Goal: Task Accomplishment & Management: Manage account settings

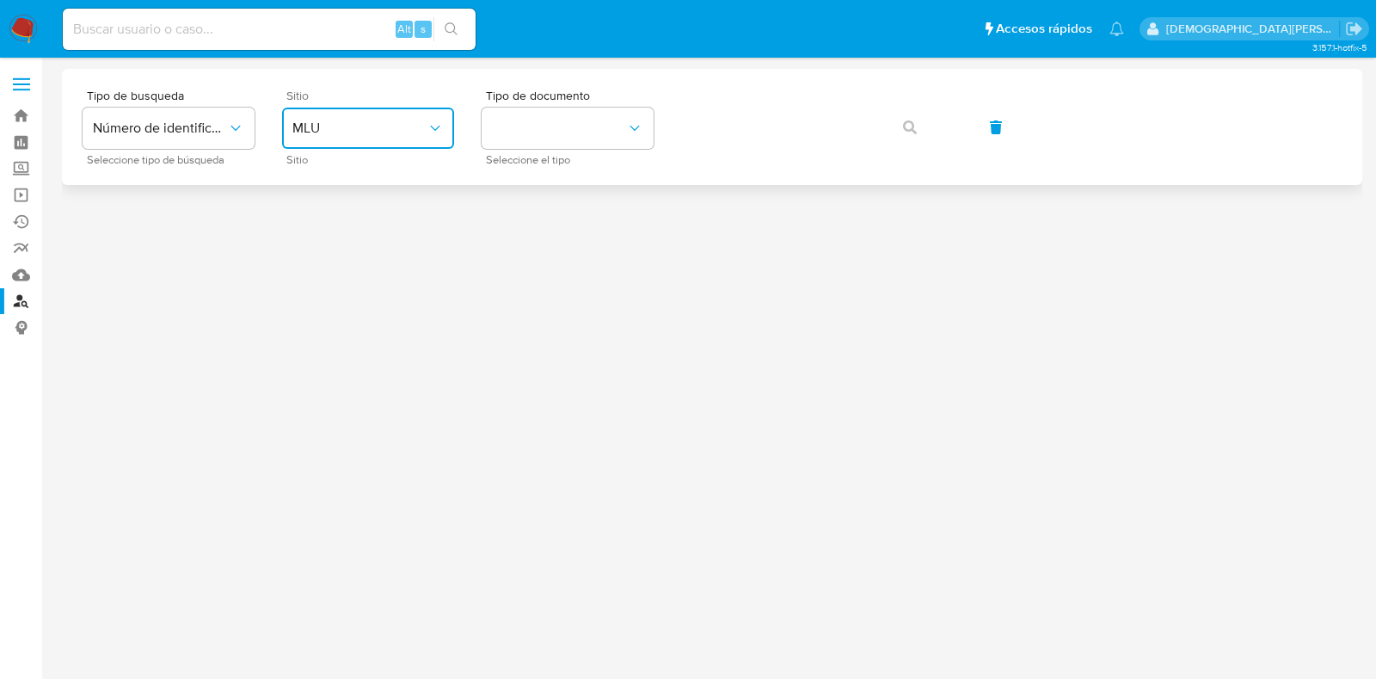
click at [391, 127] on span "MLU" at bounding box center [360, 128] width 134 height 17
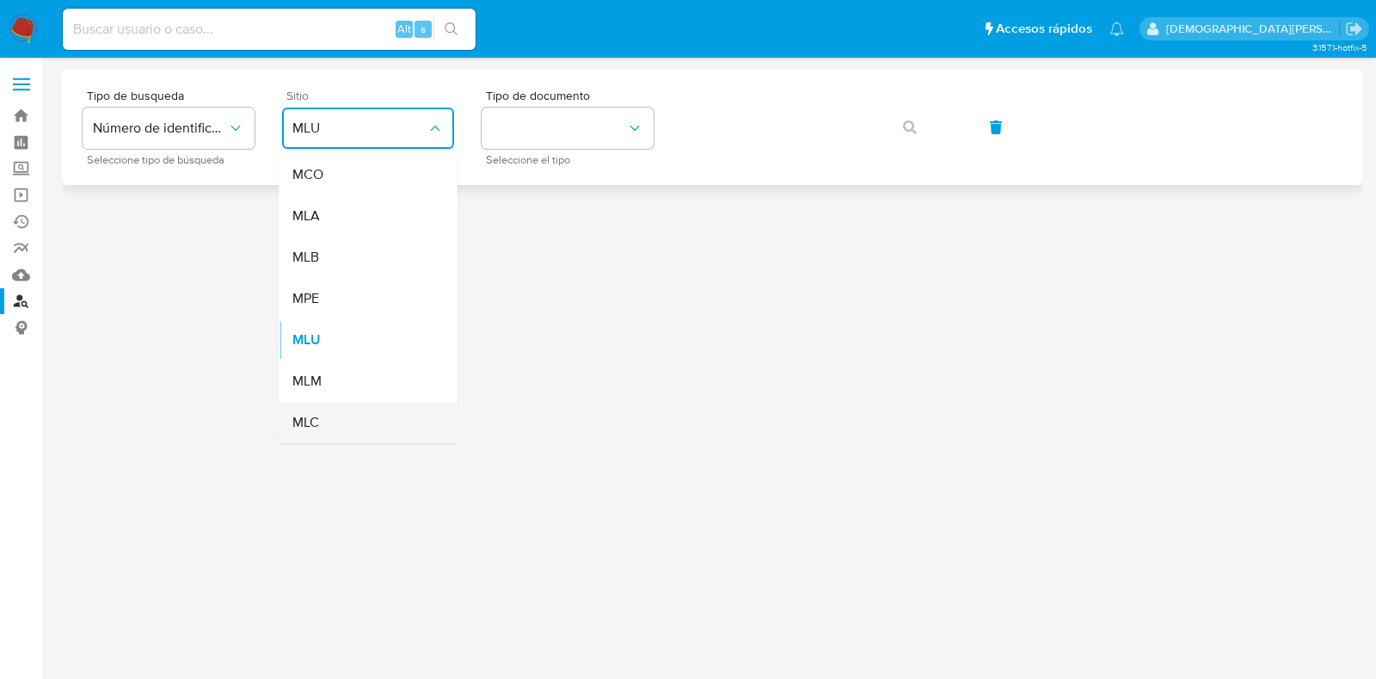
click at [384, 427] on div "MLC" at bounding box center [363, 422] width 141 height 41
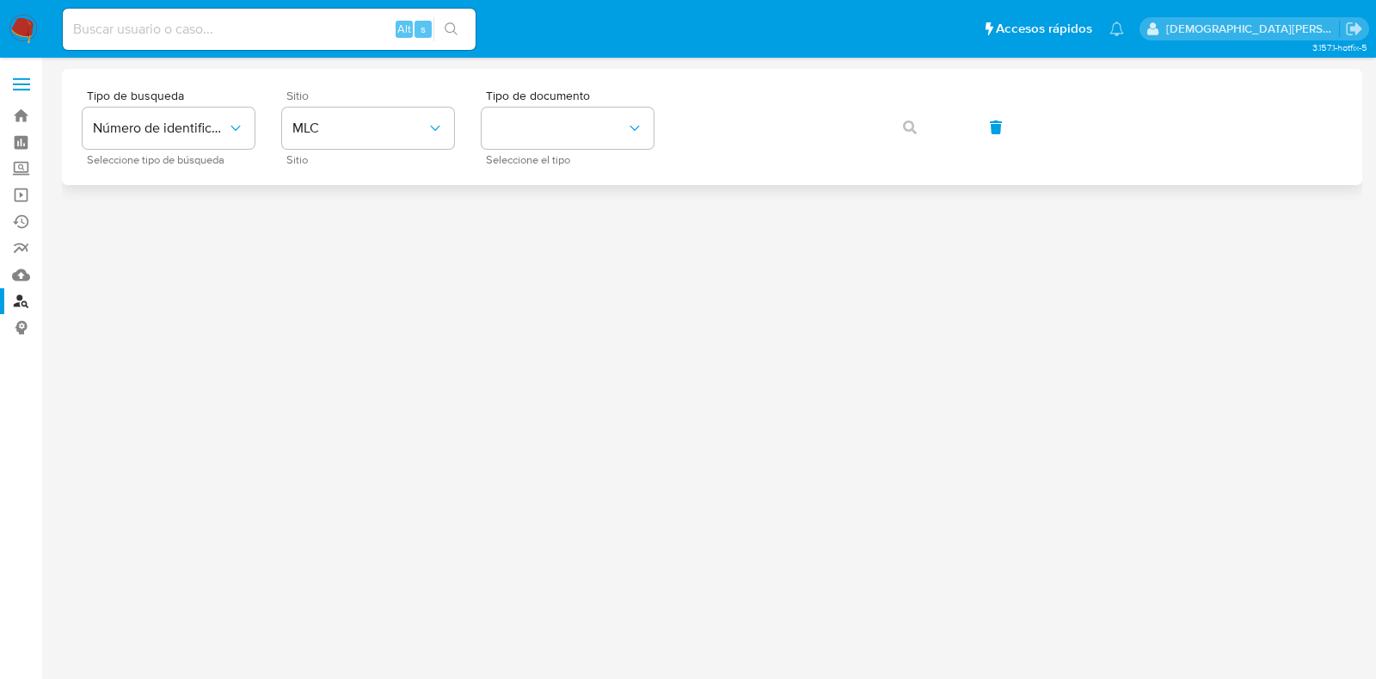
click at [32, 22] on img at bounding box center [23, 29] width 29 height 29
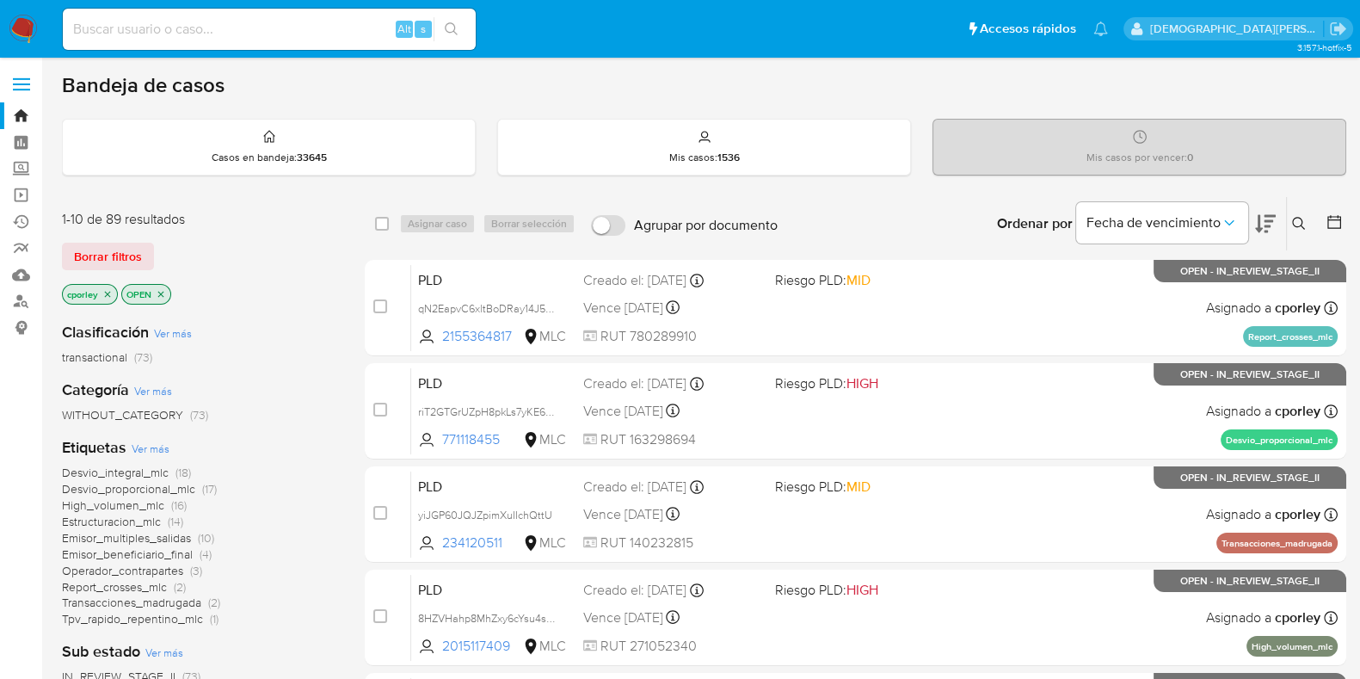
click at [159, 294] on icon "close-filter" at bounding box center [161, 294] width 6 height 6
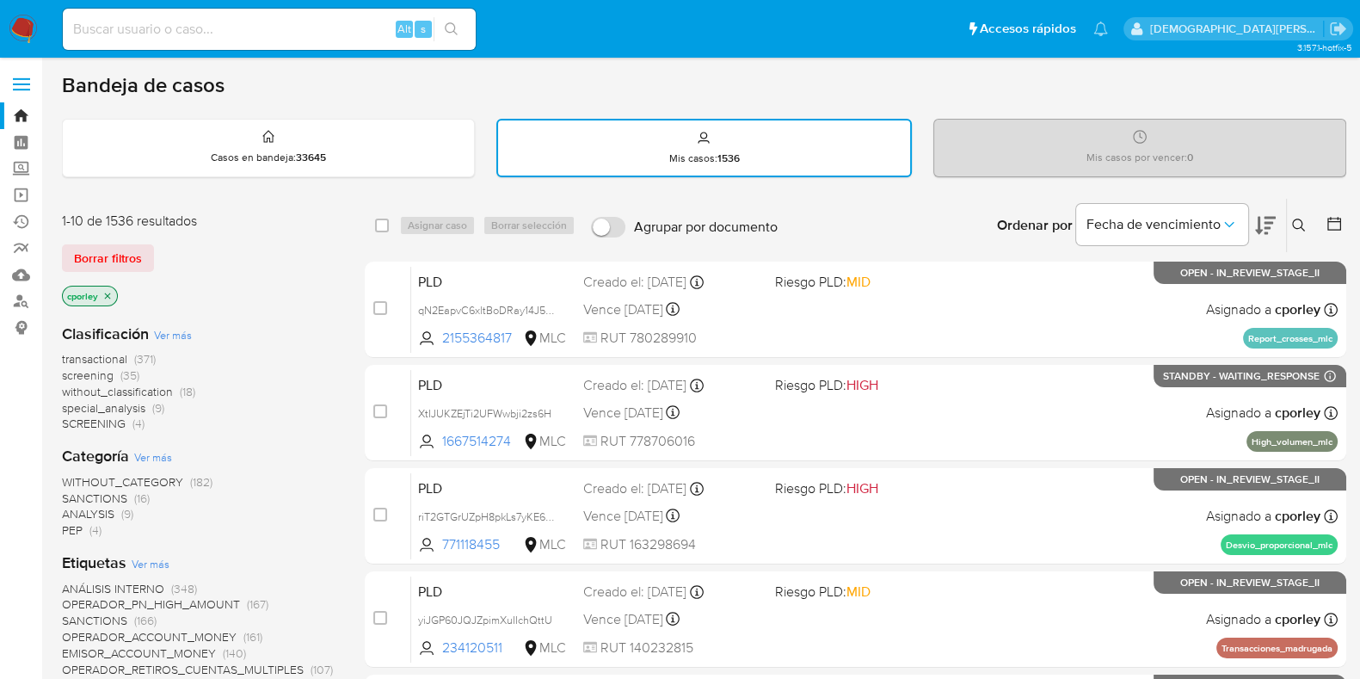
click at [106, 297] on icon "close-filter" at bounding box center [107, 296] width 10 height 10
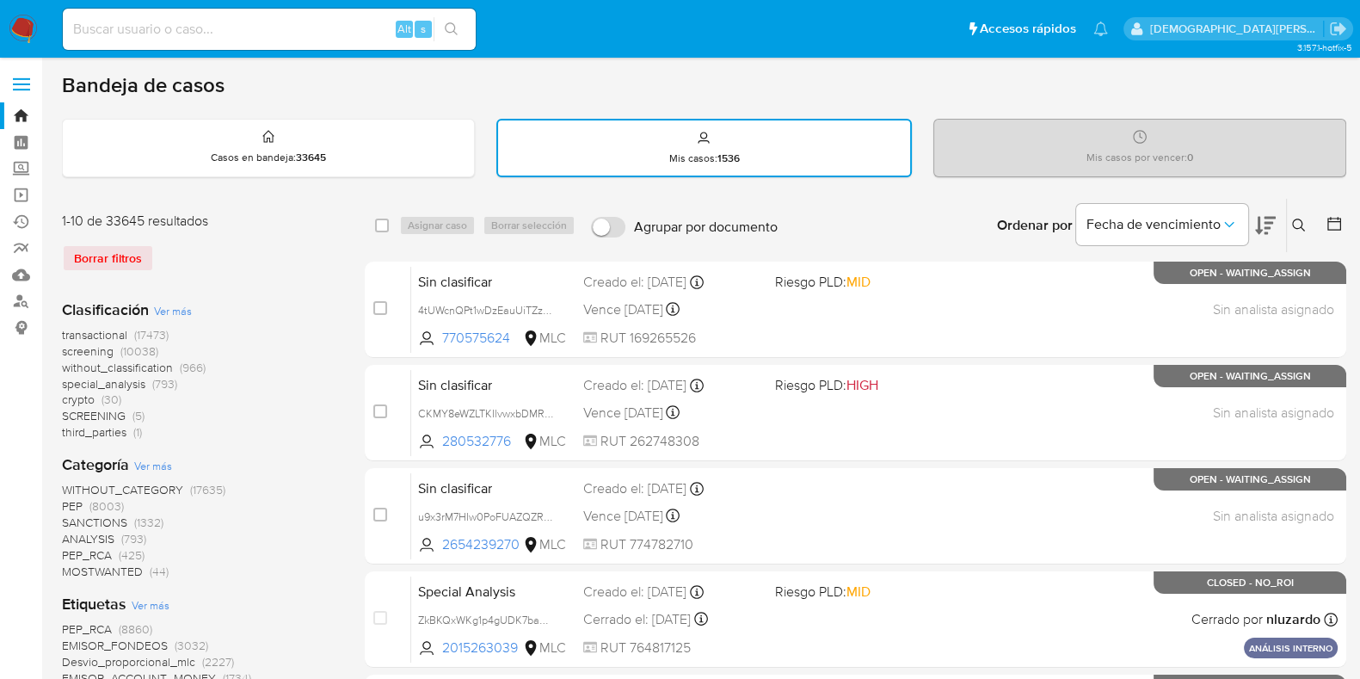
click at [1329, 222] on icon at bounding box center [1334, 223] width 17 height 17
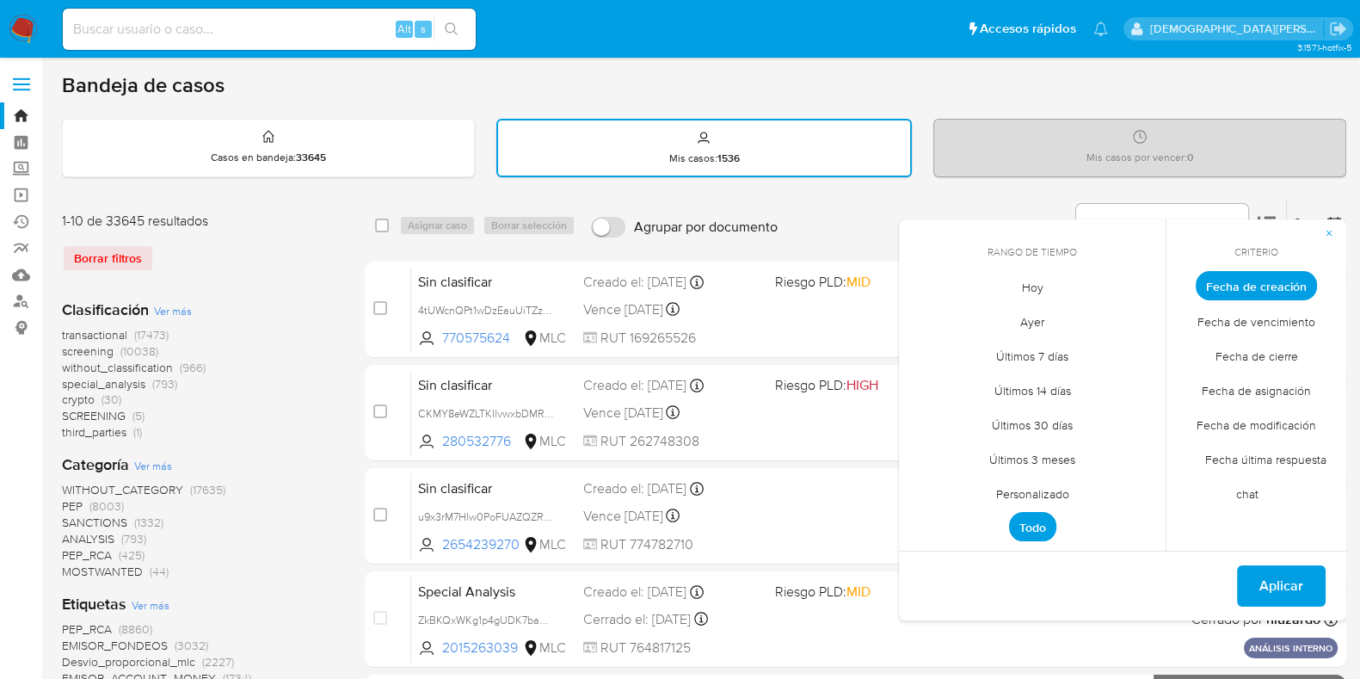
click at [1235, 354] on span "Fecha de cierre" at bounding box center [1257, 355] width 119 height 35
click at [1014, 488] on span "Personalizado" at bounding box center [1032, 493] width 109 height 35
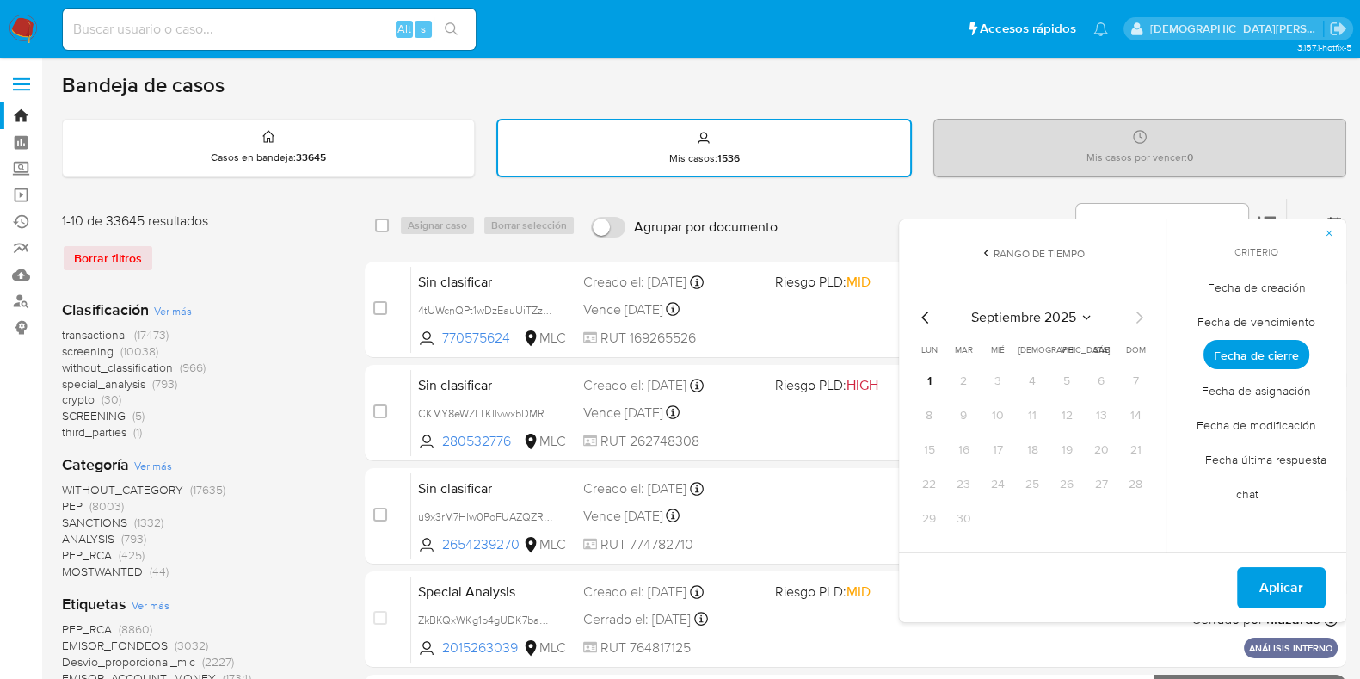
click at [922, 315] on icon "Mes anterior" at bounding box center [924, 317] width 7 height 12
drag, startPoint x: 1065, startPoint y: 385, endPoint x: 1119, endPoint y: 472, distance: 103.1
click at [1064, 385] on button "1" at bounding box center [1067, 381] width 28 height 28
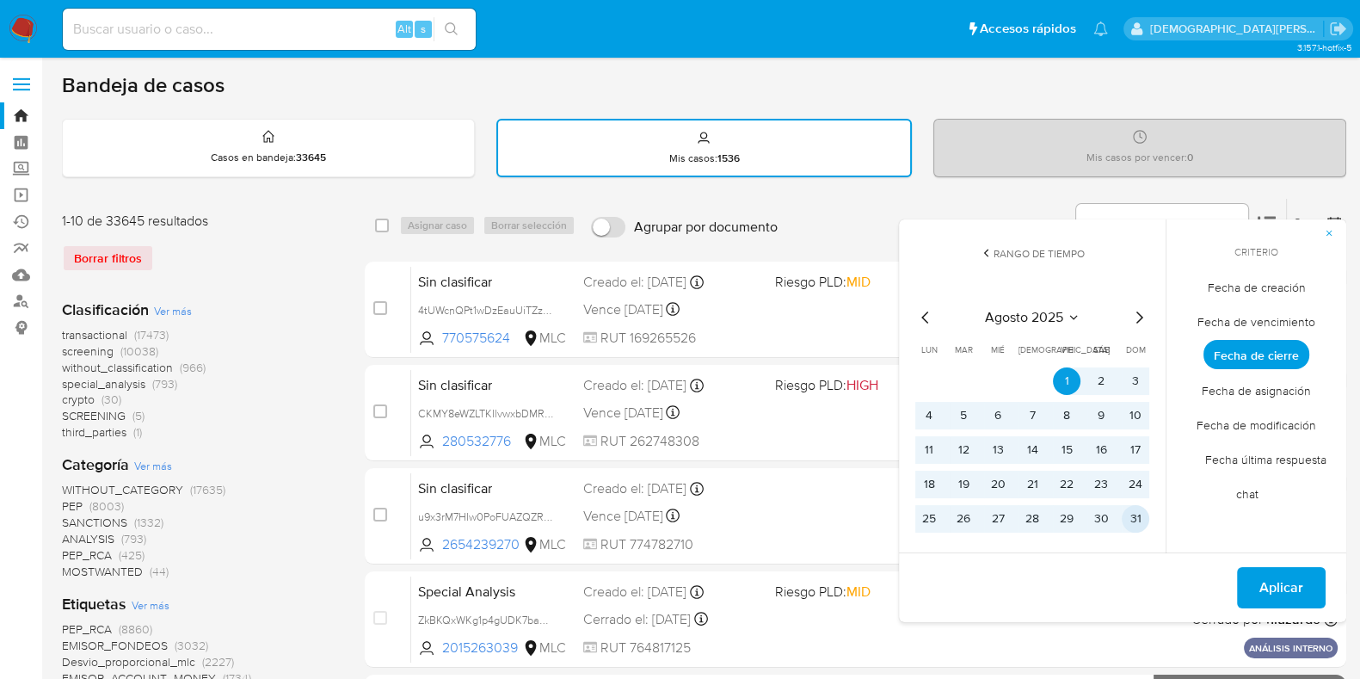
drag, startPoint x: 1142, startPoint y: 522, endPoint x: 1329, endPoint y: 594, distance: 201.0
click at [1143, 522] on button "31" at bounding box center [1136, 519] width 28 height 28
click at [1303, 578] on span "Aplicar" at bounding box center [1281, 588] width 44 height 38
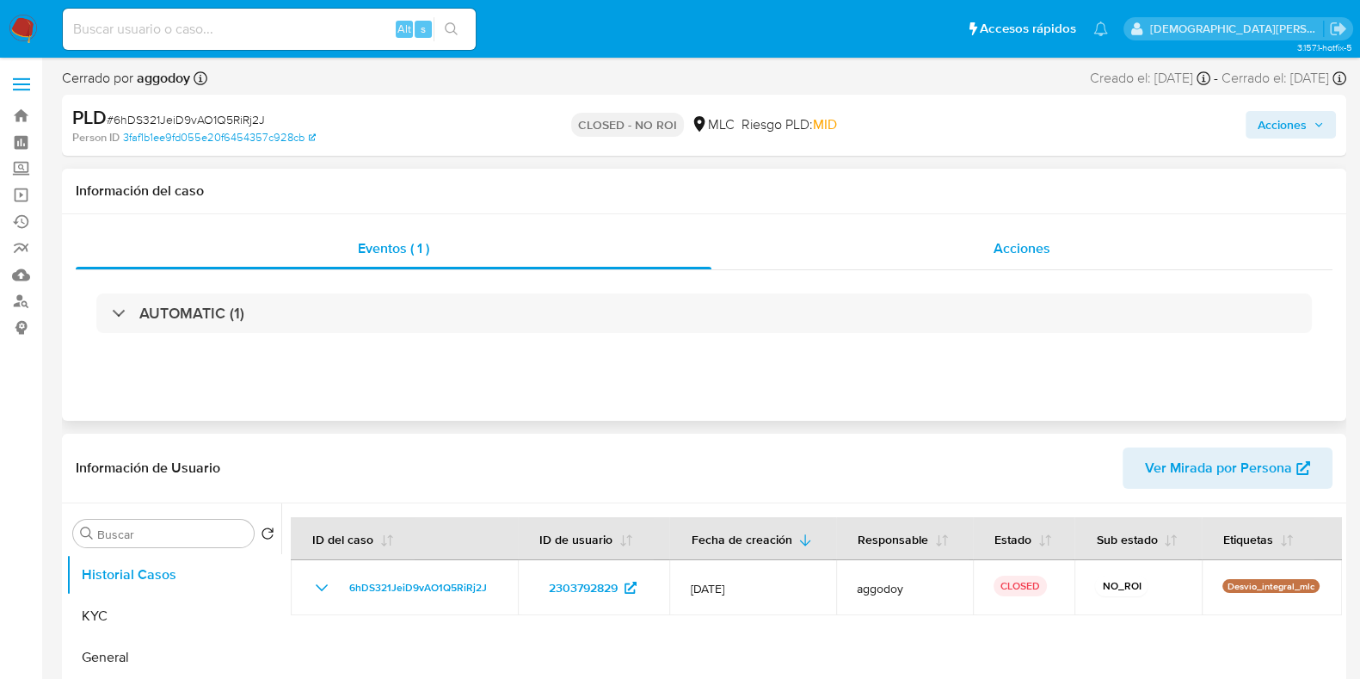
click at [1011, 250] on span "Acciones" at bounding box center [1022, 248] width 57 height 20
select select "10"
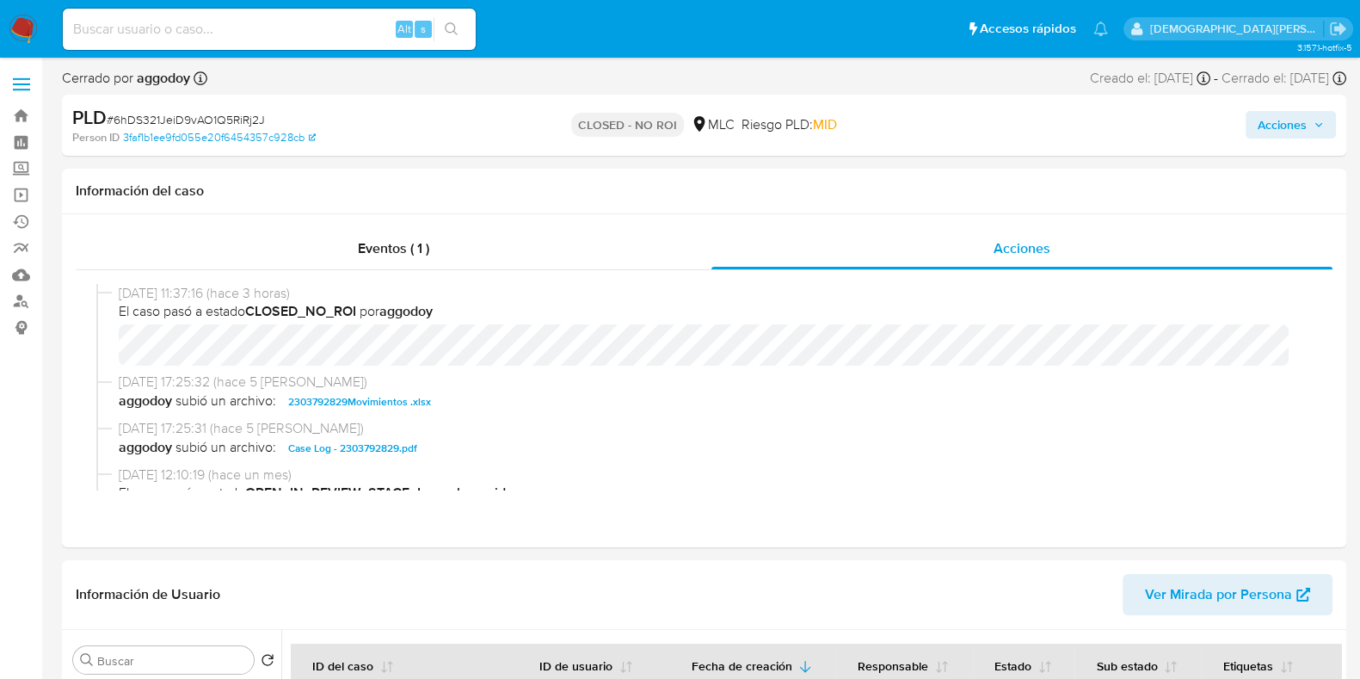
click at [22, 33] on img at bounding box center [23, 29] width 29 height 29
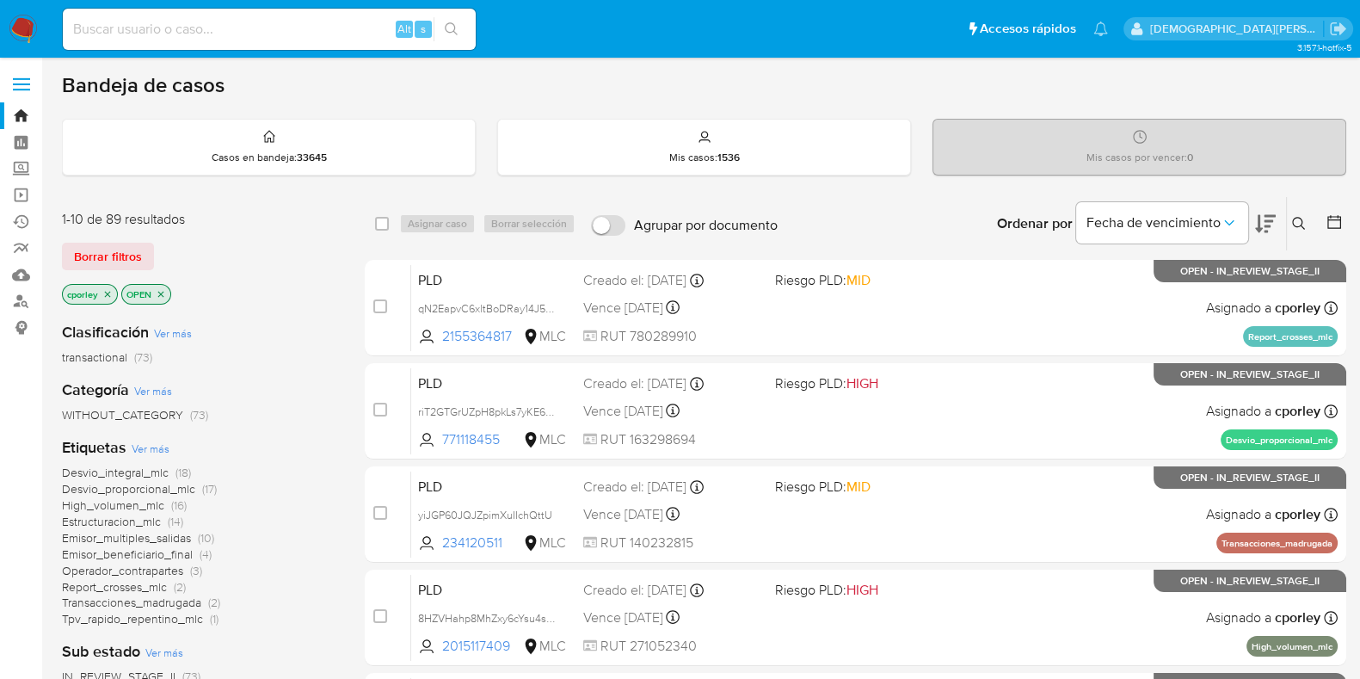
click at [1330, 219] on icon at bounding box center [1334, 222] width 14 height 14
click at [1333, 214] on icon at bounding box center [1334, 221] width 17 height 17
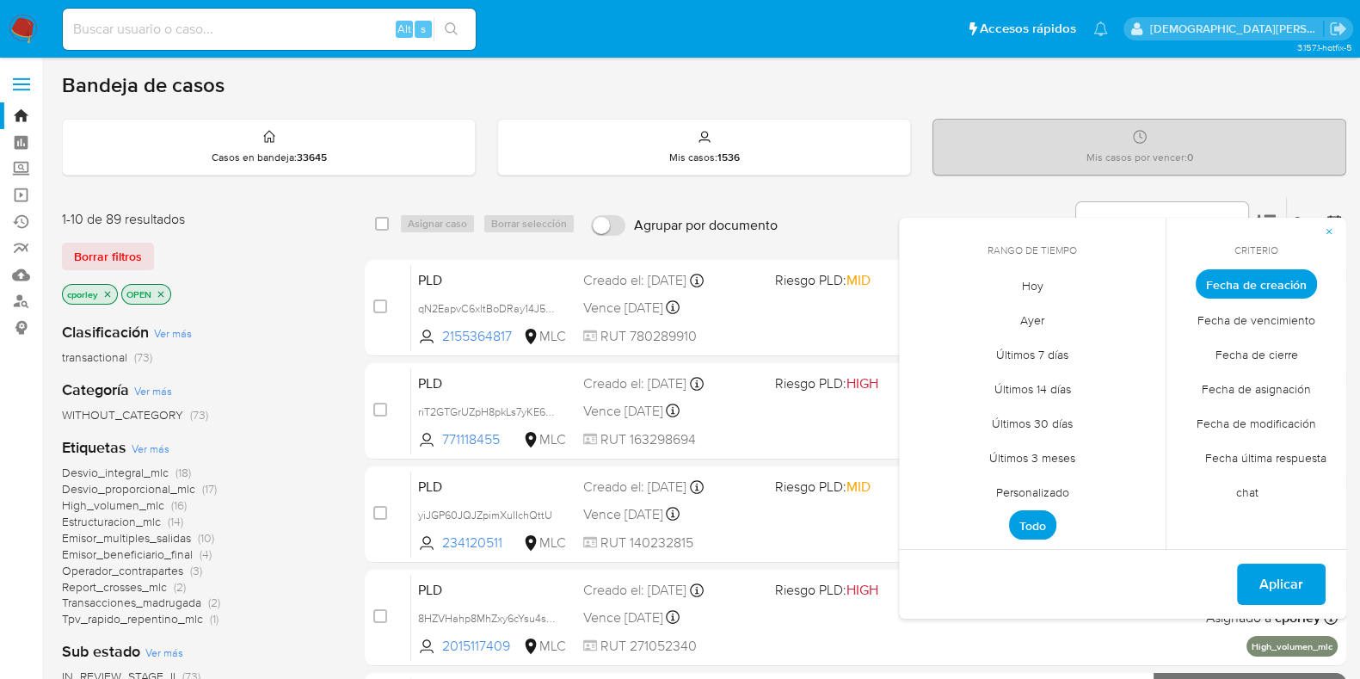
click at [1278, 350] on span "Fecha de cierre" at bounding box center [1257, 353] width 119 height 35
click at [1051, 484] on span "Personalizado" at bounding box center [1032, 491] width 109 height 35
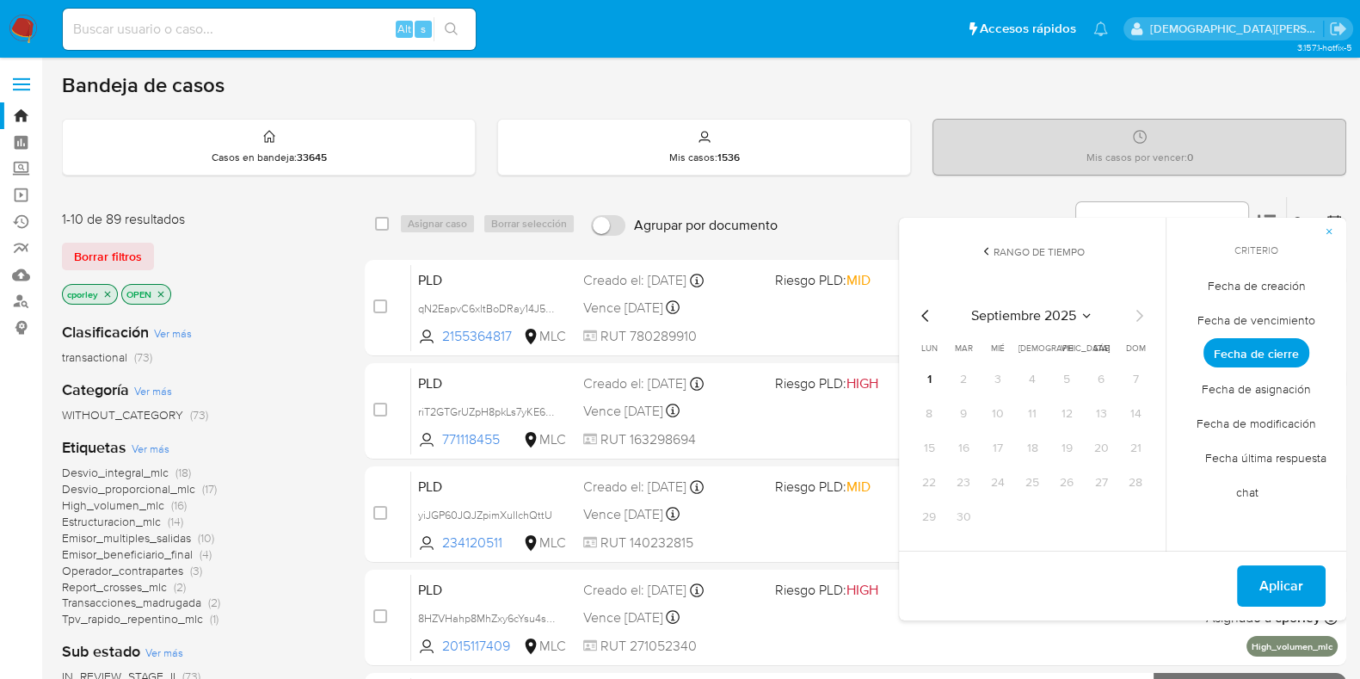
drag, startPoint x: 1051, startPoint y: 484, endPoint x: 1132, endPoint y: 274, distance: 225.0
click at [1132, 274] on button "Rango de tiempo" at bounding box center [1032, 261] width 275 height 36
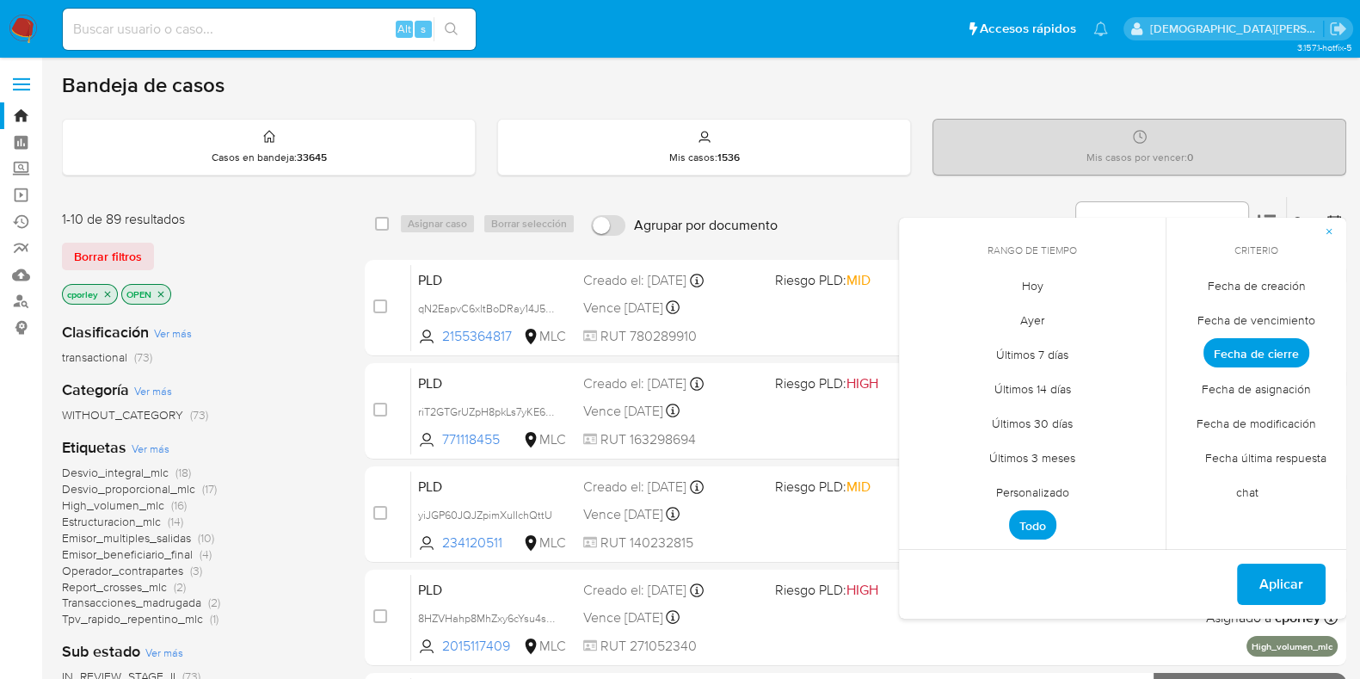
click at [1020, 497] on span "Personalizado" at bounding box center [1032, 491] width 109 height 35
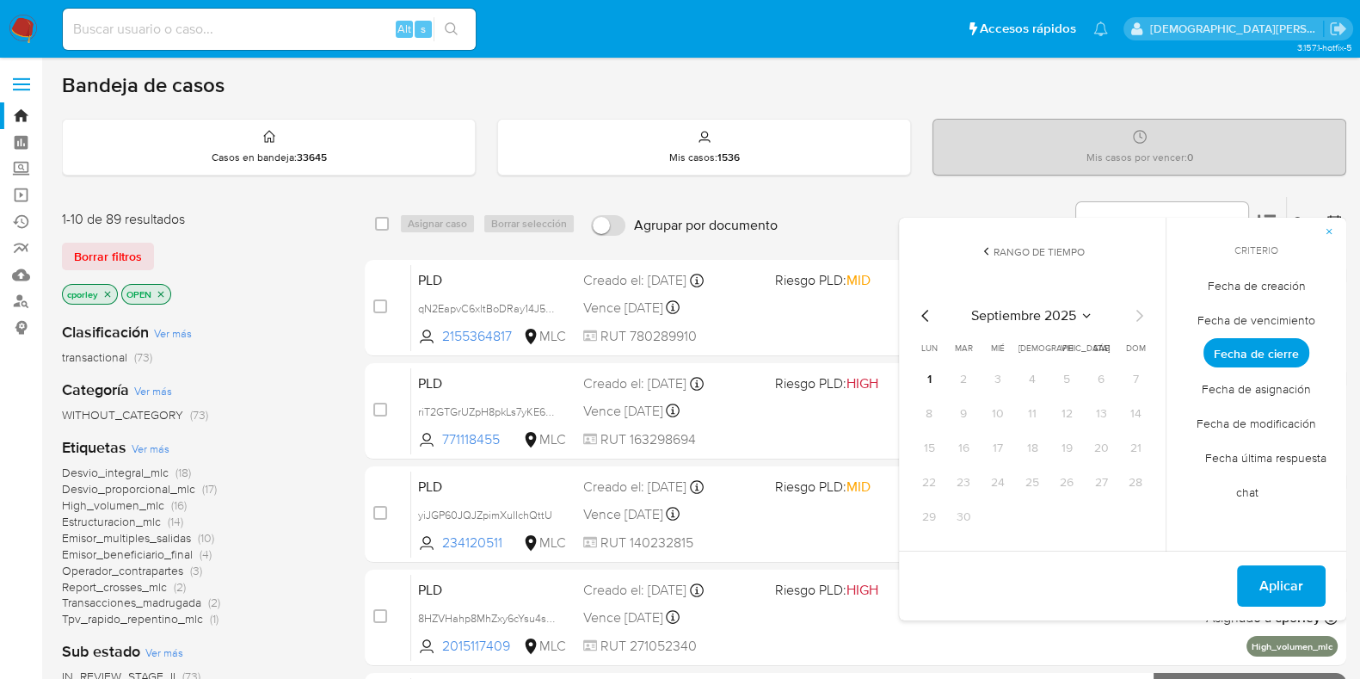
click at [928, 313] on icon "Mes anterior" at bounding box center [925, 315] width 21 height 21
drag, startPoint x: 1070, startPoint y: 380, endPoint x: 1083, endPoint y: 393, distance: 18.2
click at [1073, 385] on button "1" at bounding box center [1067, 380] width 28 height 28
drag, startPoint x: 1083, startPoint y: 393, endPoint x: 1140, endPoint y: 521, distance: 140.2
click at [1140, 521] on button "31" at bounding box center [1136, 517] width 28 height 28
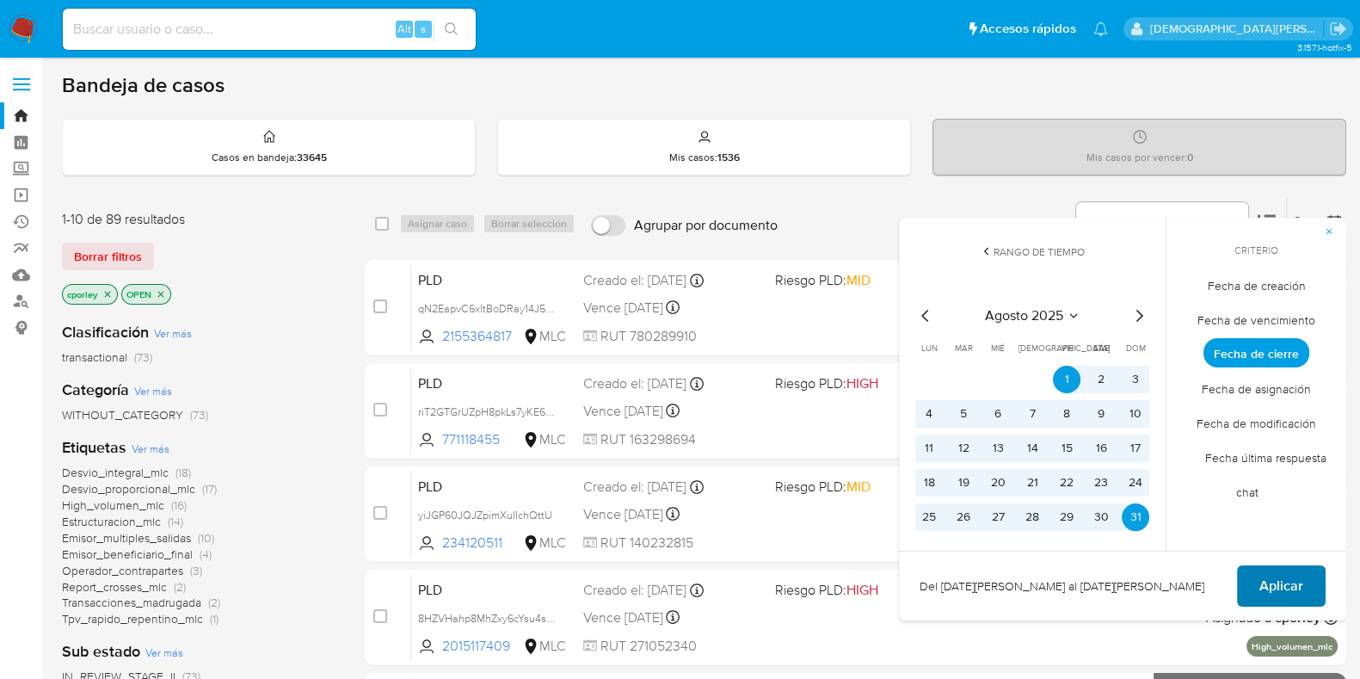
click at [1314, 591] on button "Aplicar" at bounding box center [1281, 585] width 89 height 41
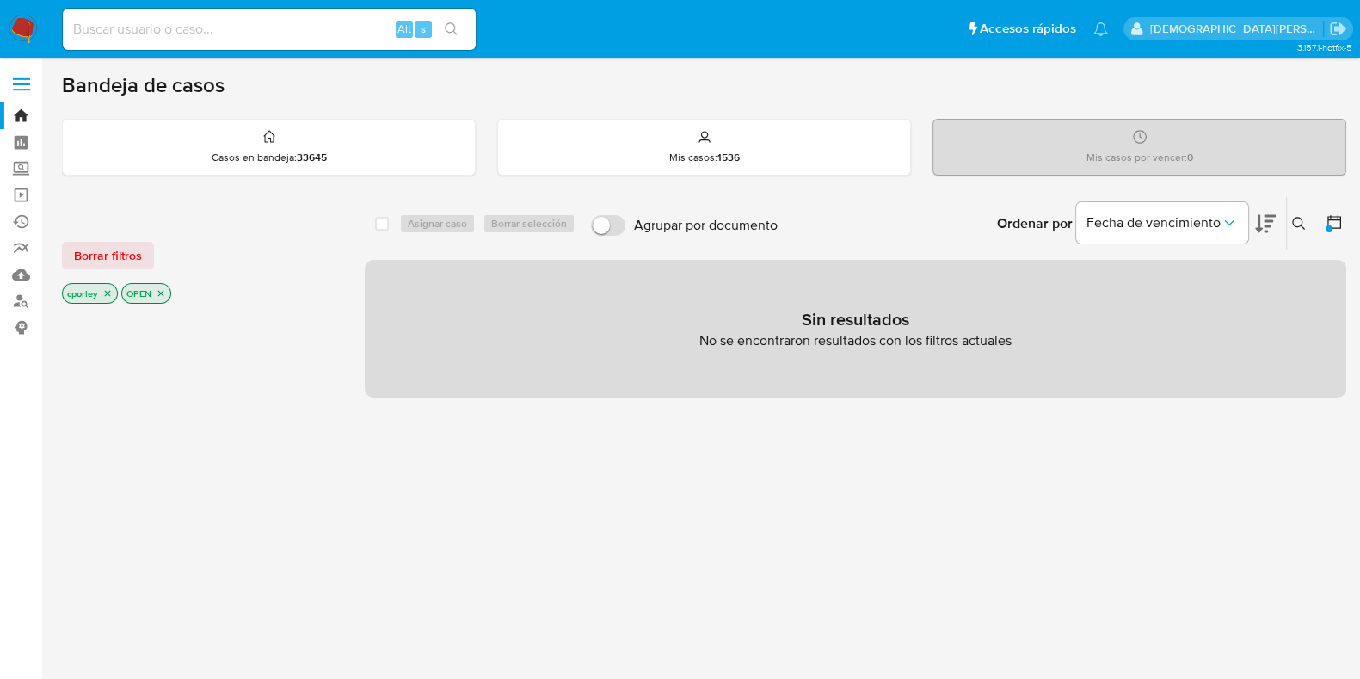
click at [162, 293] on icon "close-filter" at bounding box center [161, 294] width 6 height 6
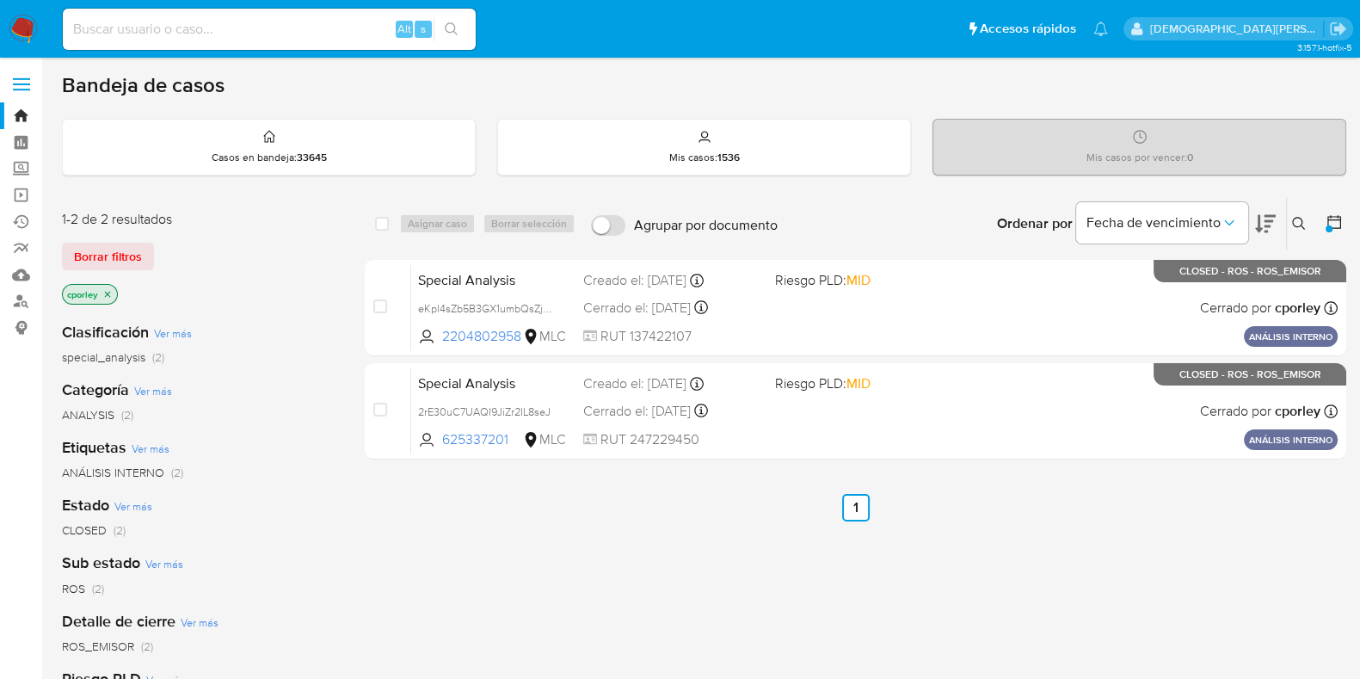
click at [110, 294] on icon "close-filter" at bounding box center [107, 294] width 10 height 10
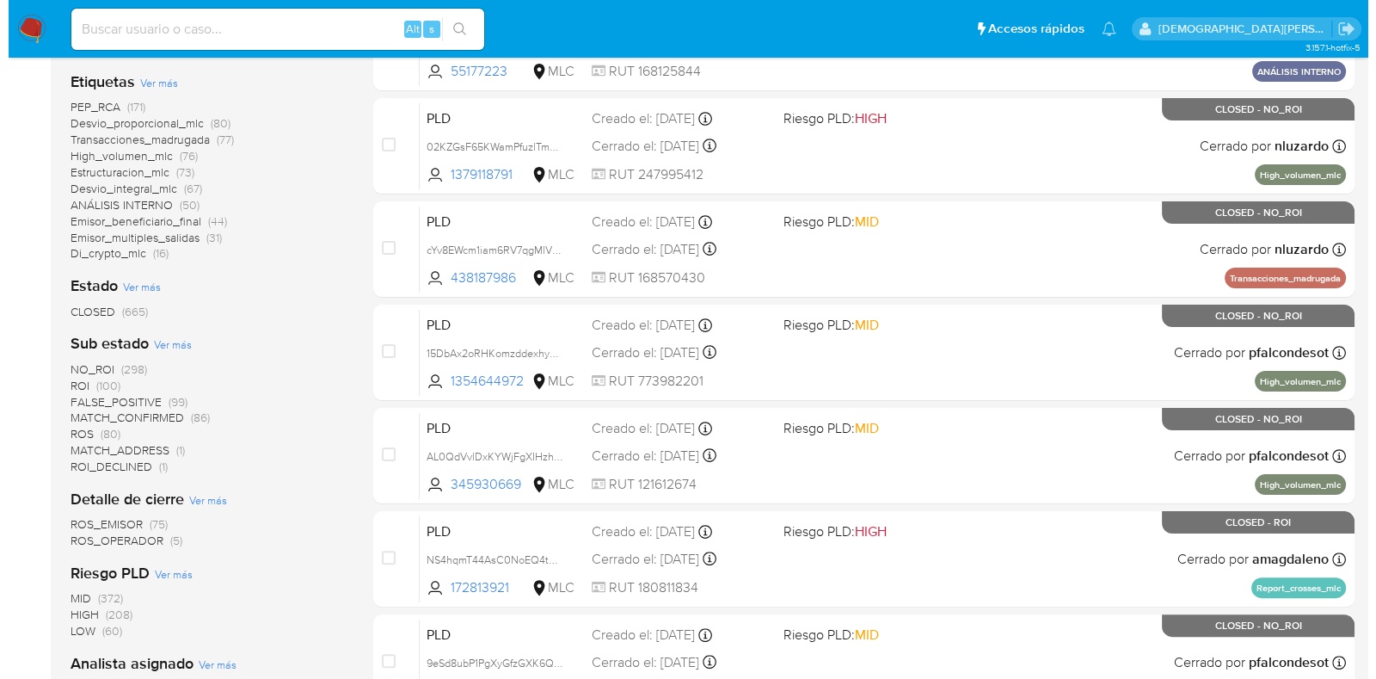
scroll to position [678, 0]
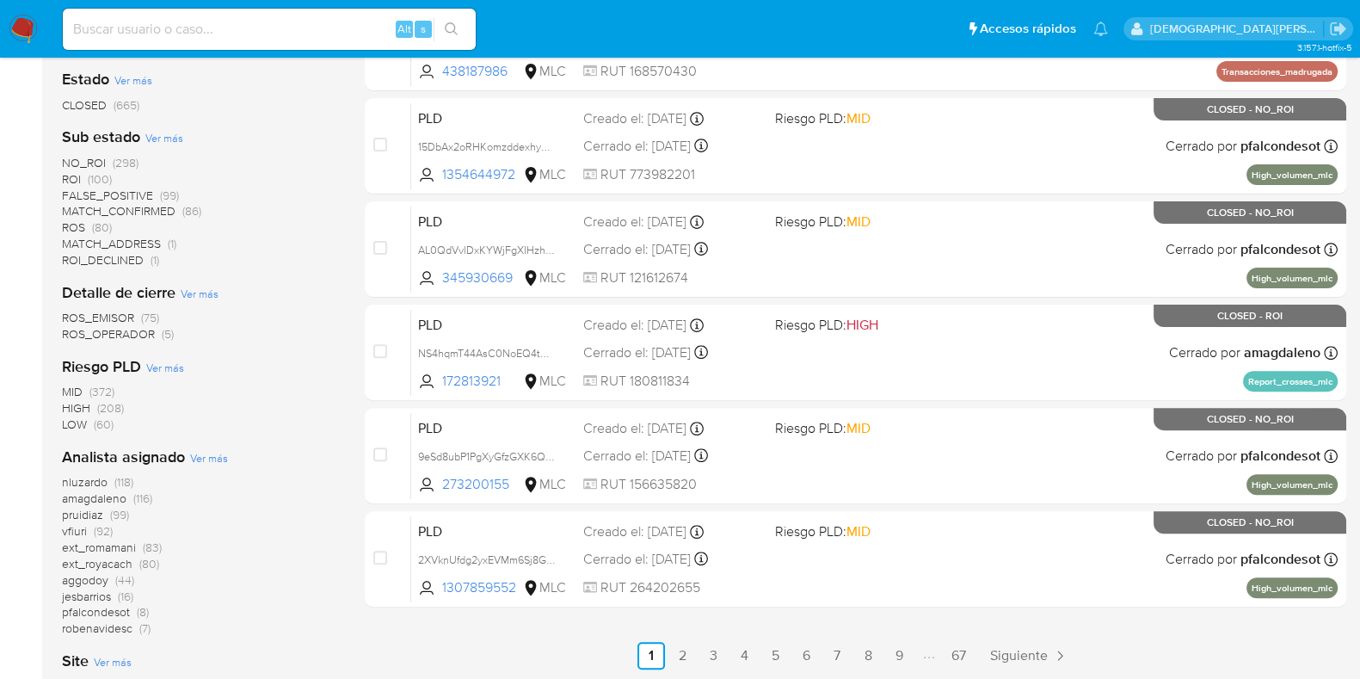
click at [202, 455] on span "Ver más" at bounding box center [209, 457] width 38 height 15
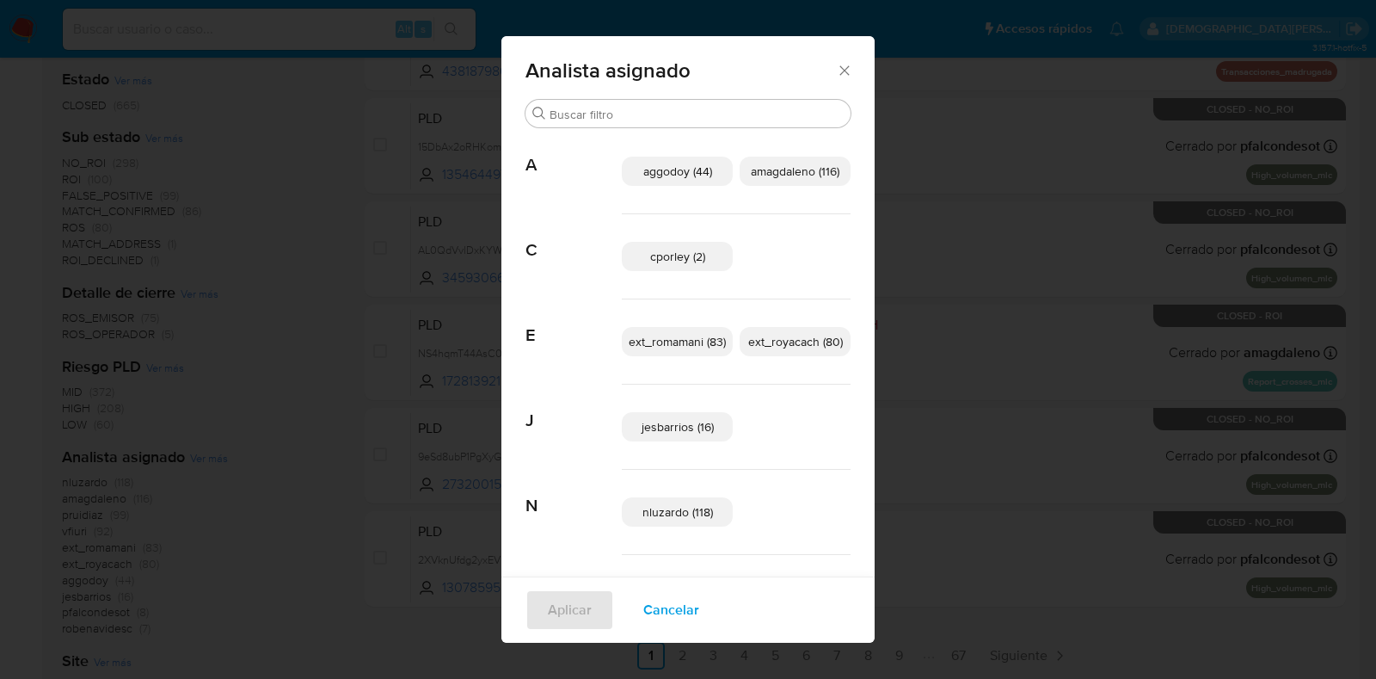
click at [661, 504] on span "nluzardo (118)" at bounding box center [678, 511] width 71 height 17
click at [682, 153] on div "aggodoy (44) amagdaleno (116)" at bounding box center [736, 171] width 229 height 85
click at [681, 163] on span "aggodoy (44)" at bounding box center [678, 171] width 69 height 17
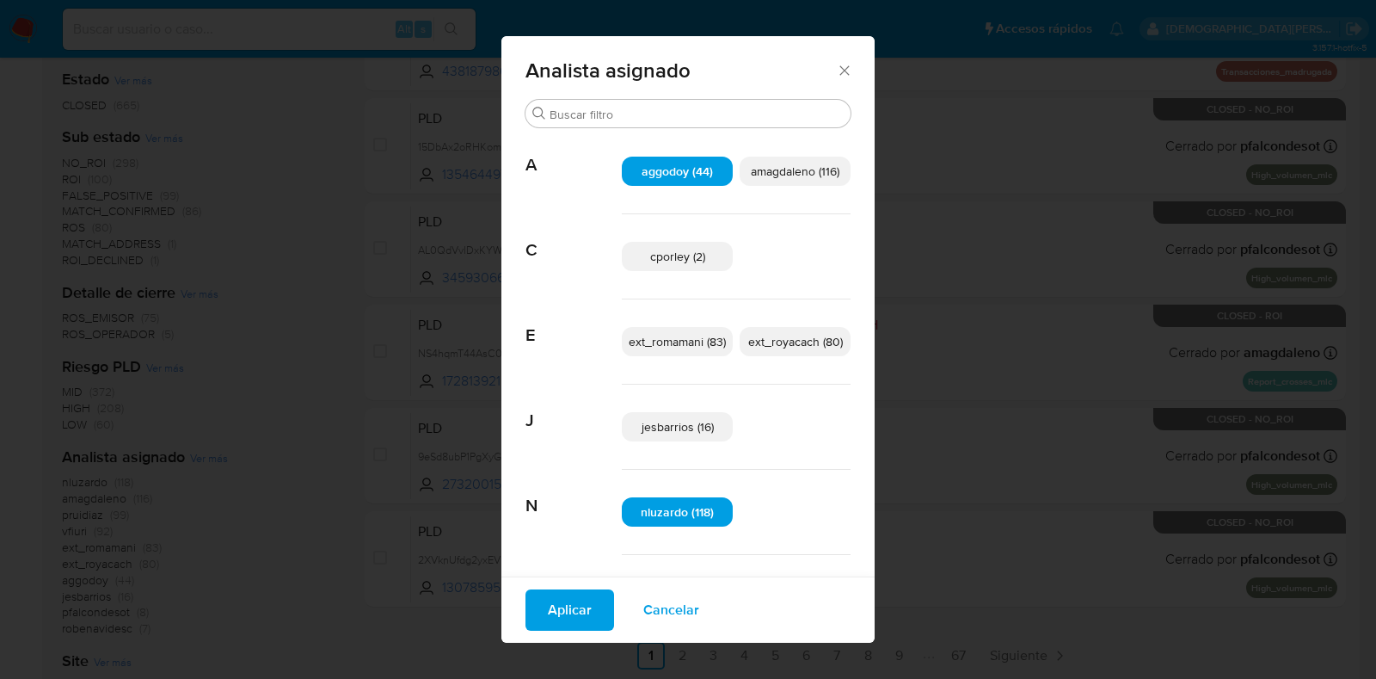
click at [786, 170] on span "amagdaleno (116)" at bounding box center [795, 171] width 89 height 17
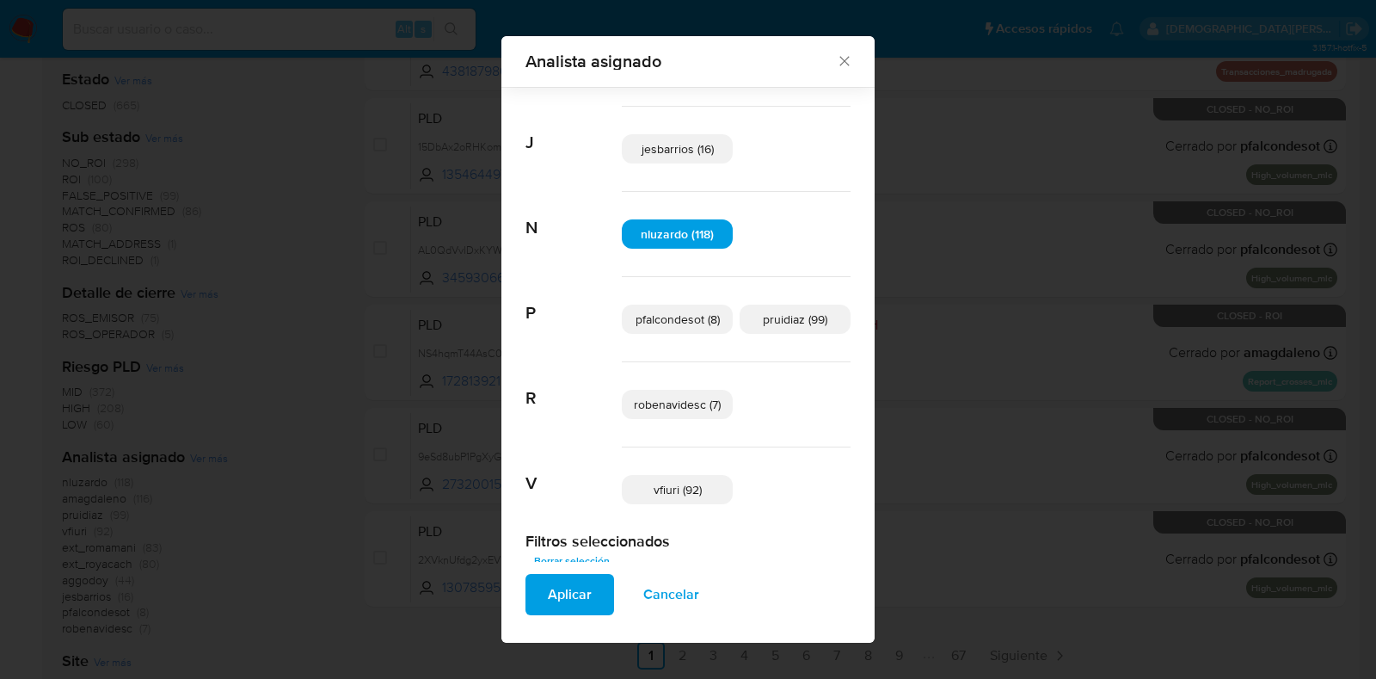
scroll to position [291, 0]
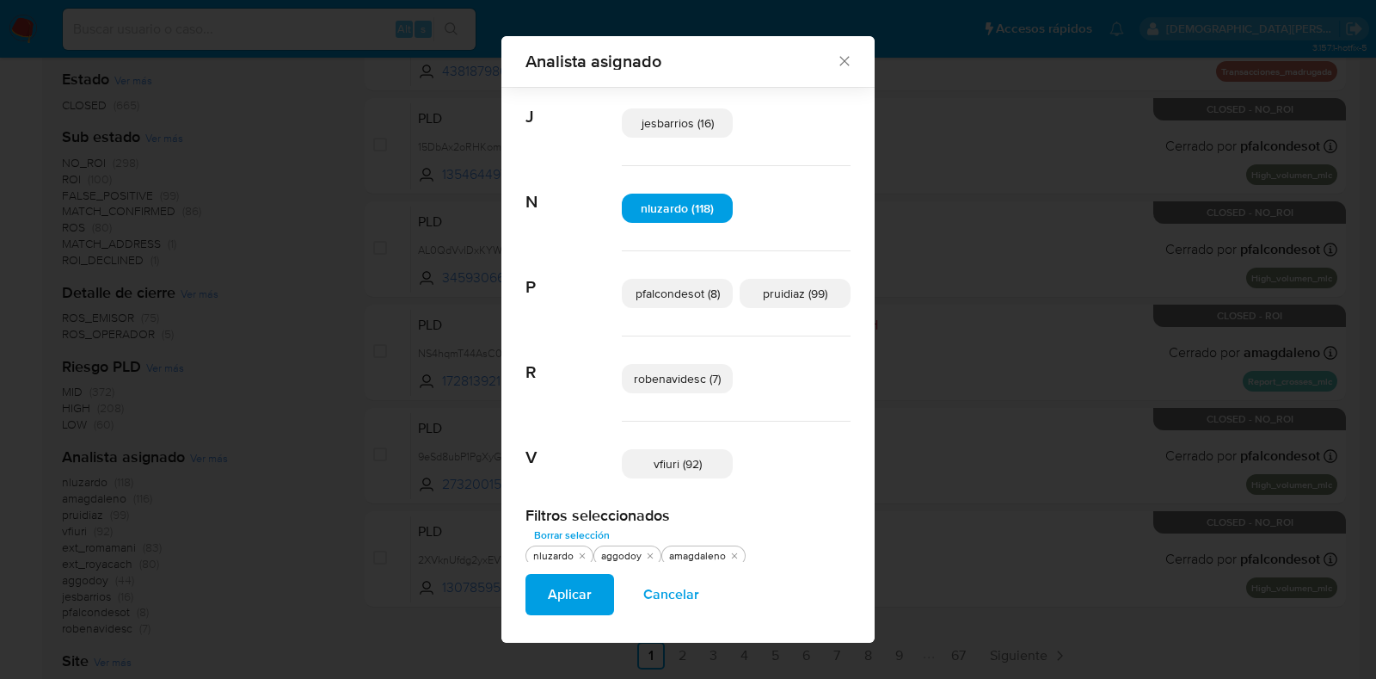
click at [681, 462] on span "vfiuri (92)" at bounding box center [678, 463] width 48 height 17
click at [767, 288] on span "pruidiaz (99)" at bounding box center [795, 293] width 65 height 17
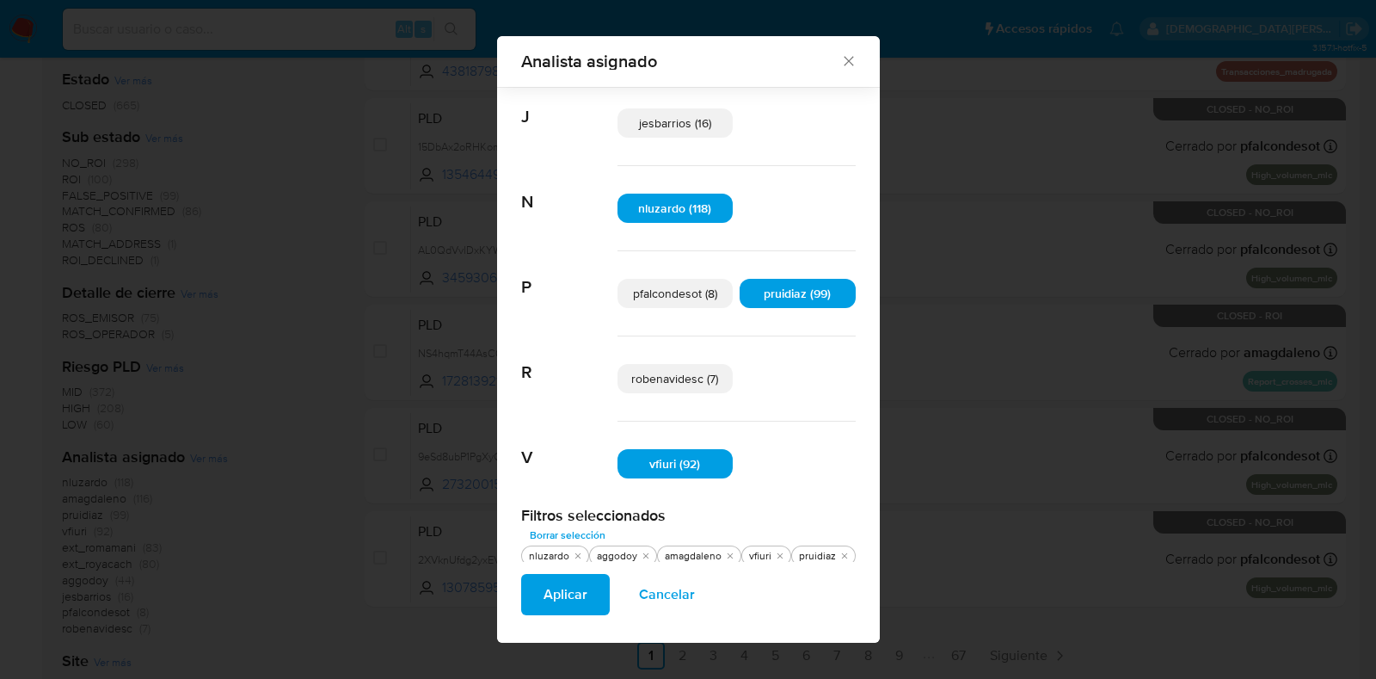
click at [563, 580] on span "Aplicar" at bounding box center [566, 595] width 44 height 38
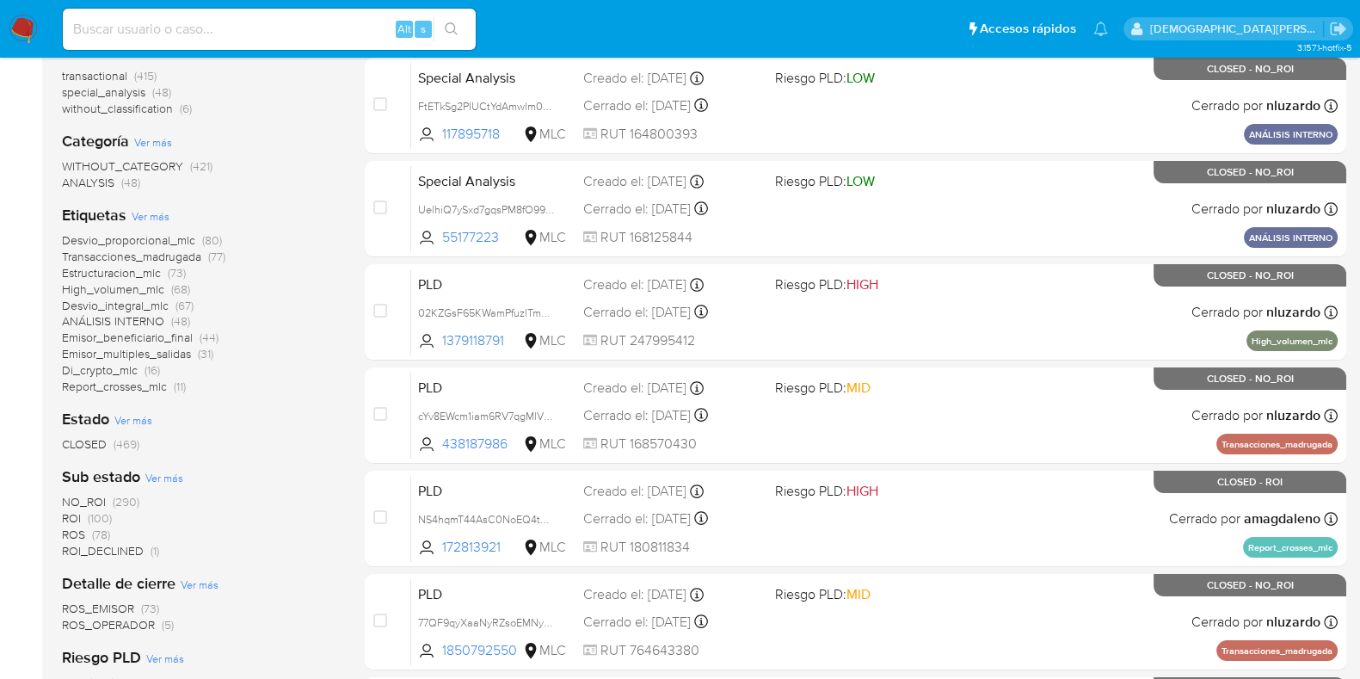
scroll to position [214, 0]
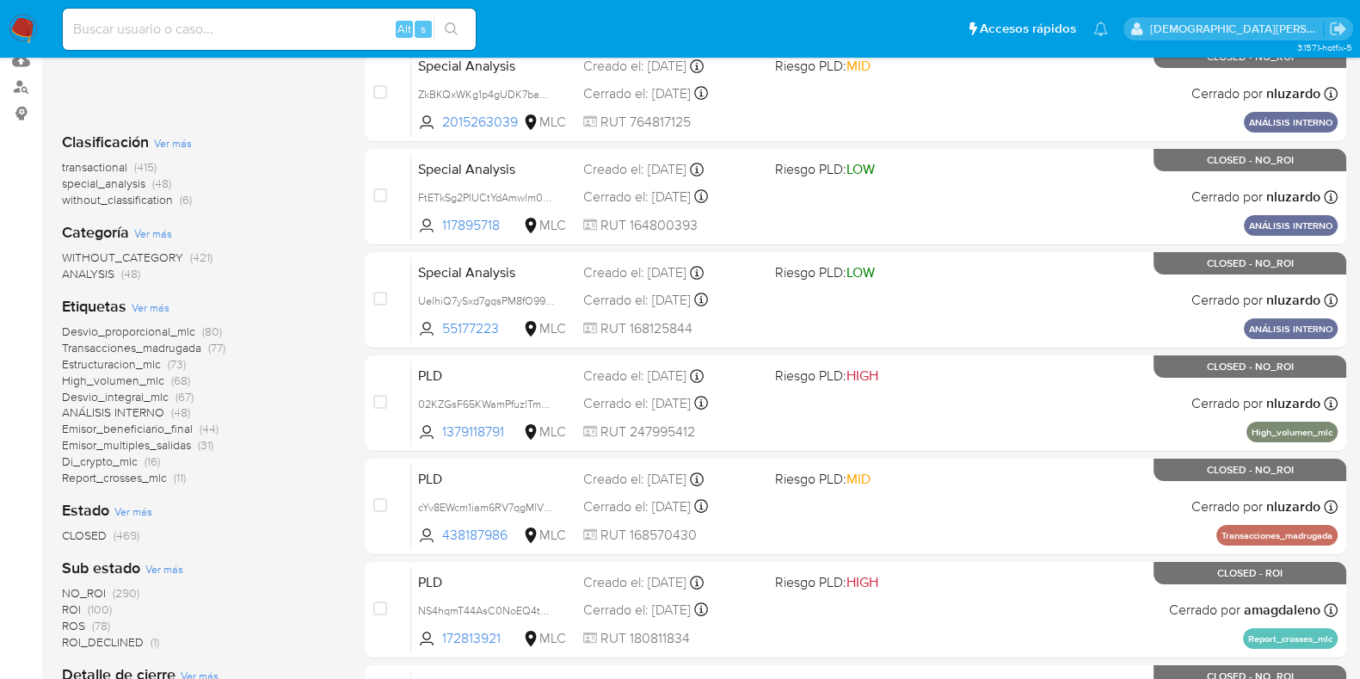
click at [115, 77] on icon "close-filter" at bounding box center [113, 80] width 6 height 6
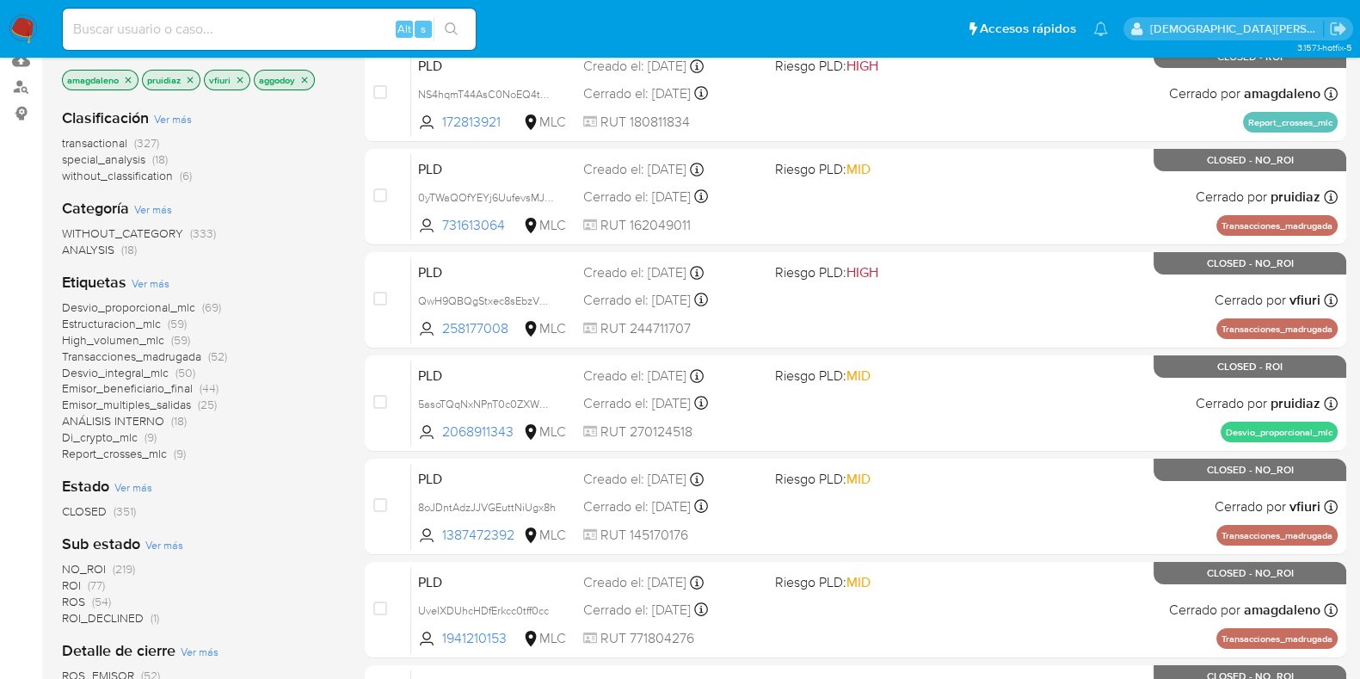
click at [126, 77] on icon "close-filter" at bounding box center [128, 80] width 10 height 10
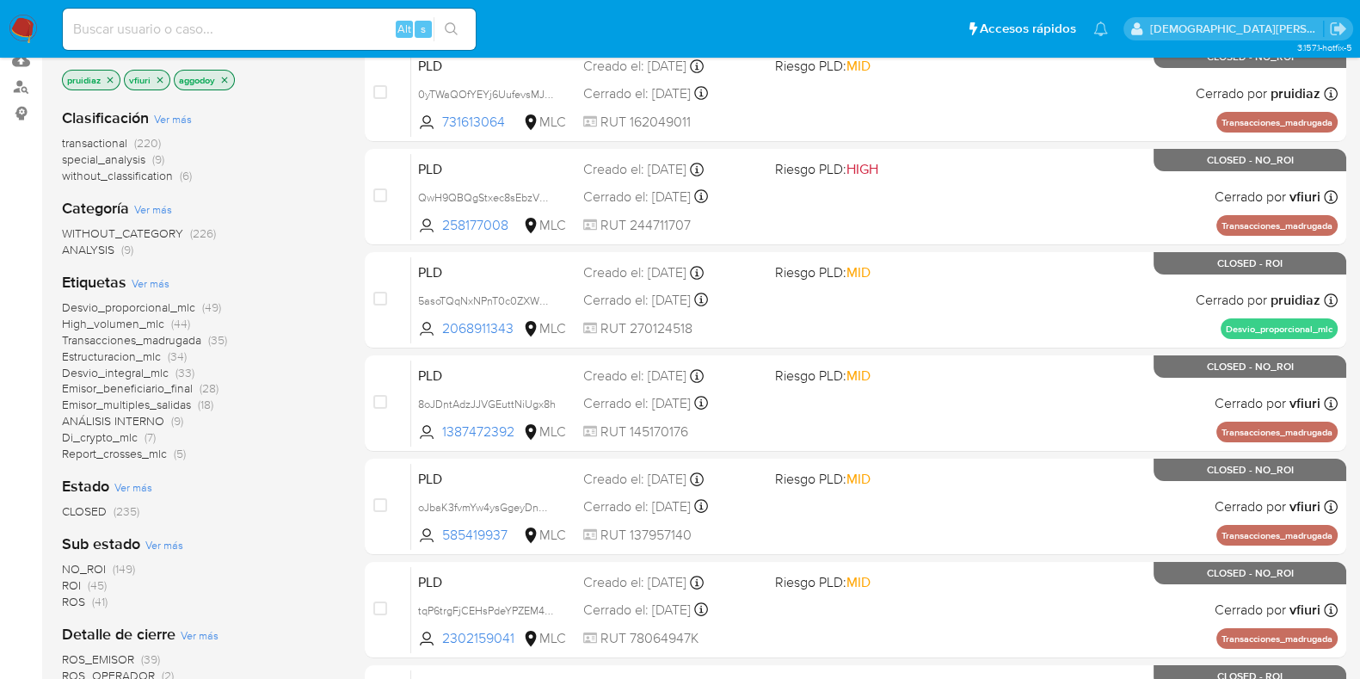
click at [109, 80] on icon "close-filter" at bounding box center [110, 80] width 10 height 10
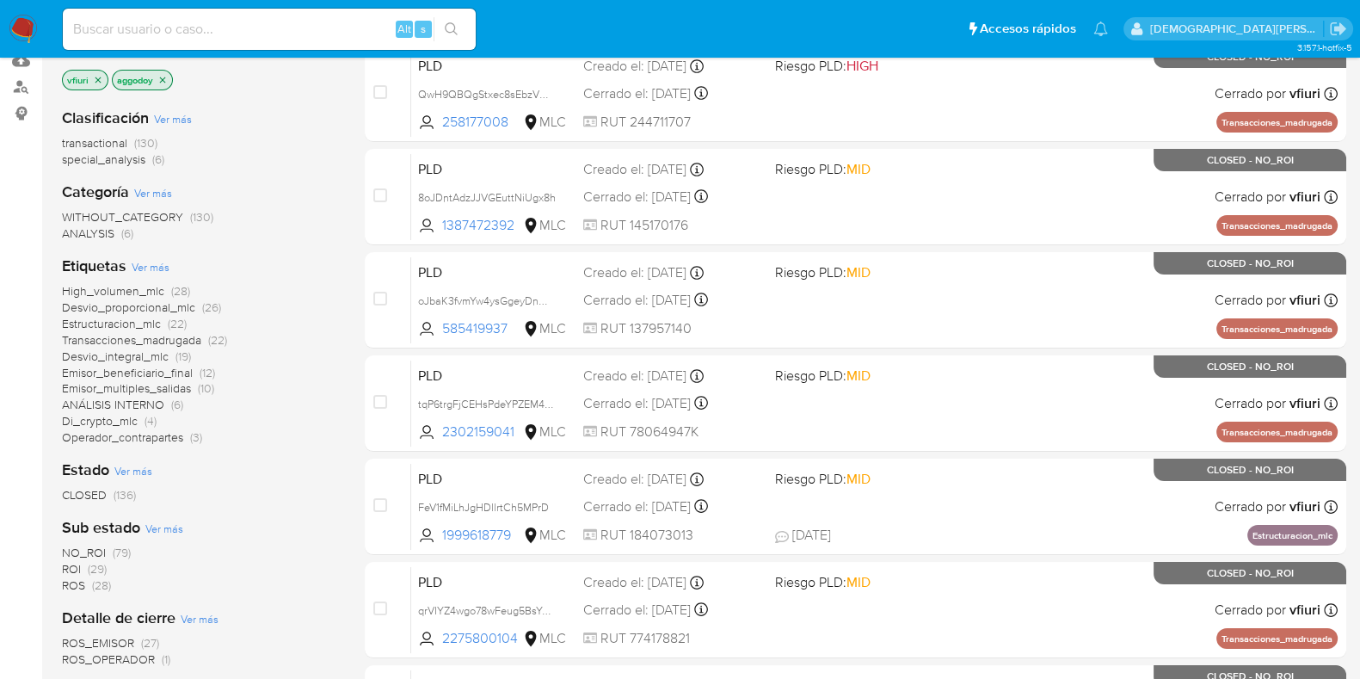
click at [99, 76] on icon "close-filter" at bounding box center [98, 80] width 10 height 10
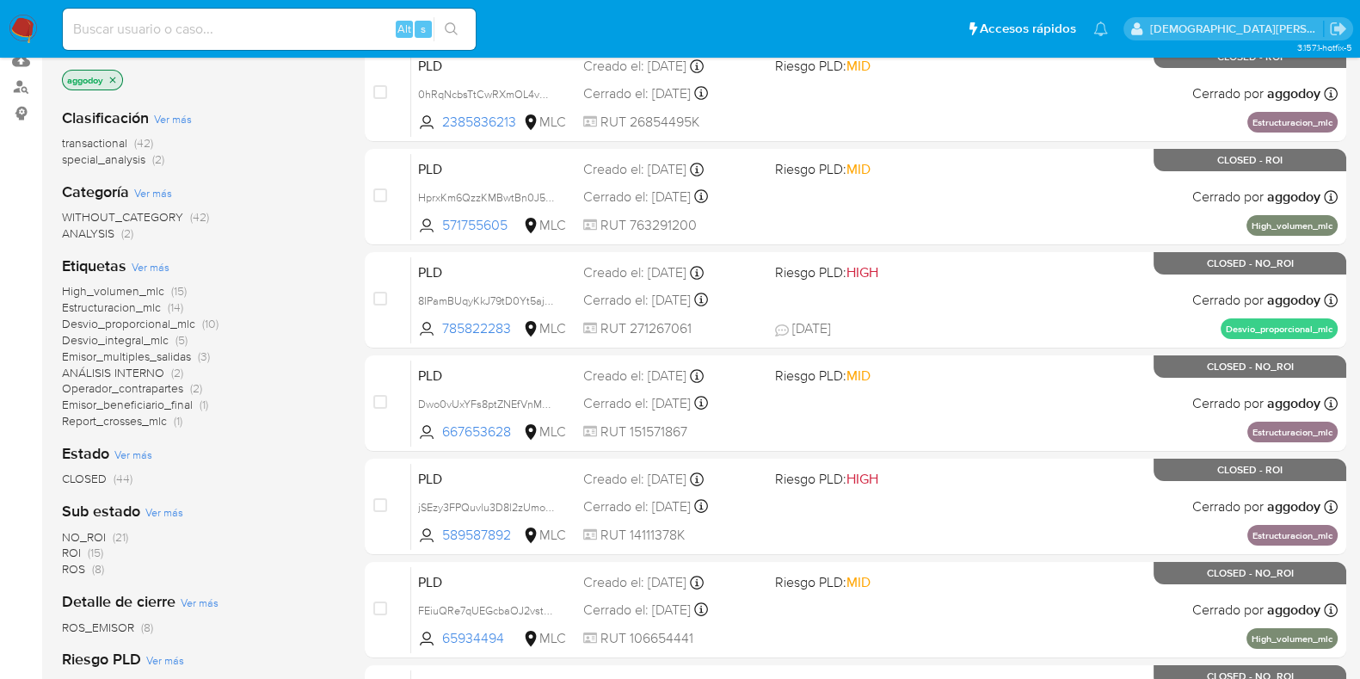
scroll to position [107, 0]
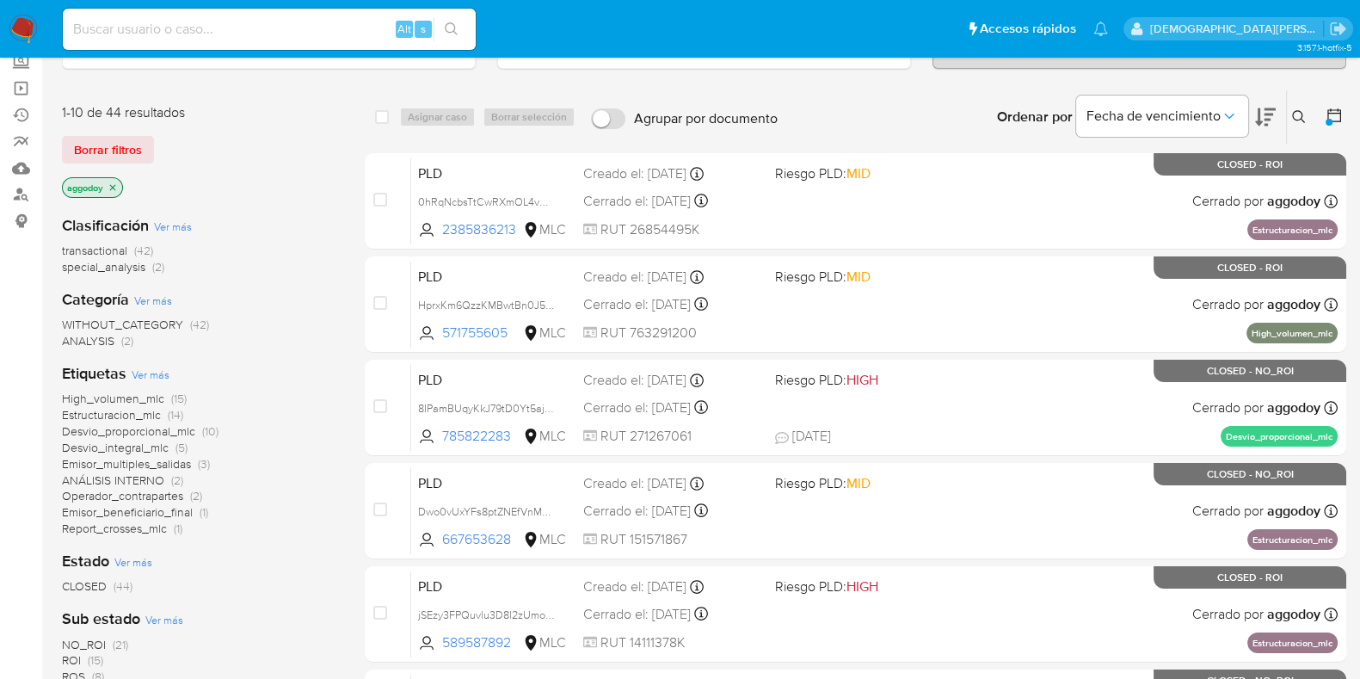
click at [1338, 121] on icon at bounding box center [1334, 115] width 17 height 17
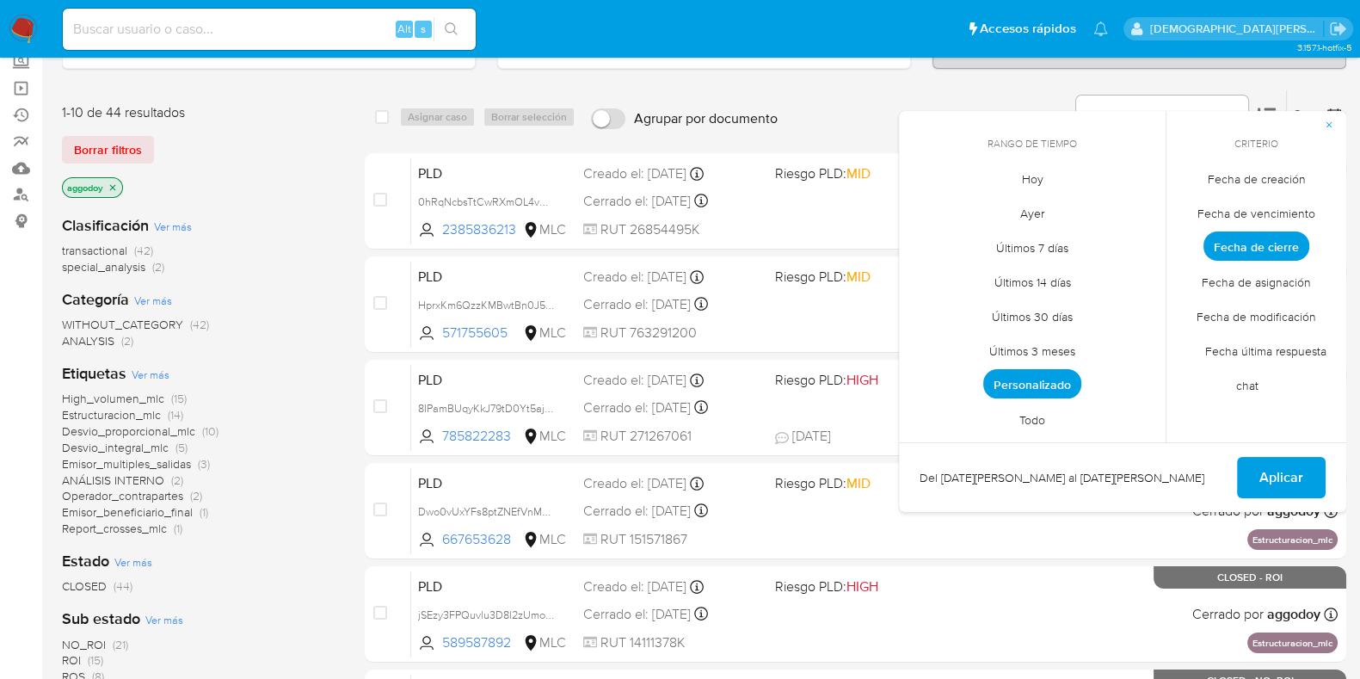
click at [989, 384] on span "Personalizado" at bounding box center [1032, 383] width 98 height 29
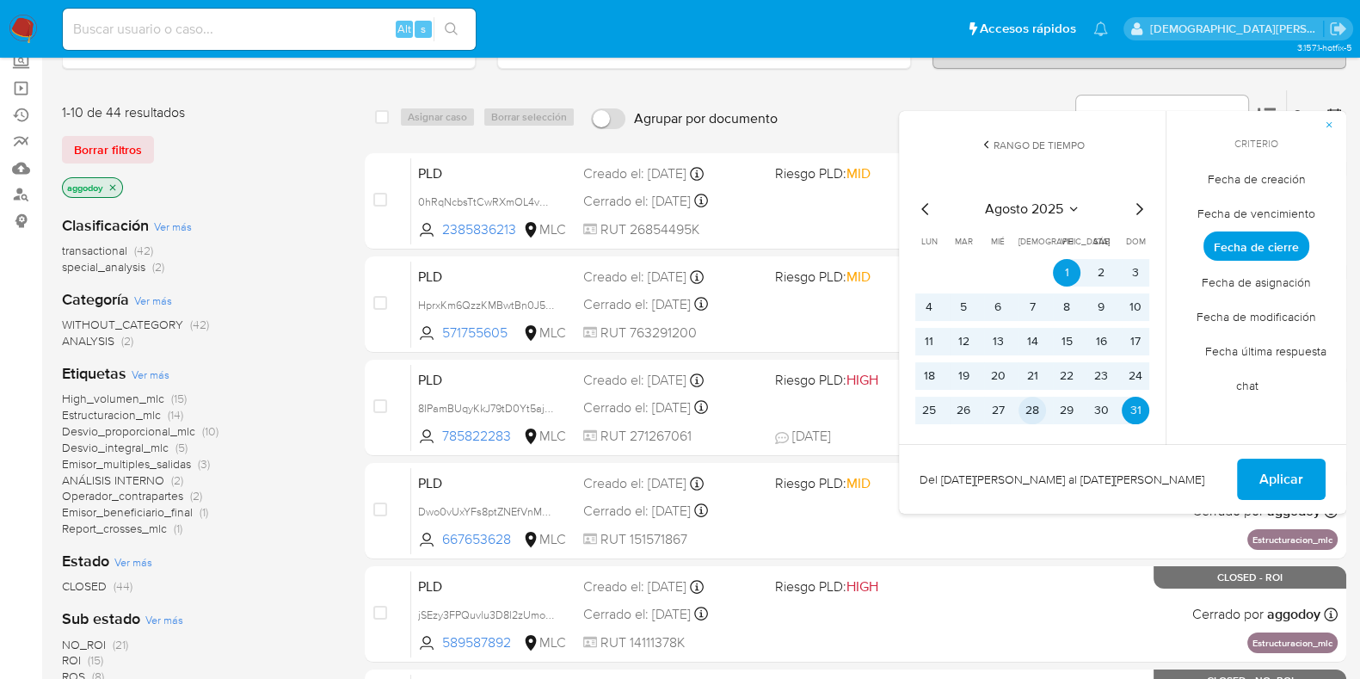
click at [1024, 403] on button "28" at bounding box center [1033, 411] width 28 height 28
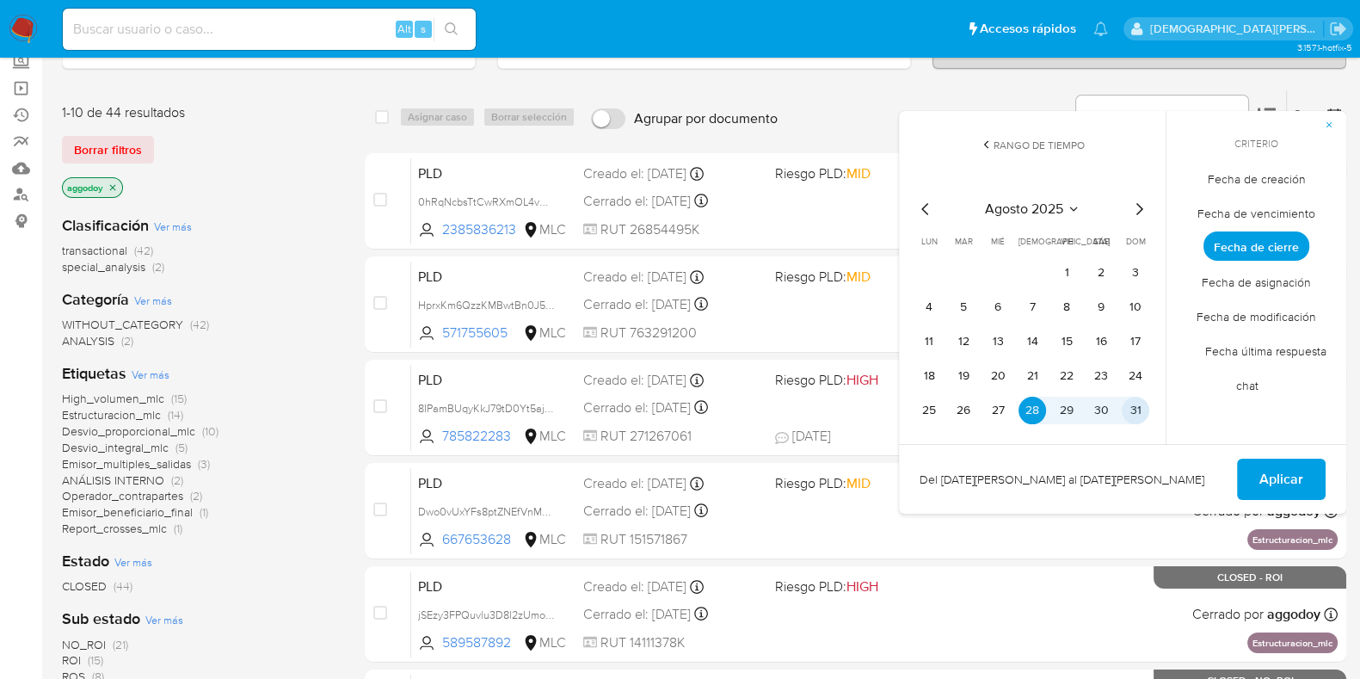
click at [1139, 416] on button "31" at bounding box center [1136, 411] width 28 height 28
click at [1281, 481] on span "Aplicar" at bounding box center [1281, 479] width 44 height 38
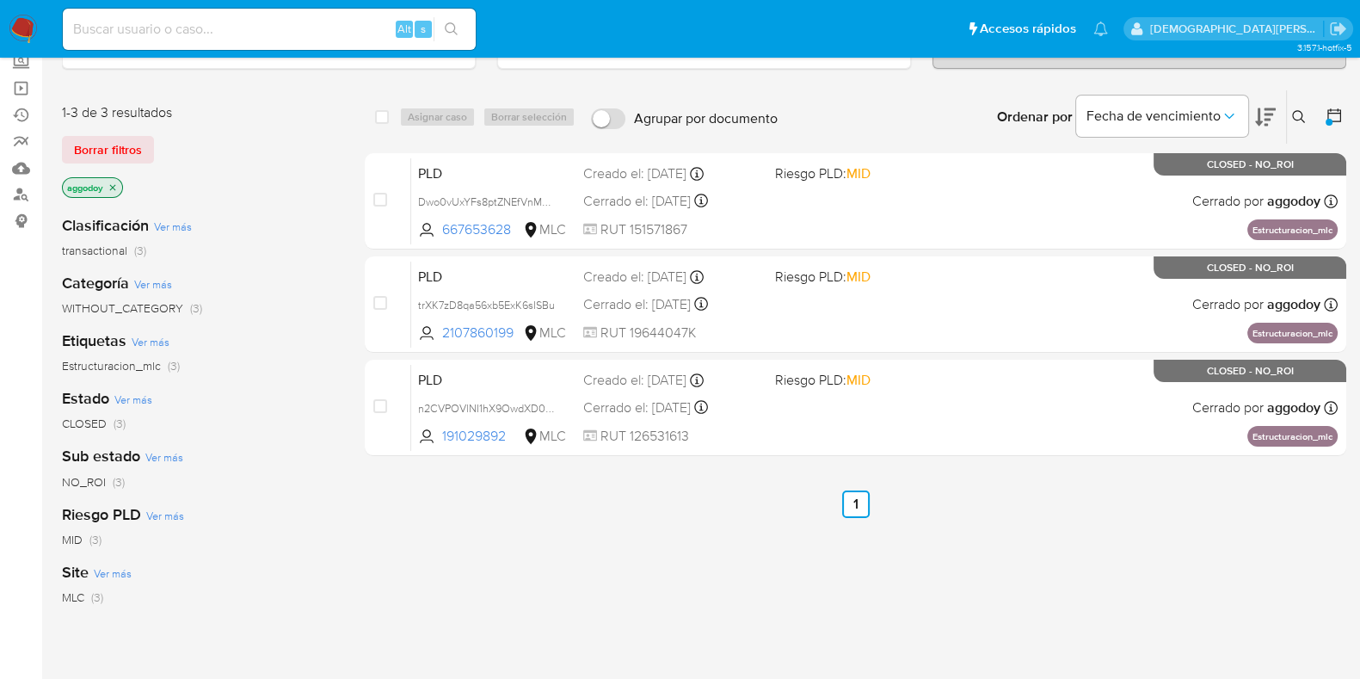
click at [112, 184] on icon "close-filter" at bounding box center [113, 187] width 6 height 6
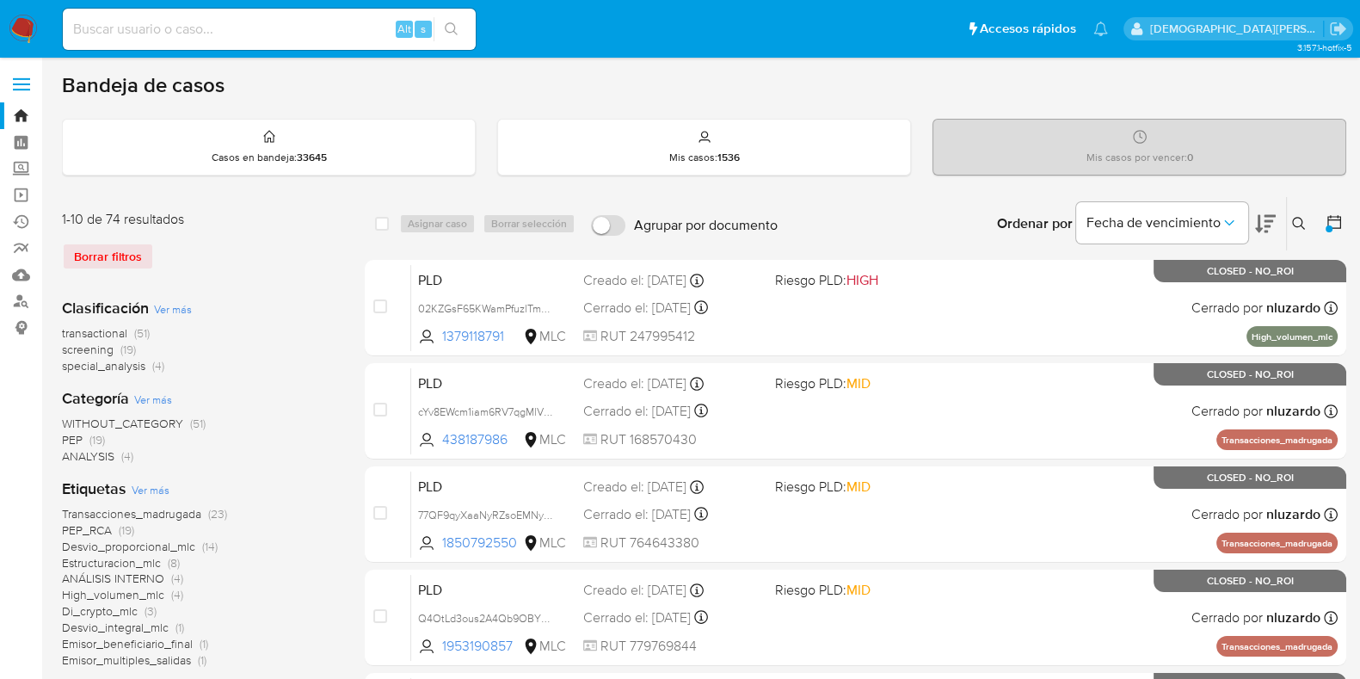
click at [261, 276] on div "1-10 de 74 resultados Borrar filtros" at bounding box center [199, 247] width 275 height 74
click at [1327, 217] on icon at bounding box center [1334, 222] width 14 height 14
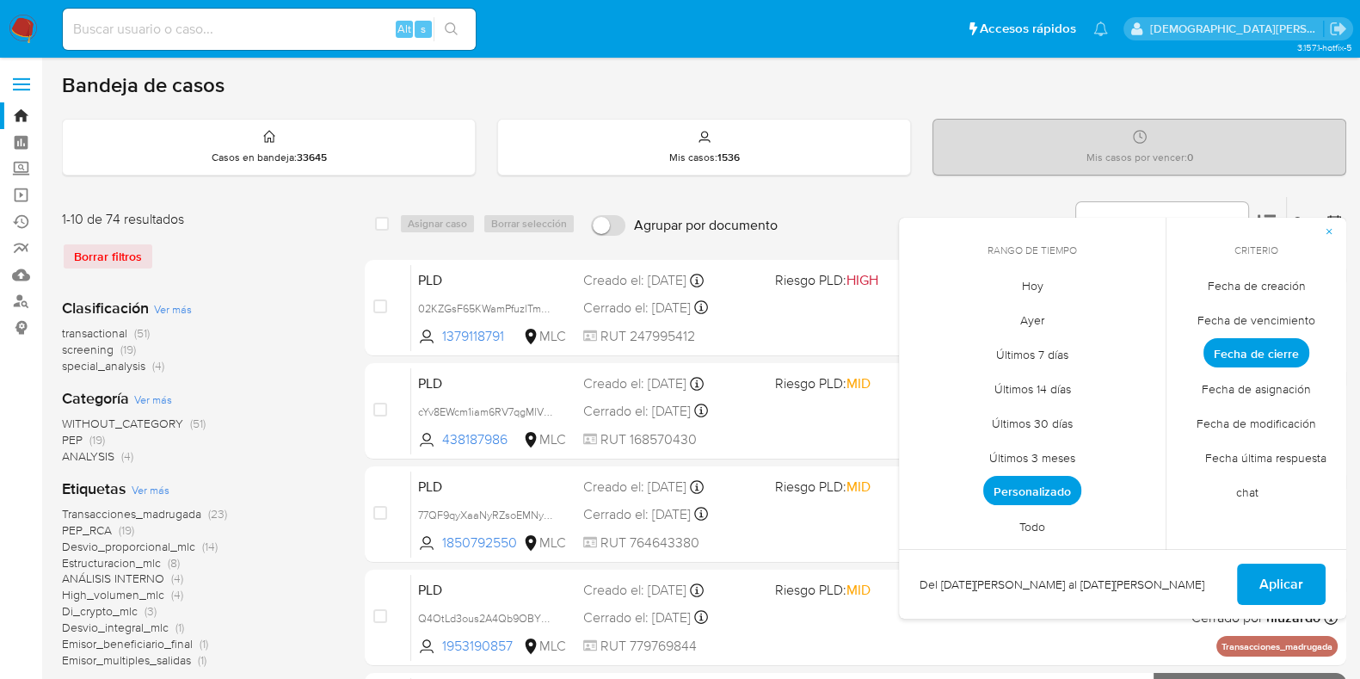
click at [1258, 281] on span "Fecha de creación" at bounding box center [1257, 285] width 134 height 35
click at [1024, 492] on span "Personalizado" at bounding box center [1032, 490] width 98 height 29
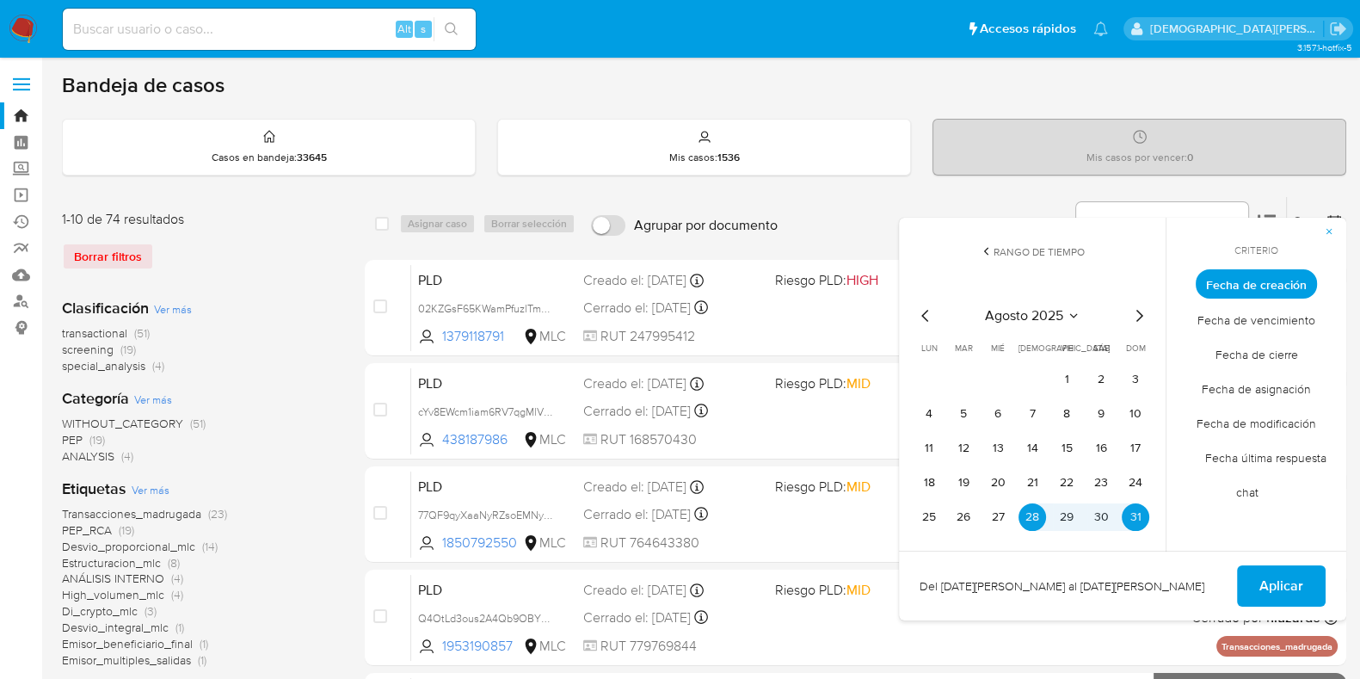
click at [923, 311] on icon "Mes anterior" at bounding box center [925, 315] width 21 height 21
click at [1138, 315] on icon "Mes siguiente" at bounding box center [1139, 315] width 21 height 21
click at [925, 313] on icon "Mes anterior" at bounding box center [925, 315] width 21 height 21
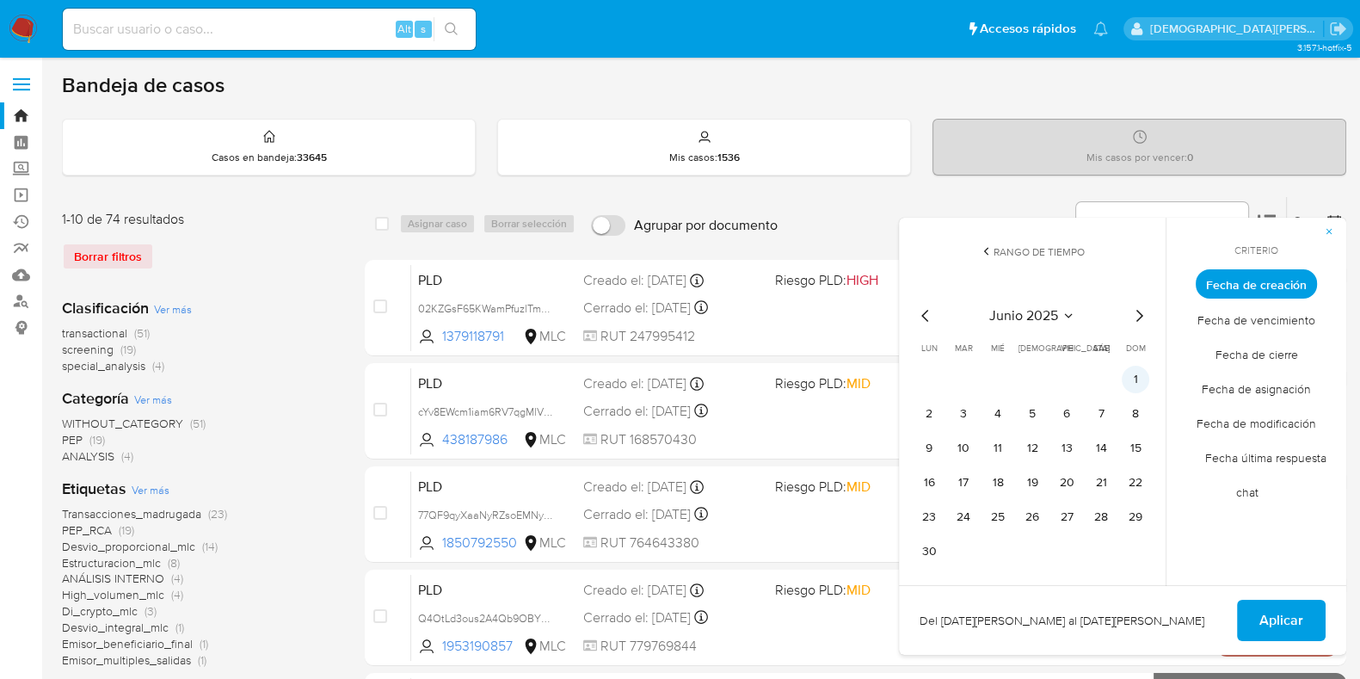
click at [1135, 385] on button "1" at bounding box center [1136, 380] width 28 height 28
click at [1030, 446] on button "12" at bounding box center [1033, 448] width 28 height 28
click at [1298, 609] on span "Aplicar" at bounding box center [1281, 620] width 44 height 38
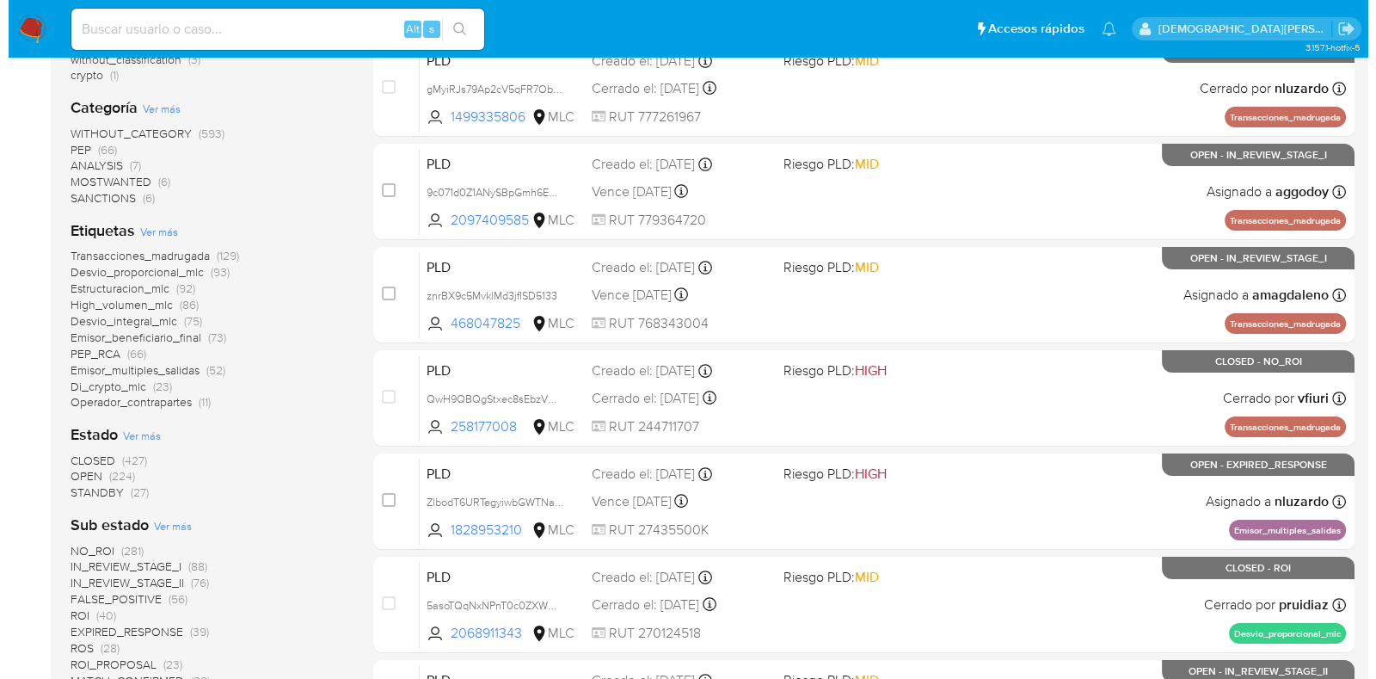
scroll to position [429, 0]
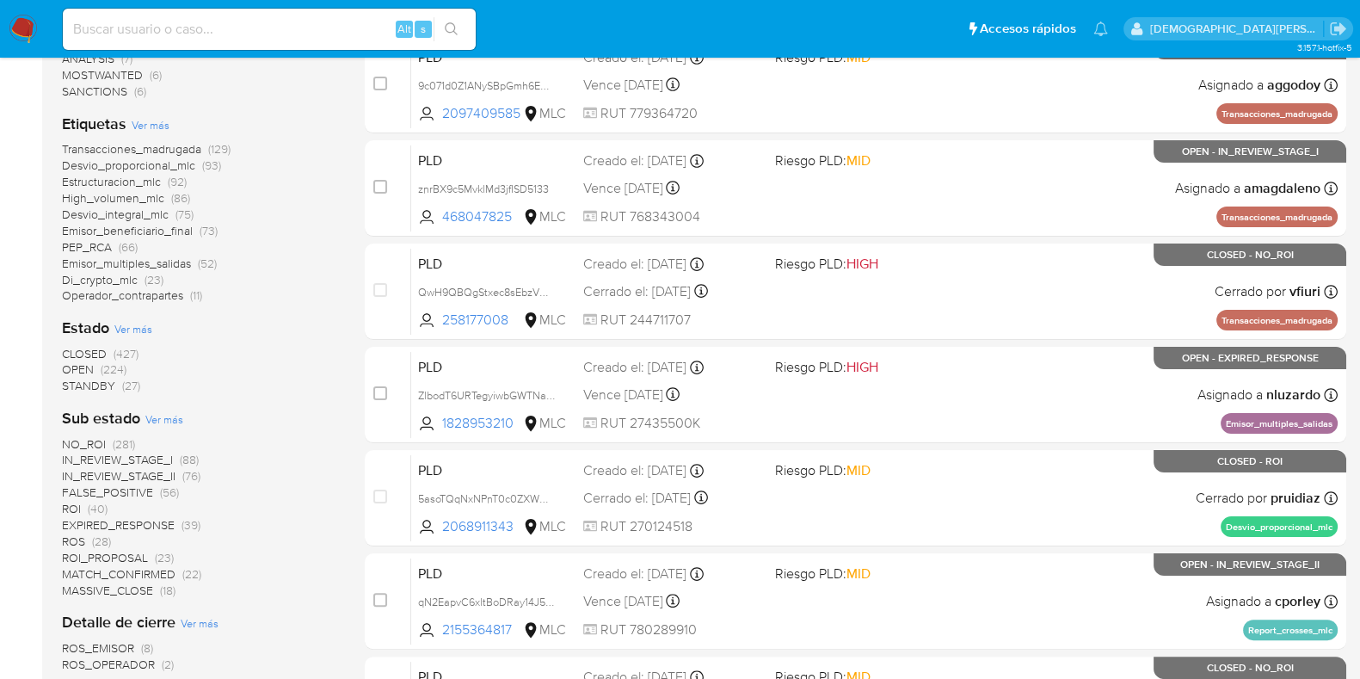
click at [133, 332] on span "Ver más" at bounding box center [133, 328] width 38 height 15
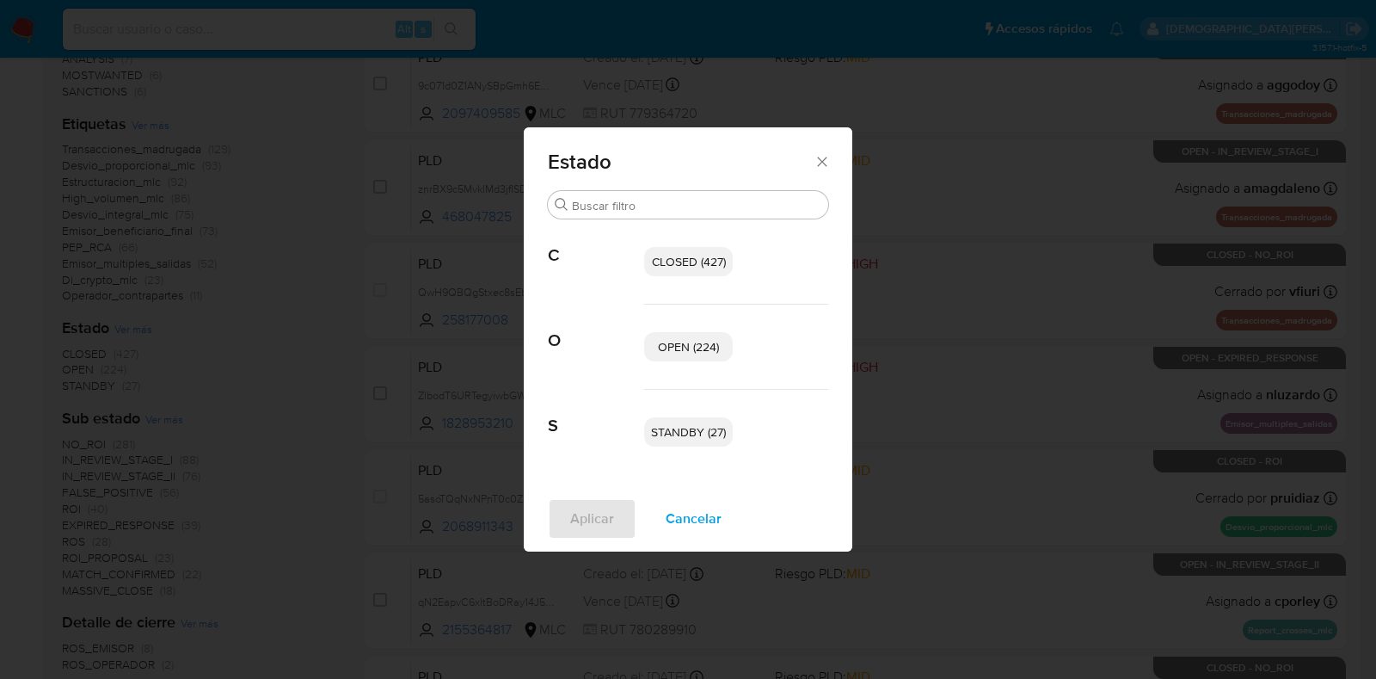
drag, startPoint x: 672, startPoint y: 423, endPoint x: 673, endPoint y: 389, distance: 34.4
click at [673, 423] on span "STANDBY (27)" at bounding box center [688, 431] width 75 height 17
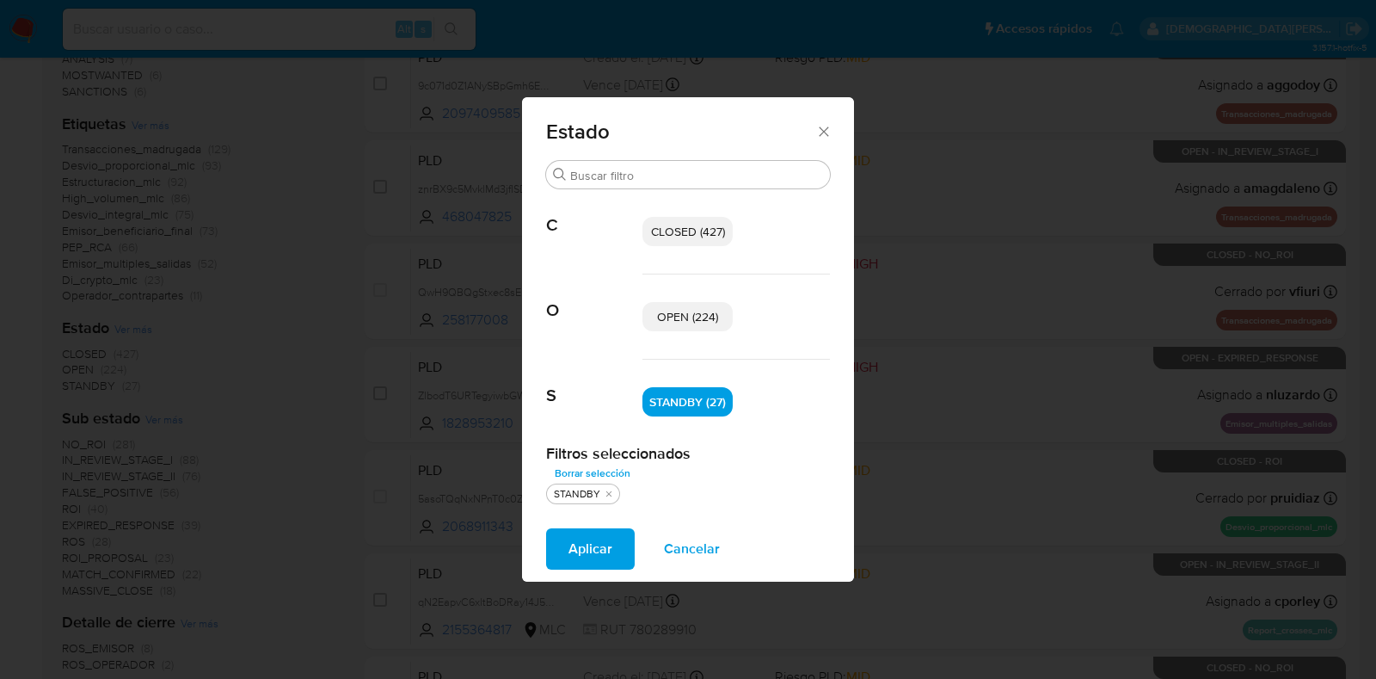
click at [686, 318] on span "OPEN (224)" at bounding box center [687, 316] width 61 height 17
click at [601, 547] on span "Aplicar" at bounding box center [591, 549] width 44 height 38
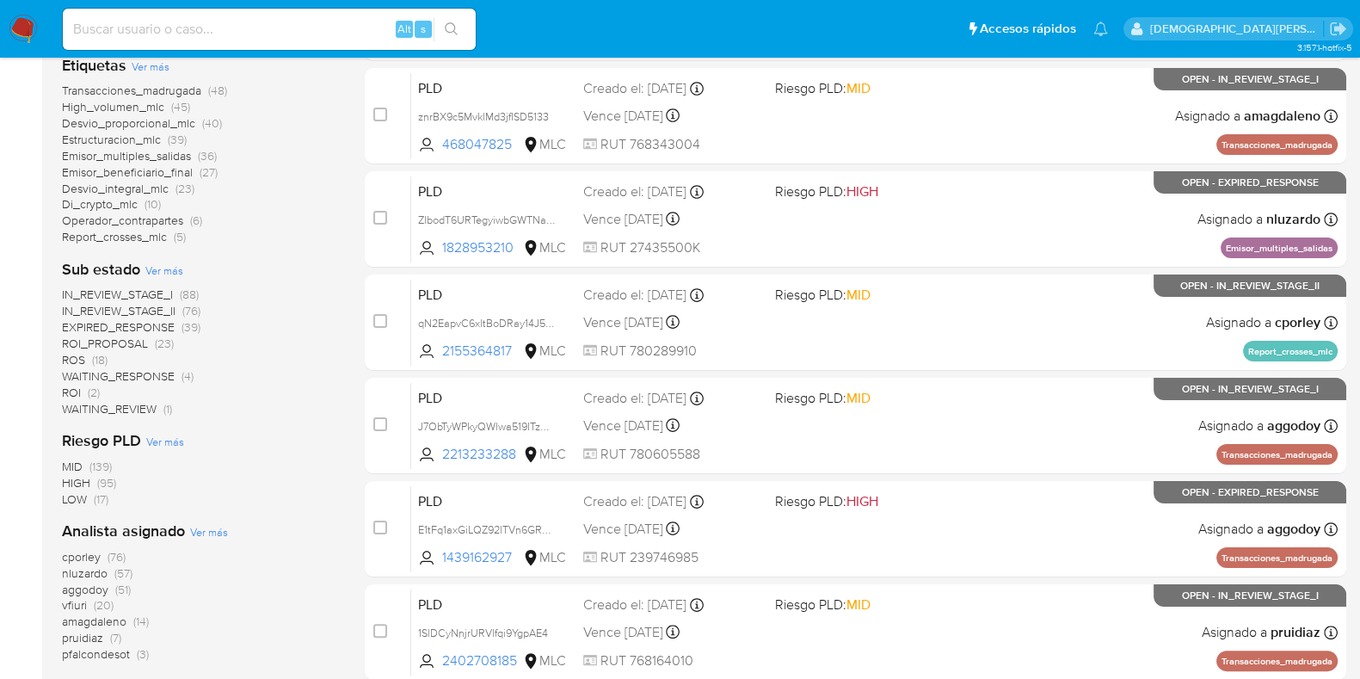
scroll to position [429, 0]
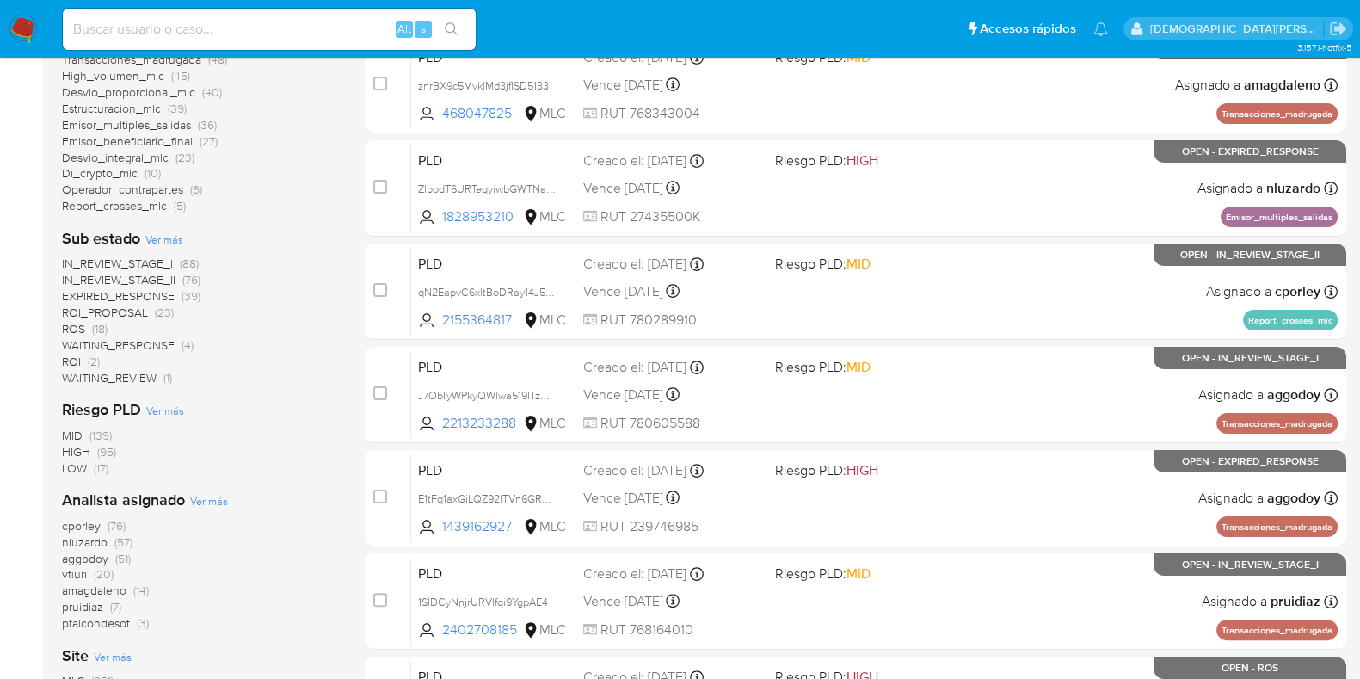
click at [216, 501] on span "Ver más" at bounding box center [209, 500] width 38 height 15
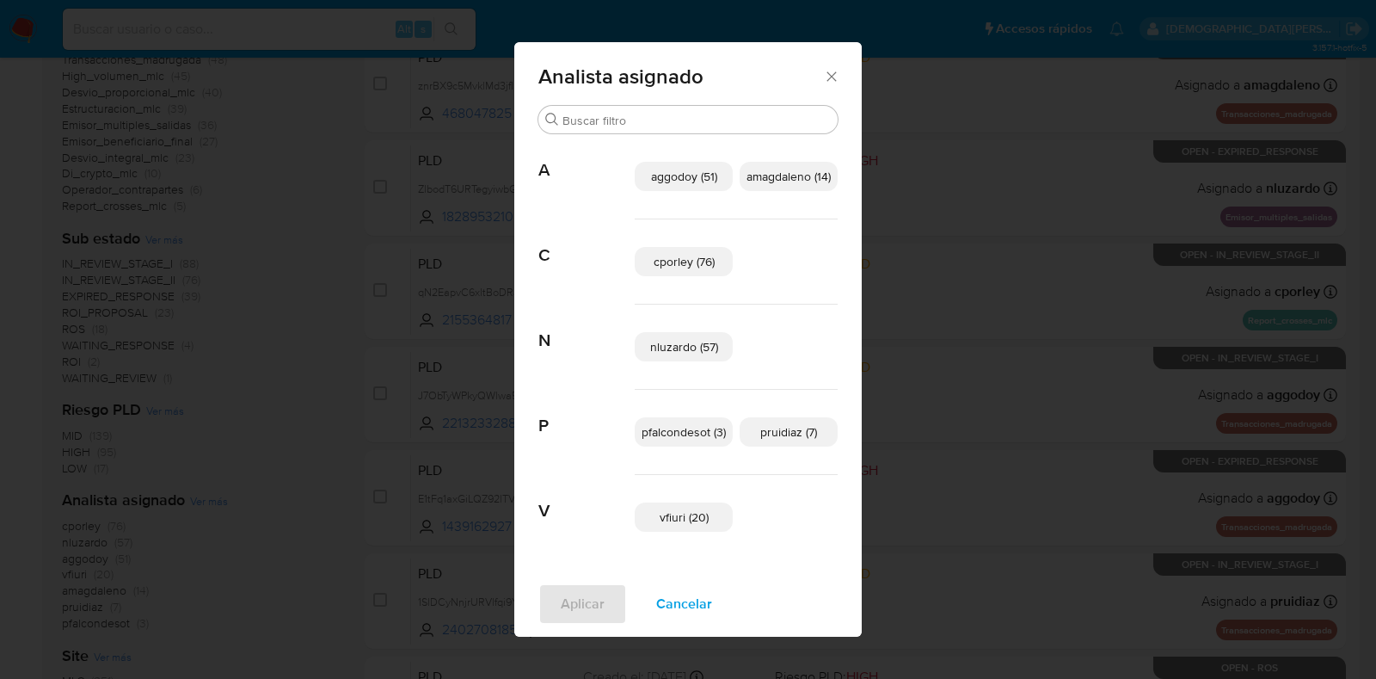
click at [673, 608] on span "Cancelar" at bounding box center [684, 604] width 56 height 38
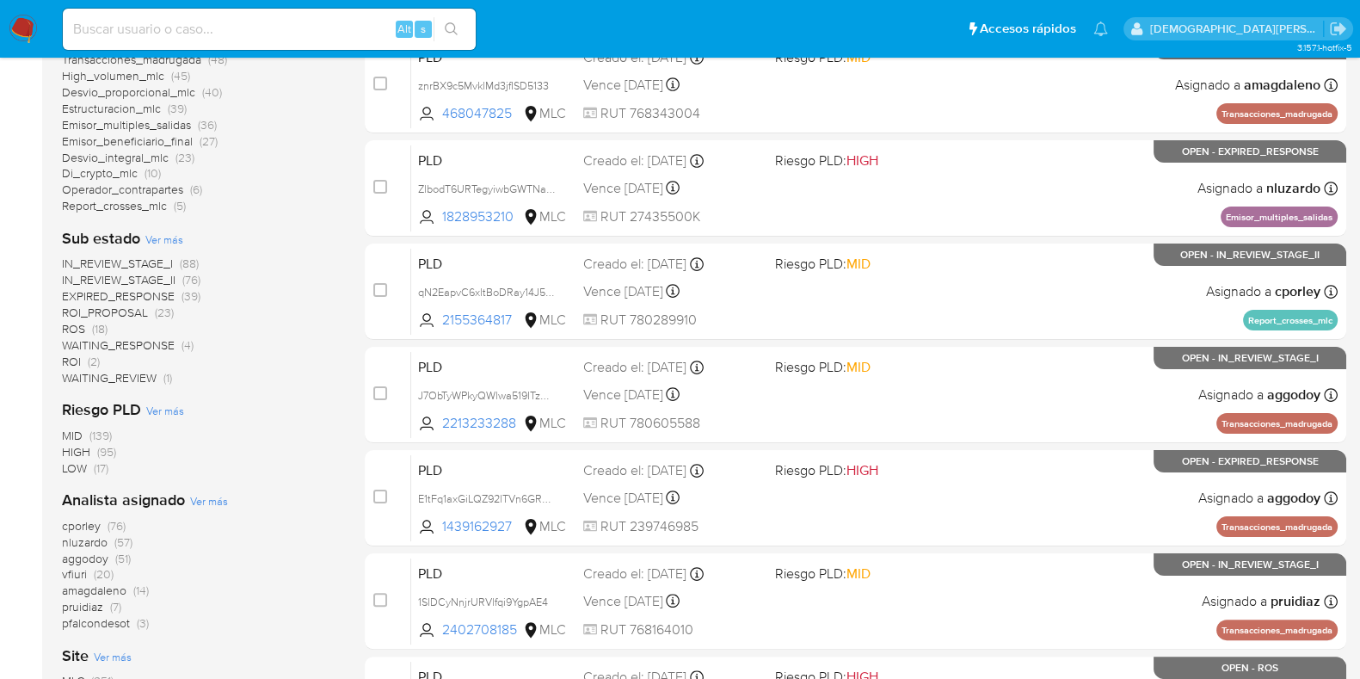
click at [141, 373] on span "WAITING_REVIEW" at bounding box center [109, 377] width 95 height 17
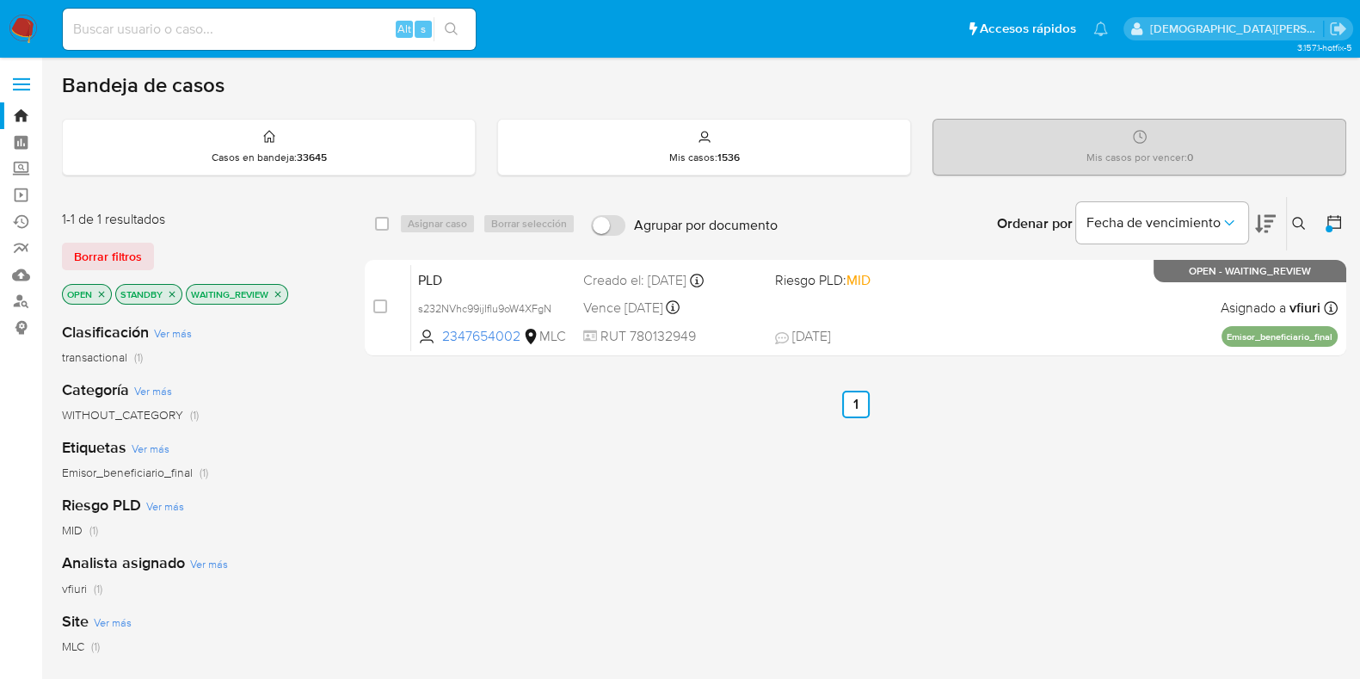
click at [281, 293] on icon "close-filter" at bounding box center [278, 294] width 10 height 10
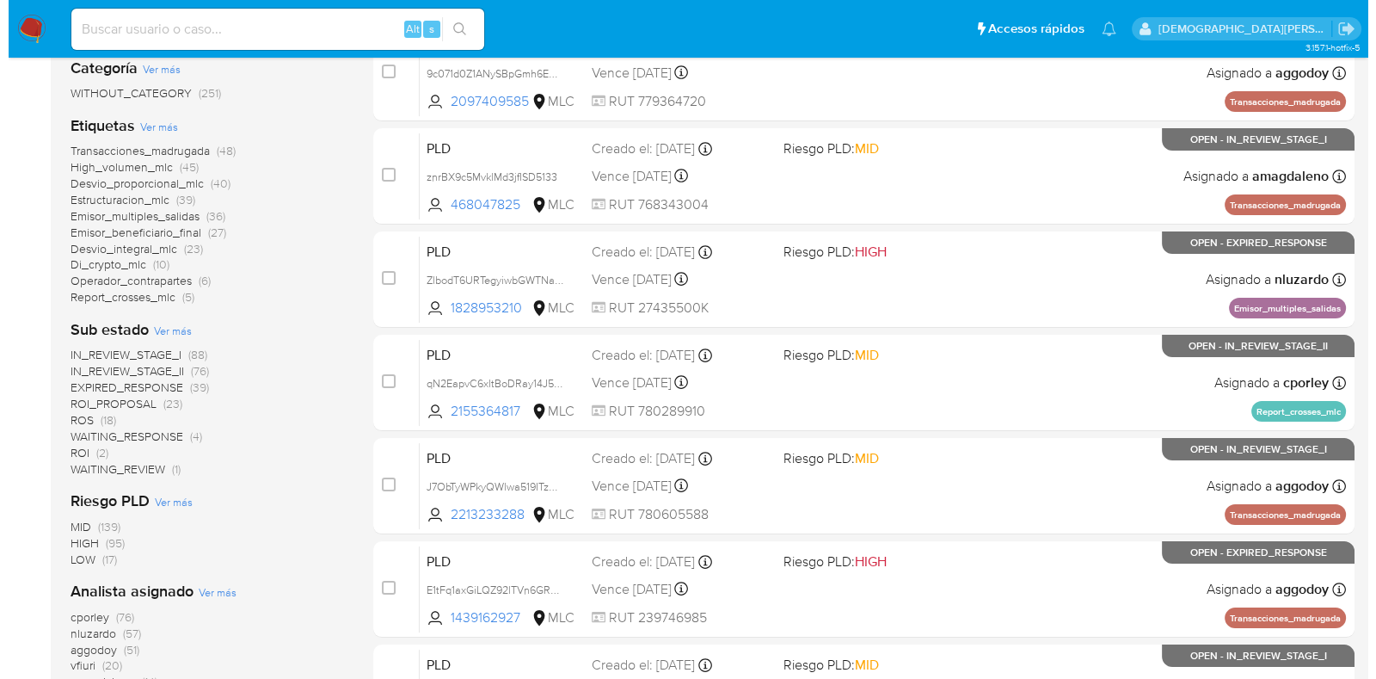
scroll to position [429, 0]
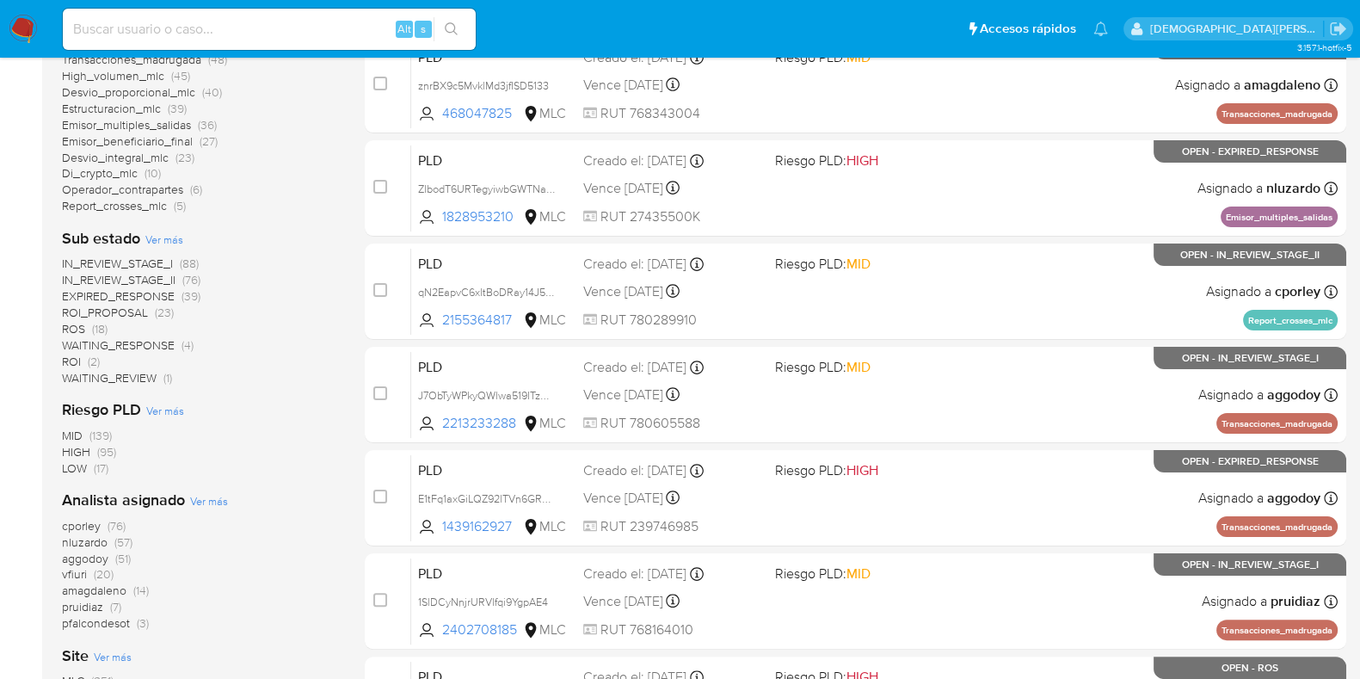
click at [176, 242] on span "Ver más" at bounding box center [164, 238] width 38 height 15
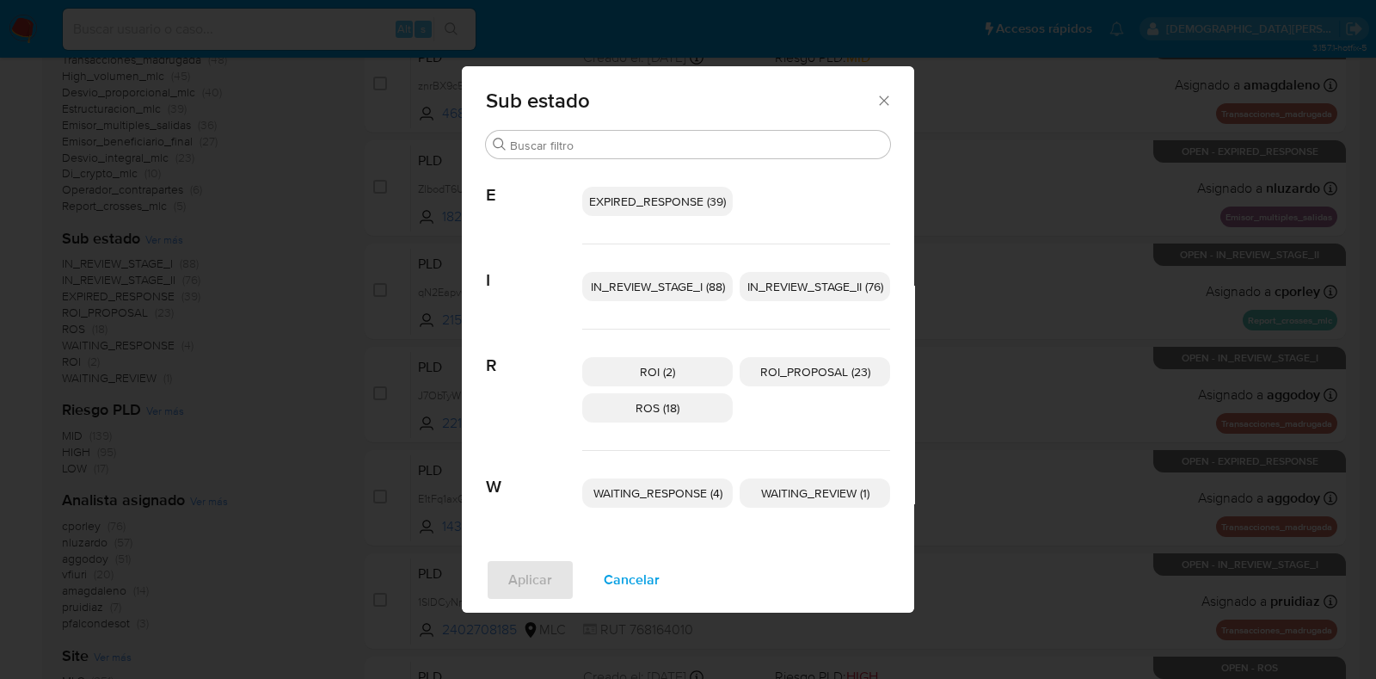
click at [656, 283] on span "IN_REVIEW_STAGE_I (88)" at bounding box center [658, 286] width 134 height 17
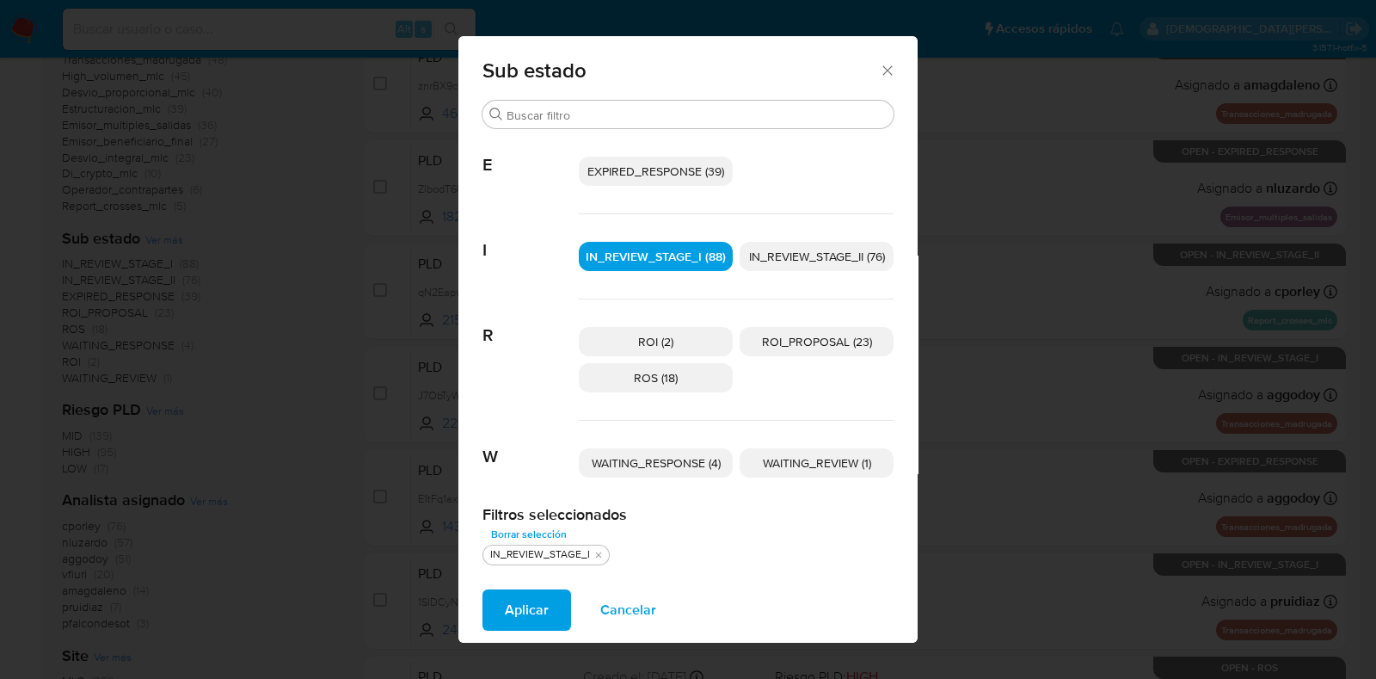
click at [664, 168] on span "EXPIRED_RESPONSE (39)" at bounding box center [656, 171] width 137 height 17
click at [516, 595] on span "Aplicar" at bounding box center [526, 610] width 44 height 38
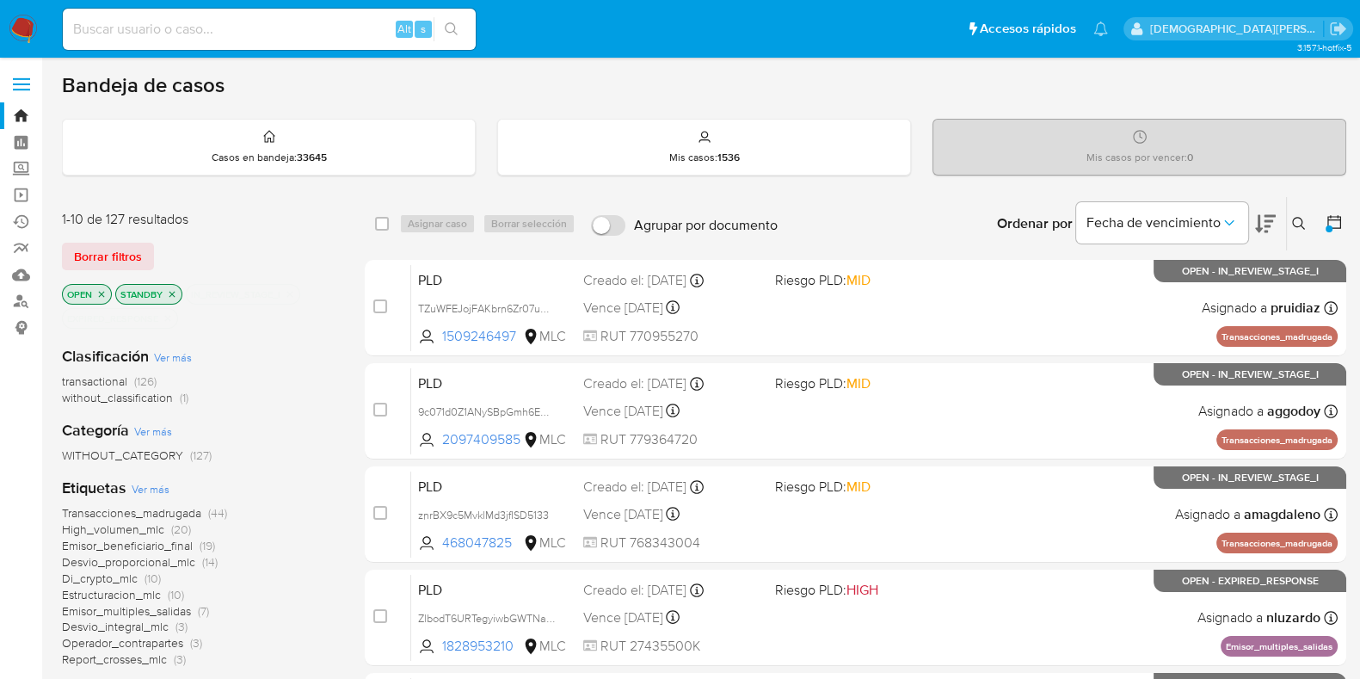
click at [170, 316] on icon "close-filter" at bounding box center [168, 318] width 10 height 10
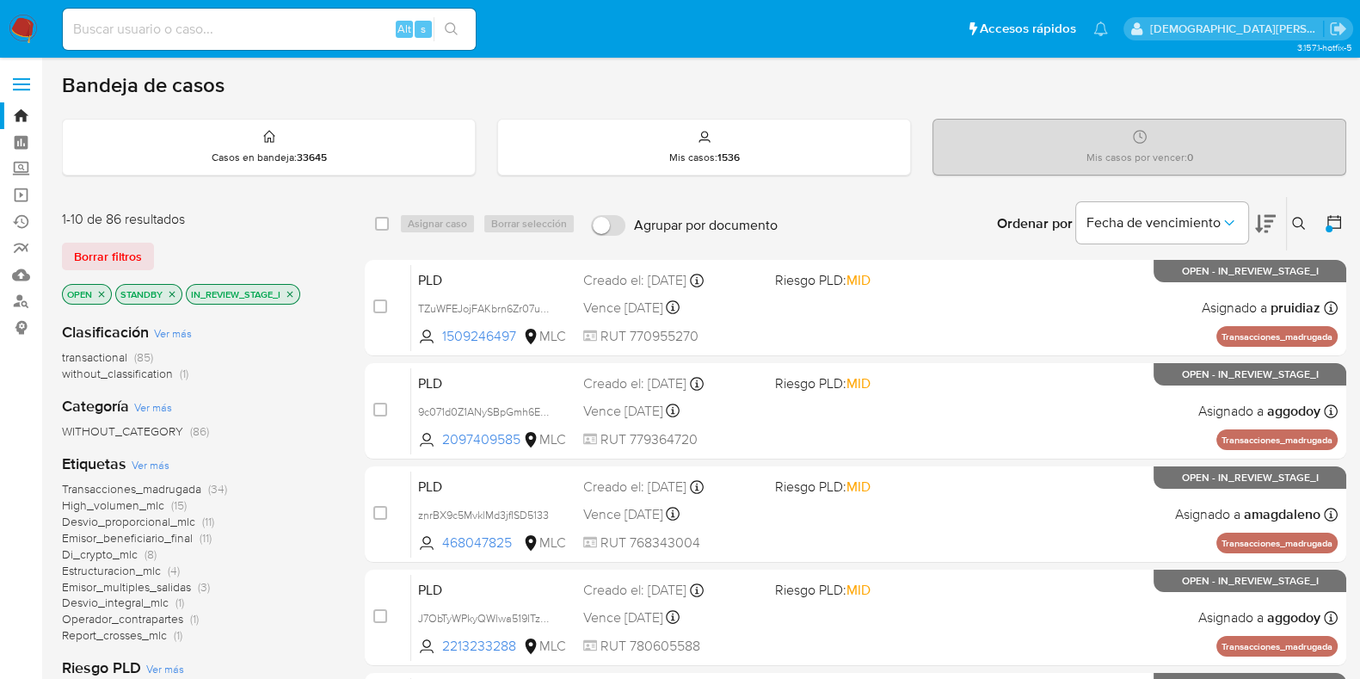
click at [172, 293] on icon "close-filter" at bounding box center [172, 294] width 10 height 10
drag, startPoint x: 224, startPoint y: 292, endPoint x: 117, endPoint y: 294, distance: 106.7
click at [222, 292] on icon "close-filter" at bounding box center [219, 294] width 10 height 10
click at [103, 291] on icon "close-filter" at bounding box center [102, 294] width 6 height 6
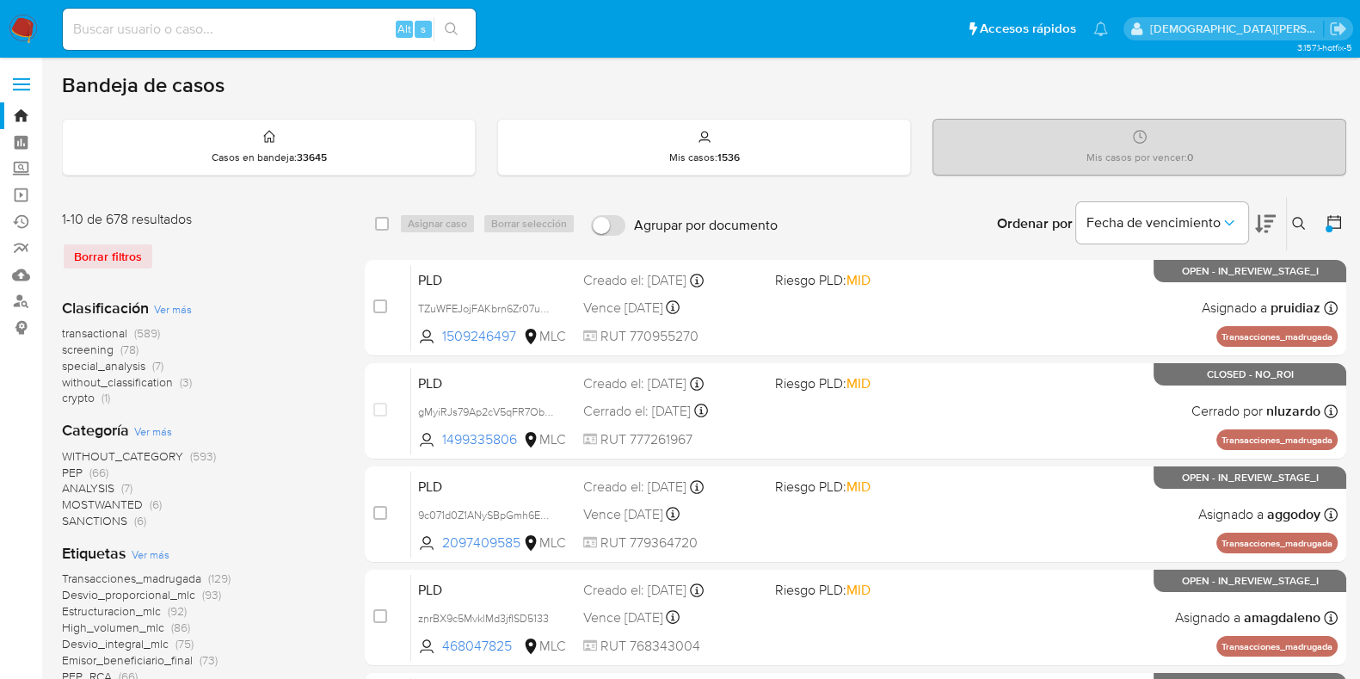
click at [1296, 217] on icon at bounding box center [1298, 223] width 13 height 13
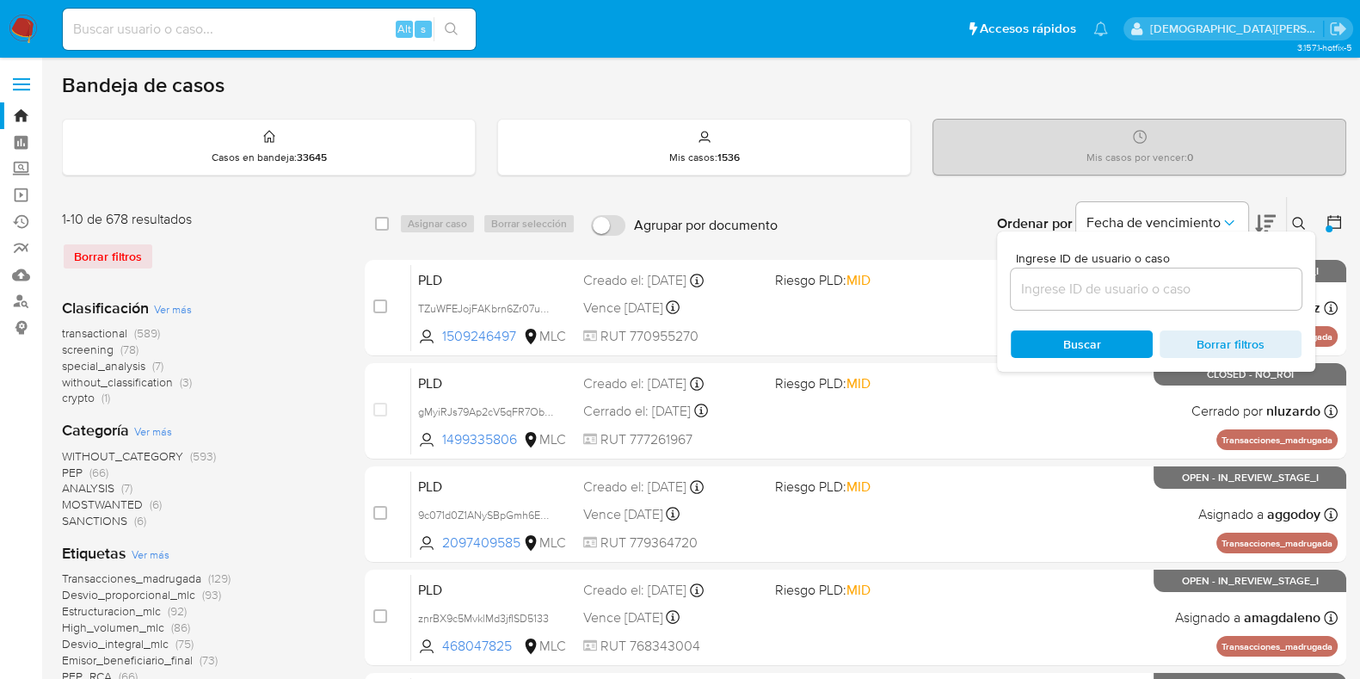
click at [1296, 217] on icon at bounding box center [1298, 223] width 13 height 13
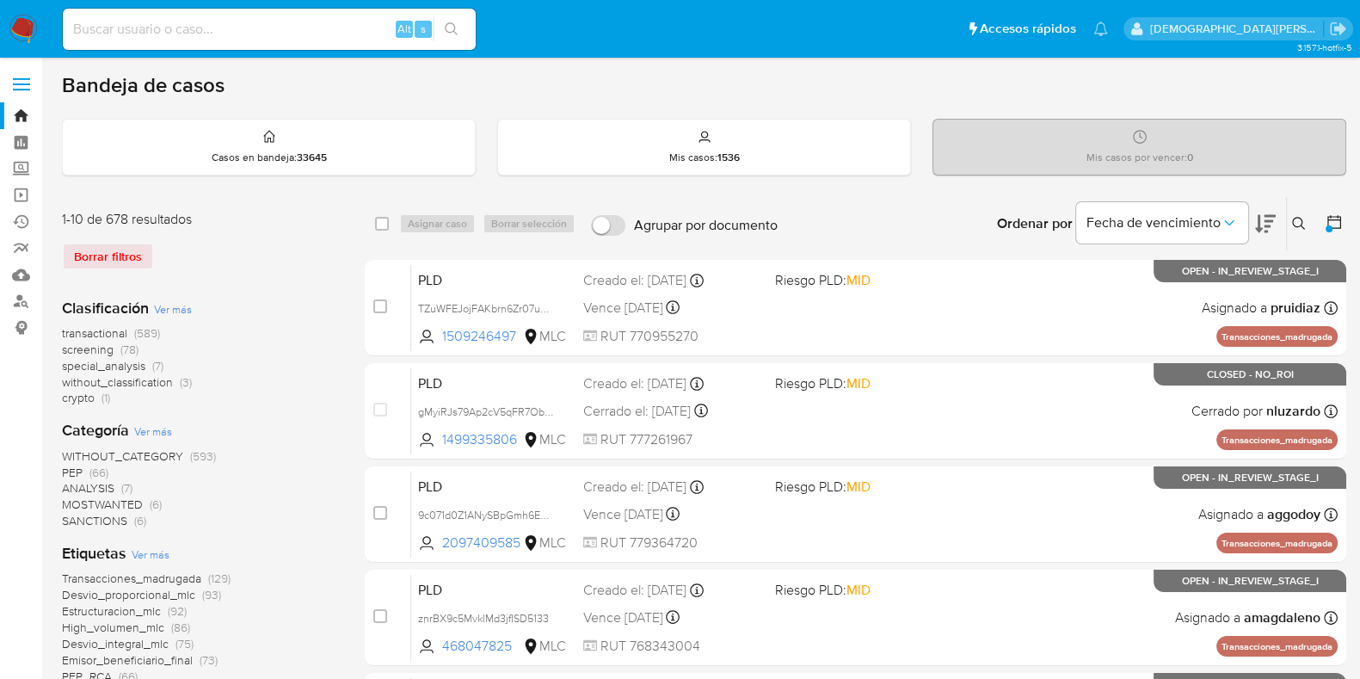
click at [1335, 224] on icon at bounding box center [1334, 221] width 17 height 17
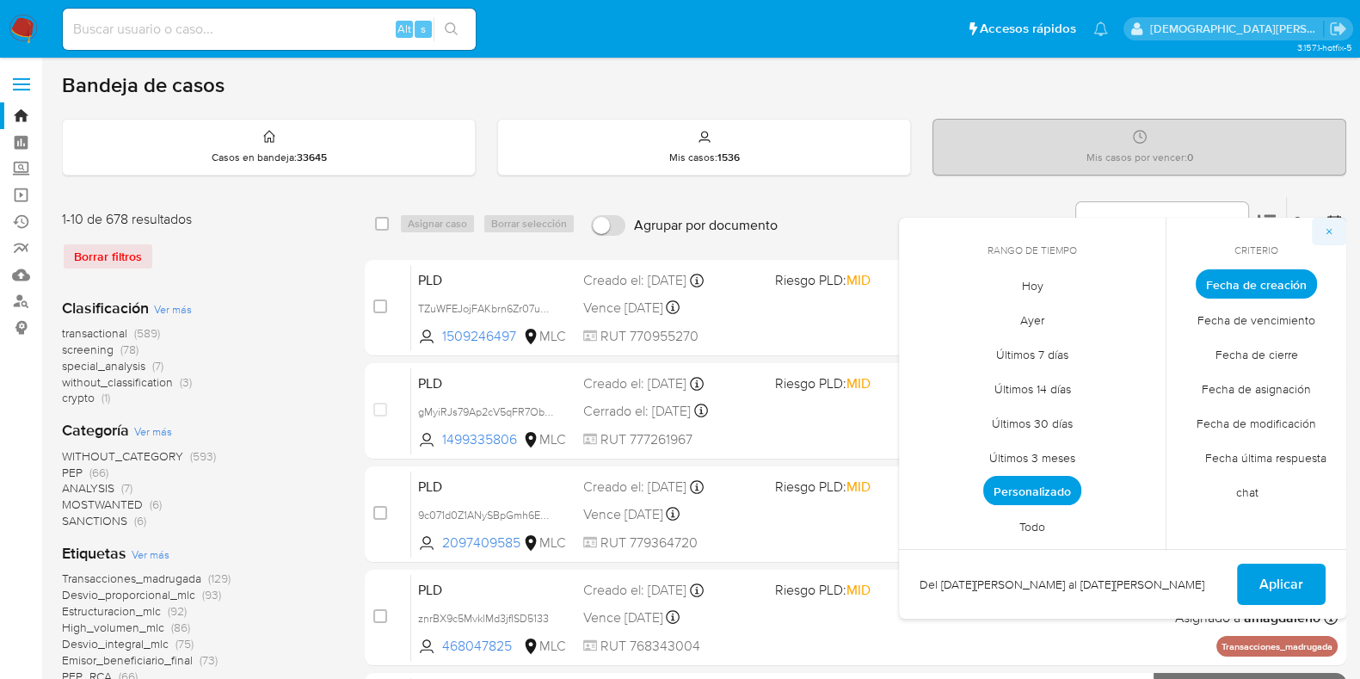
click at [1335, 222] on button "button" at bounding box center [1329, 232] width 34 height 28
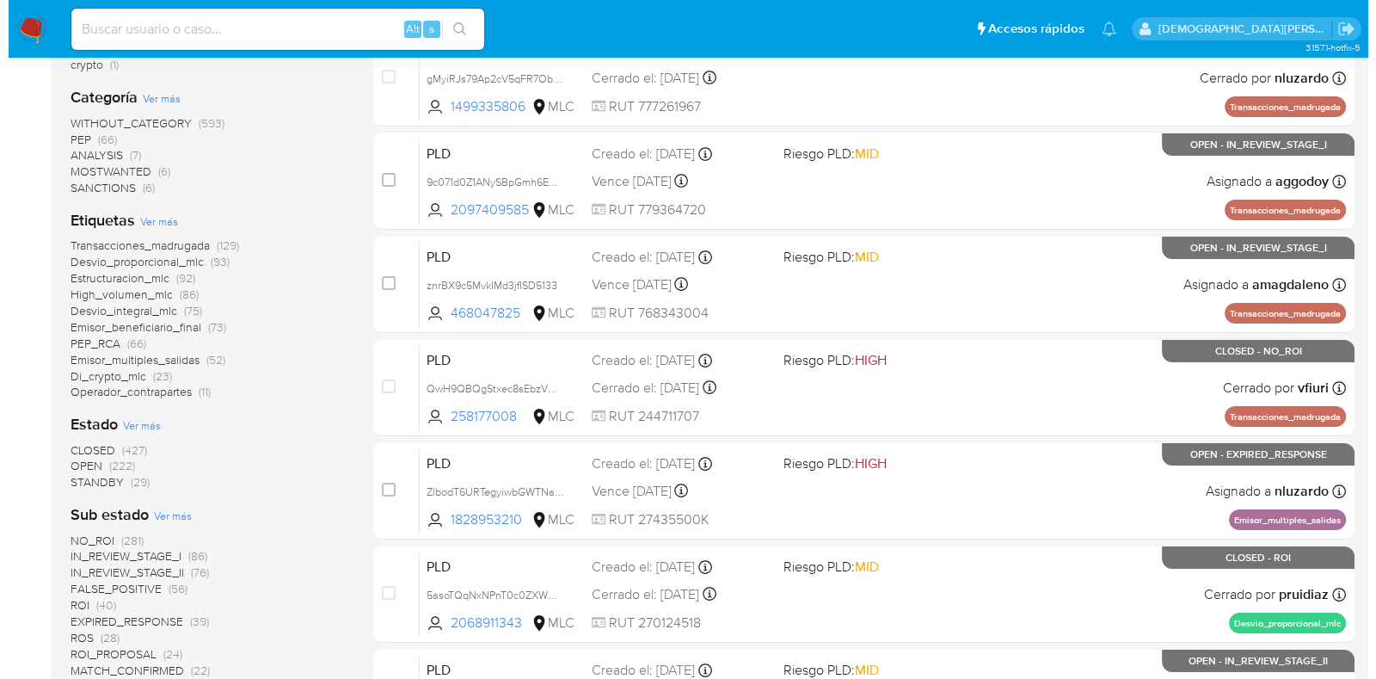
scroll to position [429, 0]
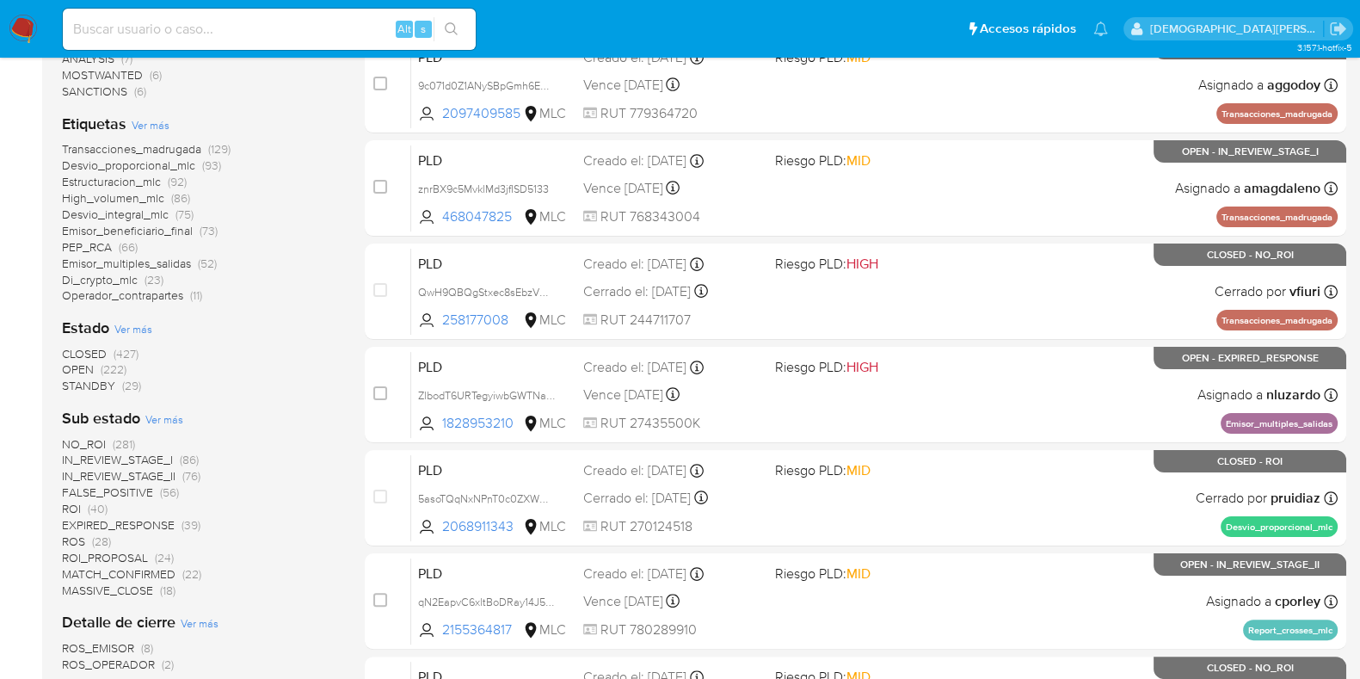
click at [169, 415] on span "Ver más" at bounding box center [164, 418] width 38 height 15
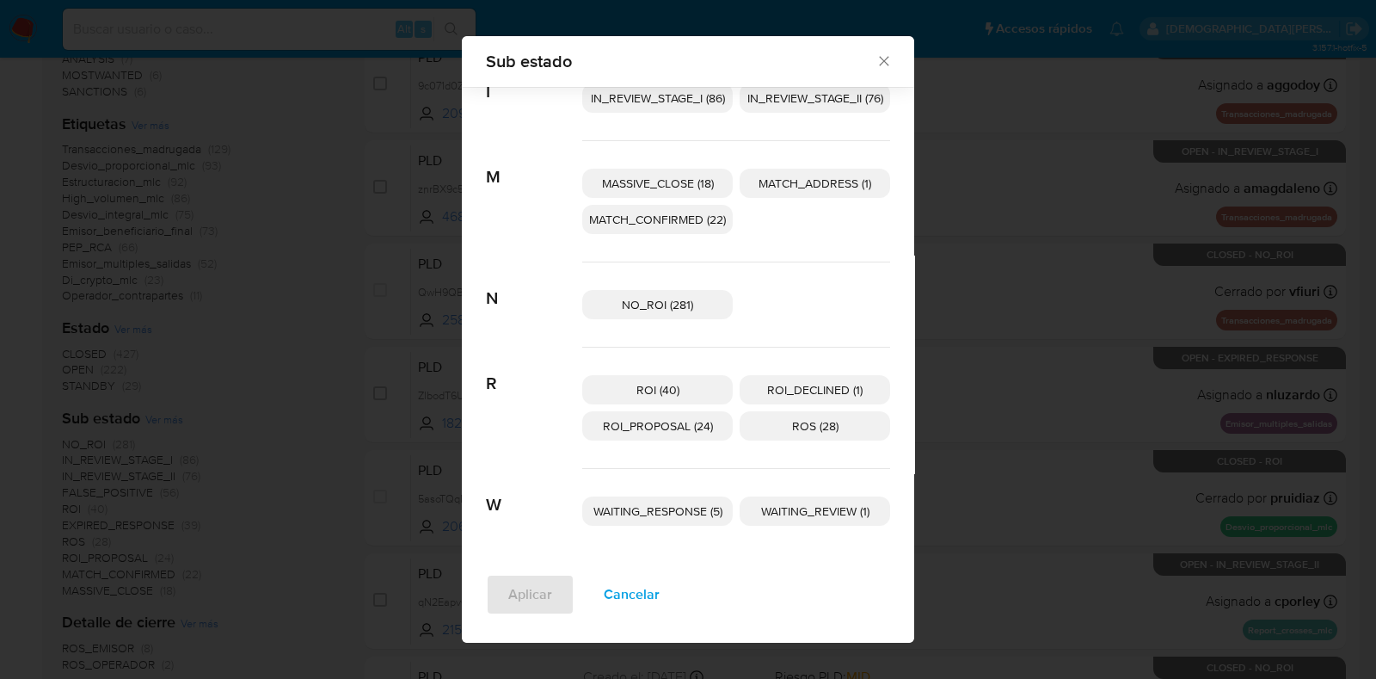
scroll to position [232, 0]
click at [832, 505] on span "WAITING_REVIEW (1)" at bounding box center [815, 509] width 108 height 17
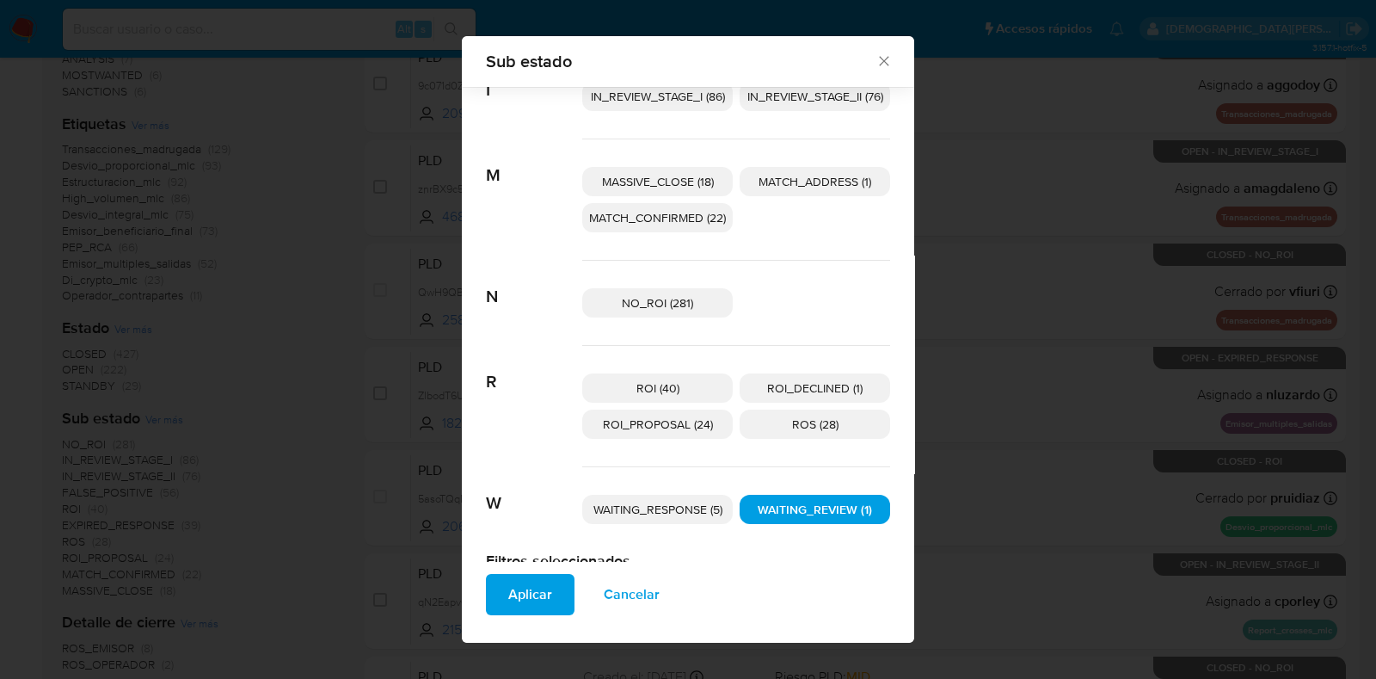
click at [539, 584] on span "Aplicar" at bounding box center [530, 595] width 44 height 38
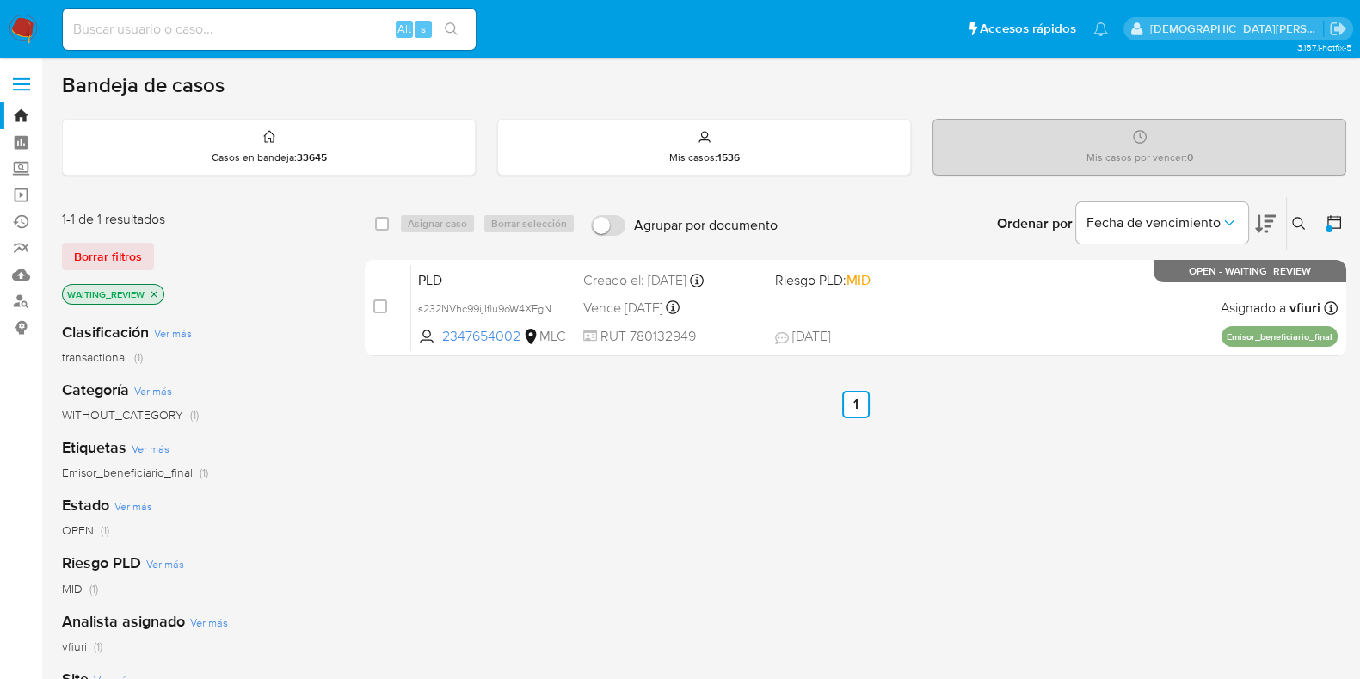
click at [157, 290] on icon "close-filter" at bounding box center [154, 294] width 10 height 10
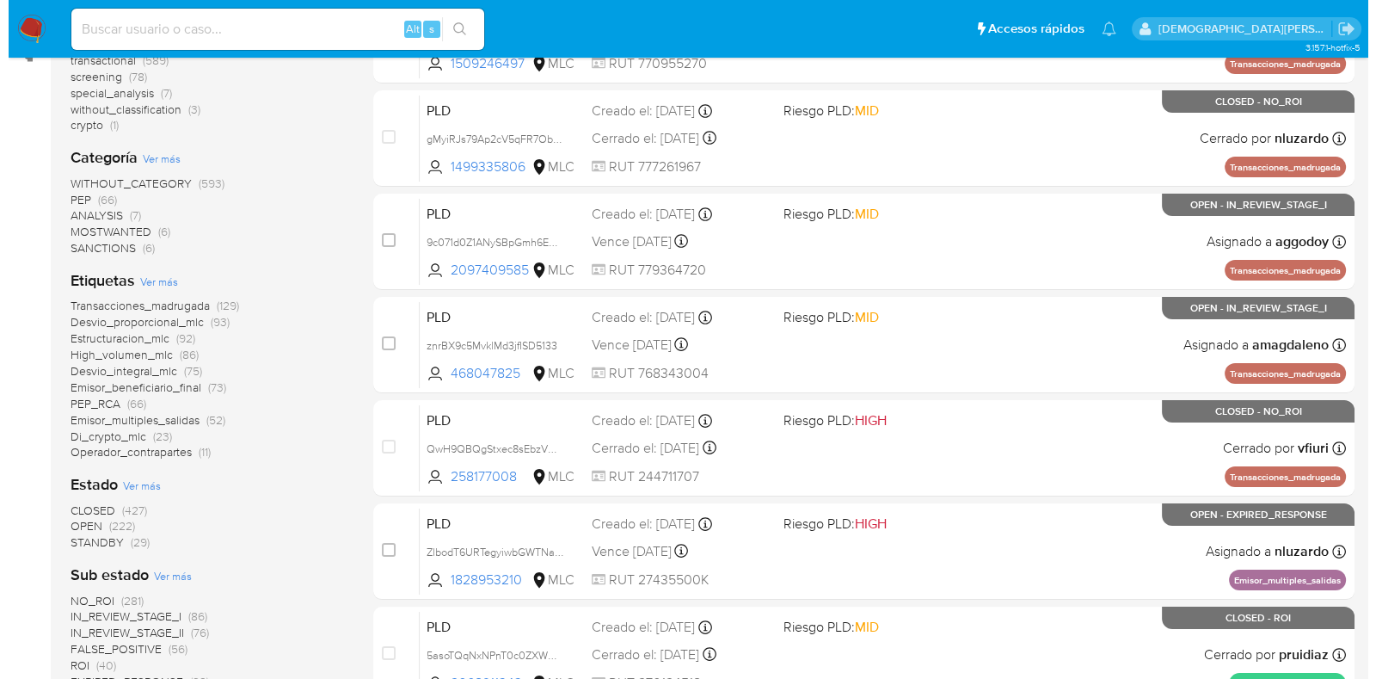
scroll to position [323, 0]
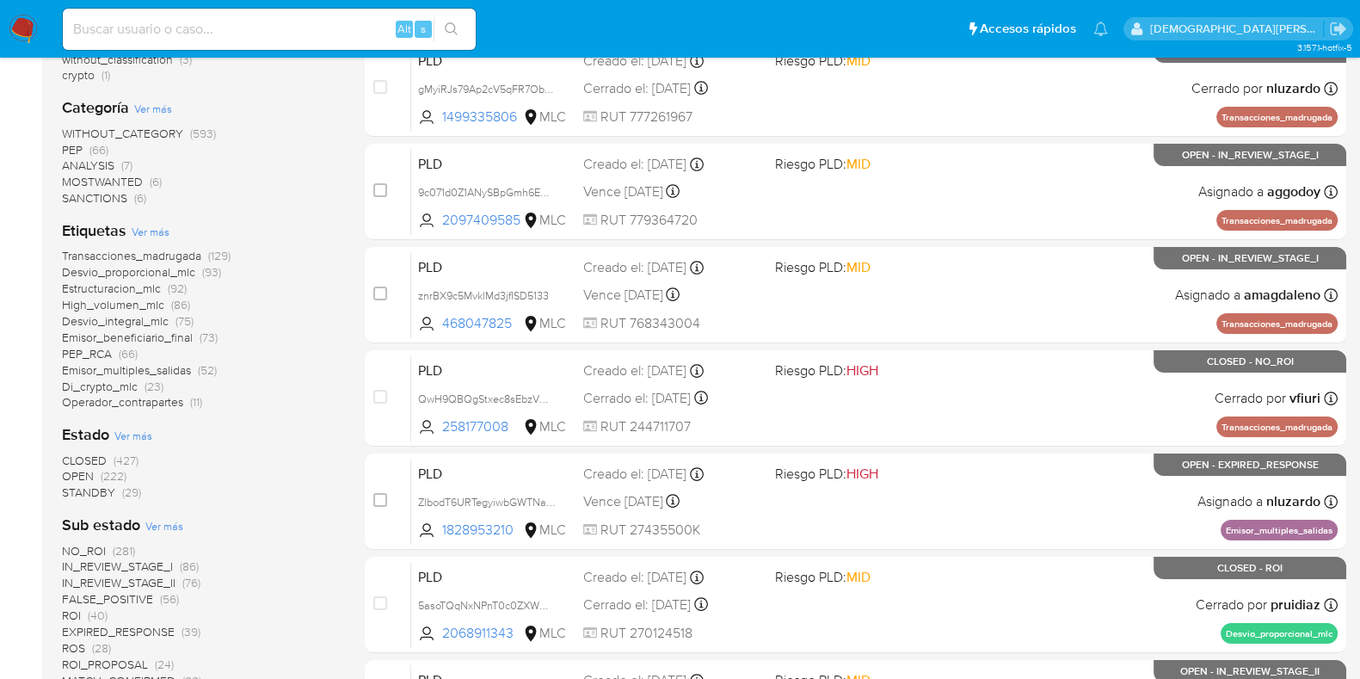
click at [138, 438] on span "Ver más" at bounding box center [133, 435] width 38 height 15
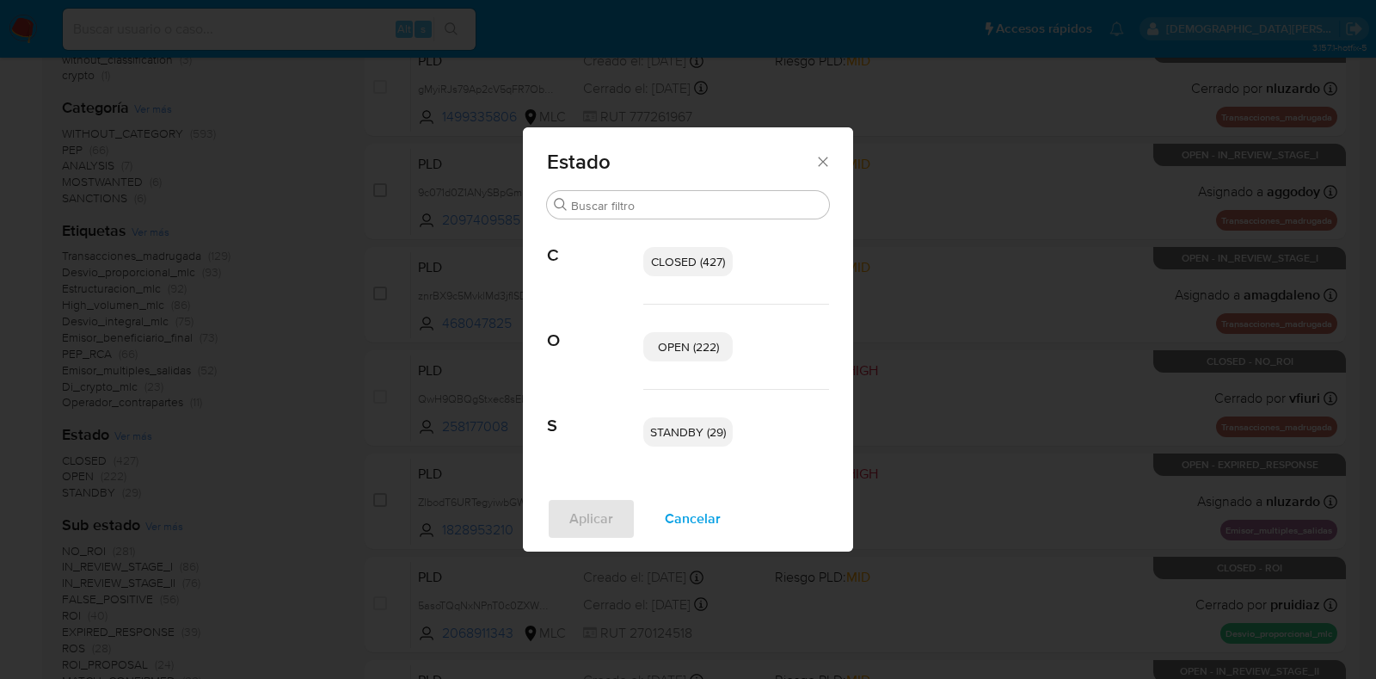
click at [707, 348] on span "OPEN (222)" at bounding box center [688, 346] width 61 height 17
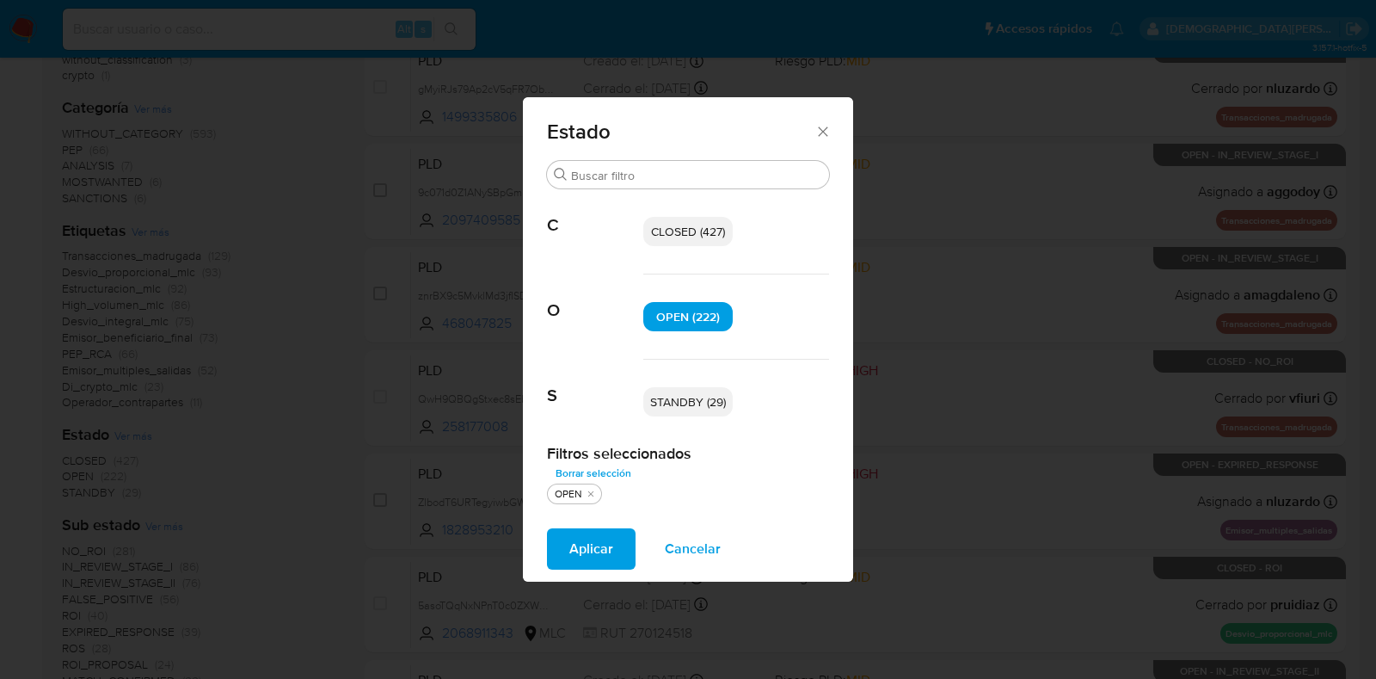
click at [607, 540] on span "Aplicar" at bounding box center [592, 549] width 44 height 38
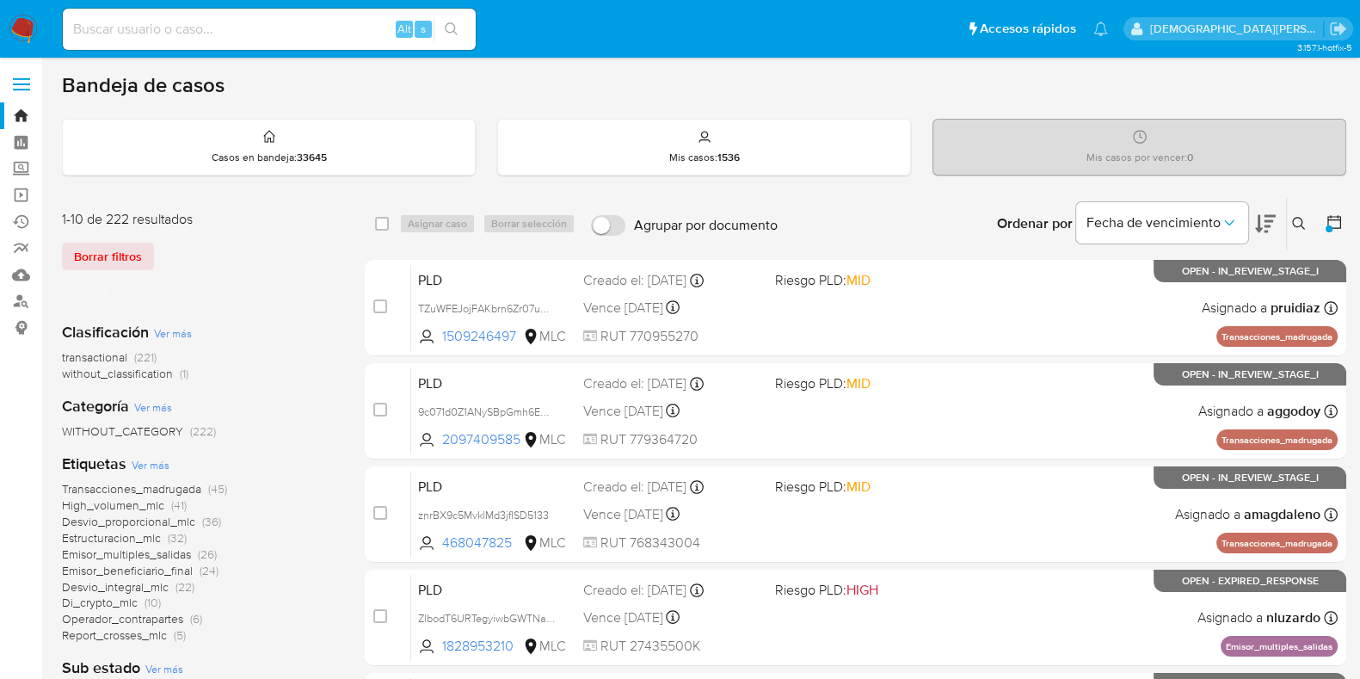
click at [1328, 210] on div at bounding box center [1330, 223] width 31 height 53
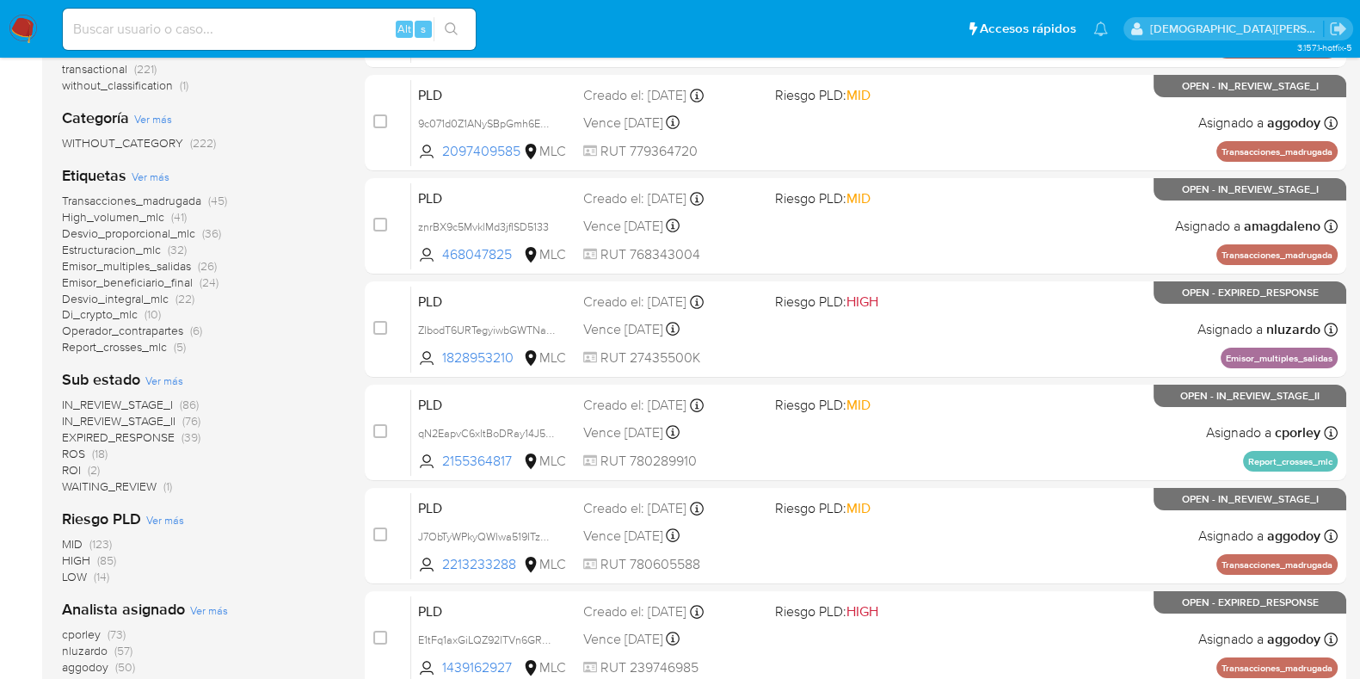
scroll to position [323, 0]
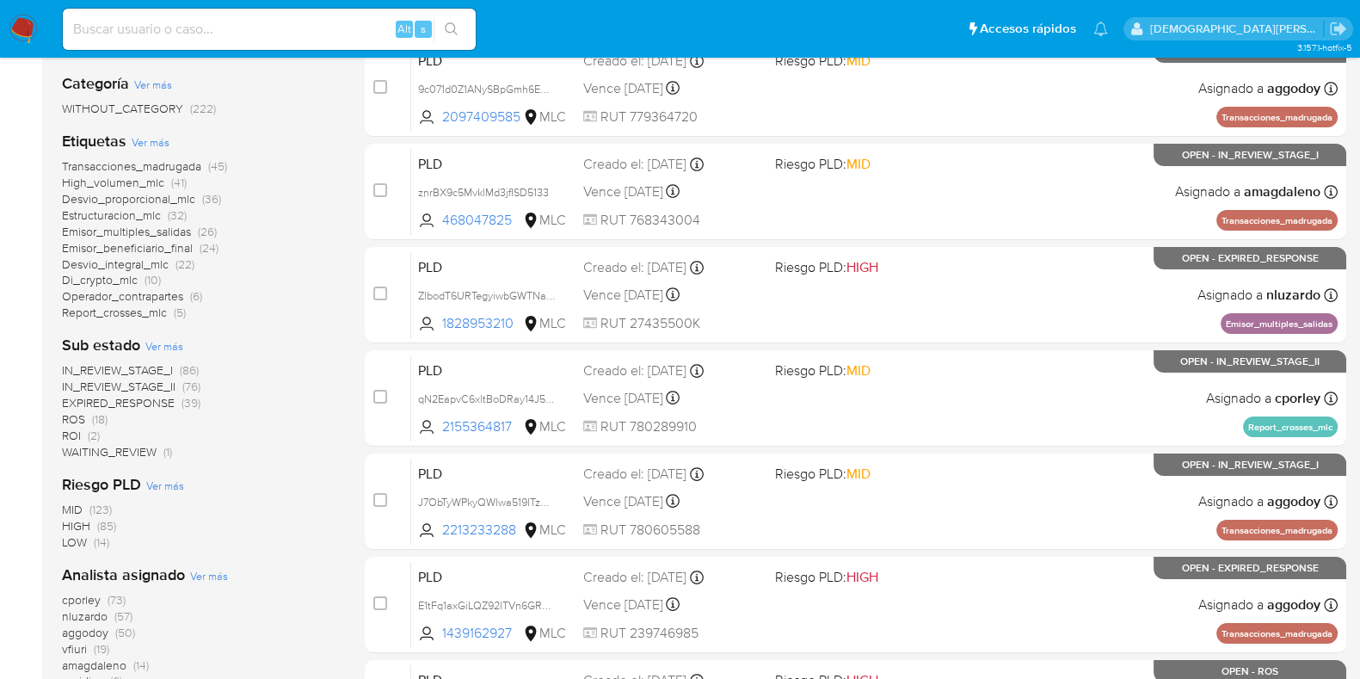
click at [133, 385] on span "IN_REVIEW_STAGE_II" at bounding box center [119, 386] width 114 height 17
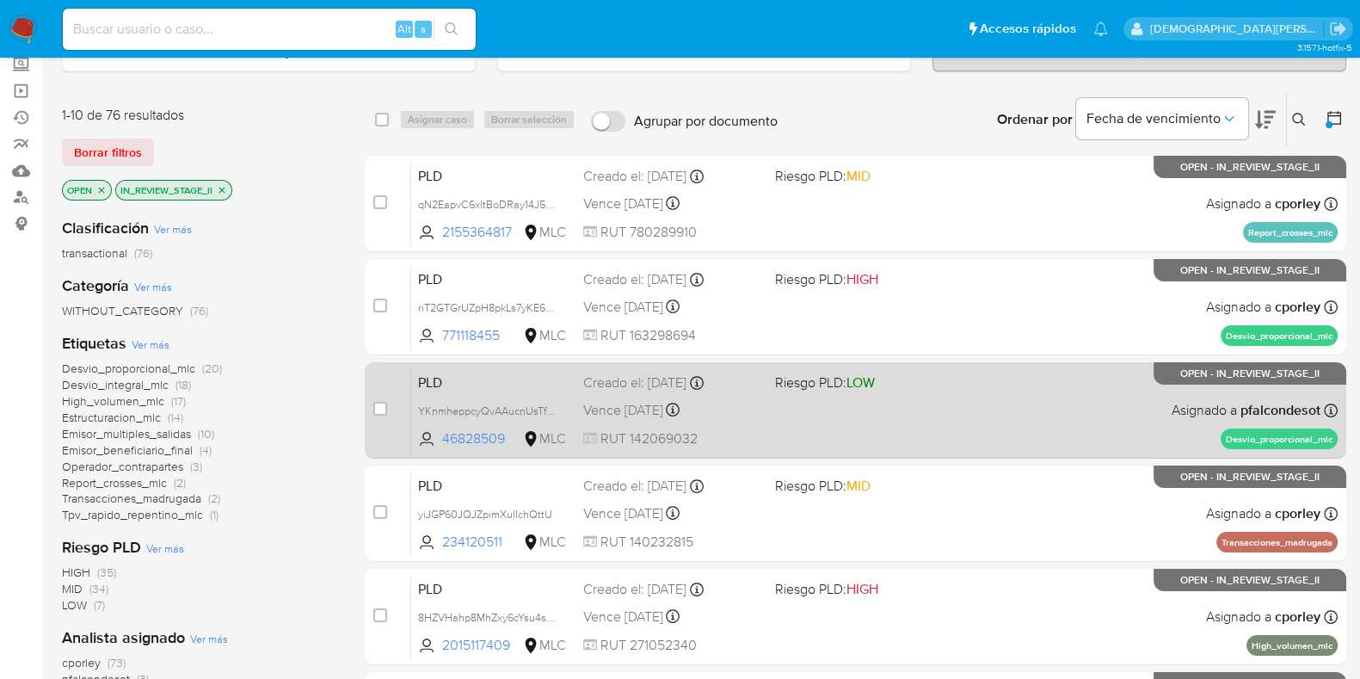
scroll to position [107, 0]
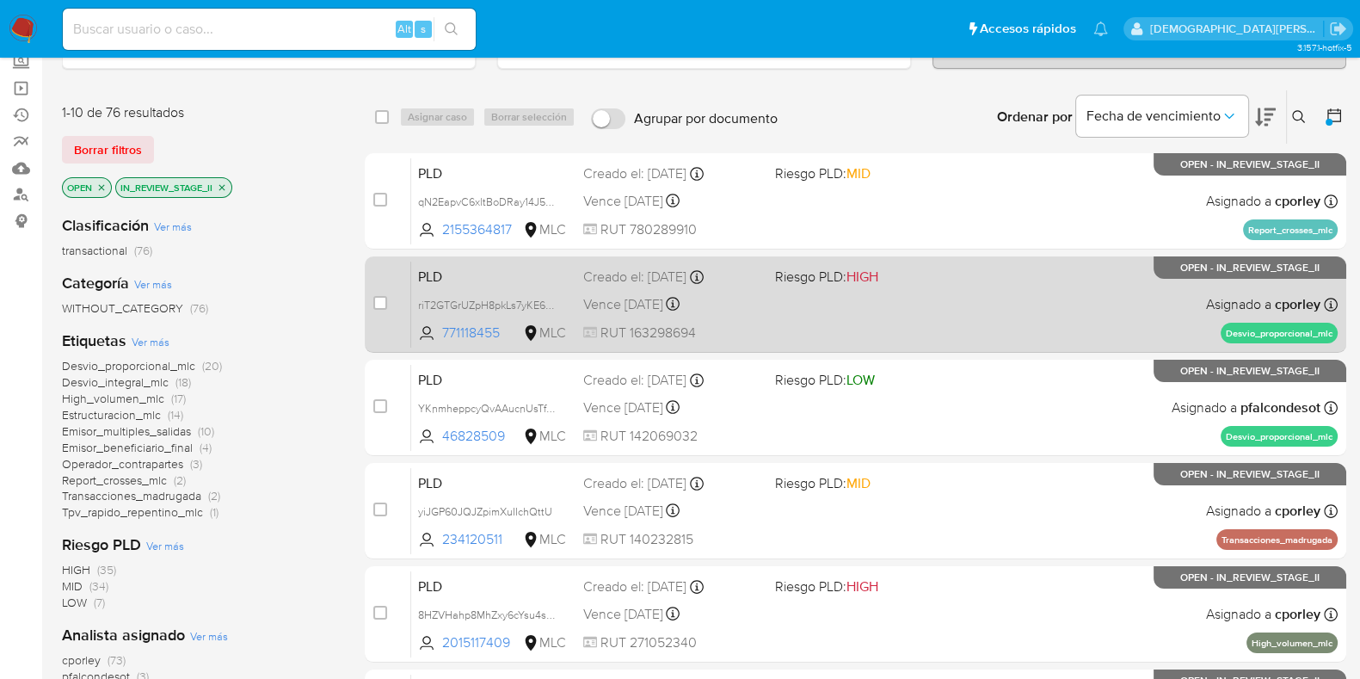
click at [921, 308] on div "PLD riT2GTGrUZpH8pkLs7yKE6DV 771118455 MLC Riesgo PLD: HIGH Creado el: 12/06/20…" at bounding box center [874, 304] width 927 height 87
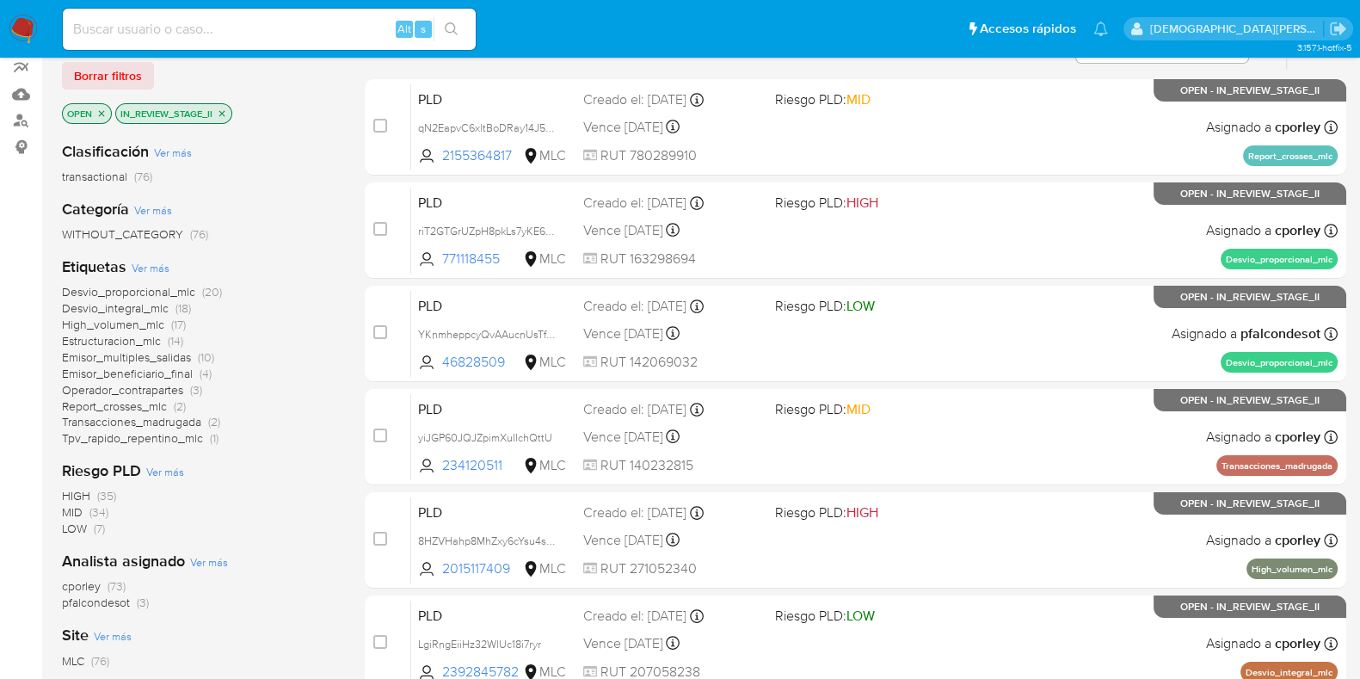
scroll to position [214, 0]
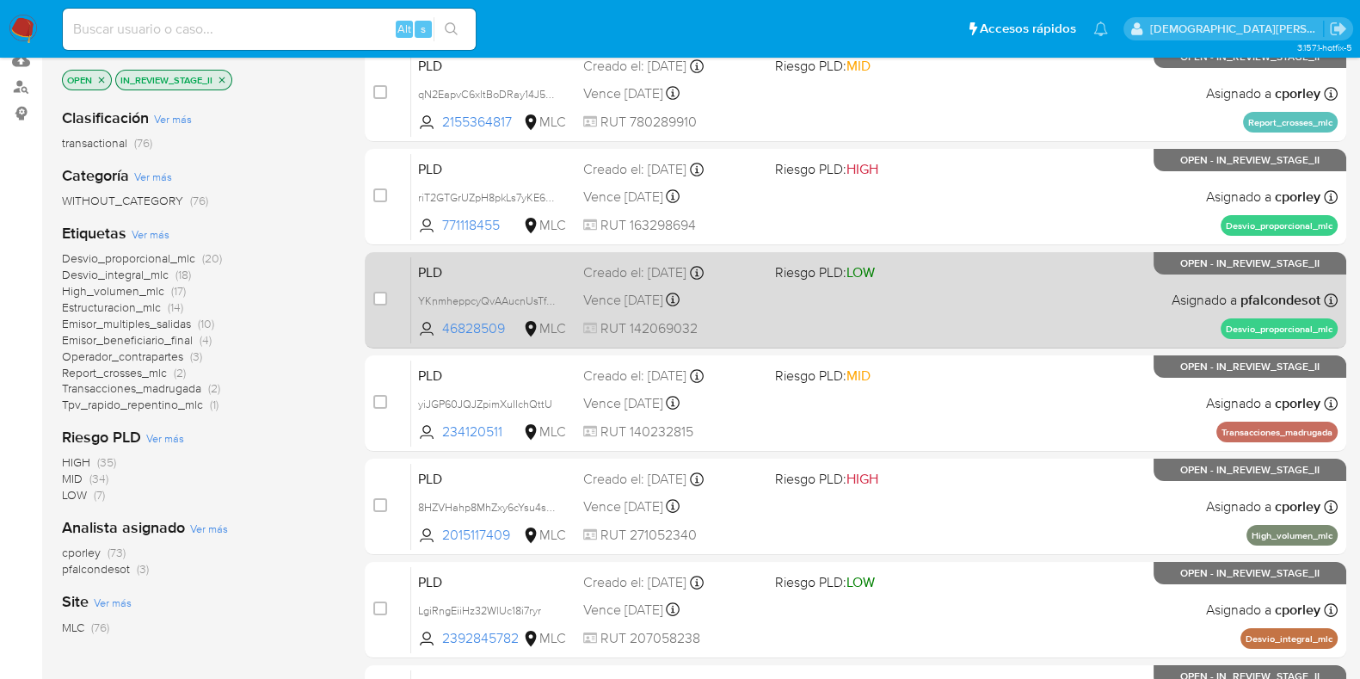
click at [921, 305] on div "PLD YKnmheppcyQvAAucnUsTfSXr 46828509 MLC Riesgo PLD: LOW Creado el: 12/06/2025…" at bounding box center [874, 299] width 927 height 87
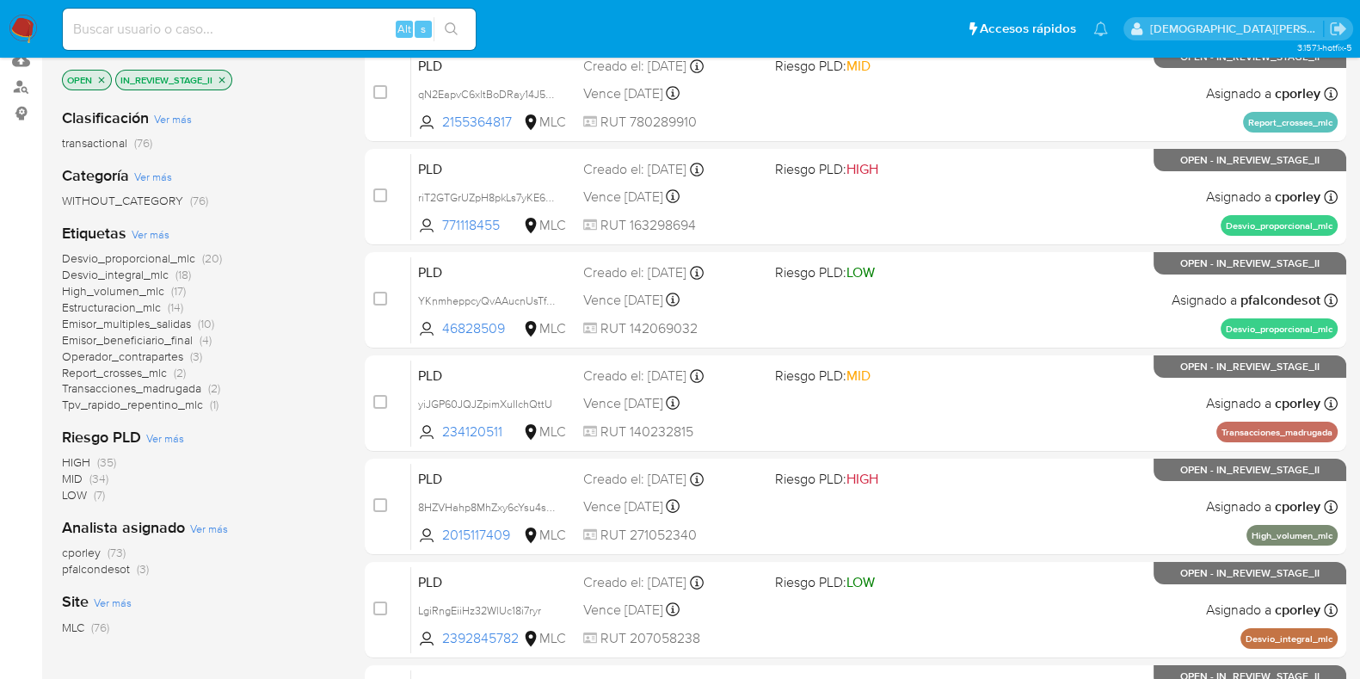
scroll to position [678, 0]
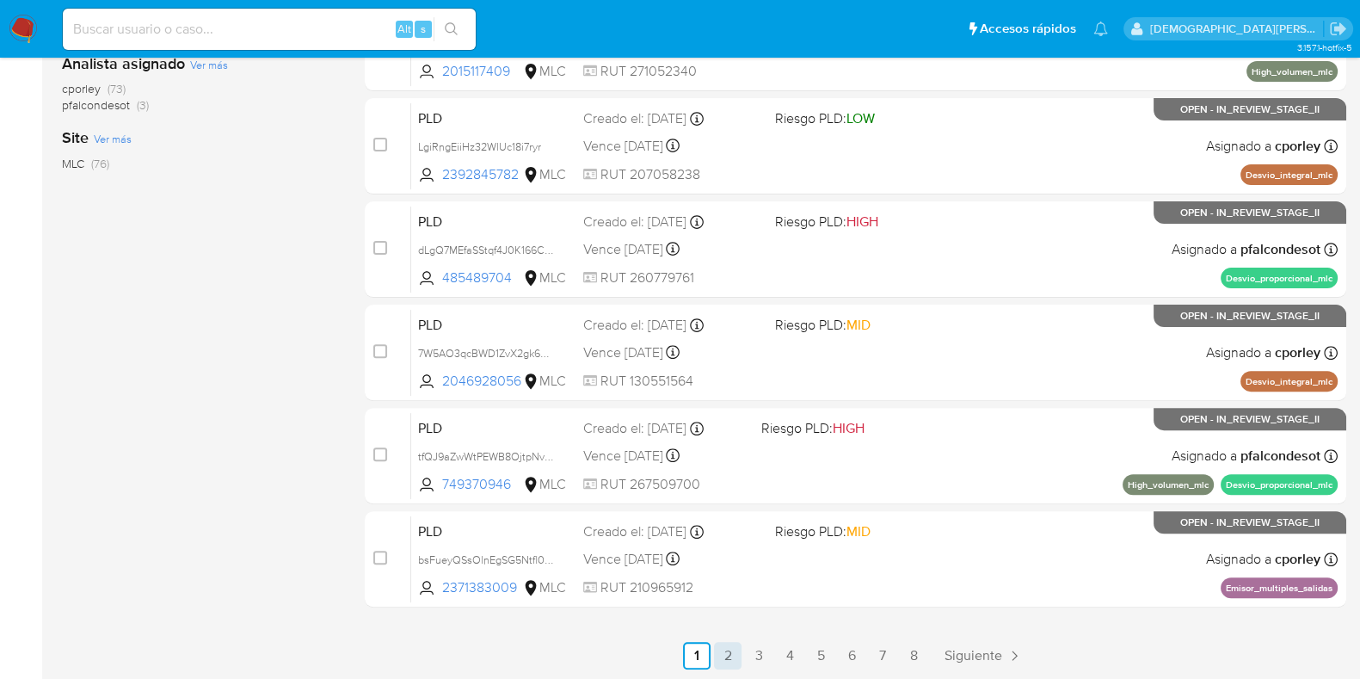
click at [730, 650] on link "2" at bounding box center [728, 656] width 28 height 28
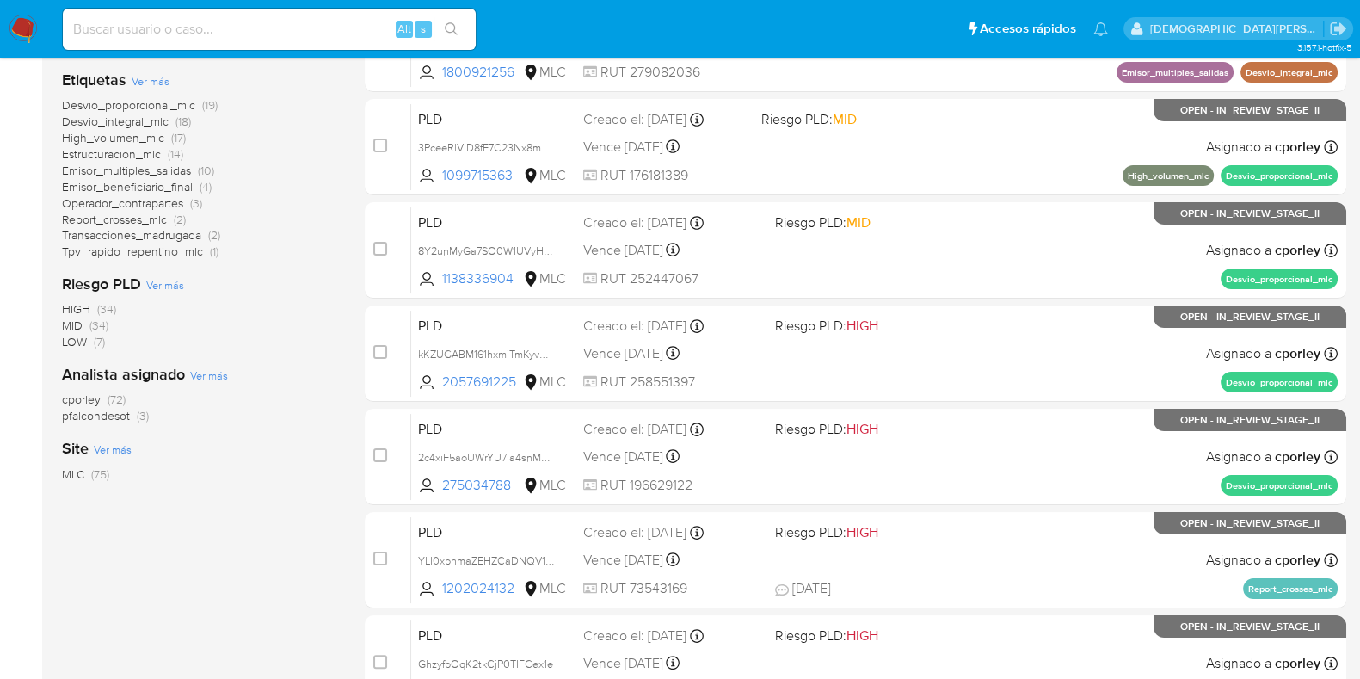
scroll to position [678, 0]
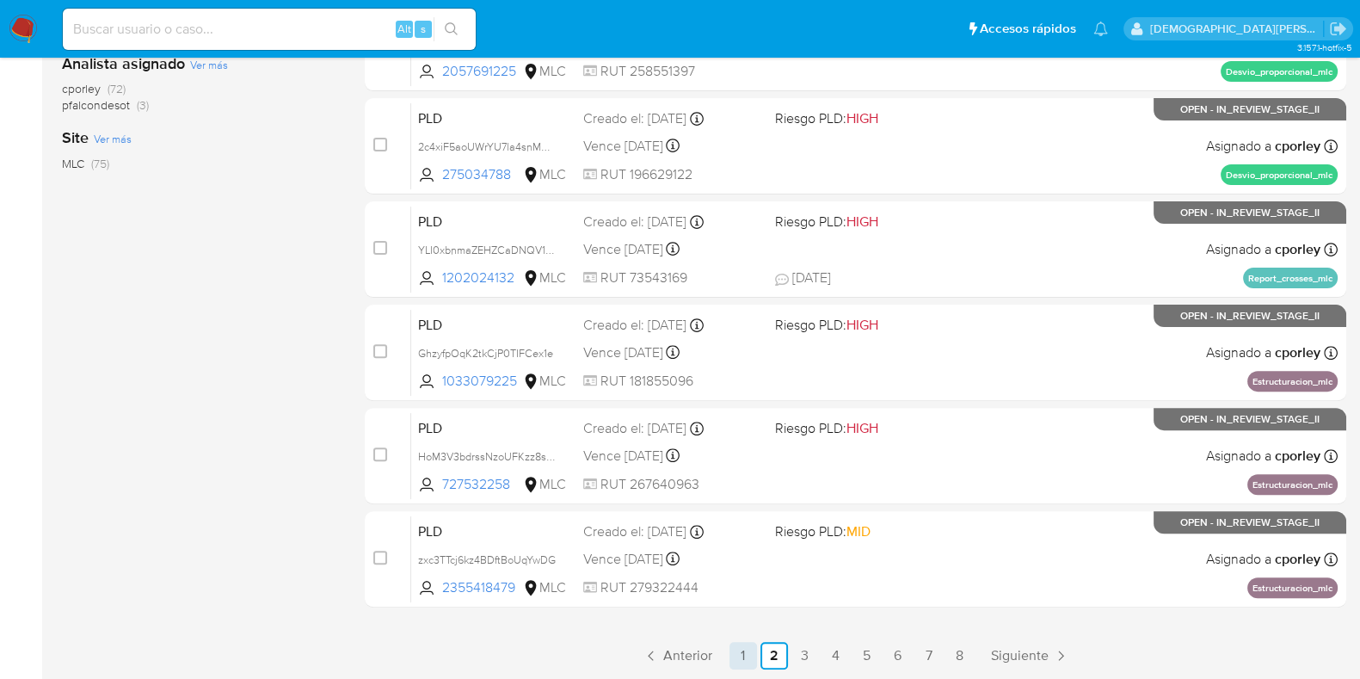
click at [750, 650] on link "1" at bounding box center [744, 656] width 28 height 28
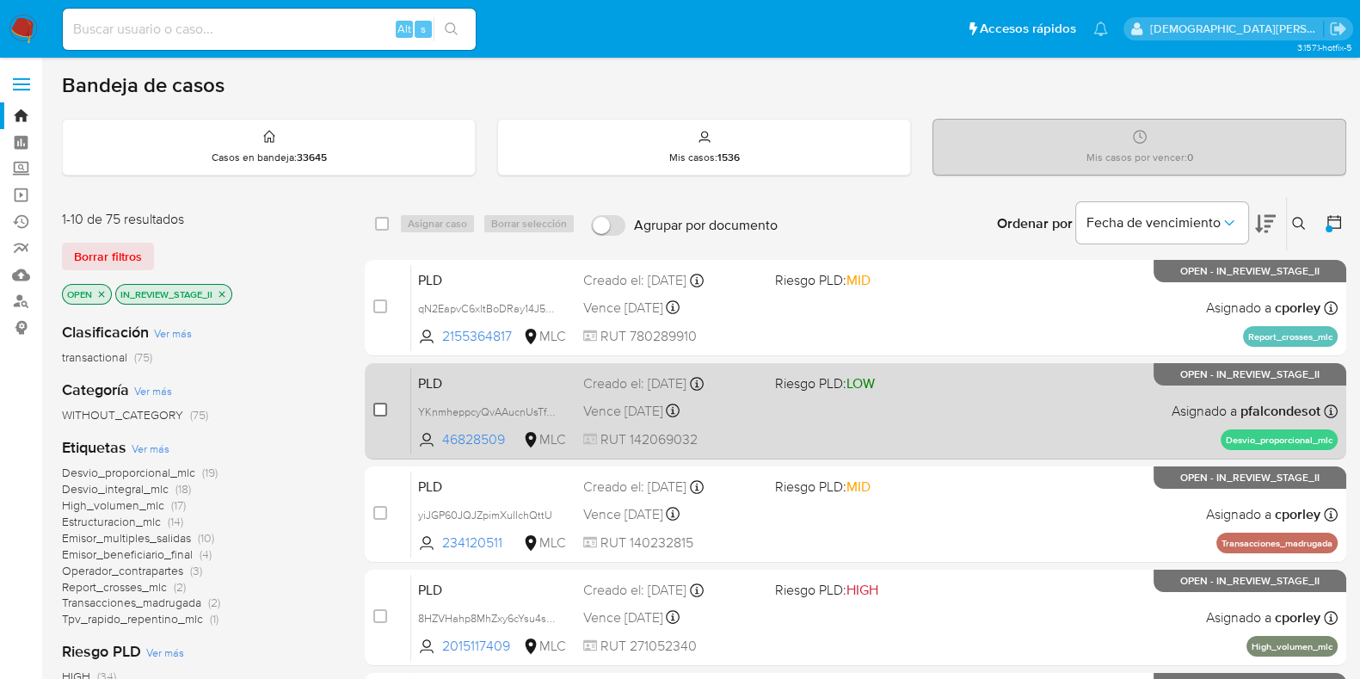
drag, startPoint x: 379, startPoint y: 406, endPoint x: 434, endPoint y: 271, distance: 145.9
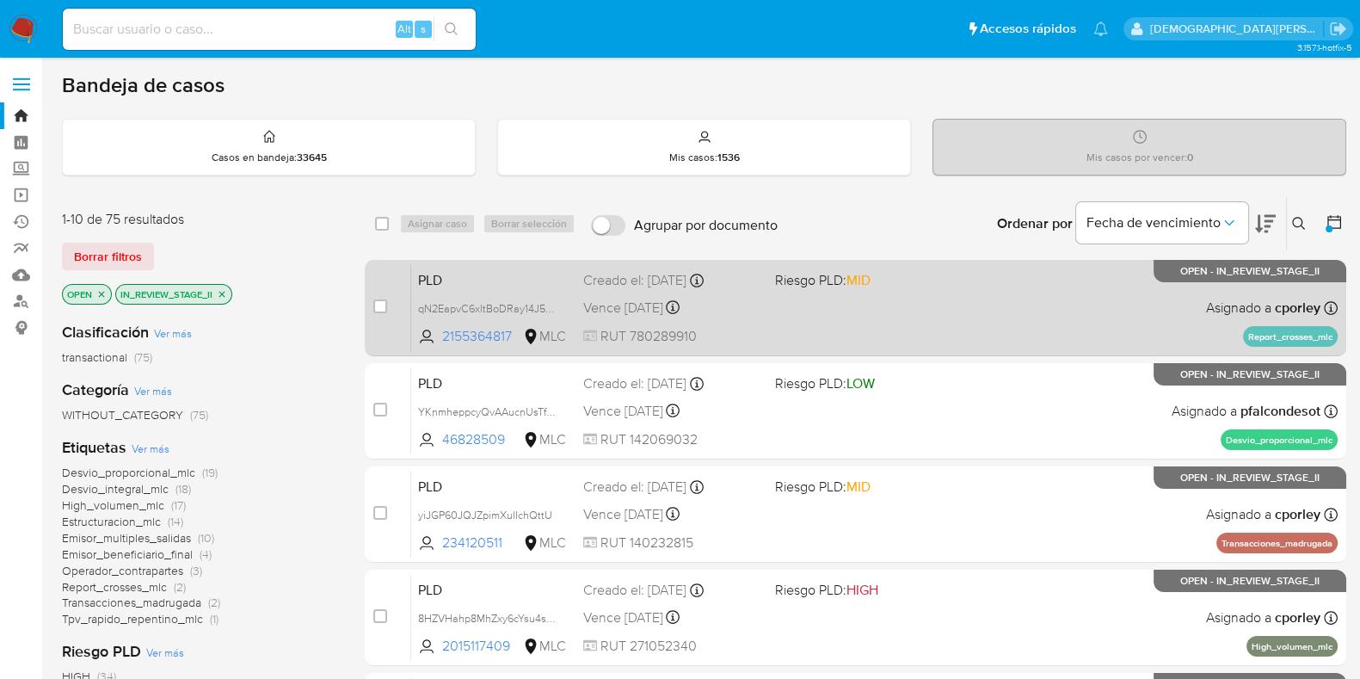
click at [379, 406] on input "checkbox" at bounding box center [380, 410] width 14 height 14
checkbox input "true"
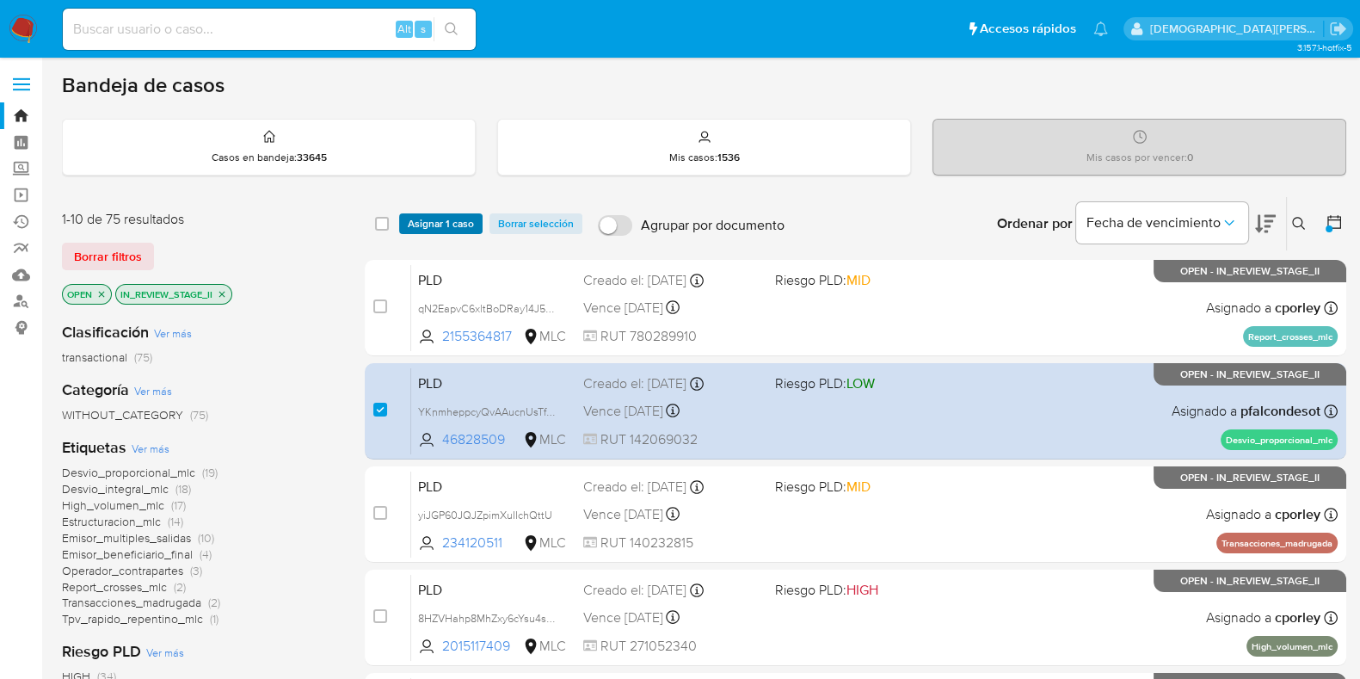
click at [438, 221] on span "Asignar 1 caso" at bounding box center [441, 223] width 66 height 17
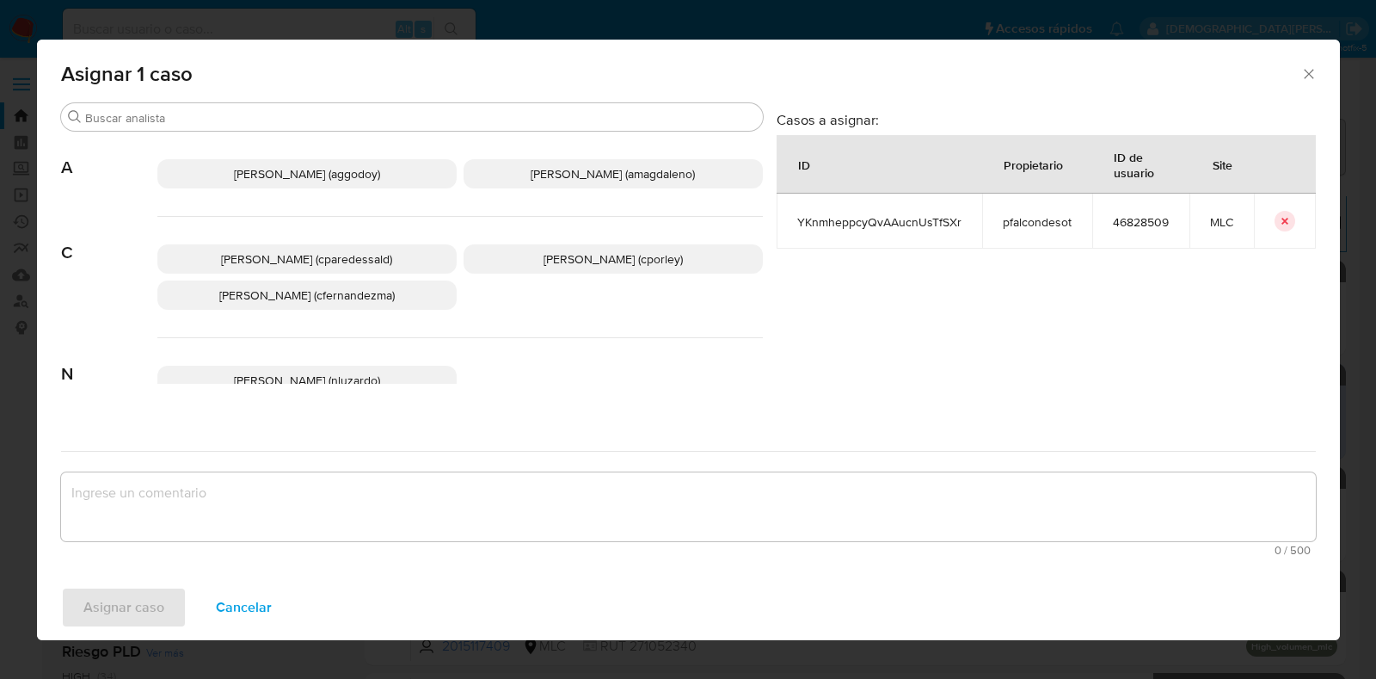
click at [616, 262] on span "[PERSON_NAME] (cporley)" at bounding box center [613, 258] width 139 height 17
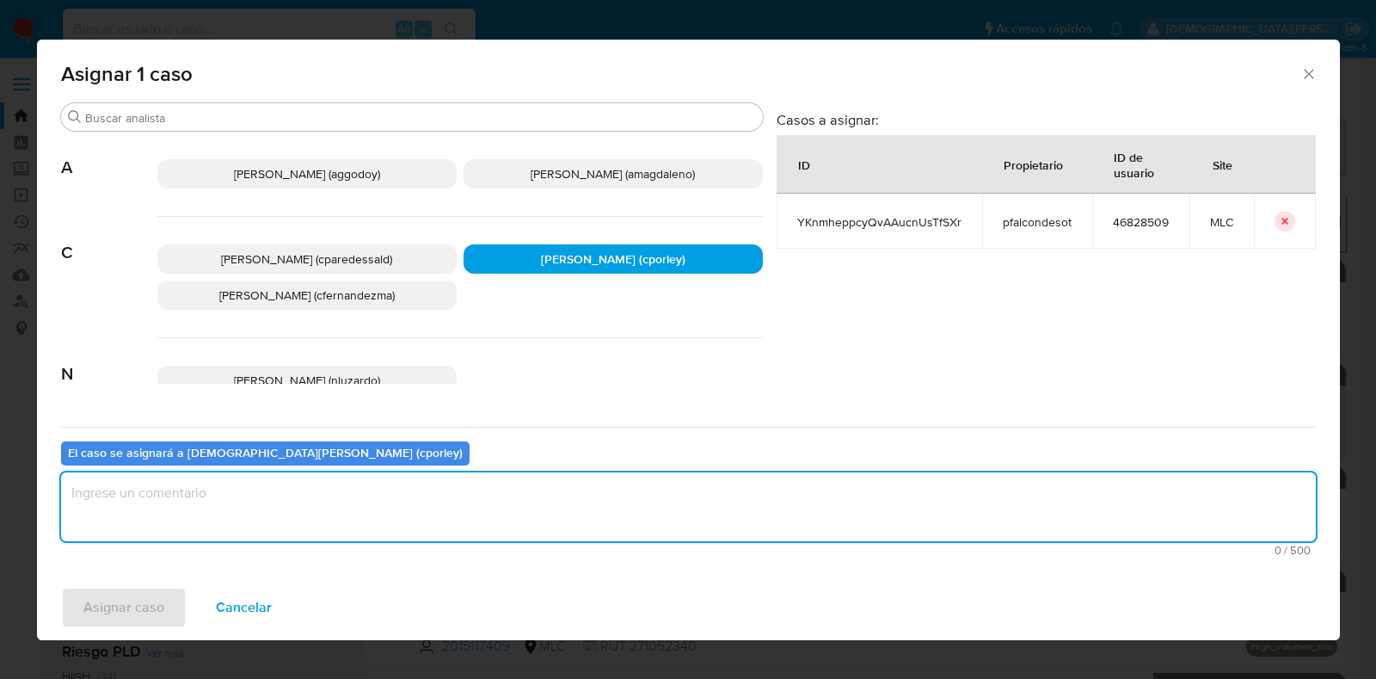
click at [524, 495] on textarea "assign-modal" at bounding box center [688, 506] width 1255 height 69
type textarea "-"
click at [90, 607] on span "Asignar caso" at bounding box center [123, 607] width 81 height 38
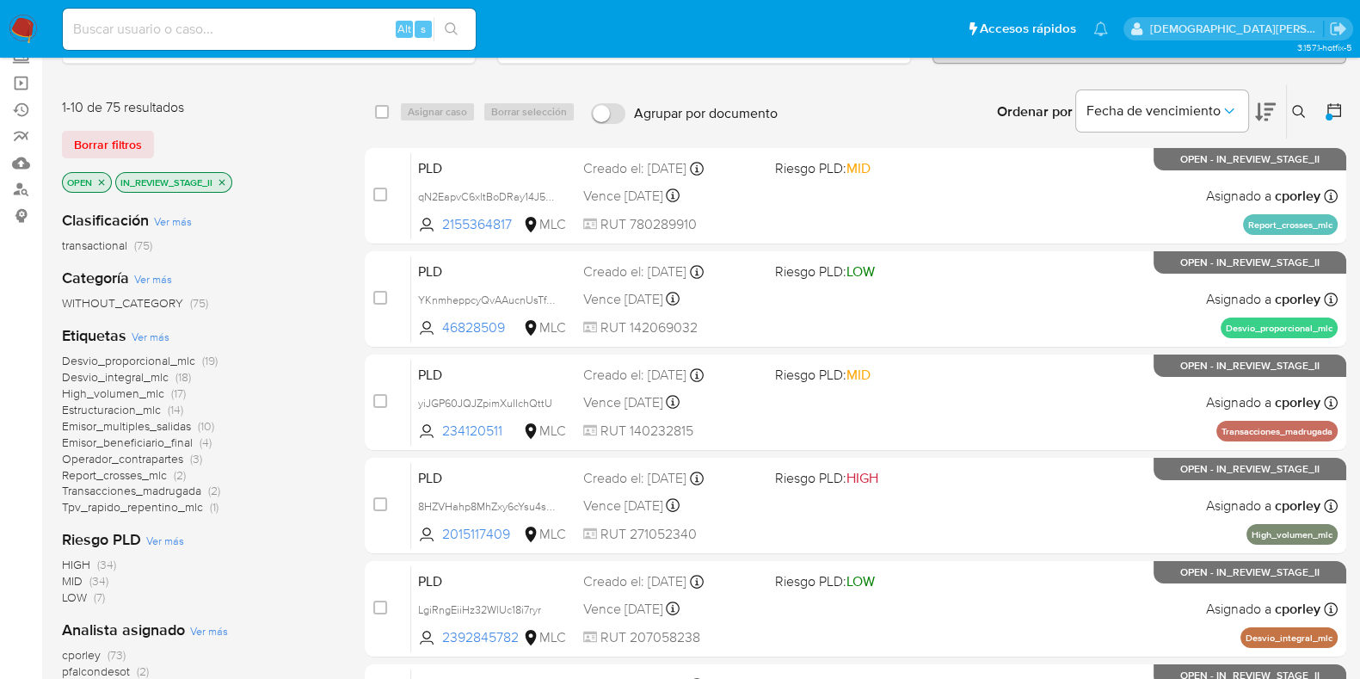
scroll to position [214, 0]
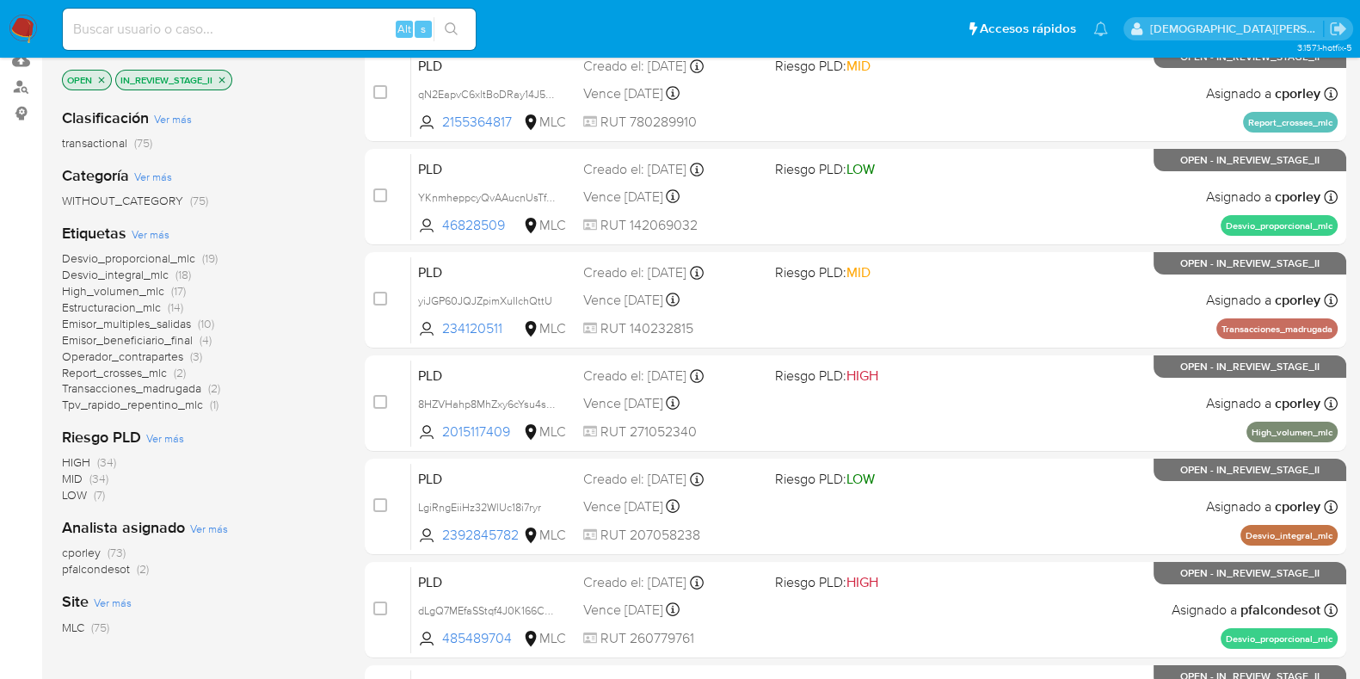
click at [81, 553] on span "cporley" at bounding box center [81, 552] width 39 height 17
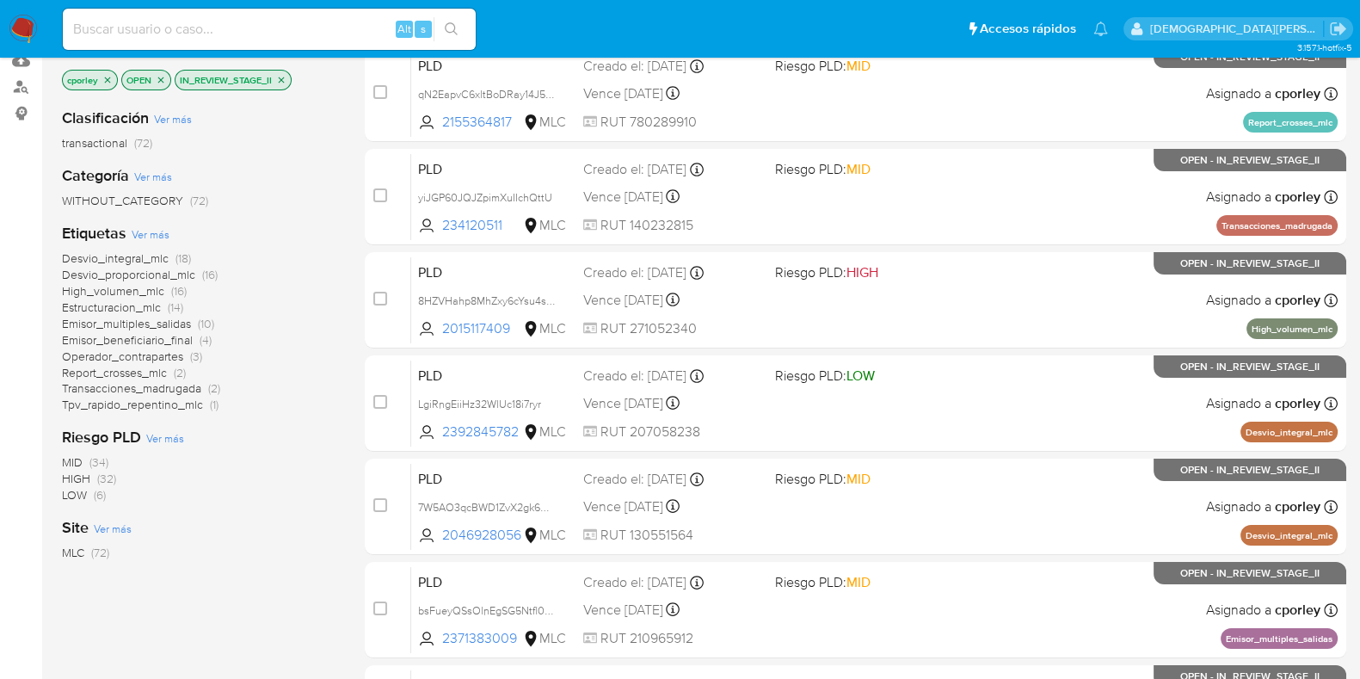
scroll to position [214, 0]
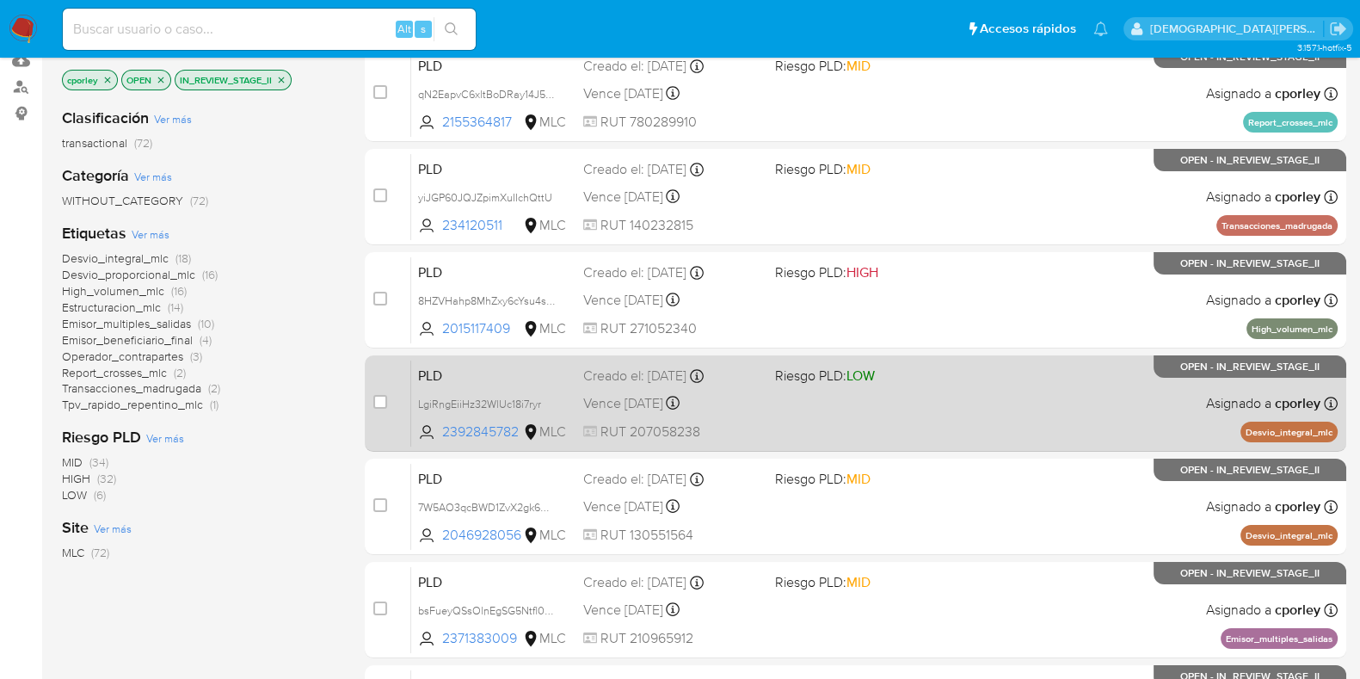
click at [852, 415] on div "PLD LgiRngEiiHz32WlUc18i7ryr 2392845782 MLC Riesgo PLD: LOW Creado el: 12/06/20…" at bounding box center [874, 403] width 927 height 87
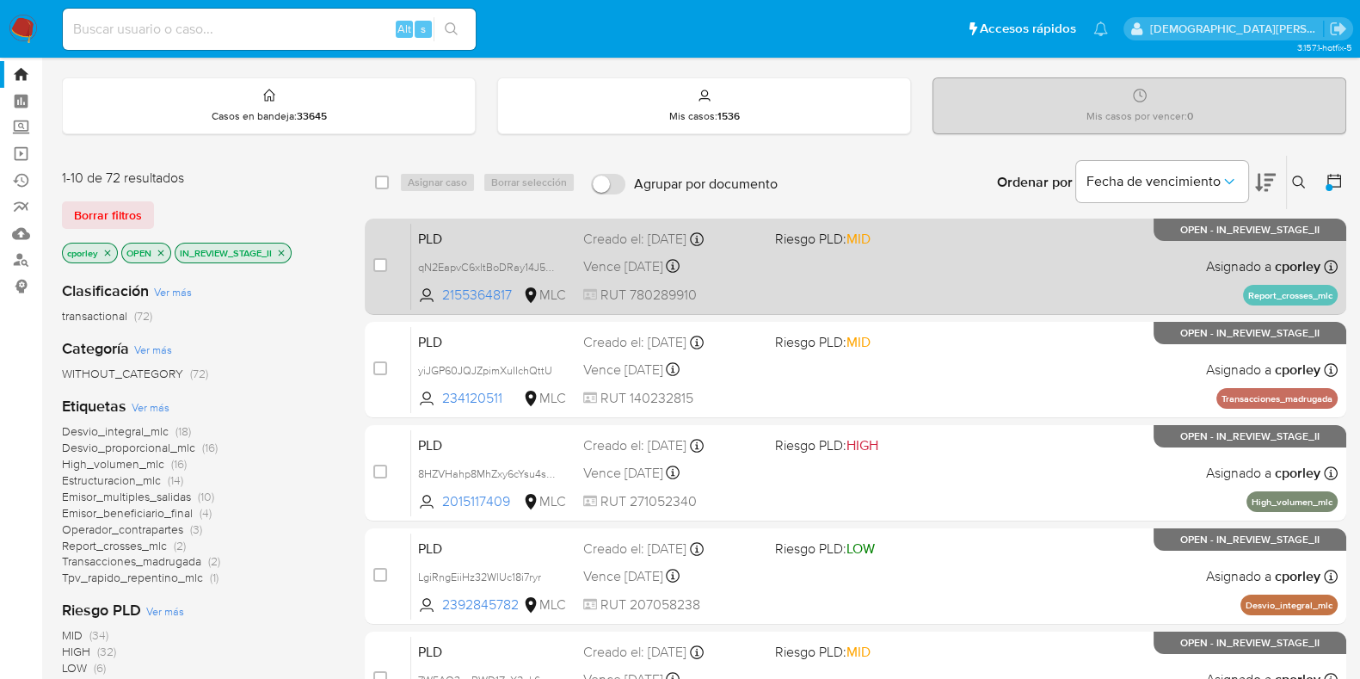
scroll to position [0, 0]
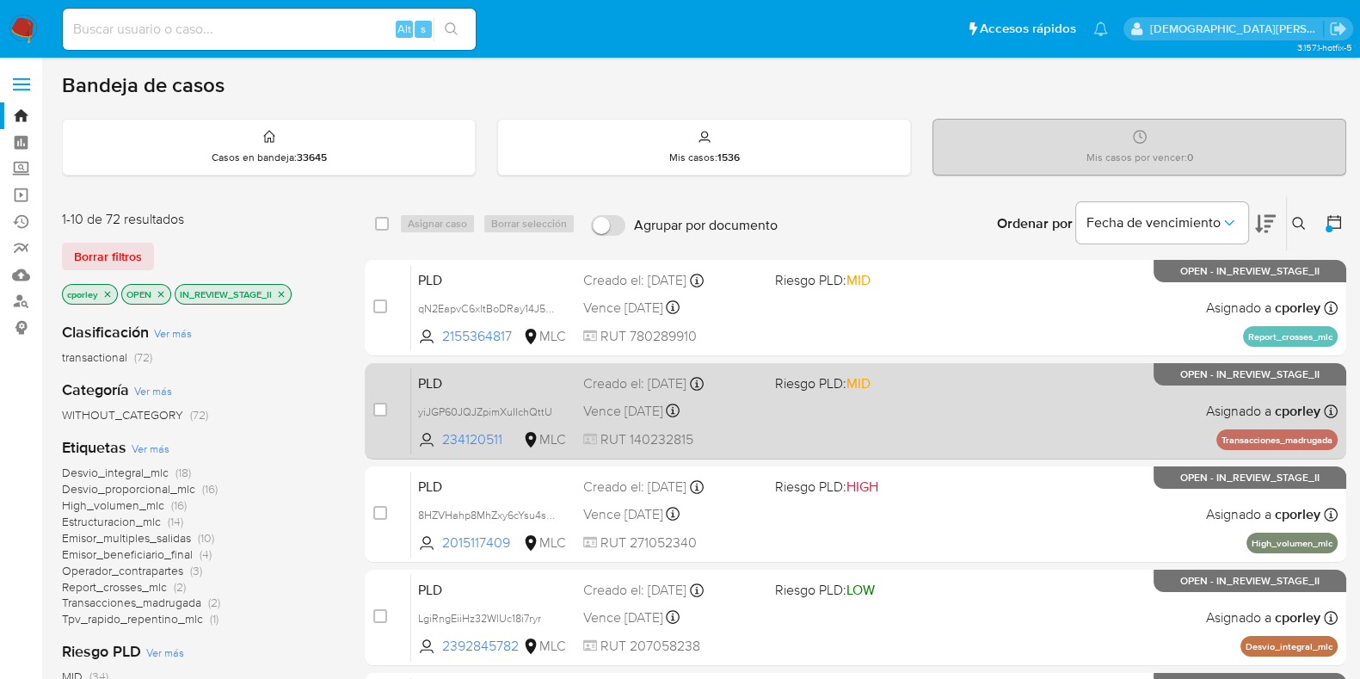
click at [759, 390] on div "Creado el: 12/06/2025 Creado el: 12/06/2025 06:08:54" at bounding box center [672, 383] width 178 height 19
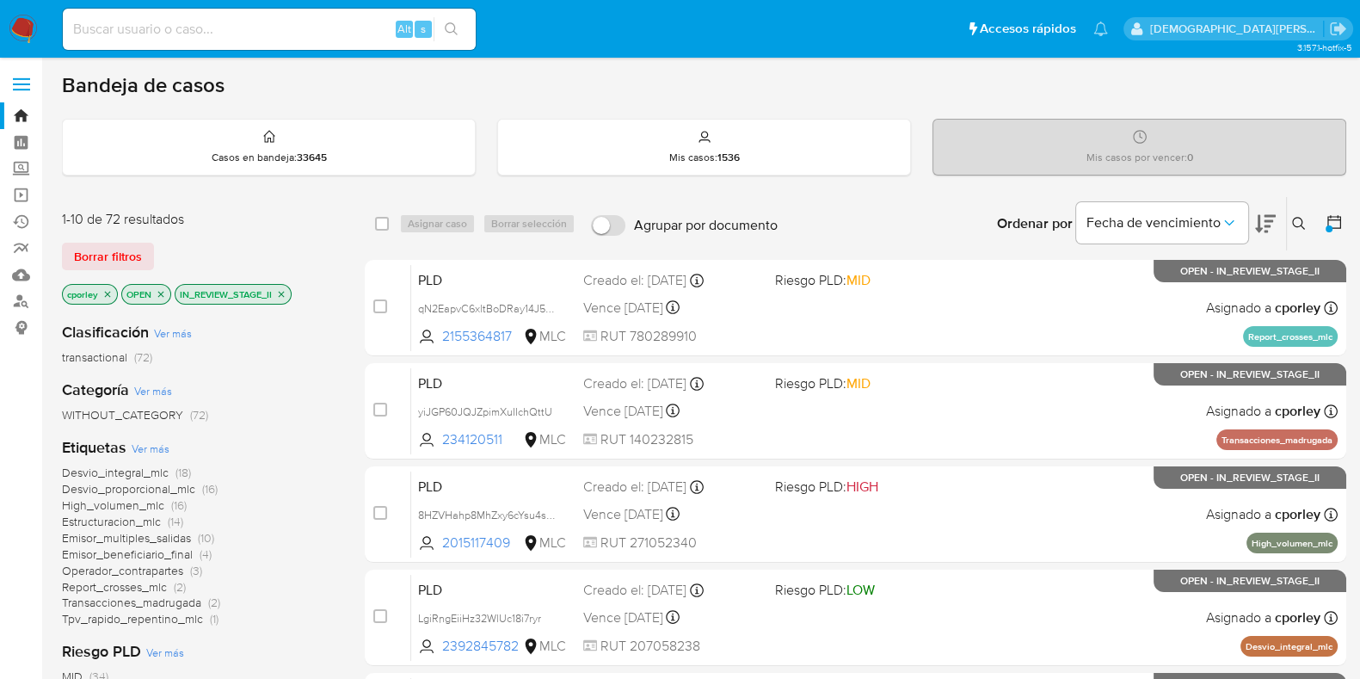
click at [281, 289] on icon "close-filter" at bounding box center [281, 294] width 10 height 10
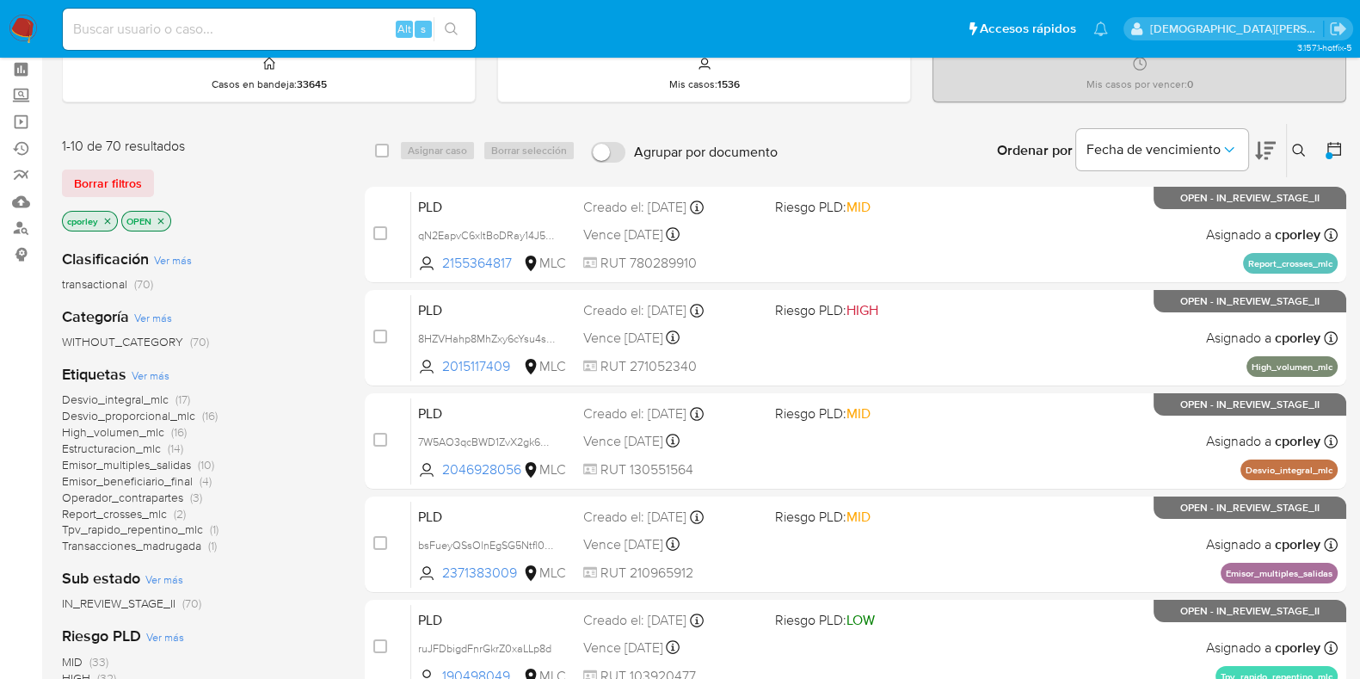
scroll to position [107, 0]
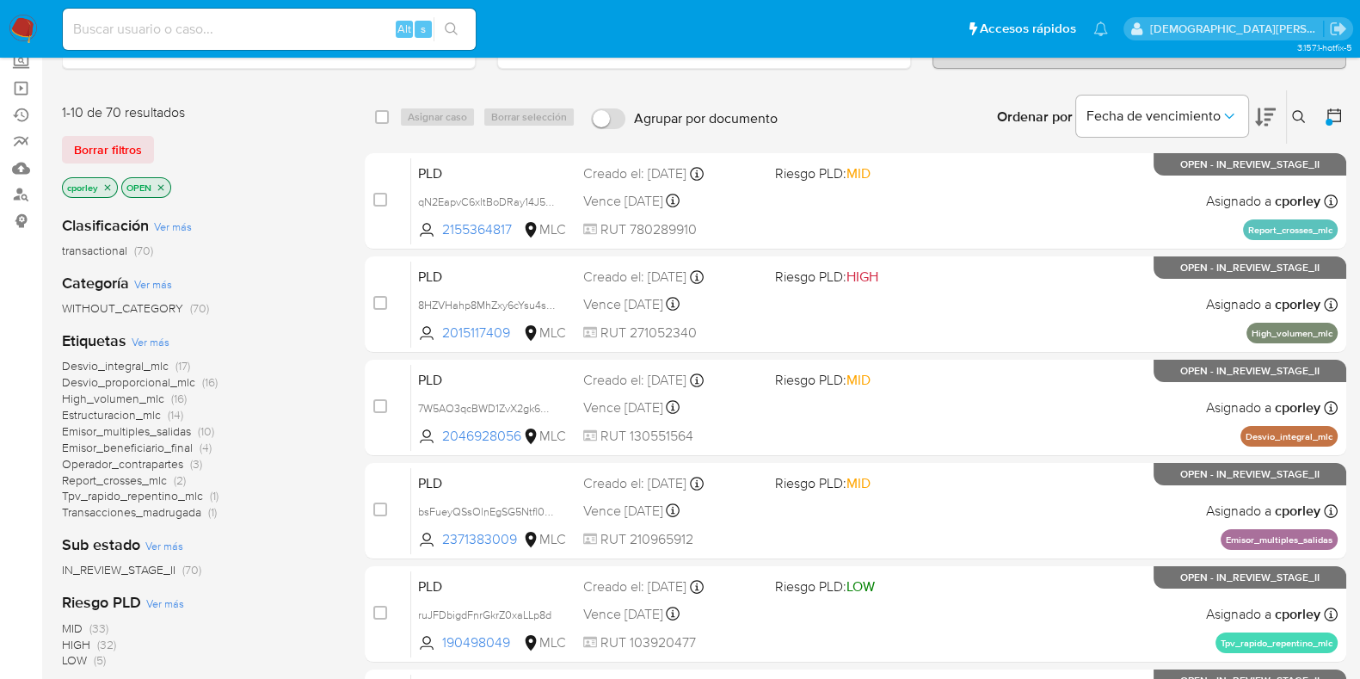
click at [151, 566] on span "IN_REVIEW_STAGE_II" at bounding box center [119, 569] width 114 height 17
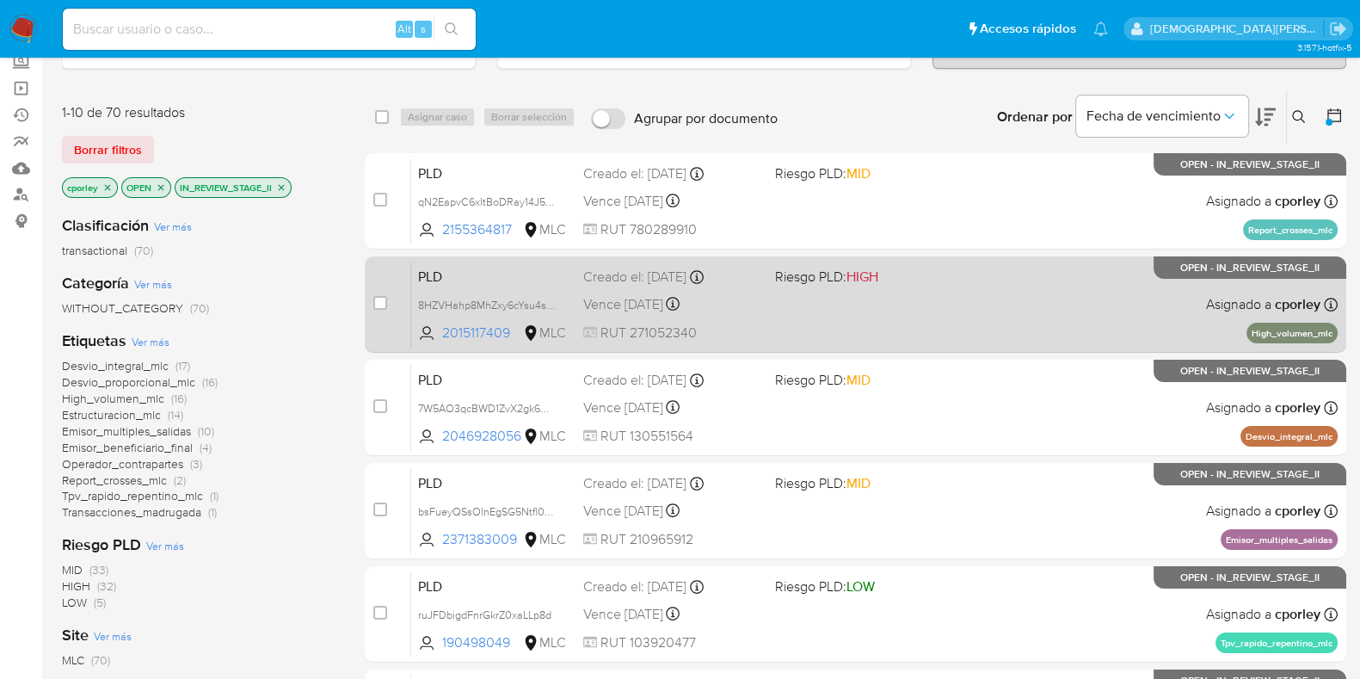
click at [852, 306] on div "PLD 8HZVHahp8MhZxy6cYsu4s8zz 2015117409 MLC Riesgo PLD: HIGH Creado el: 12/06/2…" at bounding box center [874, 304] width 927 height 87
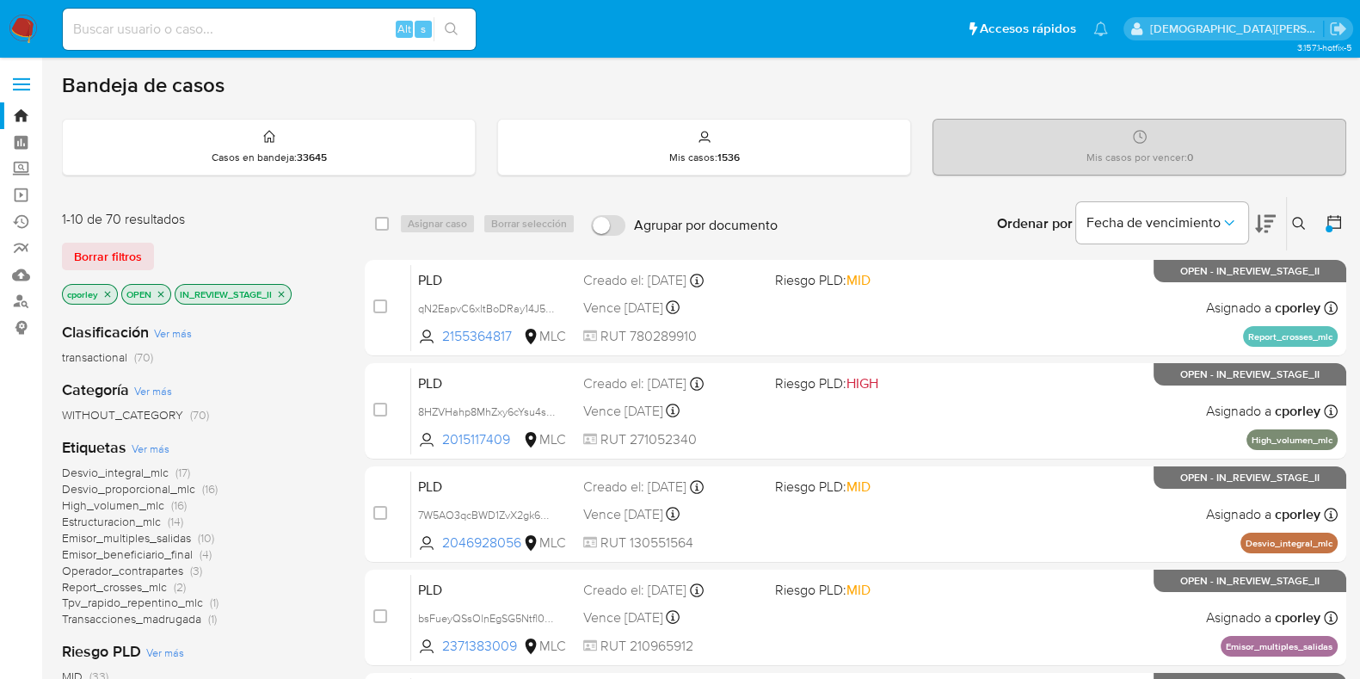
click at [1332, 221] on icon at bounding box center [1334, 221] width 17 height 17
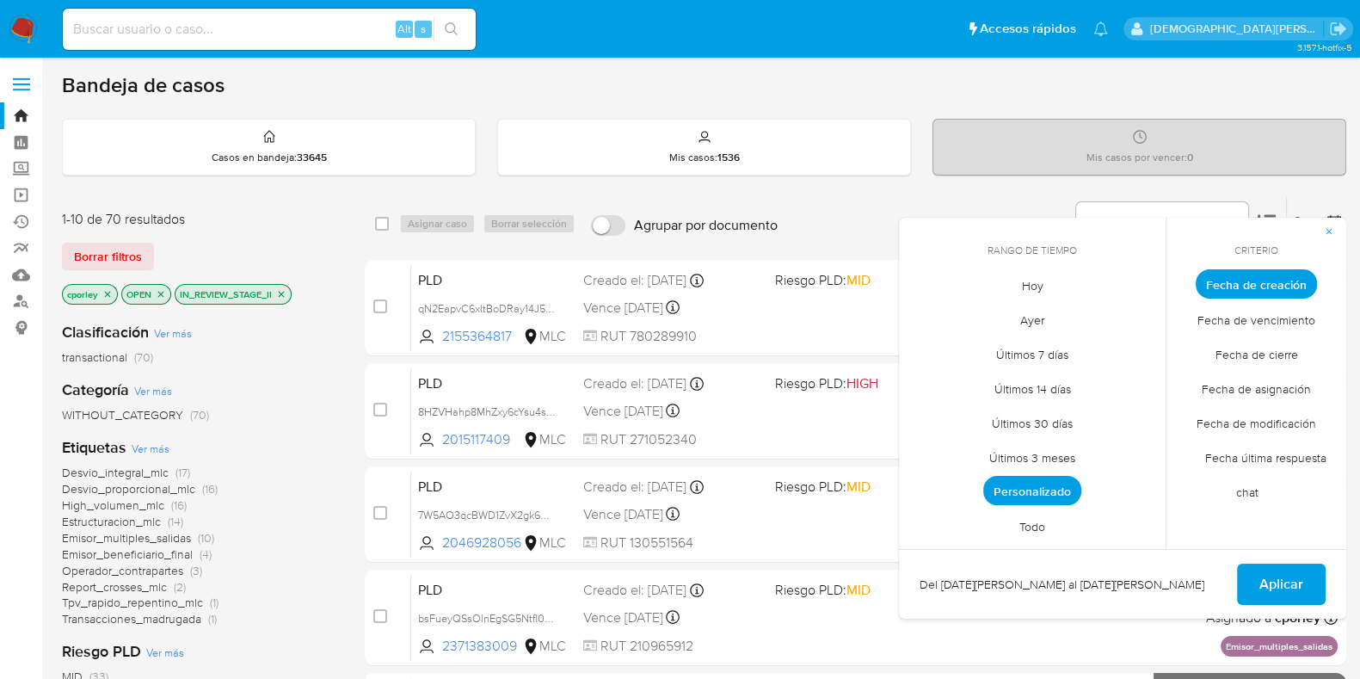
drag, startPoint x: 1032, startPoint y: 490, endPoint x: 1007, endPoint y: 381, distance: 111.4
click at [1032, 488] on span "Personalizado" at bounding box center [1032, 490] width 98 height 29
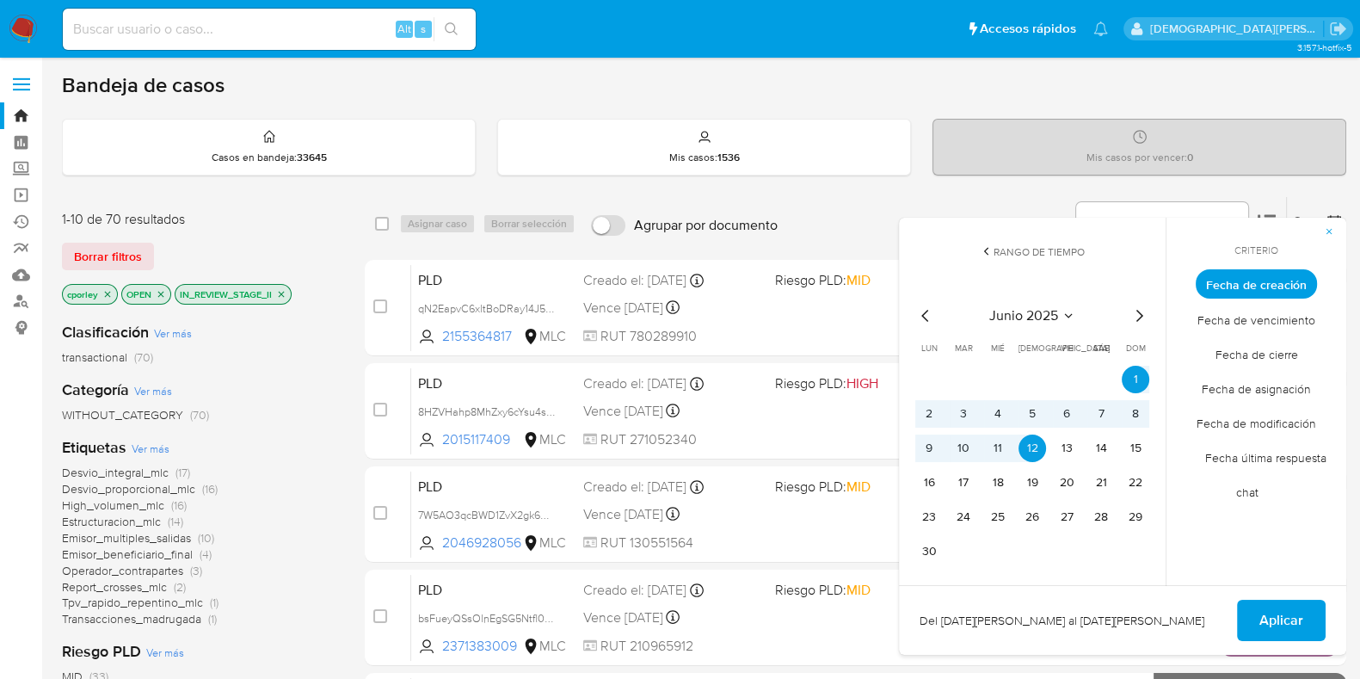
click at [1138, 315] on icon "Mes siguiente" at bounding box center [1139, 315] width 21 height 21
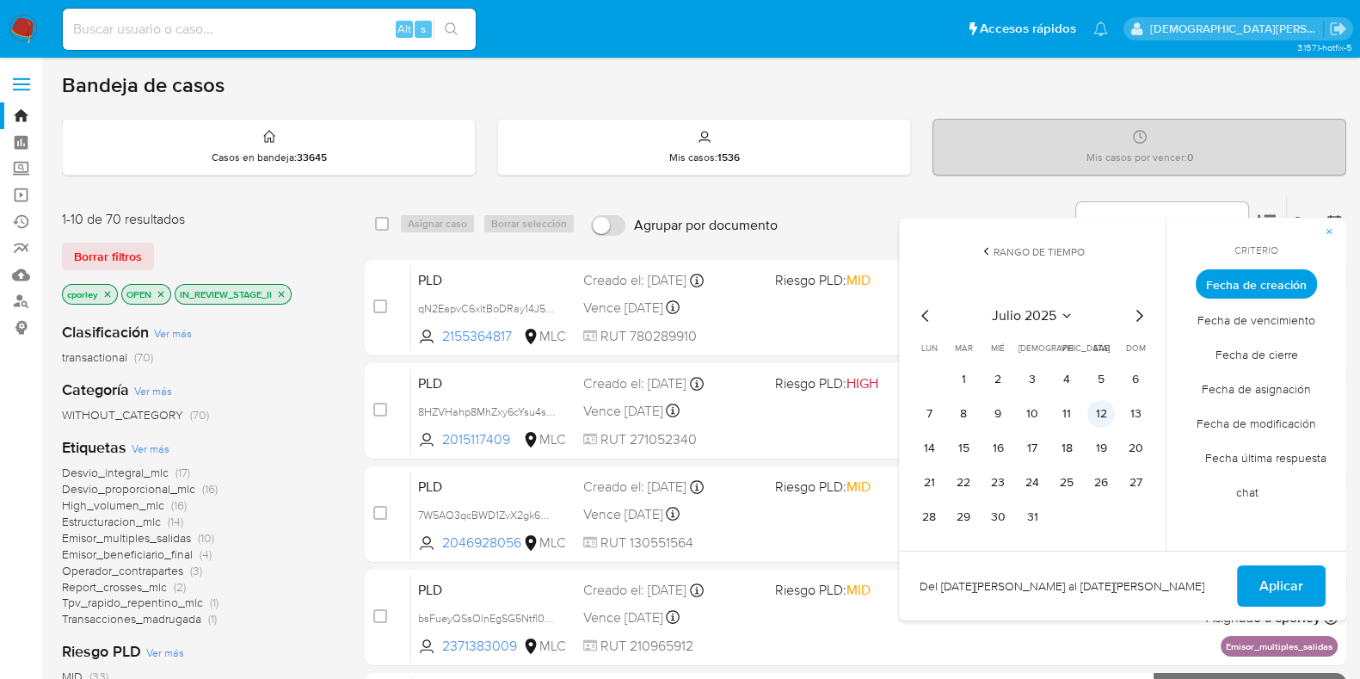
click at [1093, 406] on button "12" at bounding box center [1101, 414] width 28 height 28
click at [1296, 582] on span "Aplicar" at bounding box center [1281, 586] width 44 height 38
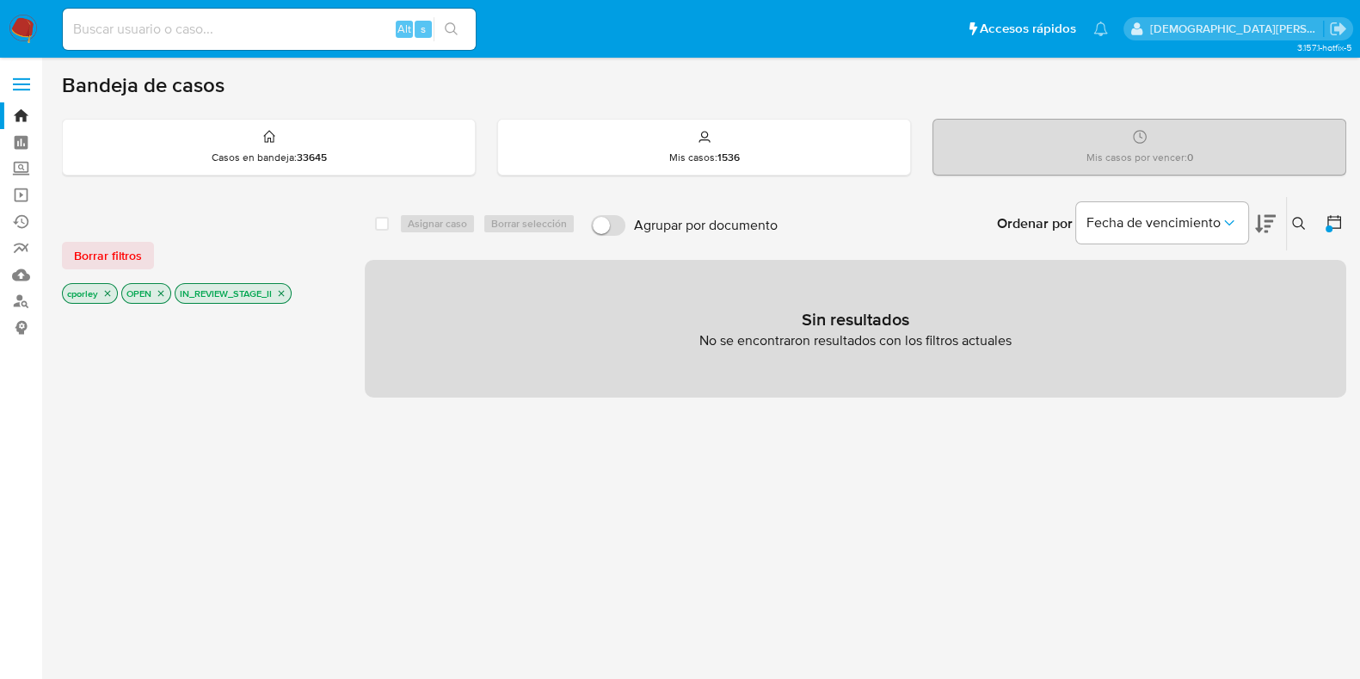
click at [285, 293] on icon "close-filter" at bounding box center [281, 293] width 10 height 10
drag, startPoint x: 160, startPoint y: 292, endPoint x: 126, endPoint y: 290, distance: 34.5
click at [160, 290] on icon "close-filter" at bounding box center [161, 293] width 10 height 10
click at [103, 291] on icon "close-filter" at bounding box center [107, 293] width 10 height 10
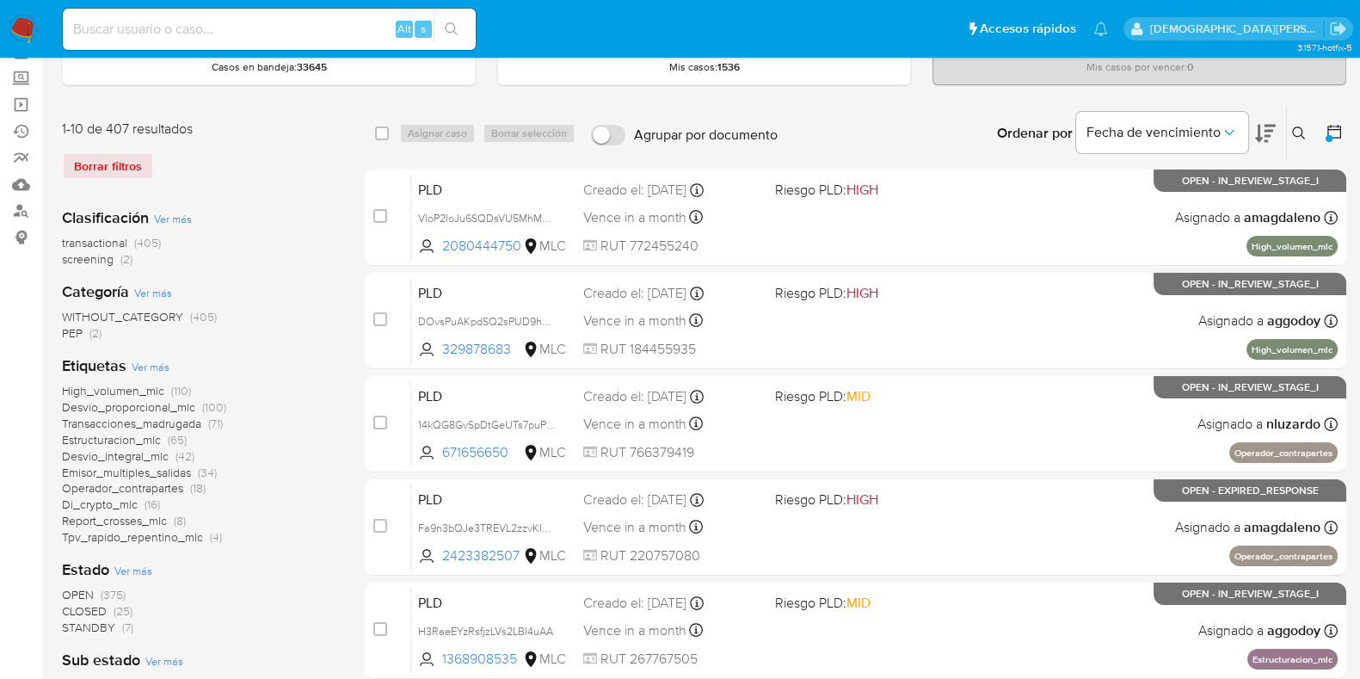
scroll to position [107, 0]
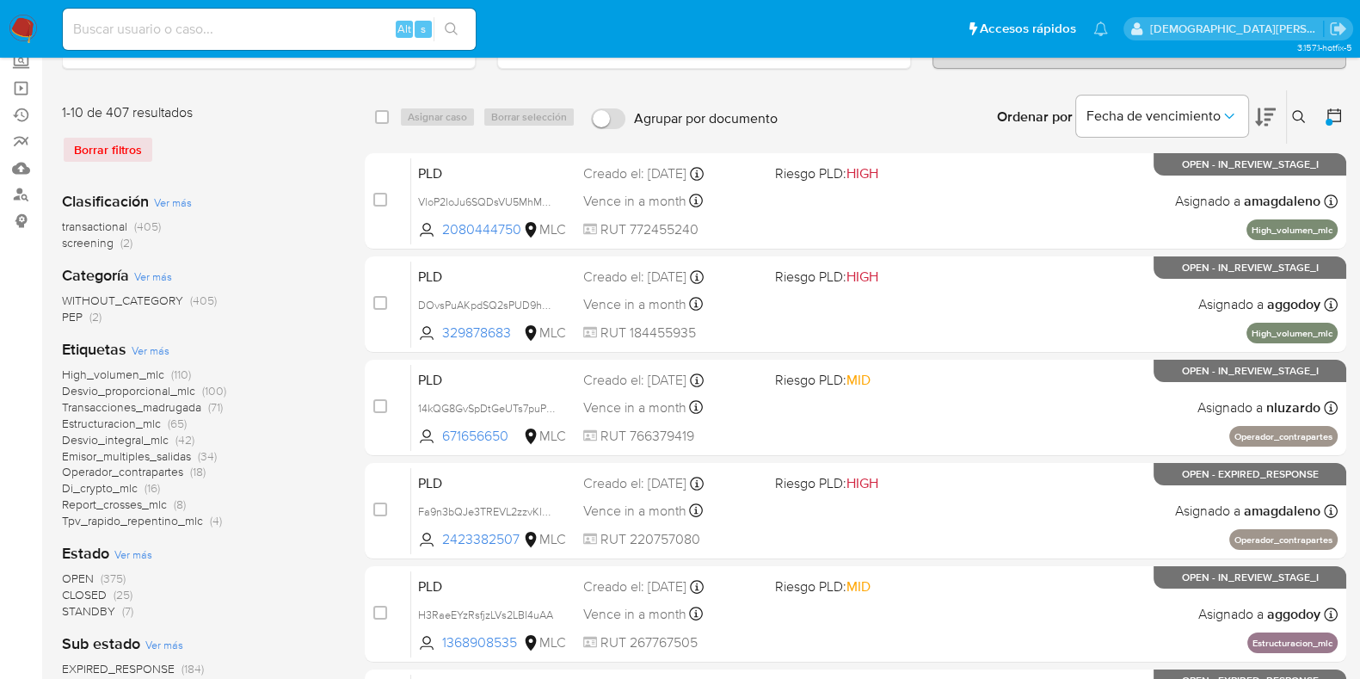
click at [89, 610] on span "STANDBY" at bounding box center [88, 610] width 53 height 17
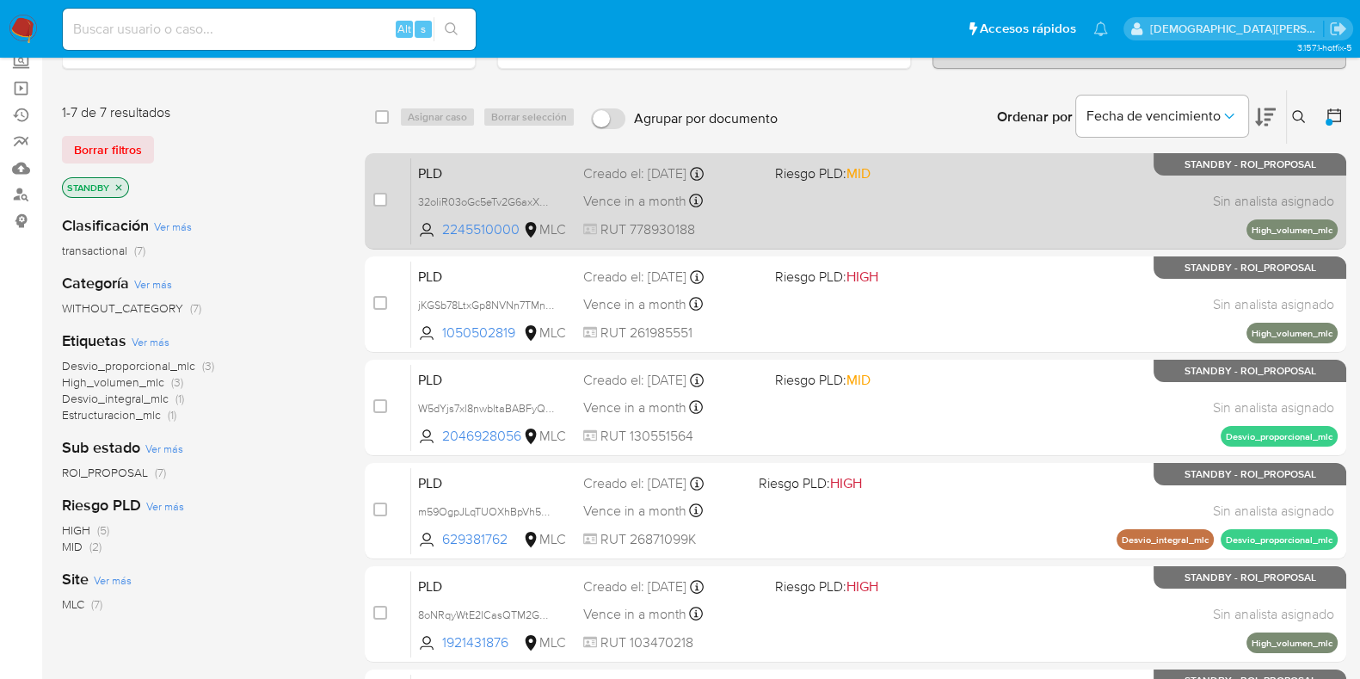
drag, startPoint x: 385, startPoint y: 195, endPoint x: 428, endPoint y: 152, distance: 61.4
click at [385, 194] on input "checkbox" at bounding box center [380, 200] width 14 height 14
checkbox input "true"
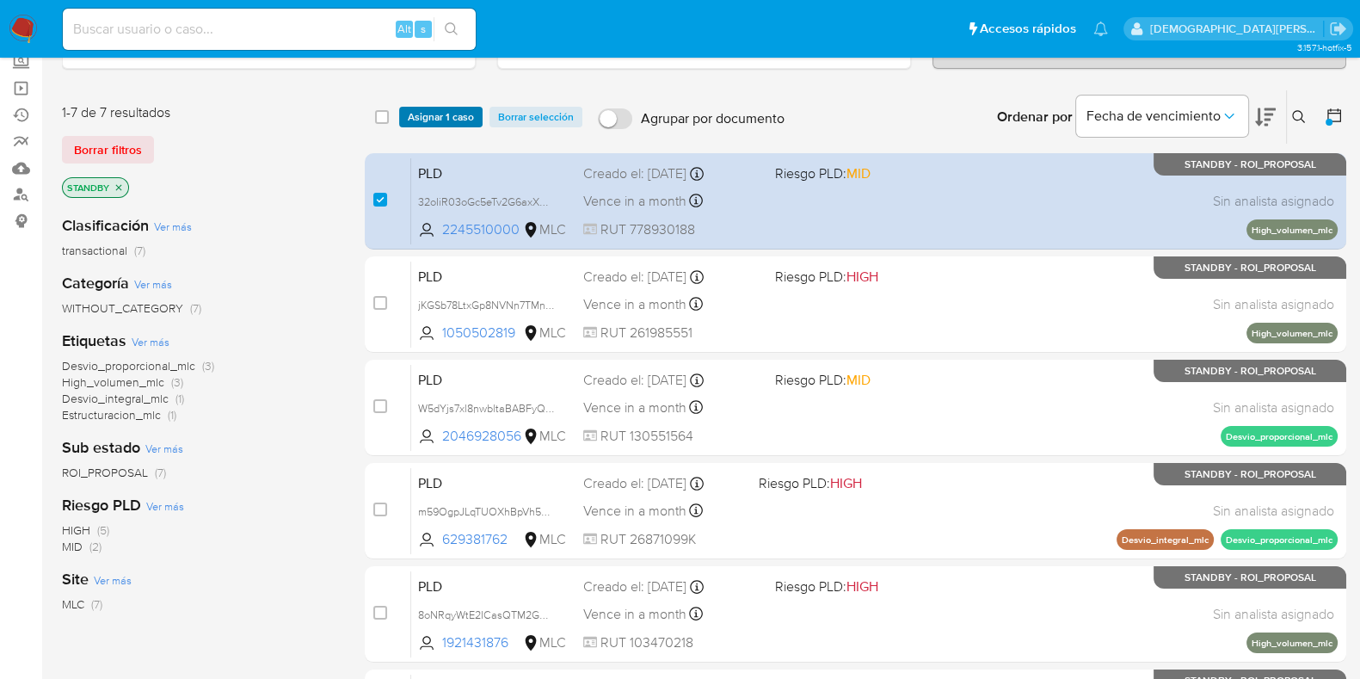
click at [452, 118] on span "Asignar 1 caso" at bounding box center [441, 116] width 66 height 17
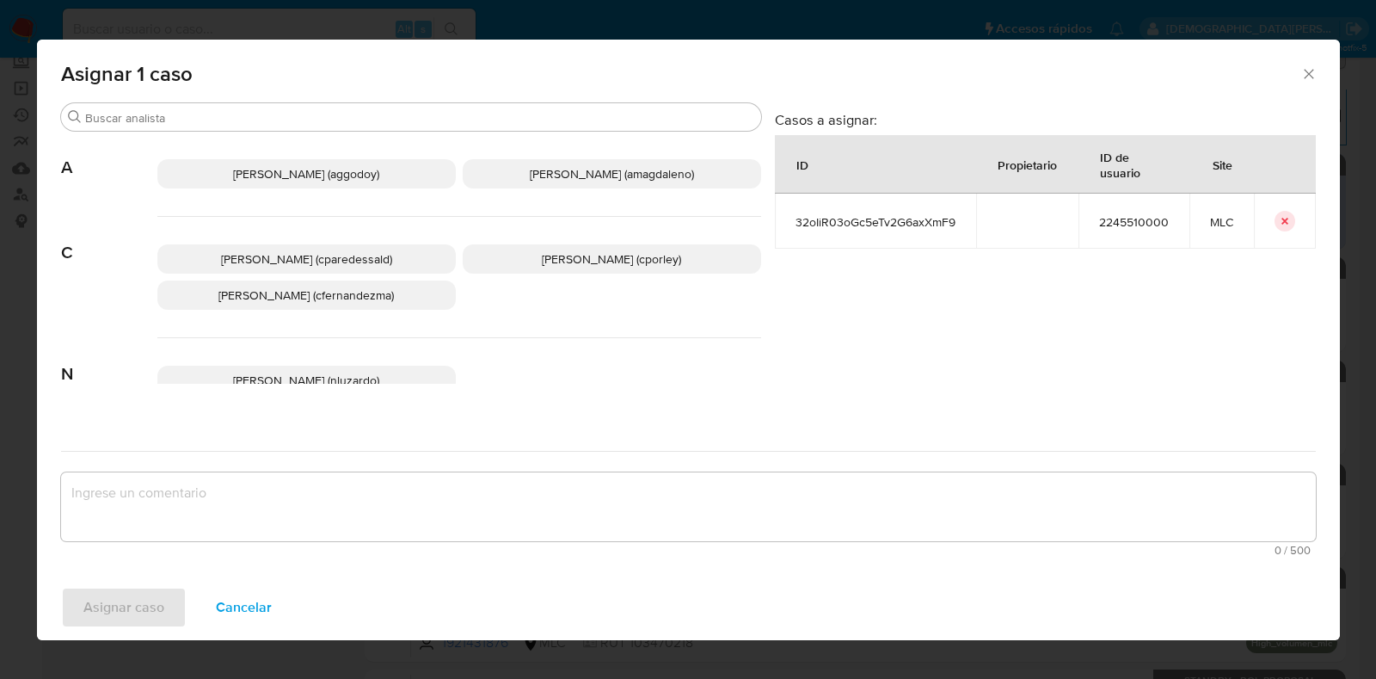
click at [632, 257] on span "Christian Porley (cporley)" at bounding box center [611, 258] width 139 height 17
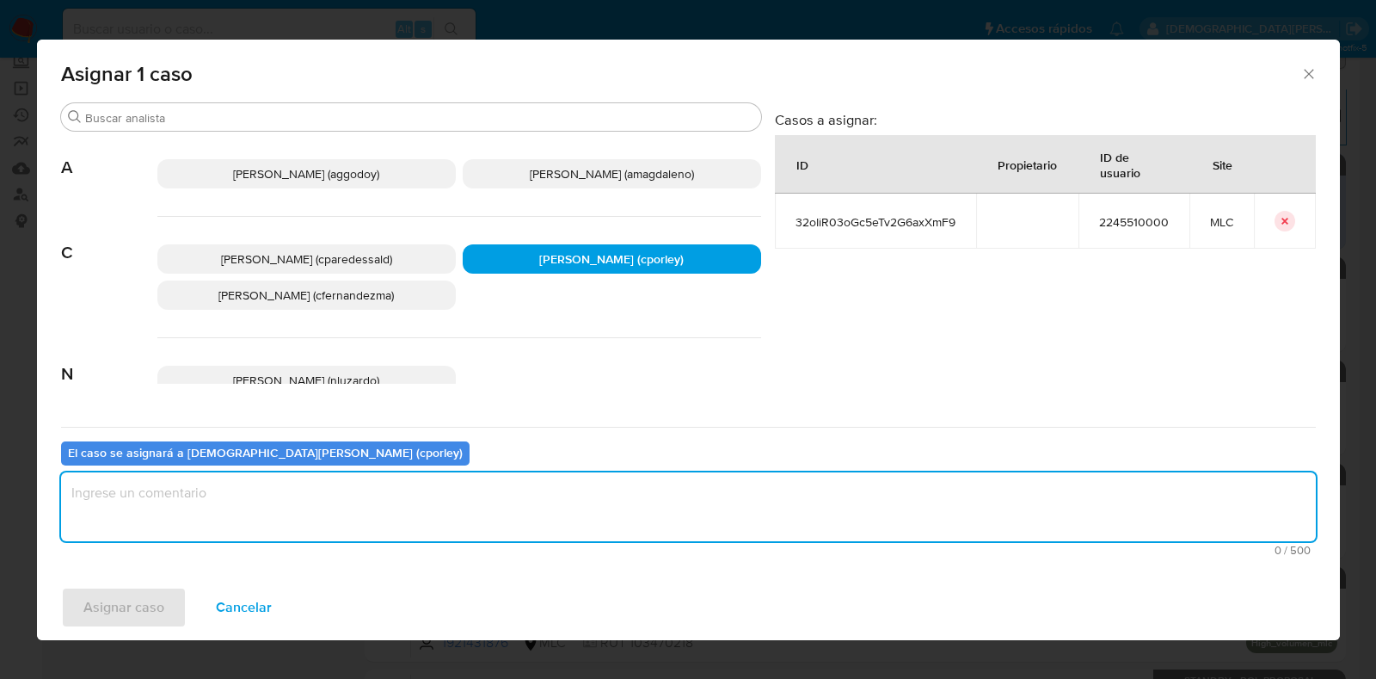
click at [410, 501] on textarea "assign-modal" at bounding box center [688, 506] width 1255 height 69
type textarea "-"
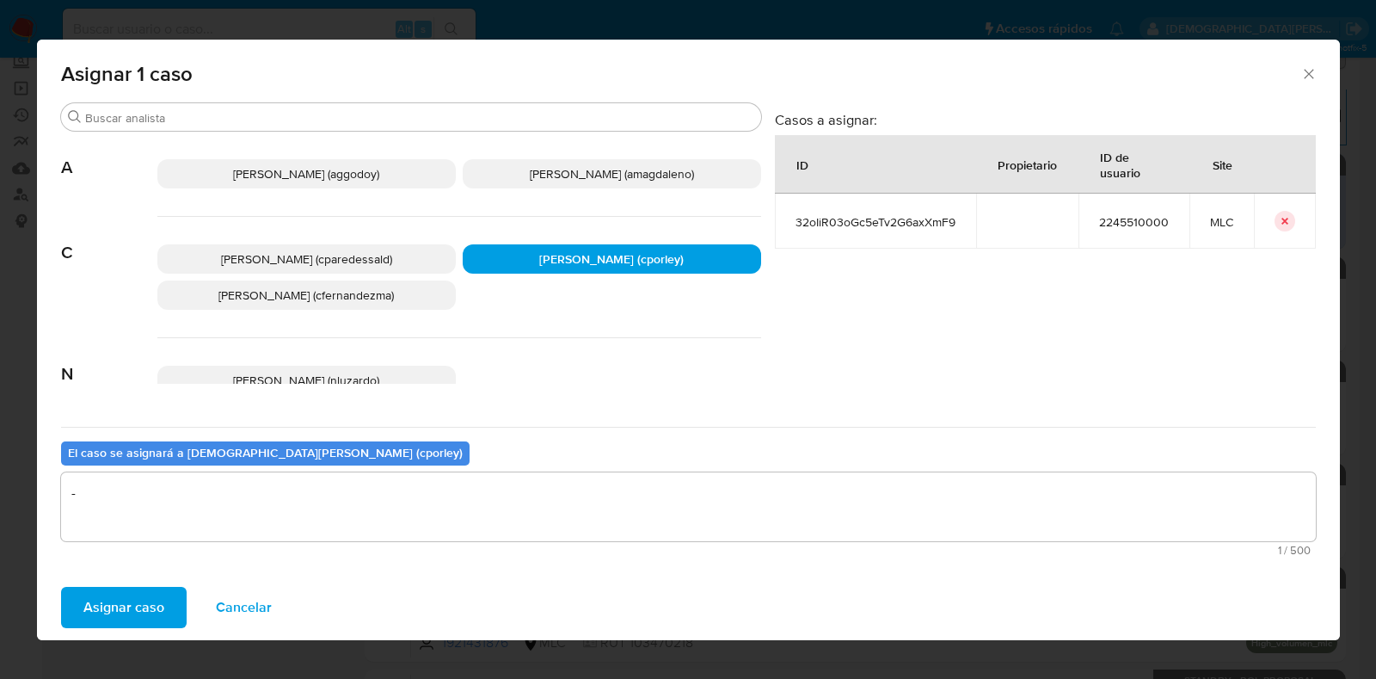
click at [151, 621] on span "Asignar caso" at bounding box center [123, 607] width 81 height 38
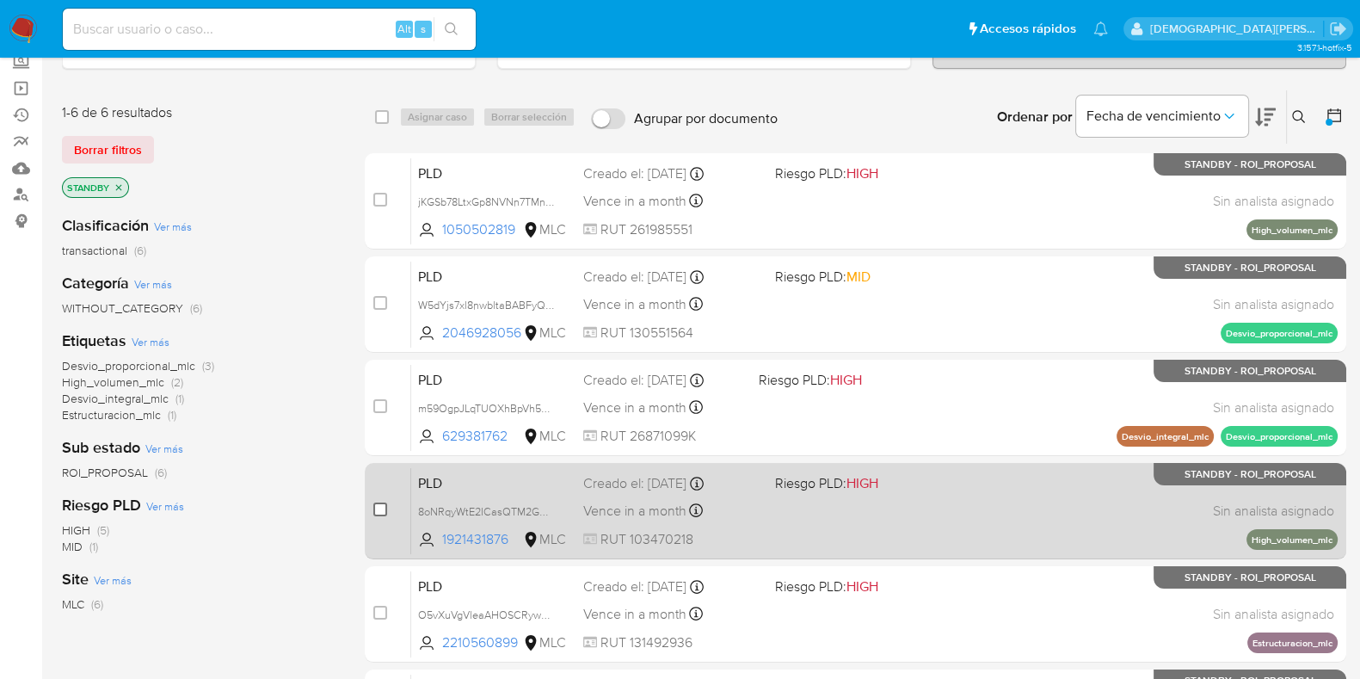
click at [378, 506] on input "checkbox" at bounding box center [380, 509] width 14 height 14
checkbox input "true"
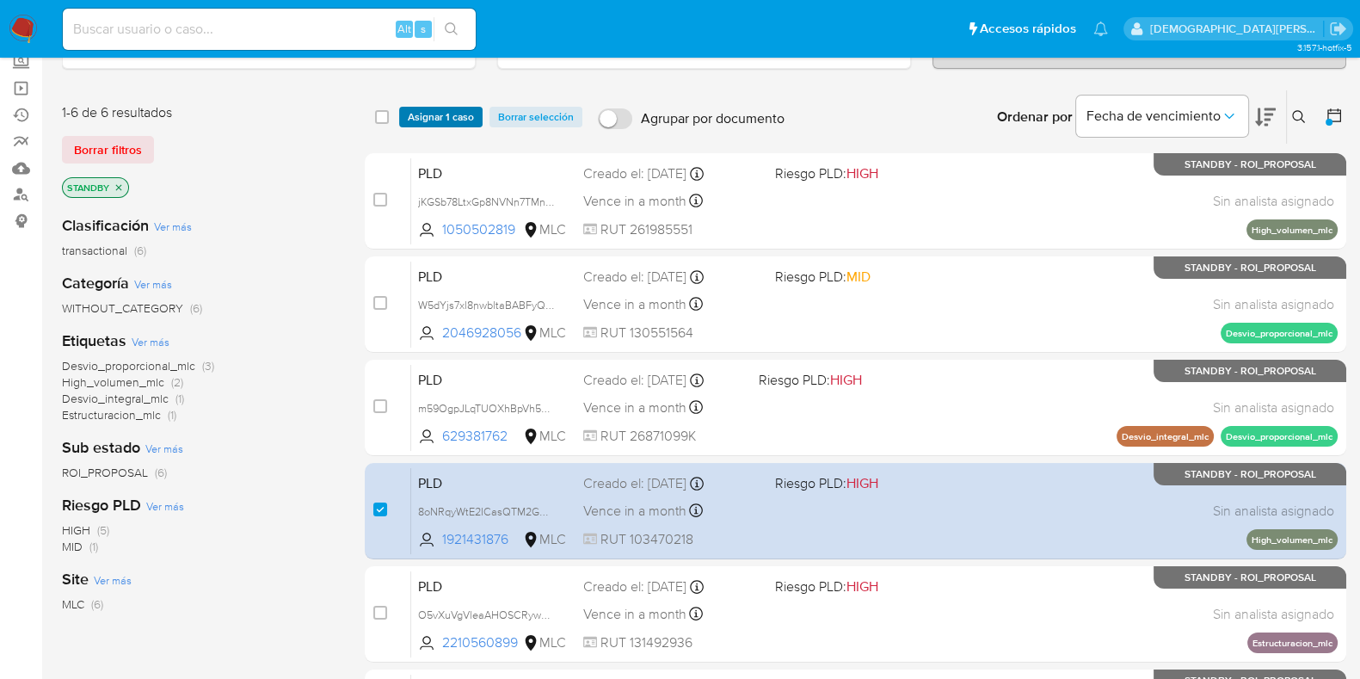
click at [430, 117] on span "Asignar 1 caso" at bounding box center [441, 116] width 66 height 17
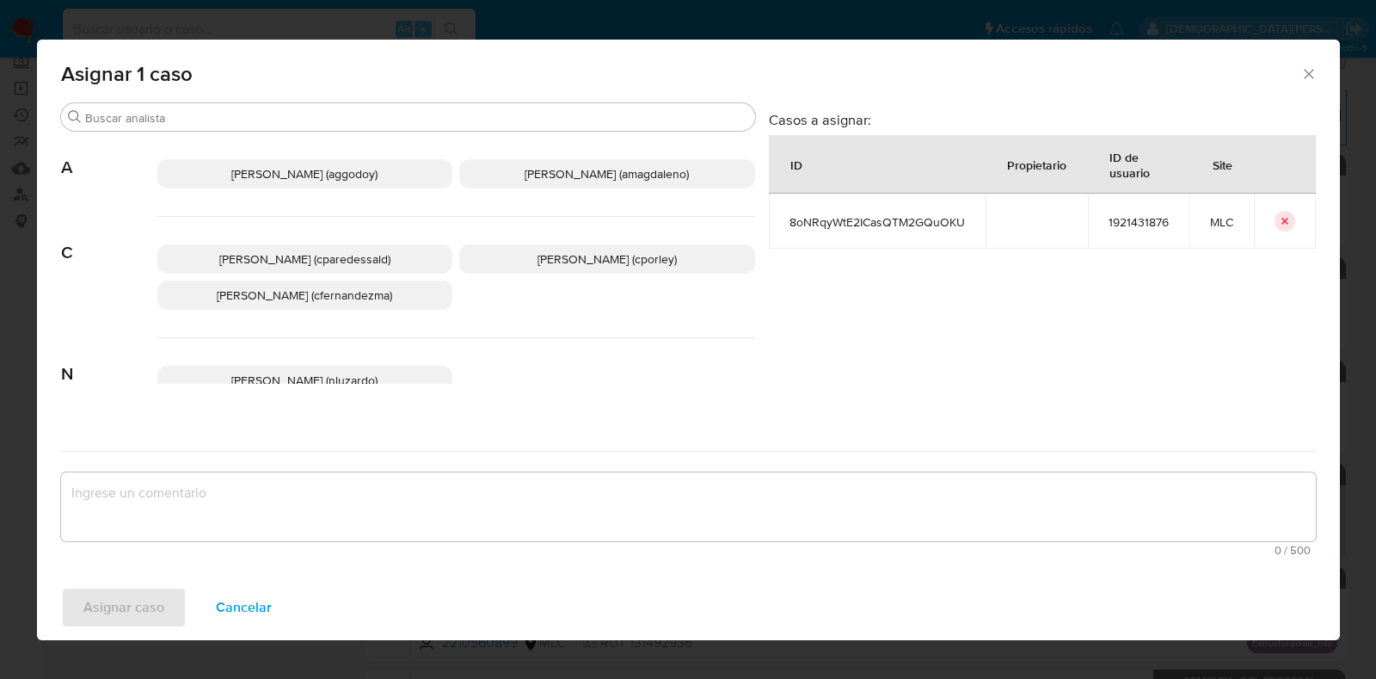
click at [590, 262] on span "Christian Porley (cporley)" at bounding box center [607, 258] width 139 height 17
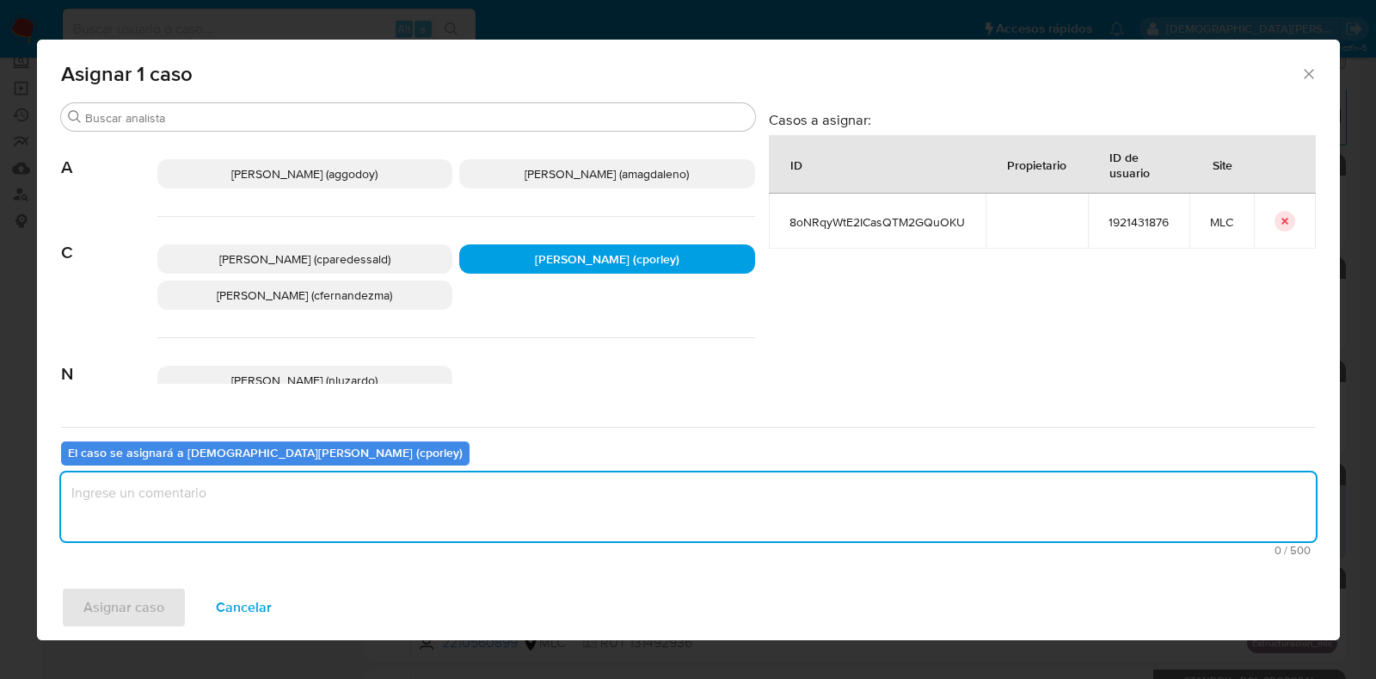
click at [435, 505] on textarea "assign-modal" at bounding box center [688, 506] width 1255 height 69
type textarea "-"
click at [156, 600] on span "Asignar caso" at bounding box center [123, 607] width 81 height 38
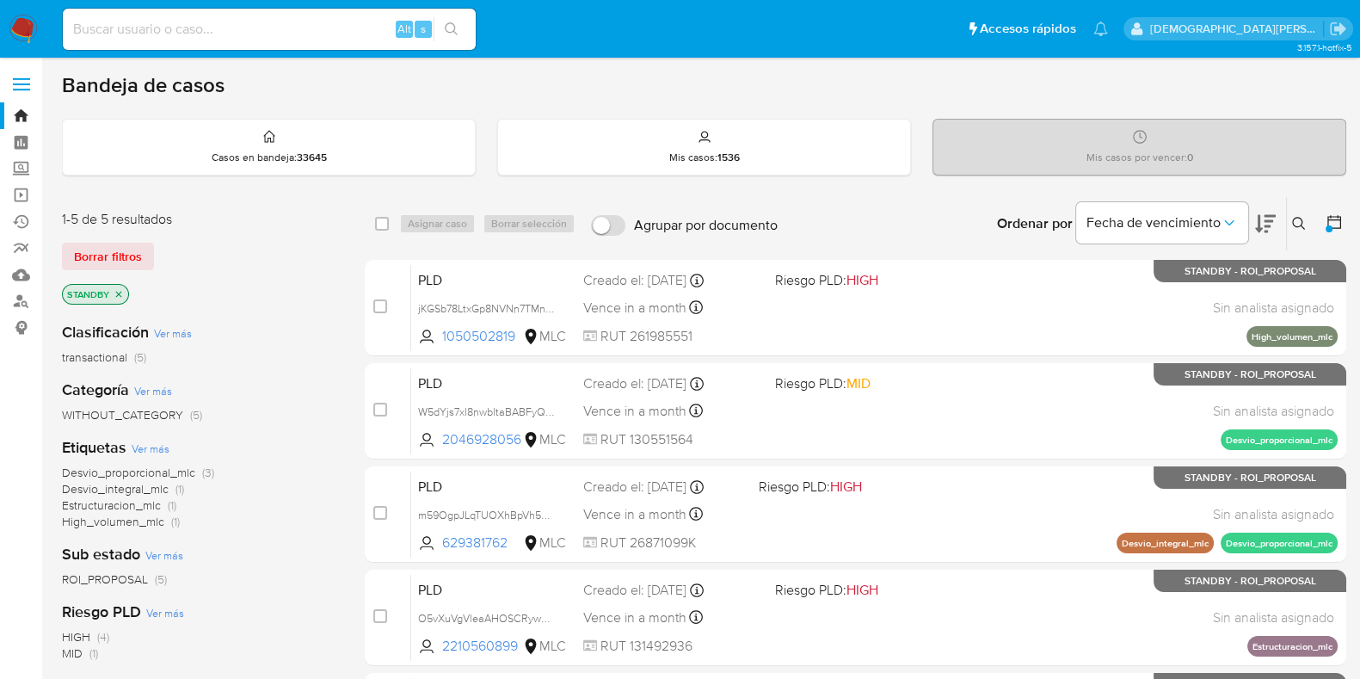
click at [1336, 224] on icon at bounding box center [1334, 221] width 17 height 17
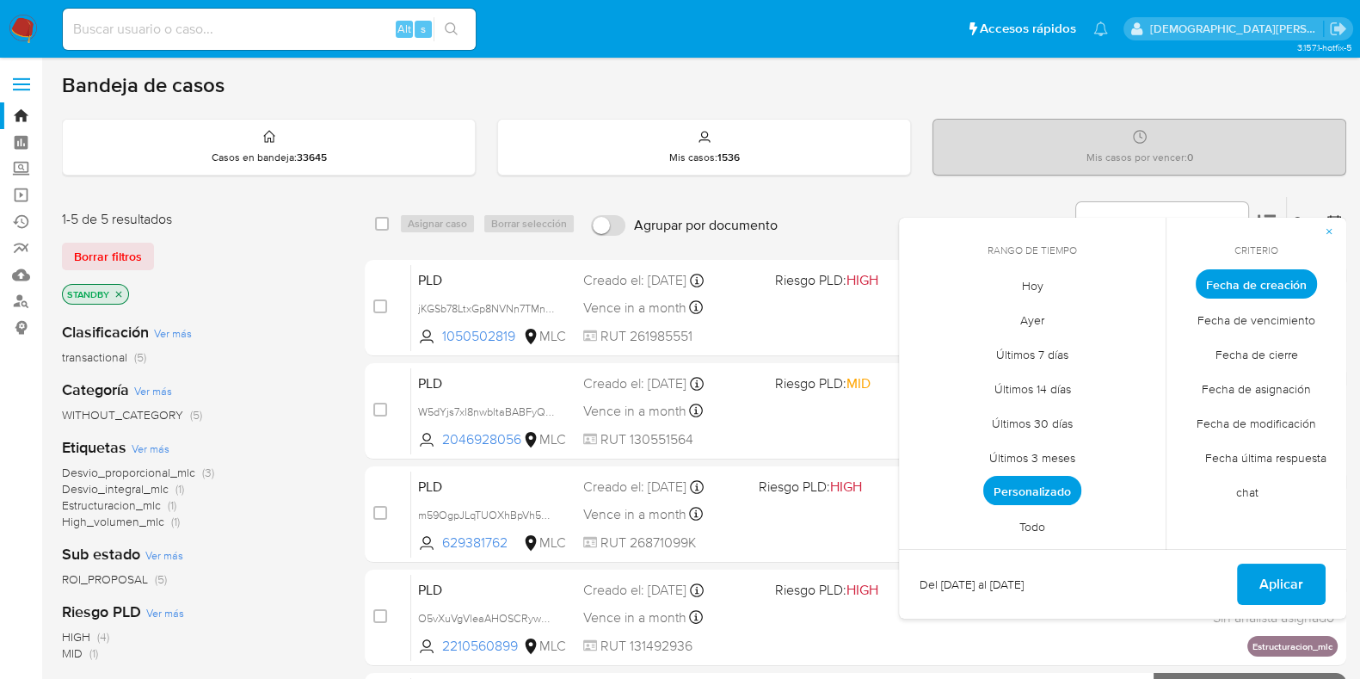
click at [1011, 477] on span "Personalizado" at bounding box center [1032, 490] width 98 height 29
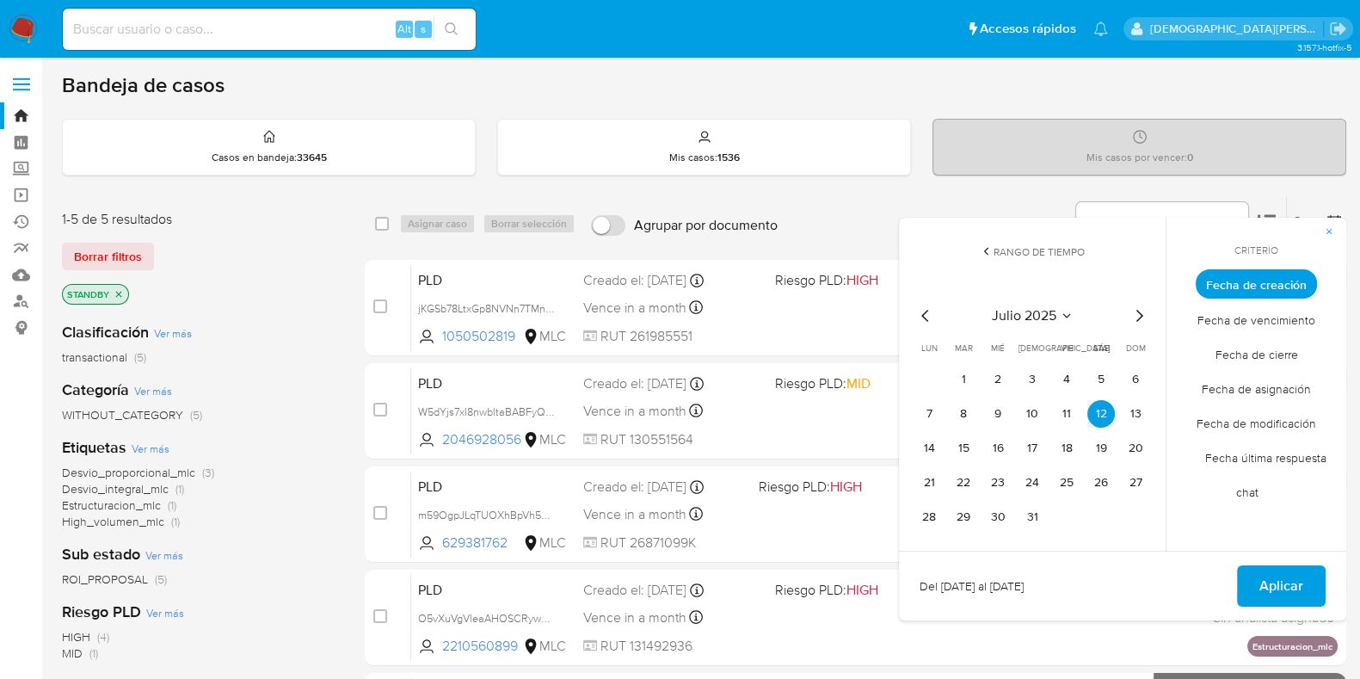
click at [924, 311] on icon "Mes anterior" at bounding box center [925, 315] width 21 height 21
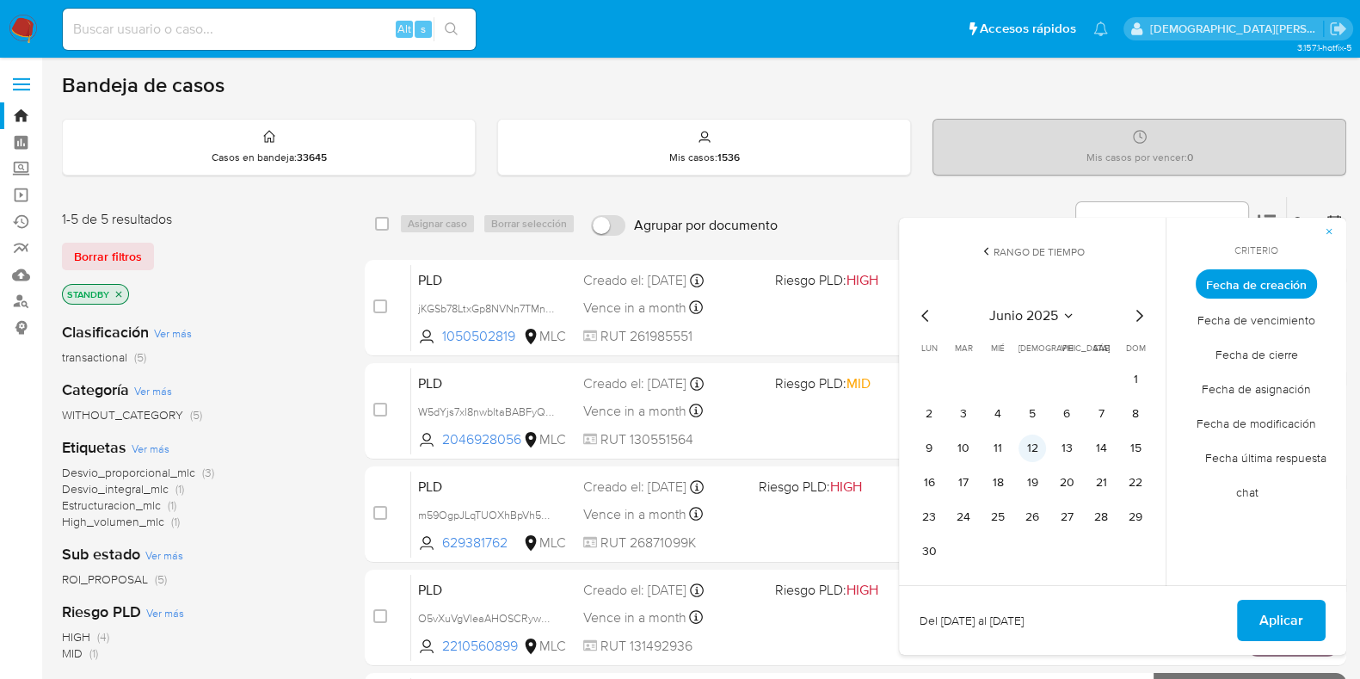
click at [1038, 445] on button "12" at bounding box center [1033, 448] width 28 height 28
click at [1260, 611] on span "Aplicar" at bounding box center [1281, 620] width 44 height 38
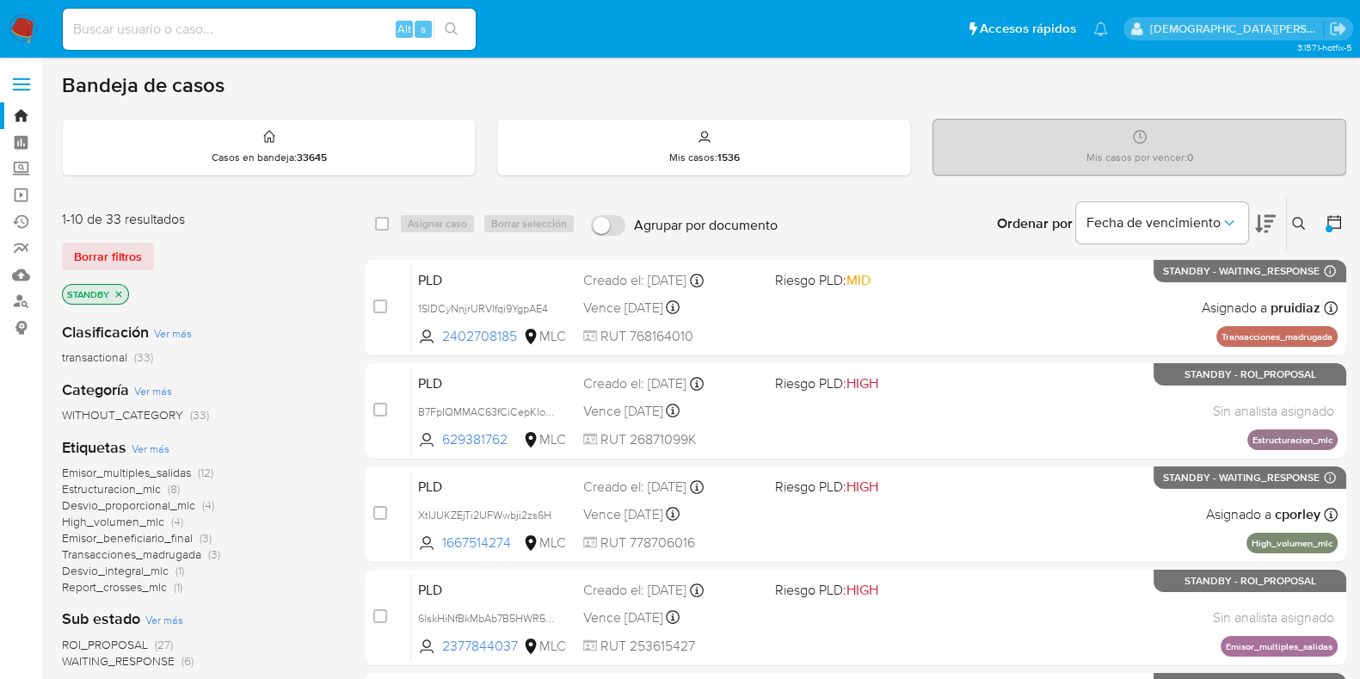
click at [117, 292] on icon "close-filter" at bounding box center [119, 294] width 10 height 10
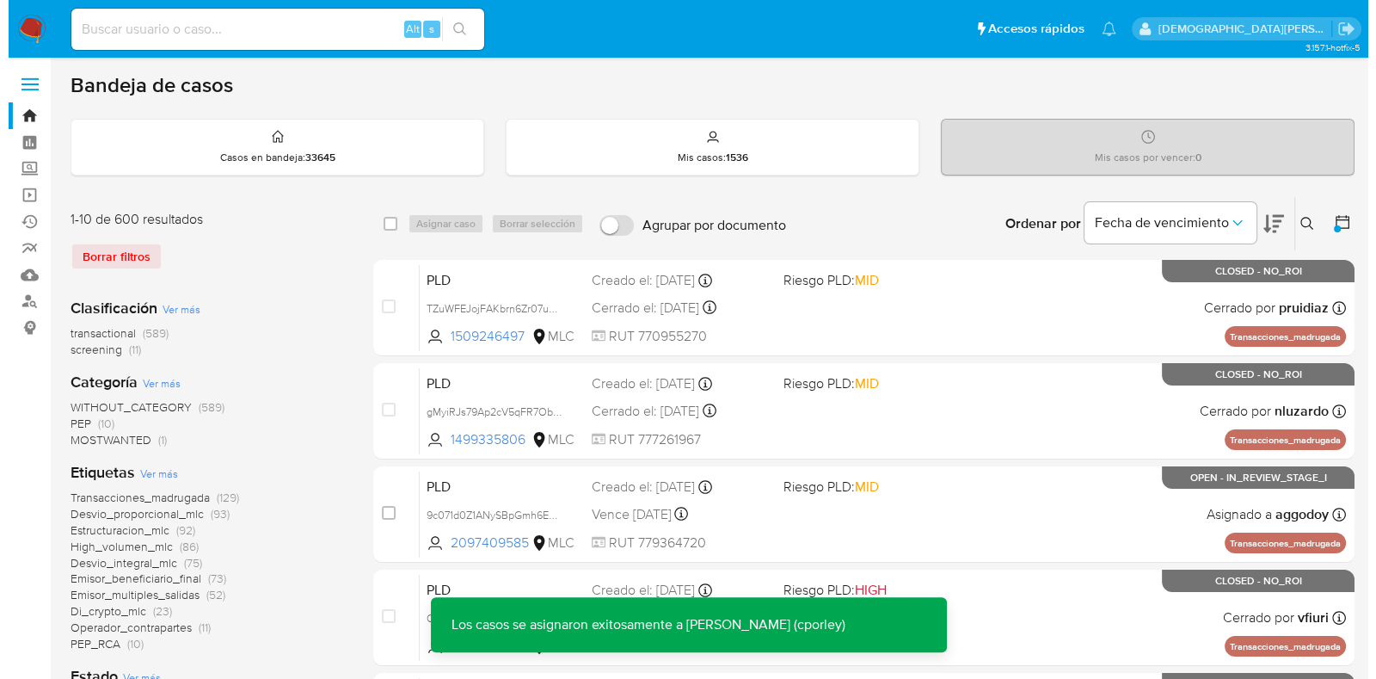
scroll to position [429, 0]
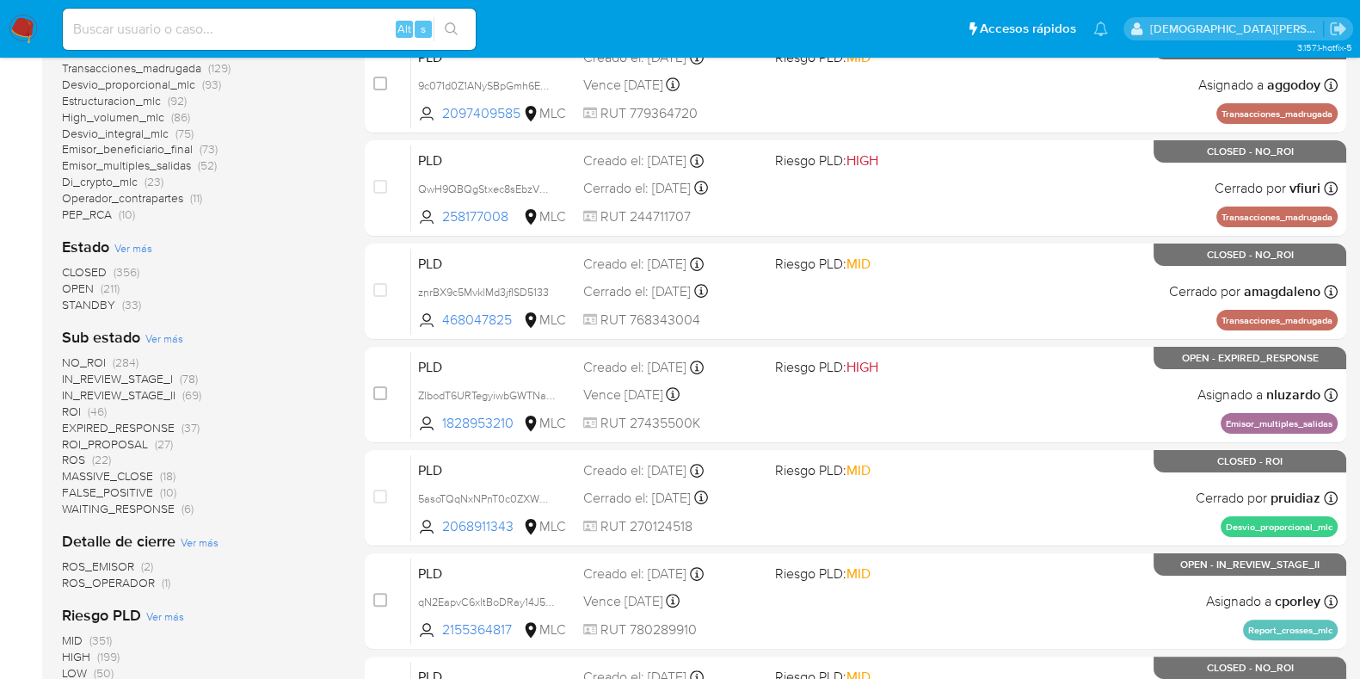
click at [169, 332] on span "Ver más" at bounding box center [164, 337] width 38 height 15
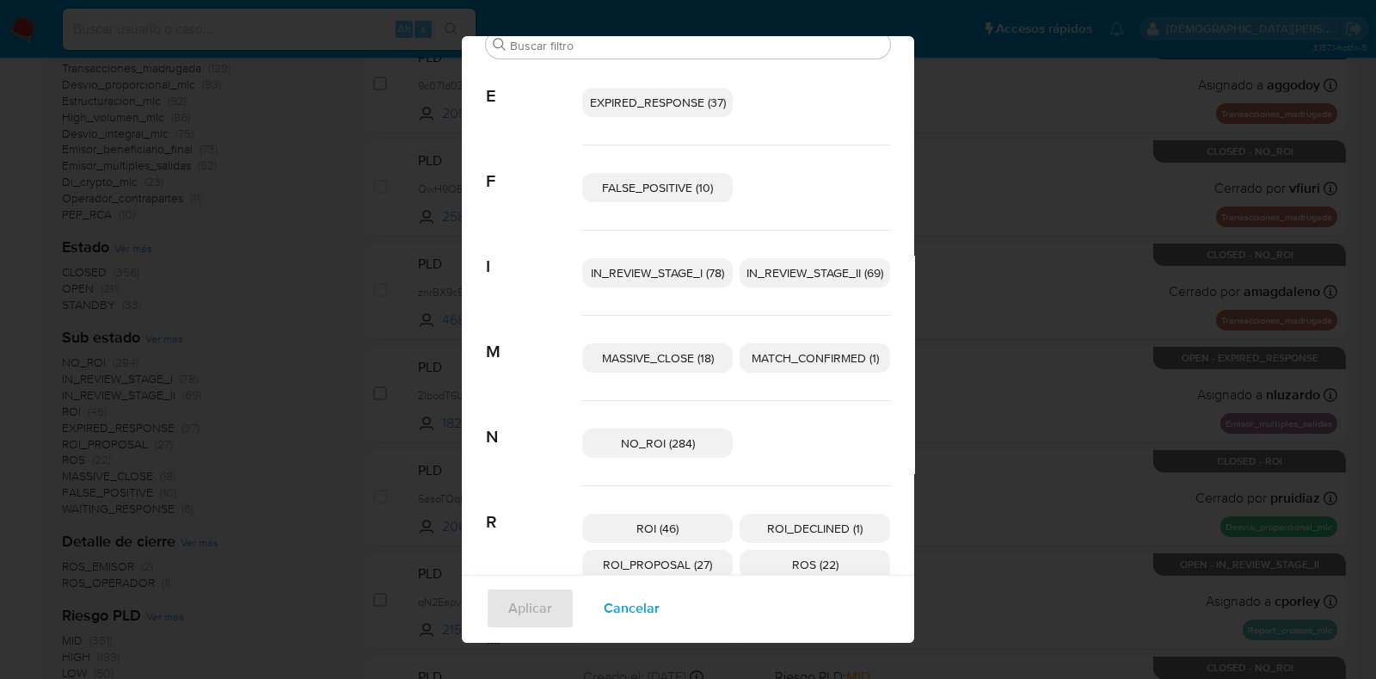
scroll to position [12, 0]
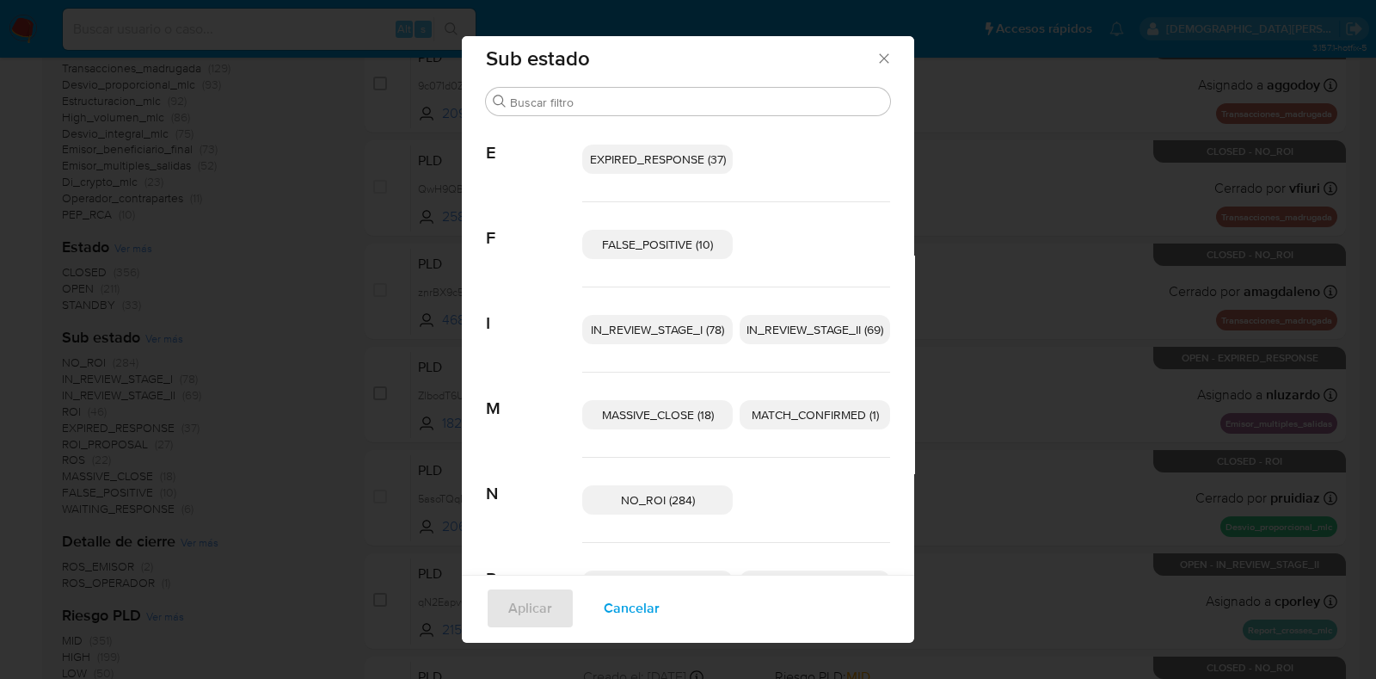
click at [786, 328] on span "IN_REVIEW_STAGE_II (69)" at bounding box center [815, 329] width 137 height 17
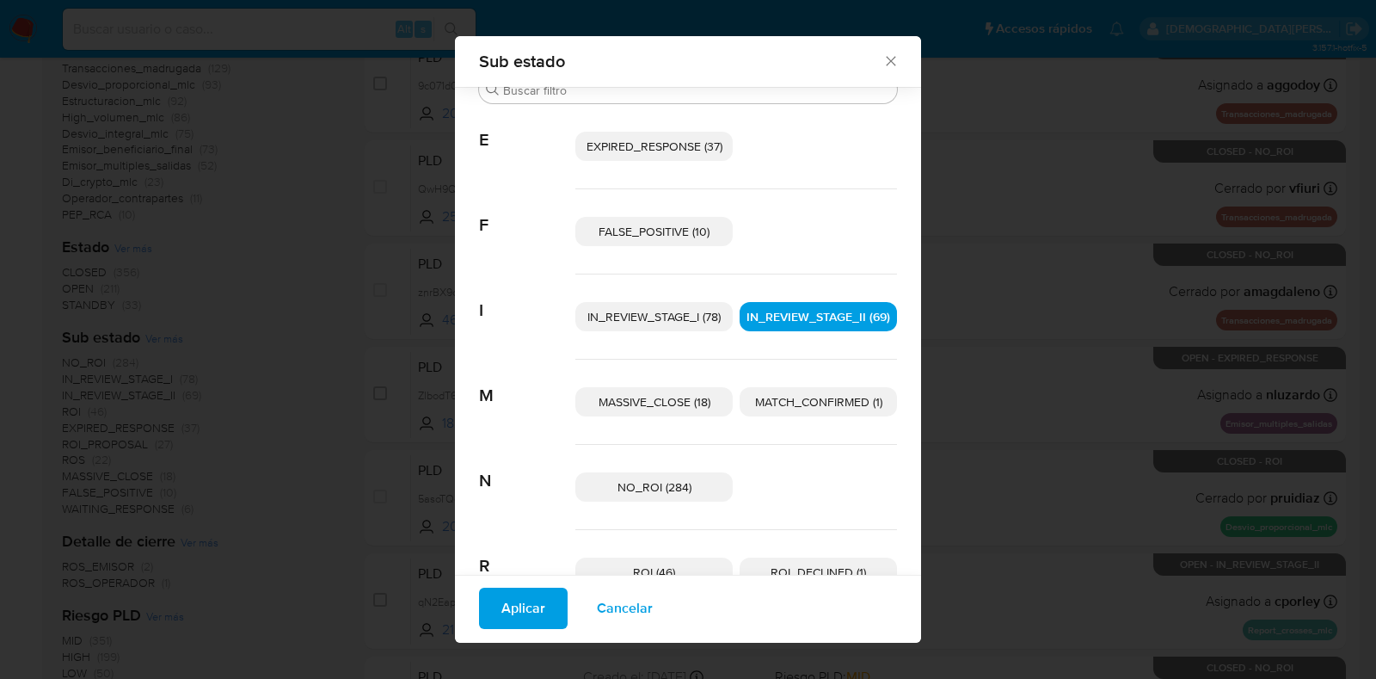
scroll to position [214, 0]
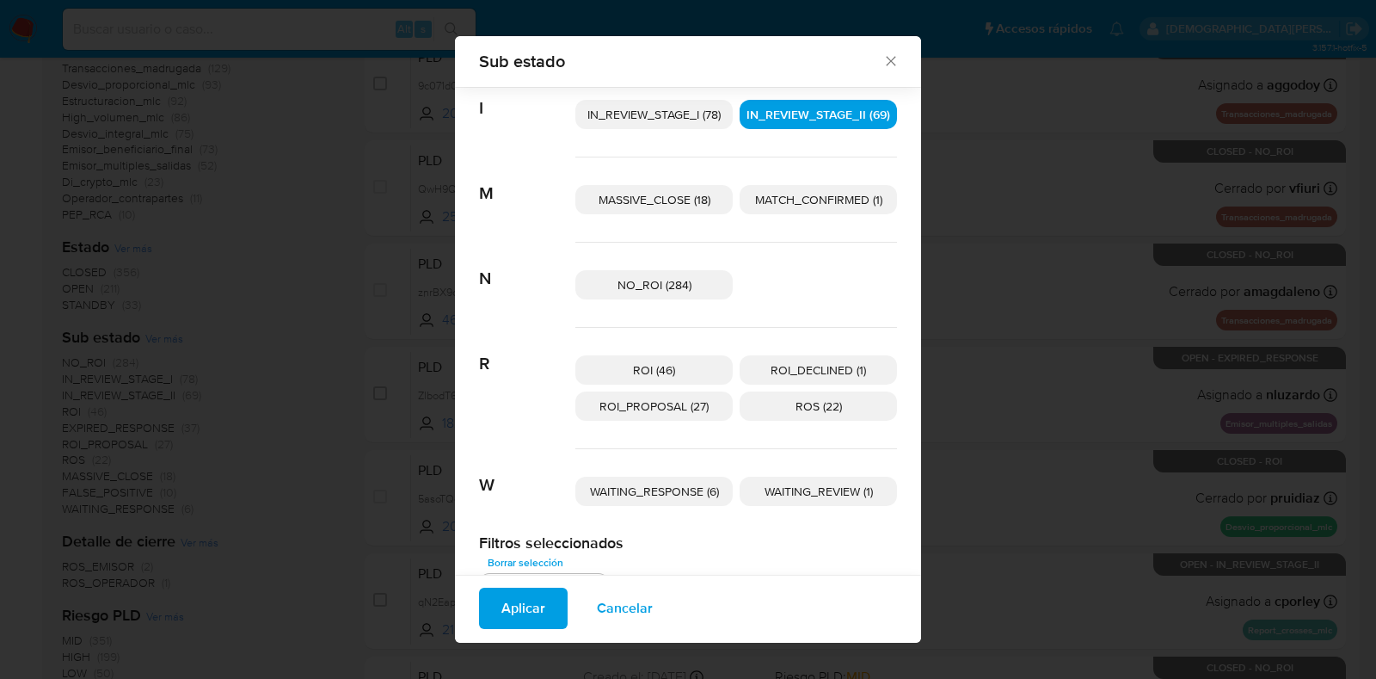
click at [791, 372] on span "ROI_DECLINED (1)" at bounding box center [818, 369] width 95 height 17
click at [660, 376] on span "ROI (46)" at bounding box center [654, 369] width 42 height 17
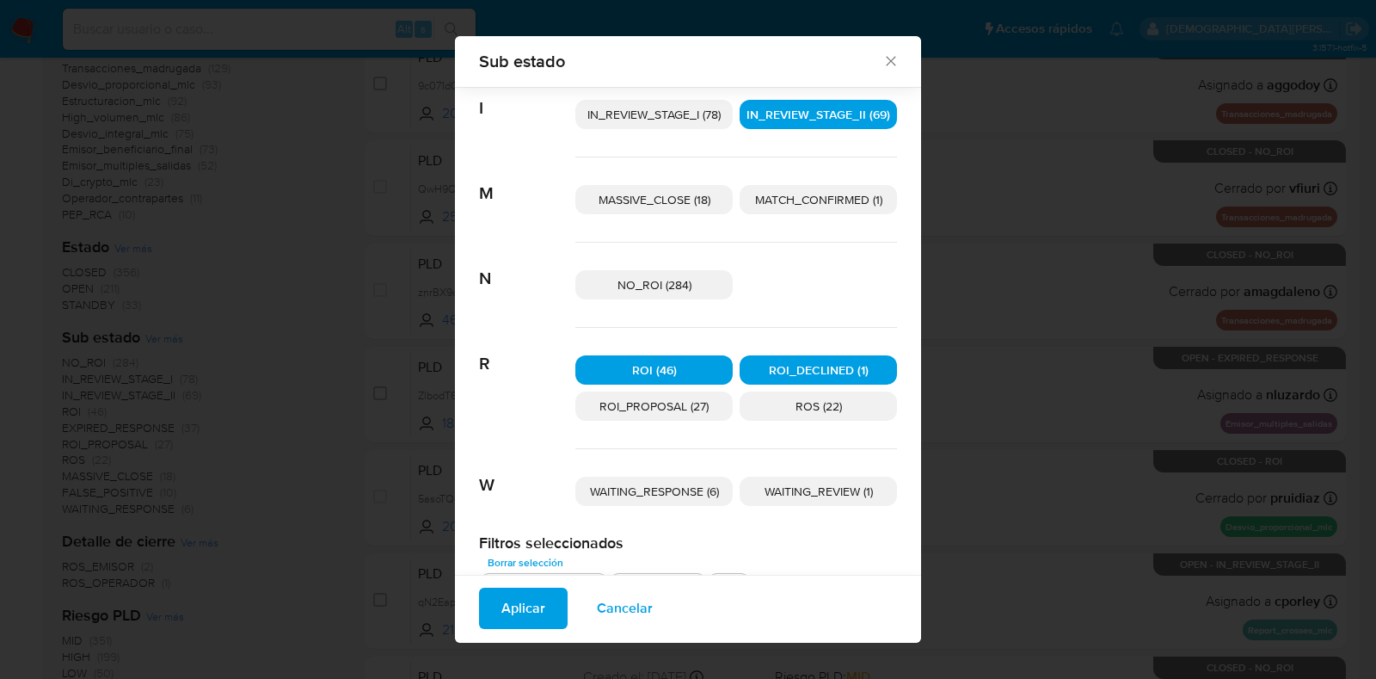
click at [651, 402] on span "ROI_PROPOSAL (27)" at bounding box center [654, 405] width 109 height 17
click at [771, 400] on p "ROS (22)" at bounding box center [818, 405] width 157 height 29
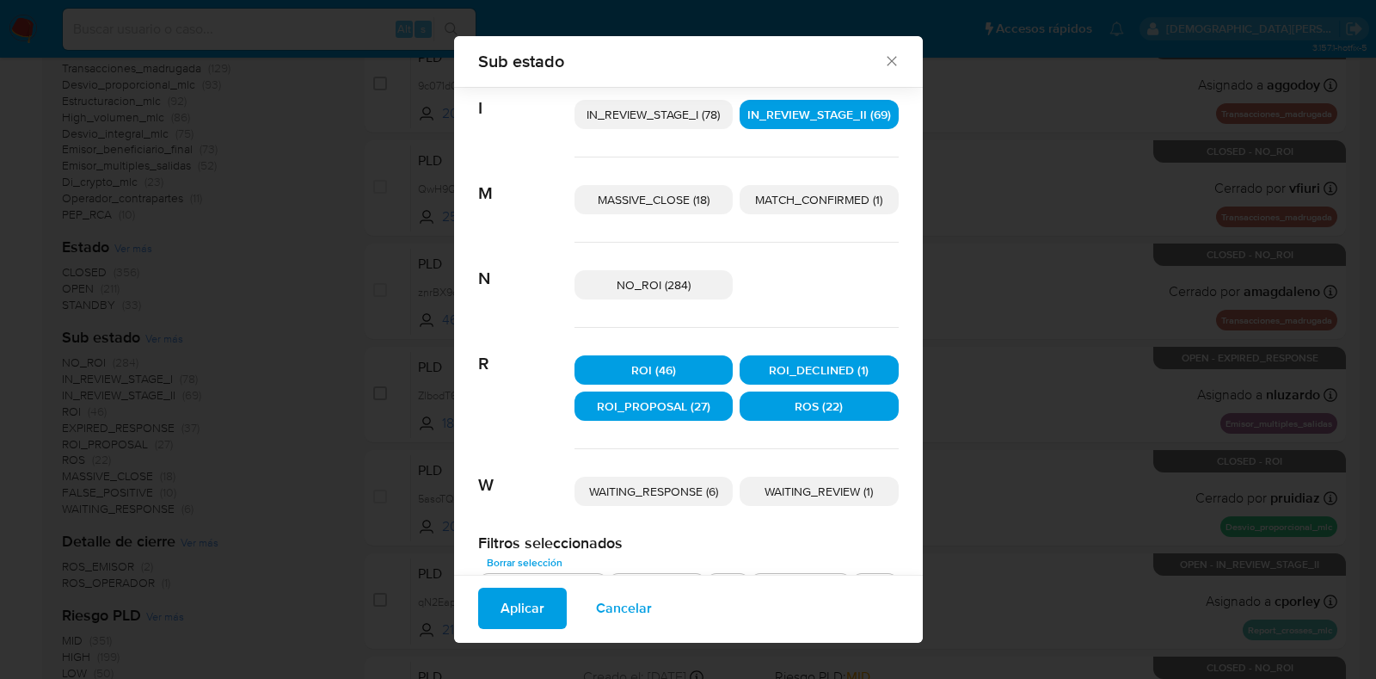
click at [525, 602] on span "Aplicar" at bounding box center [523, 608] width 44 height 38
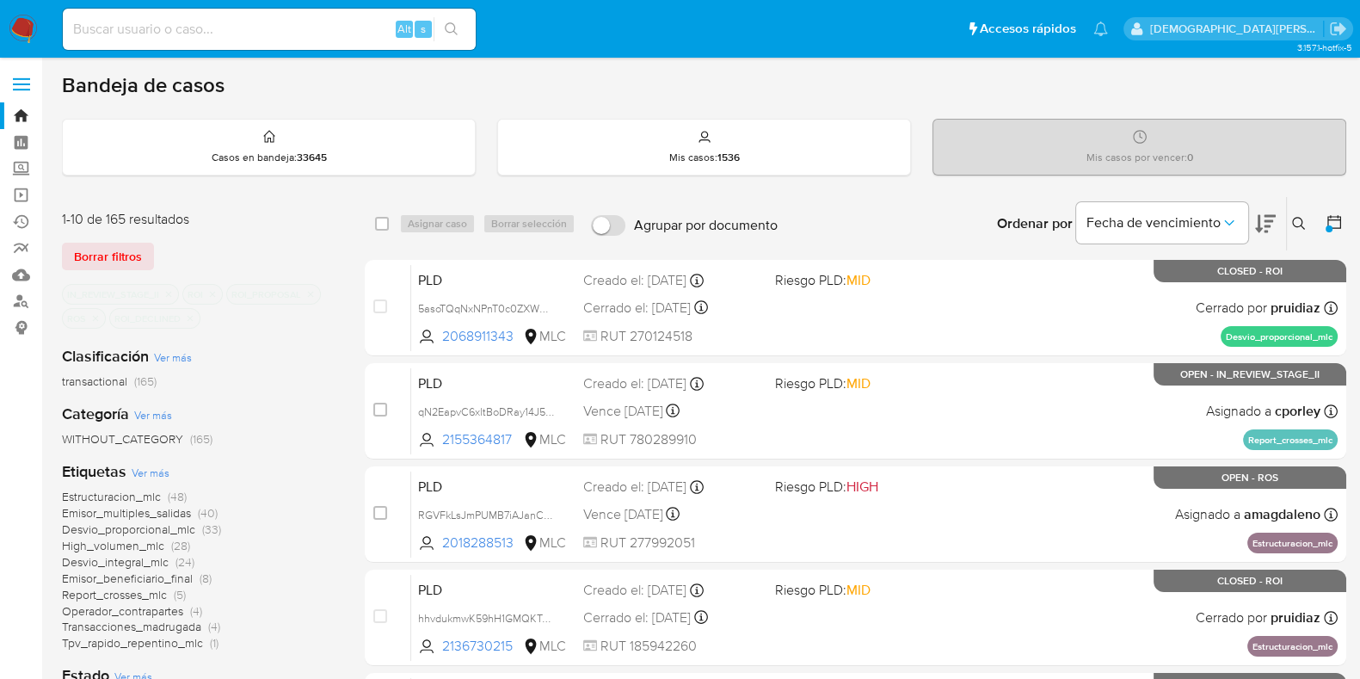
click at [211, 290] on icon "close-filter" at bounding box center [212, 294] width 10 height 10
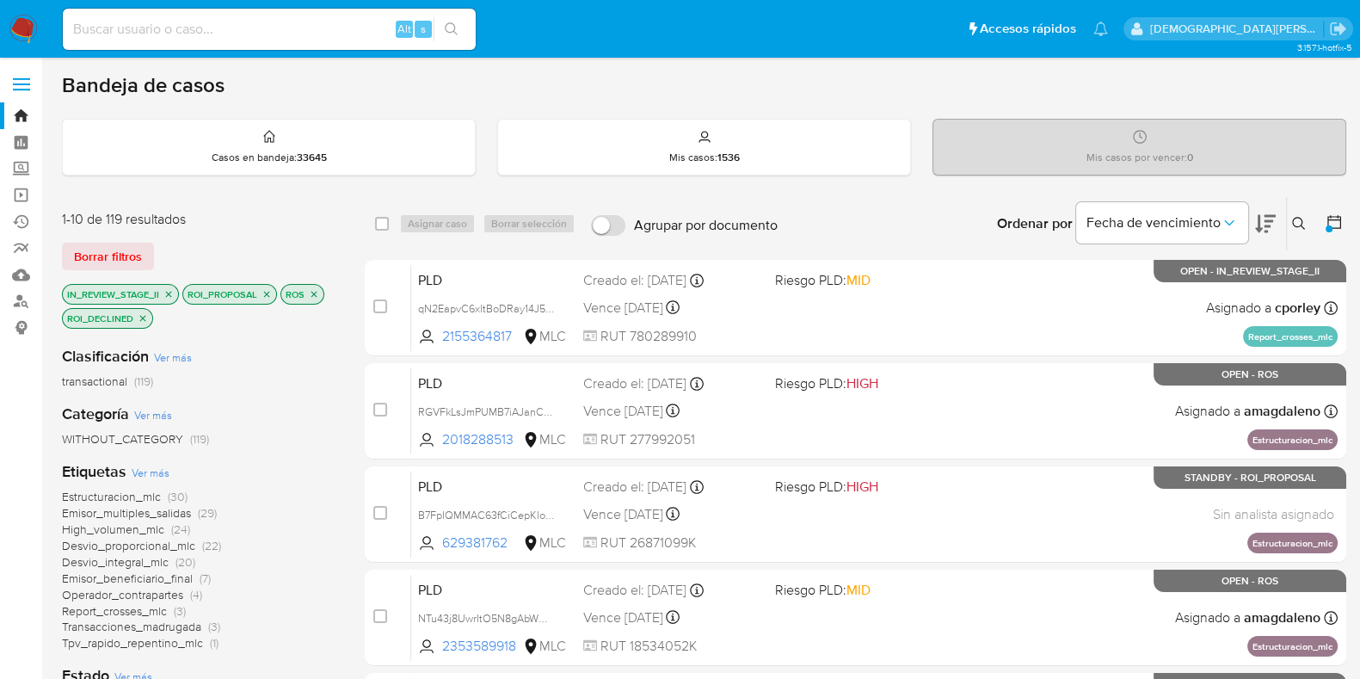
click at [265, 291] on icon "close-filter" at bounding box center [267, 294] width 6 height 6
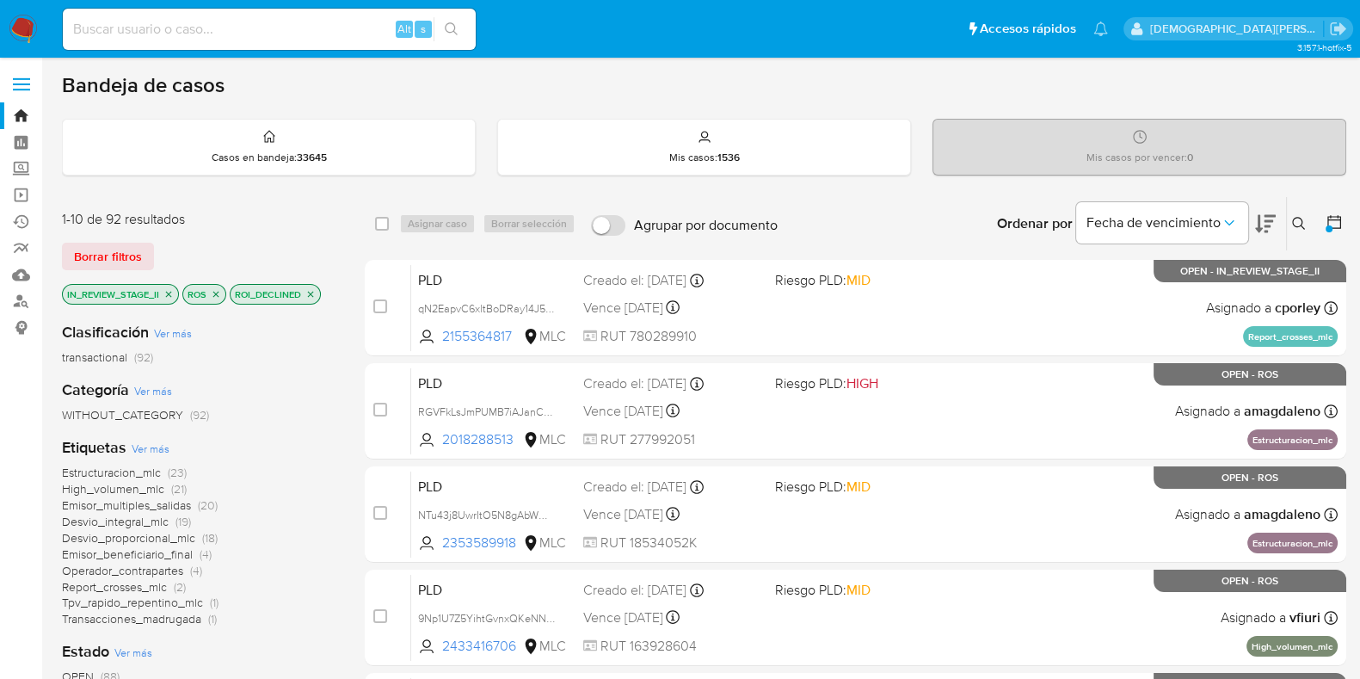
click at [307, 293] on icon "close-filter" at bounding box center [310, 294] width 10 height 10
click at [215, 292] on icon "close-filter" at bounding box center [216, 294] width 10 height 10
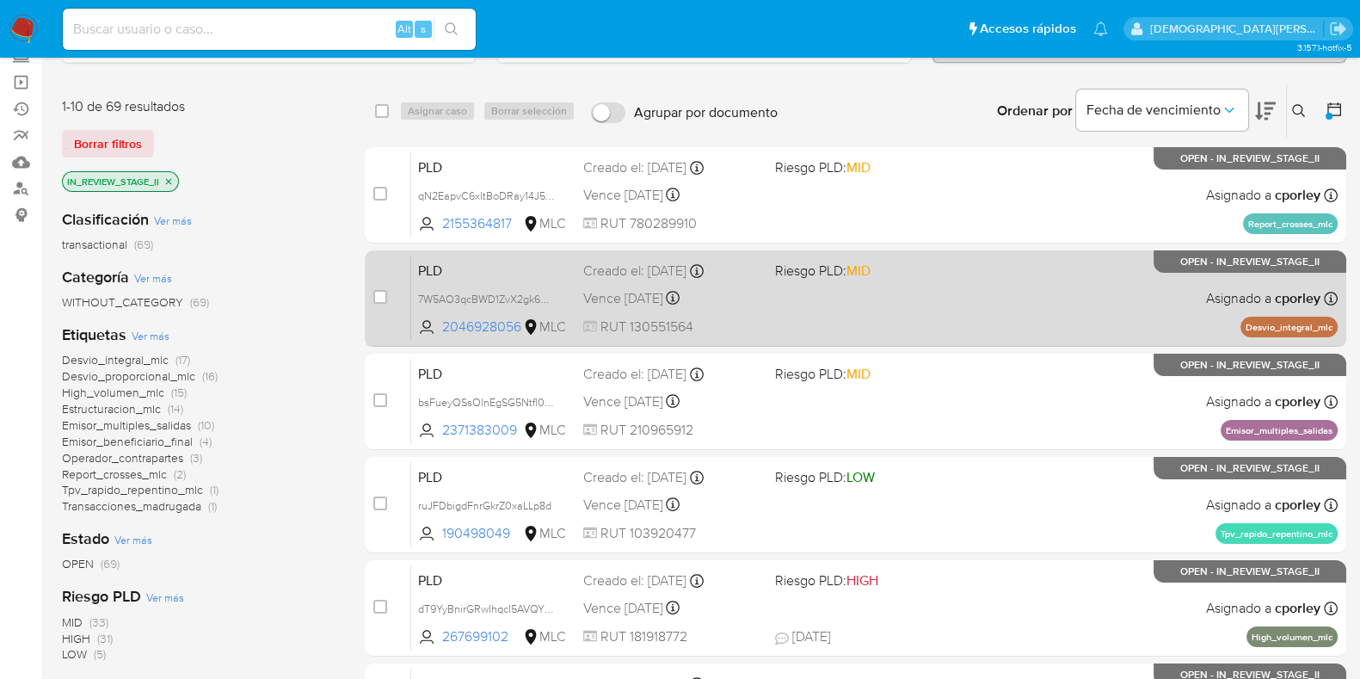
scroll to position [107, 0]
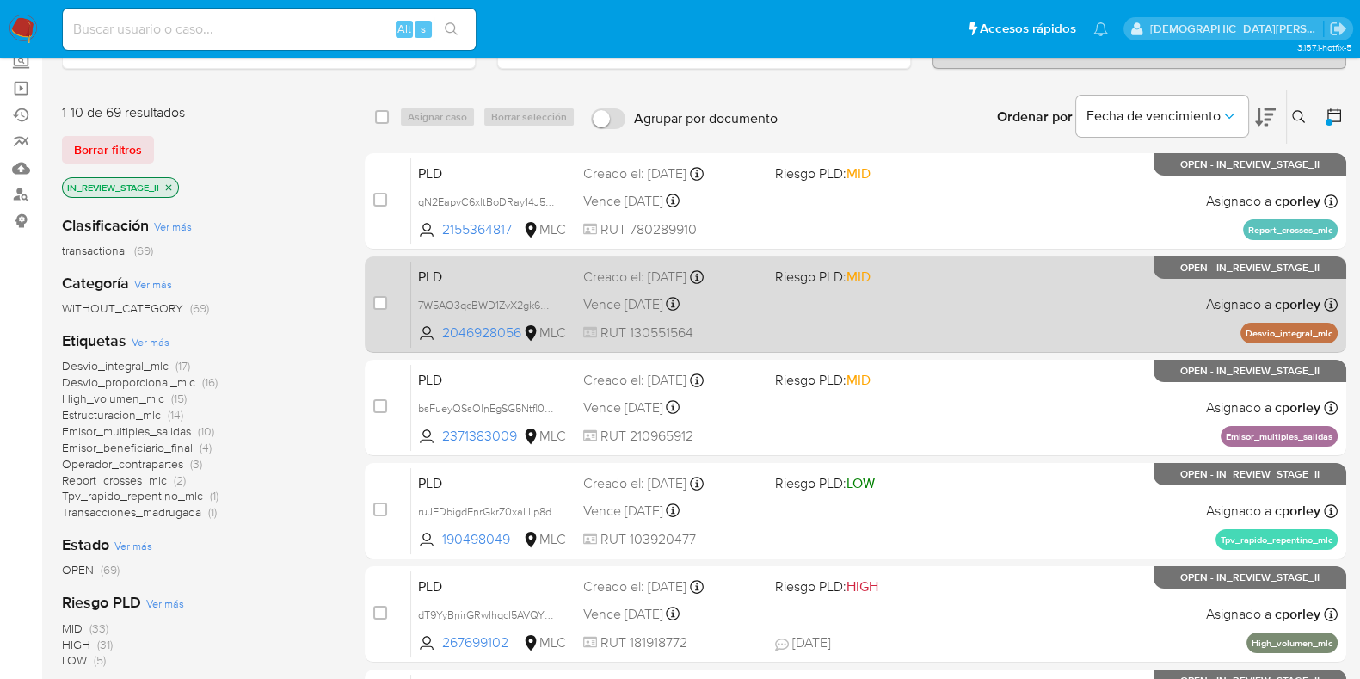
click at [813, 304] on div "PLD 7W5AO3qcBWD1ZvX2gk6UQF32 2046928056 MLC Riesgo PLD: MID Creado el: 12/06/20…" at bounding box center [874, 304] width 927 height 87
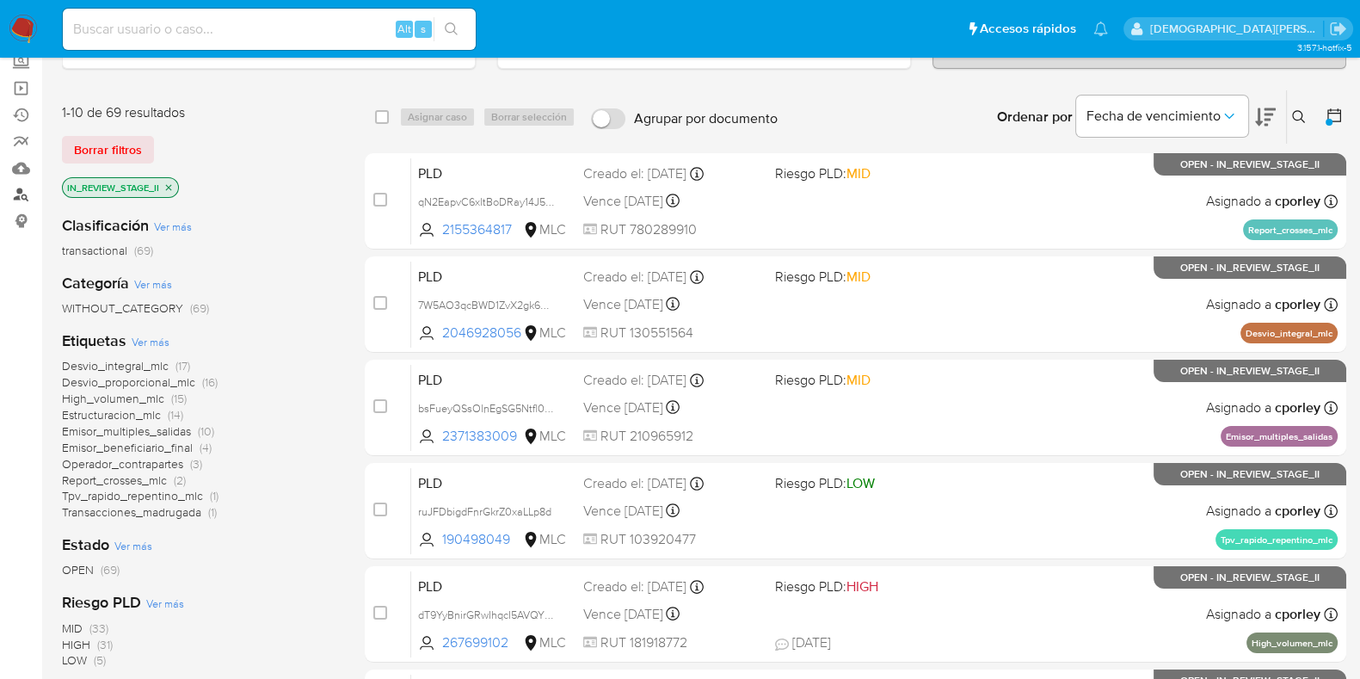
click at [17, 189] on link "Buscador de personas" at bounding box center [102, 195] width 205 height 27
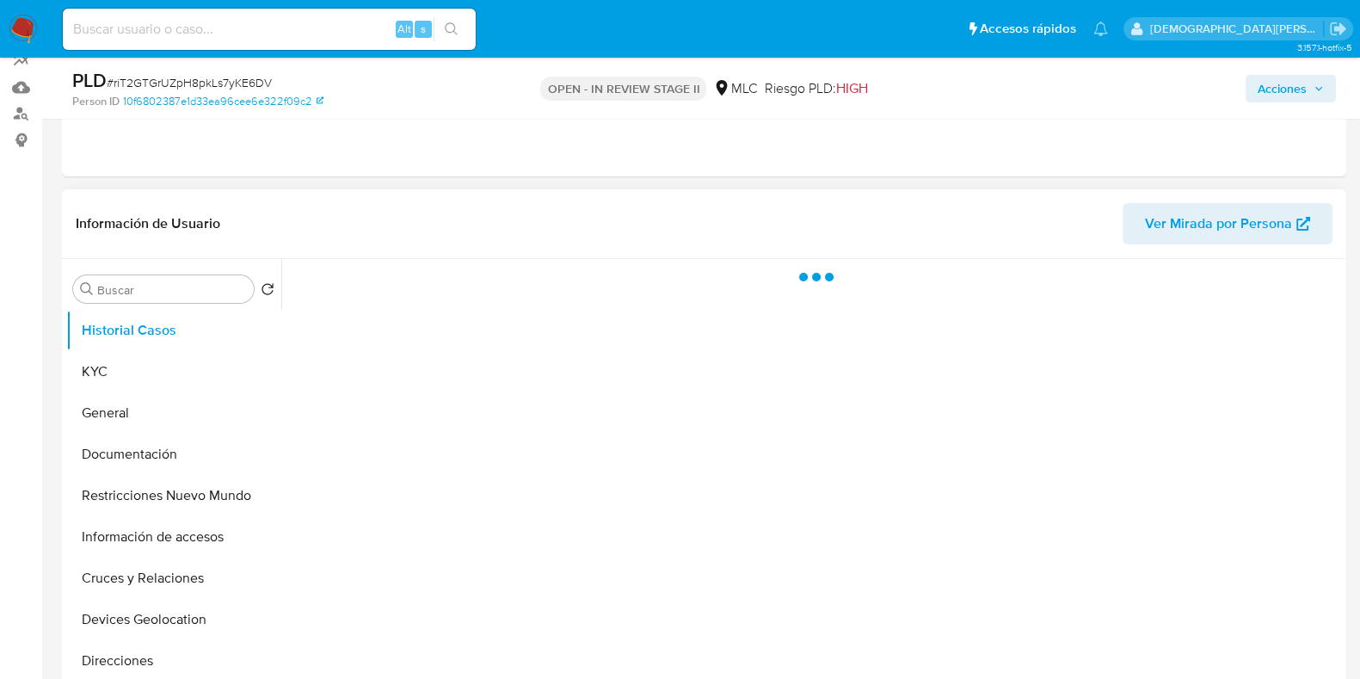
scroll to position [214, 0]
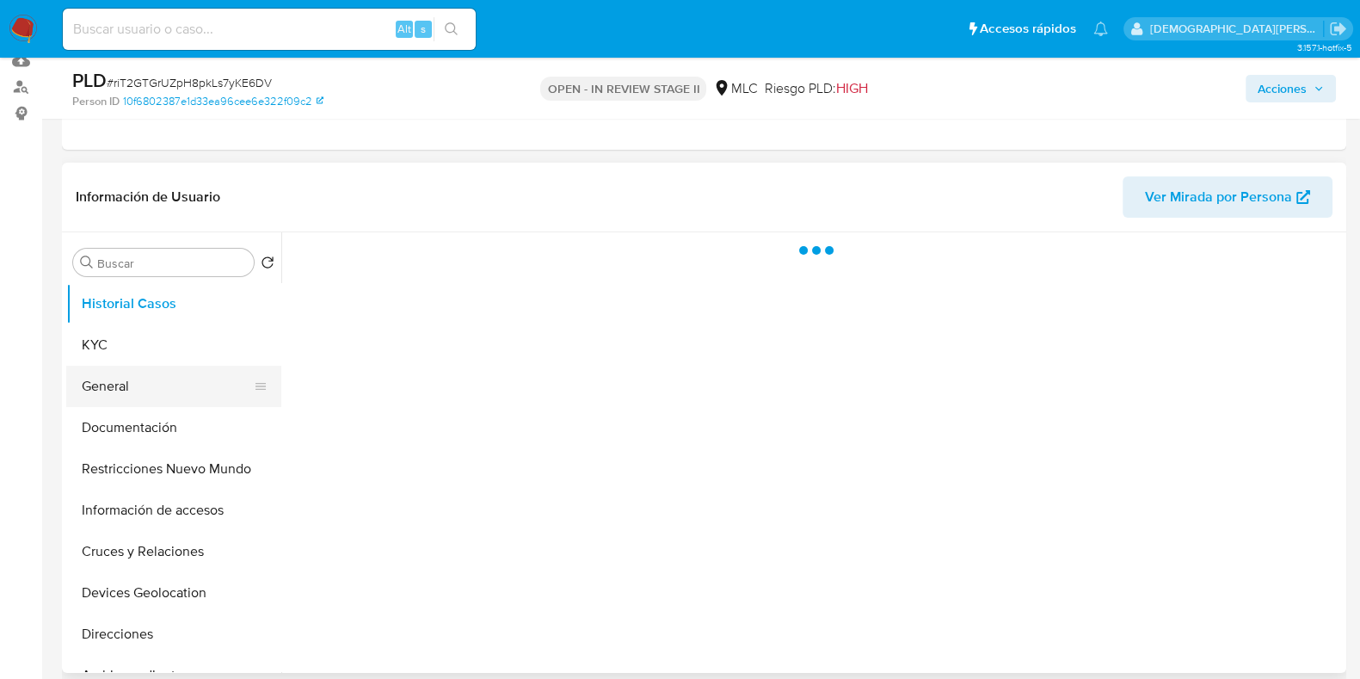
click at [118, 383] on button "General" at bounding box center [166, 386] width 201 height 41
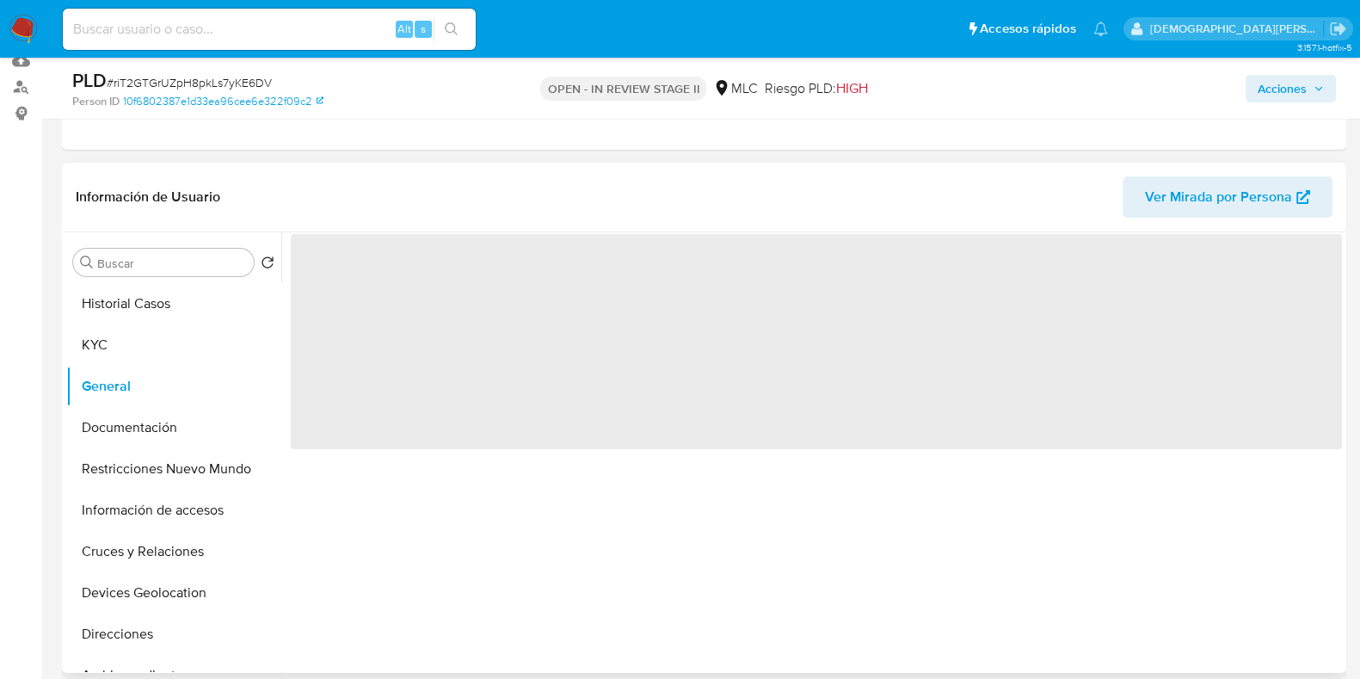
select select "10"
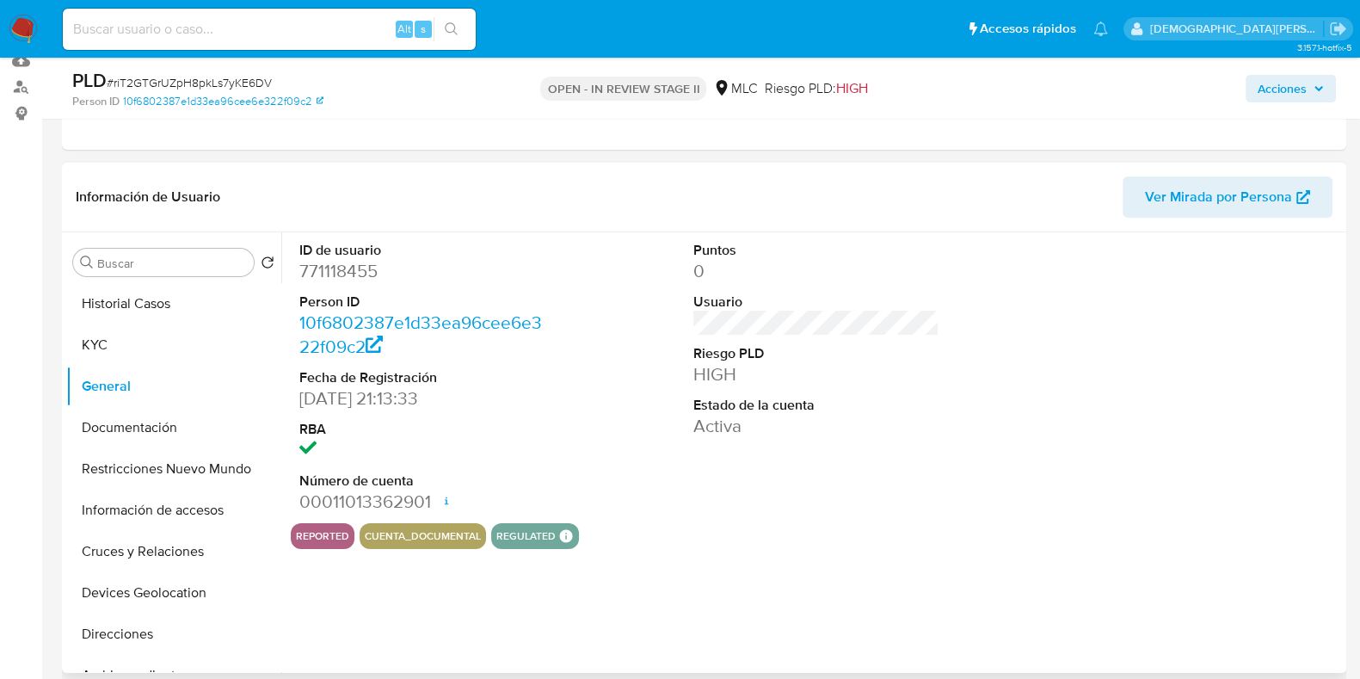
click at [363, 272] on dd "771118455" at bounding box center [422, 271] width 246 height 24
copy dd "771118455"
click at [138, 303] on button "Historial Casos" at bounding box center [166, 303] width 201 height 41
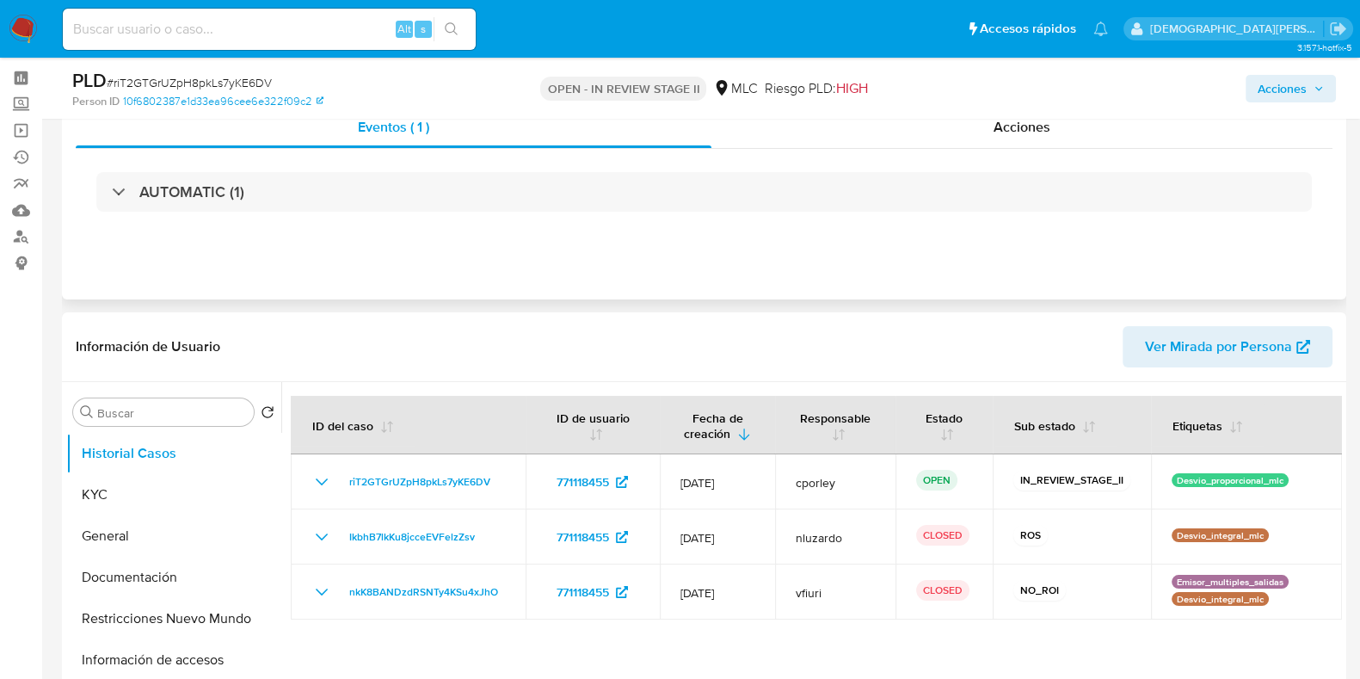
scroll to position [0, 0]
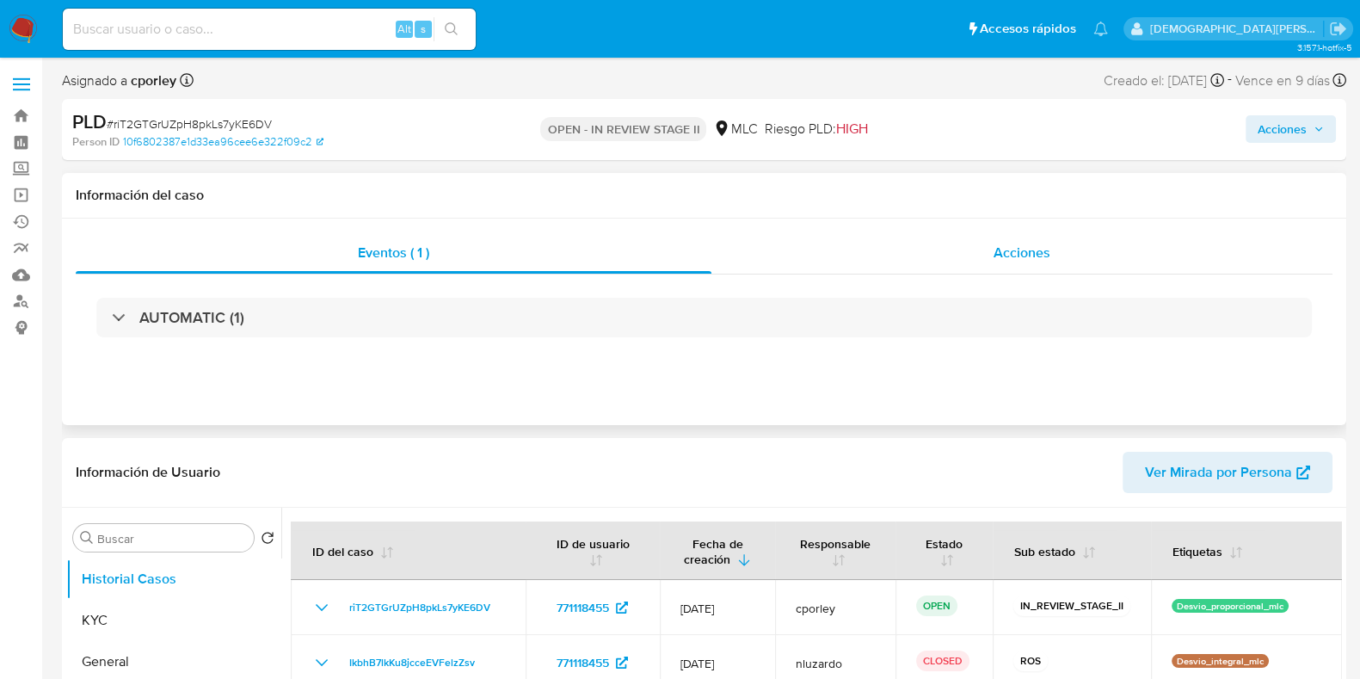
click at [1067, 256] on div "Acciones" at bounding box center [1021, 252] width 621 height 41
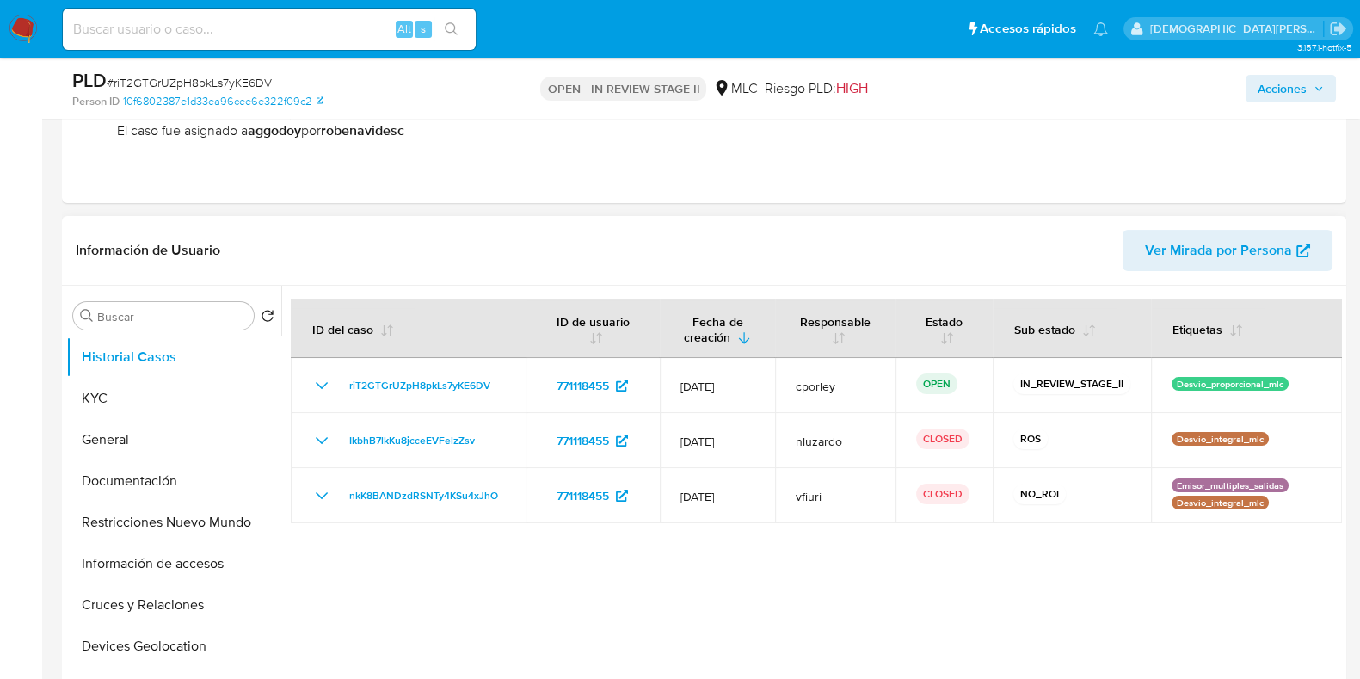
scroll to position [429, 0]
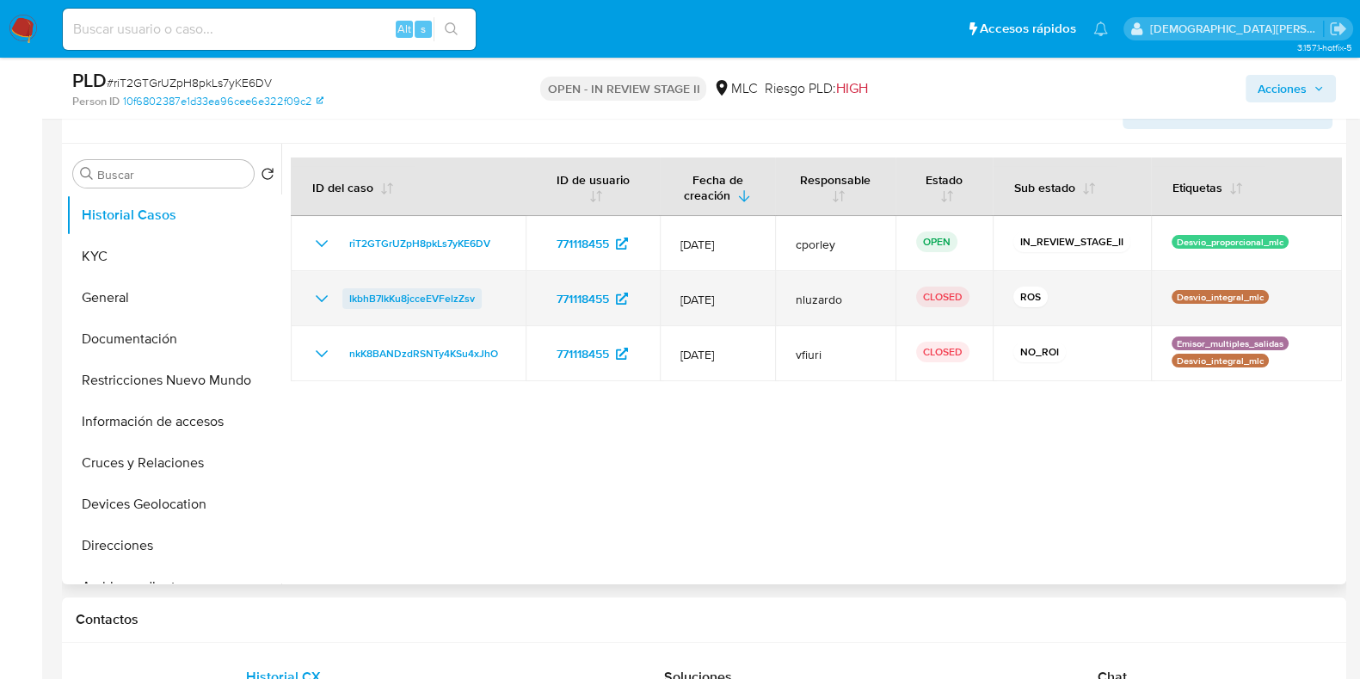
click at [397, 297] on span "IkbhB7lkKu8jcceEVFelzZsv" at bounding box center [412, 298] width 126 height 21
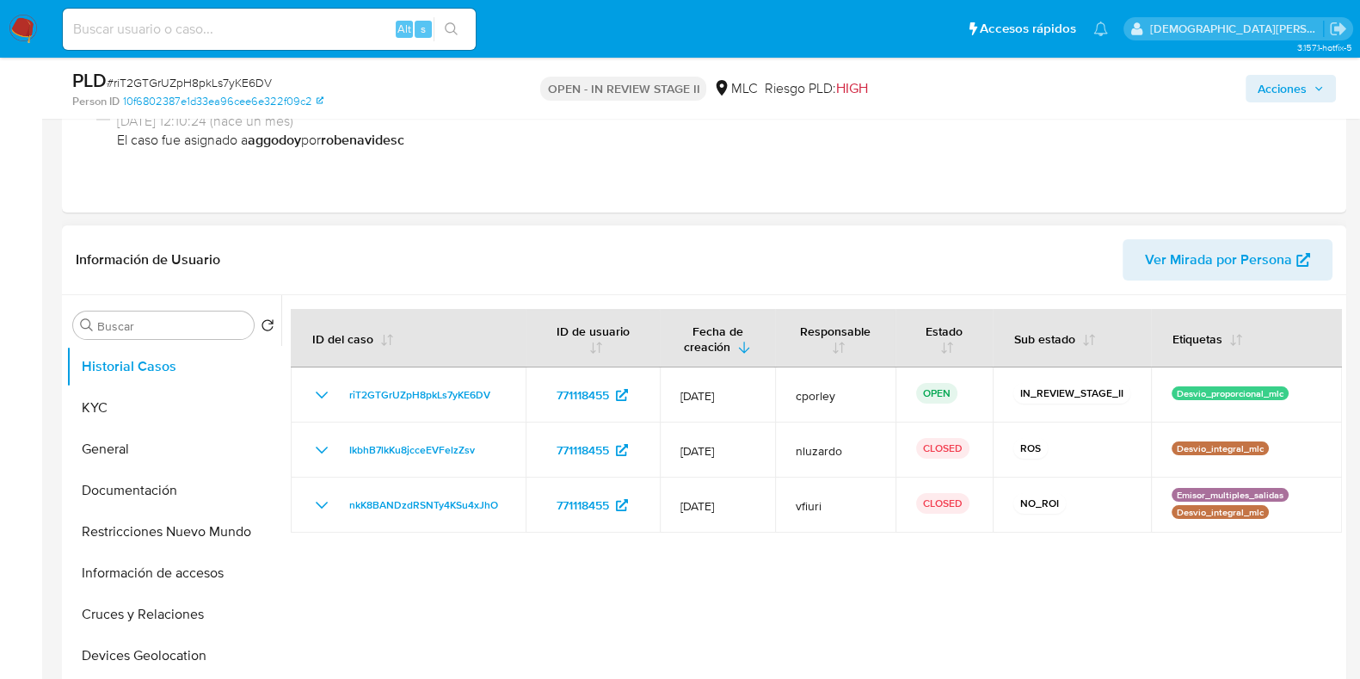
scroll to position [107, 0]
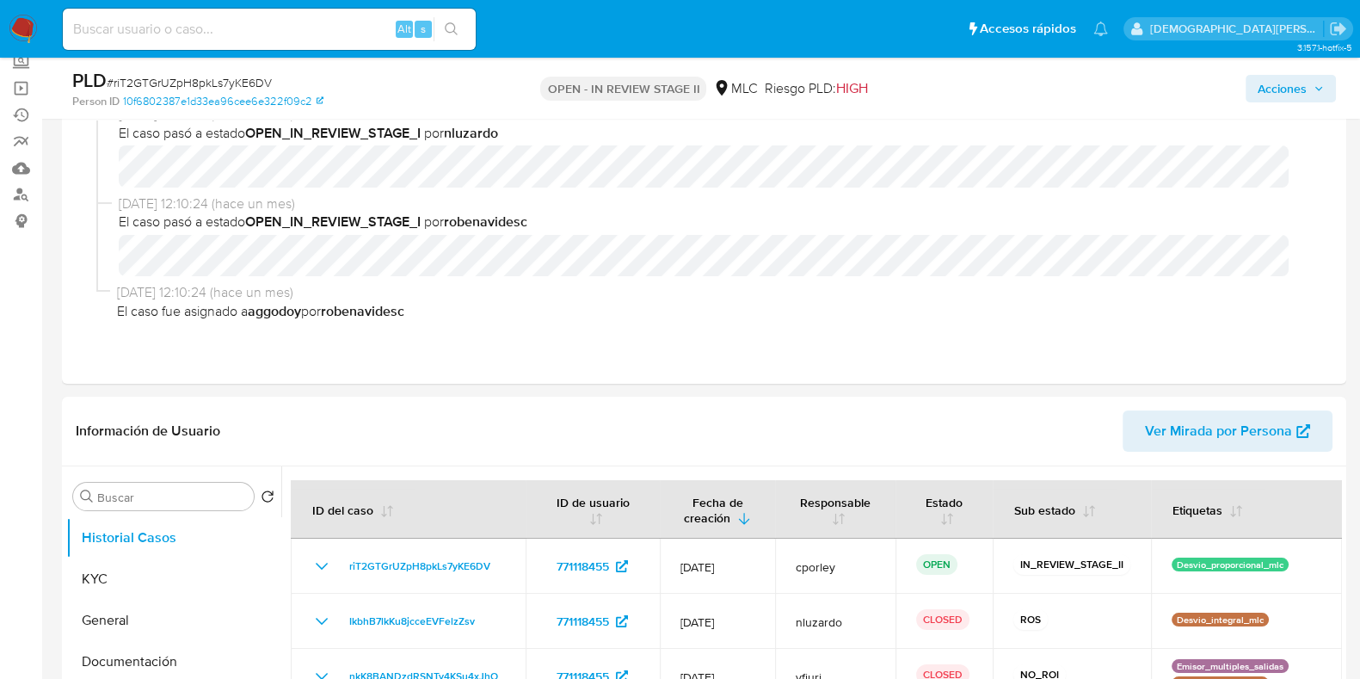
click at [1274, 94] on span "Acciones" at bounding box center [1282, 89] width 49 height 28
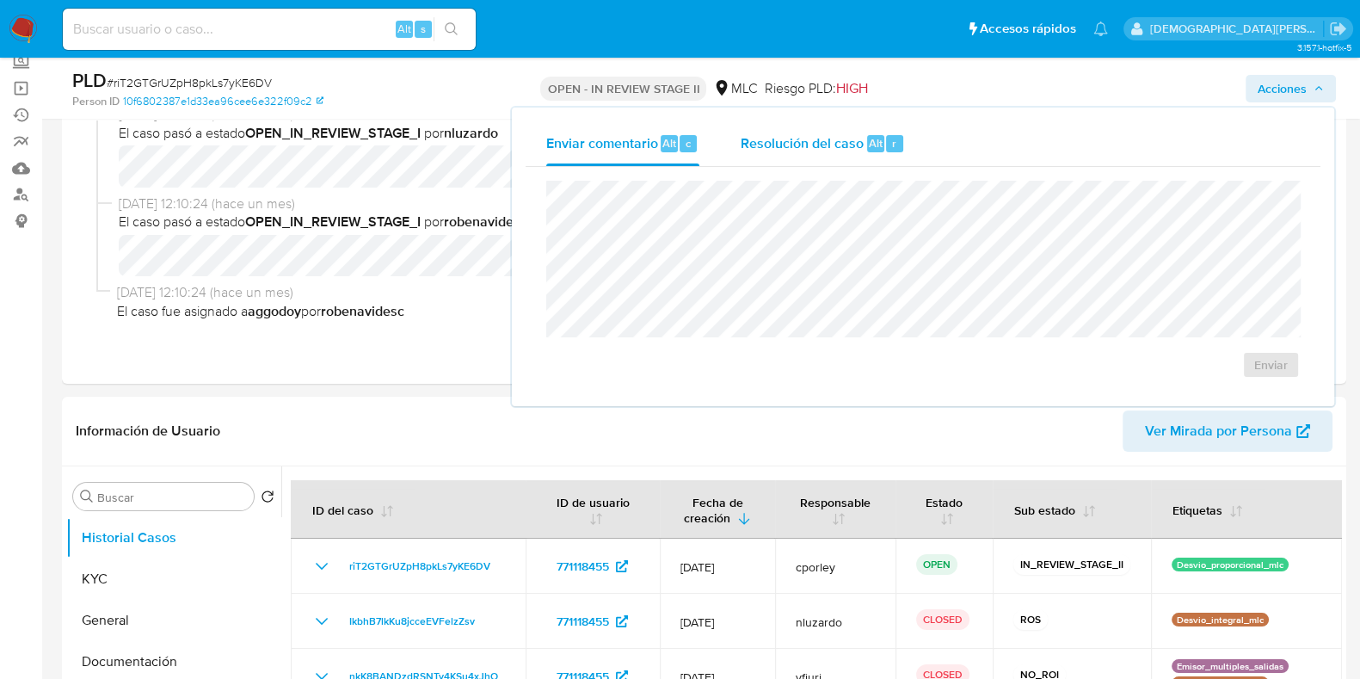
click at [845, 148] on span "Resolución del caso" at bounding box center [802, 142] width 123 height 20
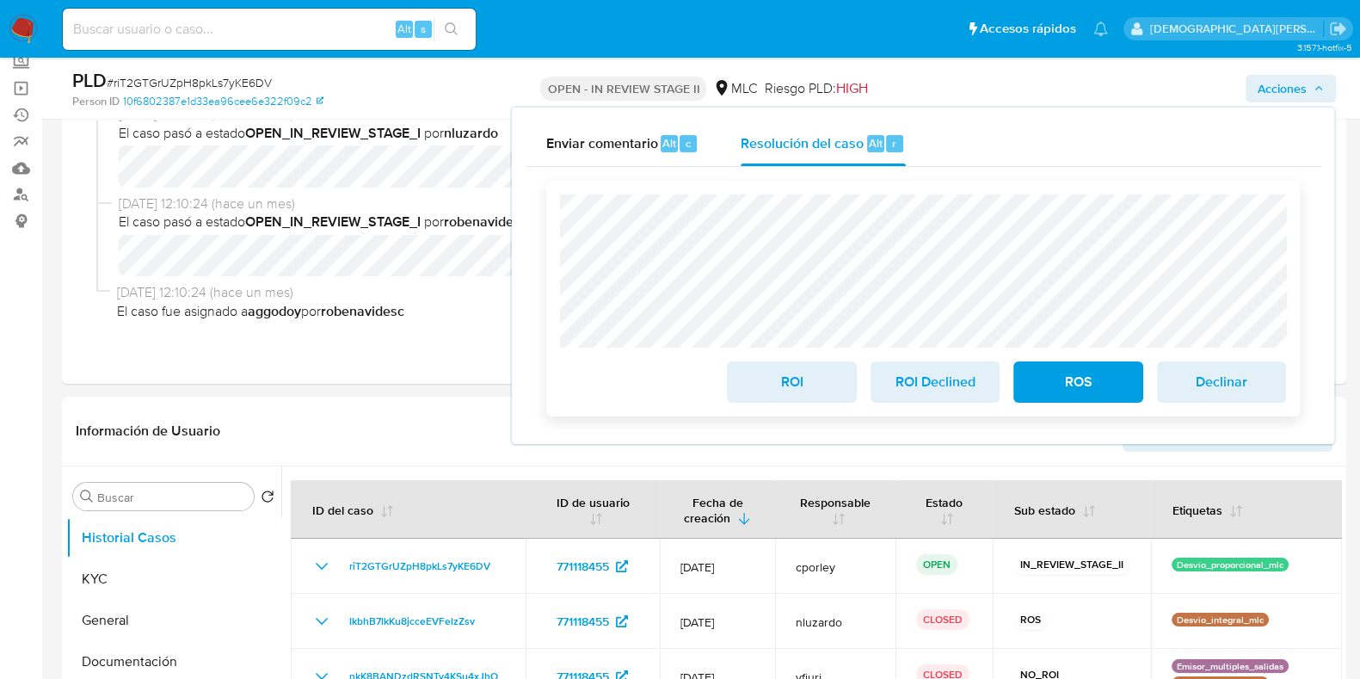
click at [799, 382] on span "ROI" at bounding box center [791, 382] width 84 height 38
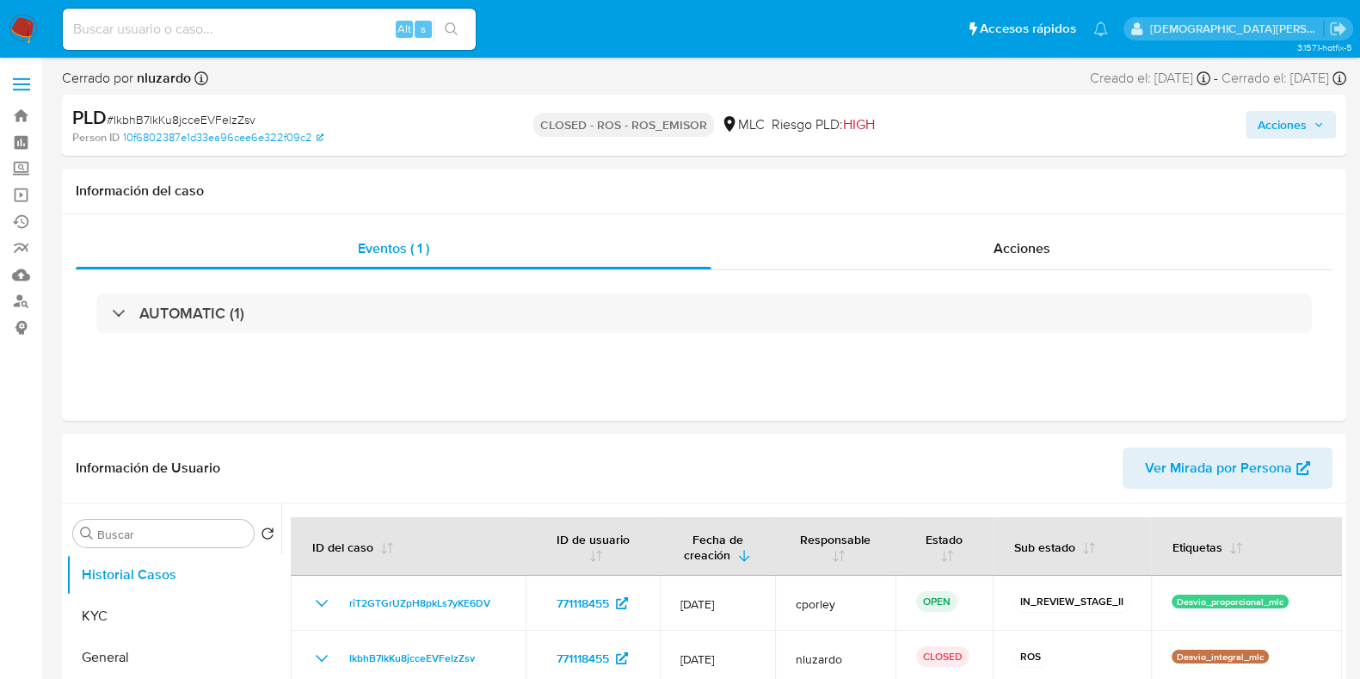
select select "10"
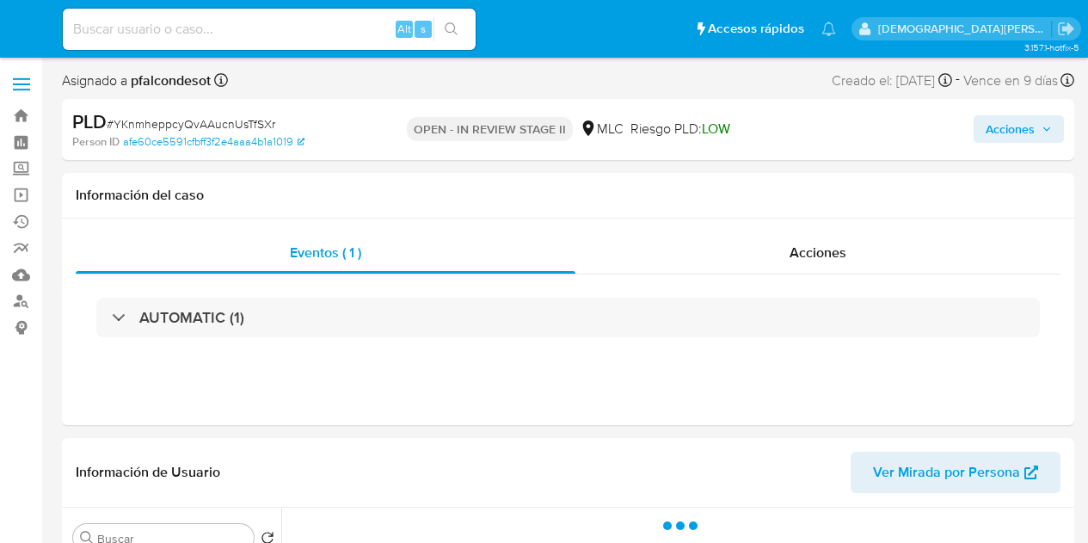
select select "10"
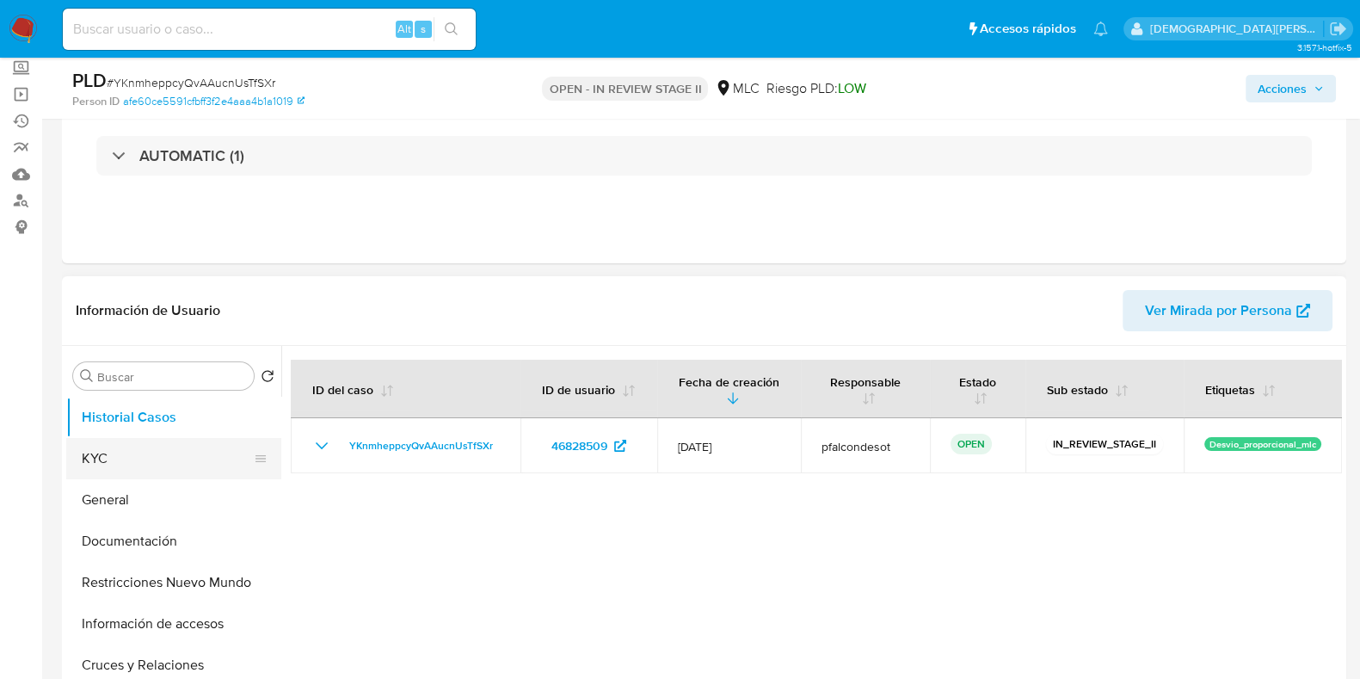
scroll to position [214, 0]
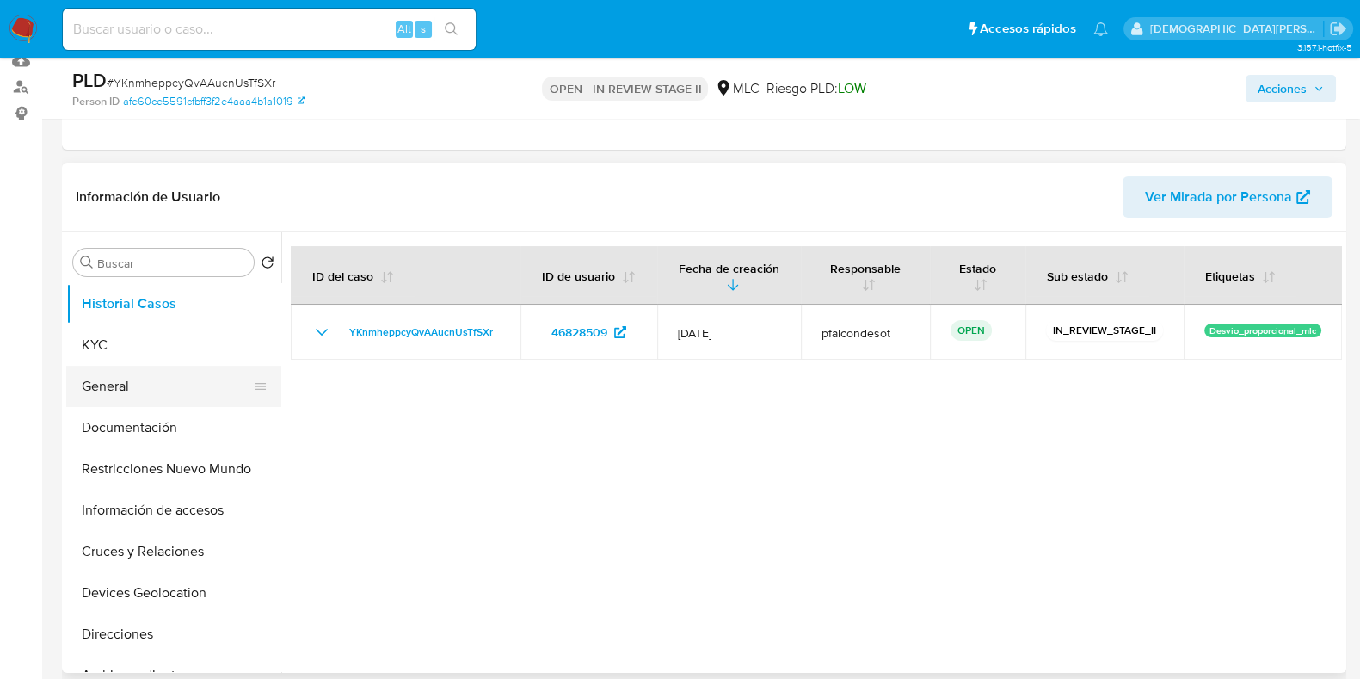
click at [142, 379] on button "General" at bounding box center [166, 386] width 201 height 41
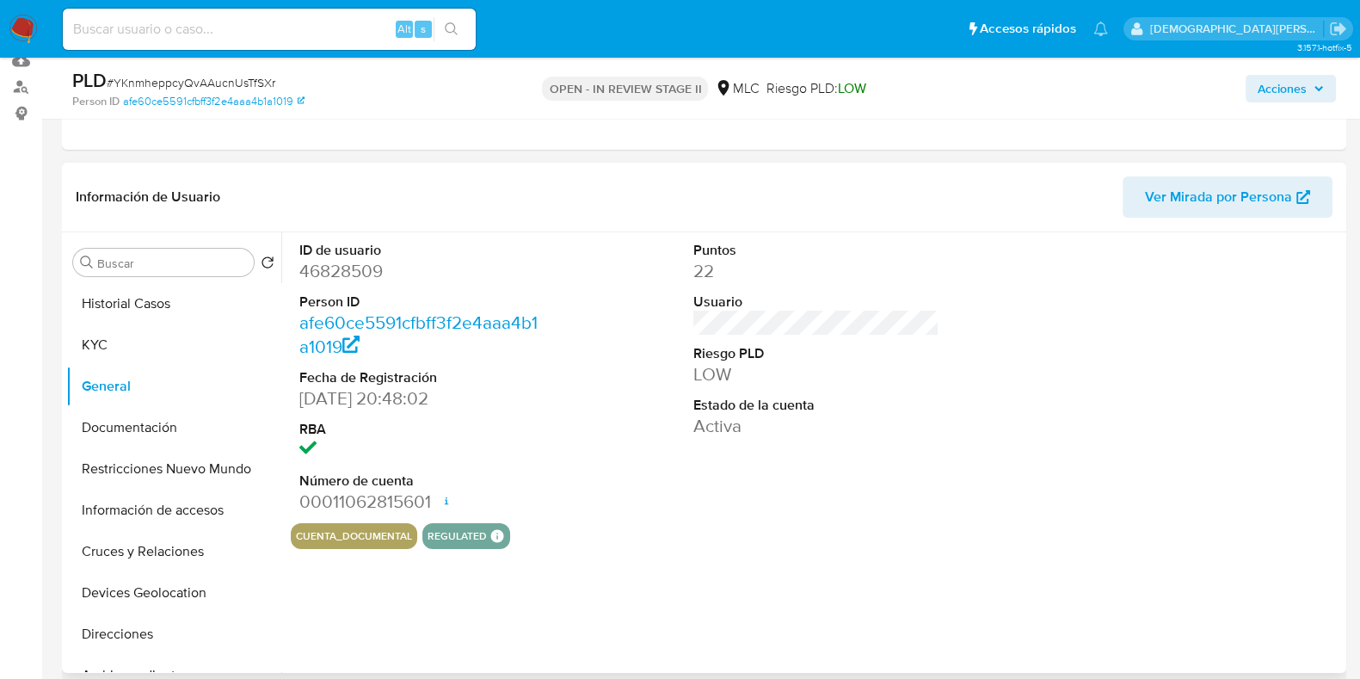
click at [354, 271] on dd "46828509" at bounding box center [422, 271] width 246 height 24
copy dd "46828509"
click at [123, 308] on button "Historial Casos" at bounding box center [166, 303] width 201 height 41
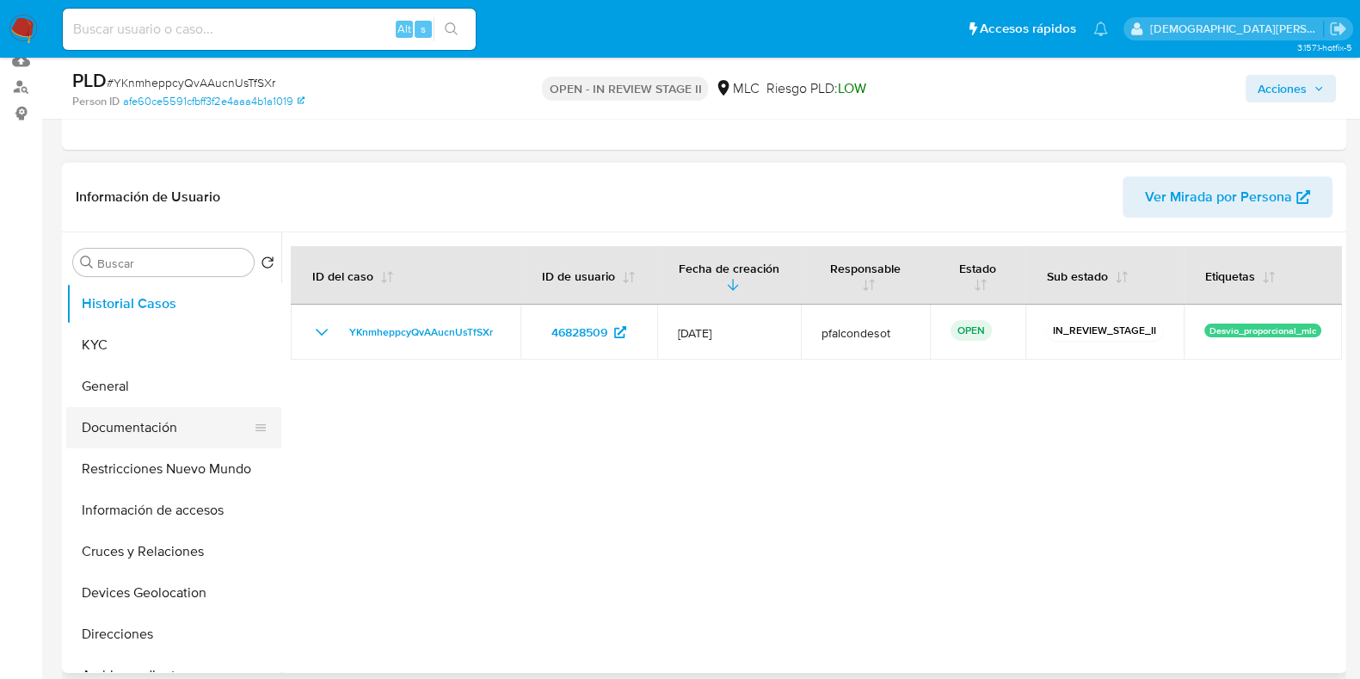
click at [146, 417] on button "Documentación" at bounding box center [166, 427] width 201 height 41
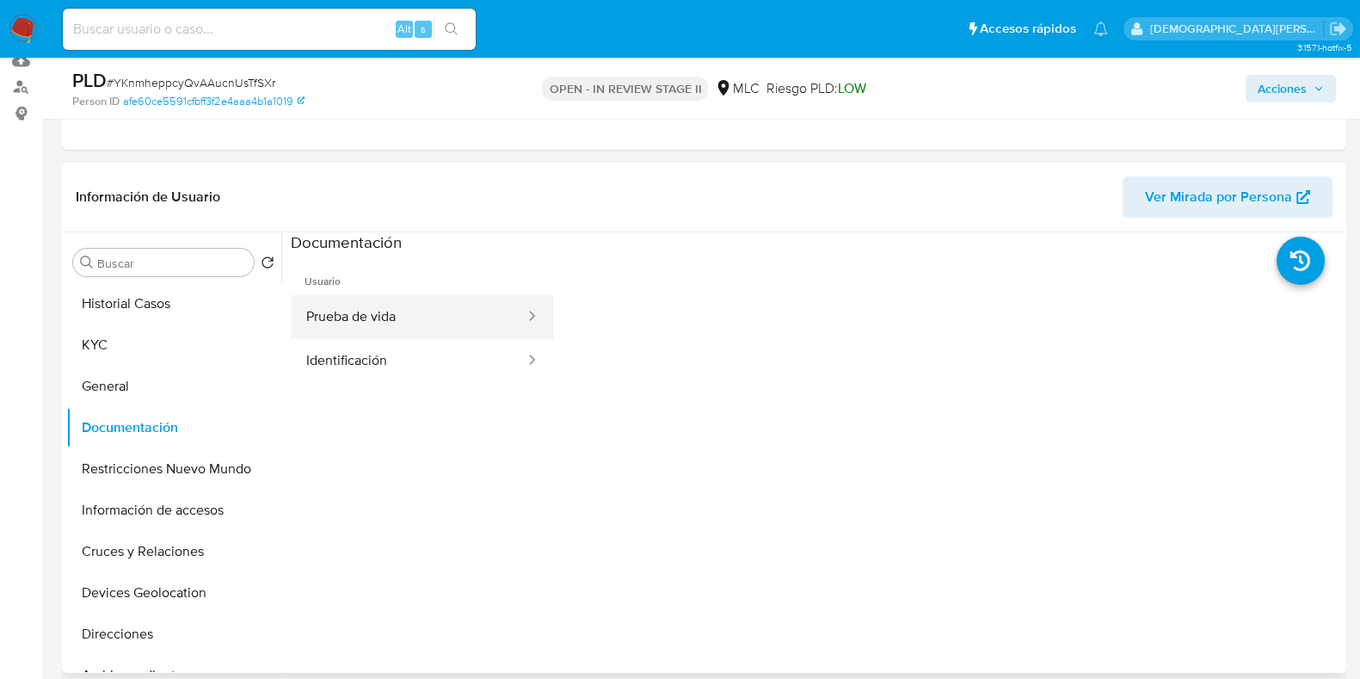
click at [401, 320] on button "Prueba de vida" at bounding box center [409, 317] width 236 height 44
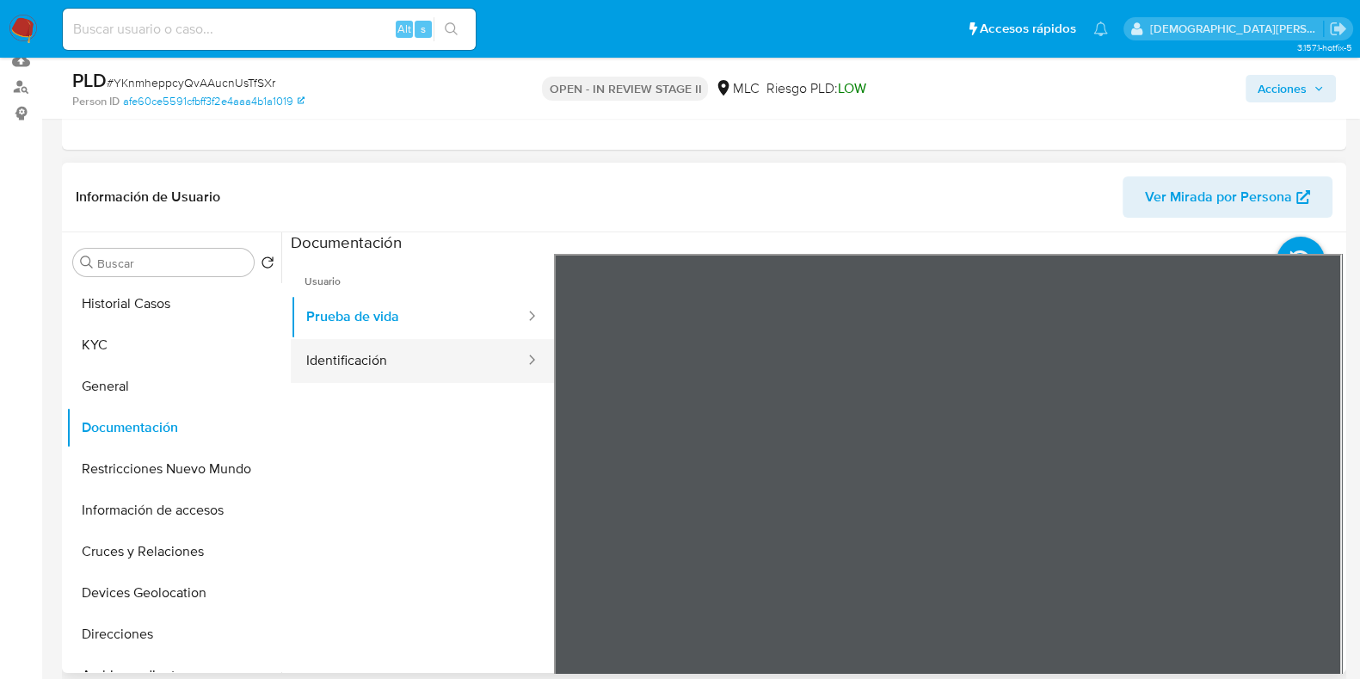
click at [439, 351] on button "Identificación" at bounding box center [409, 361] width 236 height 44
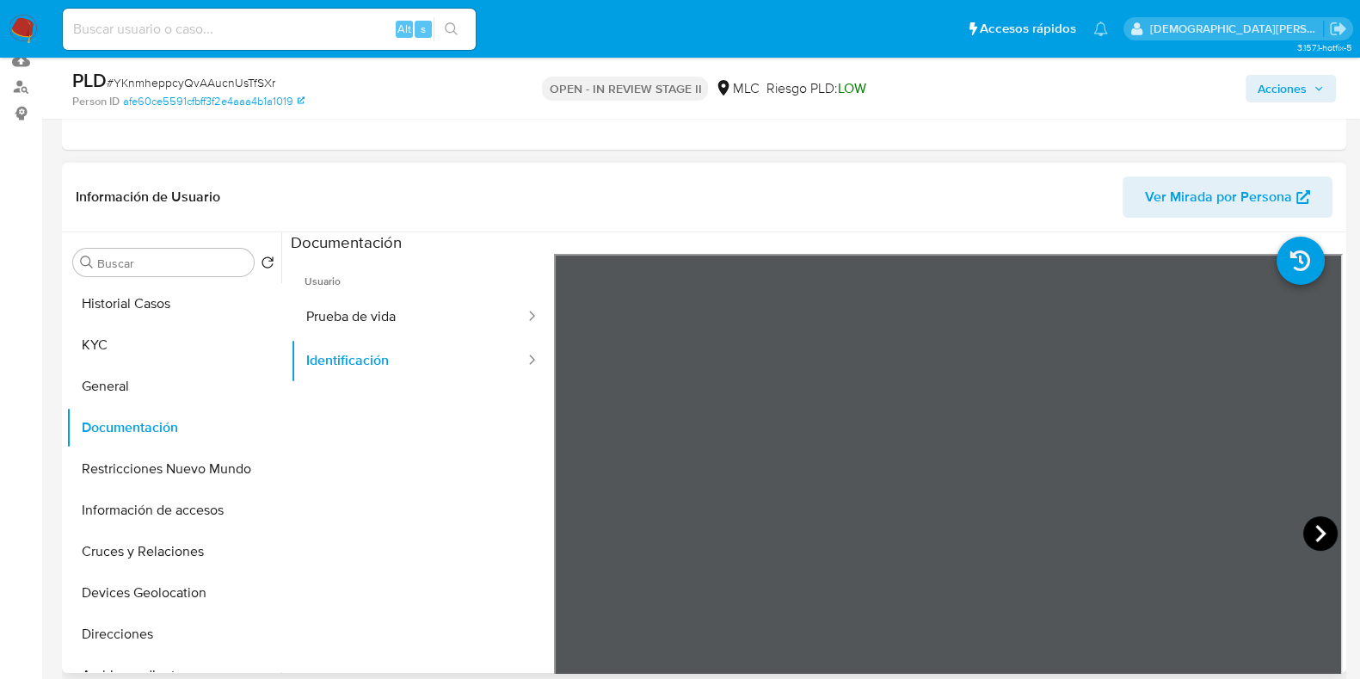
click at [1087, 536] on icon at bounding box center [1320, 533] width 34 height 34
click at [107, 333] on button "KYC" at bounding box center [166, 344] width 201 height 41
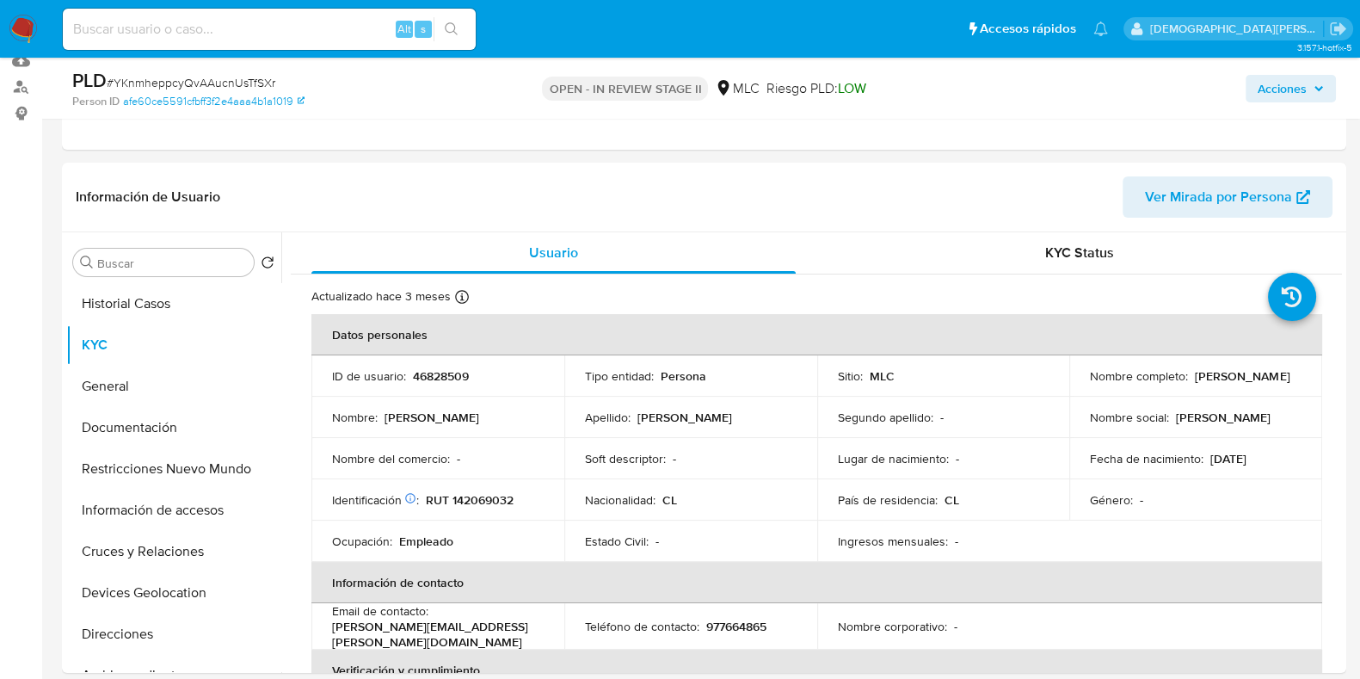
drag, startPoint x: 1243, startPoint y: 385, endPoint x: 1082, endPoint y: 381, distance: 160.9
click at [1082, 381] on td "Nombre completo : Ivo Cristian Cabrera Correa" at bounding box center [1195, 375] width 253 height 41
click at [158, 436] on button "Documentación" at bounding box center [166, 427] width 201 height 41
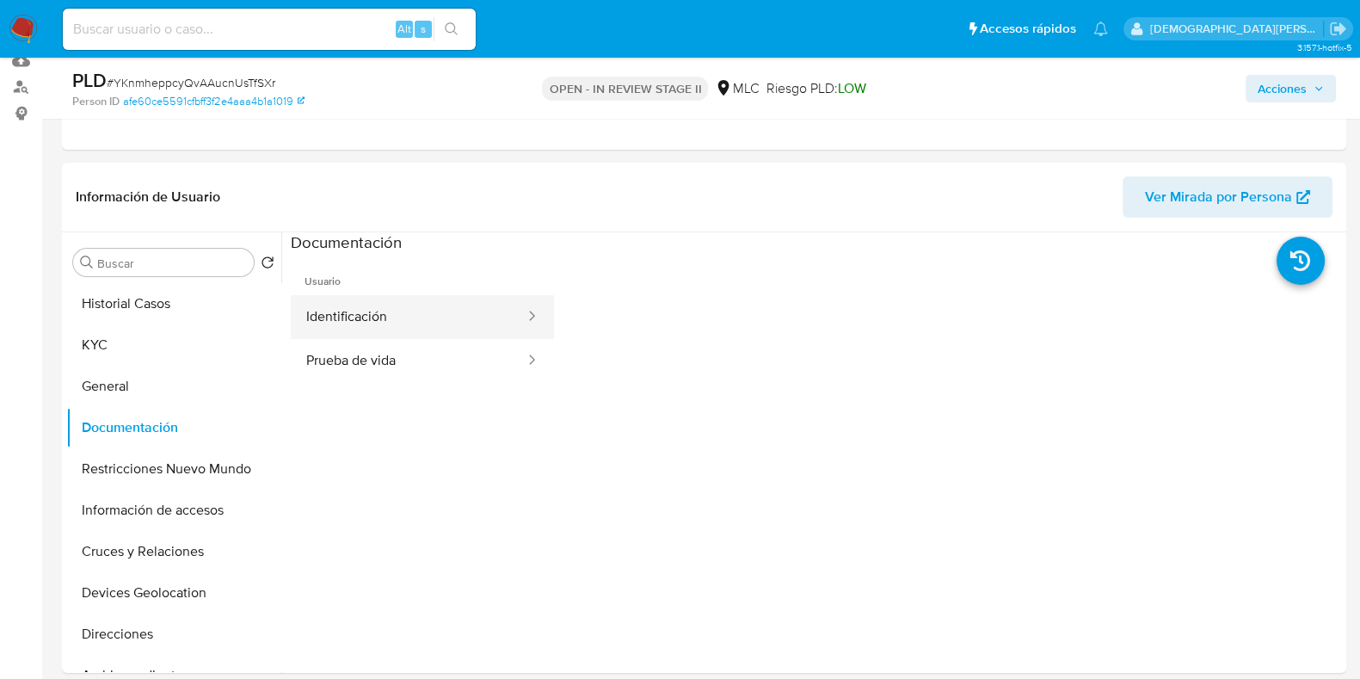
click at [513, 316] on div at bounding box center [527, 317] width 28 height 20
drag, startPoint x: 505, startPoint y: 309, endPoint x: 673, endPoint y: 337, distance: 170.1
click at [523, 309] on icon at bounding box center [531, 315] width 17 height 17
click at [428, 317] on button "Identificación" at bounding box center [409, 317] width 236 height 44
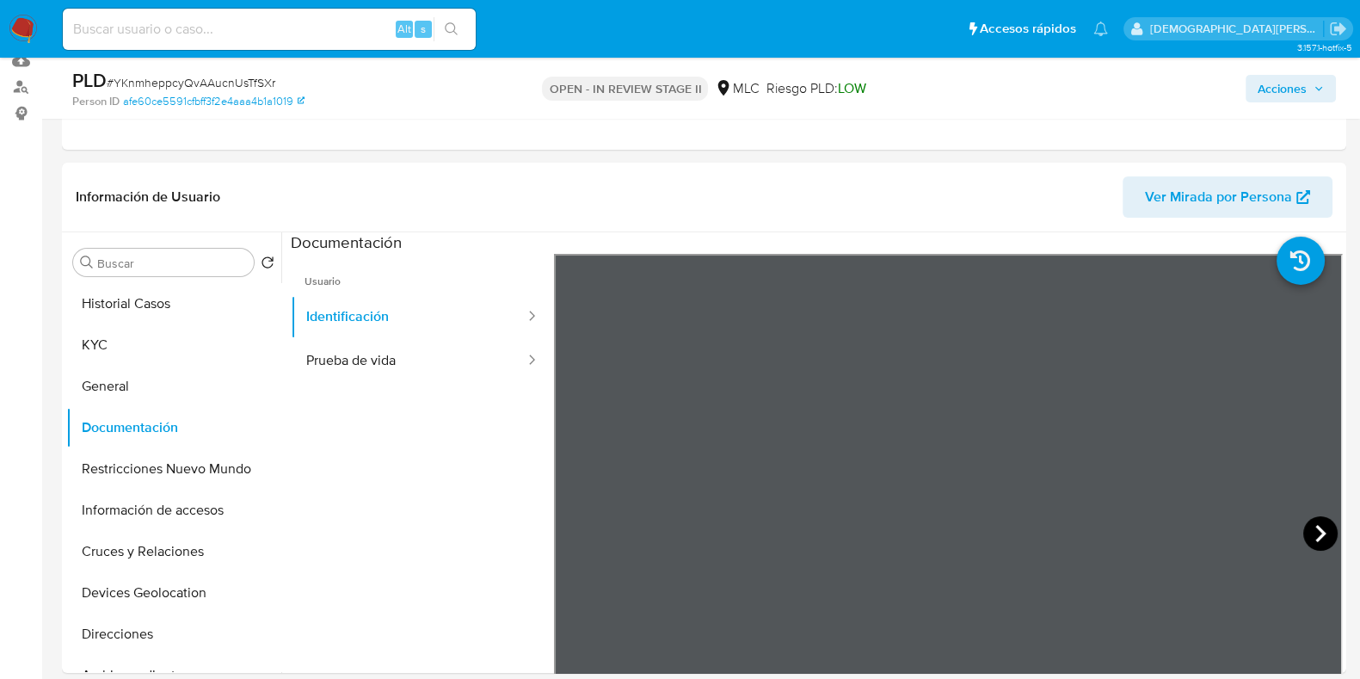
click at [1087, 526] on icon at bounding box center [1320, 533] width 34 height 34
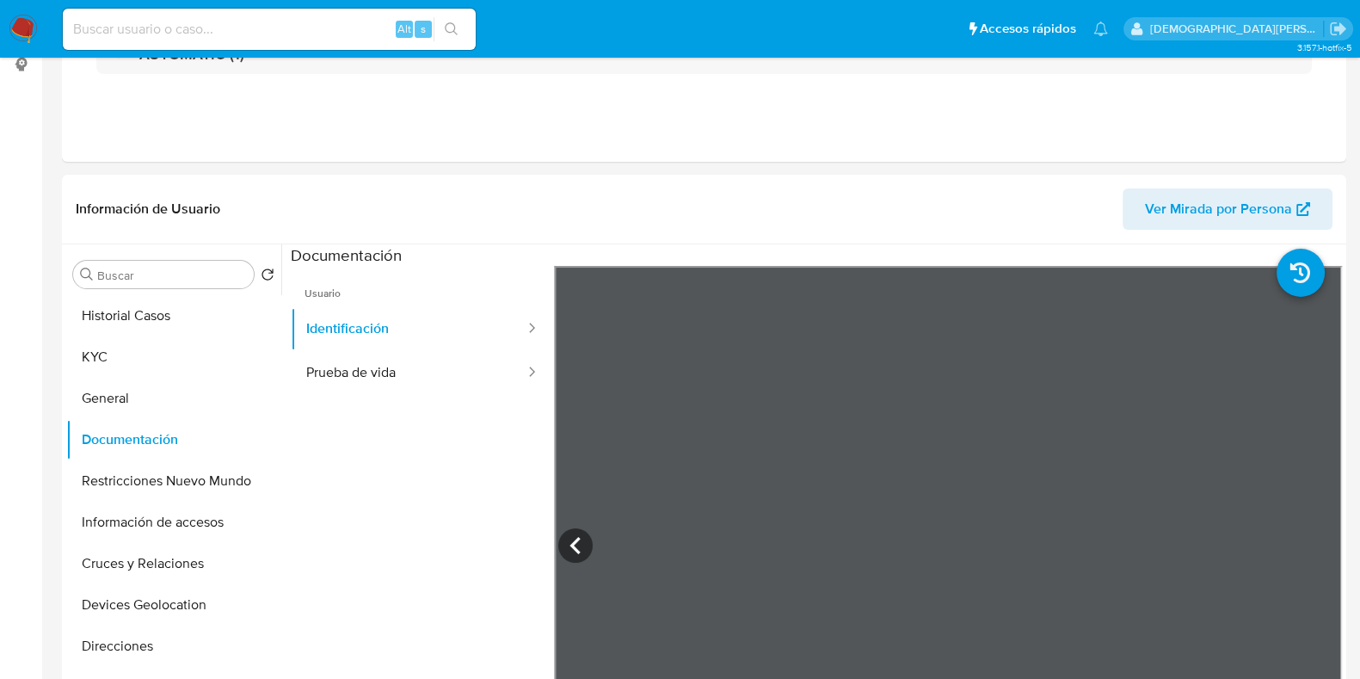
scroll to position [0, 0]
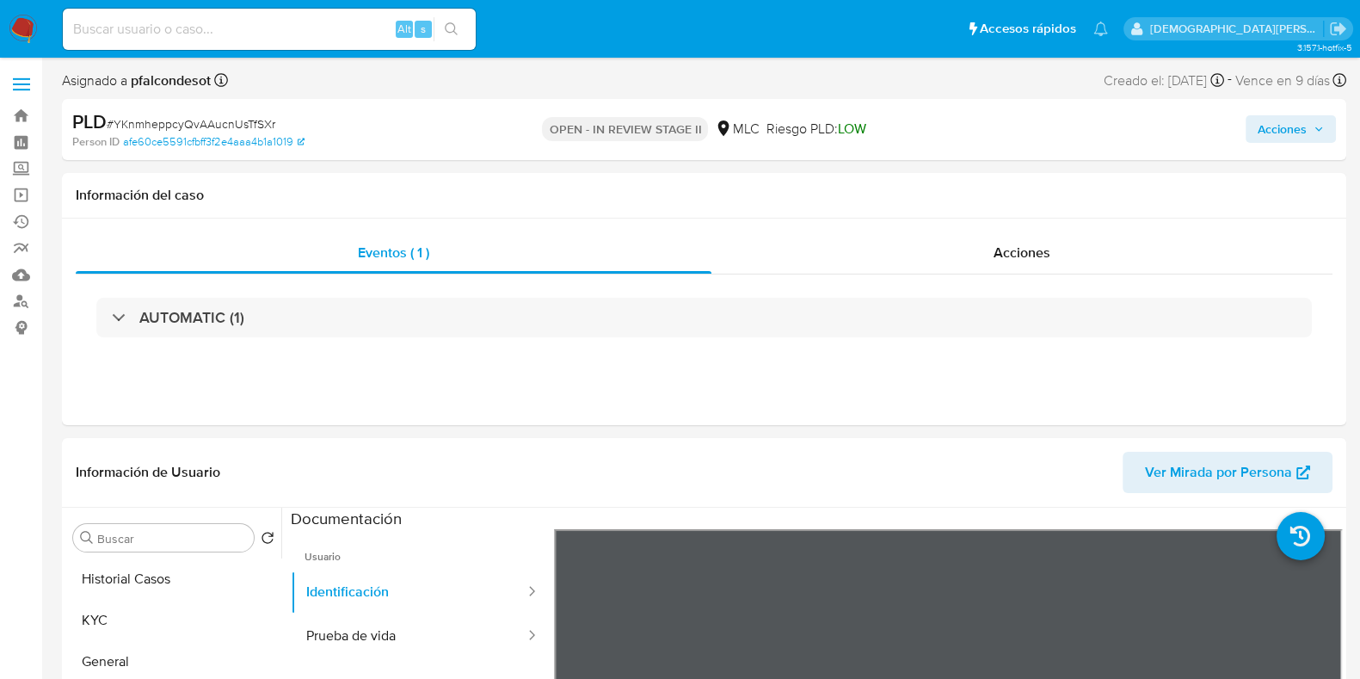
click at [1087, 126] on span "Acciones" at bounding box center [1282, 129] width 49 height 28
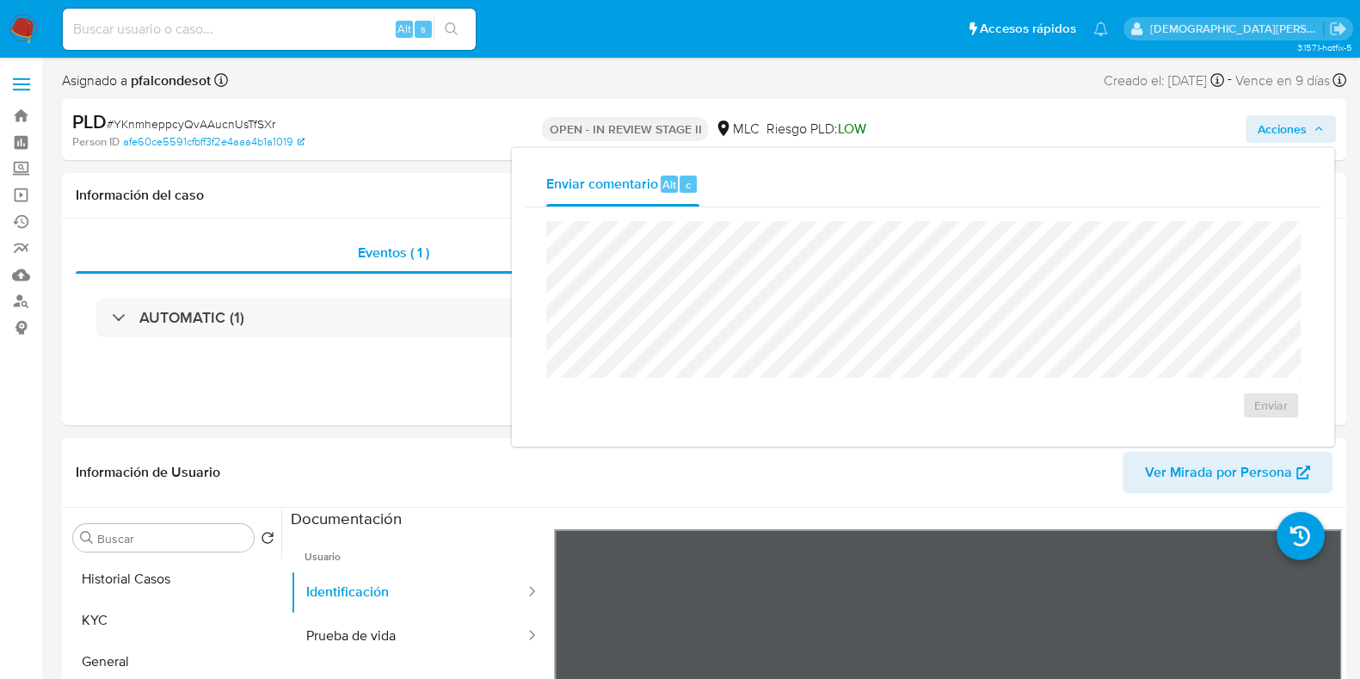
click at [1087, 132] on span "Acciones" at bounding box center [1282, 129] width 49 height 28
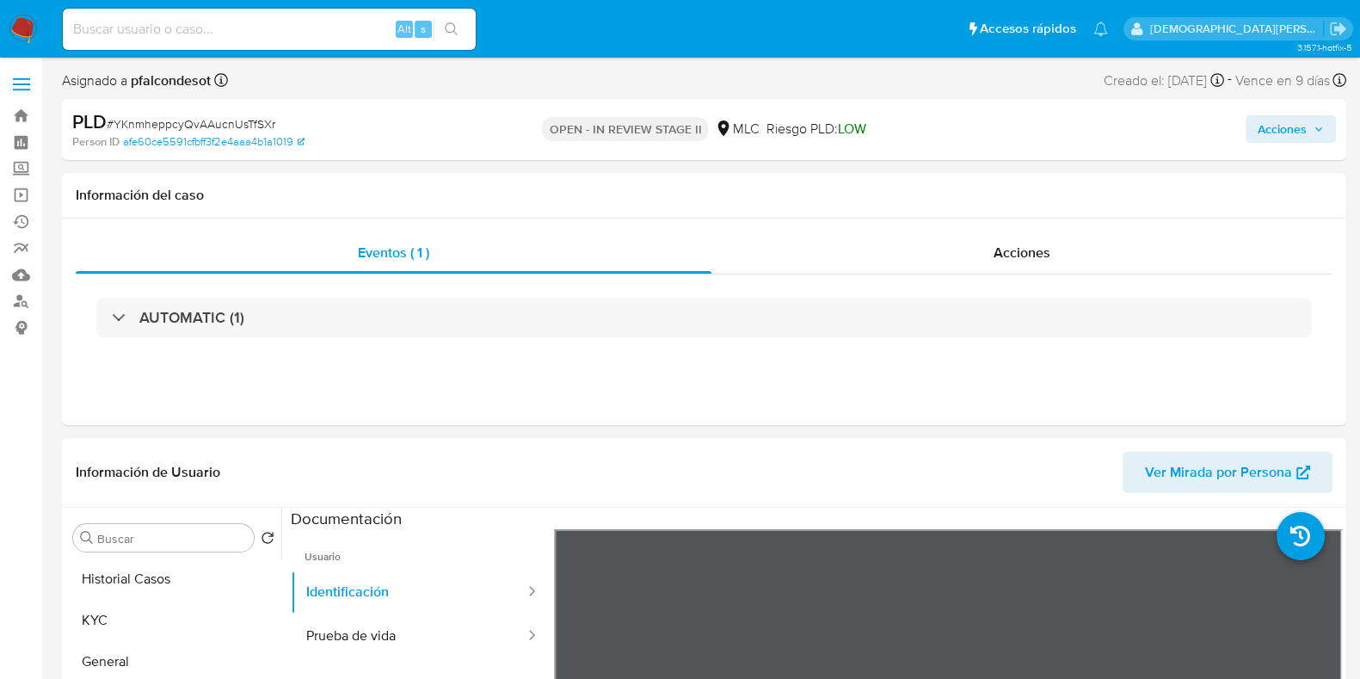
click at [1087, 132] on span "Acciones" at bounding box center [1282, 129] width 49 height 28
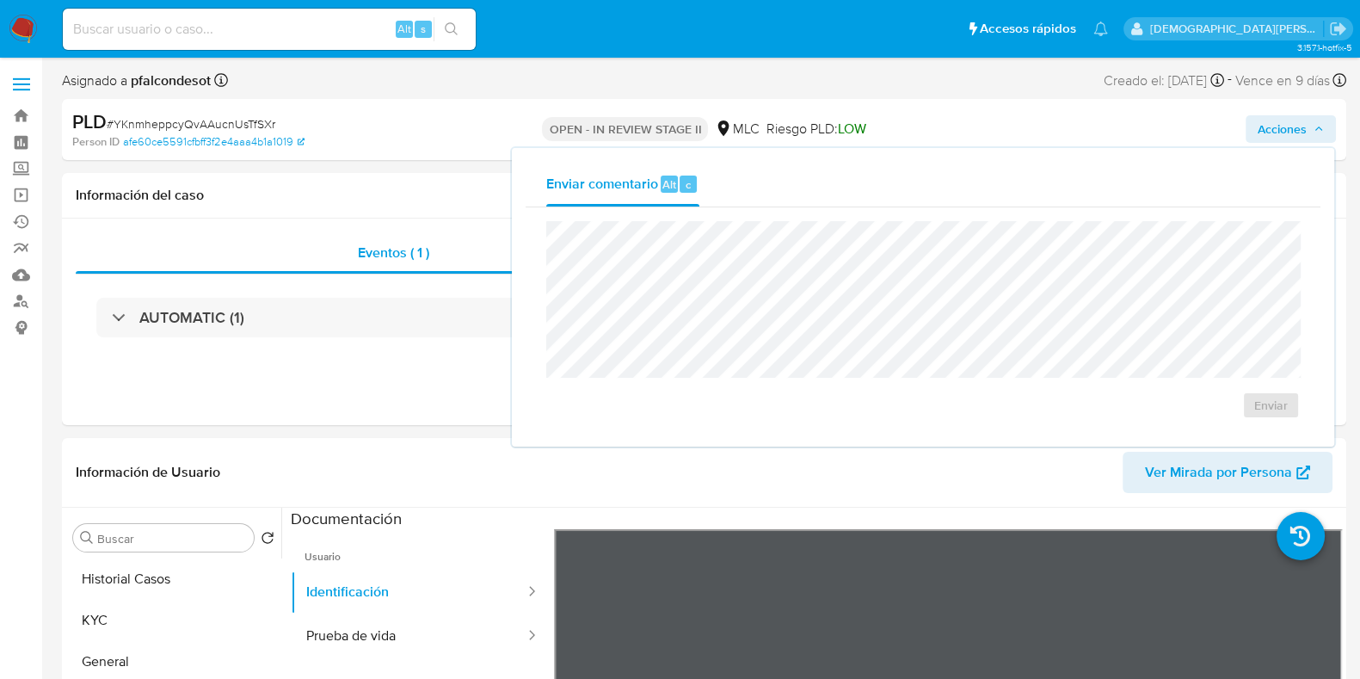
click at [333, 152] on div "PLD # YKnmheppcyQvAAucnUsTfSXr Person ID afe60ce5591cfbff3f2e4aaa4b1a1019 OPEN …" at bounding box center [704, 129] width 1284 height 61
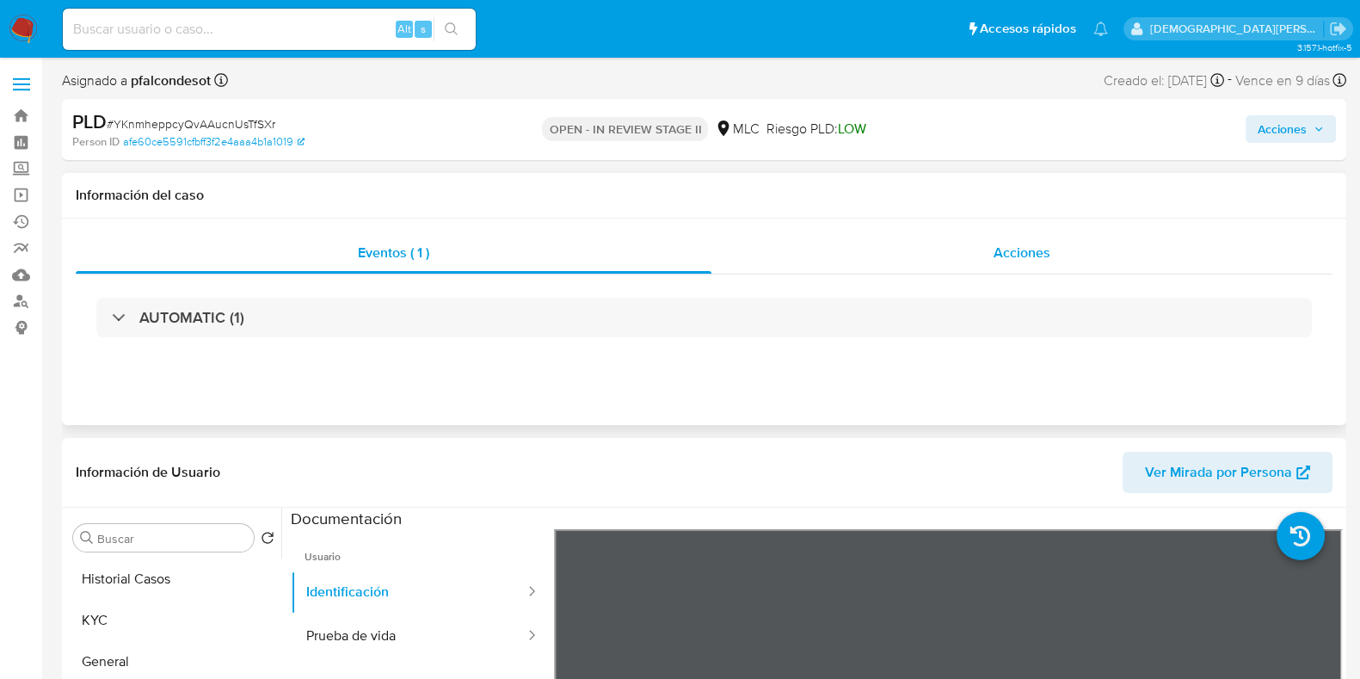
click at [933, 263] on div "Acciones" at bounding box center [1021, 252] width 621 height 41
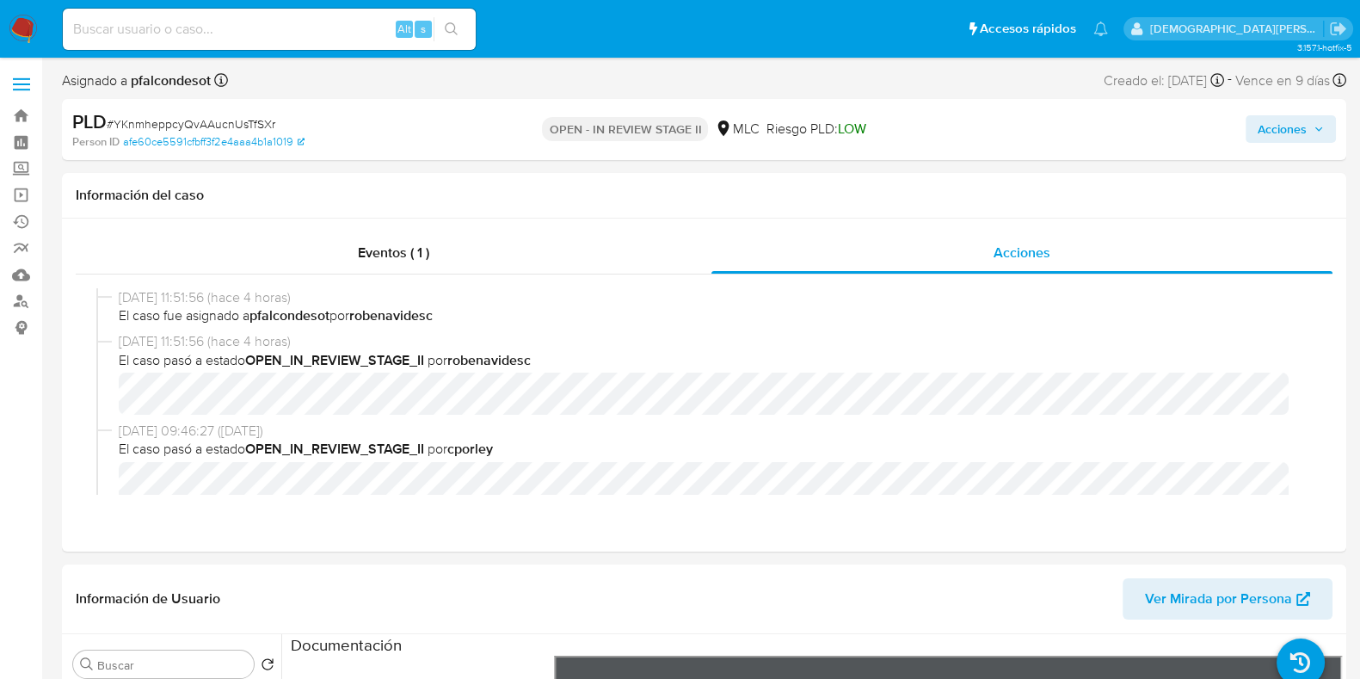
click at [1087, 133] on span "Acciones" at bounding box center [1282, 129] width 49 height 28
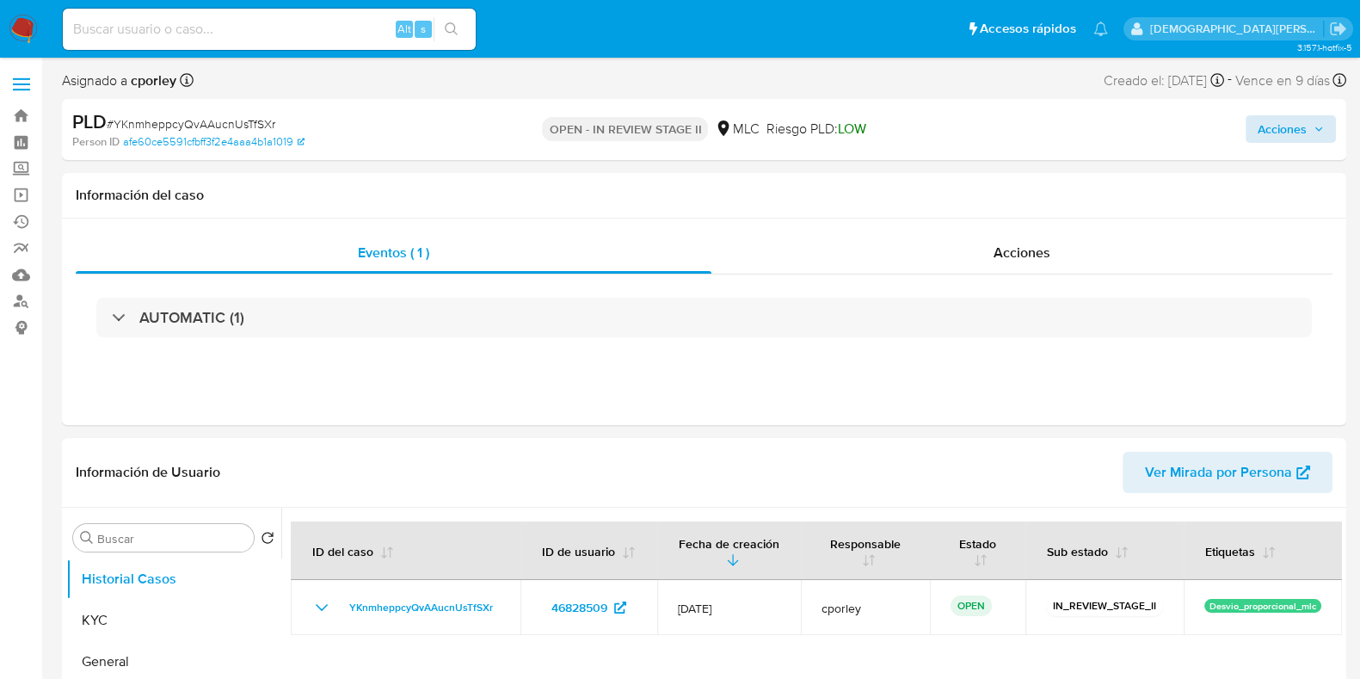
select select "10"
click at [1260, 122] on span "Acciones" at bounding box center [1282, 129] width 49 height 28
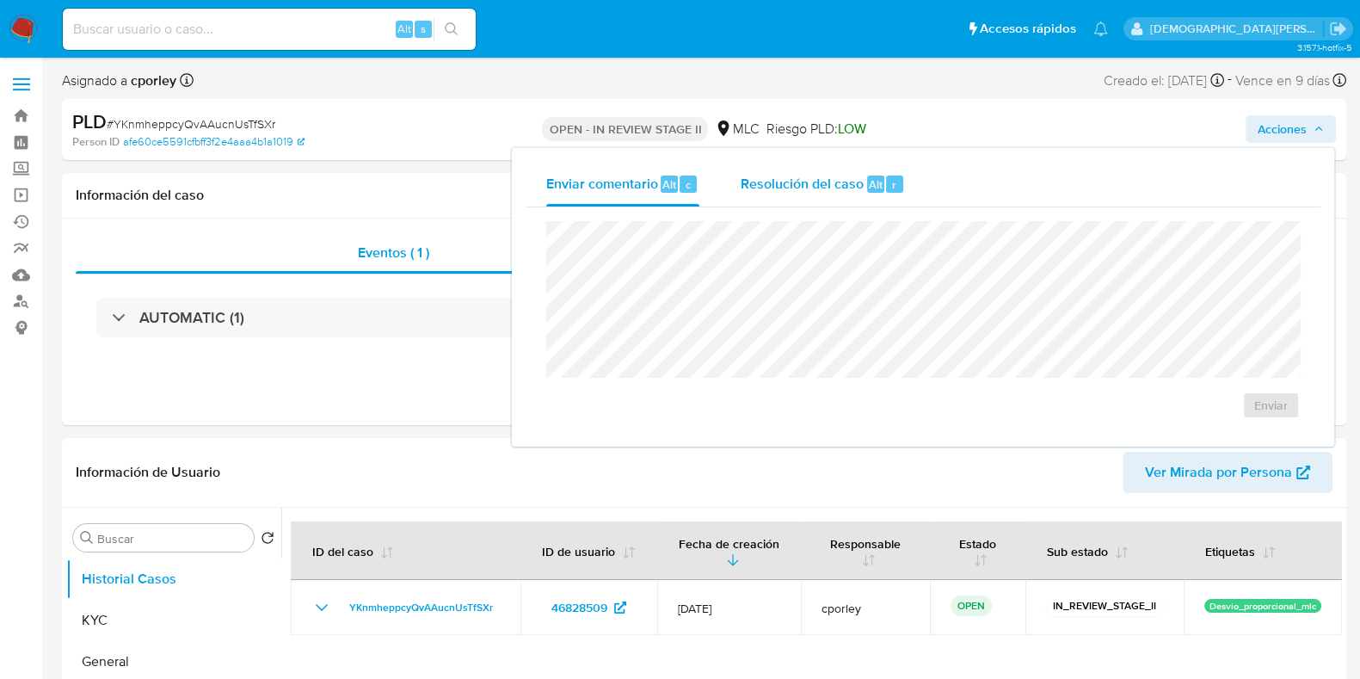
click at [791, 187] on span "Resolución del caso" at bounding box center [802, 184] width 123 height 20
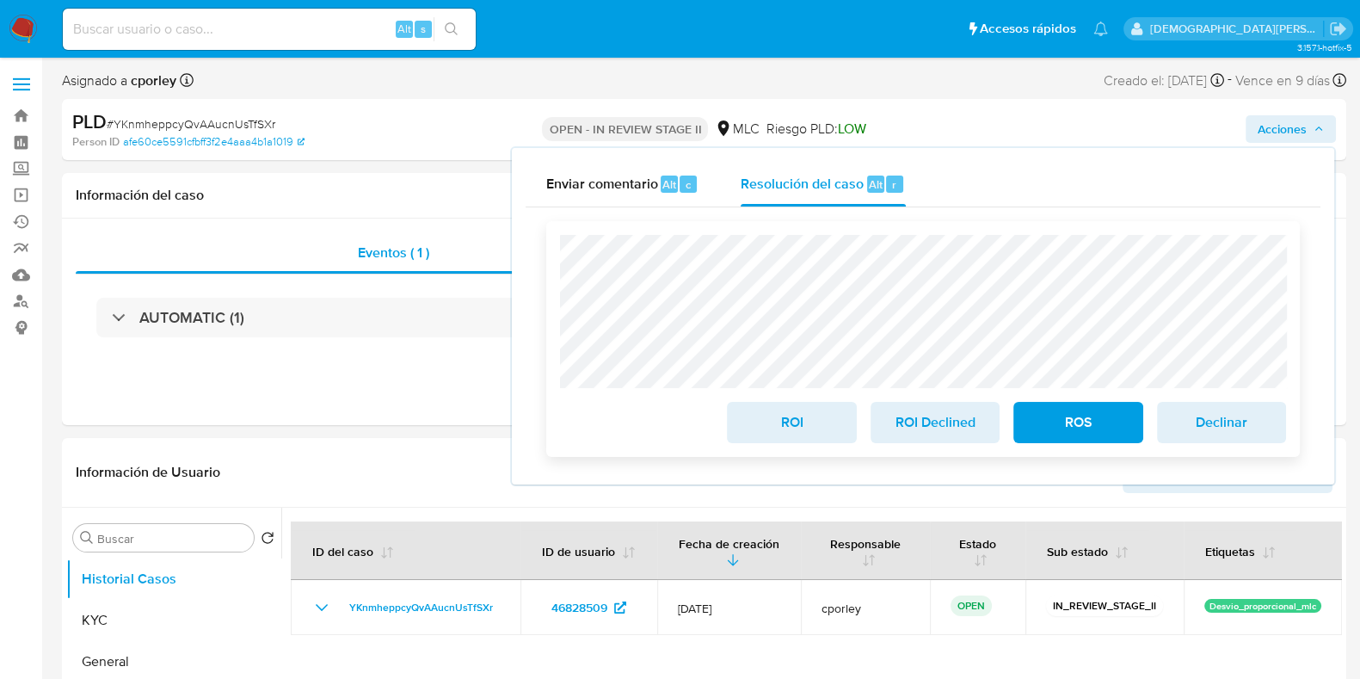
click at [784, 423] on span "ROI" at bounding box center [791, 422] width 84 height 38
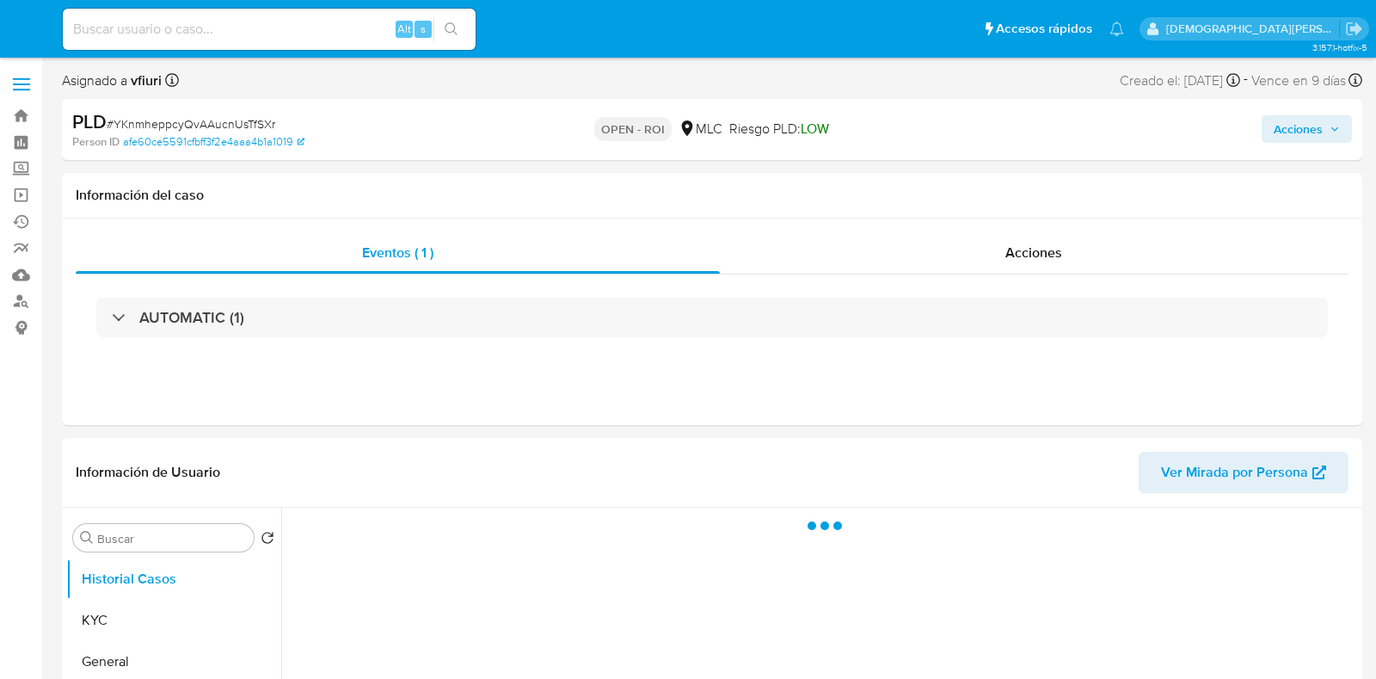
select select "10"
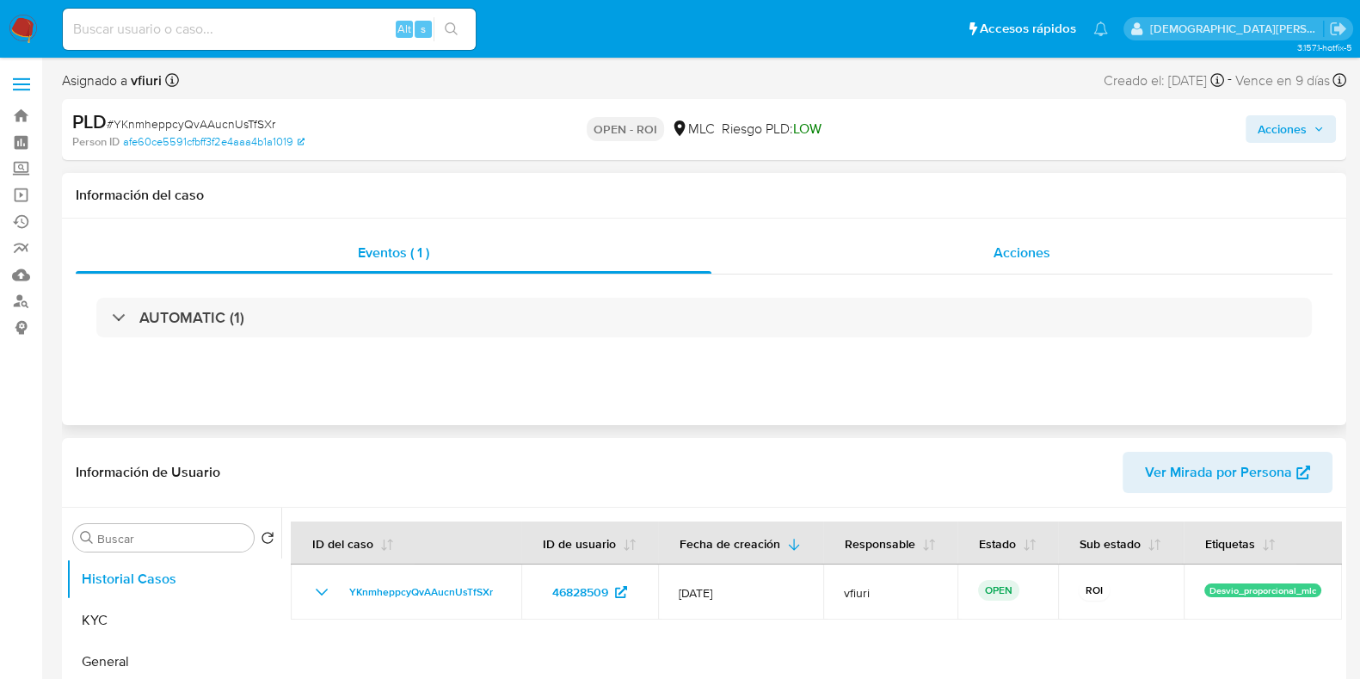
click at [1036, 256] on span "Acciones" at bounding box center [1022, 253] width 57 height 20
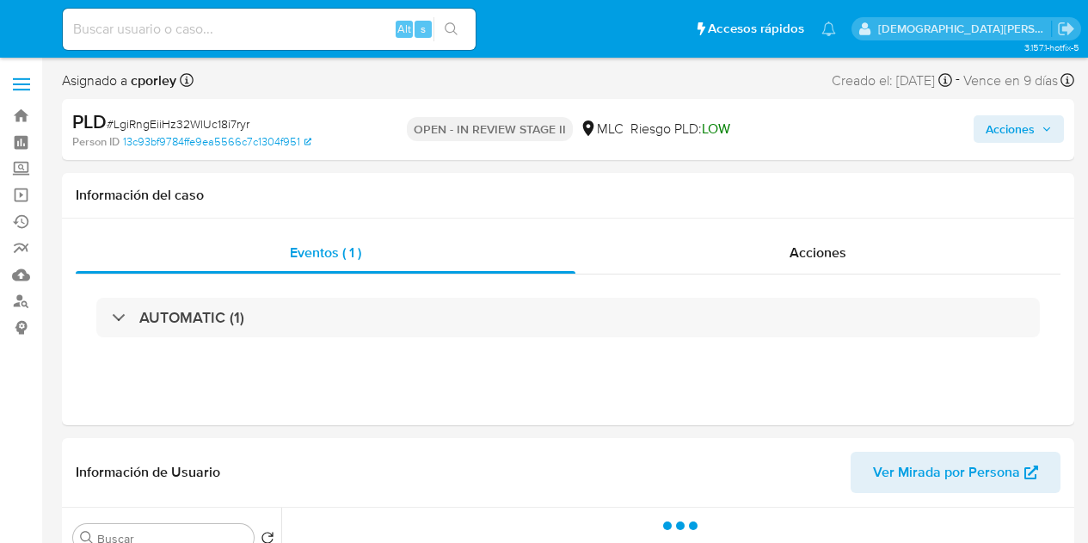
select select "10"
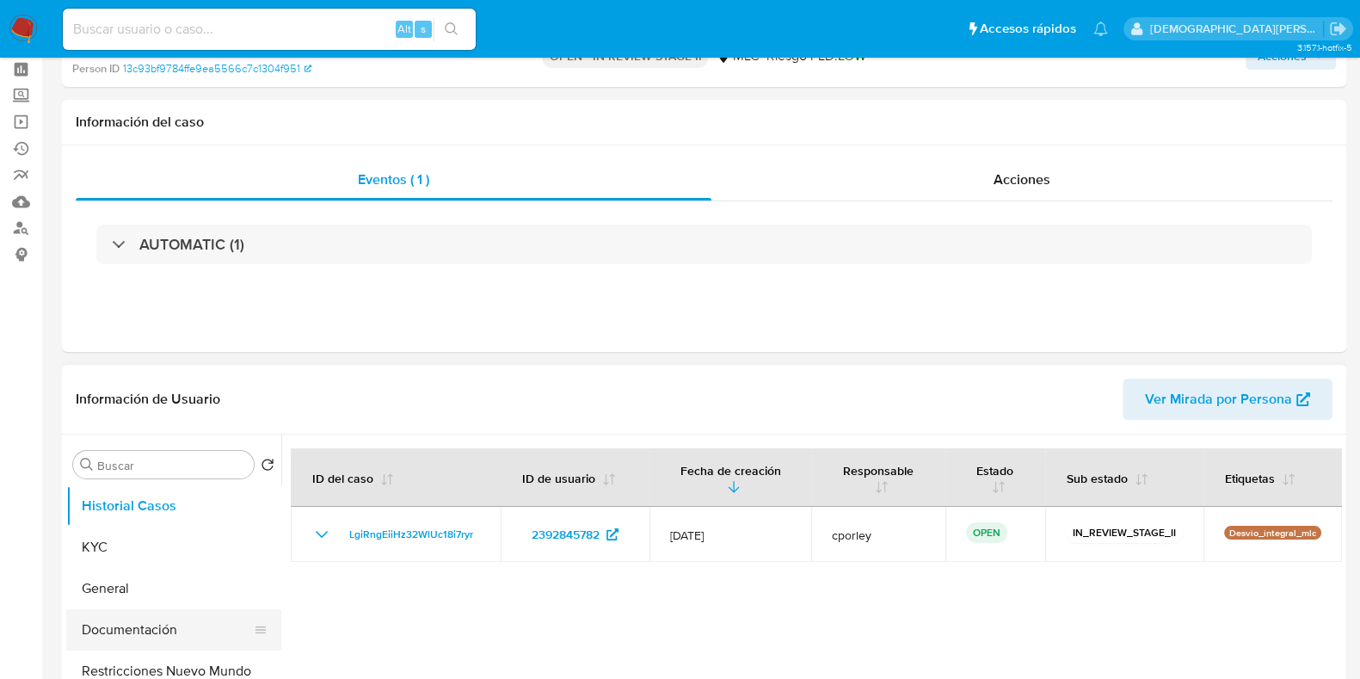
scroll to position [107, 0]
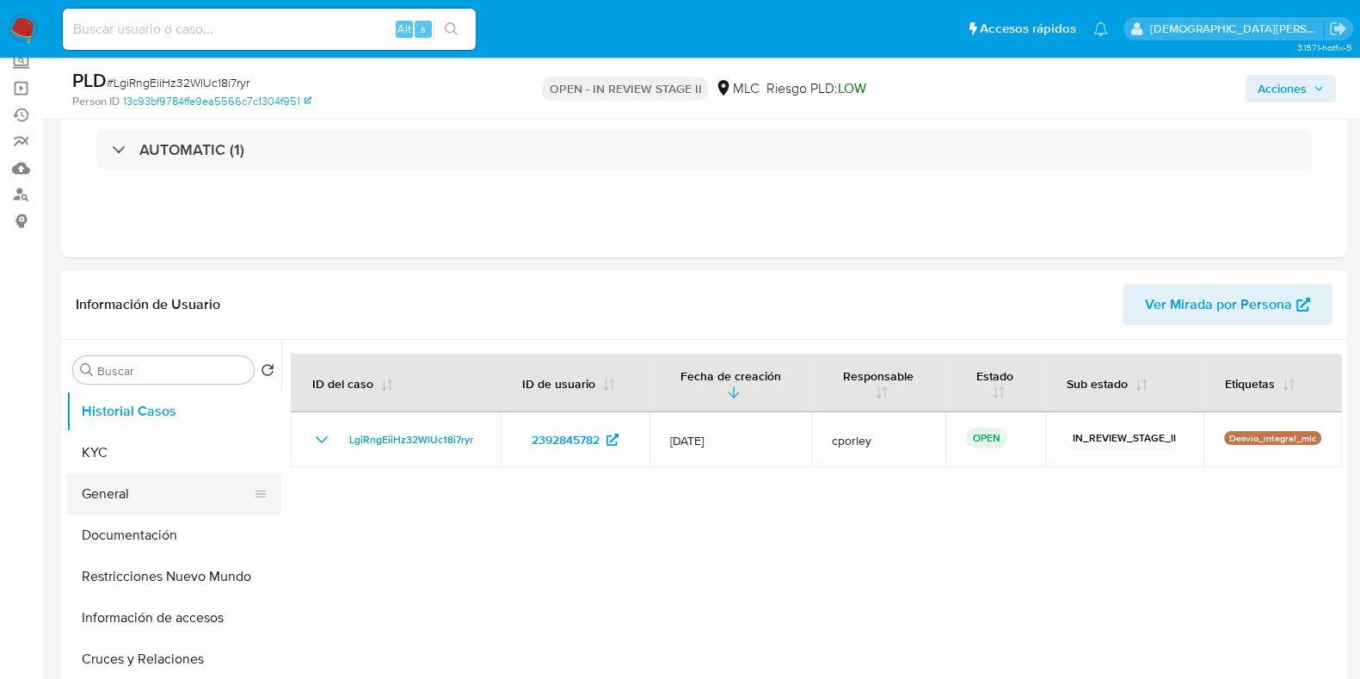
click at [151, 492] on button "General" at bounding box center [166, 493] width 201 height 41
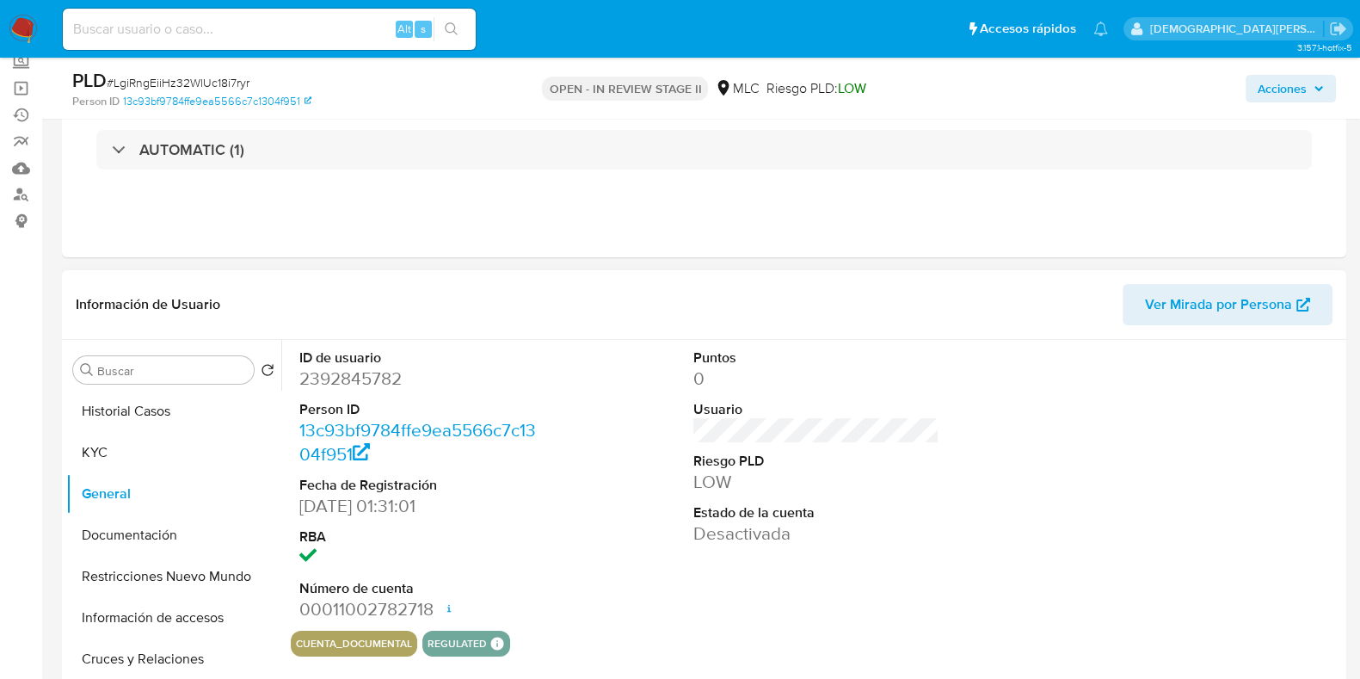
click at [342, 384] on dd "2392845782" at bounding box center [422, 378] width 246 height 24
copy dd "2392845782"
click at [151, 542] on button "Documentación" at bounding box center [166, 534] width 201 height 41
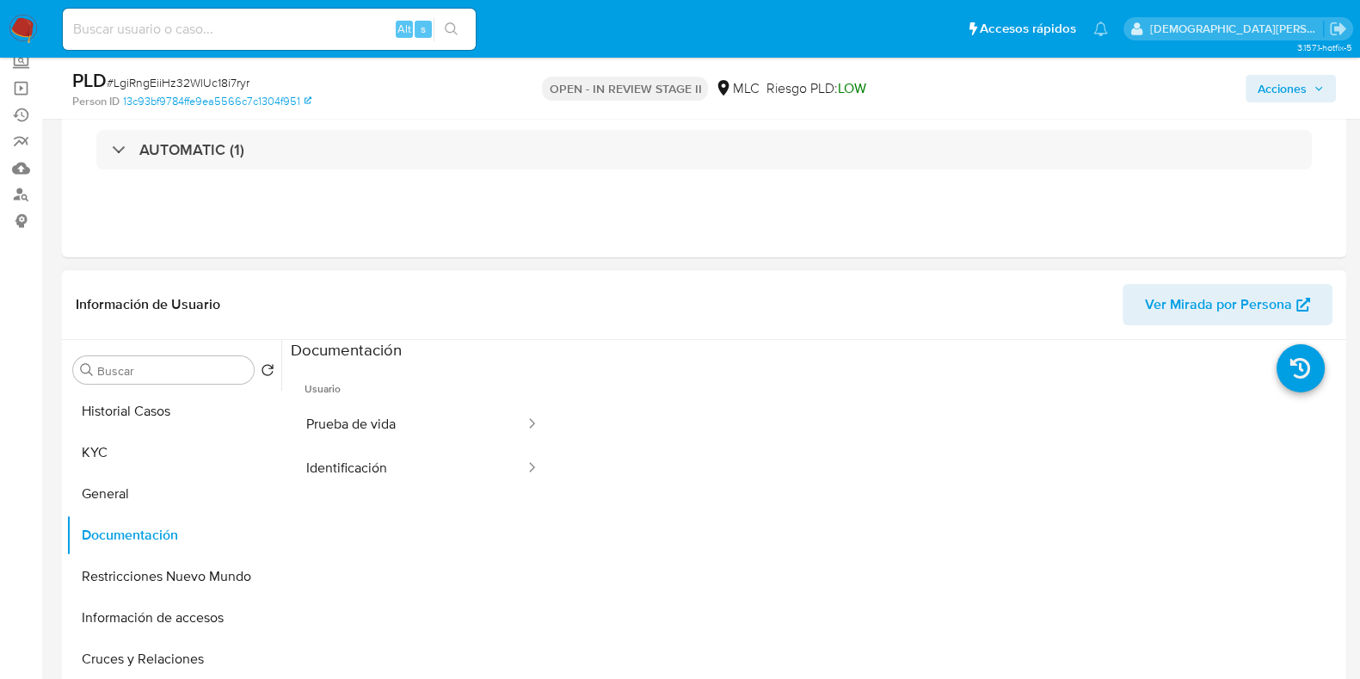
drag, startPoint x: 433, startPoint y: 422, endPoint x: 520, endPoint y: 350, distance: 113.7
click at [426, 417] on button "Prueba de vida" at bounding box center [409, 425] width 236 height 44
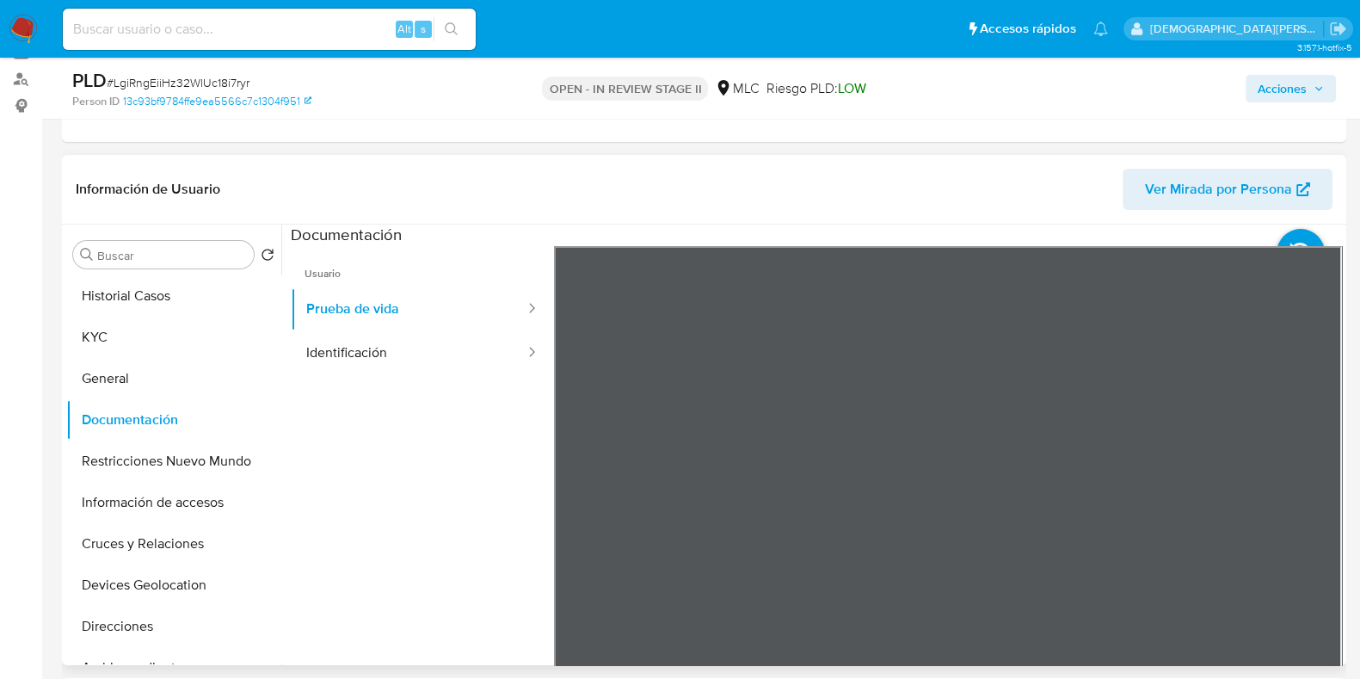
scroll to position [323, 0]
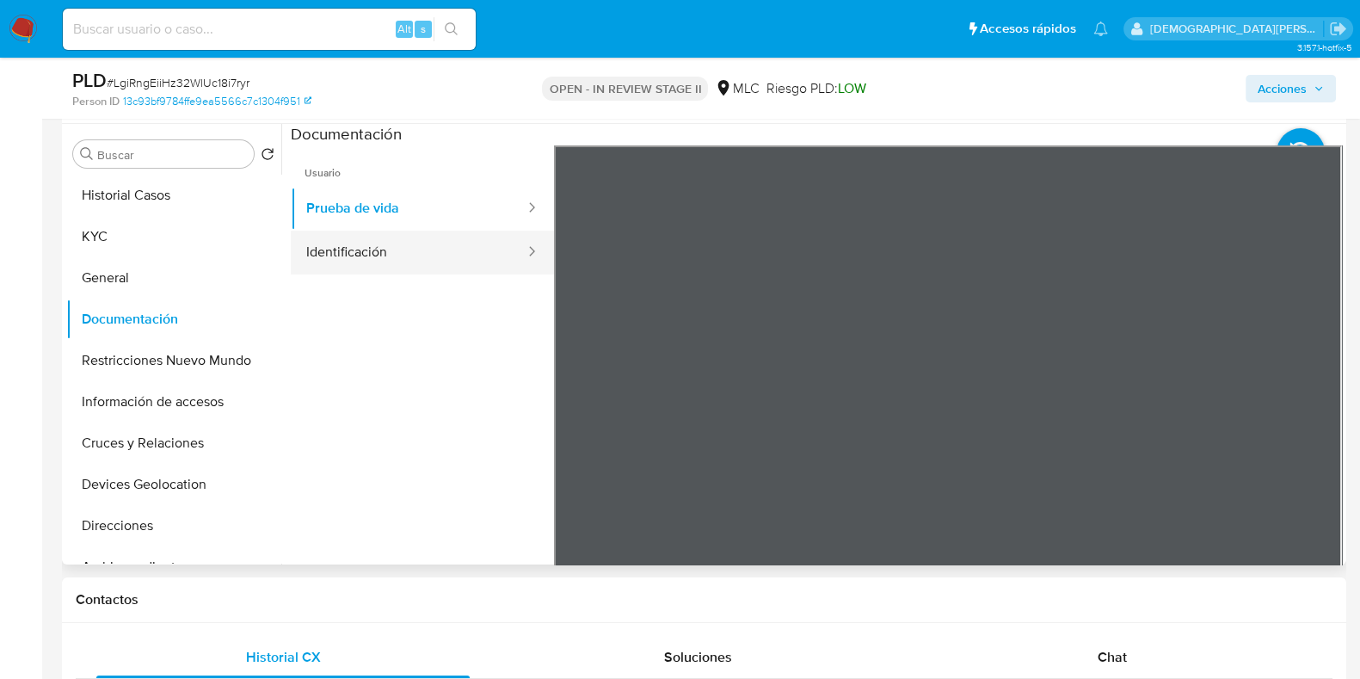
click at [459, 247] on button "Identificación" at bounding box center [409, 253] width 236 height 44
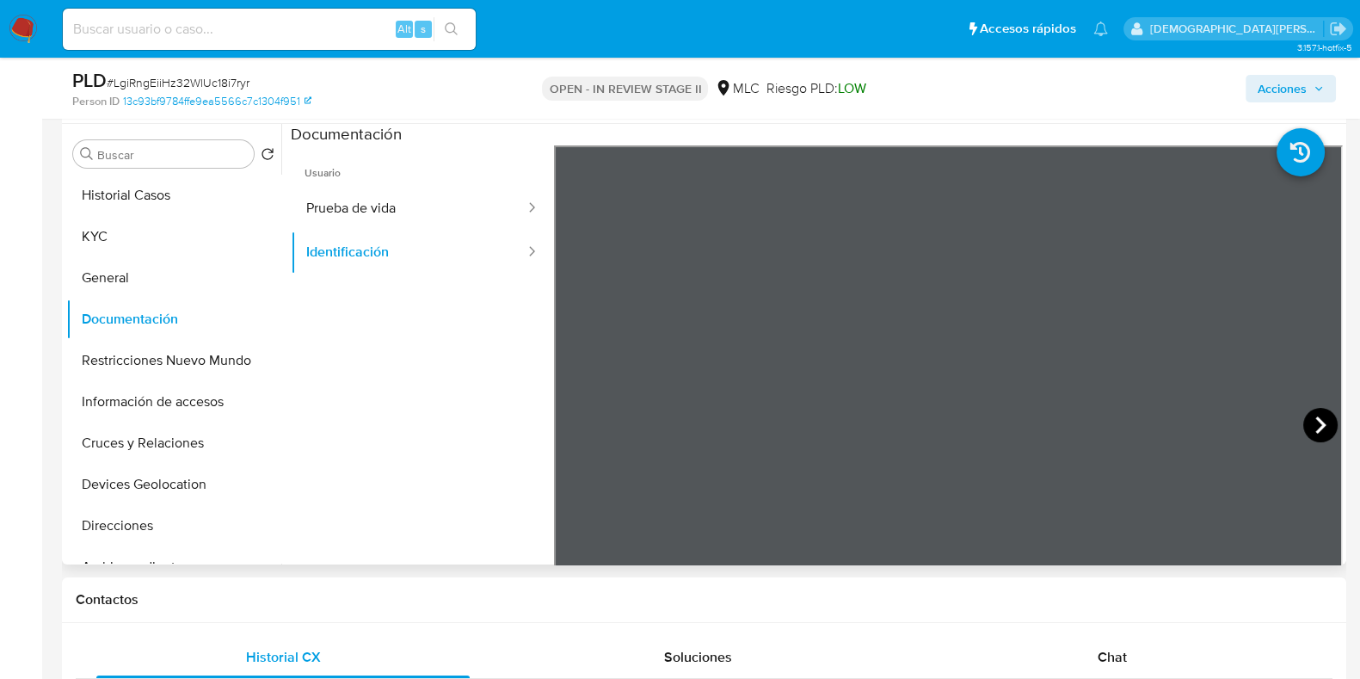
click at [1087, 416] on icon at bounding box center [1320, 425] width 34 height 34
click at [157, 366] on button "Restricciones Nuevo Mundo" at bounding box center [166, 360] width 201 height 41
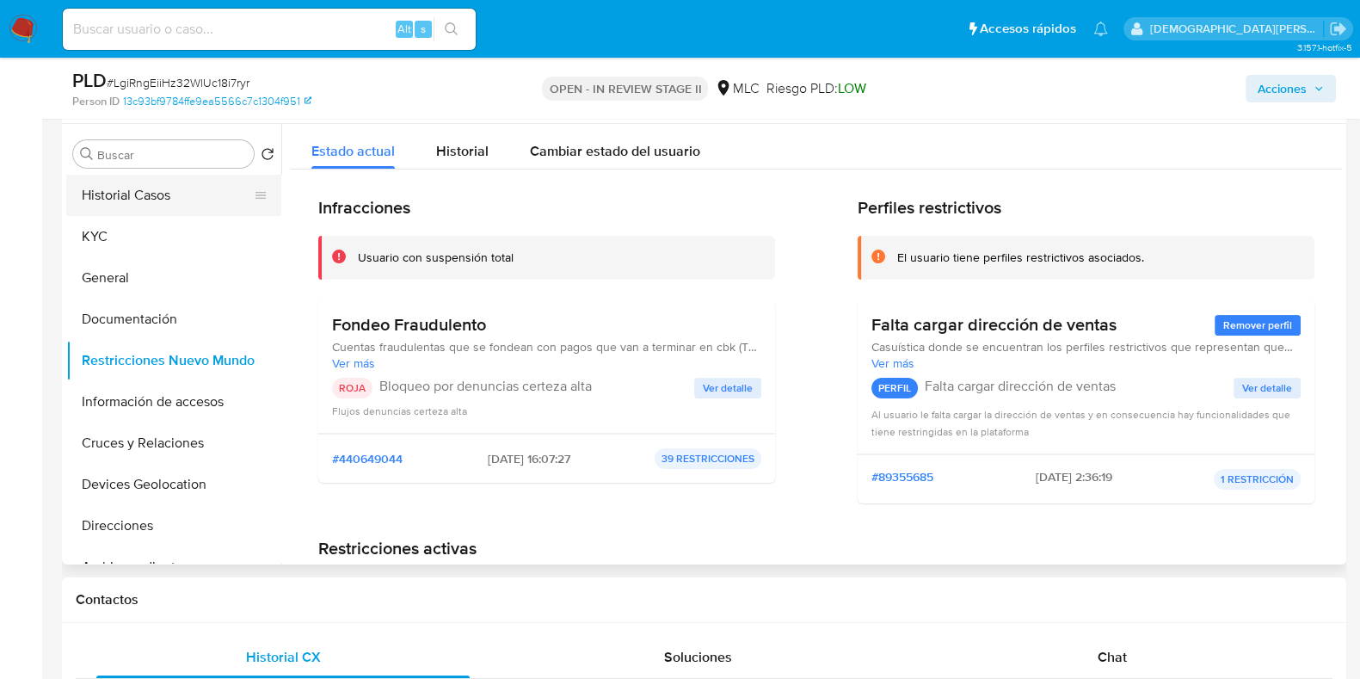
click at [124, 176] on button "Historial Casos" at bounding box center [166, 195] width 201 height 41
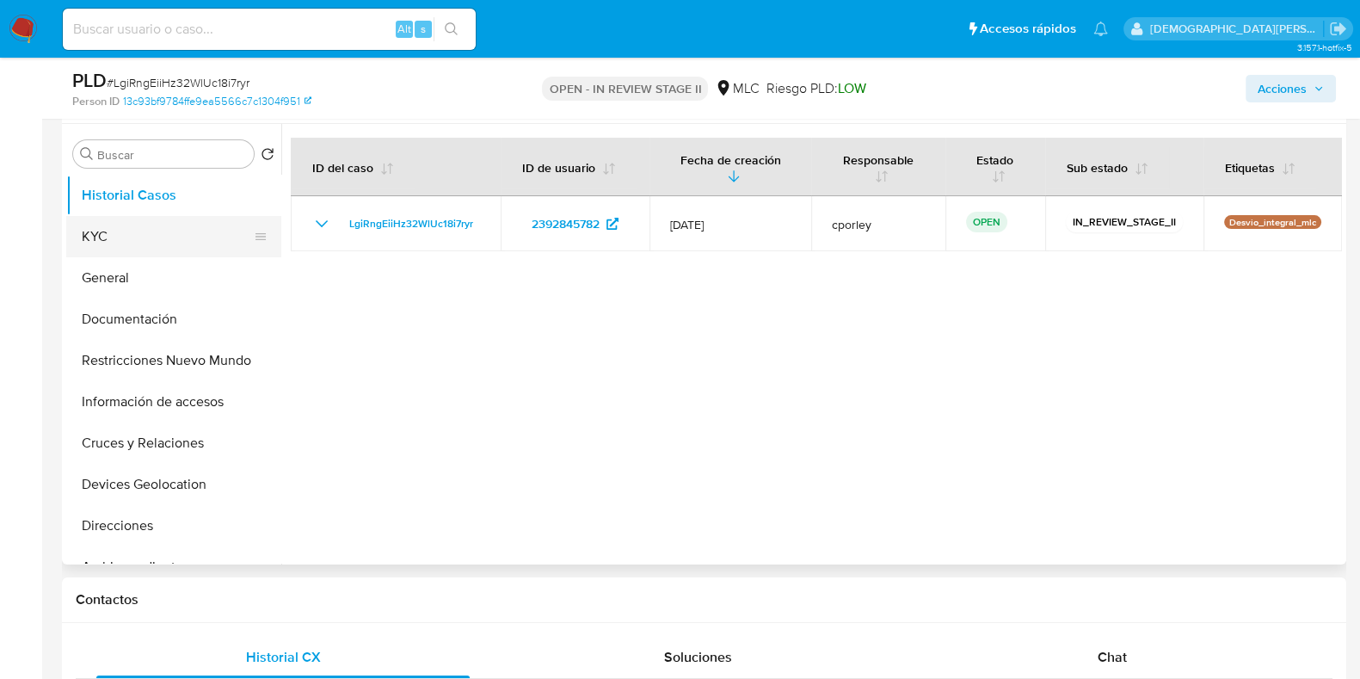
click at [148, 243] on button "KYC" at bounding box center [166, 236] width 201 height 41
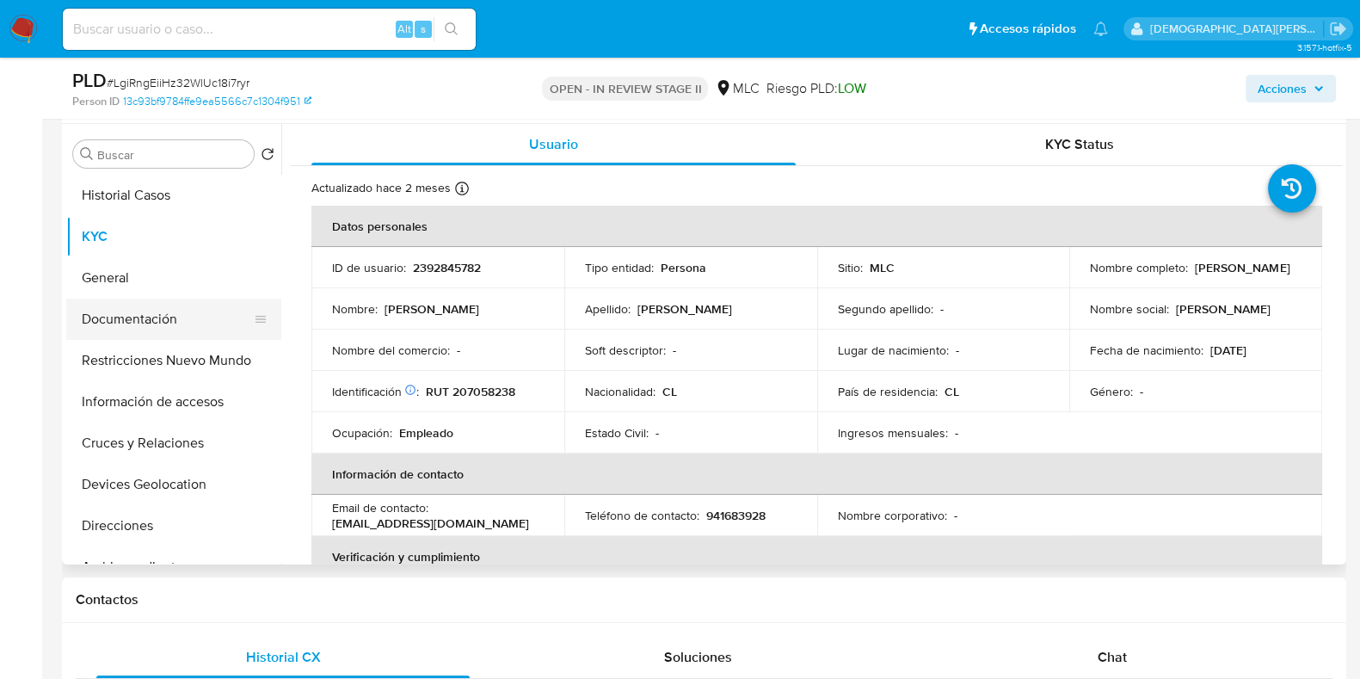
click at [183, 326] on button "Documentación" at bounding box center [166, 319] width 201 height 41
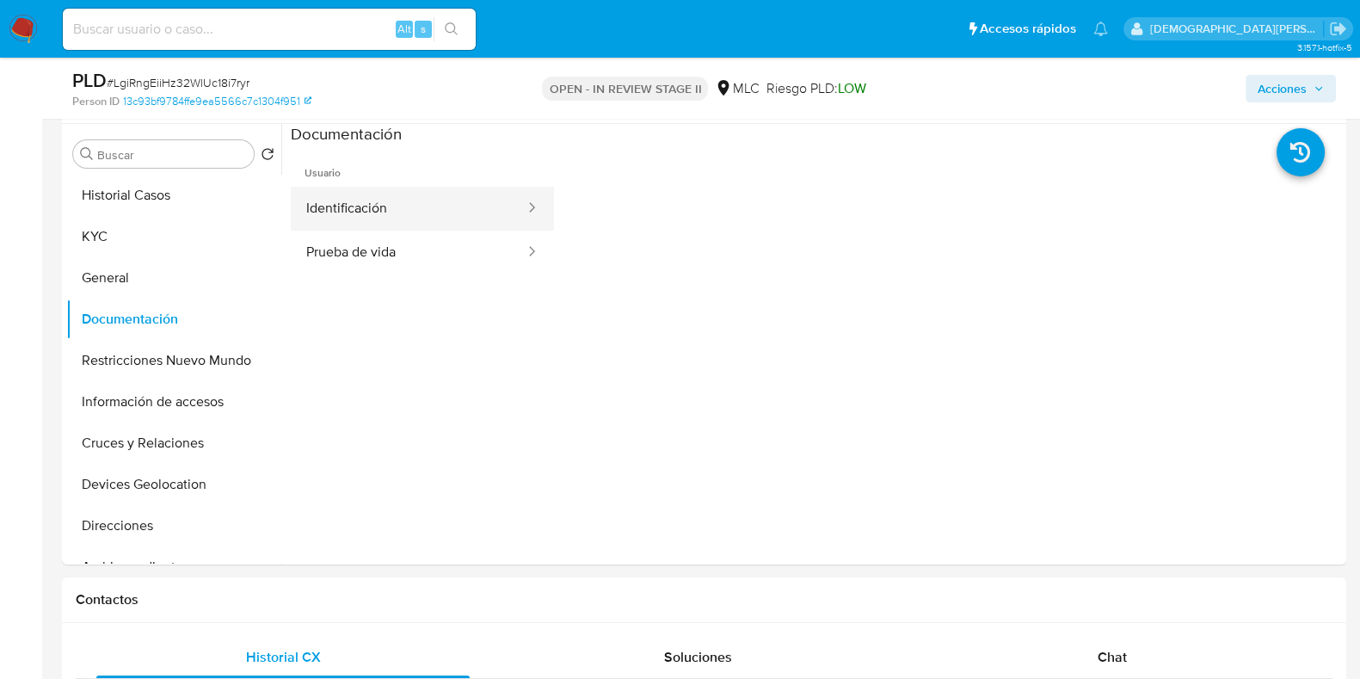
click at [434, 217] on button "Identificación" at bounding box center [409, 209] width 236 height 44
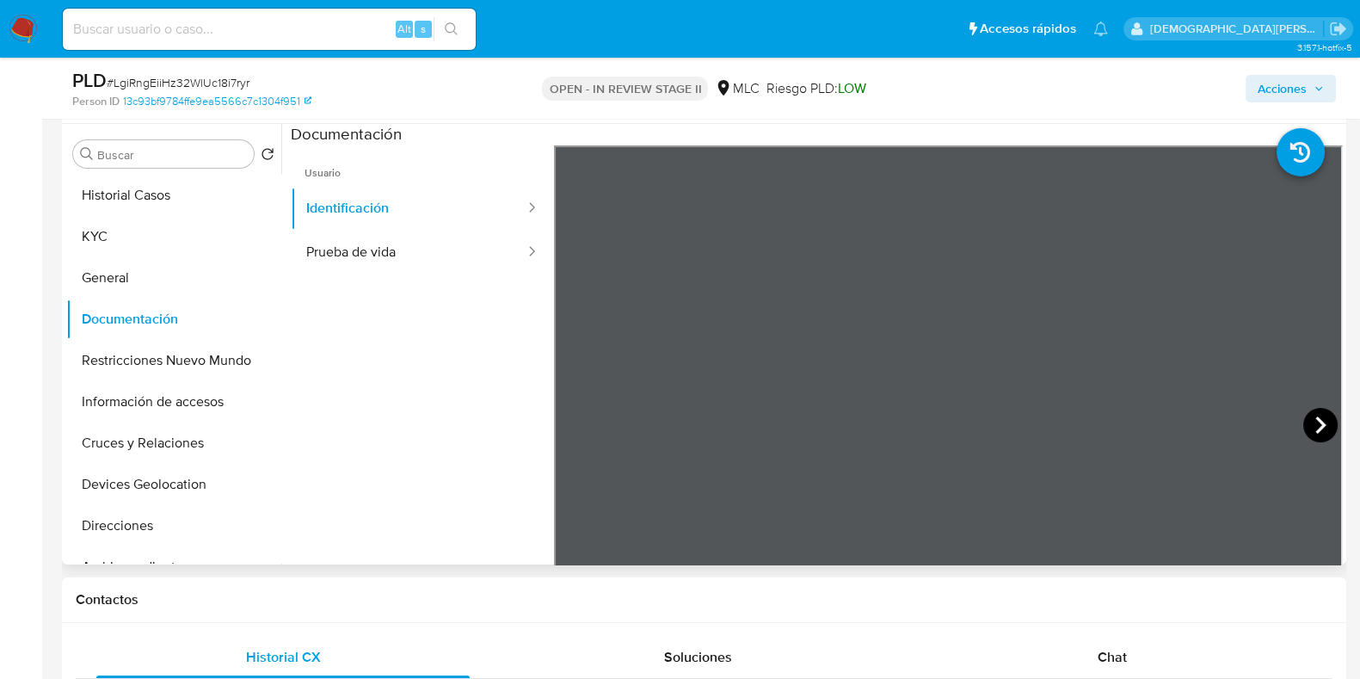
click at [1087, 425] on icon at bounding box center [1320, 425] width 34 height 34
click at [349, 242] on button "Prueba de vida" at bounding box center [409, 253] width 236 height 44
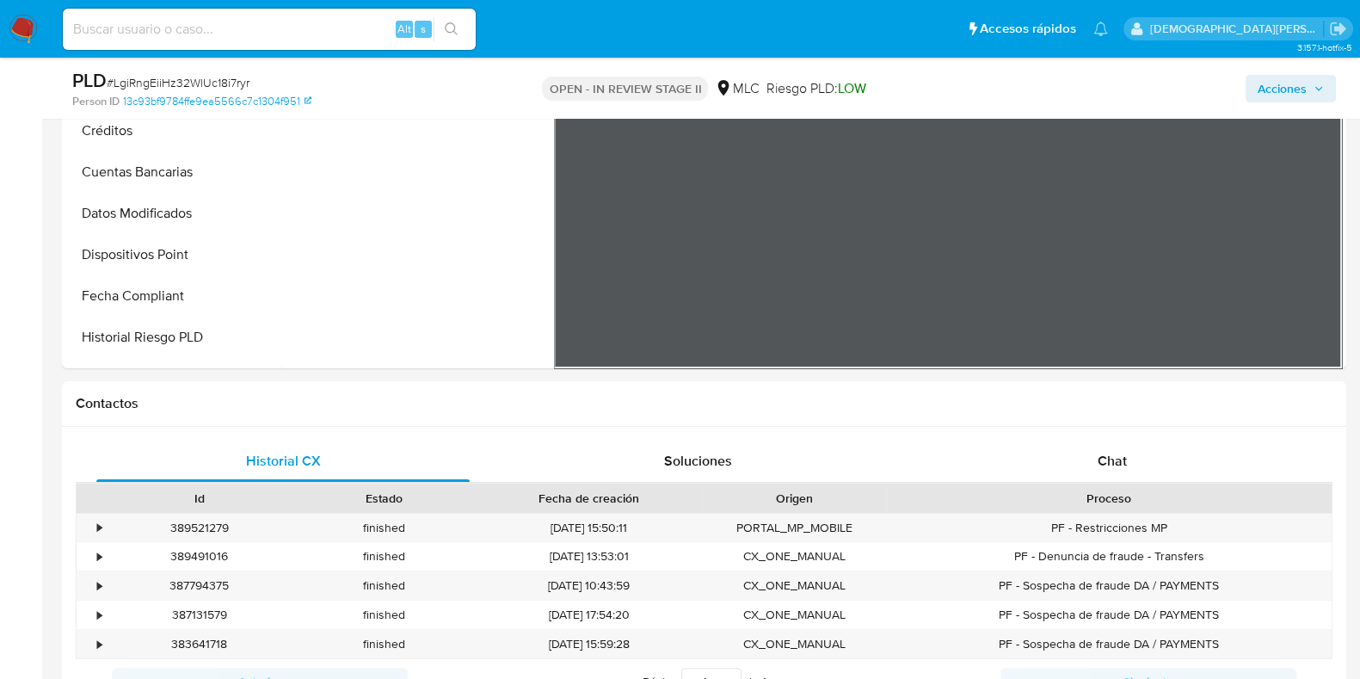
scroll to position [859, 0]
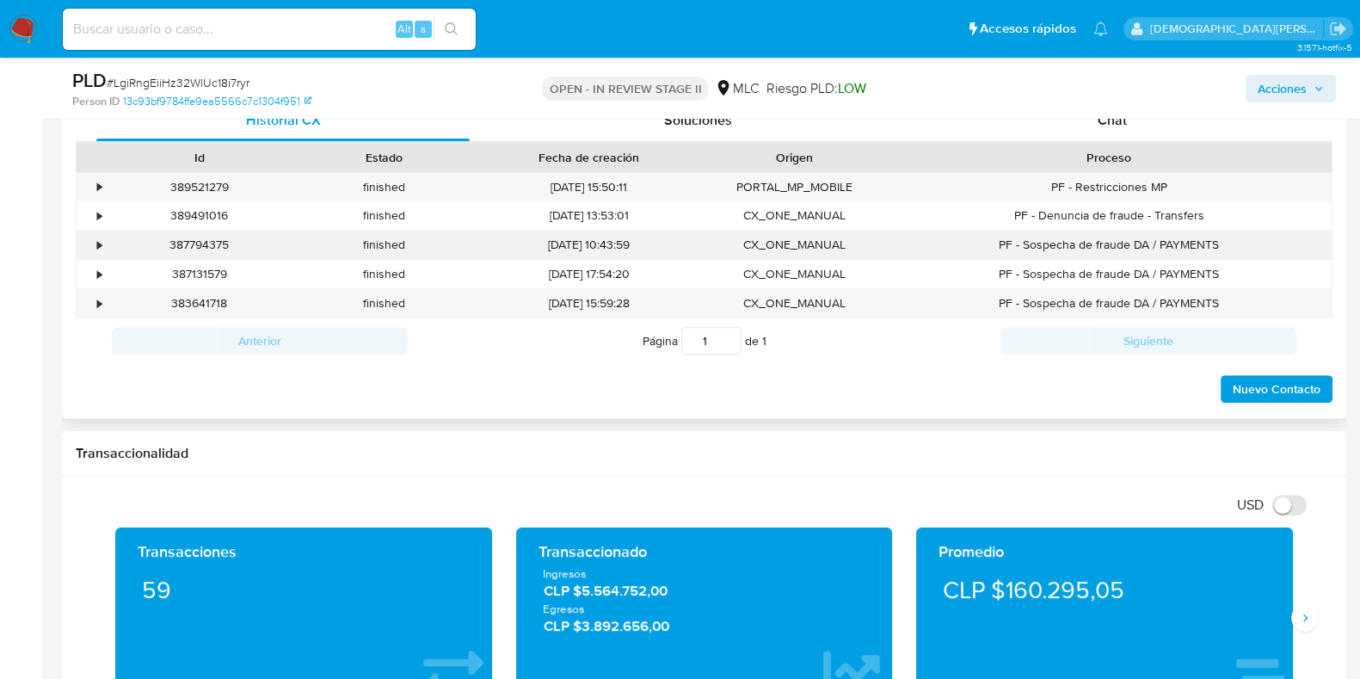
click at [95, 236] on div "•" at bounding box center [92, 245] width 30 height 28
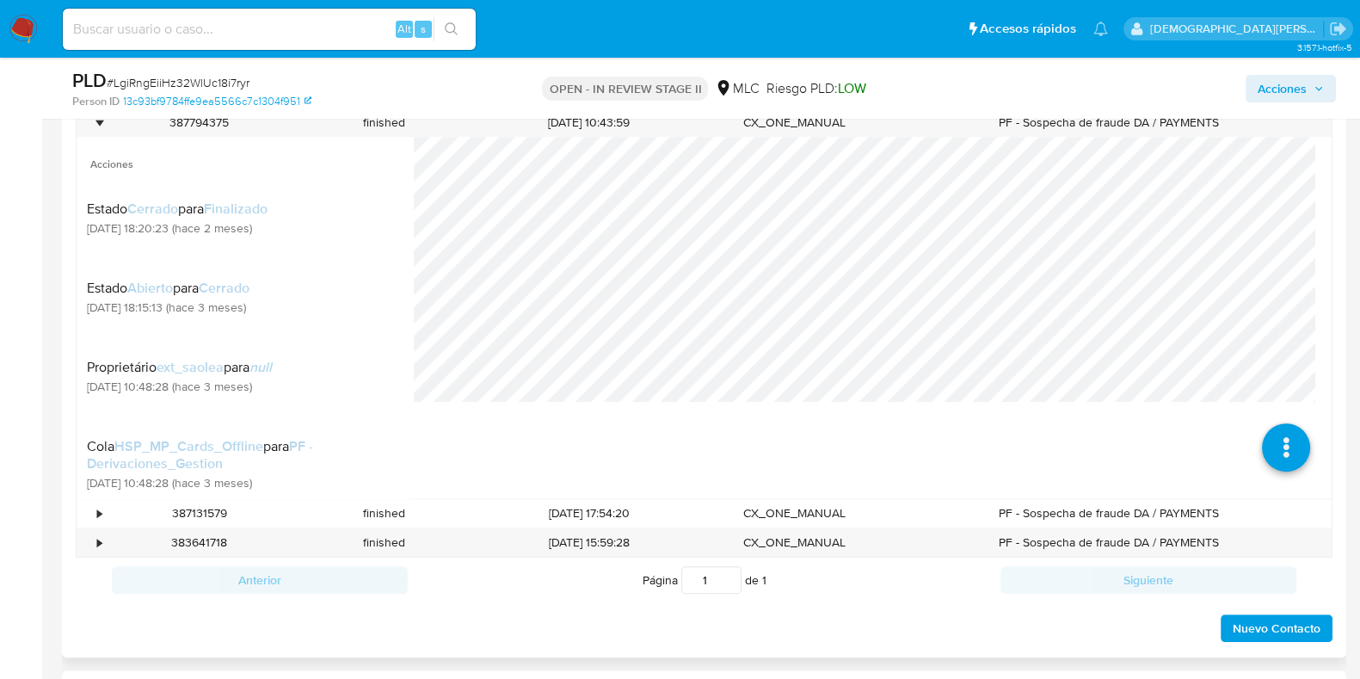
scroll to position [1075, 0]
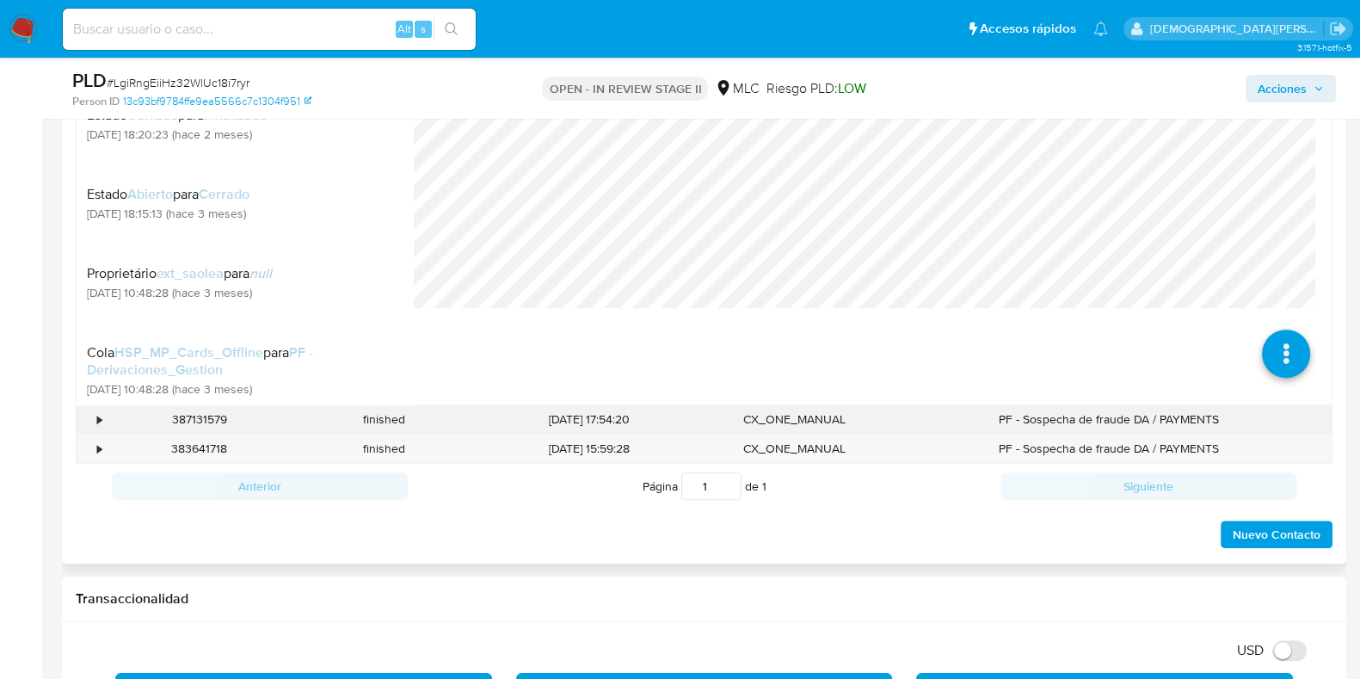
click at [98, 419] on div "•" at bounding box center [99, 419] width 4 height 16
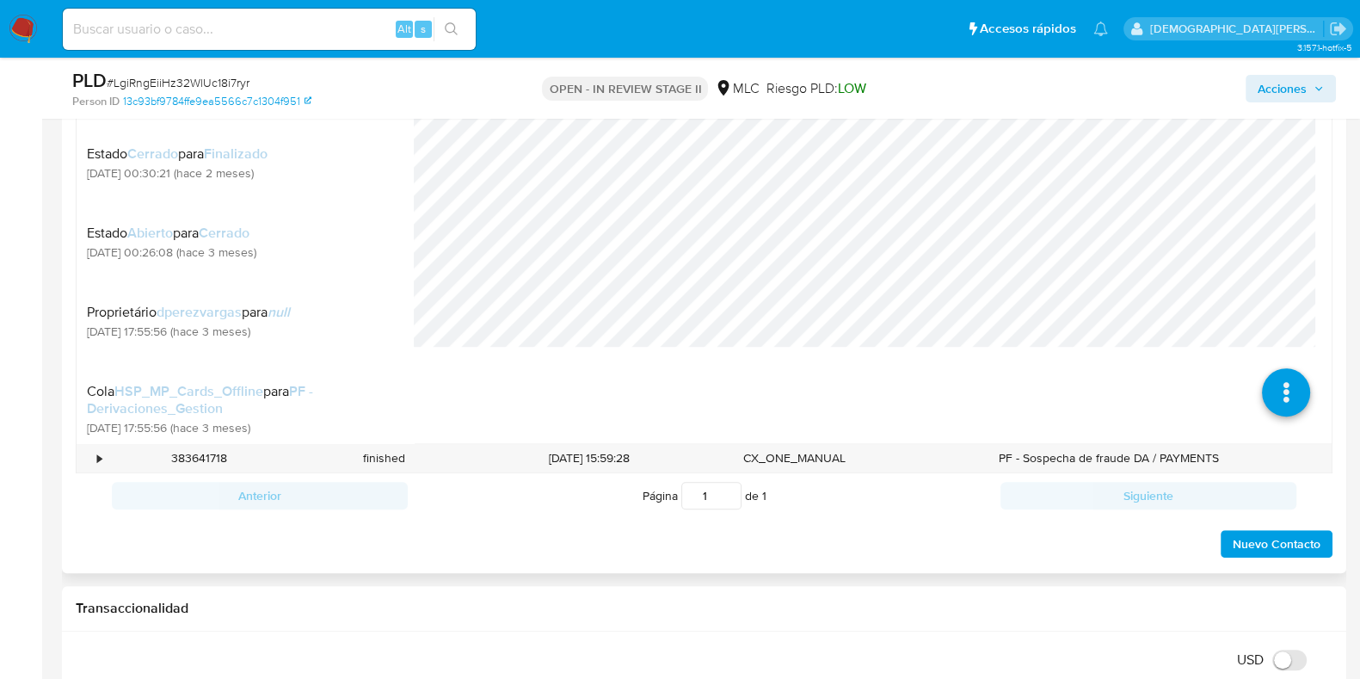
scroll to position [1505, 0]
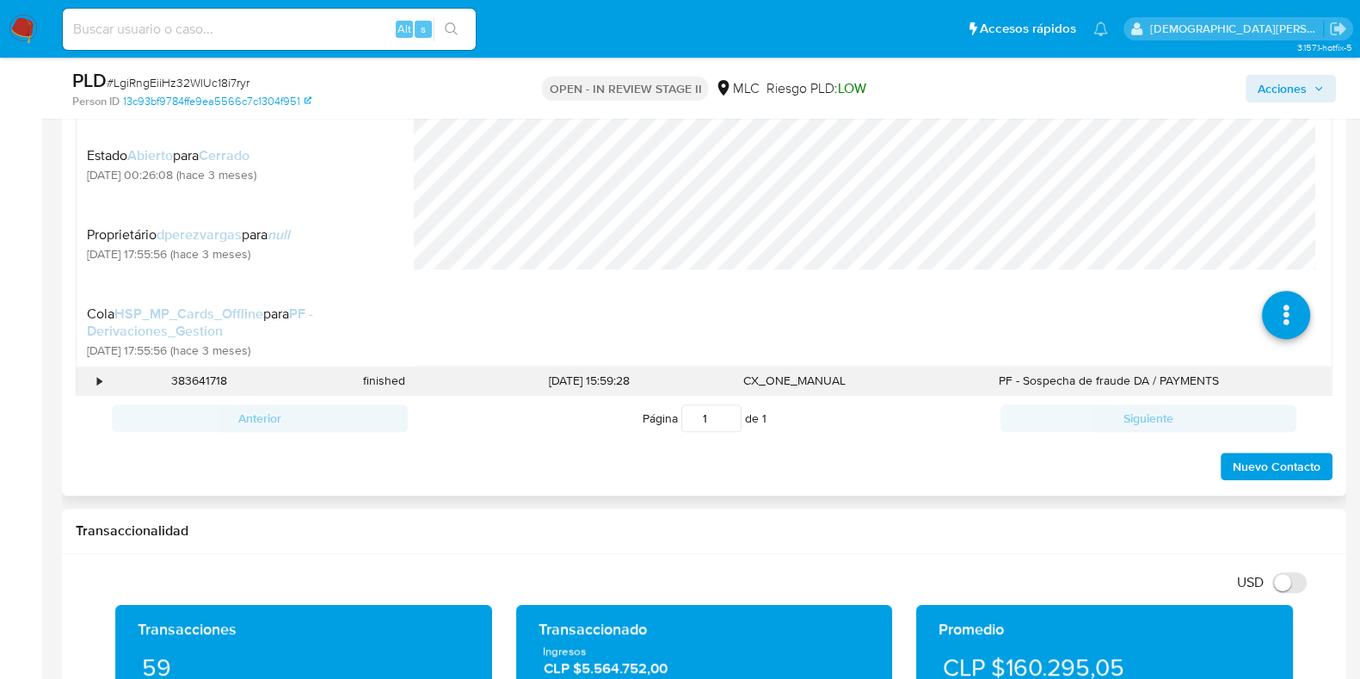
click at [97, 382] on div "•" at bounding box center [99, 381] width 4 height 16
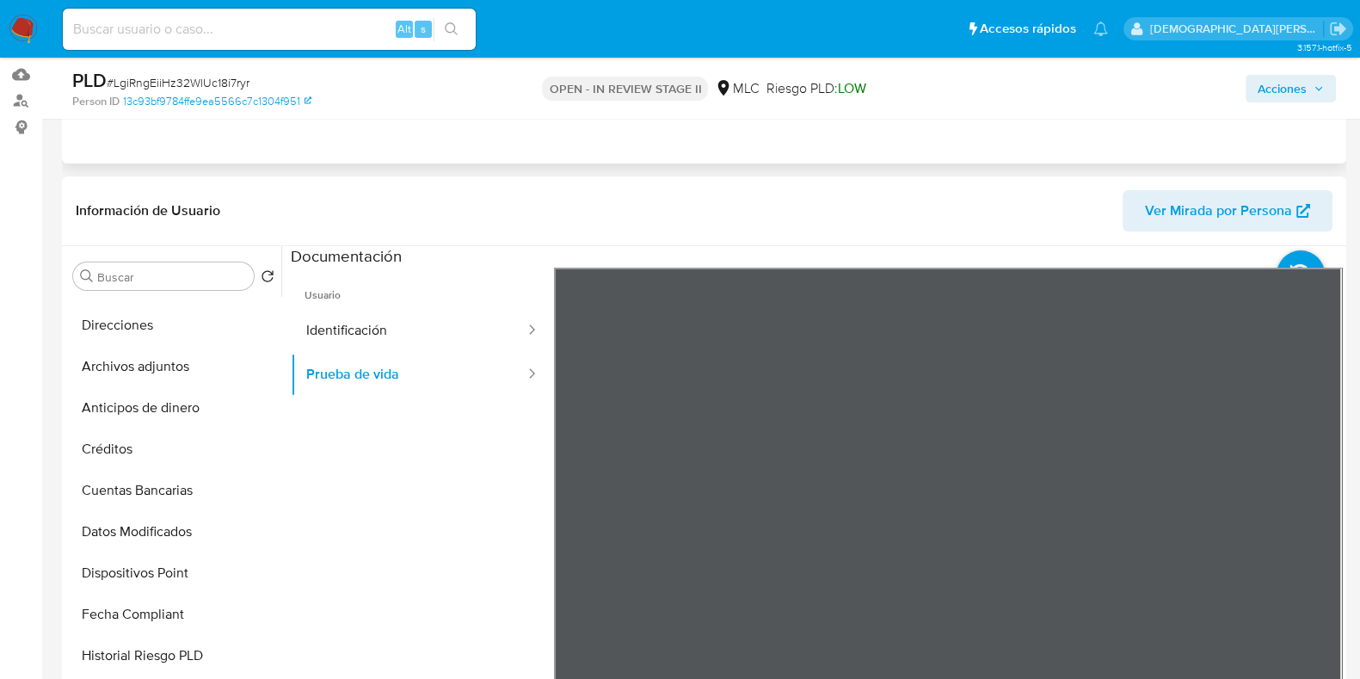
scroll to position [107, 0]
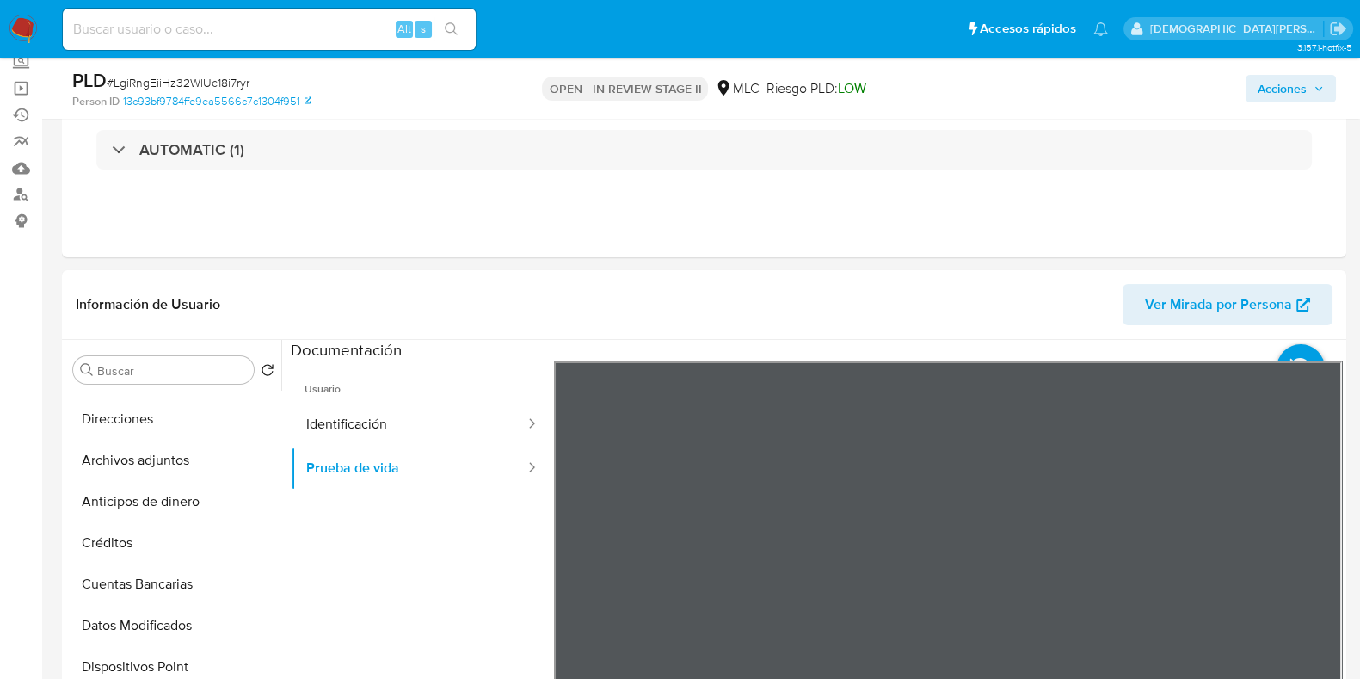
click at [1087, 90] on span "Acciones" at bounding box center [1282, 89] width 49 height 28
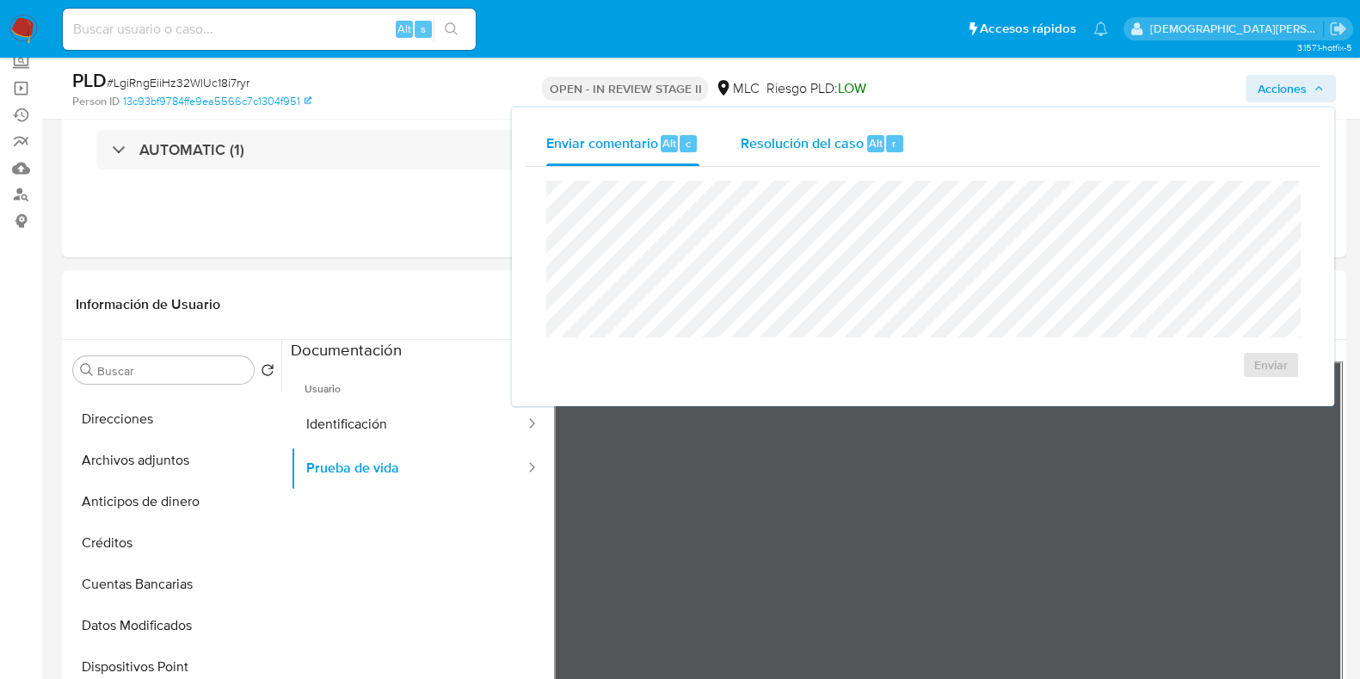
click at [828, 131] on div "Resolución del caso Alt r" at bounding box center [823, 143] width 164 height 45
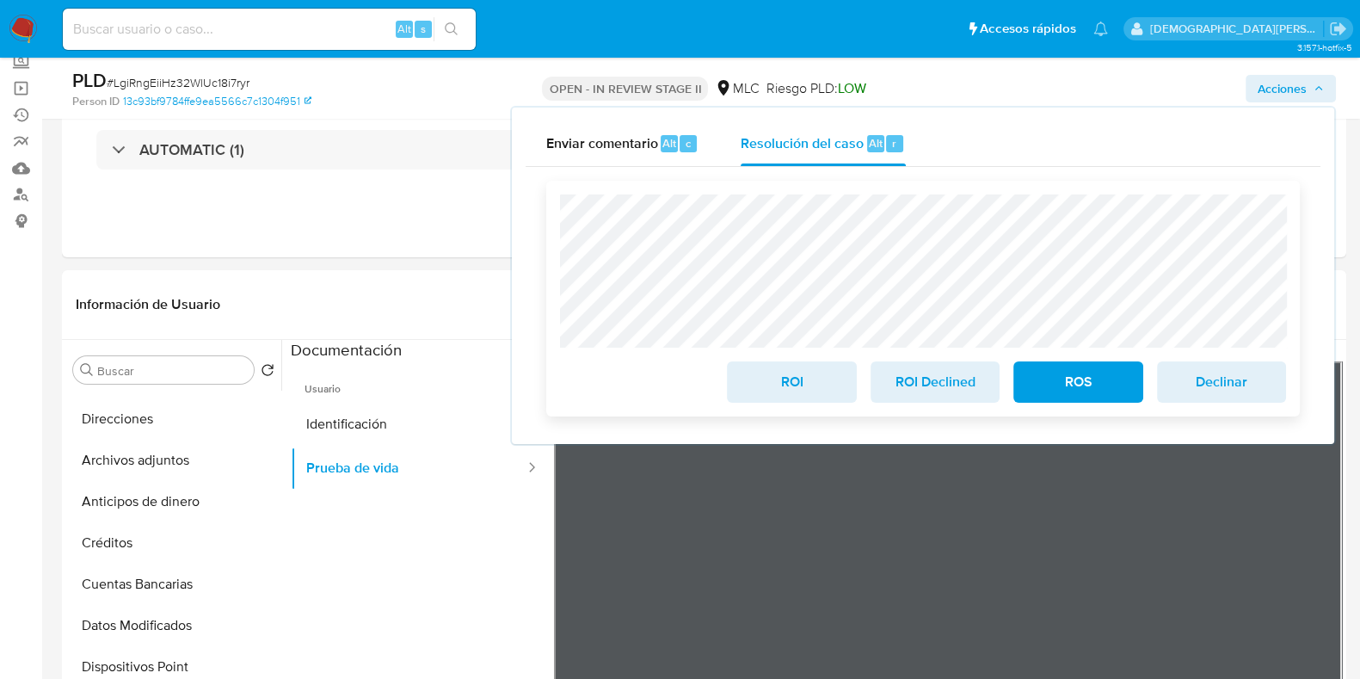
click at [1062, 384] on span "ROS" at bounding box center [1078, 382] width 84 height 38
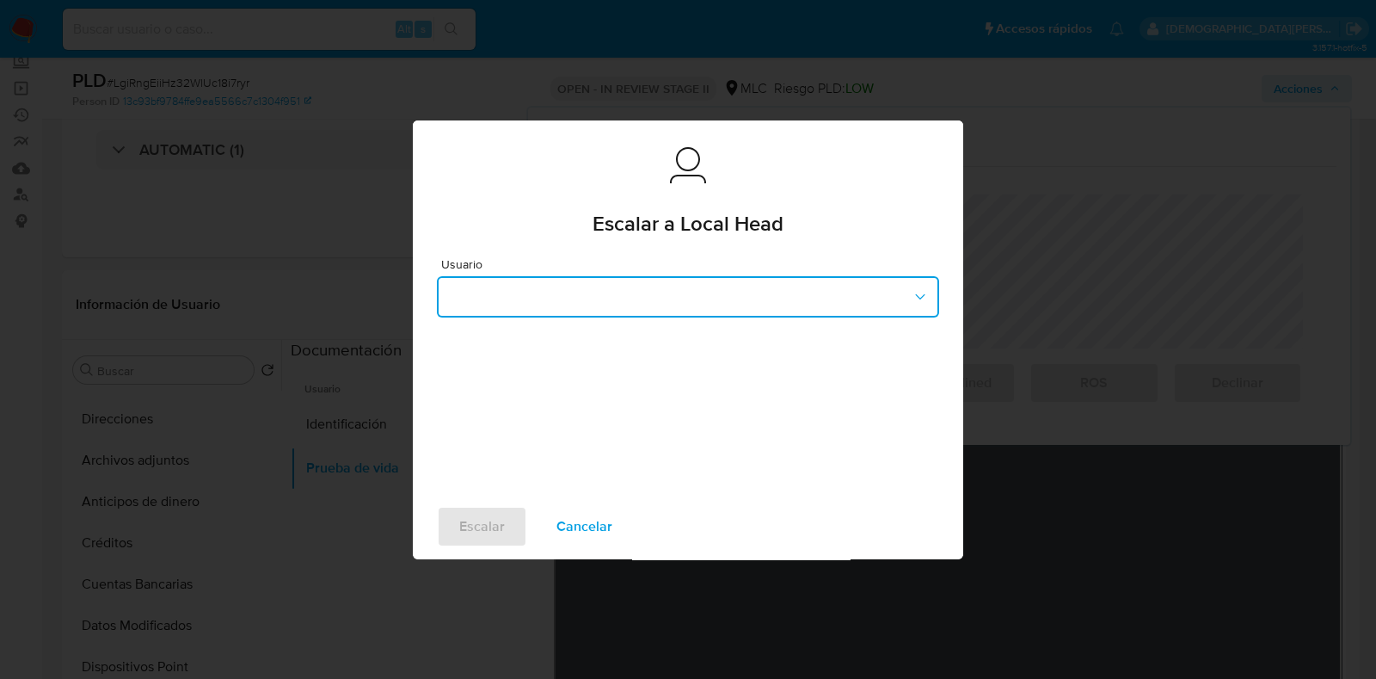
click at [654, 292] on button "button" at bounding box center [688, 296] width 502 height 41
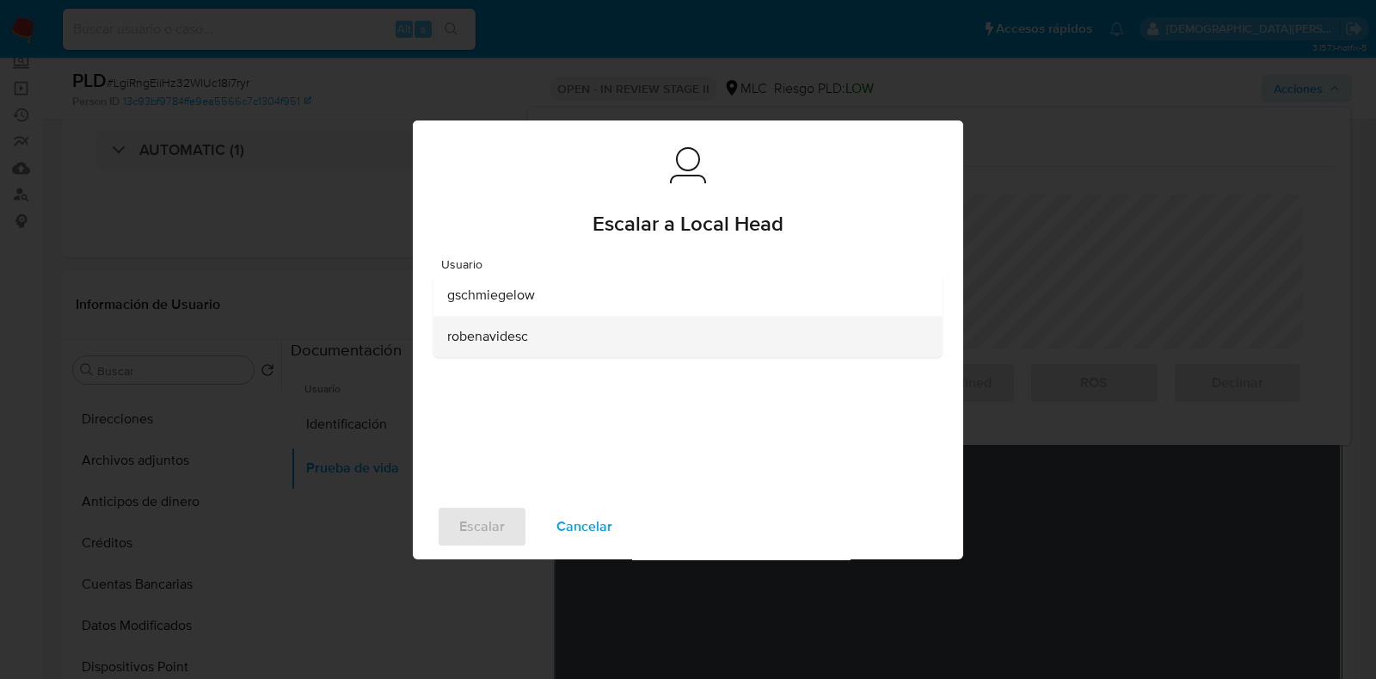
click at [560, 337] on div "robenavidesc" at bounding box center [682, 336] width 471 height 41
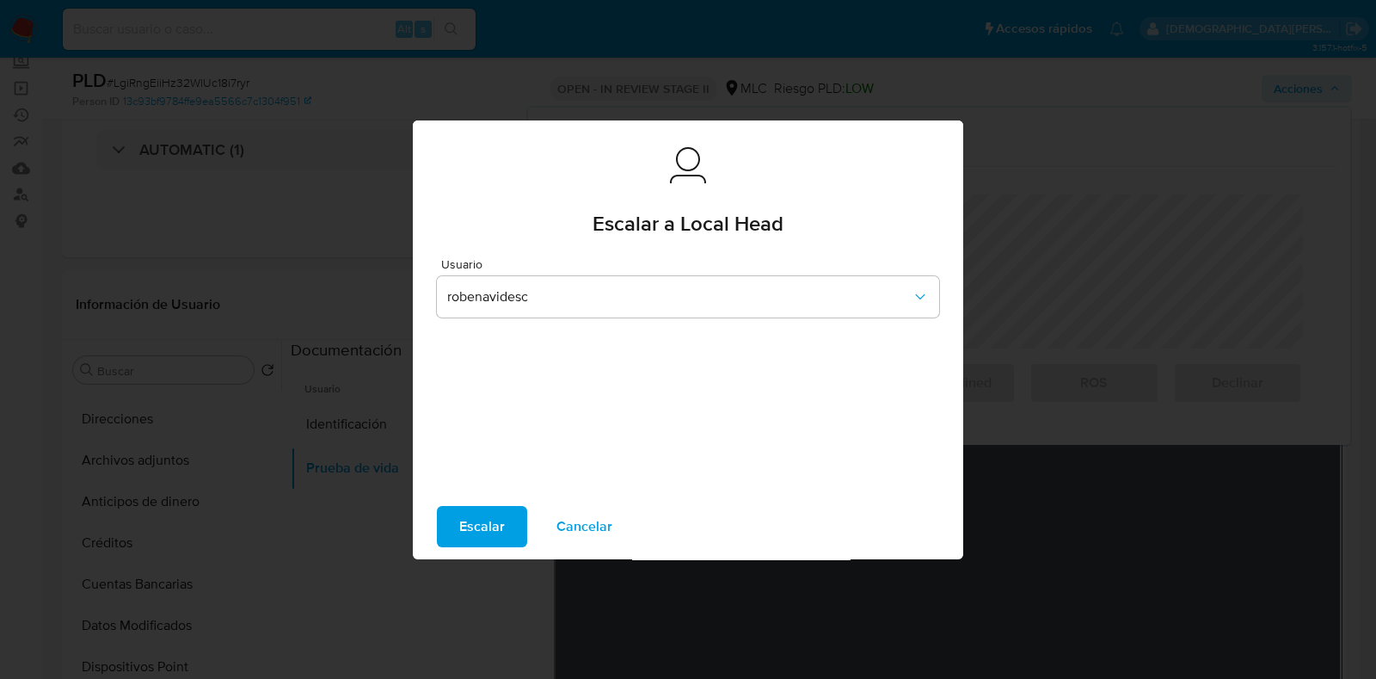
click at [473, 520] on span "Escalar" at bounding box center [482, 527] width 46 height 38
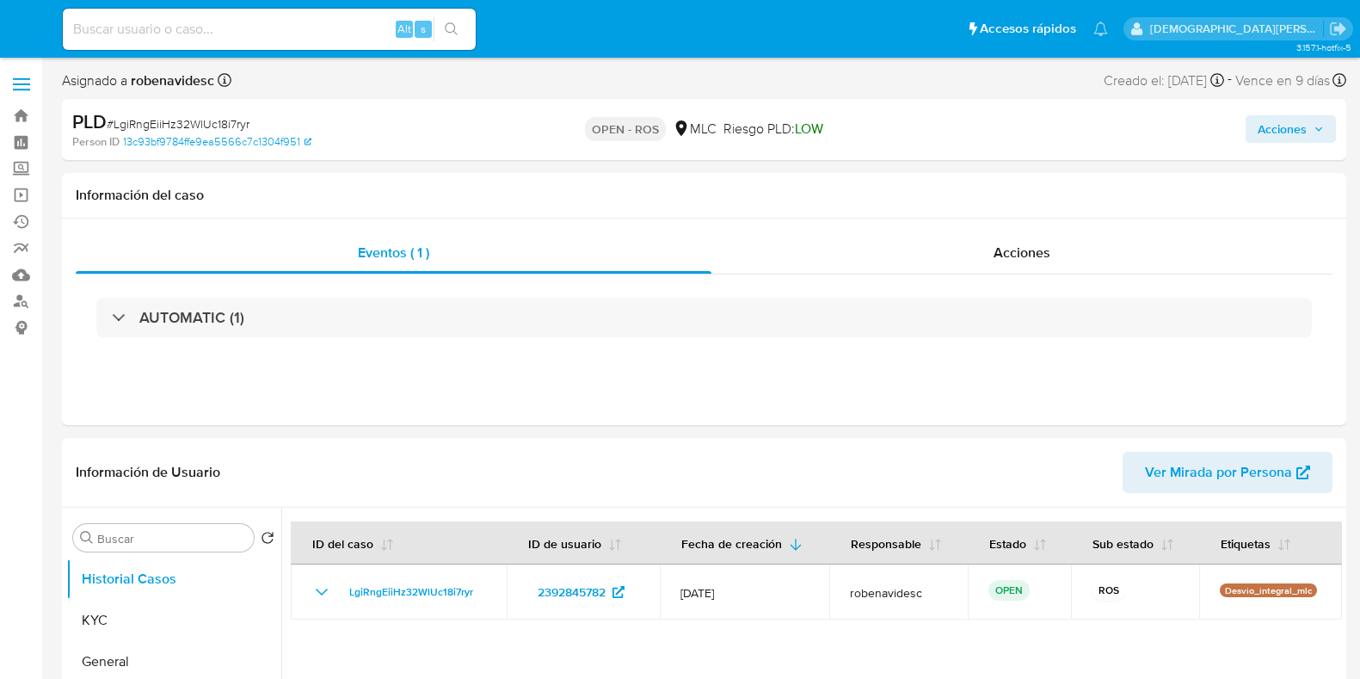
select select "10"
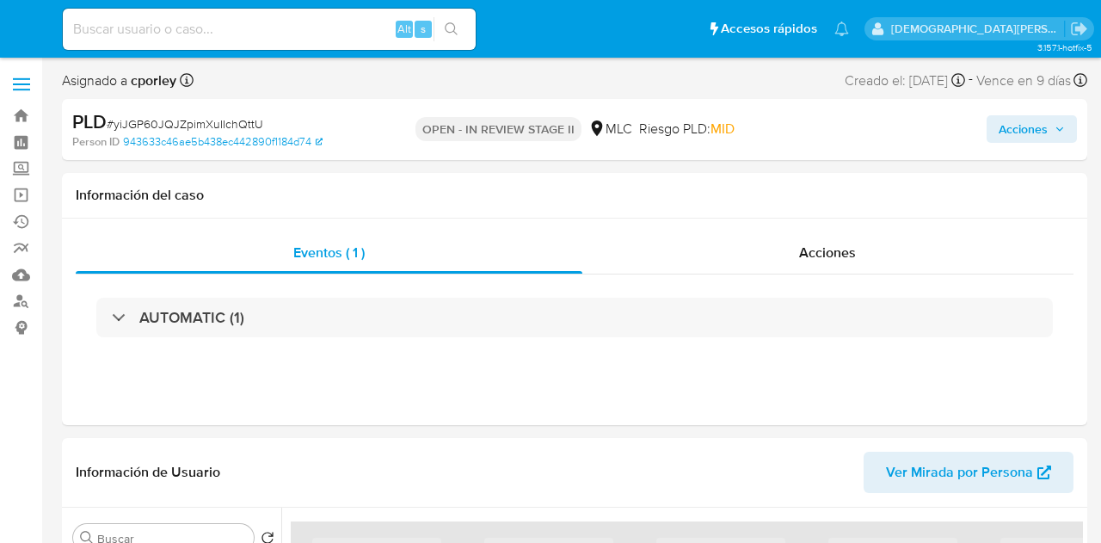
select select "10"
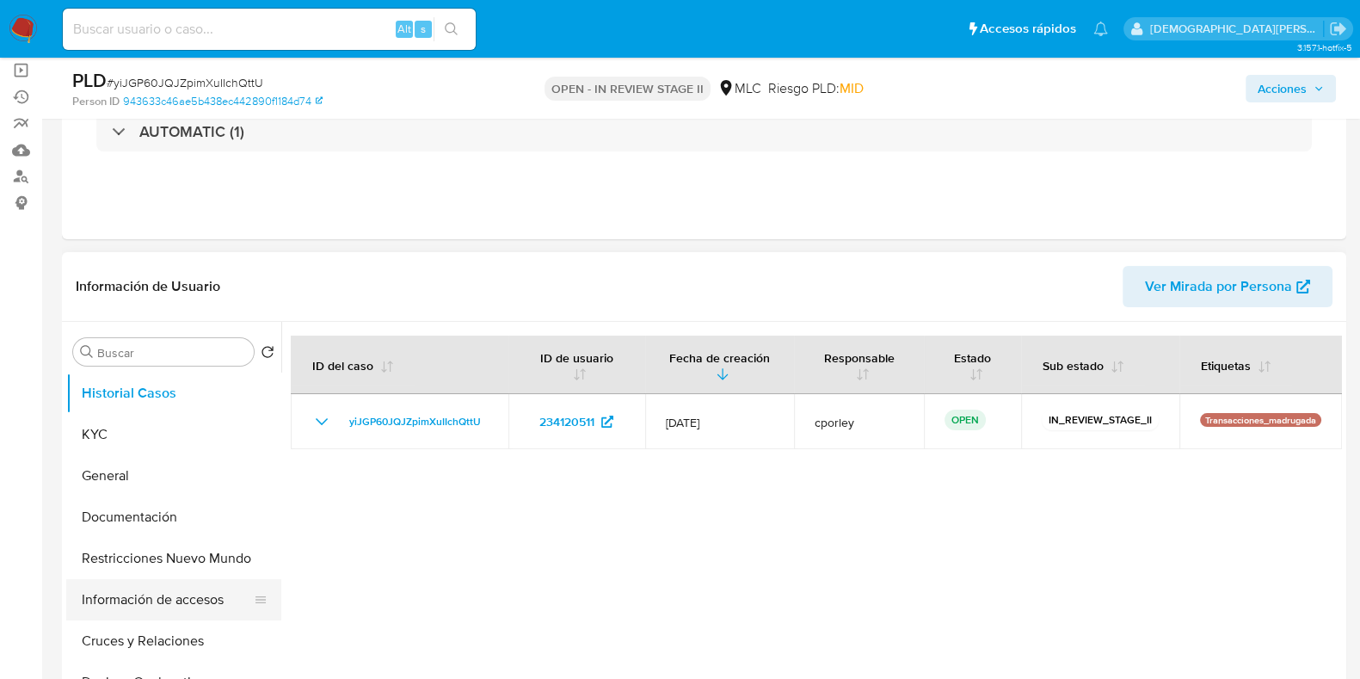
scroll to position [214, 0]
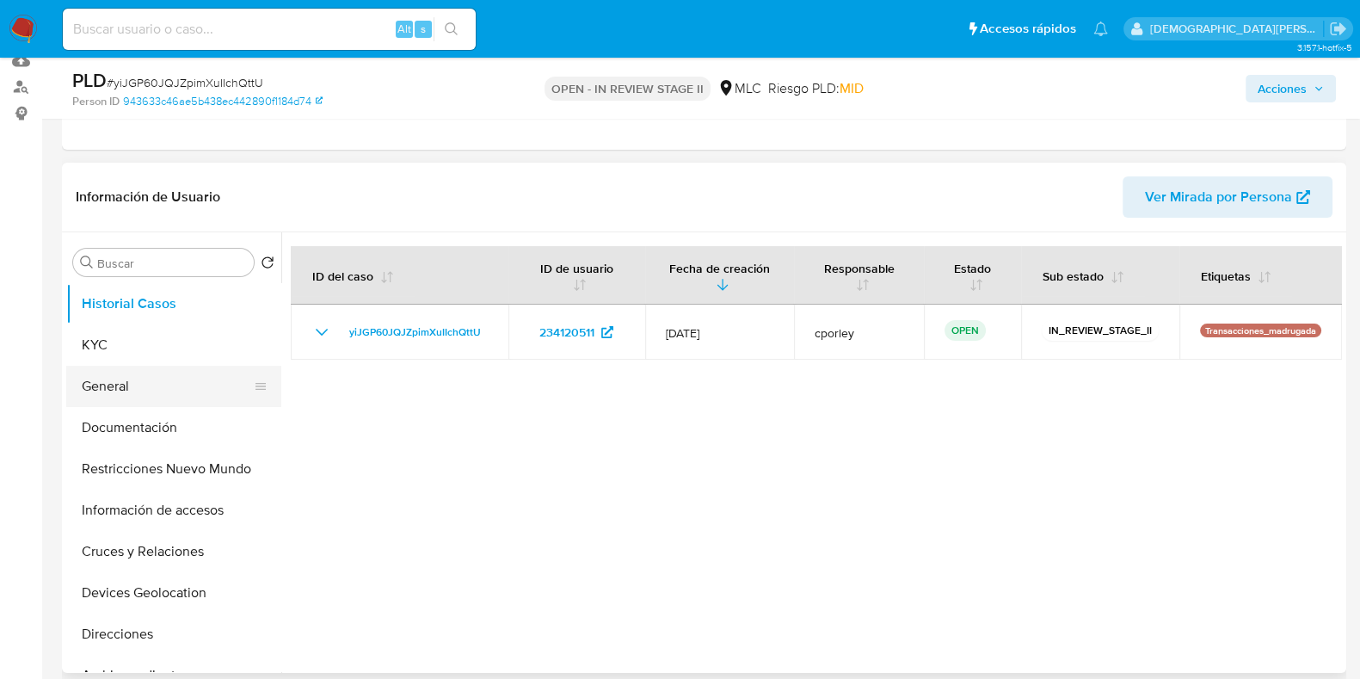
click at [157, 385] on button "General" at bounding box center [166, 386] width 201 height 41
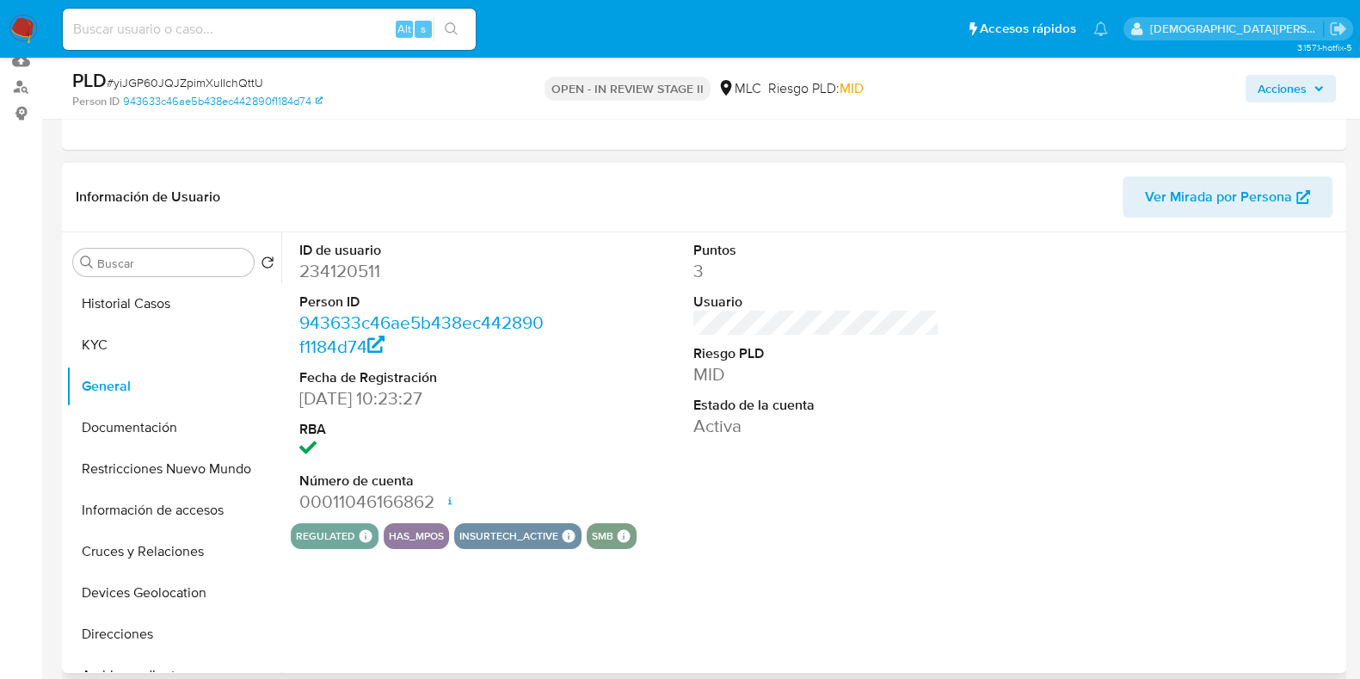
click at [331, 265] on dd "234120511" at bounding box center [422, 271] width 246 height 24
copy dd "234120511"
click at [116, 440] on button "Documentación" at bounding box center [166, 427] width 201 height 41
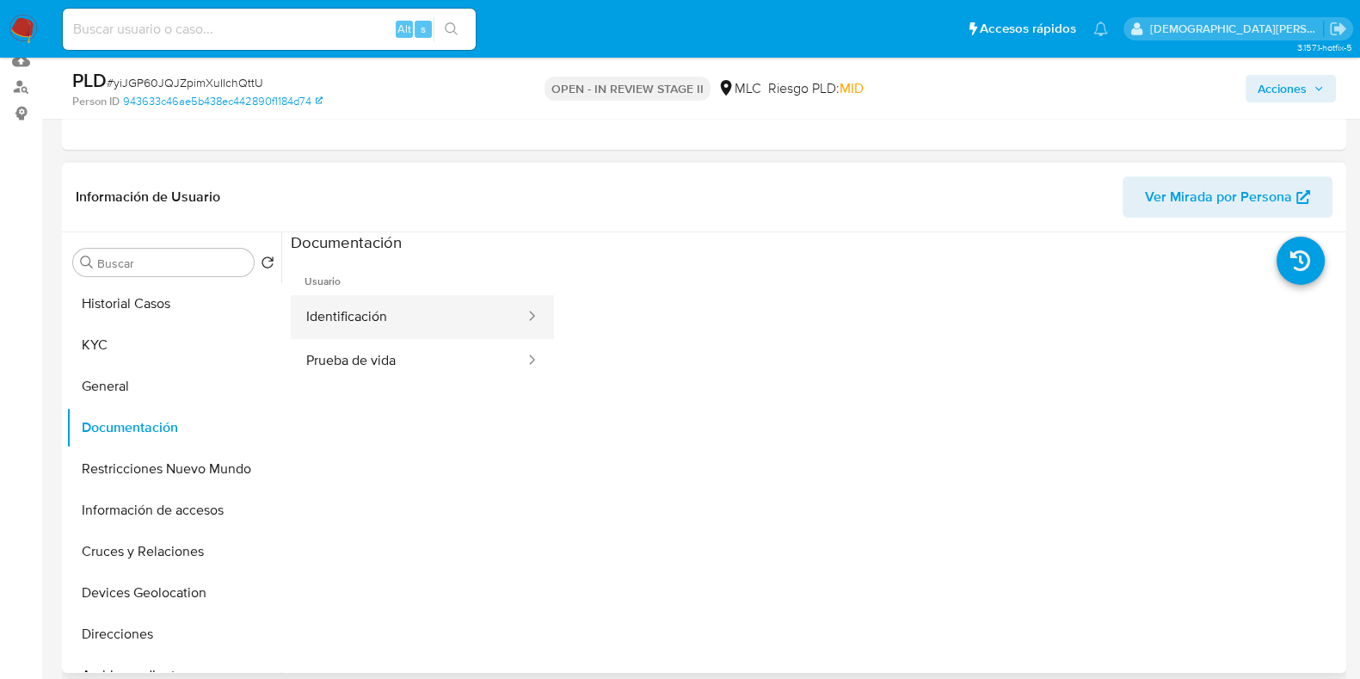
click at [372, 299] on button "Identificación" at bounding box center [409, 317] width 236 height 44
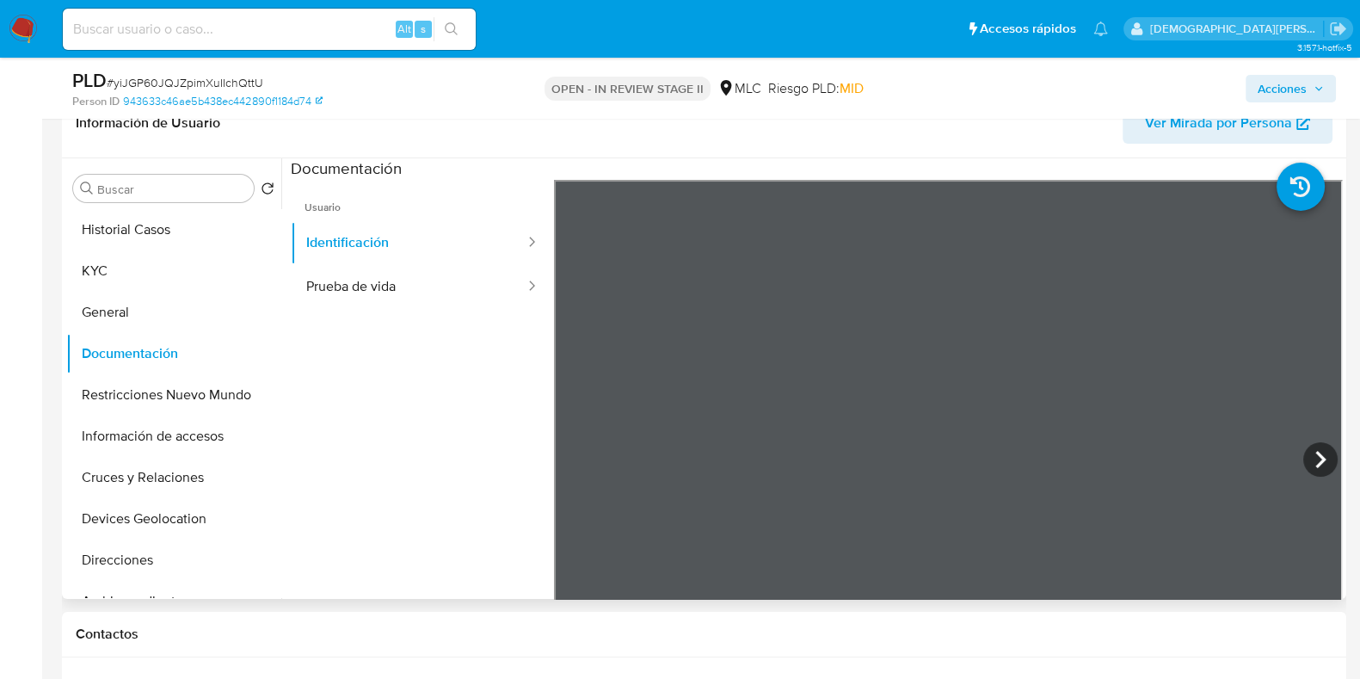
scroll to position [323, 0]
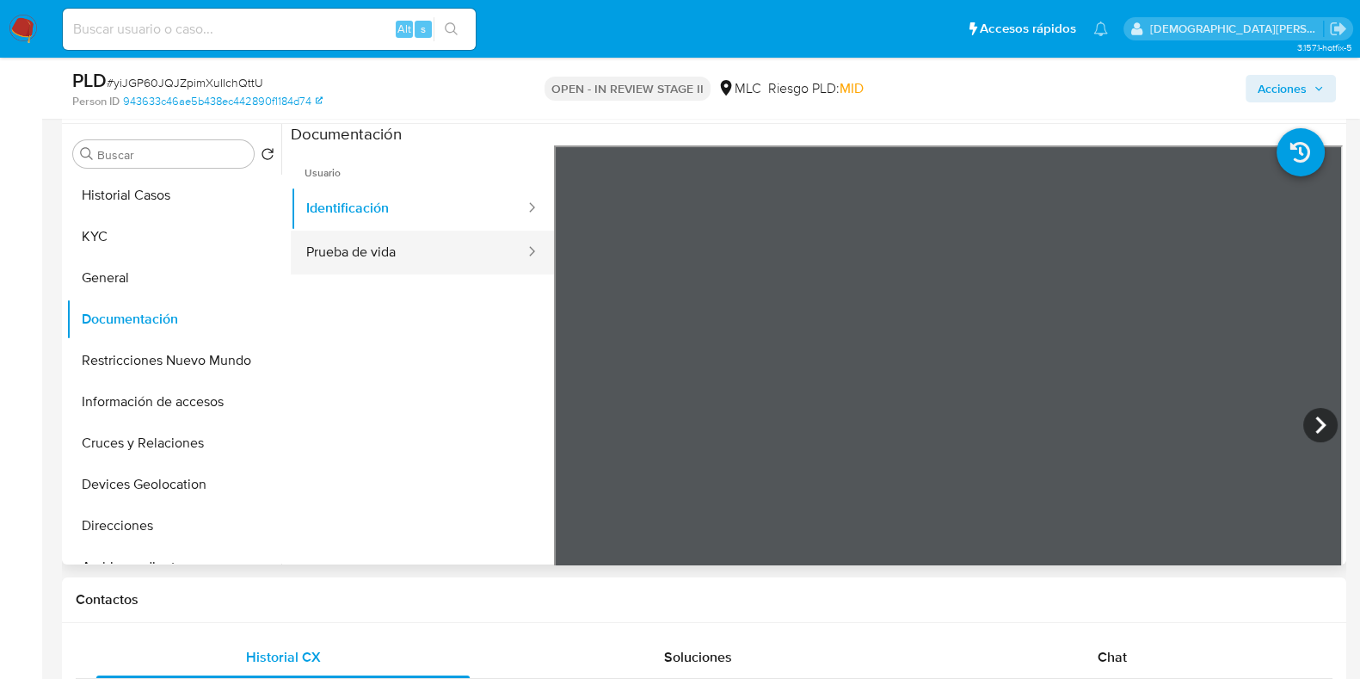
drag, startPoint x: 338, startPoint y: 236, endPoint x: 416, endPoint y: 234, distance: 77.4
click at [340, 236] on button "Prueba de vida" at bounding box center [409, 253] width 236 height 44
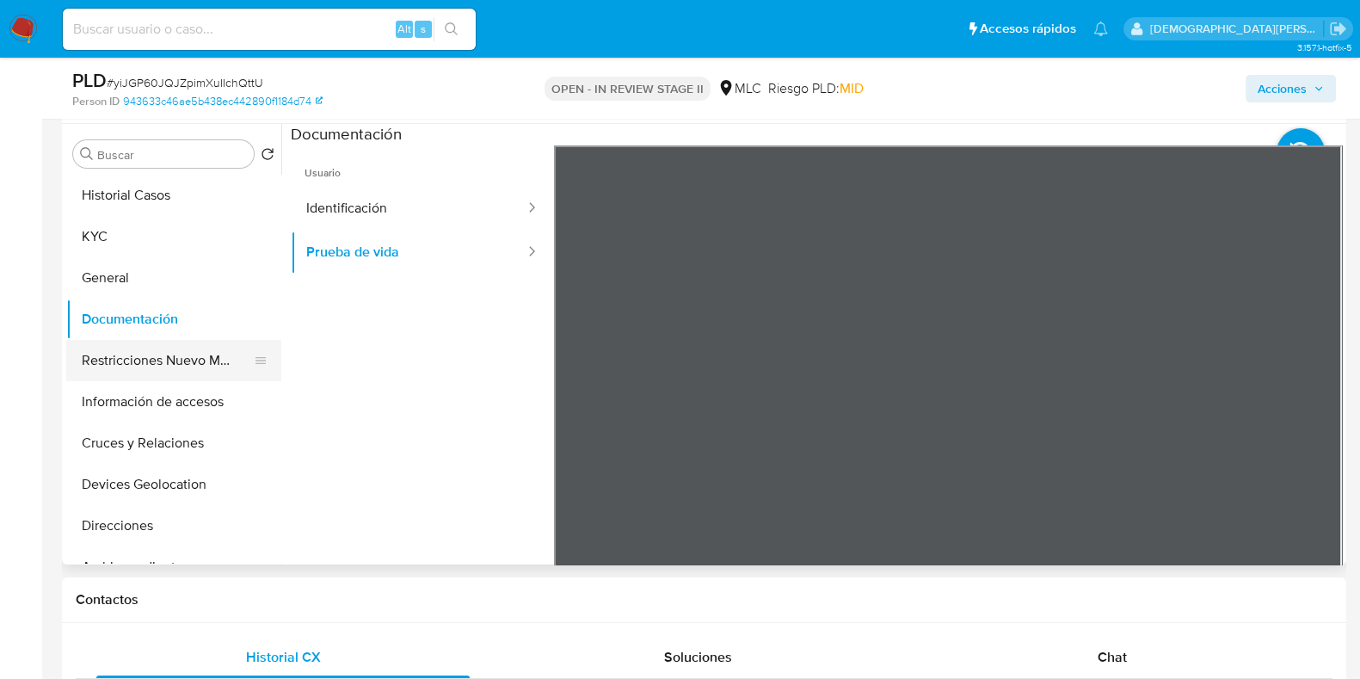
click at [182, 359] on button "Restricciones Nuevo Mundo" at bounding box center [166, 360] width 201 height 41
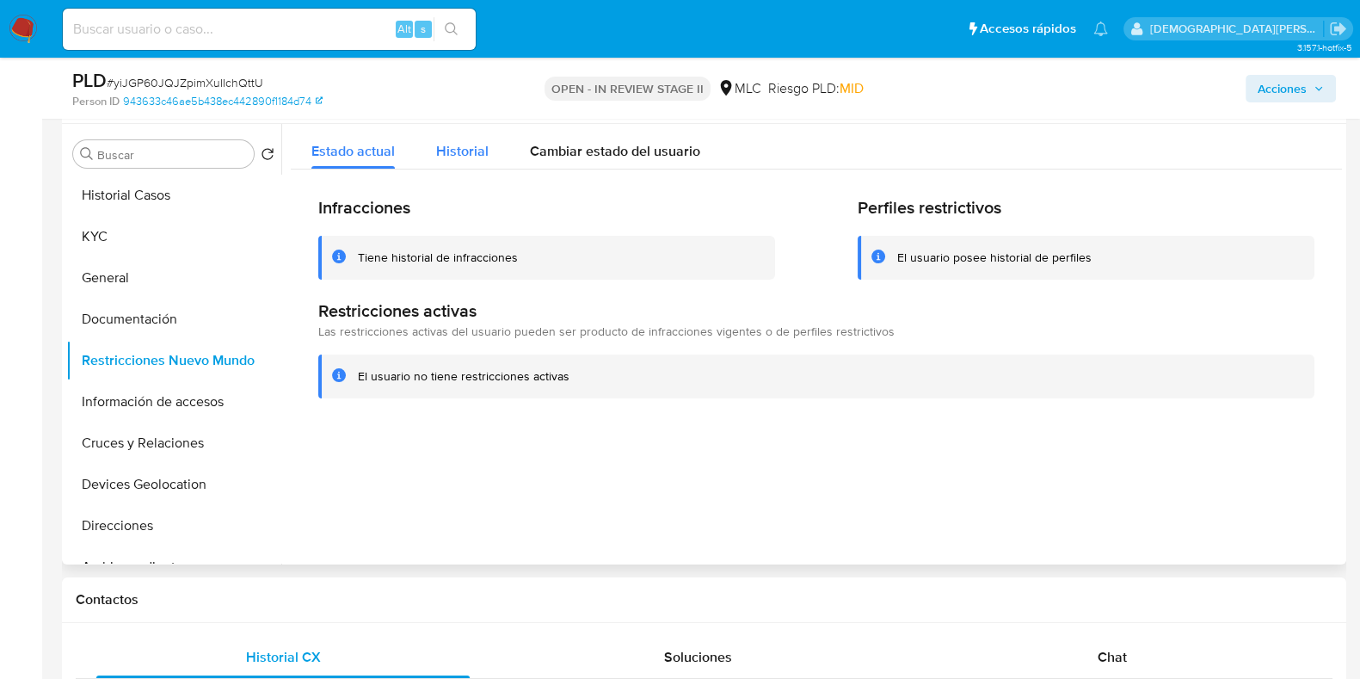
click at [459, 145] on span "Historial" at bounding box center [462, 151] width 52 height 20
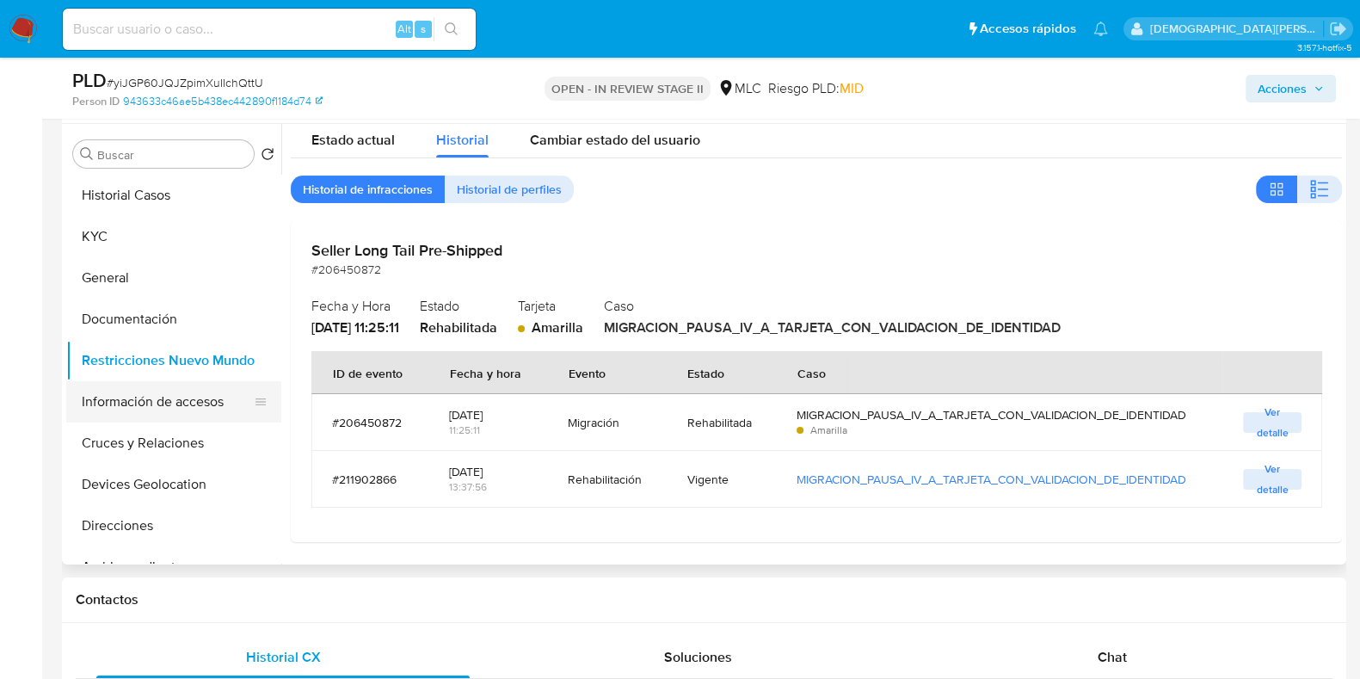
click at [151, 406] on button "Información de accesos" at bounding box center [166, 401] width 201 height 41
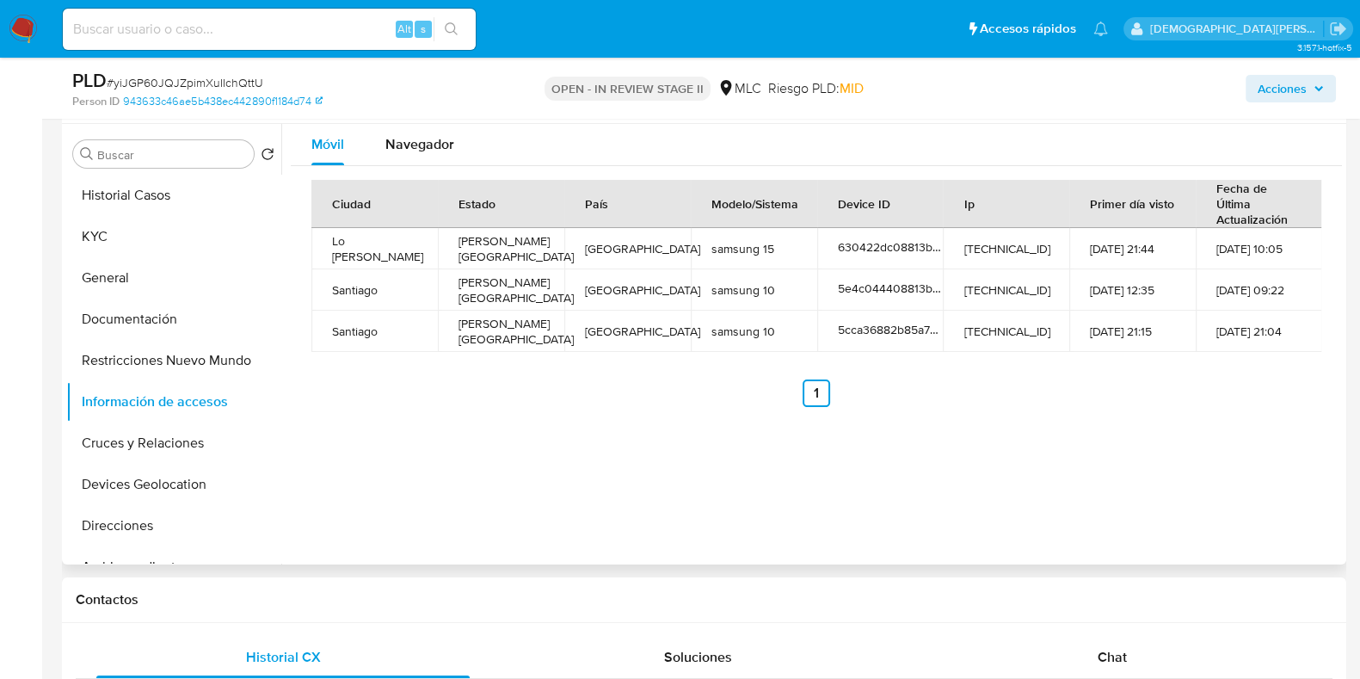
drag, startPoint x: 417, startPoint y: 143, endPoint x: 395, endPoint y: 169, distance: 34.8
click at [417, 143] on span "Navegador" at bounding box center [419, 144] width 69 height 20
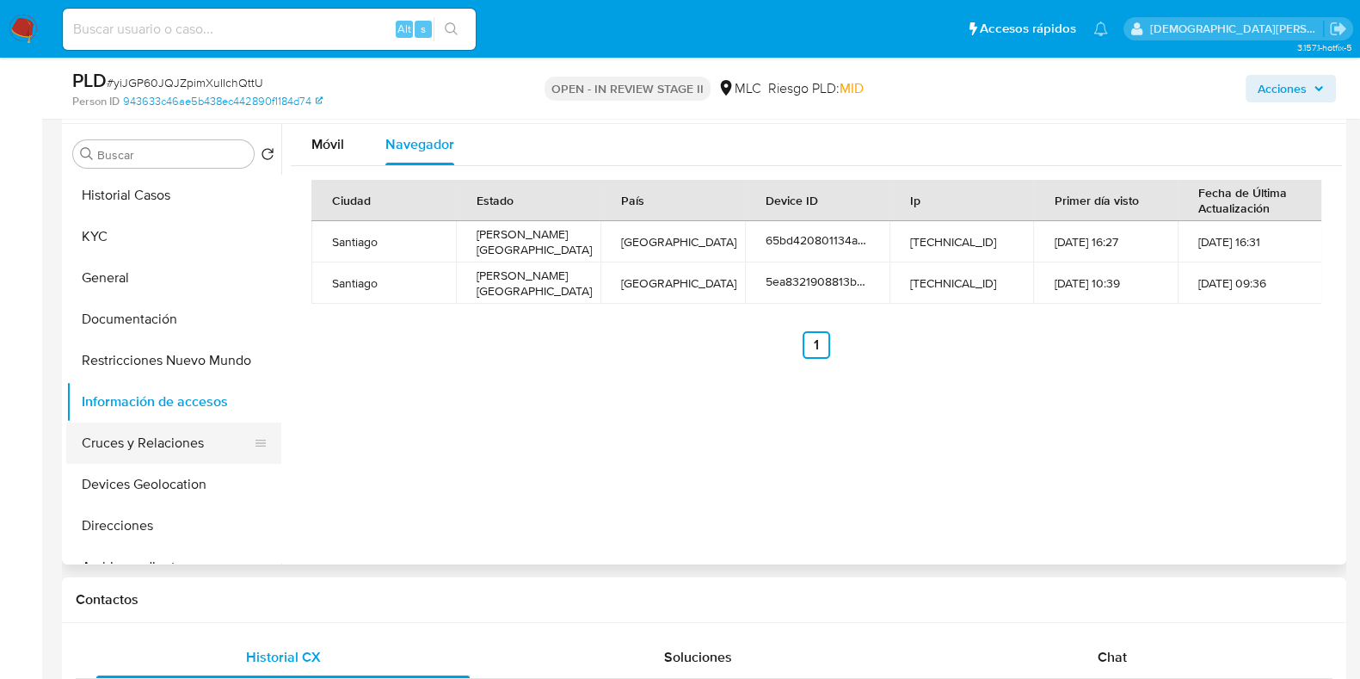
click at [150, 436] on button "Cruces y Relaciones" at bounding box center [166, 442] width 201 height 41
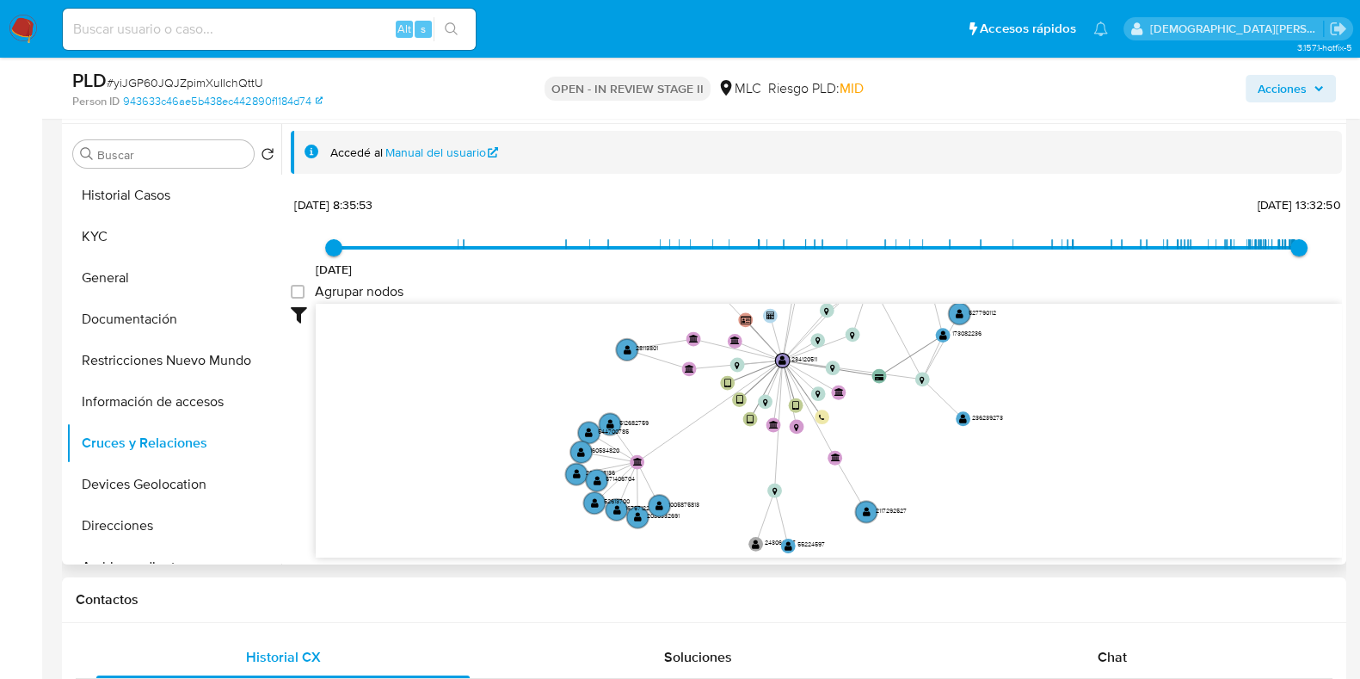
drag, startPoint x: 648, startPoint y: 421, endPoint x: 657, endPoint y: 319, distance: 102.0
click at [657, 319] on icon "device-630422dc08813b0019c5ca06  user-234120511  234120511 device-5cca36882b8…" at bounding box center [829, 428] width 1026 height 249
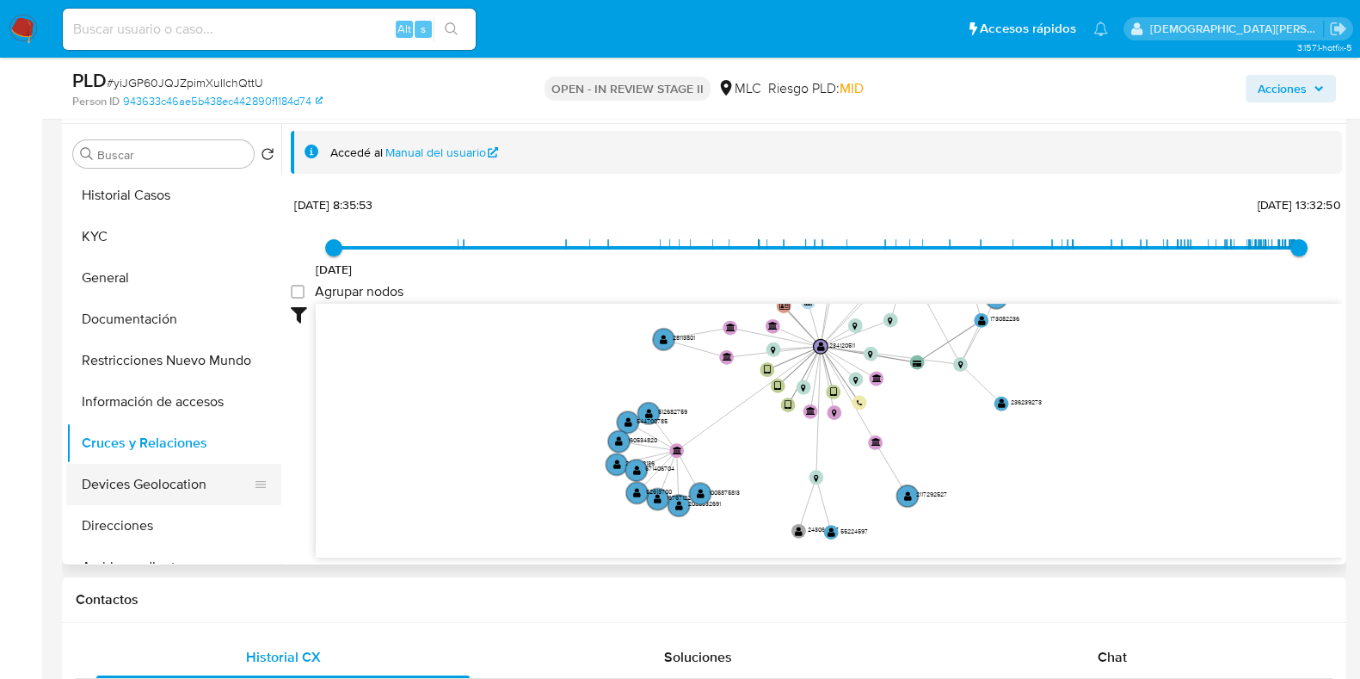
click at [151, 483] on button "Devices Geolocation" at bounding box center [166, 484] width 201 height 41
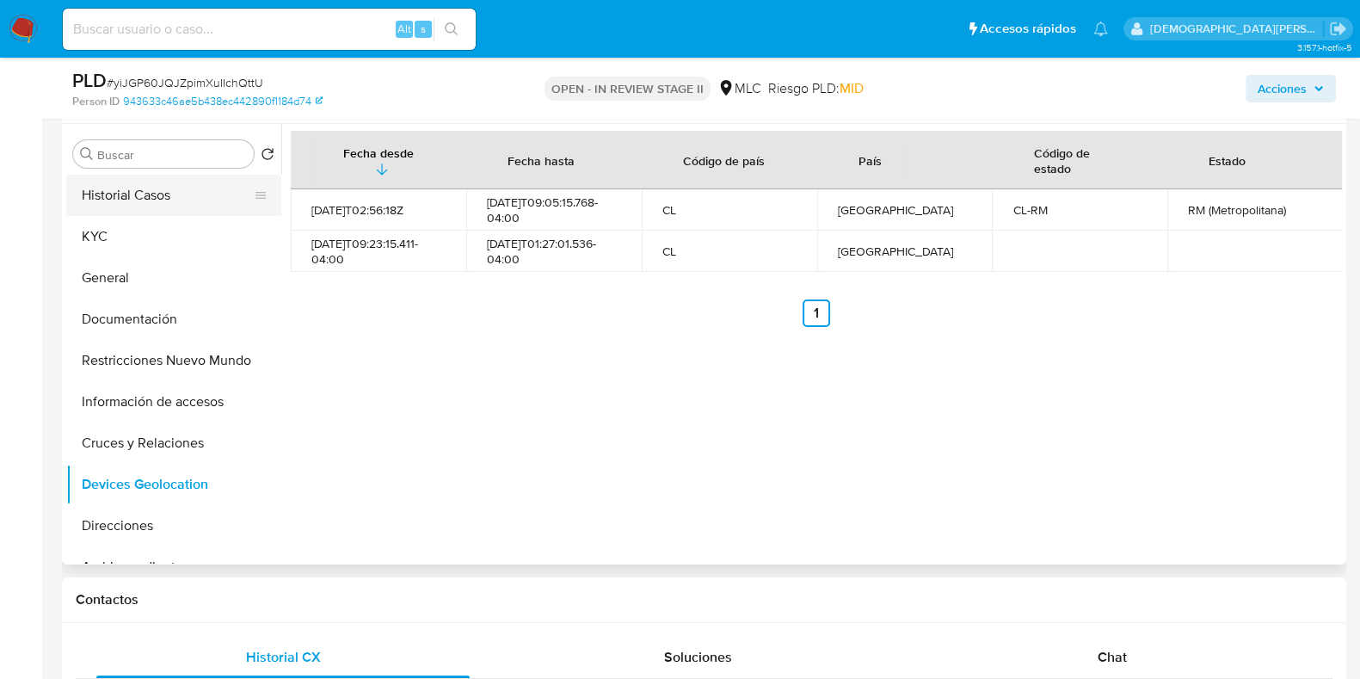
click at [164, 207] on button "Historial Casos" at bounding box center [166, 195] width 201 height 41
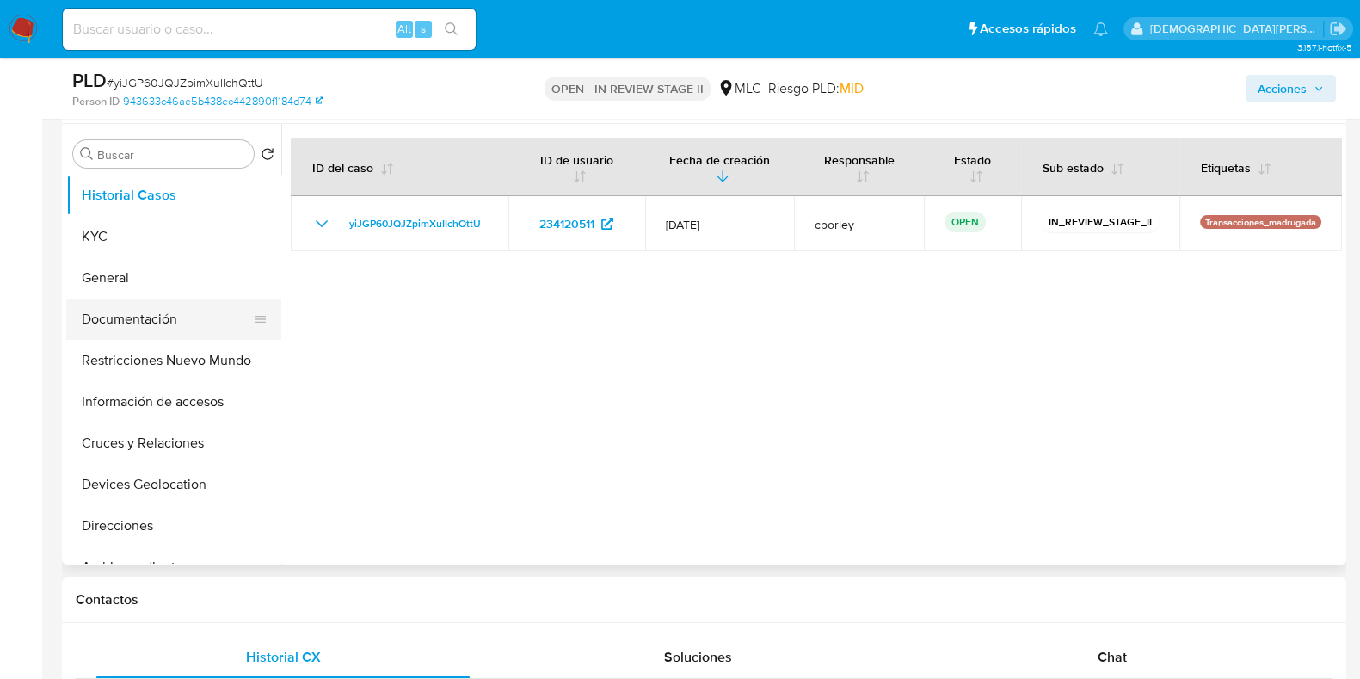
click at [116, 320] on button "Documentación" at bounding box center [166, 319] width 201 height 41
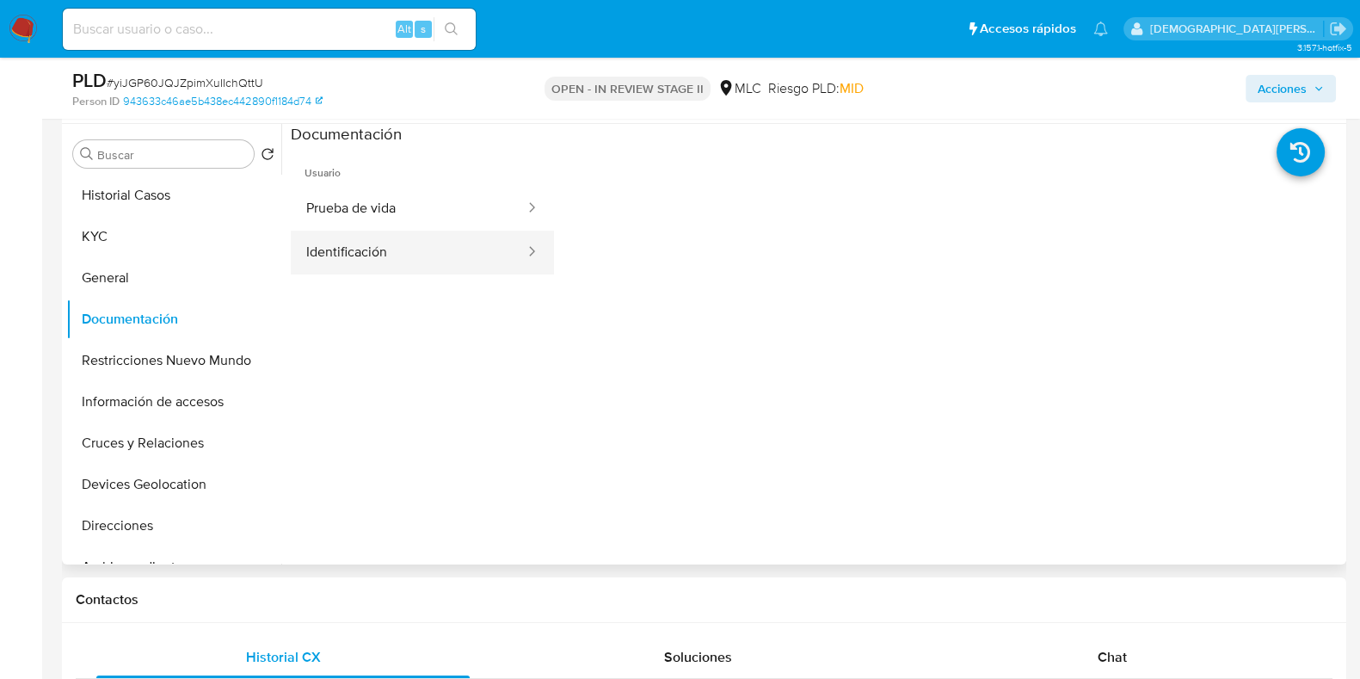
click at [434, 249] on button "Identificación" at bounding box center [409, 253] width 236 height 44
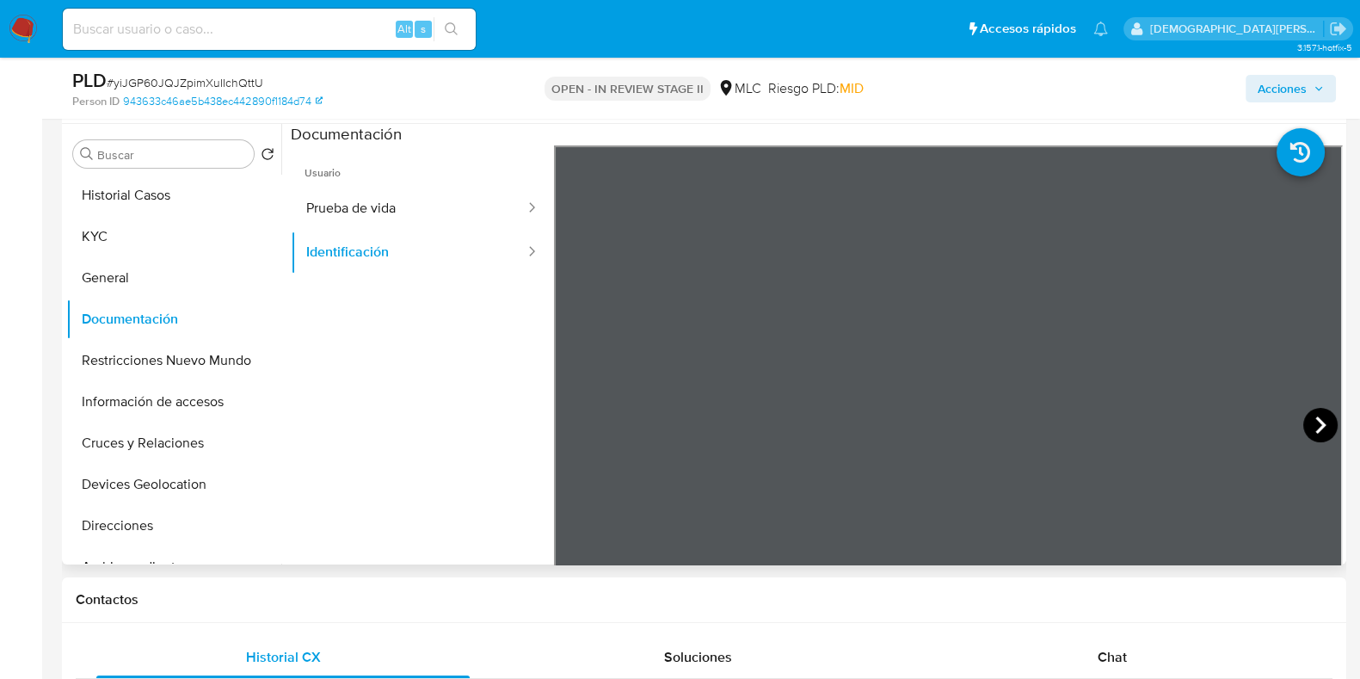
click at [1100, 426] on icon at bounding box center [1320, 424] width 10 height 17
click at [571, 415] on icon at bounding box center [575, 425] width 34 height 34
click at [1100, 425] on icon at bounding box center [1320, 425] width 34 height 34
click at [1100, 88] on span "Acciones" at bounding box center [1282, 89] width 49 height 28
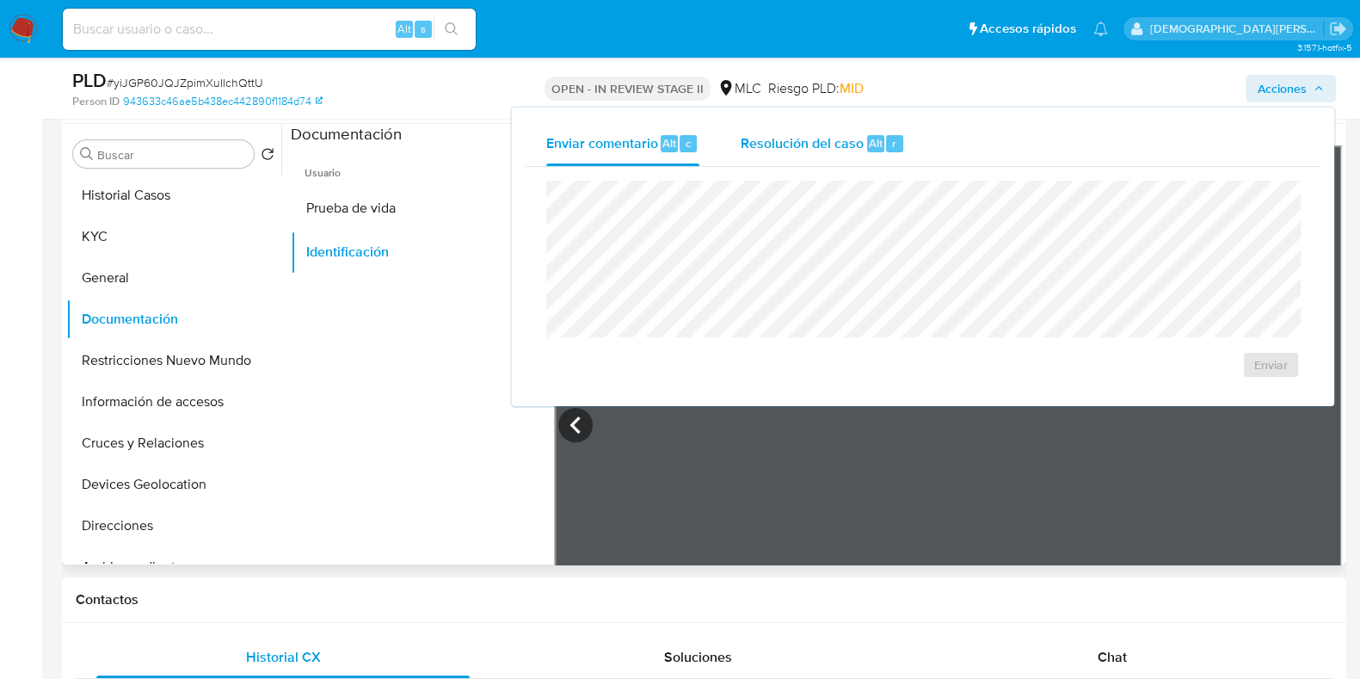
click at [810, 145] on span "Resolución del caso" at bounding box center [802, 142] width 123 height 20
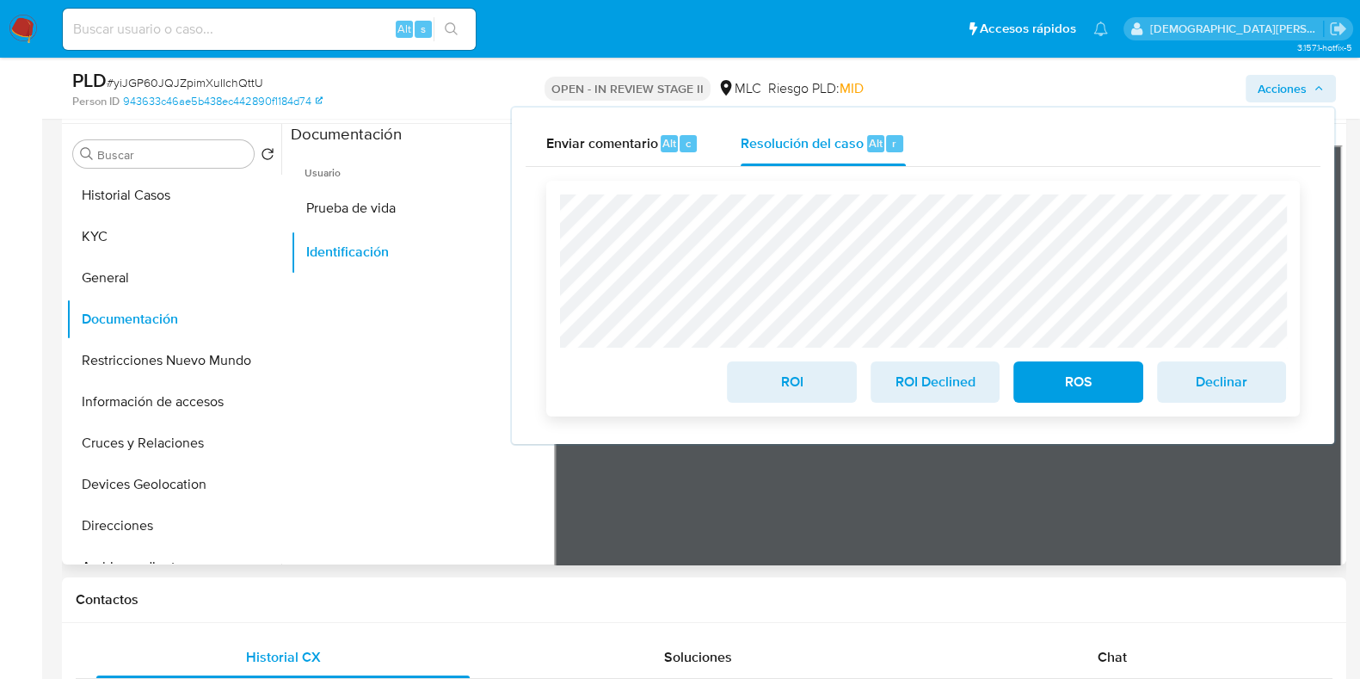
click at [778, 375] on span "ROI" at bounding box center [791, 382] width 84 height 38
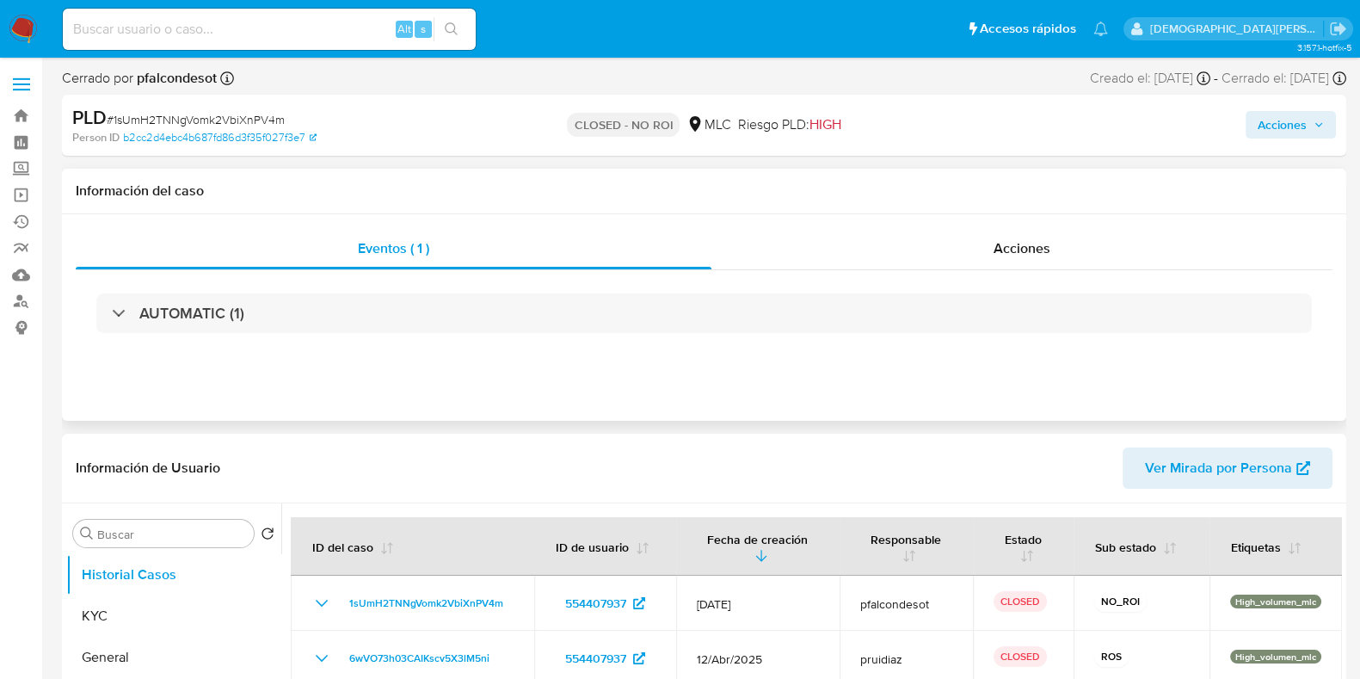
select select "10"
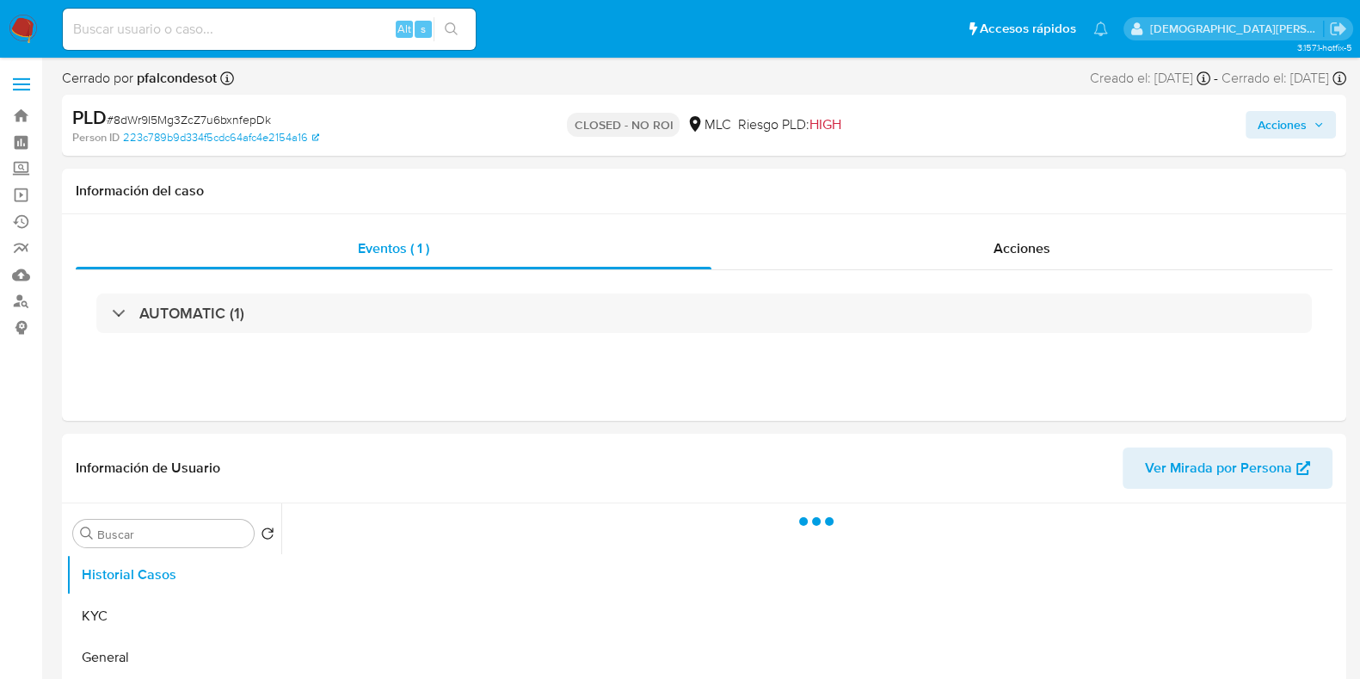
select select "10"
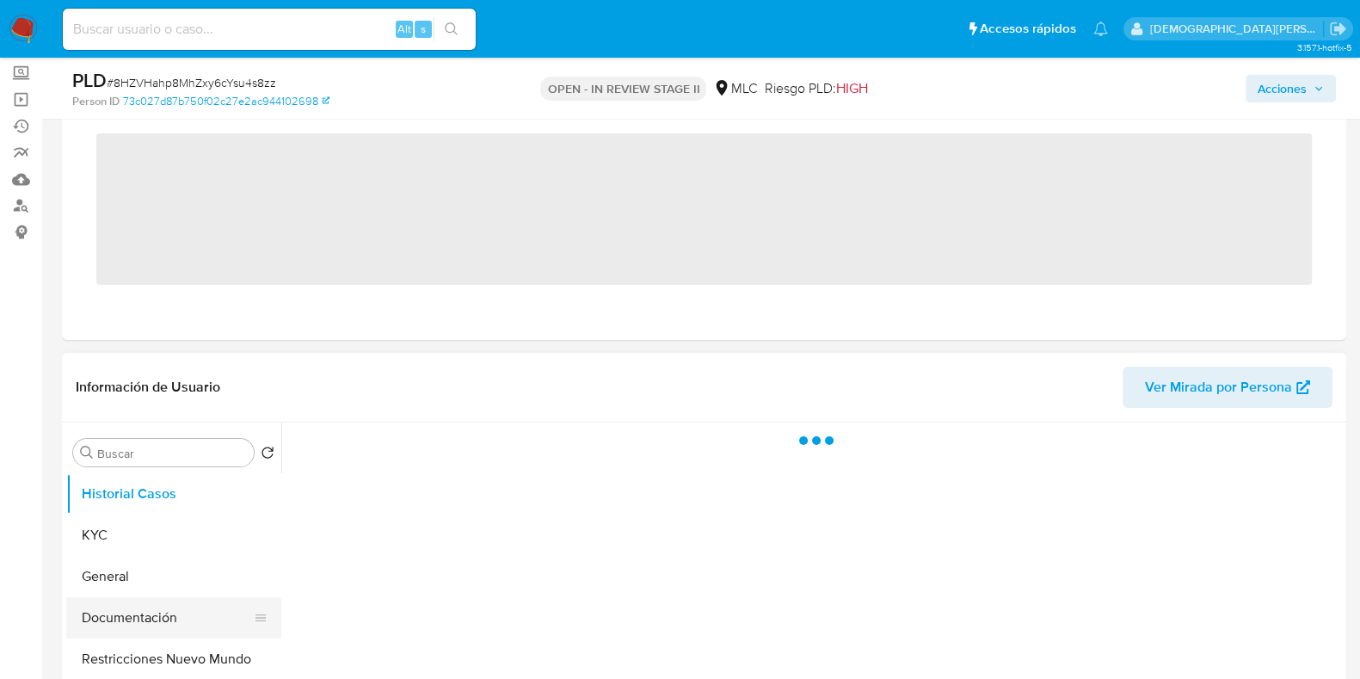
scroll to position [214, 0]
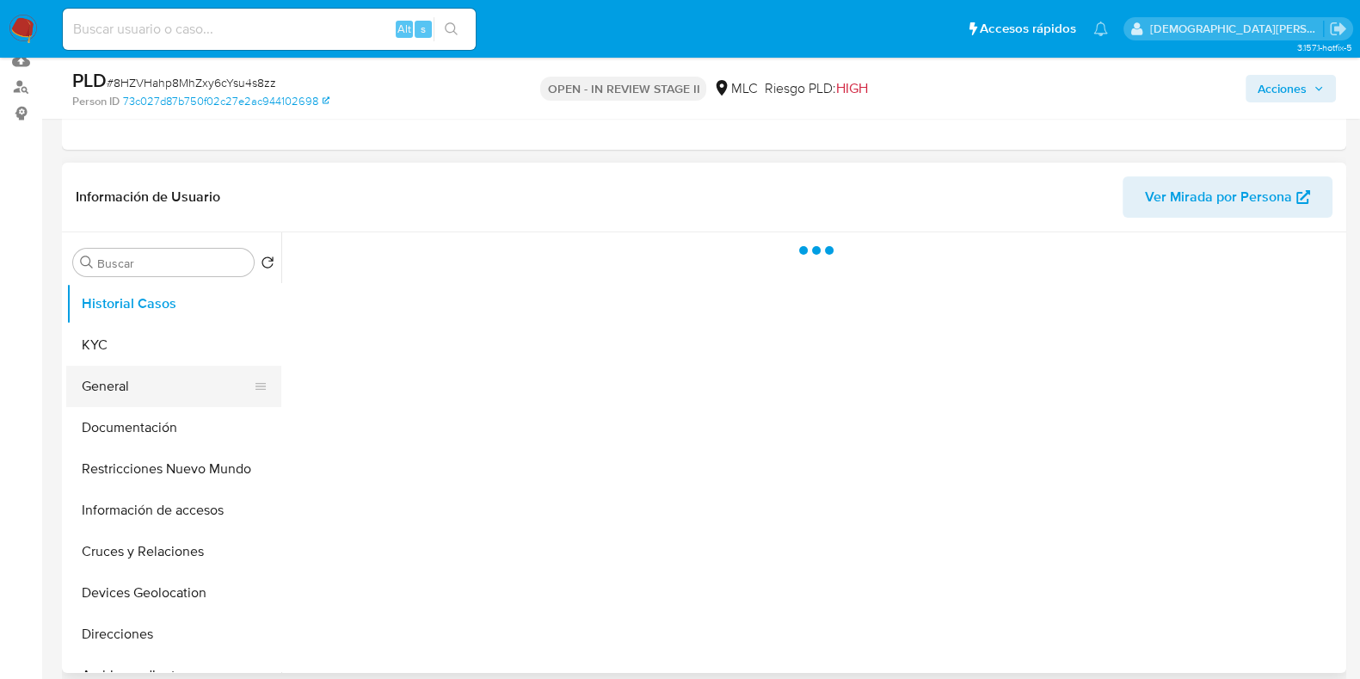
click at [108, 387] on button "General" at bounding box center [166, 386] width 201 height 41
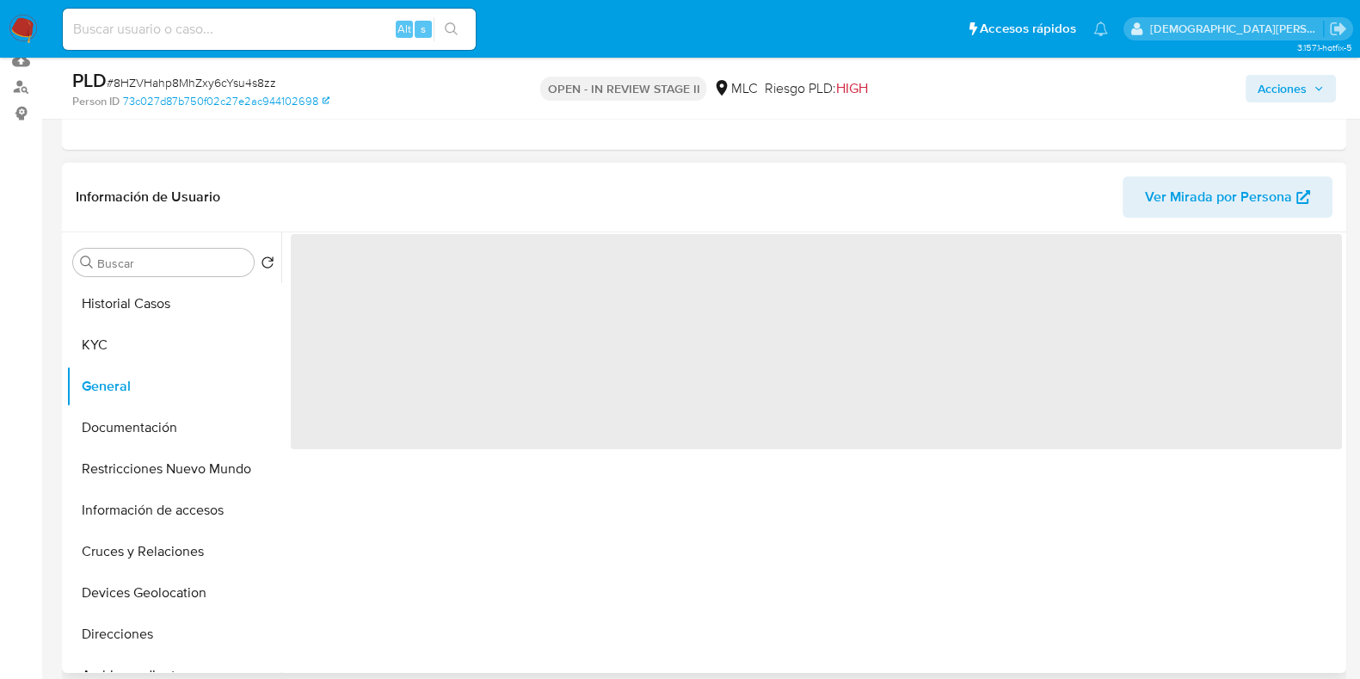
select select "10"
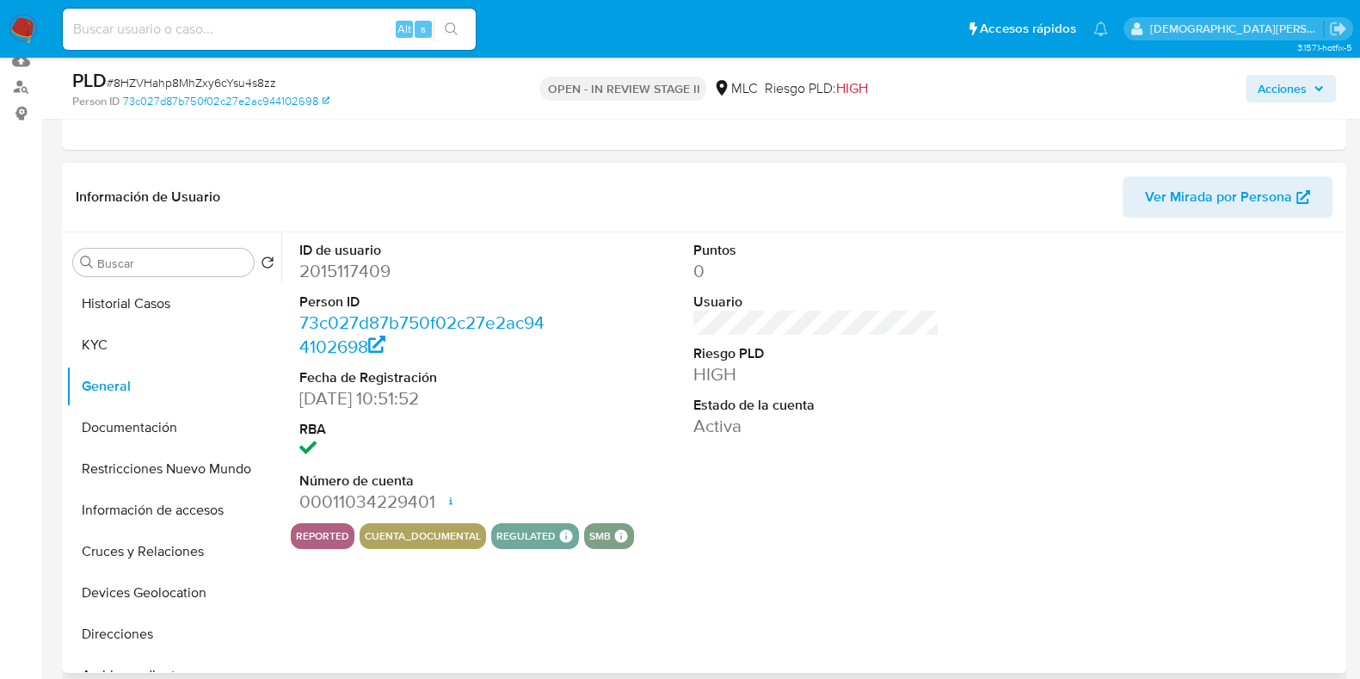
click at [320, 260] on dd "2015117409" at bounding box center [422, 271] width 246 height 24
copy dd "2015117409"
click at [132, 292] on button "Historial Casos" at bounding box center [166, 303] width 201 height 41
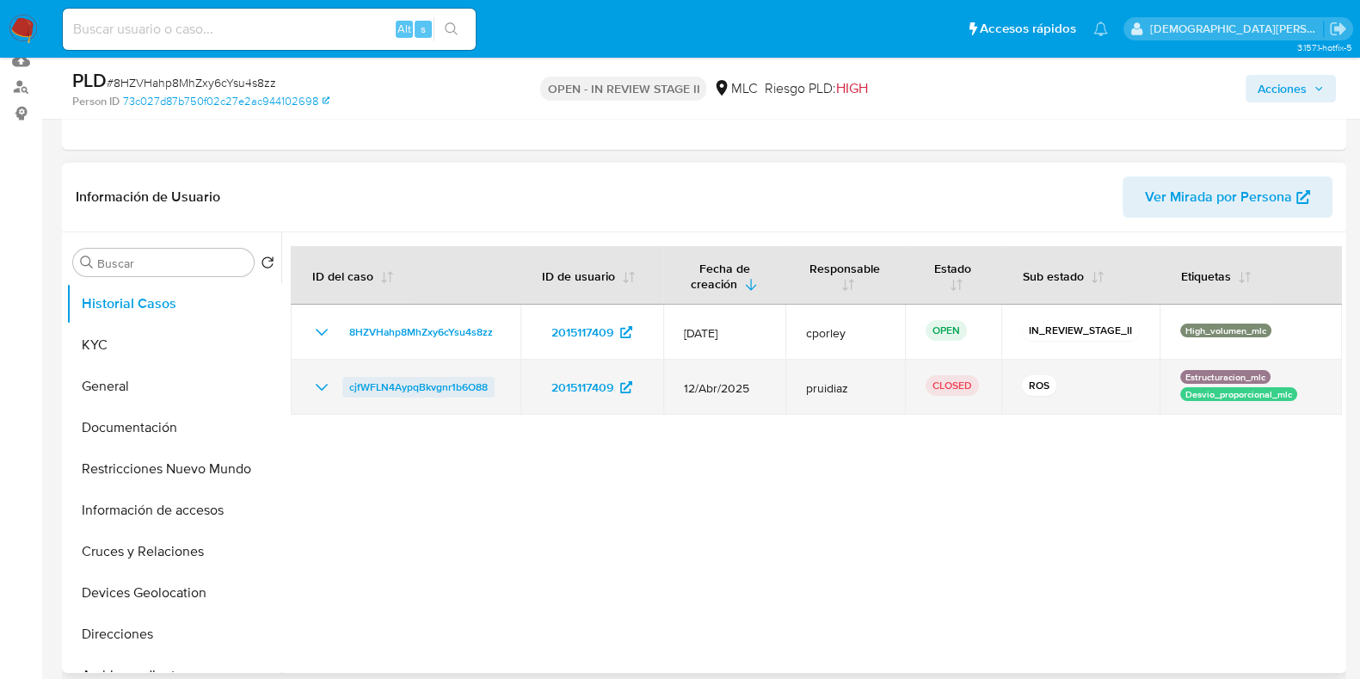
drag, startPoint x: 325, startPoint y: 389, endPoint x: 343, endPoint y: 379, distance: 20.8
click at [325, 389] on icon "Mostrar/Ocultar" at bounding box center [321, 387] width 21 height 21
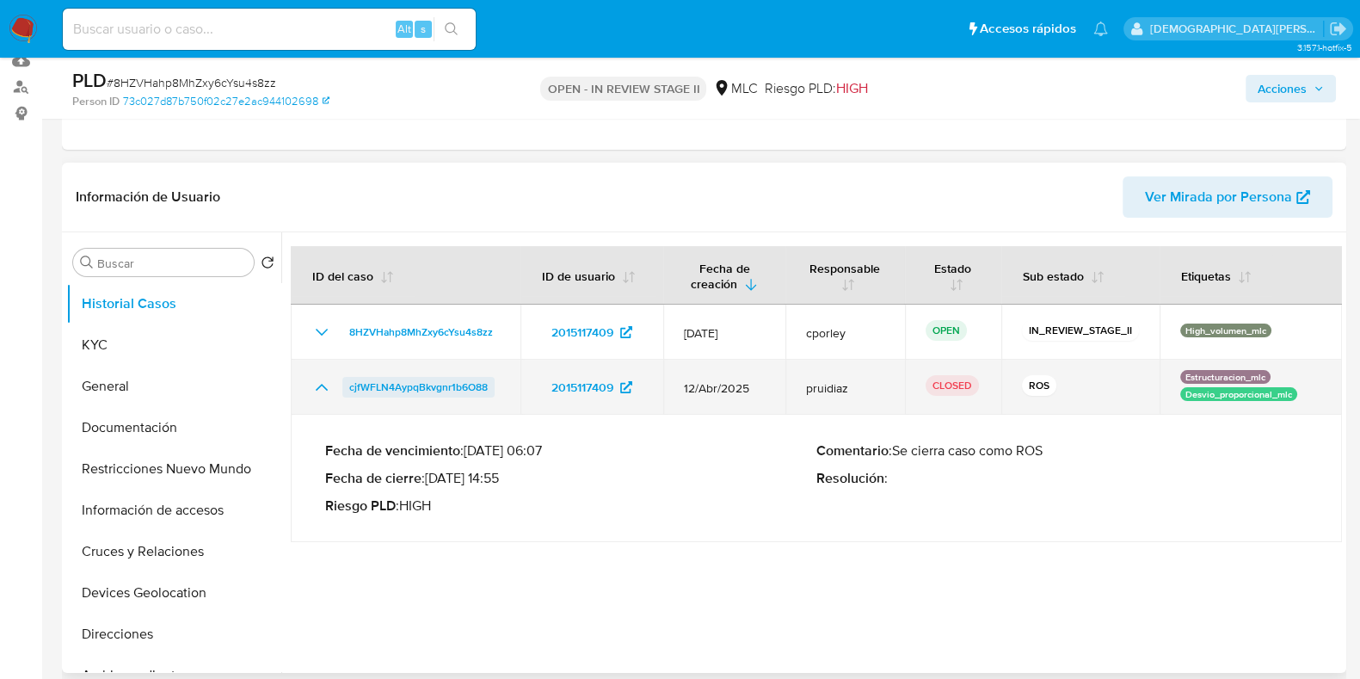
click at [406, 384] on span "cjfWFLN4AypqBkvgnr1b6O88" at bounding box center [418, 387] width 139 height 21
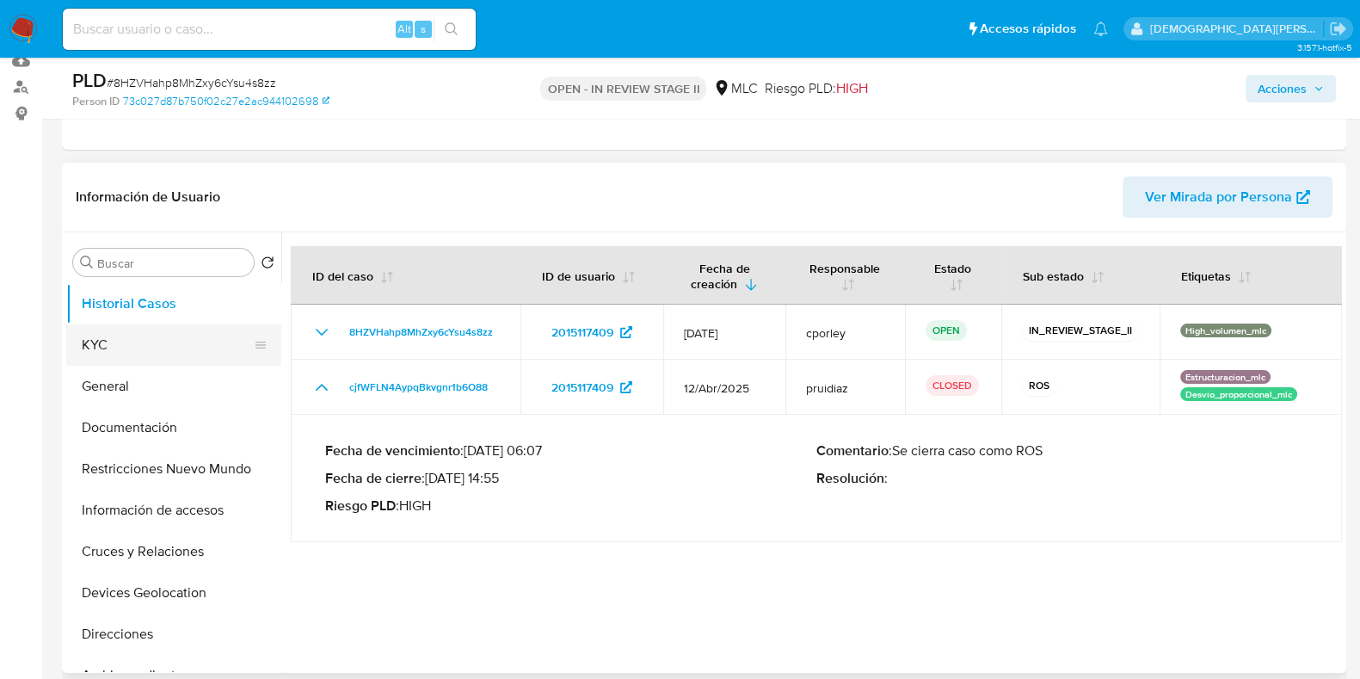
click at [153, 341] on button "KYC" at bounding box center [166, 344] width 201 height 41
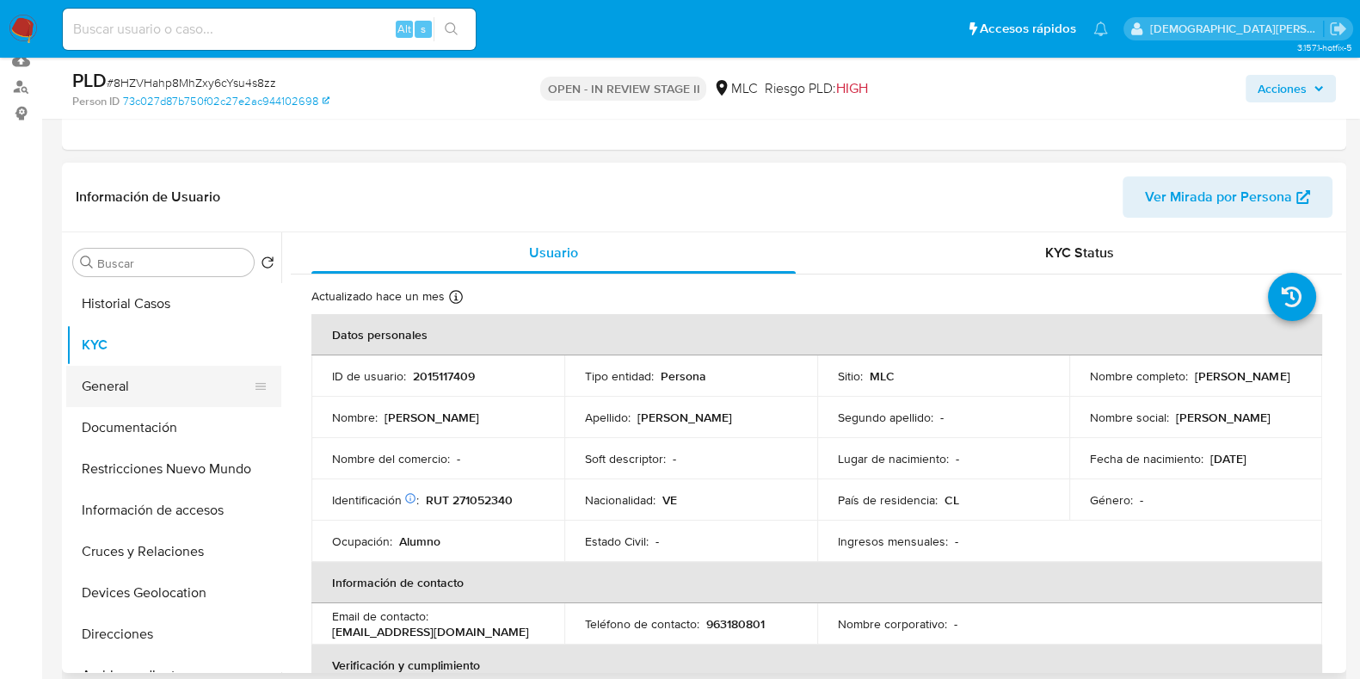
click at [120, 380] on button "General" at bounding box center [166, 386] width 201 height 41
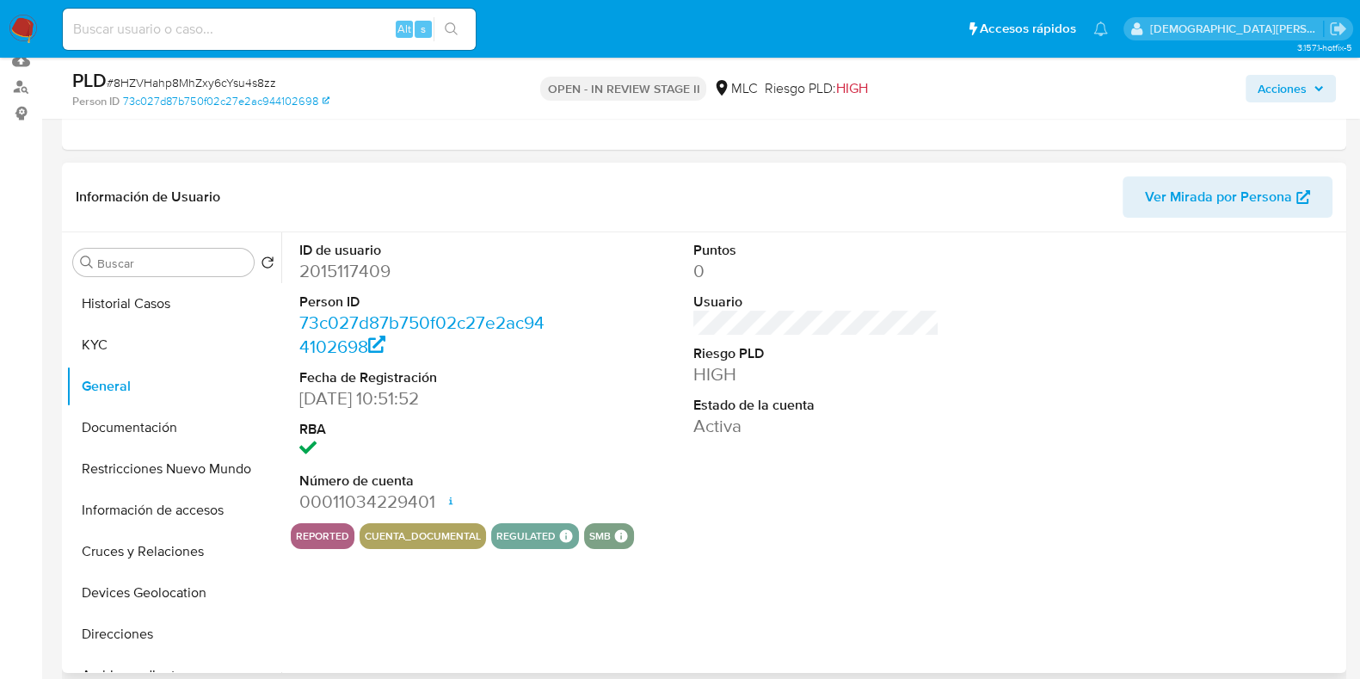
click at [340, 262] on dd "2015117409" at bounding box center [422, 271] width 246 height 24
copy dd "2015117409"
click at [138, 342] on button "KYC" at bounding box center [166, 344] width 201 height 41
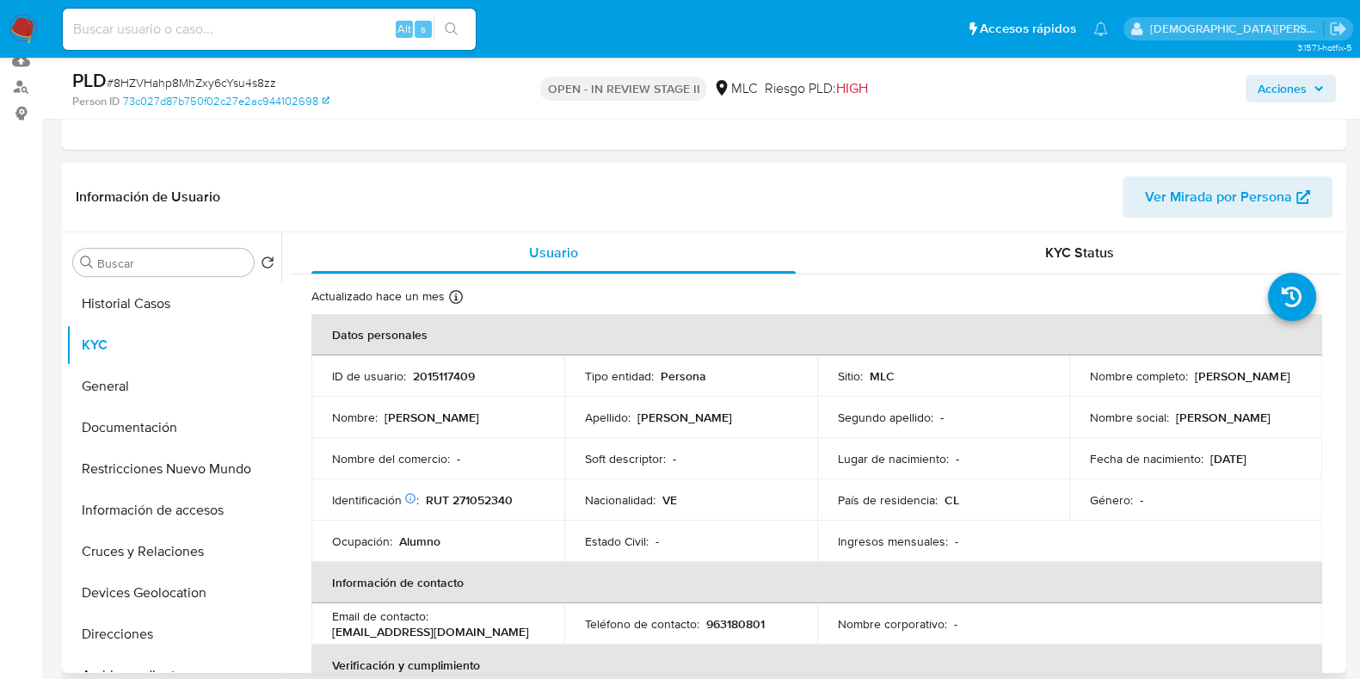
drag, startPoint x: 1251, startPoint y: 385, endPoint x: 1099, endPoint y: 380, distance: 151.5
click at [1195, 379] on p "David Alejandro Matos Rondon" at bounding box center [1242, 375] width 95 height 15
click at [182, 434] on button "Documentación" at bounding box center [166, 427] width 201 height 41
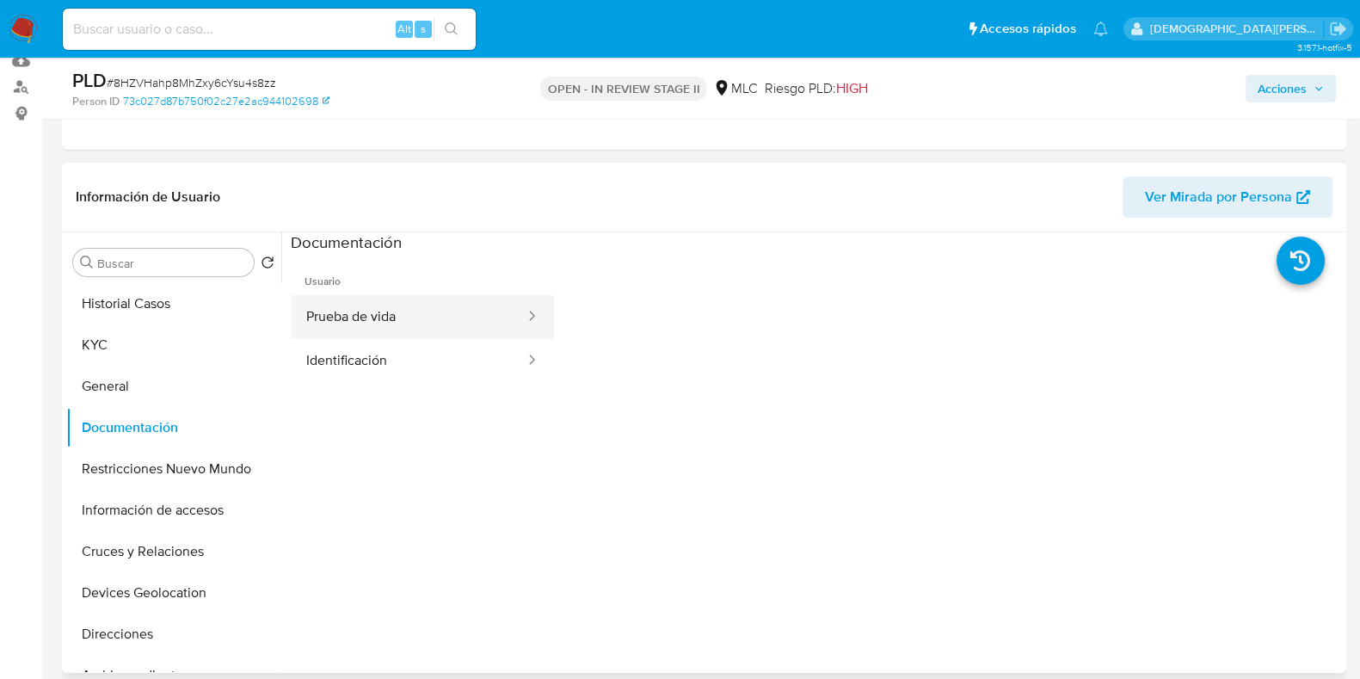
click at [429, 326] on button "Prueba de vida" at bounding box center [409, 317] width 236 height 44
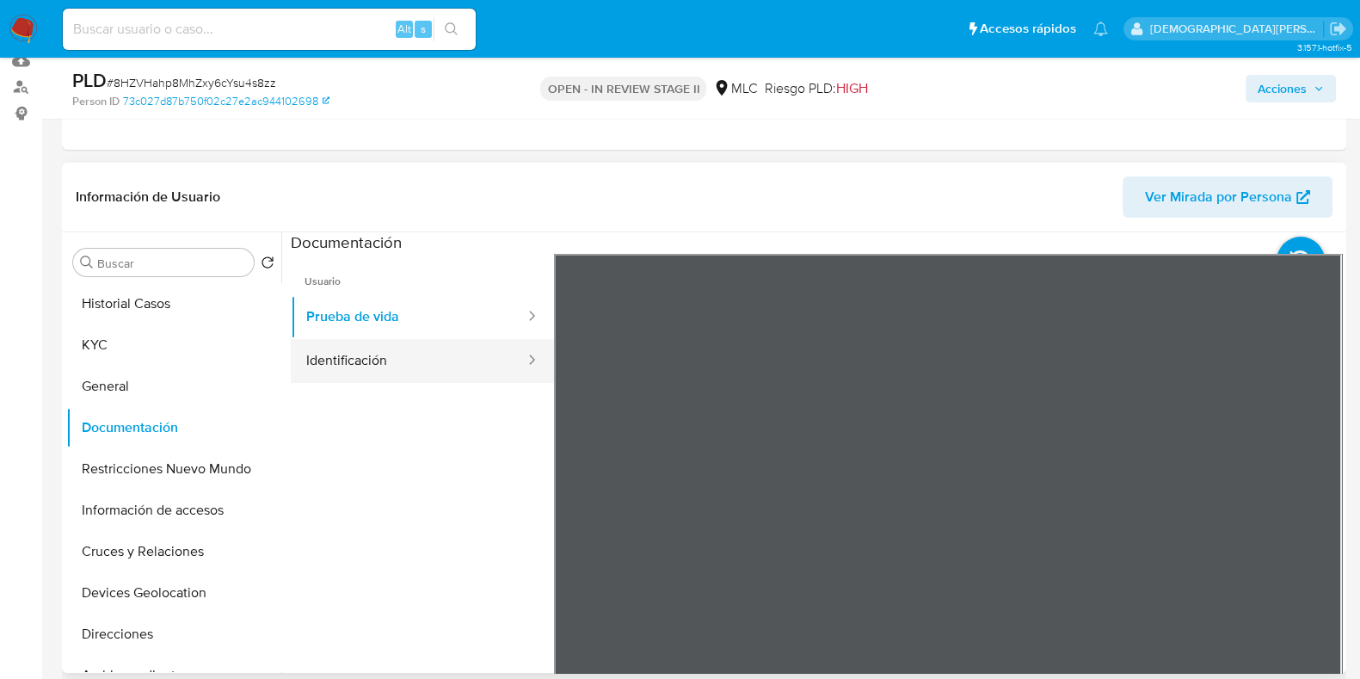
click at [429, 362] on button "Identificación" at bounding box center [409, 361] width 236 height 44
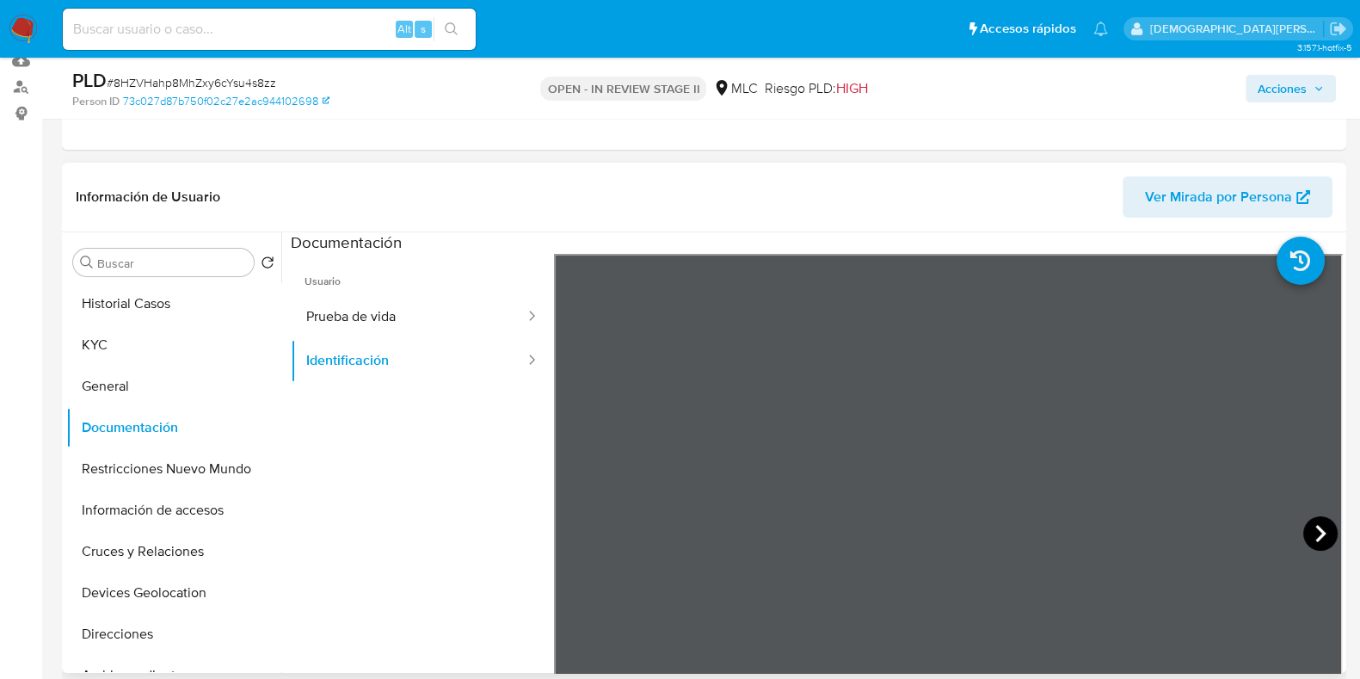
click at [1311, 530] on icon at bounding box center [1320, 533] width 34 height 34
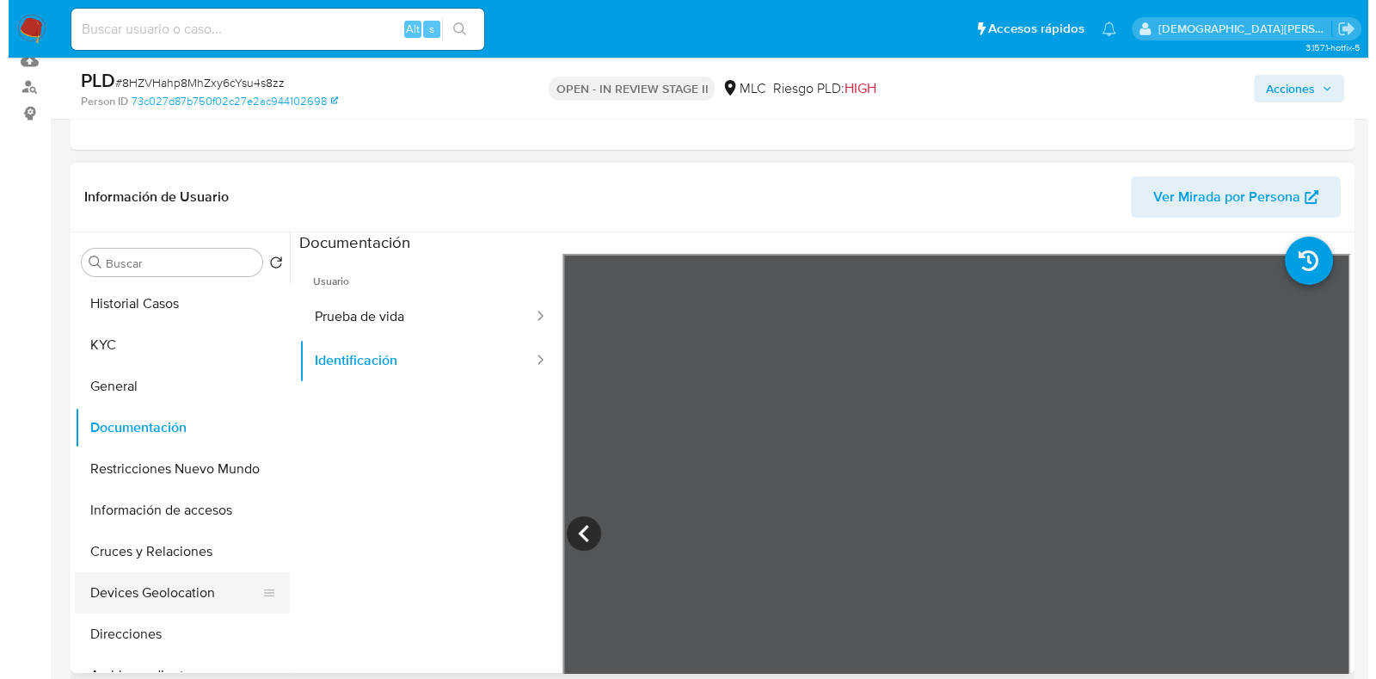
scroll to position [107, 0]
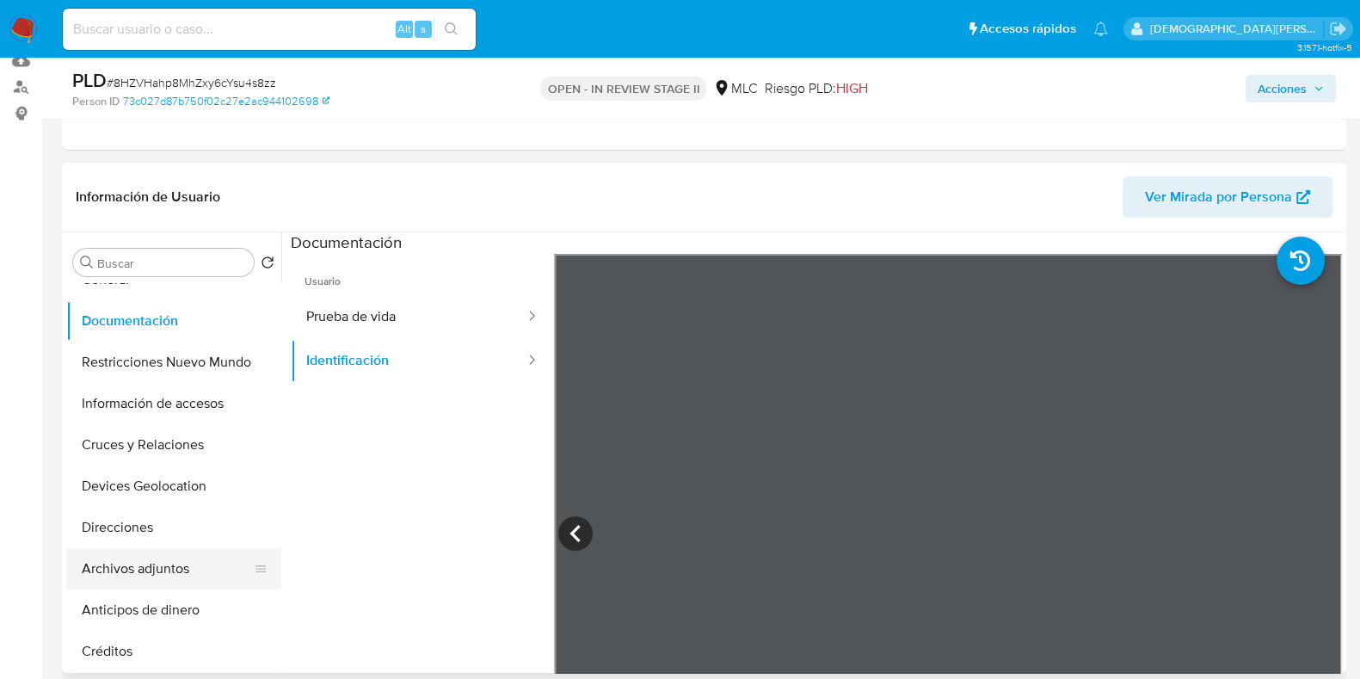
click at [172, 573] on button "Archivos adjuntos" at bounding box center [166, 568] width 201 height 41
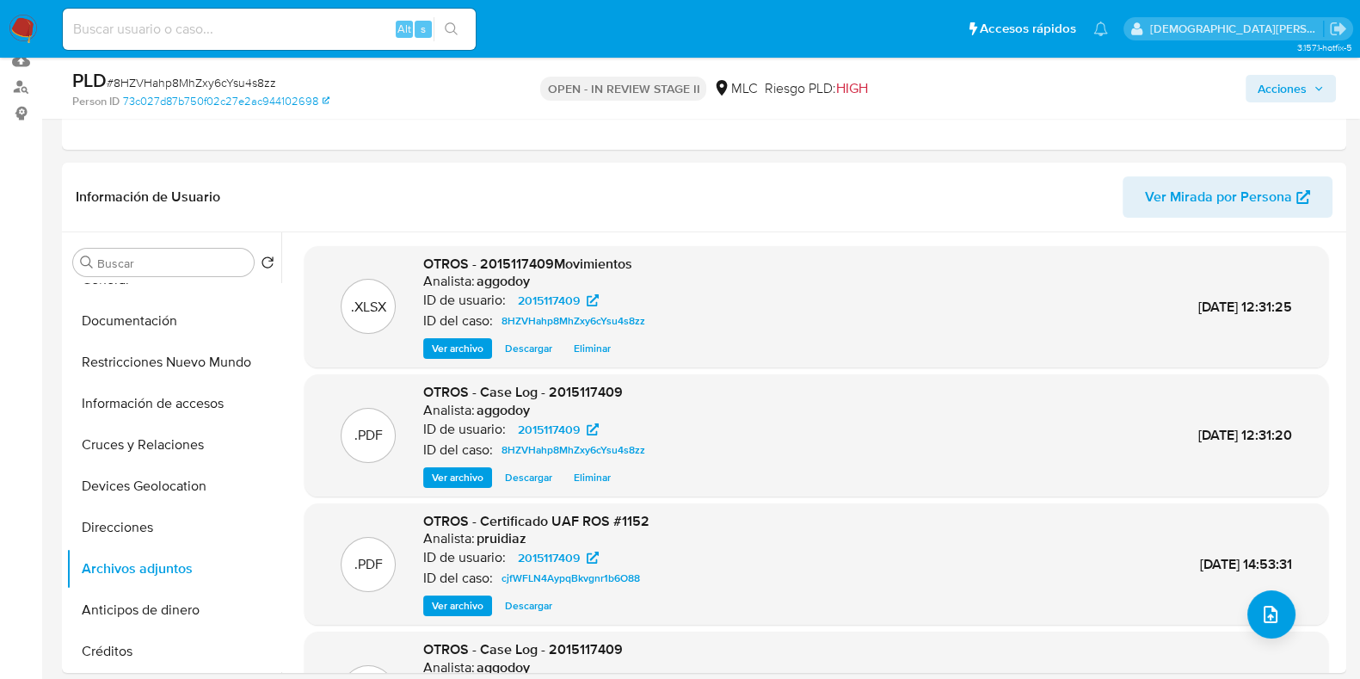
click at [476, 346] on span "Ver archivo" at bounding box center [458, 348] width 52 height 17
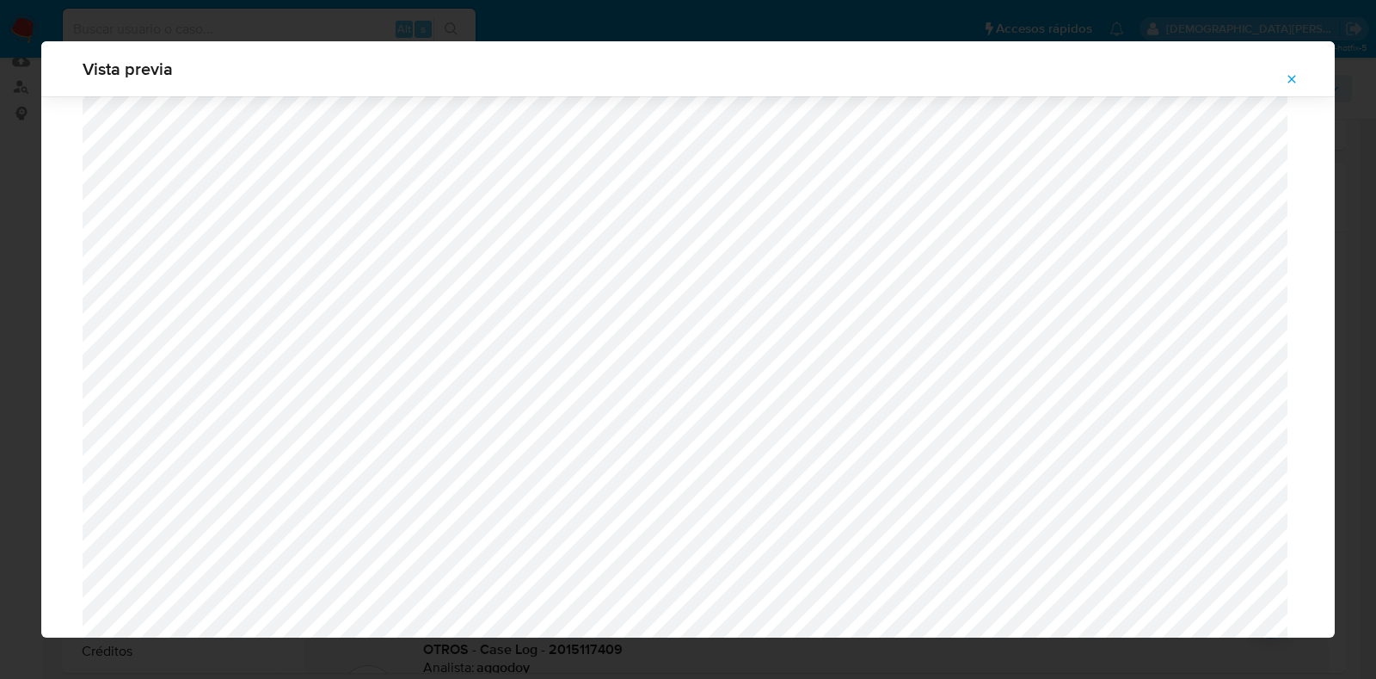
scroll to position [29200, 0]
click at [1294, 72] on icon "Attachment preview" at bounding box center [1292, 79] width 14 height 14
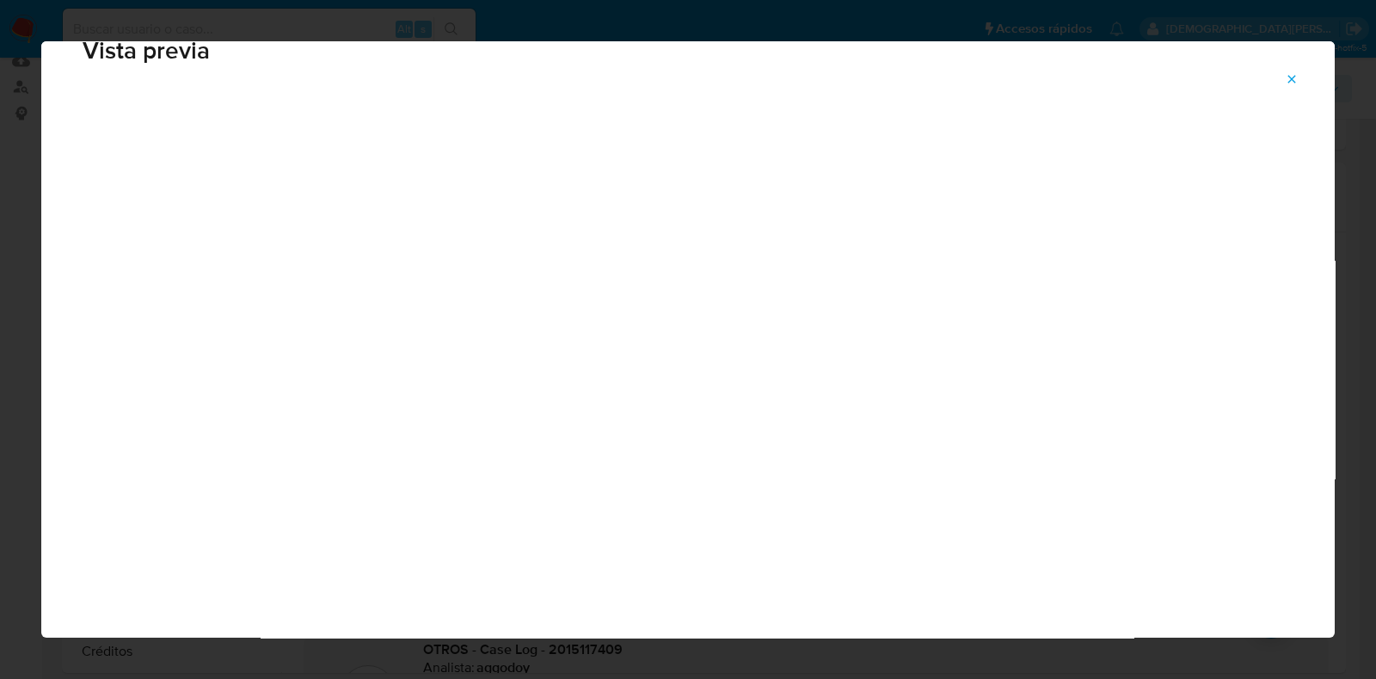
scroll to position [43, 0]
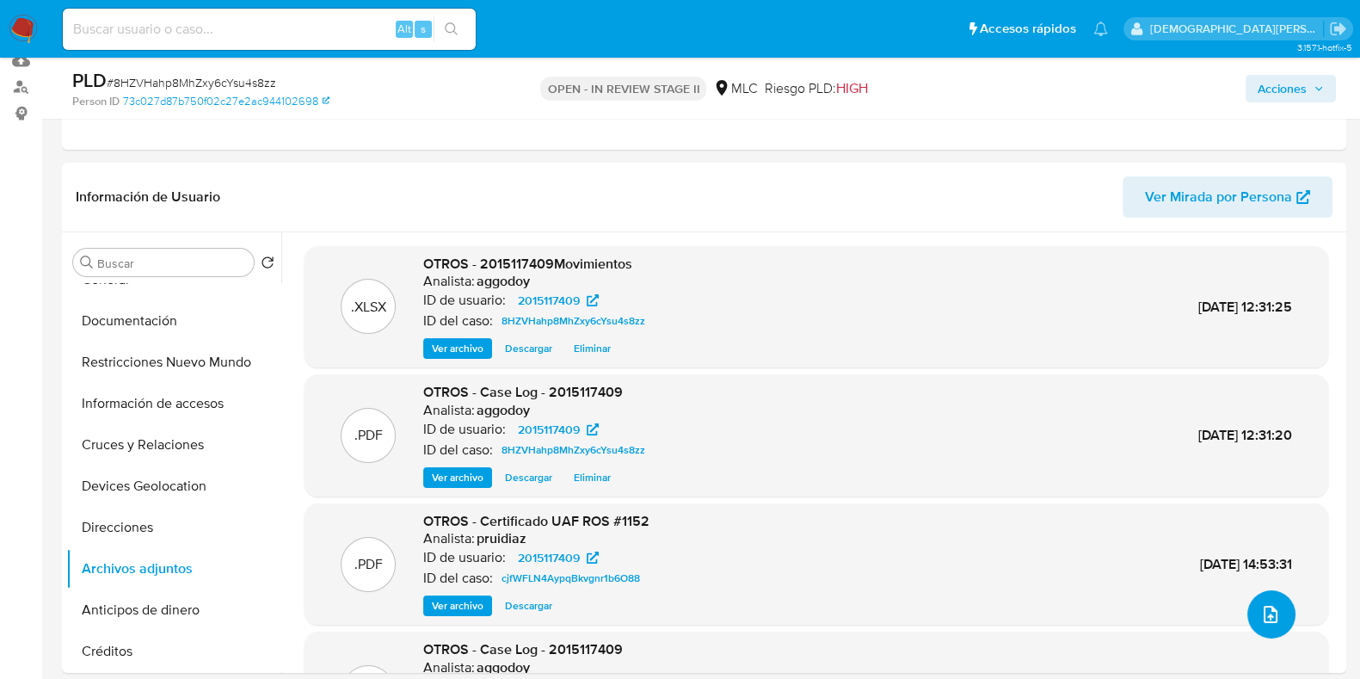
click at [1278, 617] on button "upload-file" at bounding box center [1271, 614] width 48 height 48
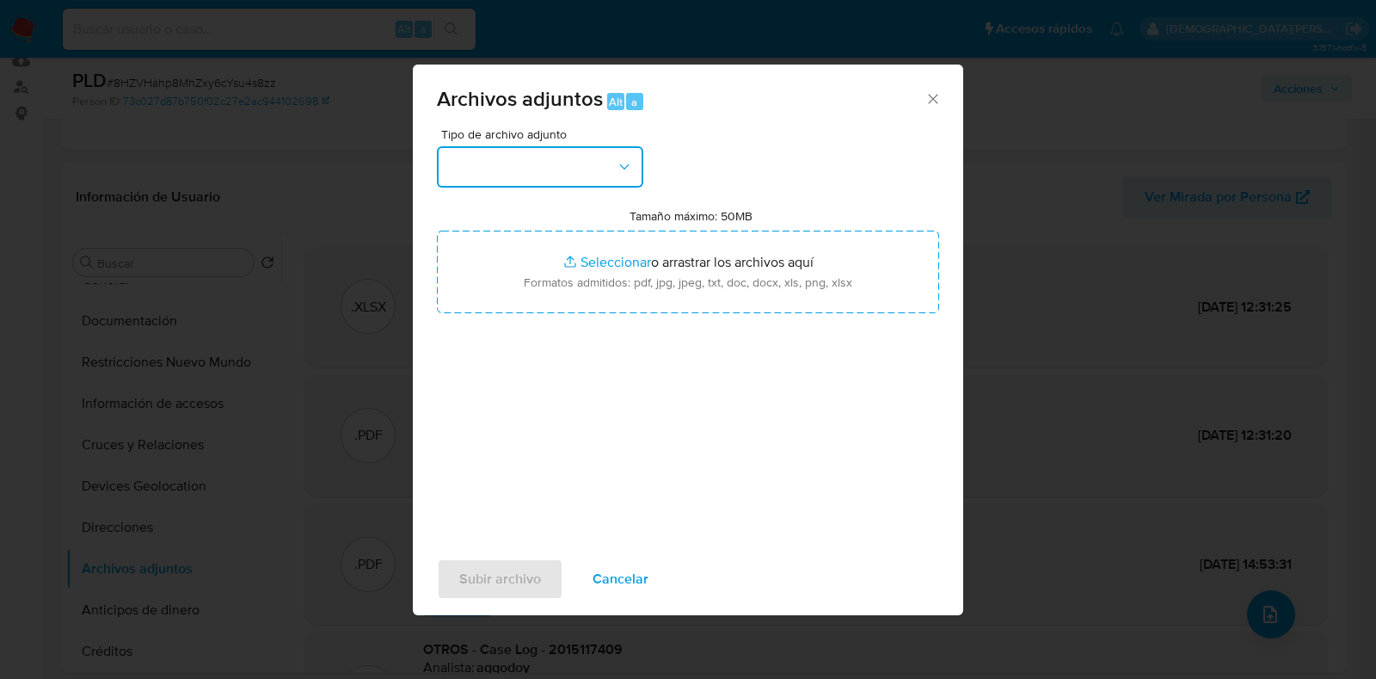
click at [579, 169] on button "button" at bounding box center [540, 166] width 206 height 41
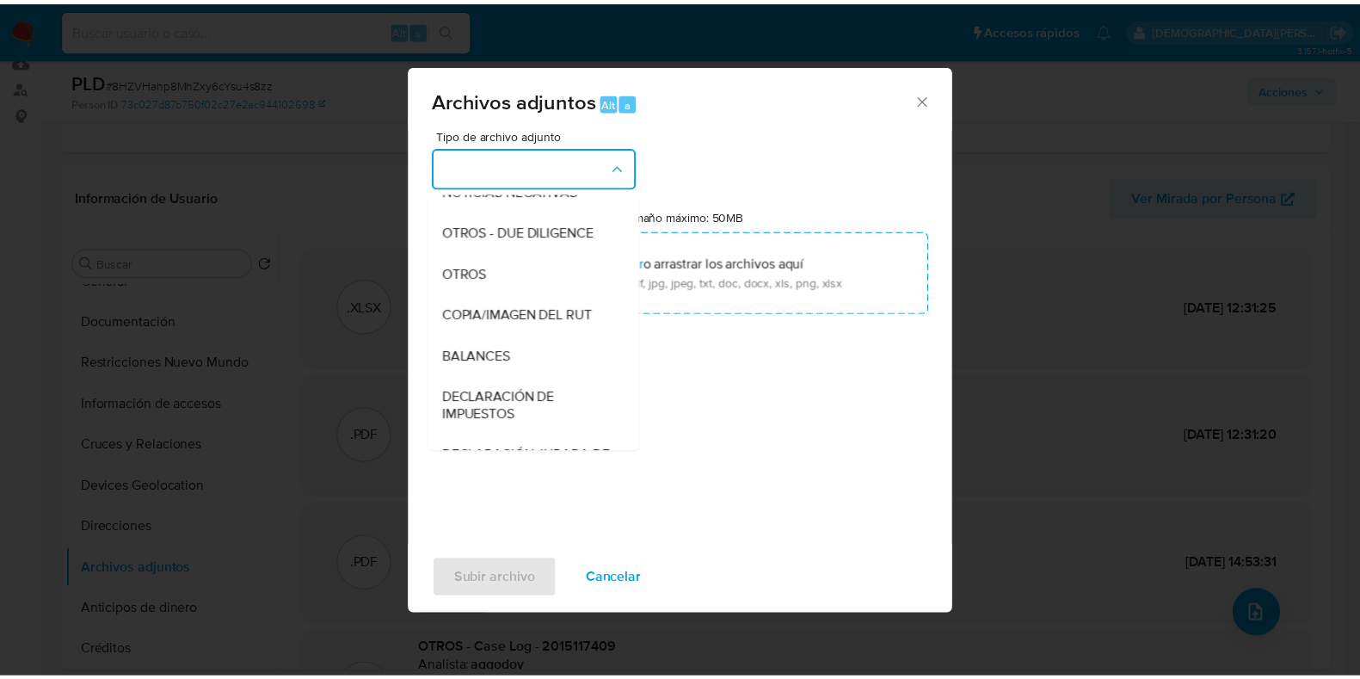
scroll to position [177, 0]
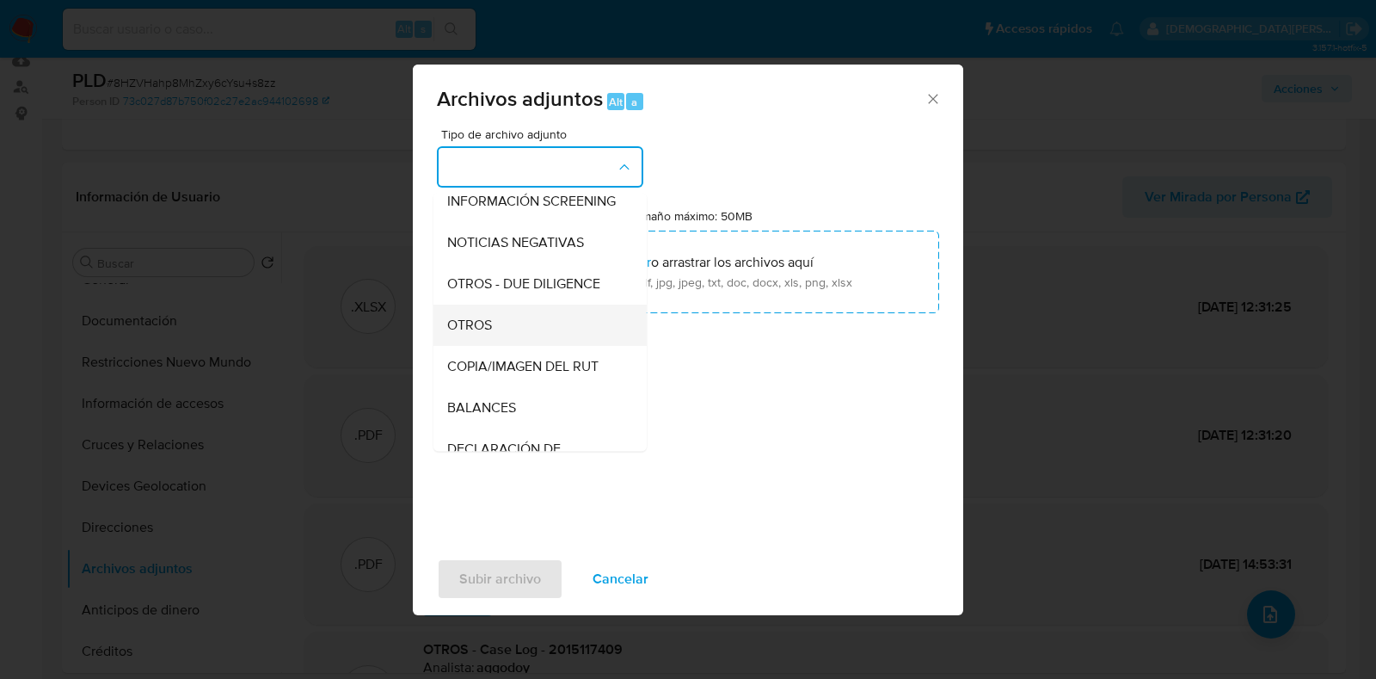
click at [520, 346] on div "OTROS" at bounding box center [535, 325] width 176 height 41
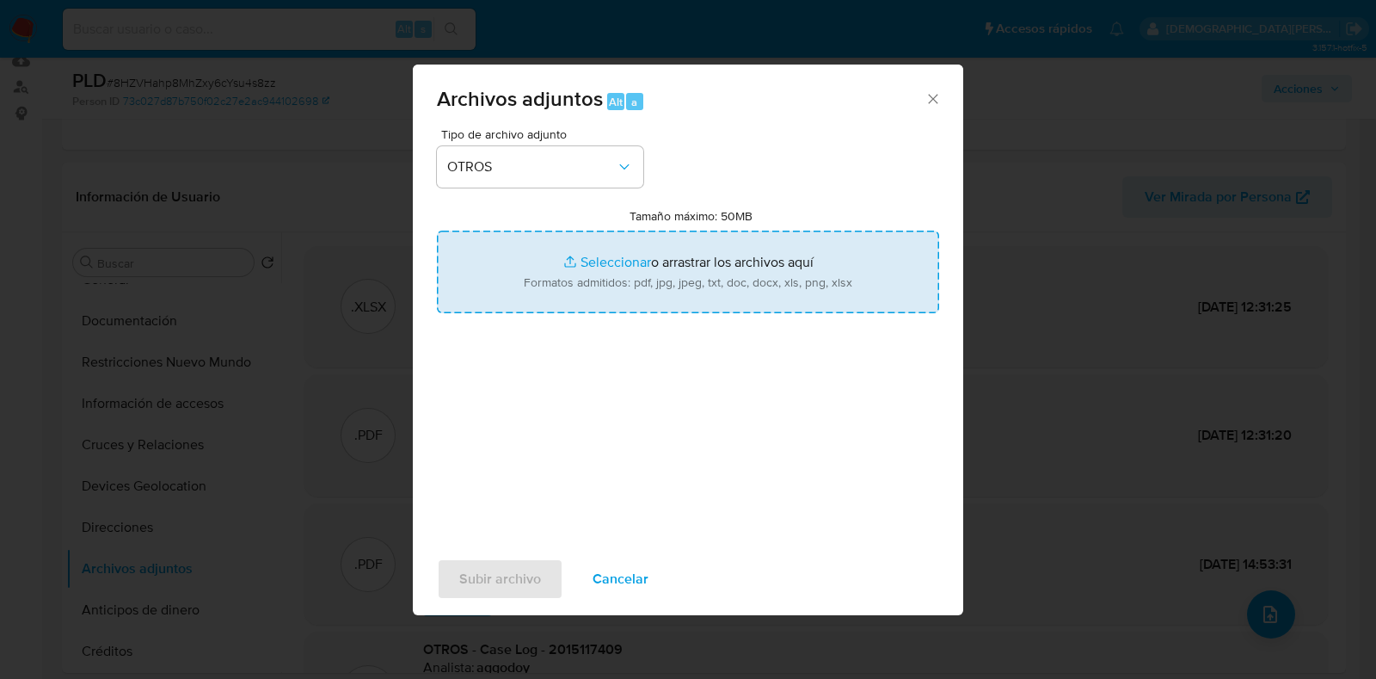
click at [607, 262] on input "Tamaño máximo: 50MB Seleccionar archivos" at bounding box center [688, 272] width 502 height 83
type input "C:\fakepath\2015117409 - 01_09_2025 - corregidas.xlsx"
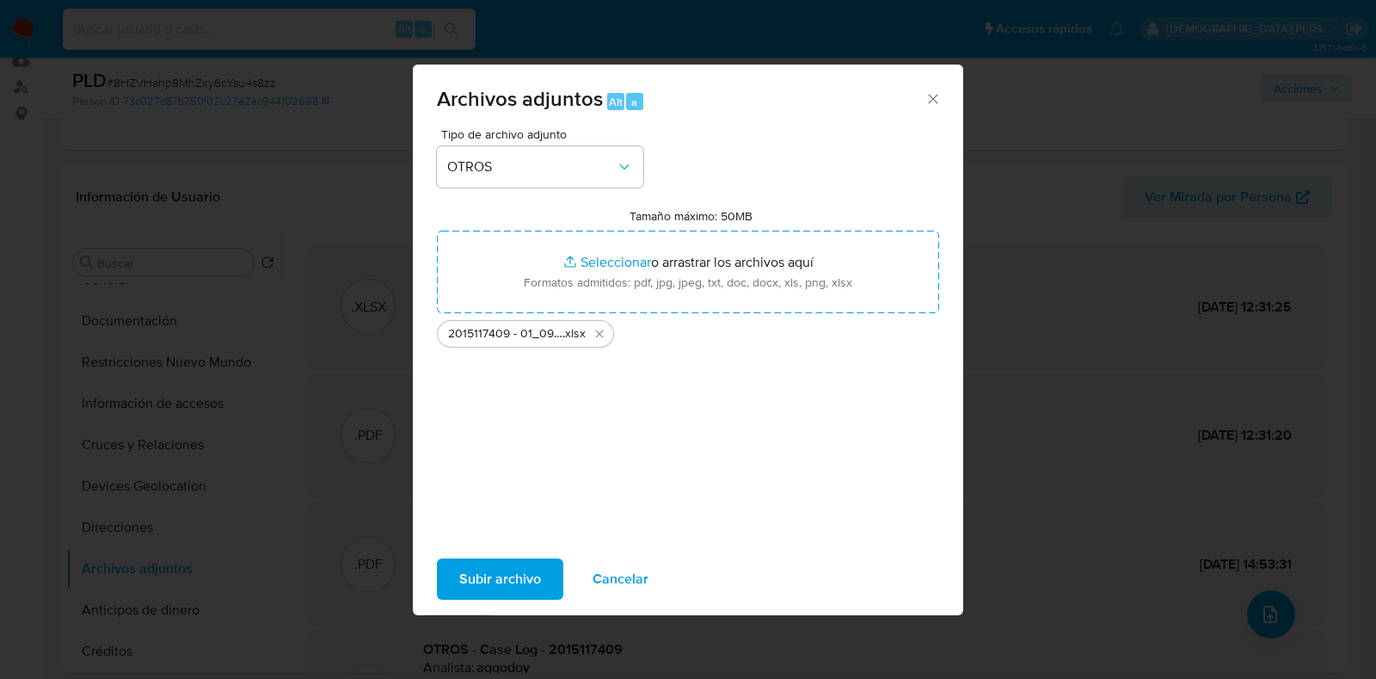
click at [500, 572] on span "Subir archivo" at bounding box center [500, 579] width 82 height 38
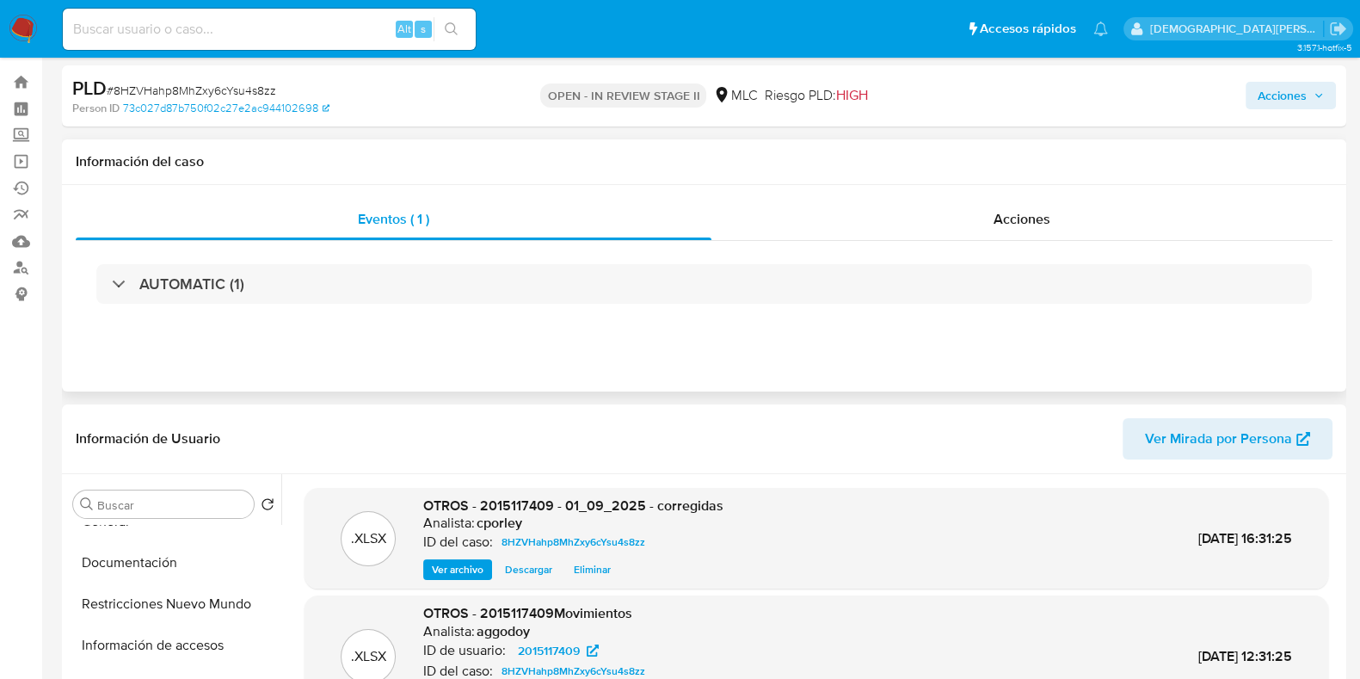
scroll to position [0, 0]
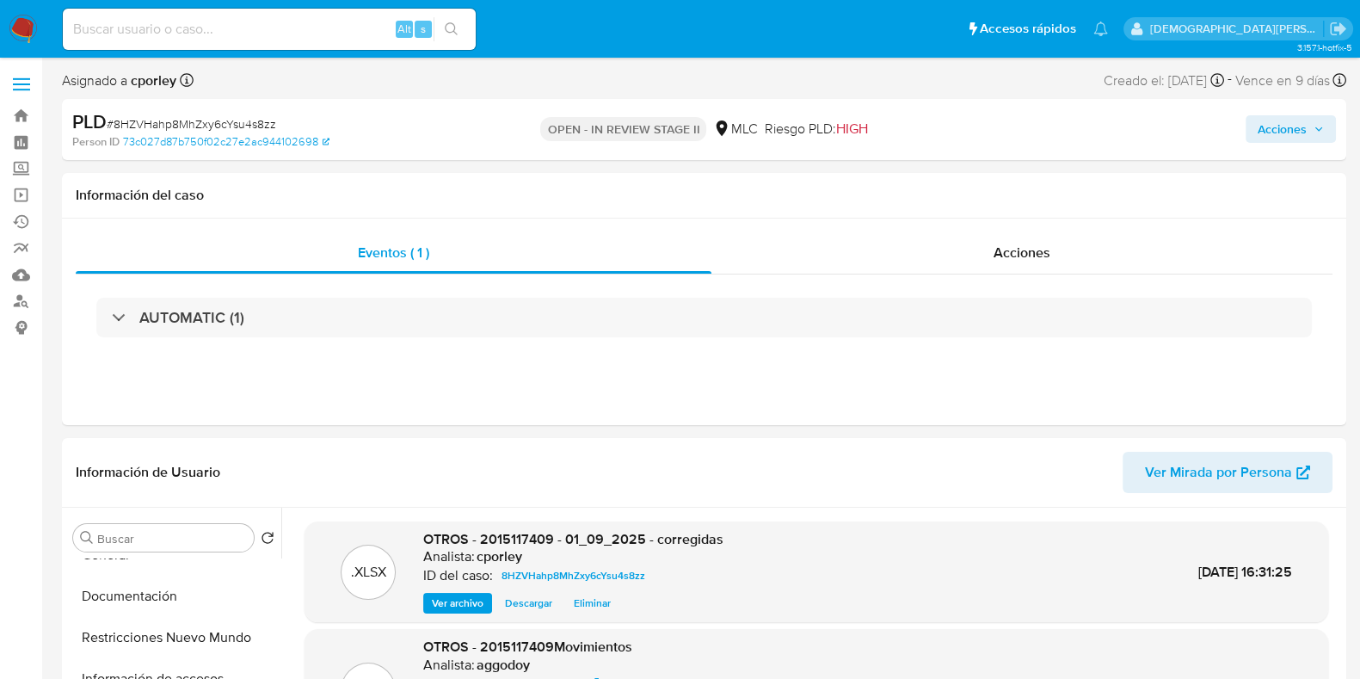
click at [1261, 120] on span "Acciones" at bounding box center [1282, 129] width 49 height 28
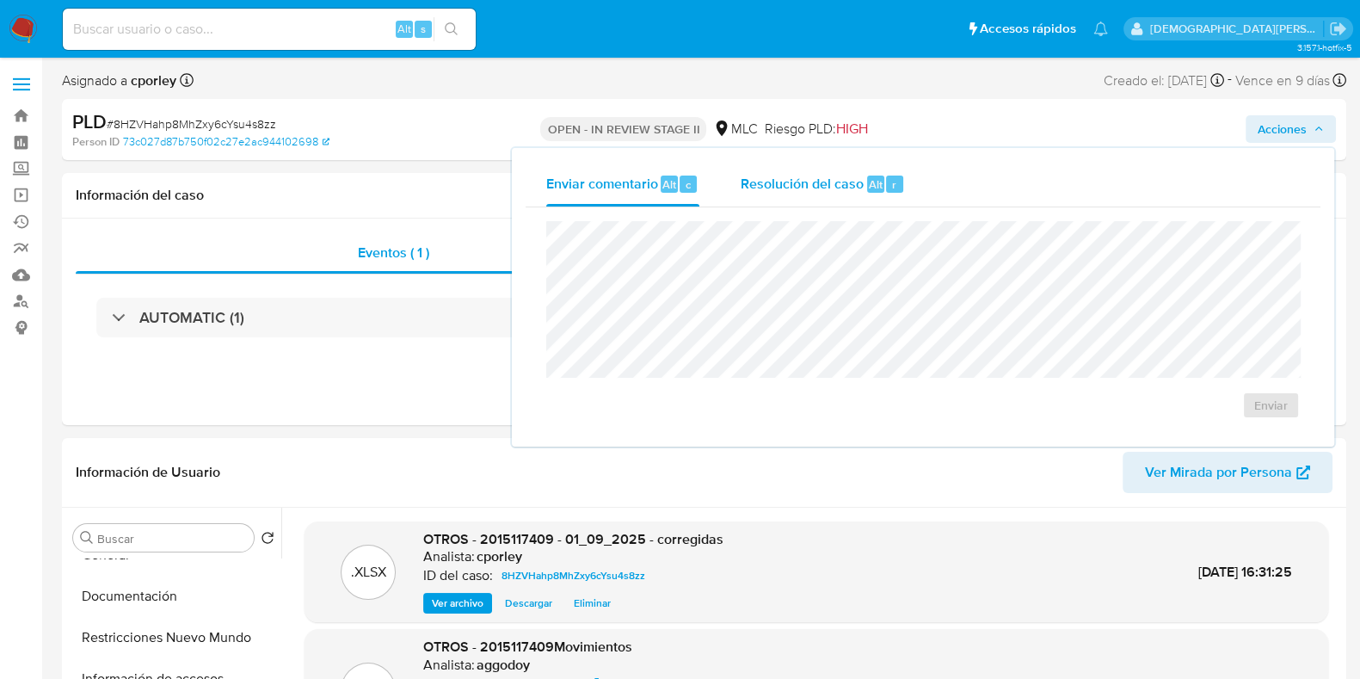
click at [834, 185] on span "Resolución del caso" at bounding box center [802, 184] width 123 height 20
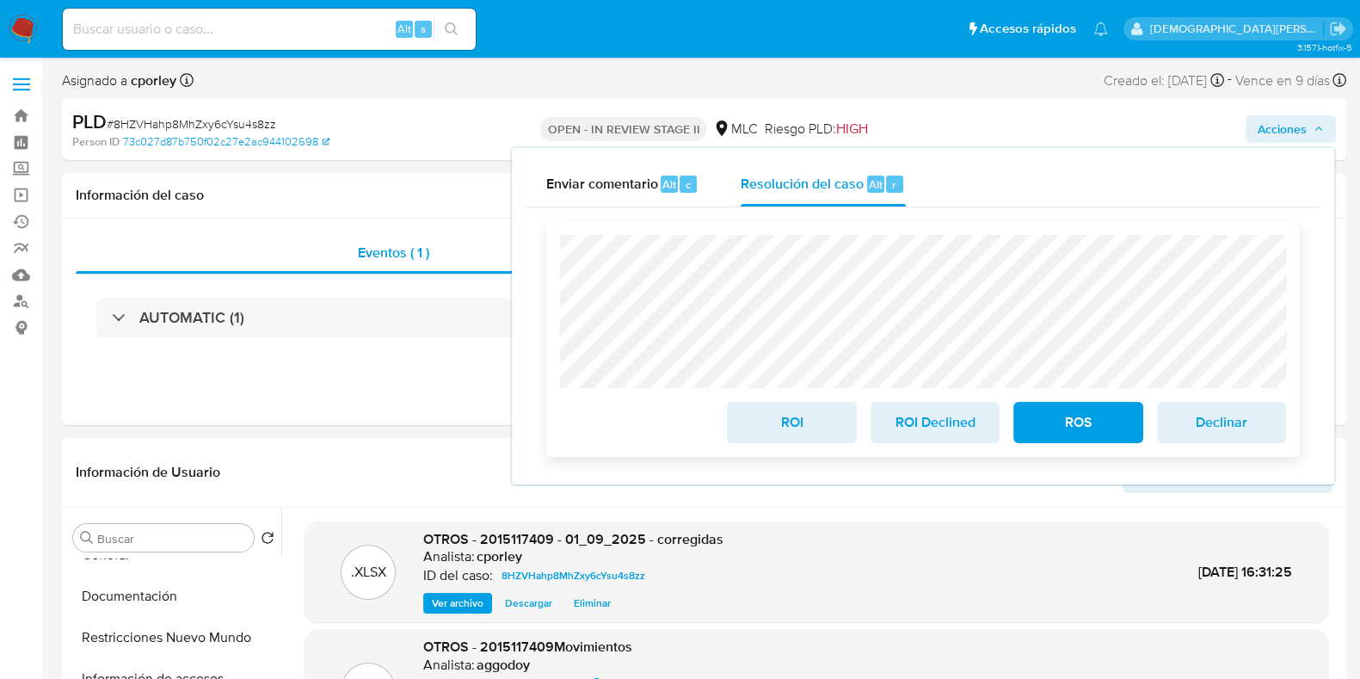
click at [785, 432] on span "ROI" at bounding box center [791, 422] width 84 height 38
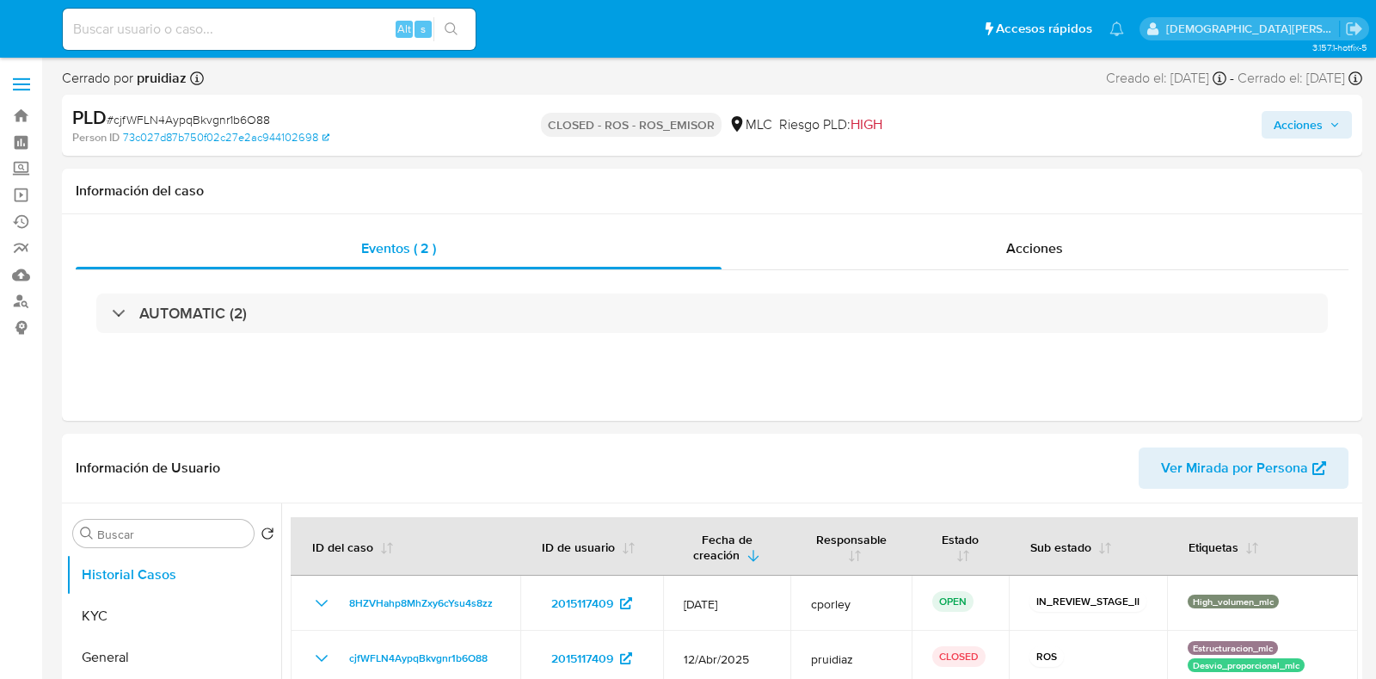
select select "10"
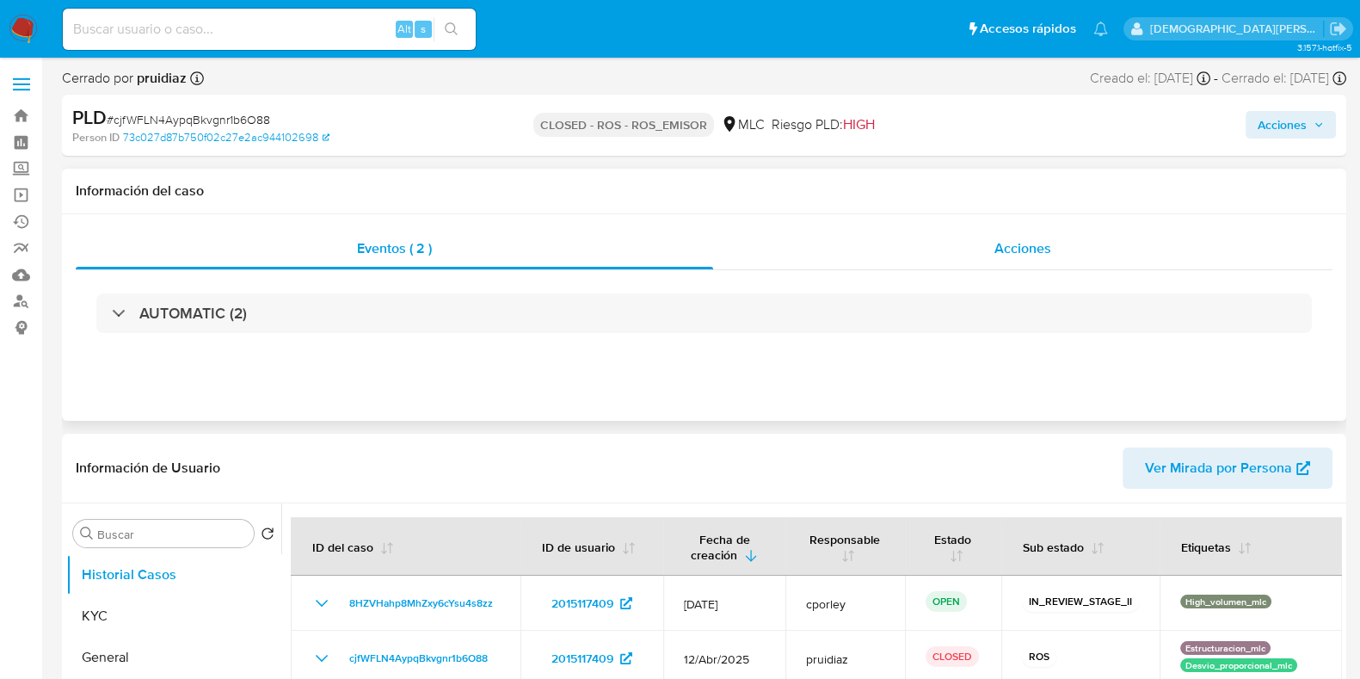
click at [1025, 248] on span "Acciones" at bounding box center [1023, 248] width 57 height 20
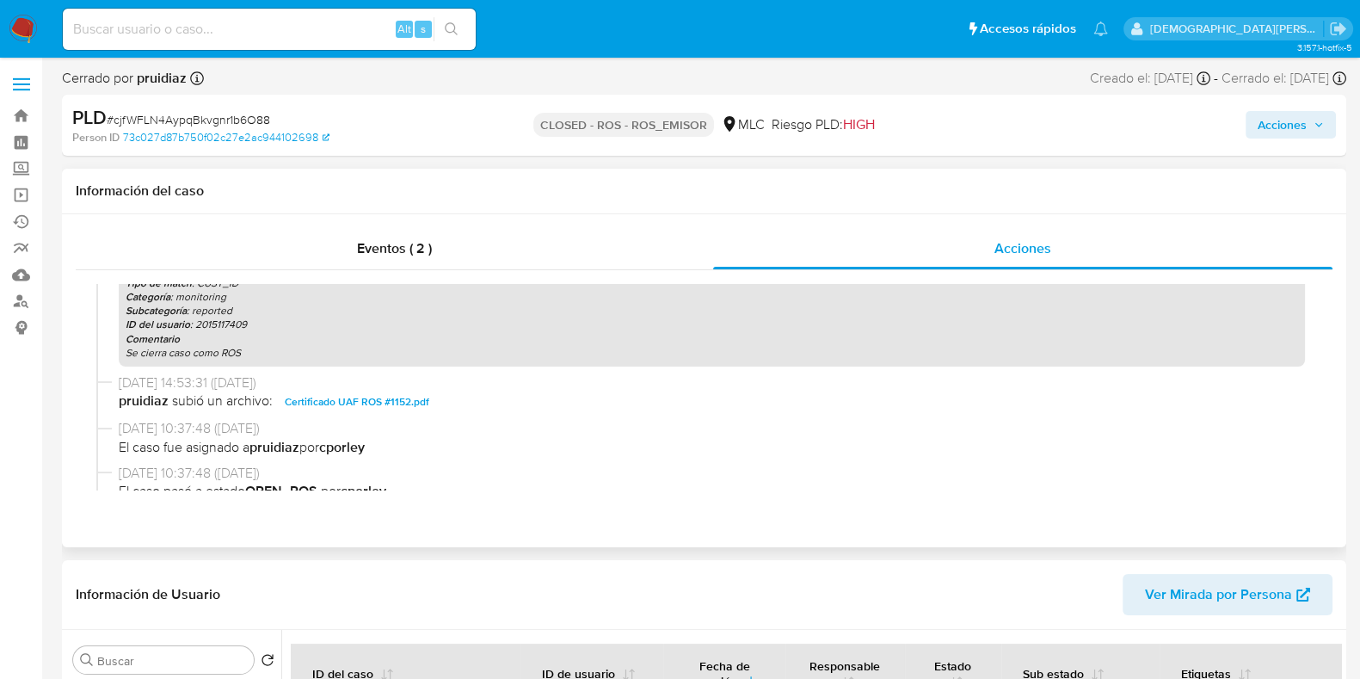
scroll to position [214, 0]
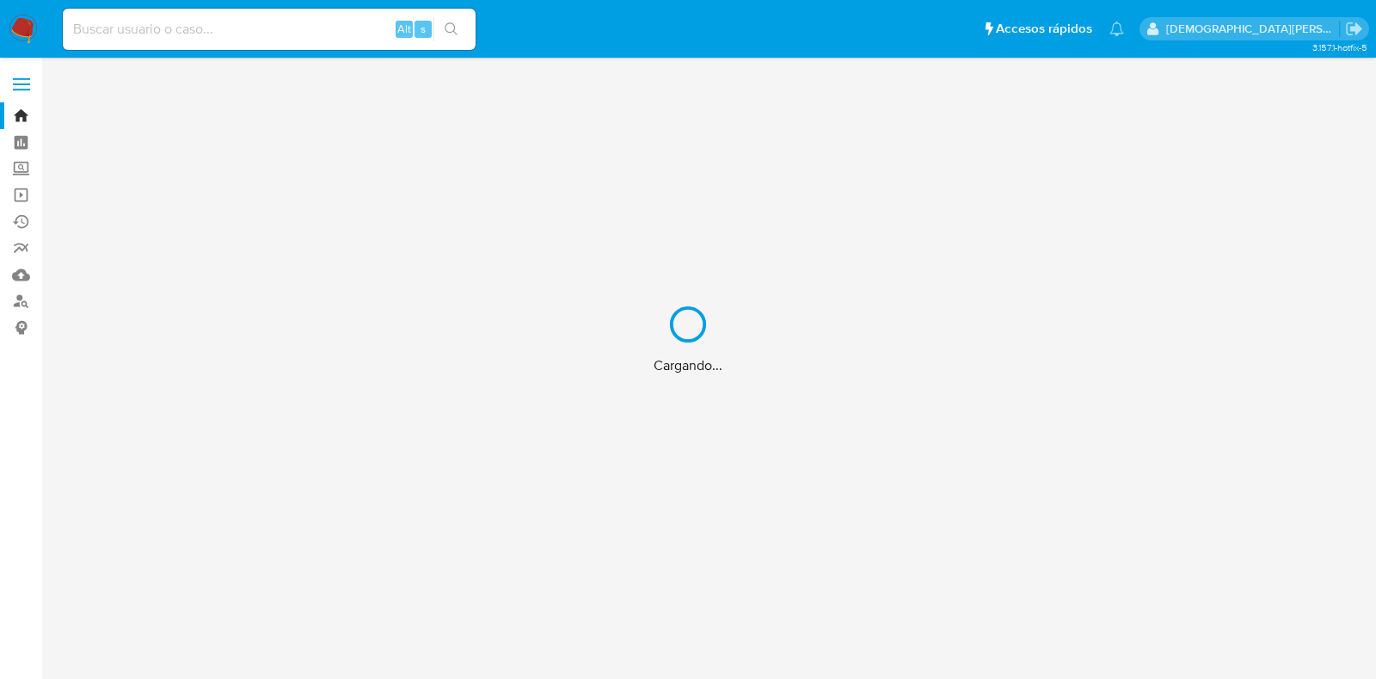
click at [290, 33] on div "Cargando..." at bounding box center [688, 339] width 1376 height 679
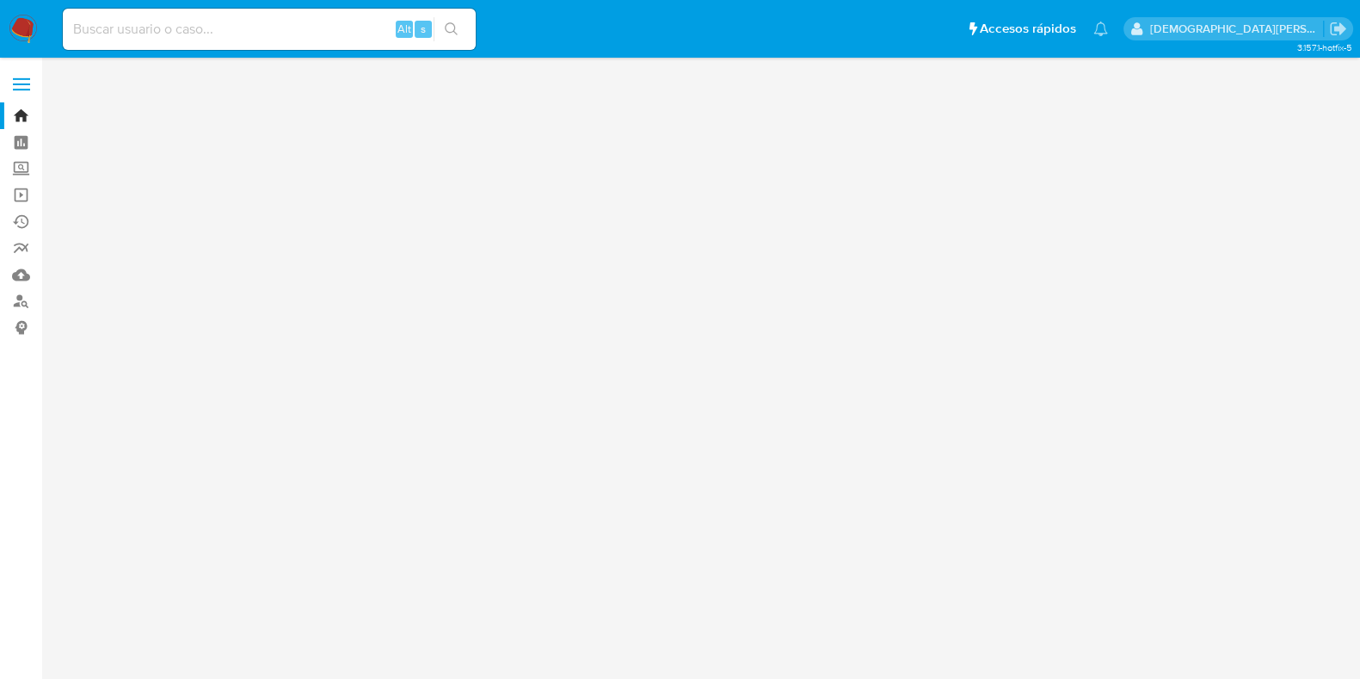
click at [318, 21] on input at bounding box center [269, 29] width 413 height 22
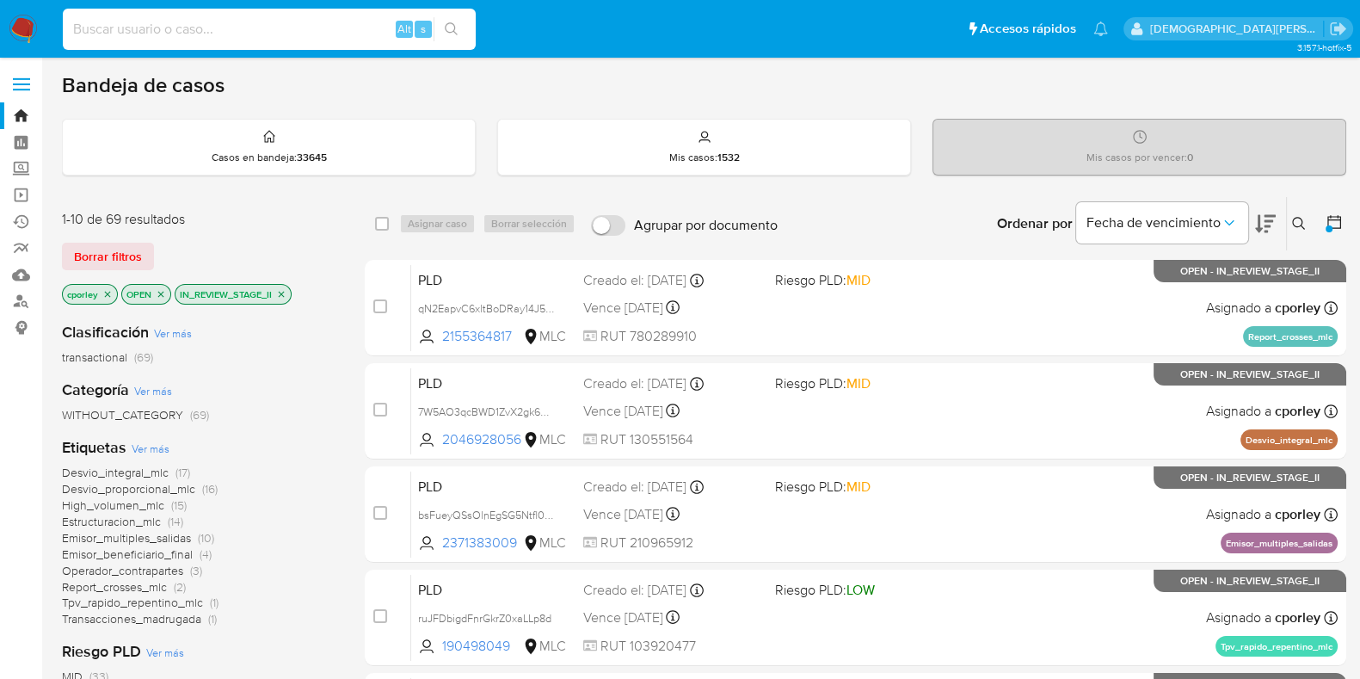
paste input "32oIiR03oGc5eTv2G6axXmF9"
type input "32oIiR03oGc5eTv2G6axXmF9"
click at [445, 32] on icon "search-icon" at bounding box center [452, 29] width 14 height 14
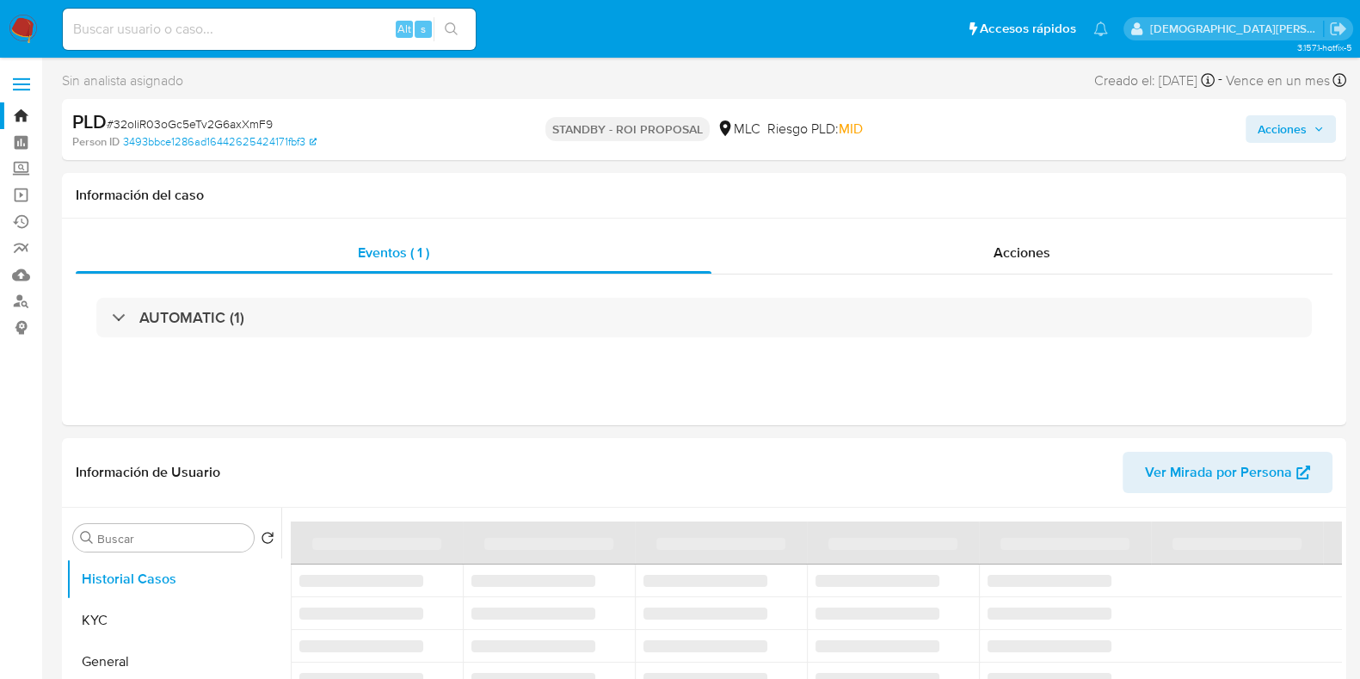
select select "10"
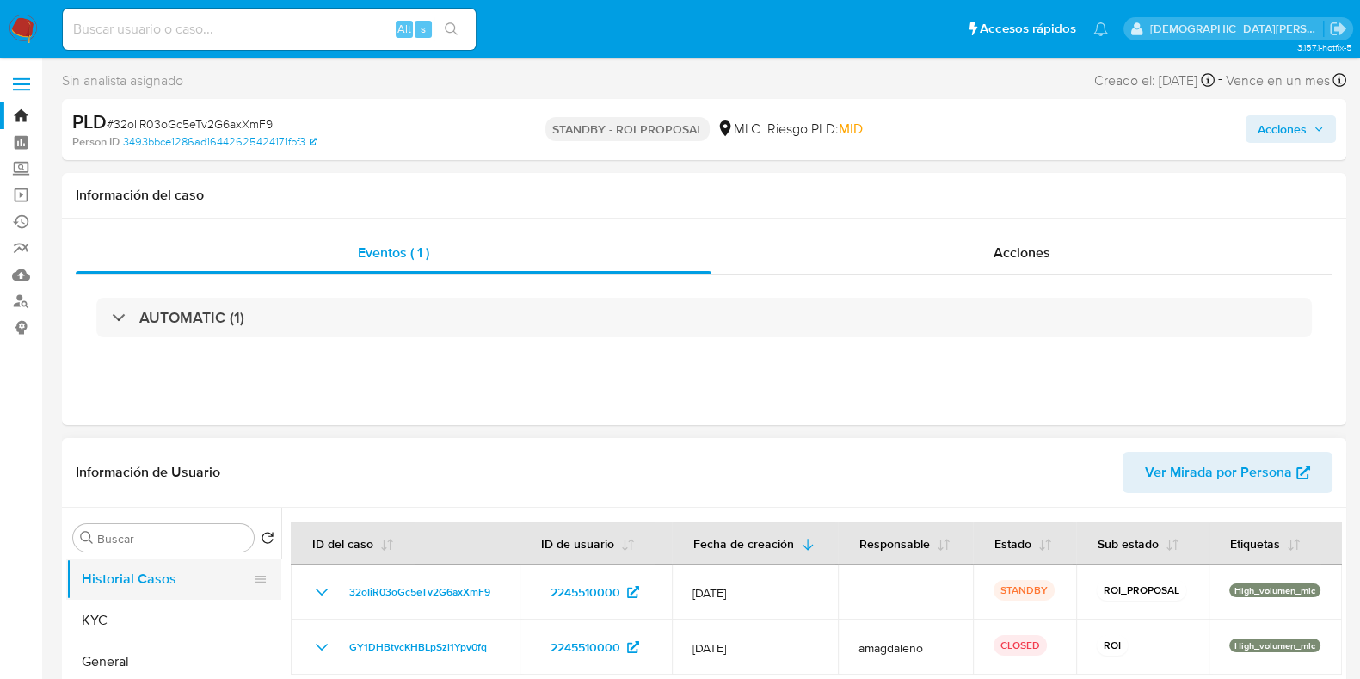
drag, startPoint x: 102, startPoint y: 652, endPoint x: 231, endPoint y: 594, distance: 142.5
click at [101, 652] on button "General" at bounding box center [173, 661] width 215 height 41
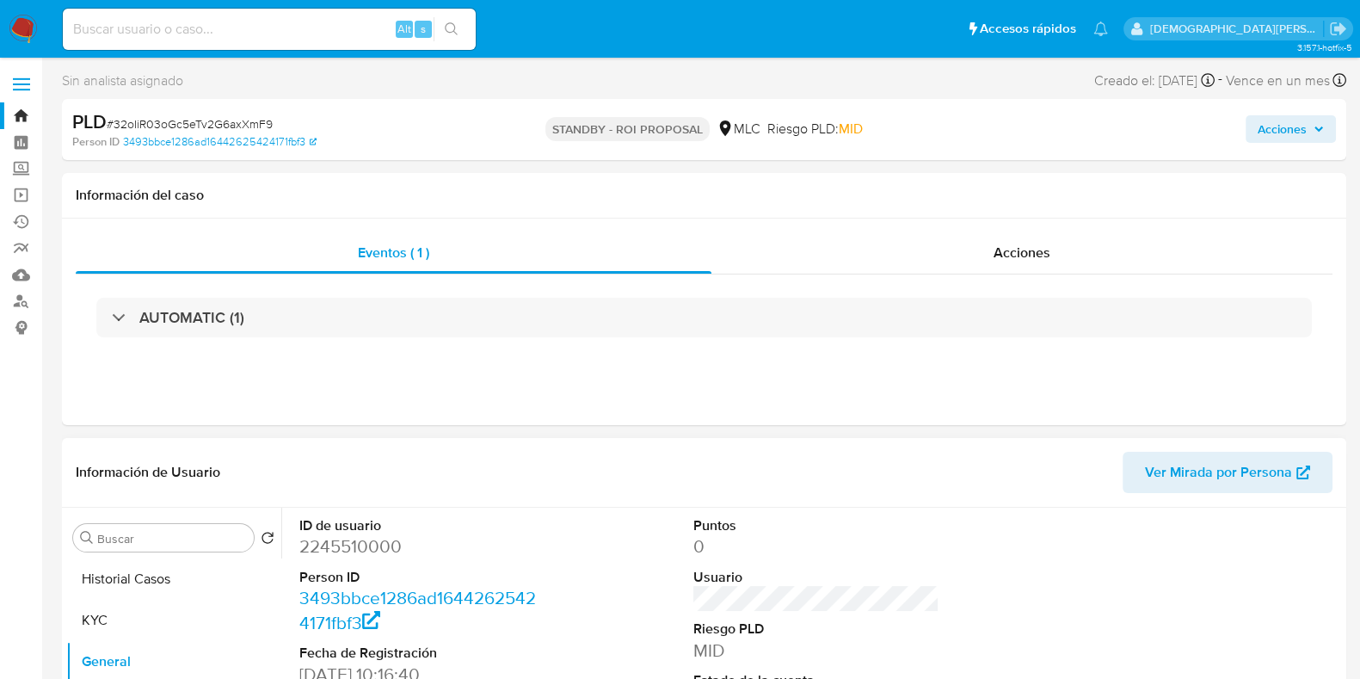
click at [357, 552] on dd "2245510000" at bounding box center [422, 546] width 246 height 24
copy dd "2245510000"
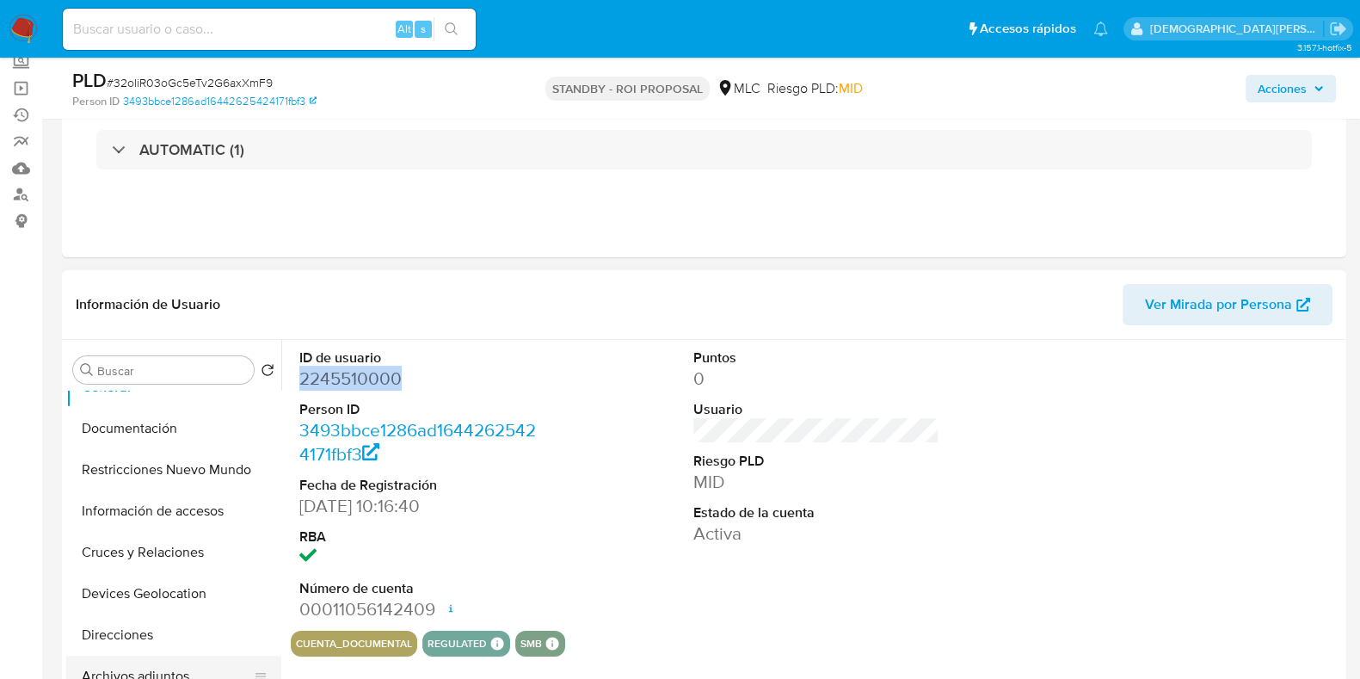
scroll to position [214, 0]
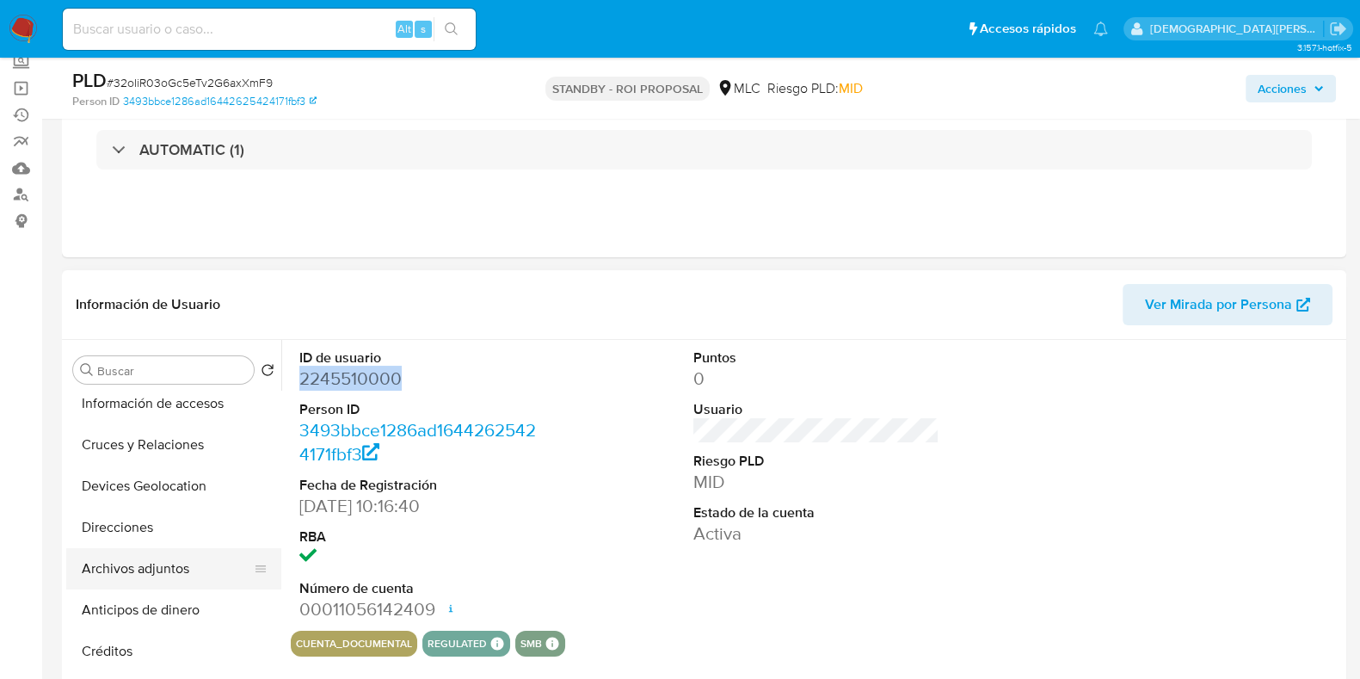
click at [138, 559] on button "Archivos adjuntos" at bounding box center [166, 568] width 201 height 41
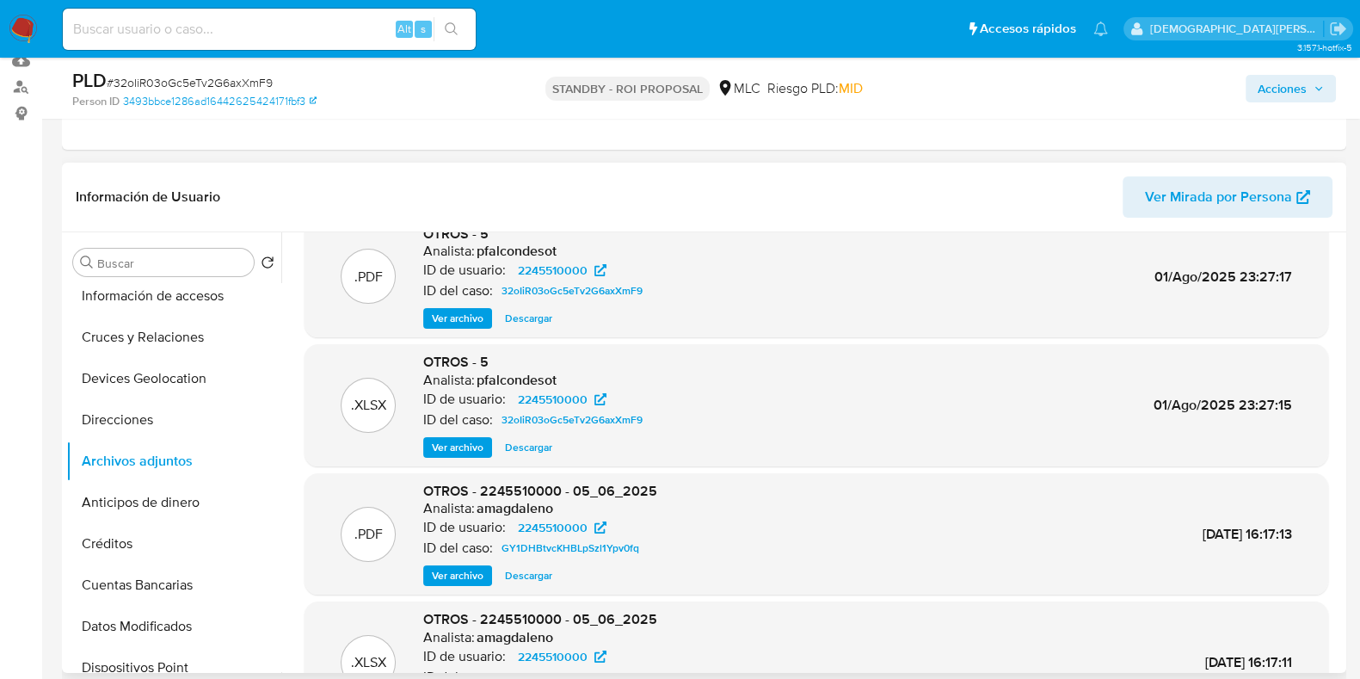
scroll to position [0, 0]
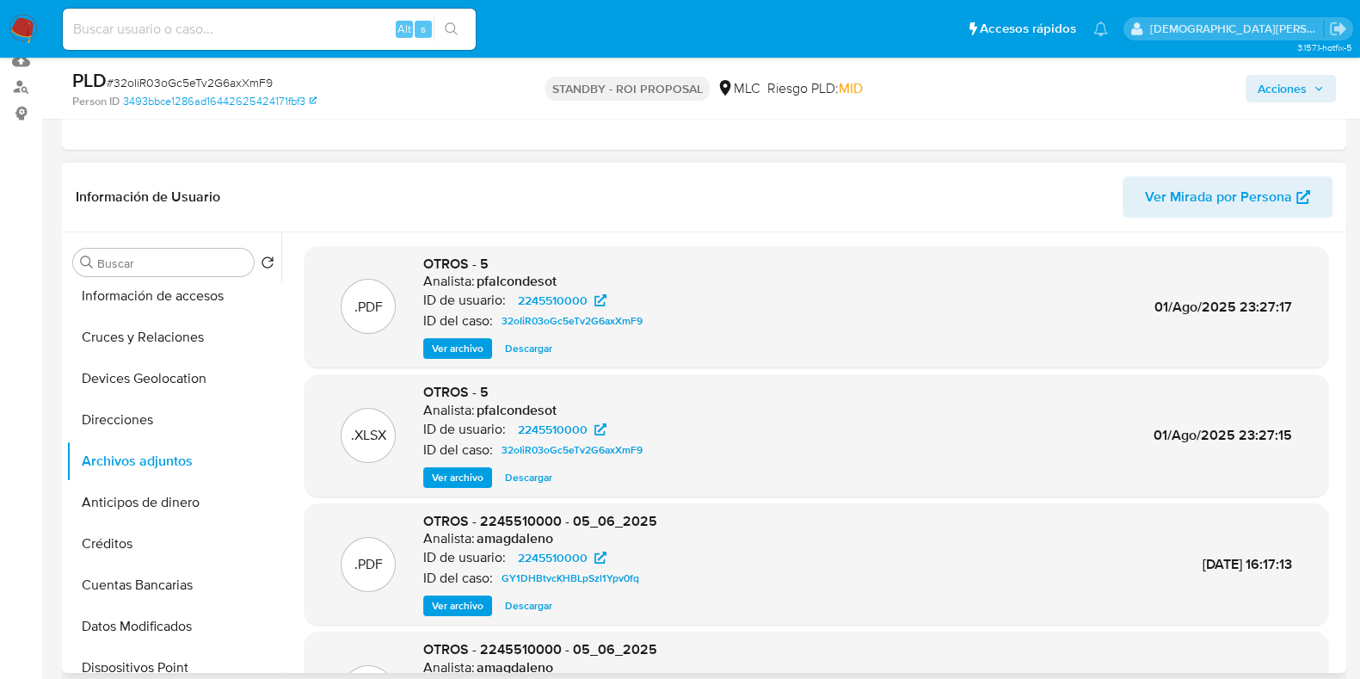
click at [440, 347] on span "Ver archivo" at bounding box center [458, 348] width 52 height 17
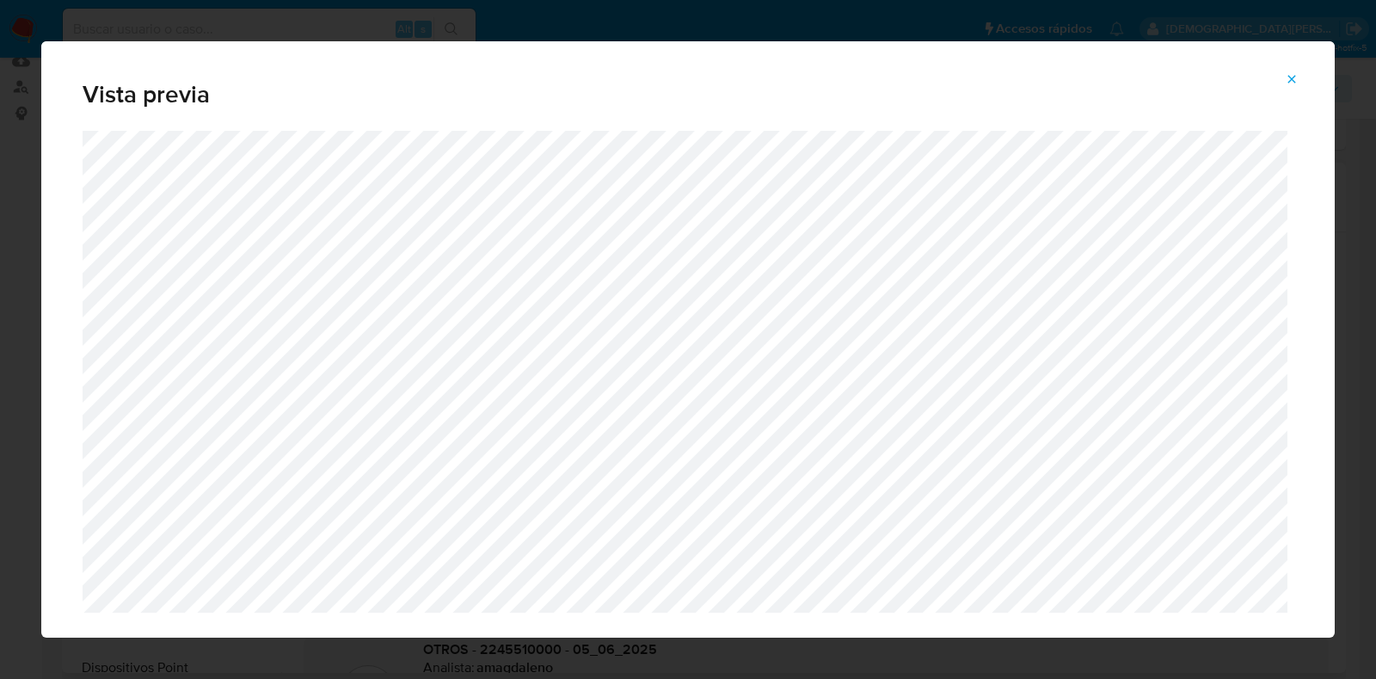
click at [1295, 75] on icon "Attachment preview" at bounding box center [1293, 79] width 8 height 8
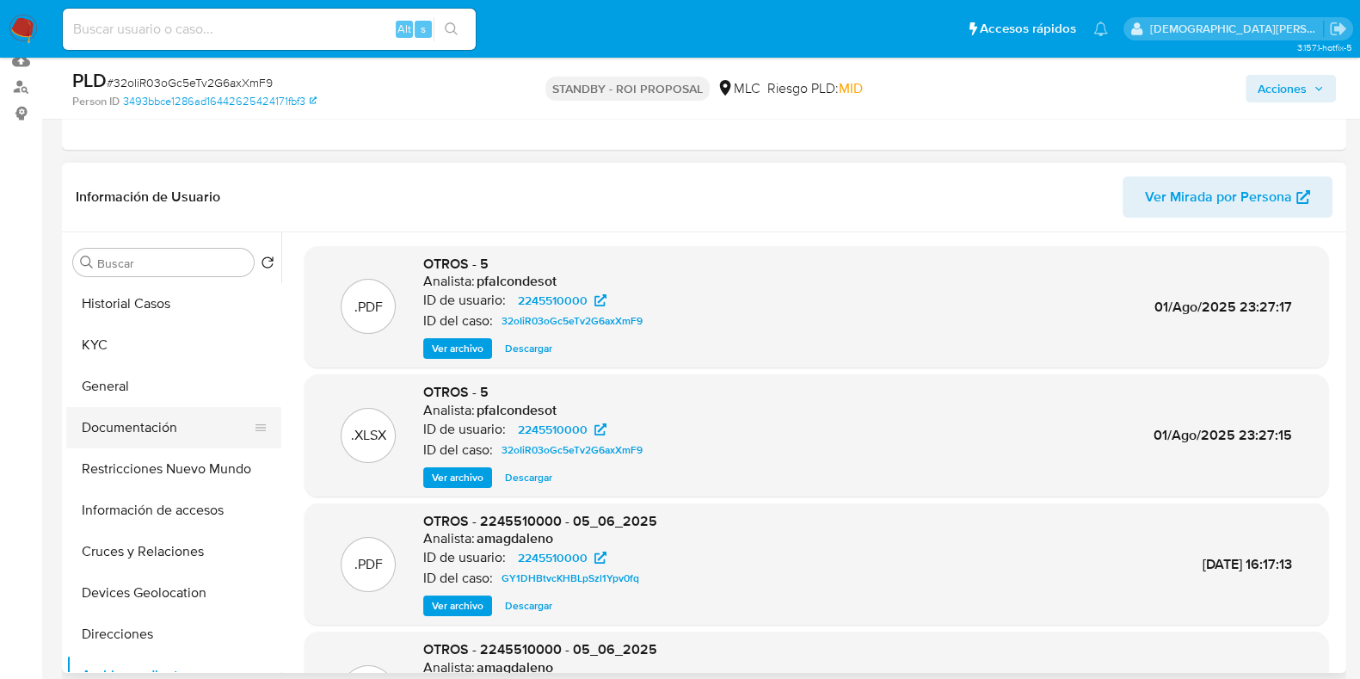
click at [127, 427] on button "Documentación" at bounding box center [166, 427] width 201 height 41
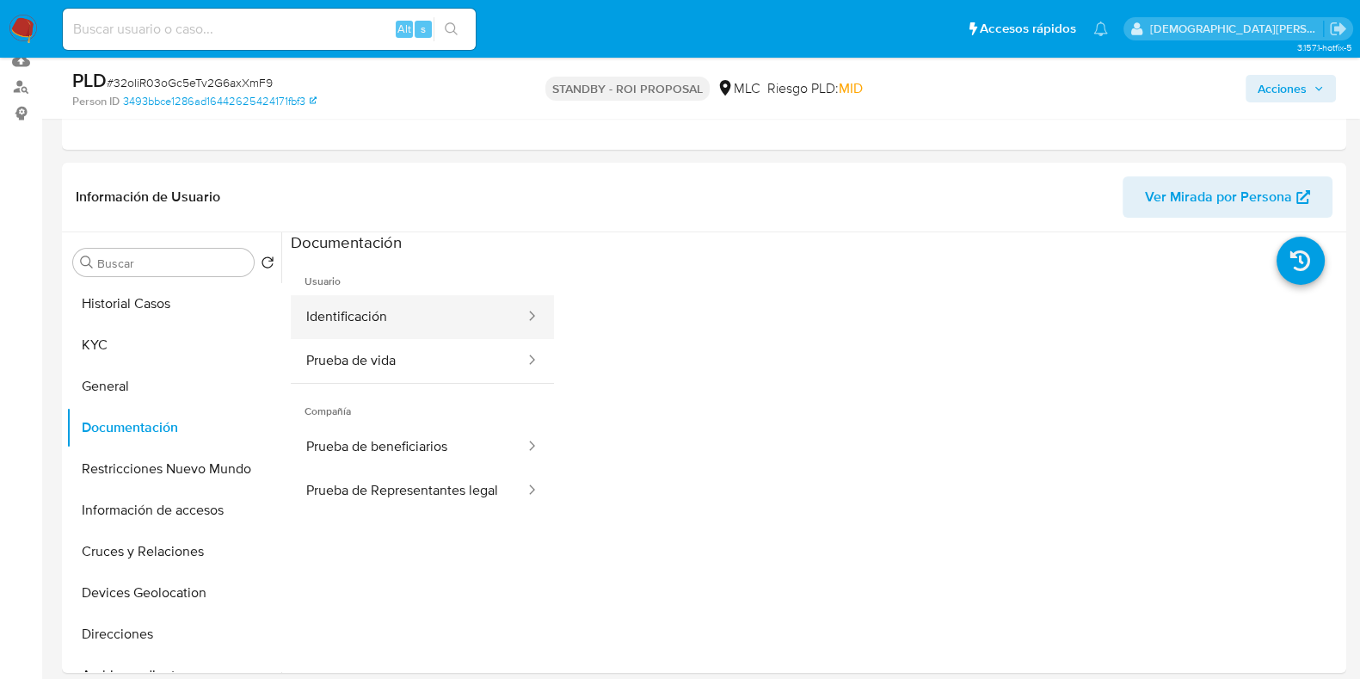
click at [414, 299] on button "Identificación" at bounding box center [409, 317] width 236 height 44
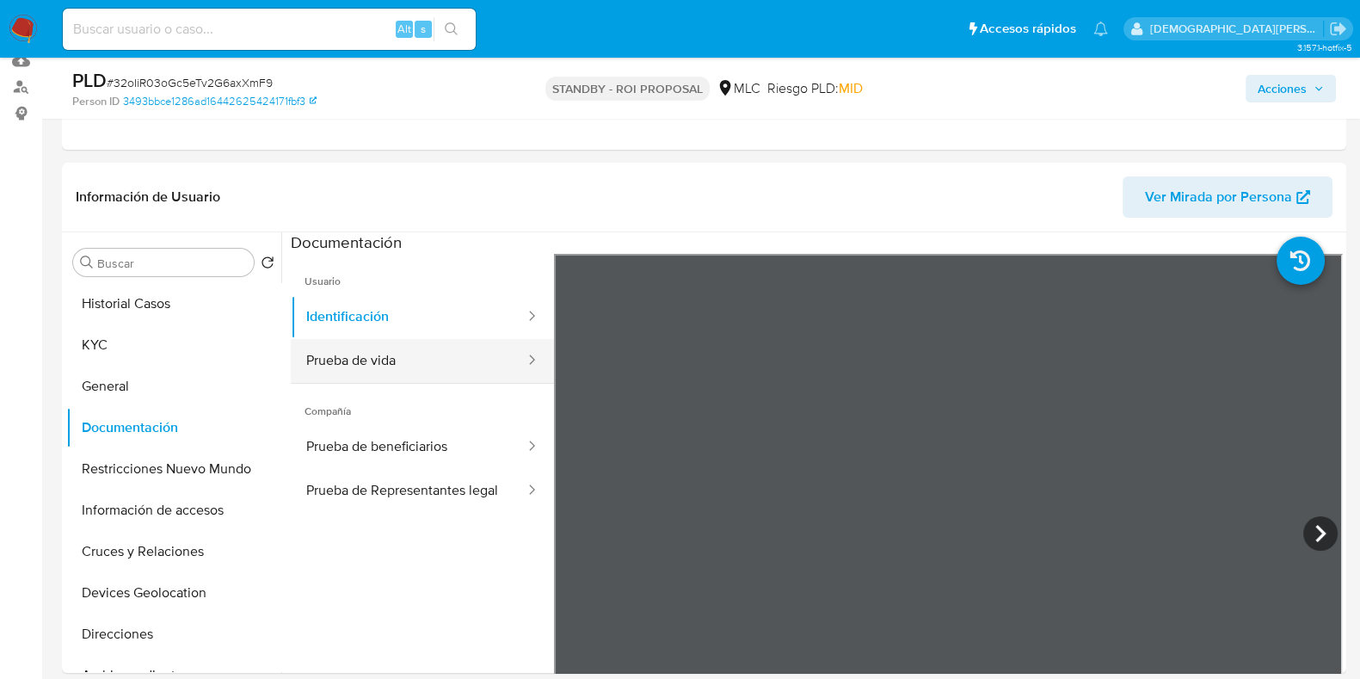
click at [455, 365] on button "Prueba de vida" at bounding box center [409, 361] width 236 height 44
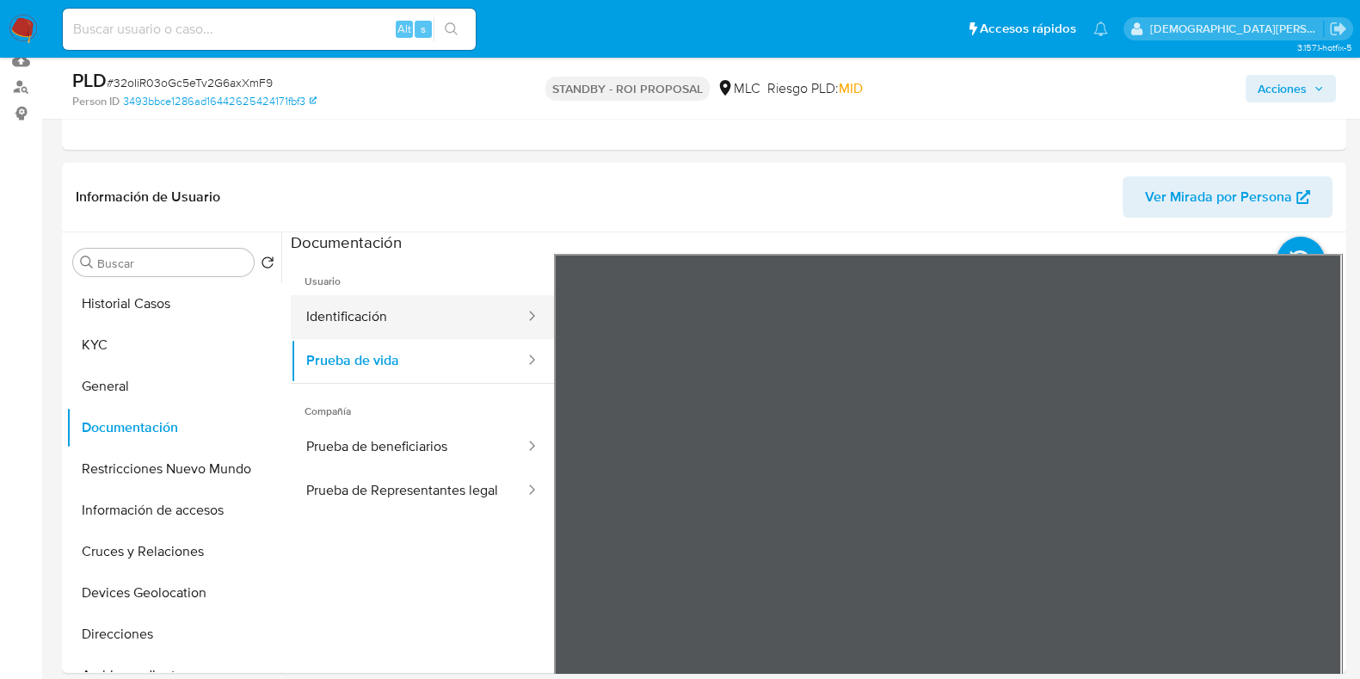
click at [461, 310] on button "Identificación" at bounding box center [409, 317] width 236 height 44
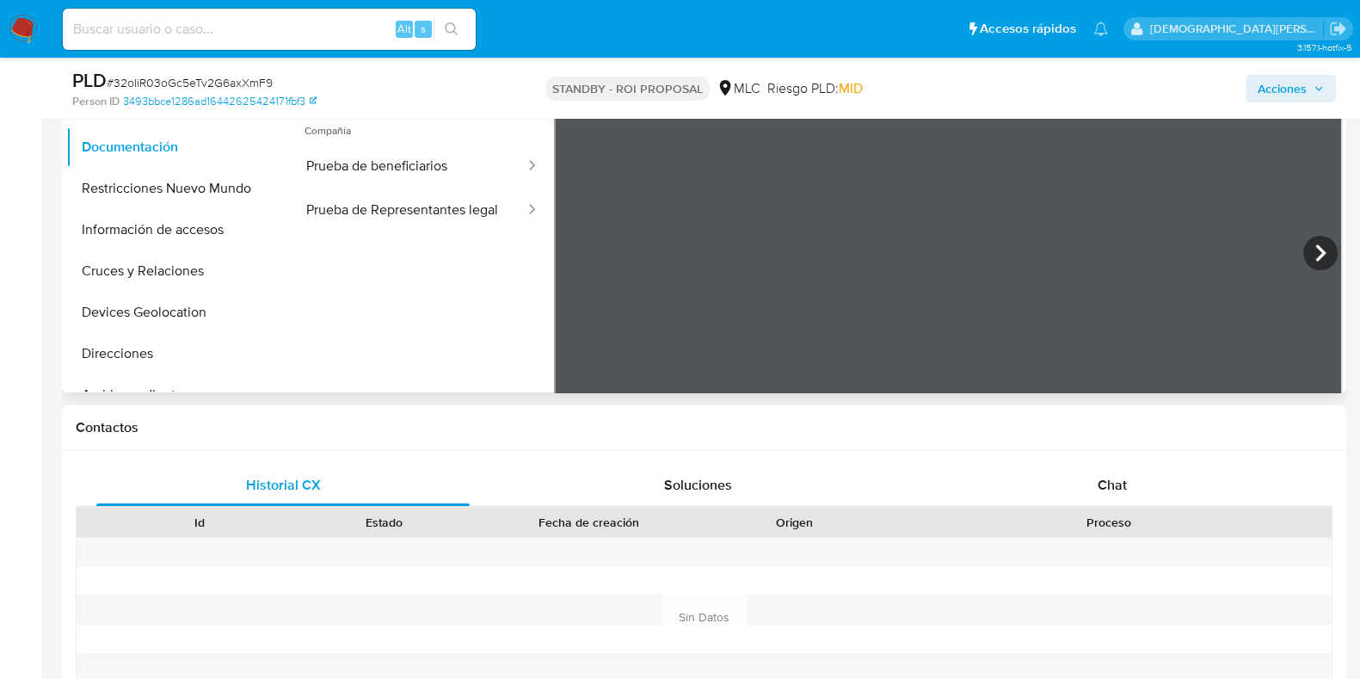
scroll to position [321, 0]
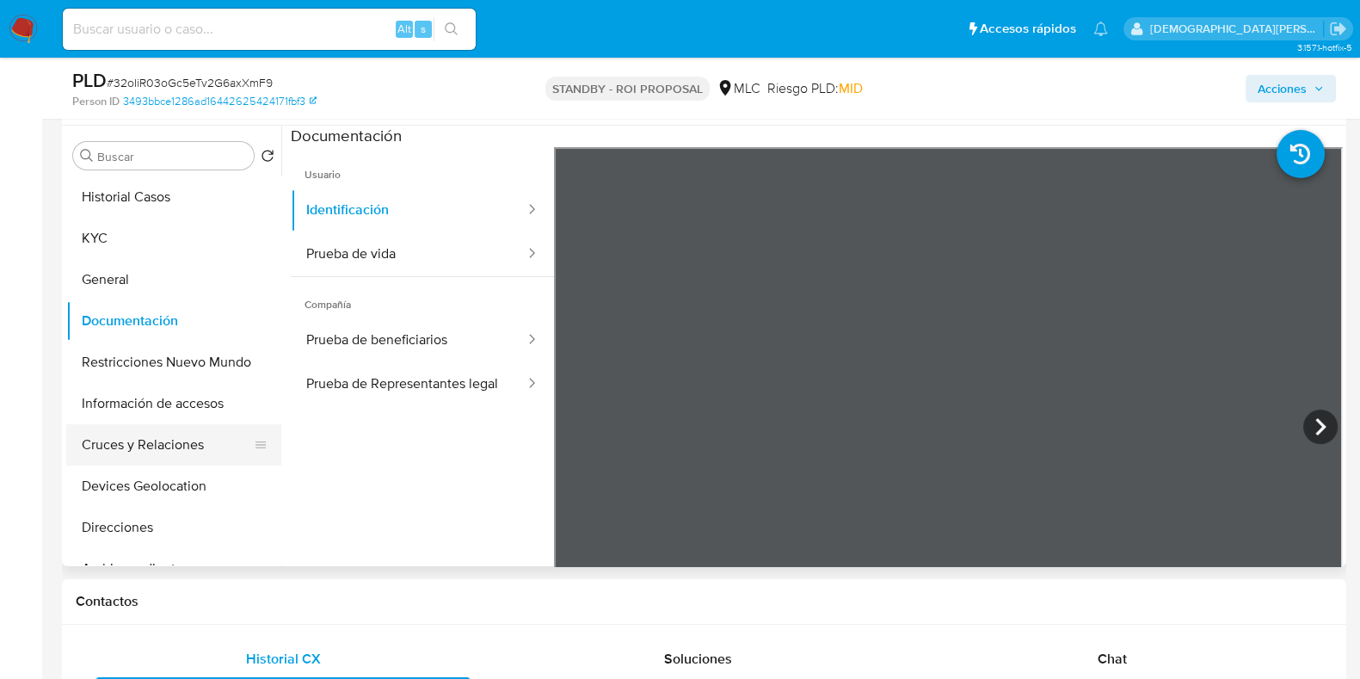
click at [125, 447] on button "Cruces y Relaciones" at bounding box center [166, 444] width 201 height 41
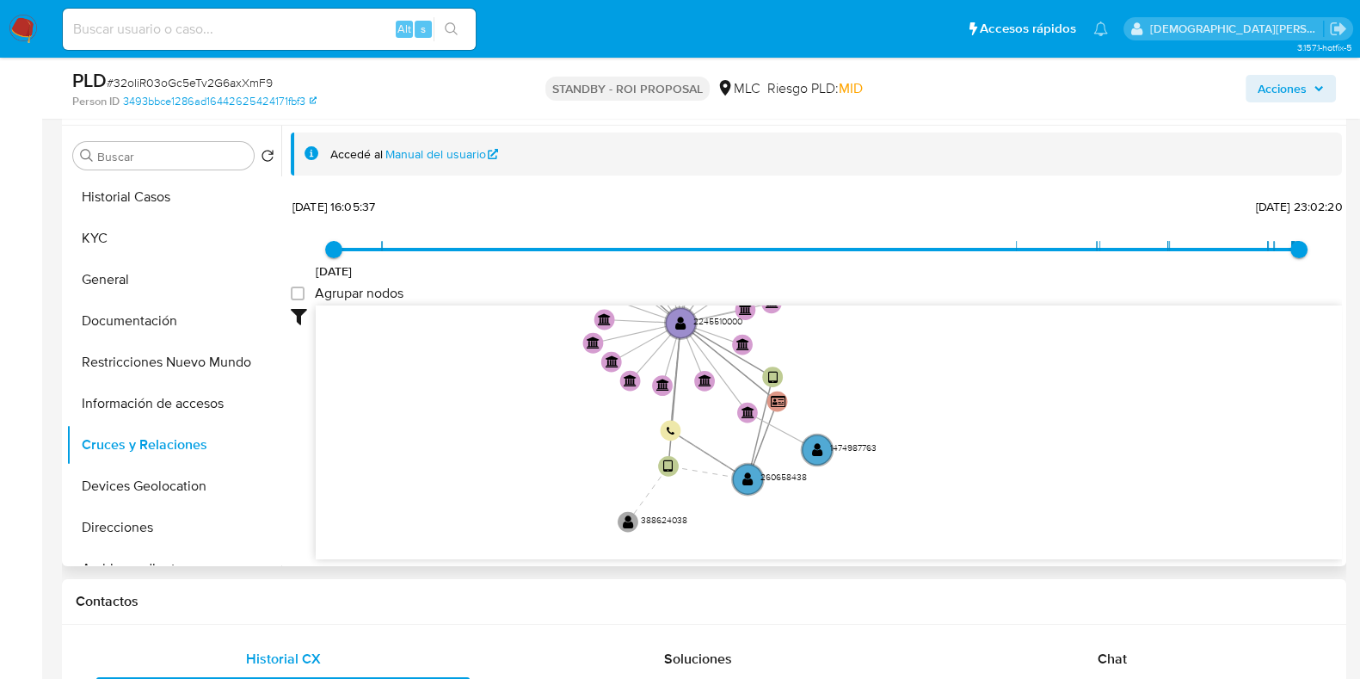
drag, startPoint x: 469, startPoint y: 446, endPoint x: 464, endPoint y: 348, distance: 97.4
click at [464, 348] on icon "user-2550916403  2550916403 user-2550320829  2550320829 device-6871b490657341…" at bounding box center [829, 429] width 1026 height 249
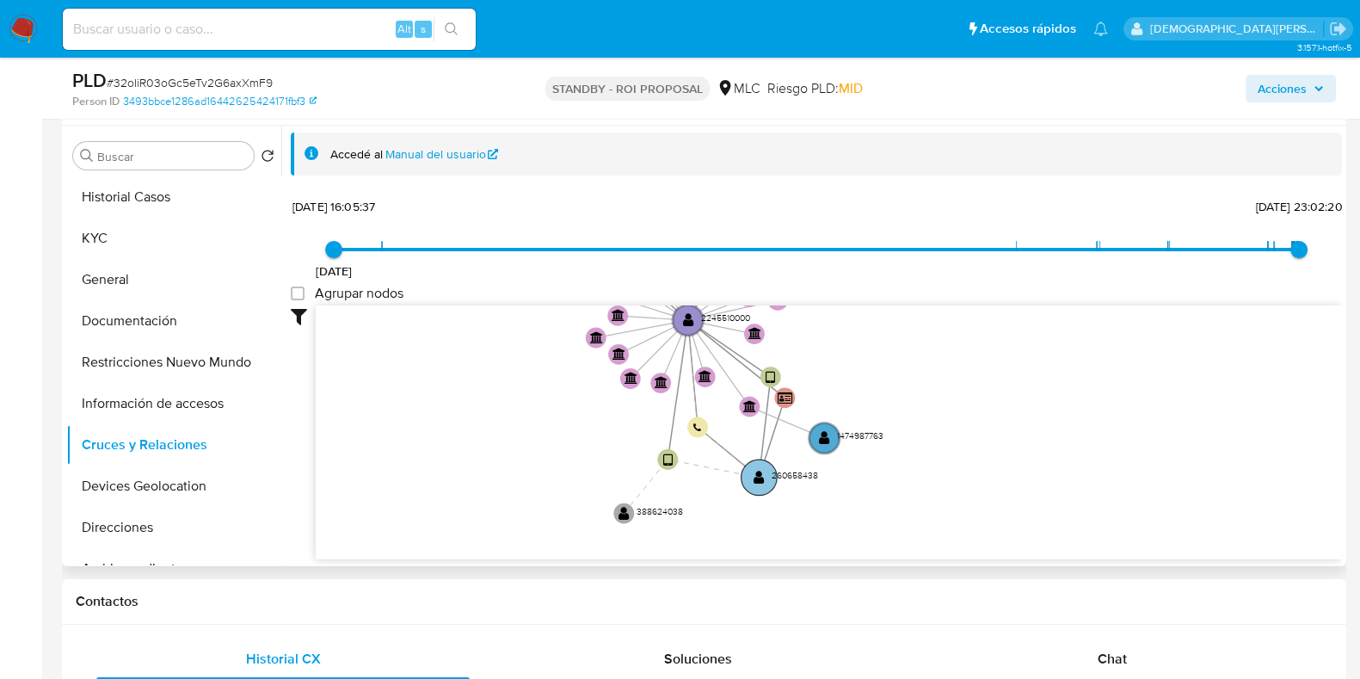
click at [761, 474] on text "" at bounding box center [759, 476] width 11 height 15
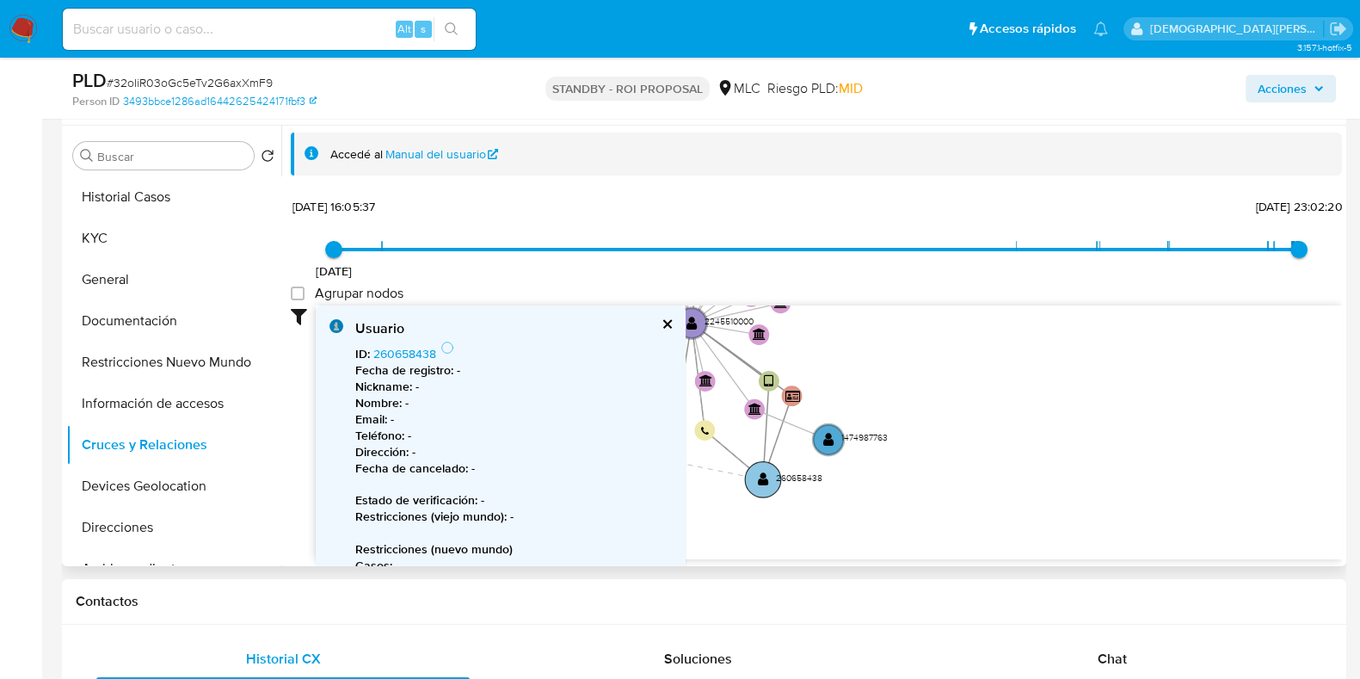
click at [761, 480] on text "" at bounding box center [763, 478] width 11 height 15
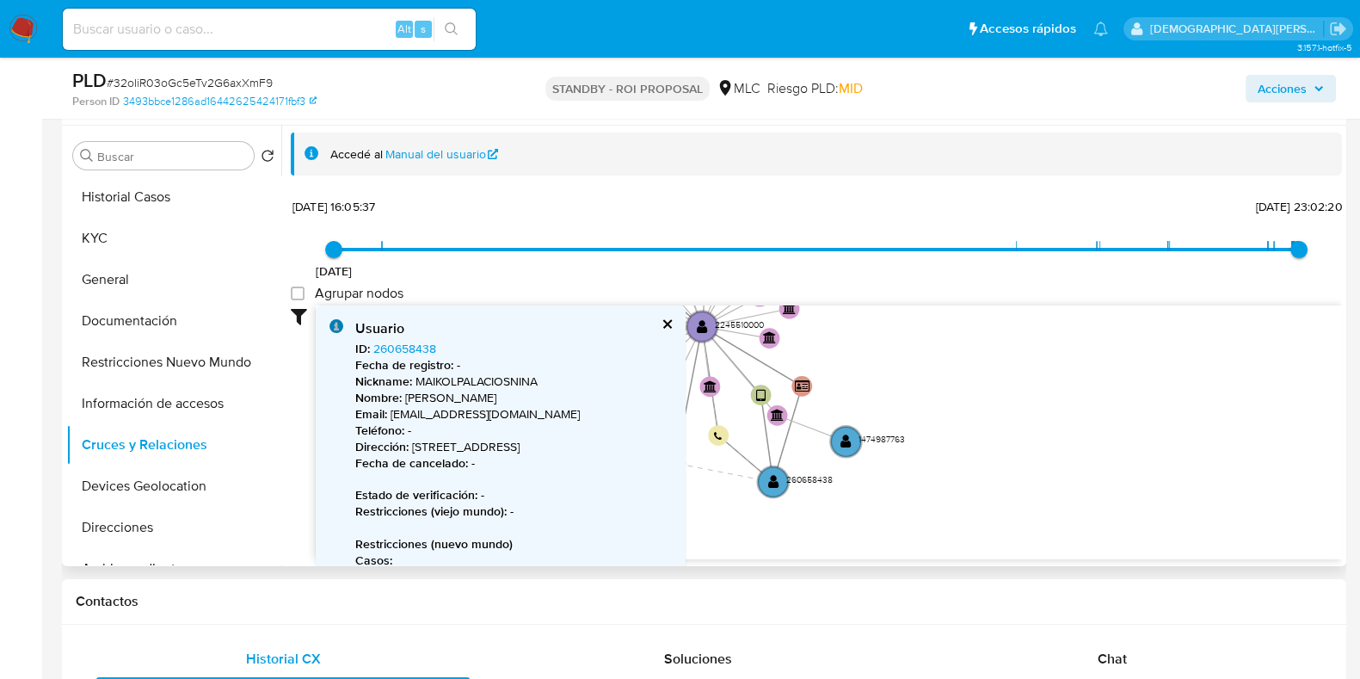
click at [672, 323] on button "cerrar" at bounding box center [666, 323] width 11 height 11
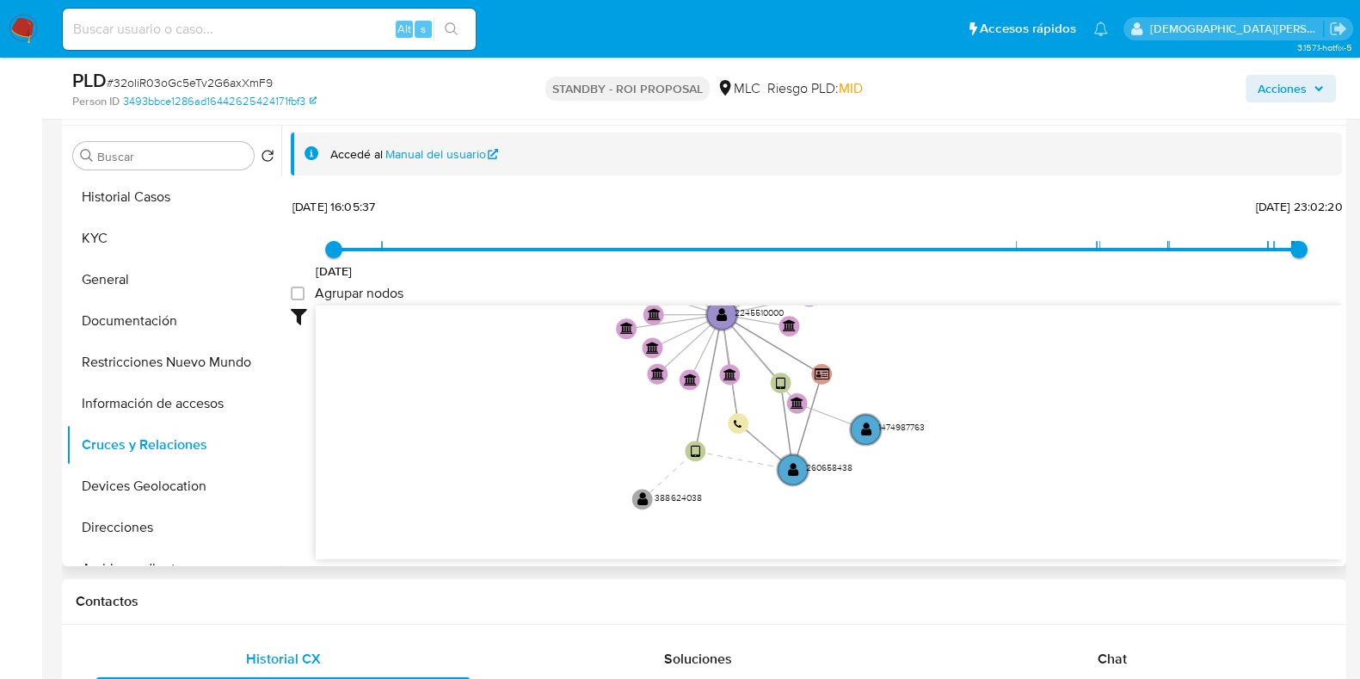
drag, startPoint x: 953, startPoint y: 488, endPoint x: 1007, endPoint y: 451, distance: 64.9
click at [1007, 451] on icon "user-2550916403  2550916403 user-2550320829  2550320829 device-6871b490657341…" at bounding box center [829, 429] width 1026 height 249
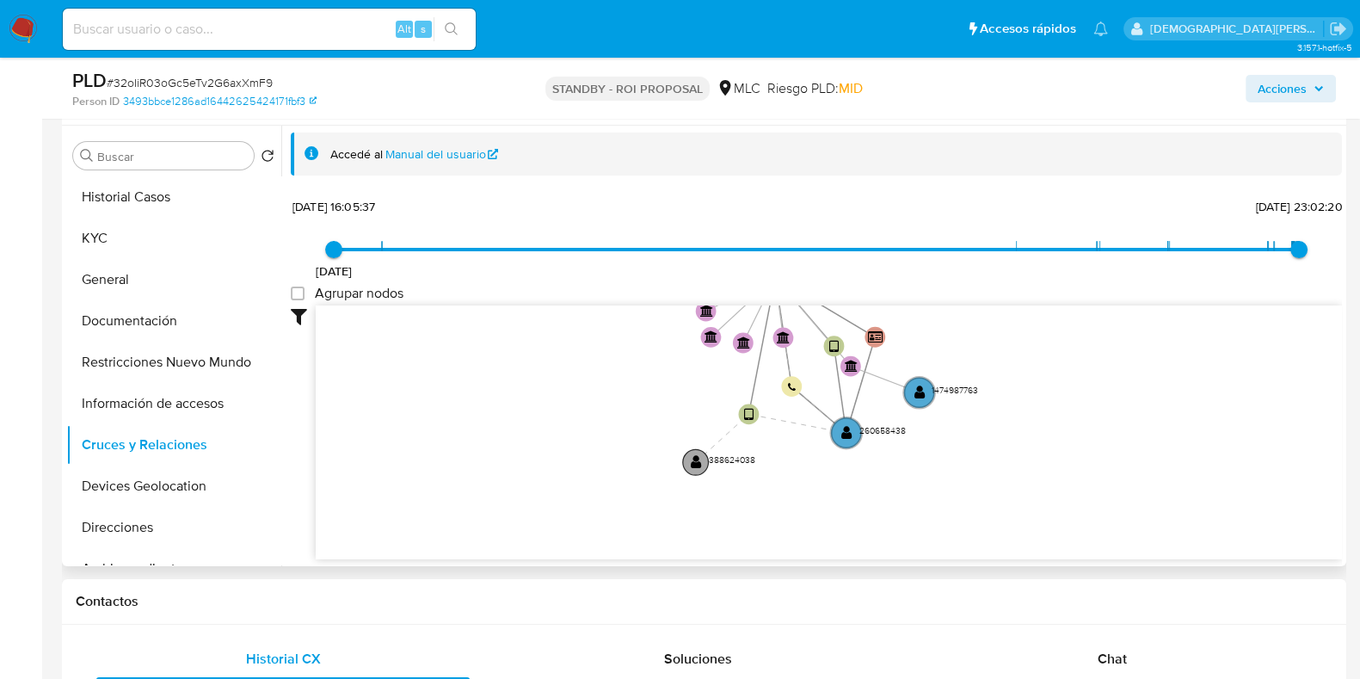
click at [694, 464] on text "" at bounding box center [696, 461] width 11 height 15
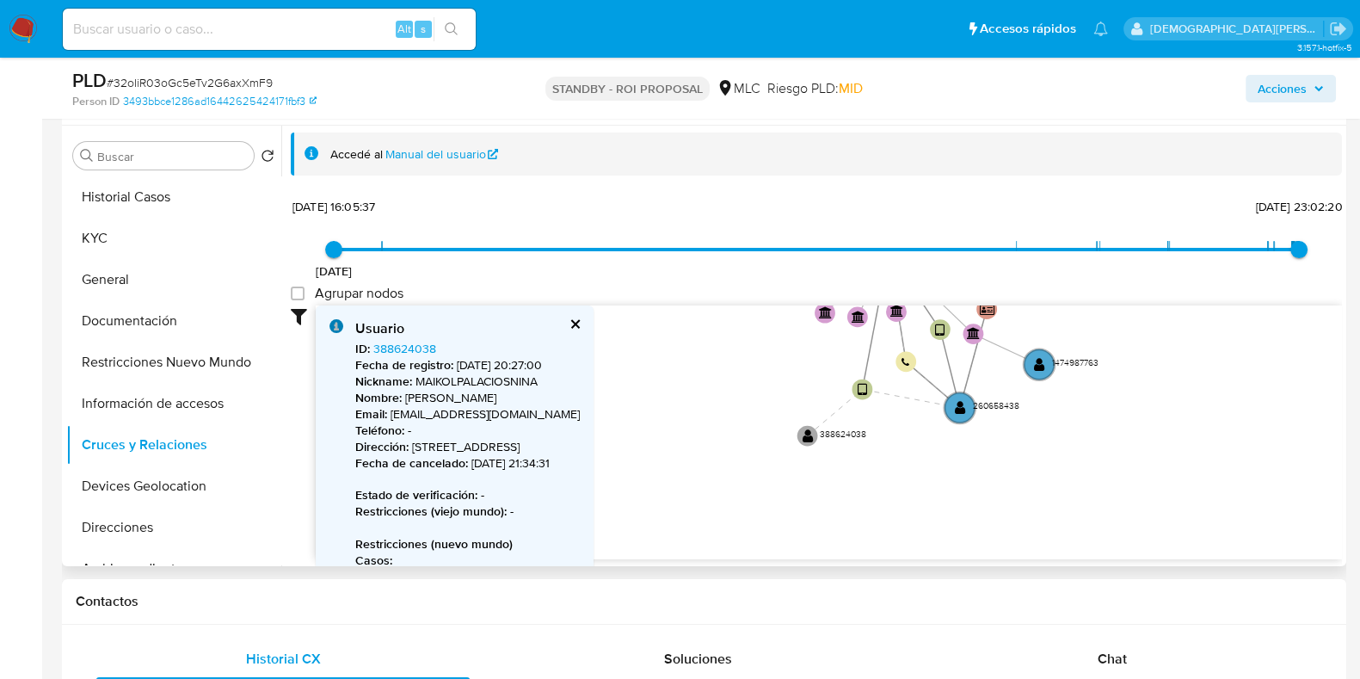
drag, startPoint x: 873, startPoint y: 491, endPoint x: 978, endPoint y: 465, distance: 108.1
click at [978, 465] on icon "user-2550916403  2550916403 user-2550320829  2550320829 device-6871b490657341…" at bounding box center [829, 429] width 1026 height 249
click at [806, 434] on text "" at bounding box center [808, 435] width 11 height 15
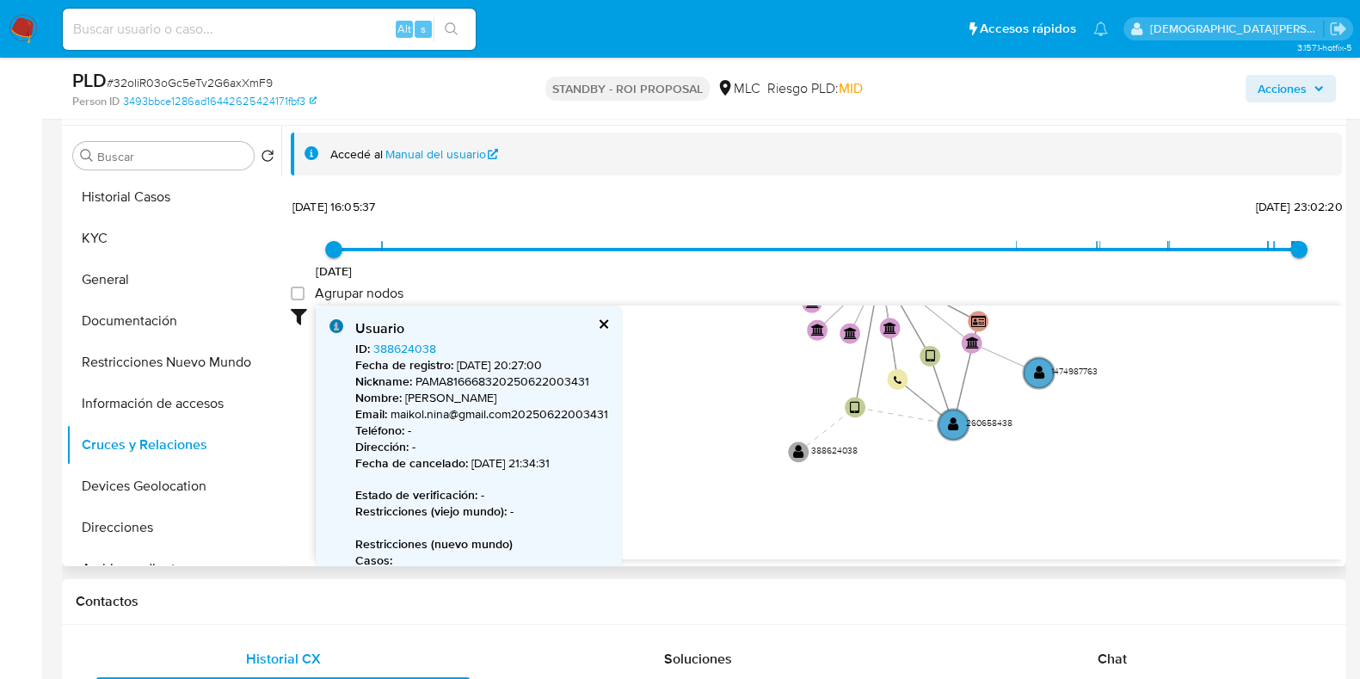
drag, startPoint x: 1269, startPoint y: 403, endPoint x: 1209, endPoint y: 553, distance: 161.4
click at [1209, 553] on icon "user-2550916403  2550916403 user-2550320829  2550320829 device-6871b490657341…" at bounding box center [829, 429] width 1026 height 249
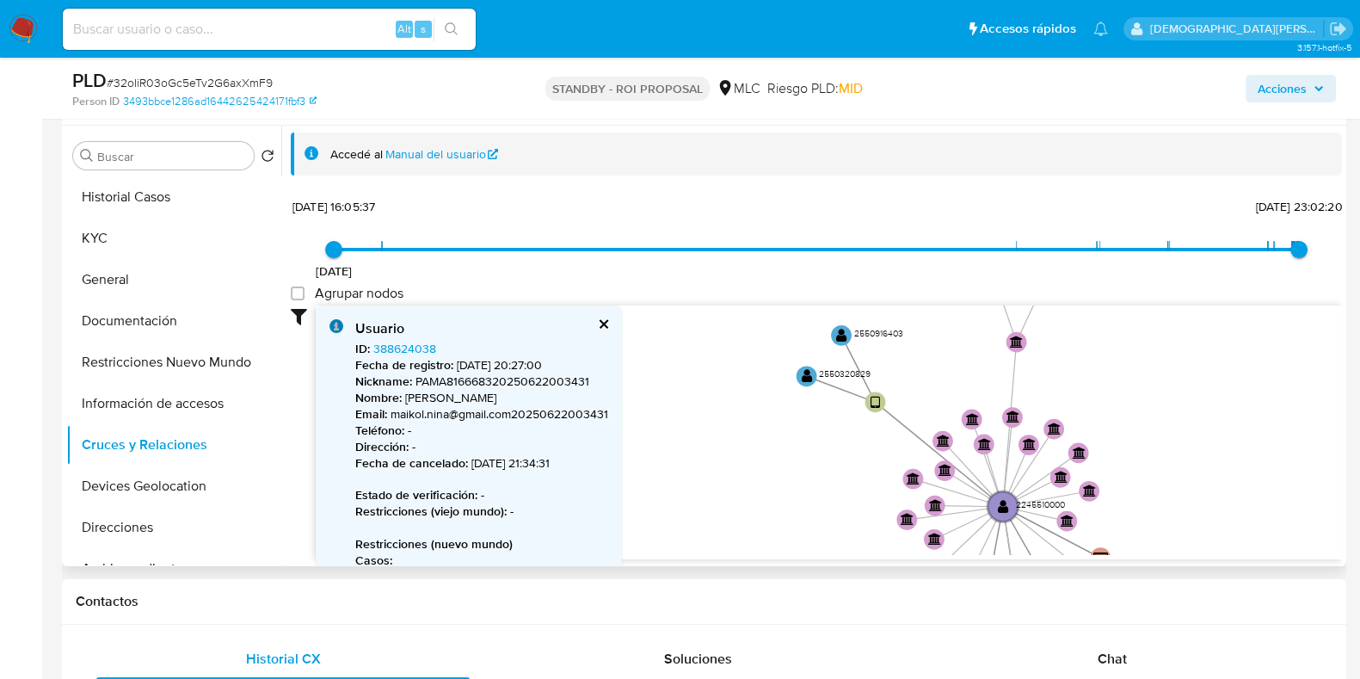
drag, startPoint x: 1213, startPoint y: 473, endPoint x: 1245, endPoint y: 482, distance: 33.0
click at [1245, 482] on icon "user-2550916403  2550916403 user-2550320829  2550320829 device-6871b490657341…" at bounding box center [829, 429] width 1026 height 249
click at [803, 375] on text "" at bounding box center [807, 375] width 11 height 15
click at [803, 375] on text "" at bounding box center [807, 376] width 11 height 15
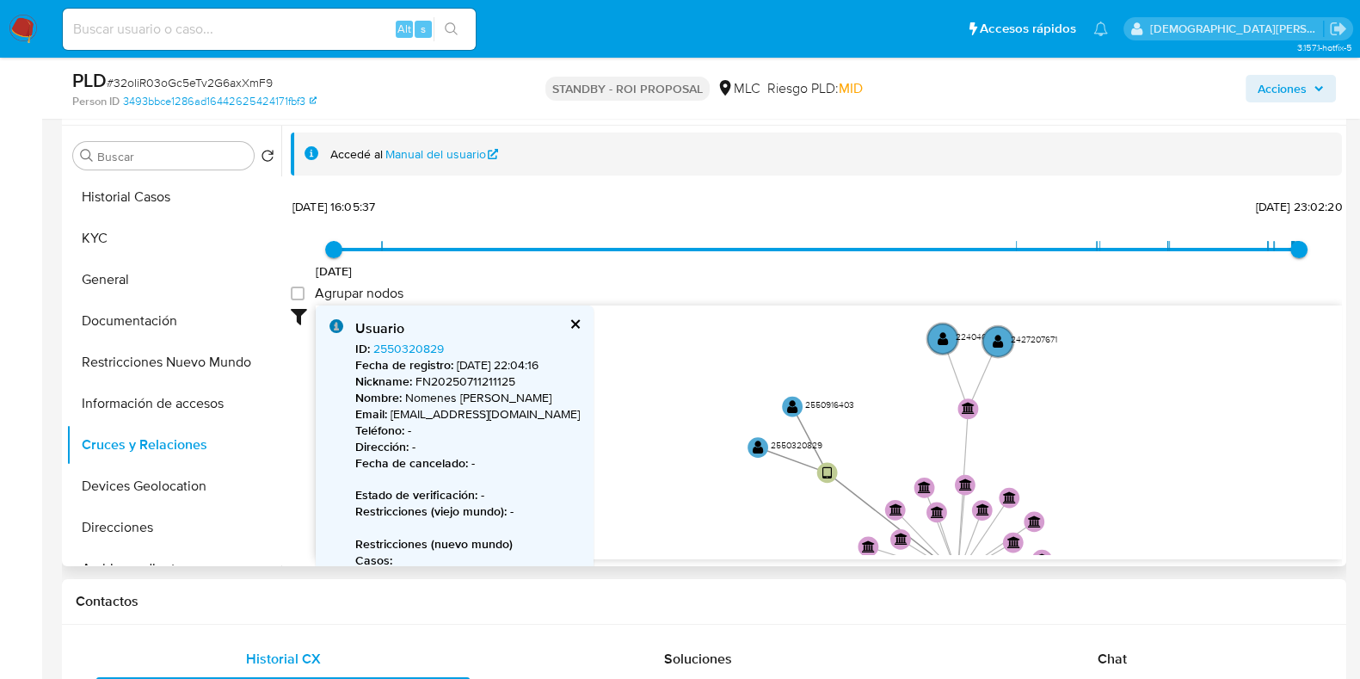
drag, startPoint x: 706, startPoint y: 435, endPoint x: 658, endPoint y: 496, distance: 77.8
click at [658, 496] on icon "user-2550916403  2550916403 user-2550320829  2550320829 device-6871b490657341…" at bounding box center [829, 429] width 1026 height 249
click at [785, 406] on circle at bounding box center [792, 406] width 26 height 26
click at [790, 404] on text "" at bounding box center [791, 406] width 11 height 15
click at [996, 336] on text "" at bounding box center [998, 341] width 11 height 15
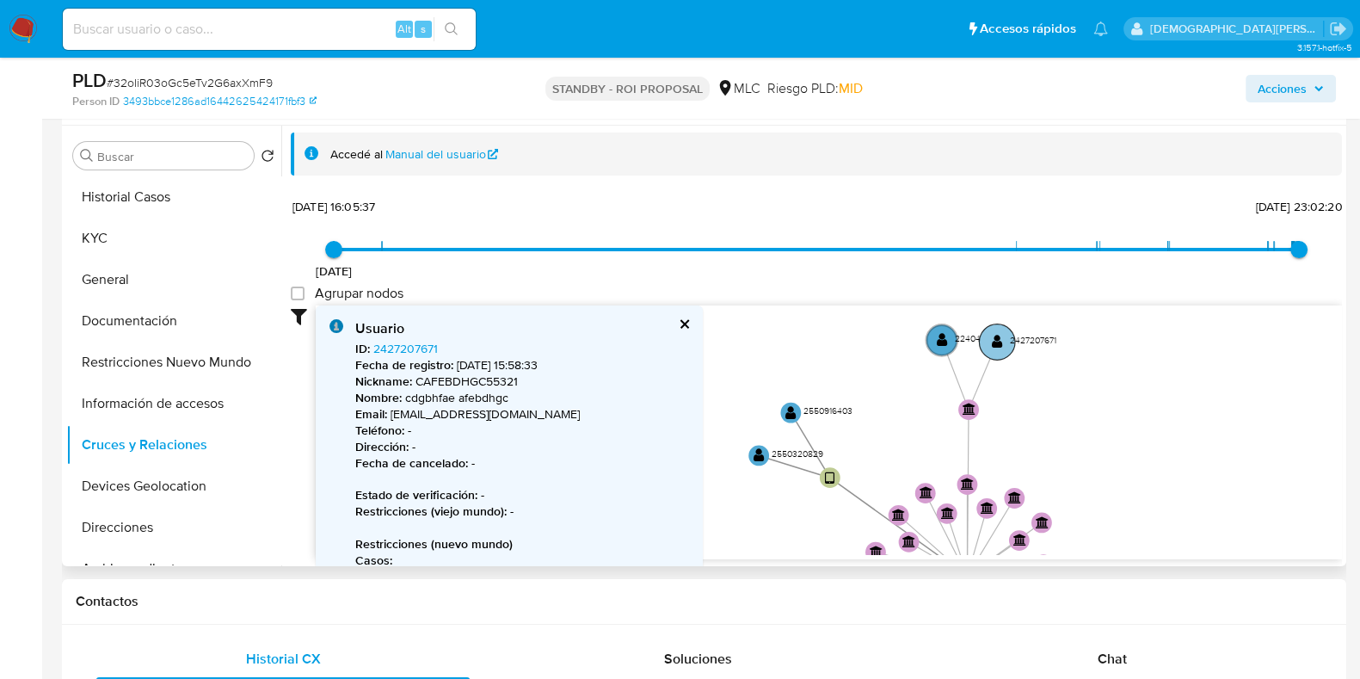
click at [996, 339] on text "" at bounding box center [997, 341] width 11 height 15
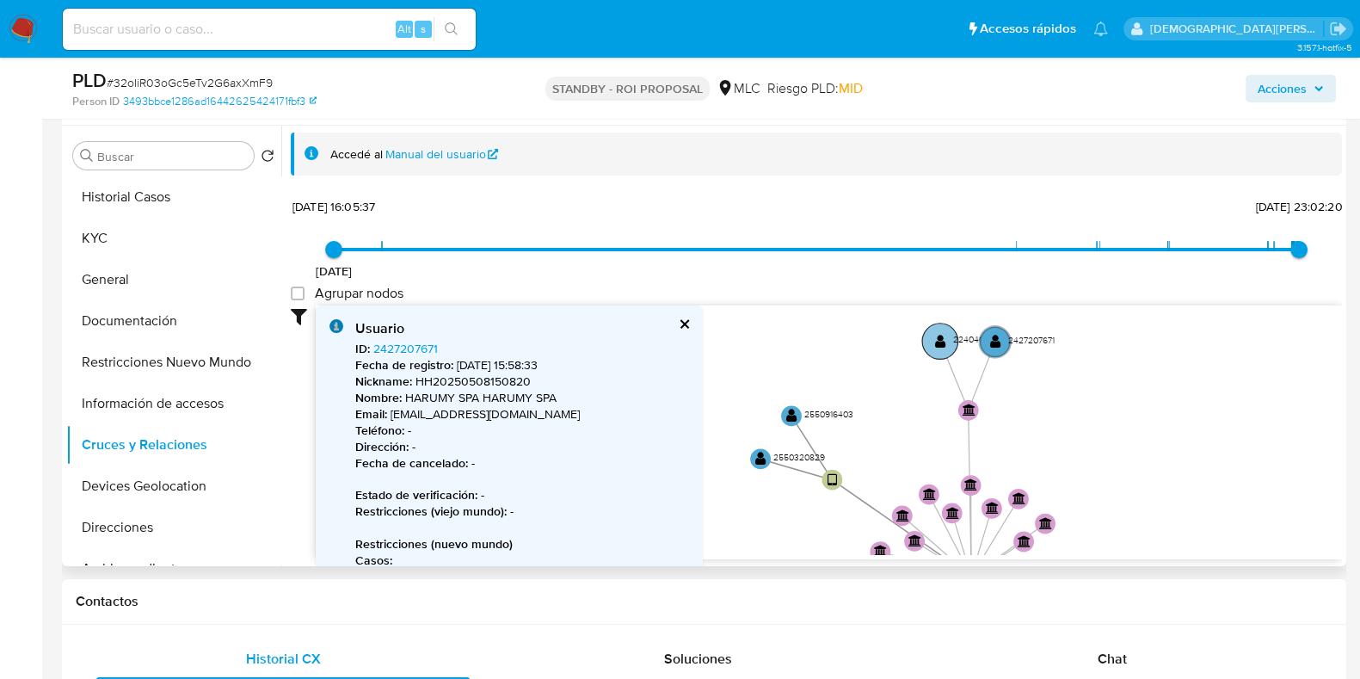
click at [935, 342] on text "" at bounding box center [940, 340] width 11 height 15
click at [934, 342] on text "" at bounding box center [939, 341] width 11 height 15
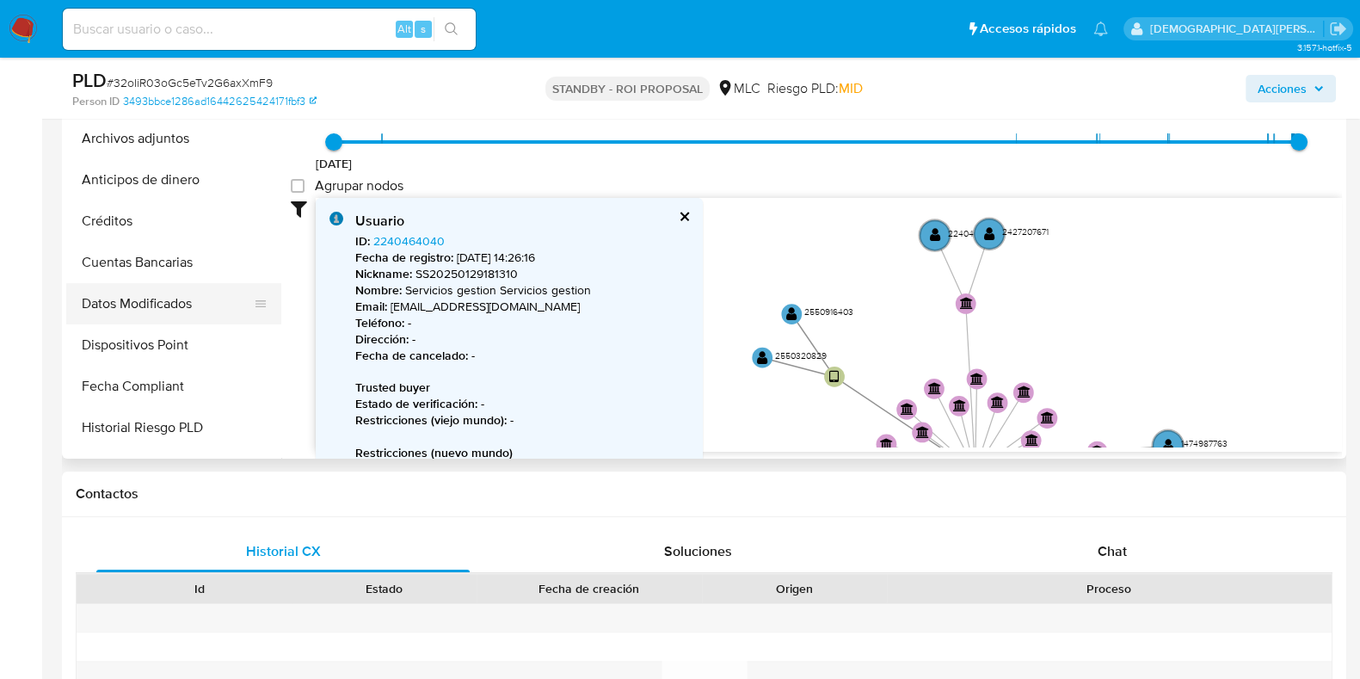
scroll to position [214, 0]
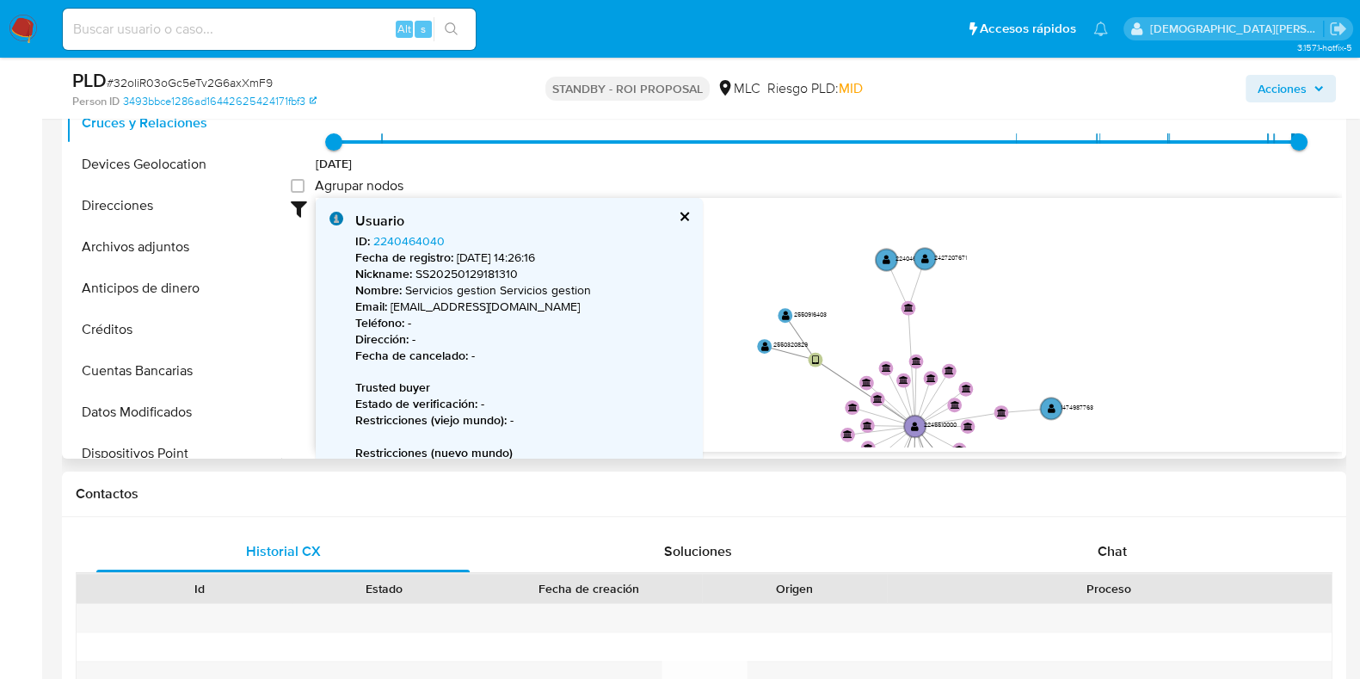
drag, startPoint x: 1002, startPoint y: 331, endPoint x: 924, endPoint y: 313, distance: 80.3
click at [1084, 330] on icon "user-2550916403  2550916403 user-2550320829  2550320829 device-6871b490657341…" at bounding box center [829, 322] width 1026 height 249
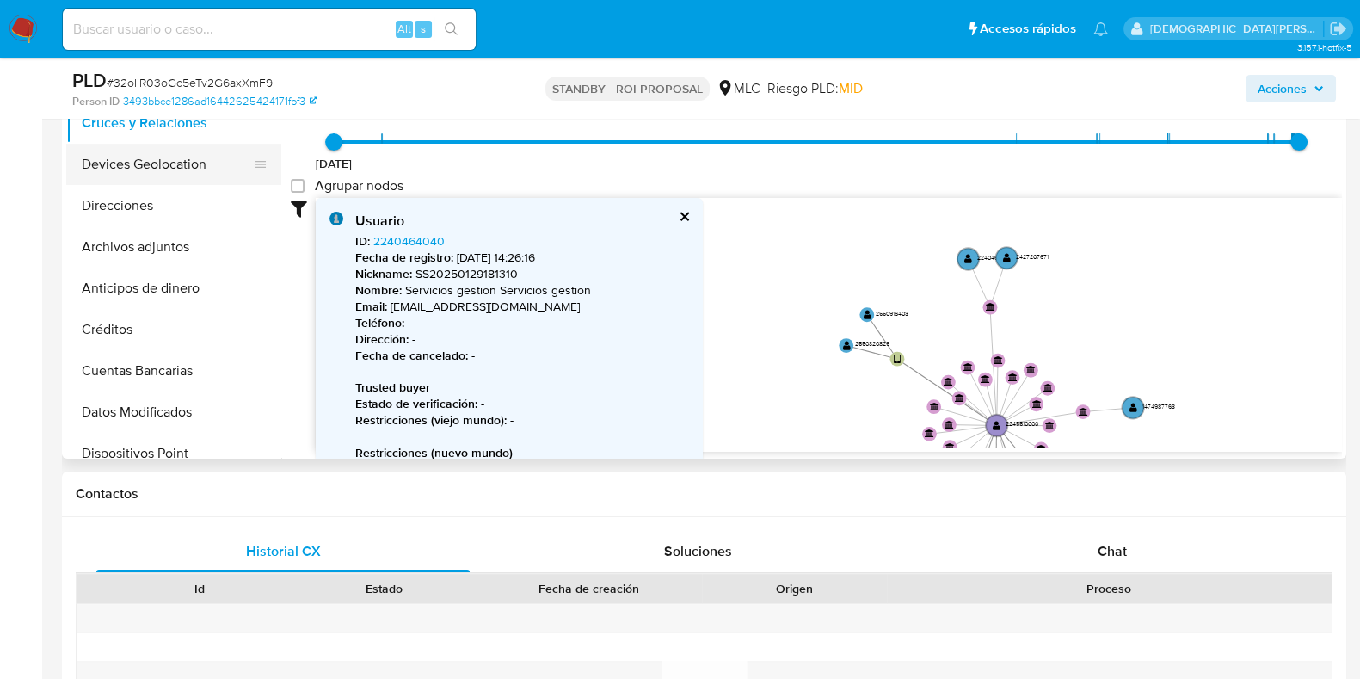
click at [157, 163] on button "Devices Geolocation" at bounding box center [166, 164] width 201 height 41
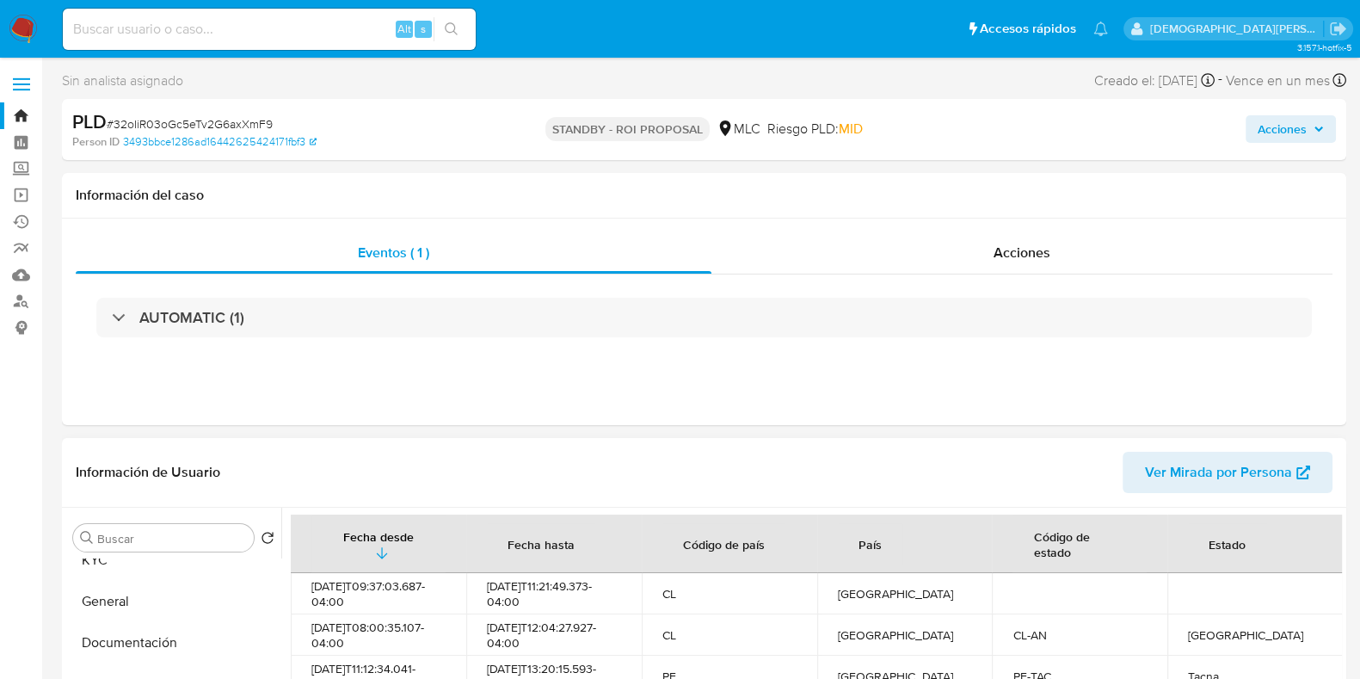
scroll to position [0, 0]
drag, startPoint x: 138, startPoint y: 588, endPoint x: 125, endPoint y: 483, distance: 106.6
click at [138, 588] on button "Historial Casos" at bounding box center [173, 578] width 215 height 41
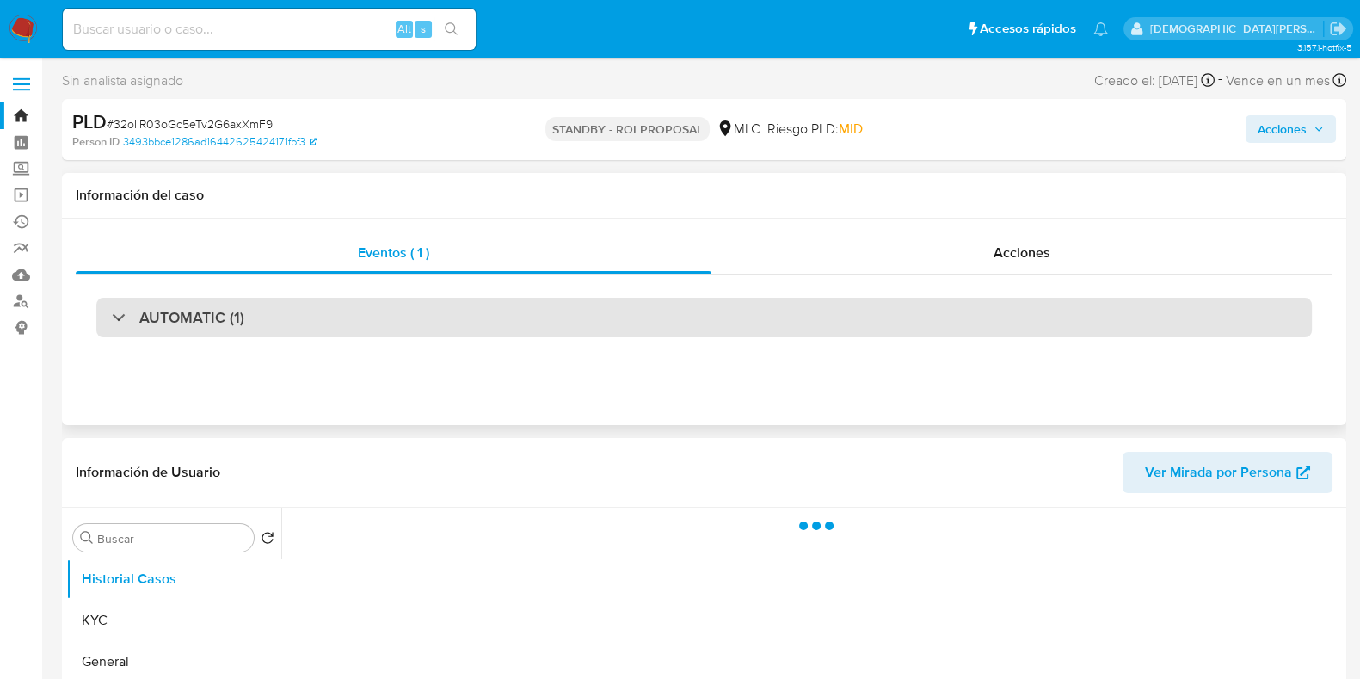
scroll to position [107, 0]
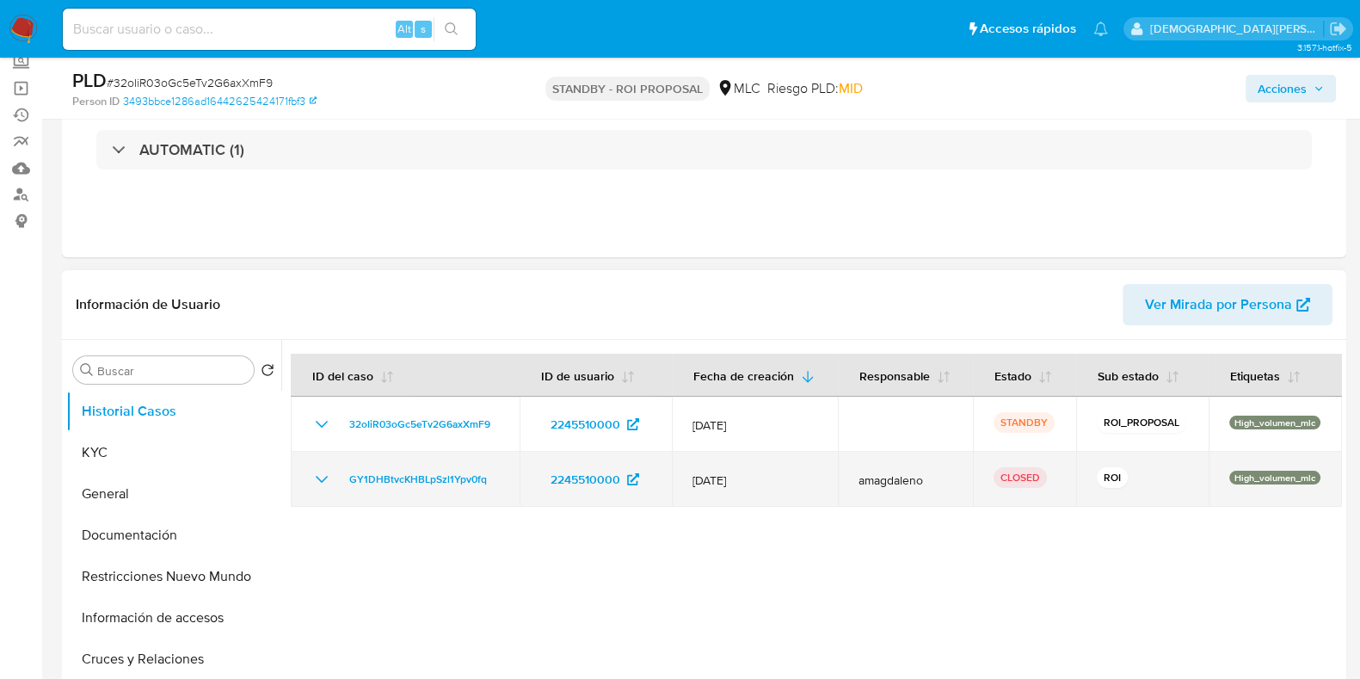
click at [322, 473] on icon "Mostrar/Ocultar" at bounding box center [321, 479] width 21 height 21
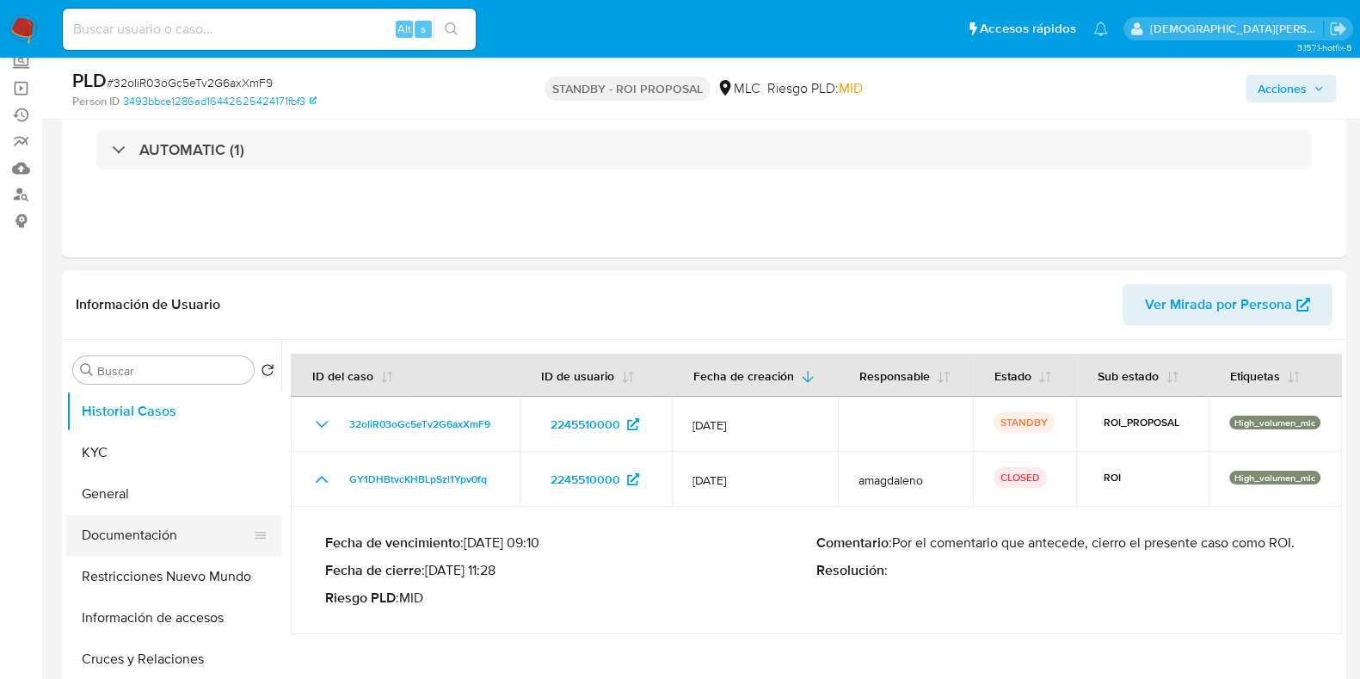
click at [146, 533] on button "Documentación" at bounding box center [166, 534] width 201 height 41
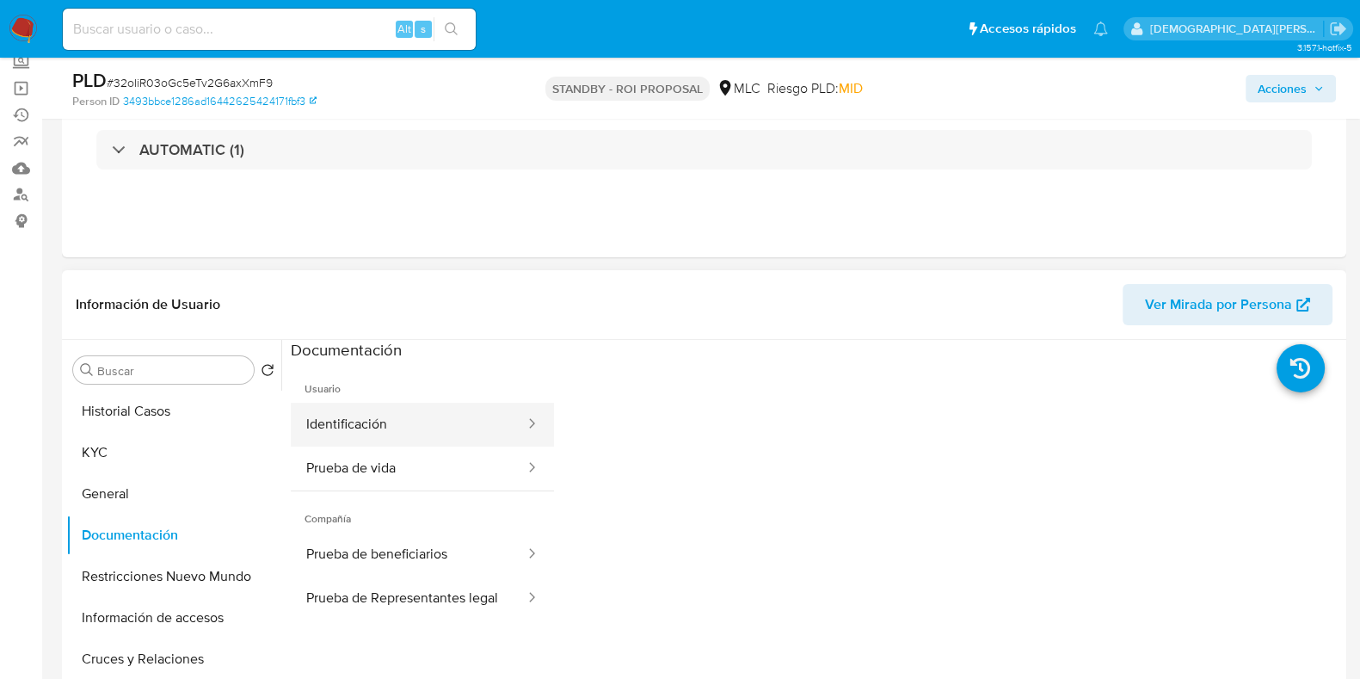
click at [434, 435] on button "Identificación" at bounding box center [409, 425] width 236 height 44
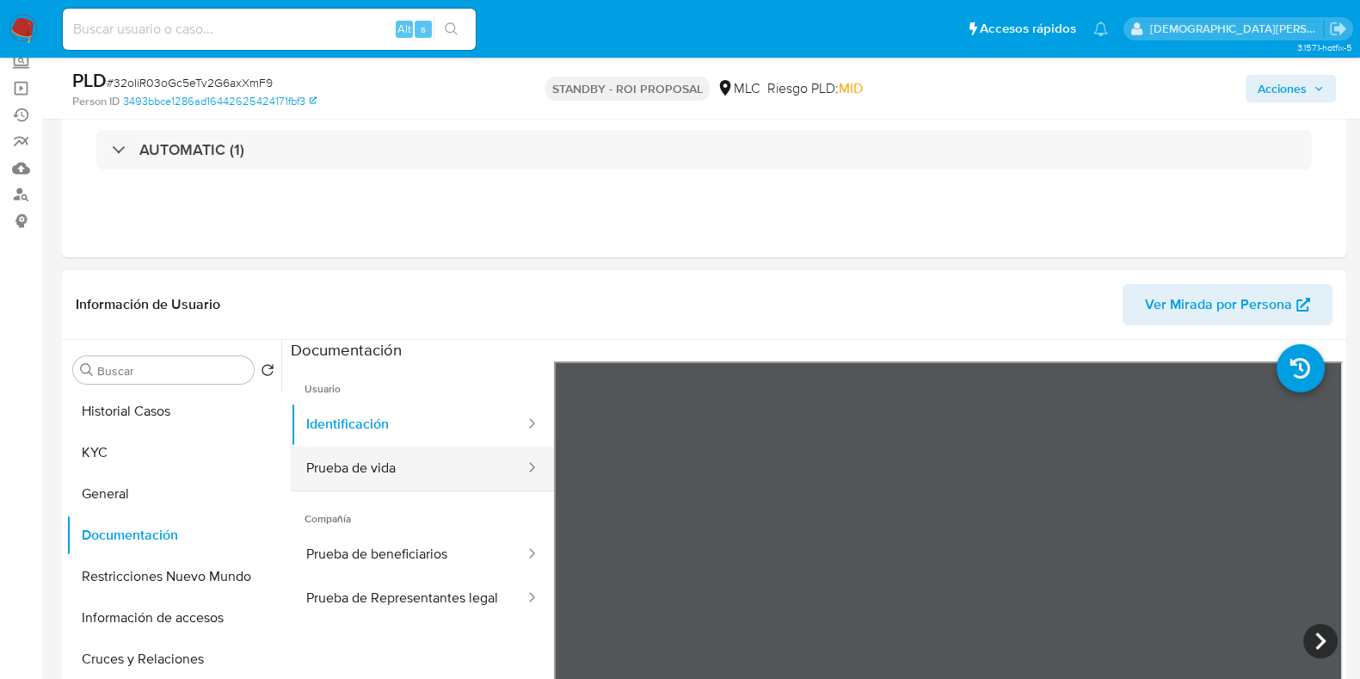
click at [477, 461] on button "Prueba de vida" at bounding box center [409, 468] width 236 height 44
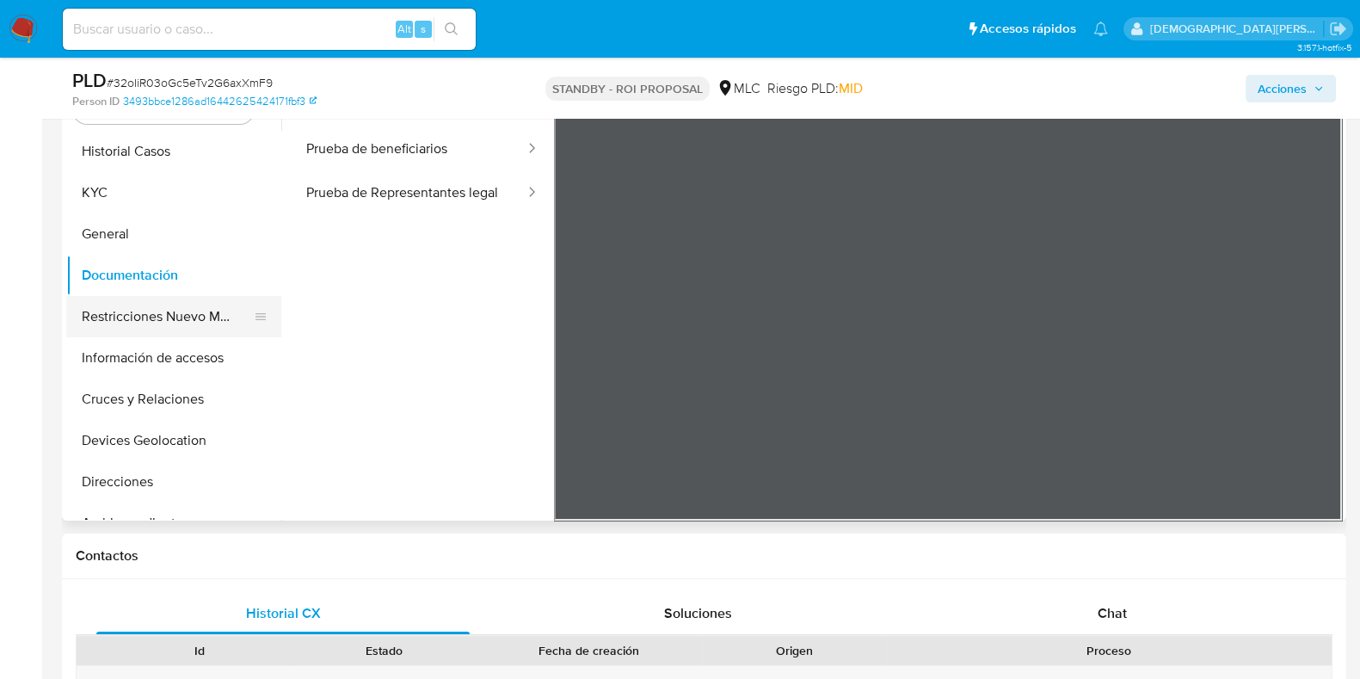
scroll to position [214, 0]
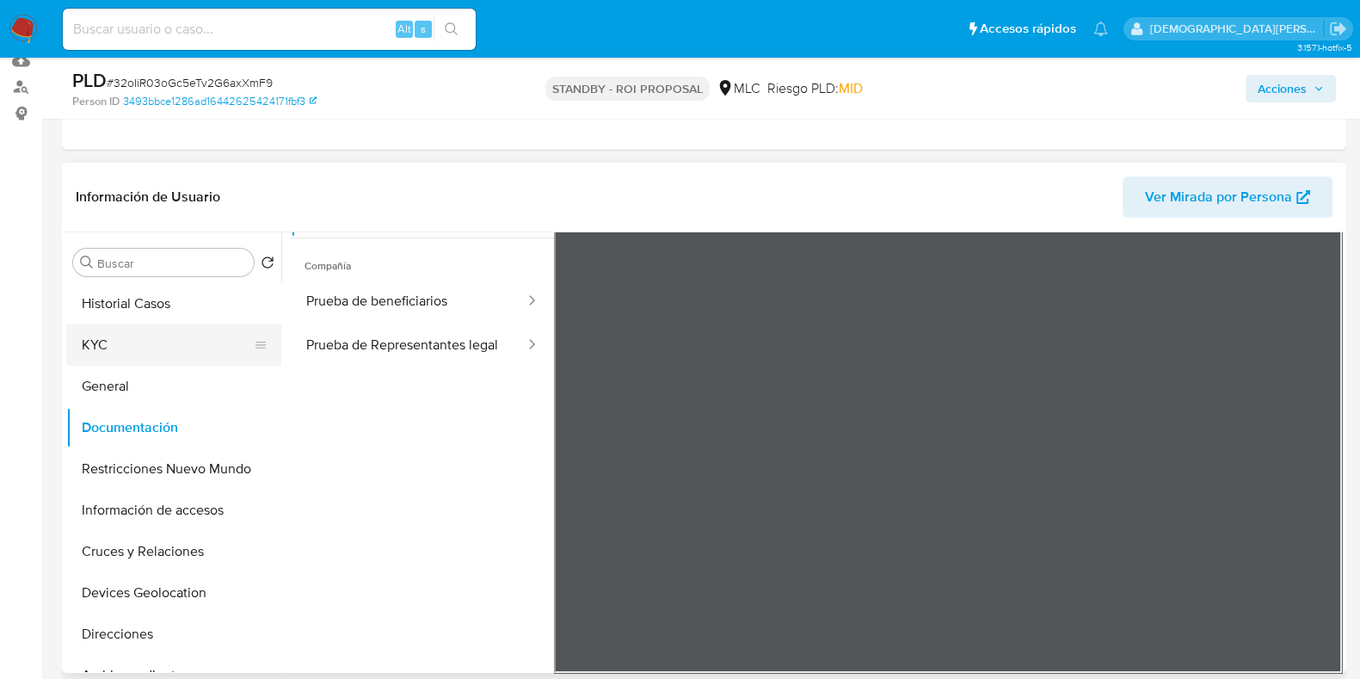
click at [163, 336] on button "KYC" at bounding box center [166, 344] width 201 height 41
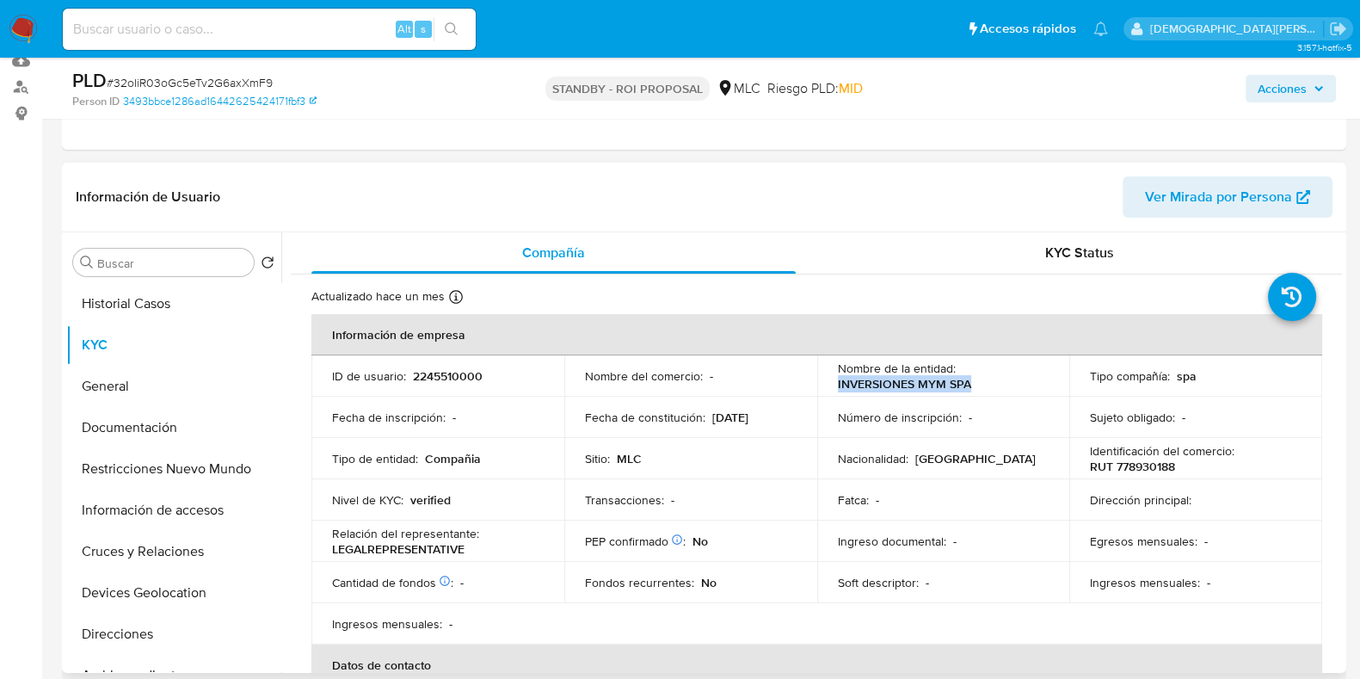
drag, startPoint x: 977, startPoint y: 383, endPoint x: 849, endPoint y: 378, distance: 128.3
click at [820, 378] on td "Nombre de la entidad : INVERSIONES MYM SPA" at bounding box center [943, 375] width 253 height 41
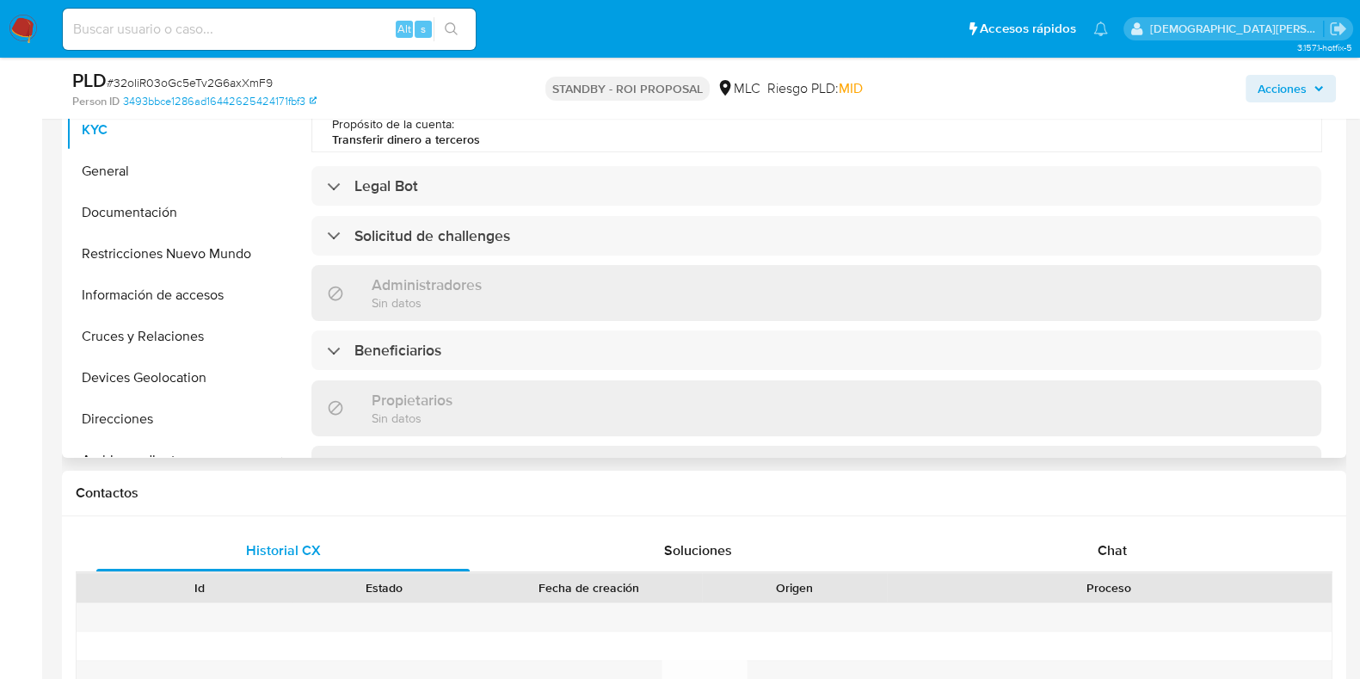
scroll to position [538, 0]
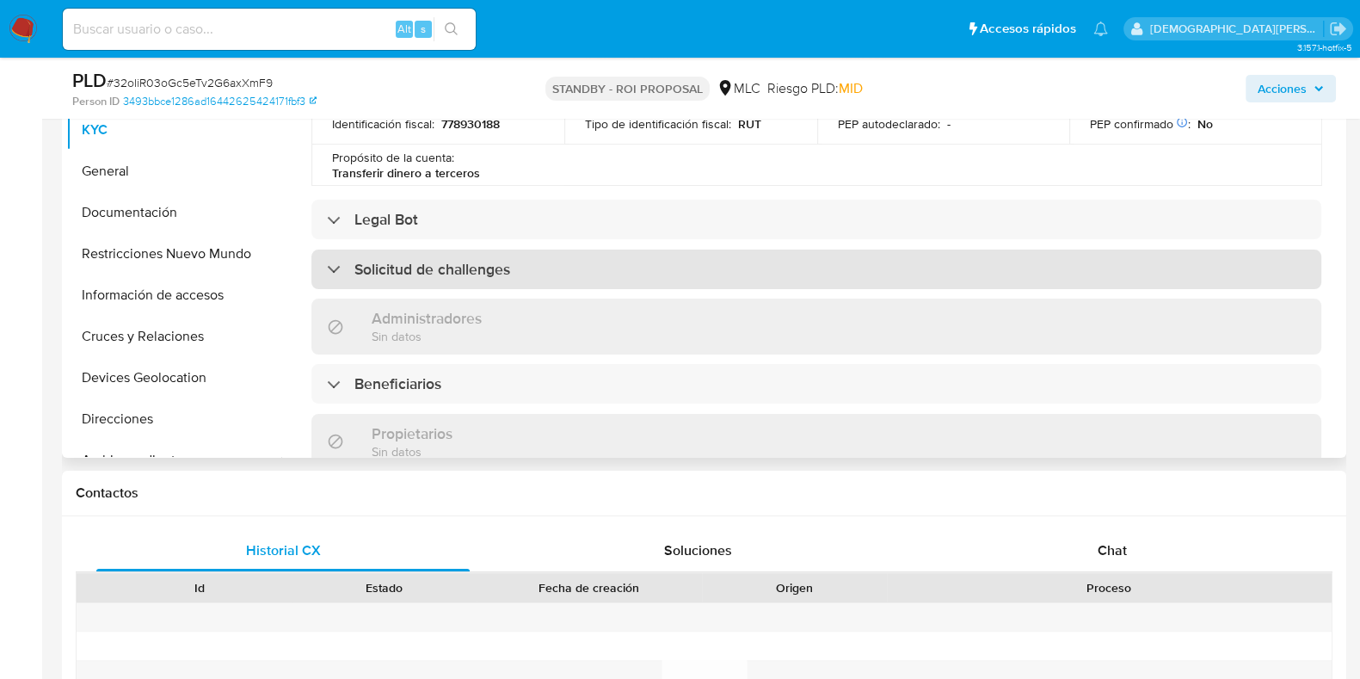
click at [391, 275] on h3 "Solicitud de challenges" at bounding box center [432, 269] width 156 height 19
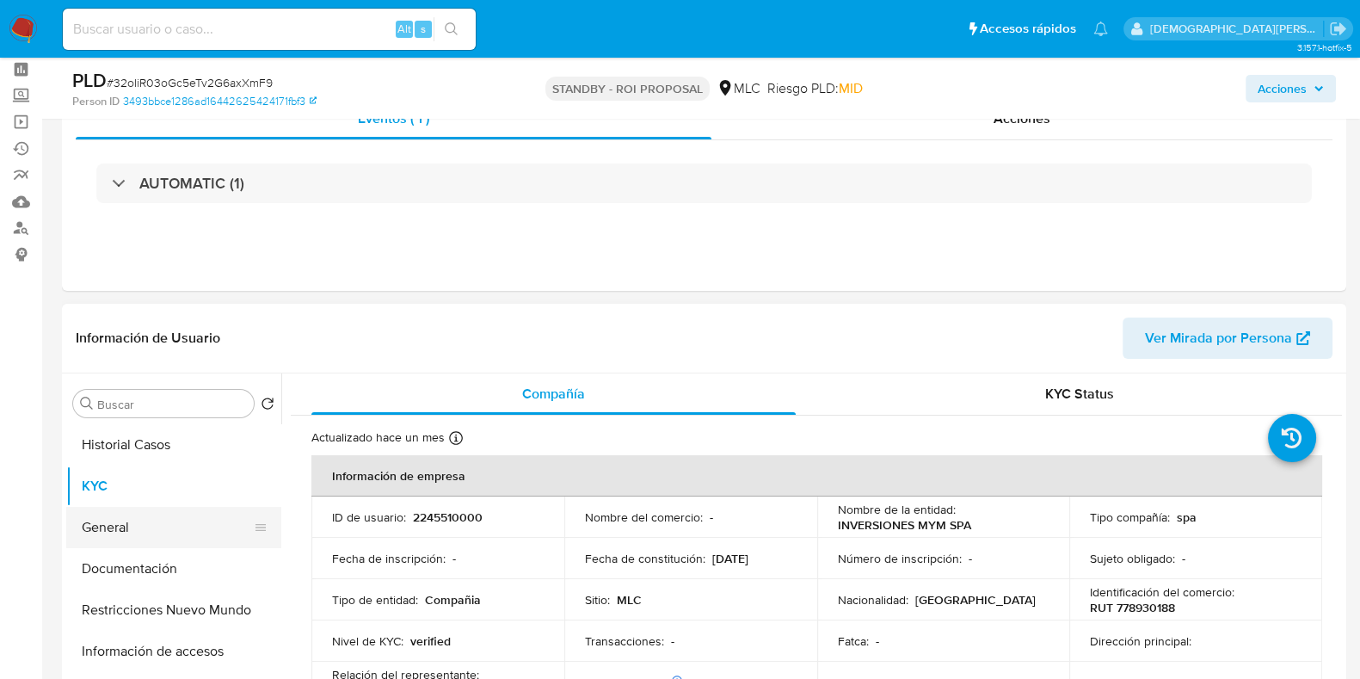
scroll to position [107, 0]
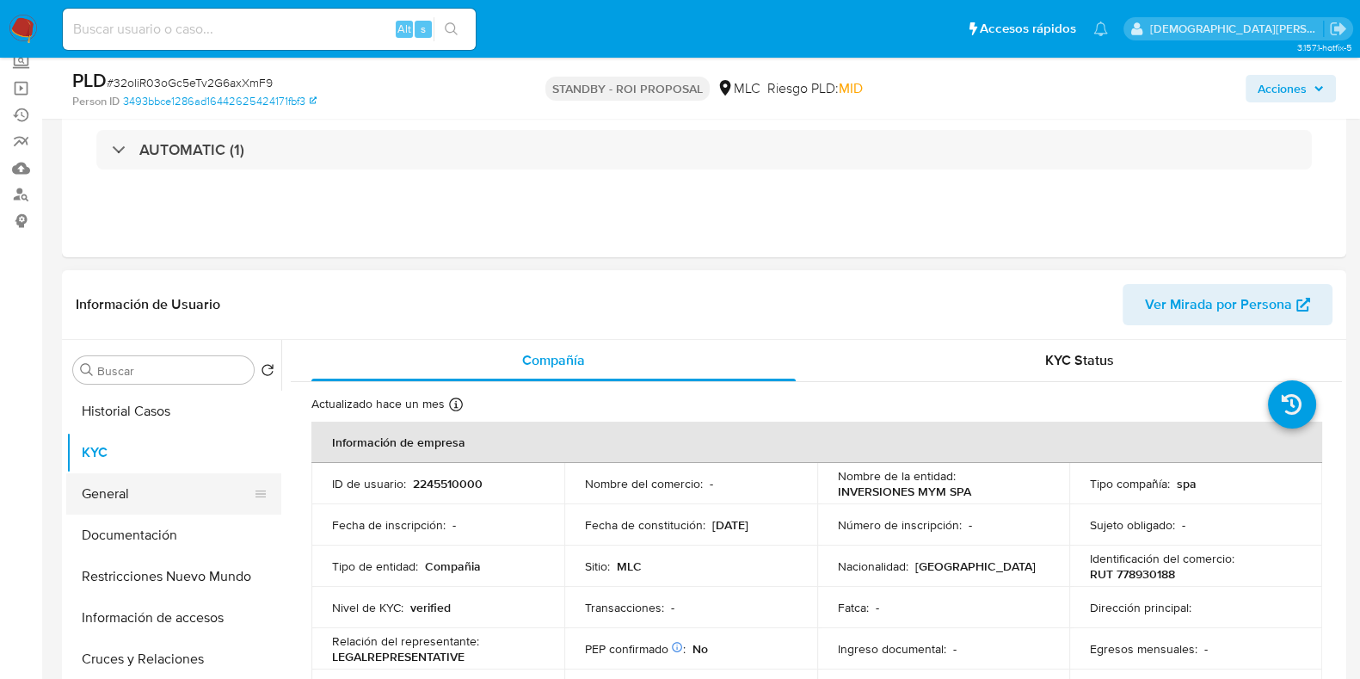
click at [116, 492] on button "General" at bounding box center [166, 493] width 201 height 41
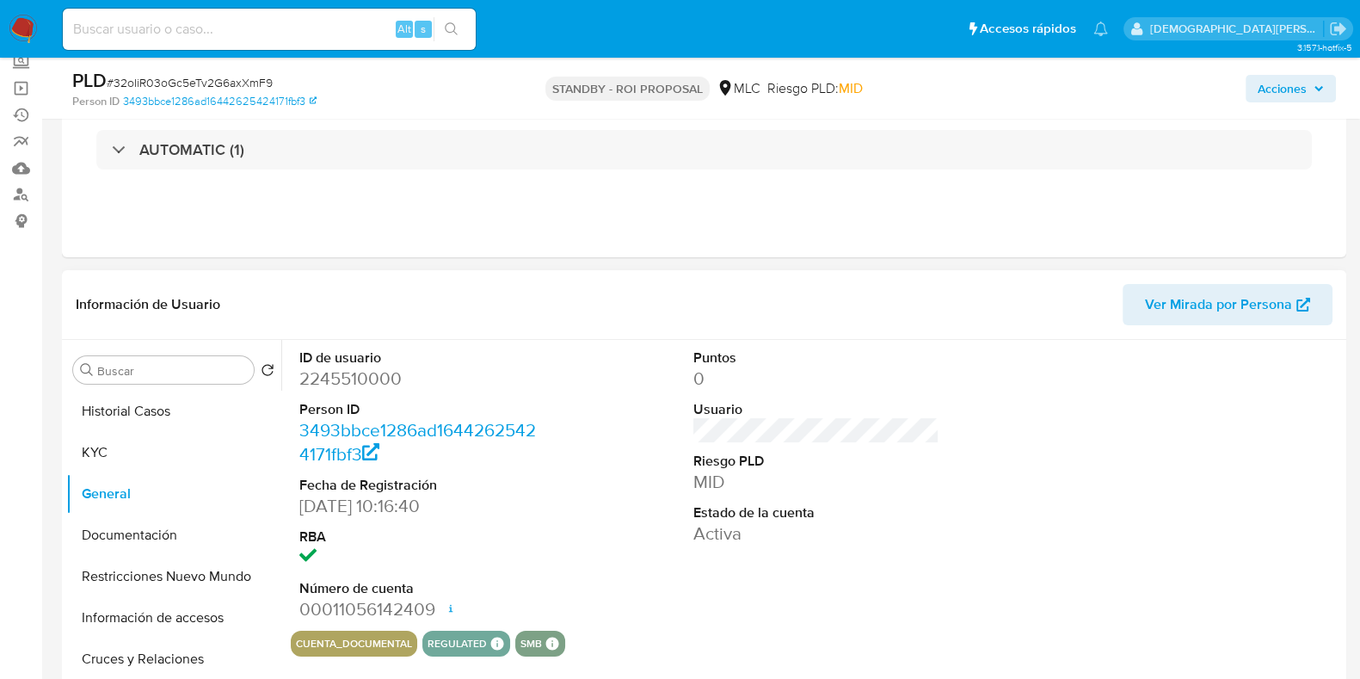
click at [314, 381] on dd "2245510000" at bounding box center [422, 378] width 246 height 24
copy dd "2245510000"
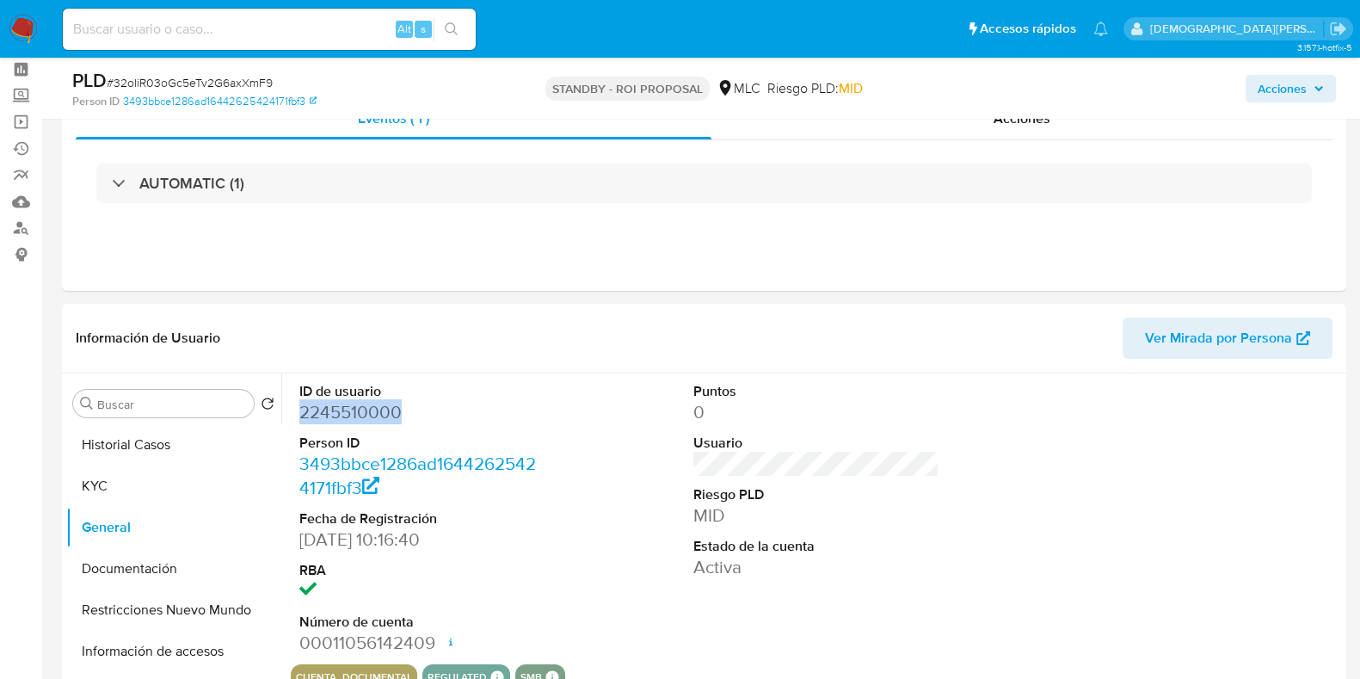
scroll to position [0, 0]
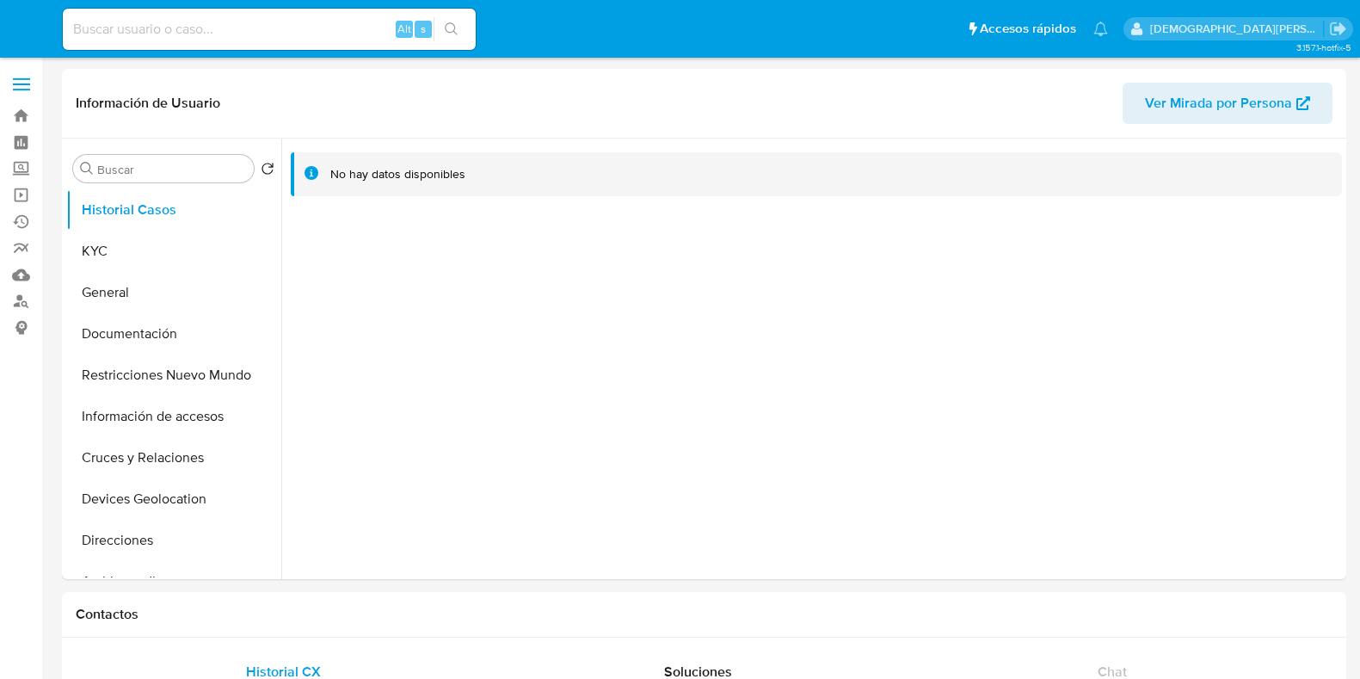
select select "10"
click at [168, 329] on button "Documentación" at bounding box center [166, 333] width 201 height 41
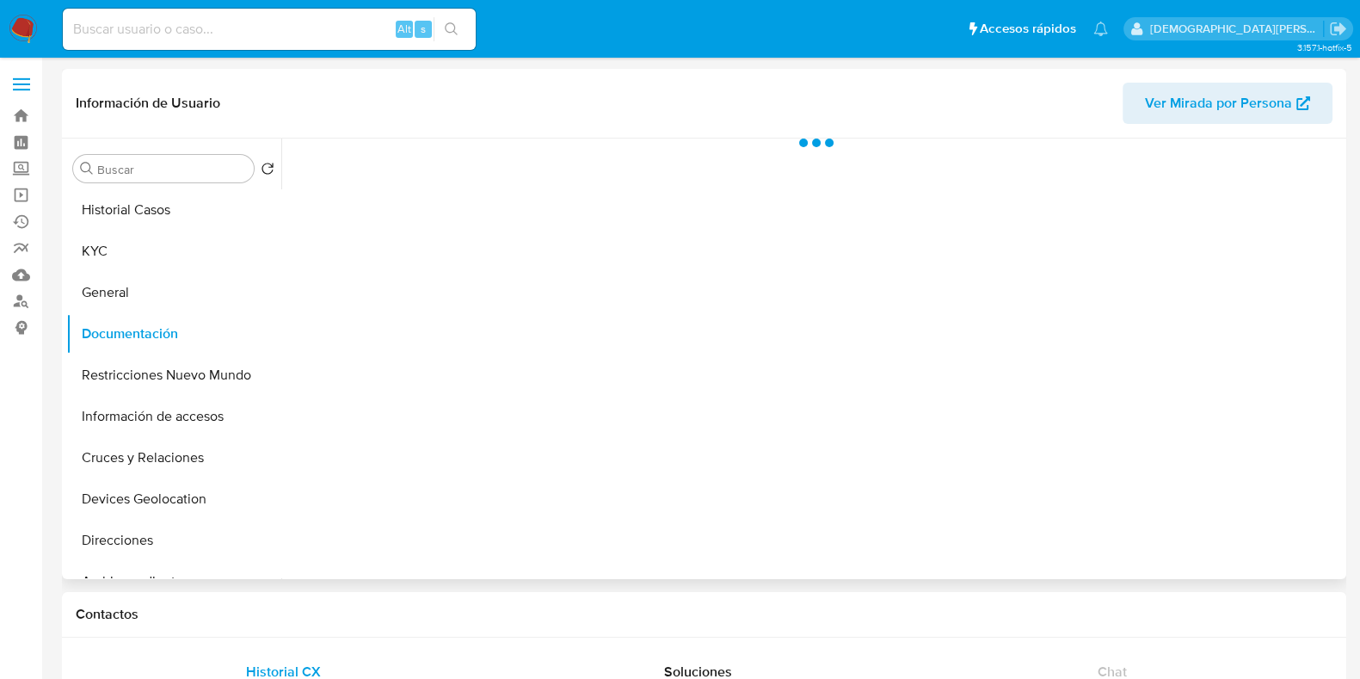
click at [460, 204] on div at bounding box center [811, 359] width 1061 height 440
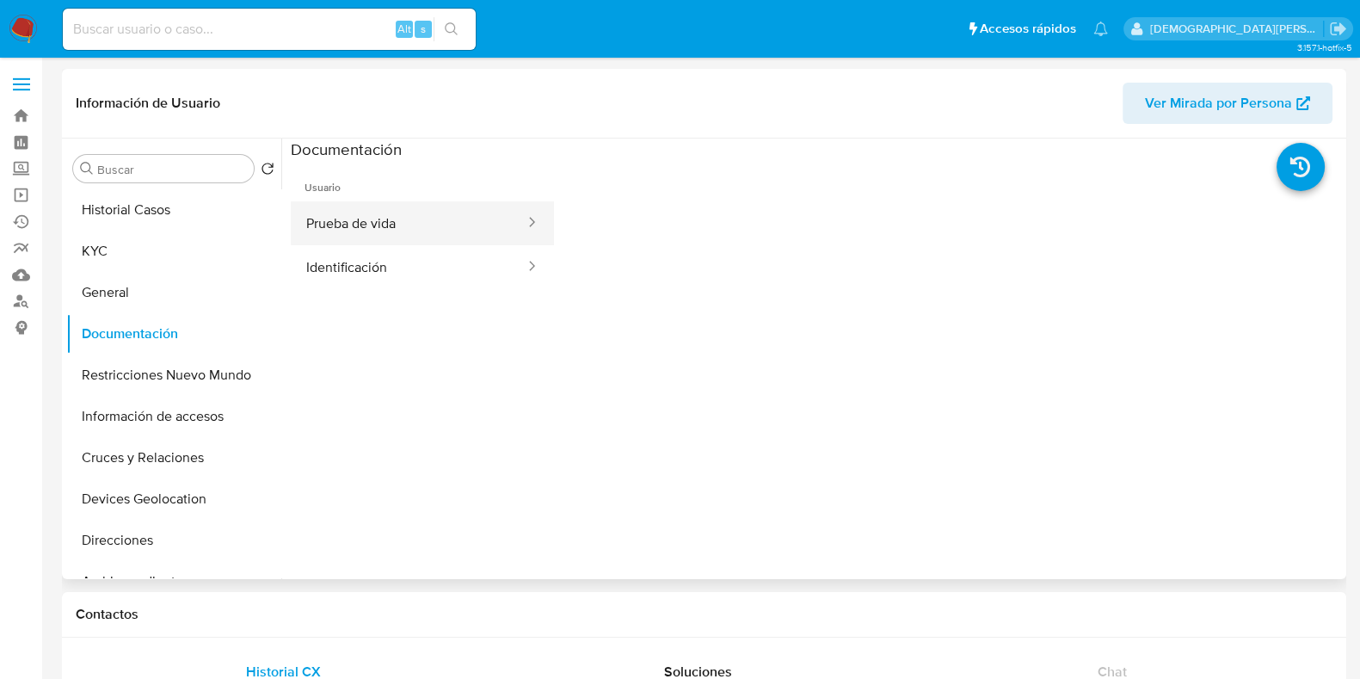
click at [435, 220] on button "Prueba de vida" at bounding box center [409, 223] width 236 height 44
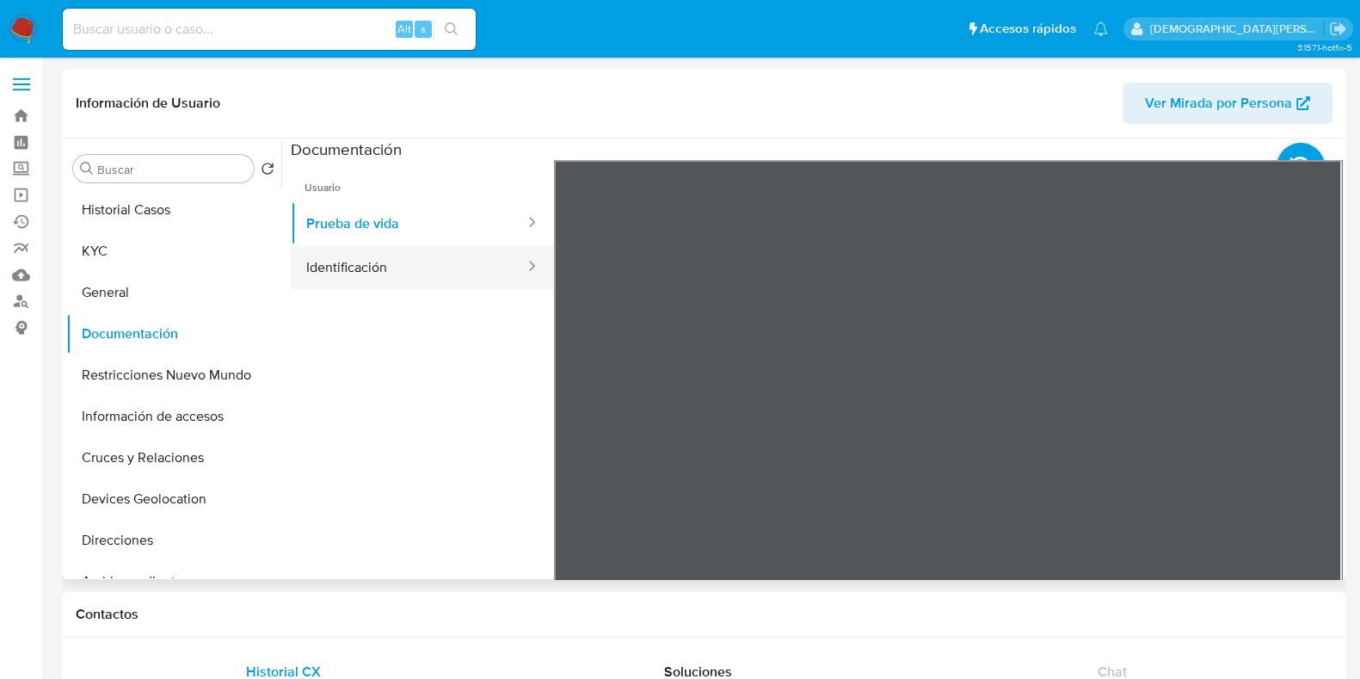
click at [434, 274] on button "Identificación" at bounding box center [409, 267] width 236 height 44
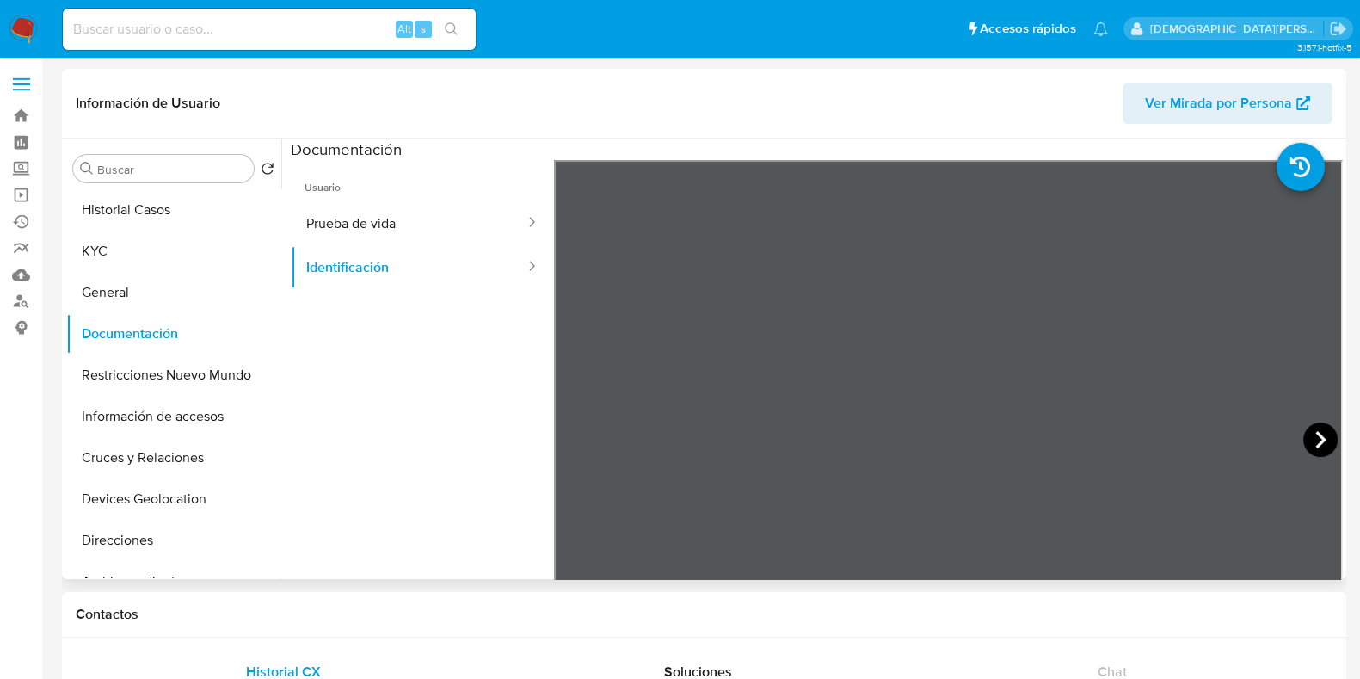
click at [1303, 431] on icon at bounding box center [1320, 439] width 34 height 34
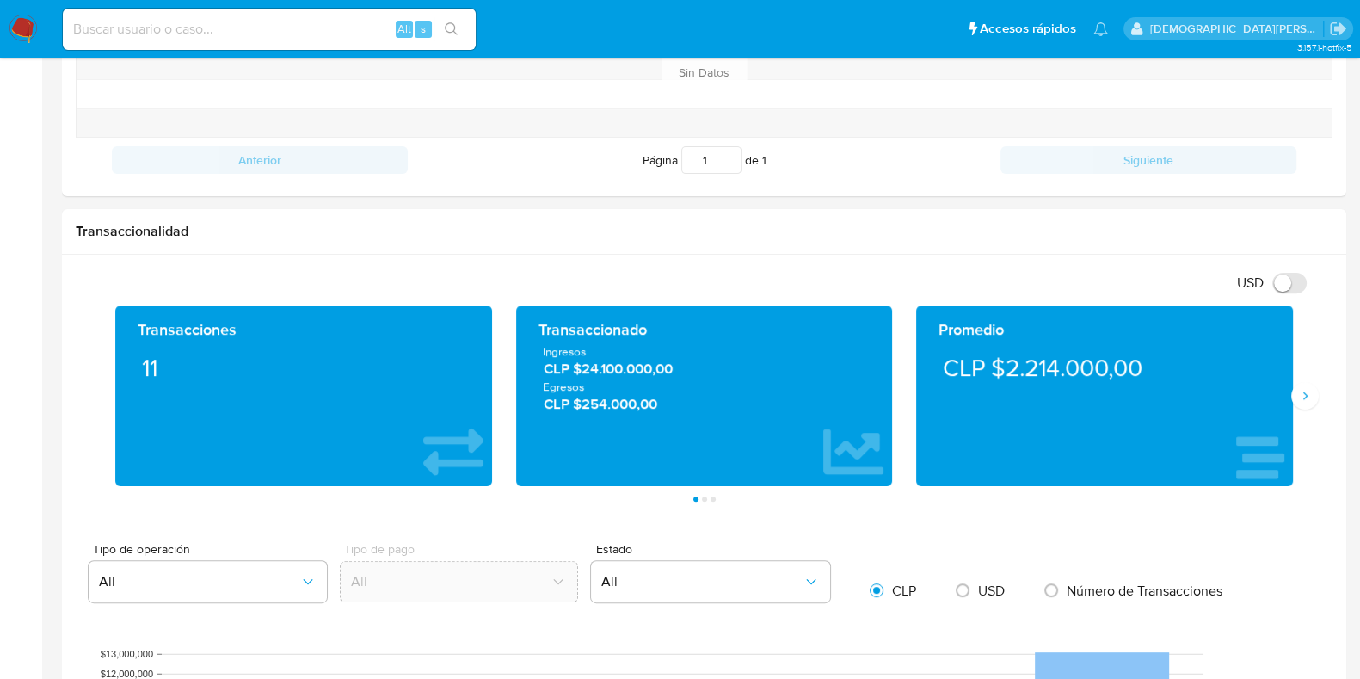
scroll to position [1075, 0]
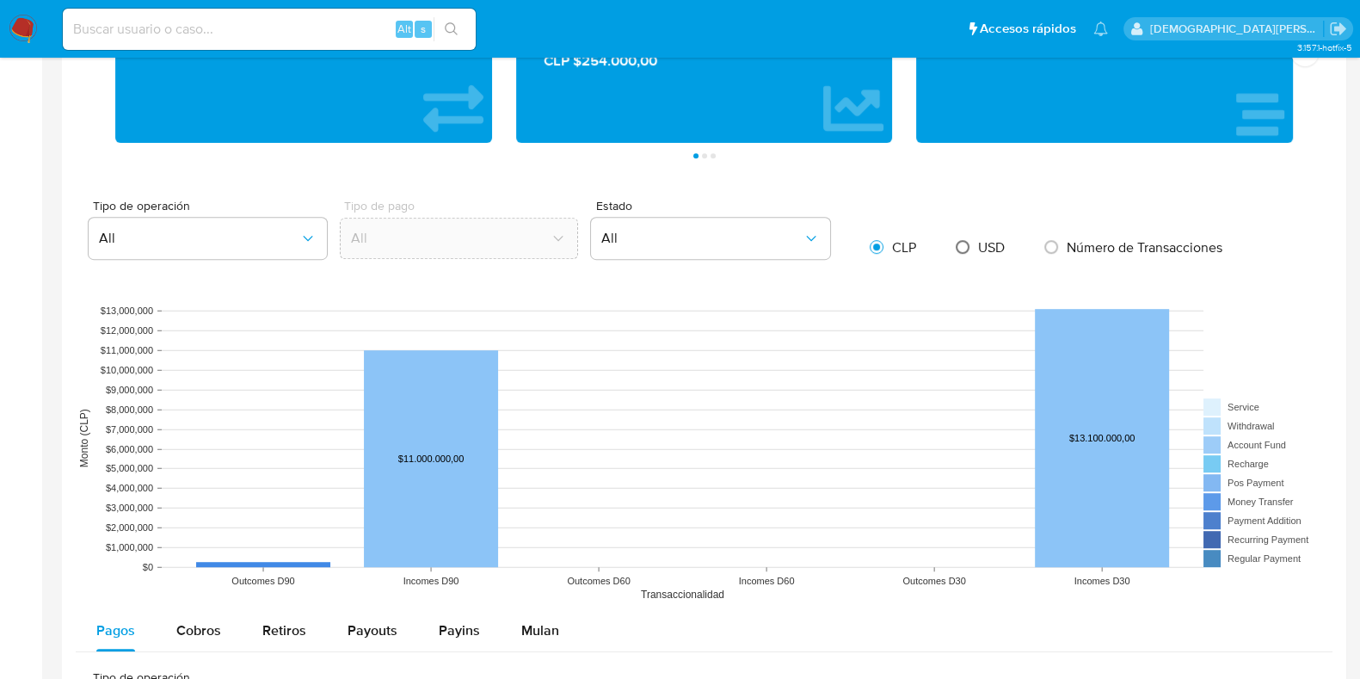
click at [961, 243] on input "radio" at bounding box center [963, 247] width 28 height 28
radio input "true"
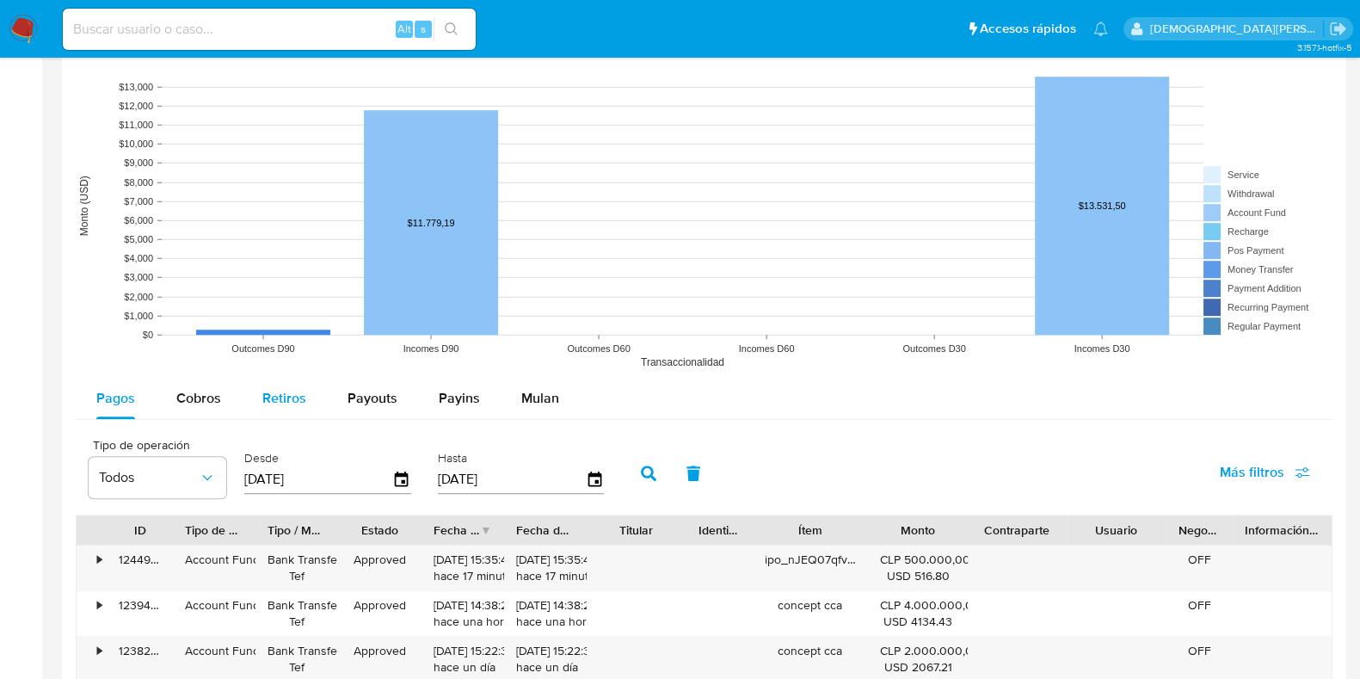
scroll to position [1290, 0]
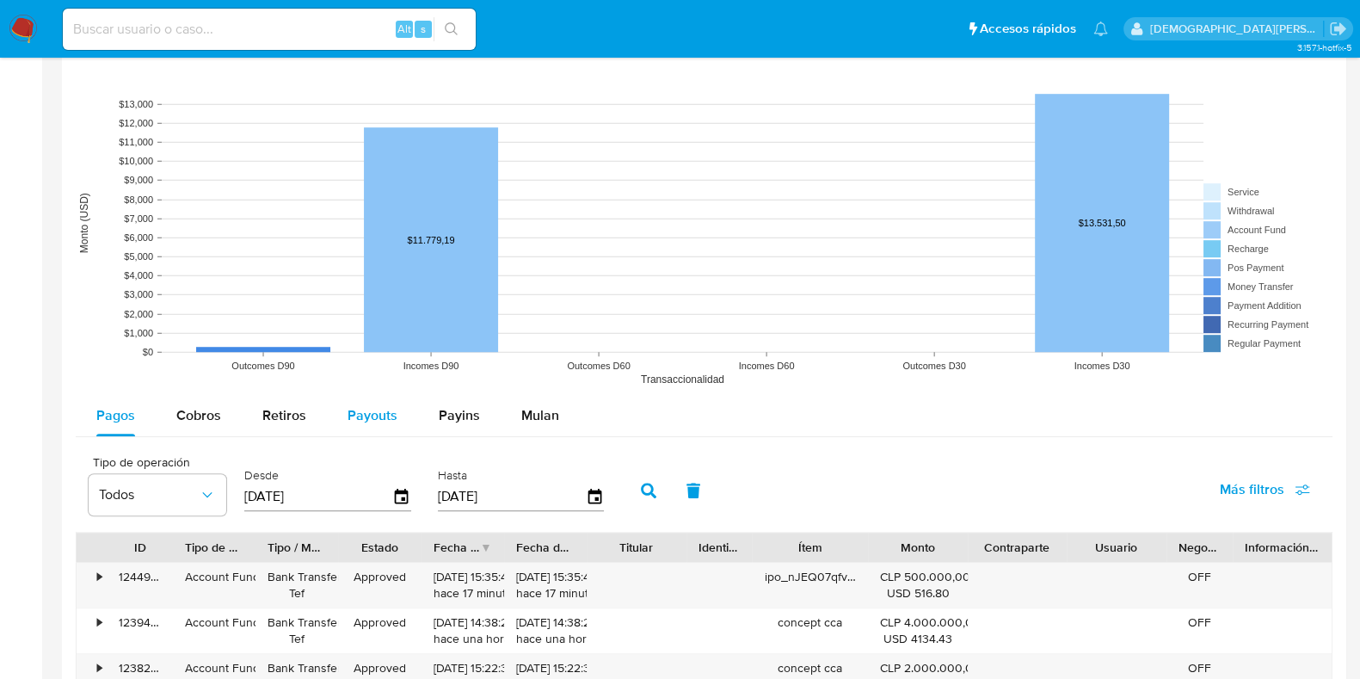
click at [372, 417] on span "Payouts" at bounding box center [373, 415] width 50 height 20
select select "10"
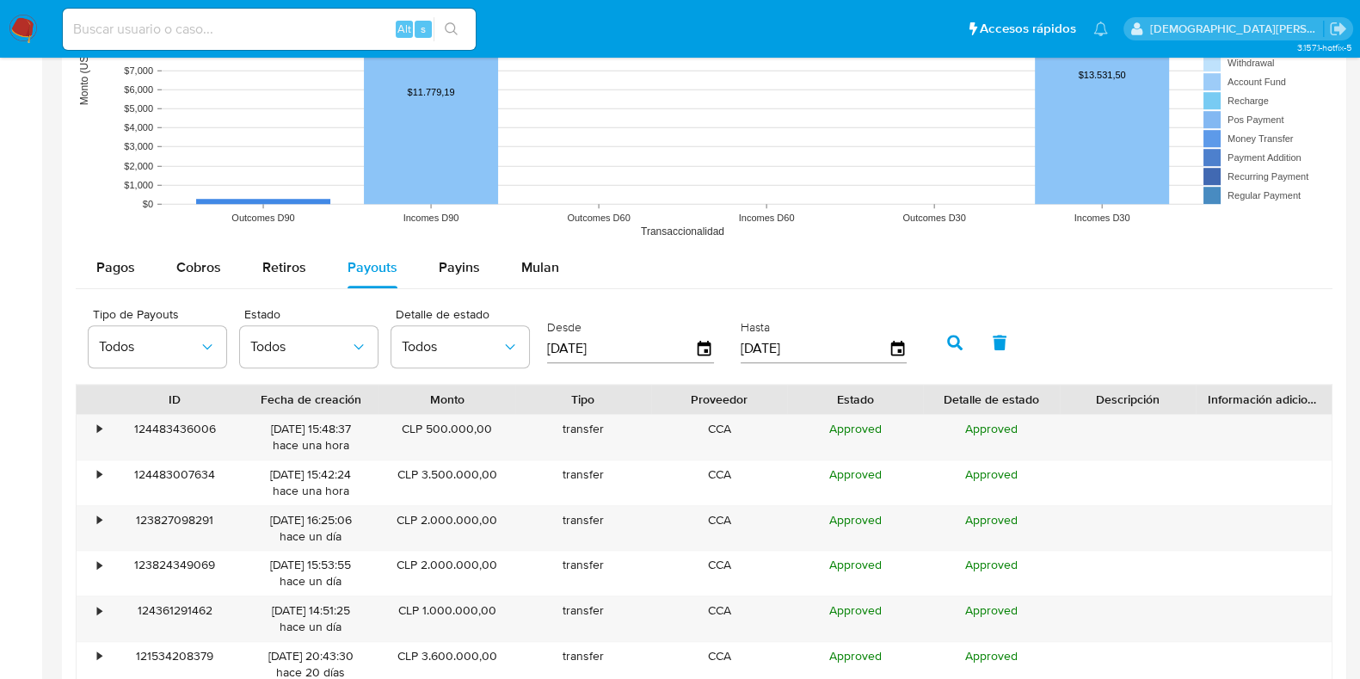
scroll to position [1505, 0]
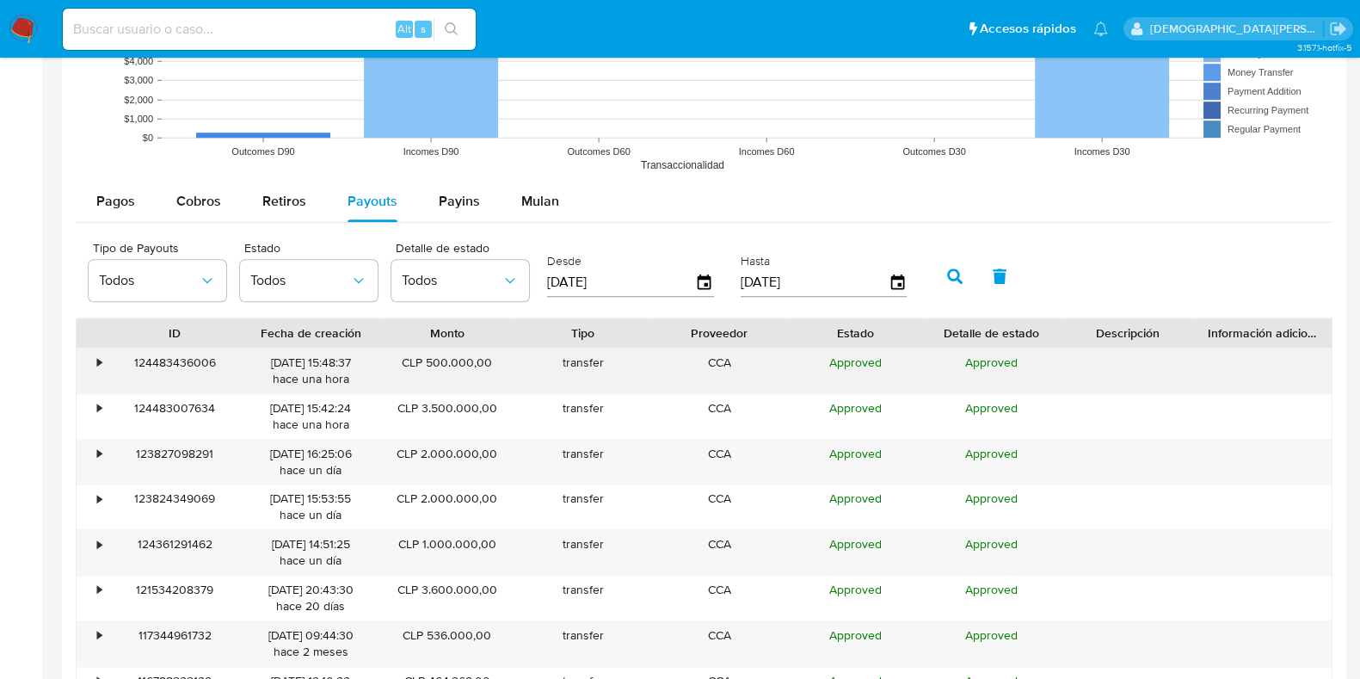
click at [95, 360] on div "•" at bounding box center [92, 370] width 30 height 45
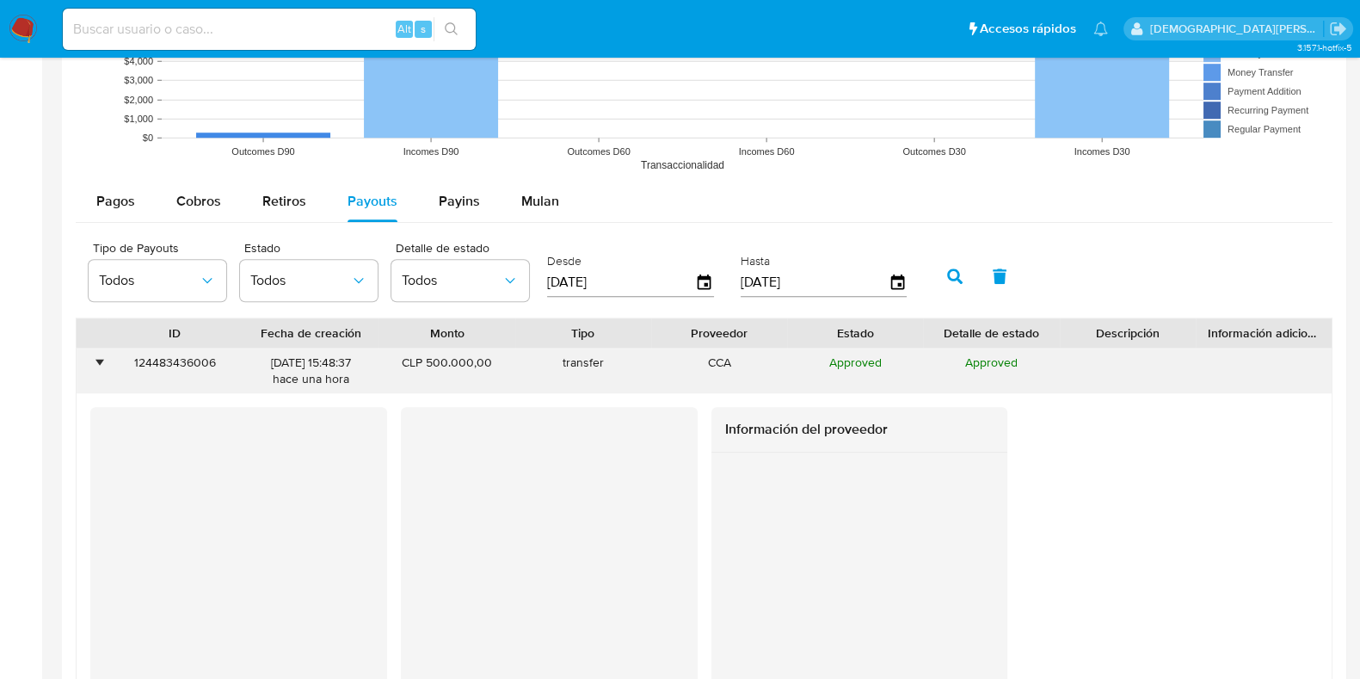
scroll to position [1828, 0]
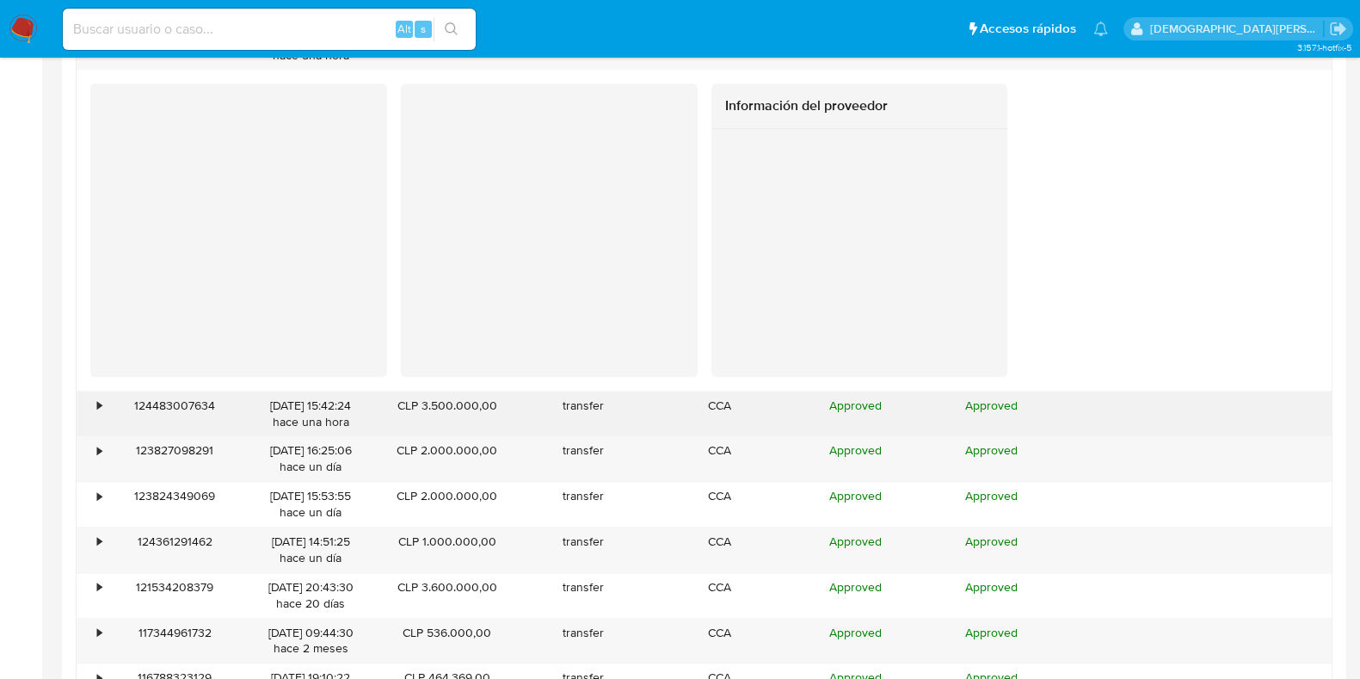
click at [97, 410] on div "•" at bounding box center [99, 405] width 4 height 16
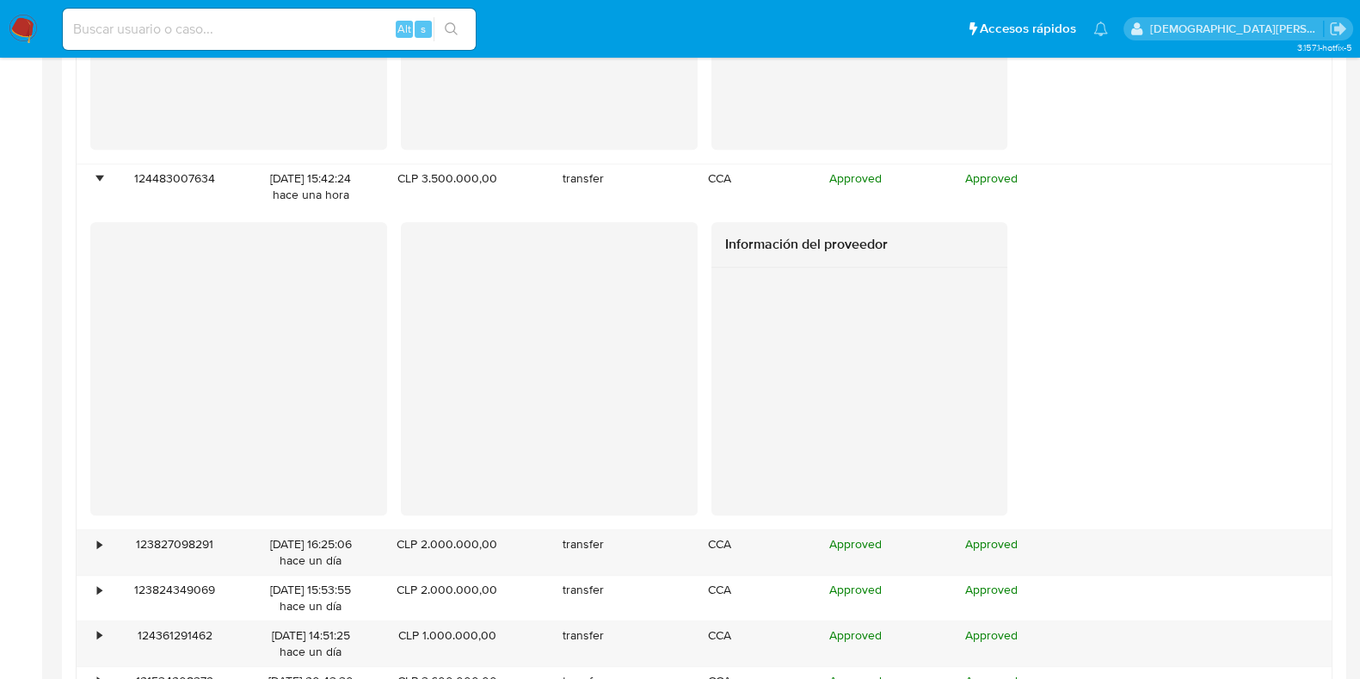
scroll to position [2258, 0]
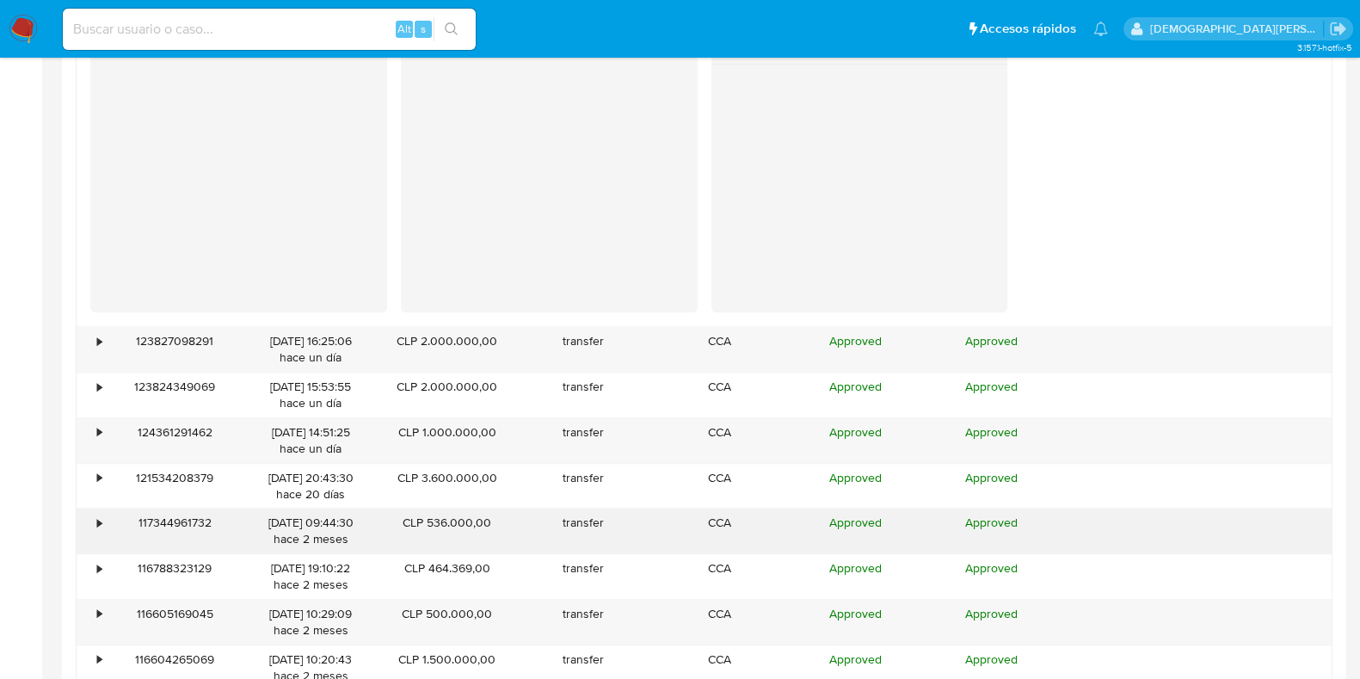
click at [98, 519] on div "•" at bounding box center [99, 522] width 4 height 16
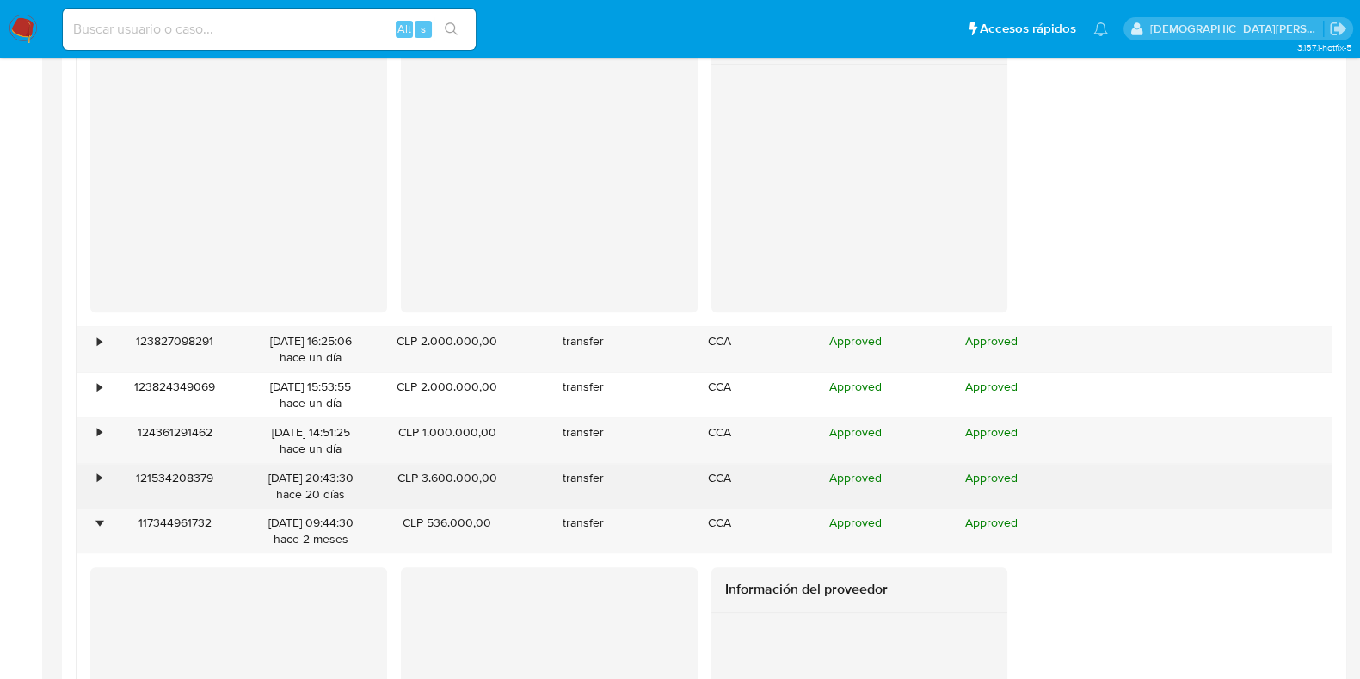
click at [100, 477] on div "•" at bounding box center [99, 478] width 4 height 16
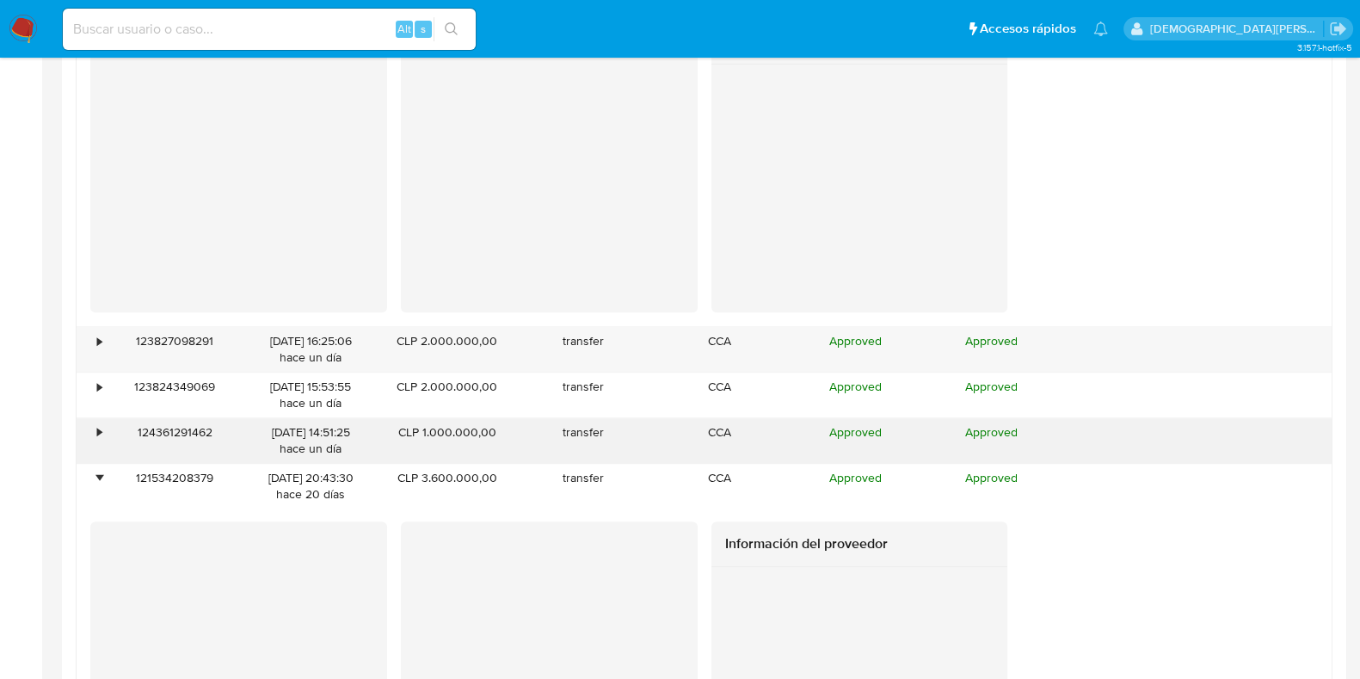
click at [89, 434] on div "•" at bounding box center [92, 440] width 30 height 45
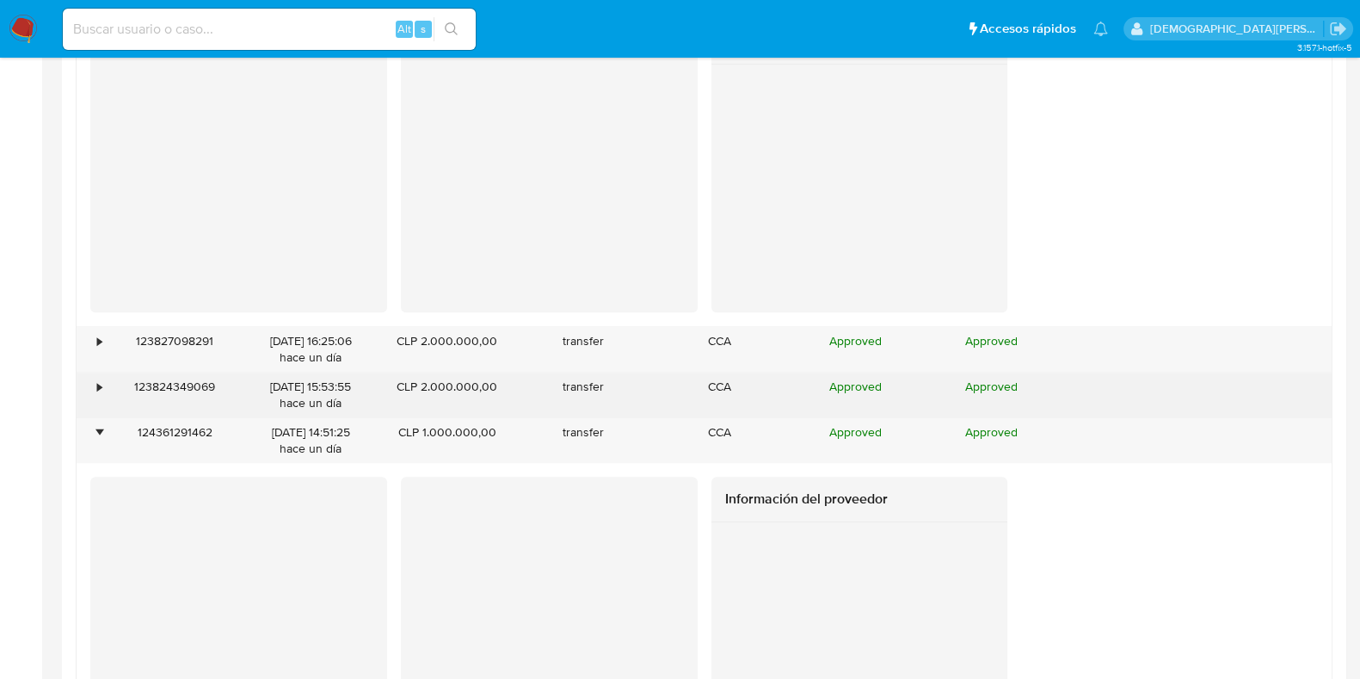
click at [97, 383] on div "•" at bounding box center [99, 387] width 4 height 16
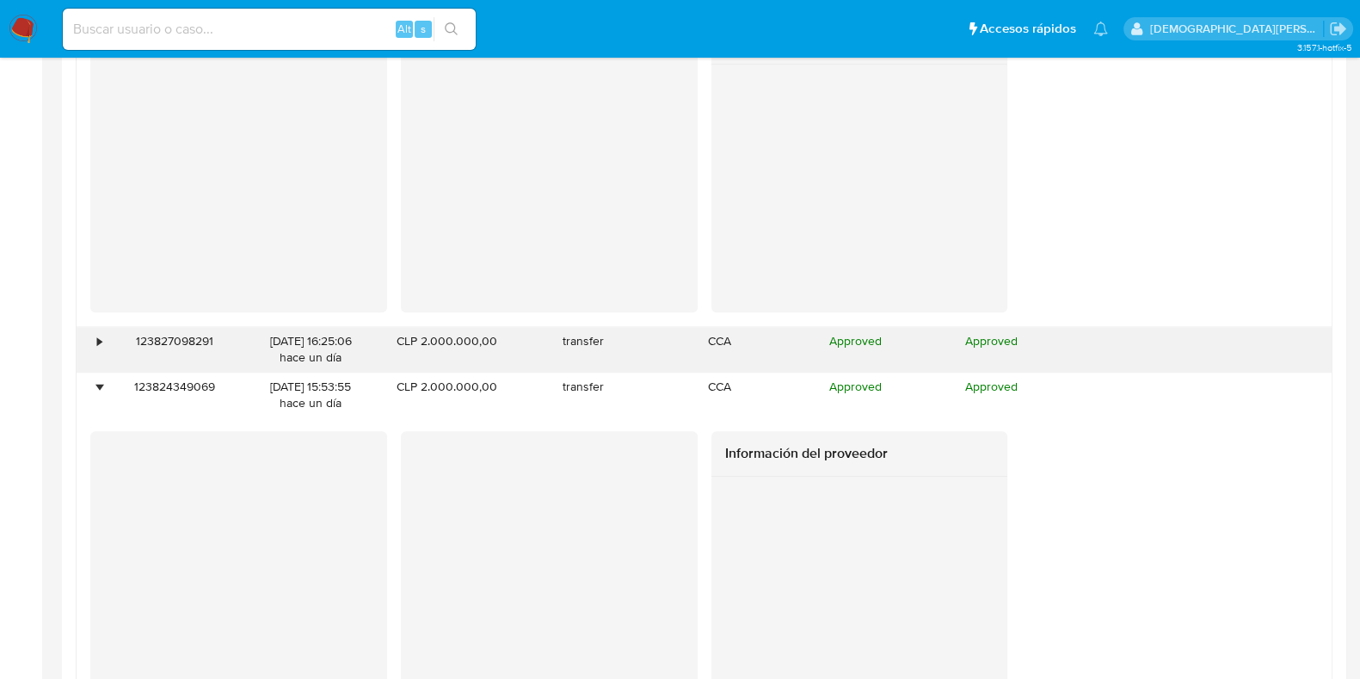
click at [89, 342] on div "•" at bounding box center [92, 349] width 30 height 45
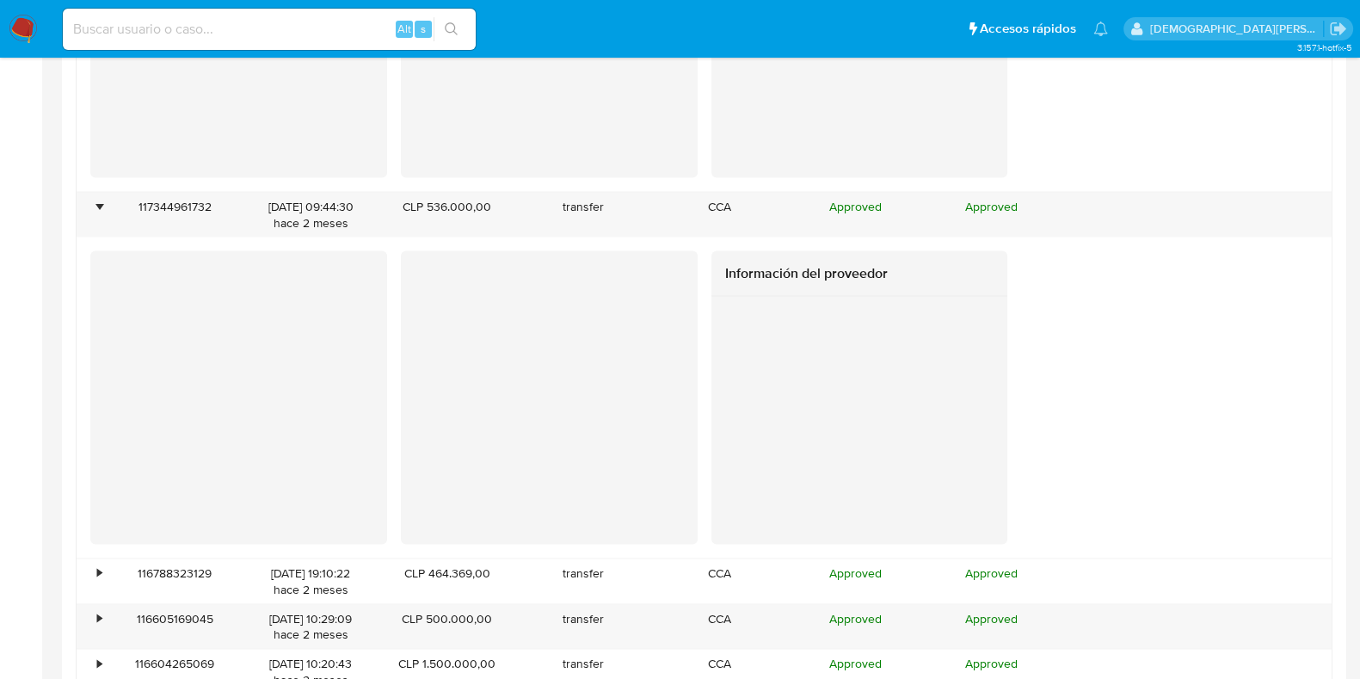
scroll to position [3979, 0]
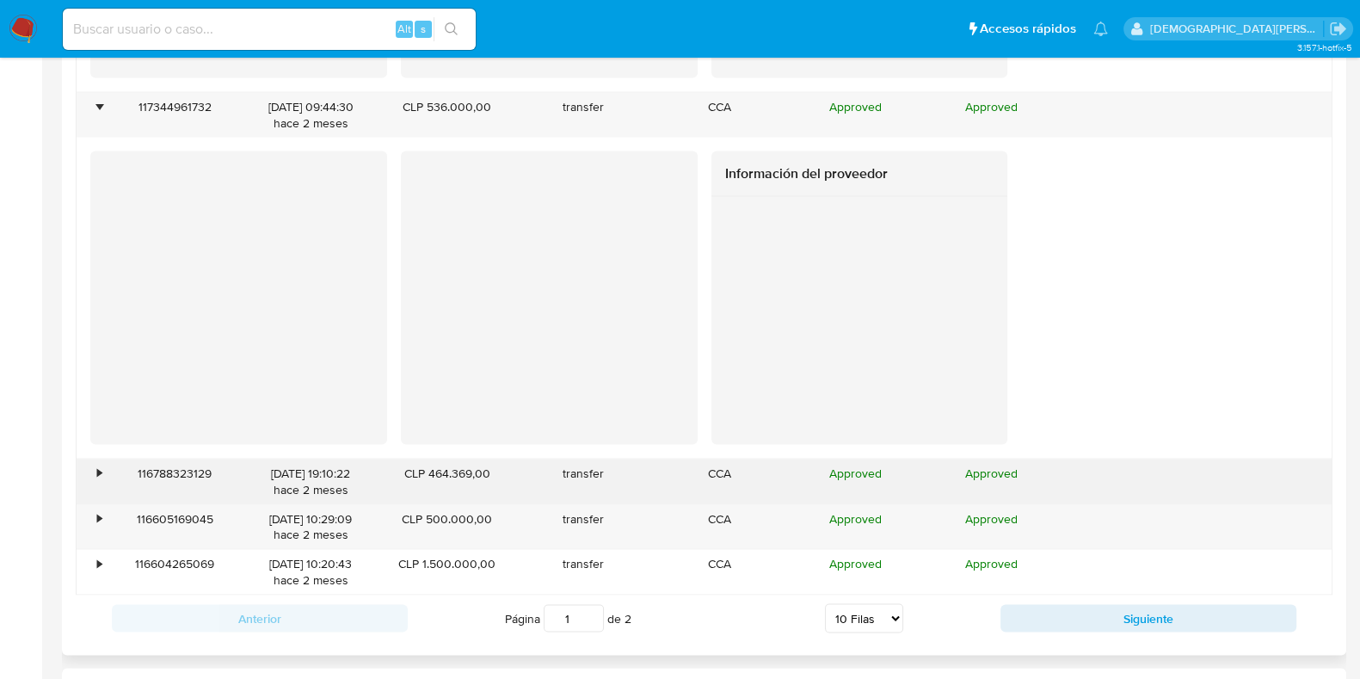
click at [99, 474] on div "•" at bounding box center [99, 473] width 4 height 16
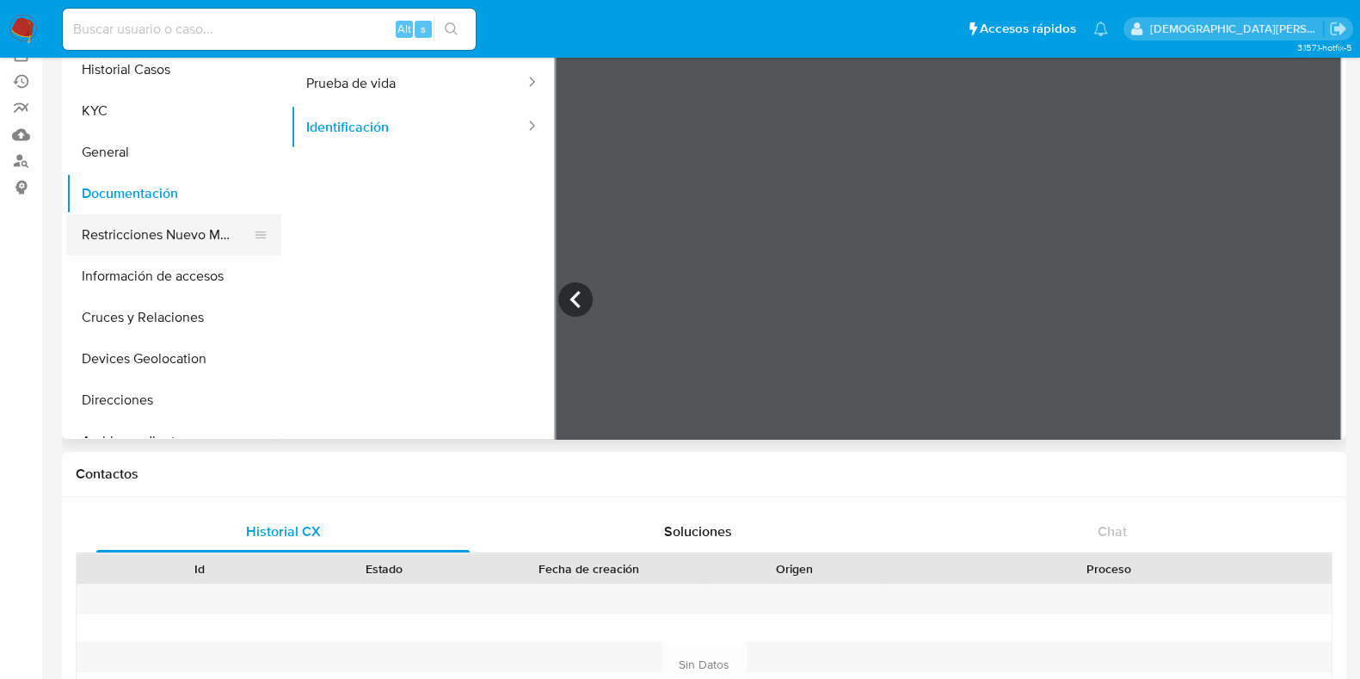
scroll to position [0, 0]
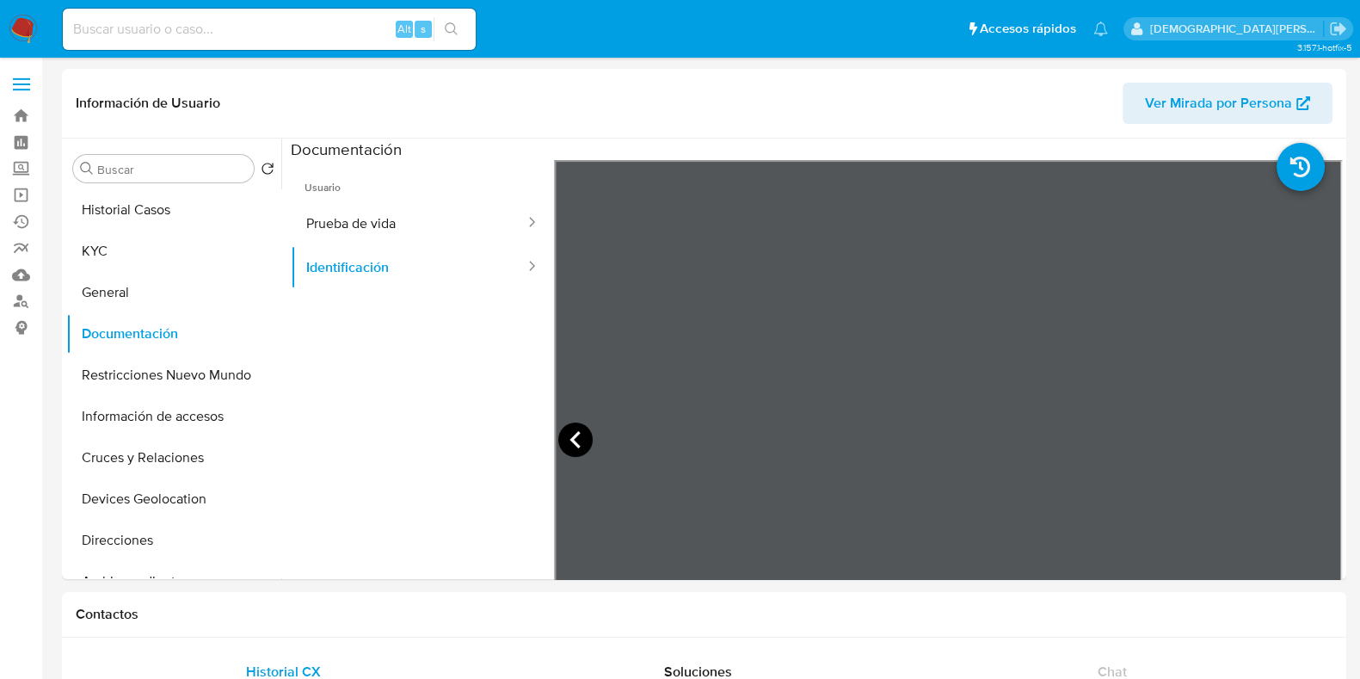
click at [576, 439] on icon at bounding box center [575, 439] width 34 height 34
click at [120, 251] on button "KYC" at bounding box center [166, 251] width 201 height 41
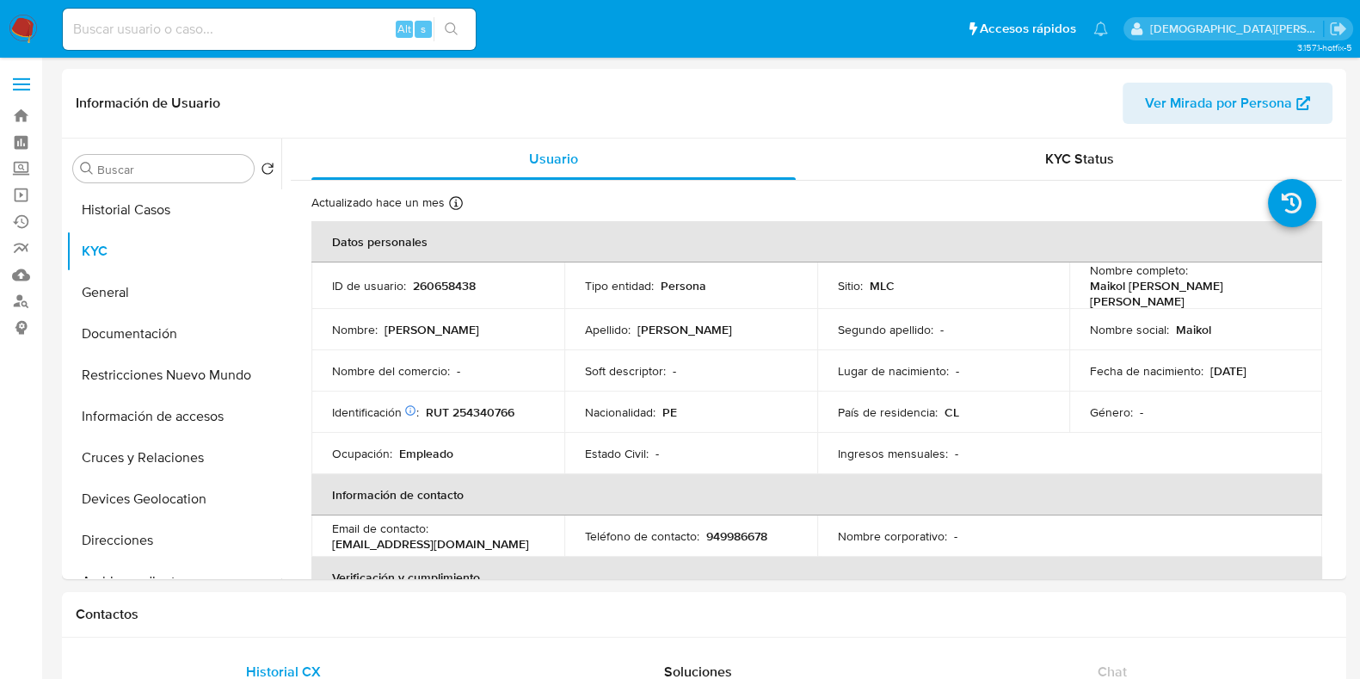
click at [1120, 286] on p "Maikol Fernando Palacios Nina" at bounding box center [1192, 293] width 205 height 31
click at [1119, 286] on p "Maikol Fernando Palacios Nina" at bounding box center [1192, 293] width 205 height 31
drag, startPoint x: 1193, startPoint y: 294, endPoint x: 1278, endPoint y: 286, distance: 84.7
click at [1196, 293] on p "Maikol Fernando Palacios Nina" at bounding box center [1192, 293] width 205 height 31
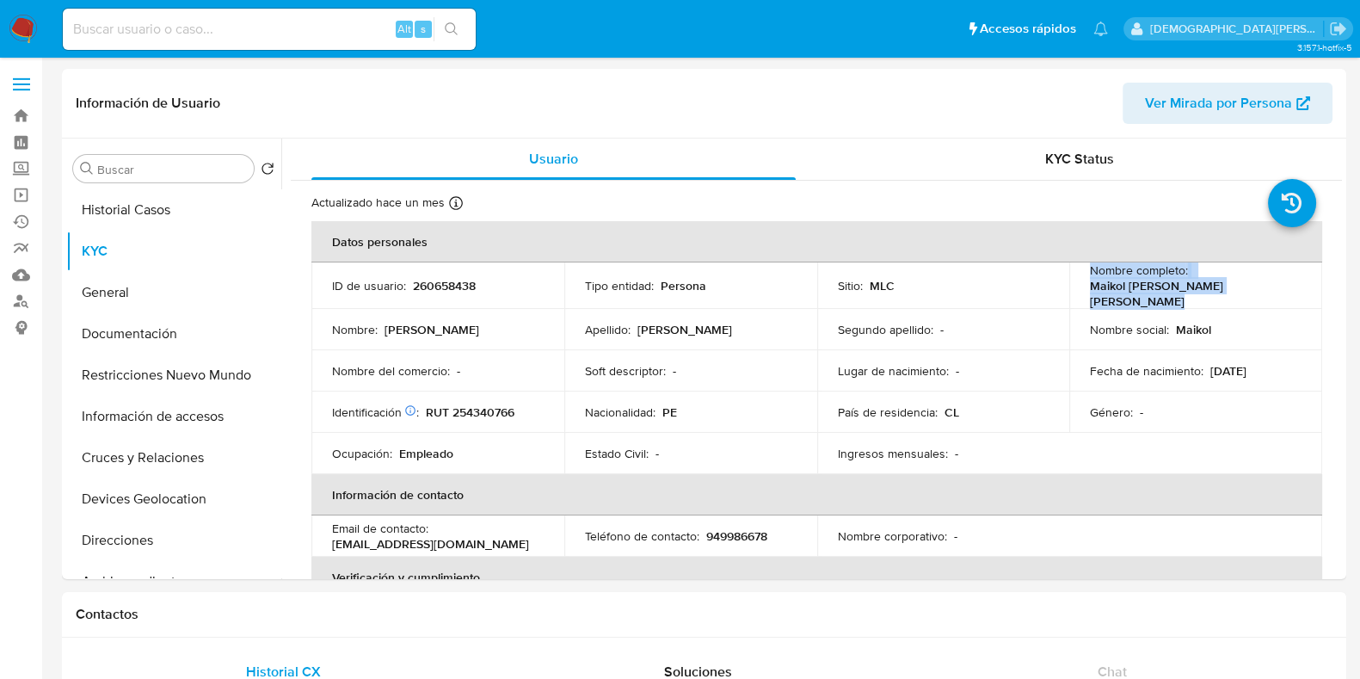
drag, startPoint x: 1099, startPoint y: 294, endPoint x: 1083, endPoint y: 283, distance: 19.8
click at [1099, 293] on p "Maikol Fernando Palacios Nina" at bounding box center [1192, 293] width 205 height 31
click at [1079, 274] on td "Nombre completo : Maikol Fernando Palacios Nina" at bounding box center [1195, 285] width 253 height 46
drag, startPoint x: 1082, startPoint y: 275, endPoint x: 1255, endPoint y: 297, distance: 174.3
click at [1255, 297] on td "Nombre completo : Maikol Fernando Palacios Nina" at bounding box center [1195, 285] width 253 height 46
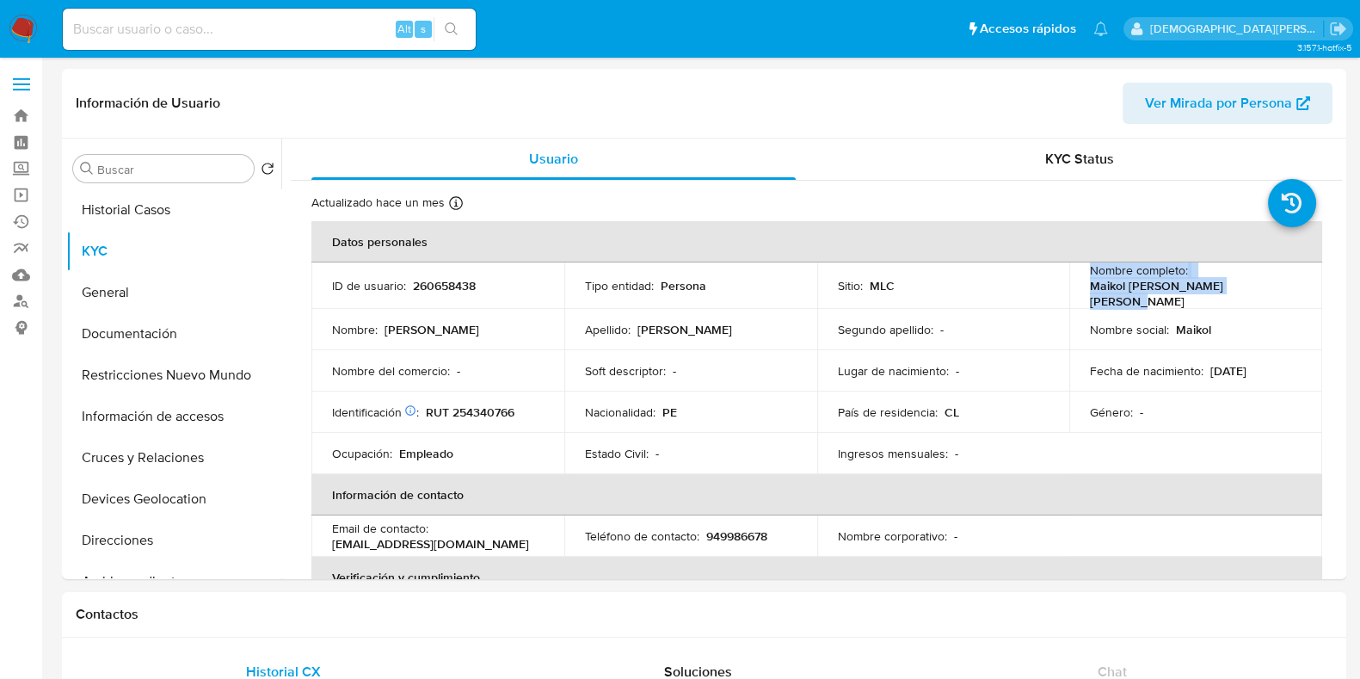
copy div "Nombre completo : Maikol Fernando Palacios Nina"
click at [486, 406] on p "RUT 254340766" at bounding box center [470, 411] width 89 height 15
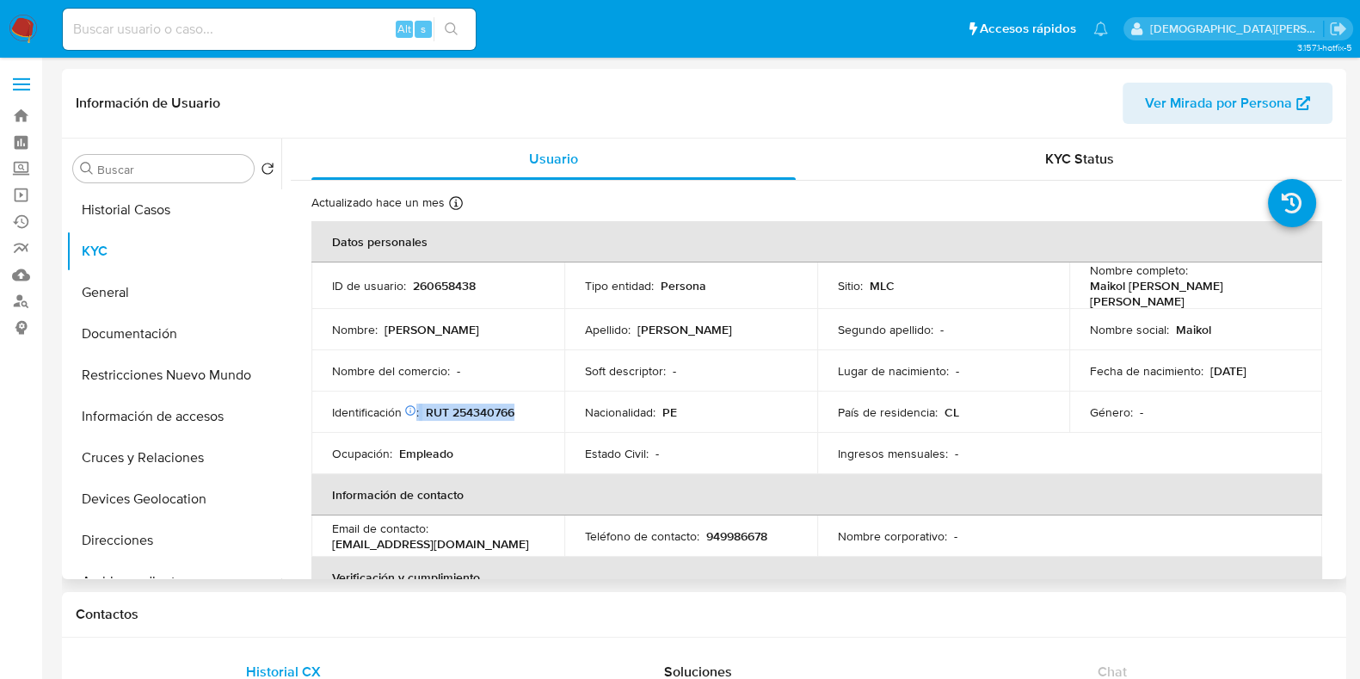
click at [422, 404] on div "Identificación Nº de serie: 602996033 : RUT 254340766" at bounding box center [438, 411] width 212 height 15
click at [424, 406] on div "Identificación Nº de serie: 602996033 : RUT 254340766" at bounding box center [438, 411] width 212 height 15
drag, startPoint x: 428, startPoint y: 404, endPoint x: 519, endPoint y: 399, distance: 91.3
click at [519, 404] on div "Identificación Nº de serie: 602996033 : RUT 254340766" at bounding box center [438, 411] width 212 height 15
copy p "RUT 254340766"
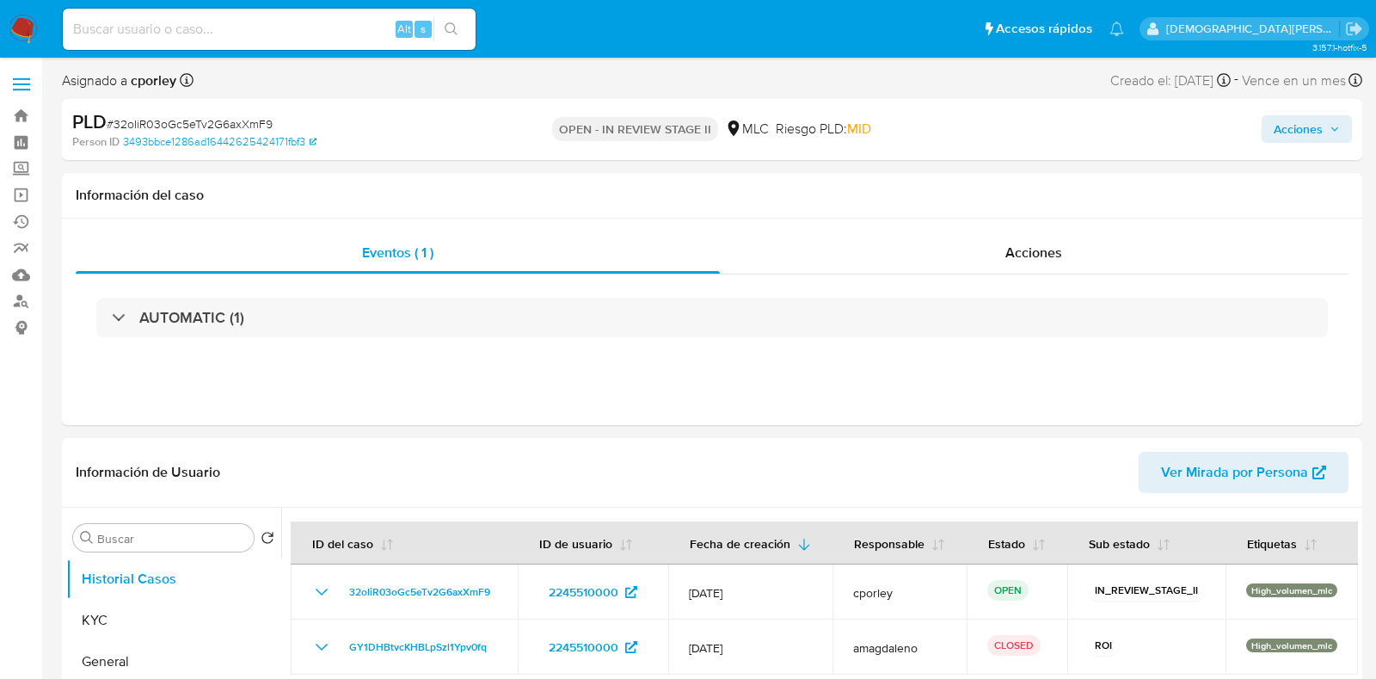
select select "10"
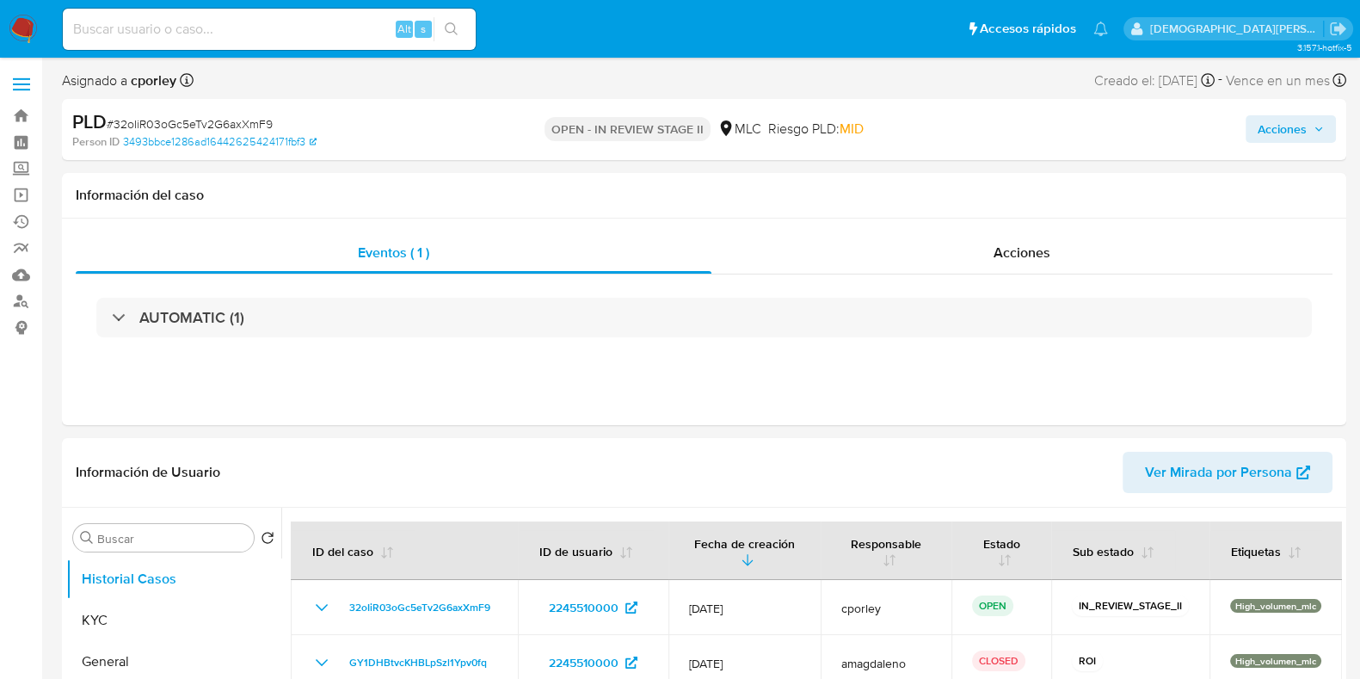
click at [1286, 133] on span "Acciones" at bounding box center [1282, 129] width 49 height 28
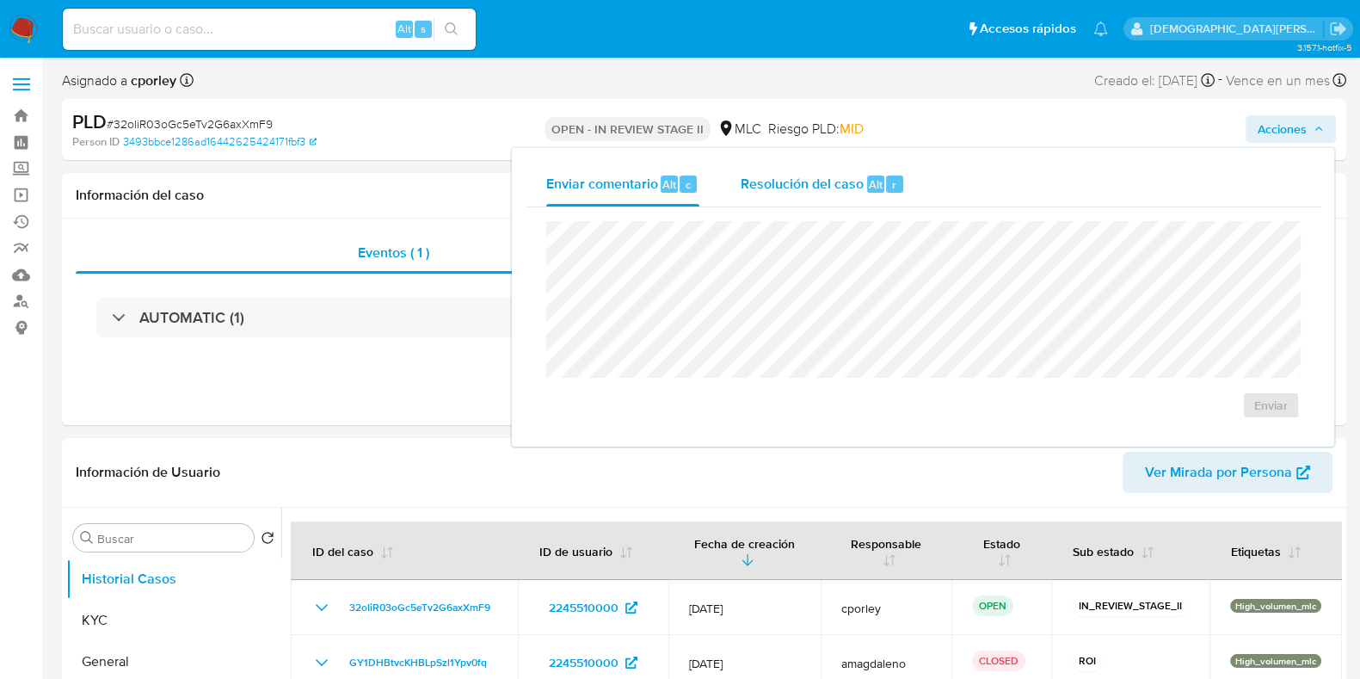
click at [772, 182] on span "Resolución del caso" at bounding box center [802, 184] width 123 height 20
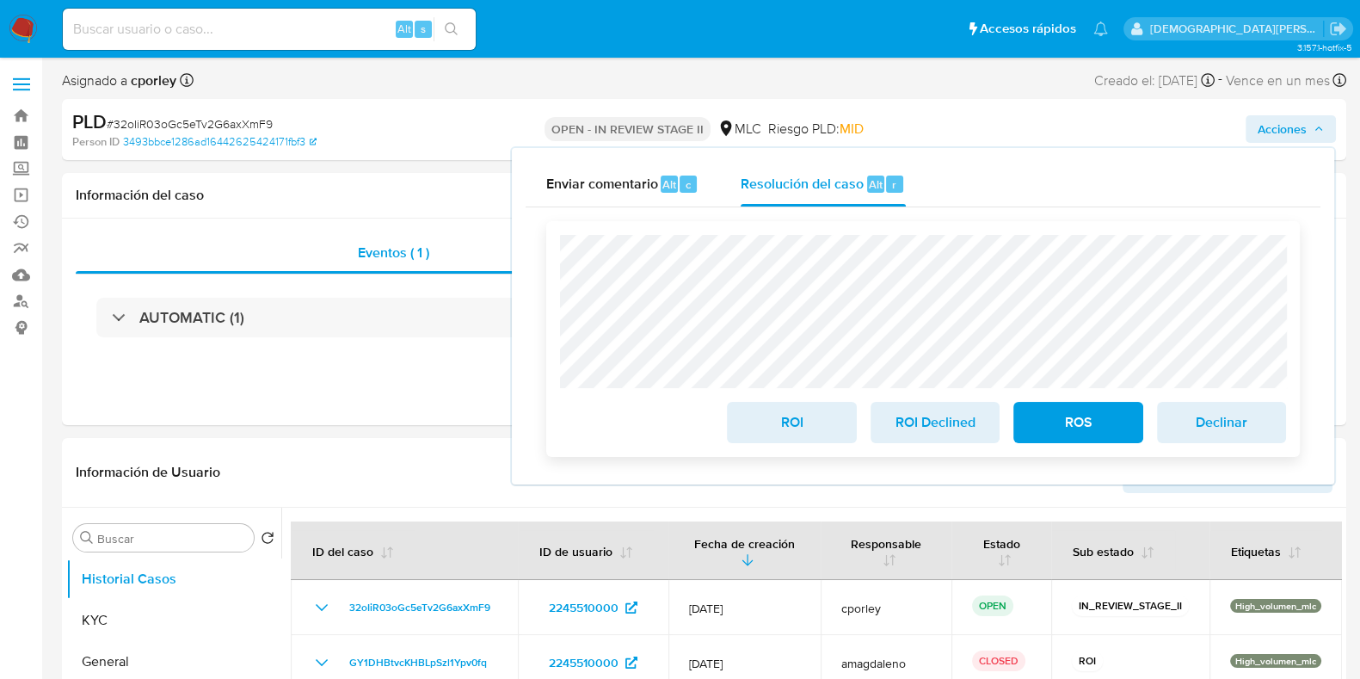
click at [1036, 417] on span "ROS" at bounding box center [1078, 422] width 84 height 38
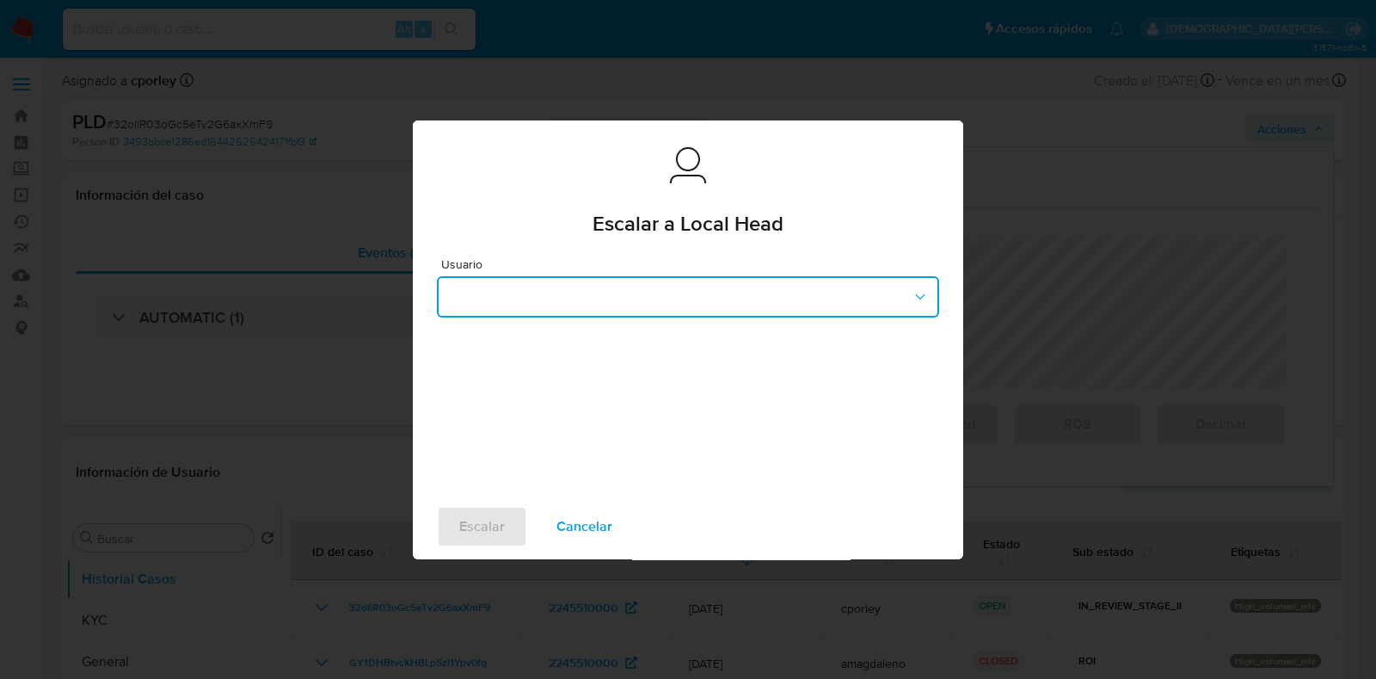
click at [557, 287] on button "button" at bounding box center [688, 296] width 502 height 41
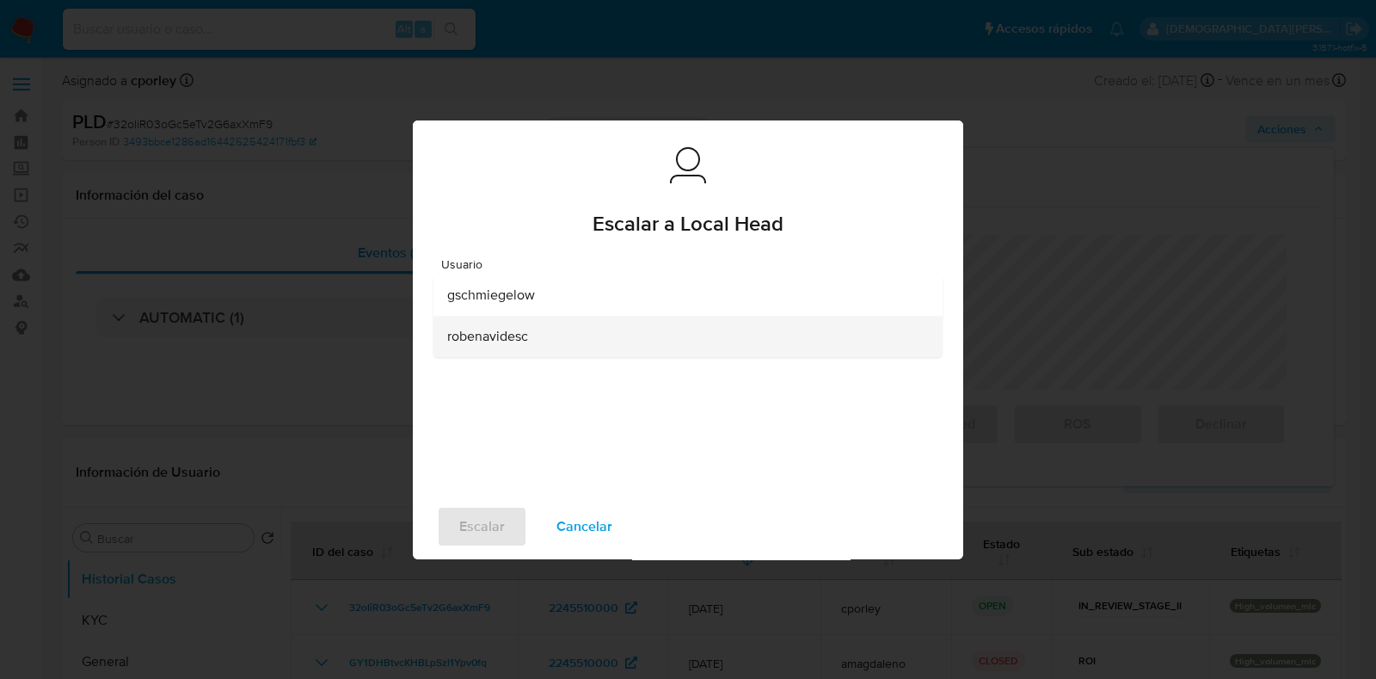
click at [490, 334] on span "robenavidesc" at bounding box center [487, 336] width 81 height 17
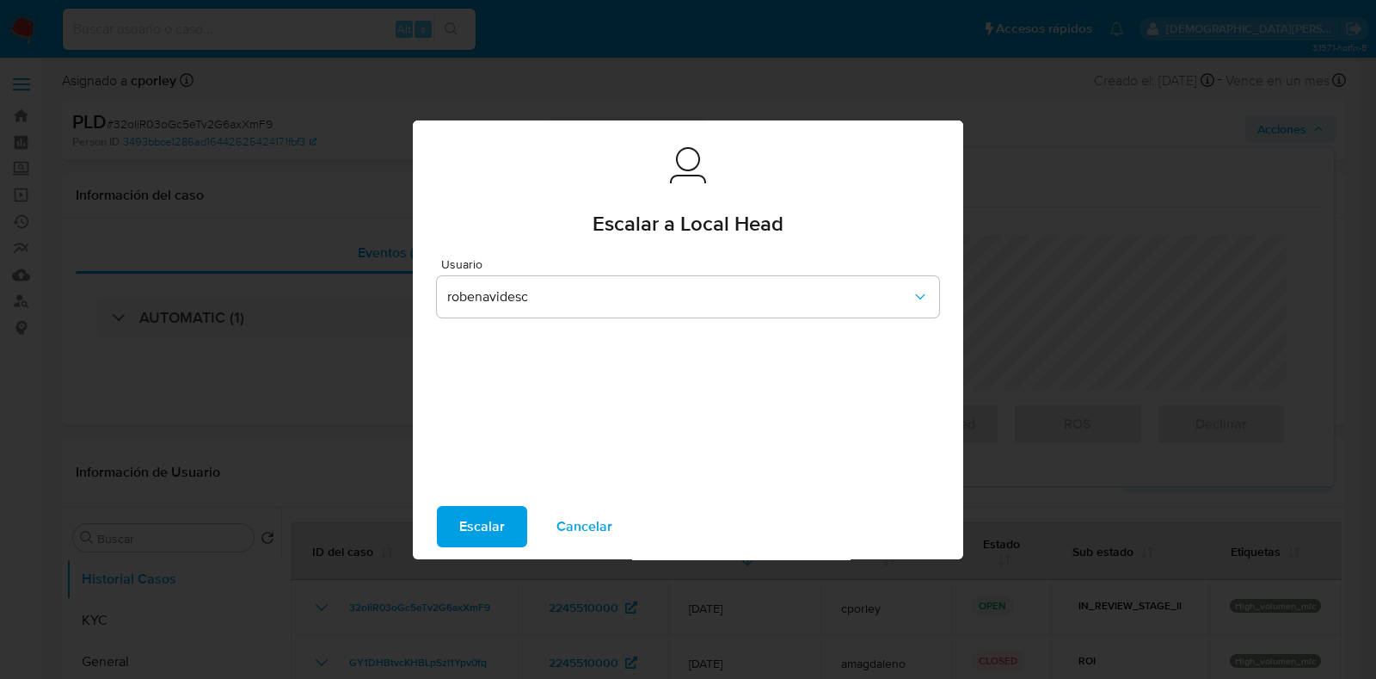
click at [475, 518] on span "Escalar" at bounding box center [482, 527] width 46 height 38
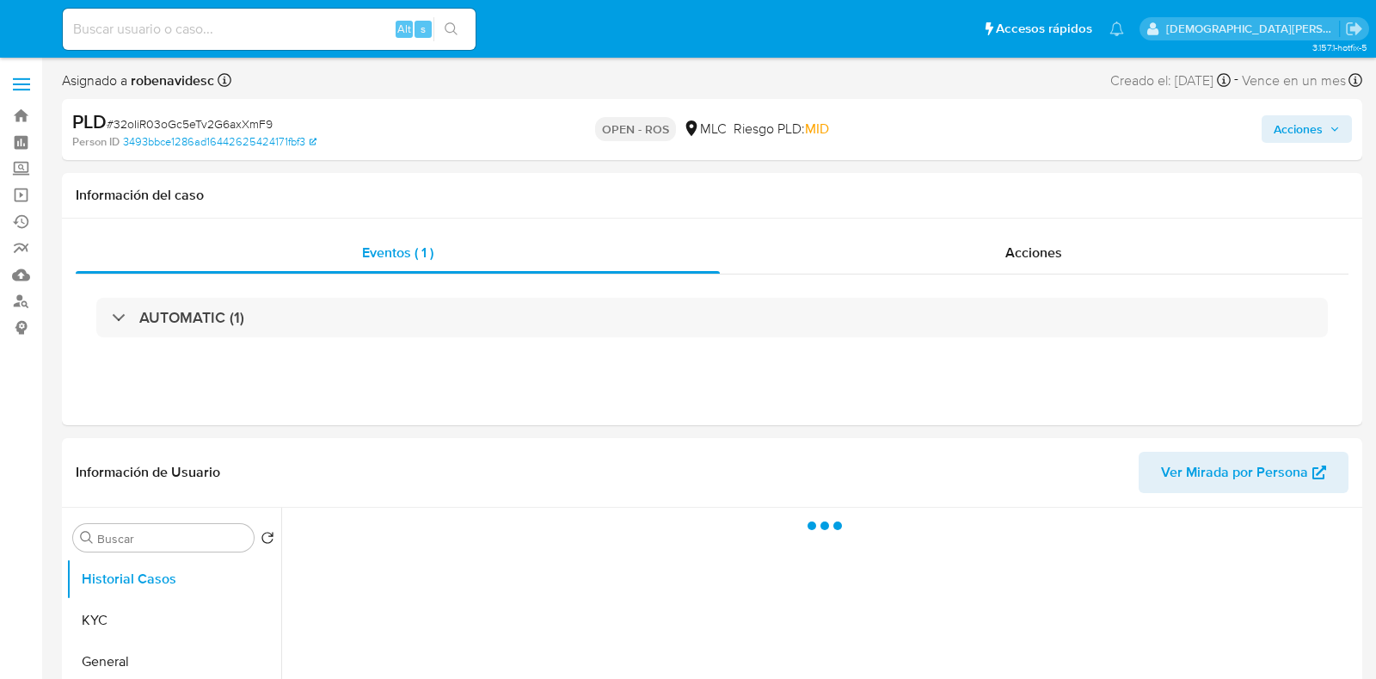
select select "10"
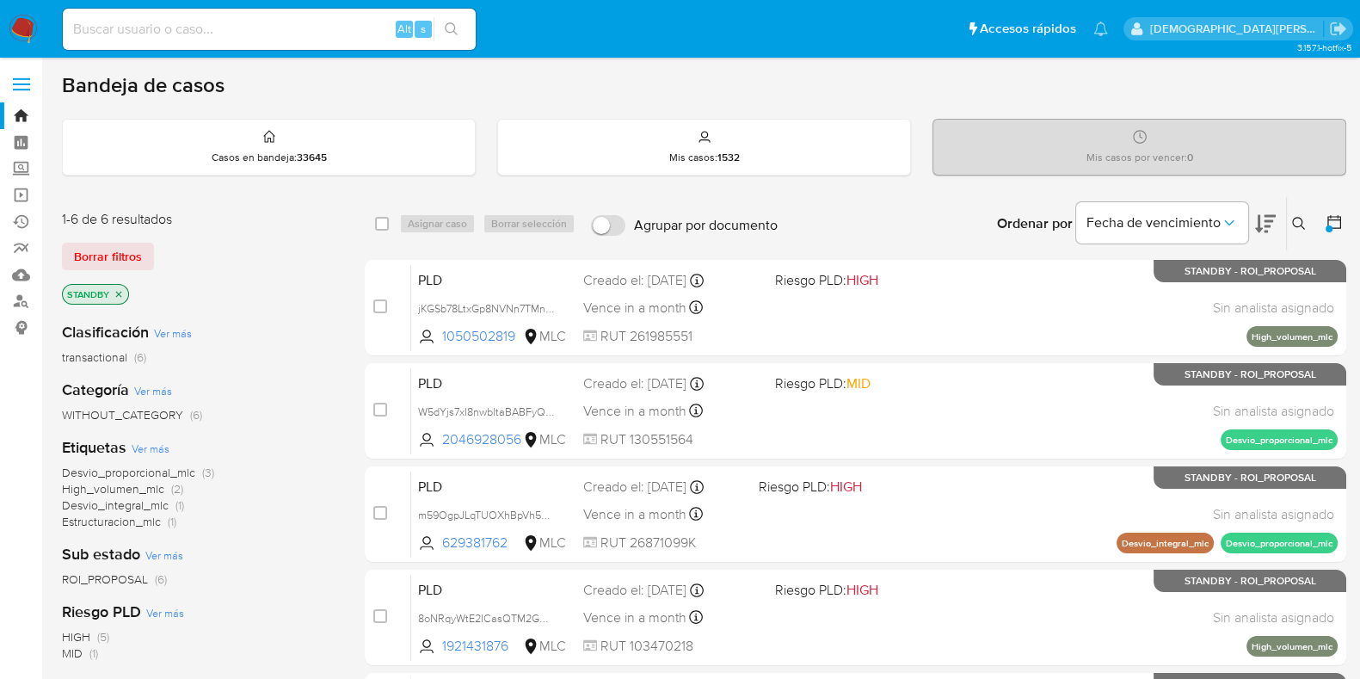
click at [322, 28] on input at bounding box center [269, 29] width 413 height 22
paste input "8oNRqyWtE2ICasQTM2GQuOKU"
type input "8oNRqyWtE2ICasQTM2GQuOKU"
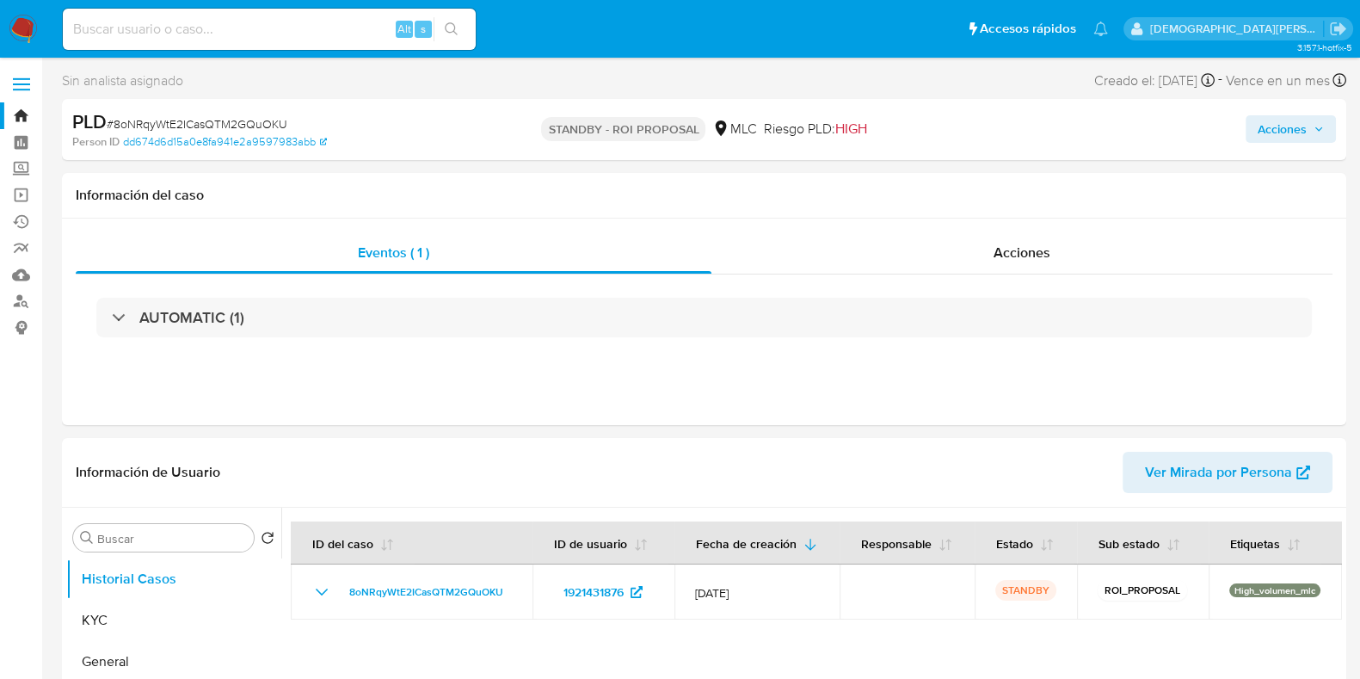
select select "10"
drag, startPoint x: 145, startPoint y: 612, endPoint x: 182, endPoint y: 554, distance: 69.0
click at [145, 608] on button "KYC" at bounding box center [173, 620] width 215 height 41
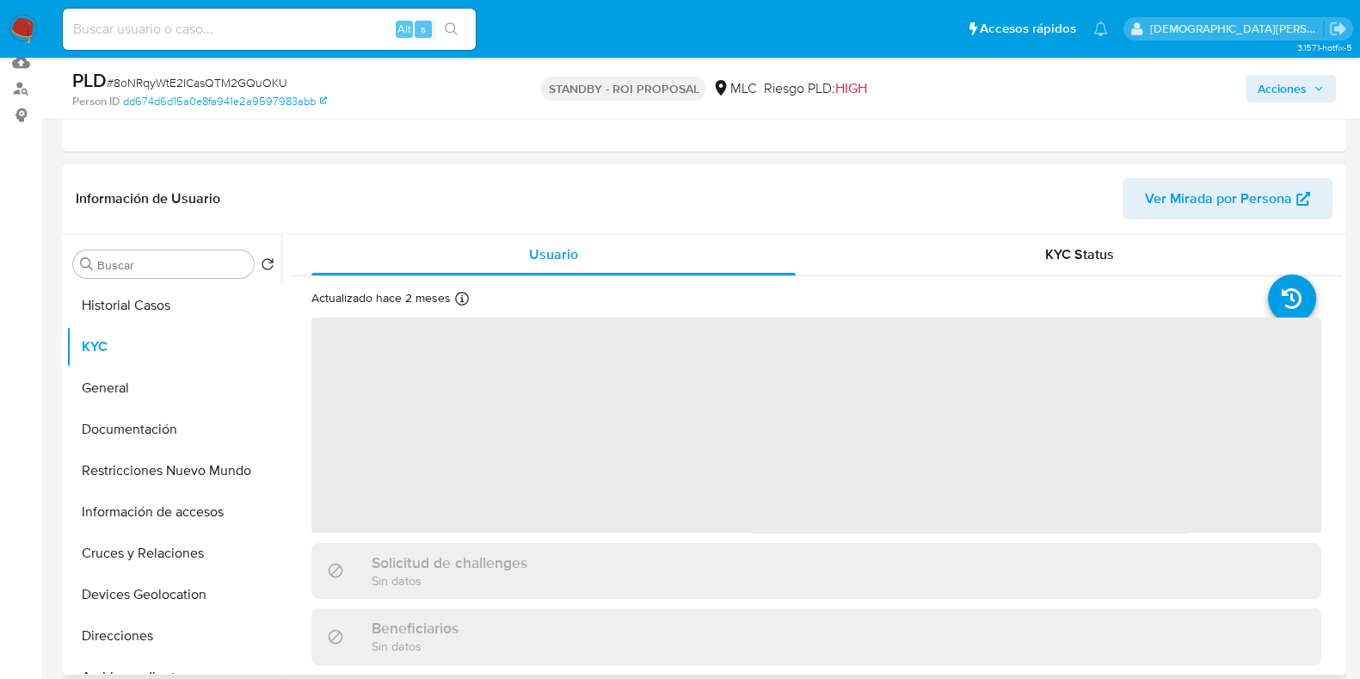
scroll to position [214, 0]
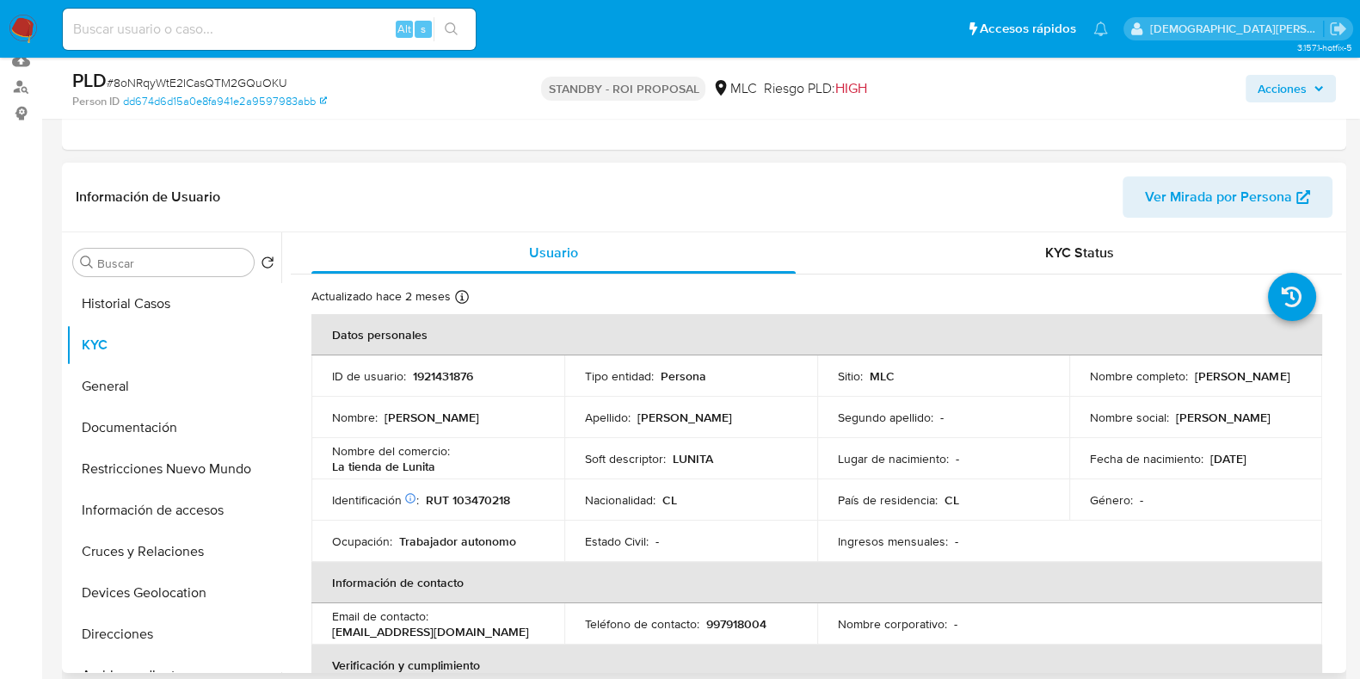
drag, startPoint x: 1193, startPoint y: 394, endPoint x: 1093, endPoint y: 382, distance: 100.5
click at [1090, 384] on div "Nombre completo : [PERSON_NAME]" at bounding box center [1196, 375] width 212 height 15
click at [160, 314] on button "Historial Casos" at bounding box center [166, 303] width 201 height 41
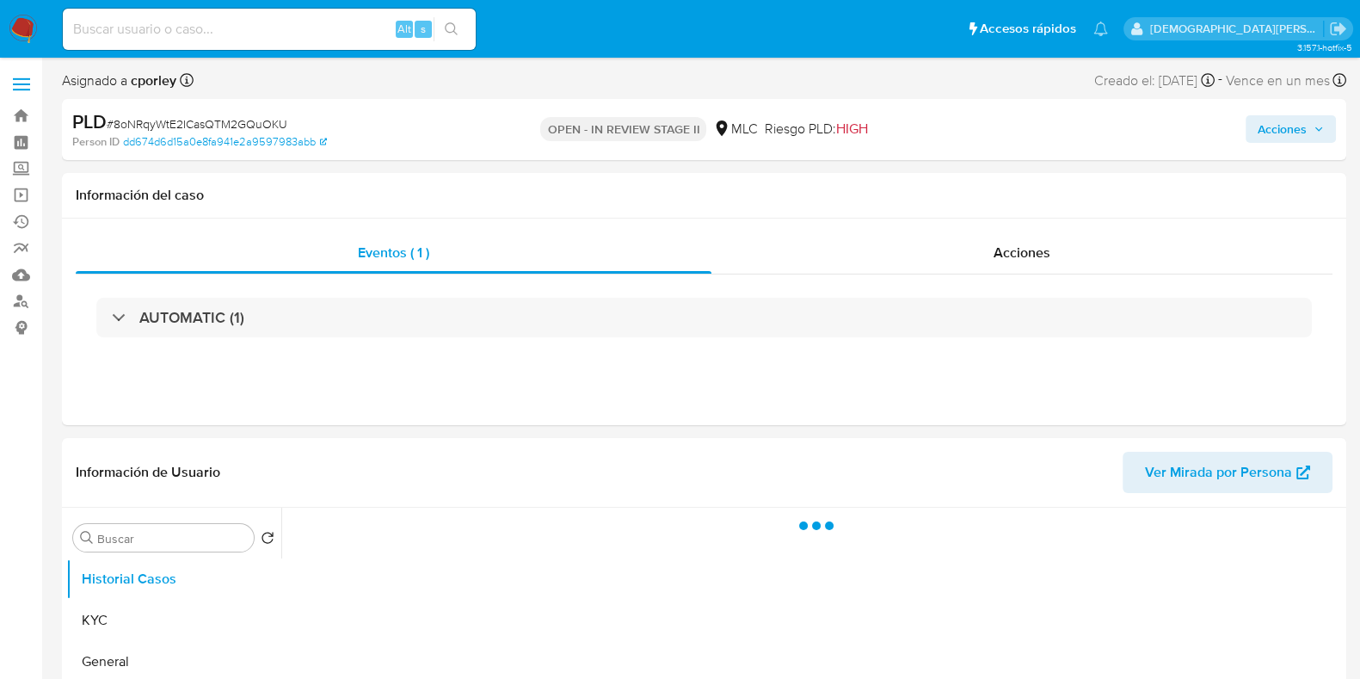
click at [1269, 122] on span "Acciones" at bounding box center [1282, 129] width 49 height 28
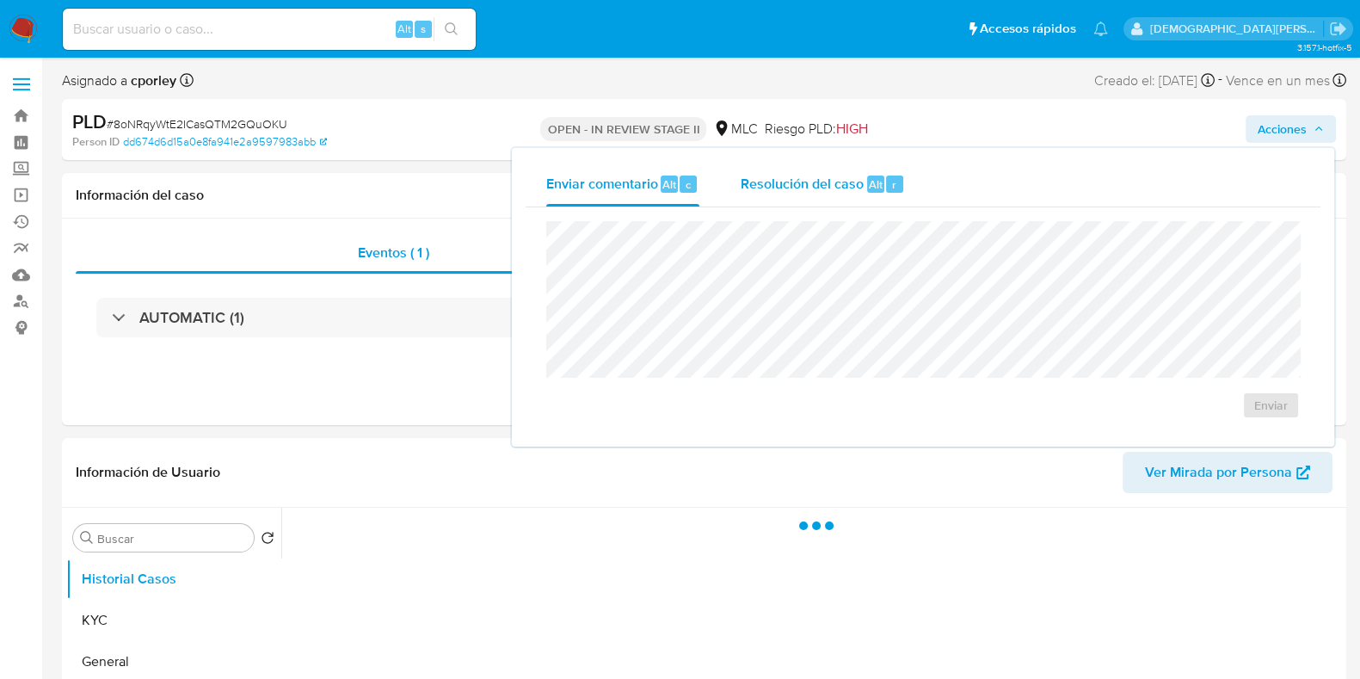
click at [775, 188] on span "Resolución del caso" at bounding box center [802, 184] width 123 height 20
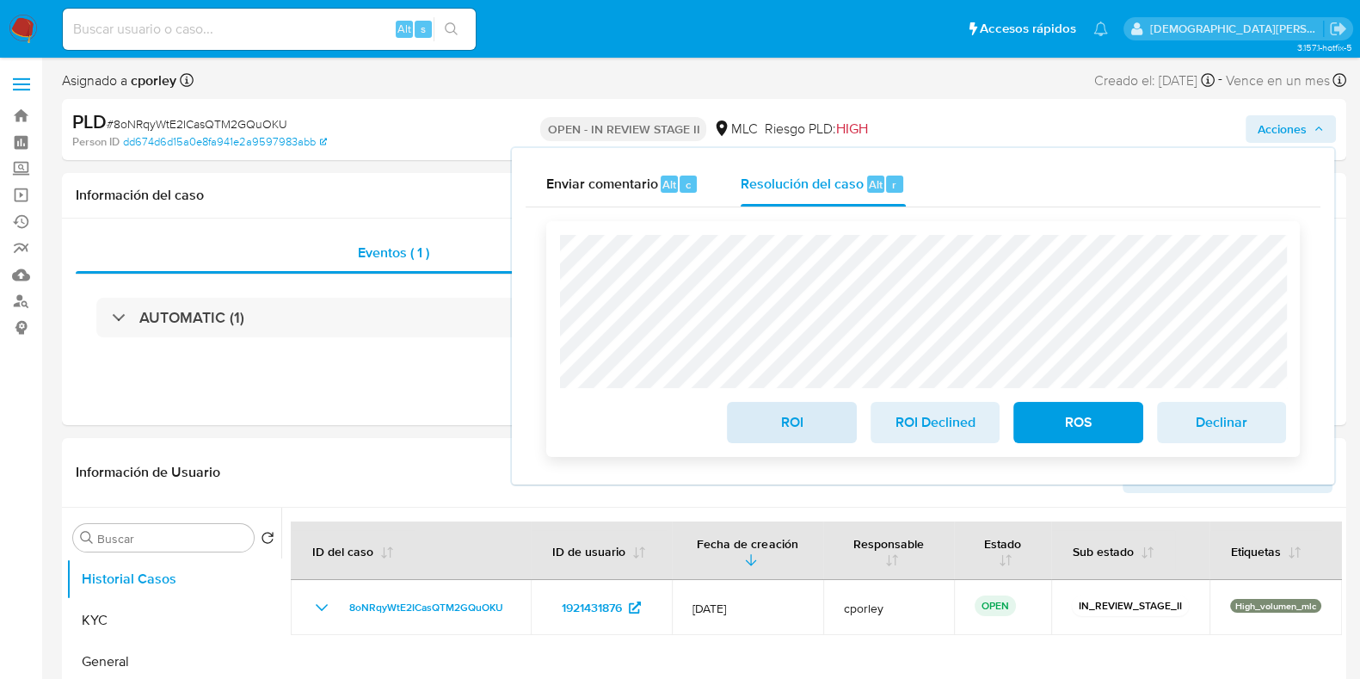
select select "10"
click at [779, 417] on span "ROI" at bounding box center [791, 422] width 84 height 38
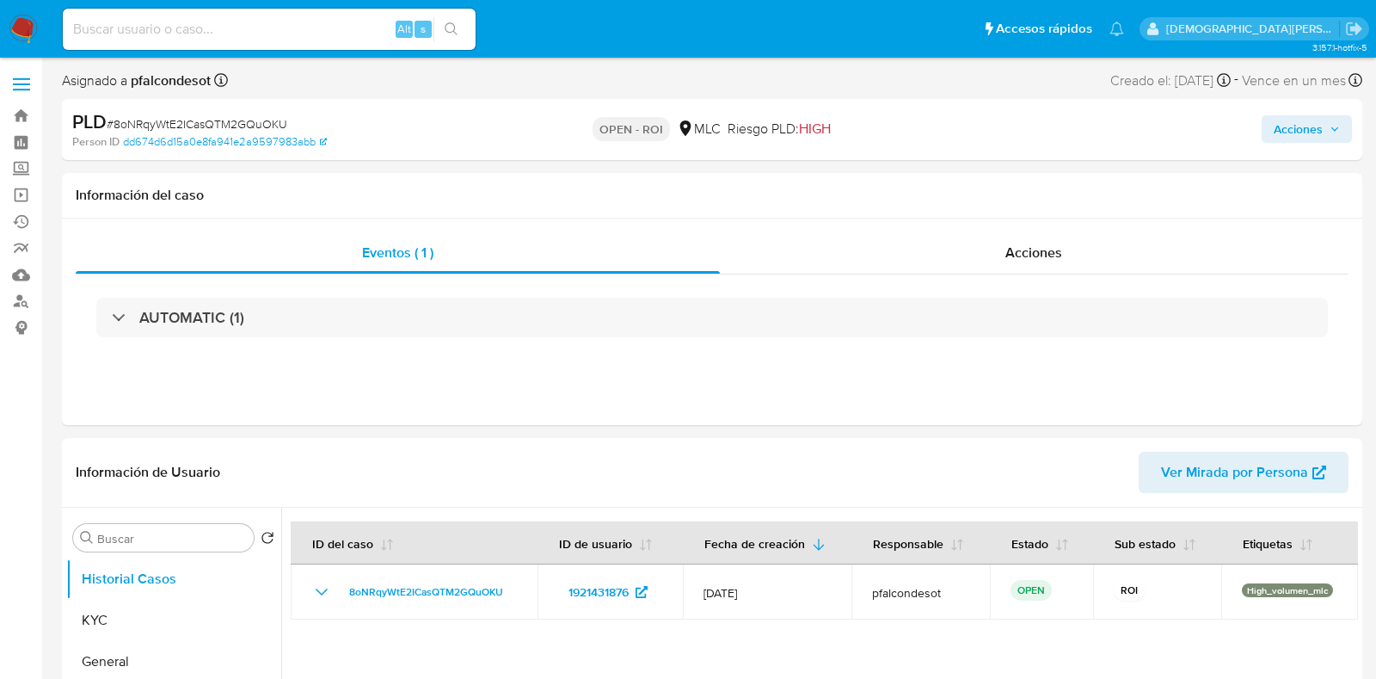
select select "10"
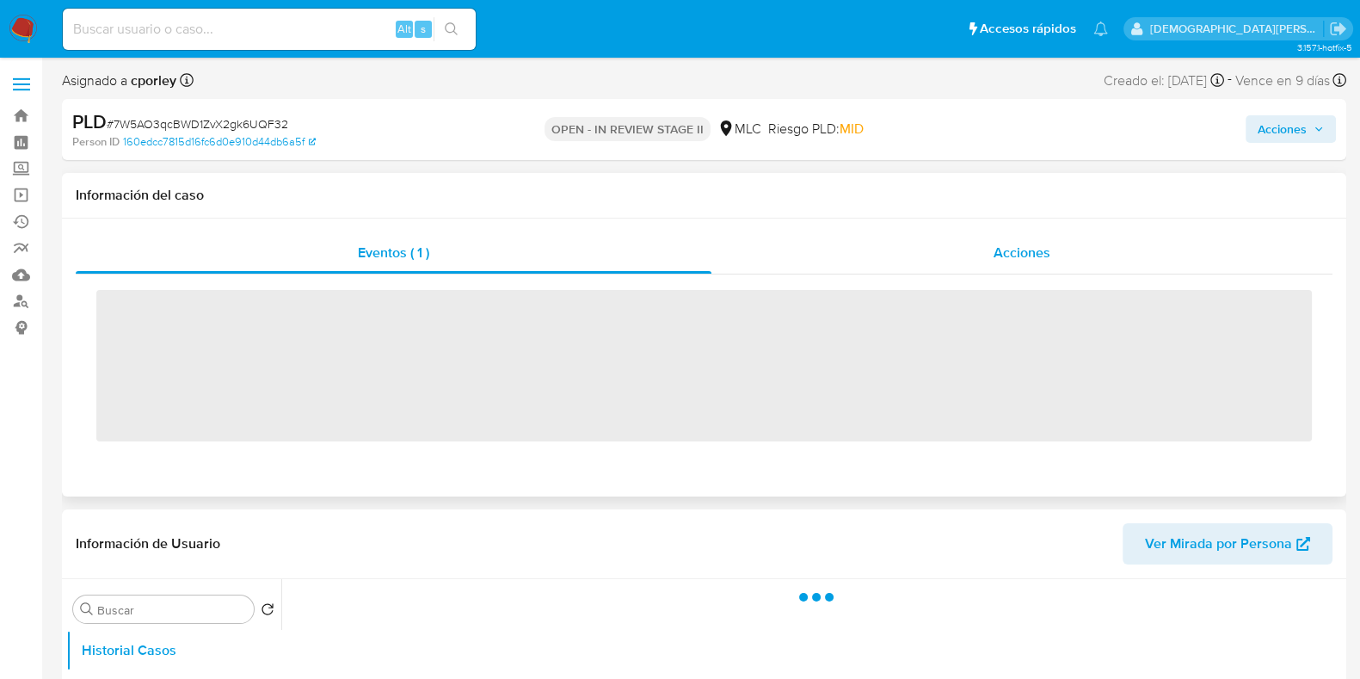
click at [976, 256] on div "Acciones" at bounding box center [1021, 252] width 621 height 41
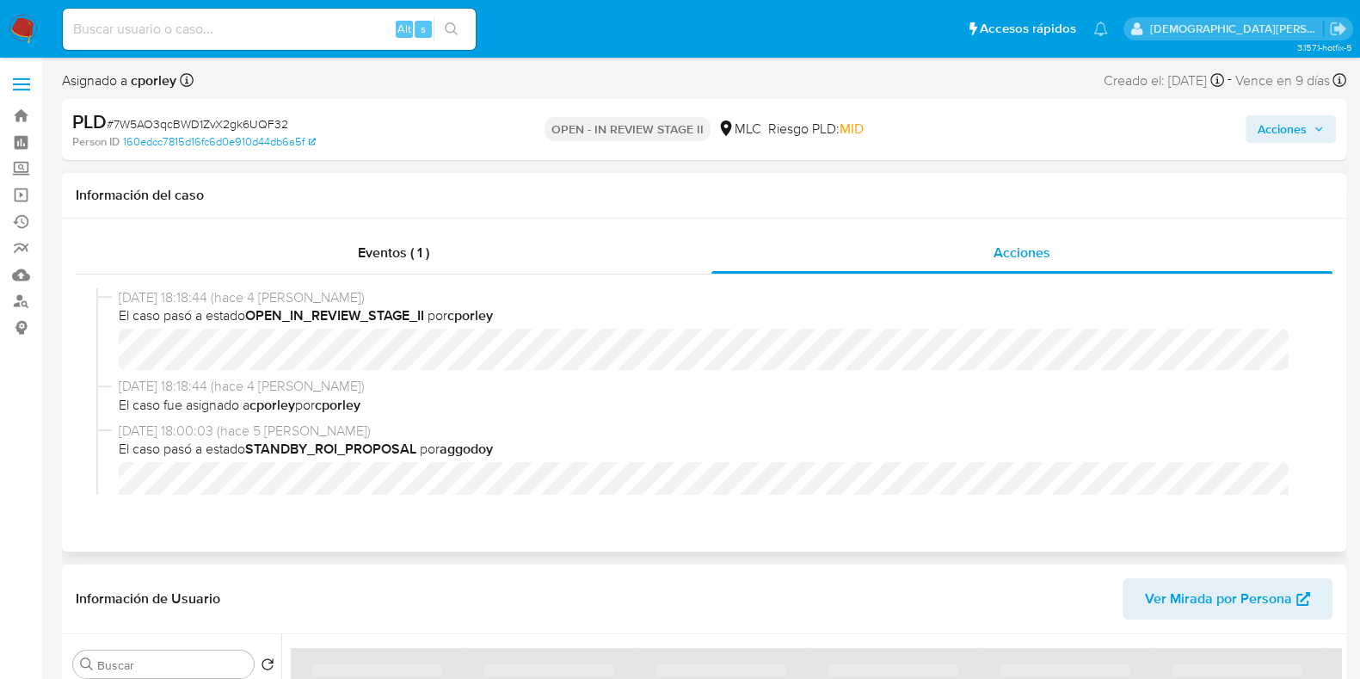
scroll to position [107, 0]
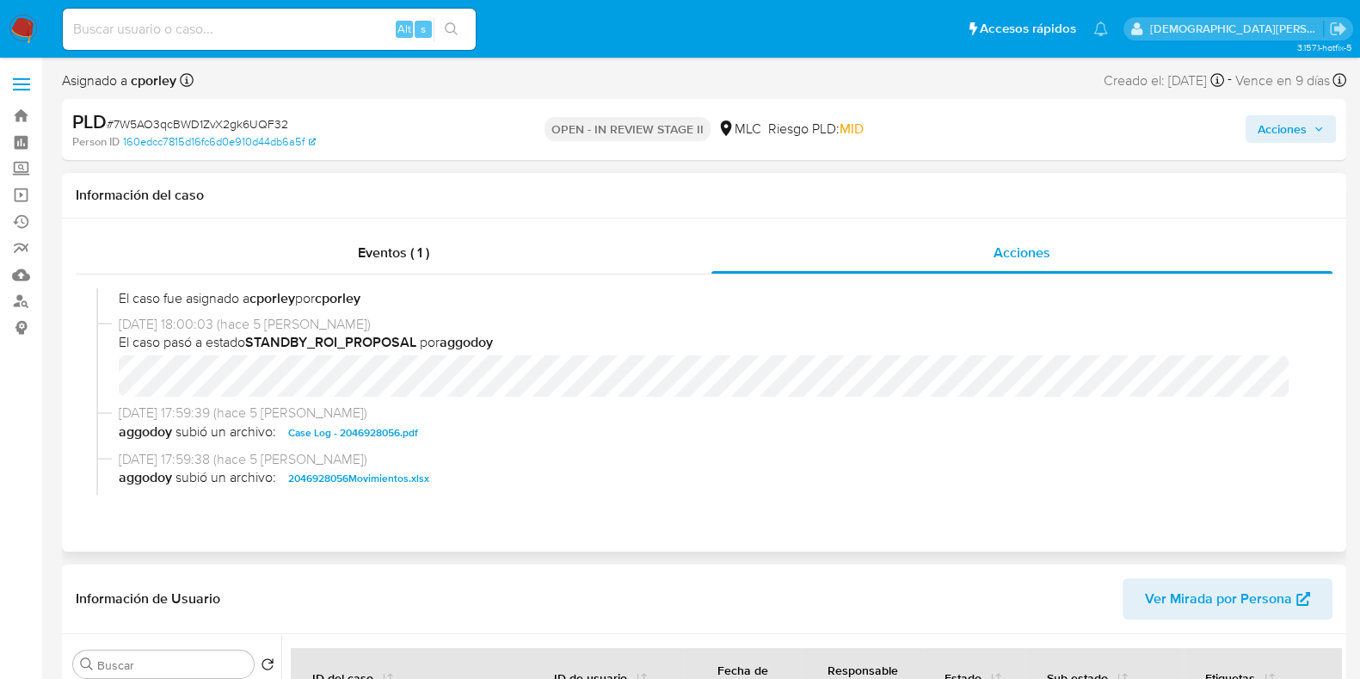
select select "10"
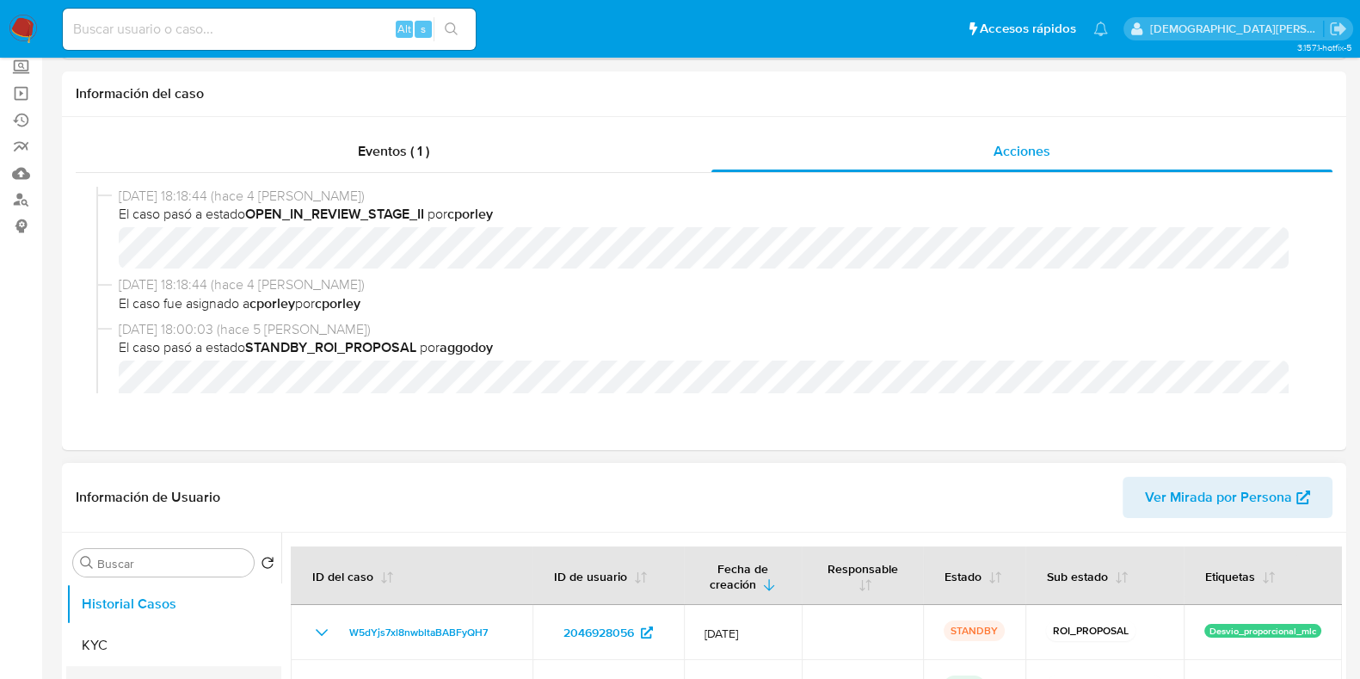
scroll to position [323, 0]
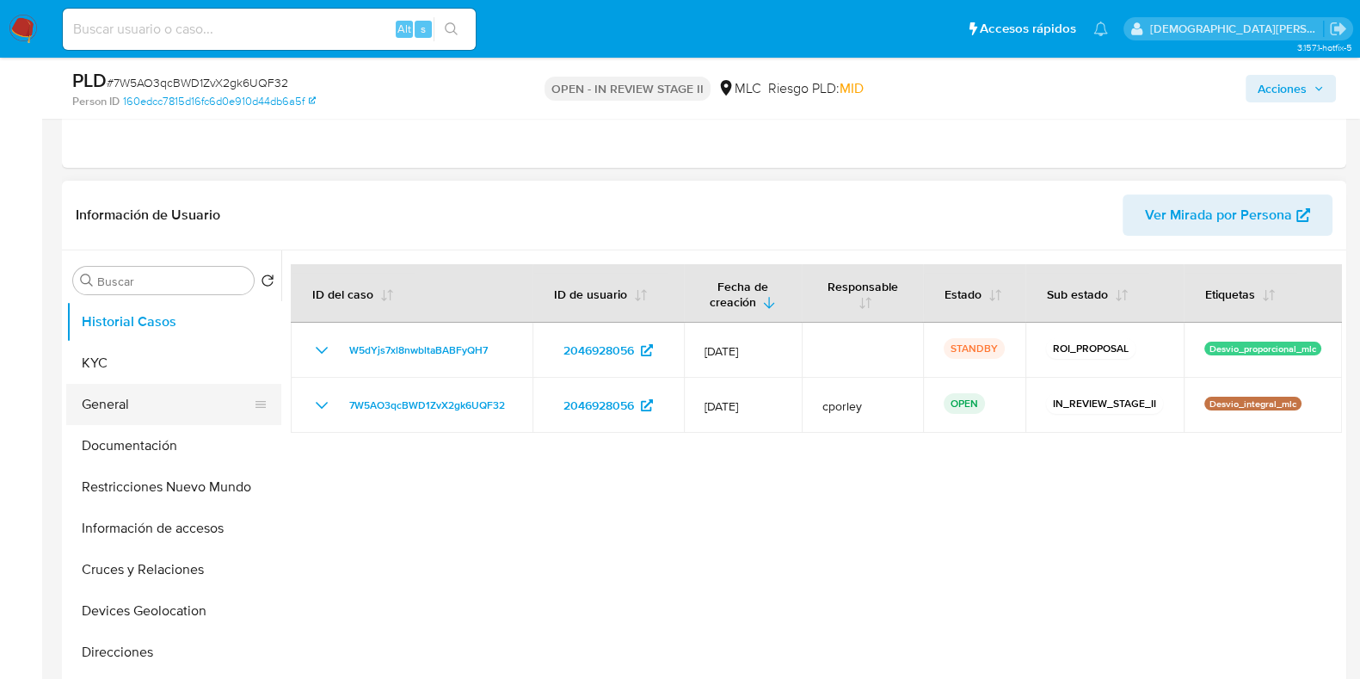
click at [107, 396] on button "General" at bounding box center [166, 404] width 201 height 41
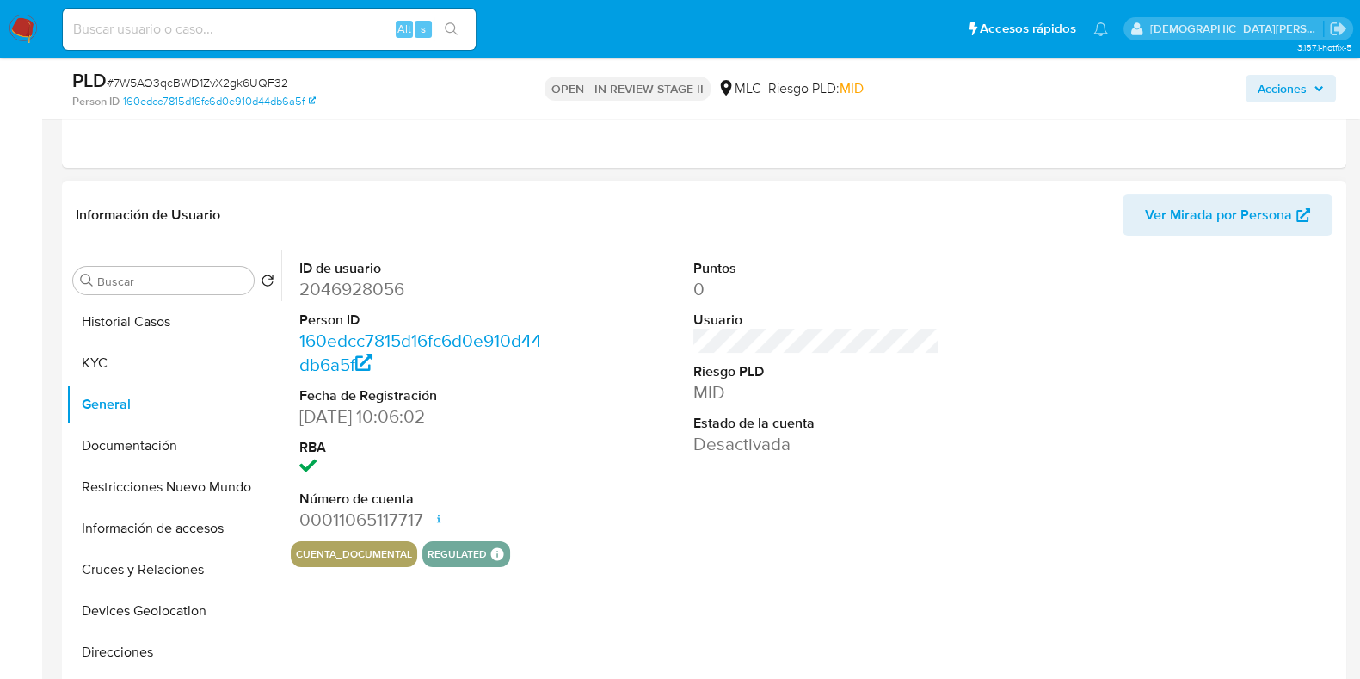
click at [342, 294] on dd "2046928056" at bounding box center [422, 289] width 246 height 24
copy dd "2046928056"
click at [373, 291] on dd "2046928056" at bounding box center [422, 289] width 246 height 24
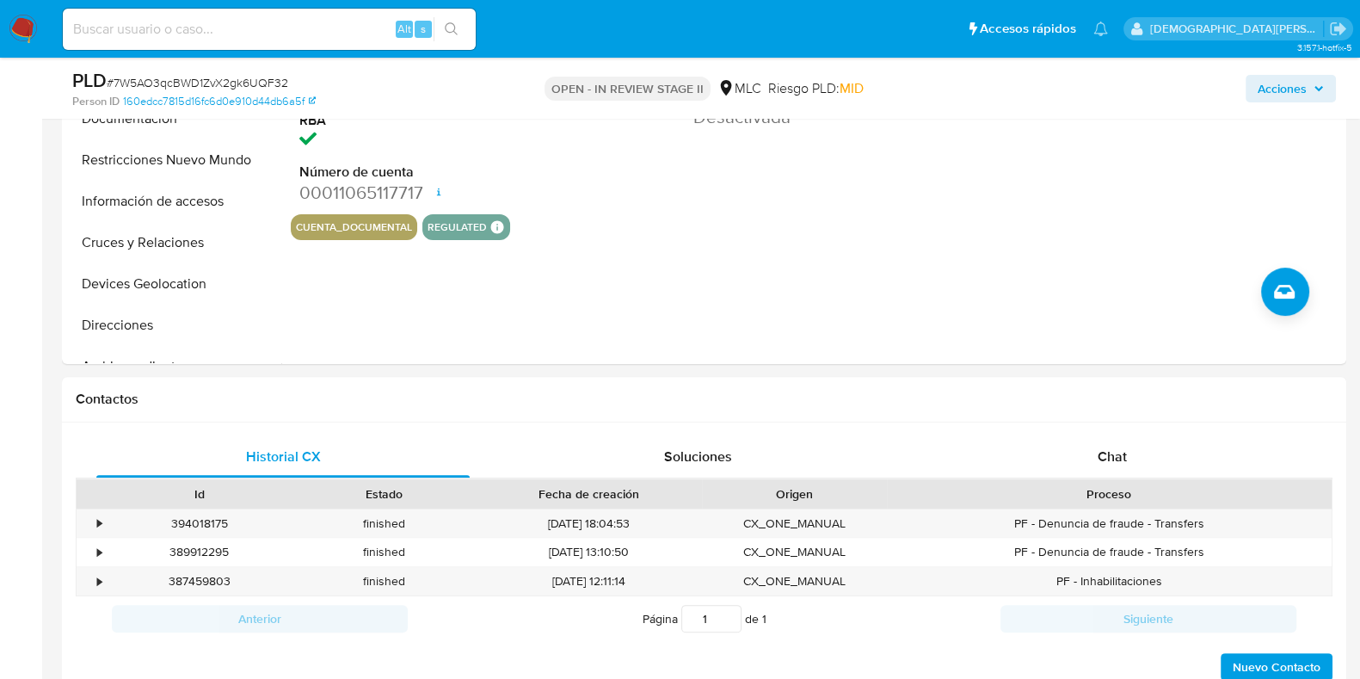
scroll to position [645, 0]
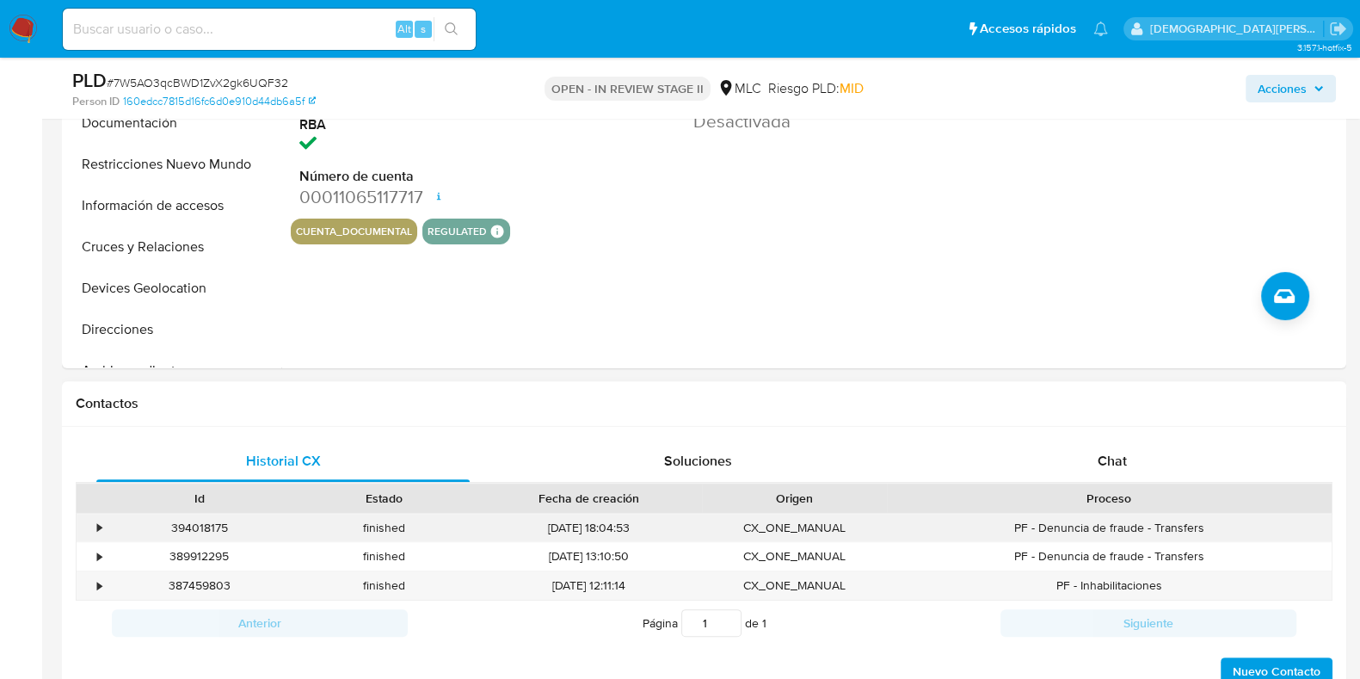
click at [99, 531] on div "•" at bounding box center [99, 528] width 4 height 16
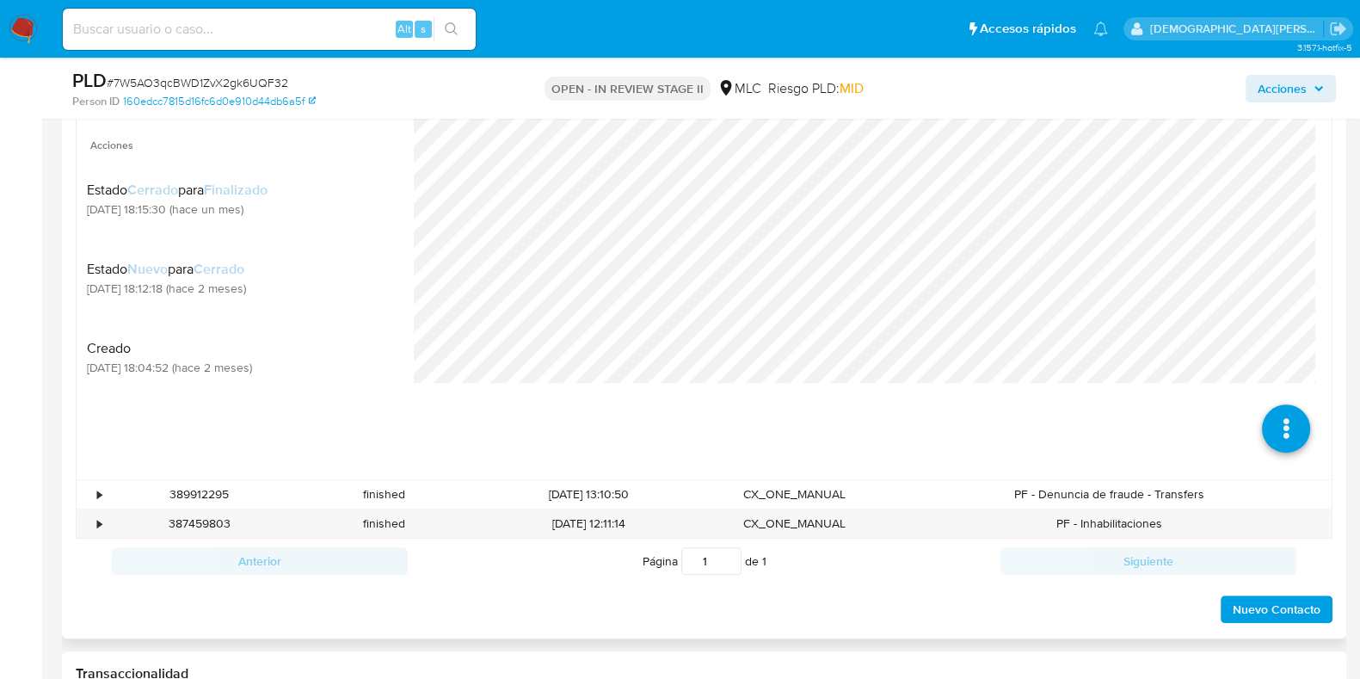
scroll to position [1075, 0]
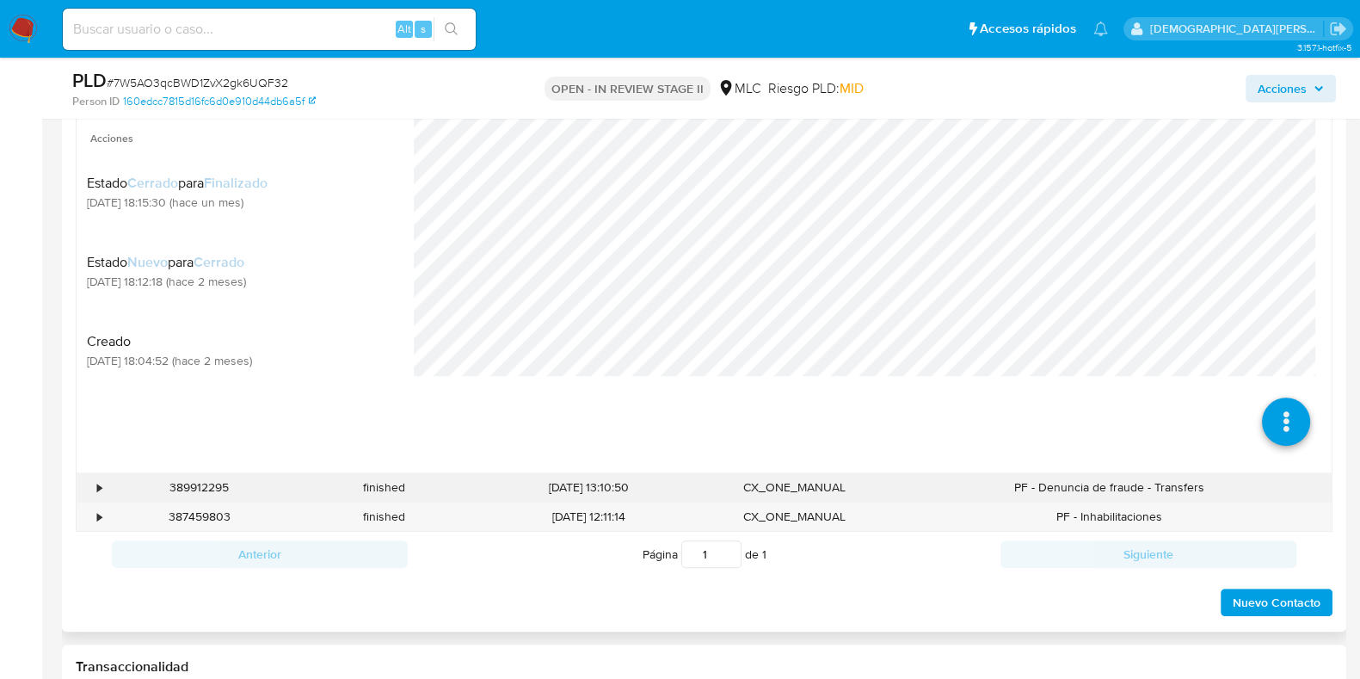
click at [95, 496] on div "•" at bounding box center [92, 487] width 30 height 28
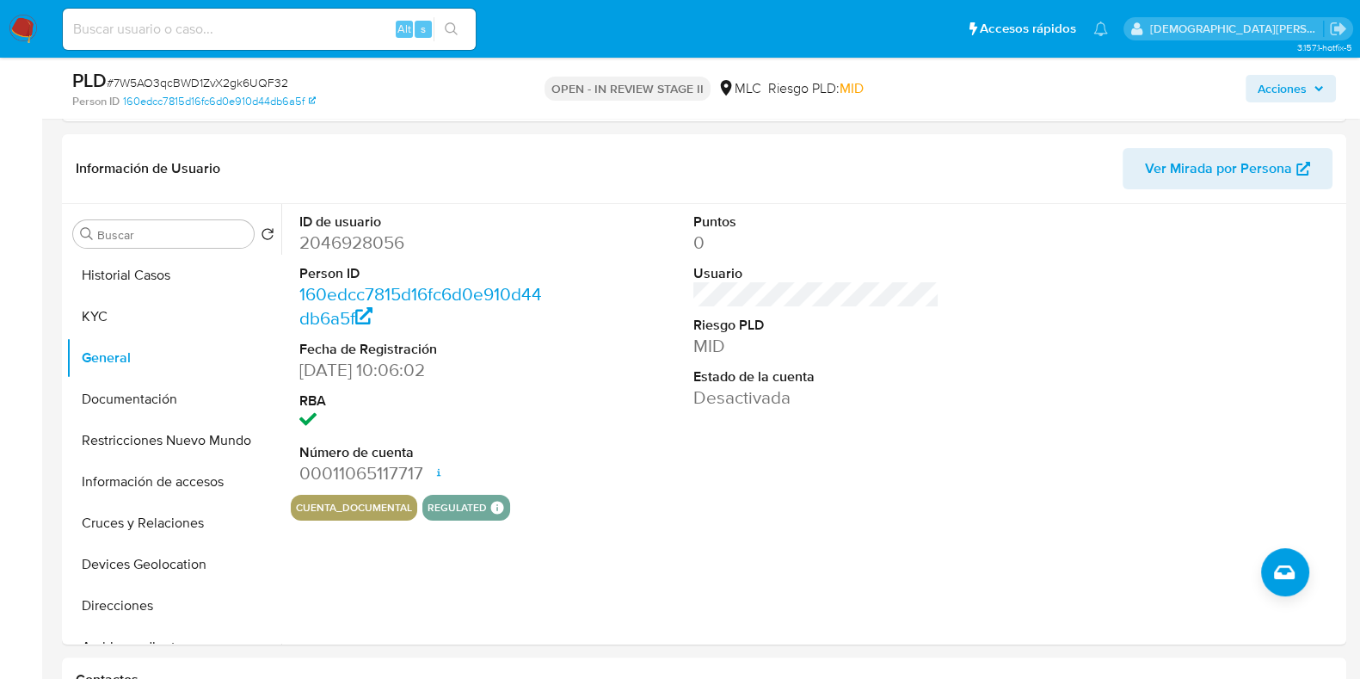
scroll to position [214, 0]
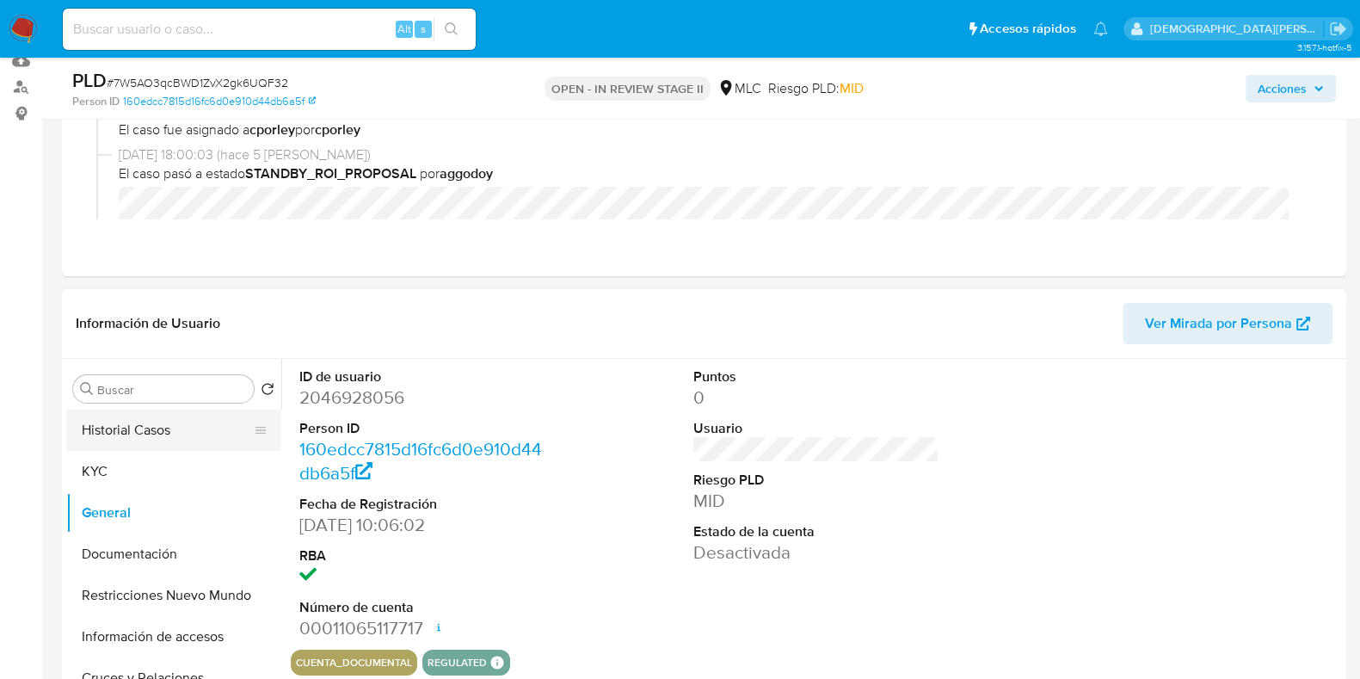
click at [132, 435] on button "Historial Casos" at bounding box center [166, 430] width 201 height 41
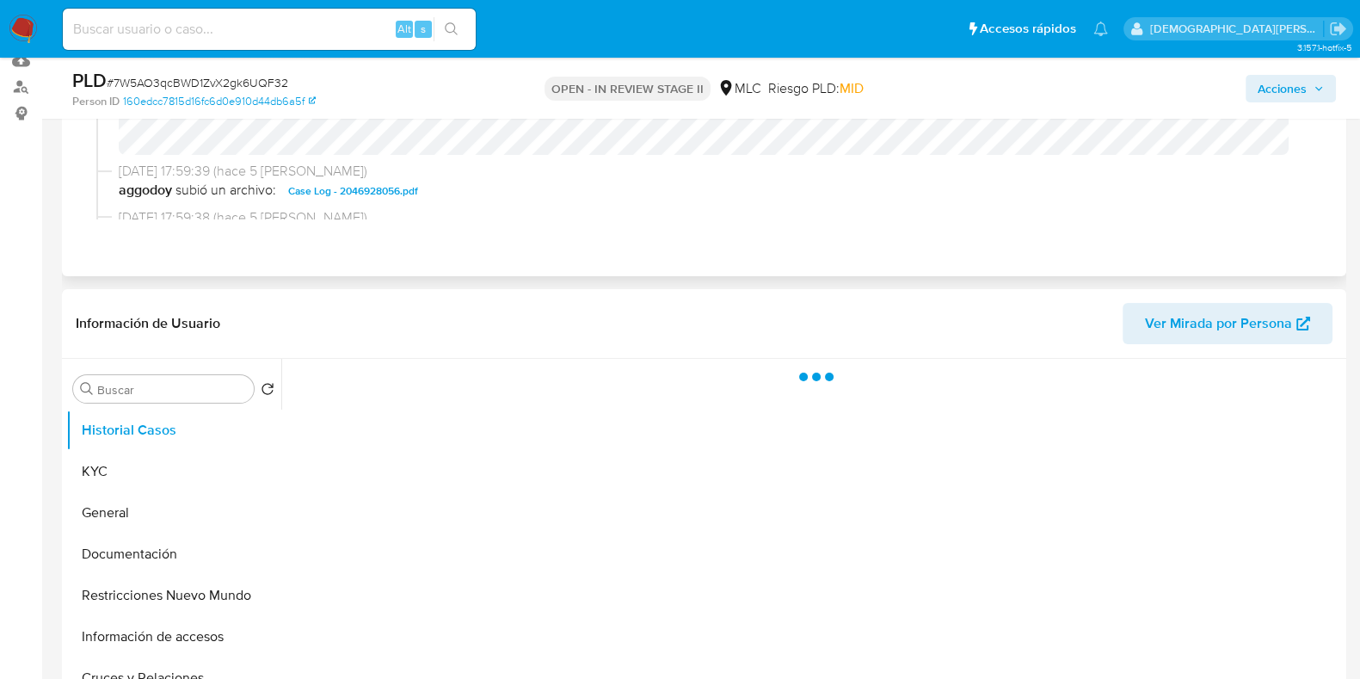
scroll to position [107, 0]
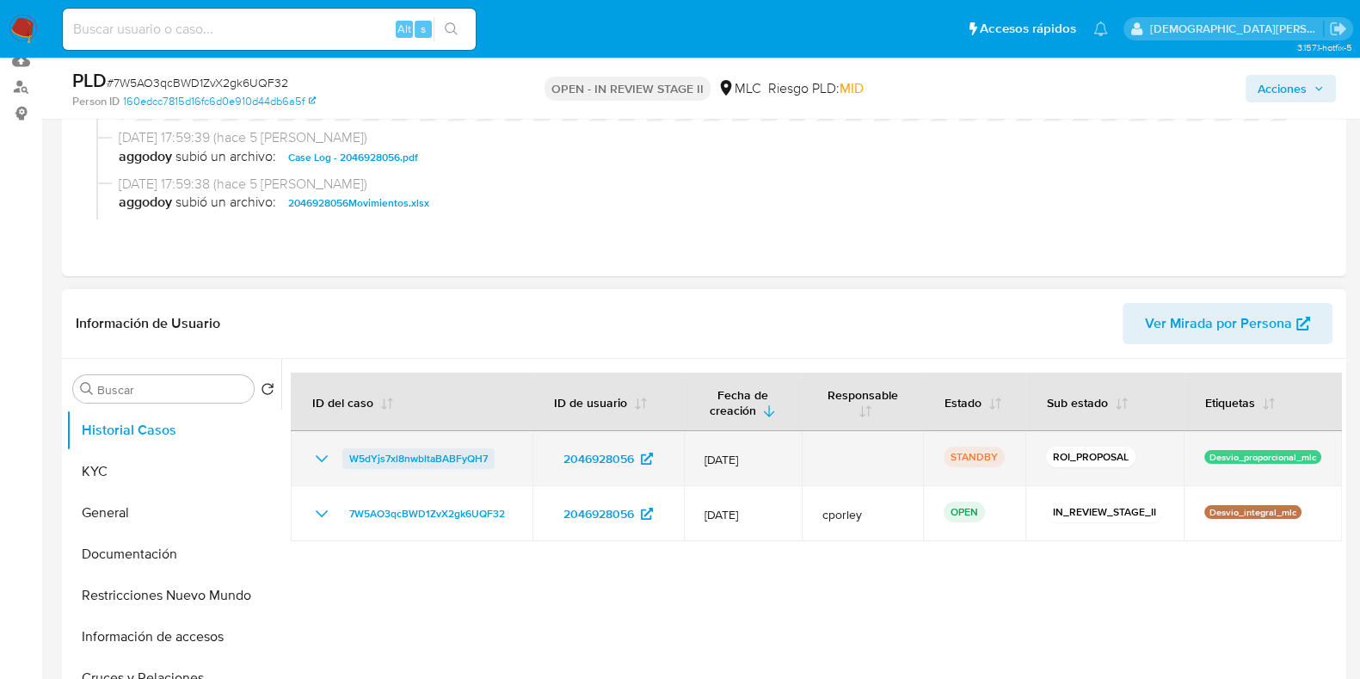
click at [446, 458] on span "W5dYjs7xl8nwbltaBABFyQH7" at bounding box center [418, 458] width 139 height 21
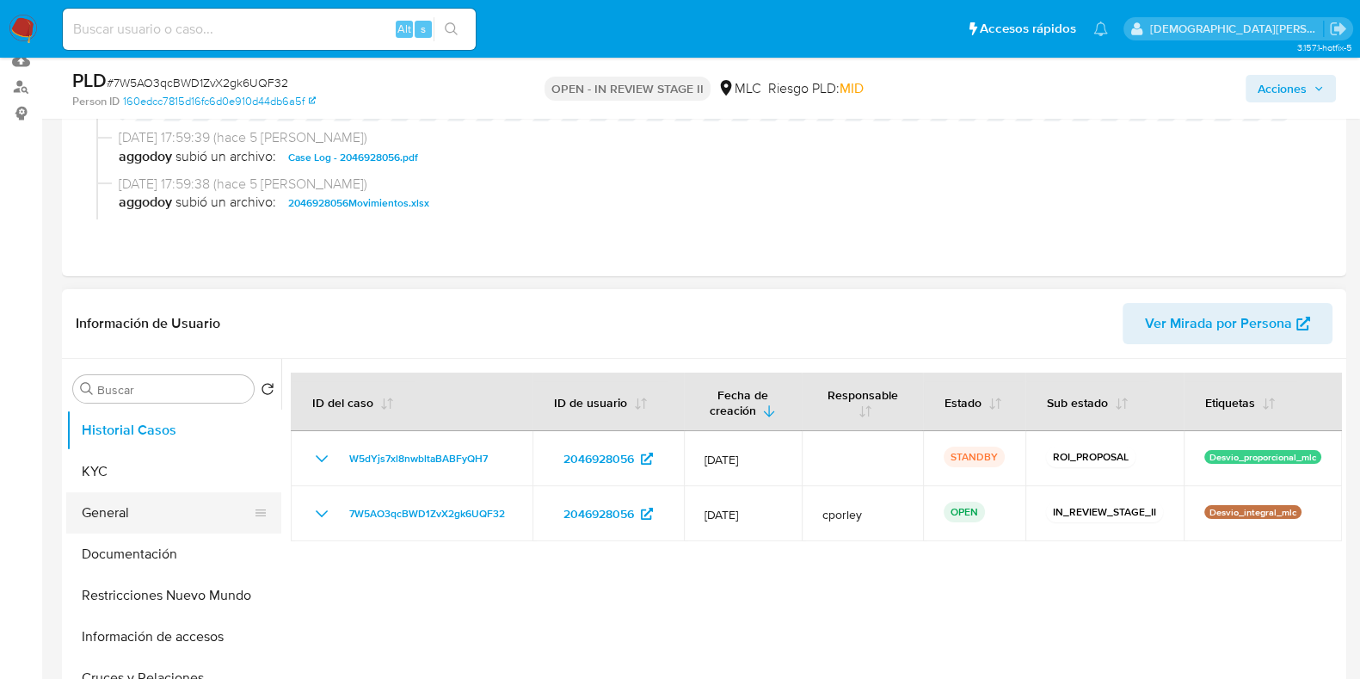
click at [133, 519] on button "General" at bounding box center [166, 512] width 201 height 41
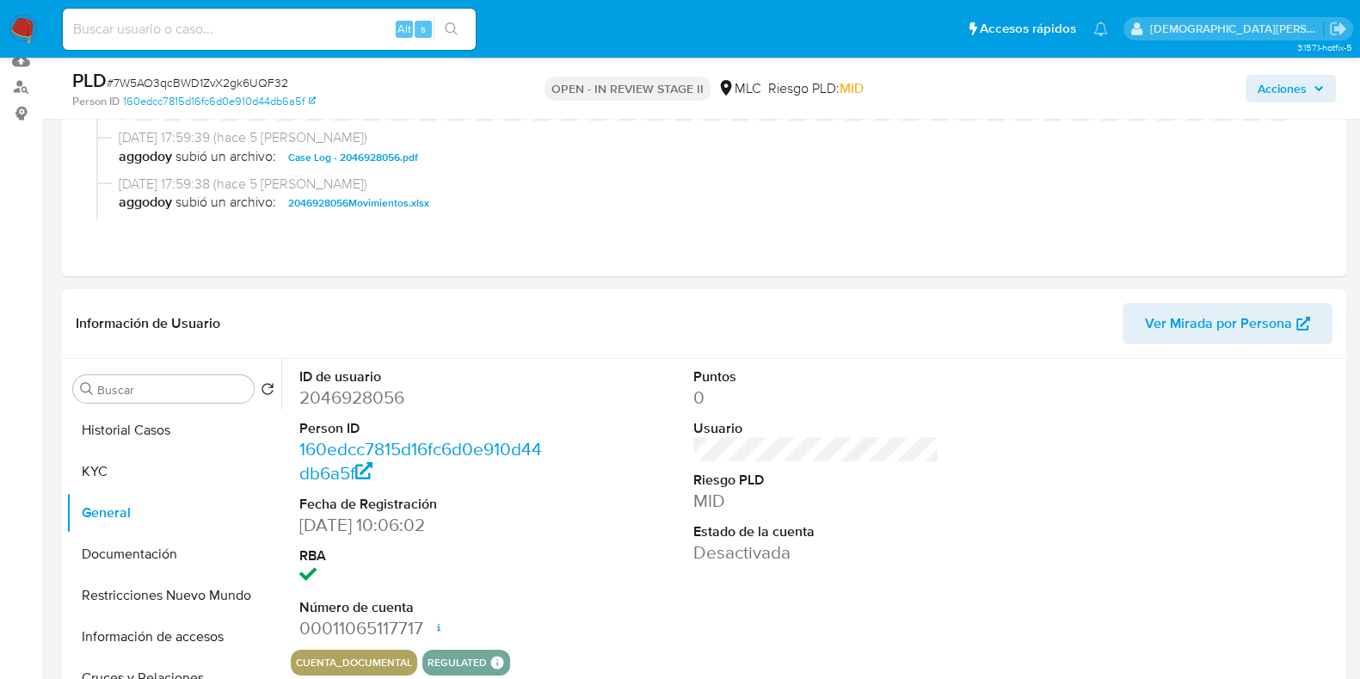
click at [355, 403] on dd "2046928056" at bounding box center [422, 397] width 246 height 24
copy dd "2046928056"
click at [203, 479] on button "KYC" at bounding box center [166, 471] width 201 height 41
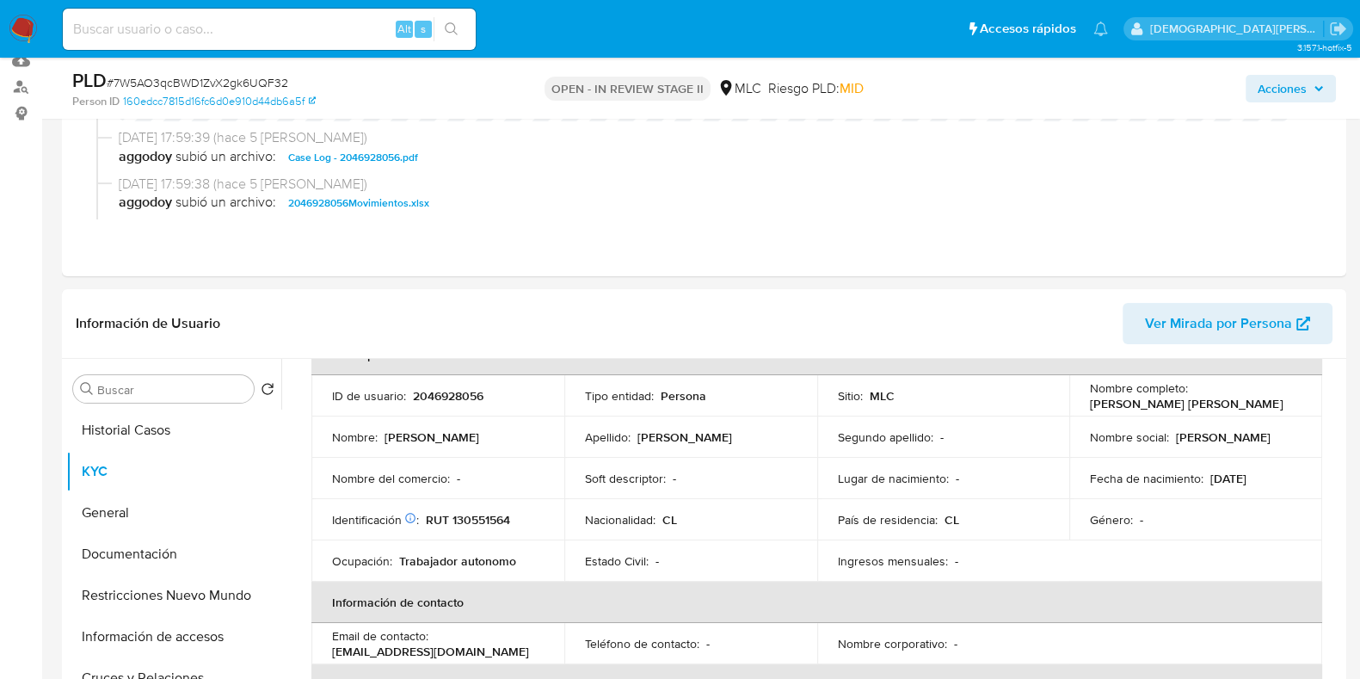
scroll to position [0, 0]
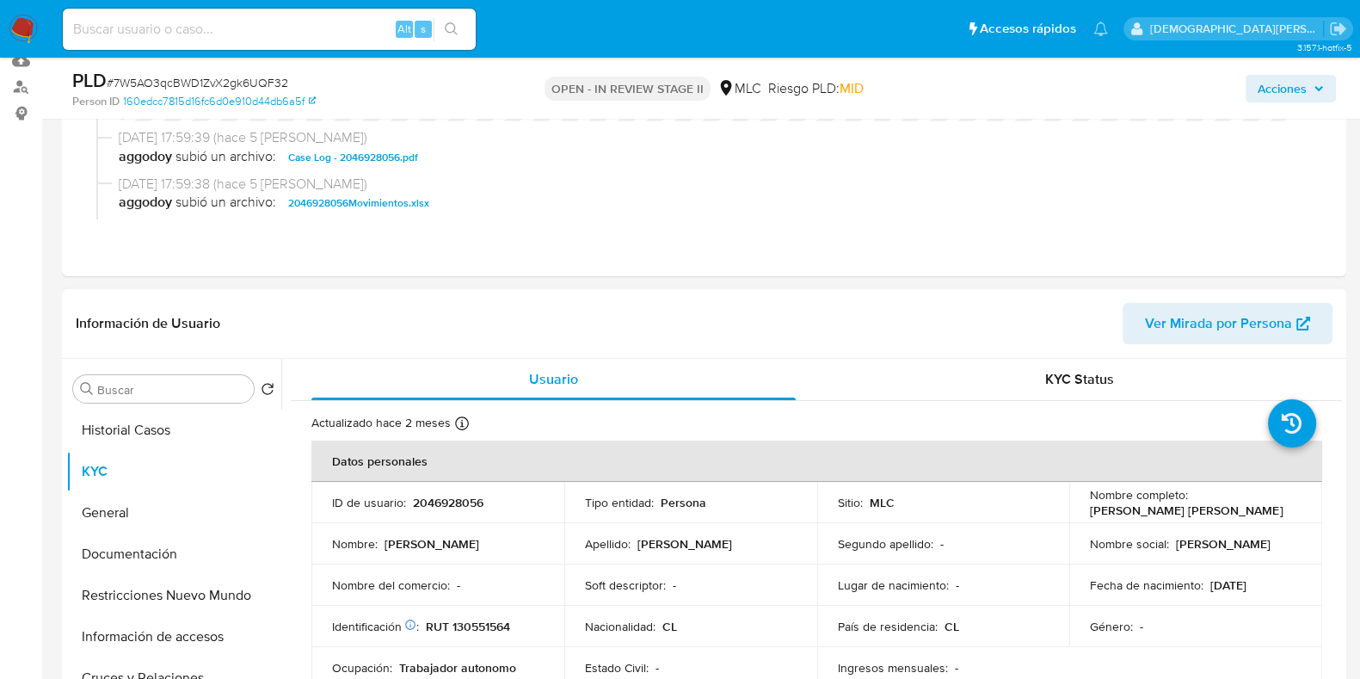
click at [1156, 513] on p "[PERSON_NAME] [PERSON_NAME]" at bounding box center [1186, 509] width 193 height 15
drag, startPoint x: 1302, startPoint y: 509, endPoint x: 1075, endPoint y: 514, distance: 227.2
click at [1075, 514] on td "Nombre completo : Rubén Osvaldo Palma Vicencio" at bounding box center [1195, 502] width 253 height 41
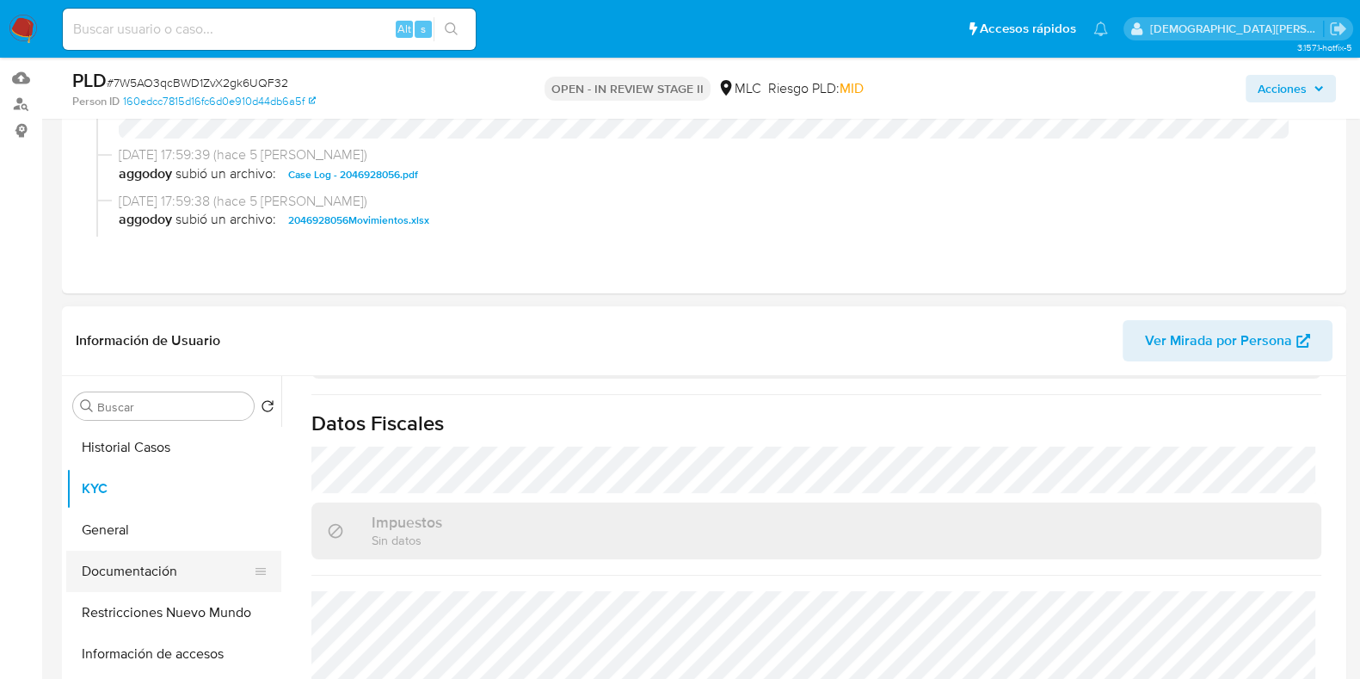
scroll to position [323, 0]
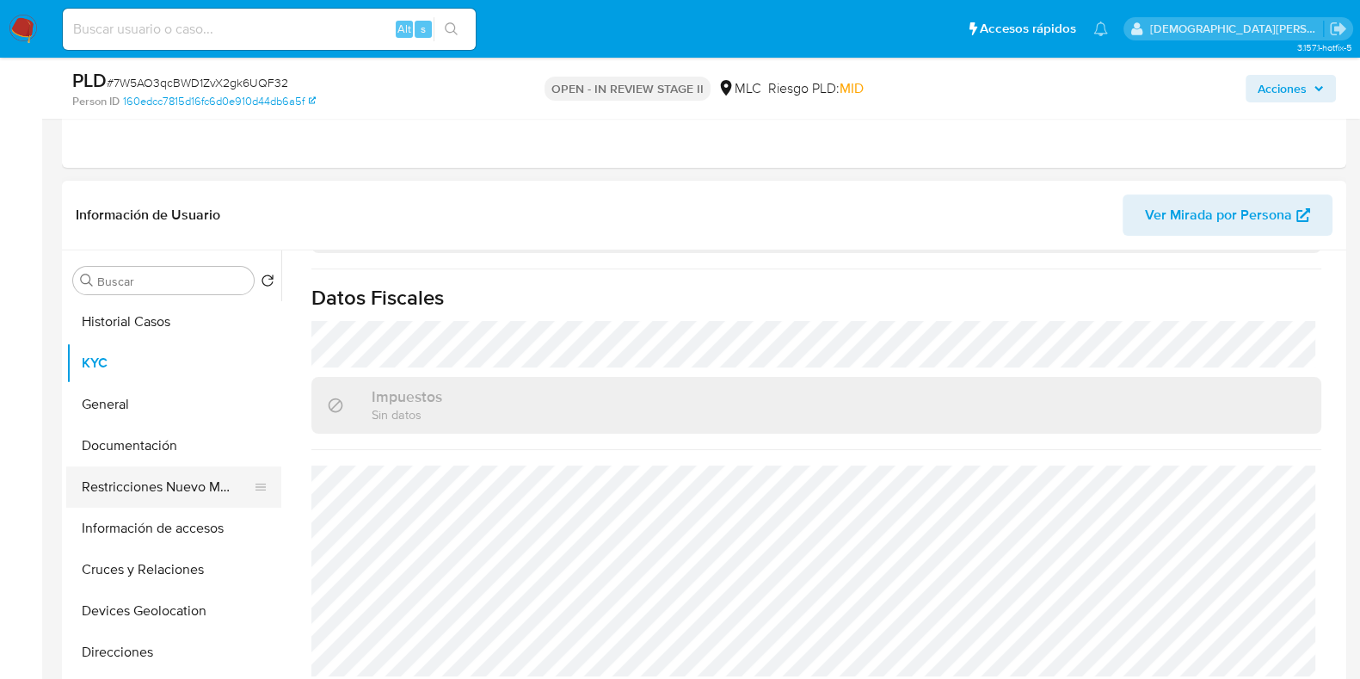
click at [177, 480] on button "Restricciones Nuevo Mundo" at bounding box center [166, 486] width 201 height 41
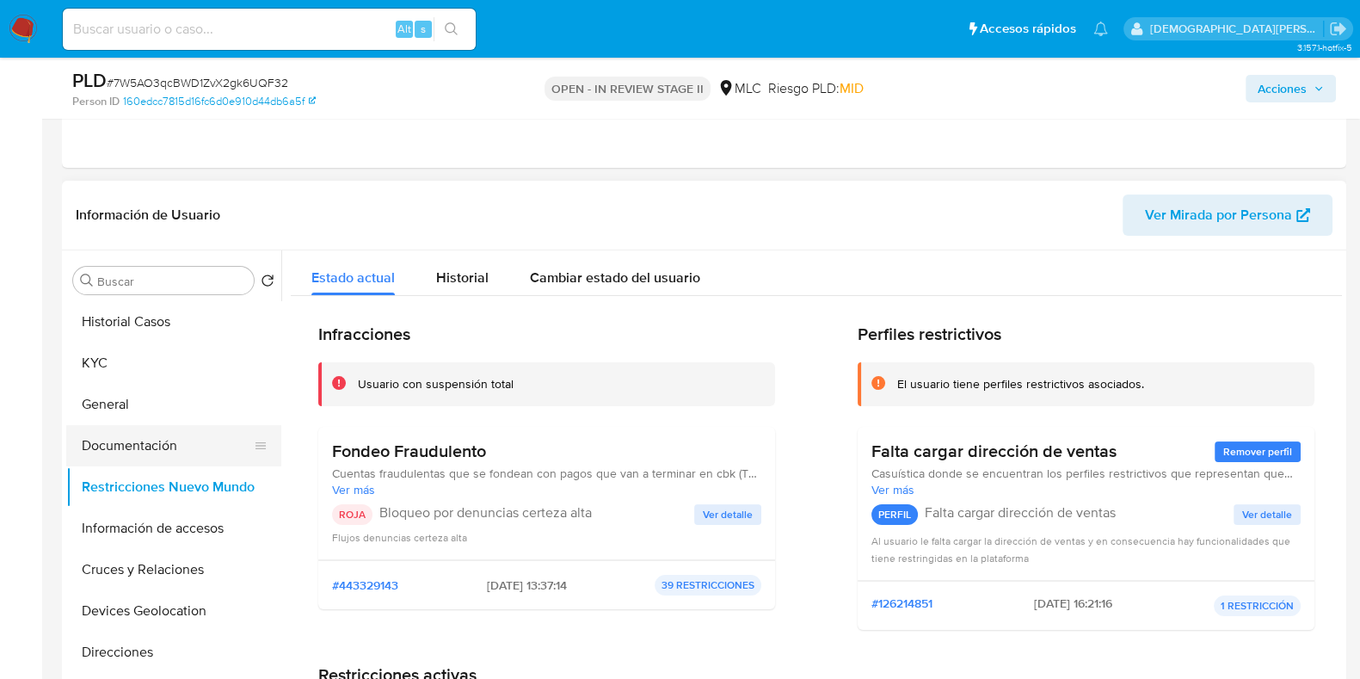
click at [139, 435] on button "Documentación" at bounding box center [166, 445] width 201 height 41
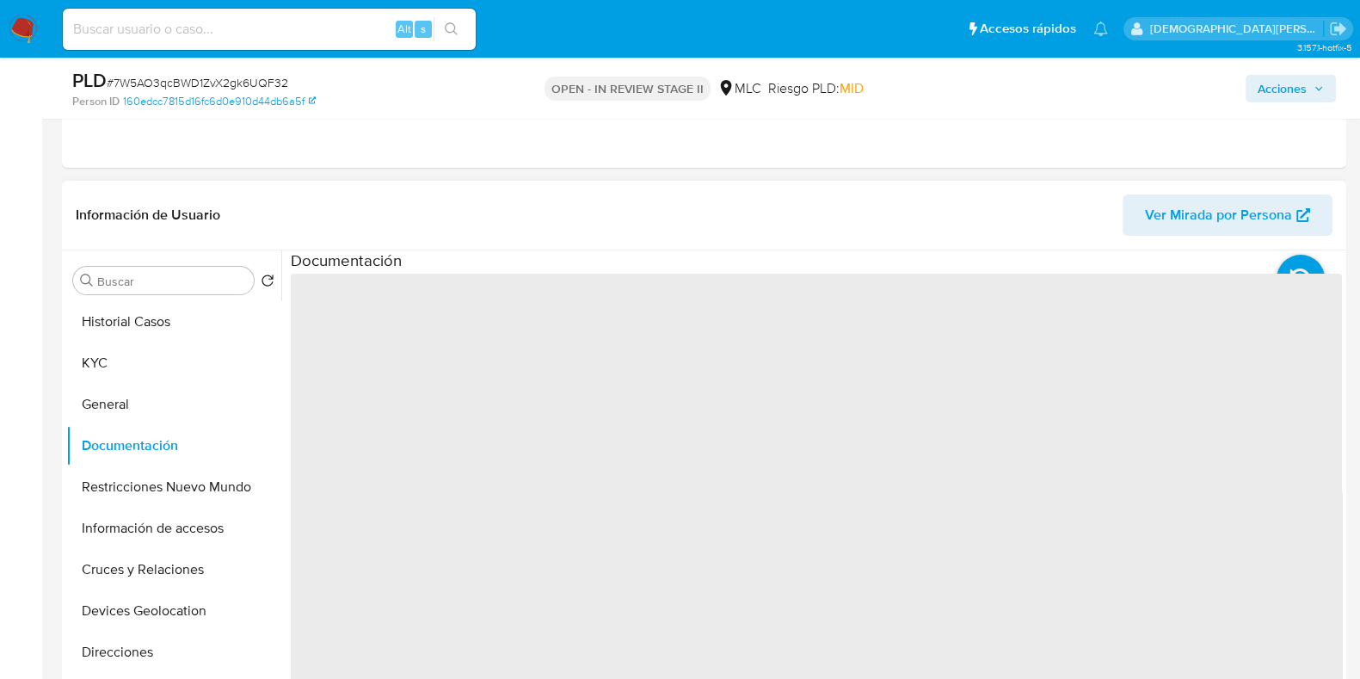
click at [379, 331] on span "‌" at bounding box center [816, 549] width 1051 height 551
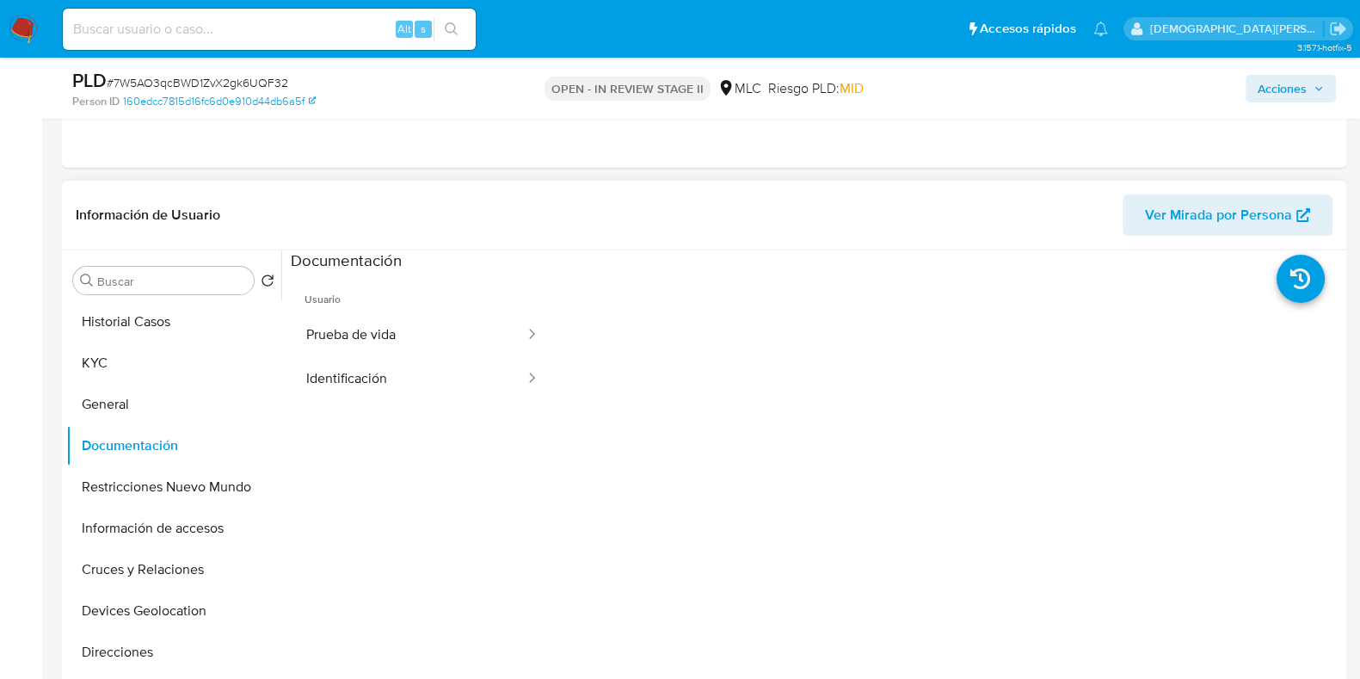
click at [379, 325] on button "Prueba de vida" at bounding box center [409, 335] width 236 height 44
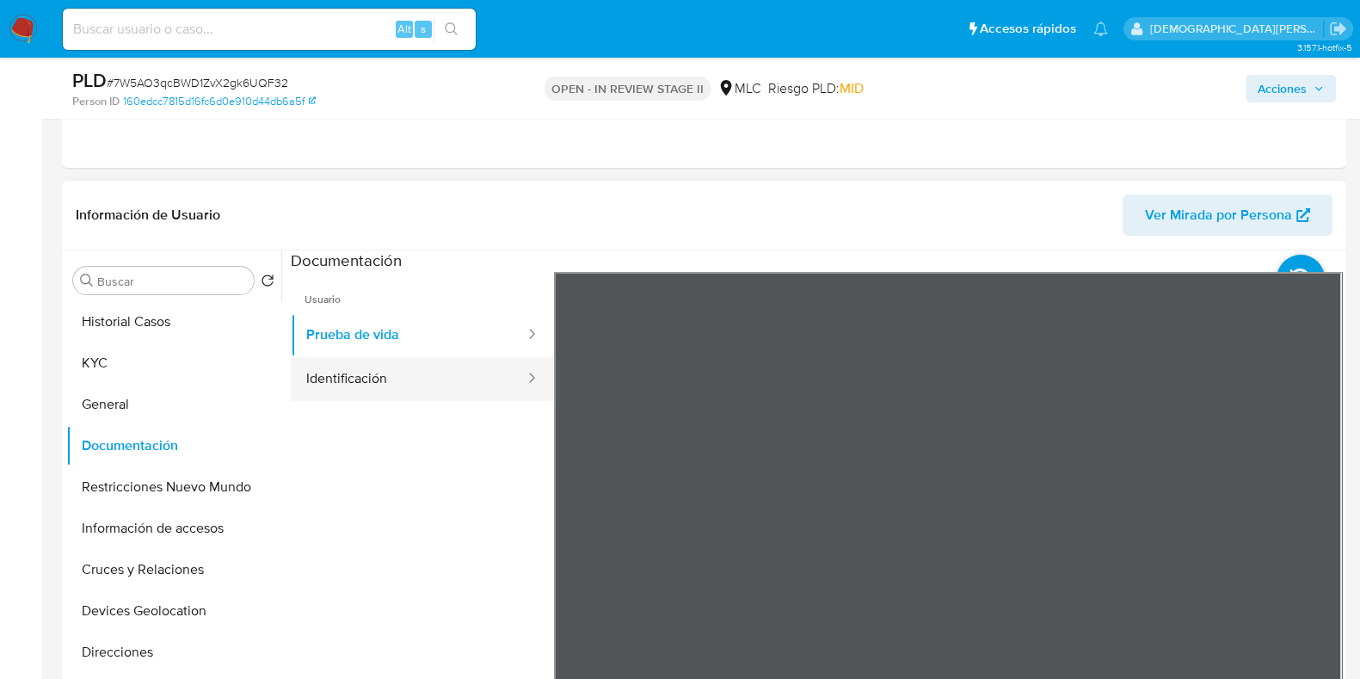
click at [389, 362] on button "Identificación" at bounding box center [409, 379] width 236 height 44
click at [1306, 547] on icon at bounding box center [1320, 551] width 34 height 34
click at [560, 545] on icon at bounding box center [575, 551] width 34 height 34
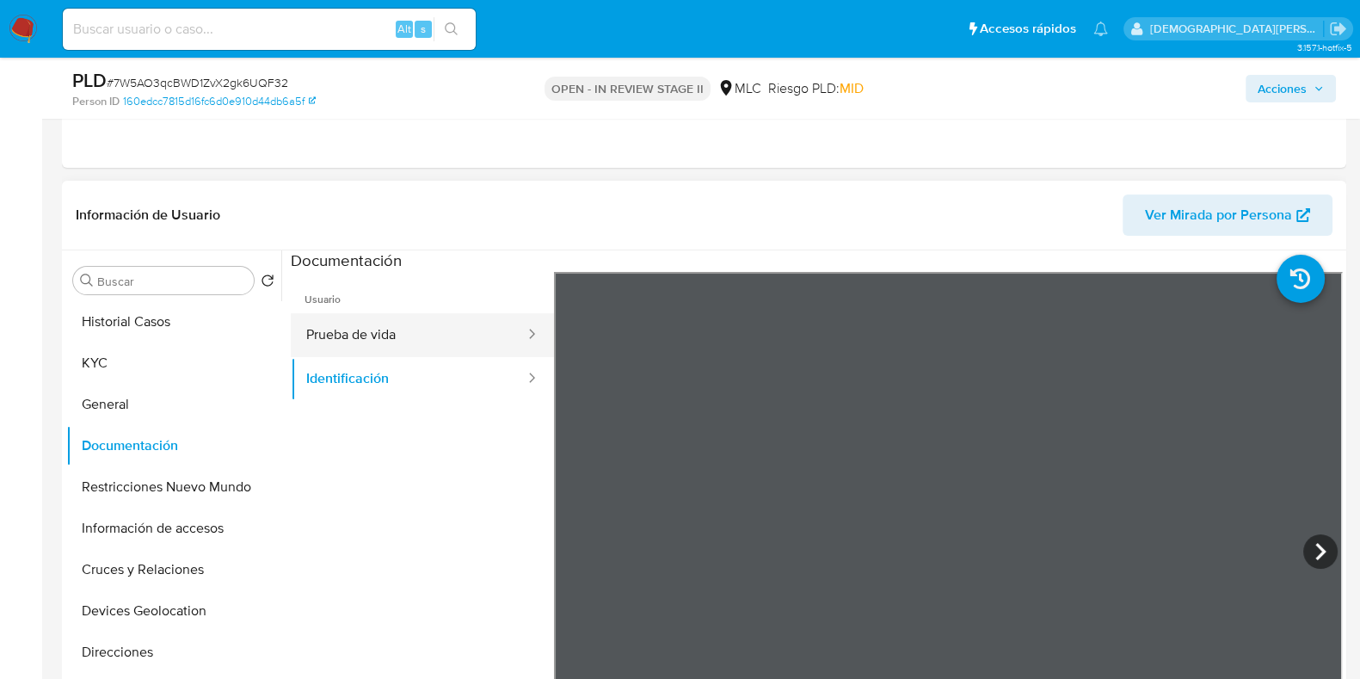
click at [403, 335] on button "Prueba de vida" at bounding box center [409, 335] width 236 height 44
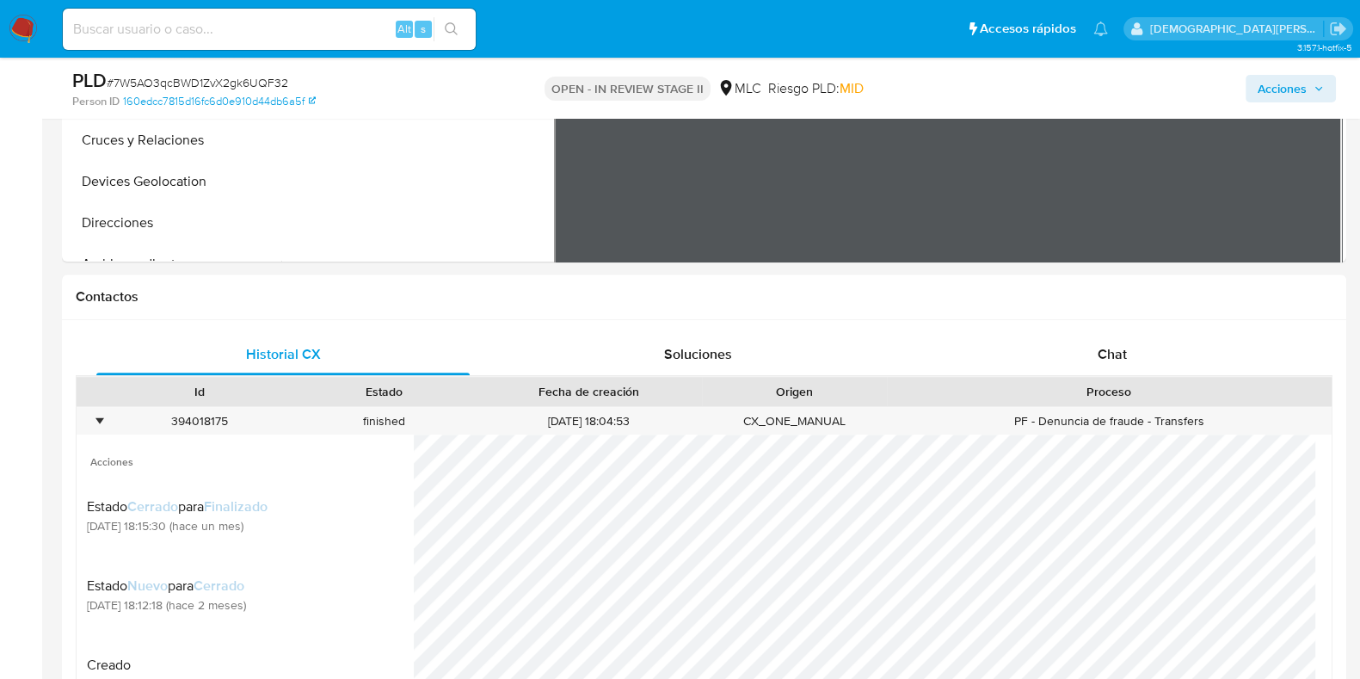
scroll to position [214, 0]
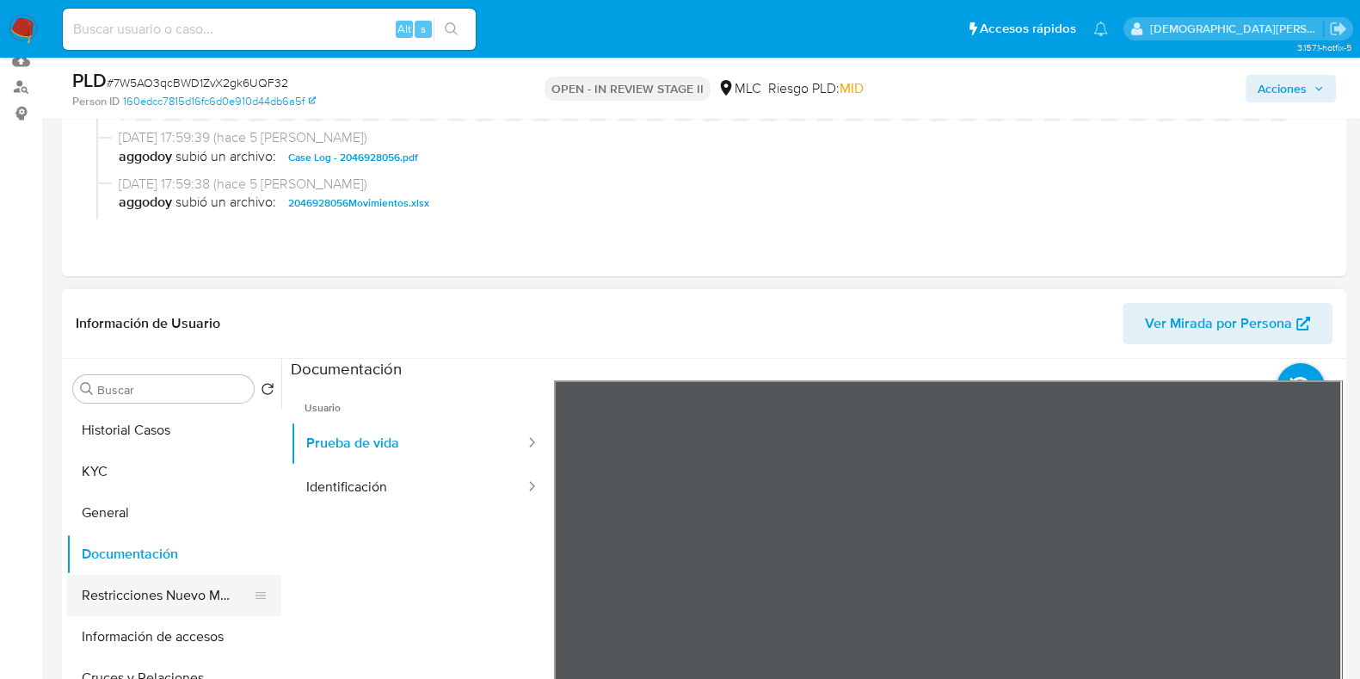
click at [132, 591] on button "Restricciones Nuevo Mundo" at bounding box center [166, 595] width 201 height 41
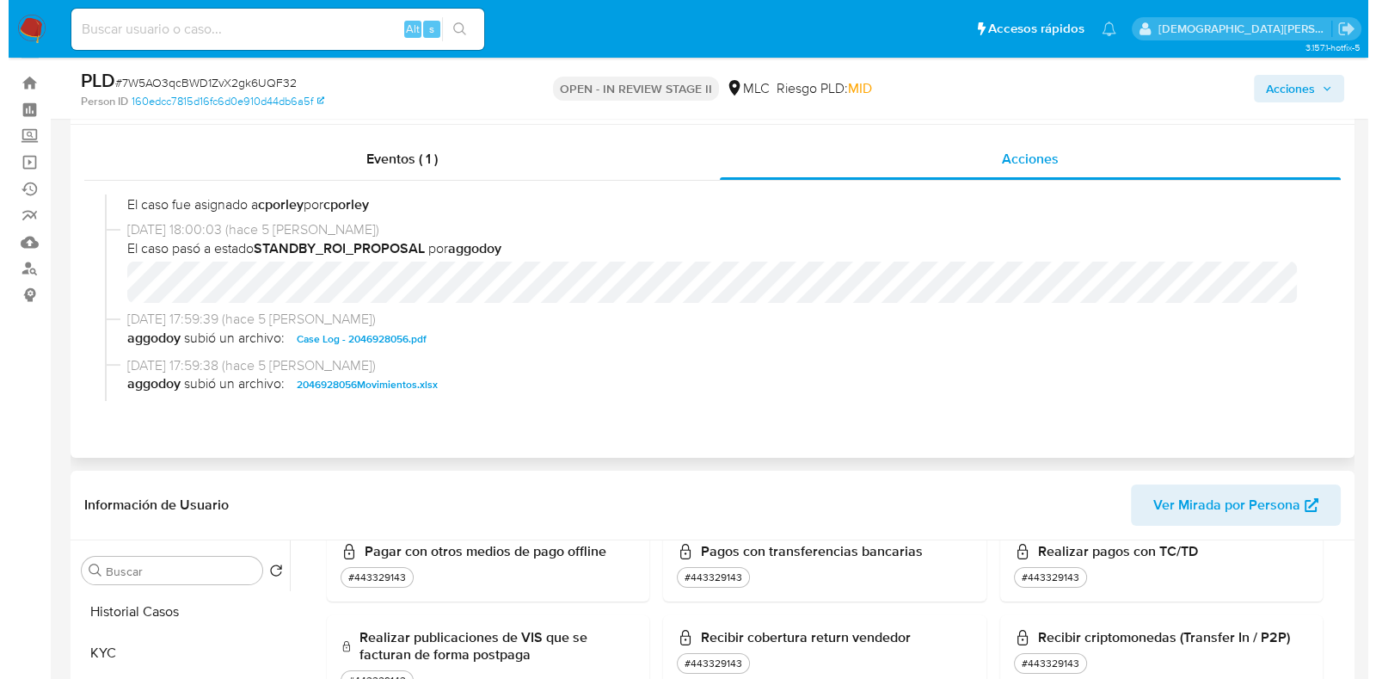
scroll to position [0, 0]
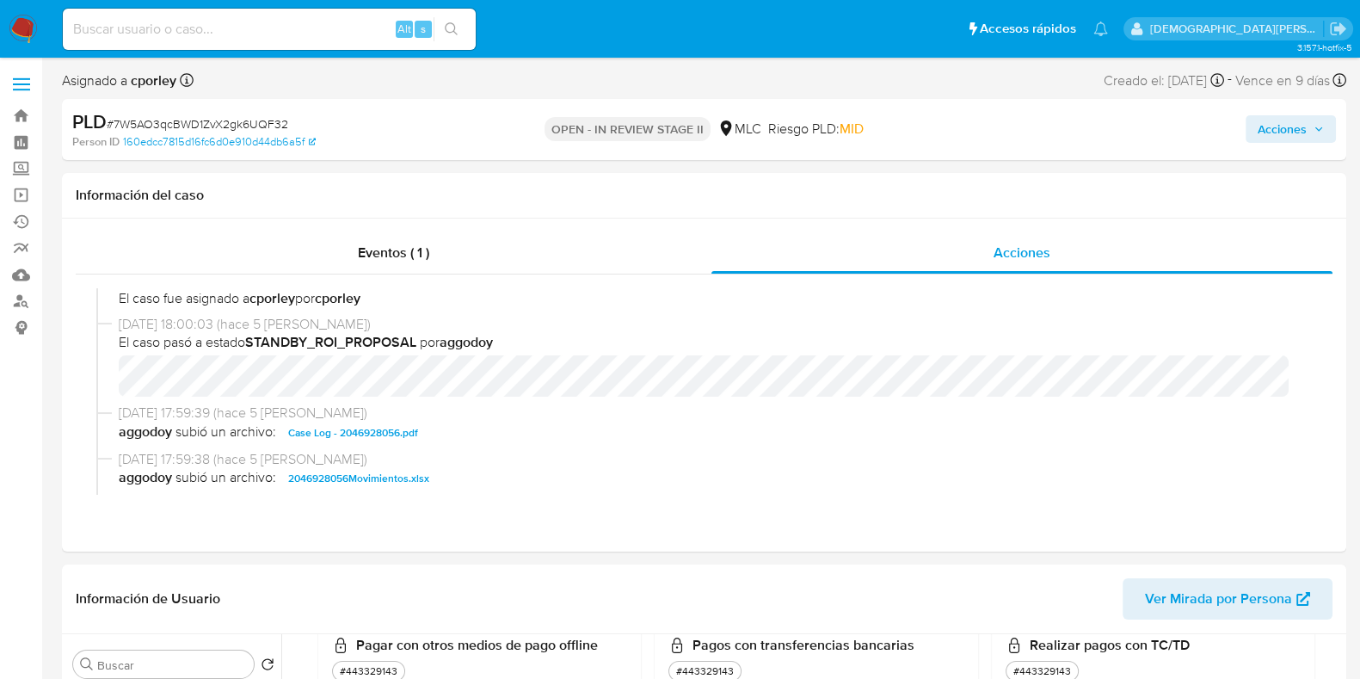
click at [1260, 133] on span "Acciones" at bounding box center [1282, 129] width 49 height 28
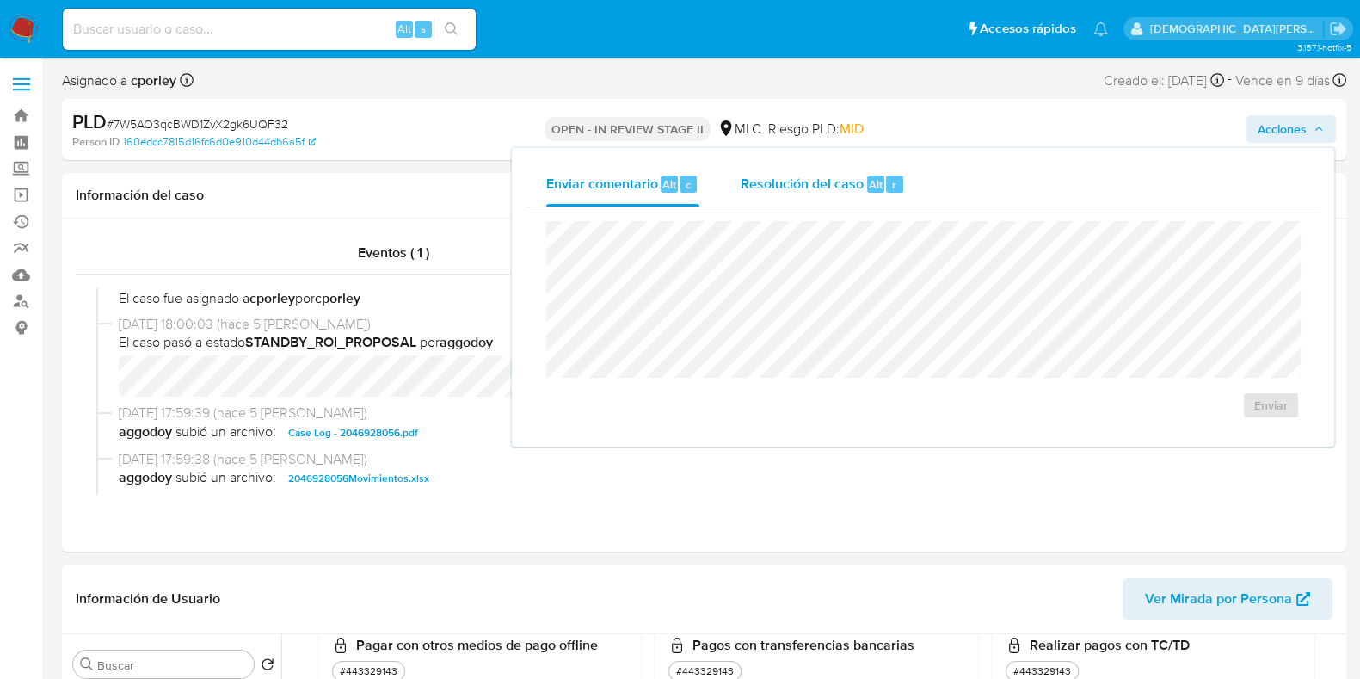
click at [781, 169] on div "Resolución del caso Alt r" at bounding box center [823, 184] width 164 height 45
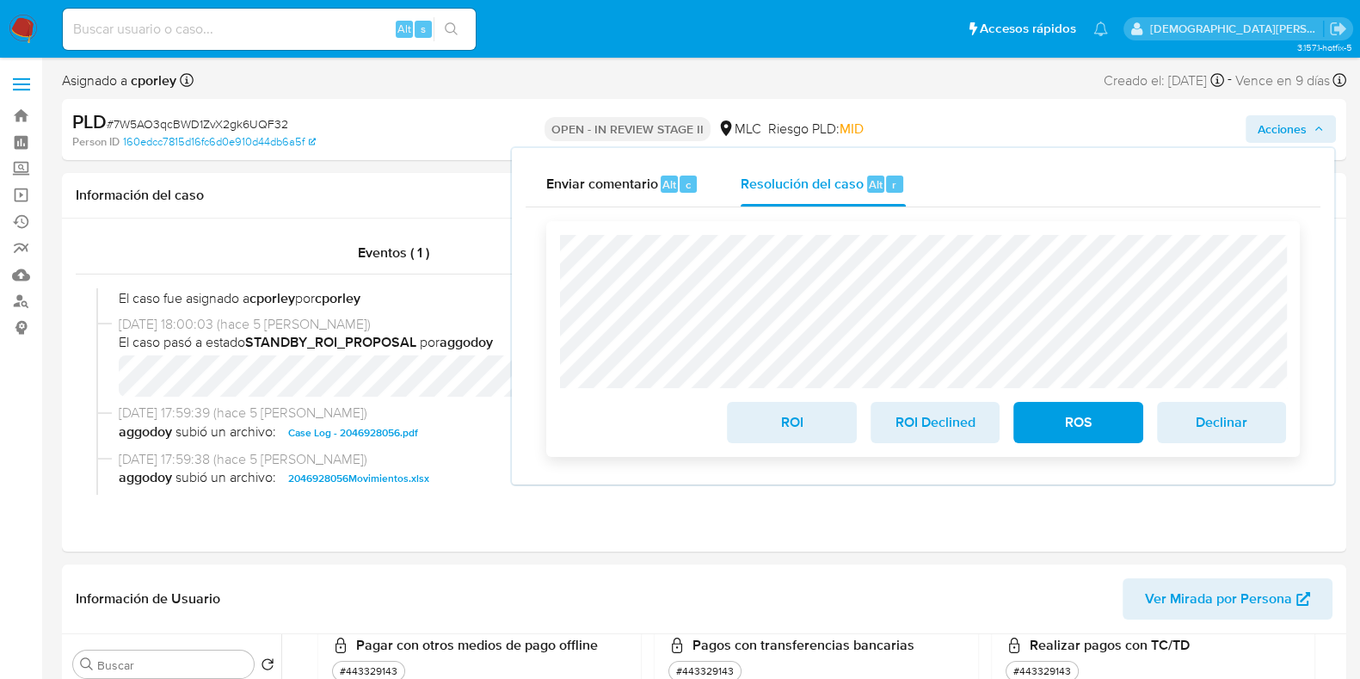
click at [1050, 428] on span "ROS" at bounding box center [1078, 422] width 84 height 38
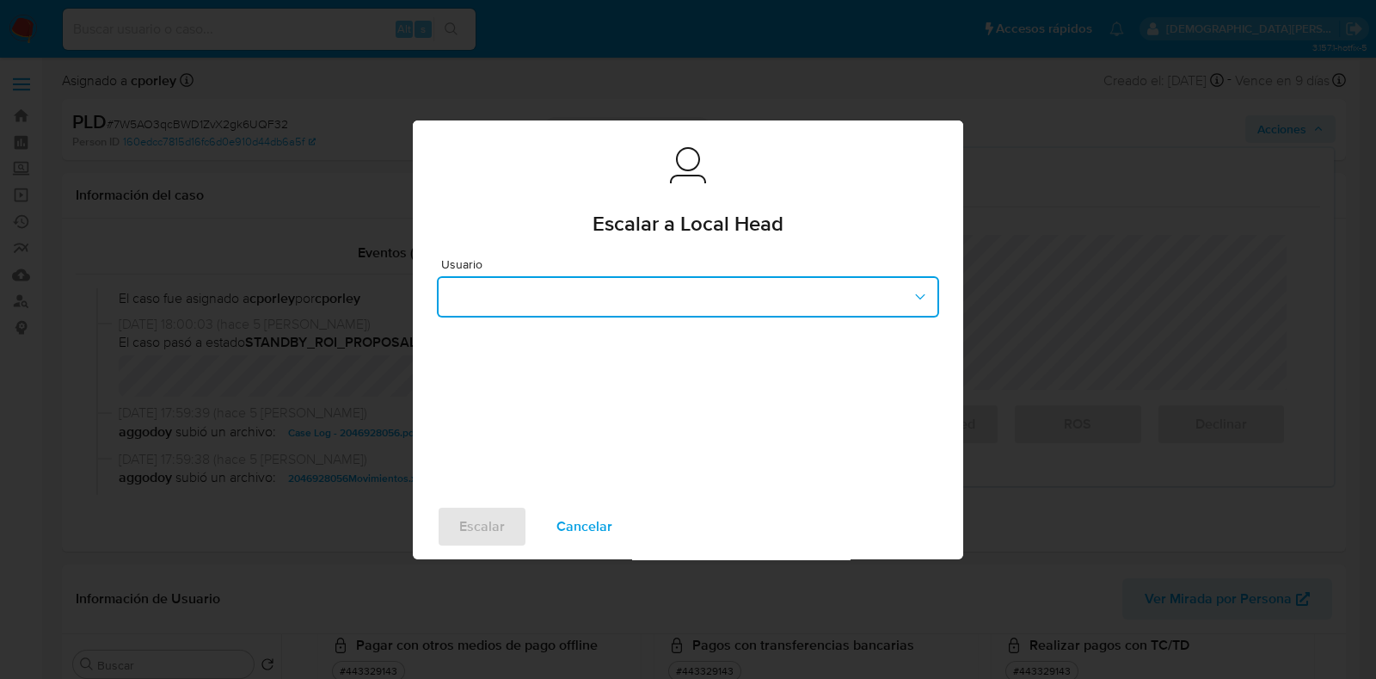
click at [520, 306] on button "button" at bounding box center [688, 296] width 502 height 41
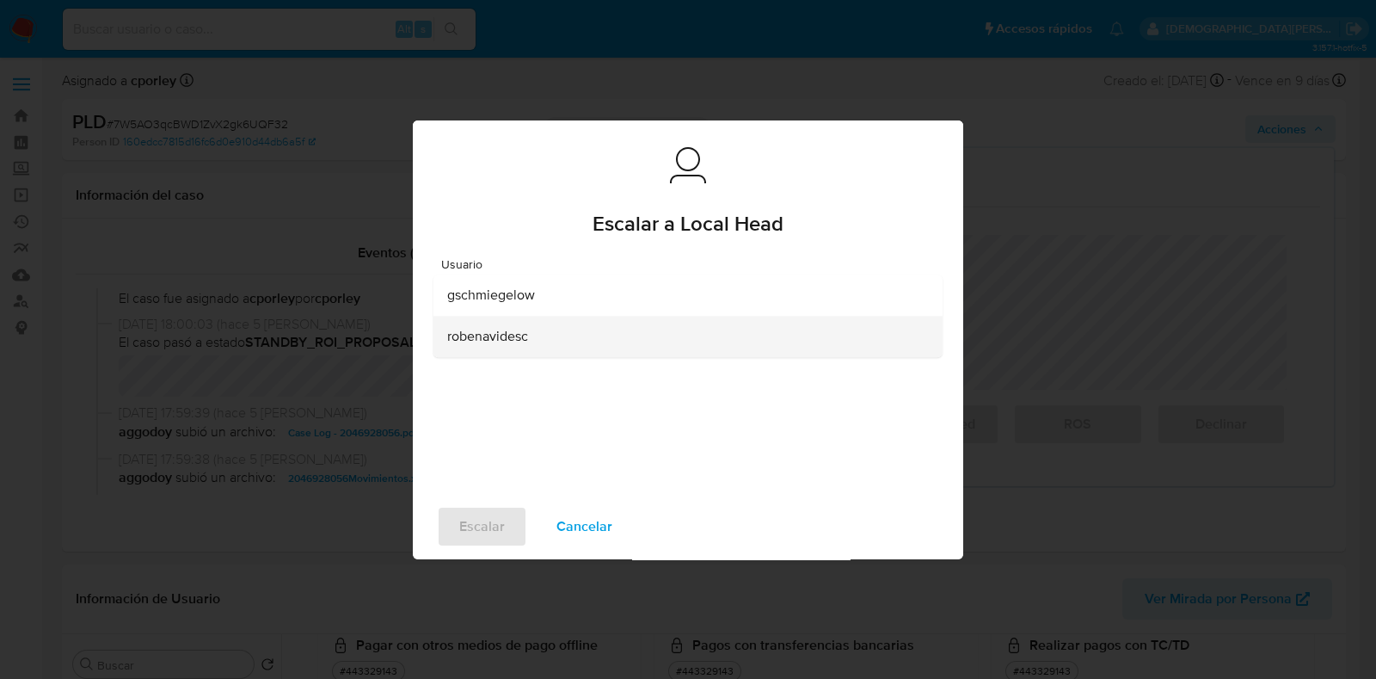
click at [505, 345] on span "robenavidesc" at bounding box center [487, 336] width 81 height 17
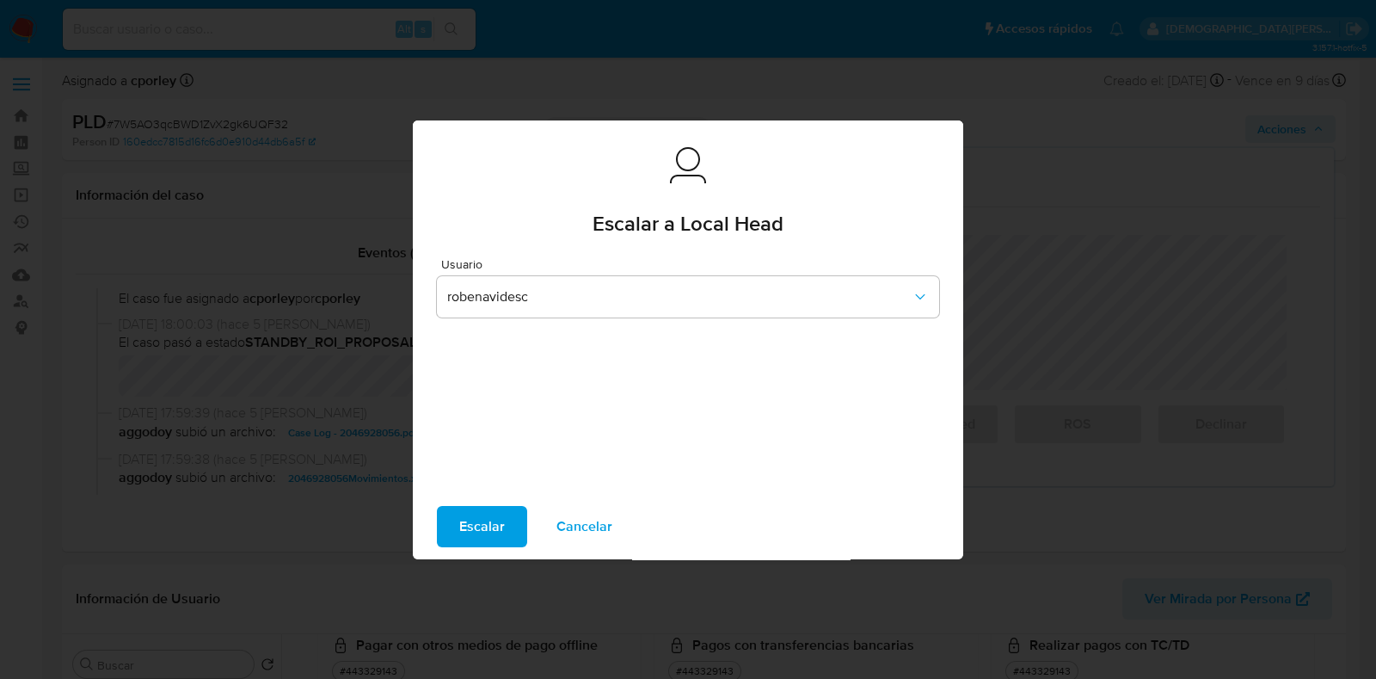
drag, startPoint x: 474, startPoint y: 523, endPoint x: 452, endPoint y: 490, distance: 39.6
click at [473, 524] on span "Escalar" at bounding box center [482, 527] width 46 height 38
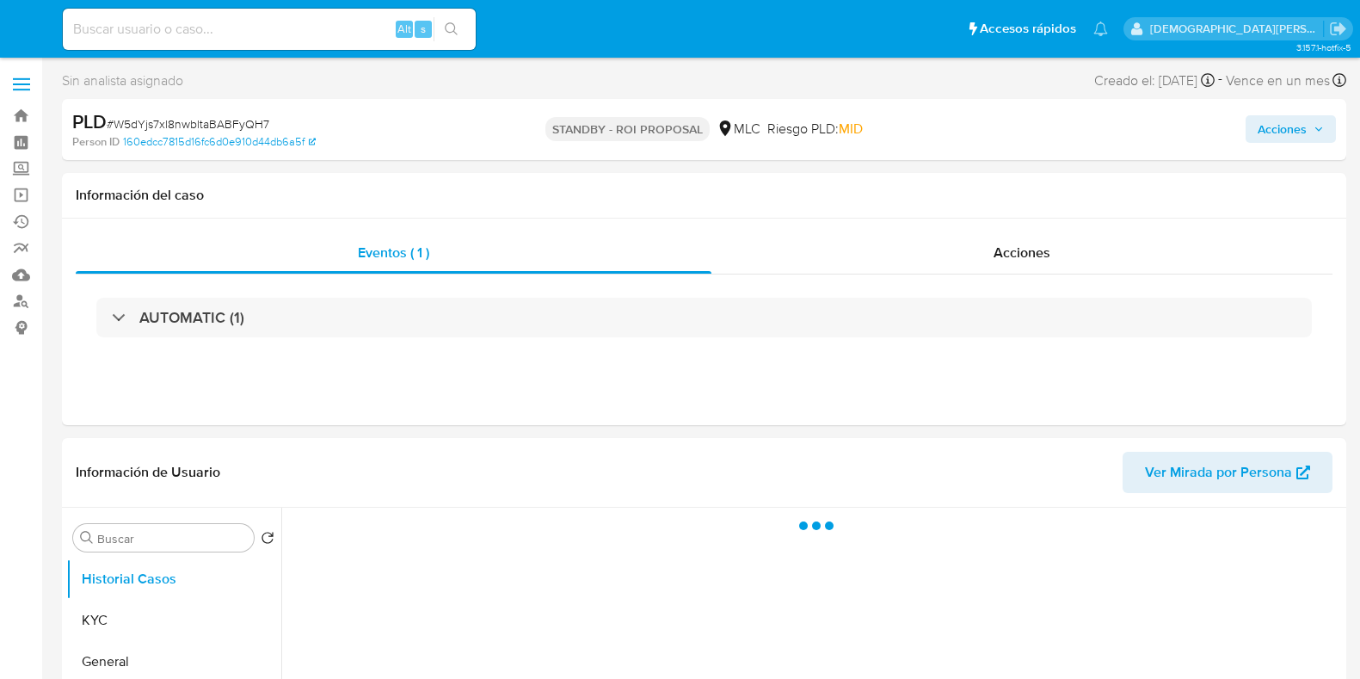
select select "10"
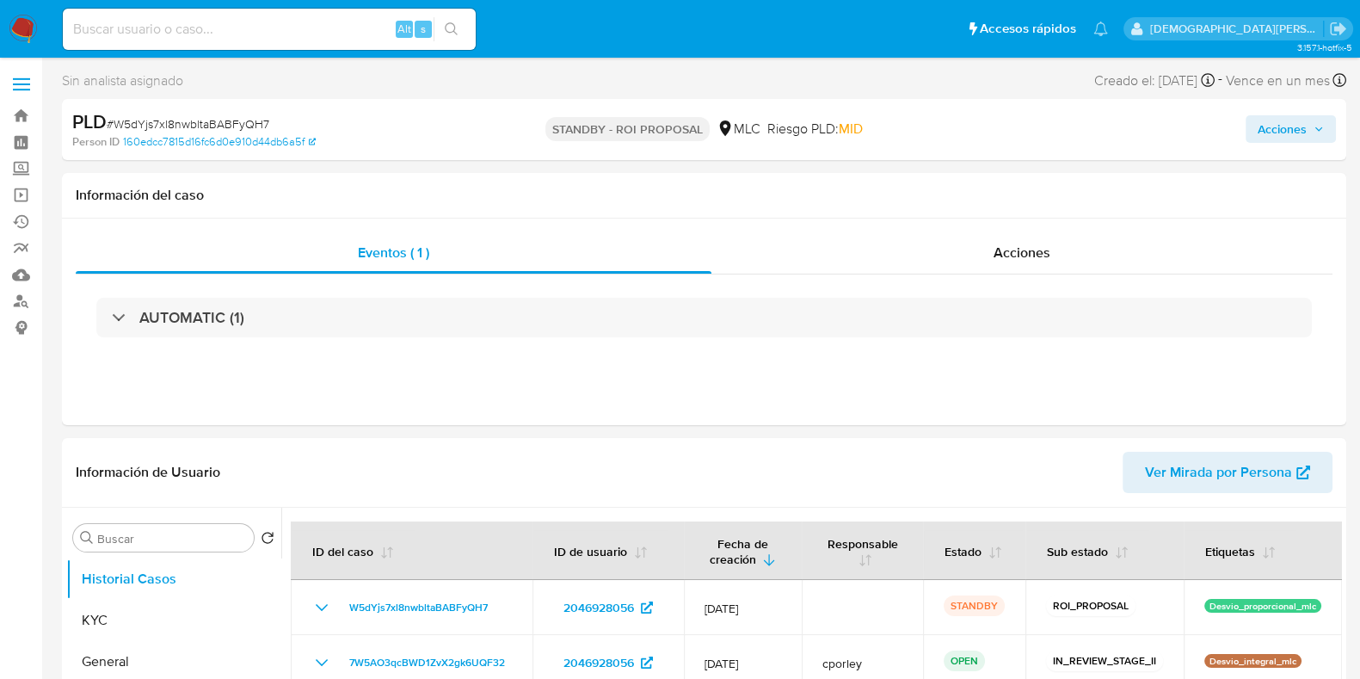
click at [1278, 120] on span "Acciones" at bounding box center [1282, 129] width 49 height 28
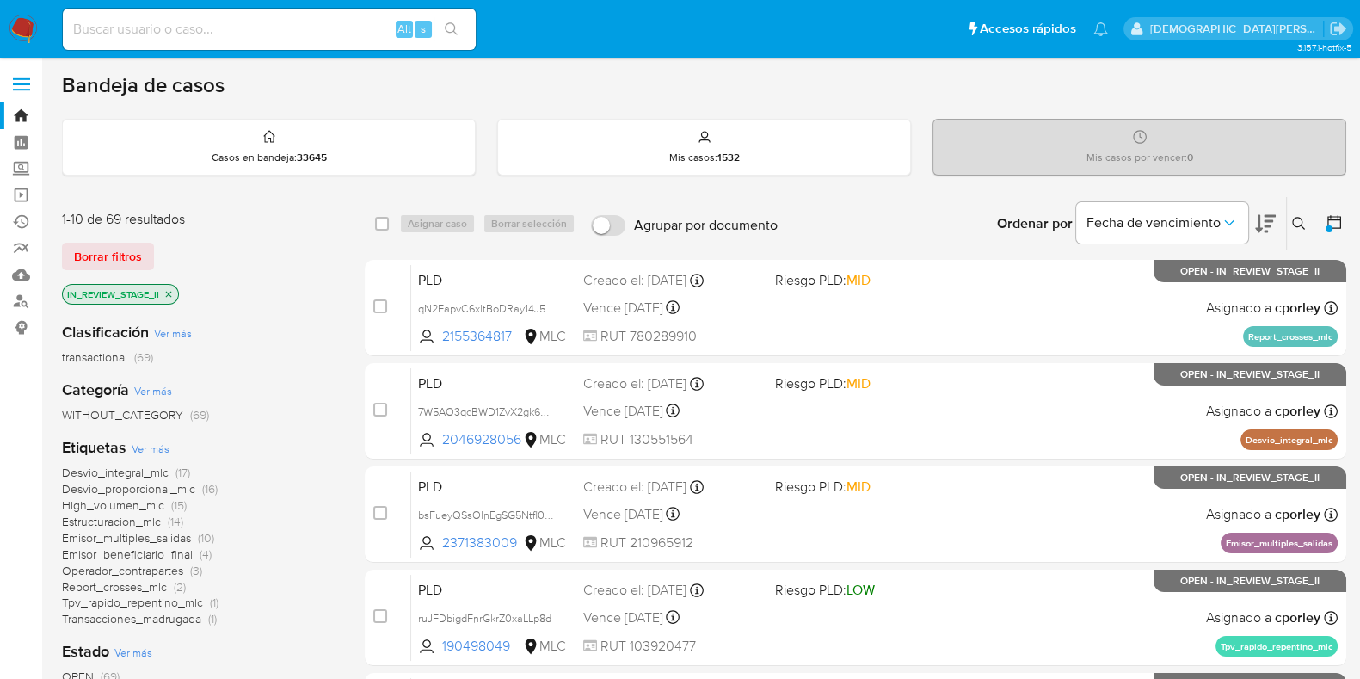
click at [1333, 221] on icon at bounding box center [1334, 221] width 17 height 17
click at [1328, 217] on icon at bounding box center [1334, 222] width 14 height 14
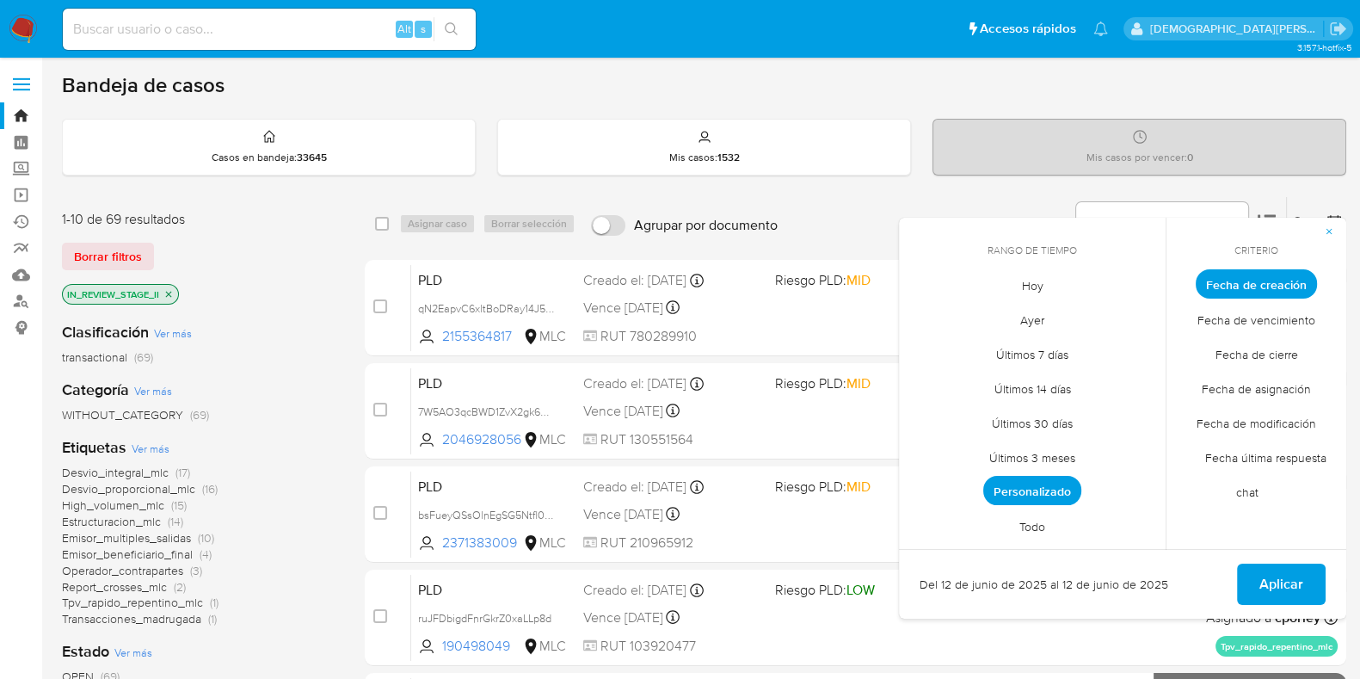
click at [1050, 492] on span "Personalizado" at bounding box center [1032, 490] width 98 height 29
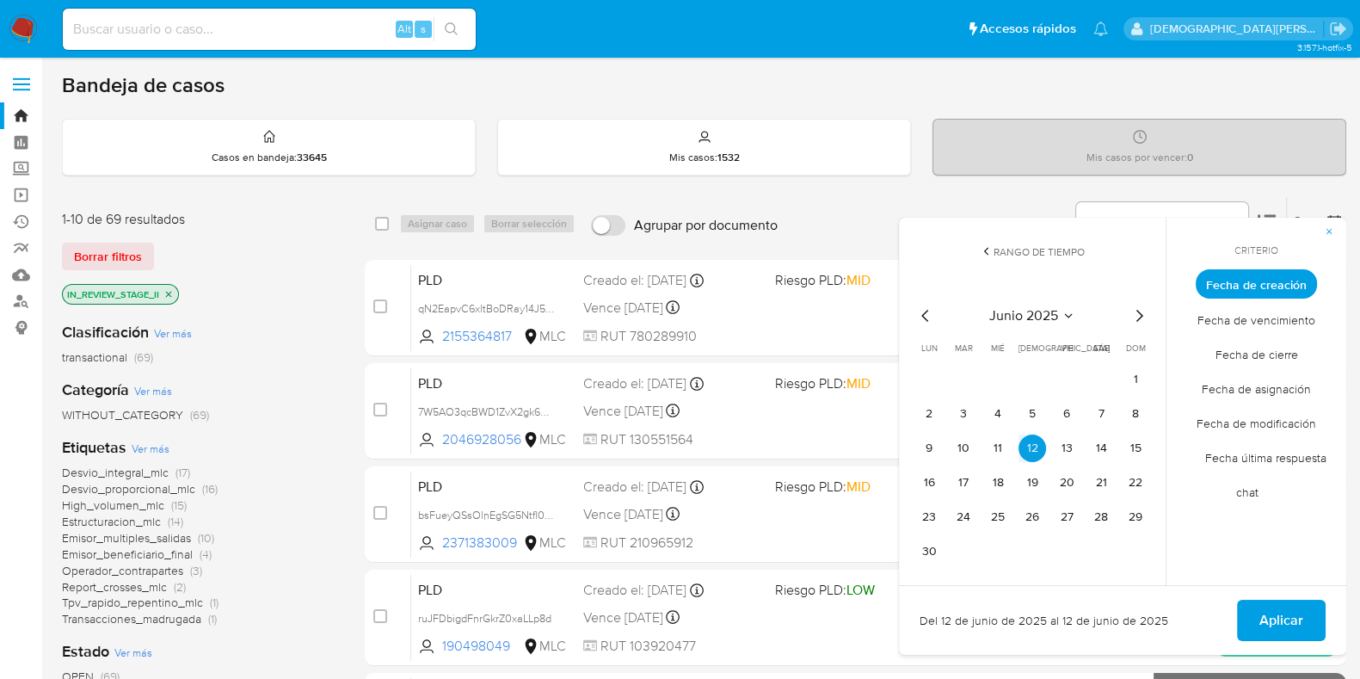
click at [1139, 314] on icon "Mes siguiente" at bounding box center [1139, 315] width 21 height 21
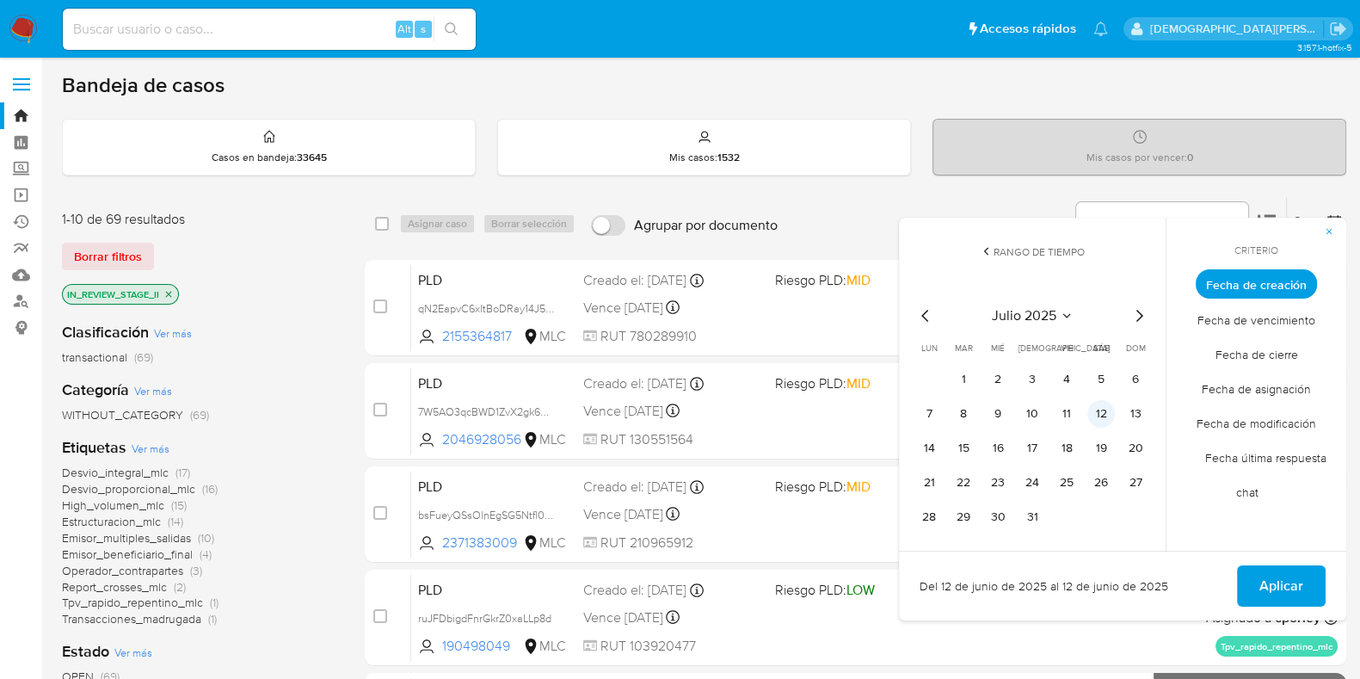
click at [1107, 412] on button "12" at bounding box center [1101, 414] width 28 height 28
click at [1259, 574] on button "Aplicar" at bounding box center [1281, 585] width 89 height 41
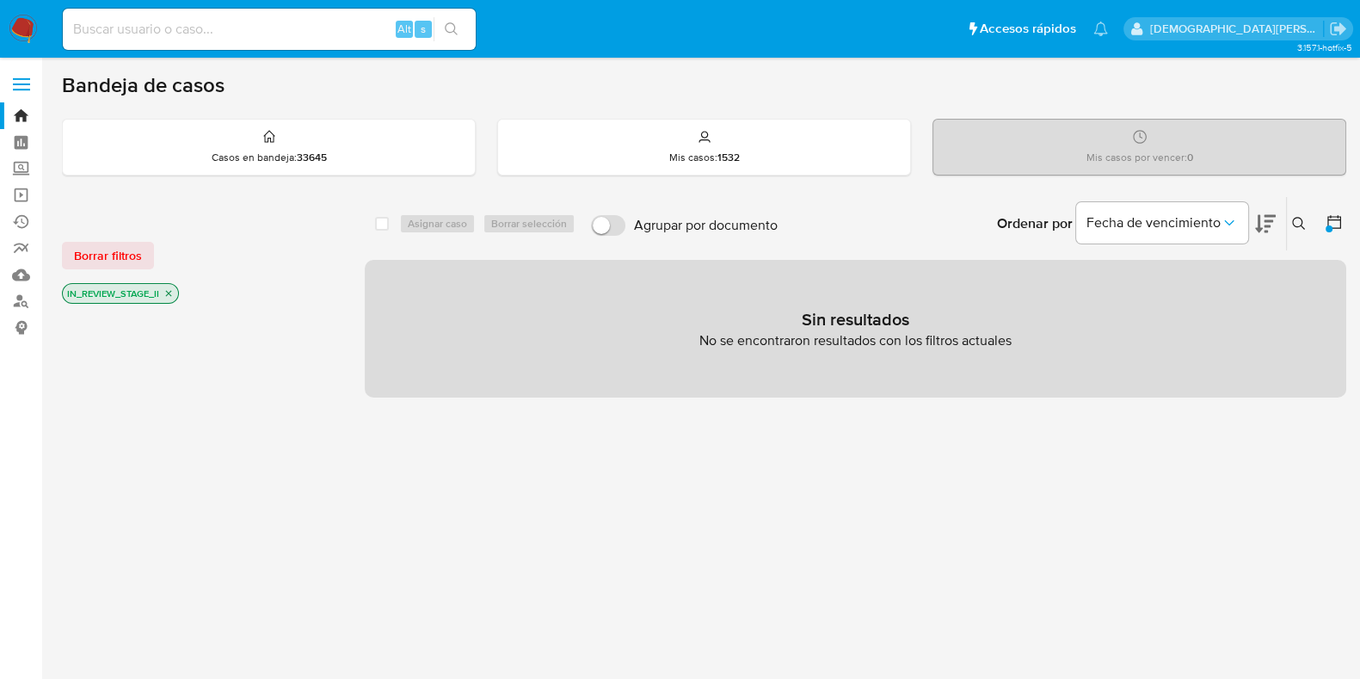
click at [168, 291] on icon "close-filter" at bounding box center [169, 294] width 6 height 6
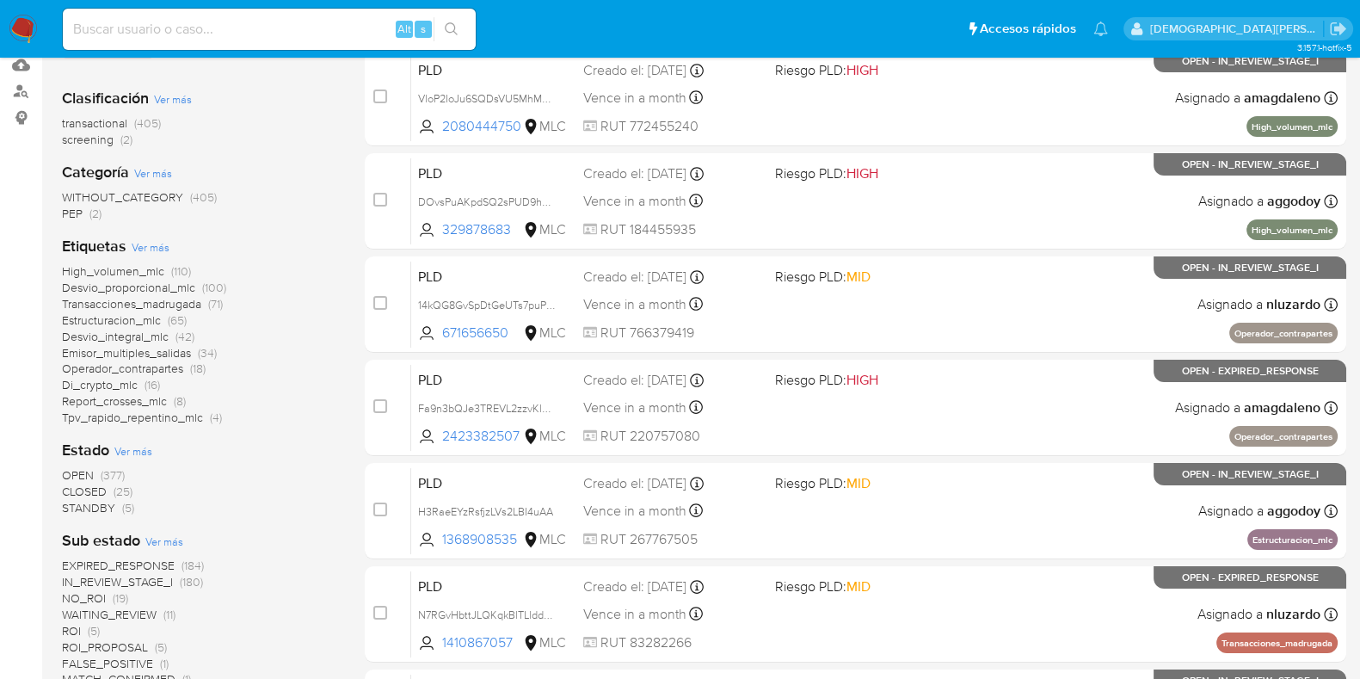
scroll to position [214, 0]
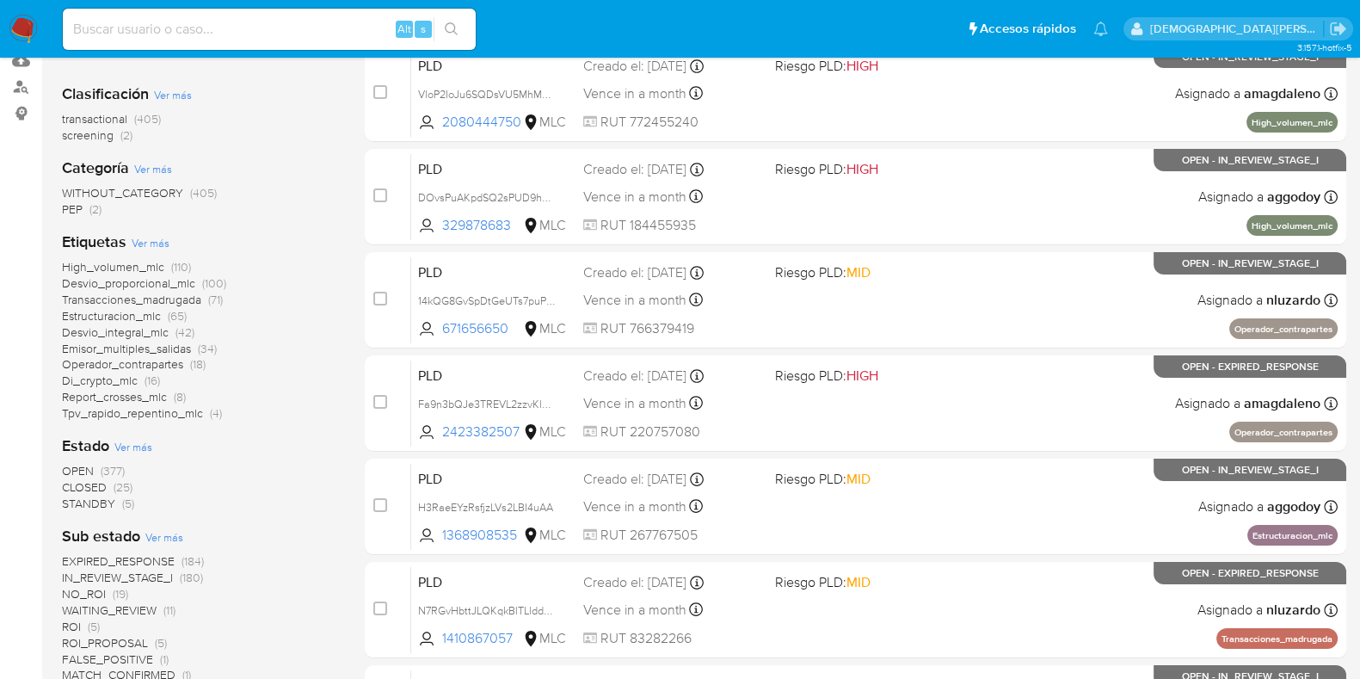
click at [107, 501] on span "STANDBY" at bounding box center [88, 503] width 53 height 17
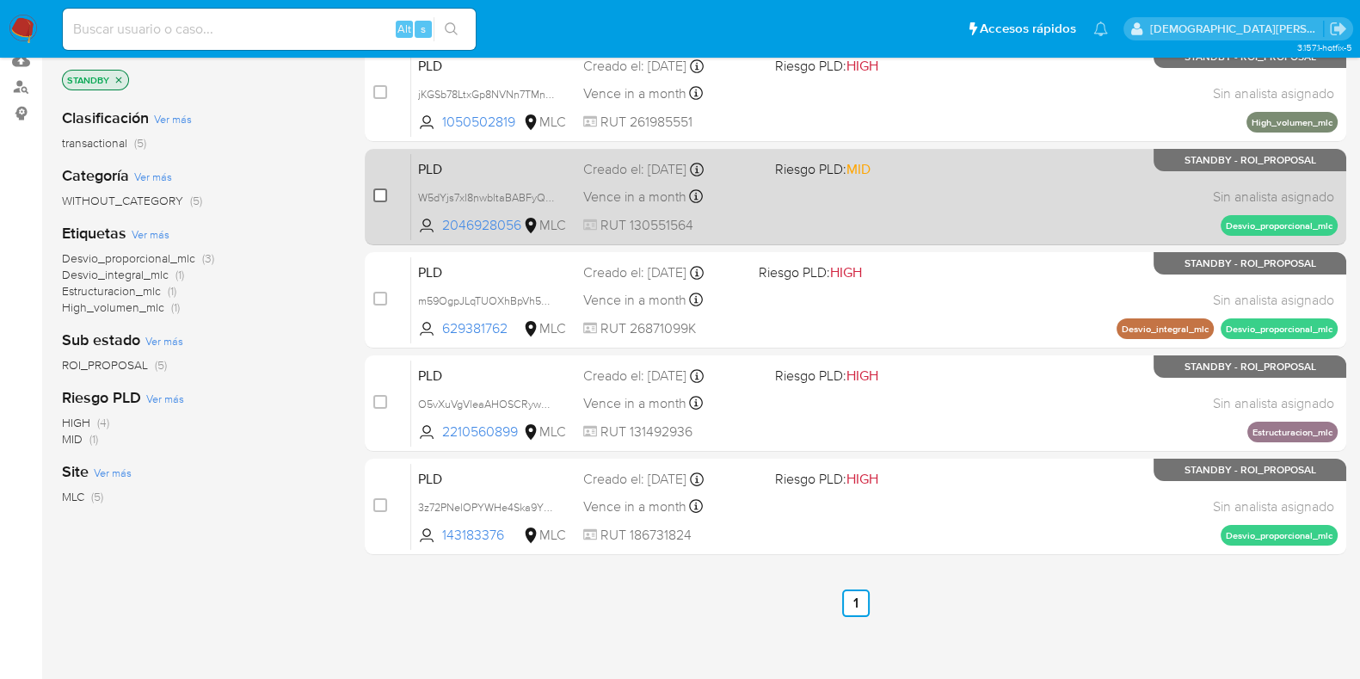
click at [374, 200] on input "checkbox" at bounding box center [380, 195] width 14 height 14
checkbox input "true"
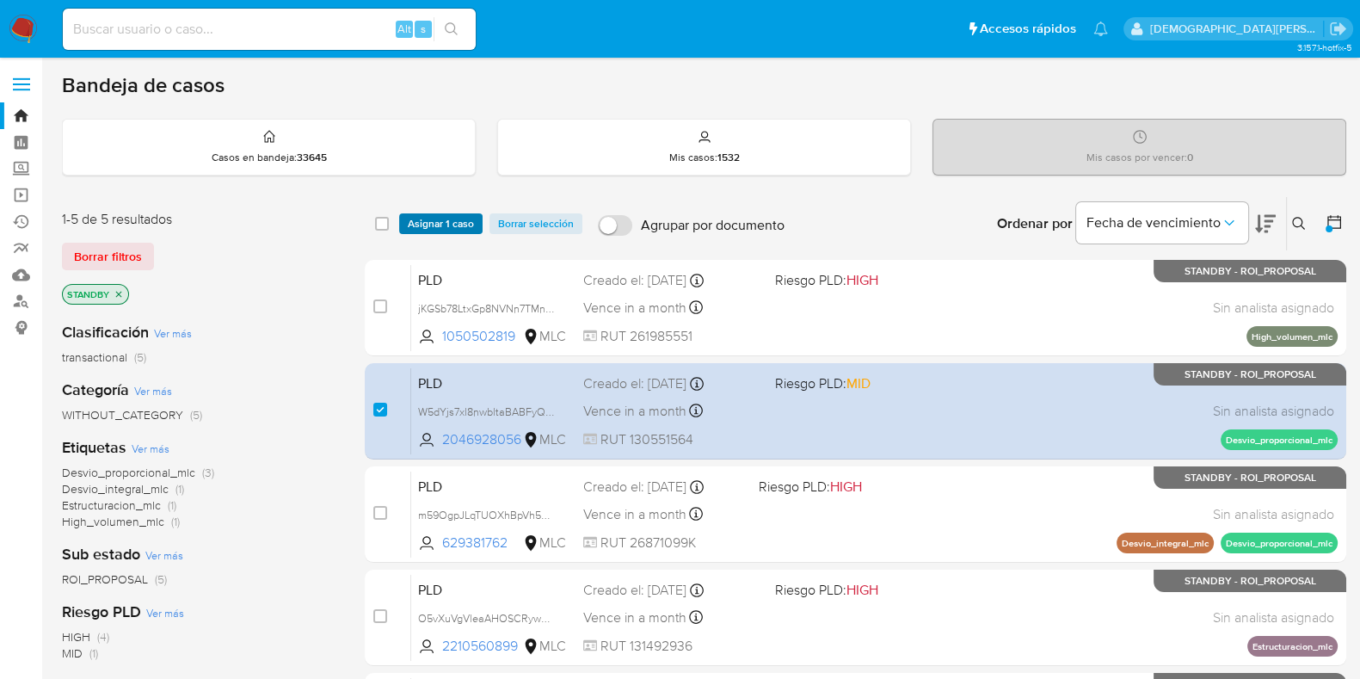
click at [435, 221] on span "Asignar 1 caso" at bounding box center [441, 223] width 66 height 17
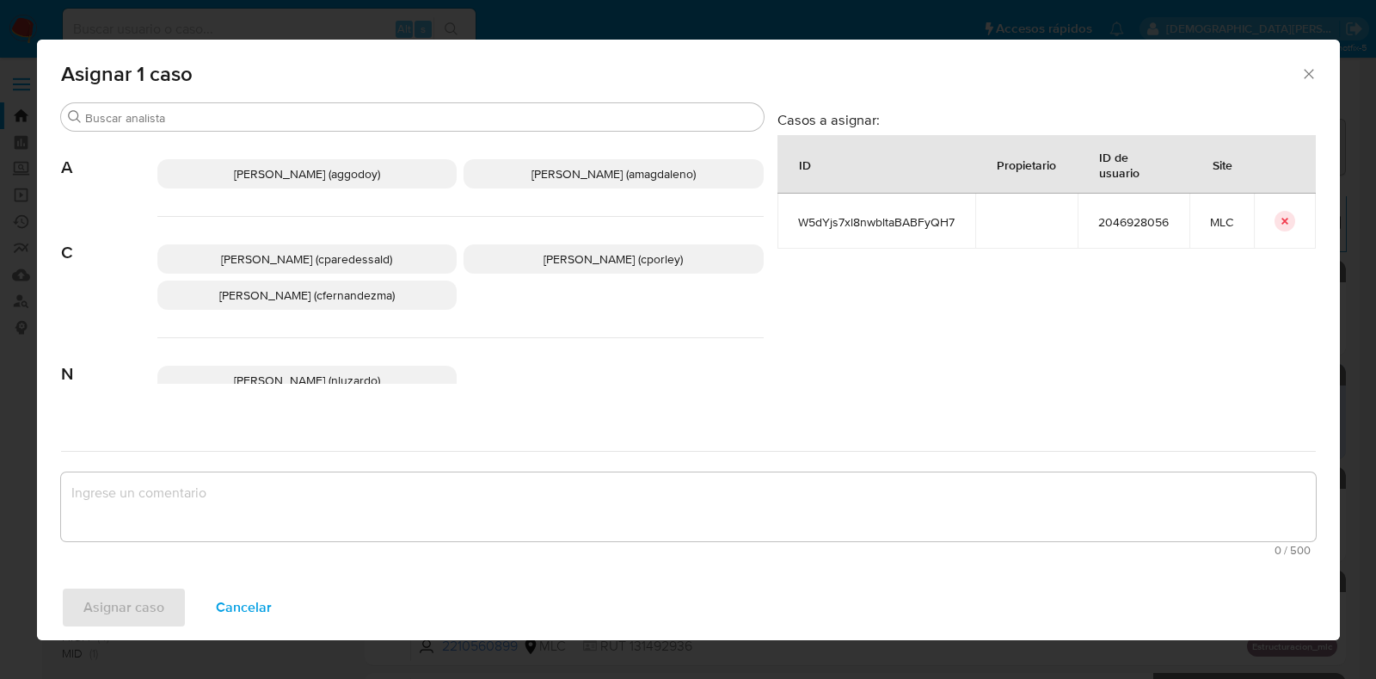
click at [533, 256] on p "Christian Porley (cporley)" at bounding box center [614, 258] width 300 height 29
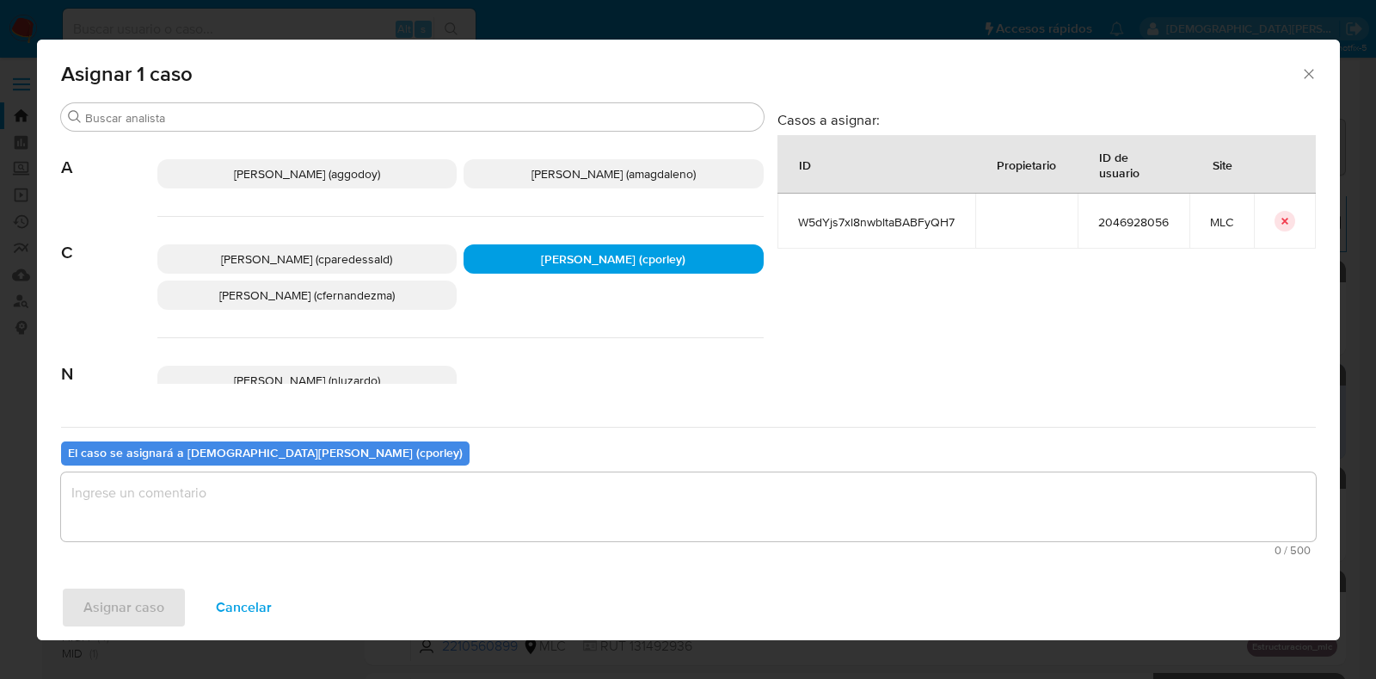
click at [419, 511] on textarea "assign-modal" at bounding box center [688, 506] width 1255 height 69
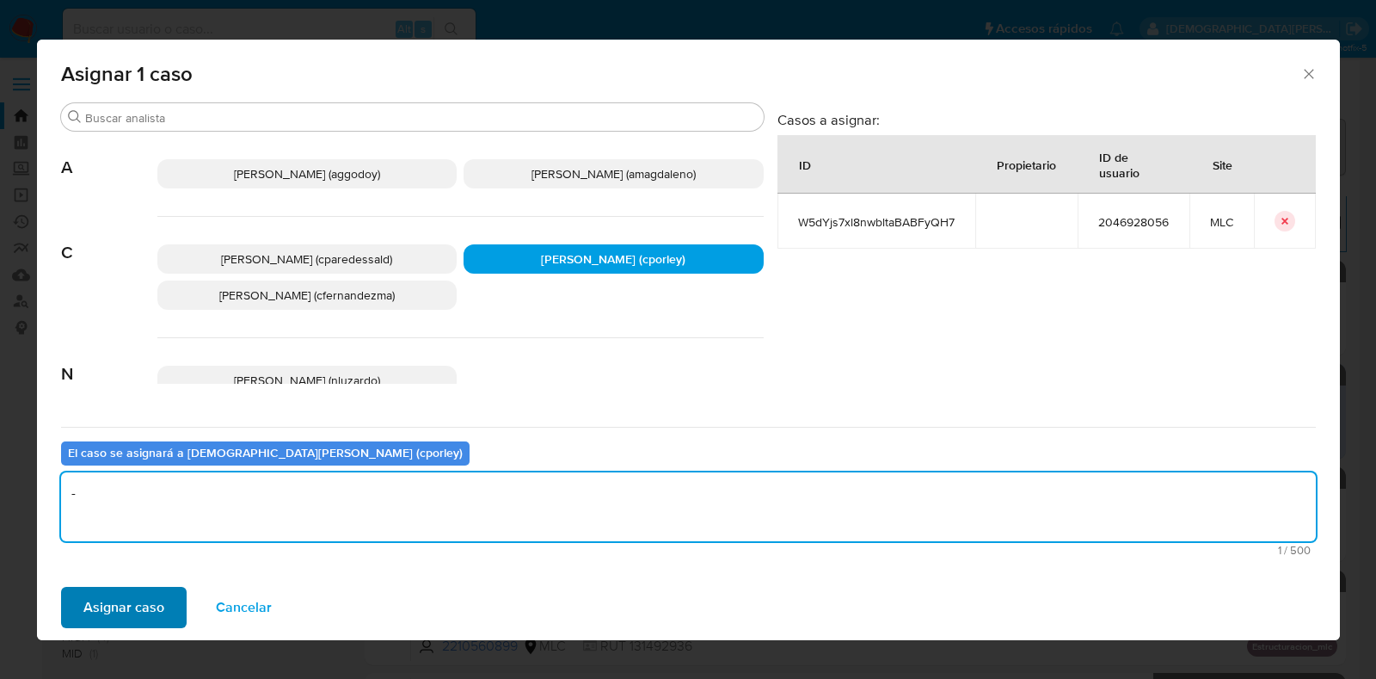
type textarea "-"
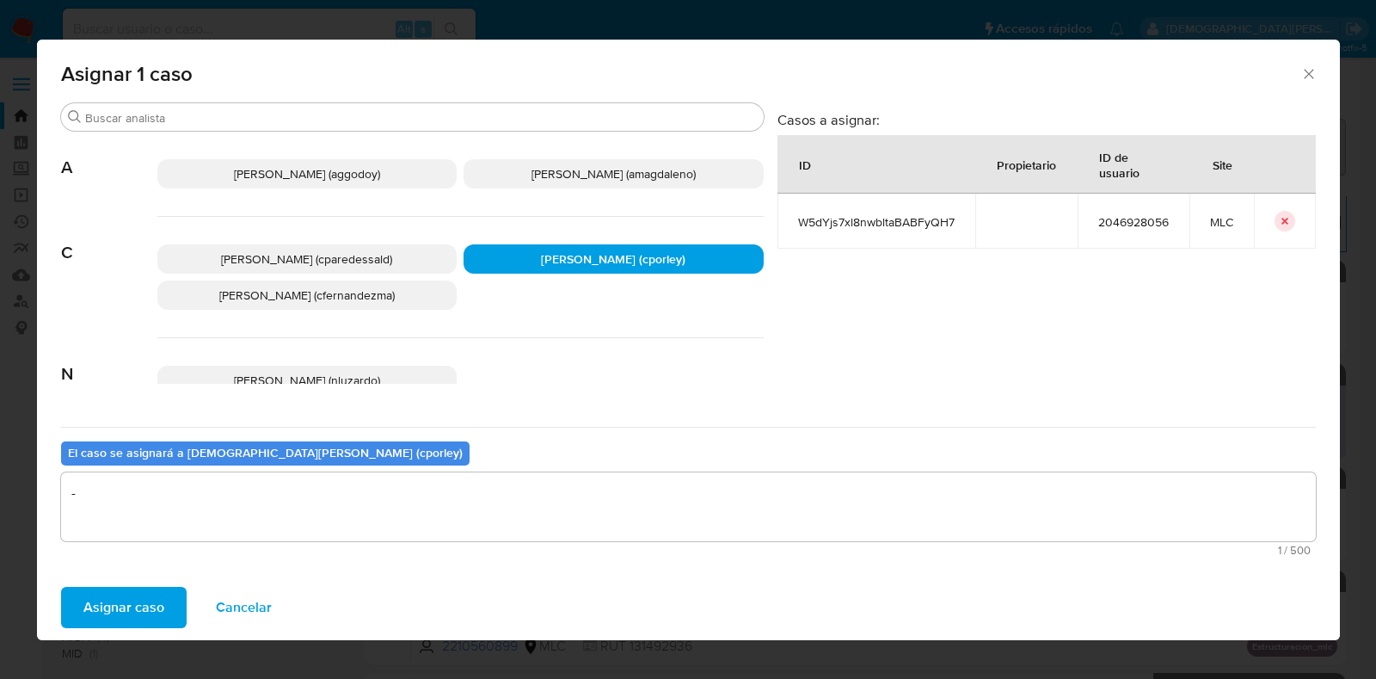
click at [100, 597] on span "Asignar caso" at bounding box center [123, 607] width 81 height 38
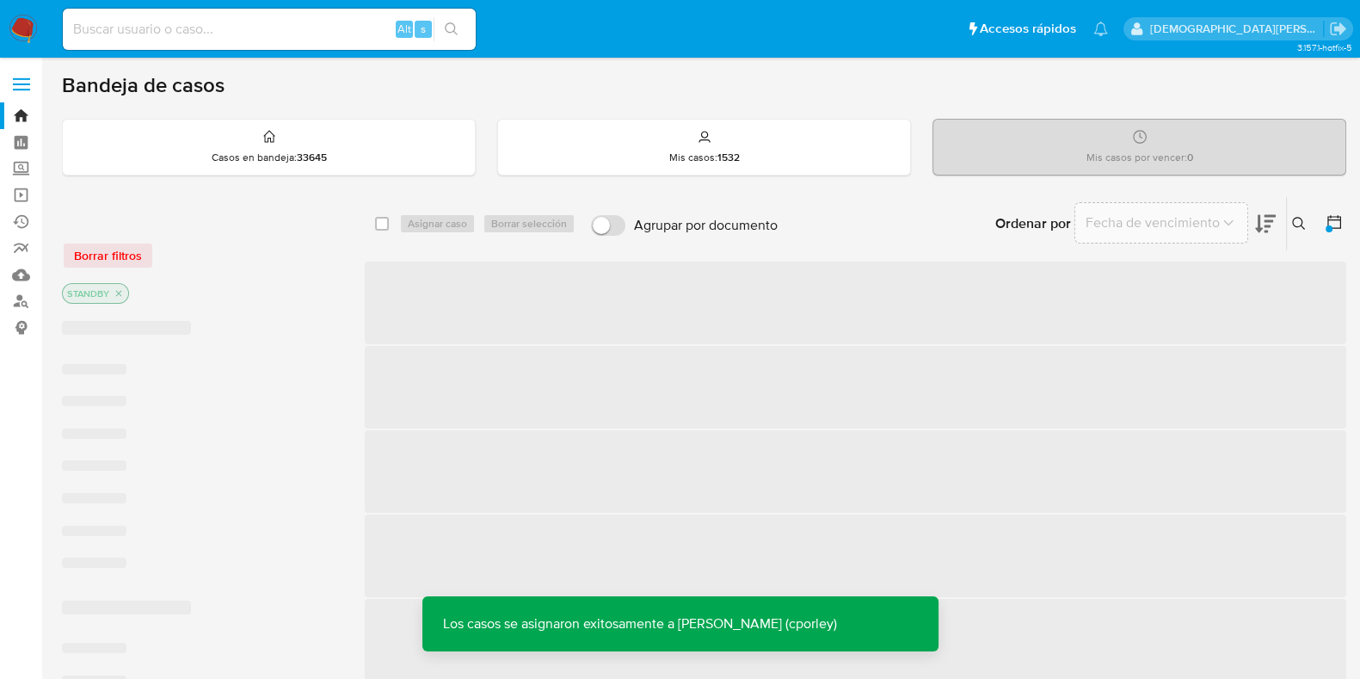
click at [1327, 223] on icon at bounding box center [1334, 222] width 14 height 14
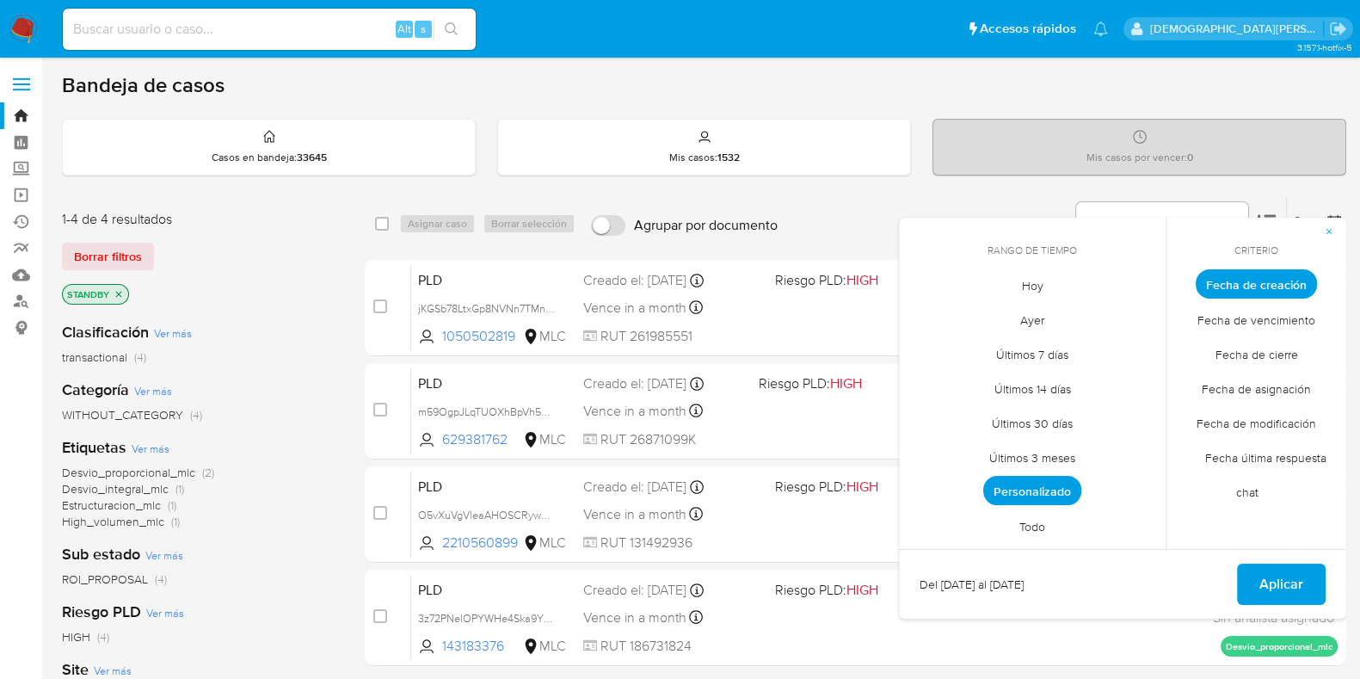
click at [1024, 478] on span "Personalizado" at bounding box center [1032, 490] width 98 height 29
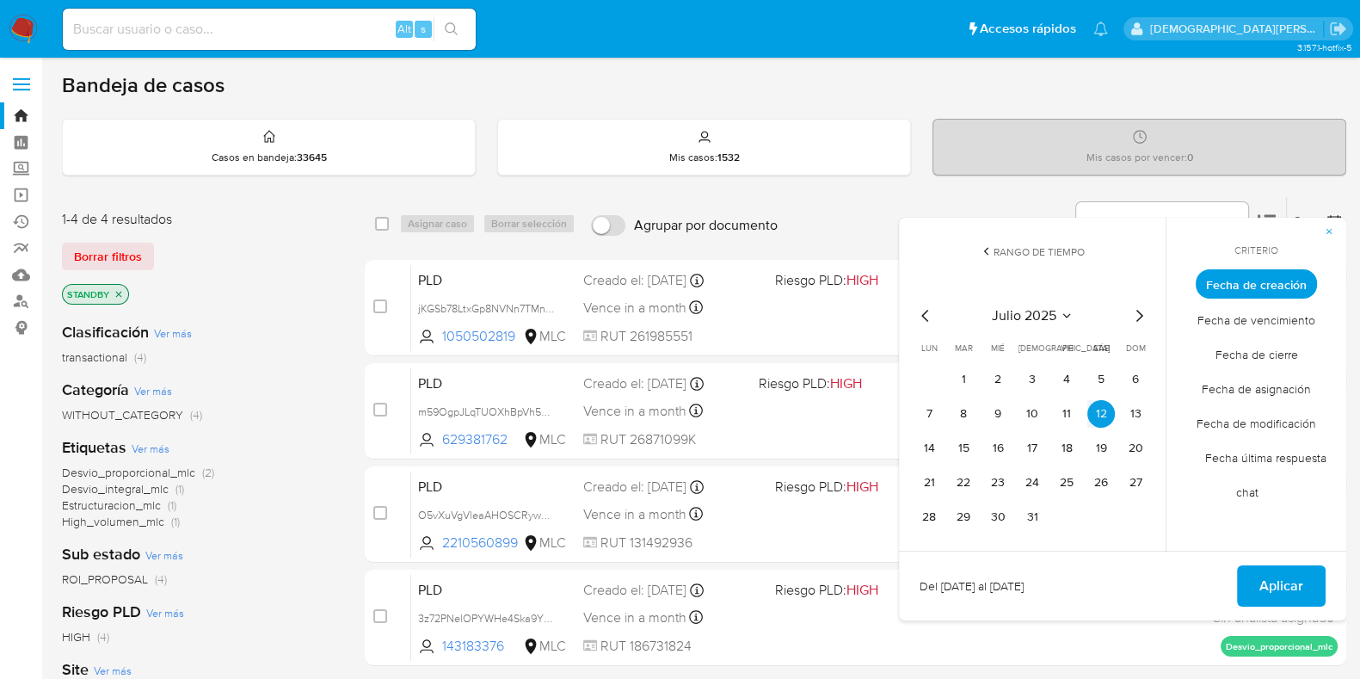
click at [922, 305] on icon "Mes anterior" at bounding box center [925, 315] width 21 height 21
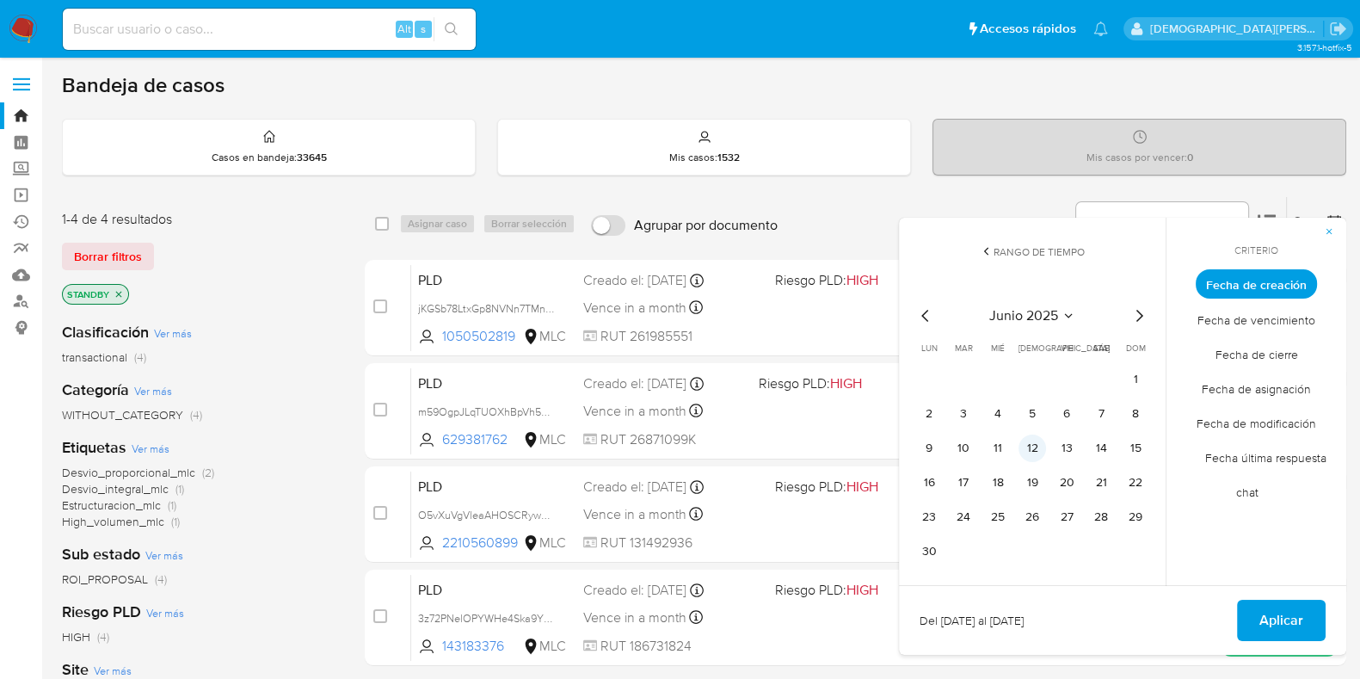
click at [1027, 449] on button "12" at bounding box center [1033, 448] width 28 height 28
click at [1282, 617] on span "Aplicar" at bounding box center [1281, 620] width 44 height 38
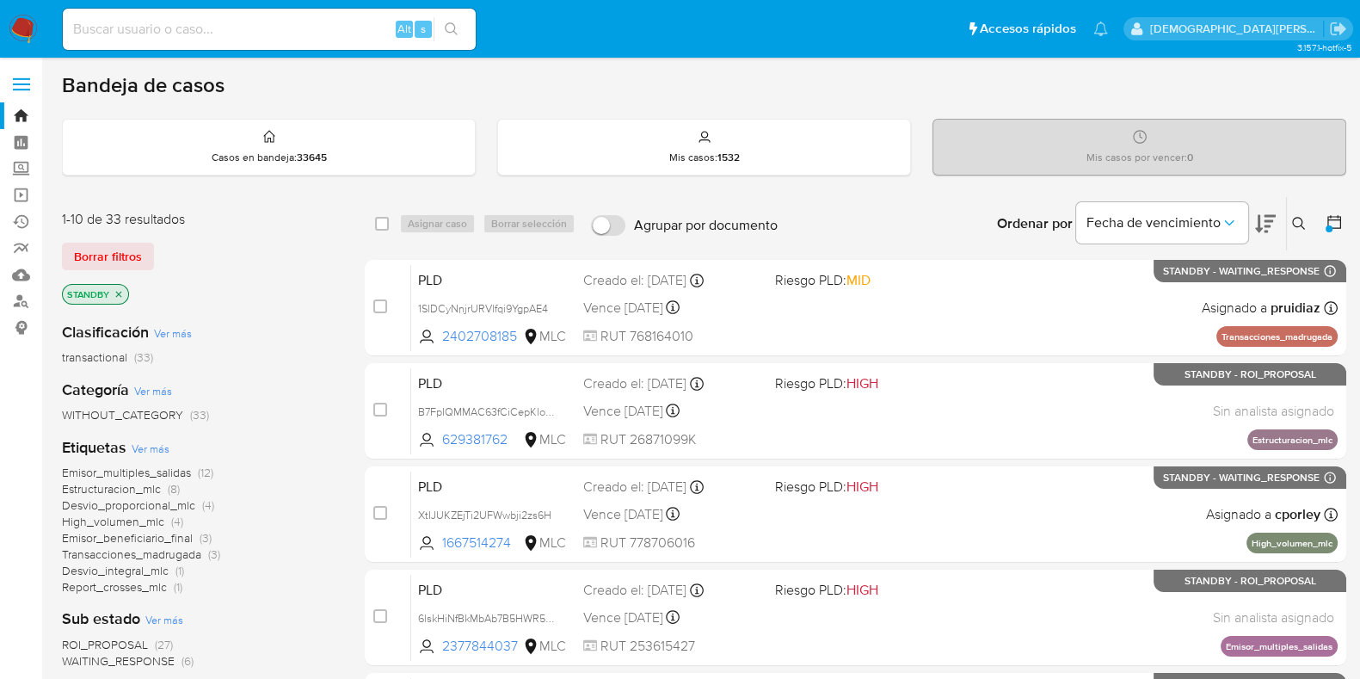
click at [120, 289] on icon "close-filter" at bounding box center [119, 294] width 10 height 10
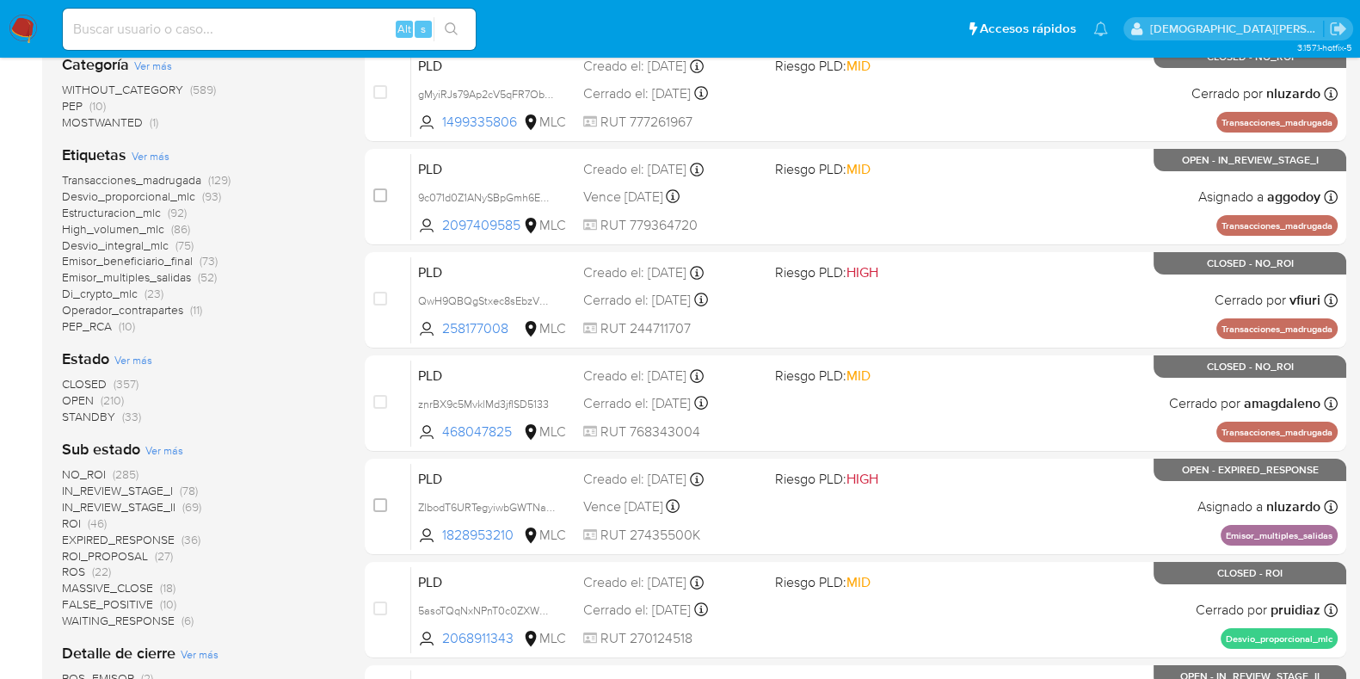
scroll to position [323, 0]
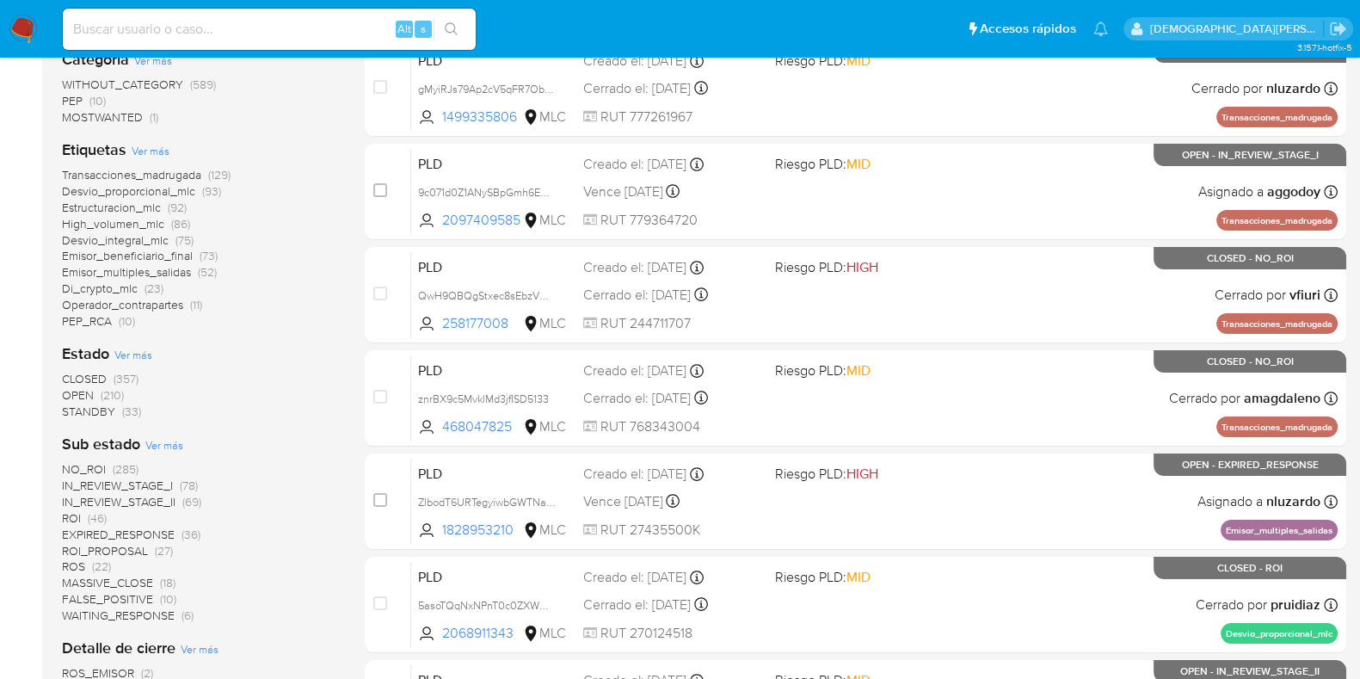
click at [142, 496] on span "IN_REVIEW_STAGE_II" at bounding box center [119, 501] width 114 height 17
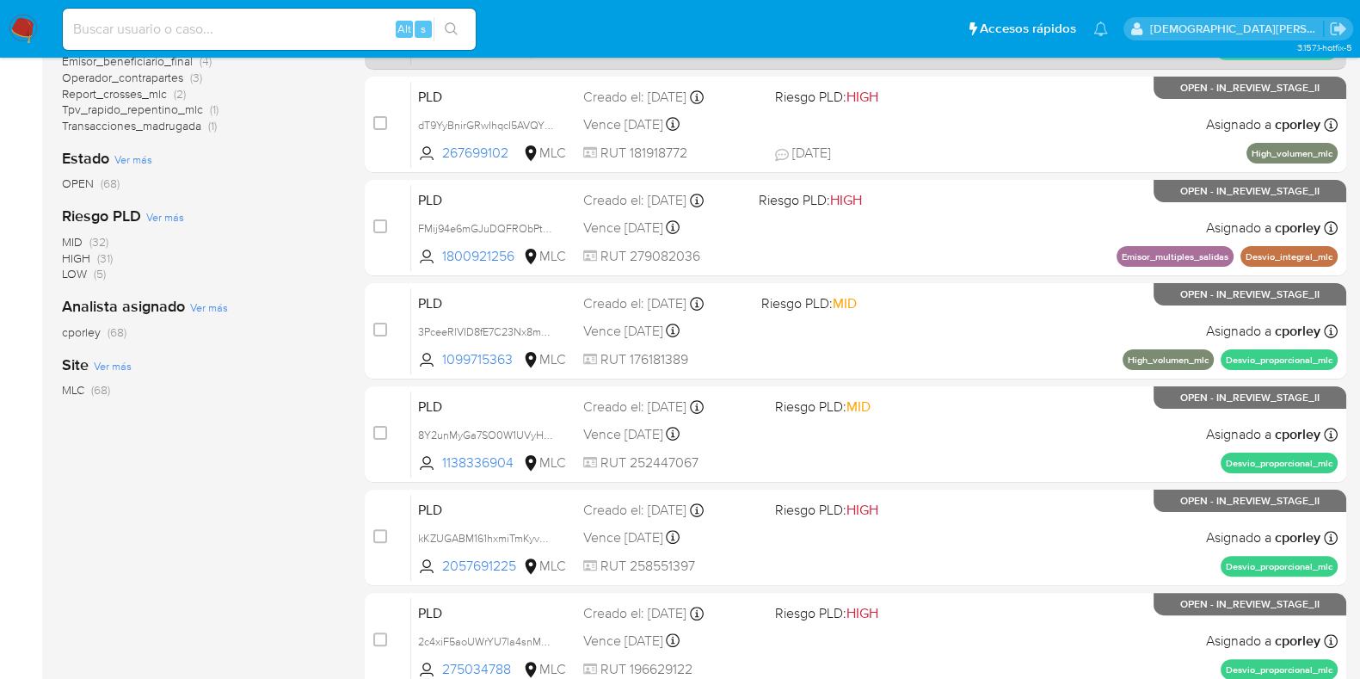
scroll to position [140, 0]
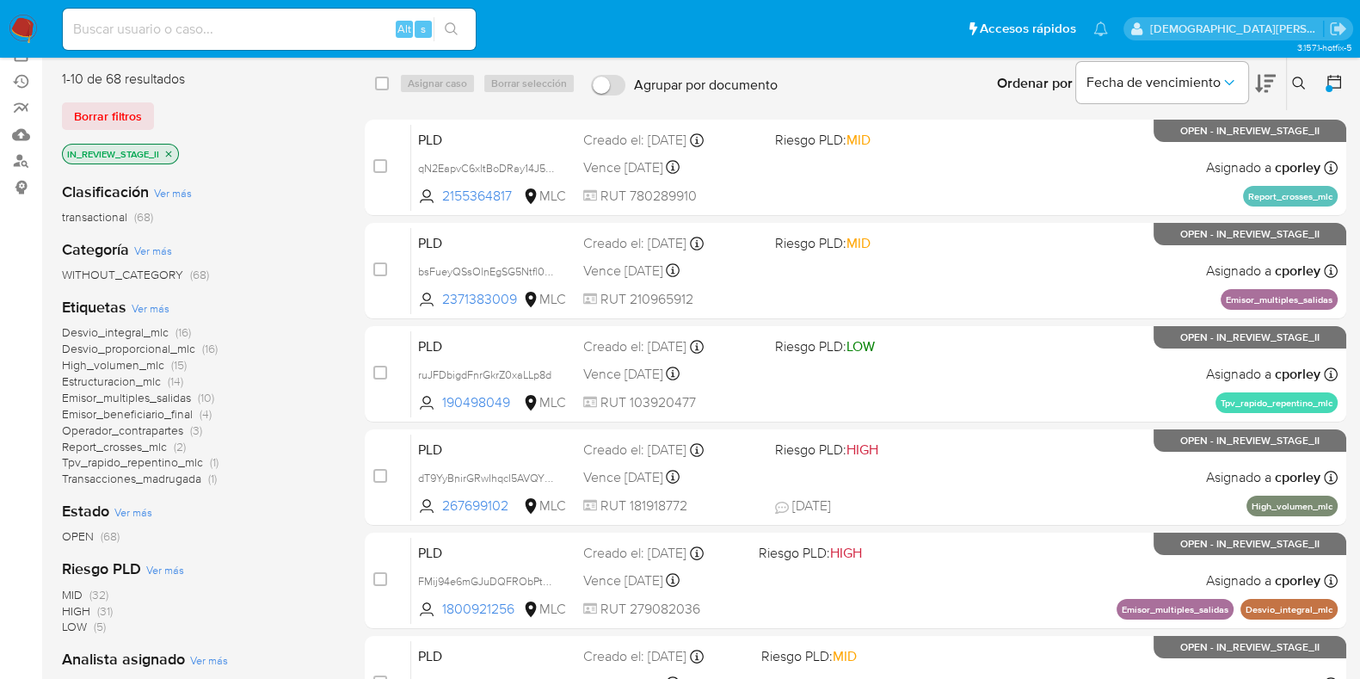
click at [172, 481] on span "Transacciones_madrugada" at bounding box center [131, 478] width 139 height 17
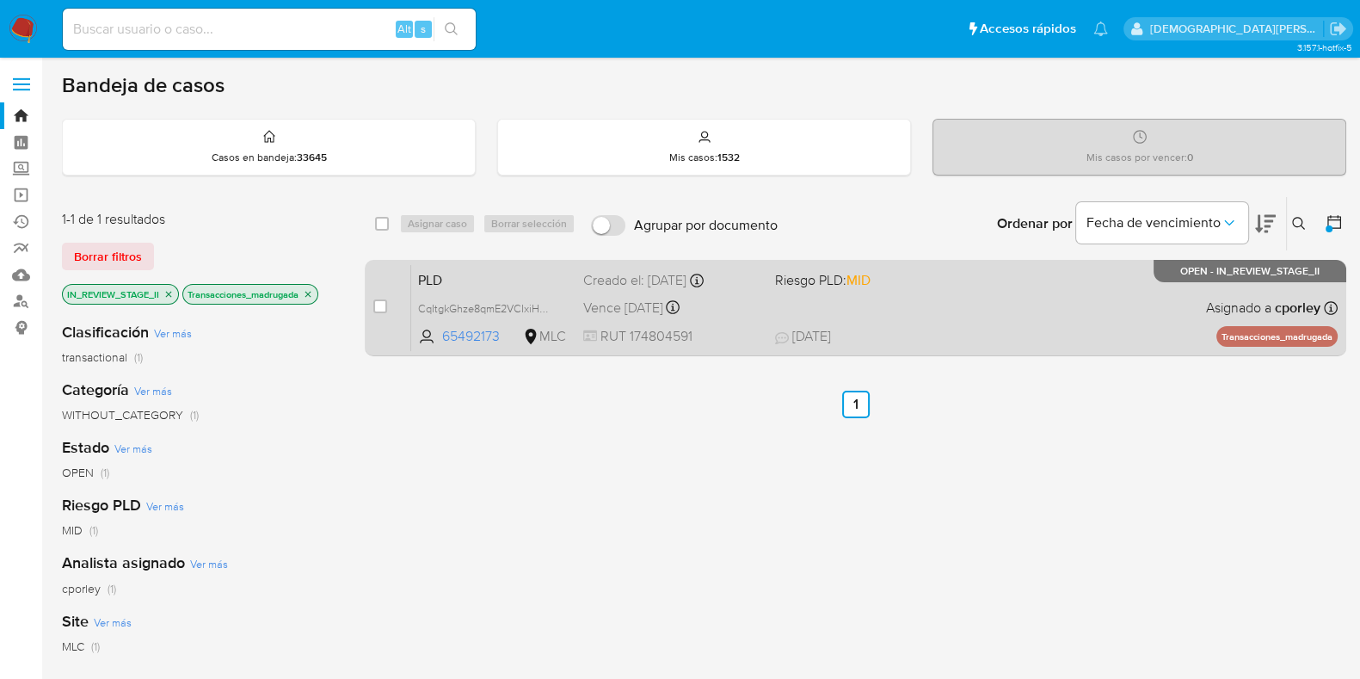
click at [613, 300] on span "Vence in 9 days" at bounding box center [623, 308] width 80 height 19
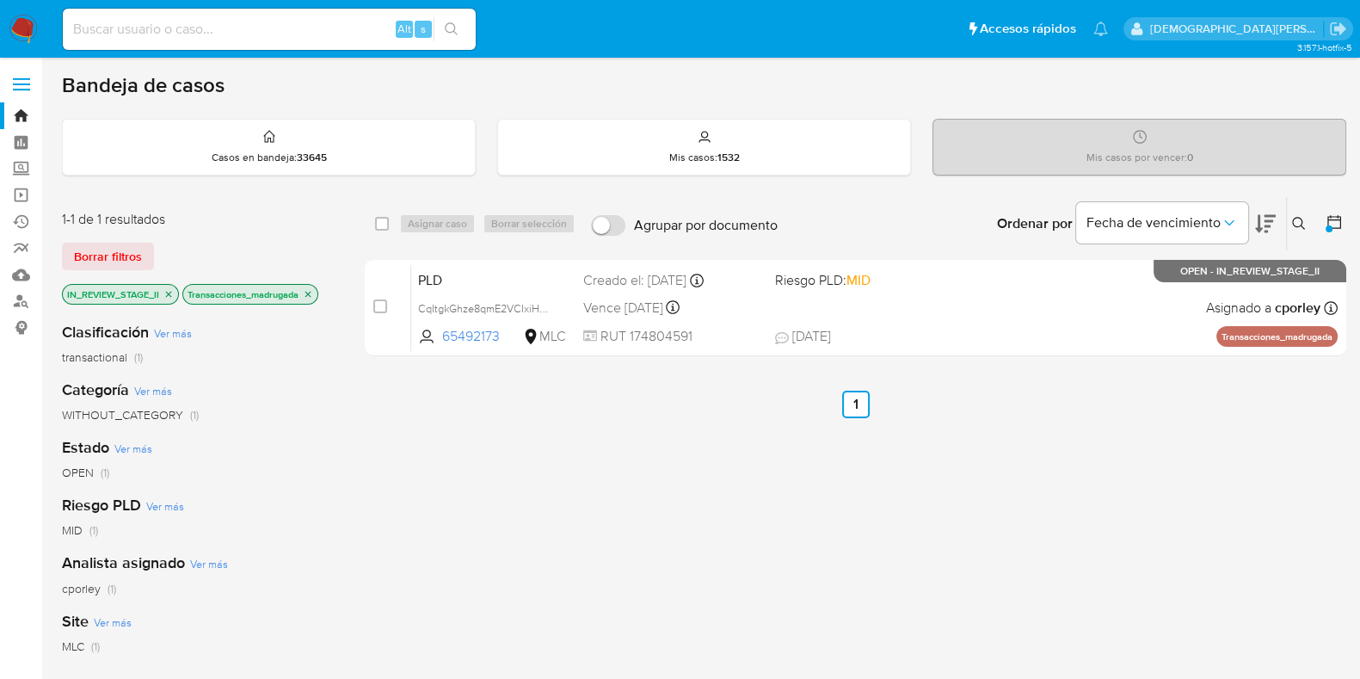
click at [308, 293] on icon "close-filter" at bounding box center [308, 294] width 10 height 10
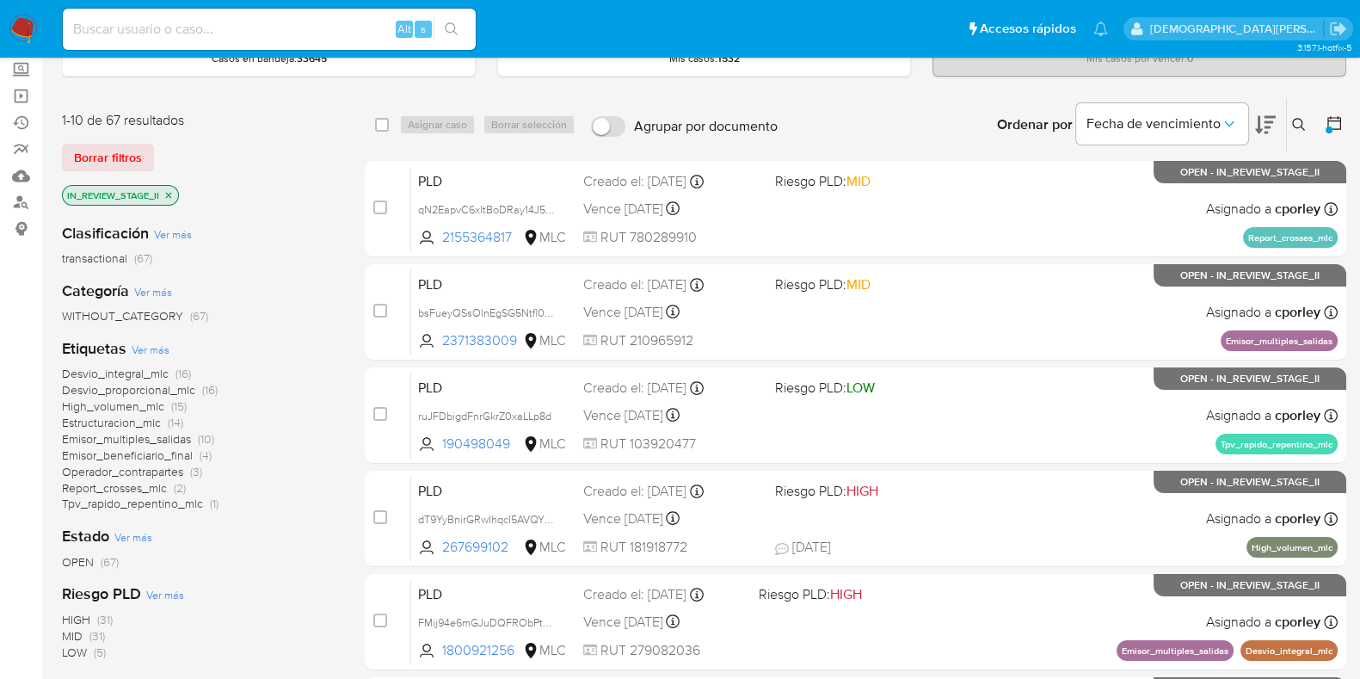
scroll to position [214, 0]
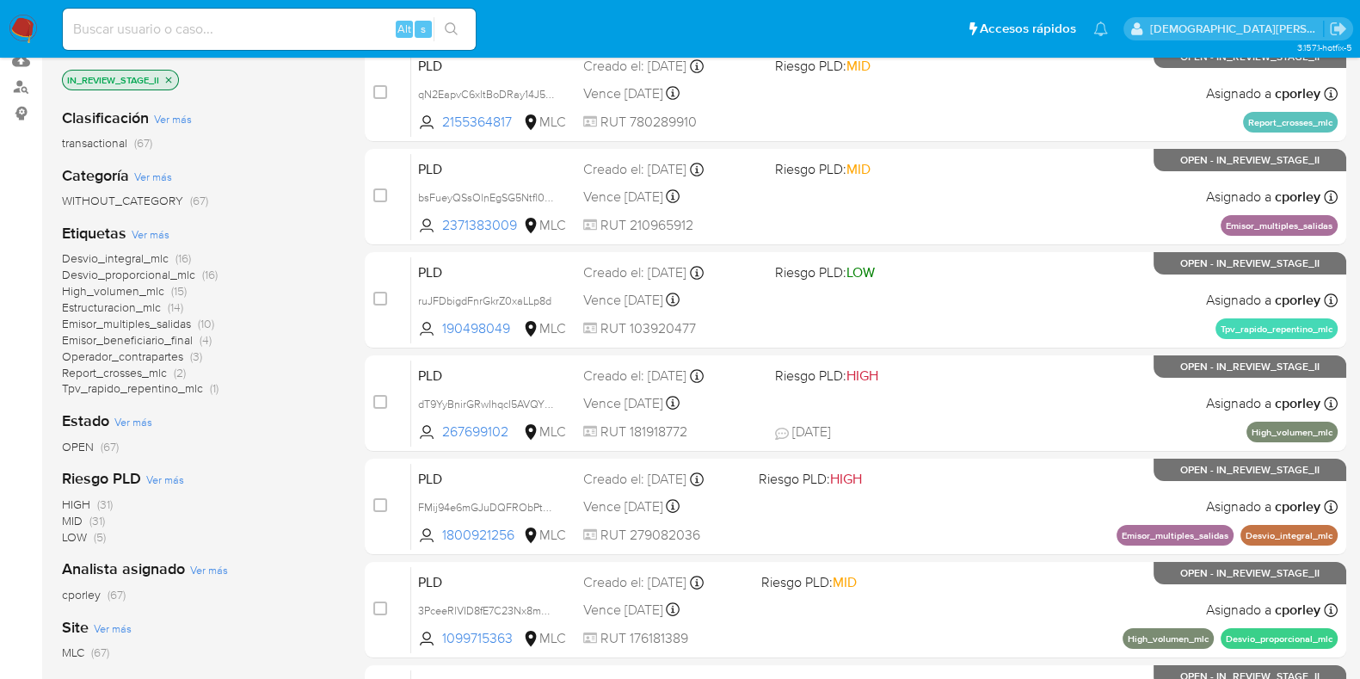
click at [162, 391] on span "Tpv_rapido_repentino_mlc" at bounding box center [132, 387] width 141 height 17
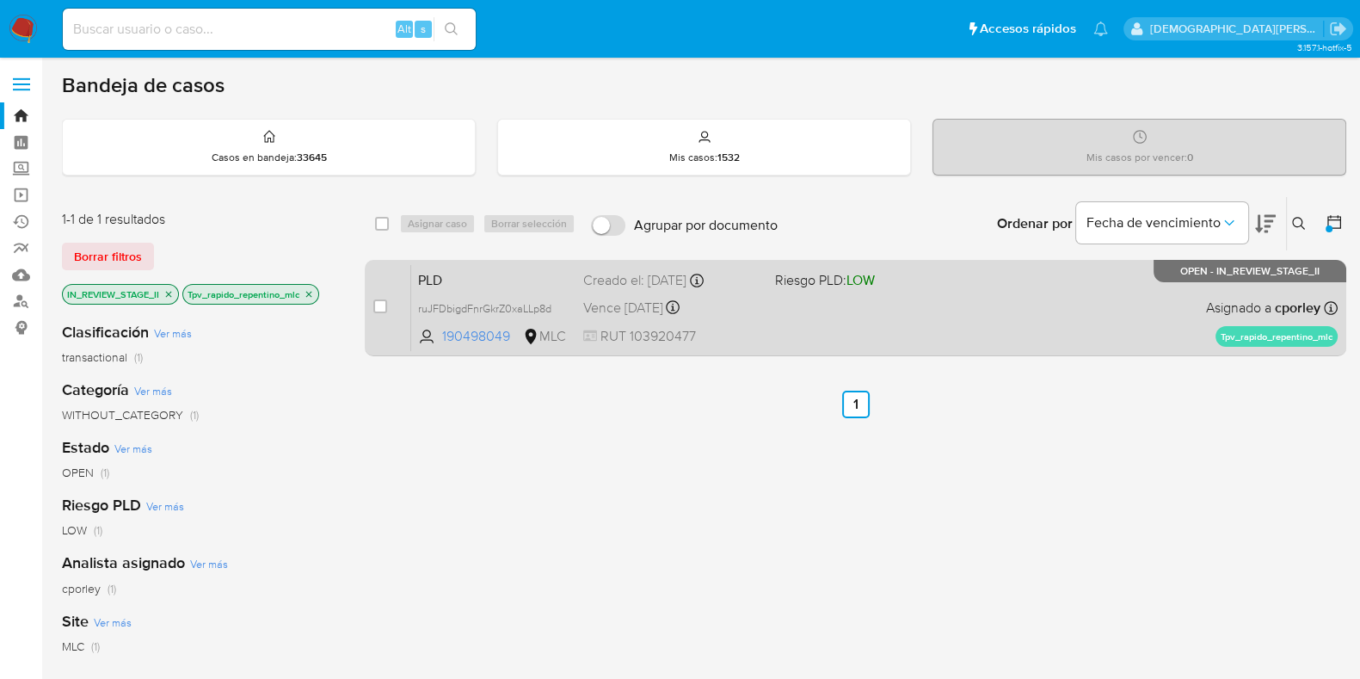
click at [865, 317] on div "PLD ruJFDbigdFnrGkrZ0xaLLp8d 190498049 MLC Riesgo PLD: LOW Creado el: 12/06/202…" at bounding box center [874, 307] width 927 height 87
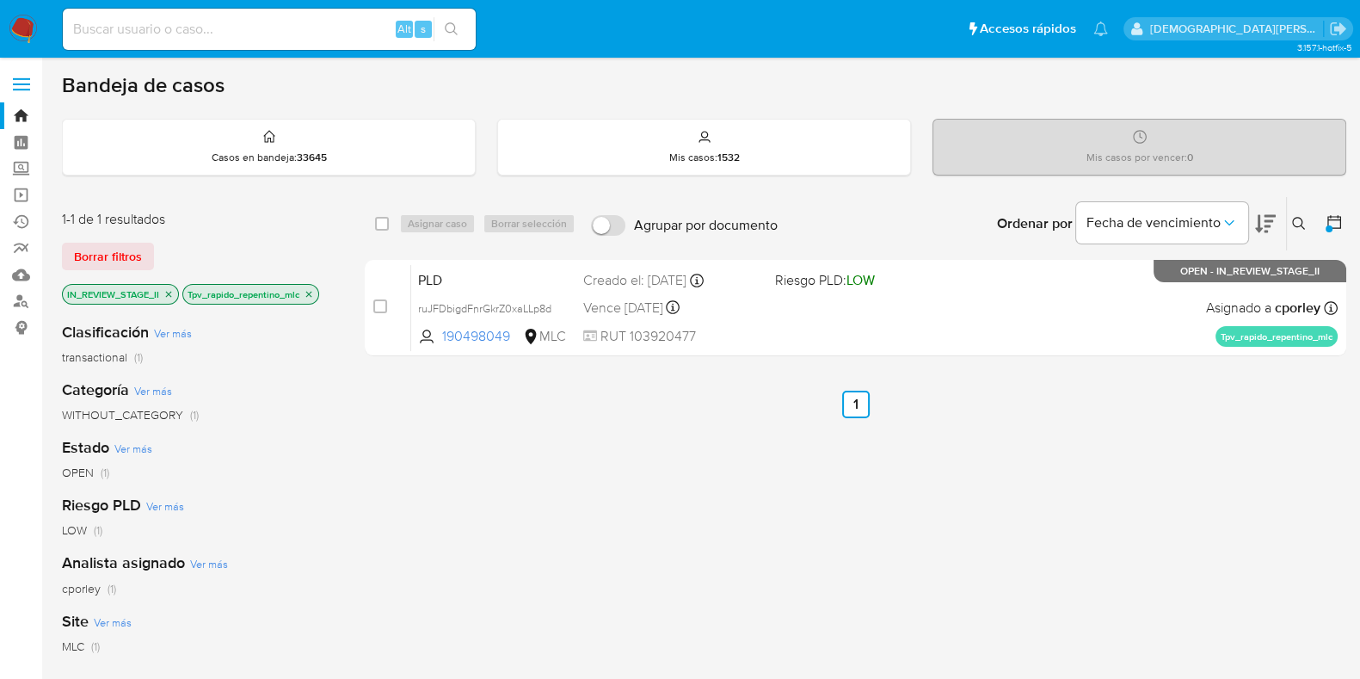
click at [311, 291] on icon "close-filter" at bounding box center [309, 294] width 6 height 6
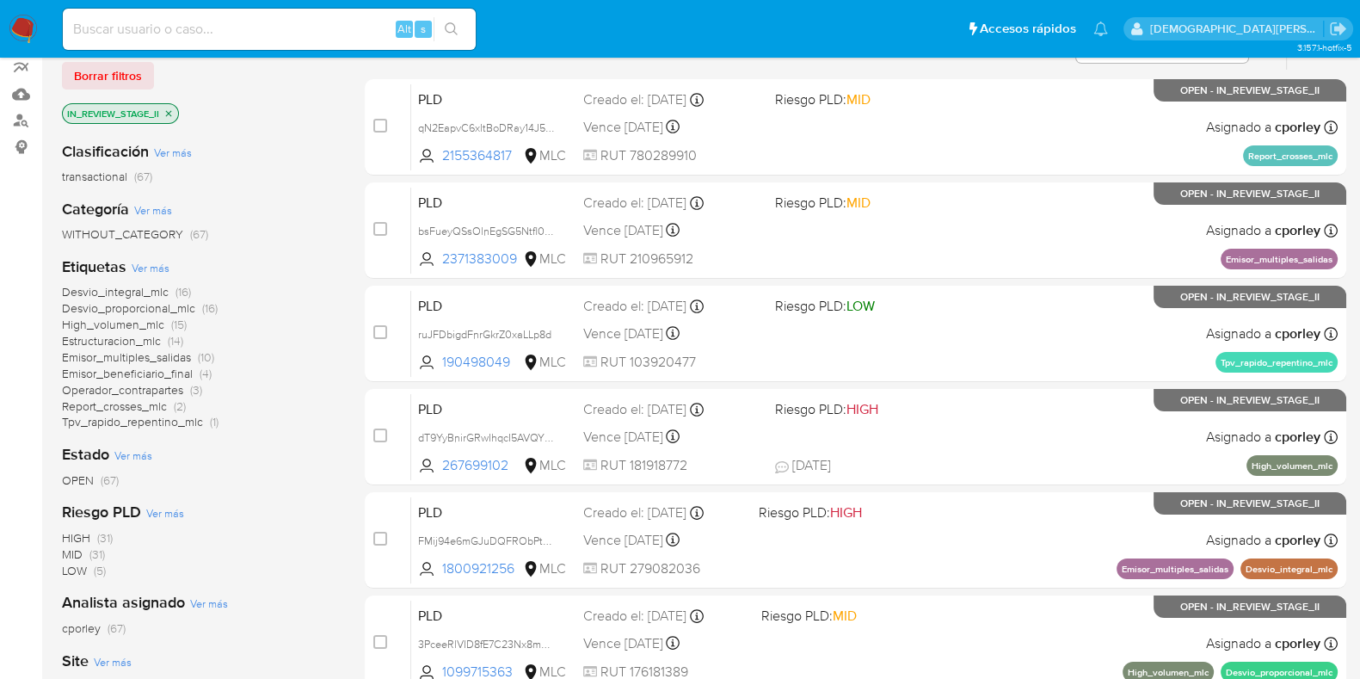
scroll to position [678, 0]
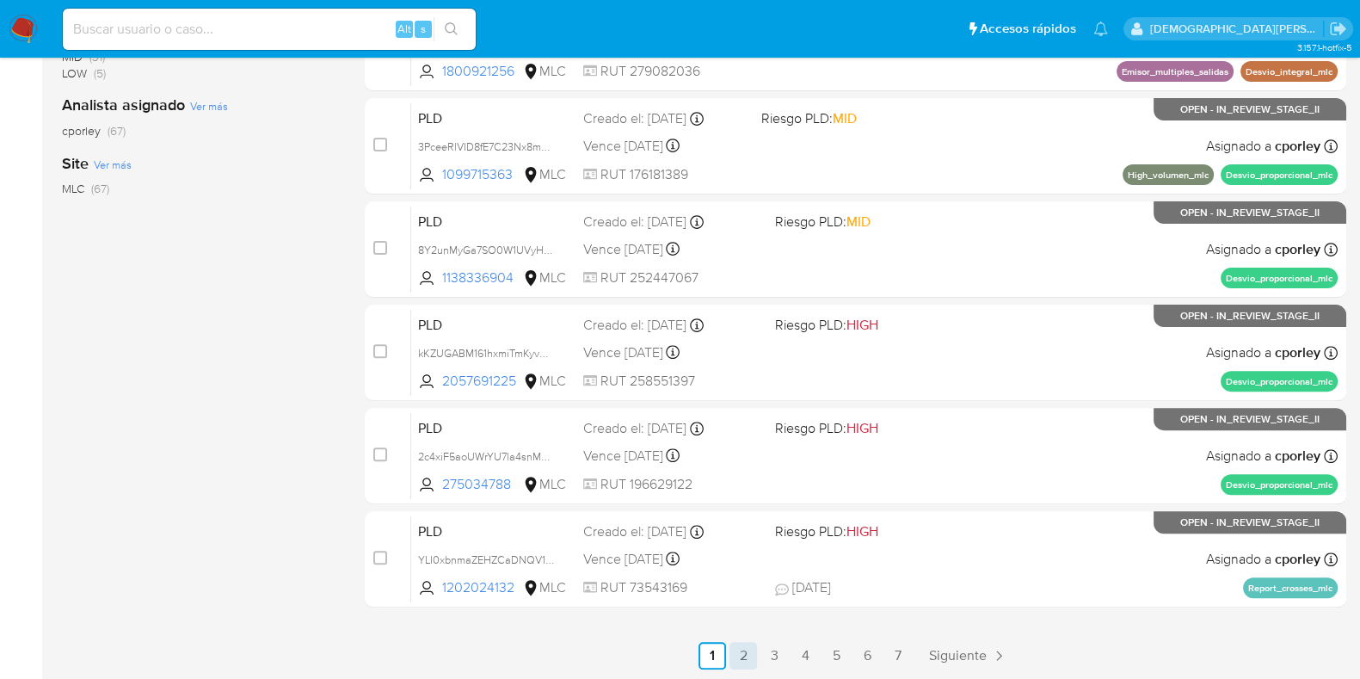
click at [742, 652] on link "2" at bounding box center [744, 656] width 28 height 28
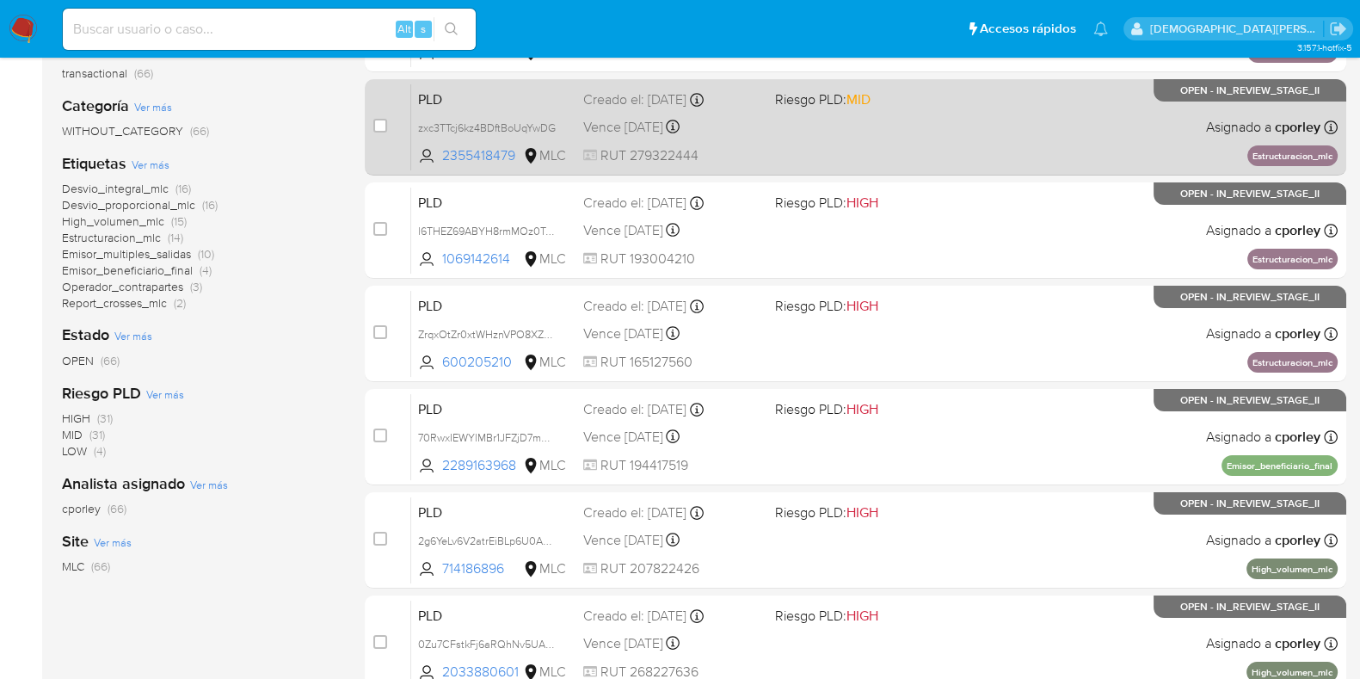
scroll to position [678, 0]
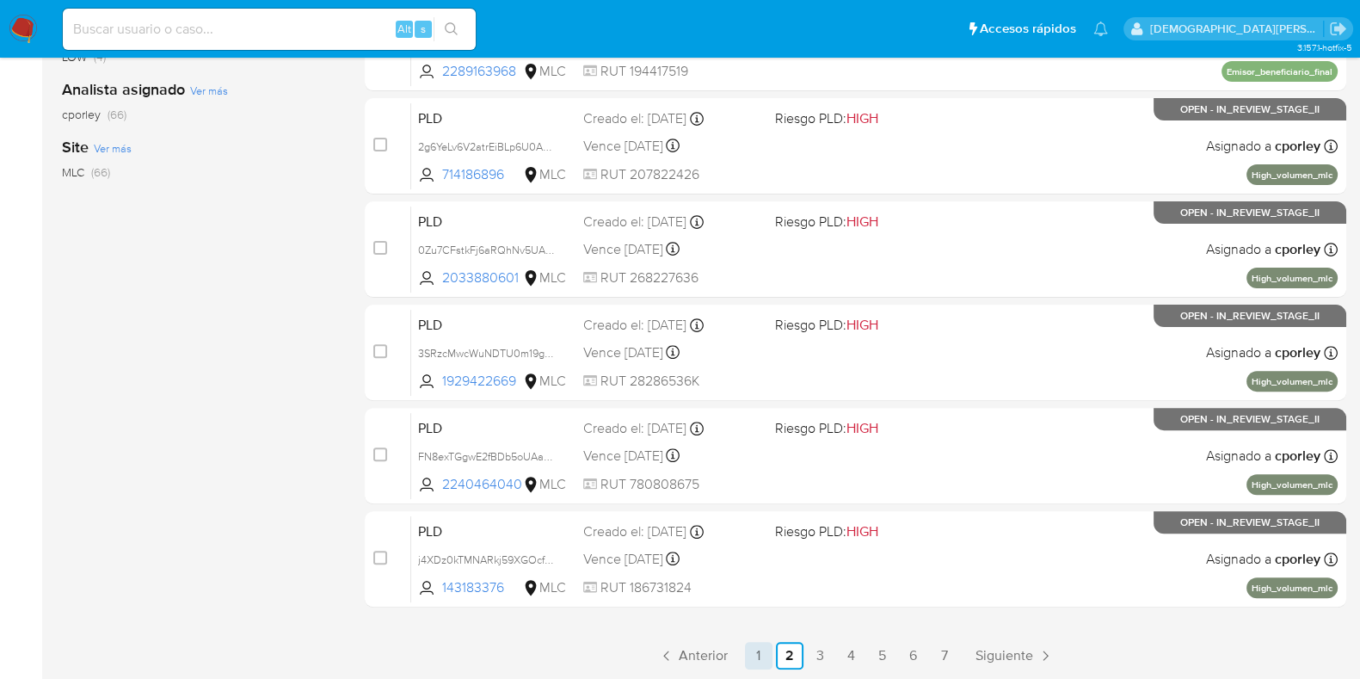
click at [746, 655] on link "1" at bounding box center [759, 656] width 28 height 28
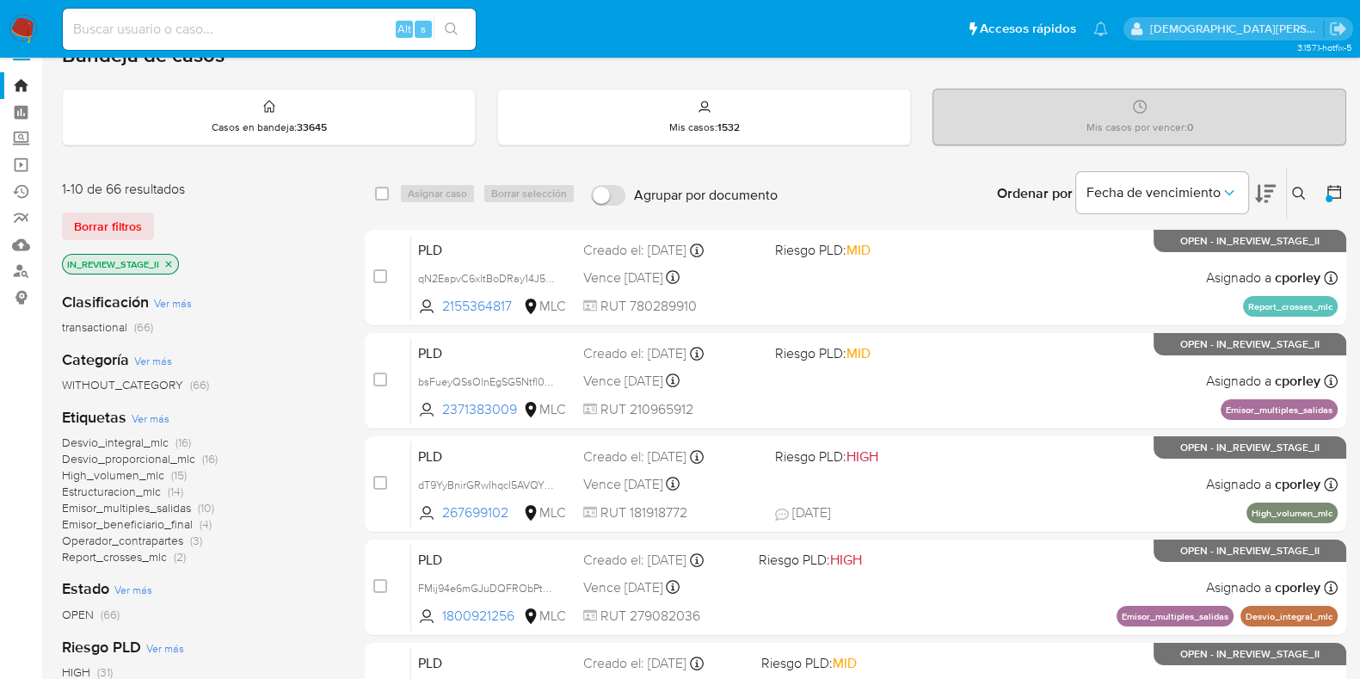
scroll to position [107, 0]
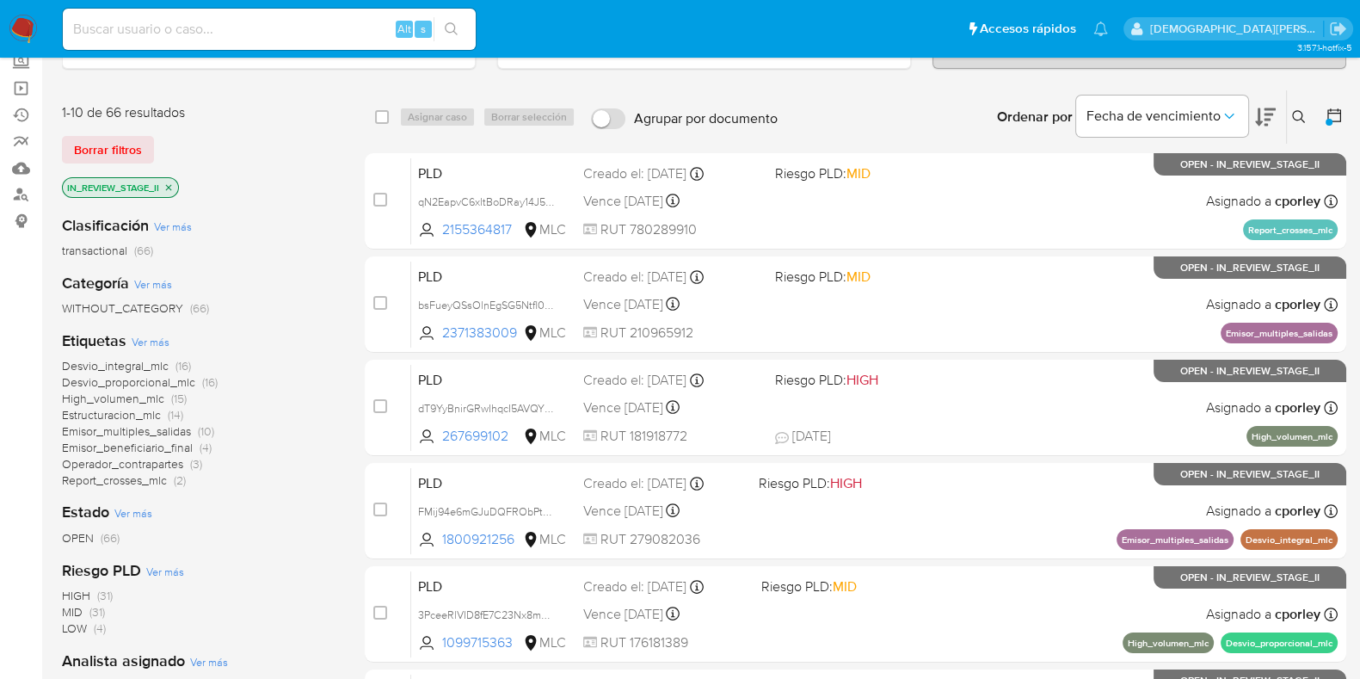
click at [153, 474] on span "Report_crosses_mlc" at bounding box center [114, 479] width 105 height 17
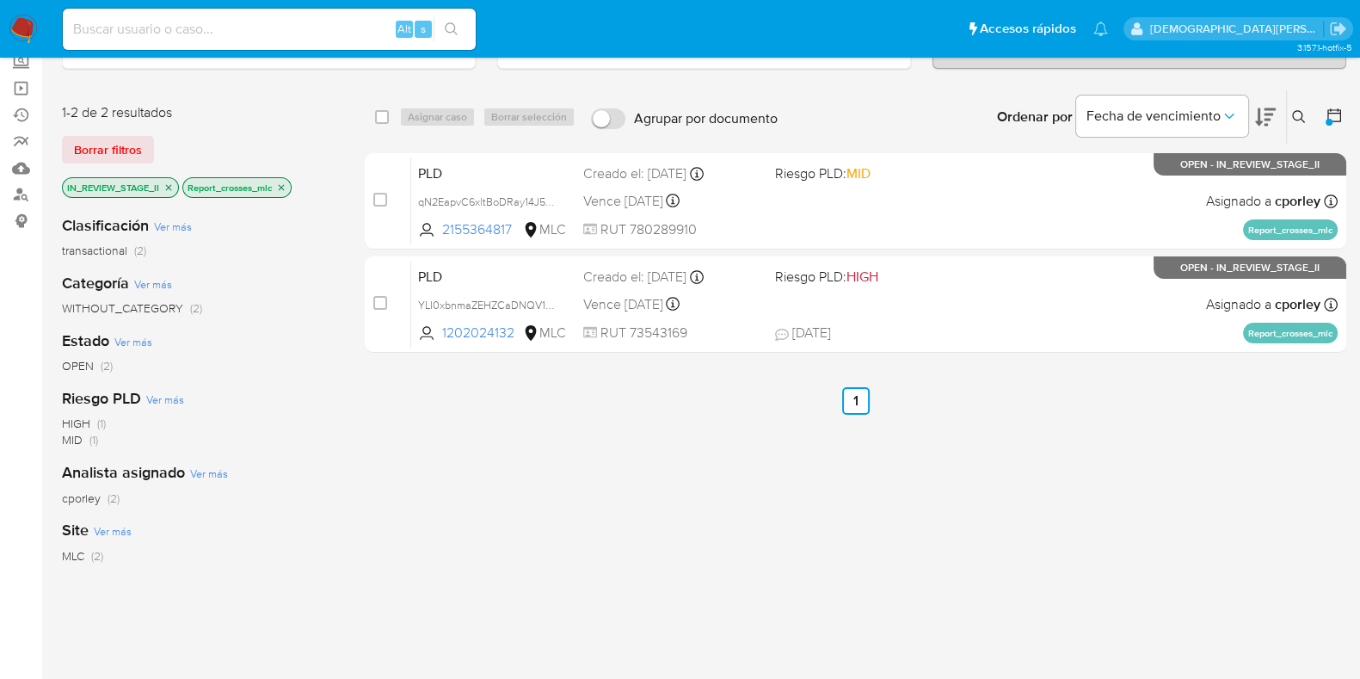
click at [281, 187] on icon "close-filter" at bounding box center [281, 187] width 10 height 10
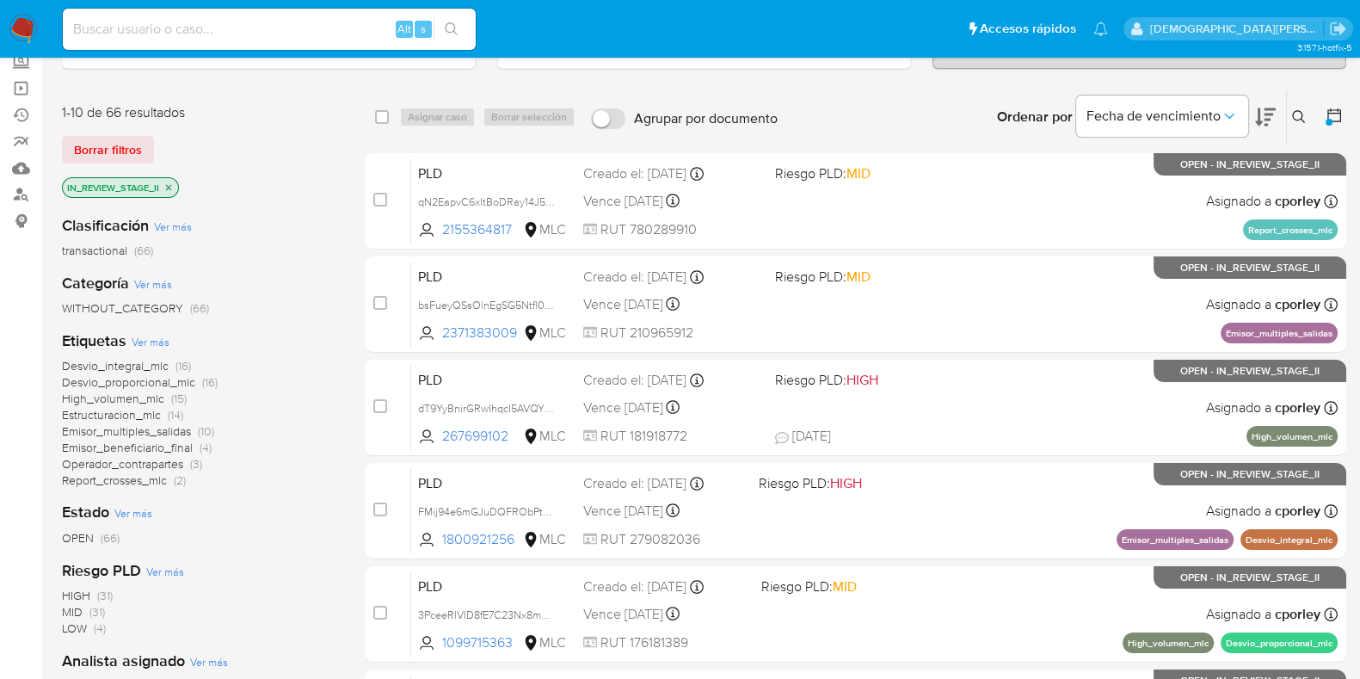
click at [139, 462] on span "Operador_contrapartes" at bounding box center [122, 463] width 121 height 17
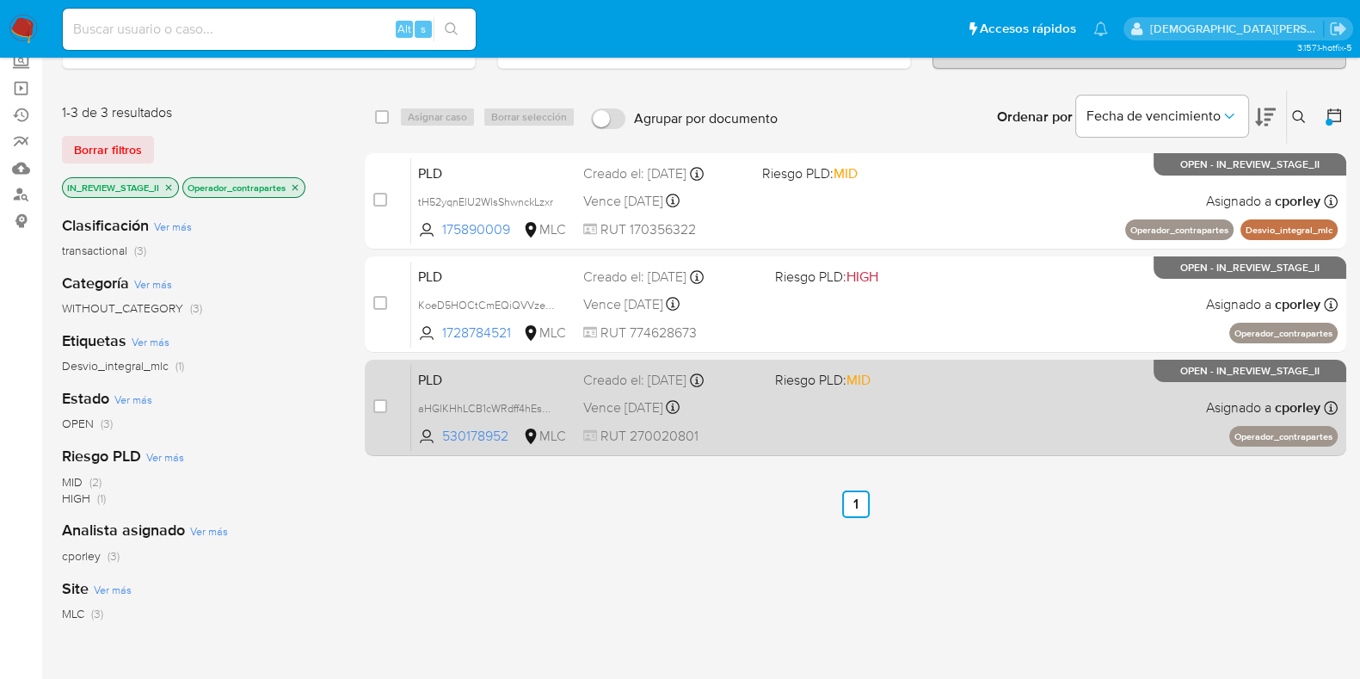
click at [803, 406] on div "PLD aHGlKHhLCB1cWRdff4hEsKlc 530178952 MLC Riesgo PLD: MID Creado el: 12/06/202…" at bounding box center [874, 407] width 927 height 87
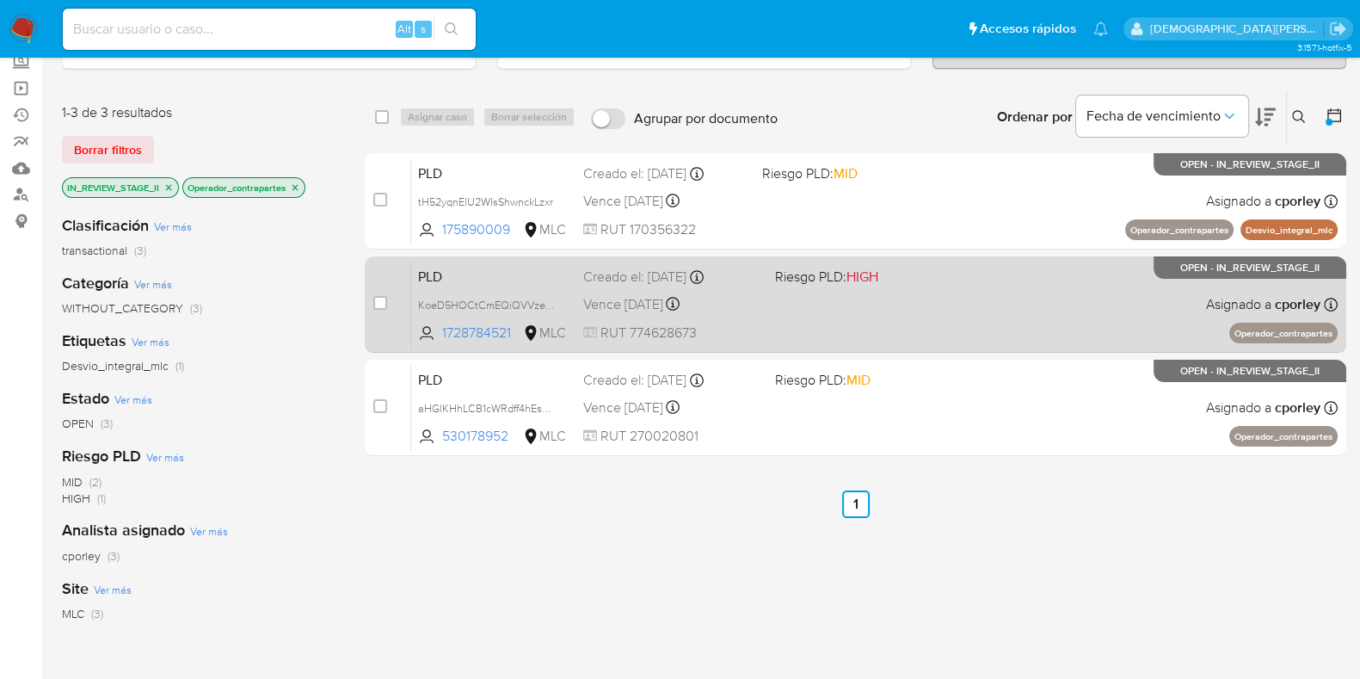
click at [981, 288] on div "PLD KoeD5HOCtCmEQiQVVze2r0zq 1728784521 MLC Riesgo PLD: HIGH Creado el: 12/06/2…" at bounding box center [874, 304] width 927 height 87
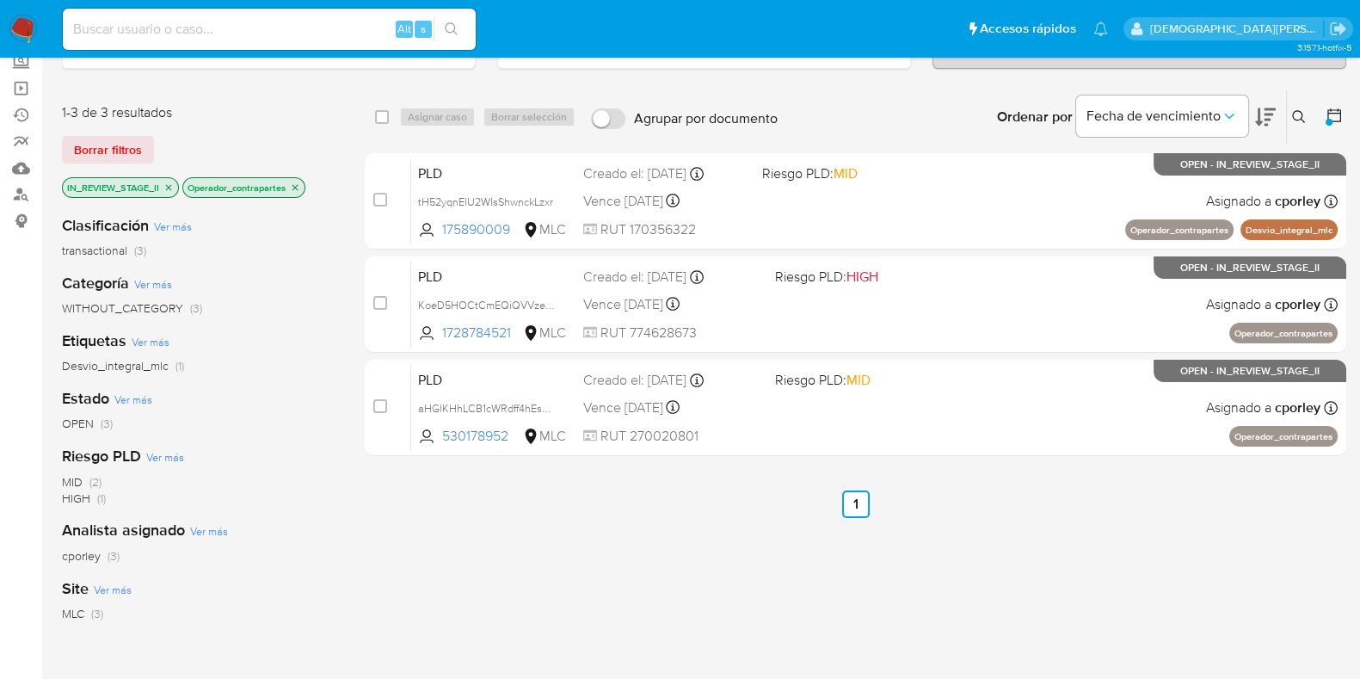
click at [299, 183] on icon "close-filter" at bounding box center [295, 187] width 10 height 10
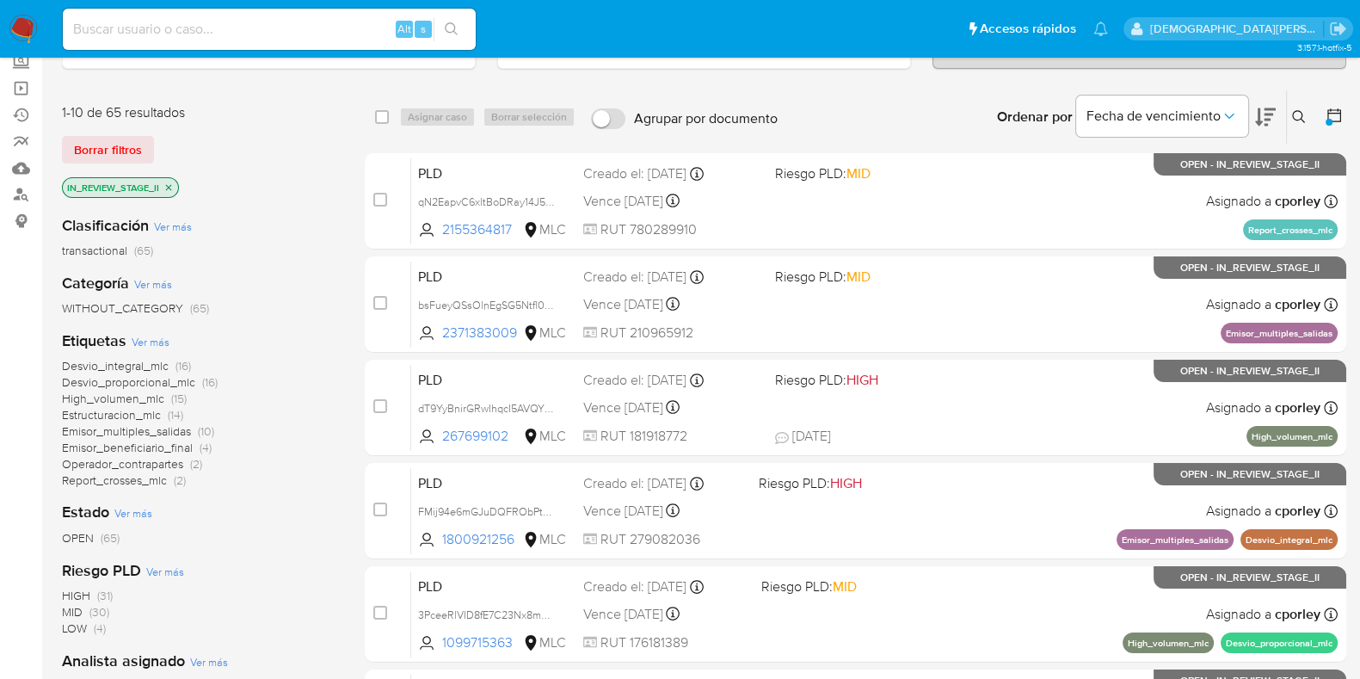
click at [171, 182] on icon "close-filter" at bounding box center [168, 187] width 10 height 10
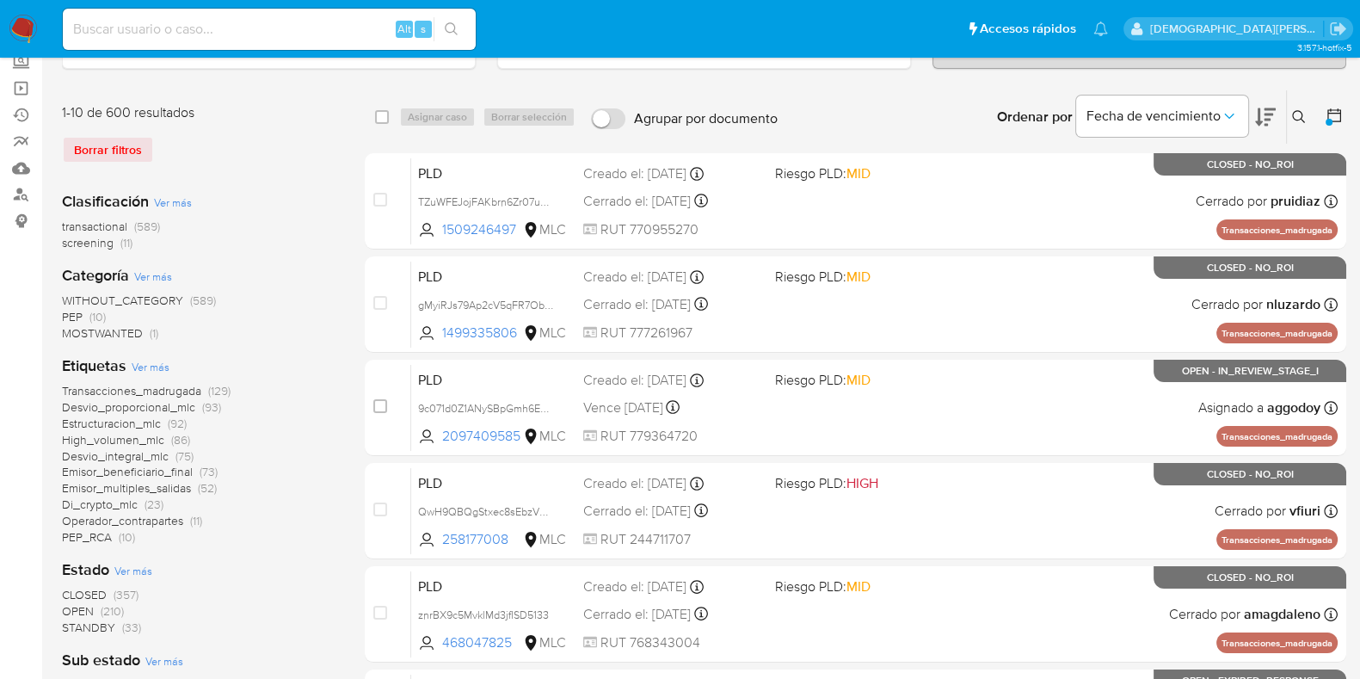
click at [1328, 109] on icon at bounding box center [1334, 115] width 14 height 14
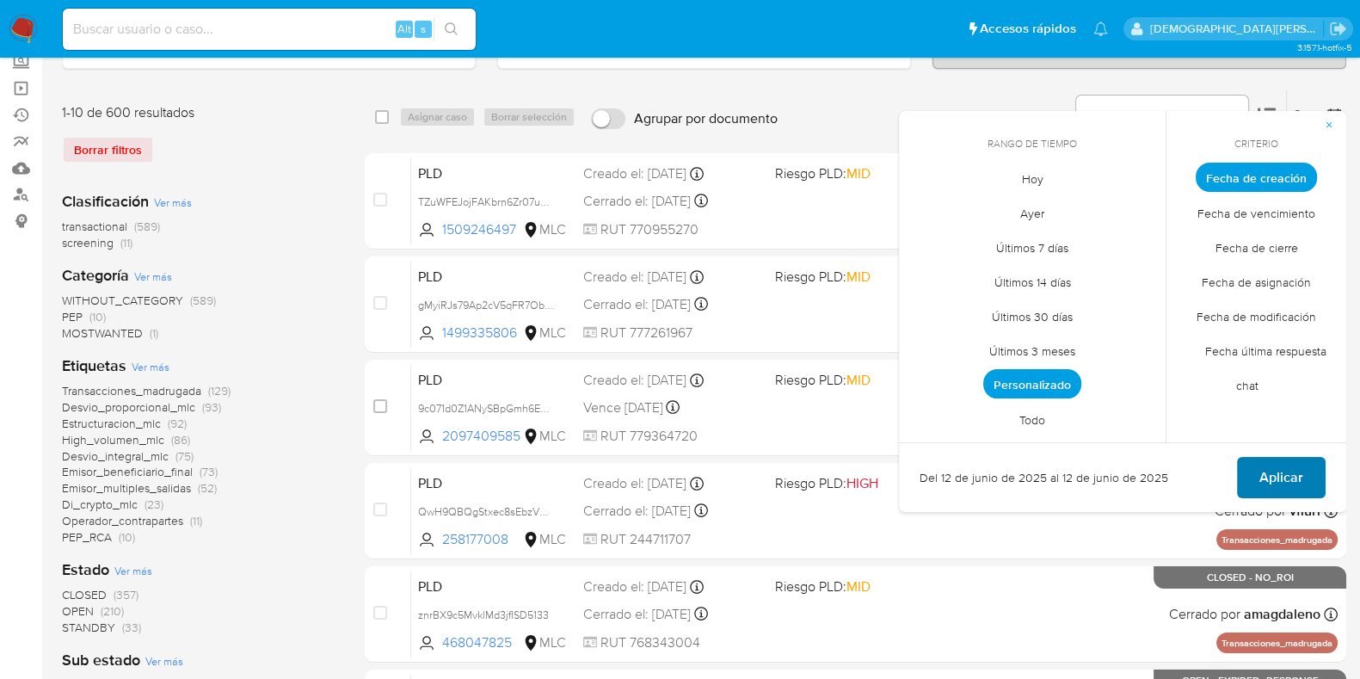
click at [1267, 466] on span "Aplicar" at bounding box center [1281, 478] width 44 height 38
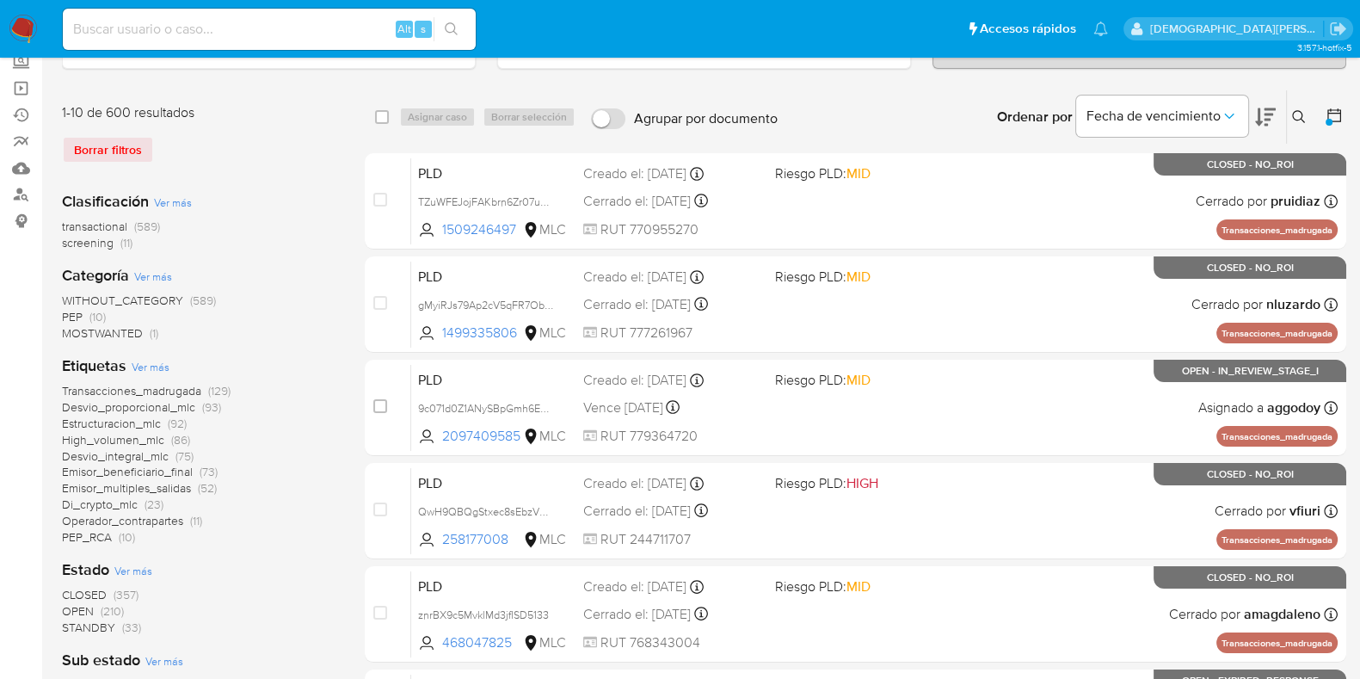
click at [1334, 119] on icon at bounding box center [1334, 115] width 14 height 14
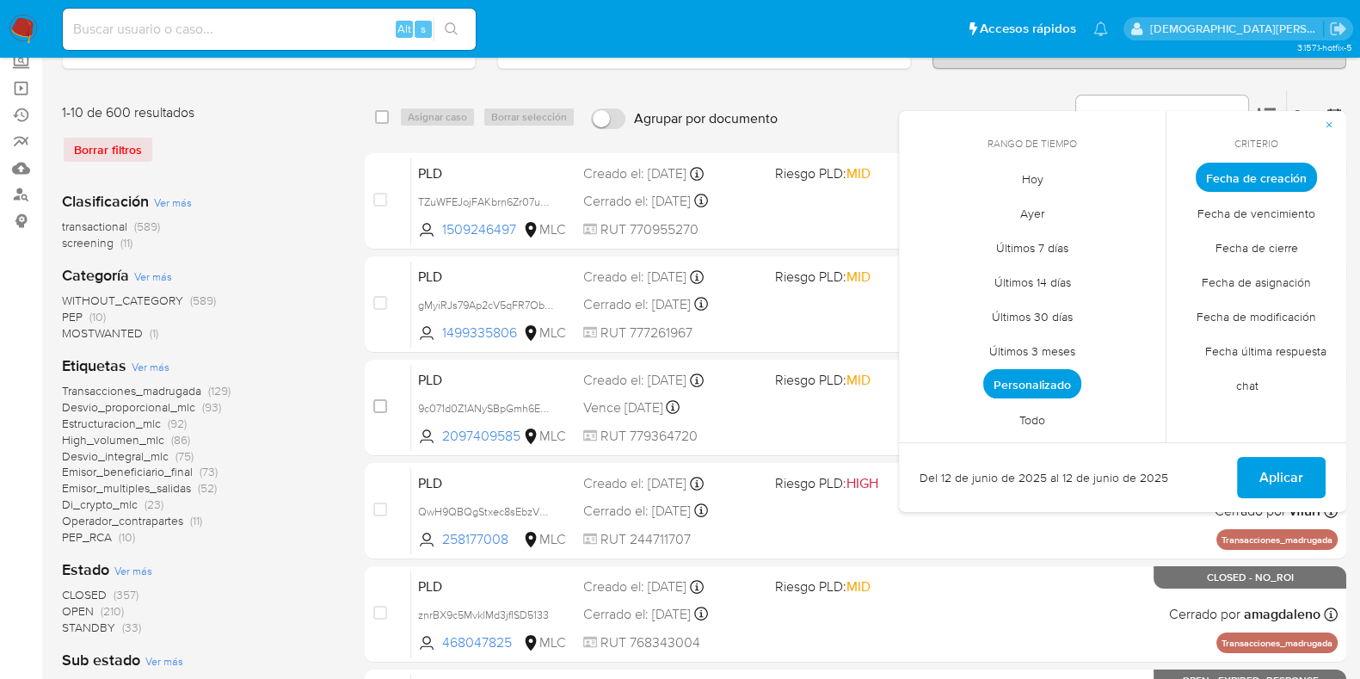
click at [1050, 380] on span "Personalizado" at bounding box center [1032, 383] width 98 height 29
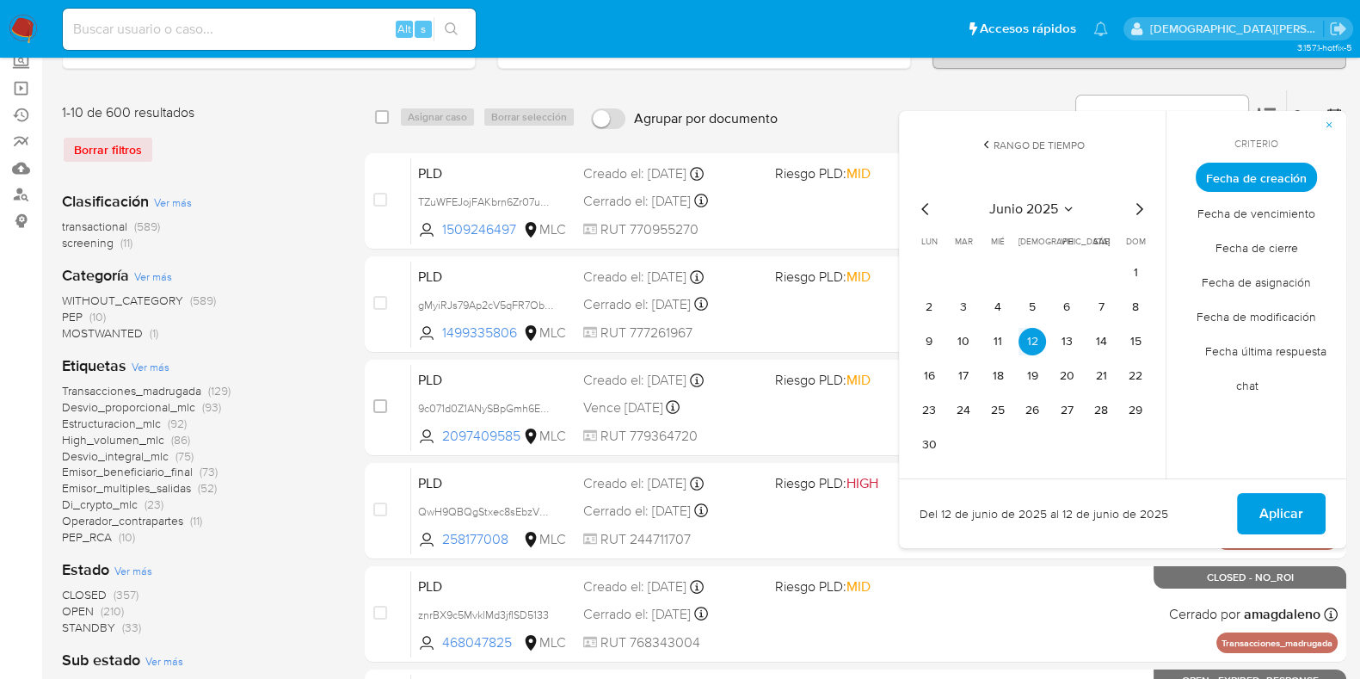
click at [921, 212] on icon "Mes anterior" at bounding box center [925, 209] width 21 height 21
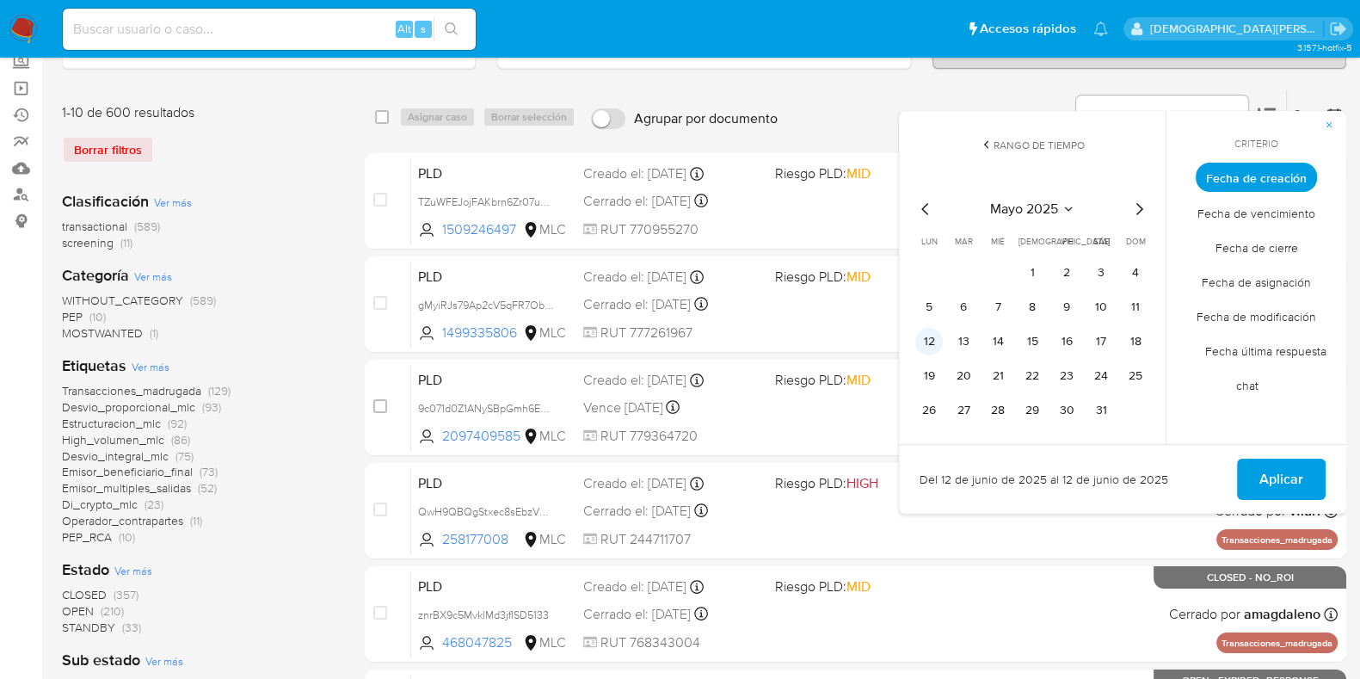
click at [926, 339] on button "12" at bounding box center [929, 342] width 28 height 28
click at [1270, 466] on span "Aplicar" at bounding box center [1281, 479] width 44 height 38
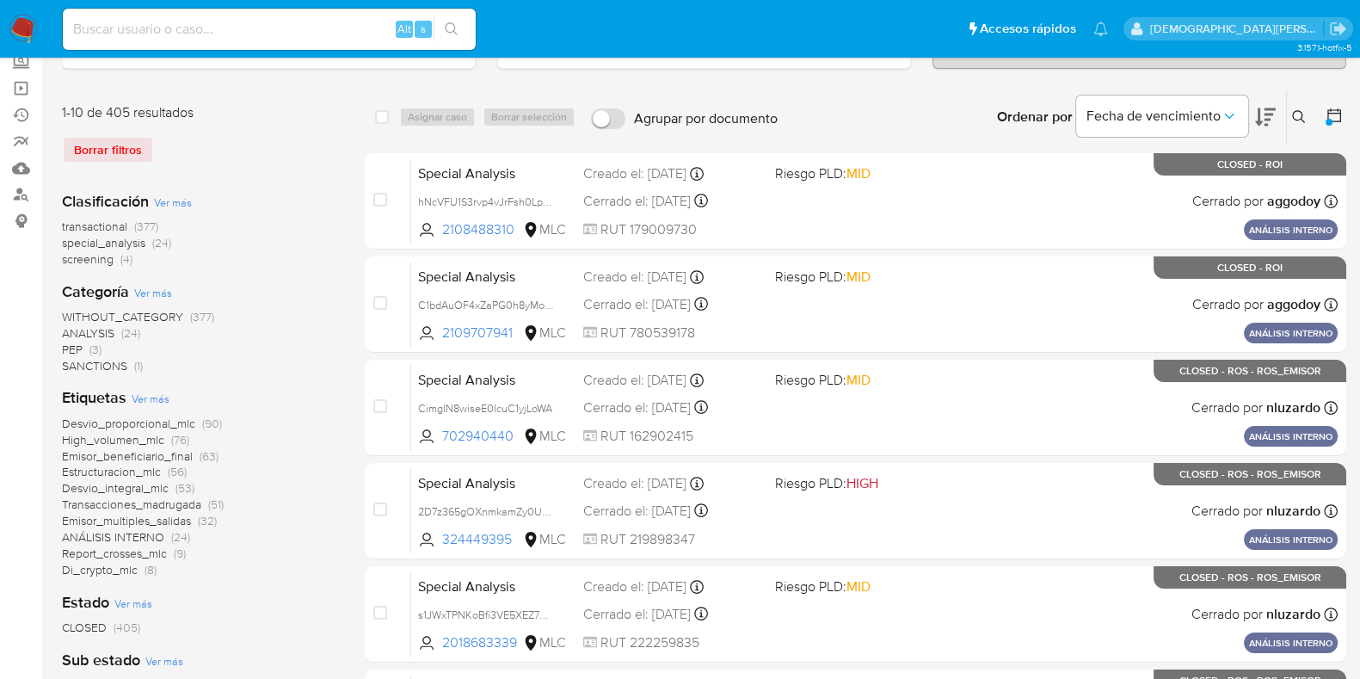
click at [1339, 109] on icon at bounding box center [1334, 115] width 14 height 14
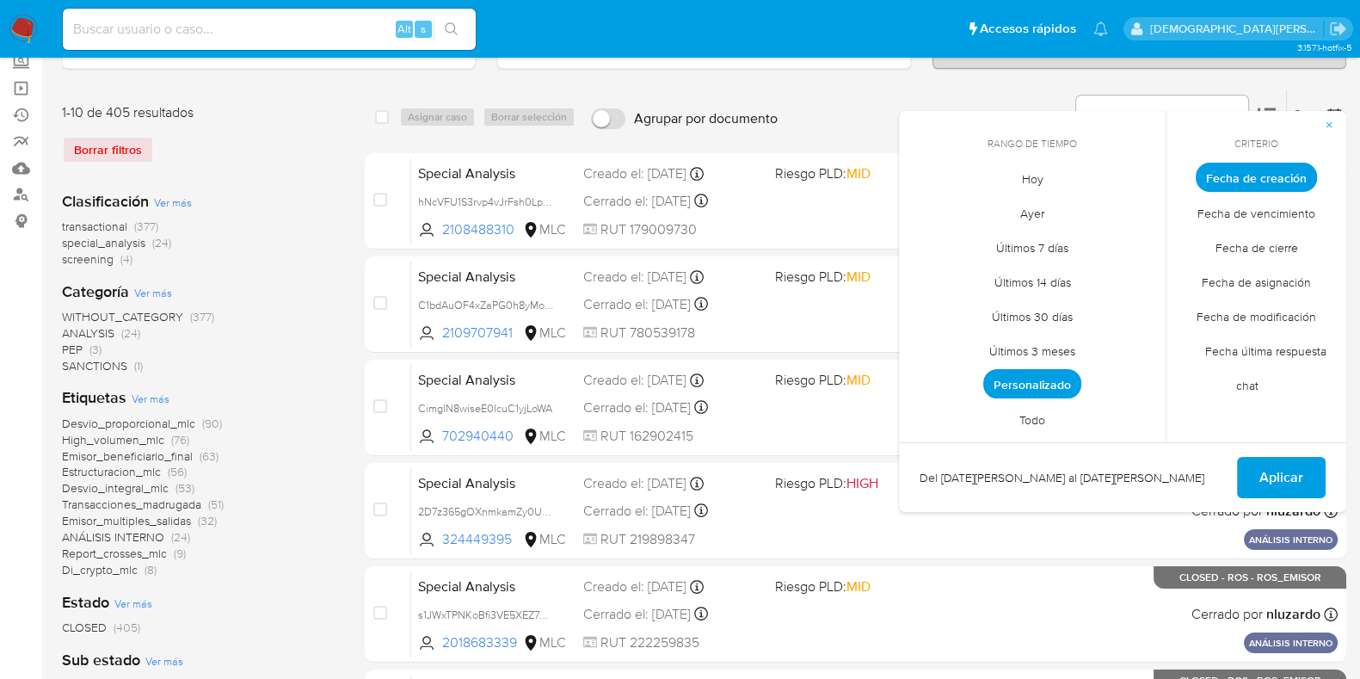
click at [1042, 383] on span "Personalizado" at bounding box center [1032, 383] width 98 height 29
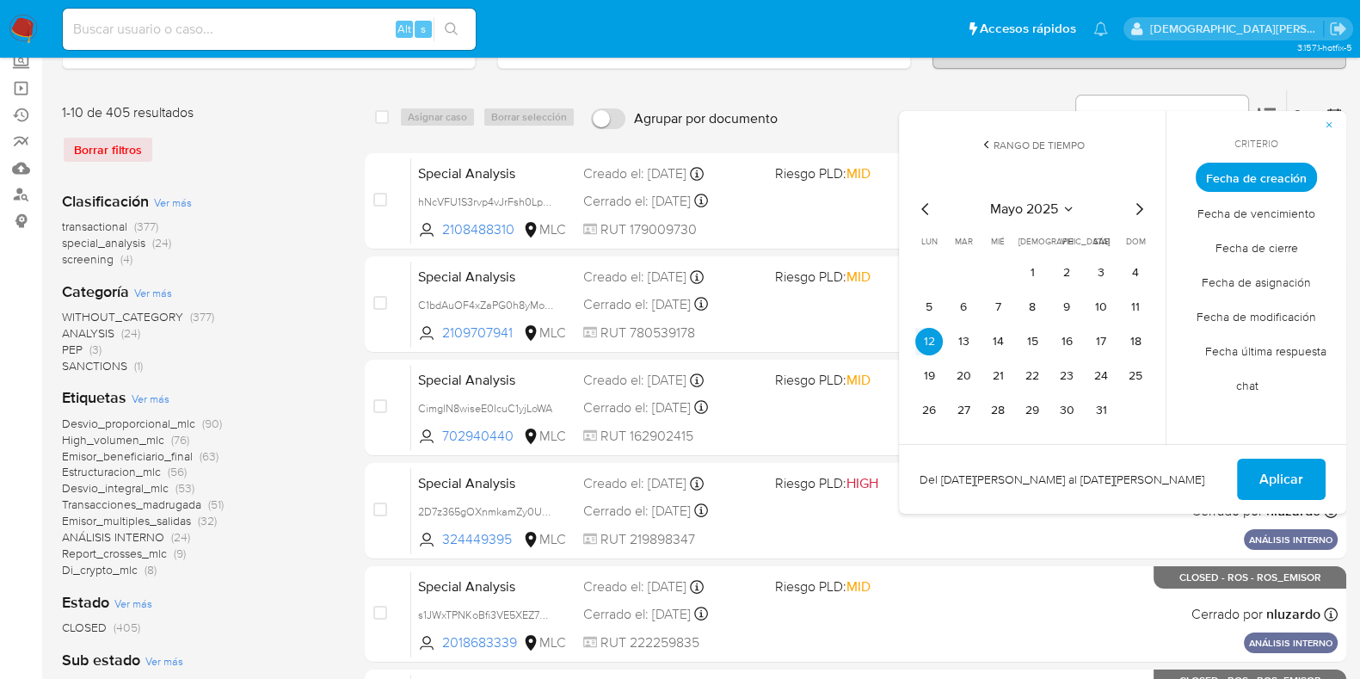
click at [1136, 206] on icon "Mes siguiente" at bounding box center [1139, 209] width 21 height 21
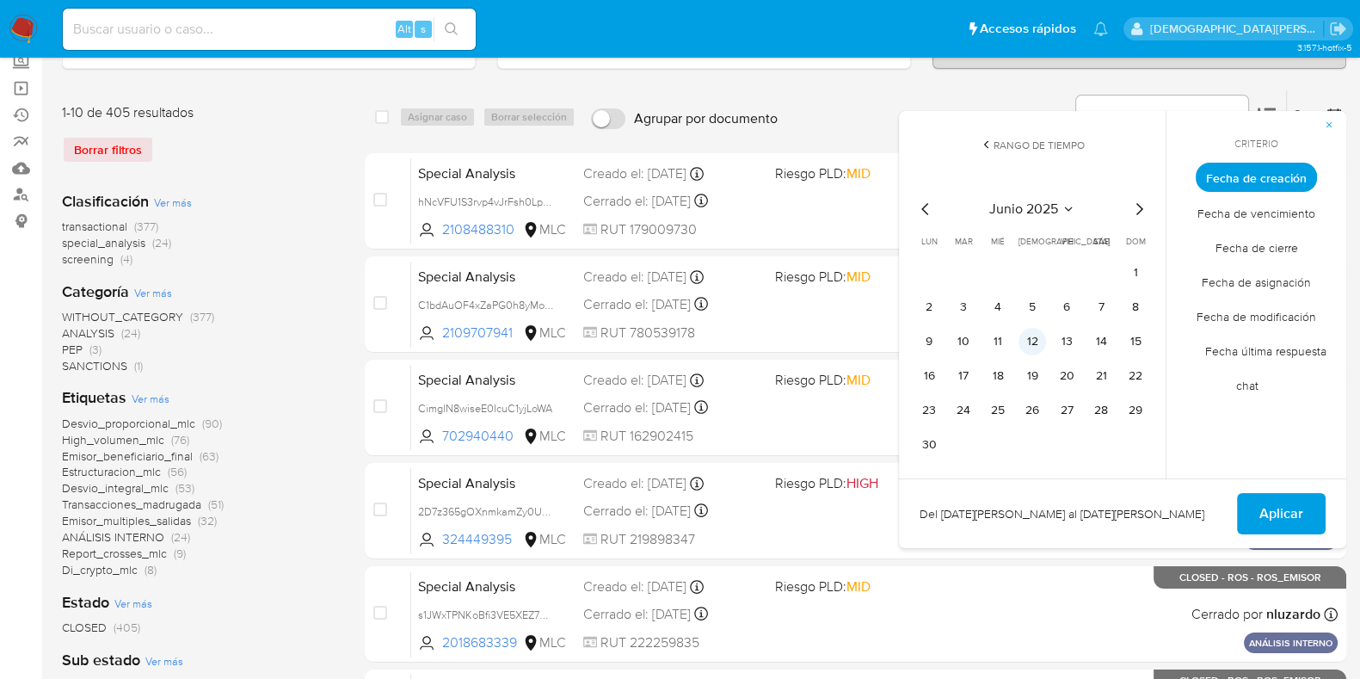
click at [1041, 346] on button "12" at bounding box center [1033, 342] width 28 height 28
click at [1298, 495] on span "Aplicar" at bounding box center [1281, 514] width 44 height 38
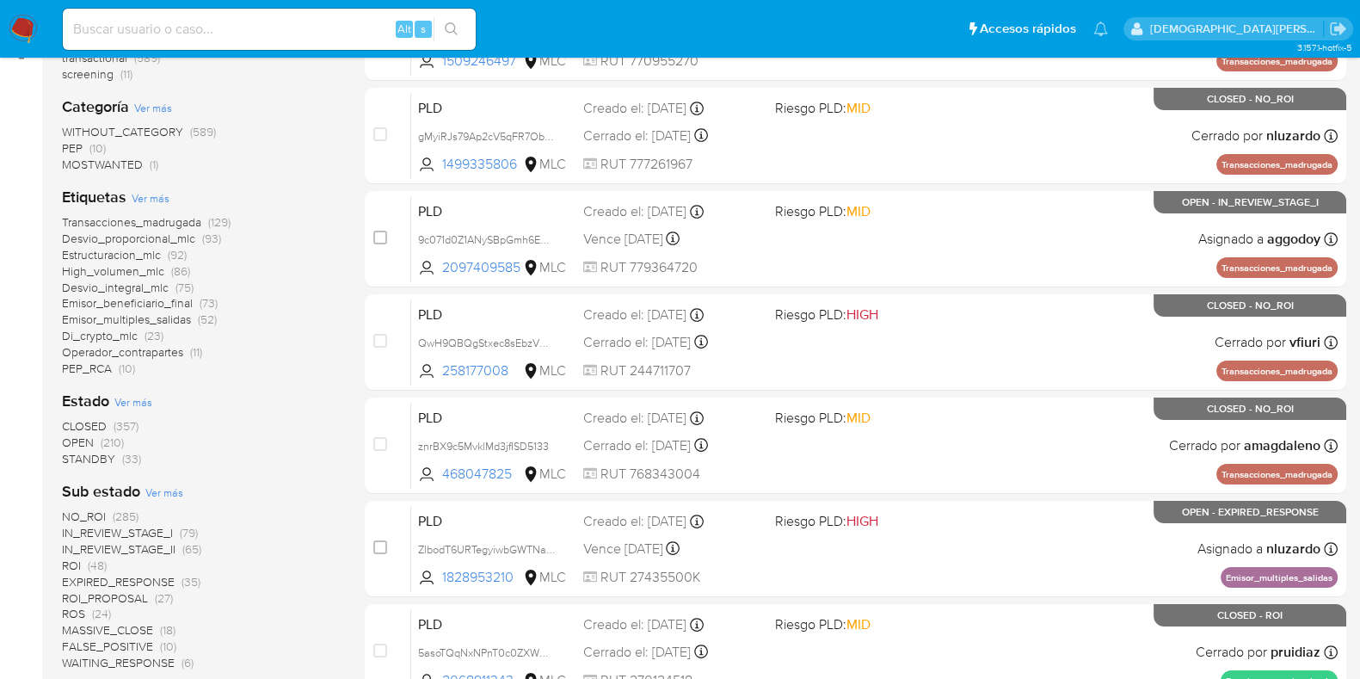
scroll to position [323, 0]
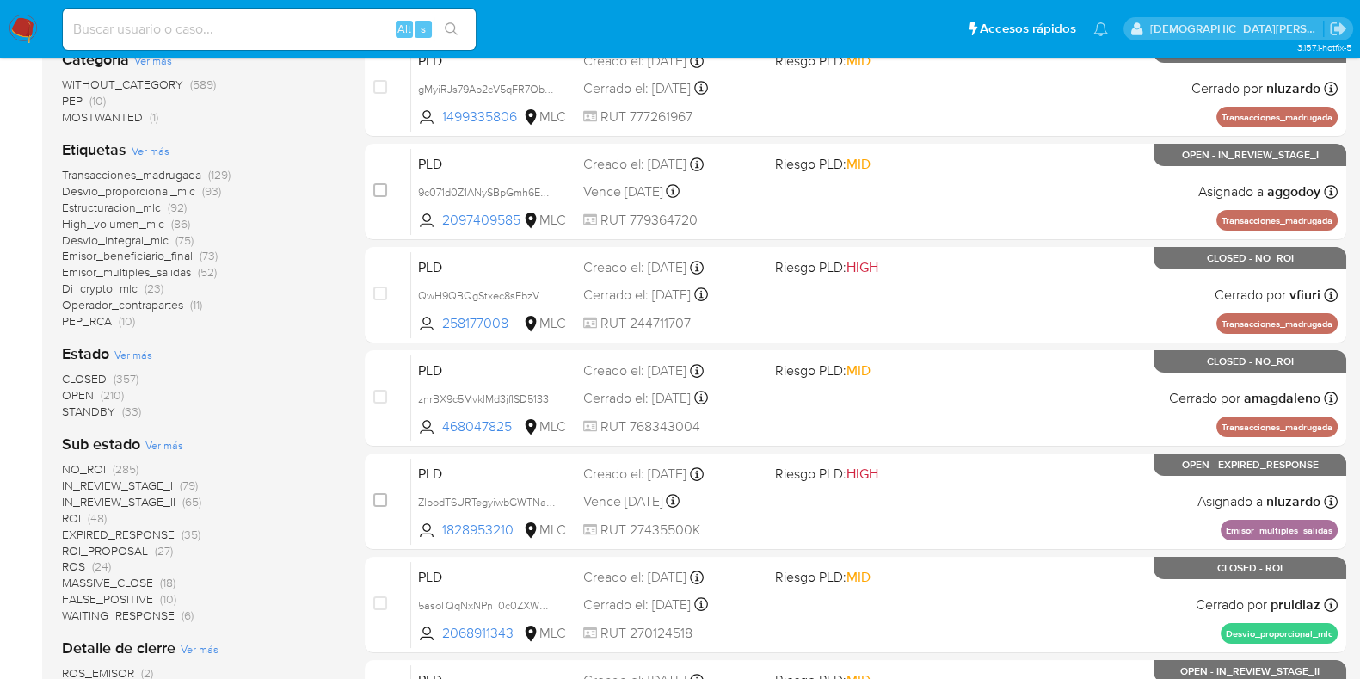
click at [81, 392] on span "OPEN" at bounding box center [78, 394] width 32 height 17
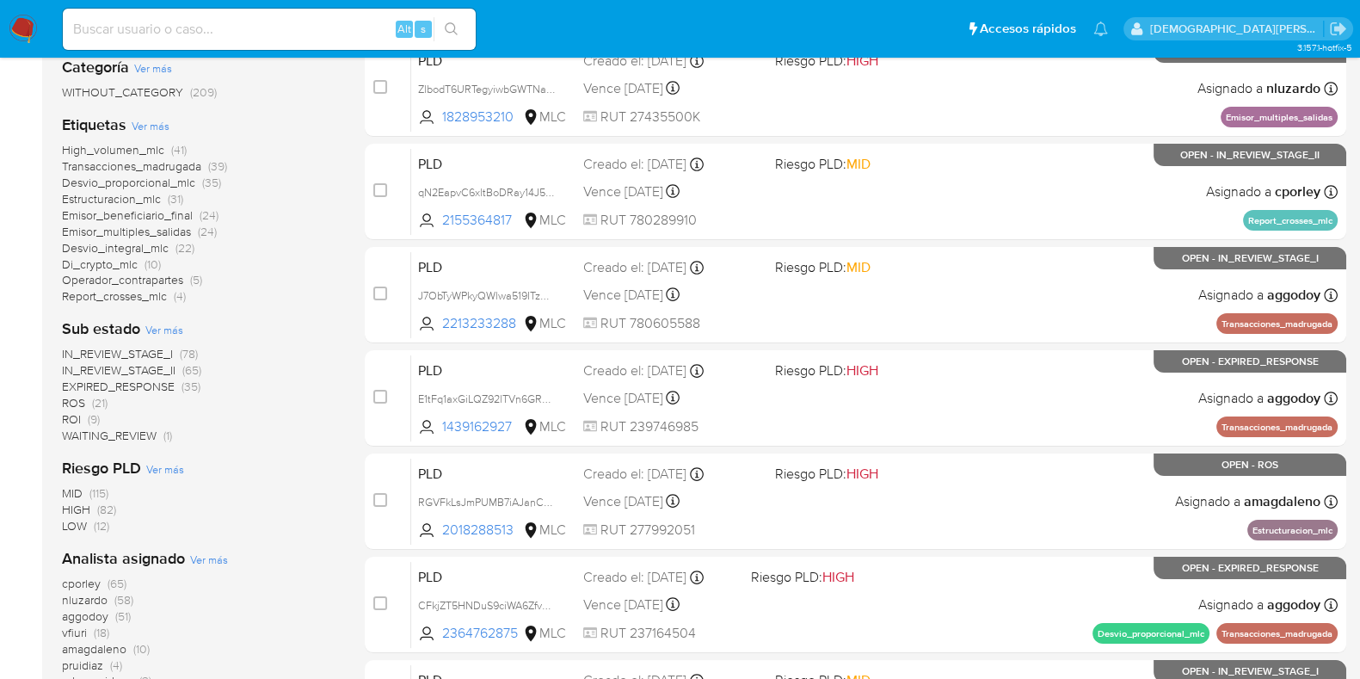
click at [77, 403] on span "ROS" at bounding box center [73, 402] width 23 height 17
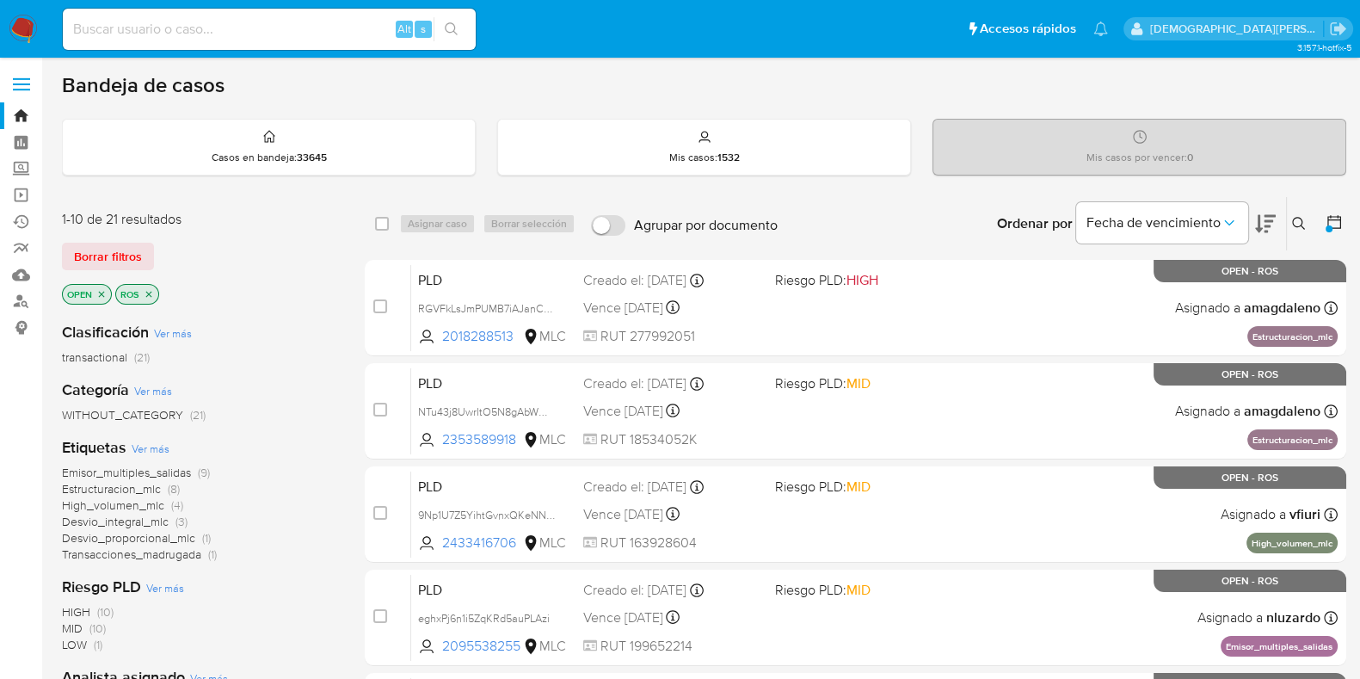
click at [147, 295] on icon "close-filter" at bounding box center [149, 294] width 10 height 10
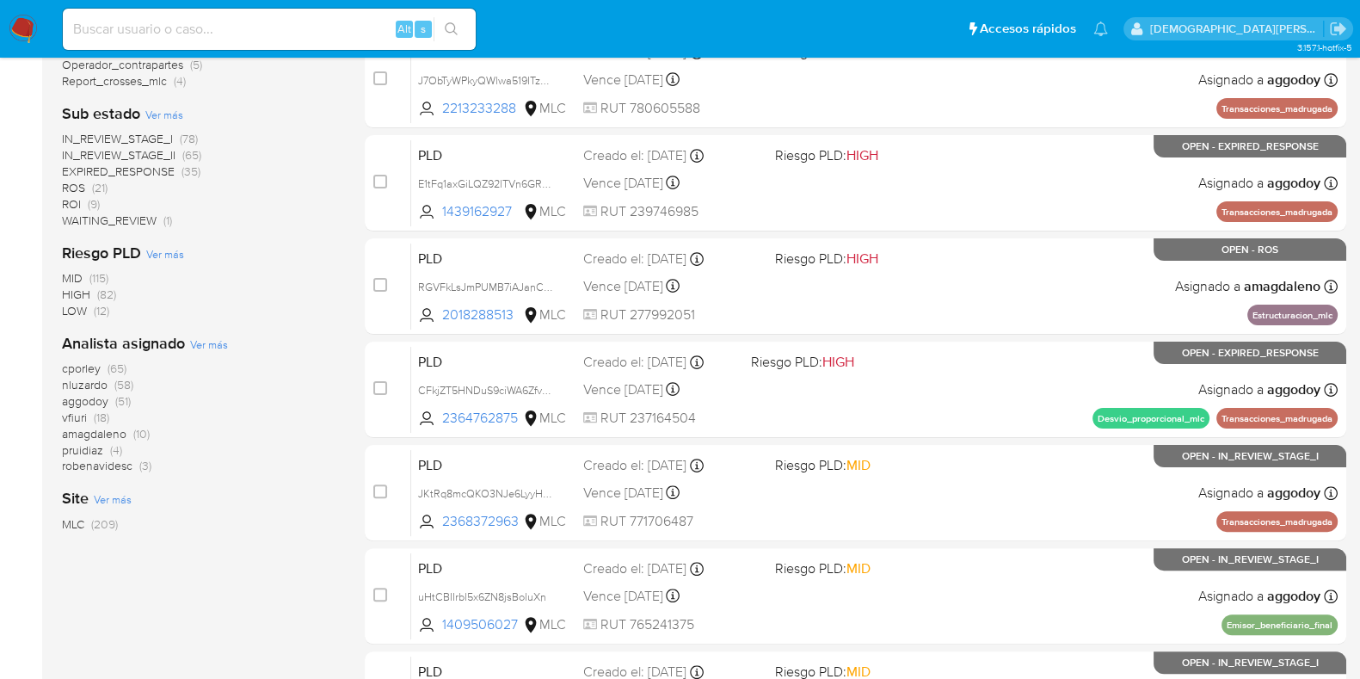
scroll to position [323, 0]
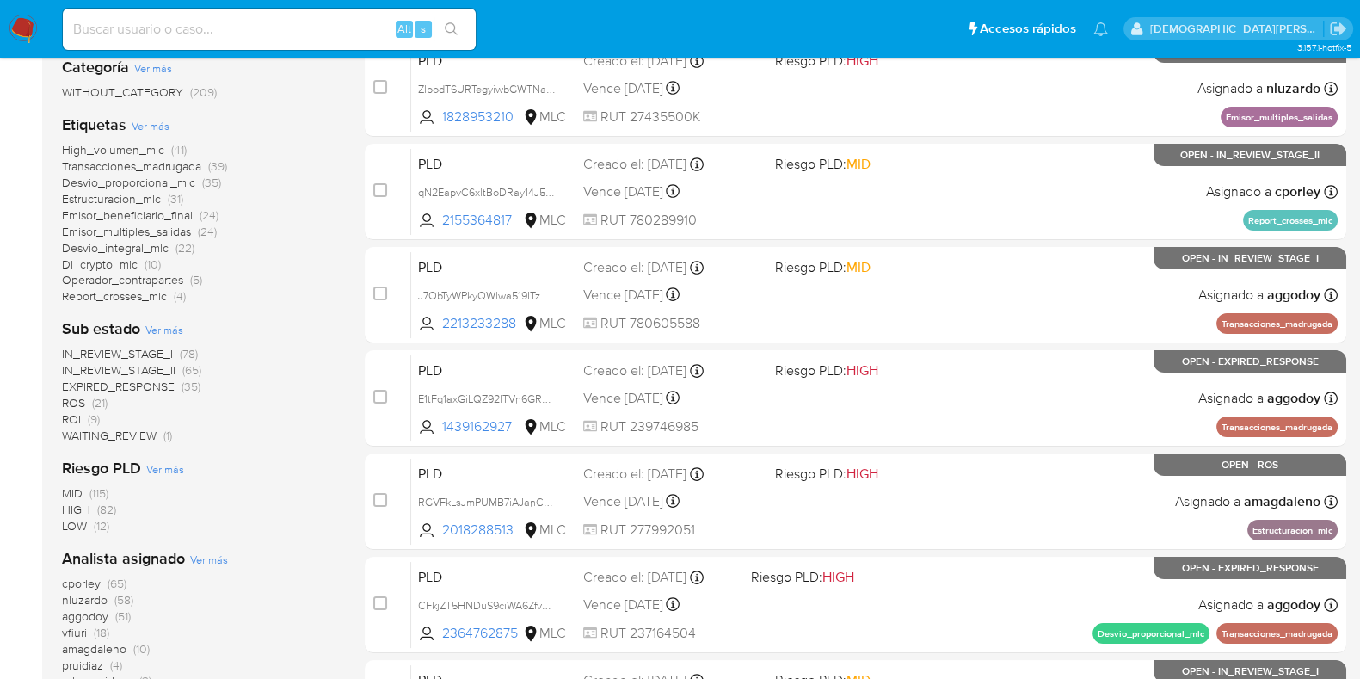
click at [194, 631] on div "cporley (65) nluzardo (58) aggodoy (51) vfiuri (18) amagdaleno (10) pruidiaz (4…" at bounding box center [199, 633] width 275 height 114
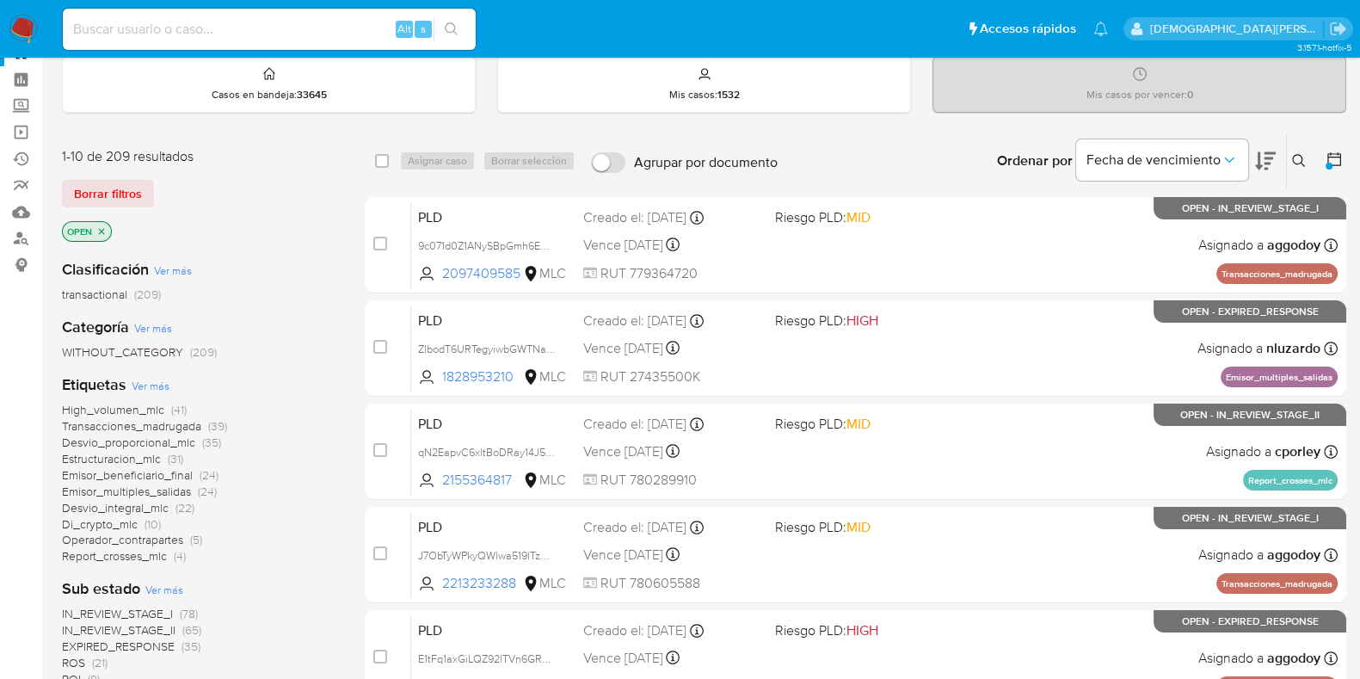
scroll to position [107, 0]
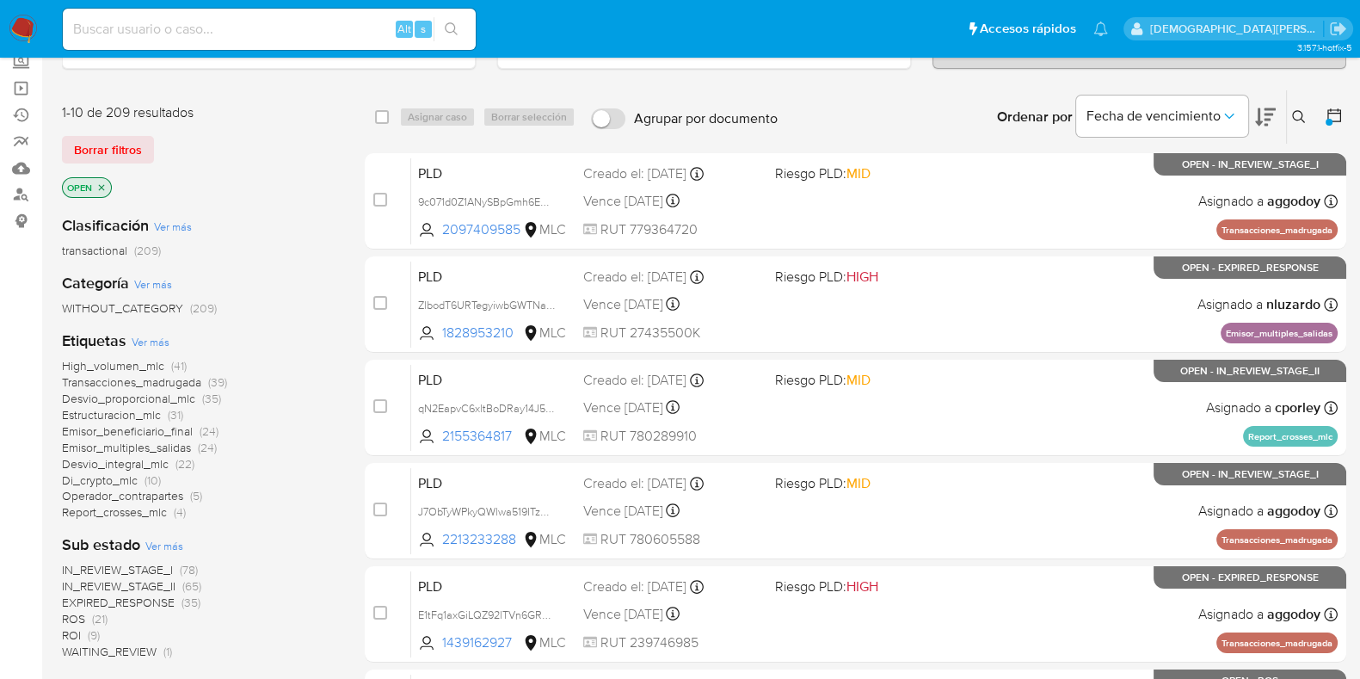
click at [100, 184] on icon "close-filter" at bounding box center [102, 187] width 6 height 6
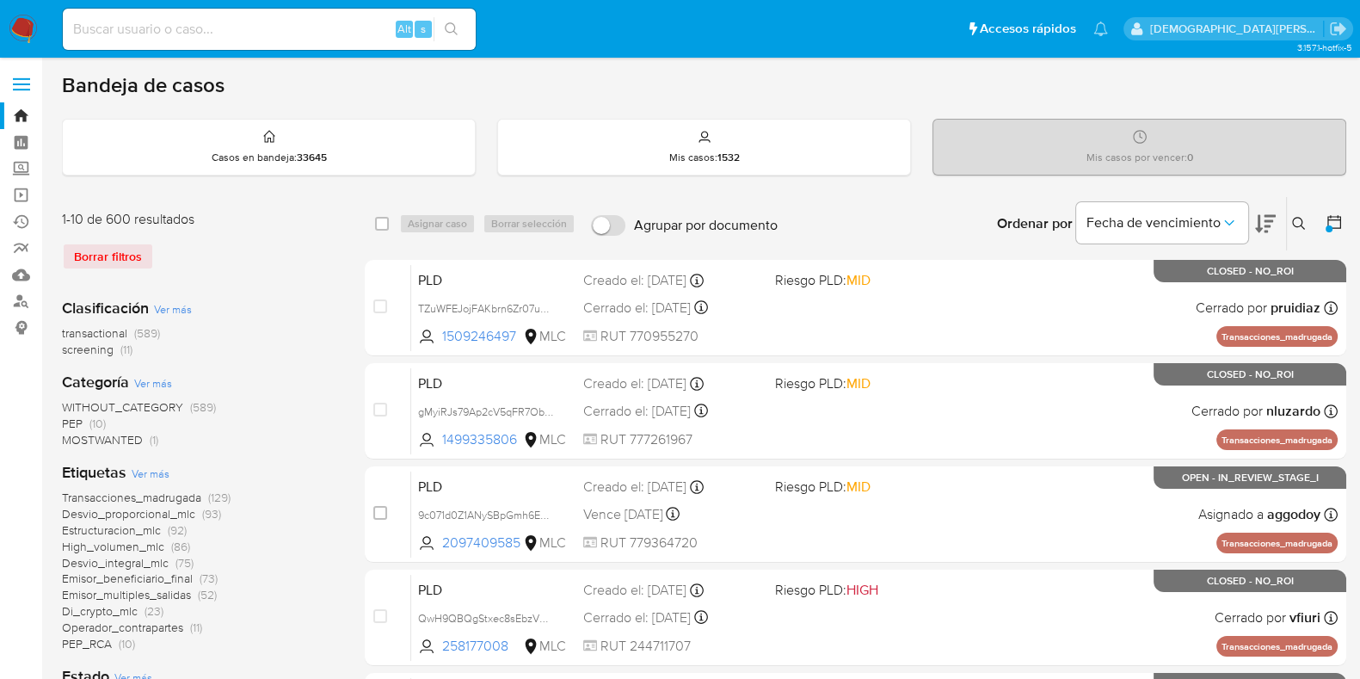
click at [1336, 224] on icon at bounding box center [1334, 221] width 17 height 17
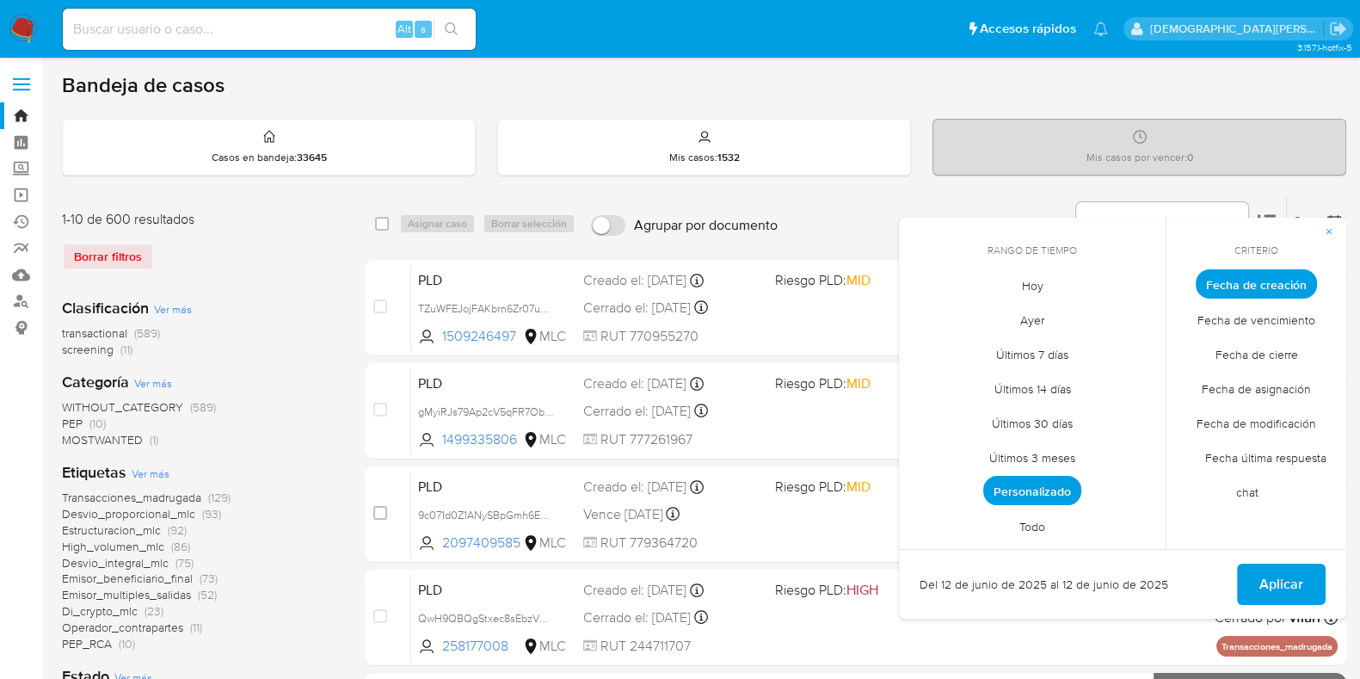
click at [1251, 354] on span "Fecha de cierre" at bounding box center [1257, 353] width 119 height 35
click at [1019, 281] on span "Hoy" at bounding box center [1033, 285] width 58 height 35
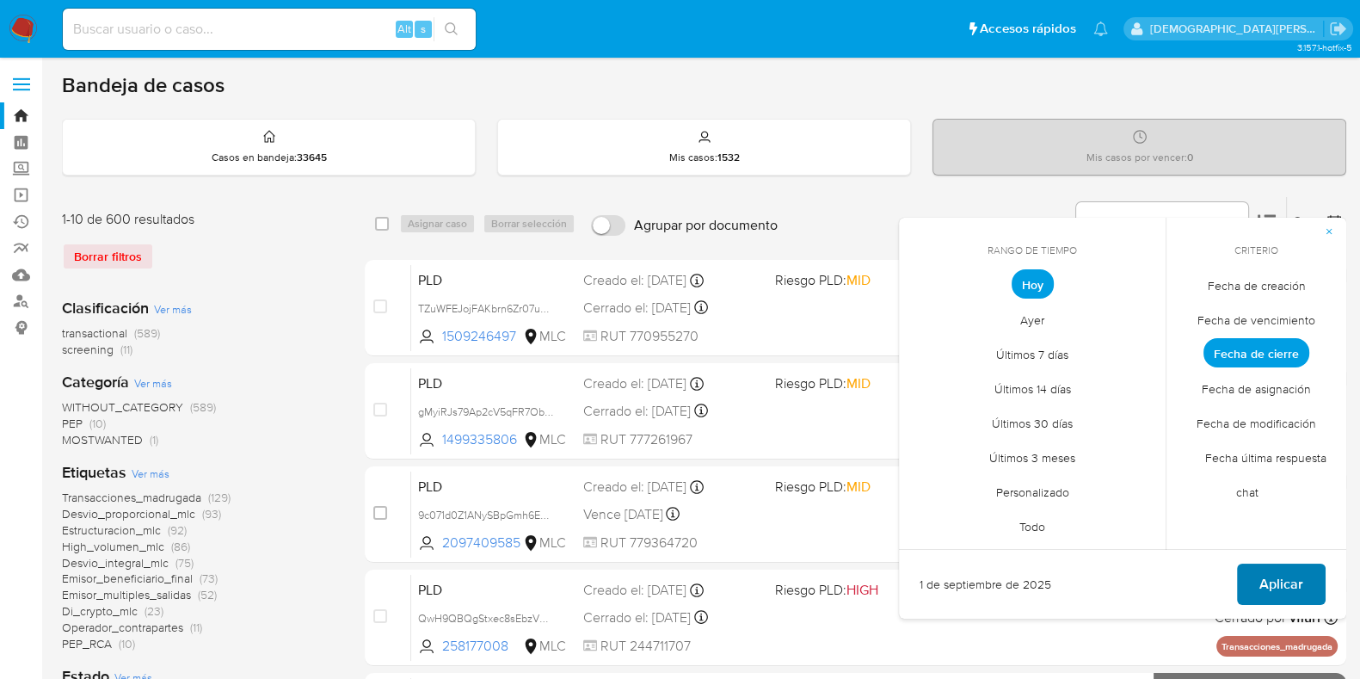
click at [1265, 578] on span "Aplicar" at bounding box center [1281, 584] width 44 height 38
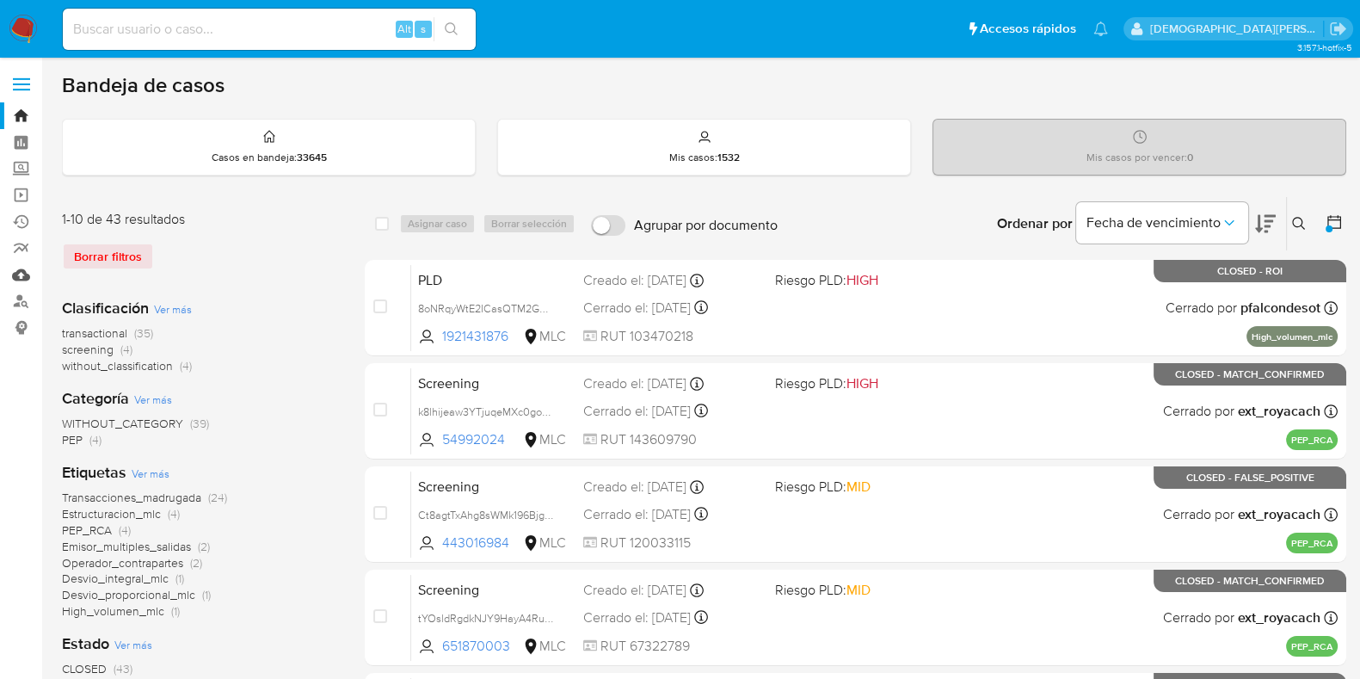
click at [22, 273] on link "Mulan" at bounding box center [102, 275] width 205 height 27
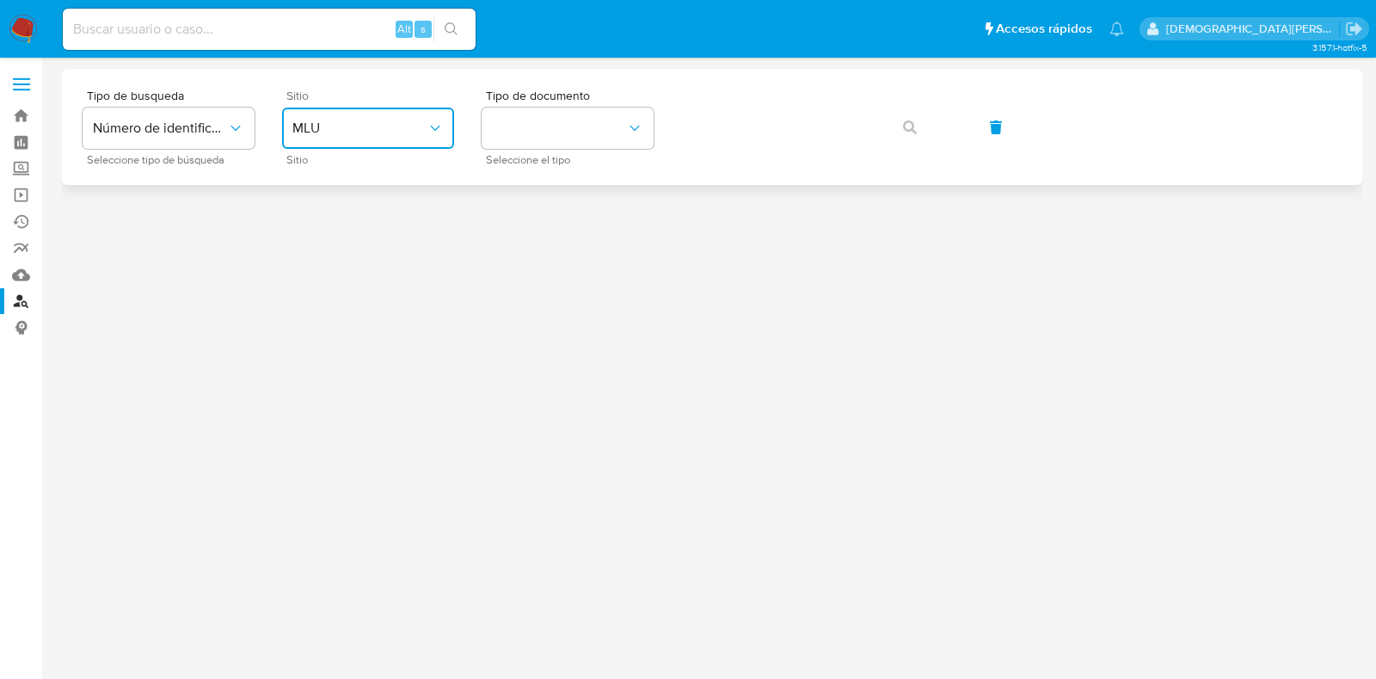
click at [342, 136] on span "MLU" at bounding box center [360, 128] width 134 height 17
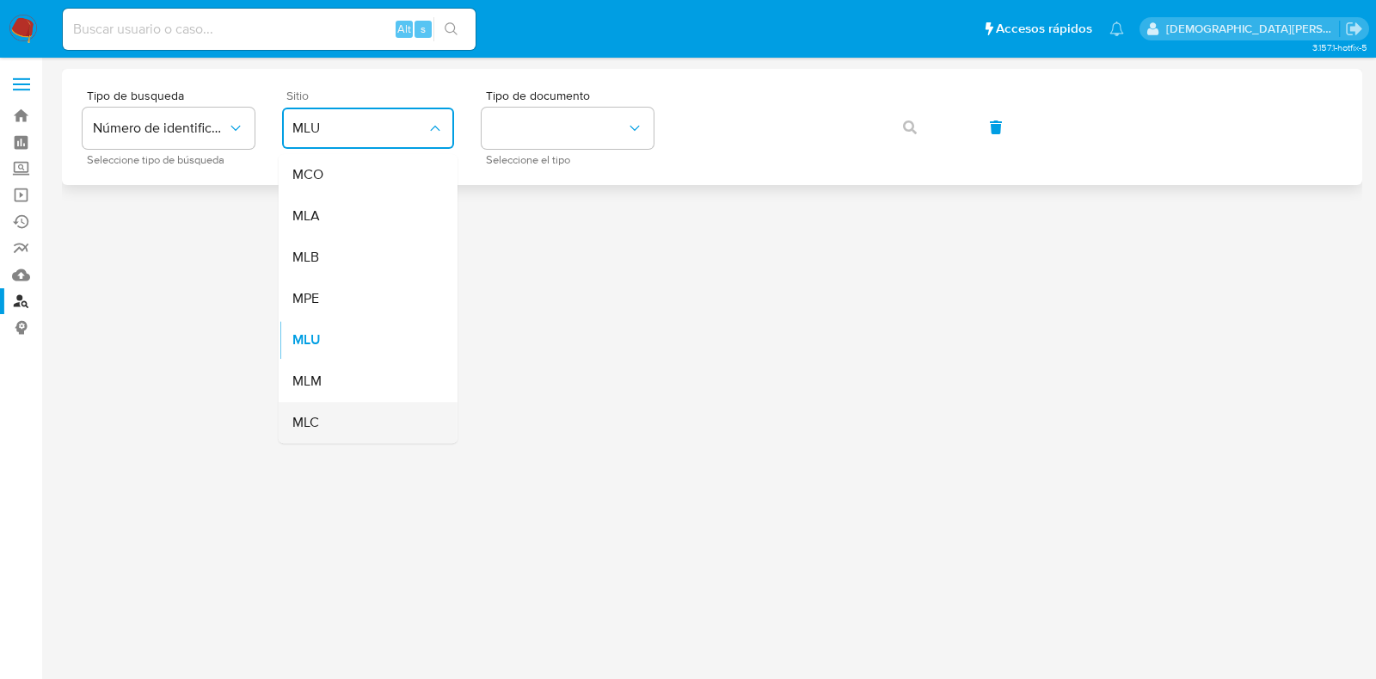
click at [346, 413] on div "MLC" at bounding box center [363, 422] width 141 height 41
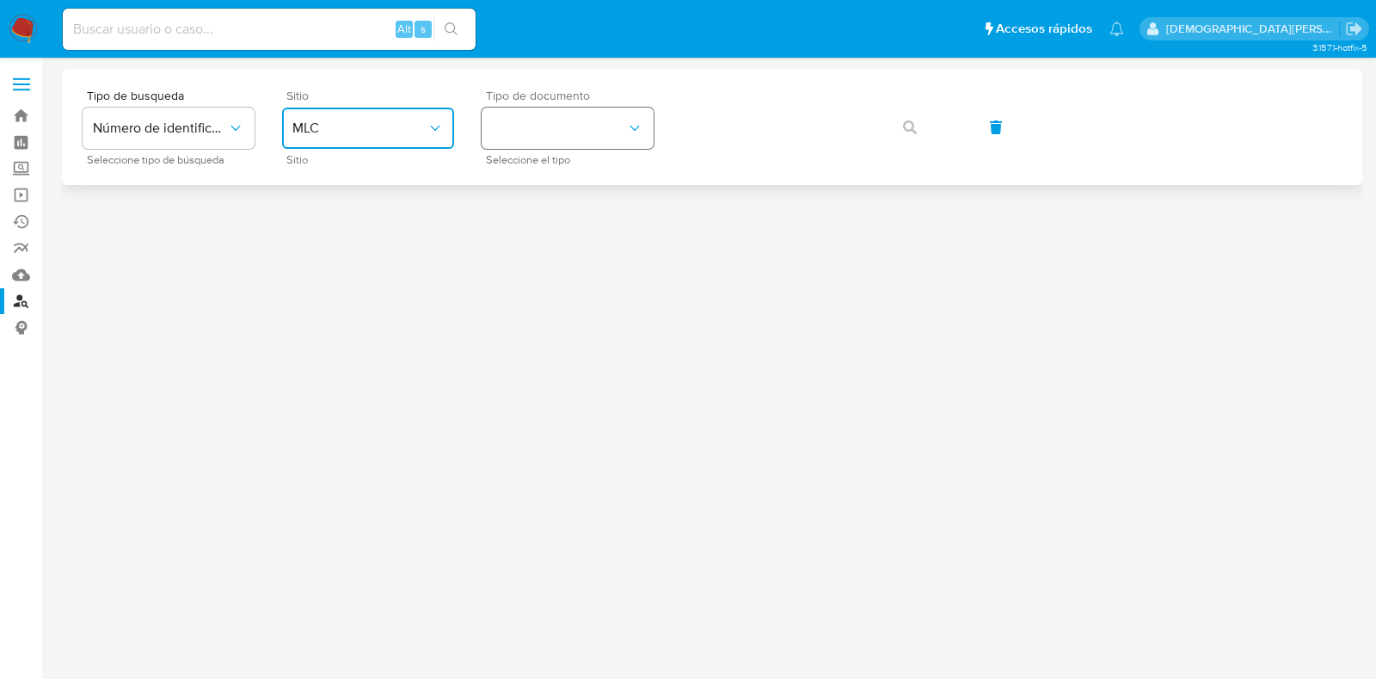
click at [571, 131] on button "identificationType" at bounding box center [568, 128] width 172 height 41
drag, startPoint x: 556, startPoint y: 179, endPoint x: 592, endPoint y: 163, distance: 39.3
click at [556, 178] on div "RUT RUT" at bounding box center [562, 183] width 141 height 59
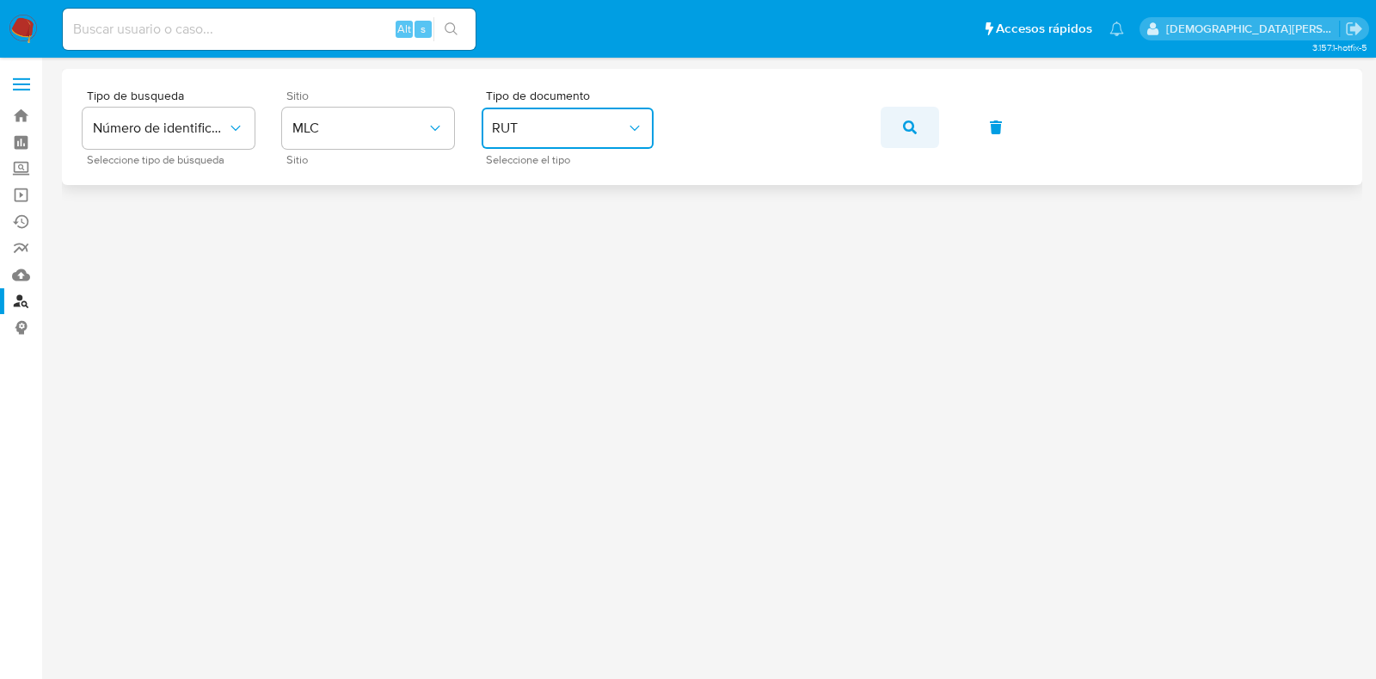
click at [897, 119] on button "button" at bounding box center [910, 127] width 59 height 41
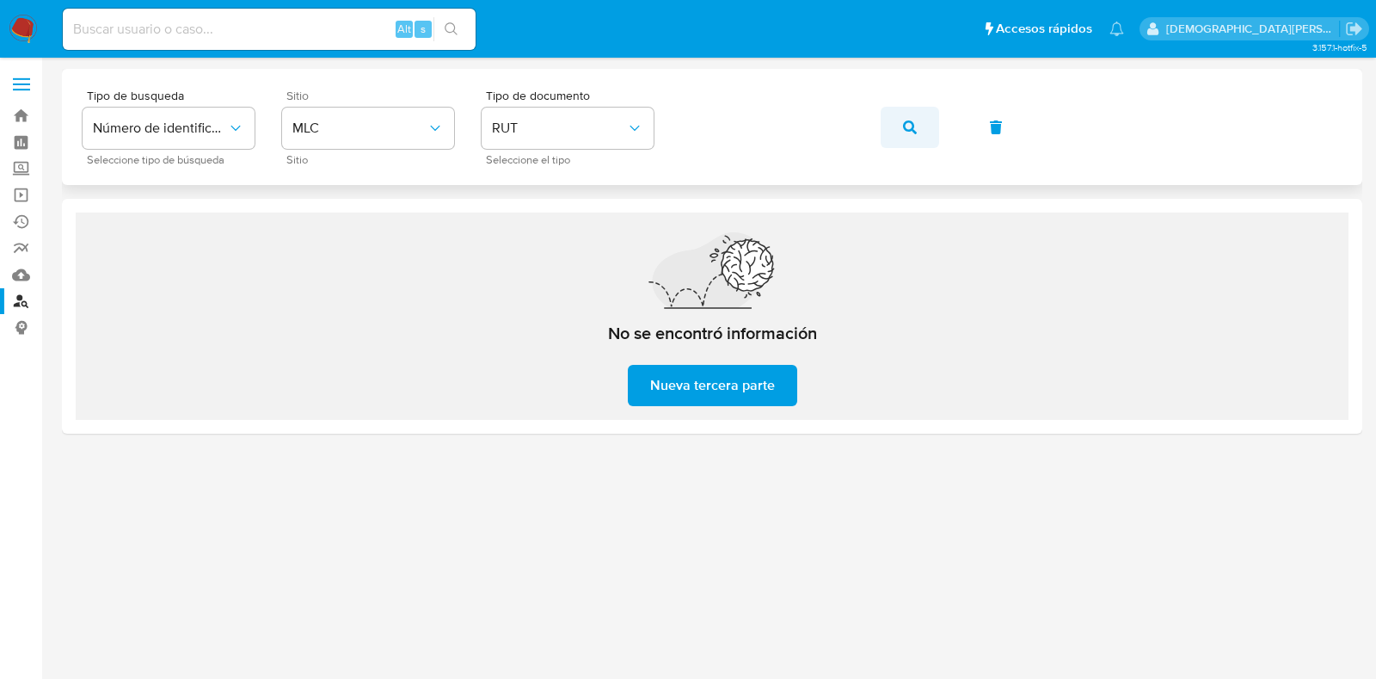
click at [903, 122] on icon "button" at bounding box center [910, 127] width 14 height 14
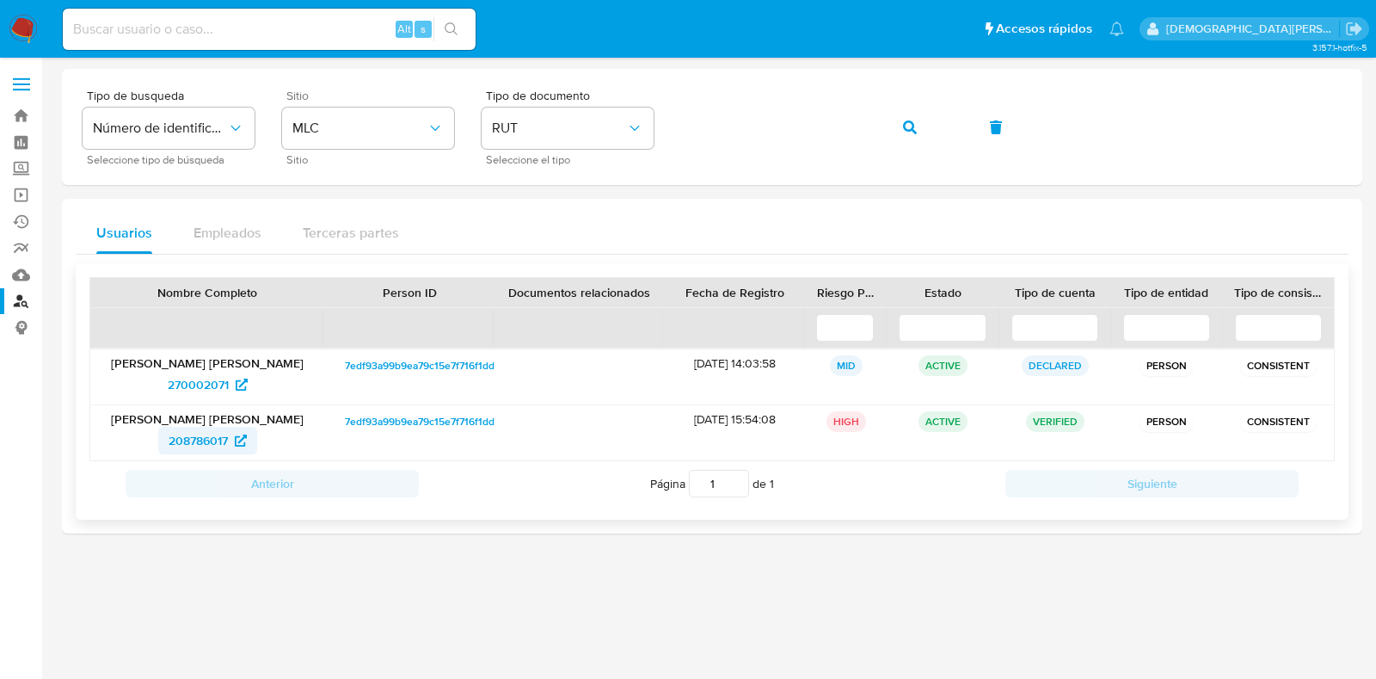
click at [206, 438] on span "208786017" at bounding box center [198, 441] width 59 height 28
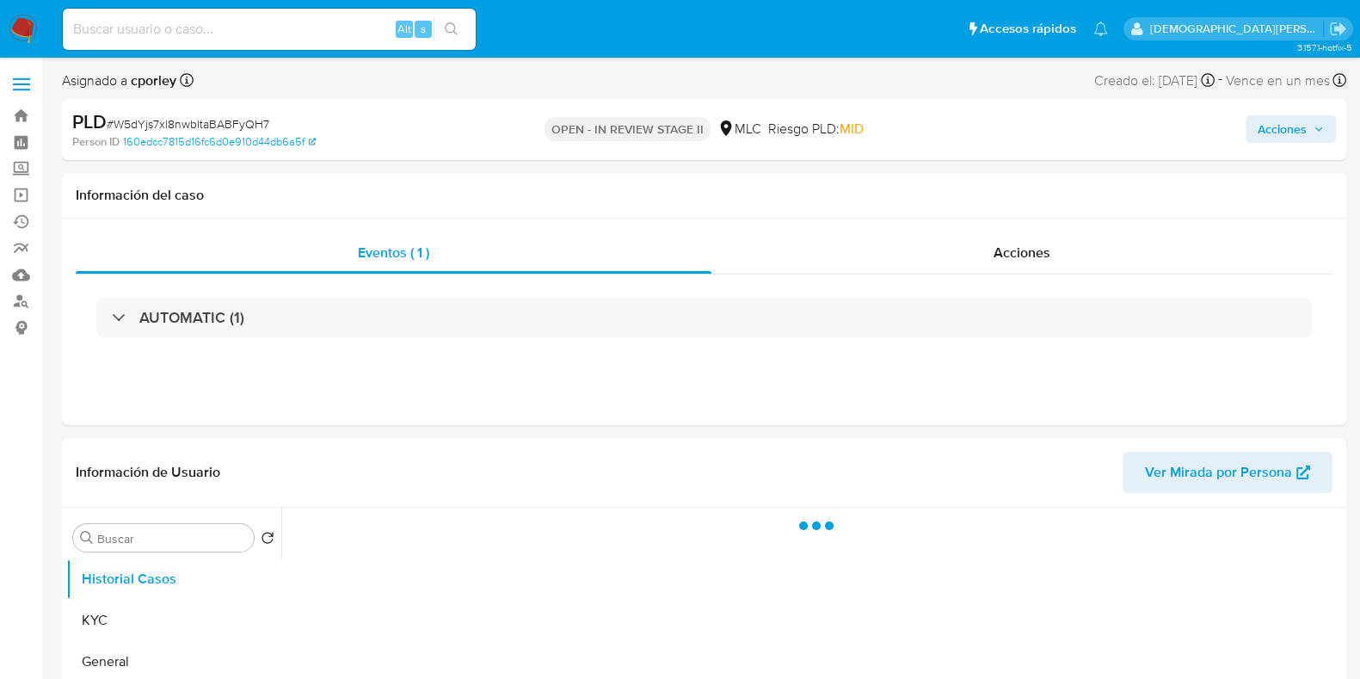
click at [1268, 123] on span "Acciones" at bounding box center [1282, 129] width 49 height 28
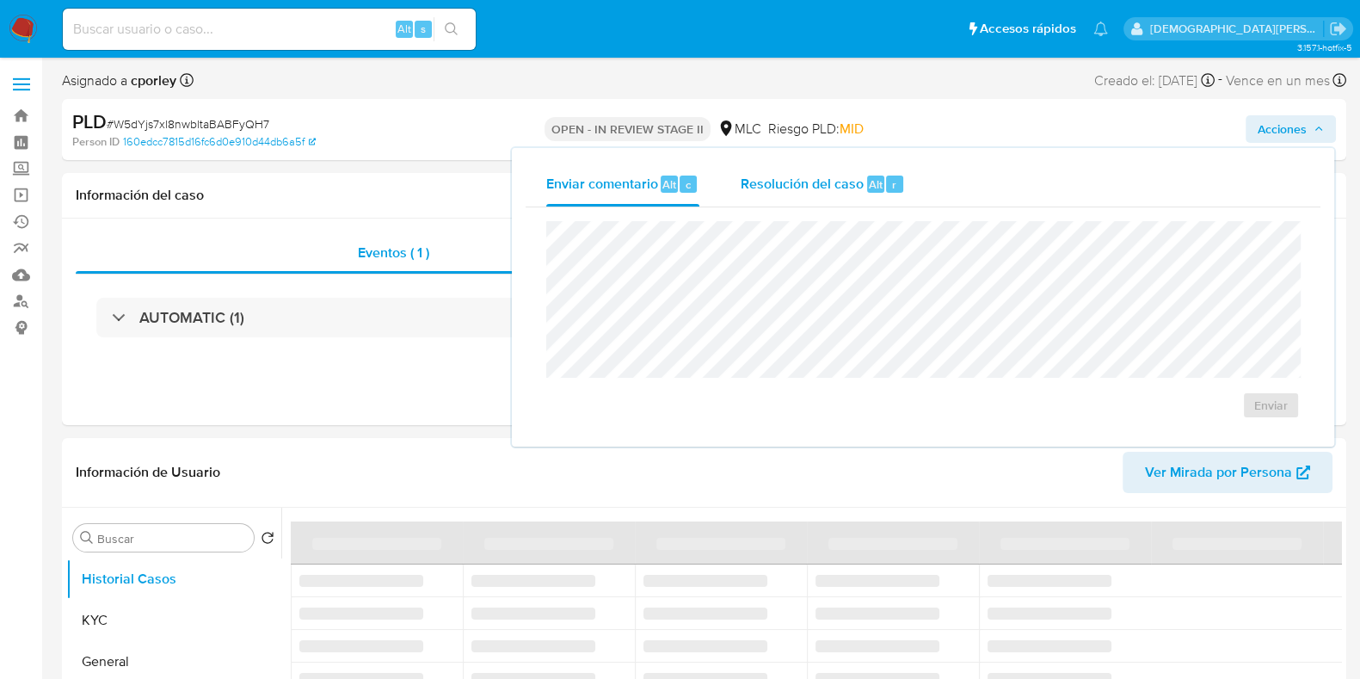
click at [827, 187] on span "Resolución del caso" at bounding box center [802, 184] width 123 height 20
select select "10"
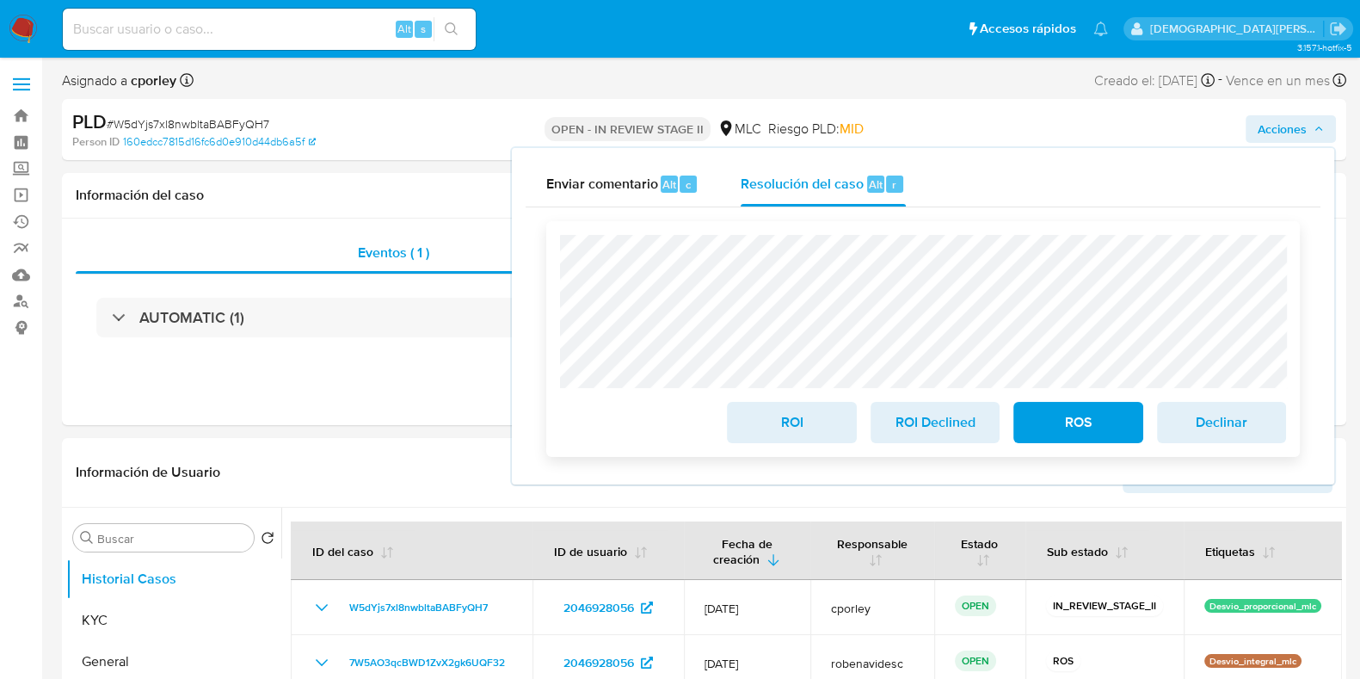
click at [767, 428] on span "ROI" at bounding box center [791, 422] width 84 height 38
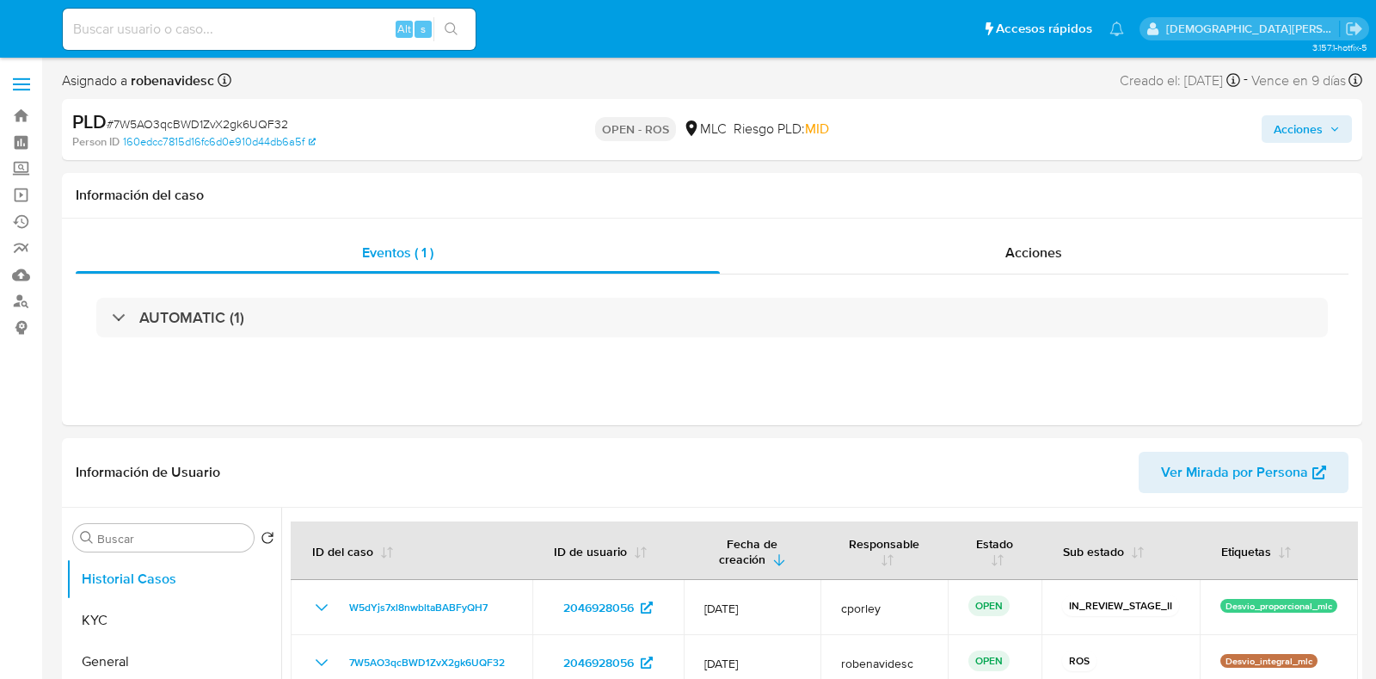
select select "10"
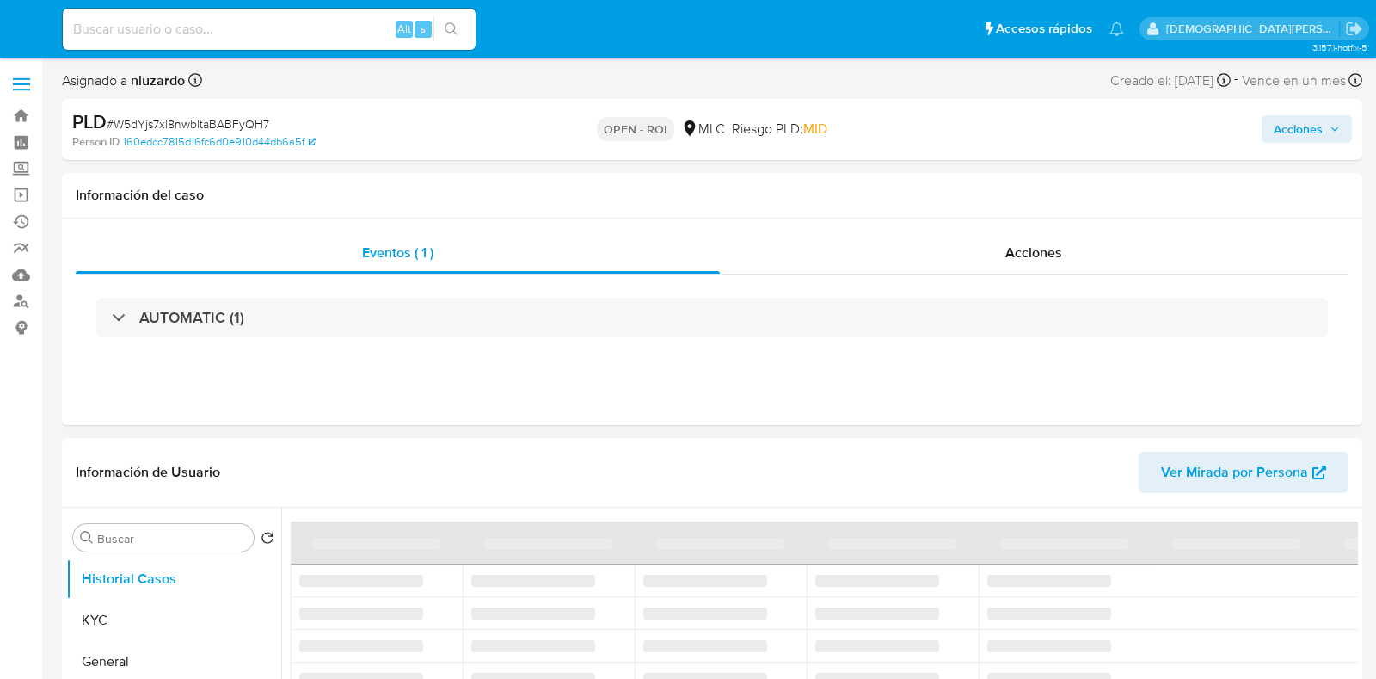
select select "10"
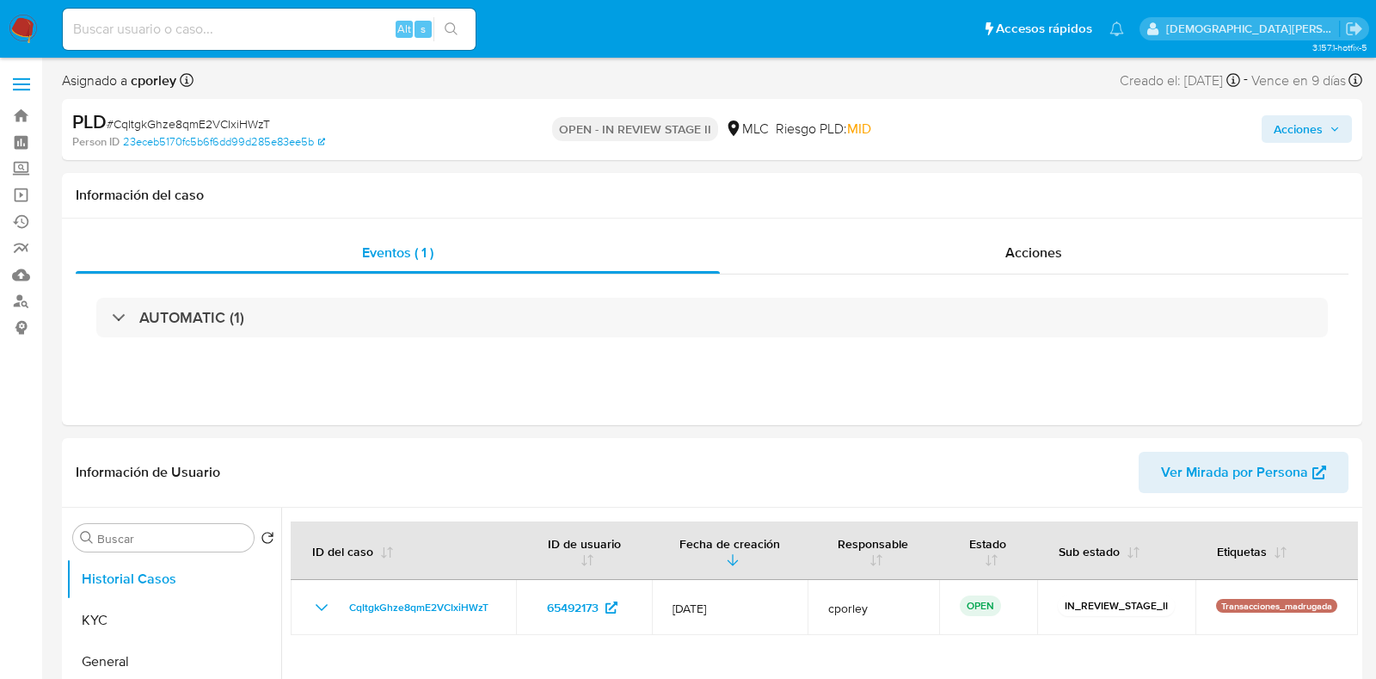
select select "10"
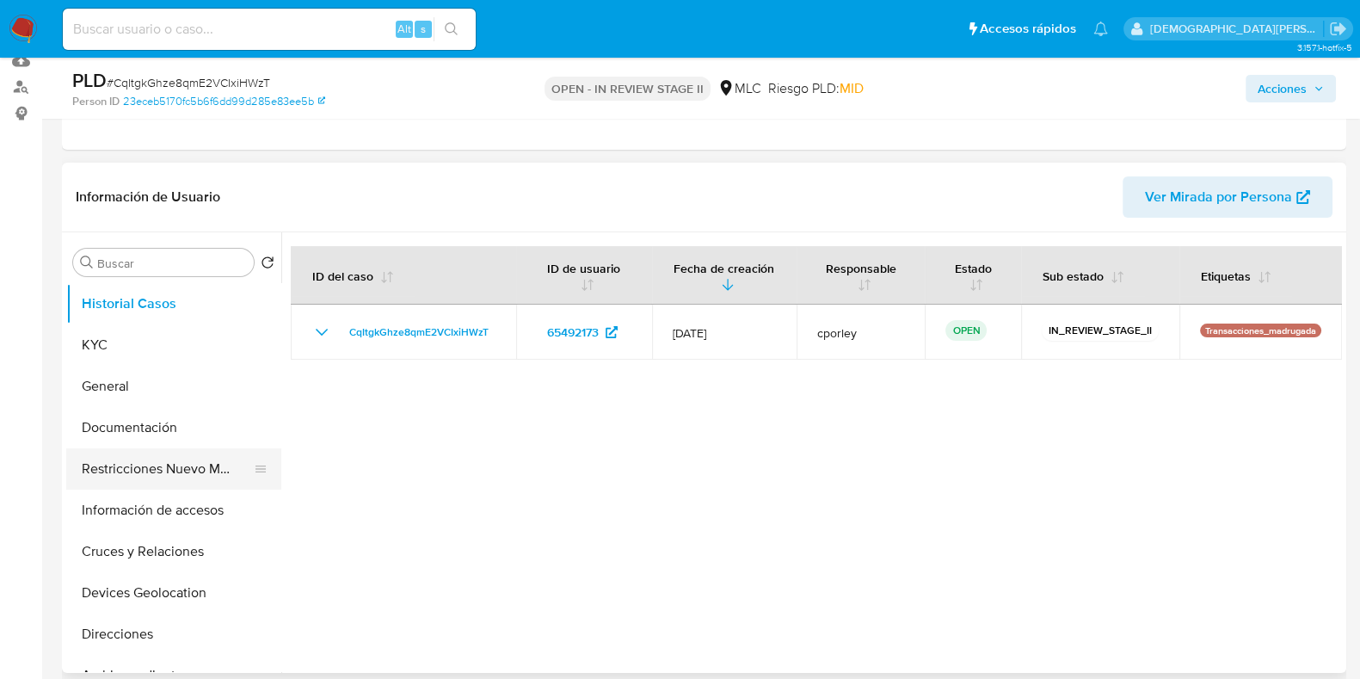
scroll to position [214, 0]
click at [180, 385] on button "General" at bounding box center [166, 386] width 201 height 41
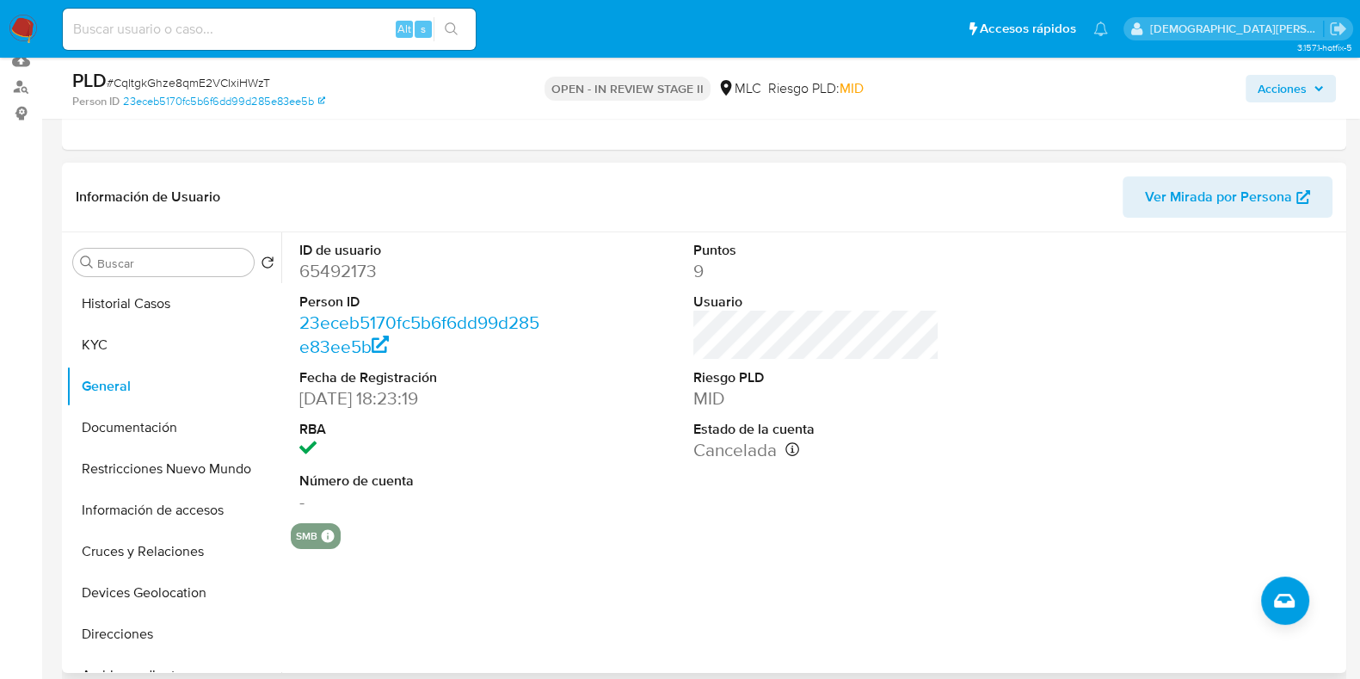
click at [341, 274] on dd "65492173" at bounding box center [422, 271] width 246 height 24
copy dd "65492173"
click at [139, 434] on button "Documentación" at bounding box center [166, 427] width 201 height 41
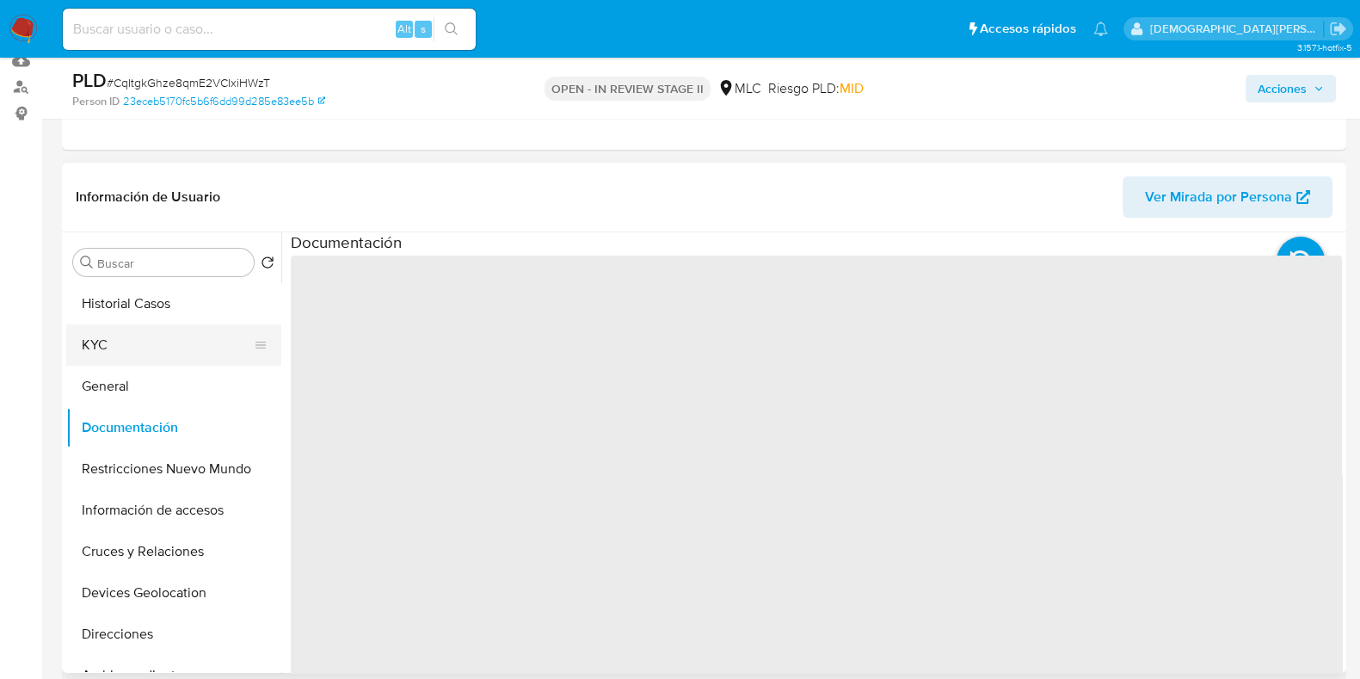
click at [120, 343] on button "KYC" at bounding box center [166, 344] width 201 height 41
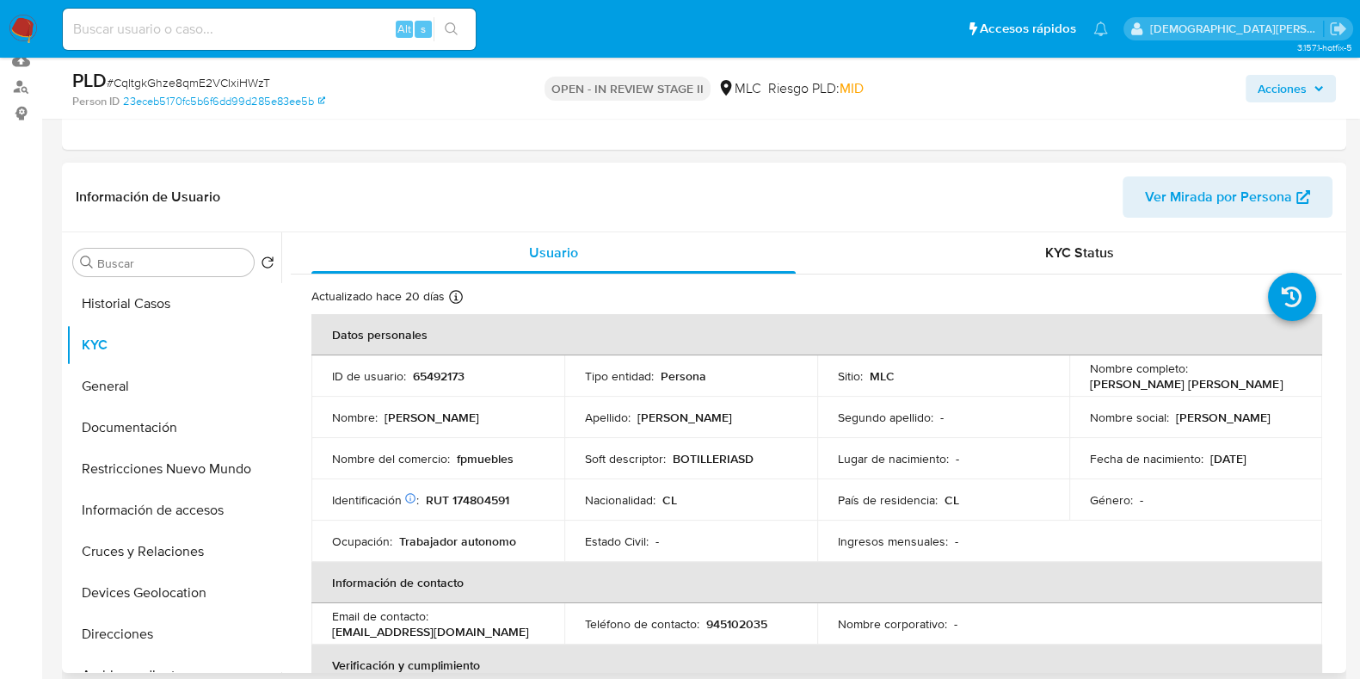
drag, startPoint x: 1137, startPoint y: 382, endPoint x: 1084, endPoint y: 389, distance: 53.8
click at [1084, 389] on td "Nombre completo : [PERSON_NAME] [PERSON_NAME]" at bounding box center [1195, 375] width 253 height 41
click at [1141, 391] on td "Nombre completo : [PERSON_NAME] [PERSON_NAME]" at bounding box center [1195, 375] width 253 height 41
click at [1148, 383] on p "[PERSON_NAME] [PERSON_NAME]" at bounding box center [1186, 383] width 193 height 15
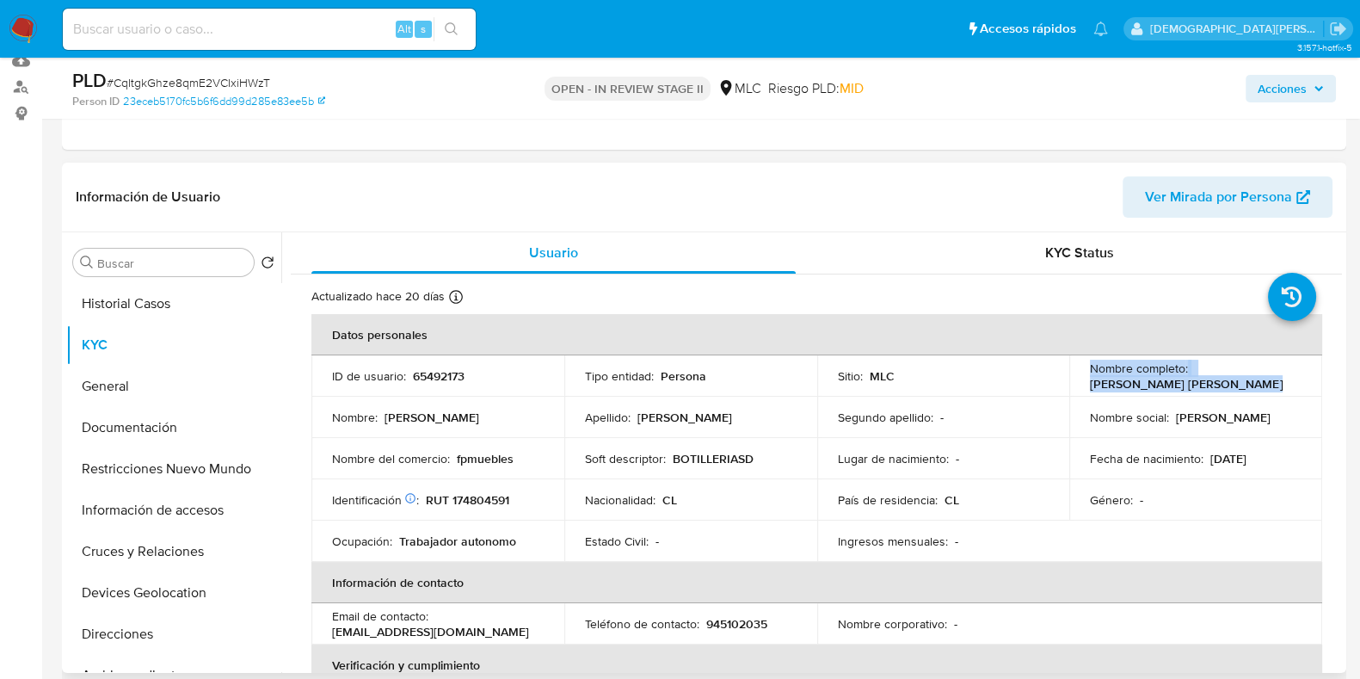
click at [1148, 383] on p "[PERSON_NAME] [PERSON_NAME]" at bounding box center [1186, 383] width 193 height 15
click at [1266, 385] on div "Nombre completo : [PERSON_NAME] [PERSON_NAME]" at bounding box center [1196, 375] width 212 height 31
drag, startPoint x: 1159, startPoint y: 383, endPoint x: 1081, endPoint y: 387, distance: 77.5
click at [1081, 387] on td "Nombre completo : [PERSON_NAME] [PERSON_NAME]" at bounding box center [1195, 375] width 253 height 41
copy p "[PERSON_NAME] [PERSON_NAME]"
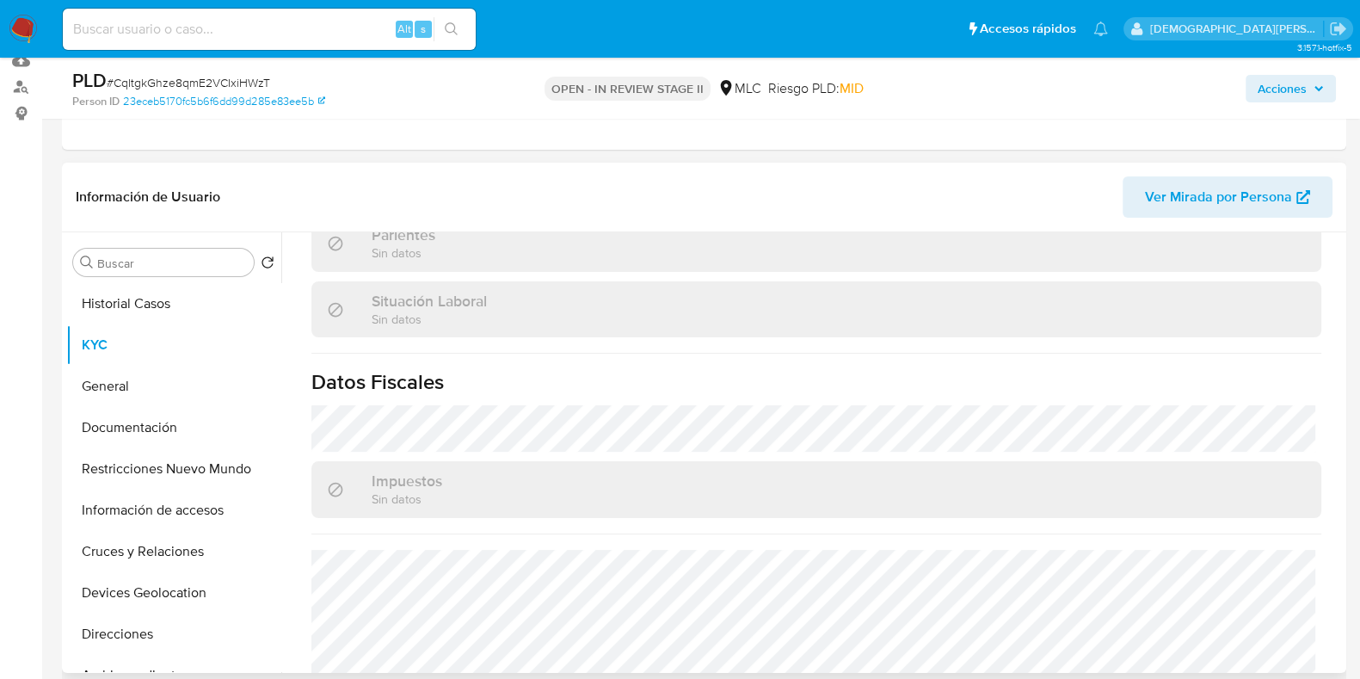
scroll to position [955, 0]
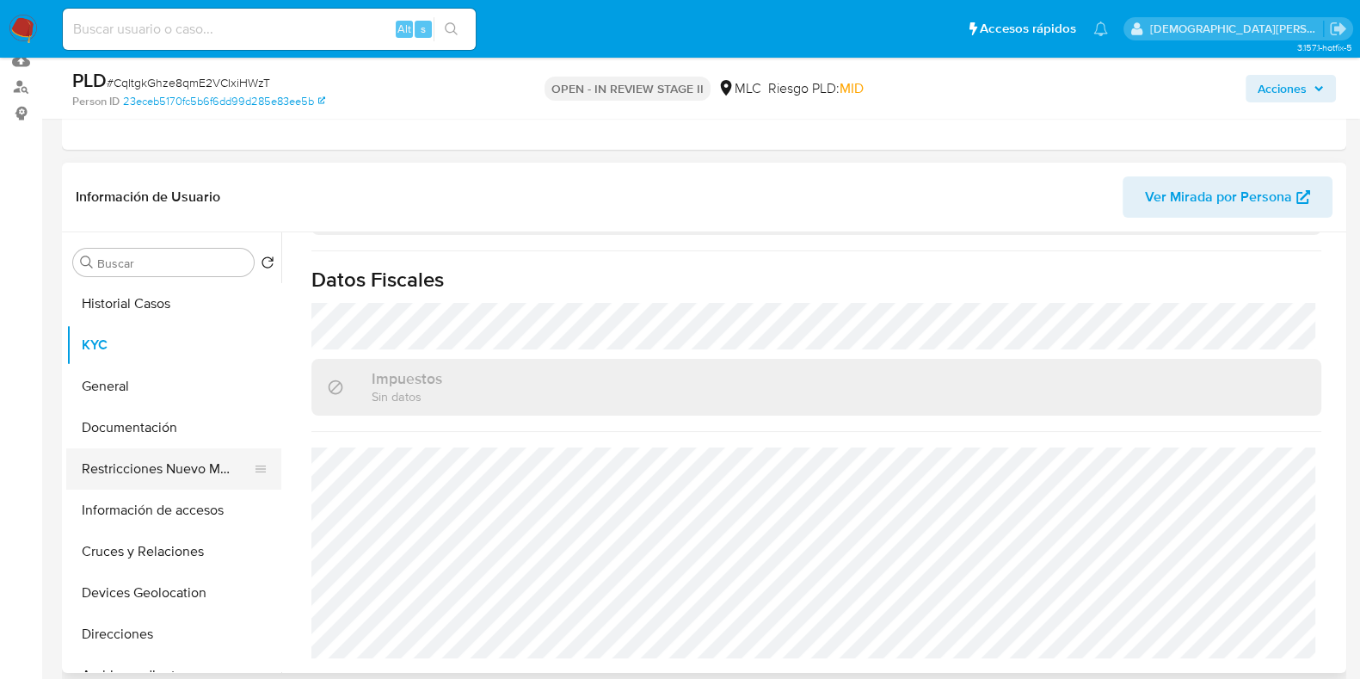
click at [158, 462] on button "Restricciones Nuevo Mundo" at bounding box center [166, 468] width 201 height 41
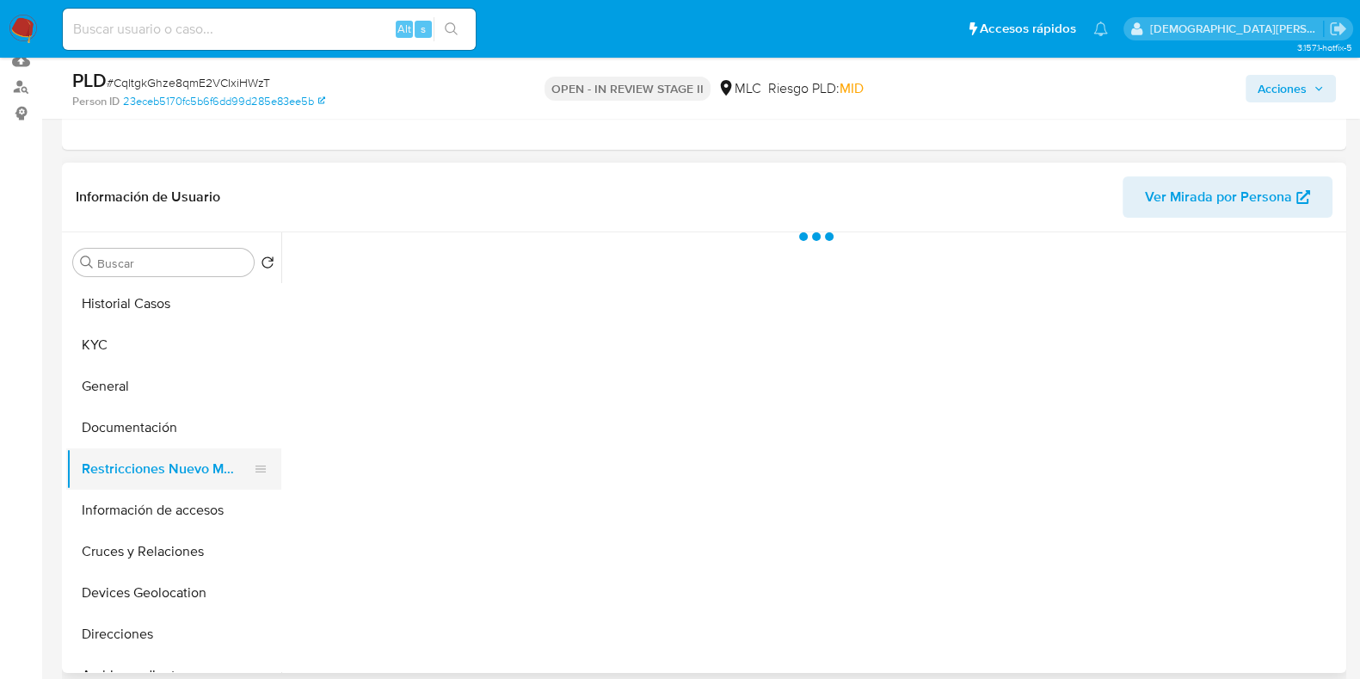
scroll to position [0, 0]
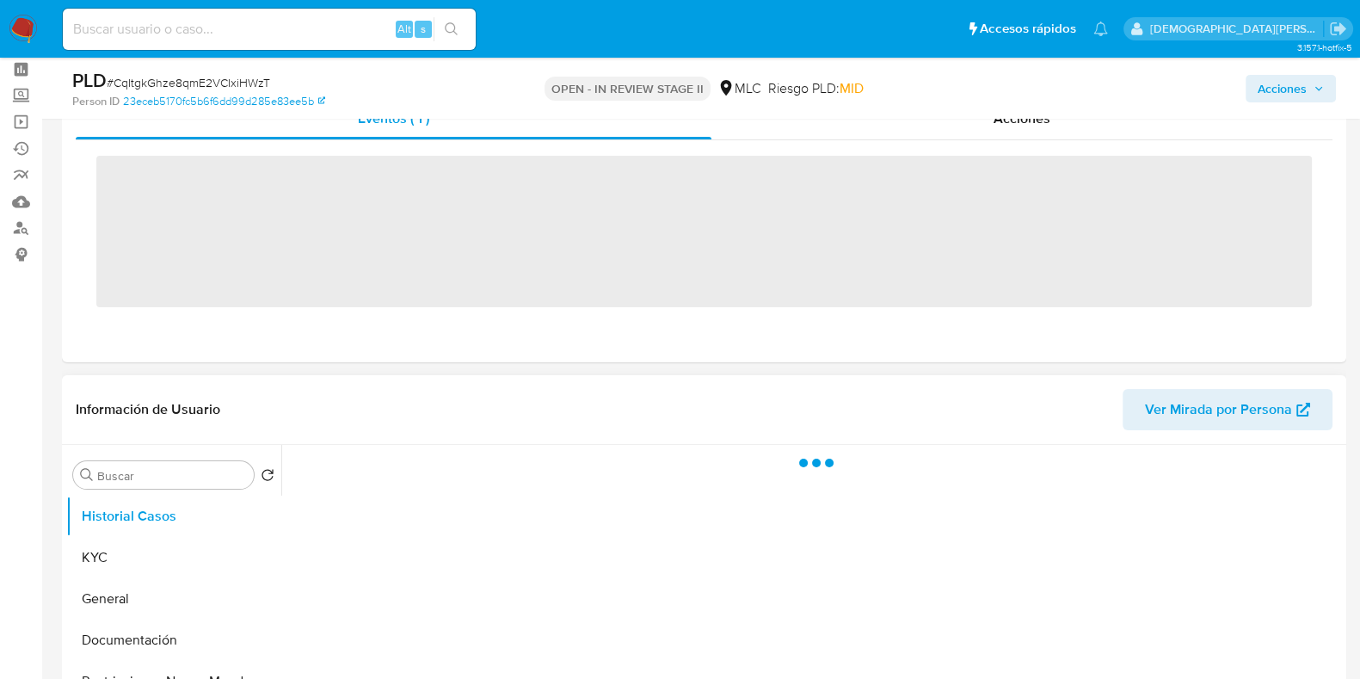
scroll to position [107, 0]
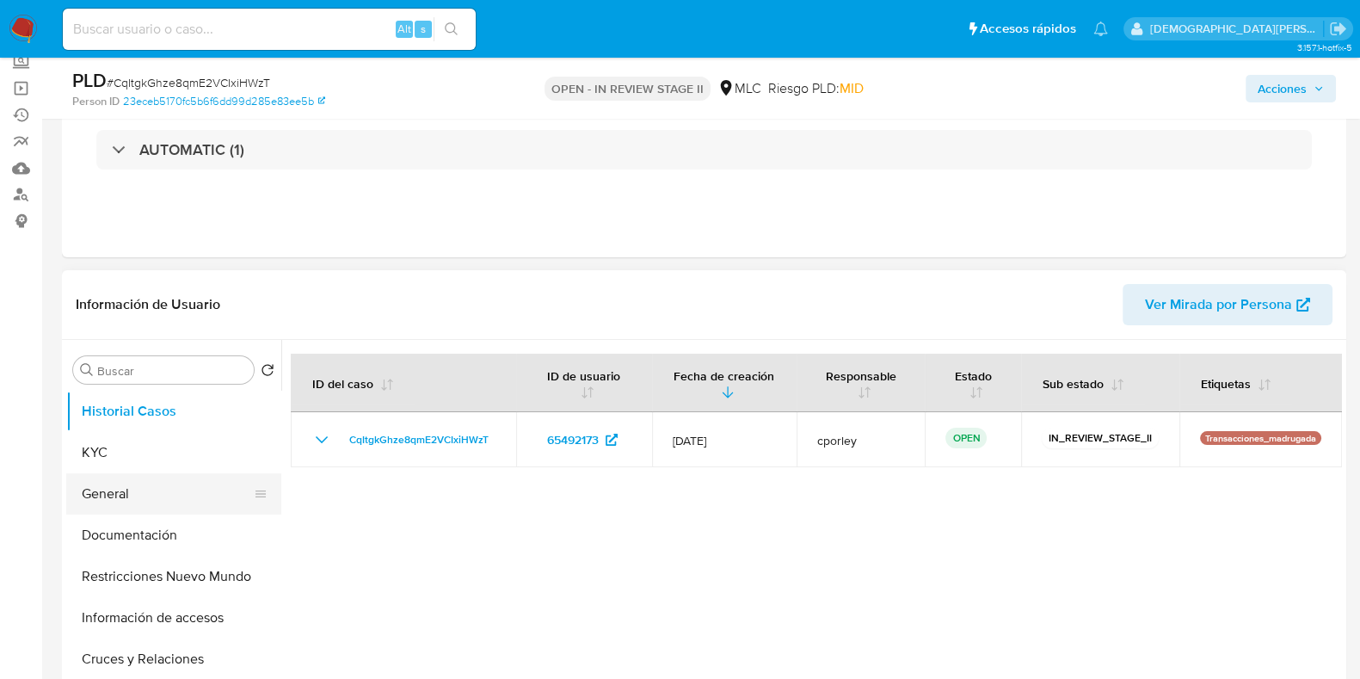
select select "10"
click at [169, 566] on button "Restricciones Nuevo Mundo" at bounding box center [166, 576] width 201 height 41
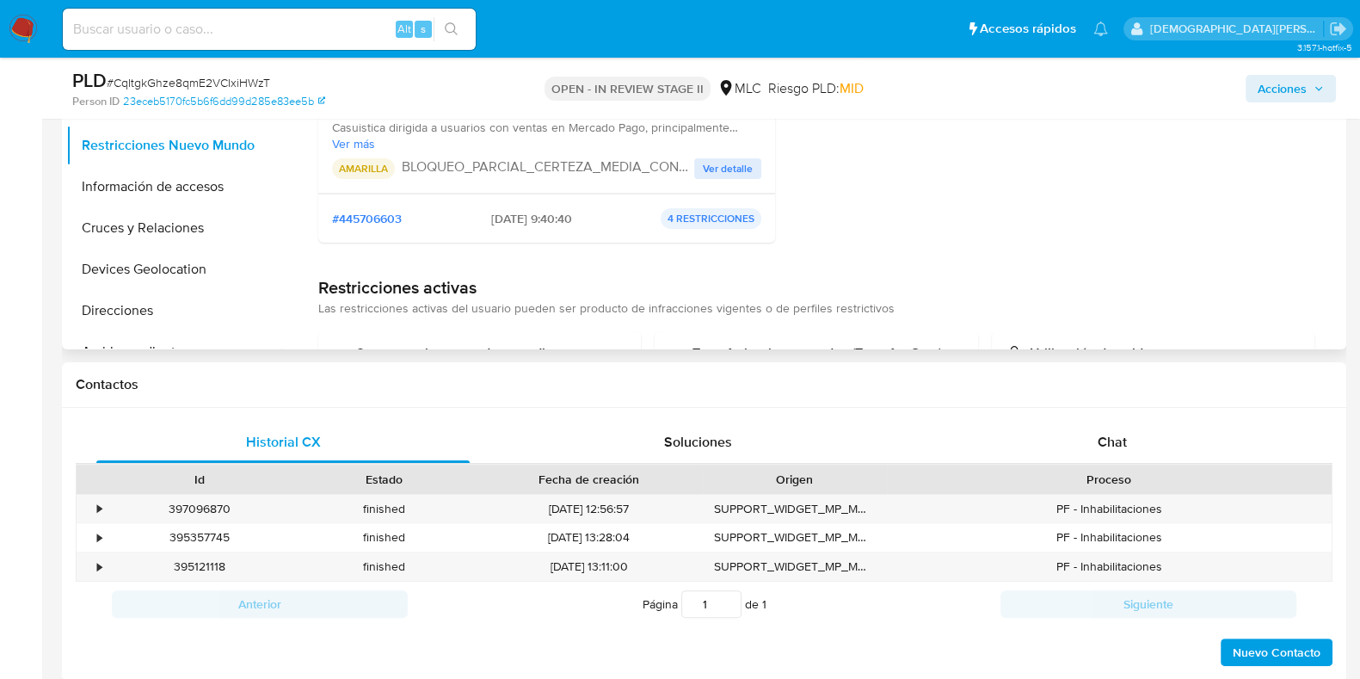
scroll to position [112, 0]
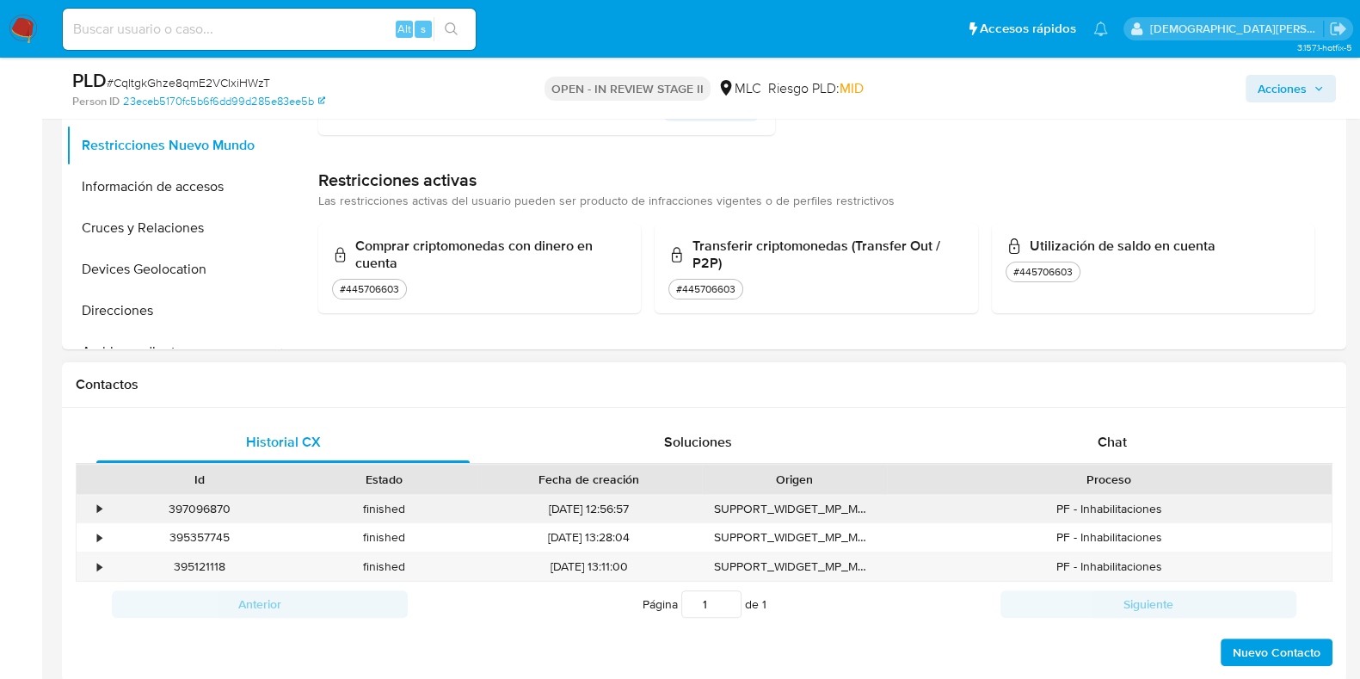
click at [107, 501] on div "397096870" at bounding box center [199, 509] width 185 height 28
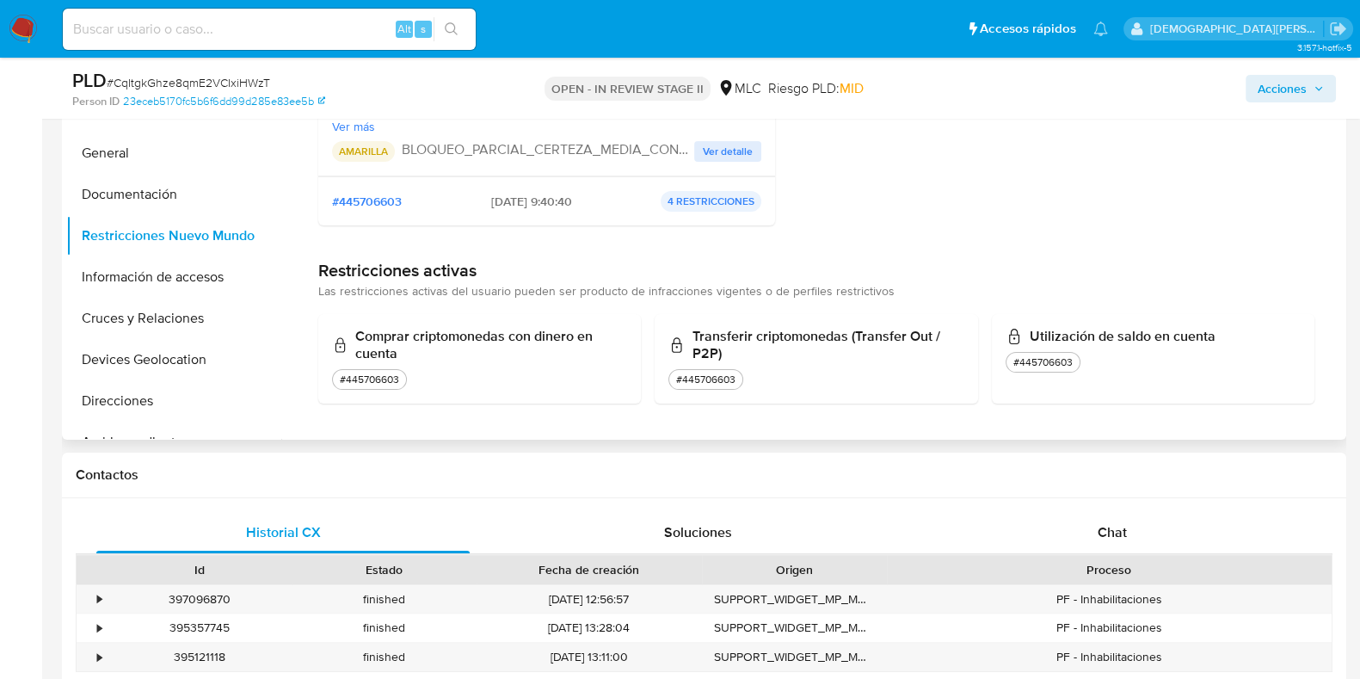
scroll to position [323, 0]
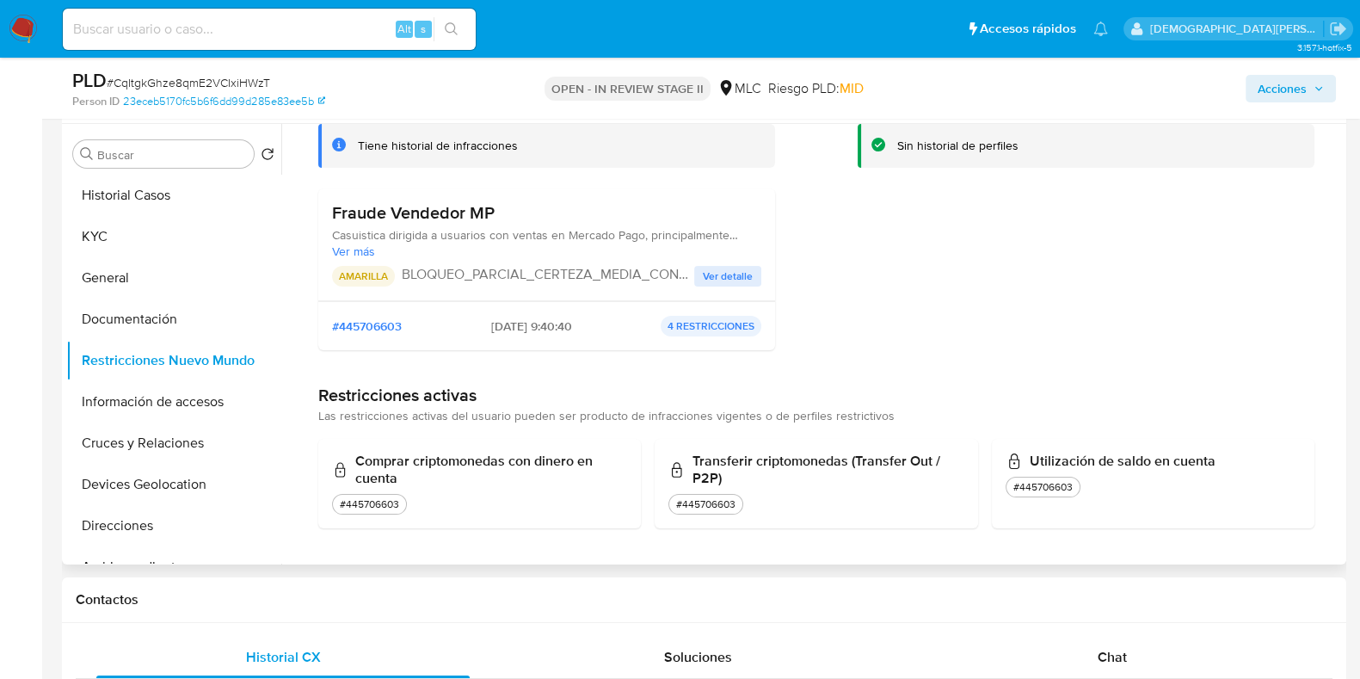
click at [710, 278] on span "Ver detalle" at bounding box center [728, 276] width 50 height 17
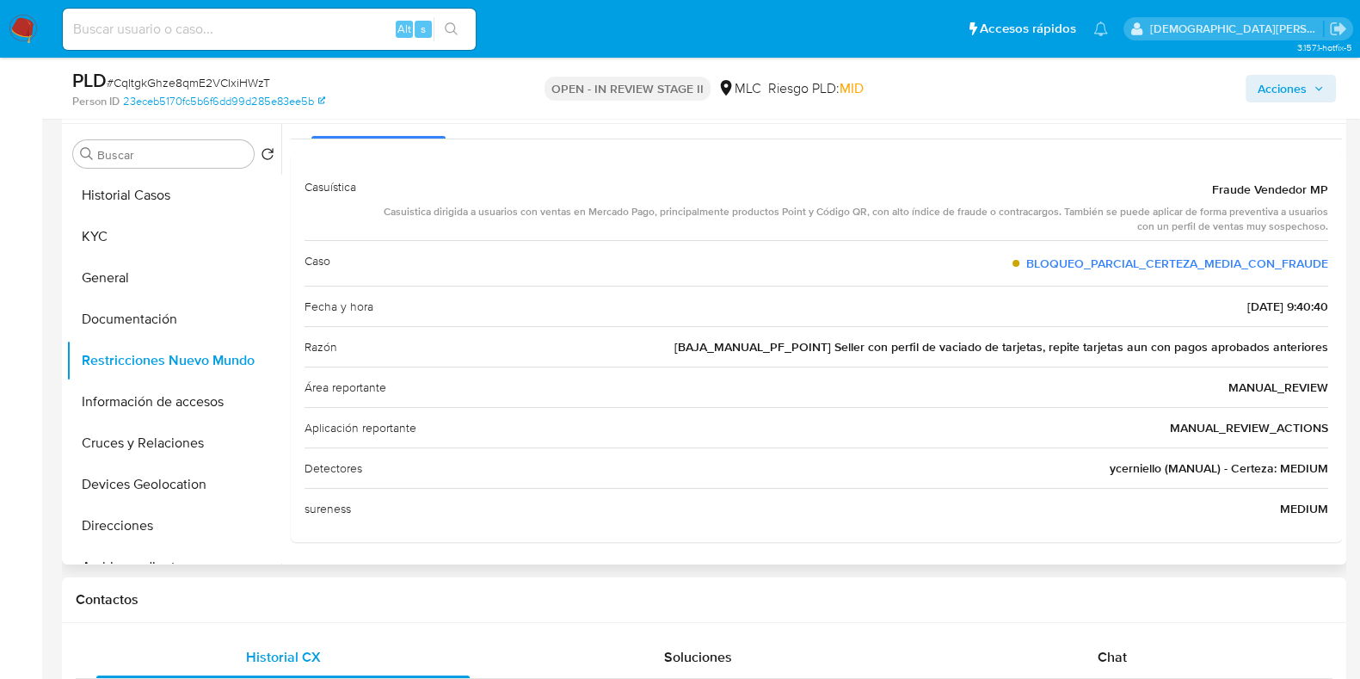
scroll to position [0, 0]
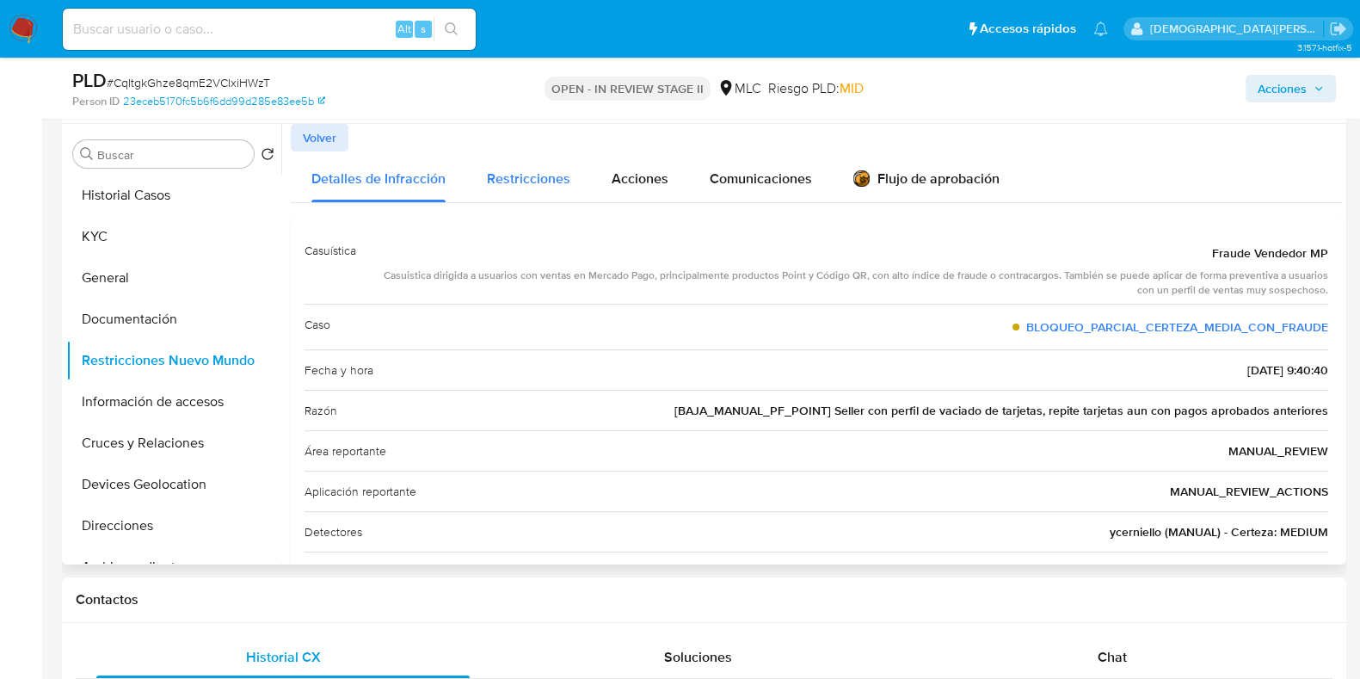
click at [496, 182] on span "Restricciones" at bounding box center [528, 179] width 83 height 20
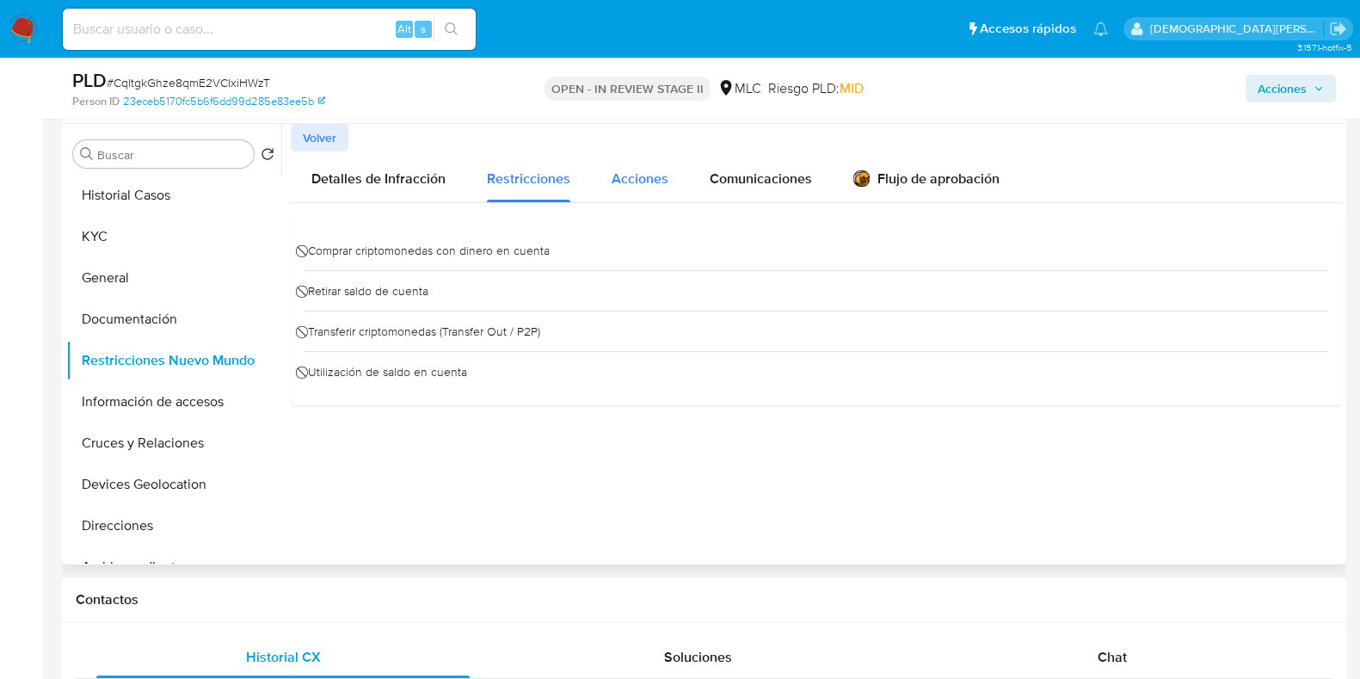
click at [619, 176] on span "Acciones" at bounding box center [640, 179] width 57 height 20
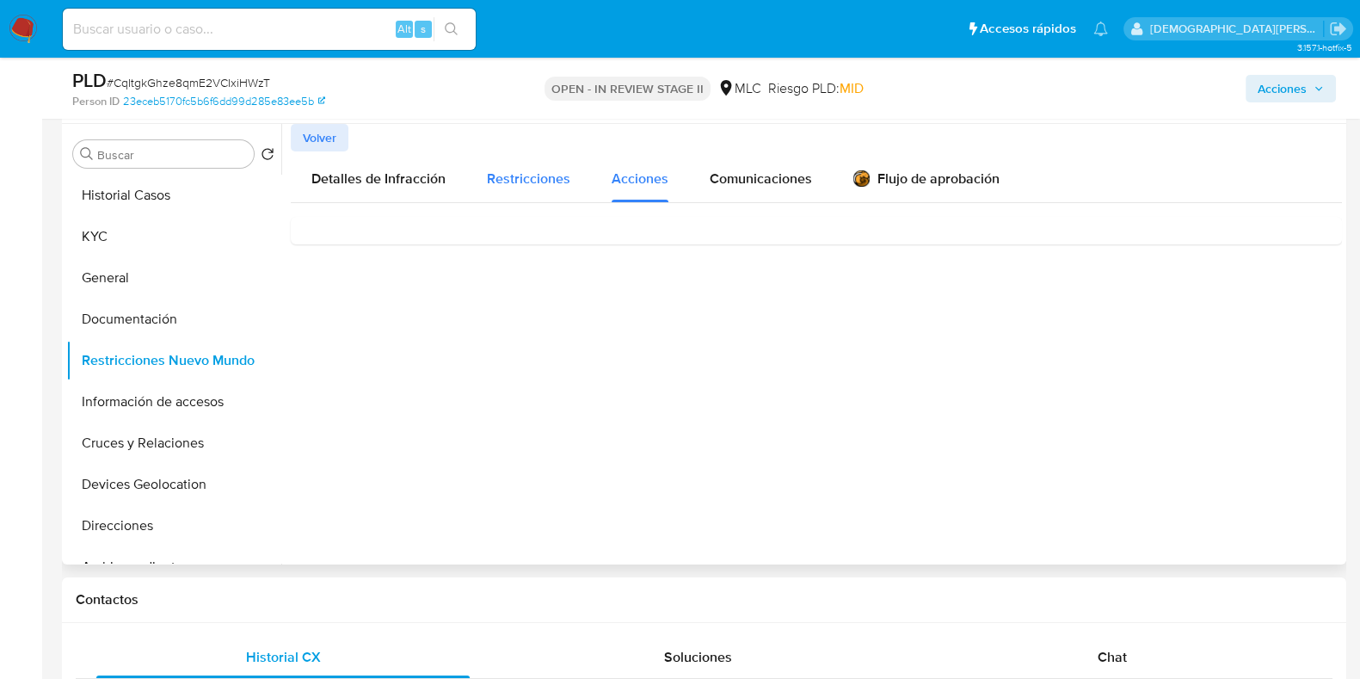
click at [469, 178] on button "Restricciones" at bounding box center [528, 176] width 125 height 51
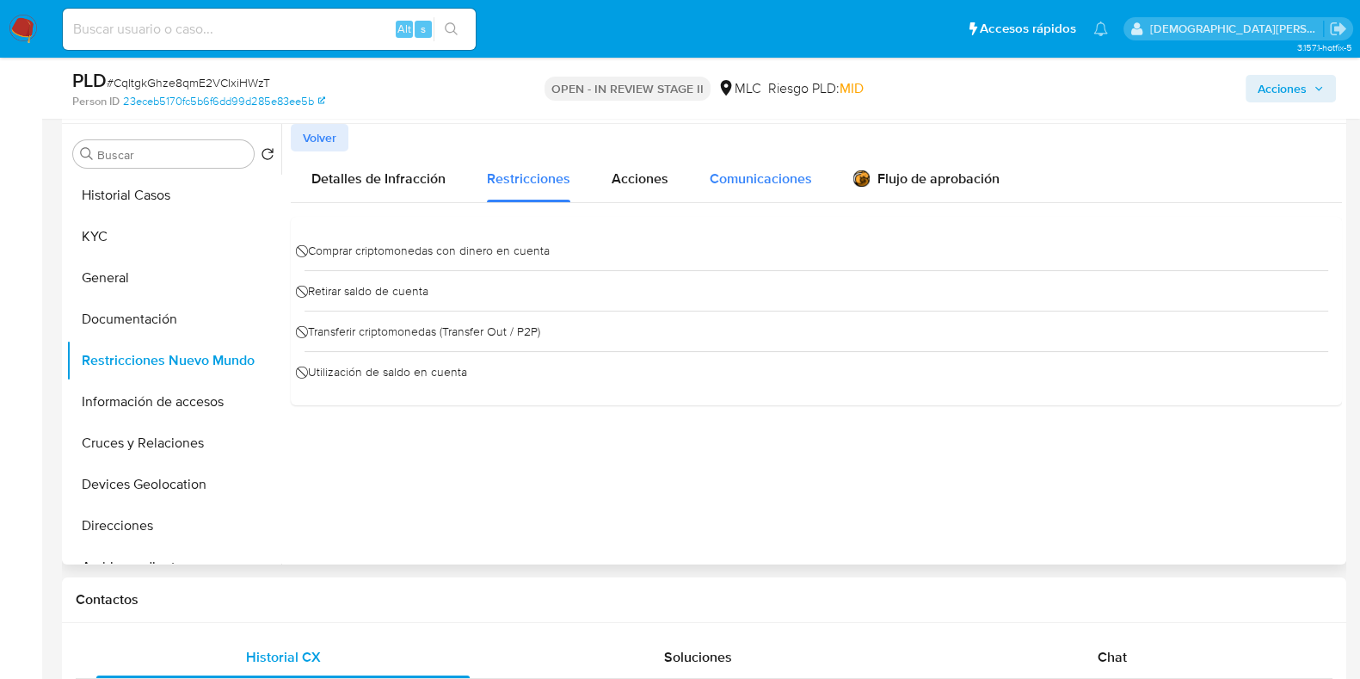
click at [777, 169] on span "Comunicaciones" at bounding box center [761, 179] width 102 height 20
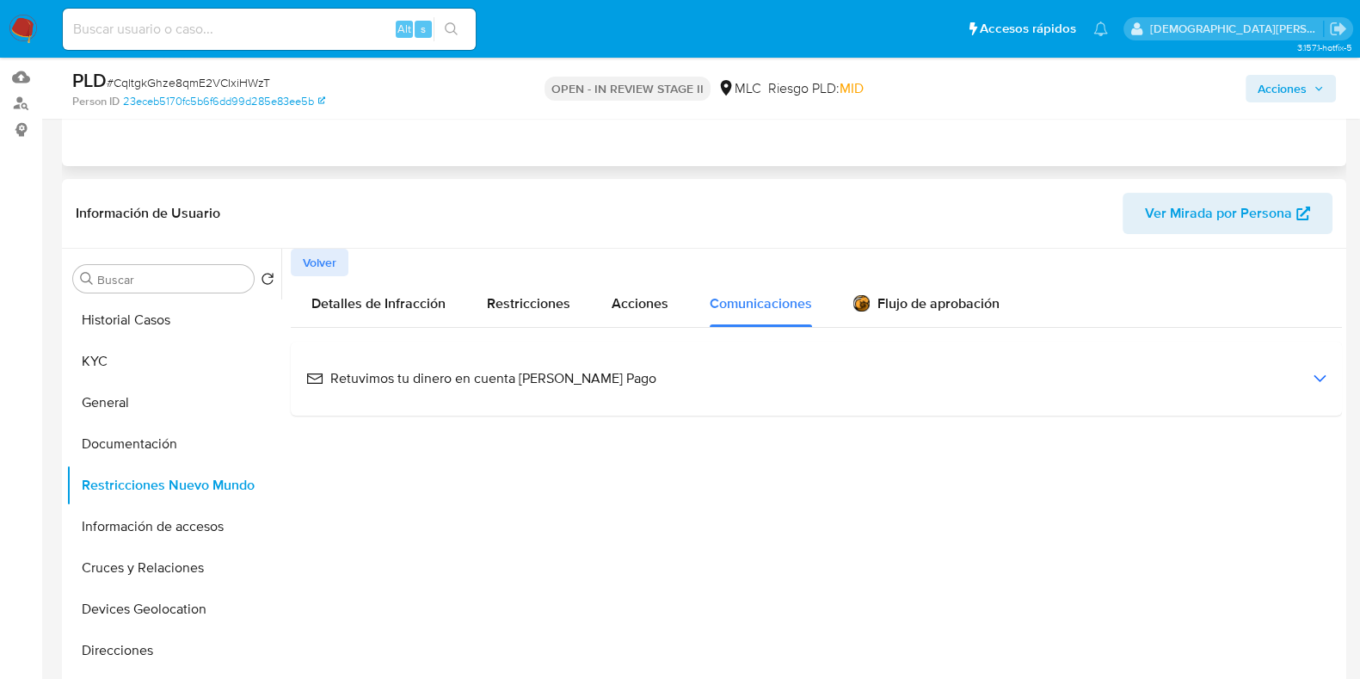
scroll to position [107, 0]
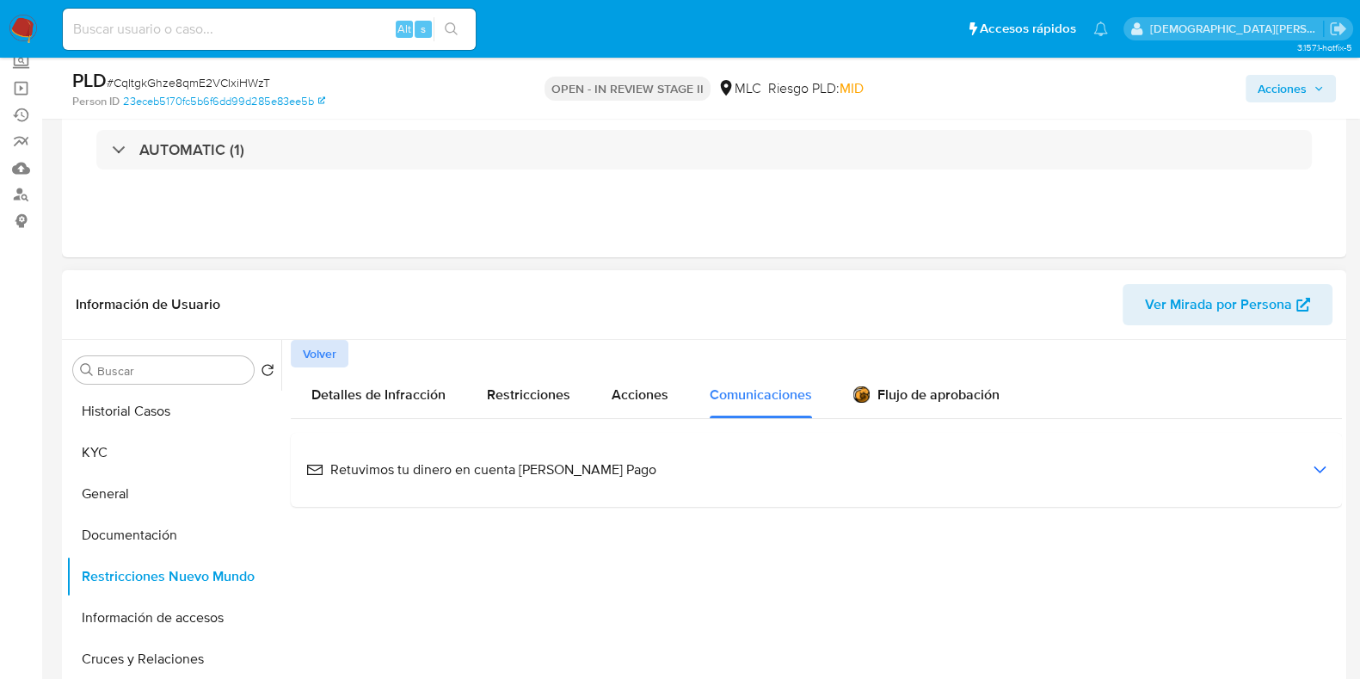
click at [318, 342] on span "Volver" at bounding box center [320, 354] width 34 height 24
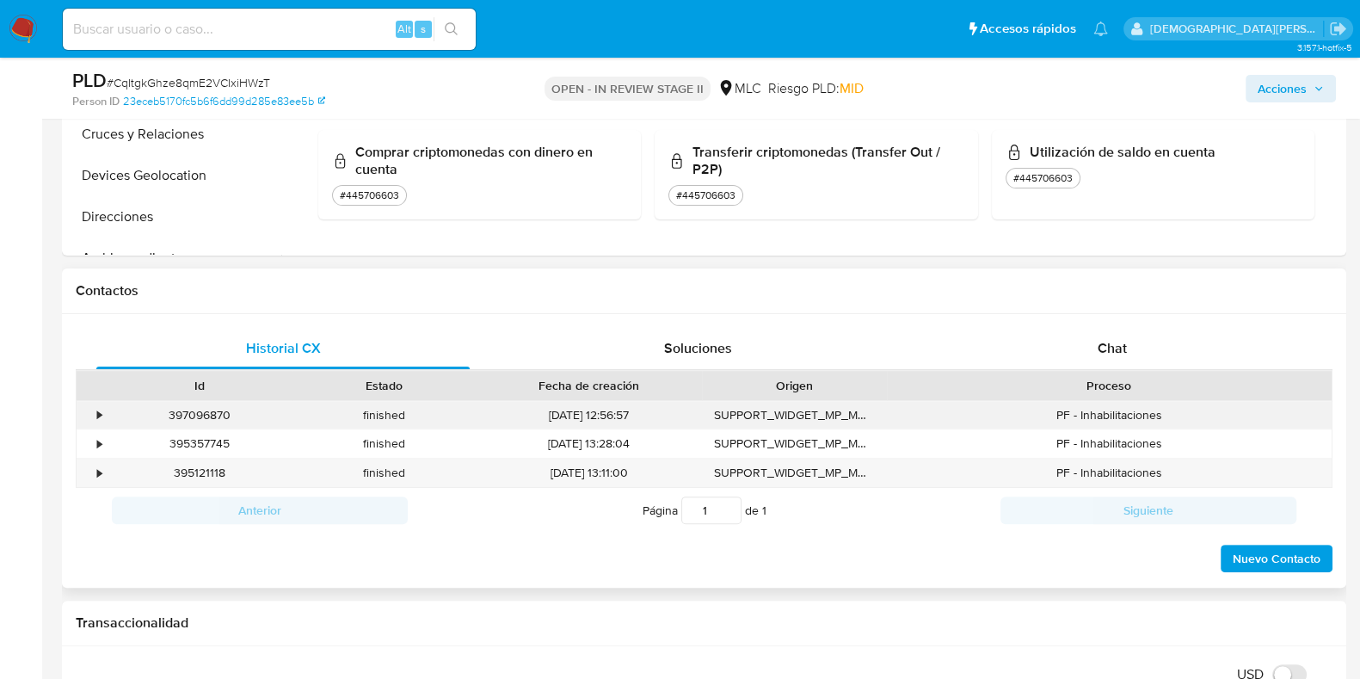
scroll to position [645, 0]
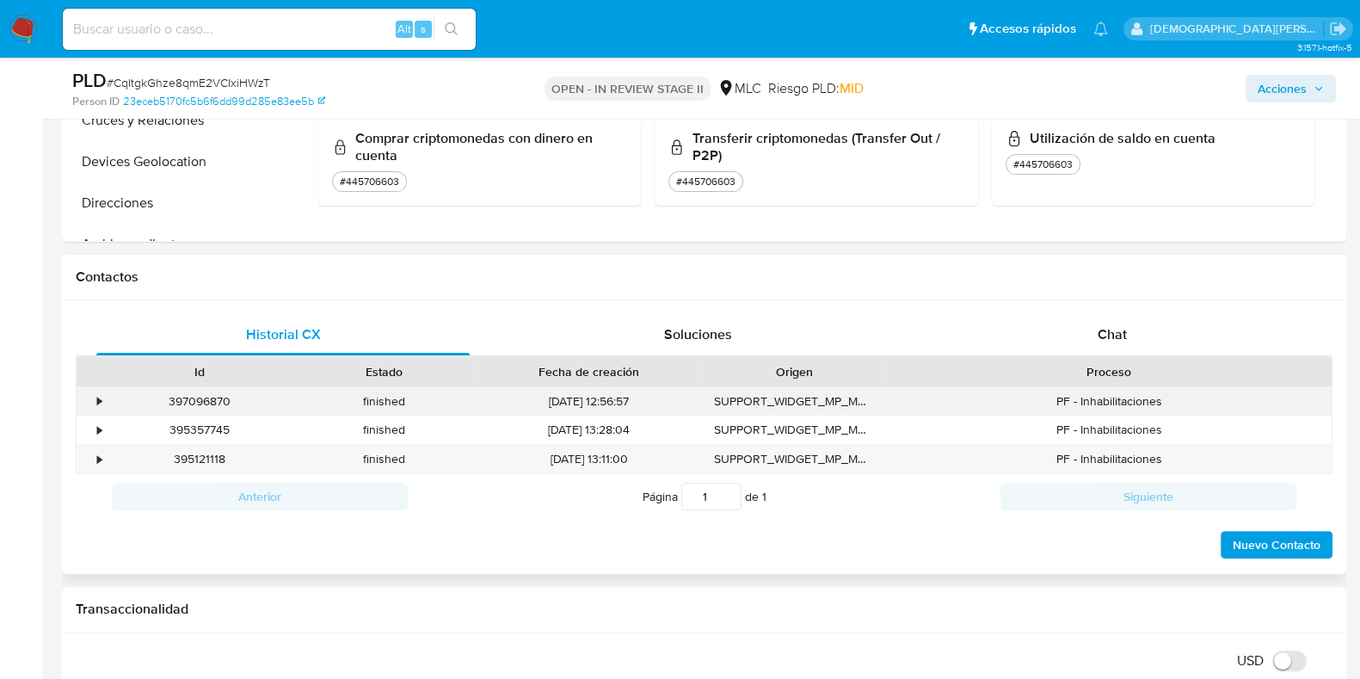
click at [100, 397] on div "•" at bounding box center [99, 401] width 4 height 16
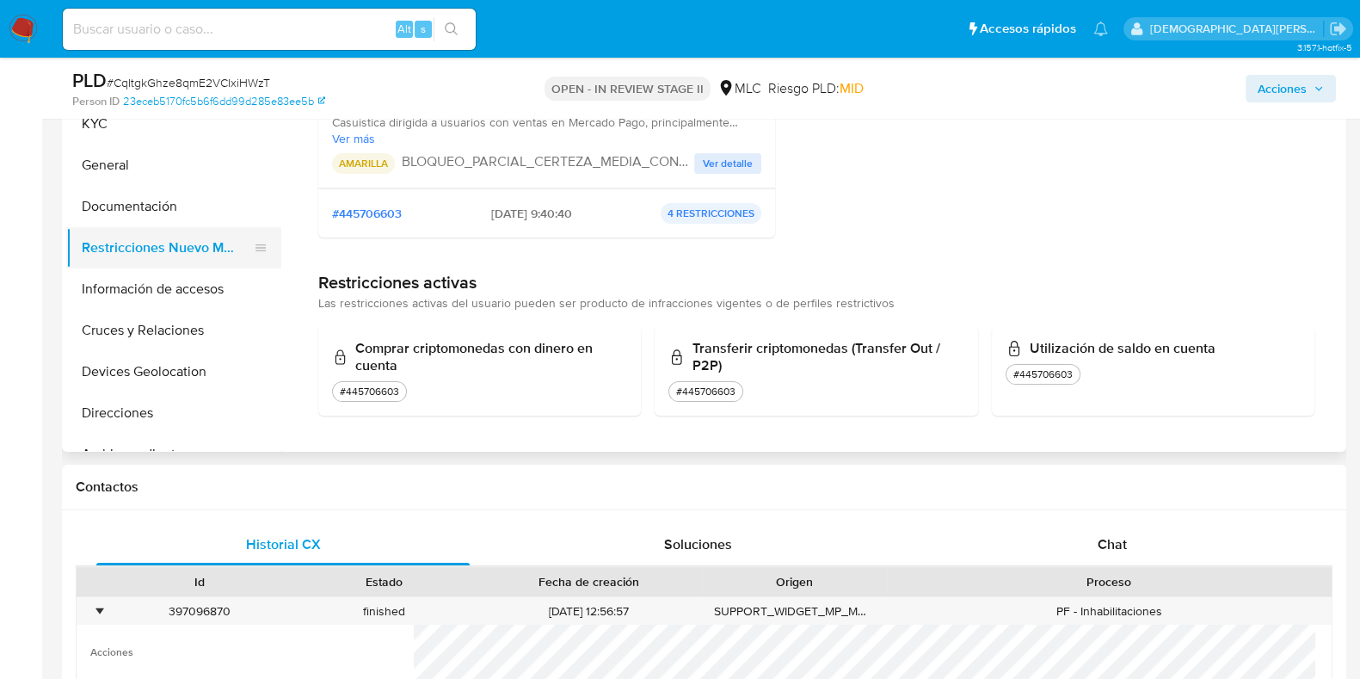
scroll to position [323, 0]
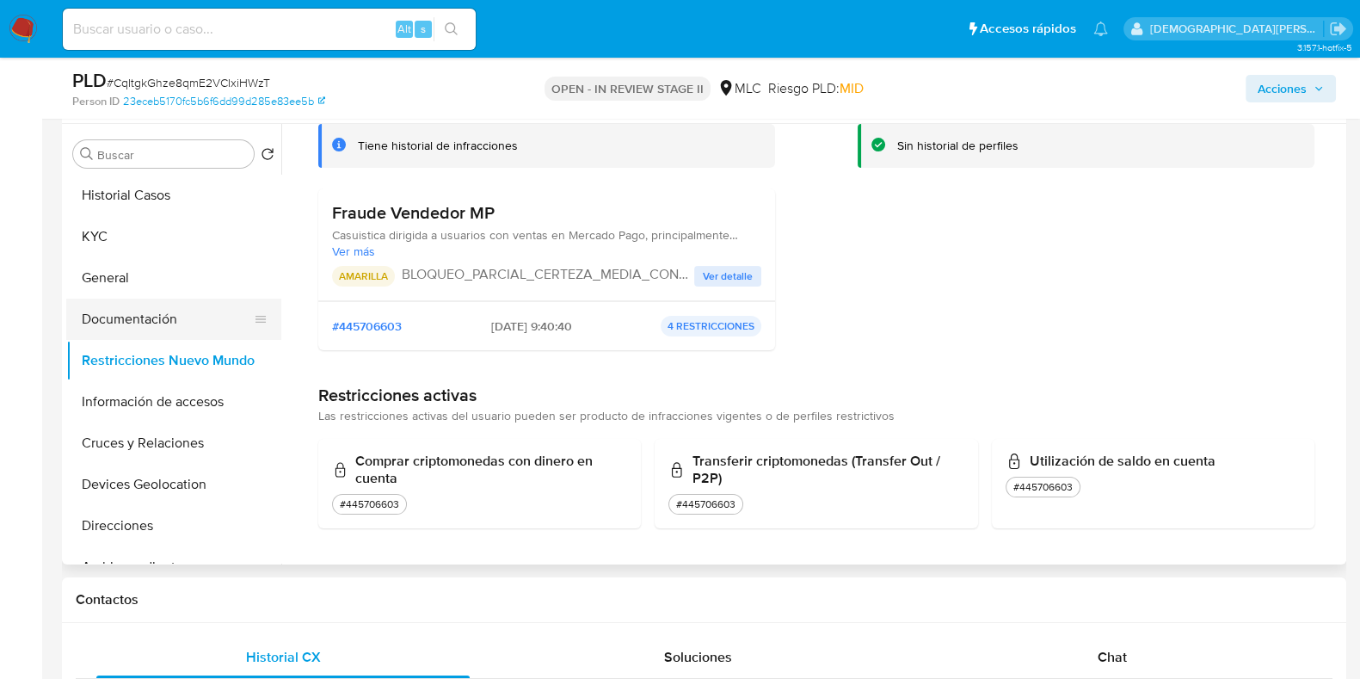
click at [99, 336] on button "Documentación" at bounding box center [166, 319] width 201 height 41
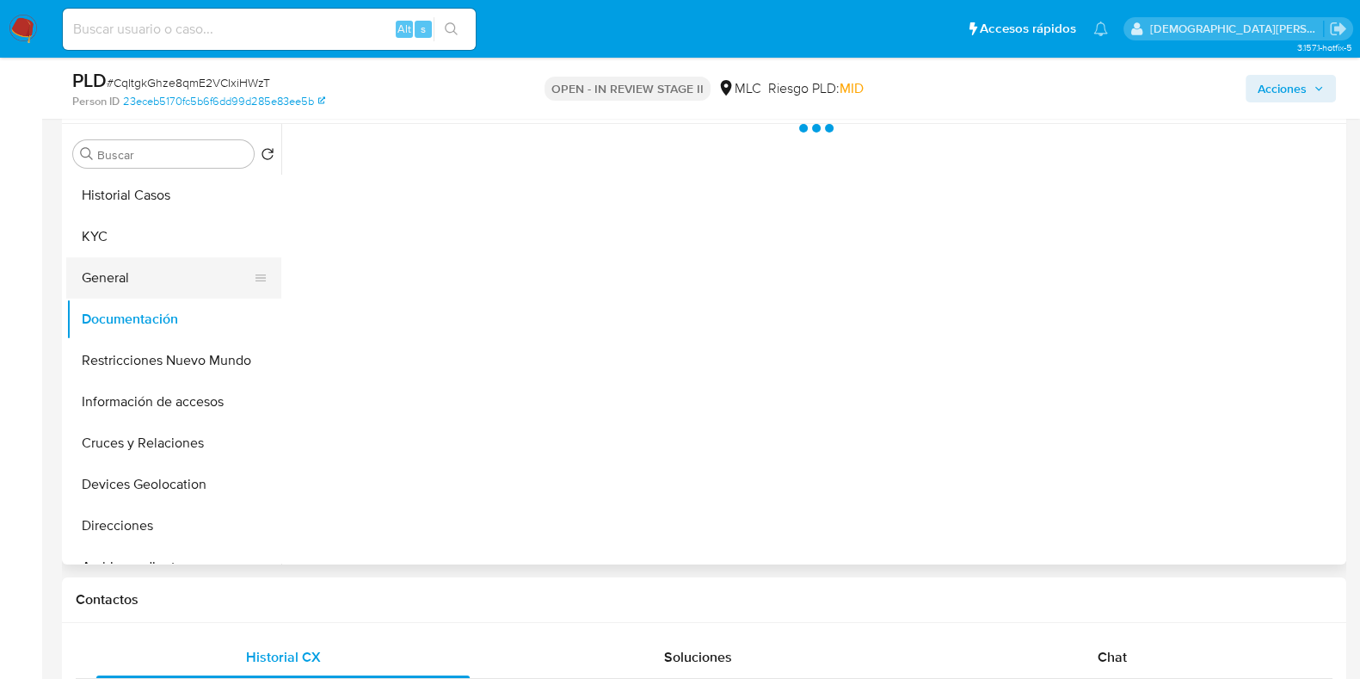
scroll to position [0, 0]
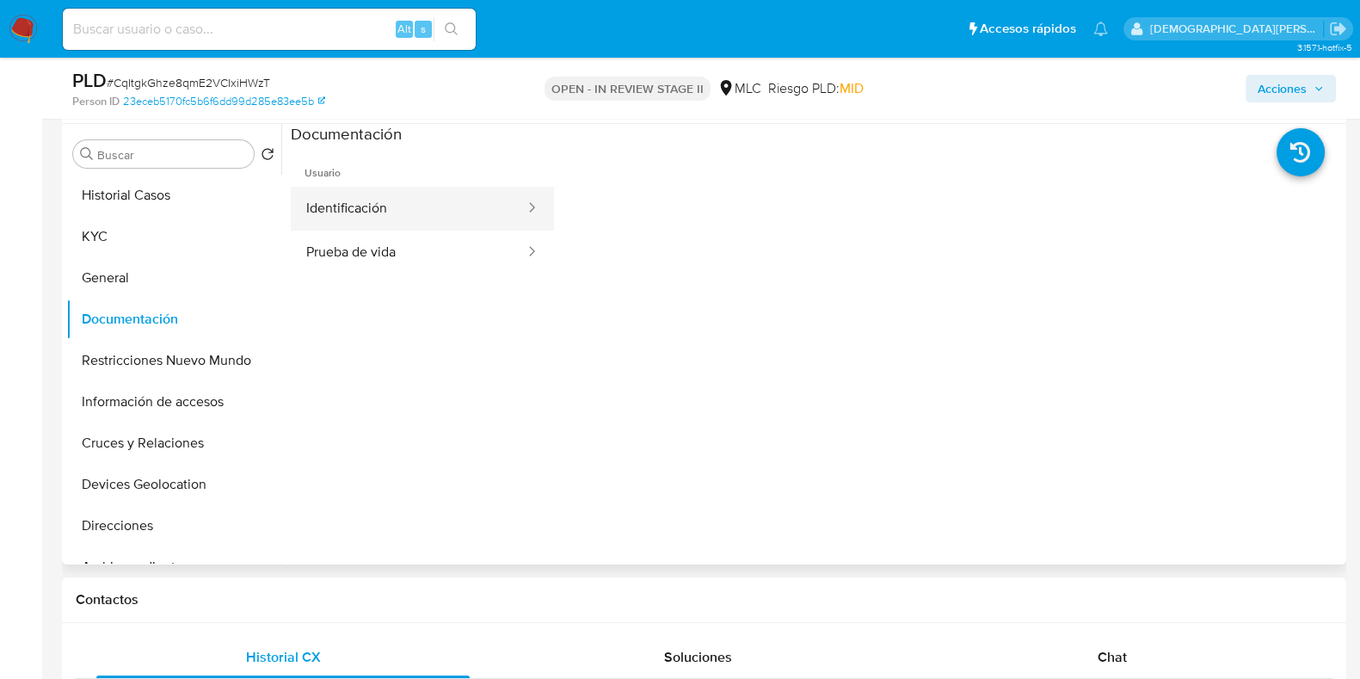
click at [415, 202] on button "Identificación" at bounding box center [409, 209] width 236 height 44
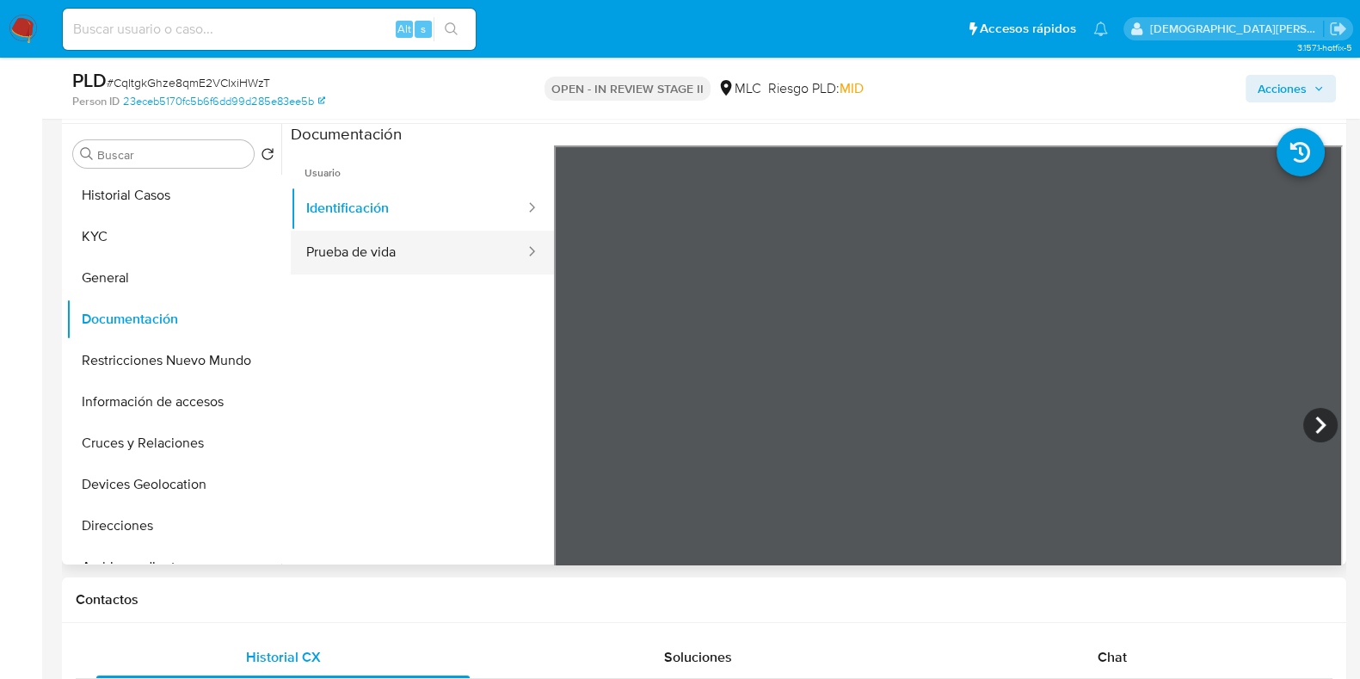
click at [448, 243] on button "Prueba de vida" at bounding box center [409, 253] width 236 height 44
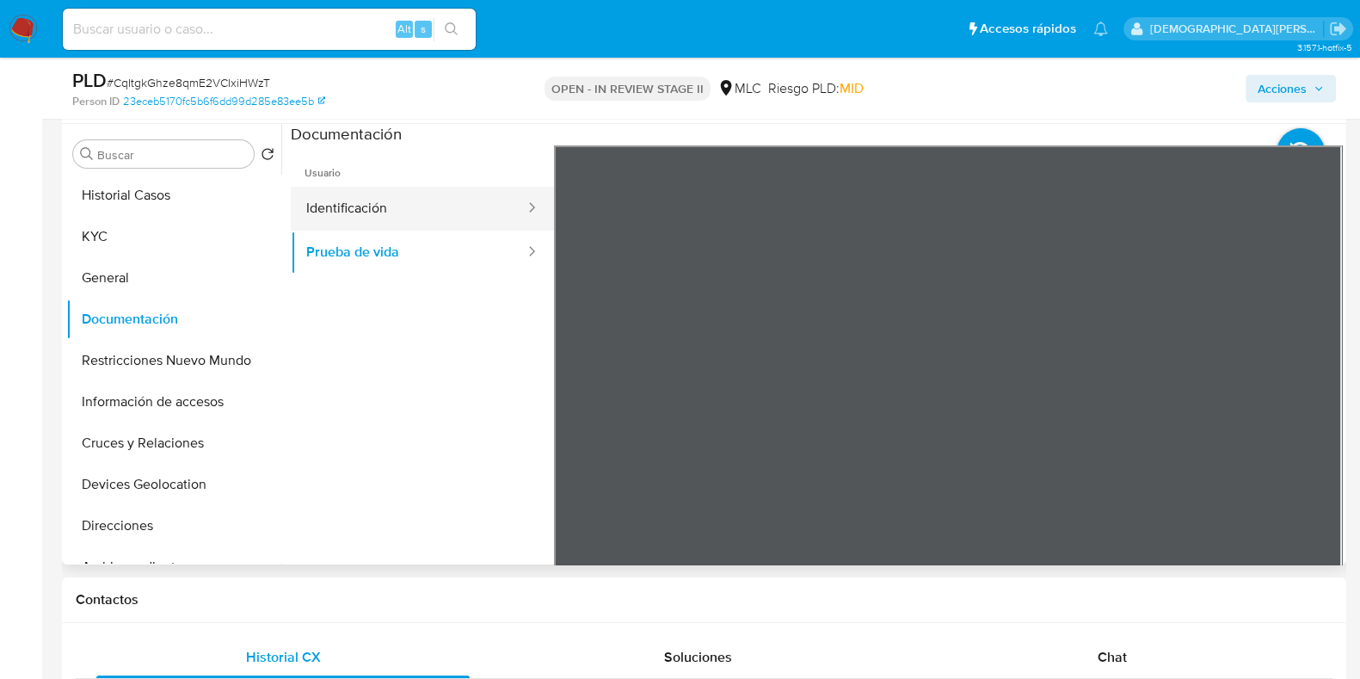
click at [445, 204] on button "Identificación" at bounding box center [409, 209] width 236 height 44
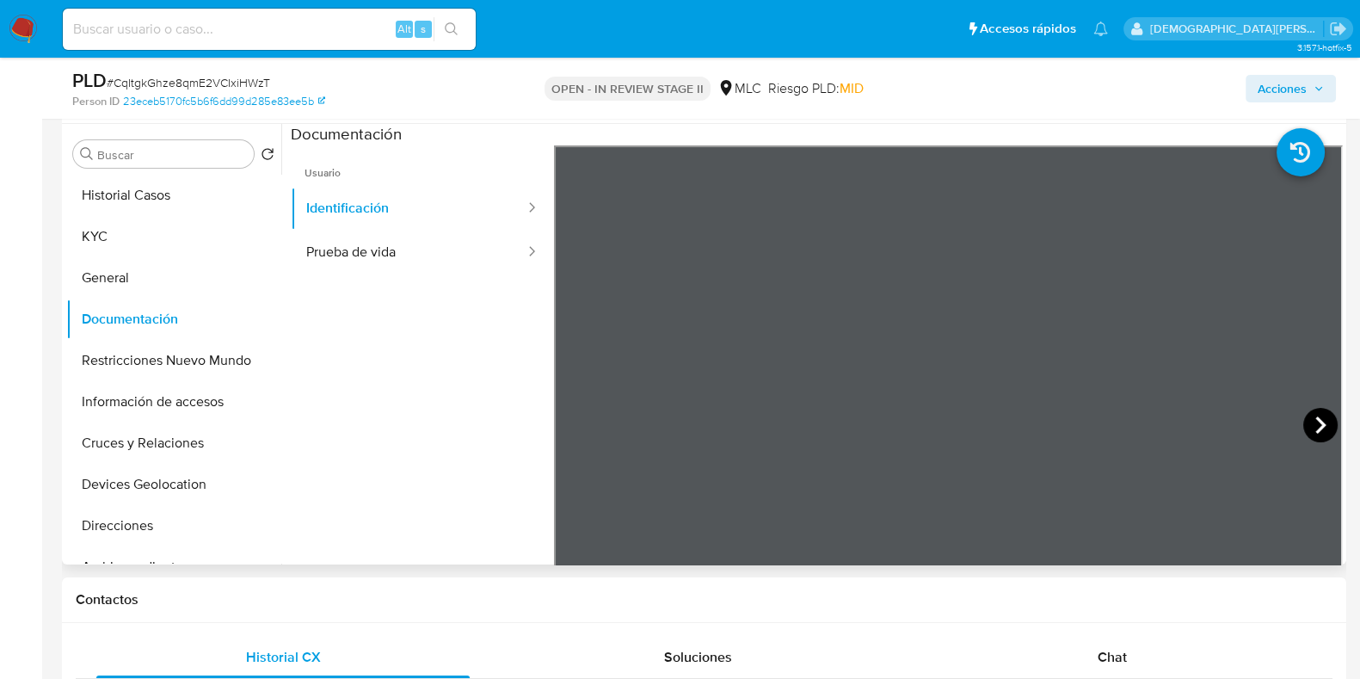
click at [1308, 428] on icon at bounding box center [1320, 425] width 34 height 34
click at [114, 451] on button "Cruces y Relaciones" at bounding box center [166, 442] width 201 height 41
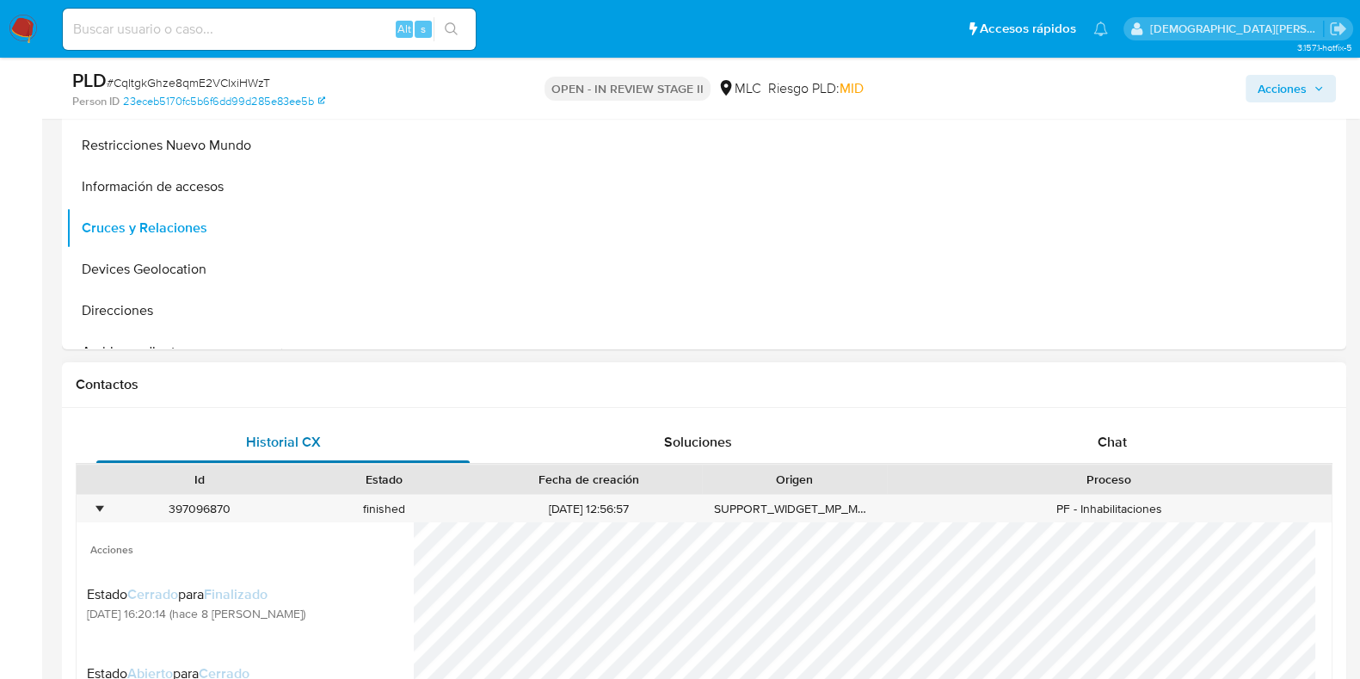
scroll to position [323, 0]
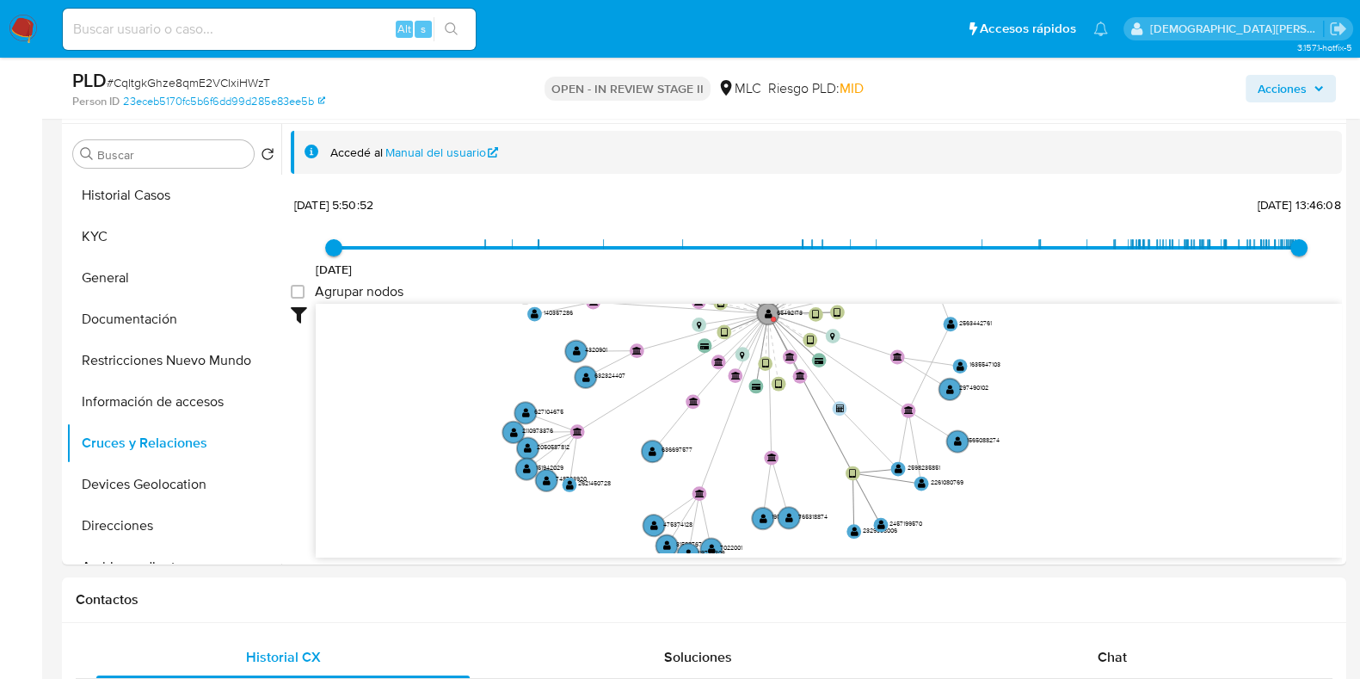
drag, startPoint x: 455, startPoint y: 418, endPoint x: 471, endPoint y: 335, distance: 84.9
click at [471, 335] on icon "device-62fd1a1e08813b0019a78488  user-65492173  65492173 device-6428c01e08813…" at bounding box center [829, 428] width 1026 height 249
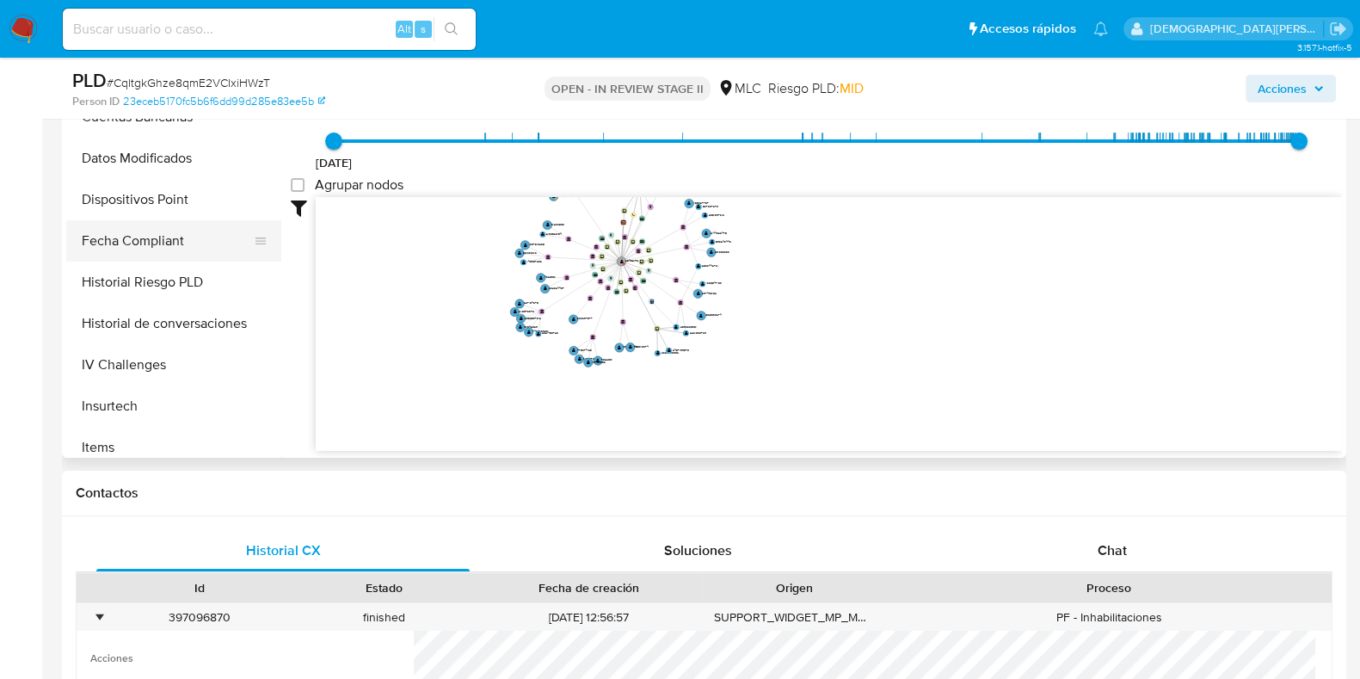
scroll to position [538, 0]
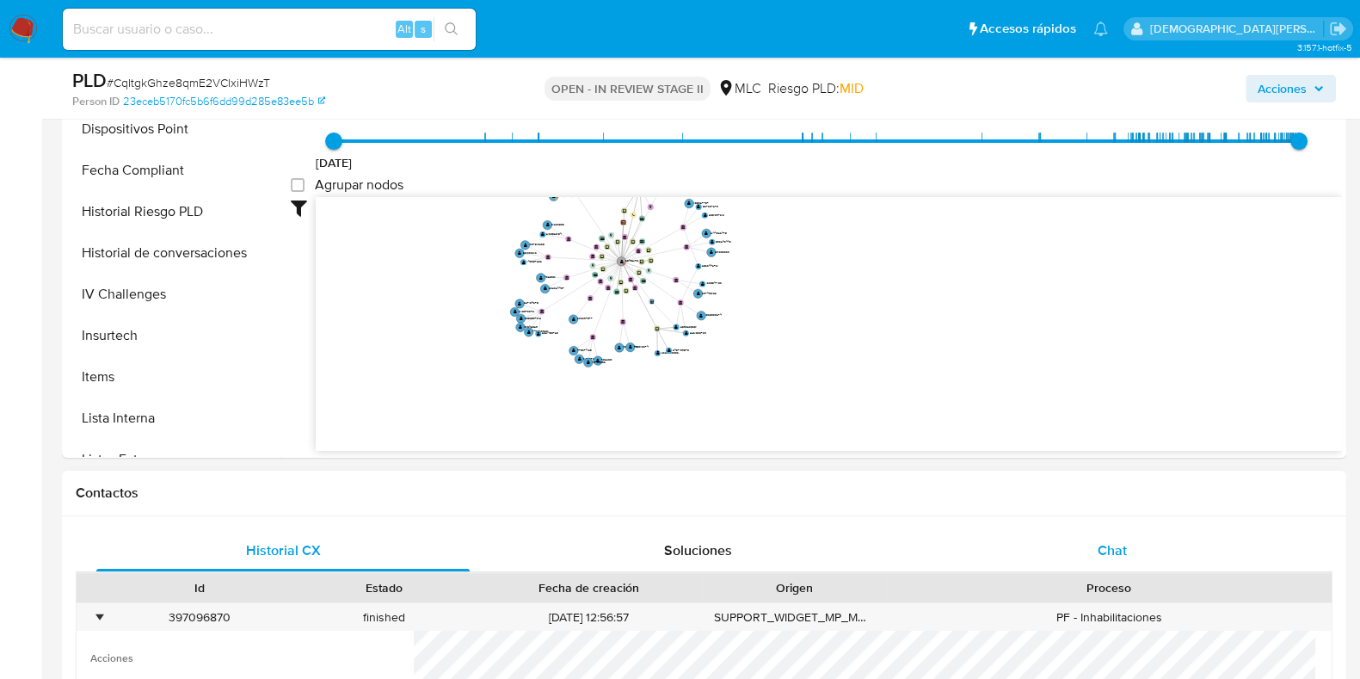
click at [1050, 557] on div "Chat" at bounding box center [1112, 550] width 373 height 41
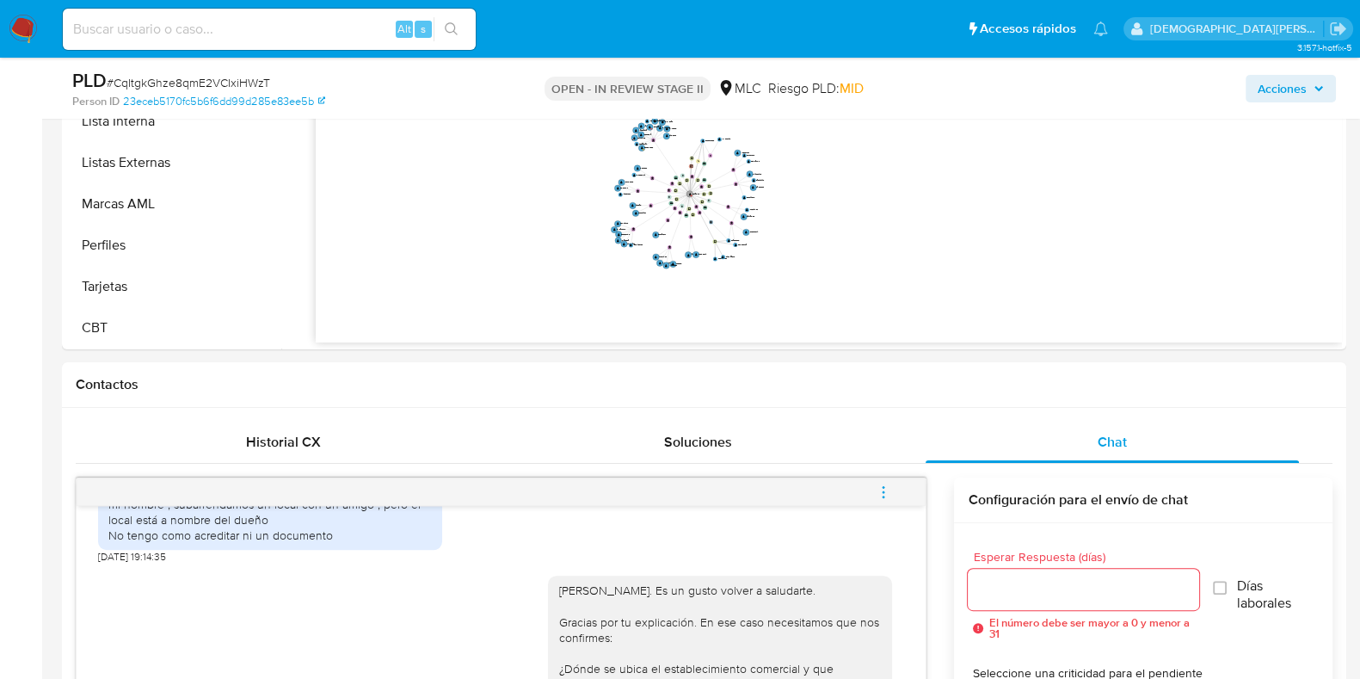
click at [1270, 94] on span "Acciones" at bounding box center [1282, 89] width 49 height 28
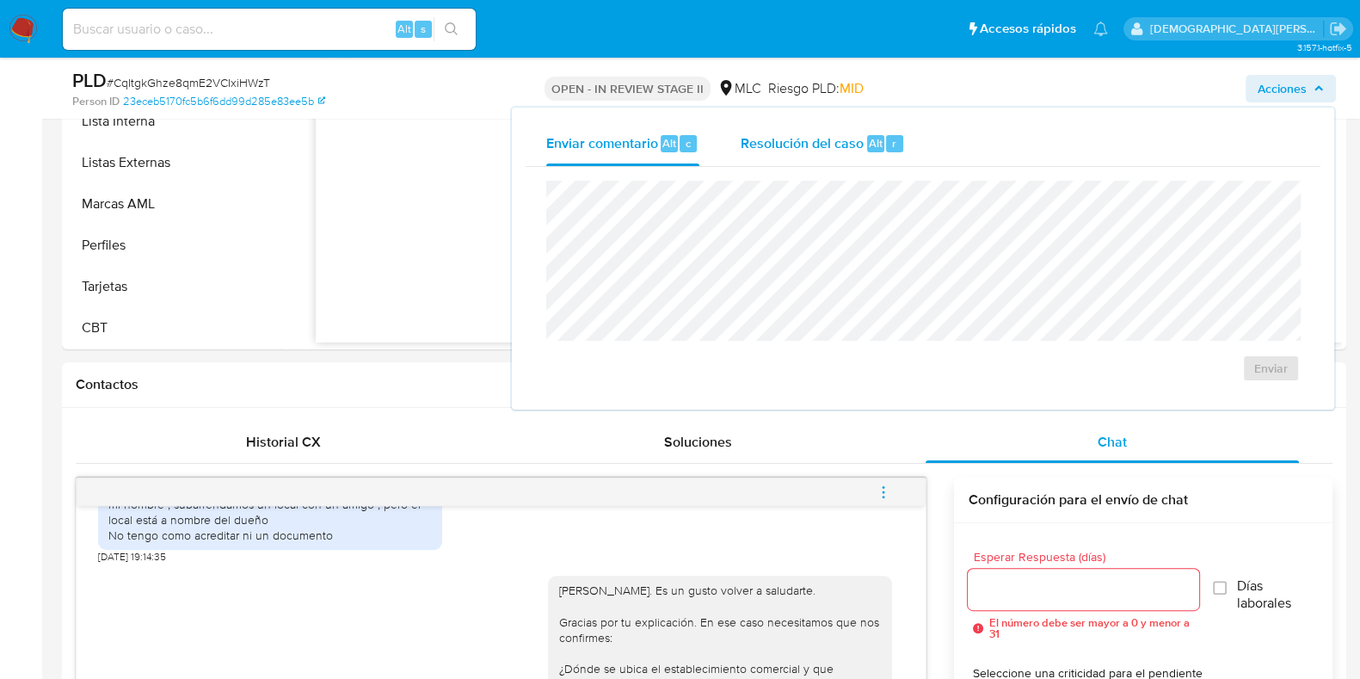
click at [815, 144] on span "Resolución del caso" at bounding box center [802, 142] width 123 height 20
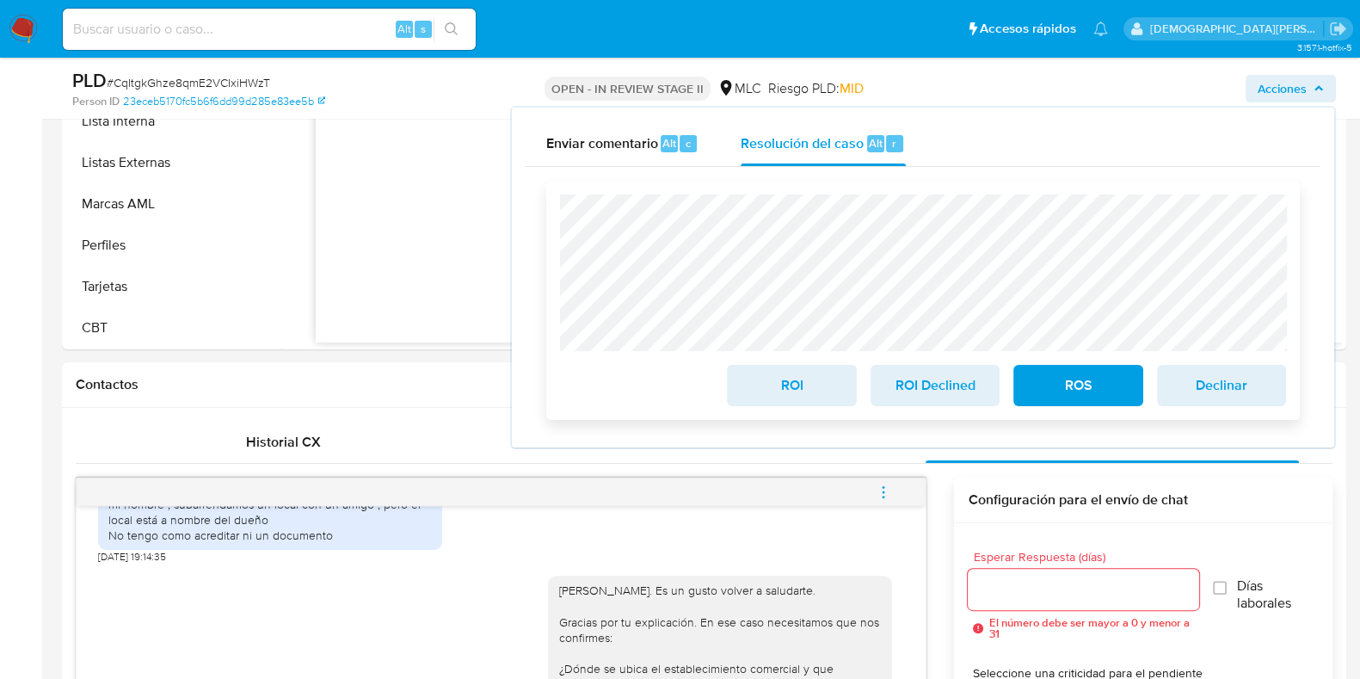
click at [1047, 374] on span "ROS" at bounding box center [1078, 385] width 84 height 38
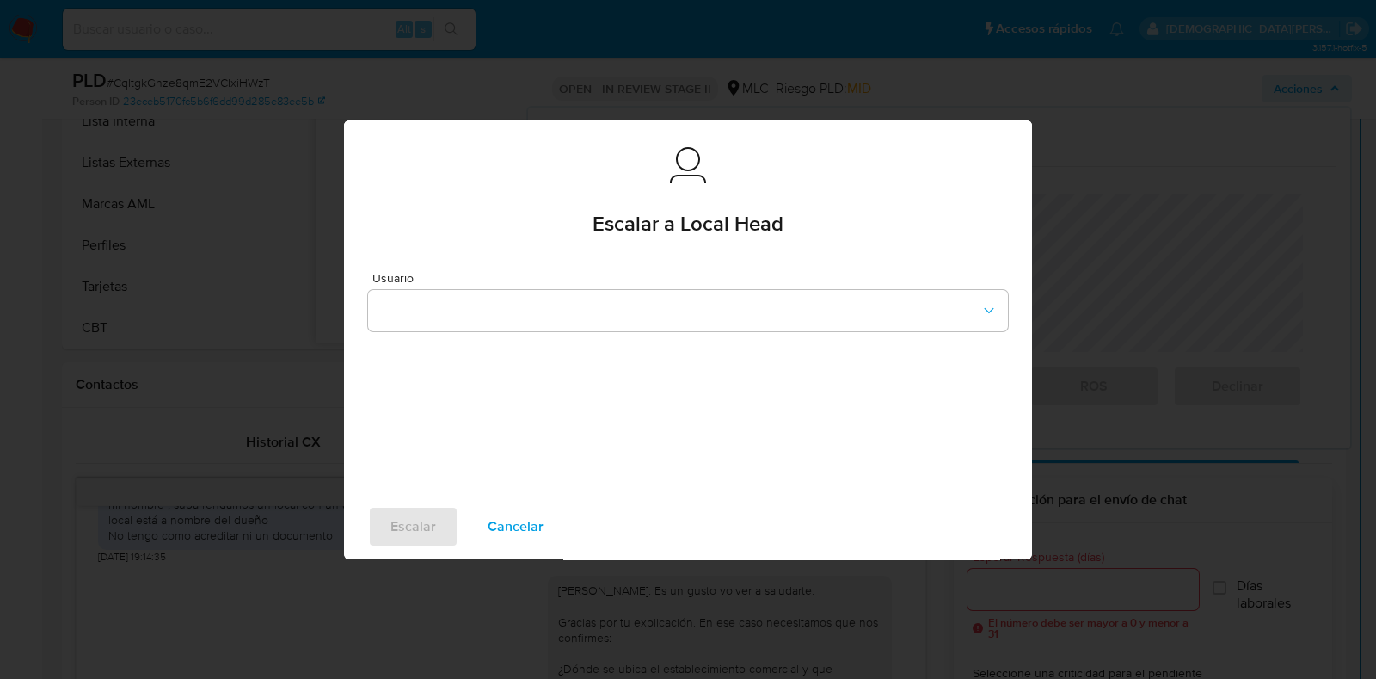
click at [481, 526] on button "Cancelar" at bounding box center [515, 526] width 101 height 41
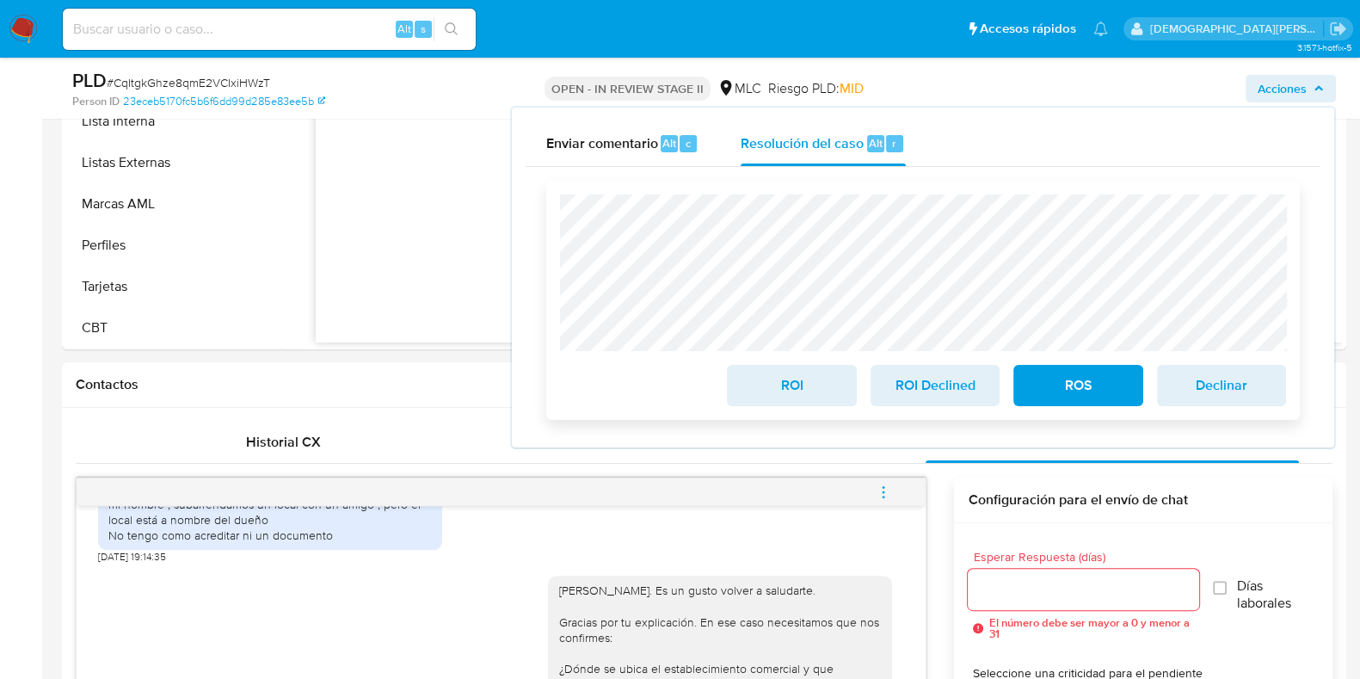
click at [1057, 373] on span "ROS" at bounding box center [1078, 385] width 84 height 38
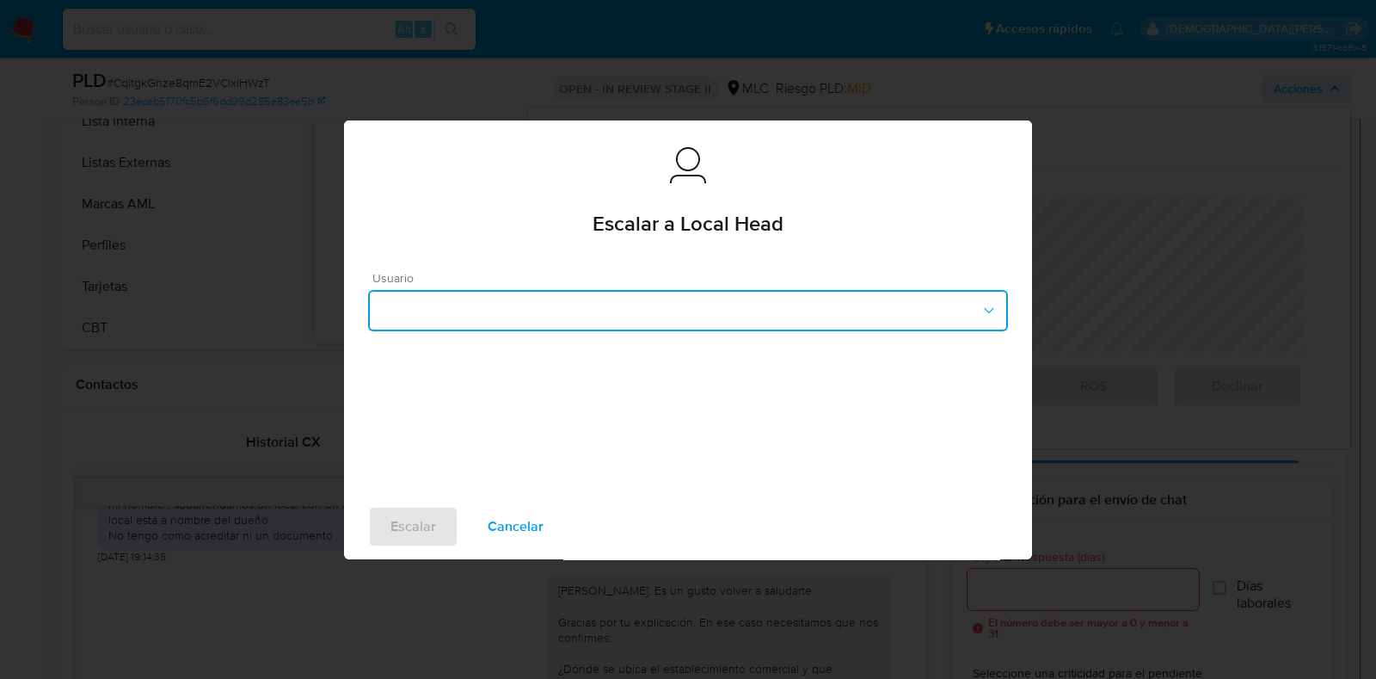
click at [608, 310] on button "button" at bounding box center [688, 310] width 640 height 41
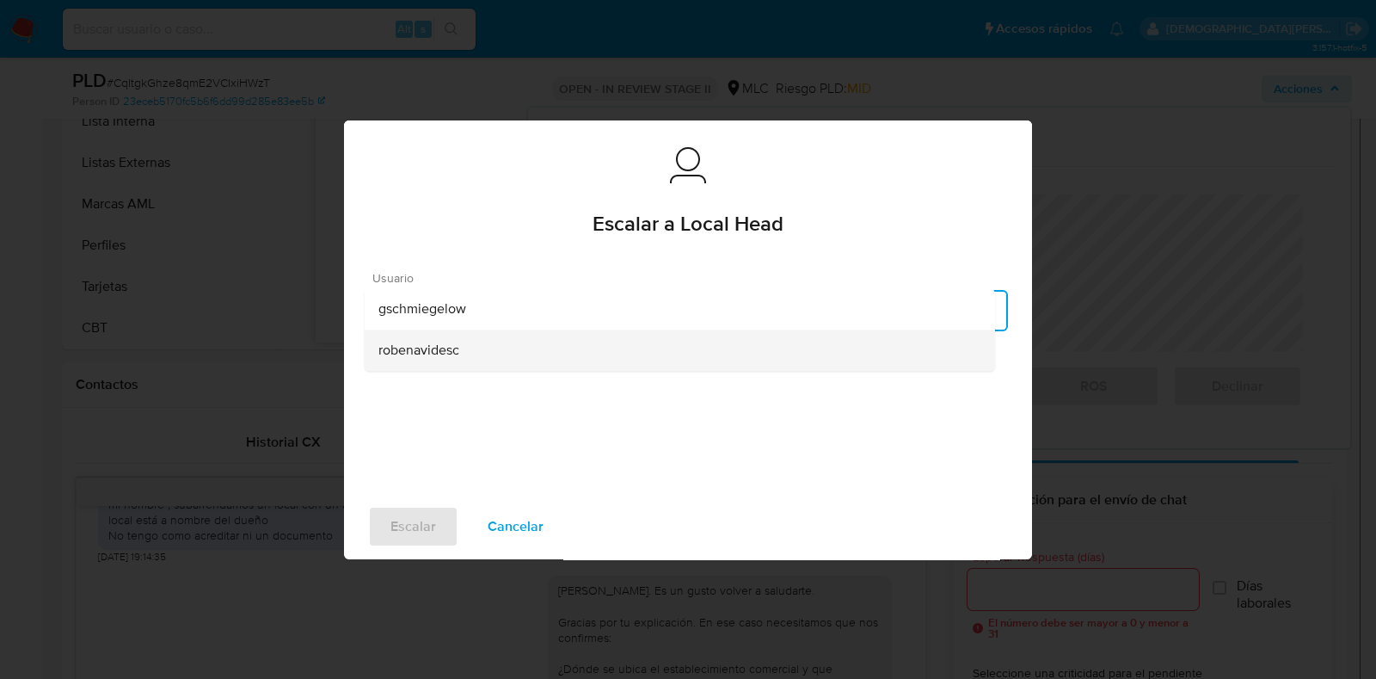
click at [518, 355] on div "robenavidesc" at bounding box center [680, 349] width 603 height 41
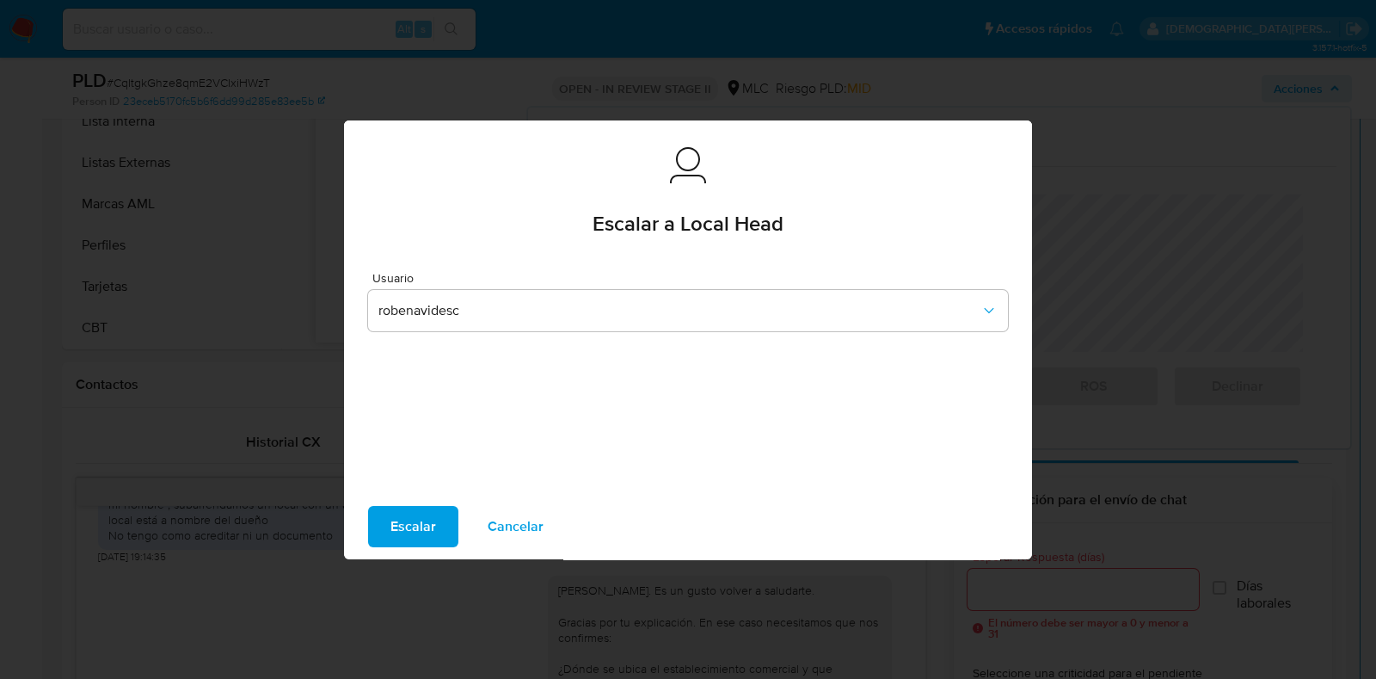
click at [414, 519] on span "Escalar" at bounding box center [414, 527] width 46 height 38
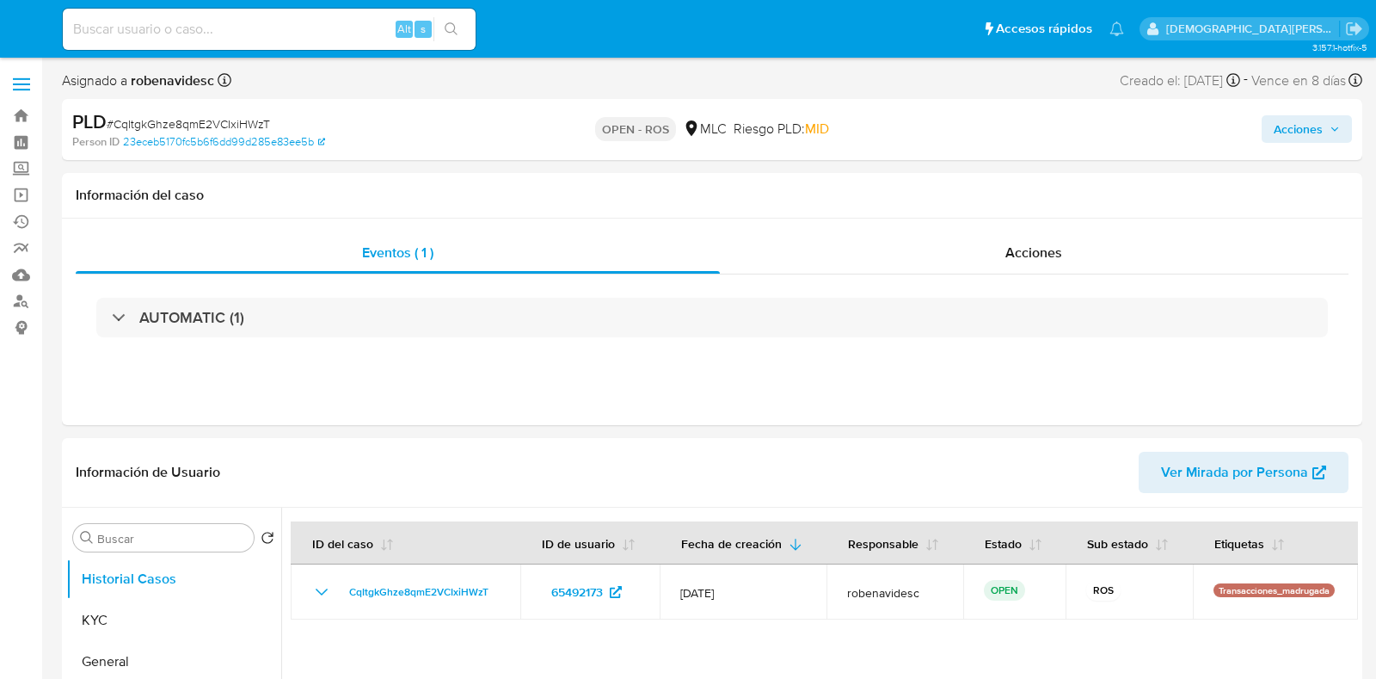
select select "10"
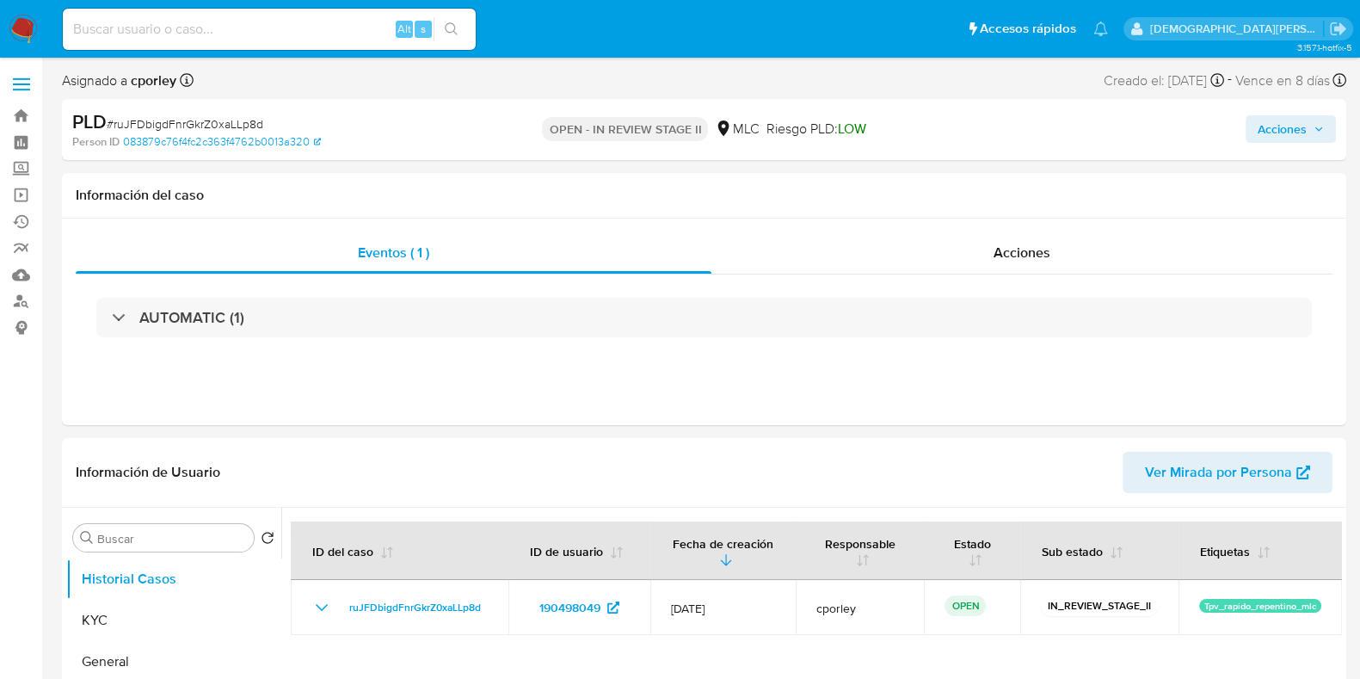
select select "10"
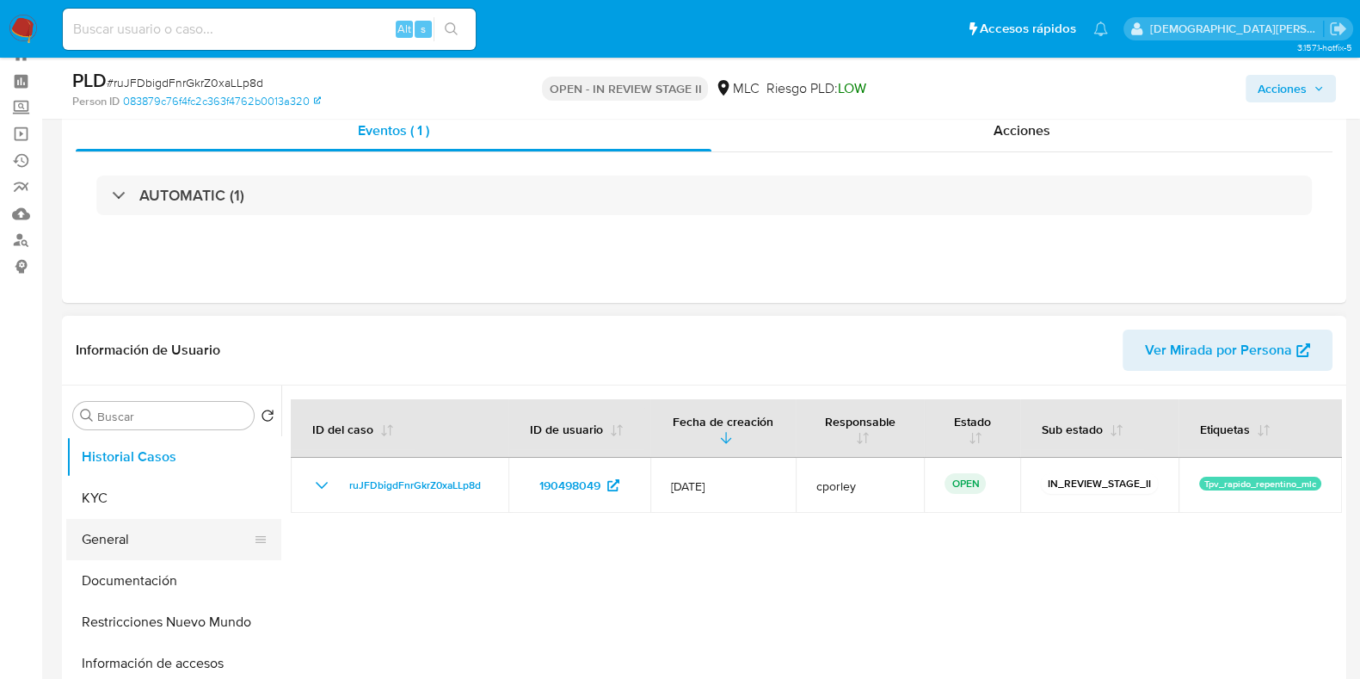
scroll to position [107, 0]
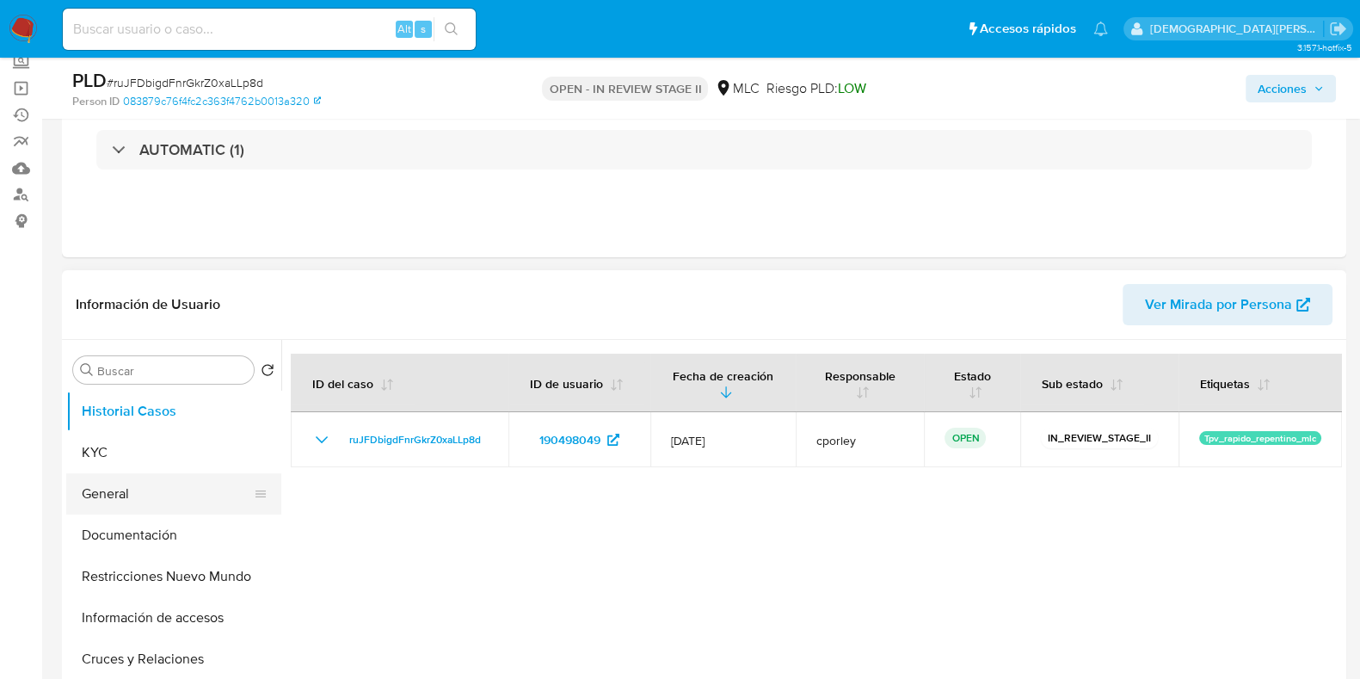
click at [113, 499] on button "General" at bounding box center [166, 493] width 201 height 41
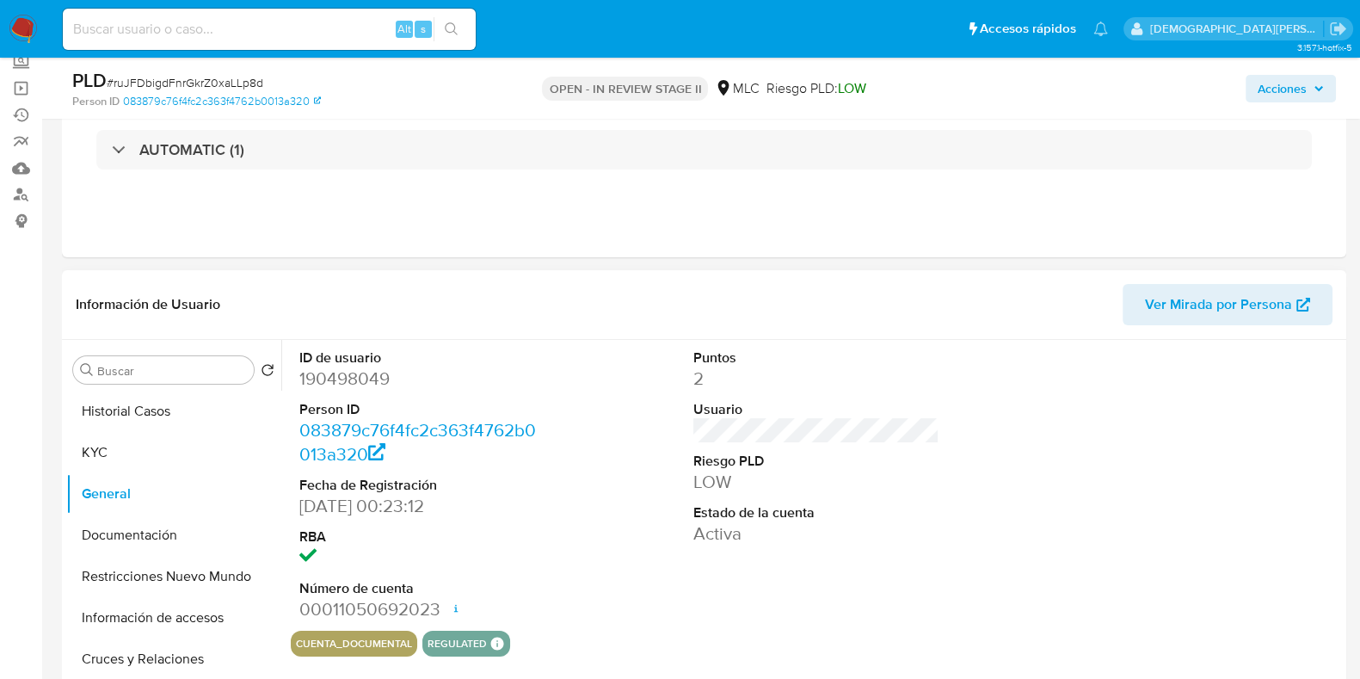
click at [348, 379] on dd "190498049" at bounding box center [422, 378] width 246 height 24
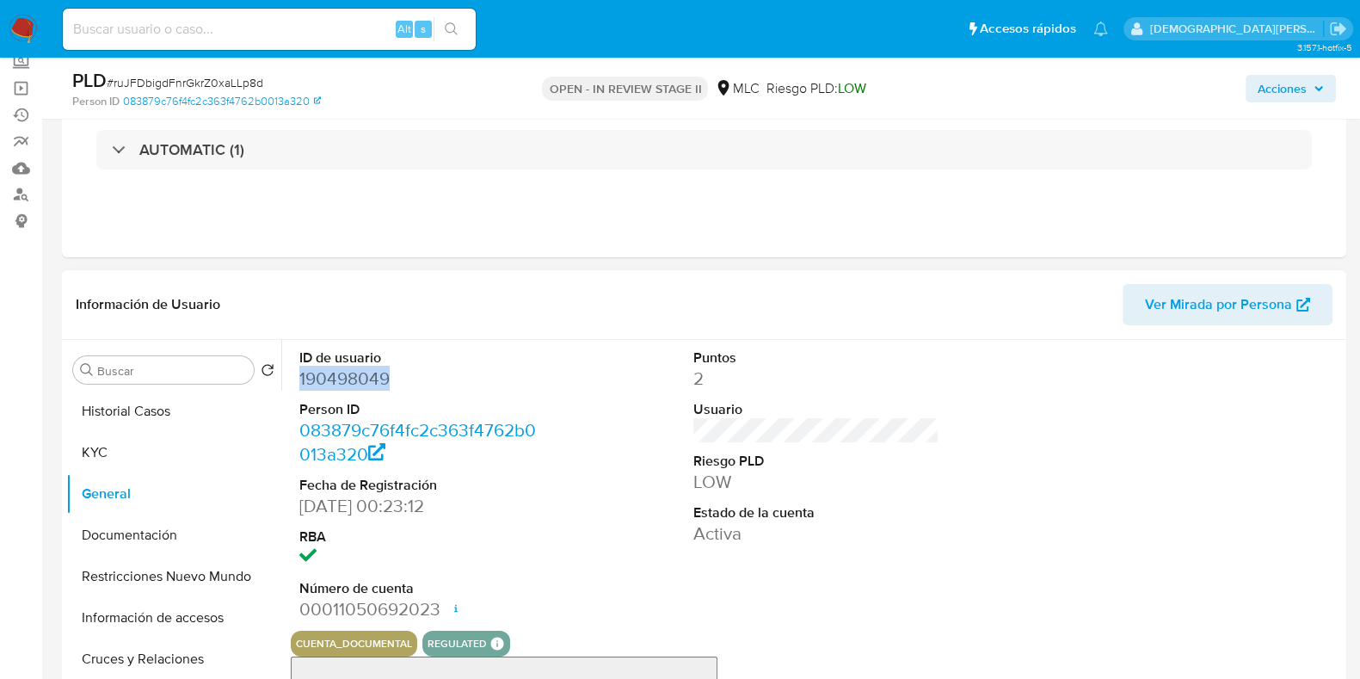
copy dd "190498049"
click at [364, 385] on dd "190498049" at bounding box center [422, 378] width 246 height 24
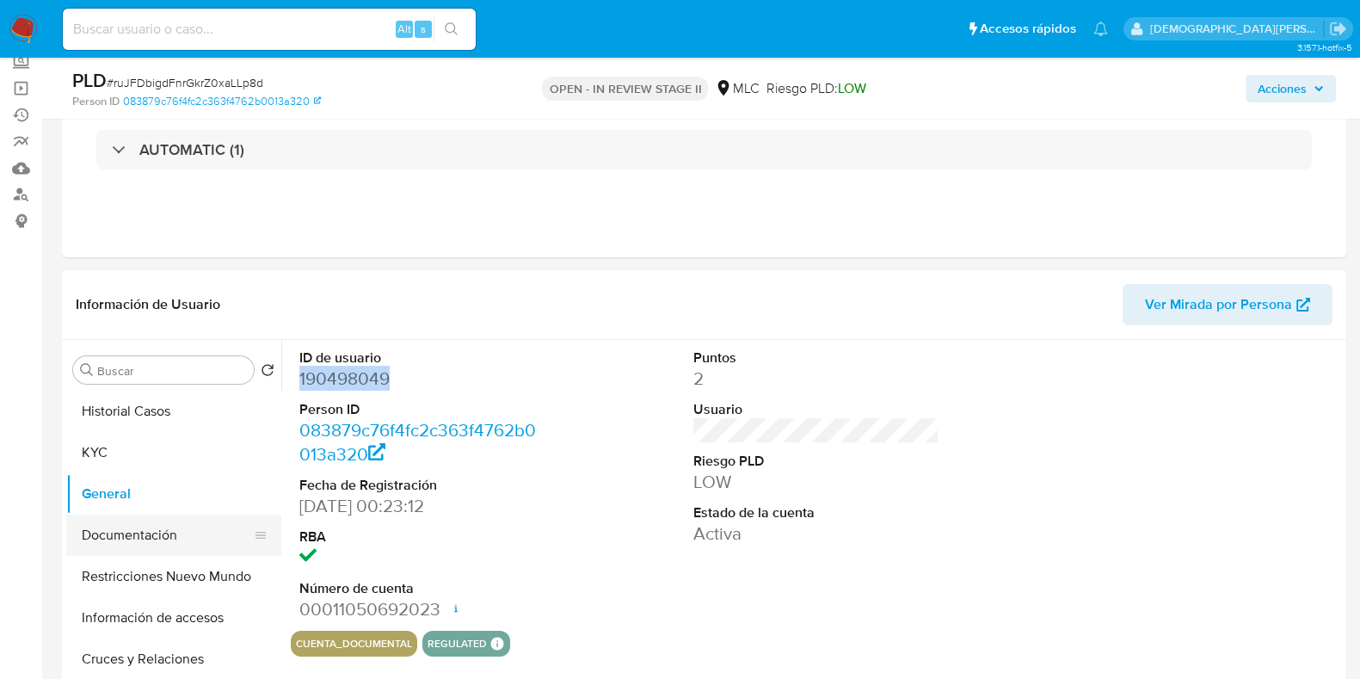
click at [162, 542] on button "Documentación" at bounding box center [166, 534] width 201 height 41
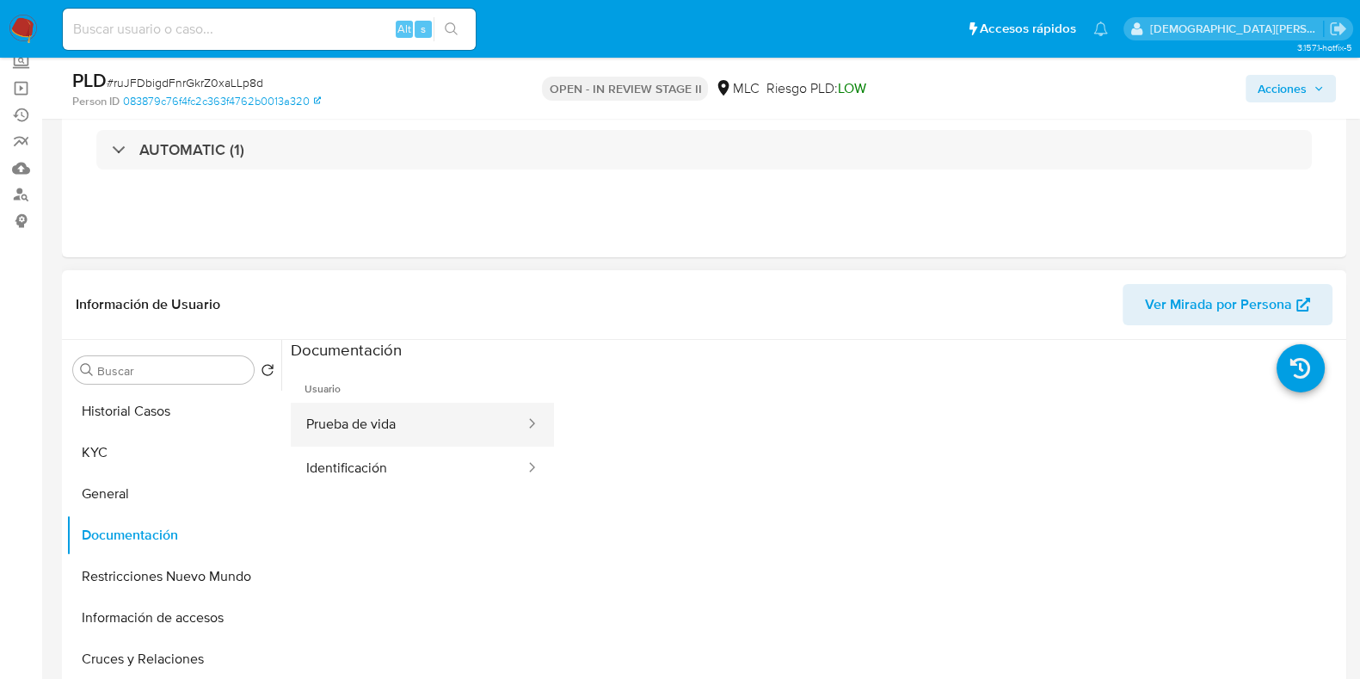
click at [356, 403] on button "Prueba de vida" at bounding box center [409, 425] width 236 height 44
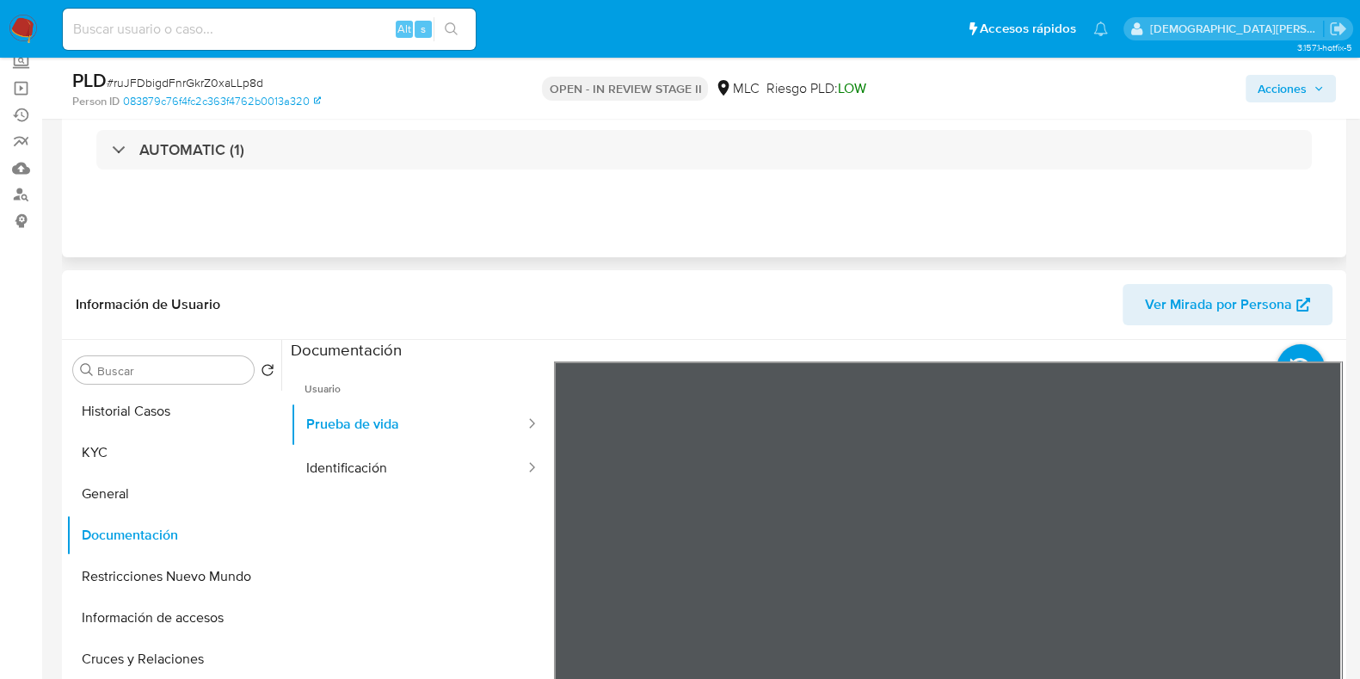
scroll to position [214, 0]
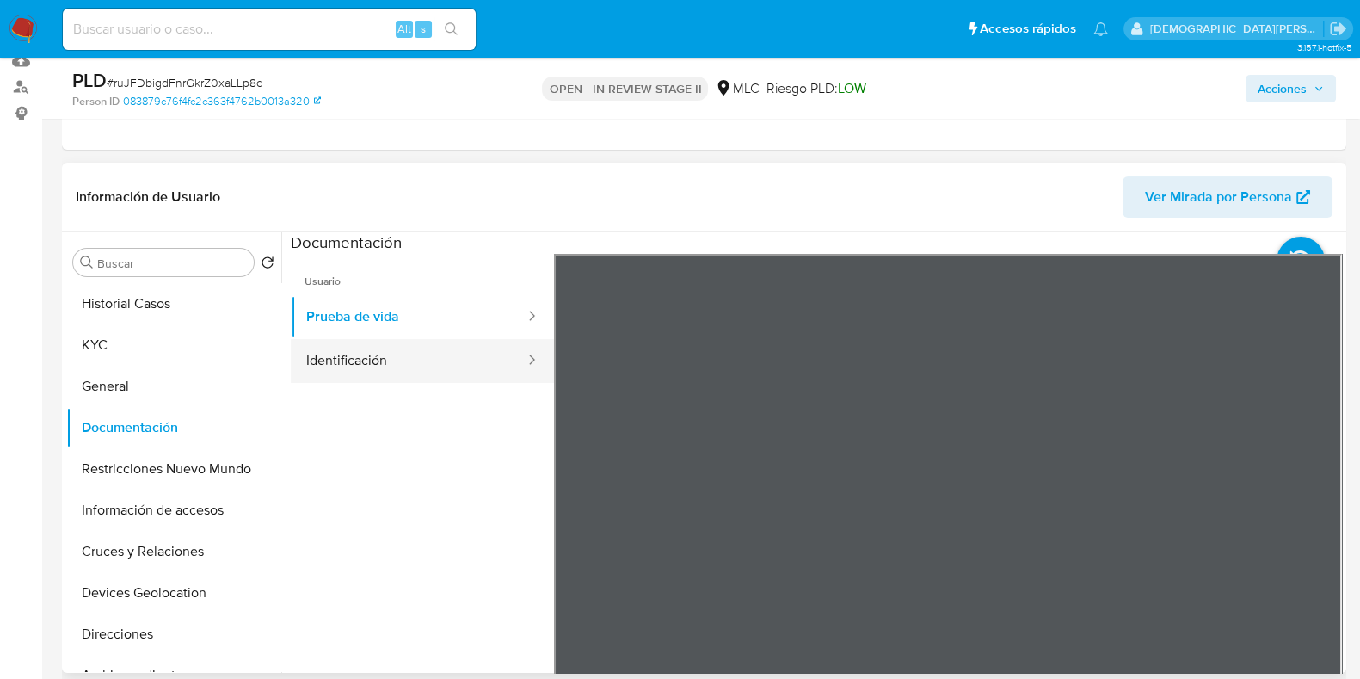
click at [403, 349] on button "Identificación" at bounding box center [409, 361] width 236 height 44
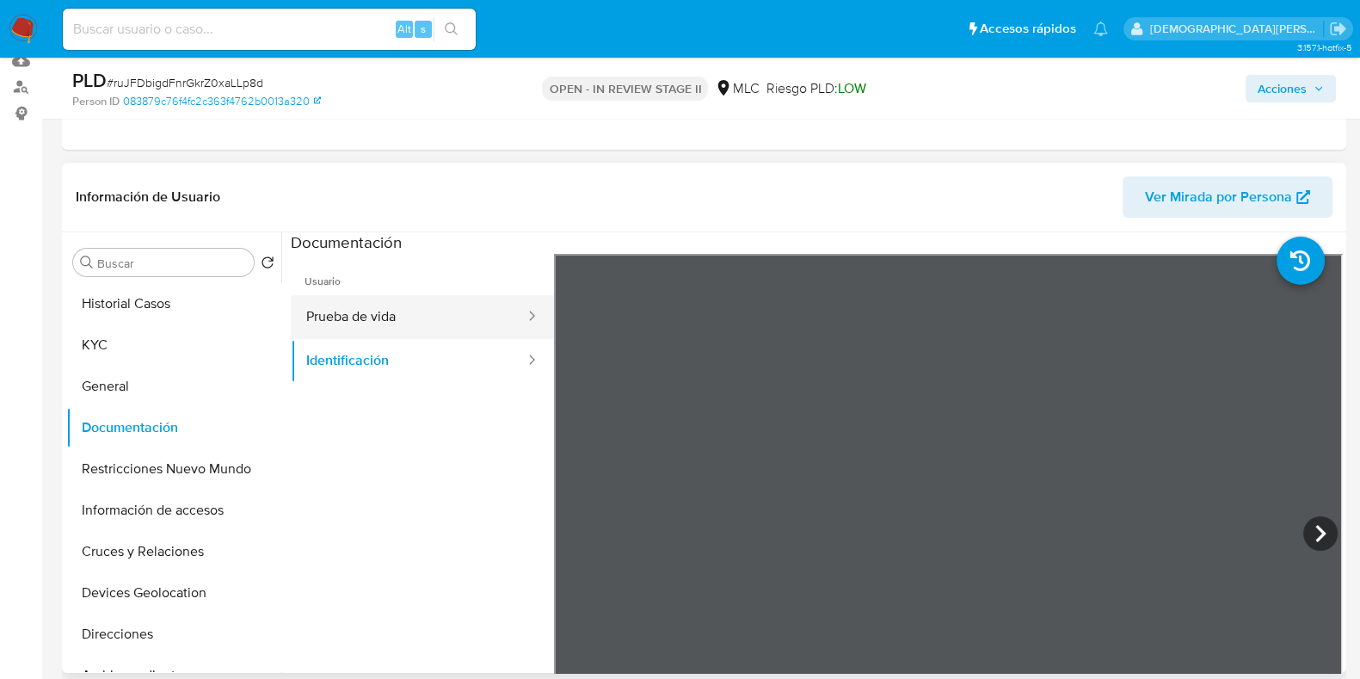
click at [357, 317] on button "Prueba de vida" at bounding box center [409, 317] width 236 height 44
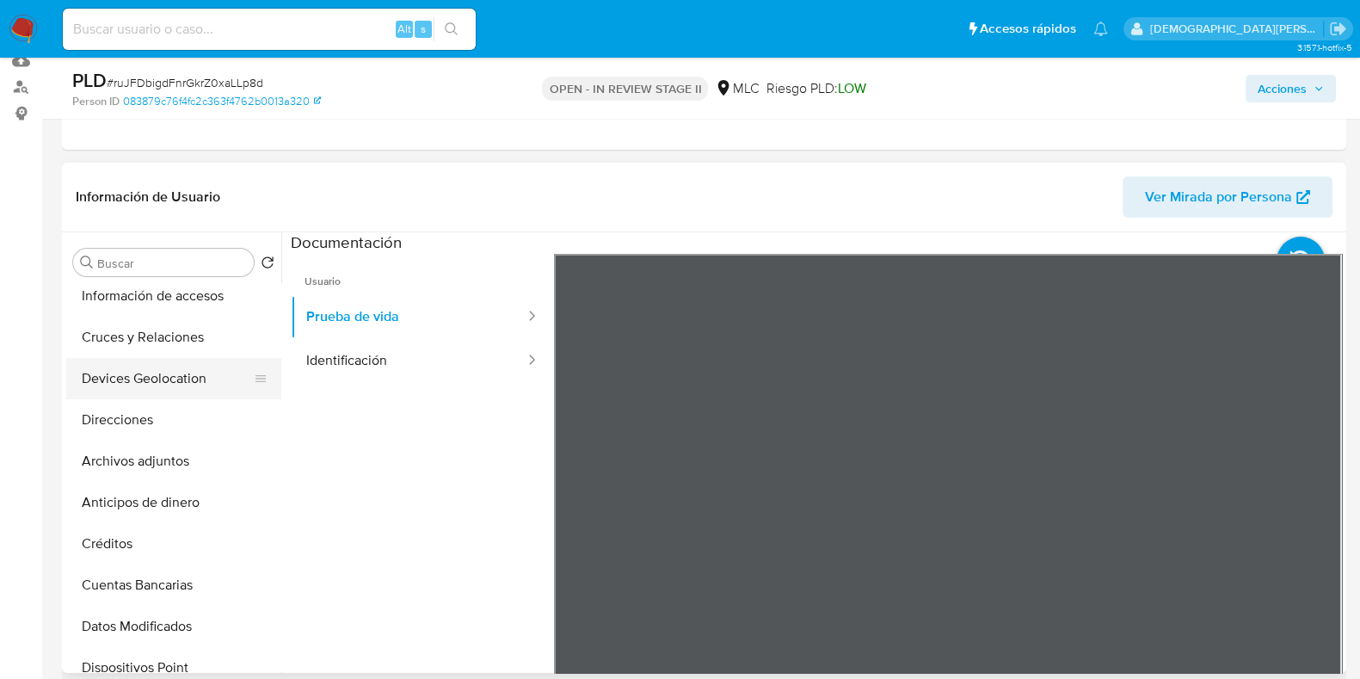
scroll to position [107, 0]
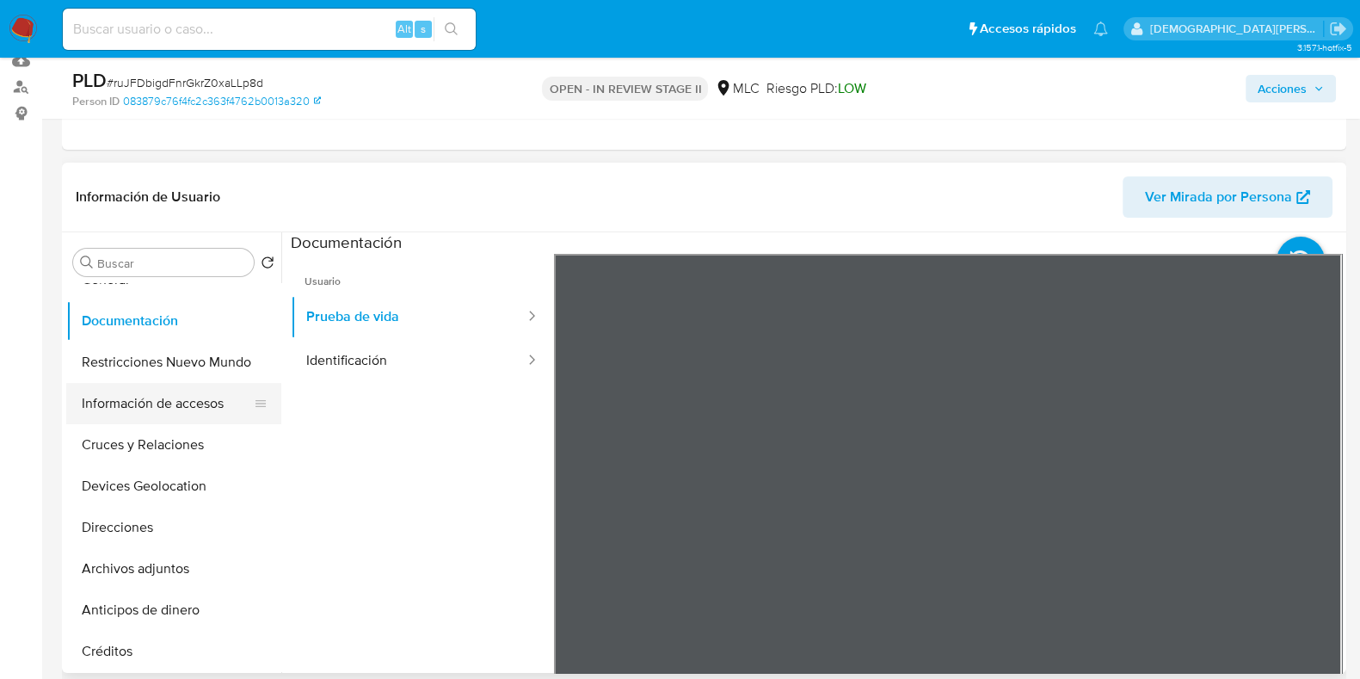
click at [111, 411] on button "Información de accesos" at bounding box center [166, 403] width 201 height 41
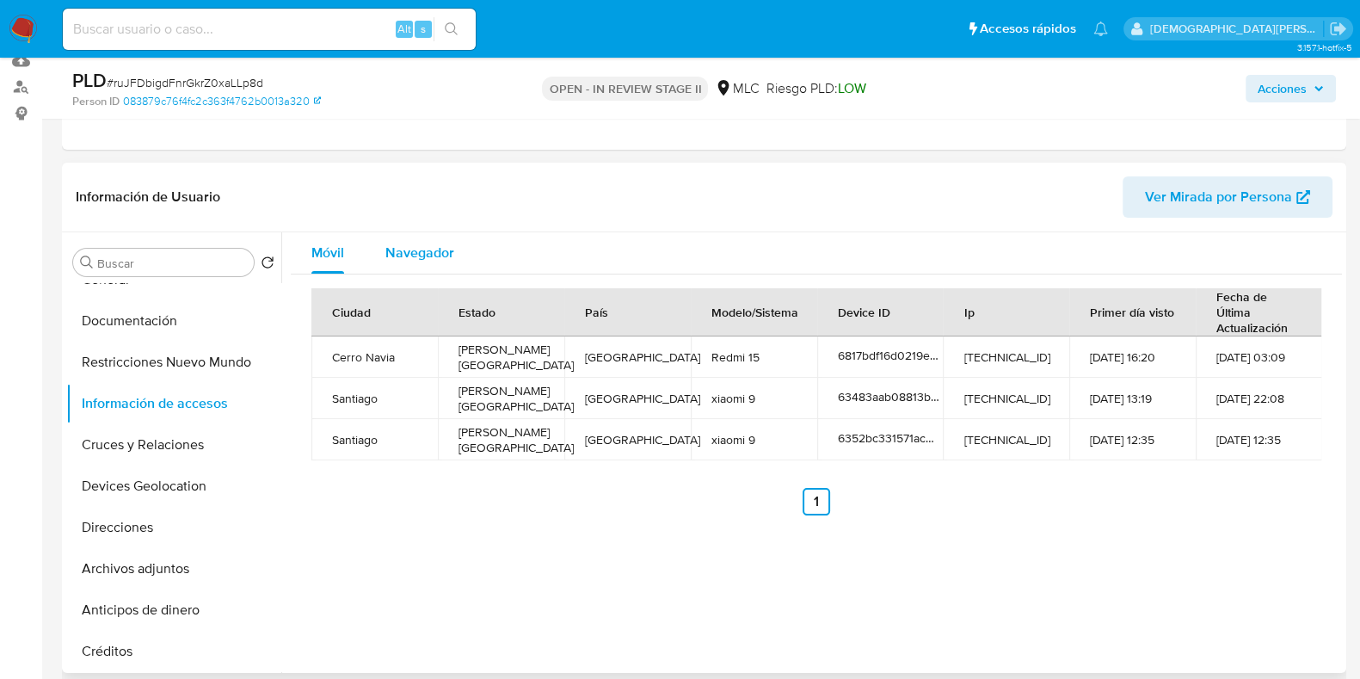
click at [409, 264] on div "Navegador" at bounding box center [419, 252] width 69 height 41
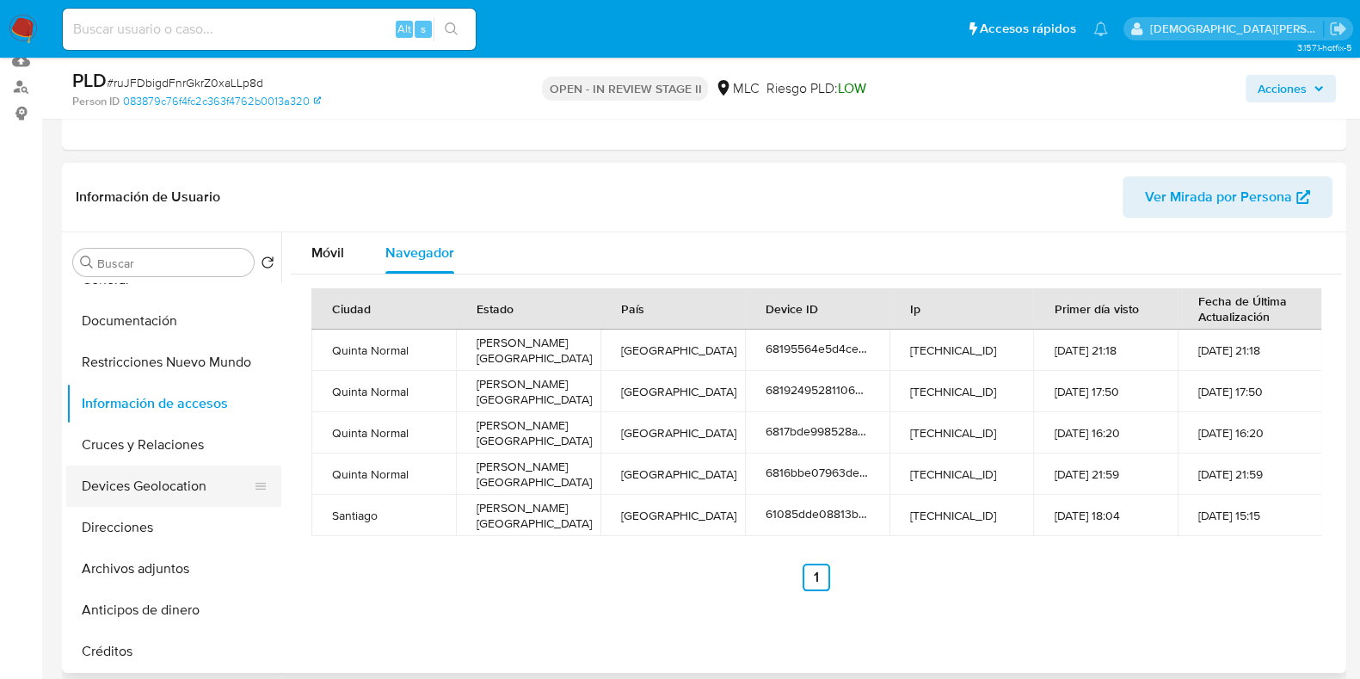
click at [130, 477] on button "Devices Geolocation" at bounding box center [166, 485] width 201 height 41
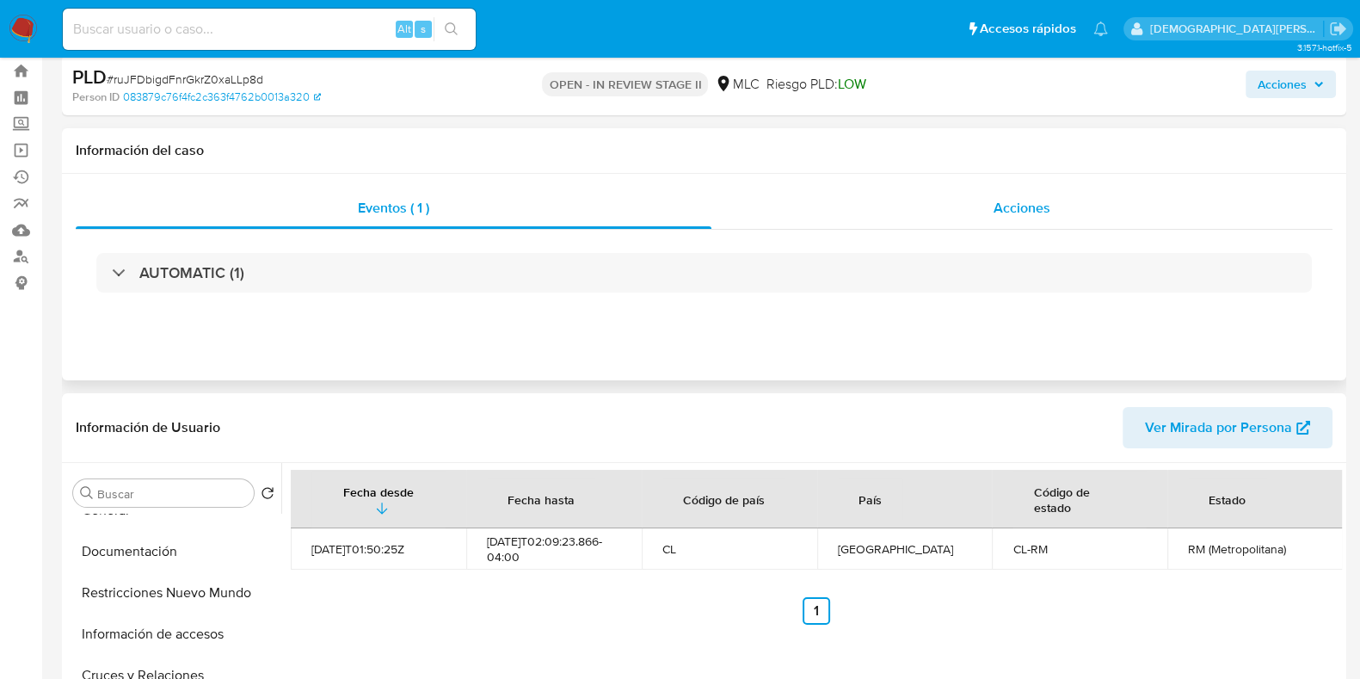
scroll to position [0, 0]
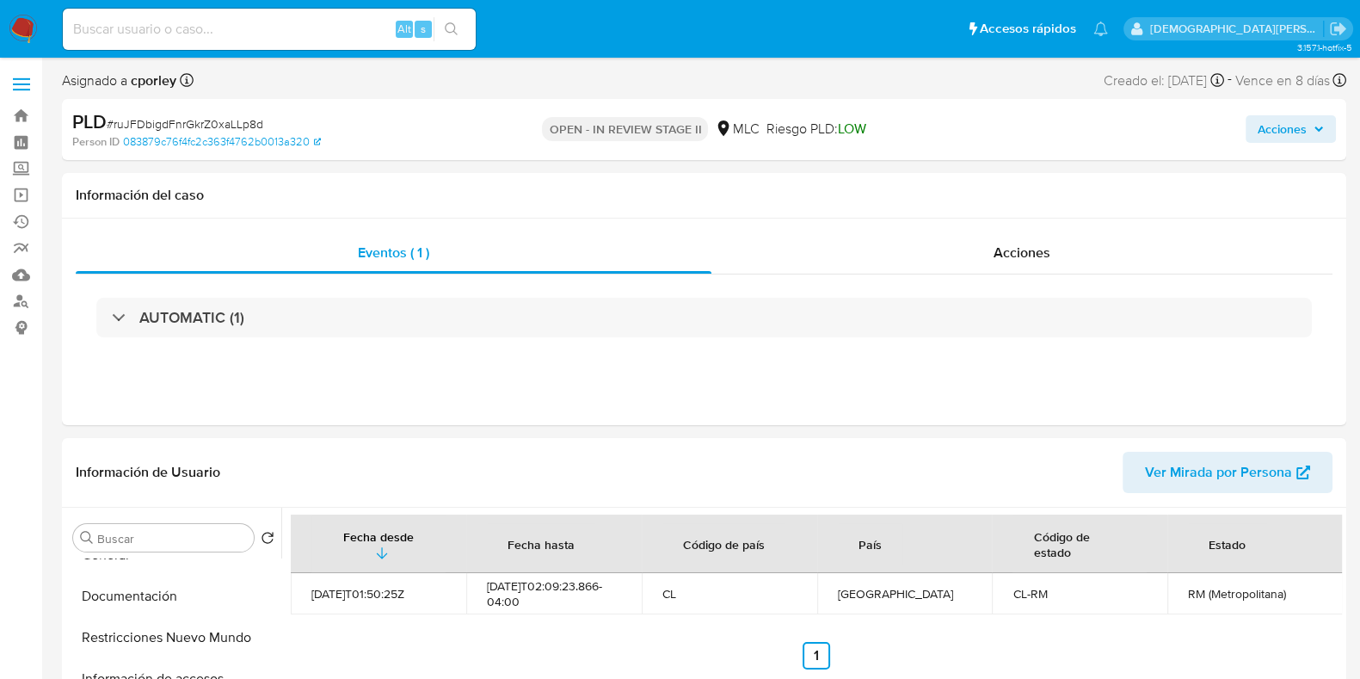
click at [1087, 124] on span "Acciones" at bounding box center [1282, 129] width 49 height 28
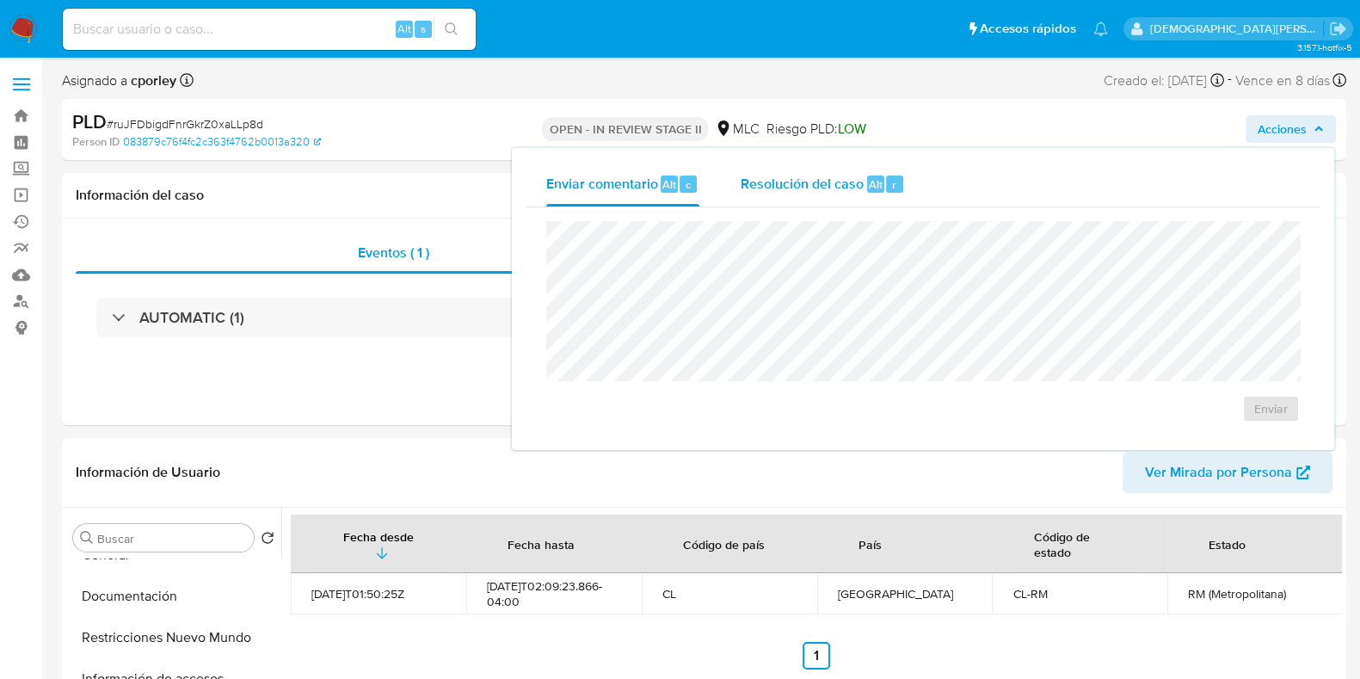
click at [795, 175] on span "Resolución del caso" at bounding box center [802, 184] width 123 height 20
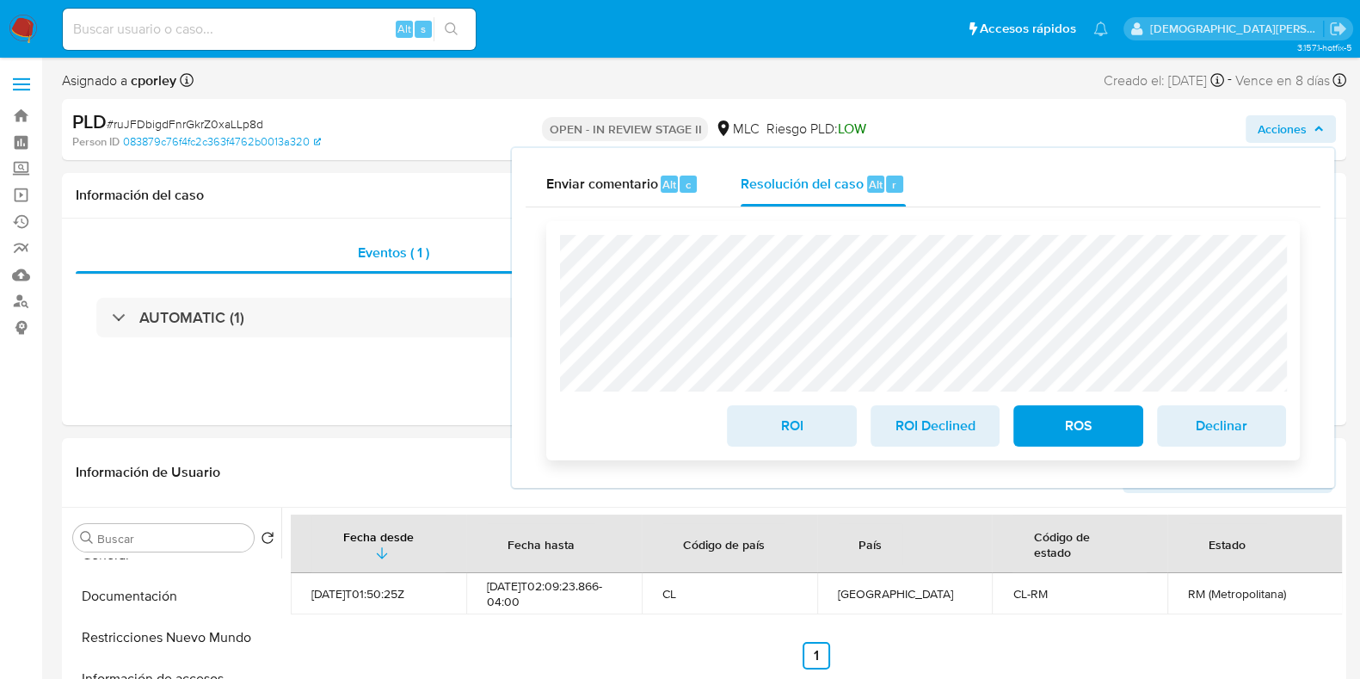
click at [788, 429] on span "ROI" at bounding box center [791, 426] width 84 height 38
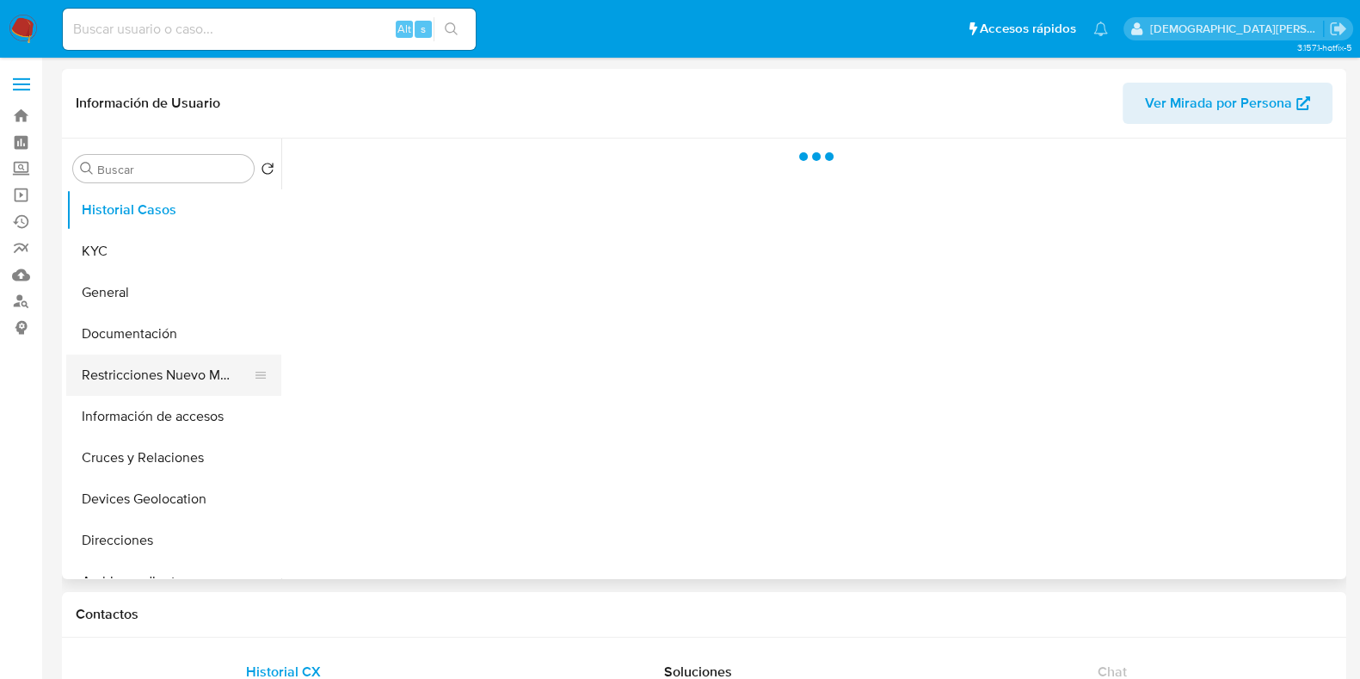
click at [150, 376] on button "Restricciones Nuevo Mundo" at bounding box center [166, 374] width 201 height 41
select select "10"
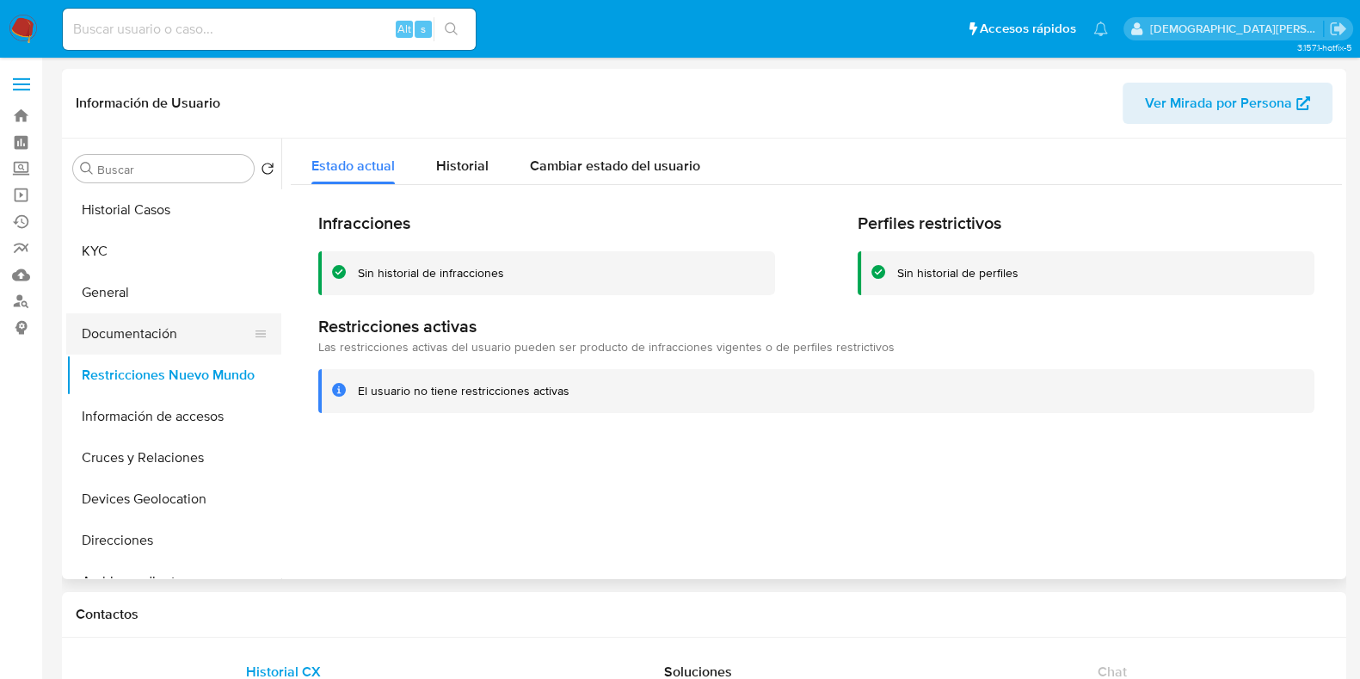
click at [129, 338] on button "Documentación" at bounding box center [166, 333] width 201 height 41
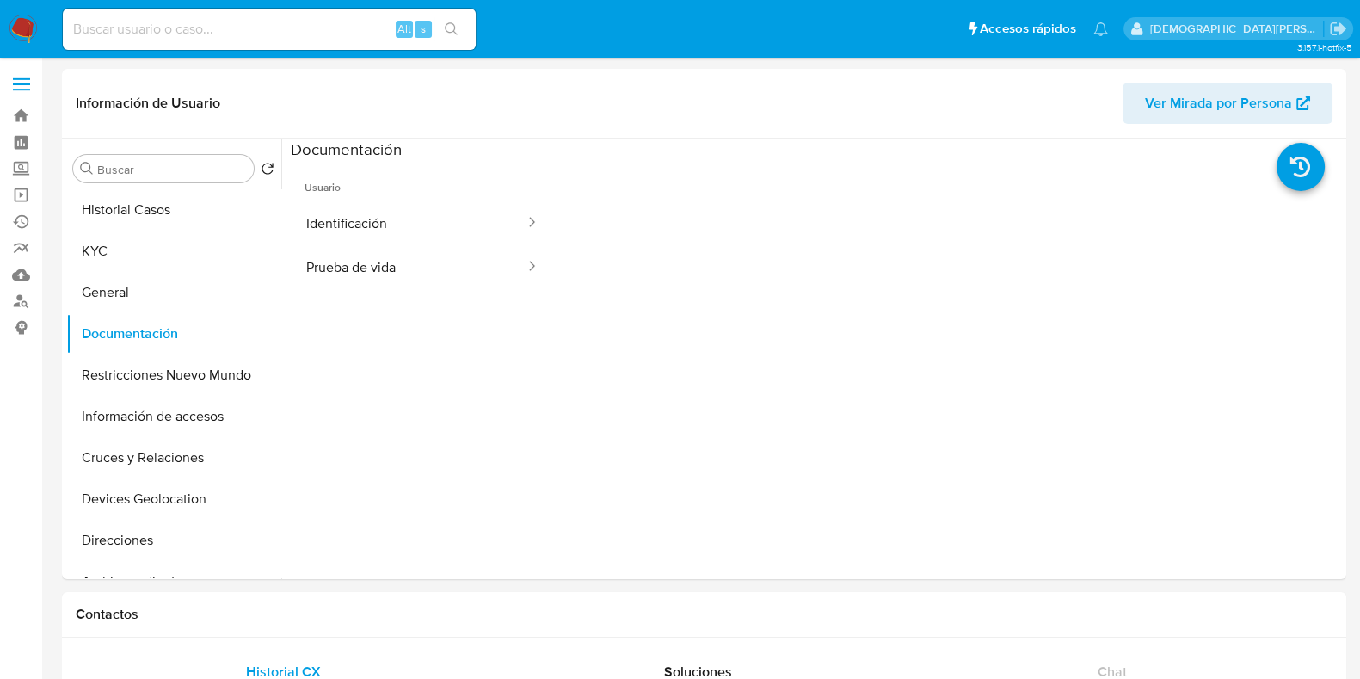
click at [410, 211] on button "Identificación" at bounding box center [409, 223] width 236 height 44
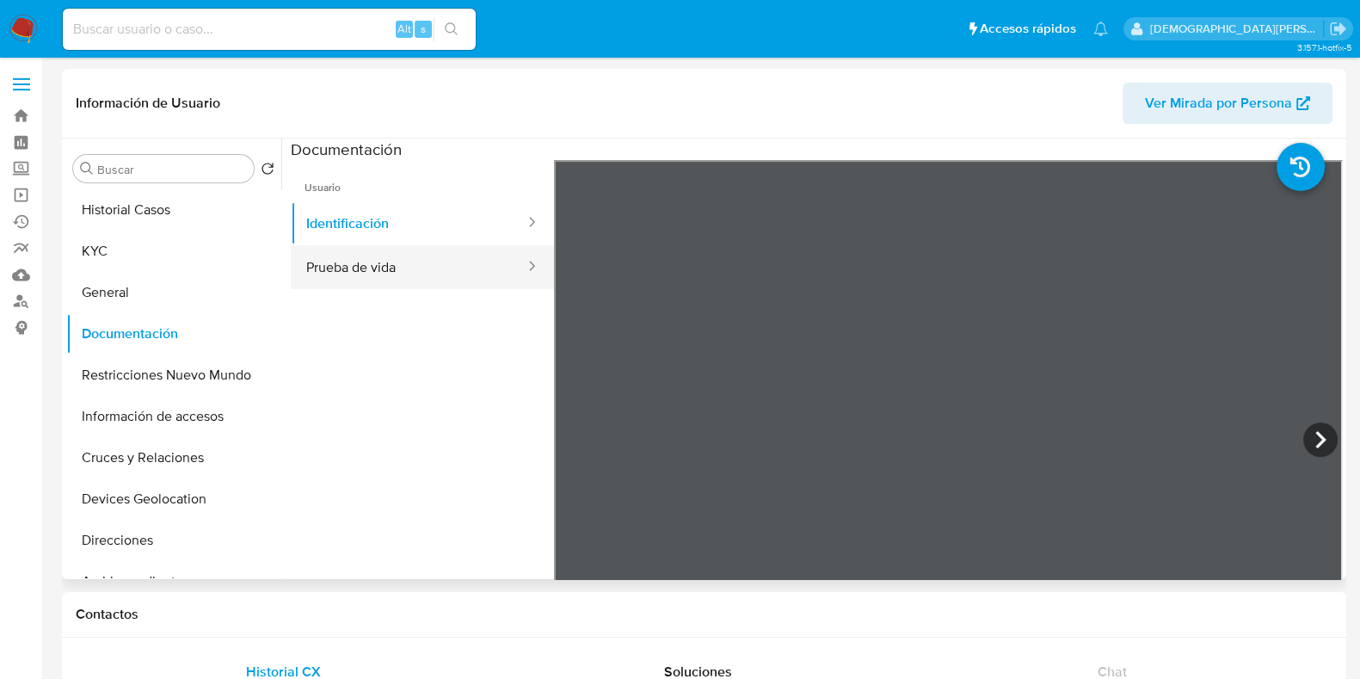
click at [410, 268] on button "Prueba de vida" at bounding box center [409, 267] width 236 height 44
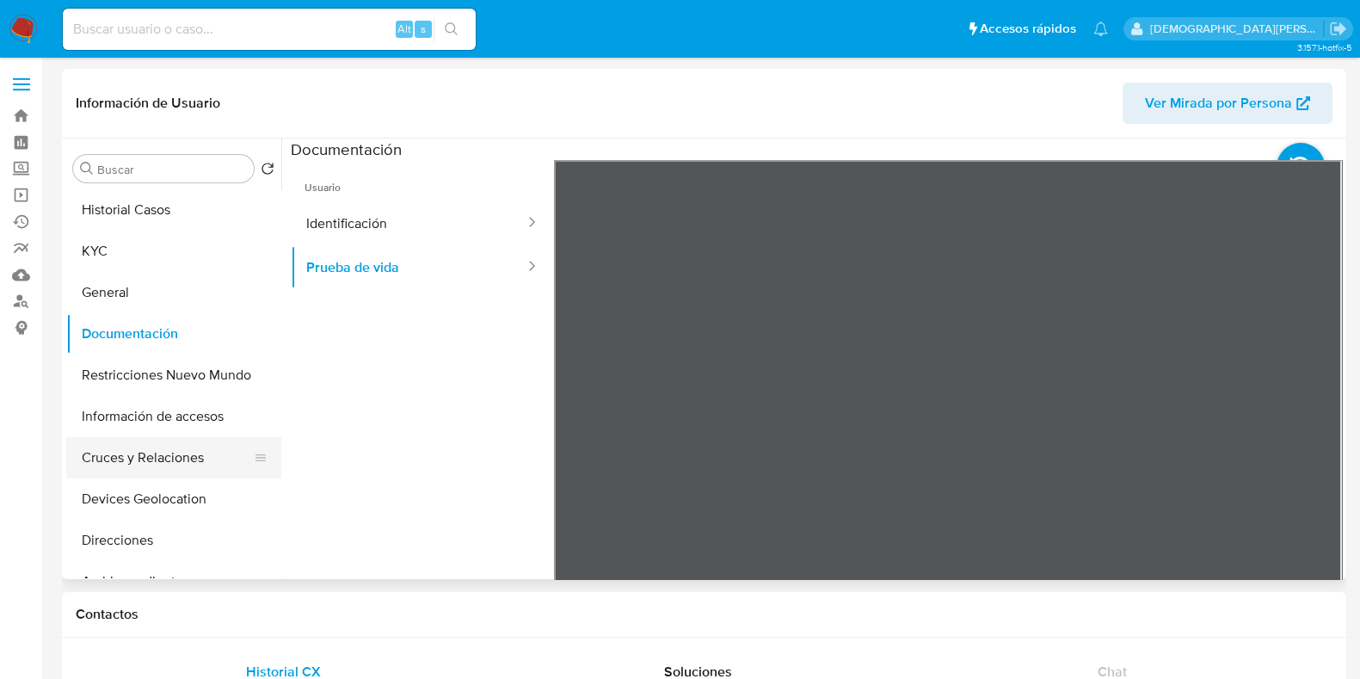
click at [168, 460] on button "Cruces y Relaciones" at bounding box center [166, 457] width 201 height 41
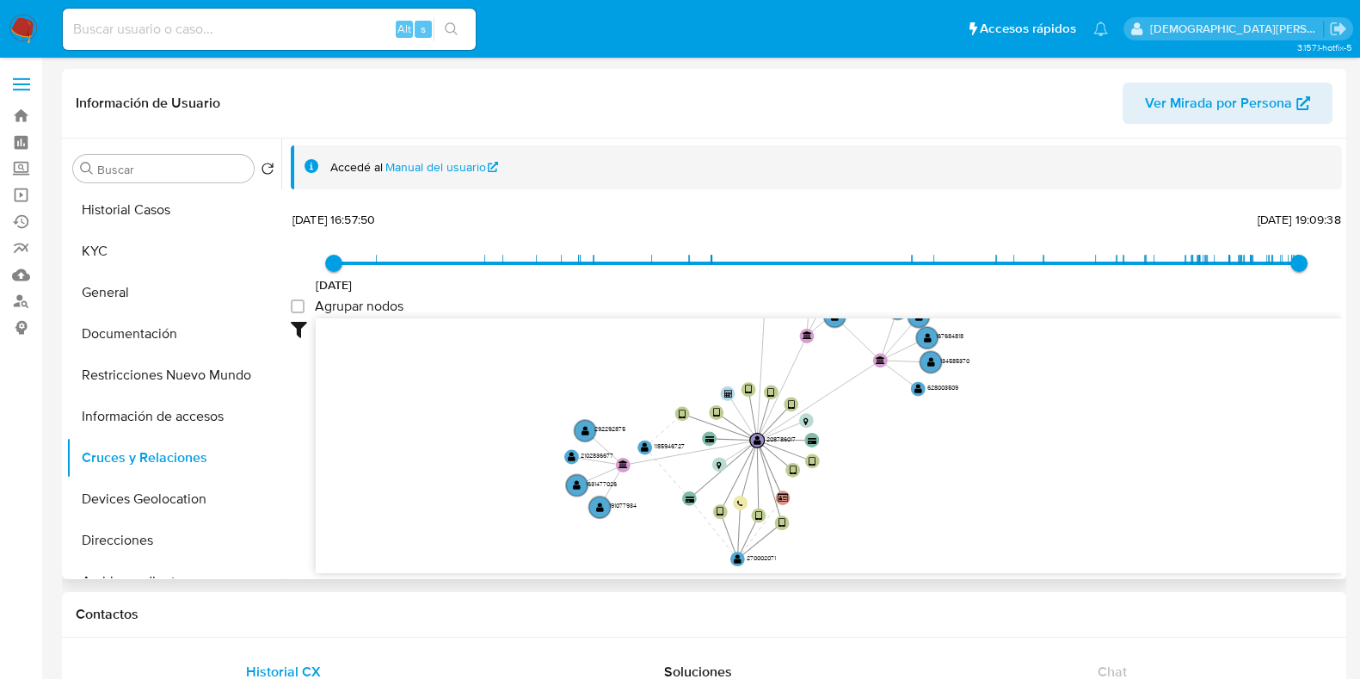
drag, startPoint x: 542, startPoint y: 452, endPoint x: 464, endPoint y: 376, distance: 108.9
click at [476, 354] on icon "device-613114ae08813b00189a26b5  user-208786017  208786017 device-62acfae4088…" at bounding box center [829, 442] width 1026 height 249
drag, startPoint x: 325, startPoint y: 46, endPoint x: 415, endPoint y: 1, distance: 100.0
click at [332, 45] on div "Alt s" at bounding box center [269, 29] width 413 height 41
click at [121, 342] on button "Documentación" at bounding box center [166, 333] width 201 height 41
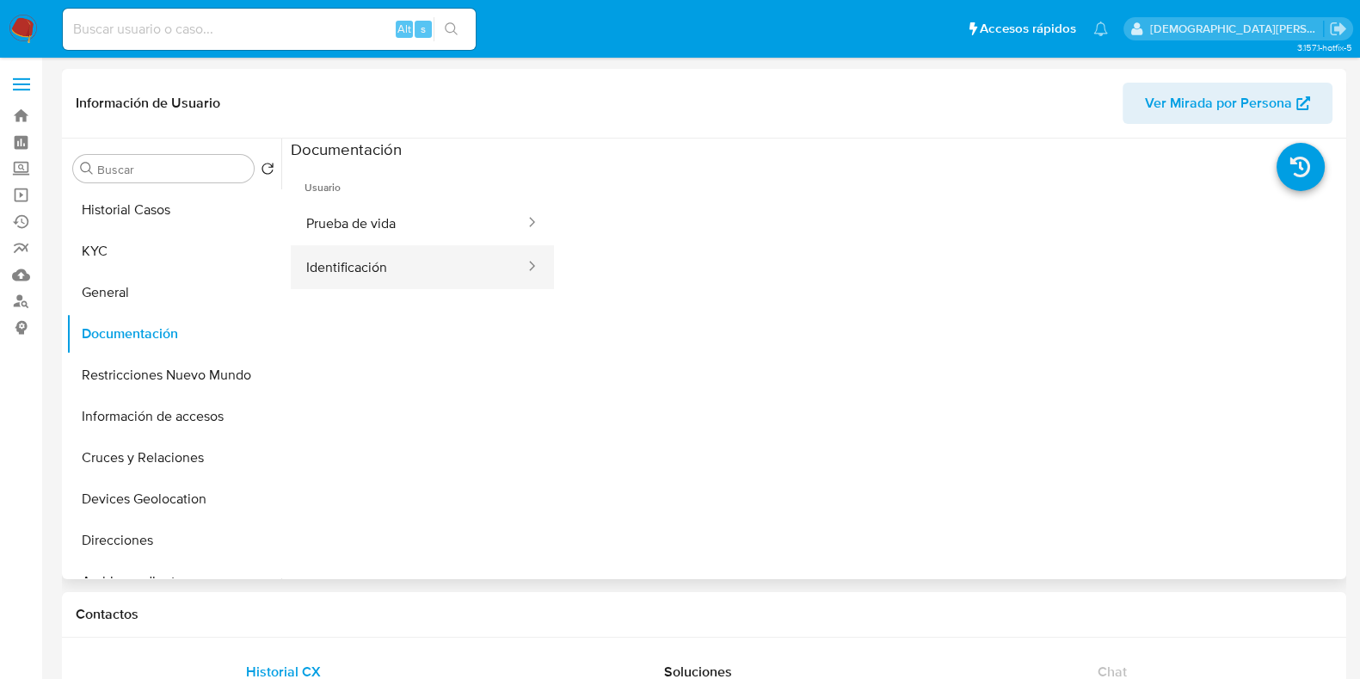
click at [357, 256] on button "Identificación" at bounding box center [409, 267] width 236 height 44
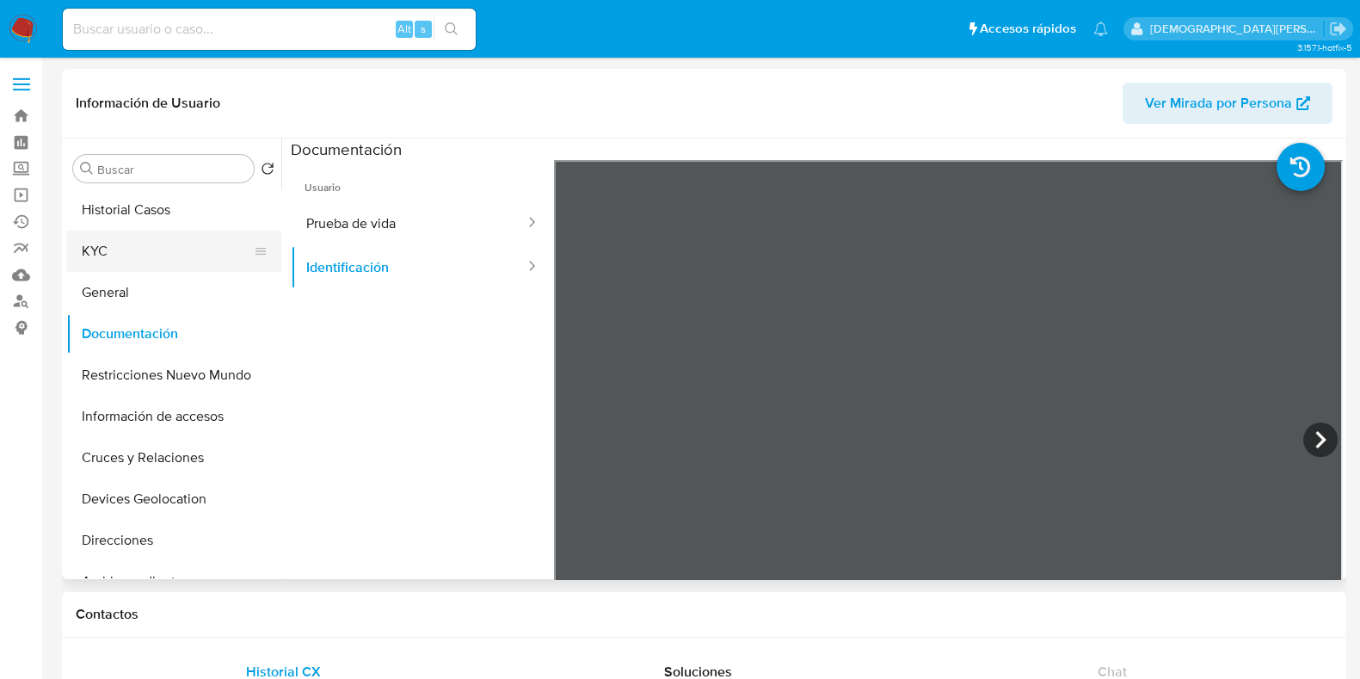
click at [155, 237] on button "KYC" at bounding box center [166, 251] width 201 height 41
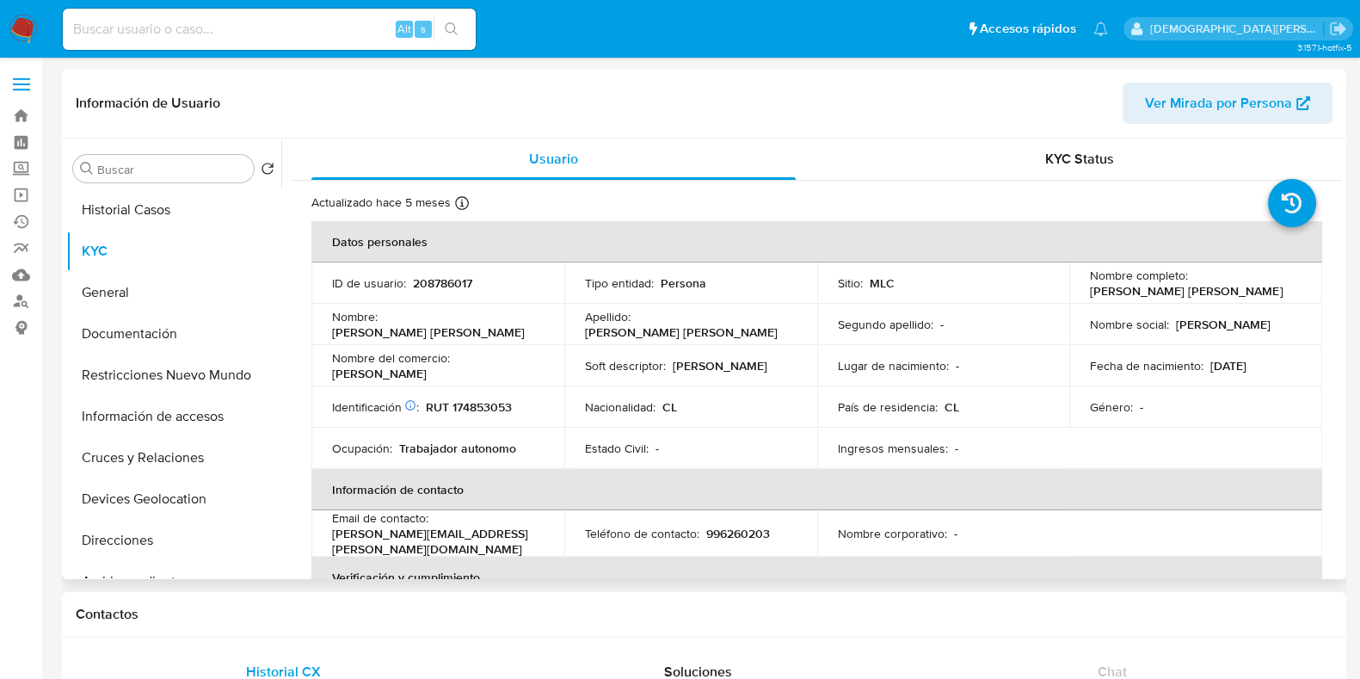
drag, startPoint x: 1266, startPoint y: 296, endPoint x: 1075, endPoint y: 298, distance: 190.1
click at [1075, 298] on td "Nombre completo : Eduardo Enrique Champin Cabrera" at bounding box center [1195, 282] width 253 height 41
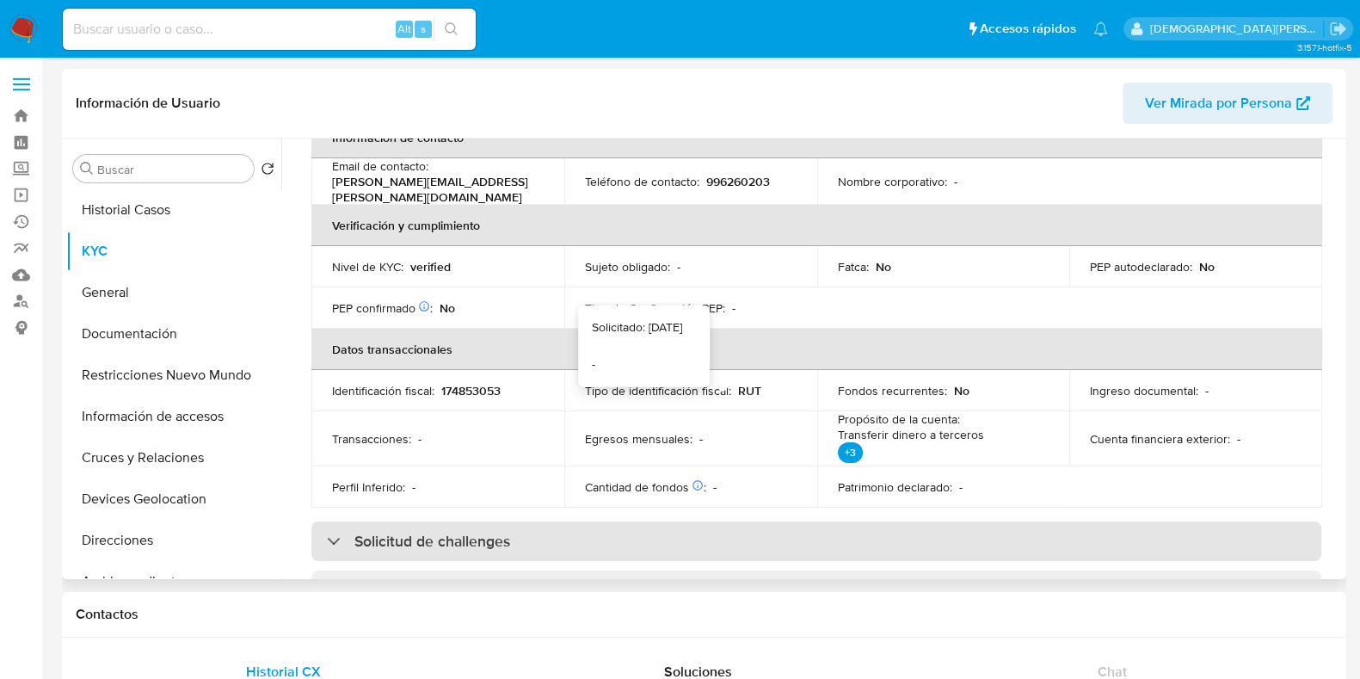
scroll to position [429, 0]
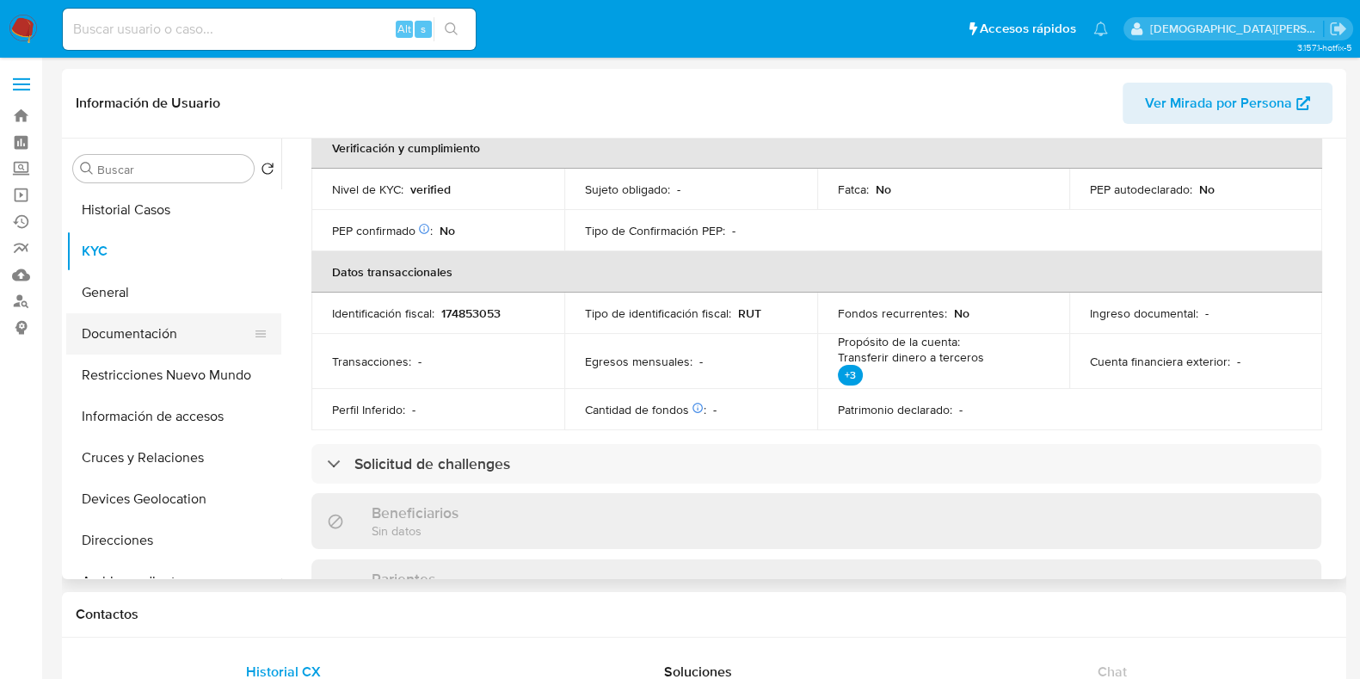
click at [161, 318] on button "Documentación" at bounding box center [166, 333] width 201 height 41
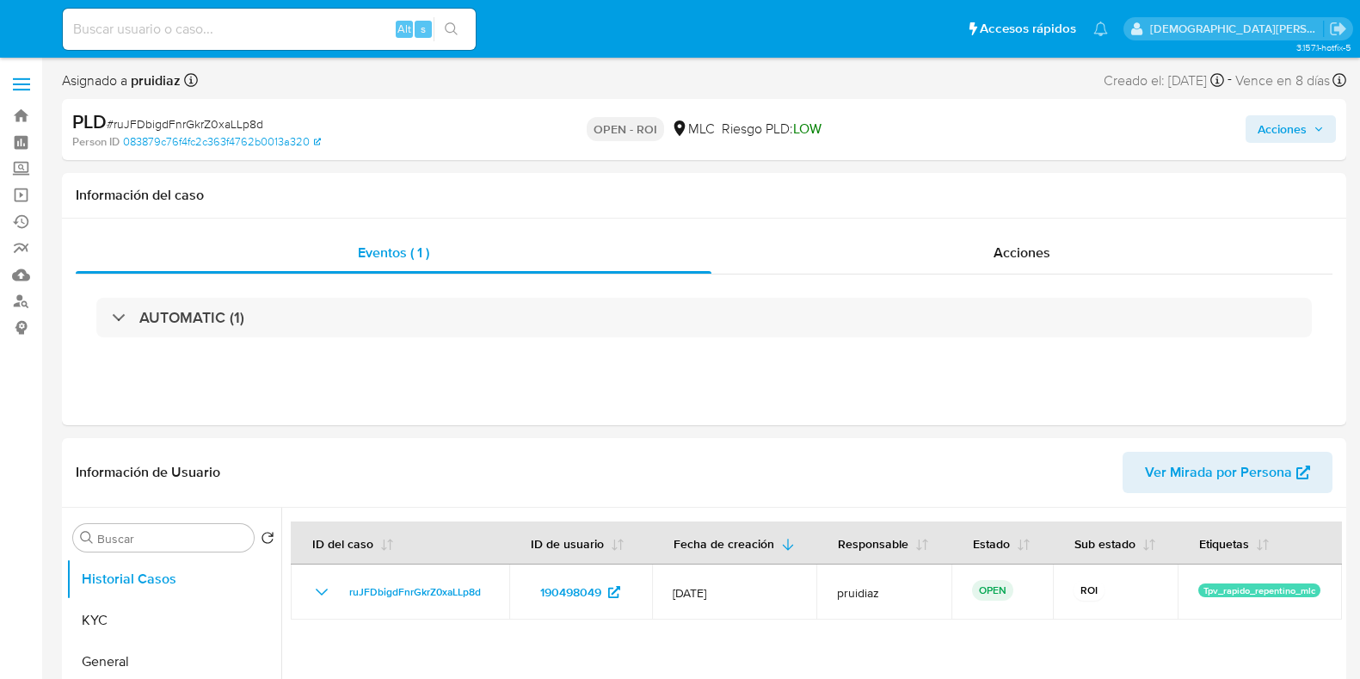
select select "10"
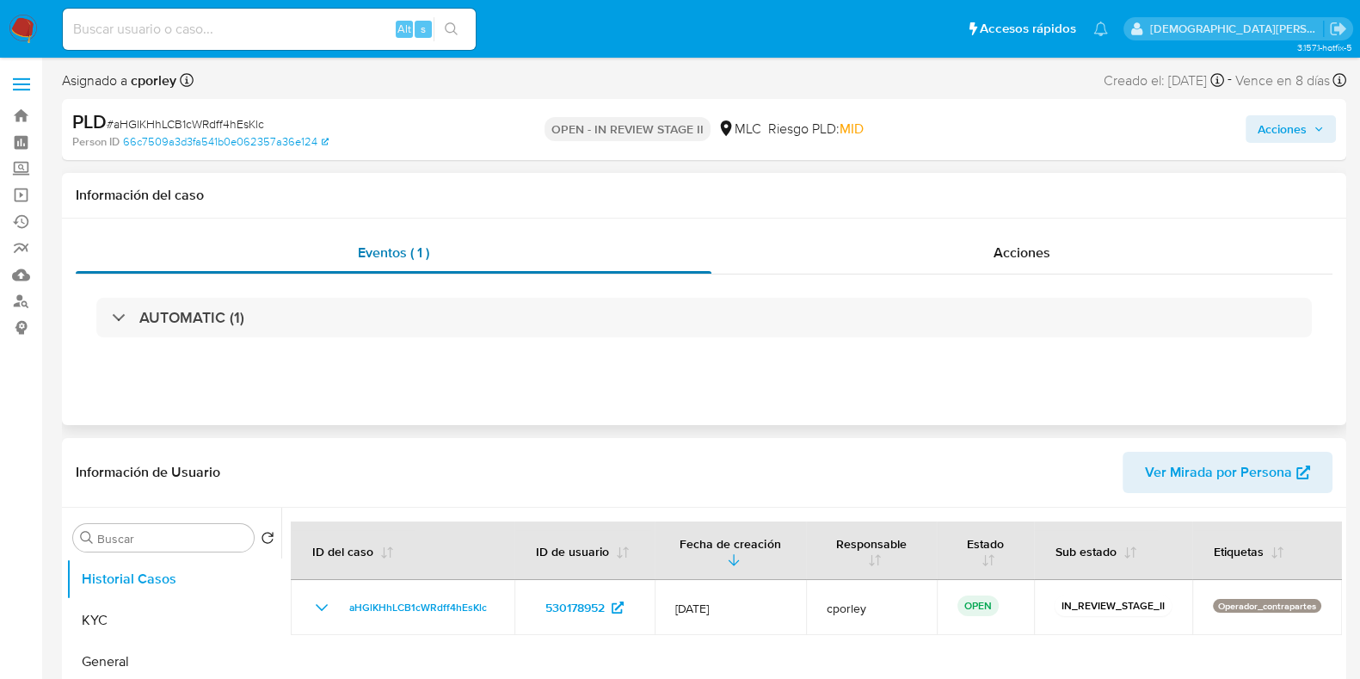
select select "10"
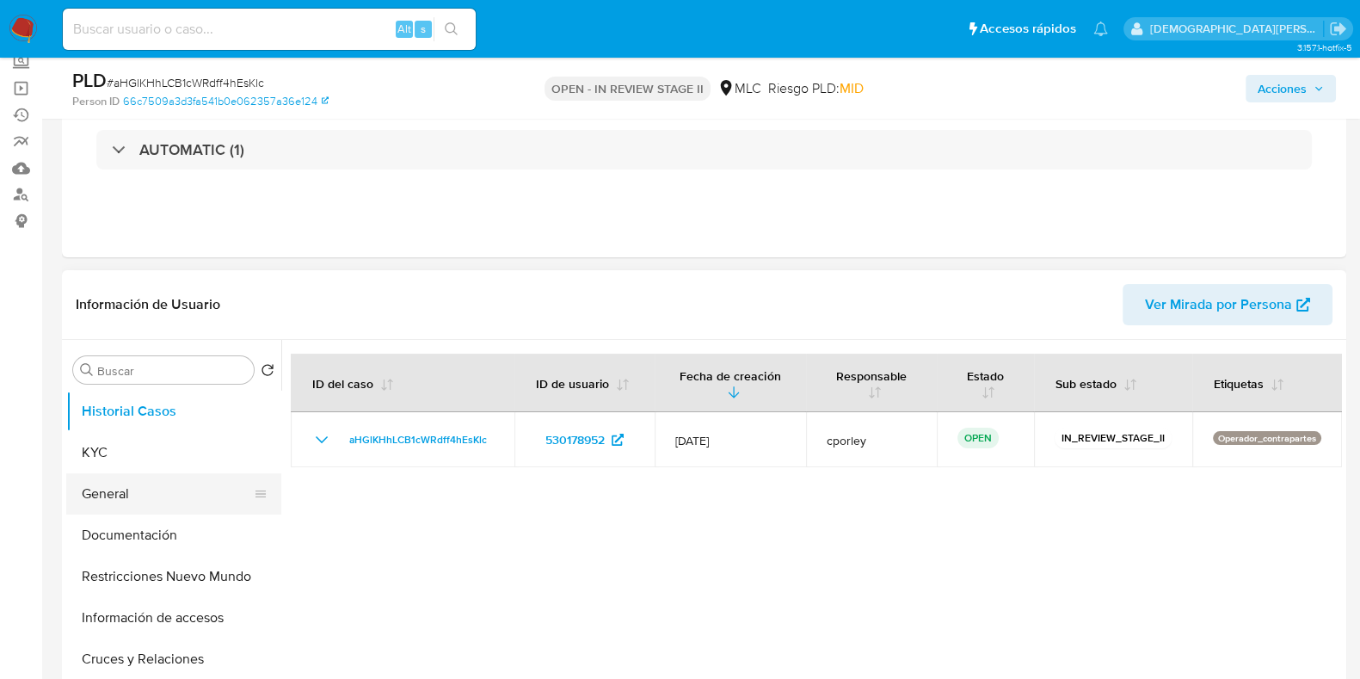
click at [121, 482] on button "General" at bounding box center [166, 493] width 201 height 41
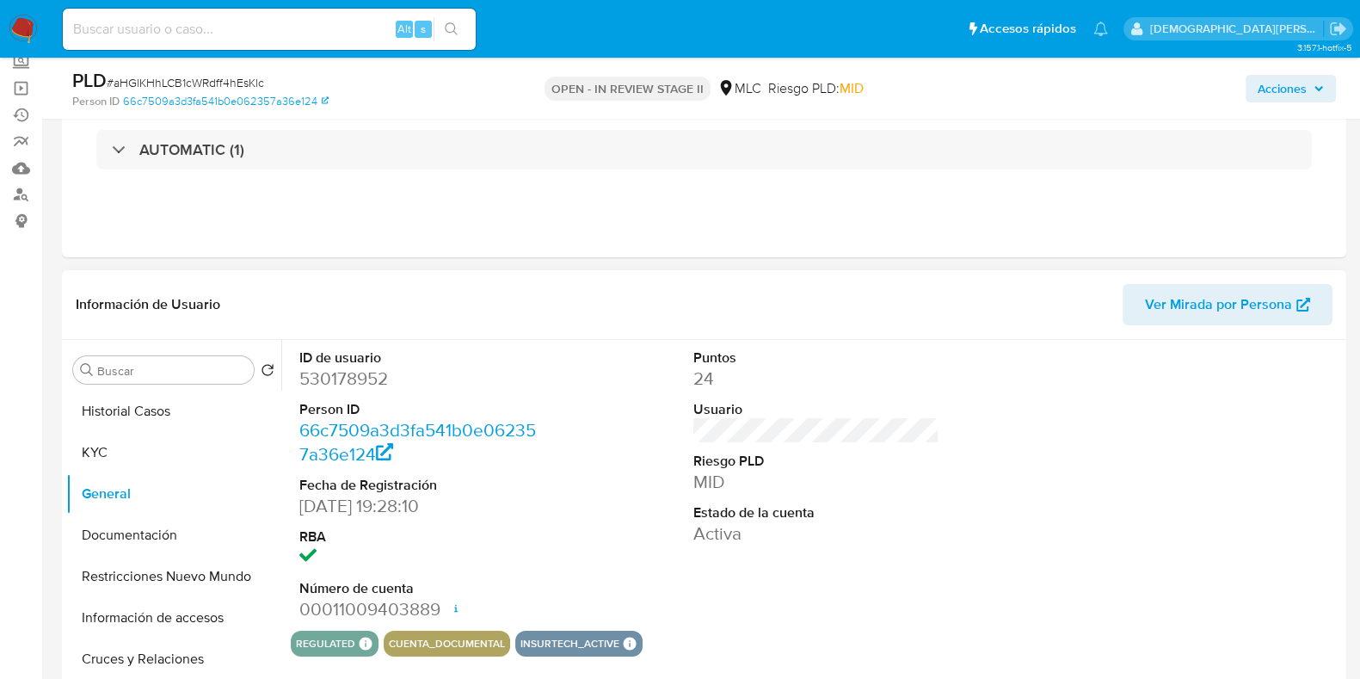
click at [340, 380] on dd "530178952" at bounding box center [422, 378] width 246 height 24
copy dd "530178952"
click at [171, 529] on button "Documentación" at bounding box center [166, 534] width 201 height 41
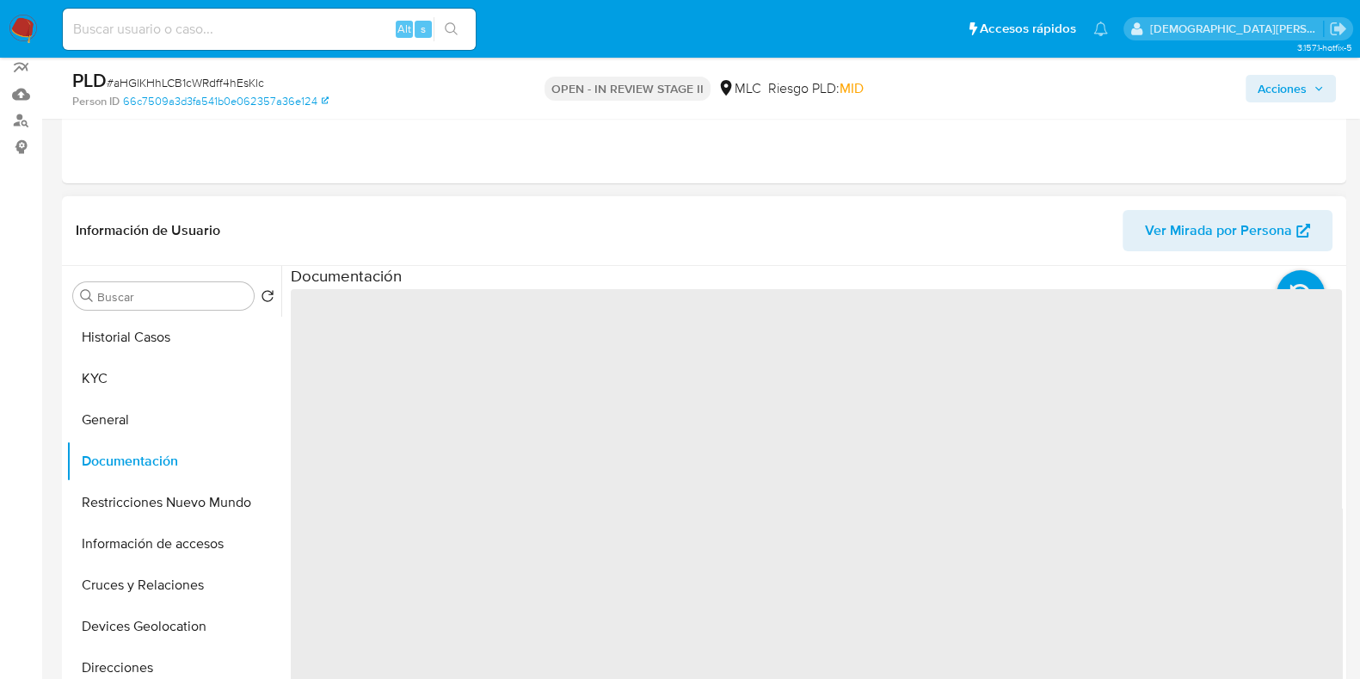
scroll to position [214, 0]
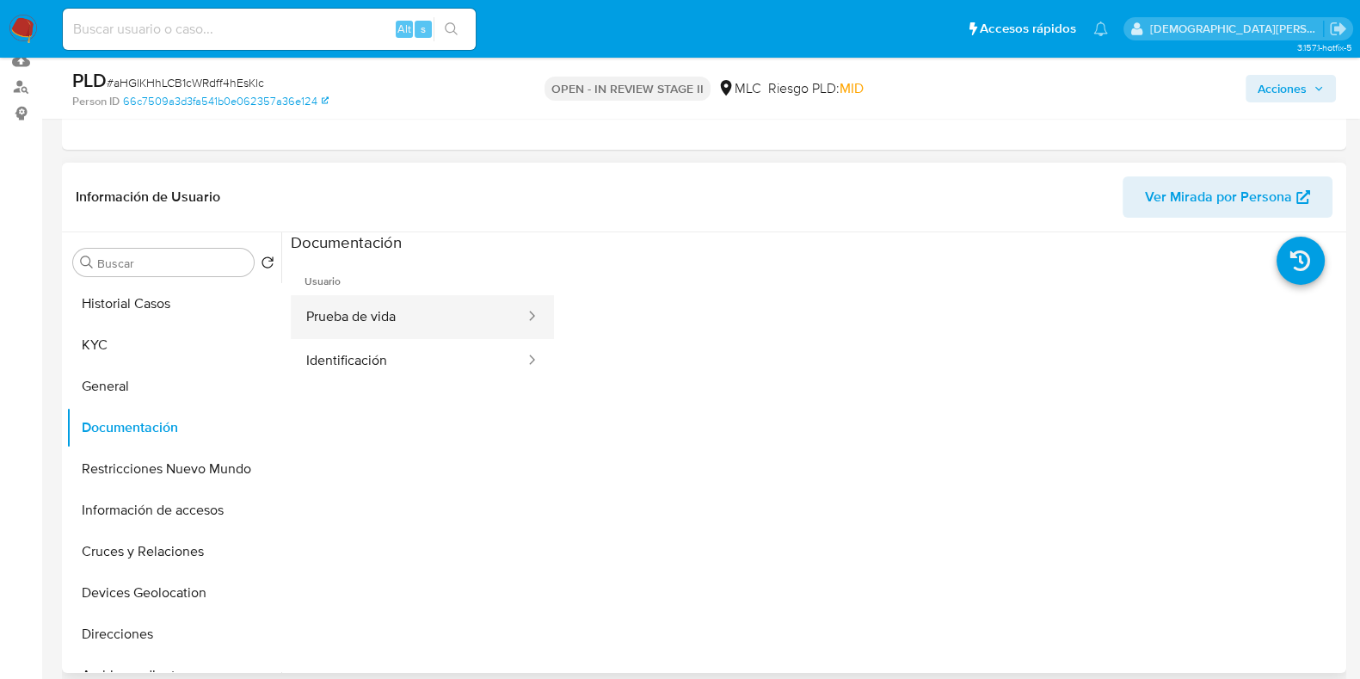
click at [445, 324] on button "Prueba de vida" at bounding box center [409, 317] width 236 height 44
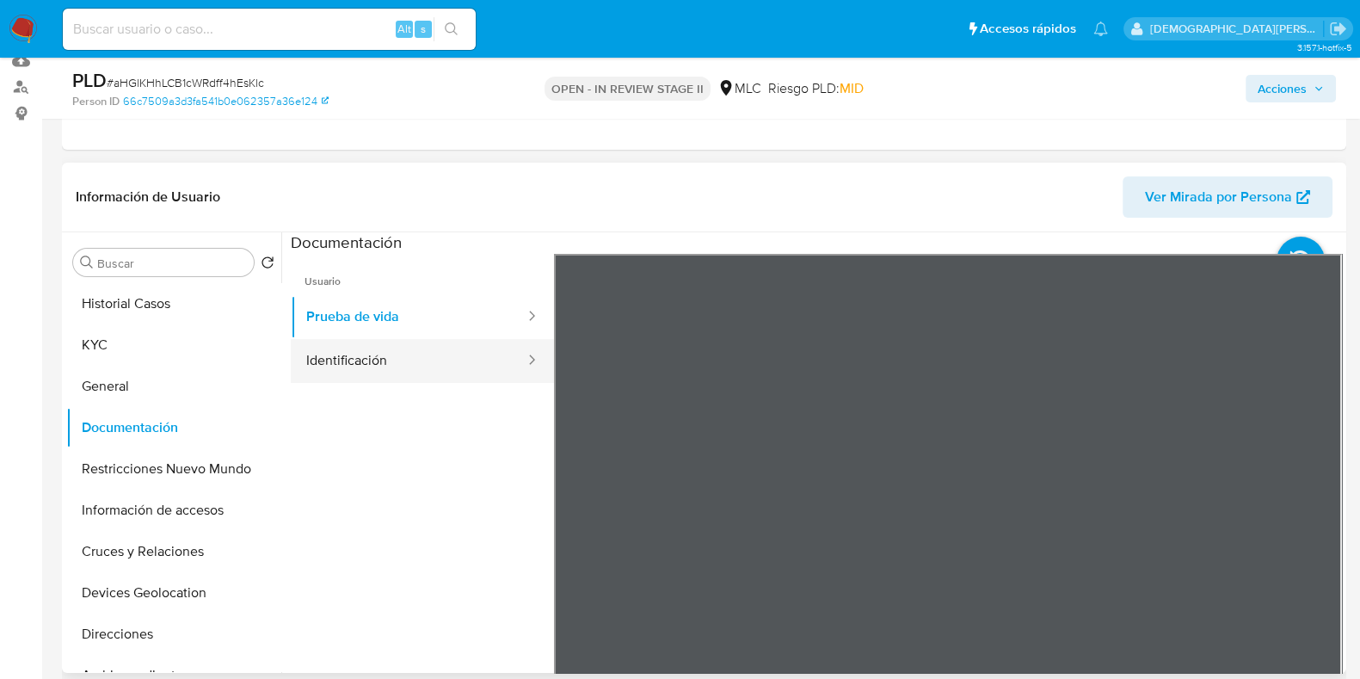
click at [430, 366] on button "Identificación" at bounding box center [409, 361] width 236 height 44
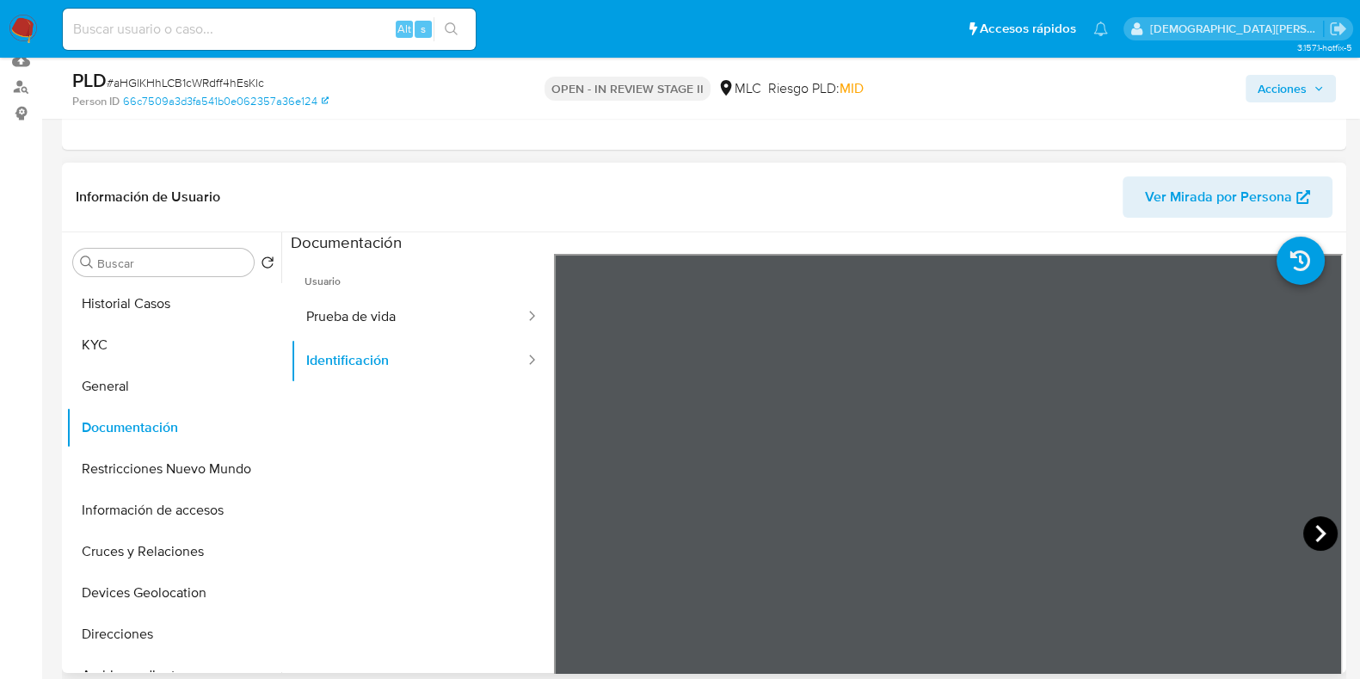
click at [1100, 531] on icon at bounding box center [1320, 533] width 34 height 34
click at [151, 336] on button "KYC" at bounding box center [166, 344] width 201 height 41
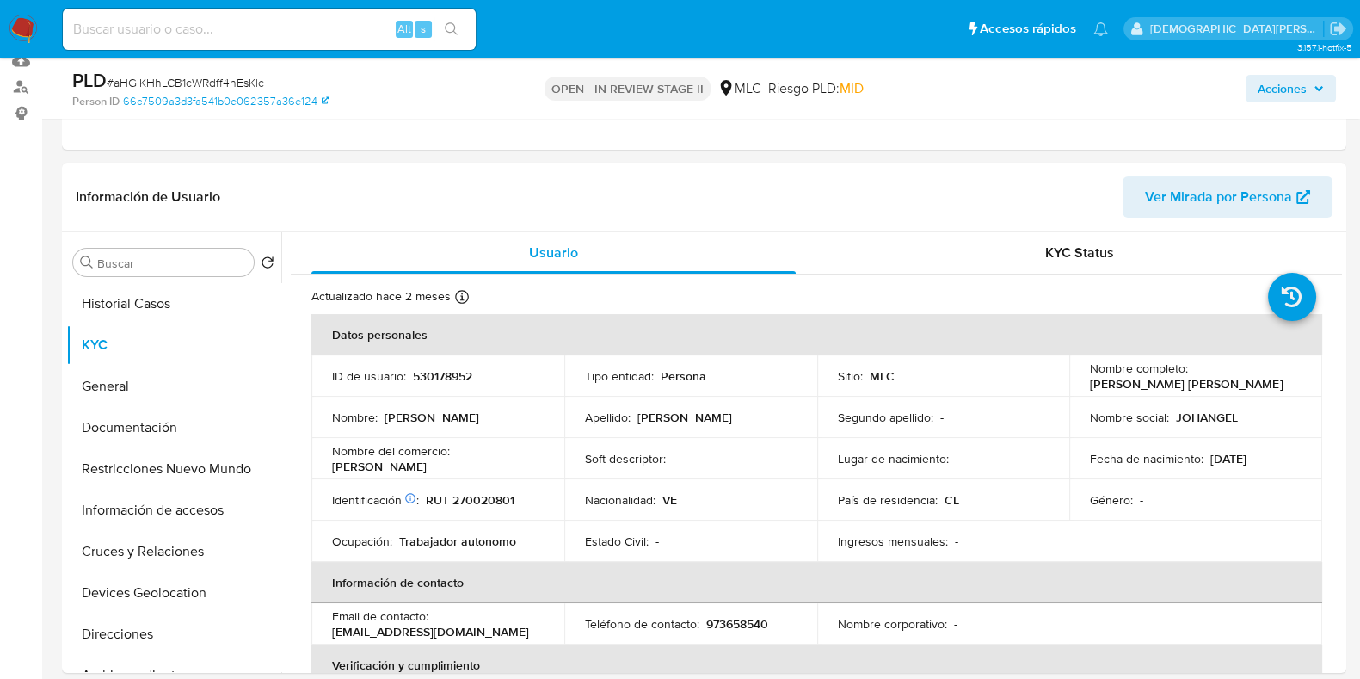
drag, startPoint x: 1280, startPoint y: 379, endPoint x: 1067, endPoint y: 395, distance: 214.0
click at [1067, 395] on tbody "ID de usuario : 530178952 Tipo entidad : Persona Sitio : MLC Nombre completo : …" at bounding box center [816, 458] width 1011 height 206
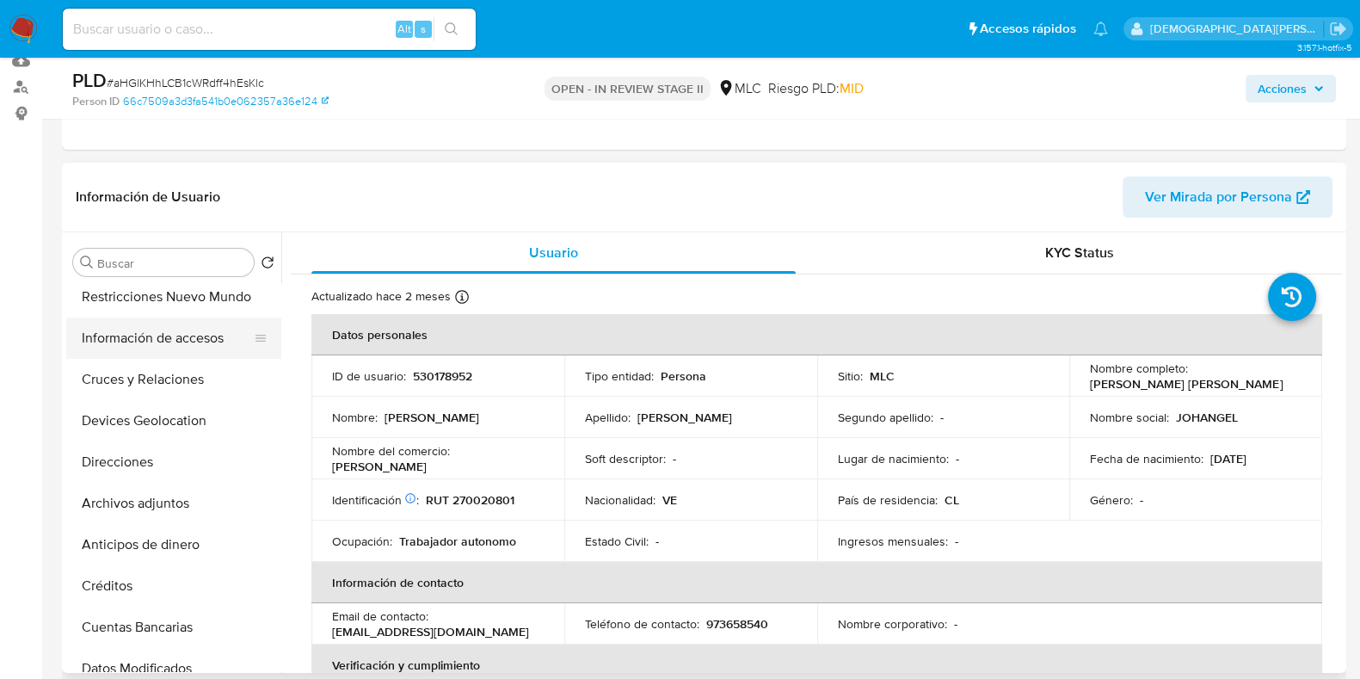
scroll to position [107, 0]
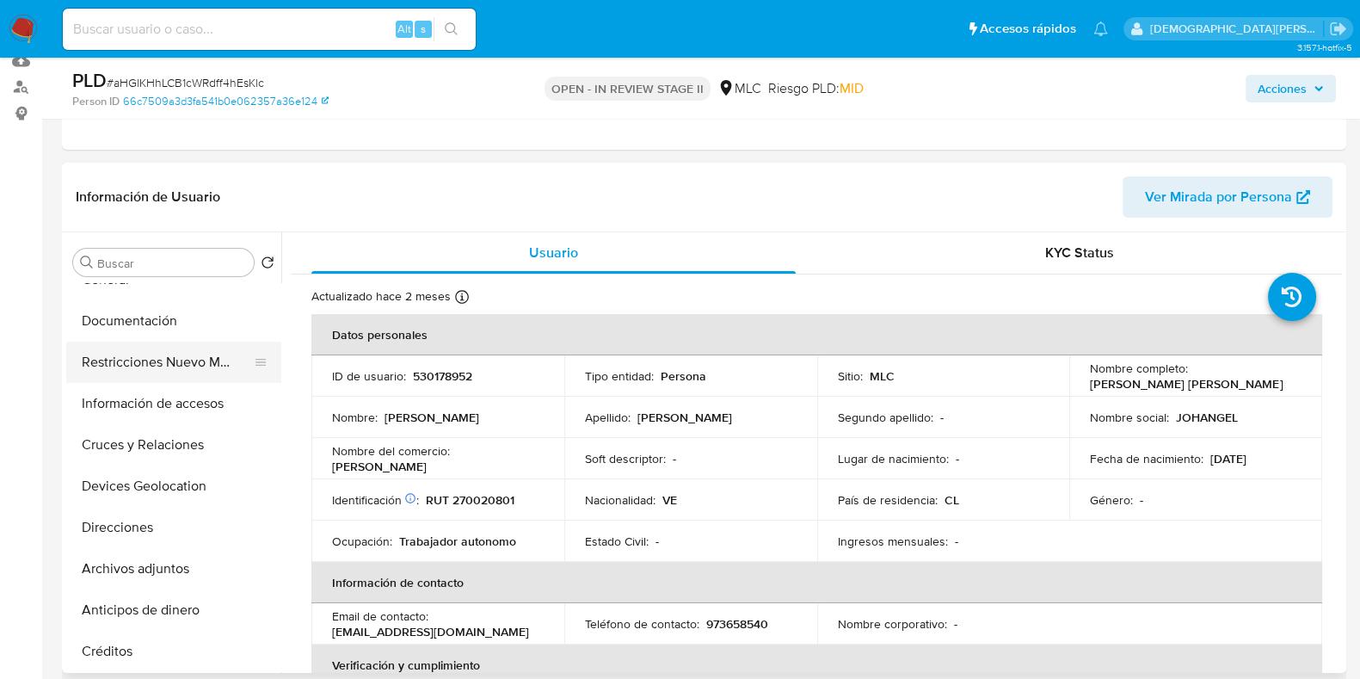
click at [181, 359] on button "Restricciones Nuevo Mundo" at bounding box center [166, 362] width 201 height 41
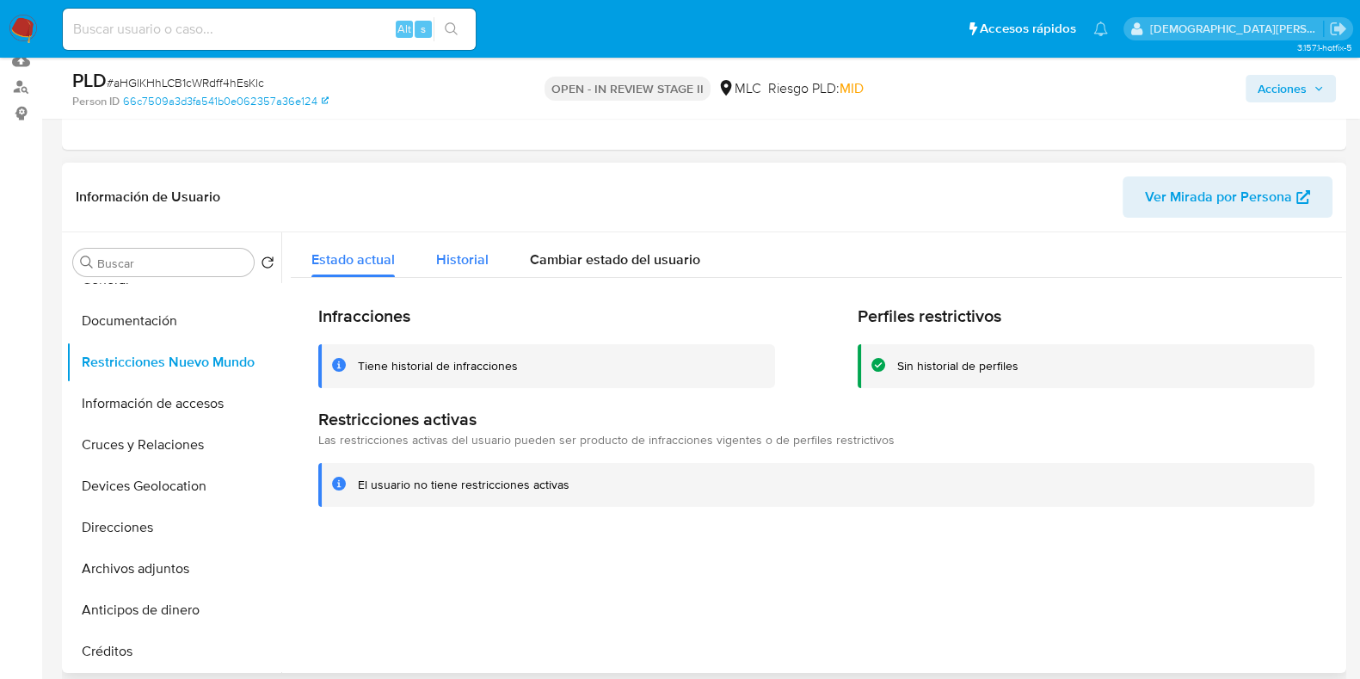
click at [471, 260] on span "Historial" at bounding box center [462, 259] width 52 height 20
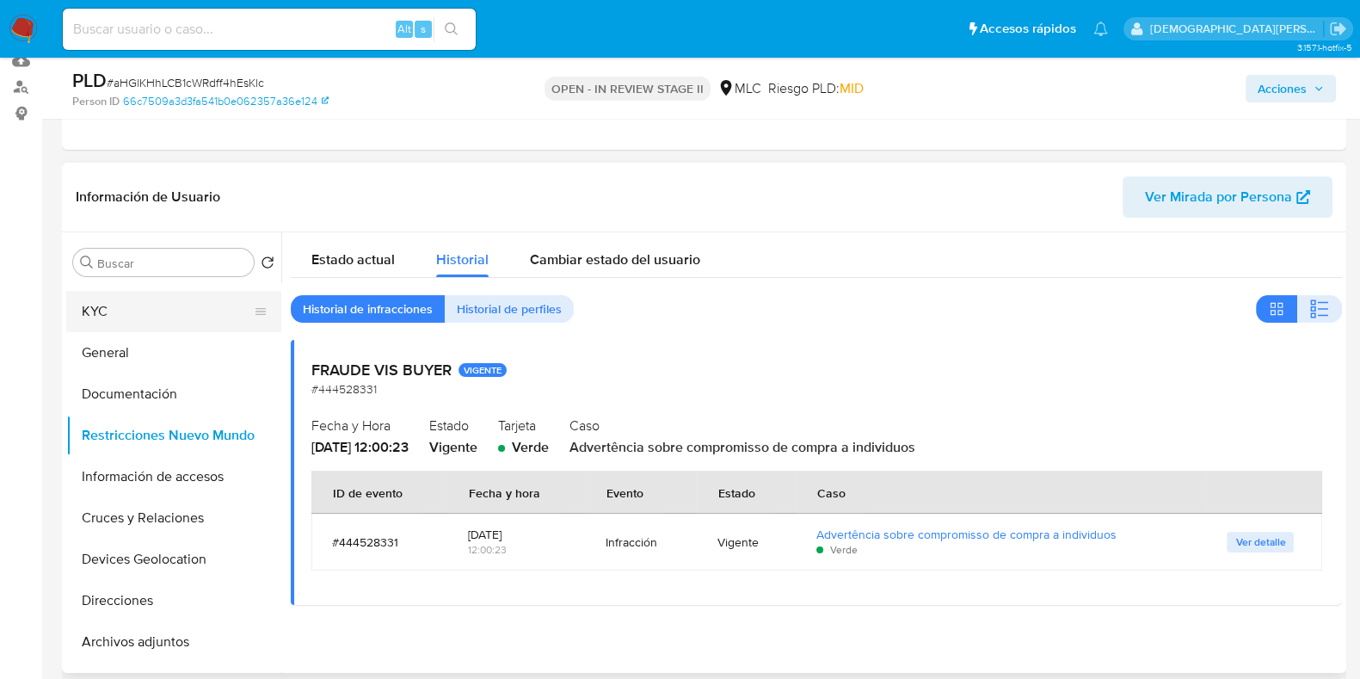
scroll to position [0, 0]
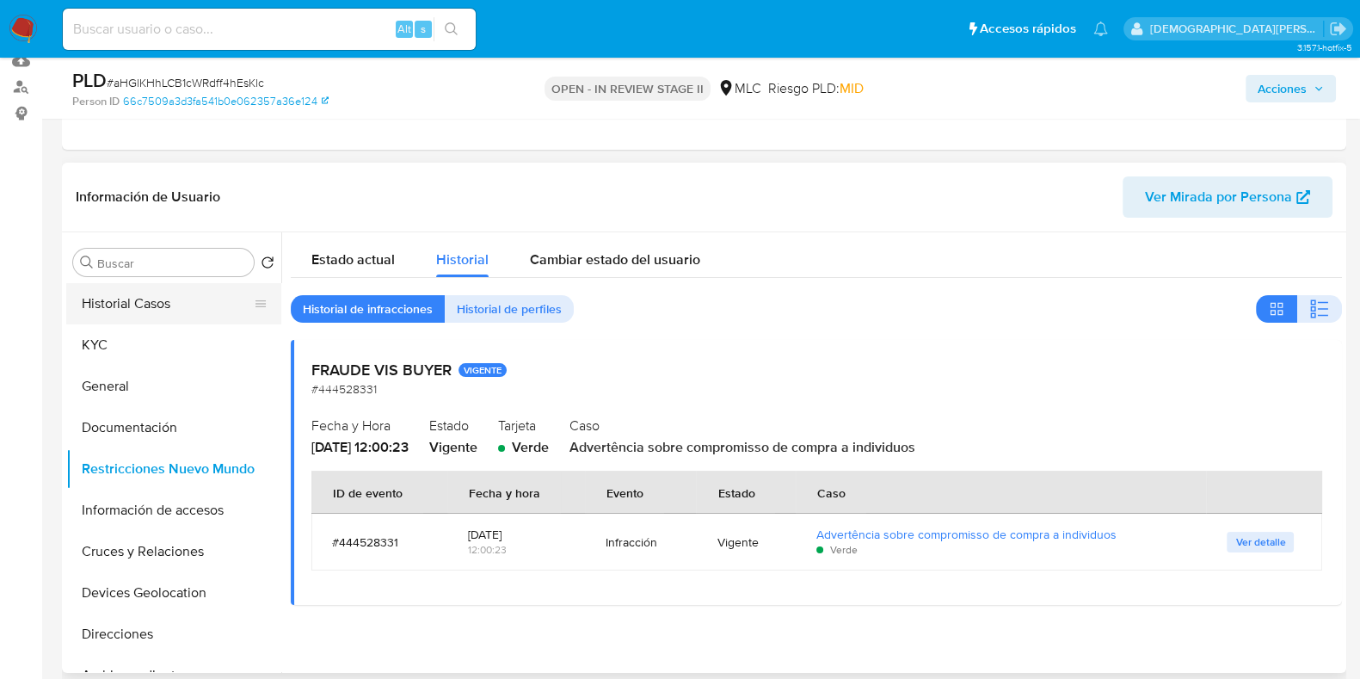
click at [170, 307] on button "Historial Casos" at bounding box center [166, 303] width 201 height 41
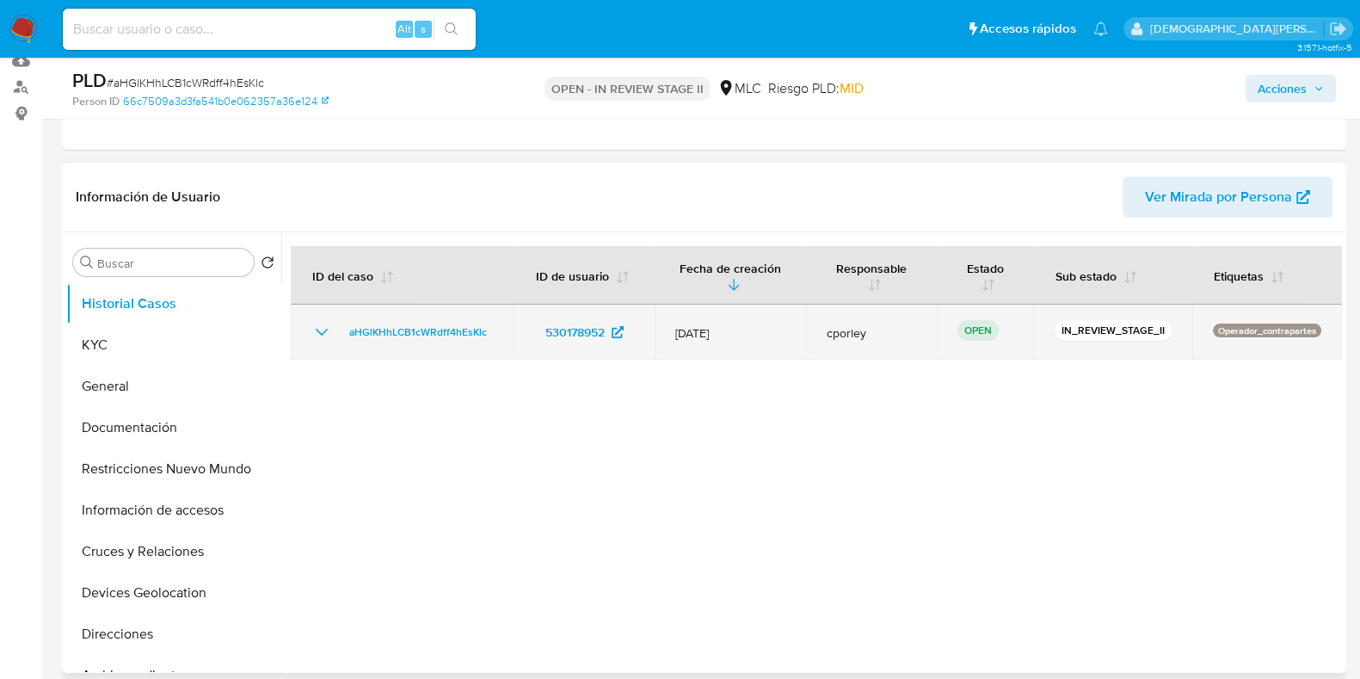
click at [320, 335] on icon "Mostrar/Ocultar" at bounding box center [321, 332] width 21 height 21
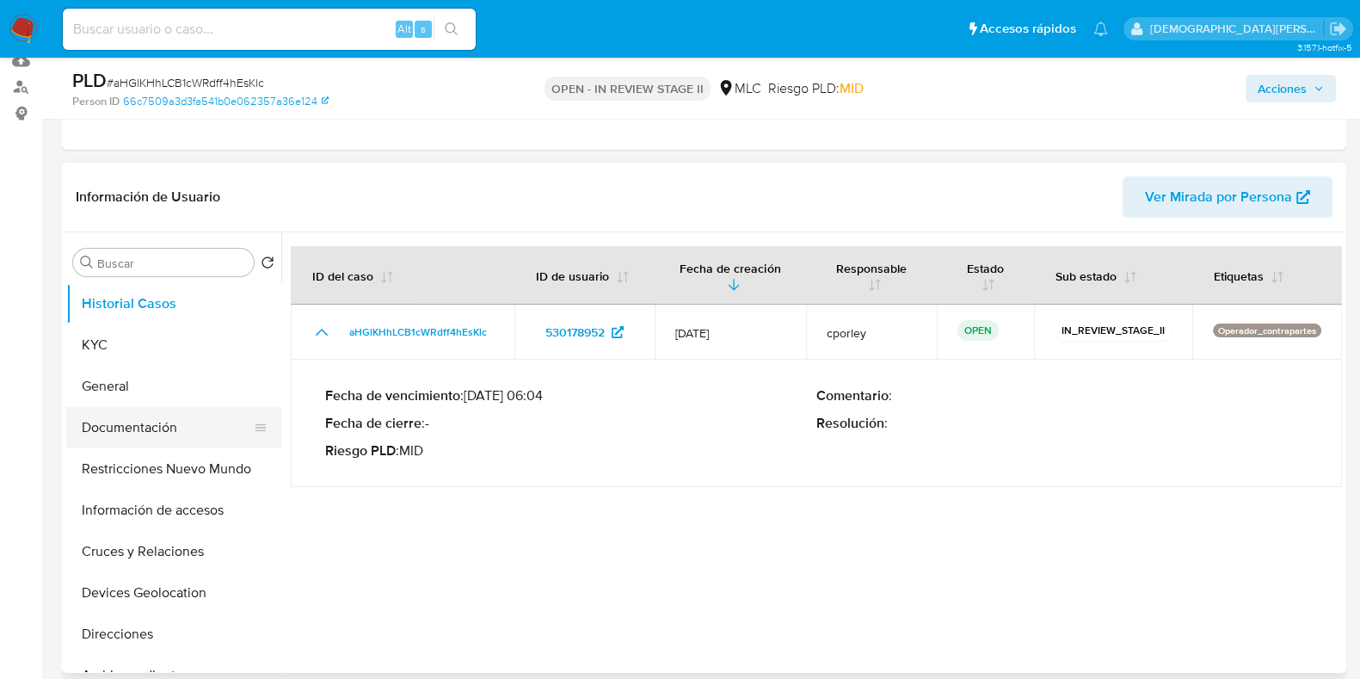
scroll to position [214, 0]
click at [114, 542] on button "Cruces y Relaciones" at bounding box center [166, 551] width 201 height 41
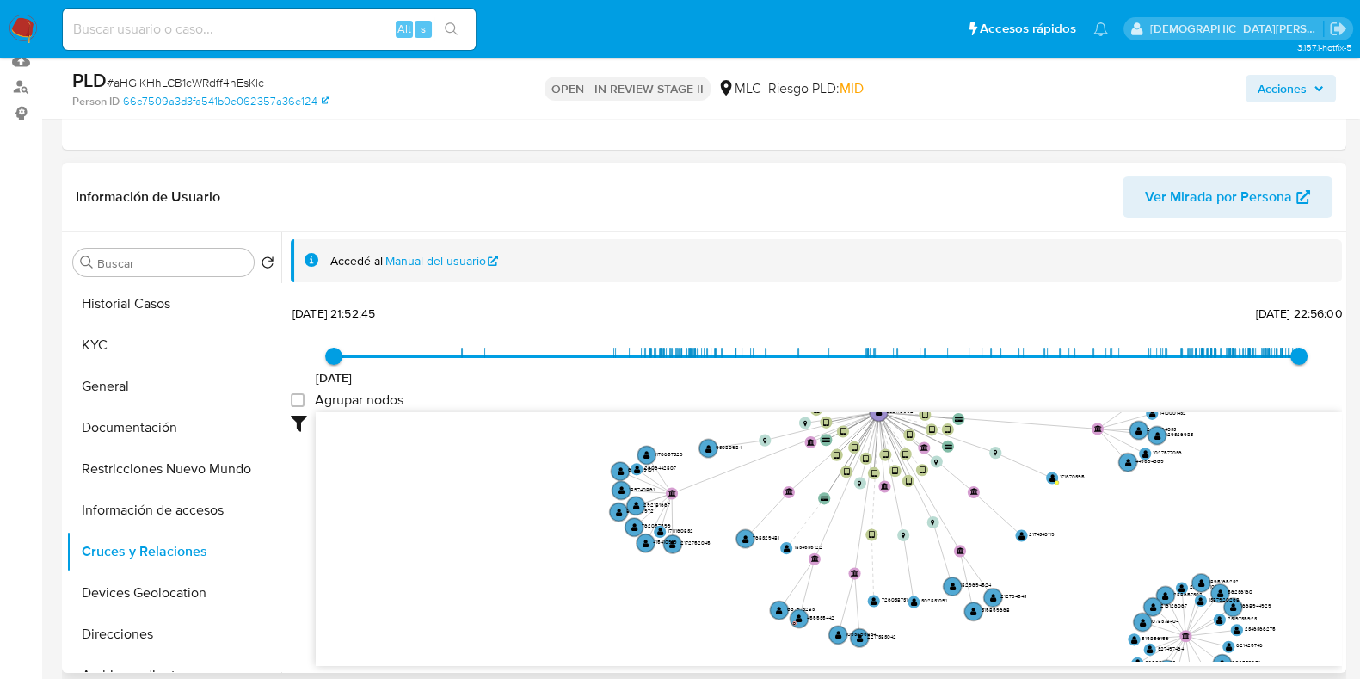
drag, startPoint x: 600, startPoint y: 566, endPoint x: 859, endPoint y: 423, distance: 295.7
click at [859, 423] on icon "device-61f2a5db08813b00185cfdad  user-726038731  726038731 user-530178952  5…" at bounding box center [829, 536] width 1026 height 249
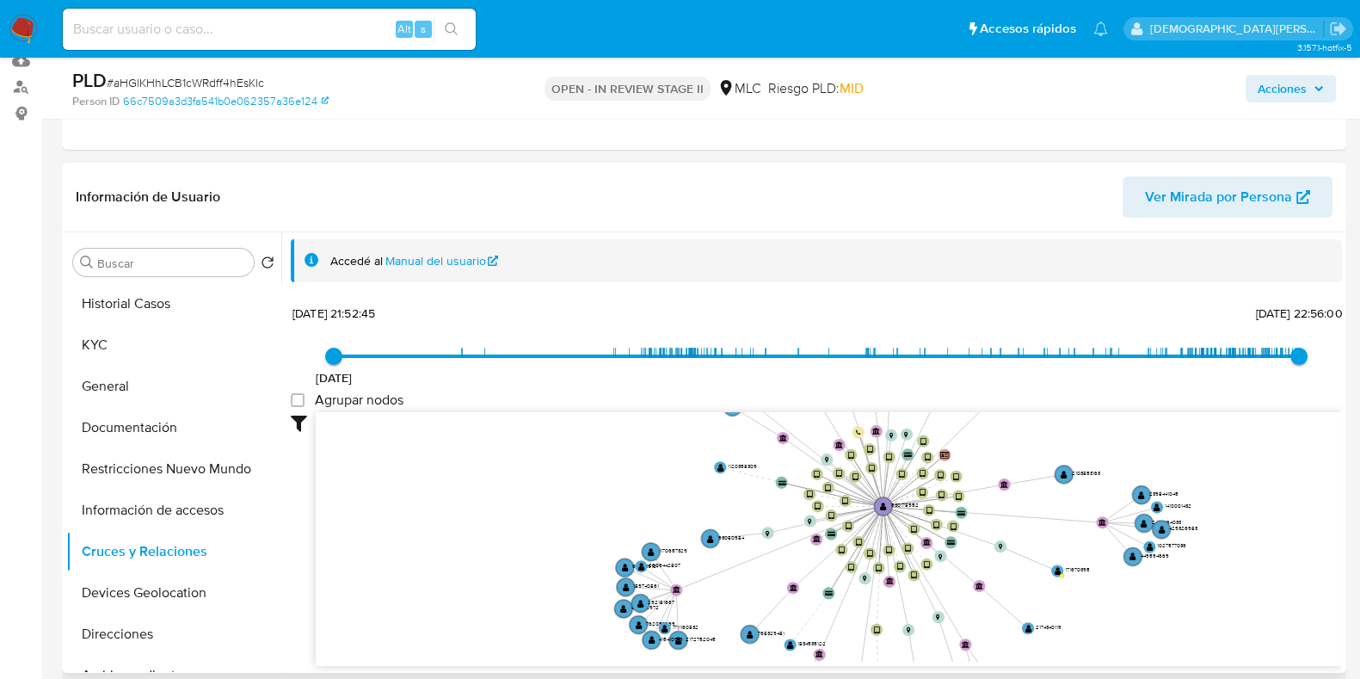
drag, startPoint x: 922, startPoint y: 591, endPoint x: 922, endPoint y: 648, distance: 56.8
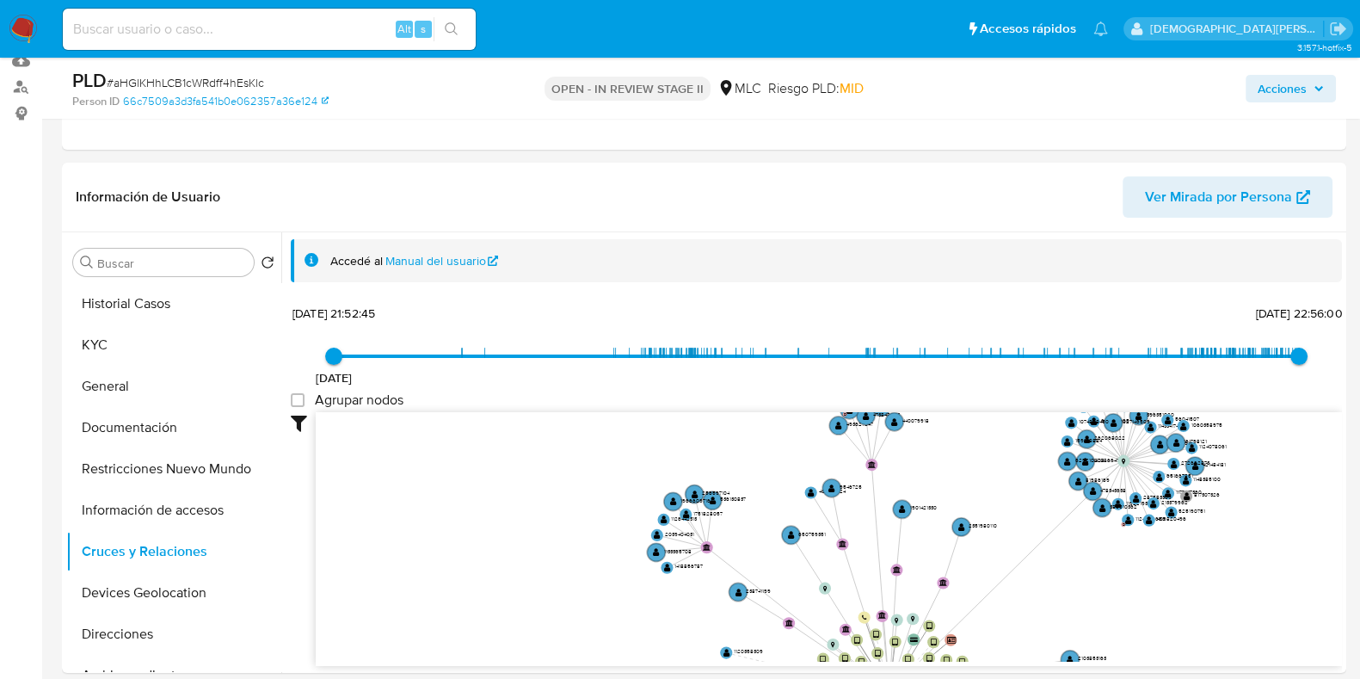
drag, startPoint x: 919, startPoint y: 683, endPoint x: 916, endPoint y: 704, distance: 20.8
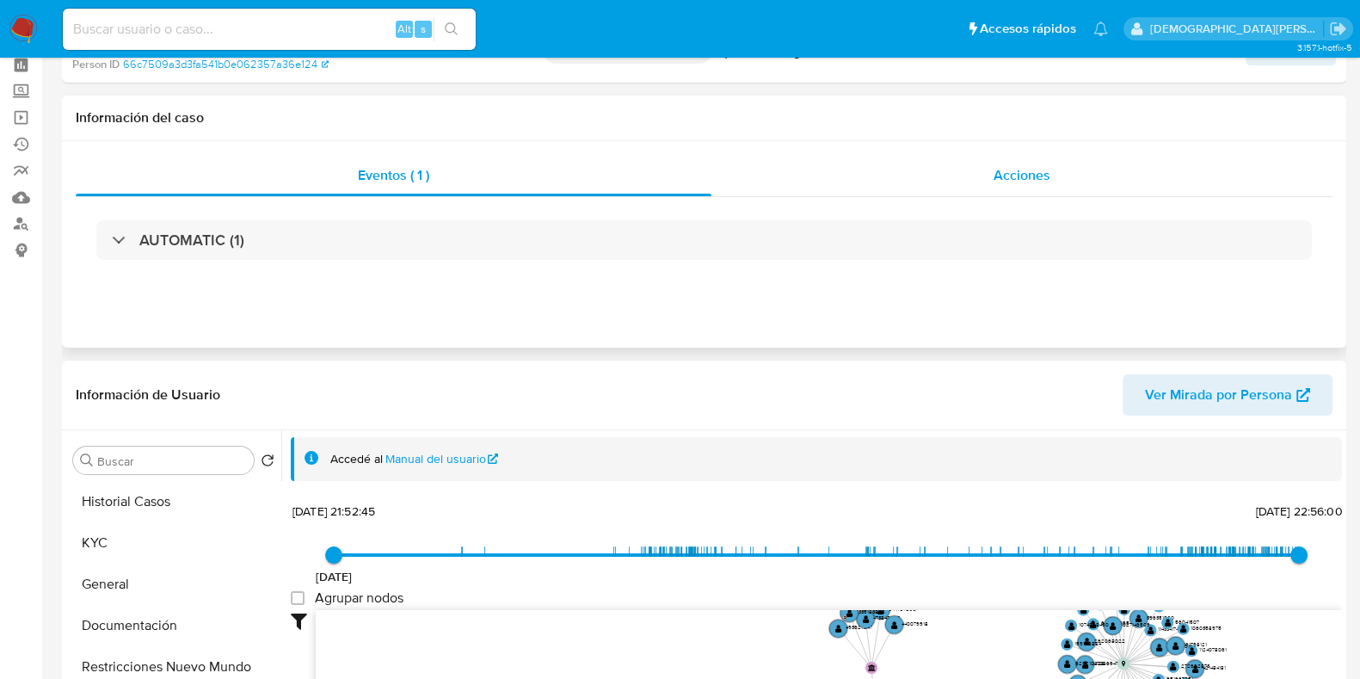
scroll to position [0, 0]
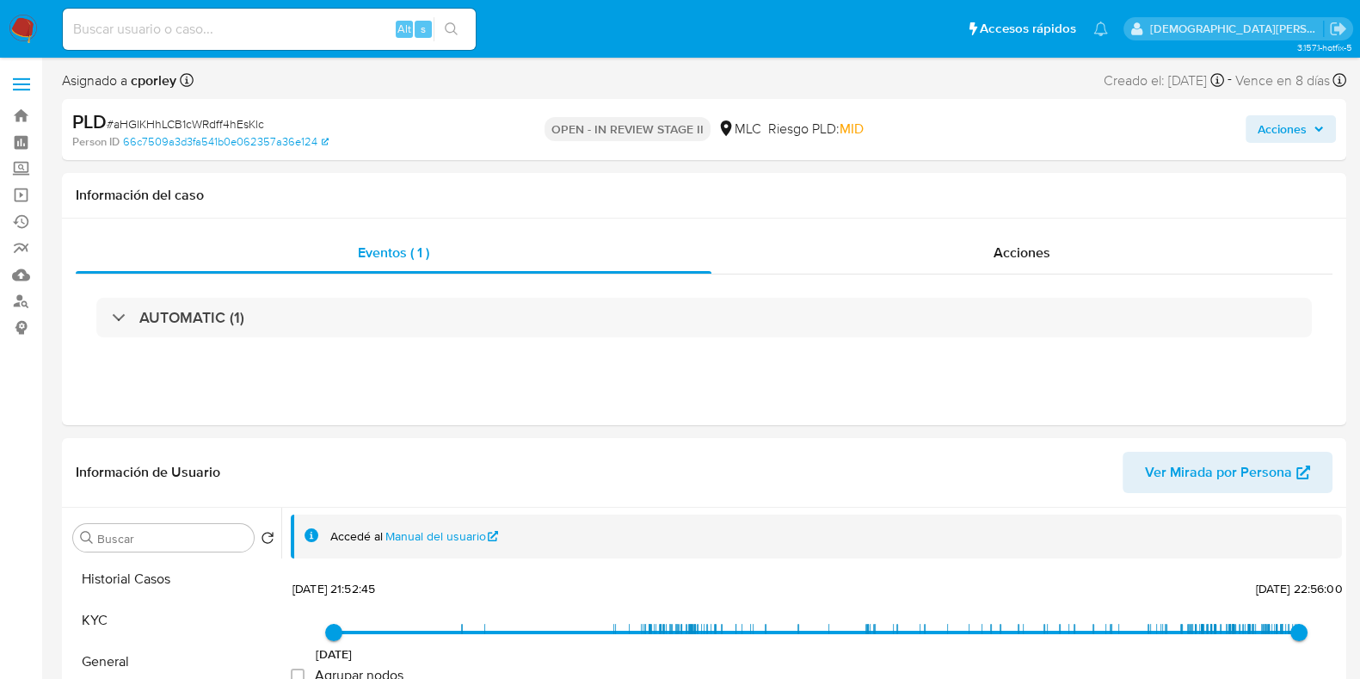
click at [1100, 126] on span "Acciones" at bounding box center [1282, 129] width 49 height 28
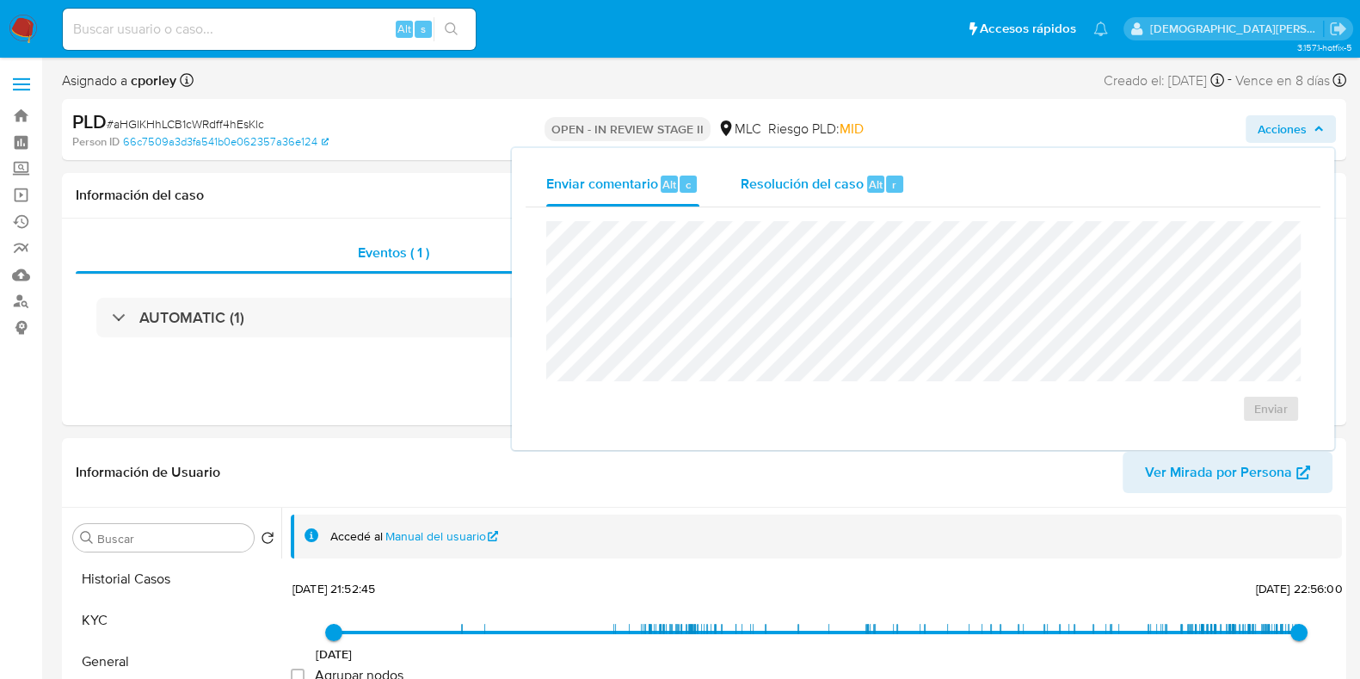
drag, startPoint x: 762, startPoint y: 169, endPoint x: 760, endPoint y: 208, distance: 38.8
click at [761, 170] on div "Resolución del caso Alt r" at bounding box center [823, 184] width 164 height 45
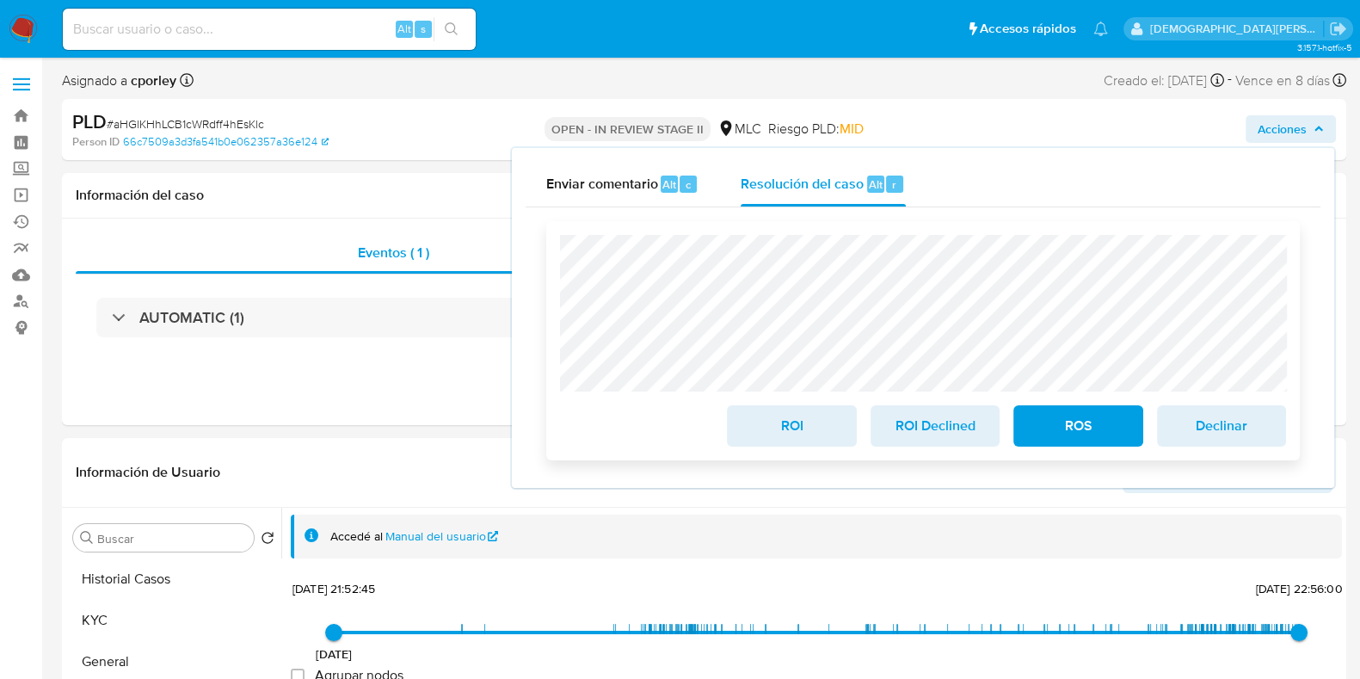
click at [784, 427] on span "ROI" at bounding box center [791, 426] width 84 height 38
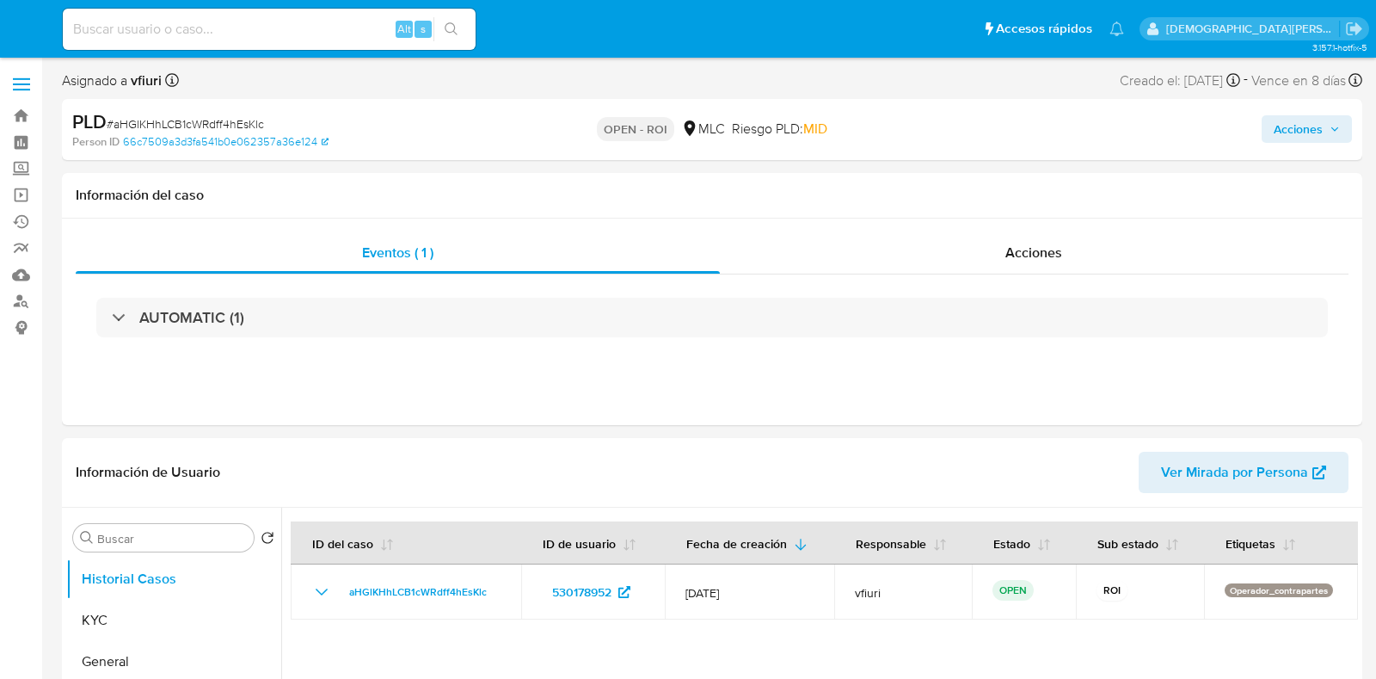
select select "10"
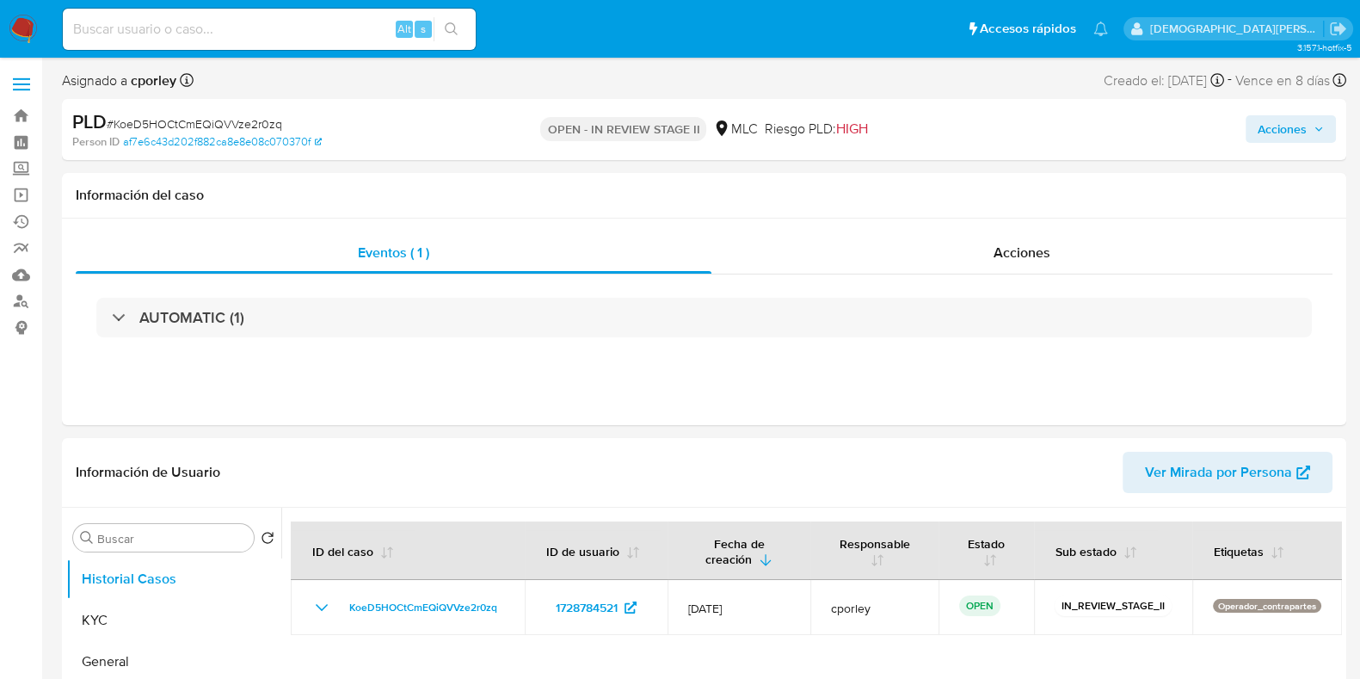
select select "10"
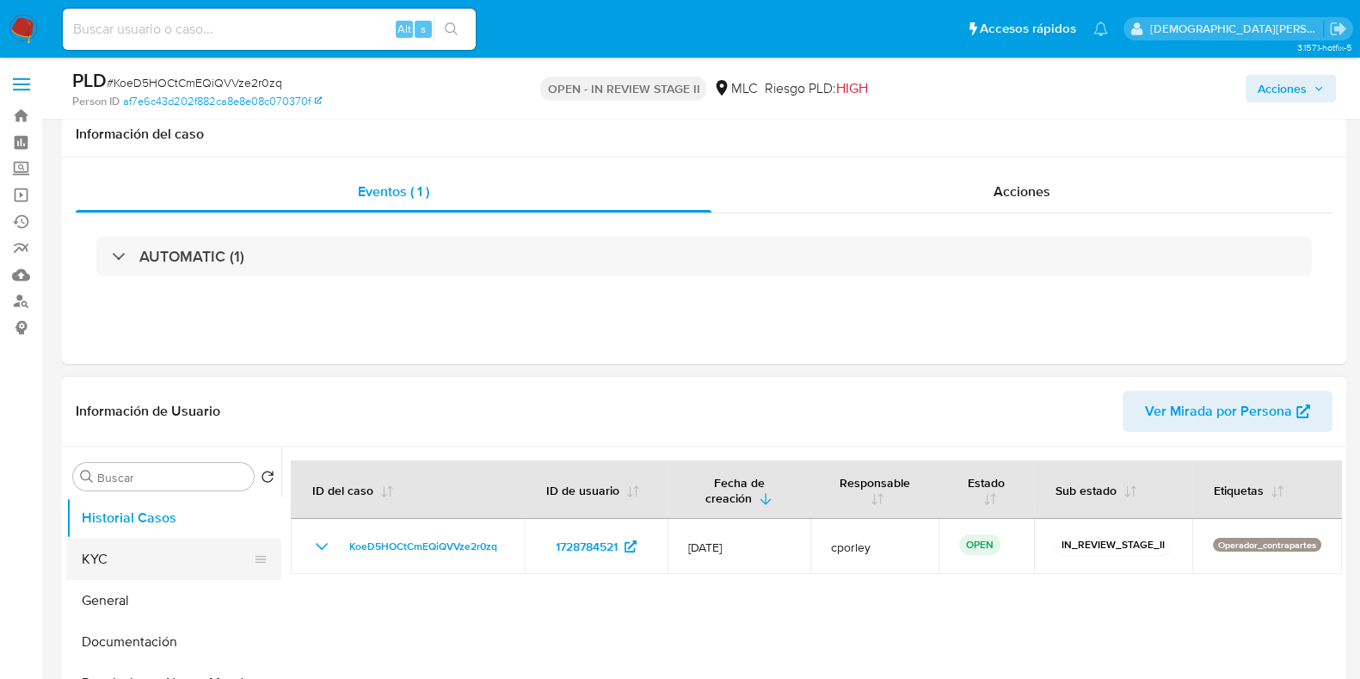
scroll to position [107, 0]
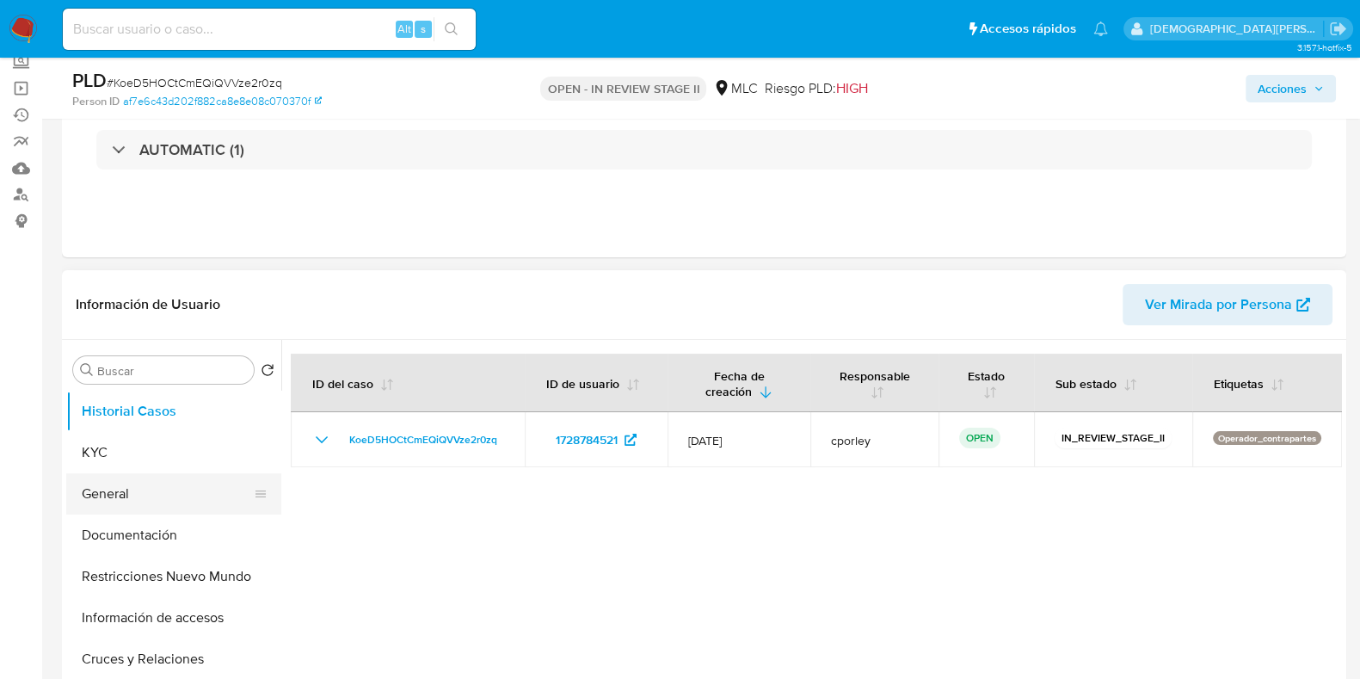
click at [166, 483] on button "General" at bounding box center [166, 493] width 201 height 41
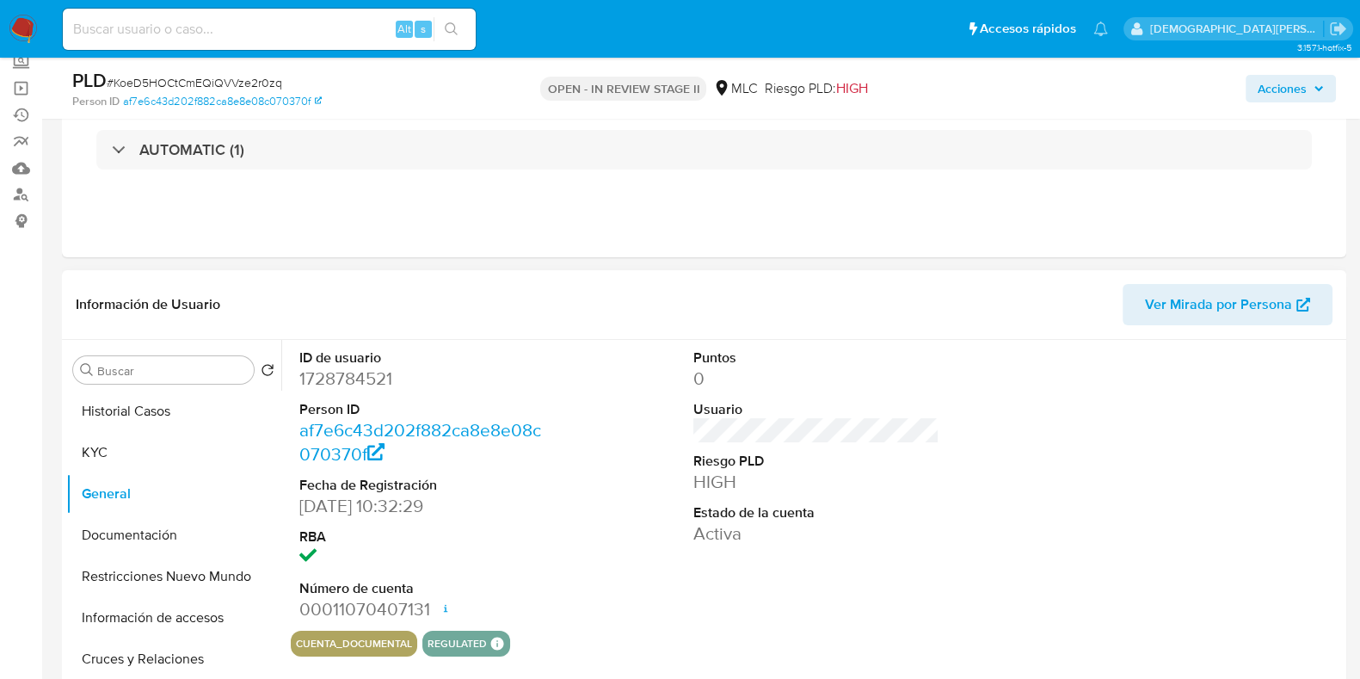
click at [334, 373] on dd "1728784521" at bounding box center [422, 378] width 246 height 24
copy dd "1728784521"
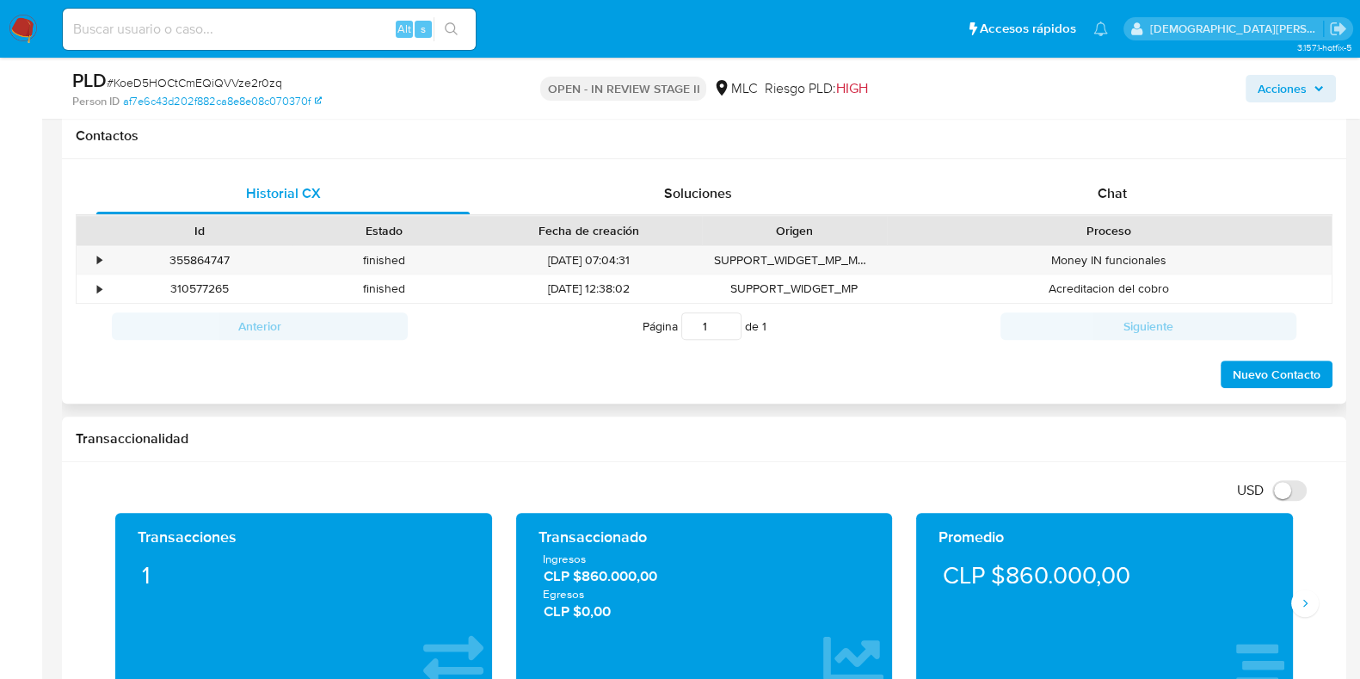
scroll to position [645, 0]
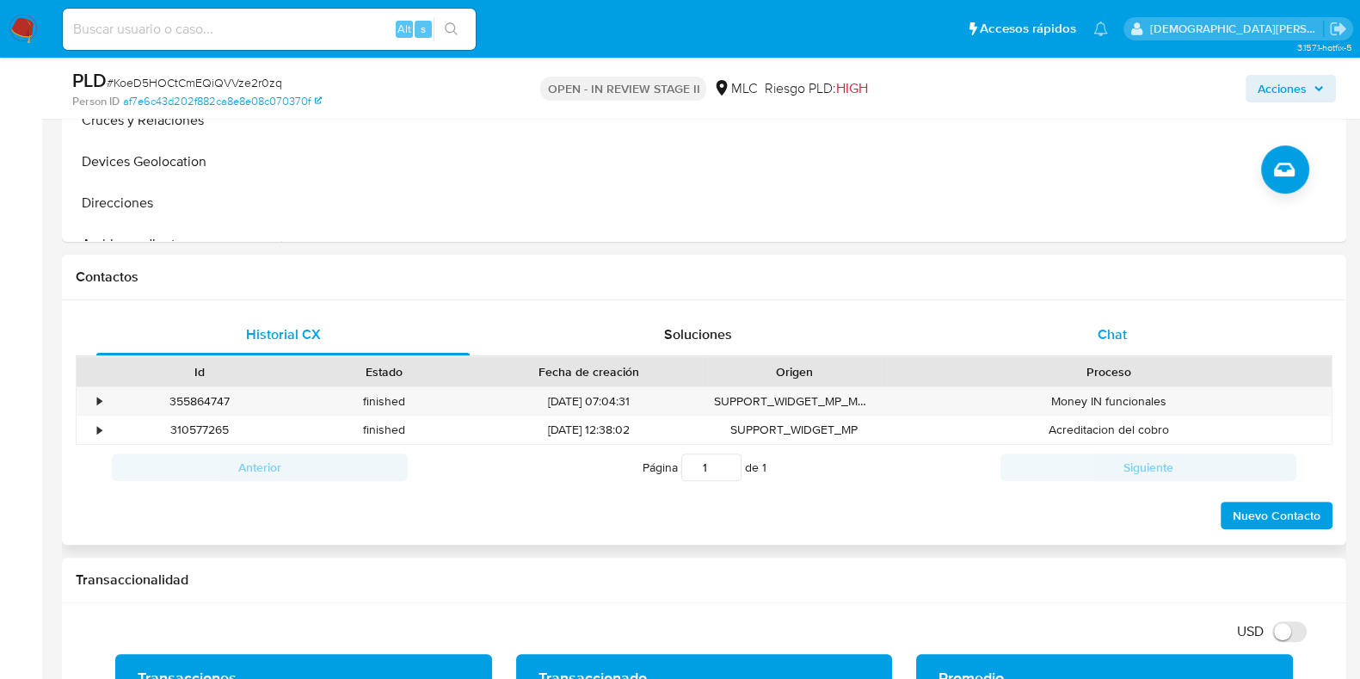
click at [1046, 333] on div "Chat" at bounding box center [1112, 334] width 373 height 41
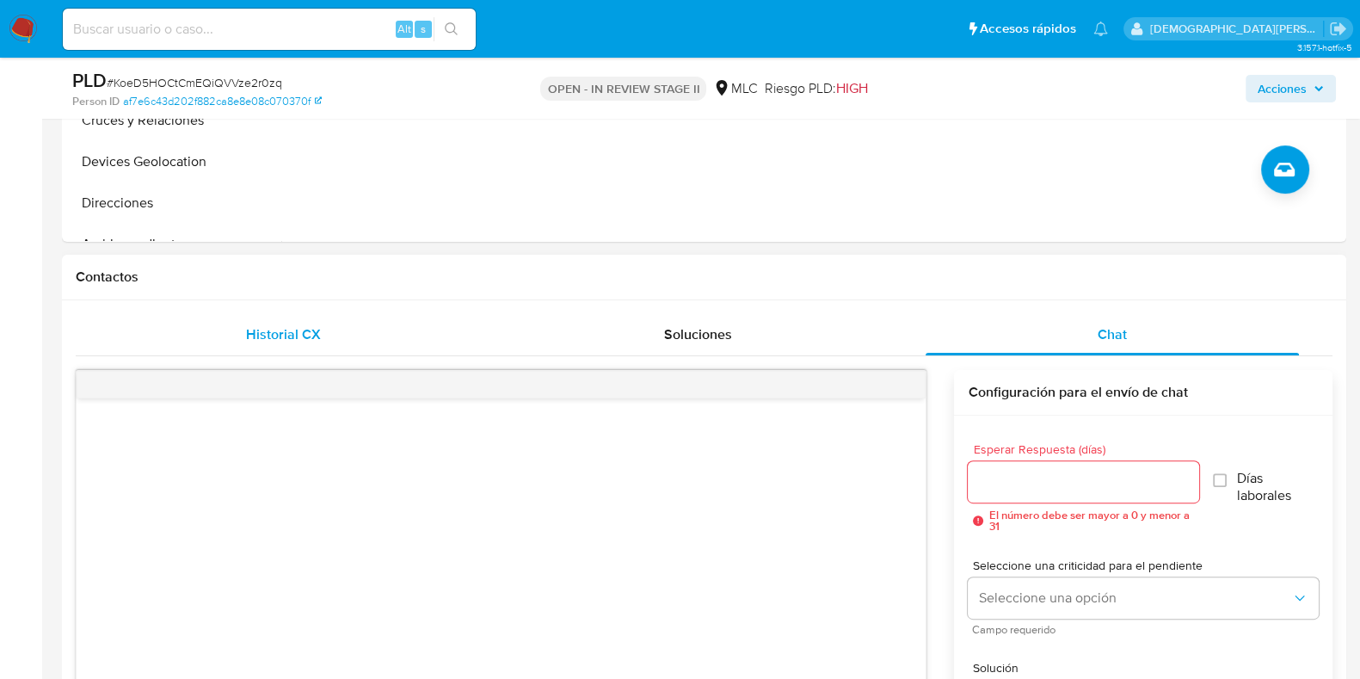
click at [419, 337] on div "Historial CX" at bounding box center [282, 334] width 373 height 41
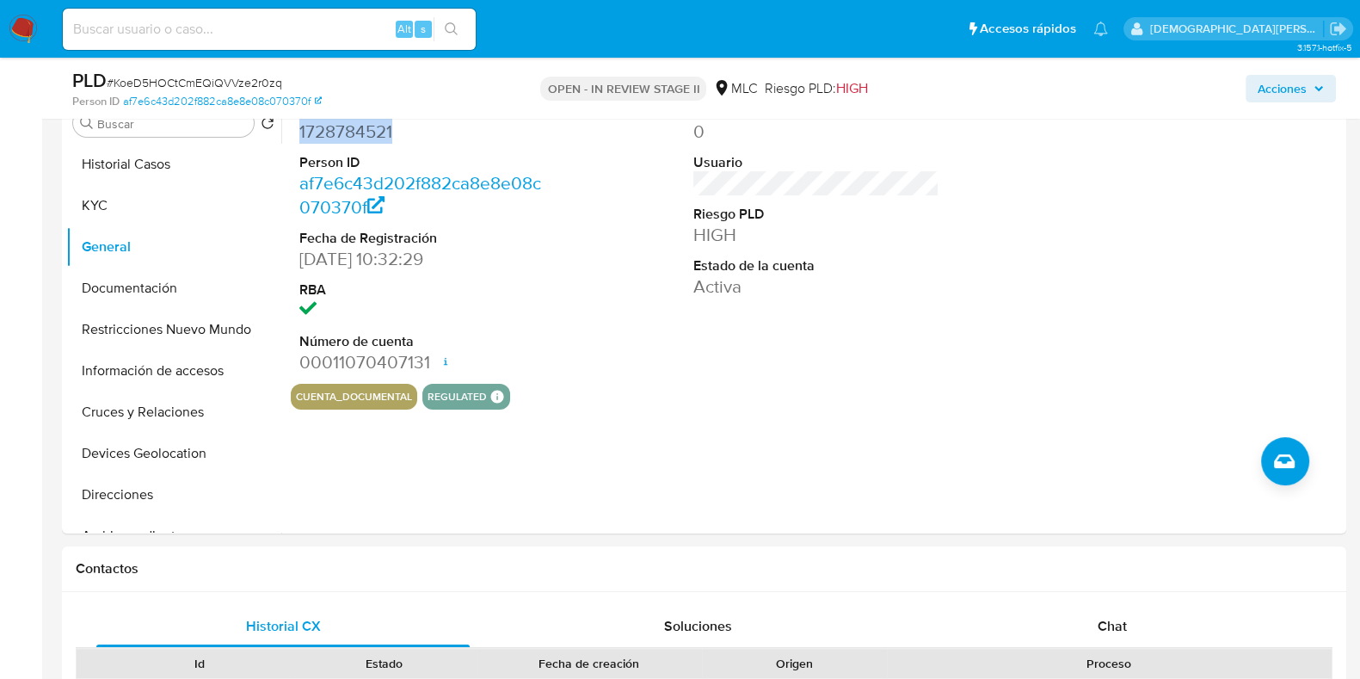
scroll to position [214, 0]
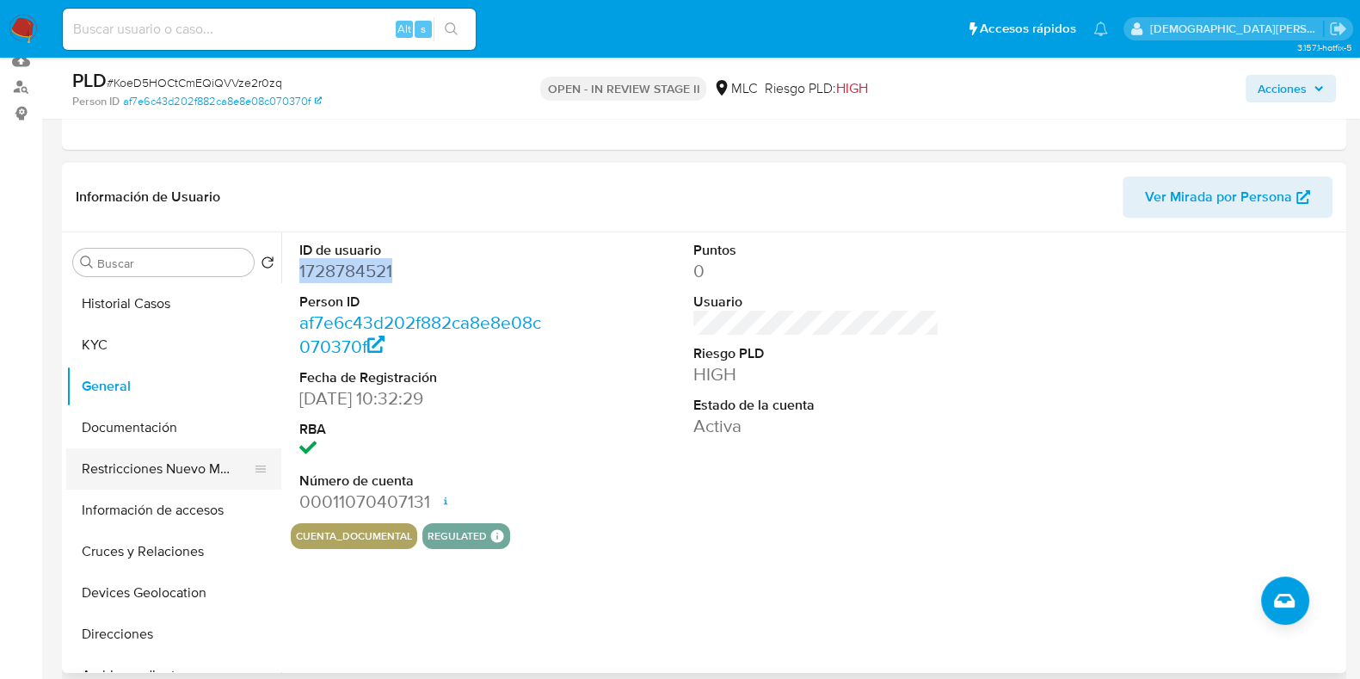
click at [138, 475] on button "Restricciones Nuevo Mundo" at bounding box center [166, 468] width 201 height 41
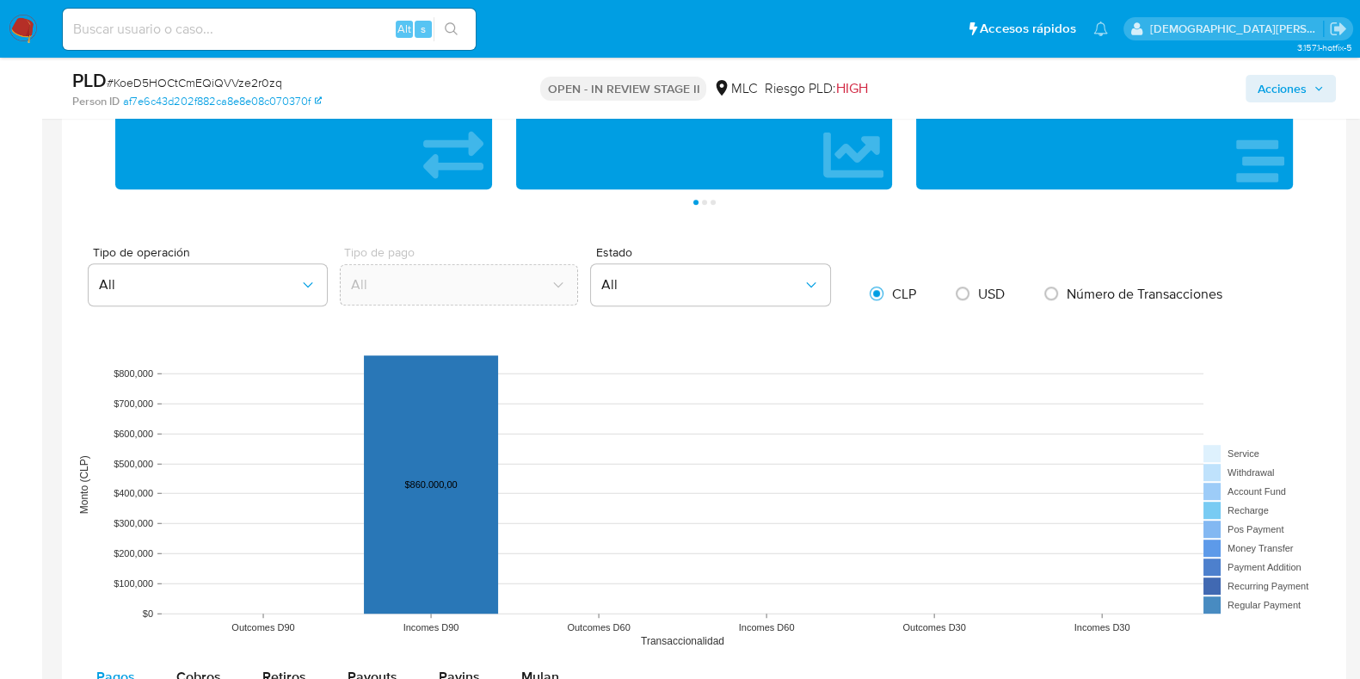
scroll to position [429, 0]
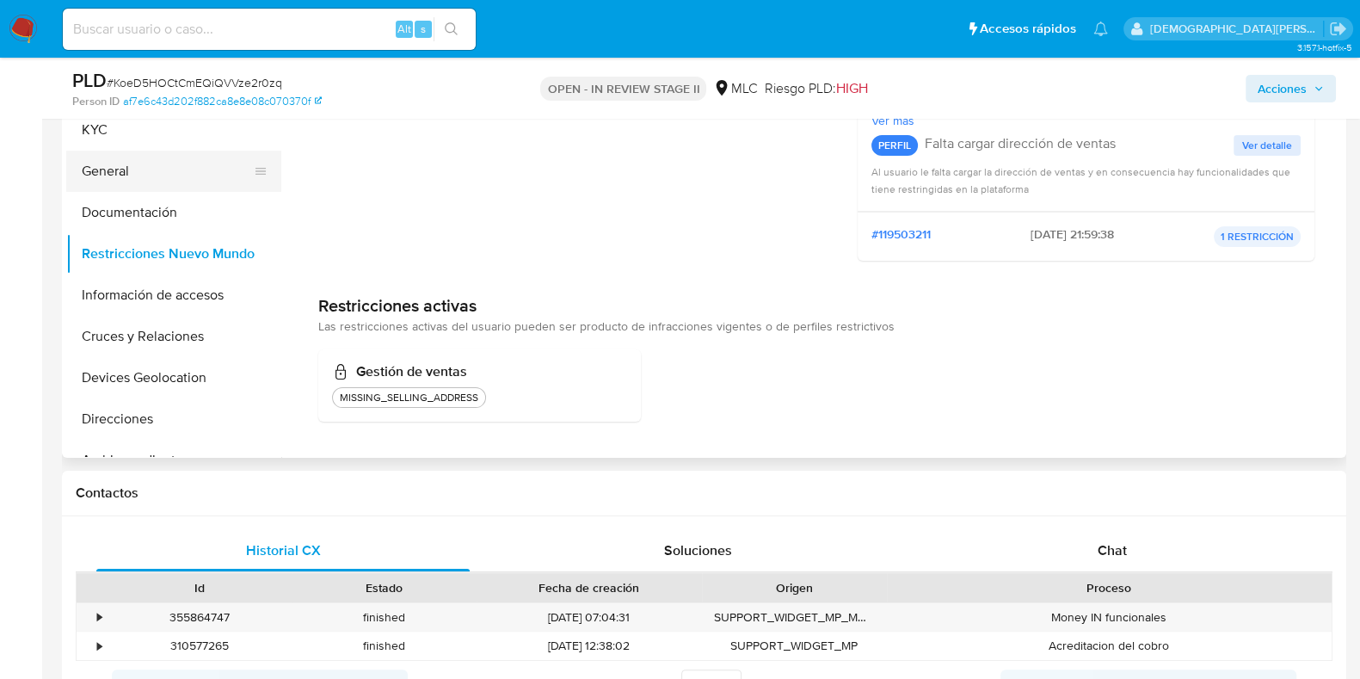
click at [122, 168] on button "General" at bounding box center [166, 171] width 201 height 41
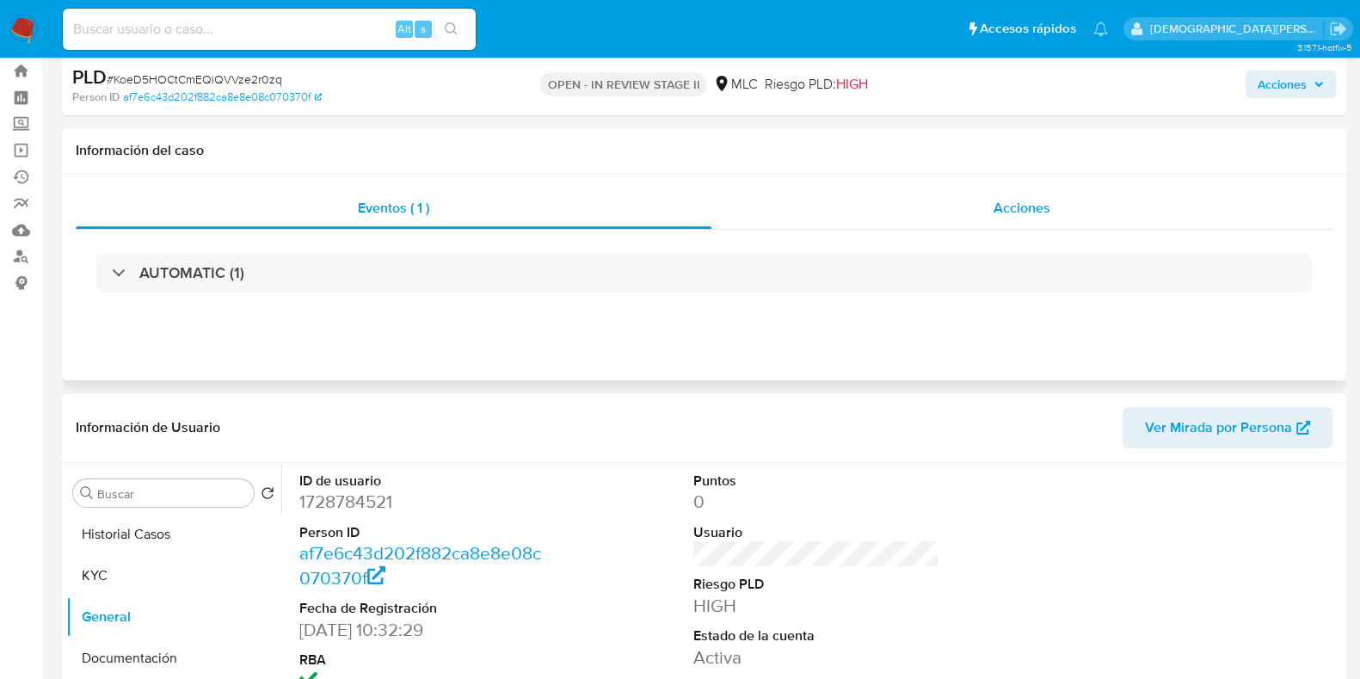
scroll to position [0, 0]
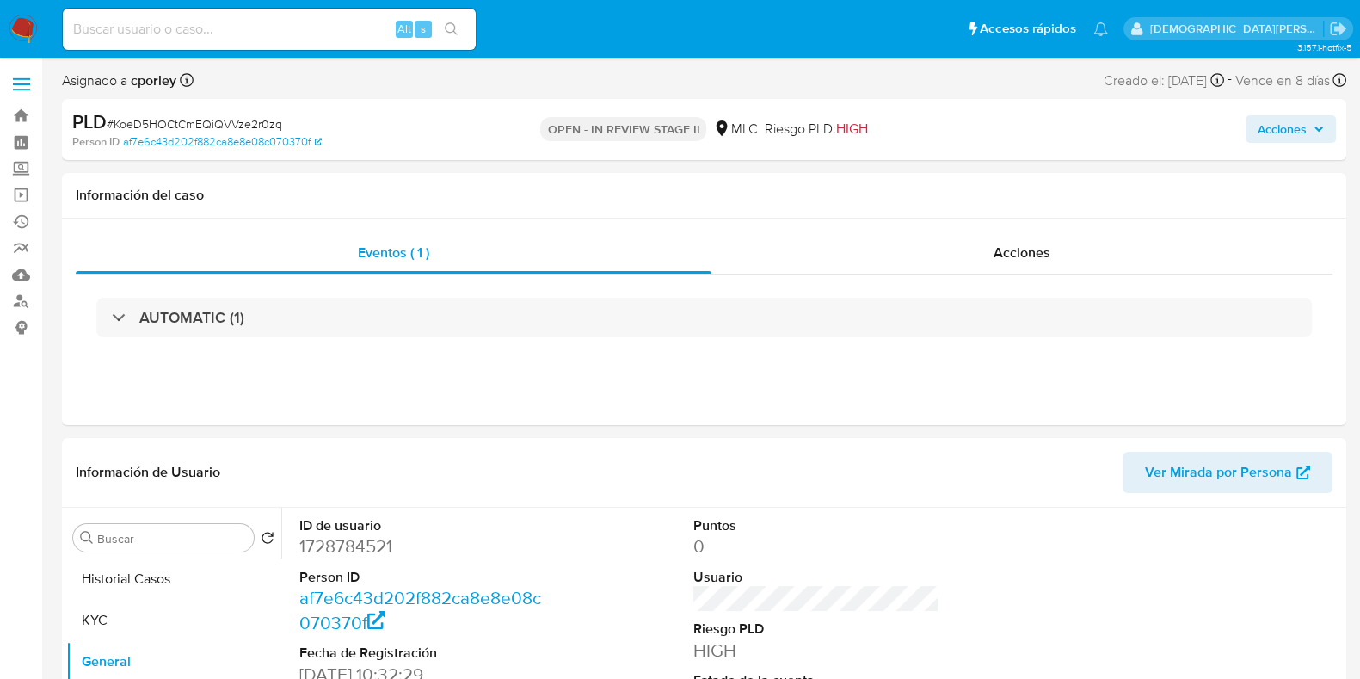
click at [1288, 128] on span "Acciones" at bounding box center [1282, 129] width 49 height 28
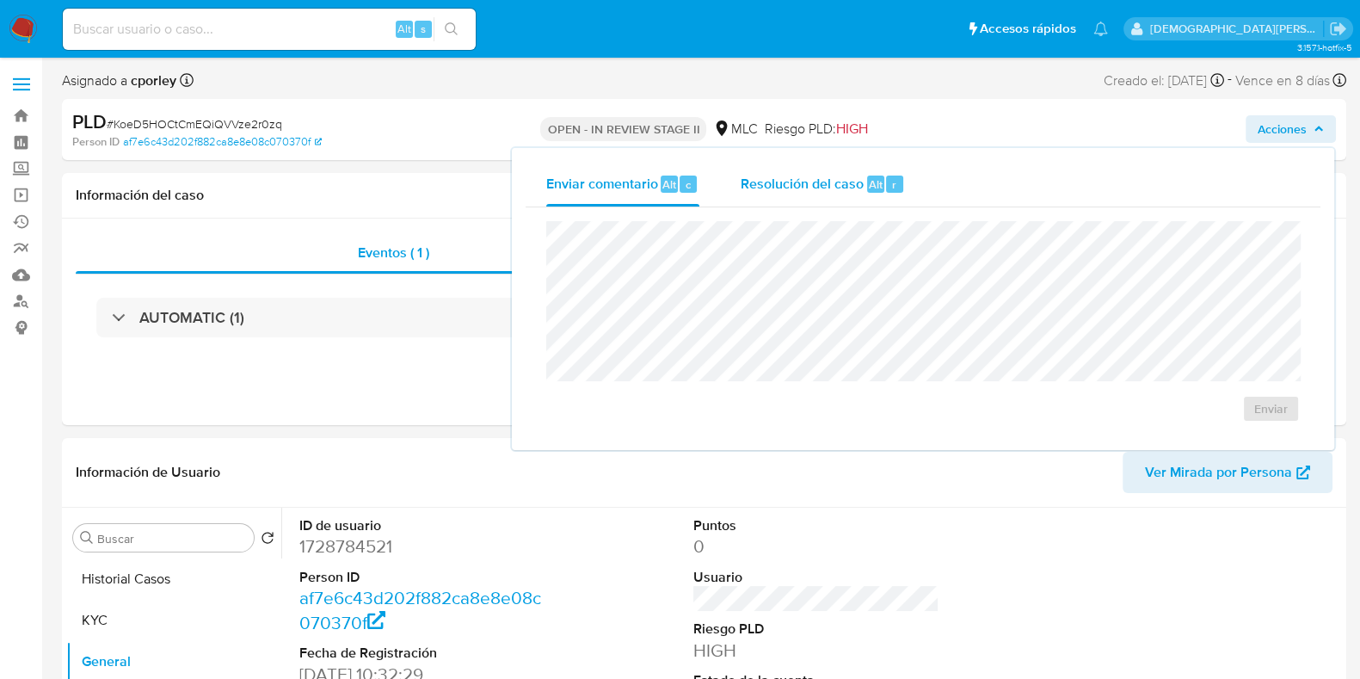
click at [743, 188] on span "Resolución del caso" at bounding box center [802, 184] width 123 height 20
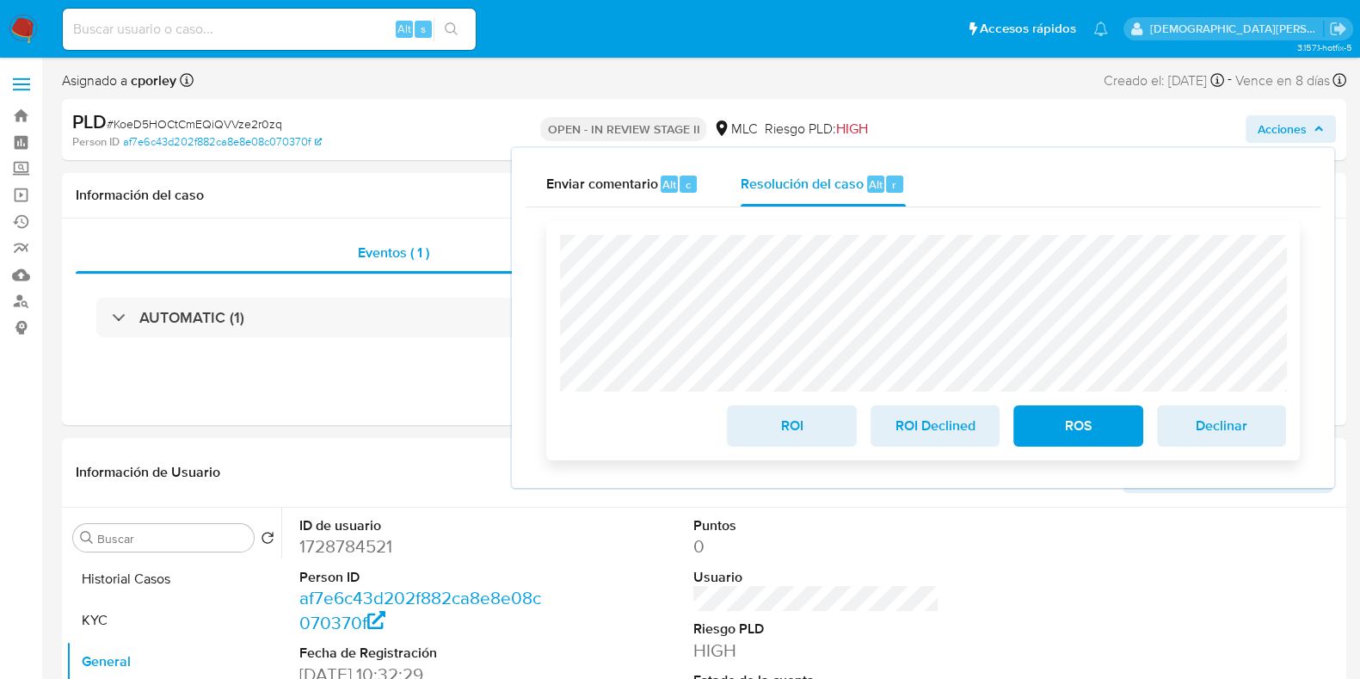
click at [786, 443] on span "ROI" at bounding box center [791, 426] width 84 height 38
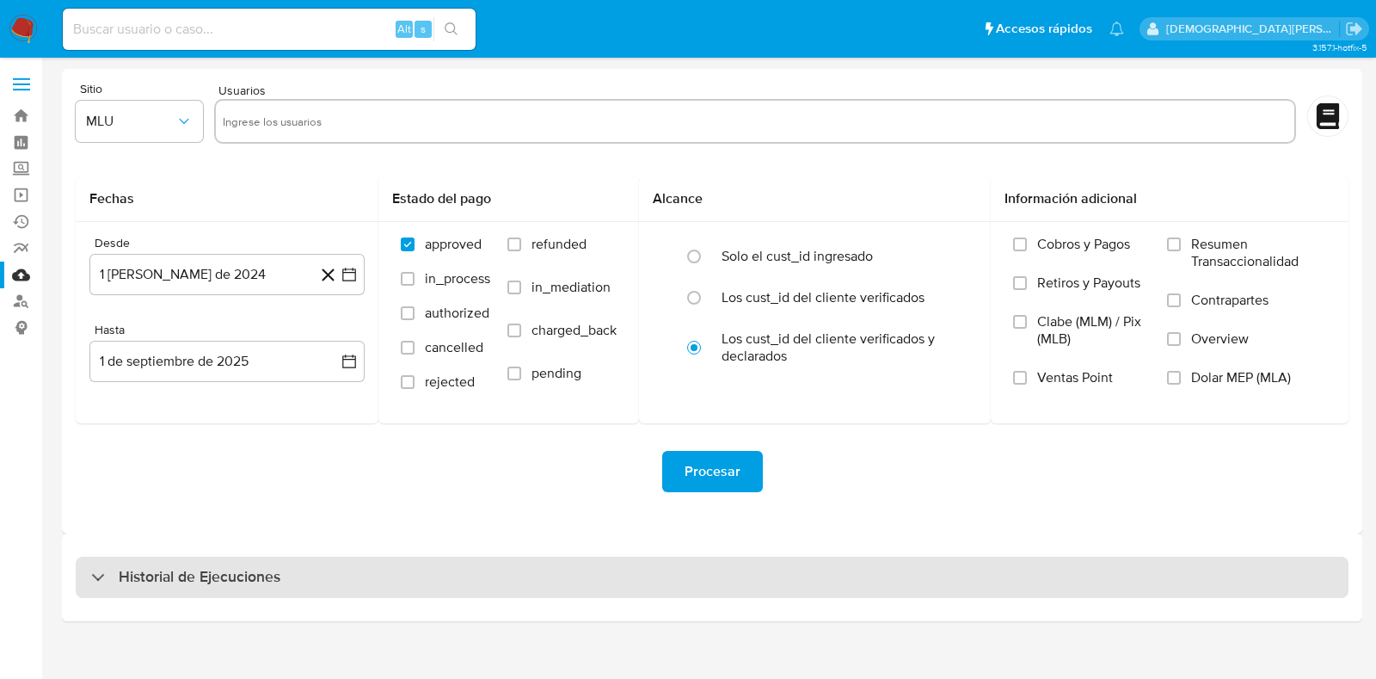
click at [192, 580] on h3 "Historial de Ejecuciones" at bounding box center [200, 577] width 162 height 21
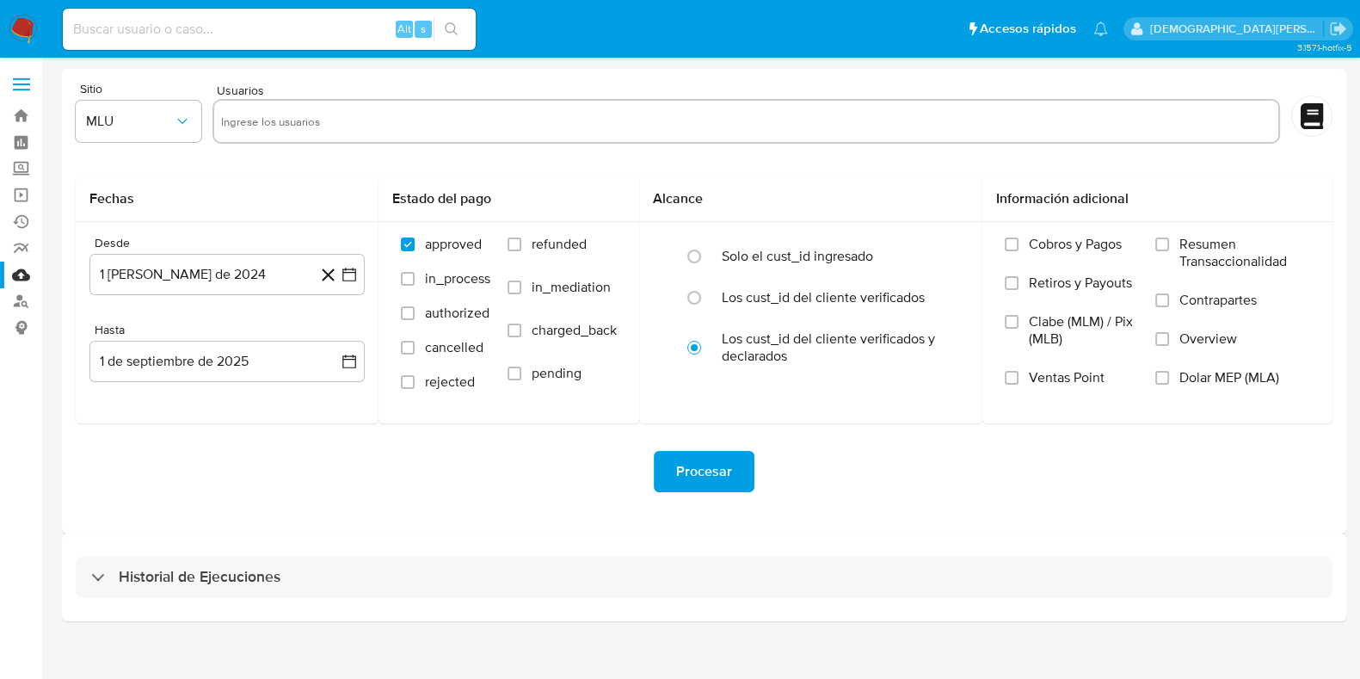
select select "10"
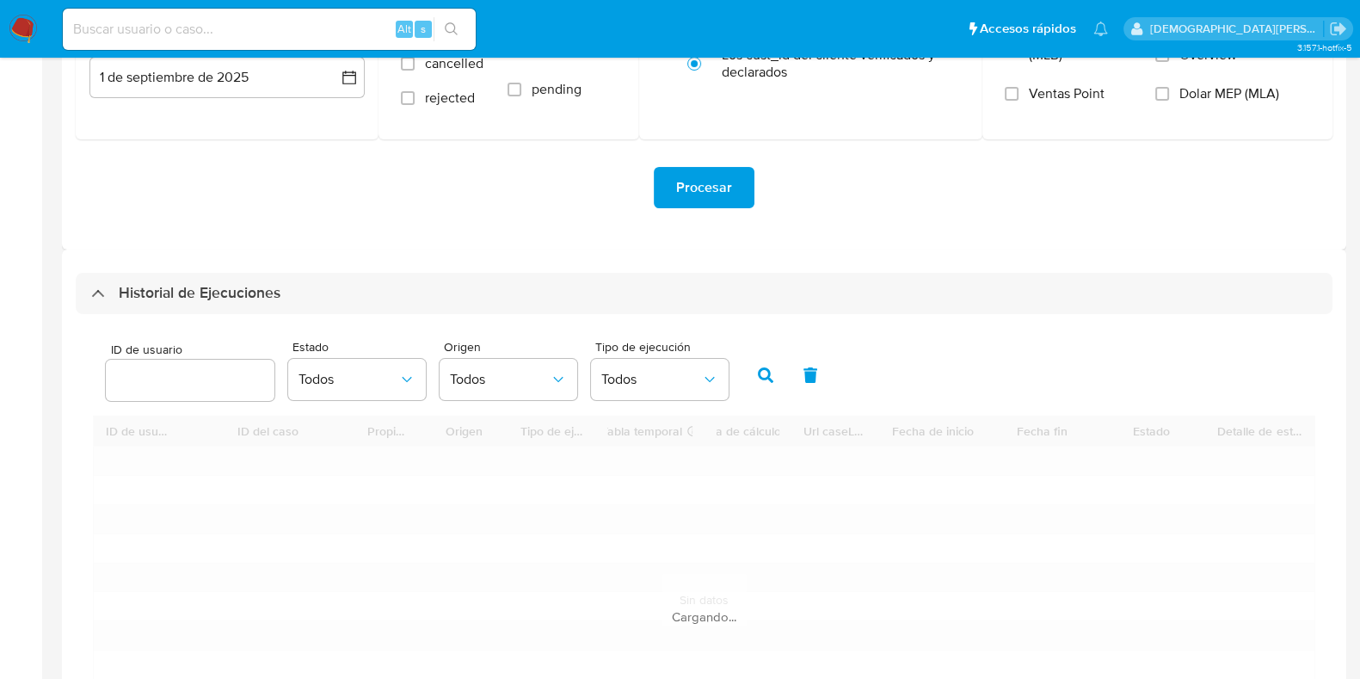
scroll to position [438, 0]
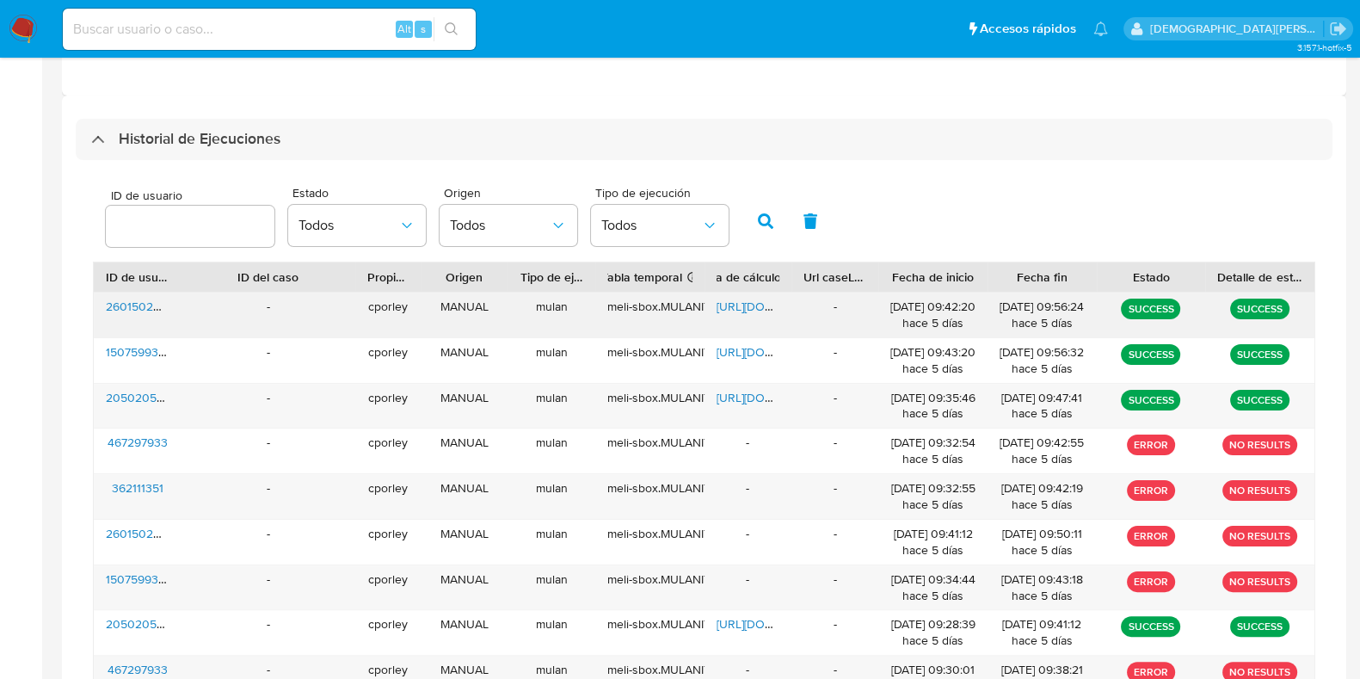
click at [729, 303] on span "[URL][DOMAIN_NAME]" at bounding box center [776, 306] width 119 height 17
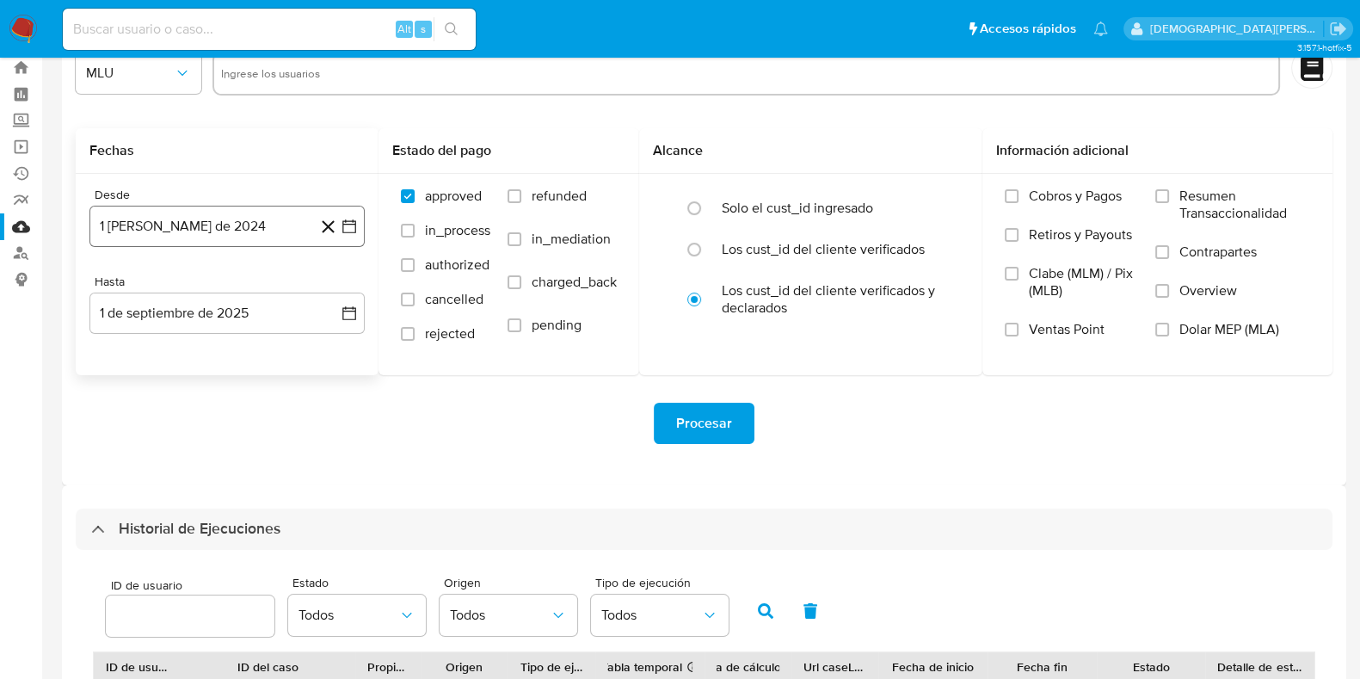
scroll to position [0, 0]
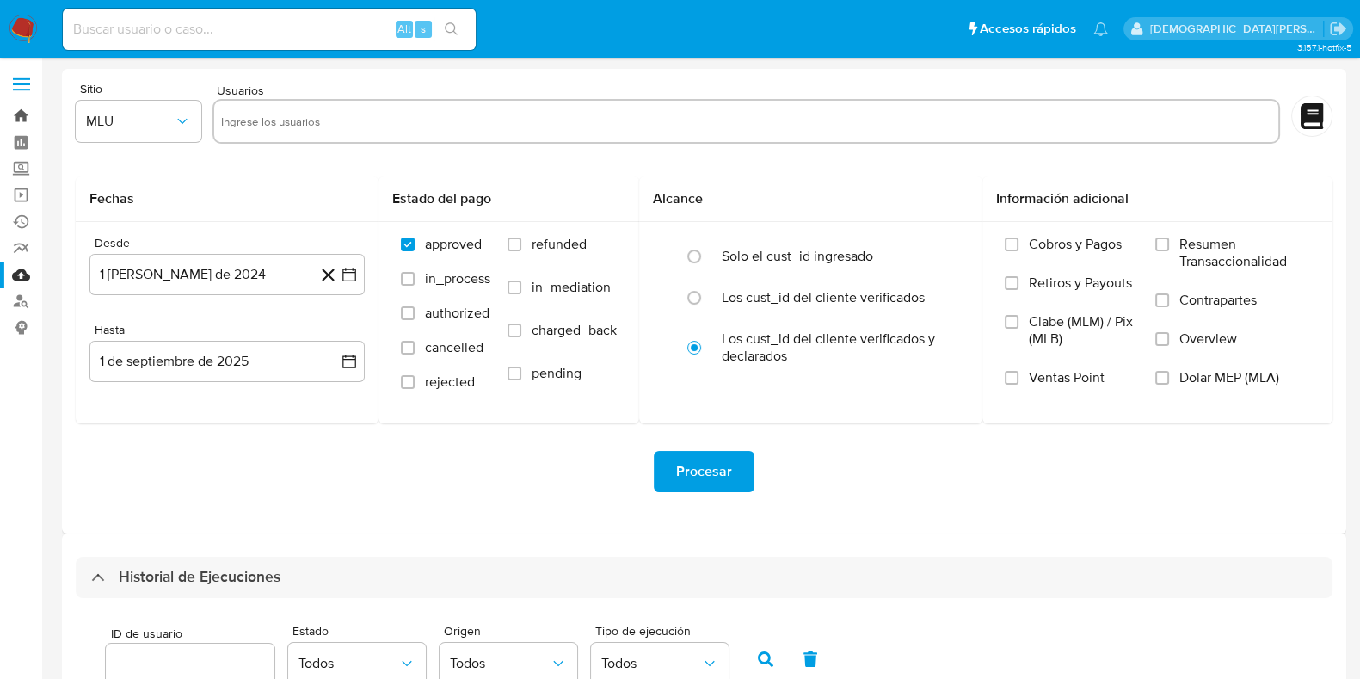
click at [9, 108] on link "Bandeja" at bounding box center [102, 115] width 205 height 27
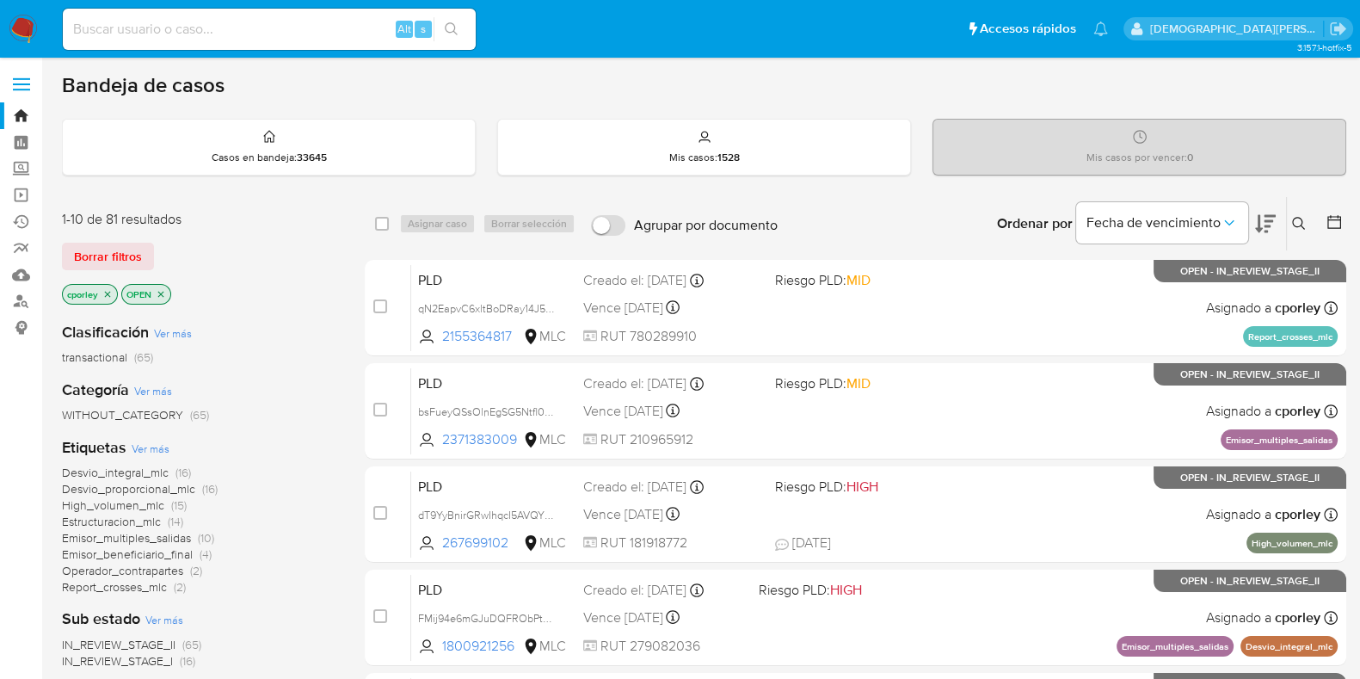
click at [156, 289] on icon "close-filter" at bounding box center [161, 294] width 10 height 10
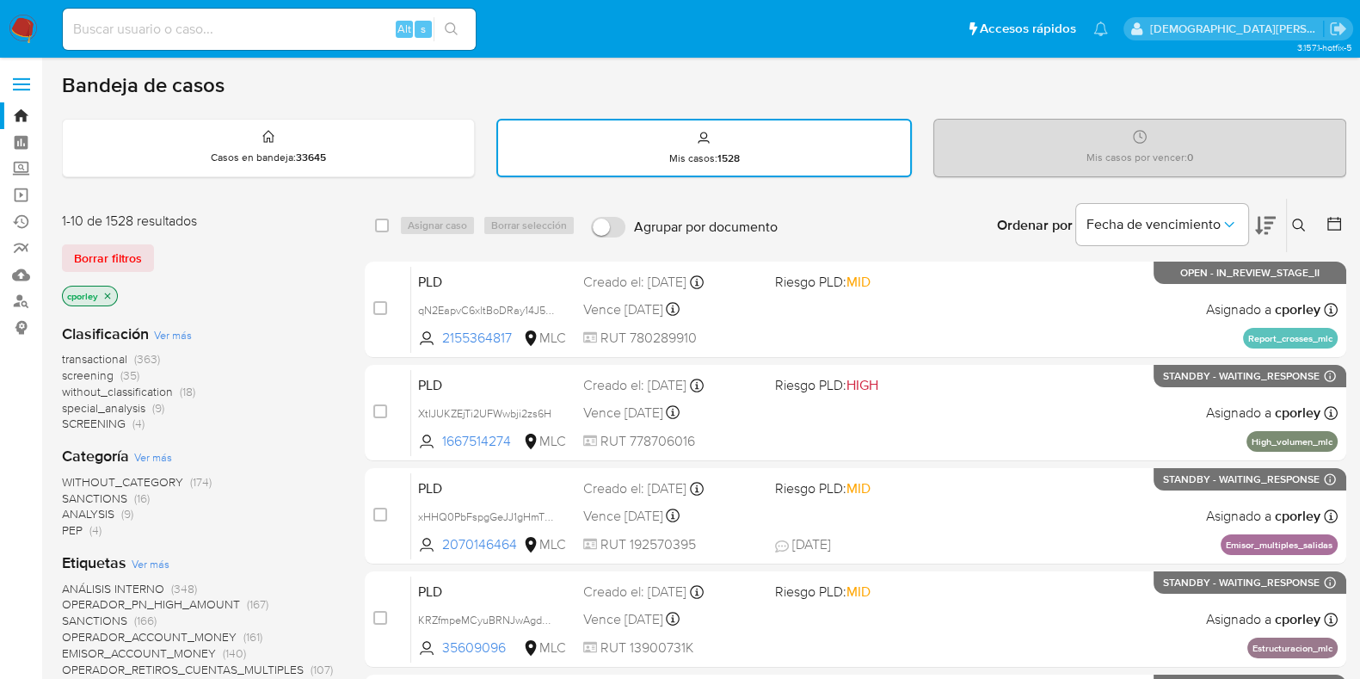
click at [104, 293] on icon "close-filter" at bounding box center [107, 296] width 10 height 10
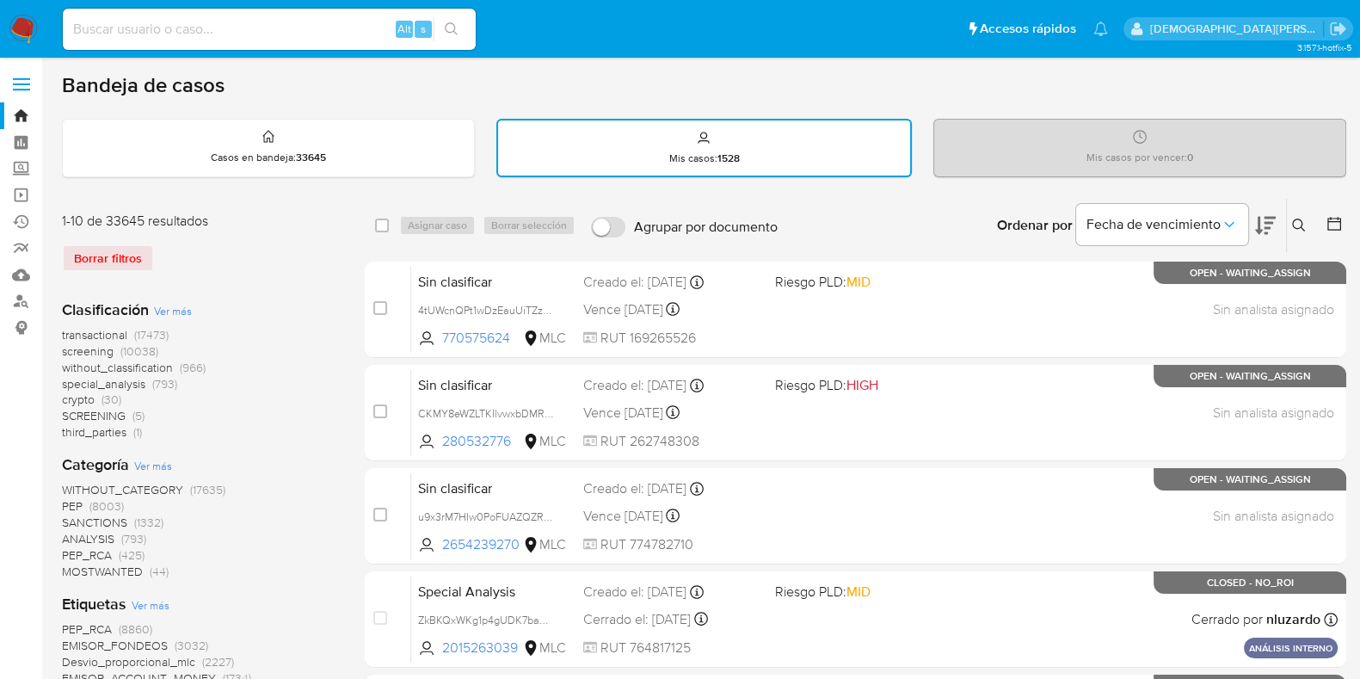
click at [1339, 225] on icon at bounding box center [1334, 223] width 17 height 17
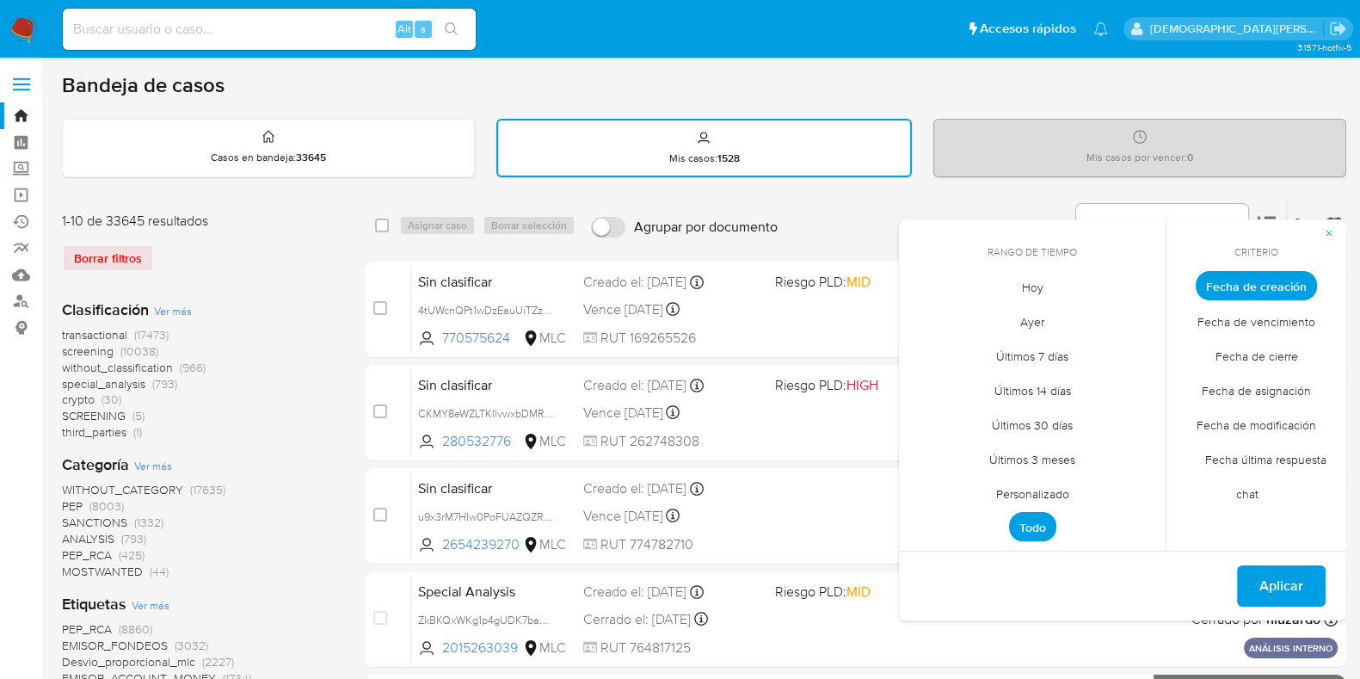
click at [1008, 502] on span "Personalizado" at bounding box center [1032, 493] width 109 height 35
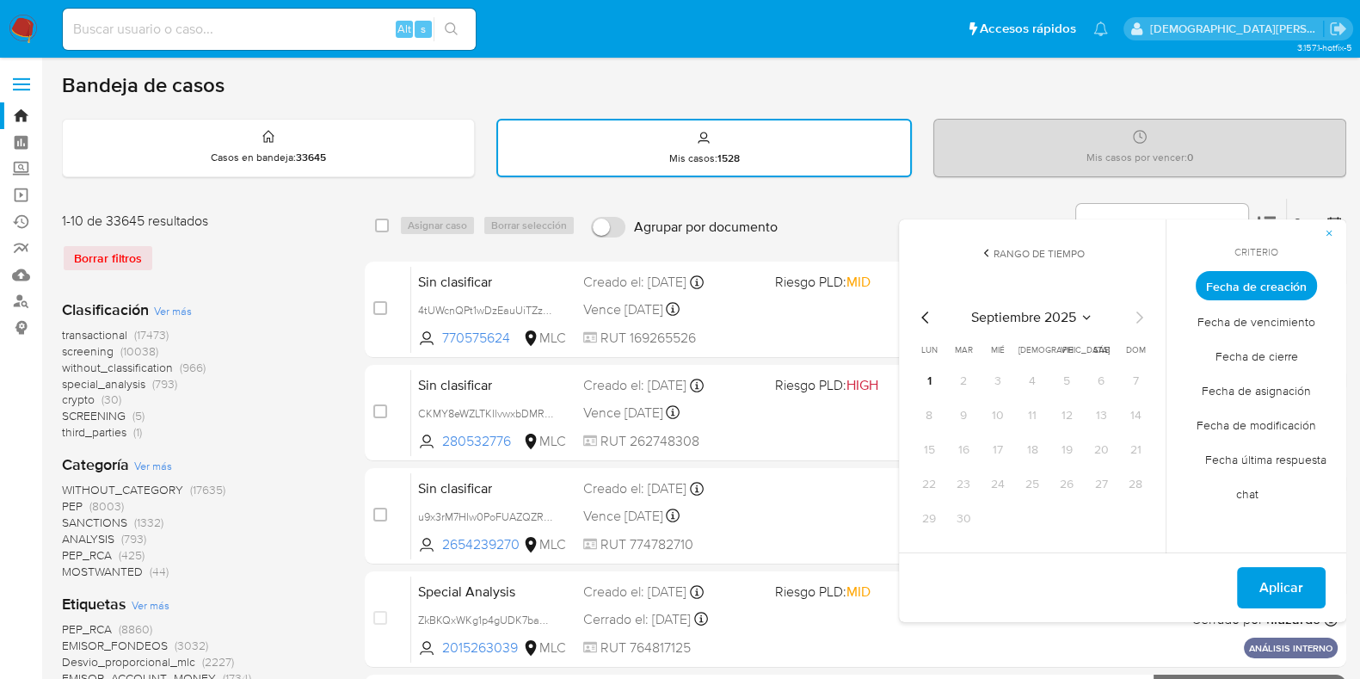
click at [916, 308] on icon "Mes anterior" at bounding box center [925, 317] width 21 height 21
click at [926, 317] on icon "Mes anterior" at bounding box center [925, 317] width 21 height 21
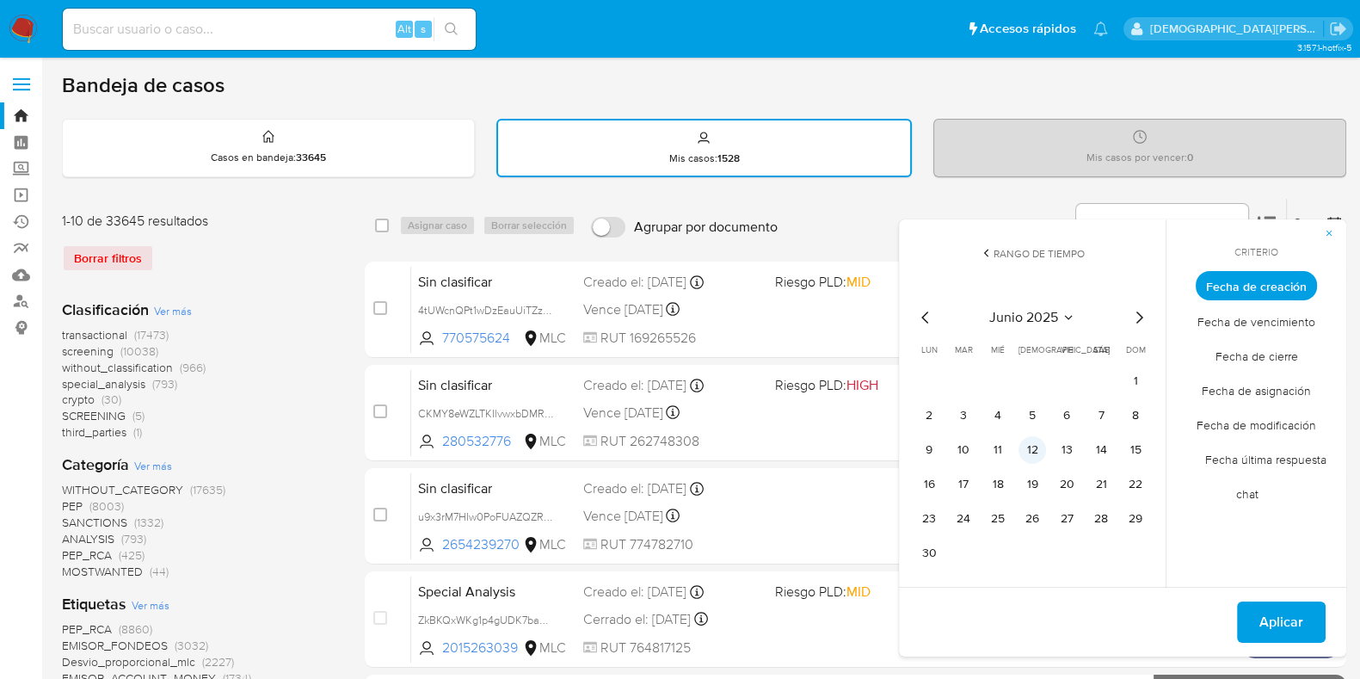
click at [1032, 454] on button "12" at bounding box center [1033, 450] width 28 height 28
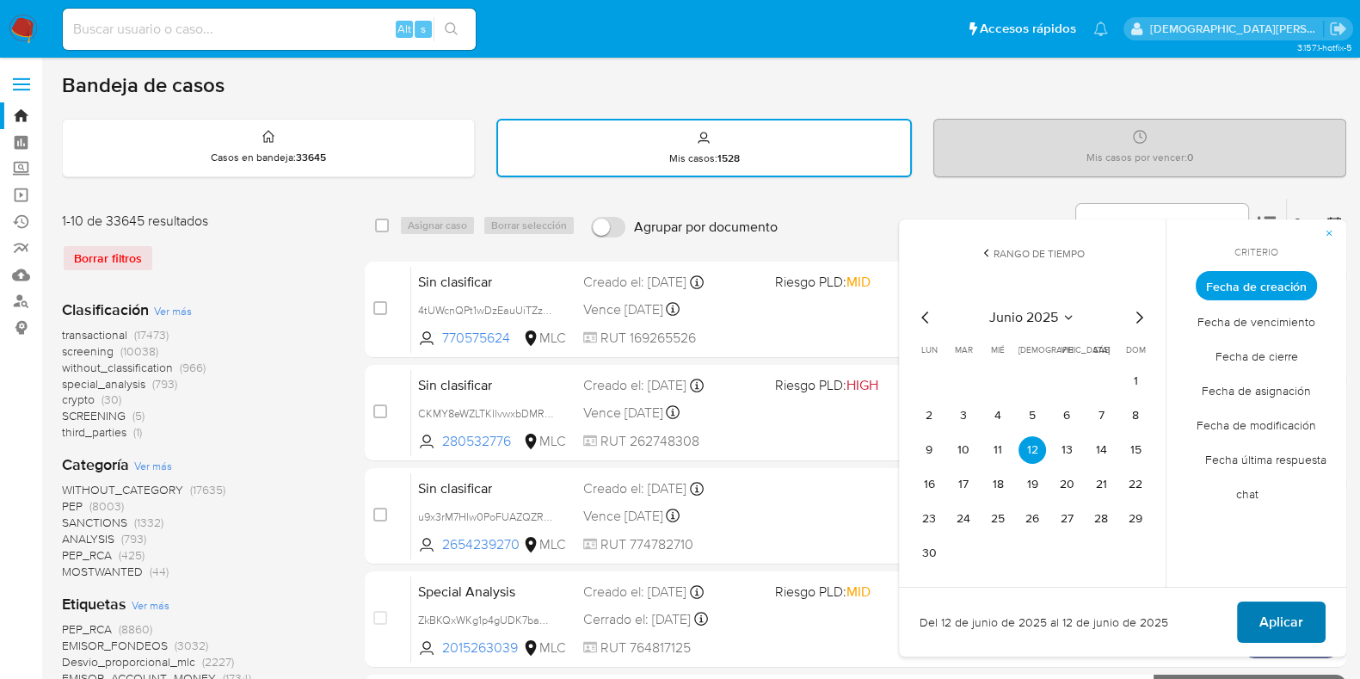
click at [1295, 636] on span "Aplicar" at bounding box center [1281, 622] width 44 height 38
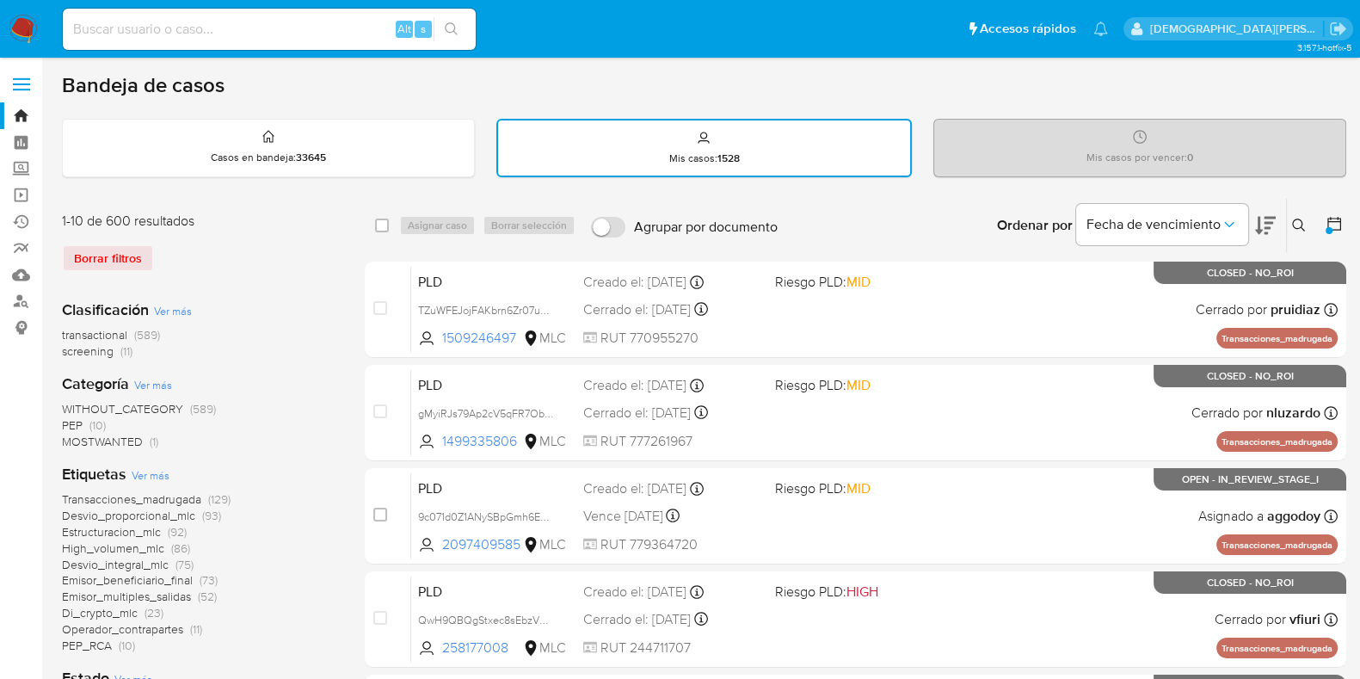
click at [142, 500] on span "Transacciones_madrugada" at bounding box center [131, 498] width 139 height 17
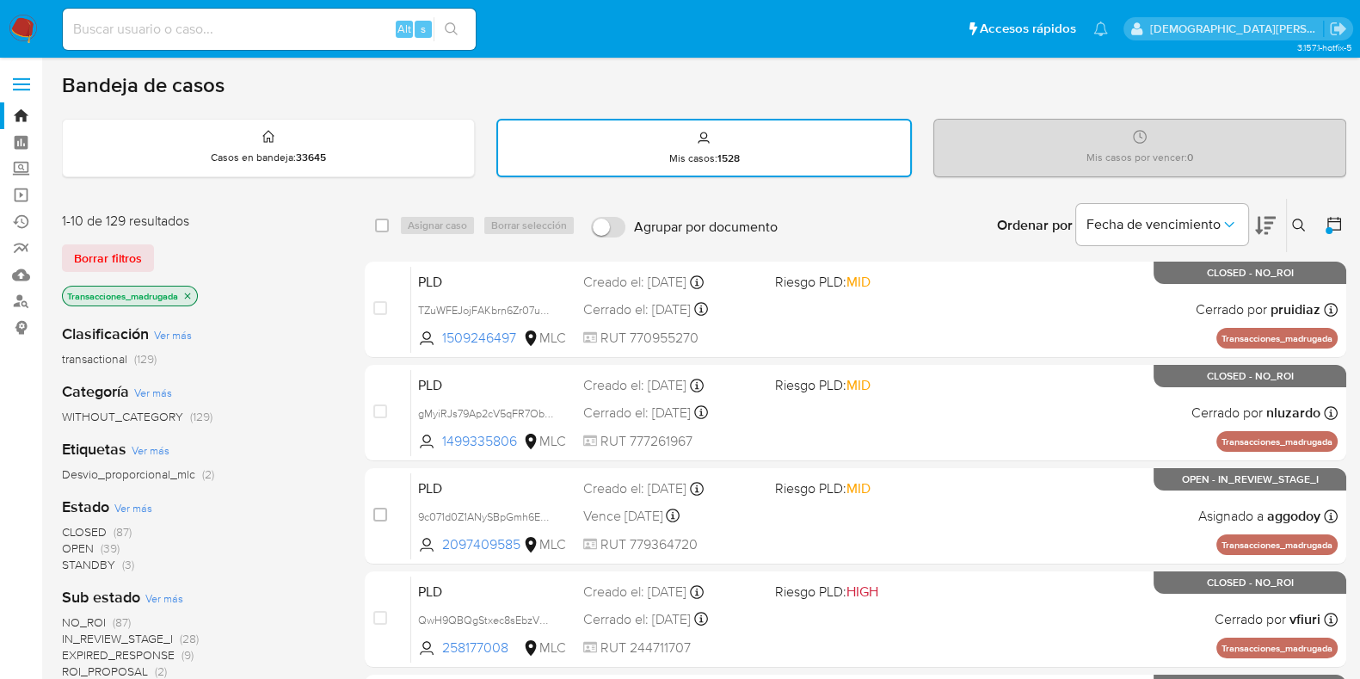
click at [191, 296] on icon "close-filter" at bounding box center [187, 296] width 10 height 10
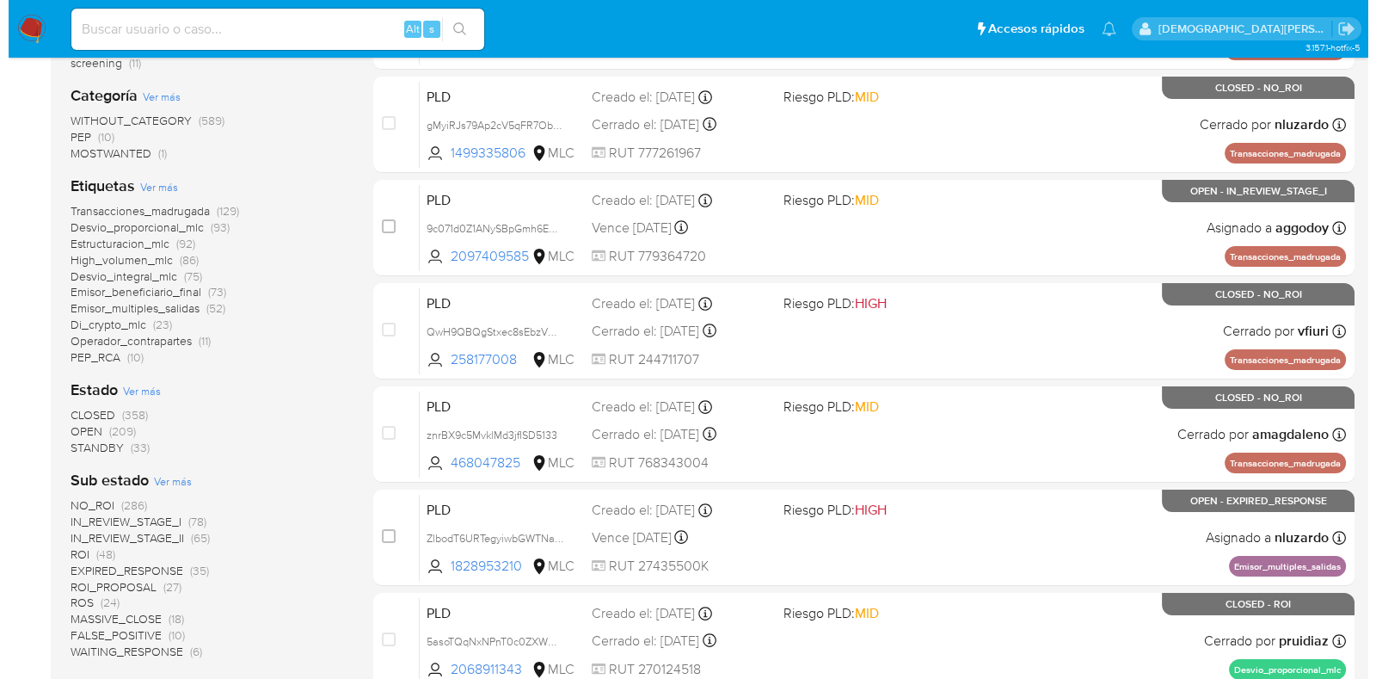
scroll to position [323, 0]
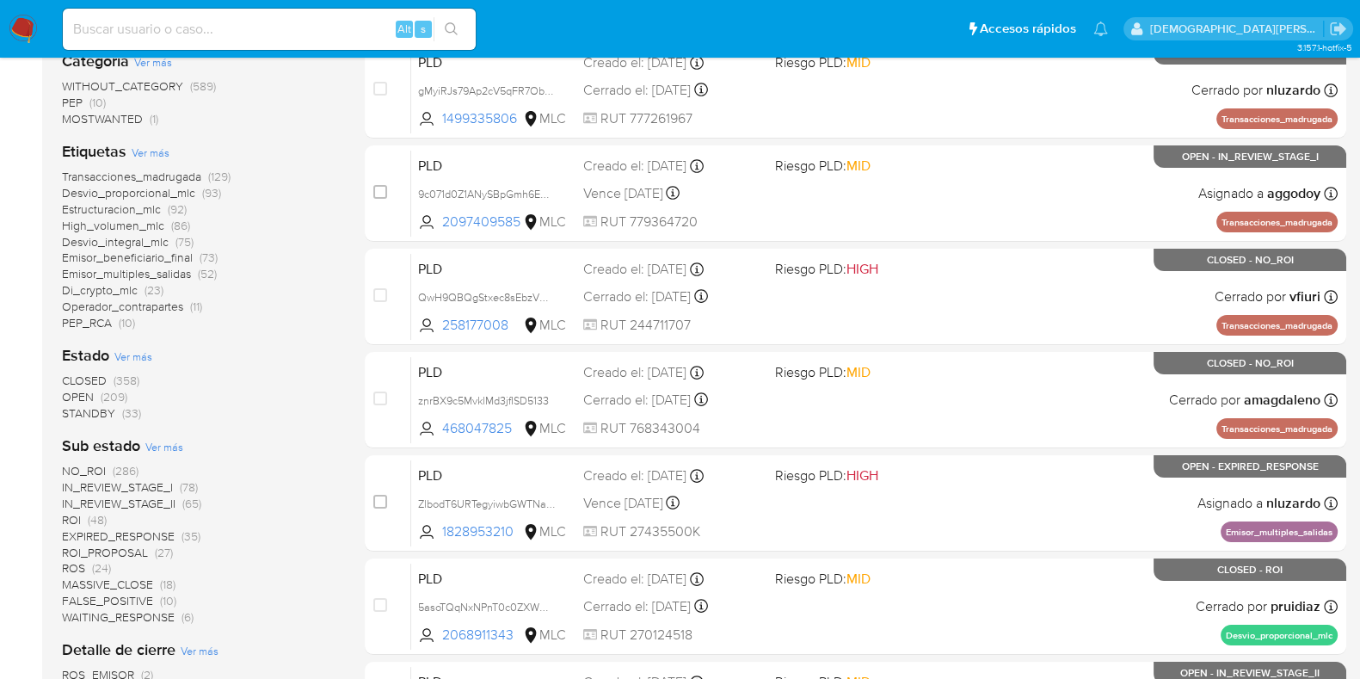
click at [169, 441] on span "Ver más" at bounding box center [164, 446] width 38 height 15
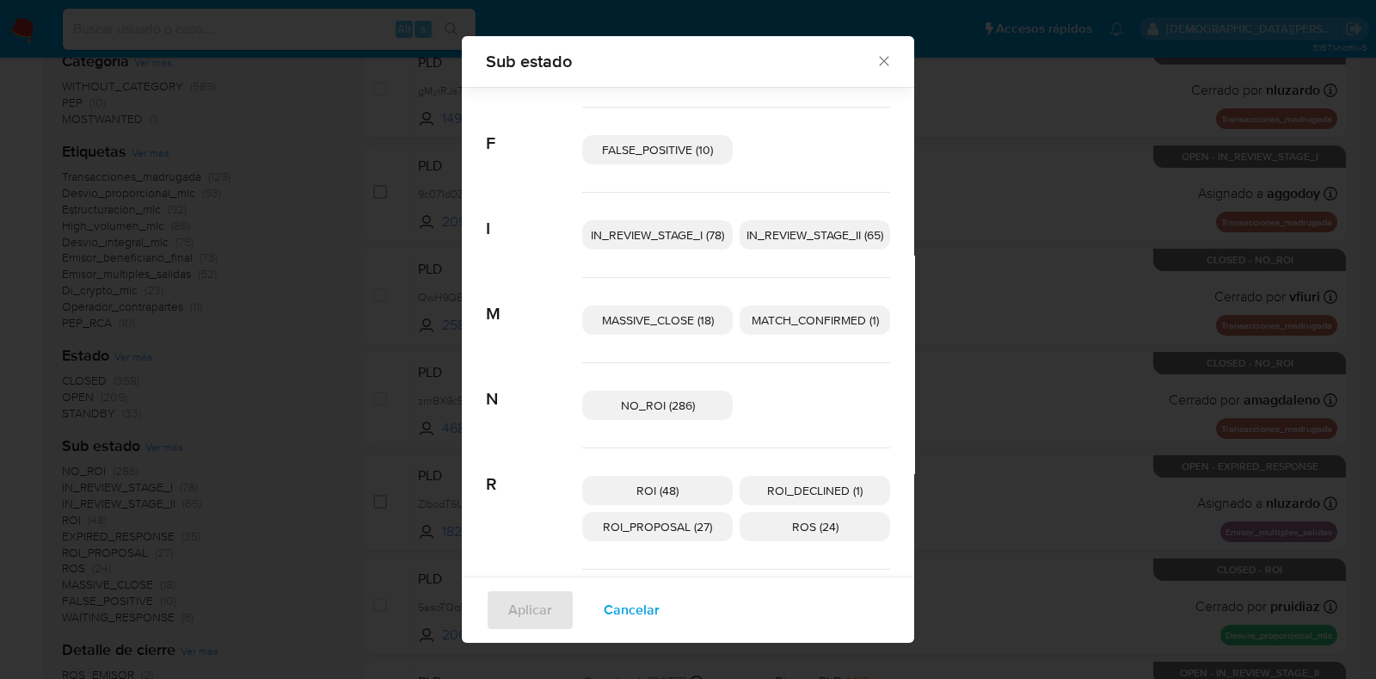
scroll to position [0, 0]
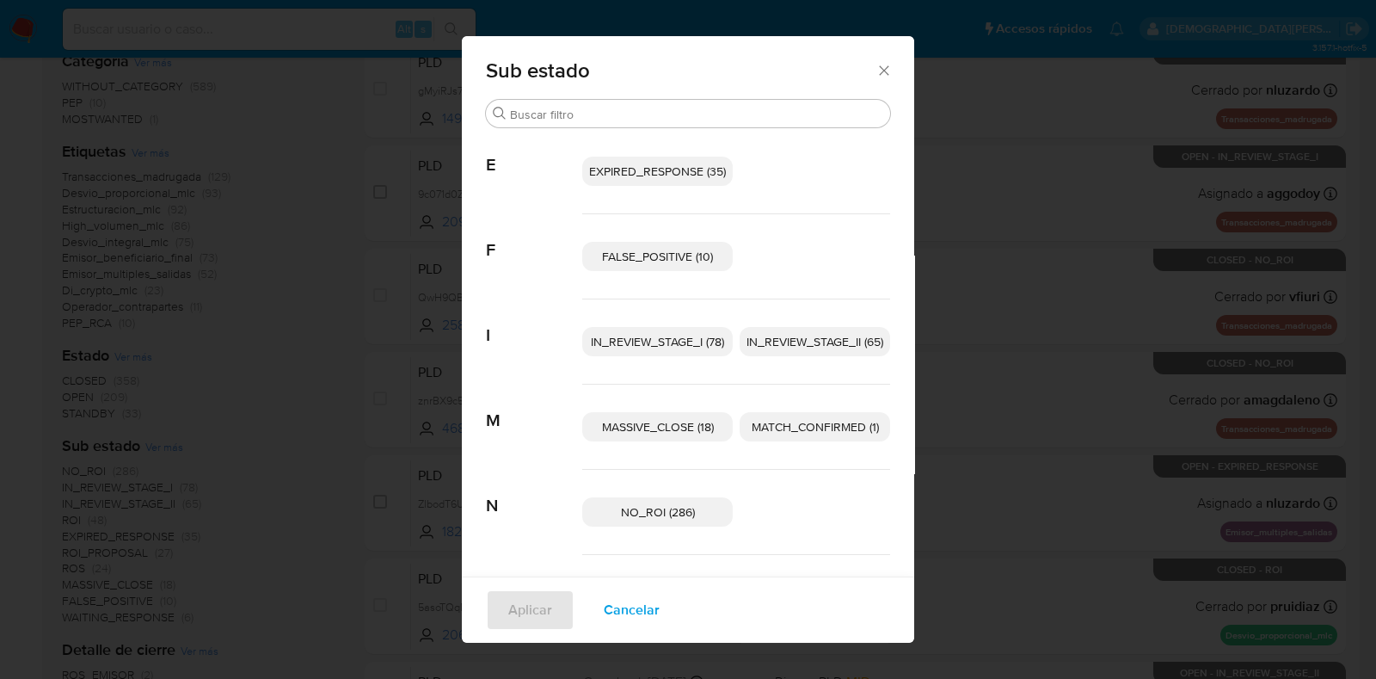
click at [638, 170] on span "EXPIRED_RESPONSE (35)" at bounding box center [657, 171] width 137 height 17
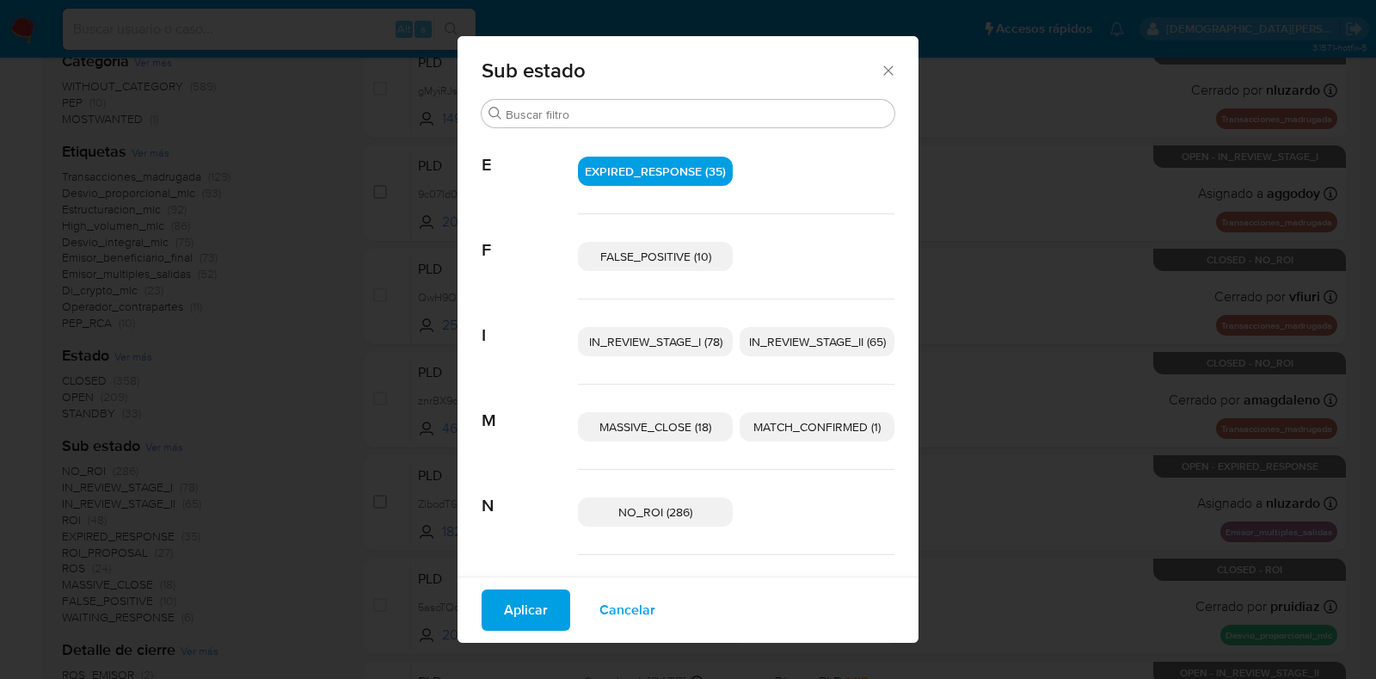
click at [667, 336] on span "IN_REVIEW_STAGE_I (78)" at bounding box center [655, 341] width 133 height 17
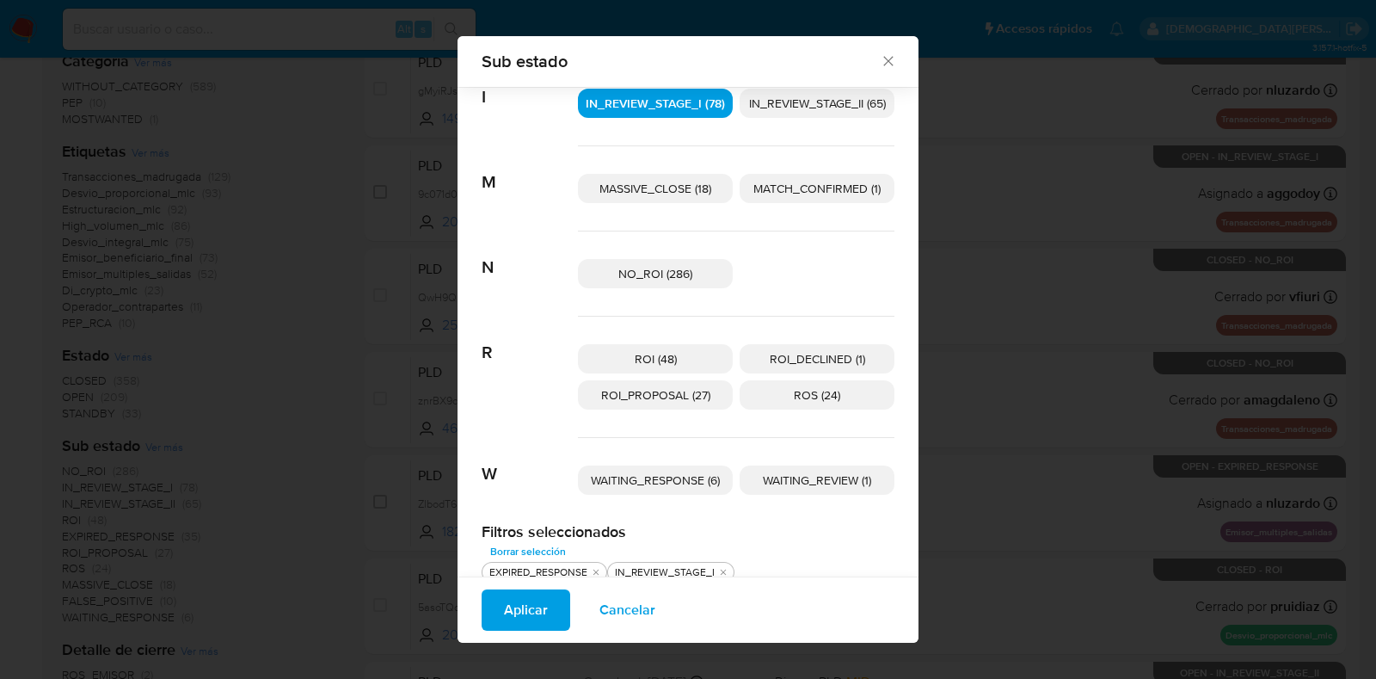
scroll to position [242, 0]
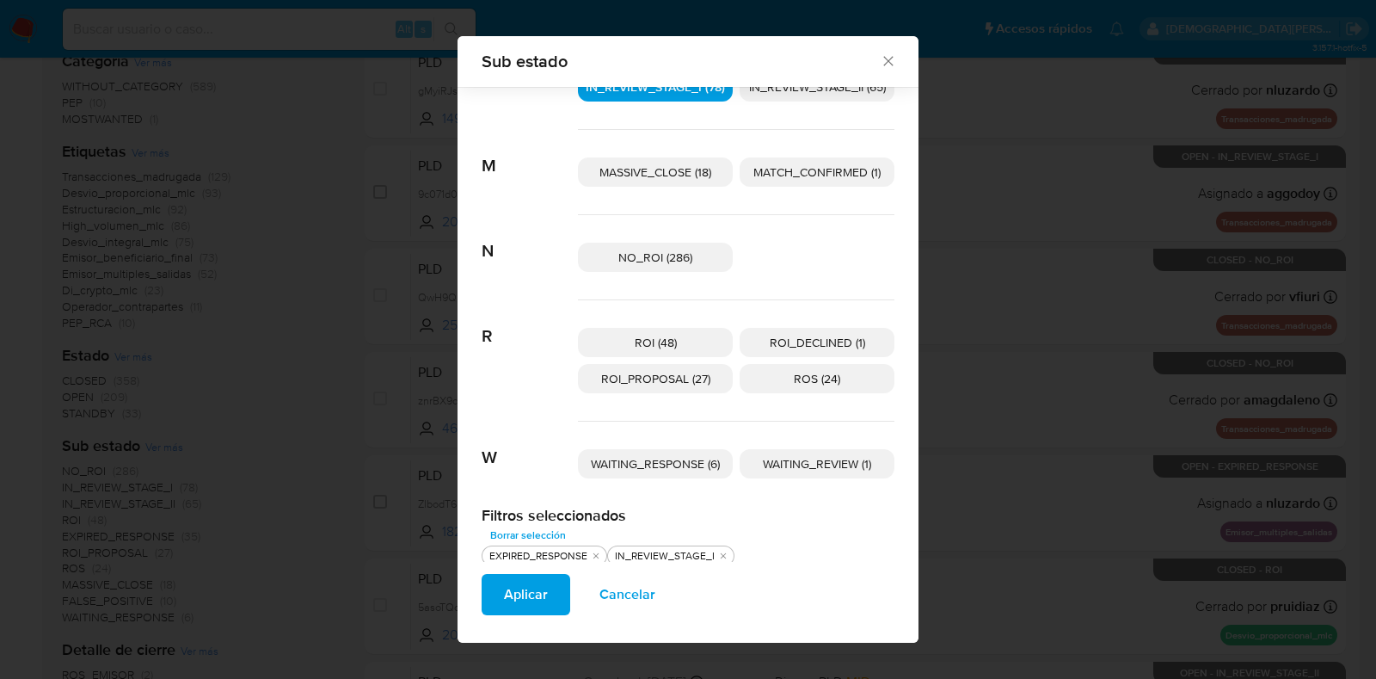
click at [645, 458] on span "WAITING_RESPONSE (6)" at bounding box center [655, 463] width 129 height 17
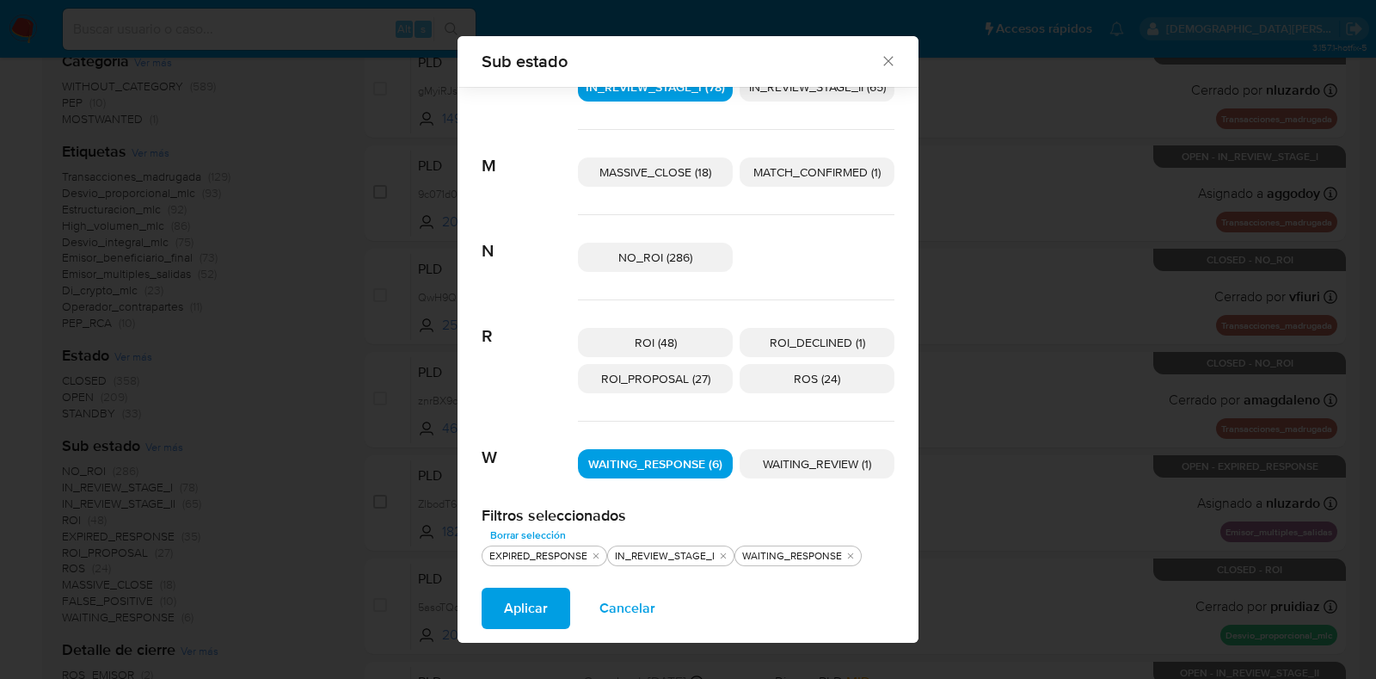
scroll to position [0, 0]
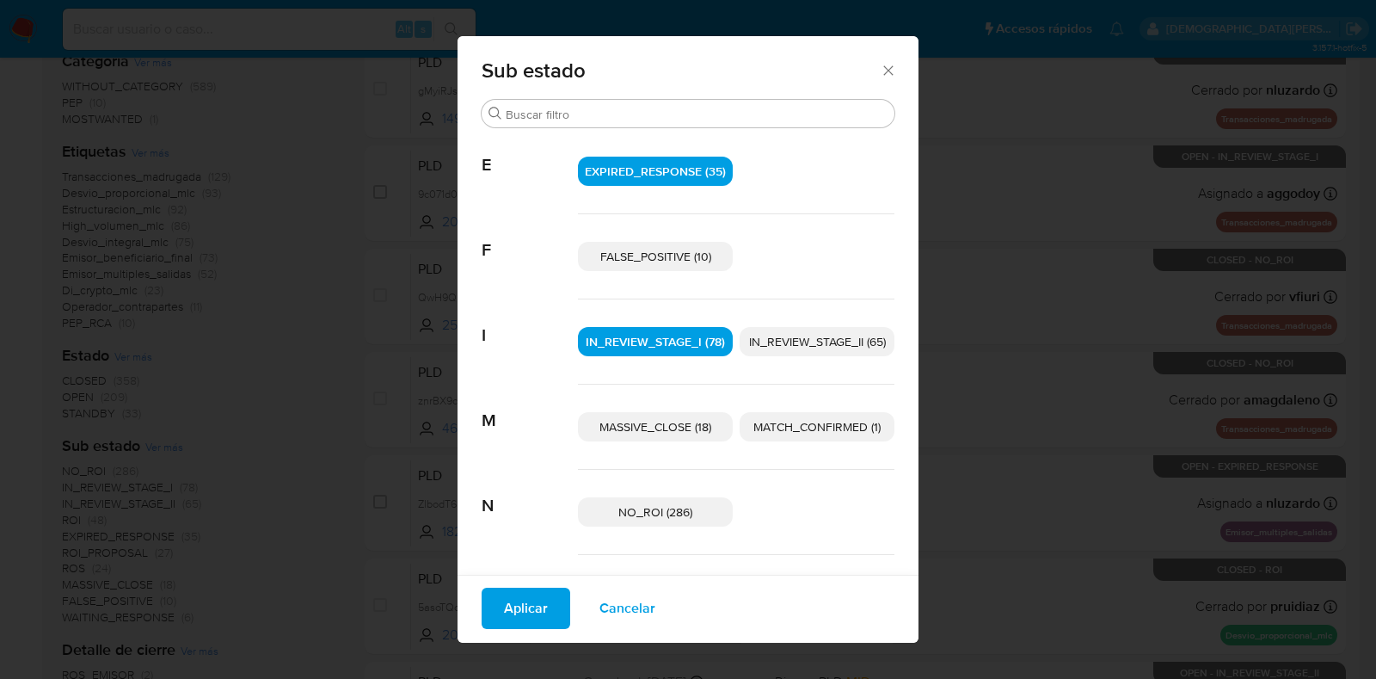
click at [529, 600] on span "Aplicar" at bounding box center [526, 608] width 44 height 38
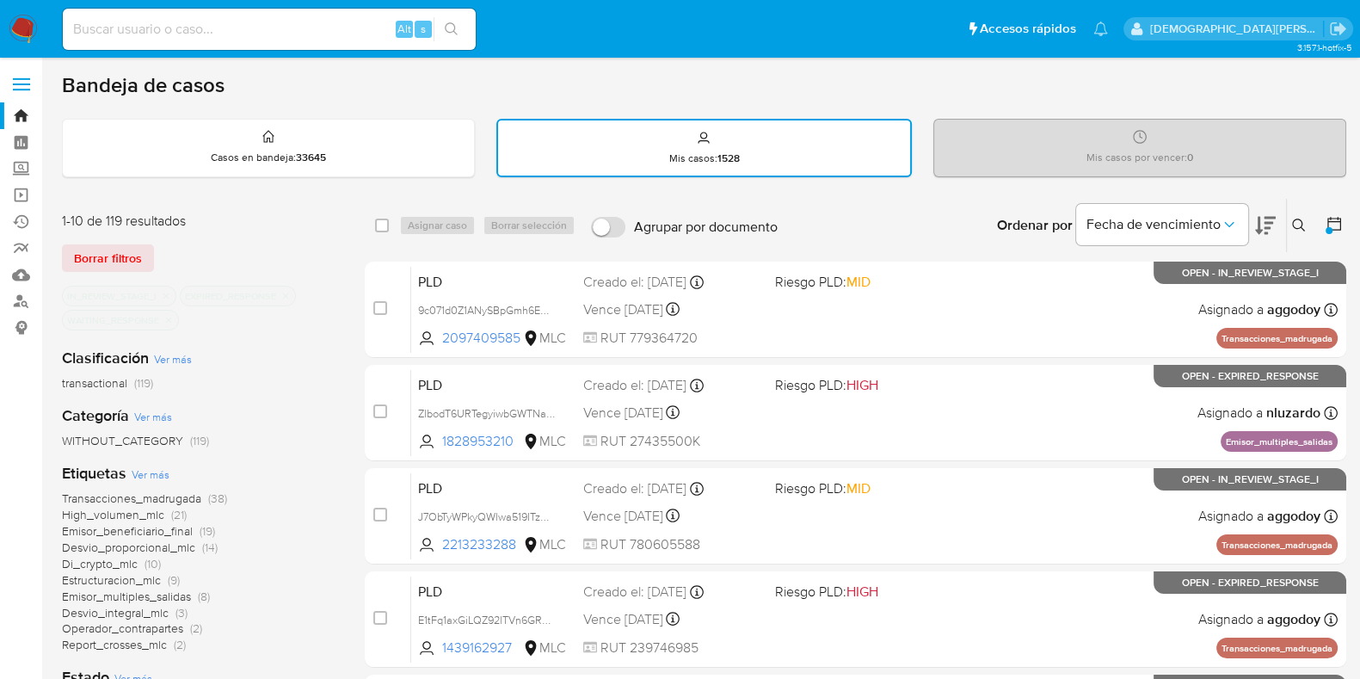
scroll to position [107, 0]
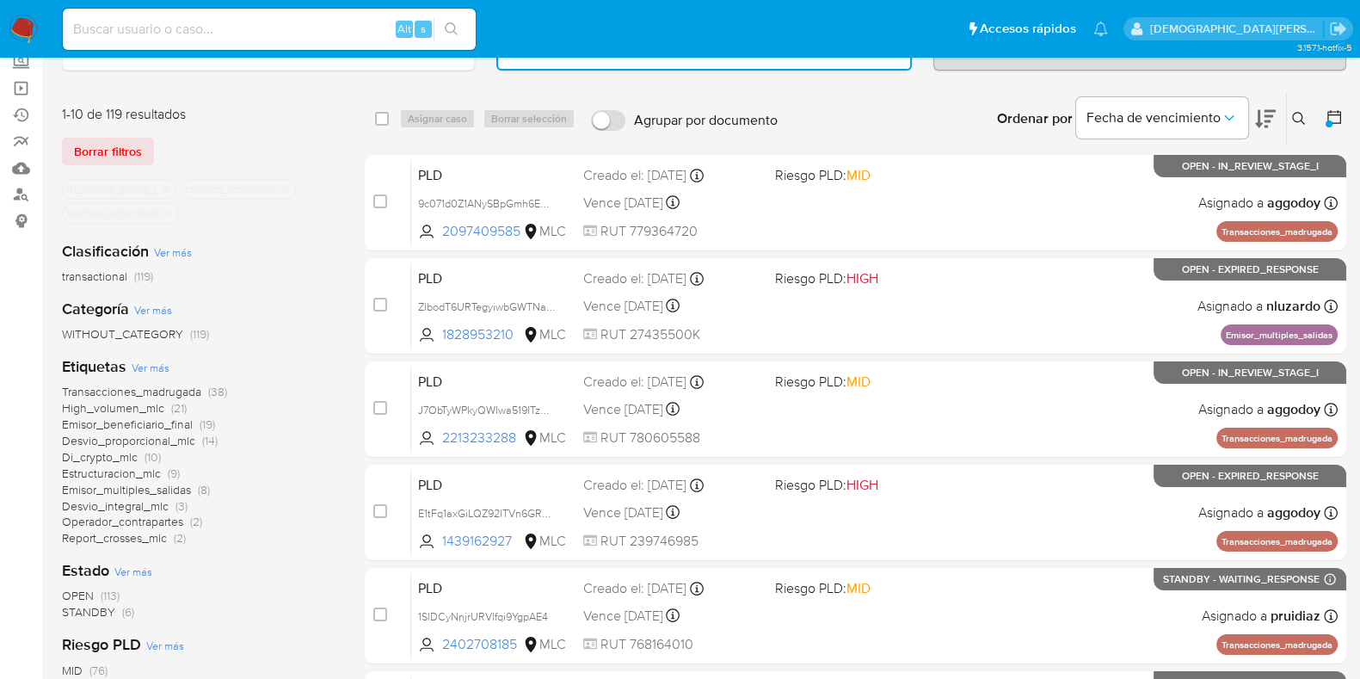
click at [285, 184] on icon "close-filter" at bounding box center [285, 189] width 10 height 10
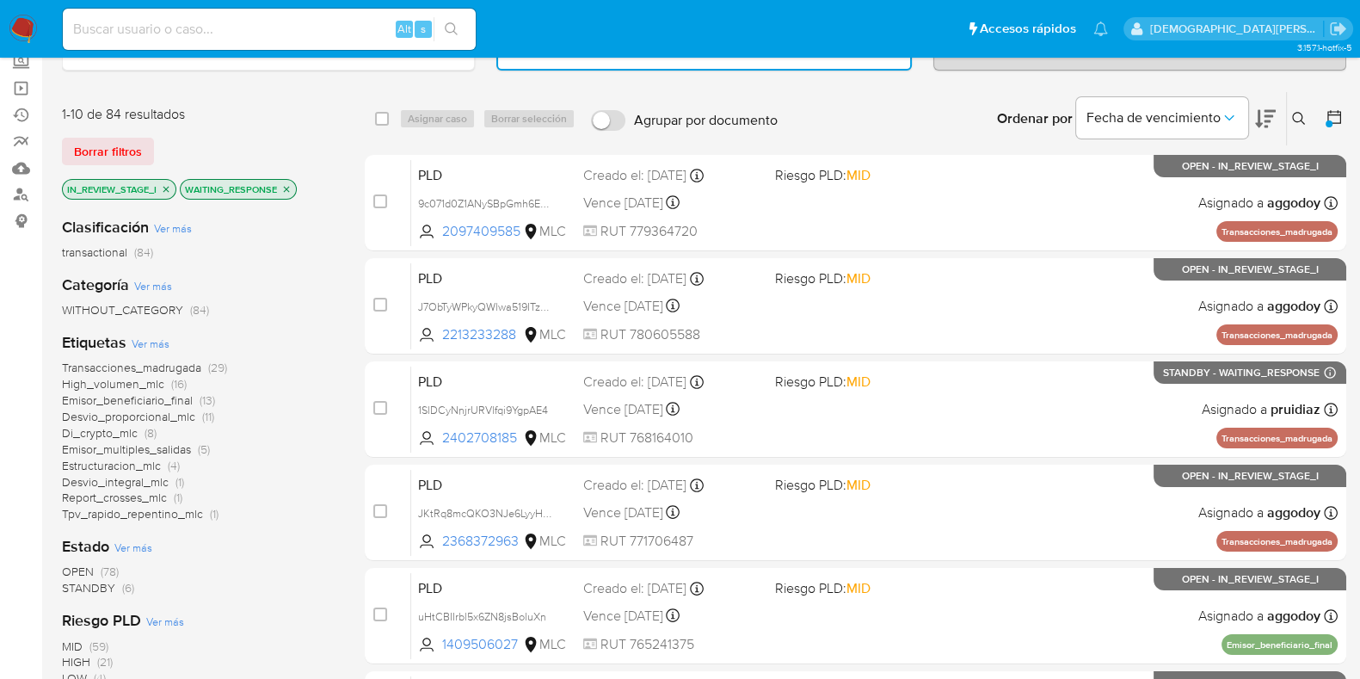
click at [167, 189] on icon "close-filter" at bounding box center [166, 189] width 10 height 10
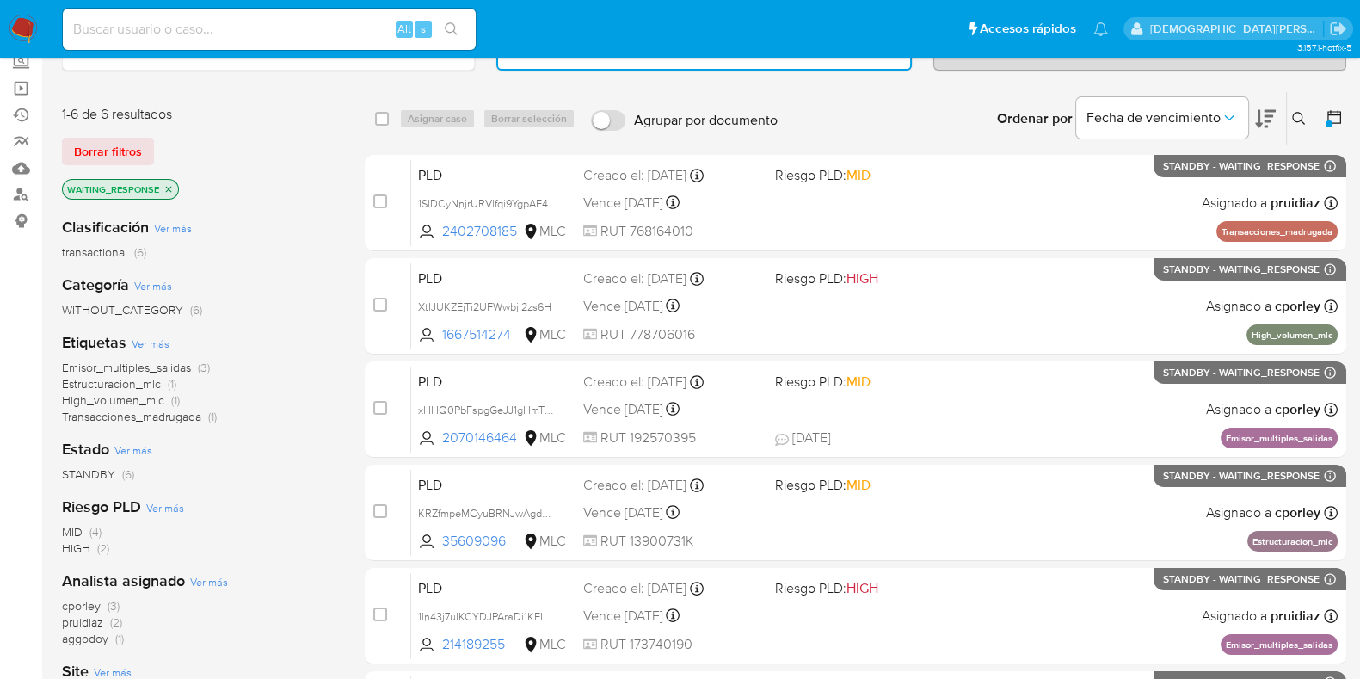
click at [172, 187] on icon "close-filter" at bounding box center [168, 189] width 10 height 10
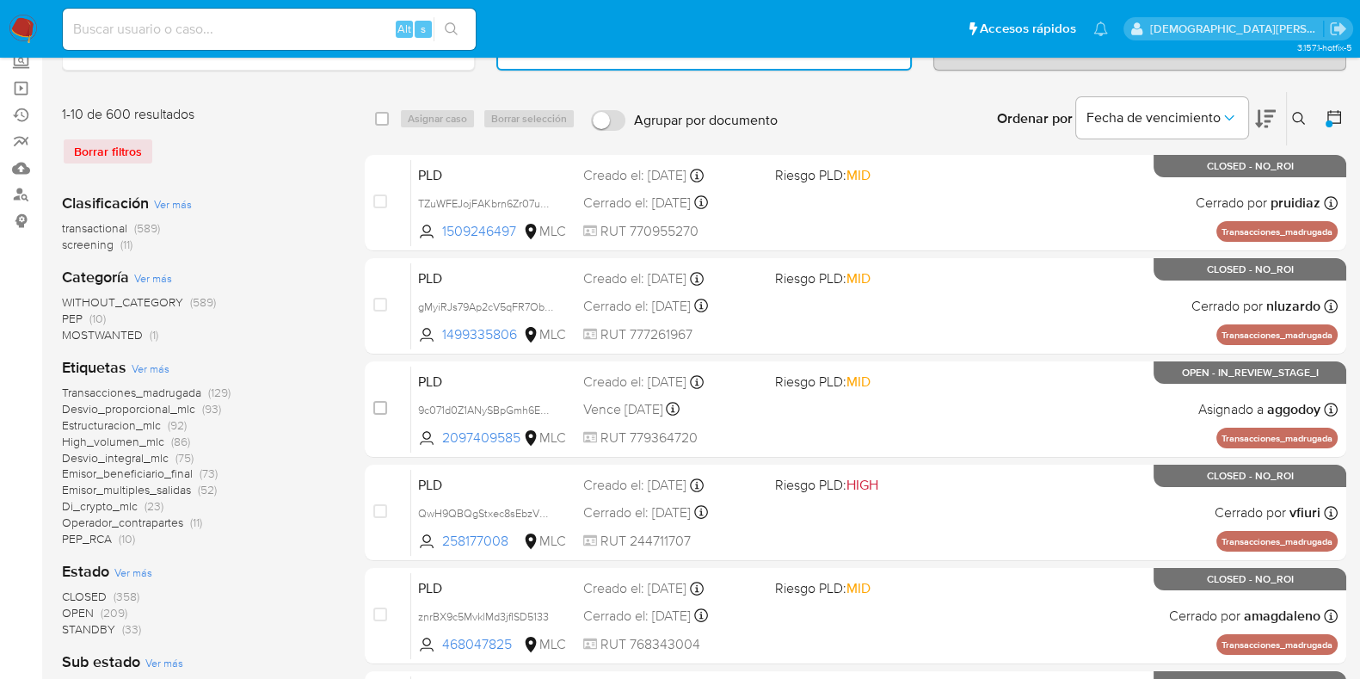
click at [1332, 120] on div at bounding box center [1329, 123] width 7 height 7
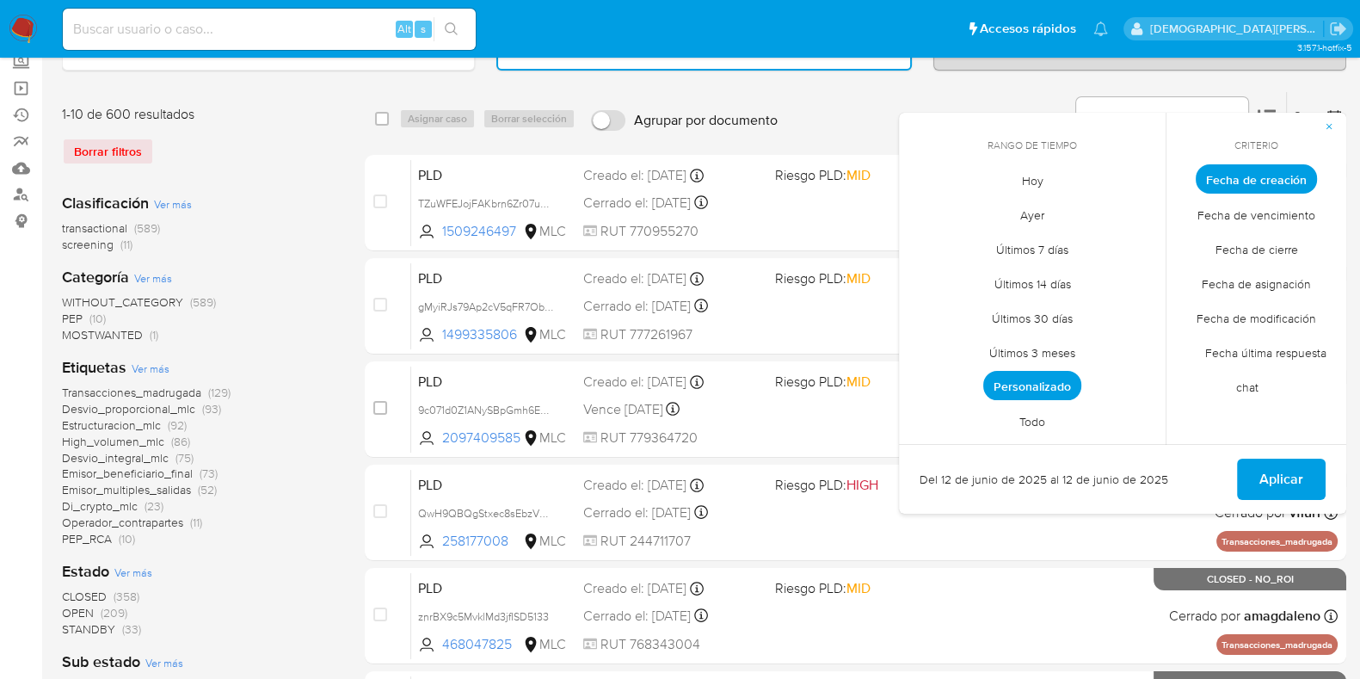
click at [1277, 306] on span "Fecha de modificación" at bounding box center [1257, 317] width 156 height 35
click at [1042, 179] on span "Hoy" at bounding box center [1033, 180] width 58 height 35
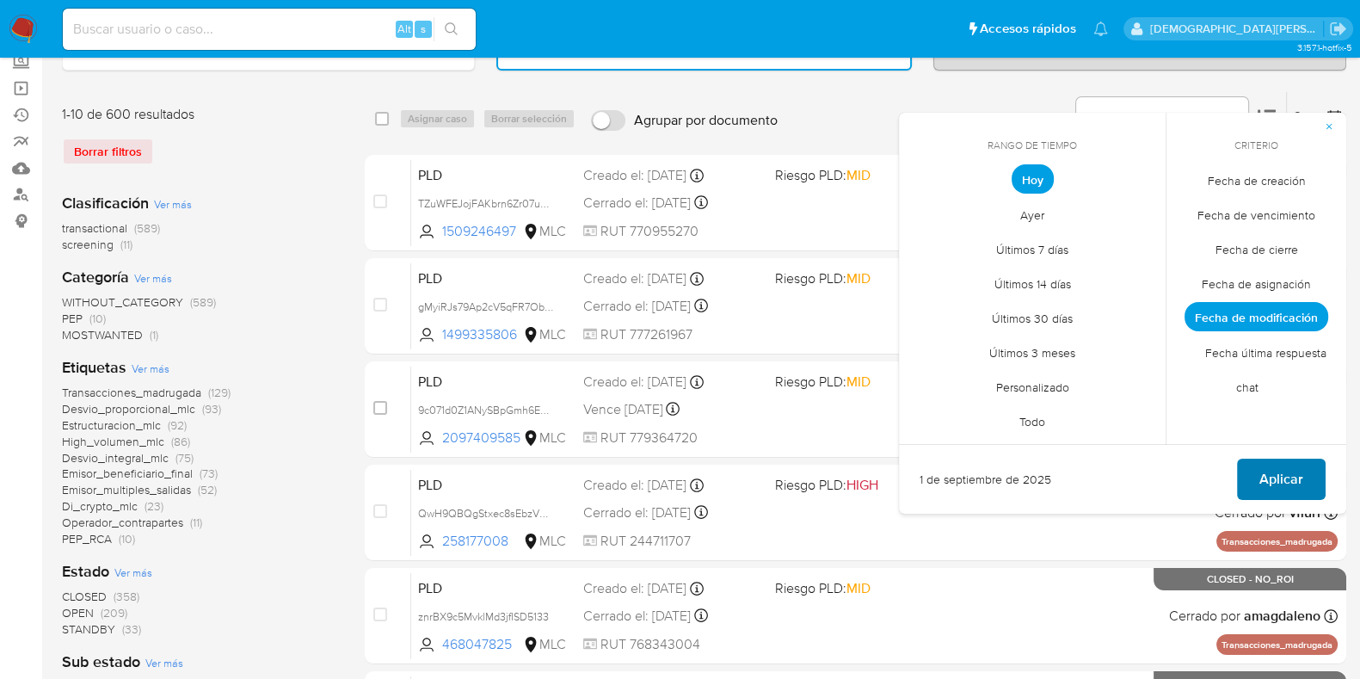
click at [1289, 474] on span "Aplicar" at bounding box center [1281, 479] width 44 height 38
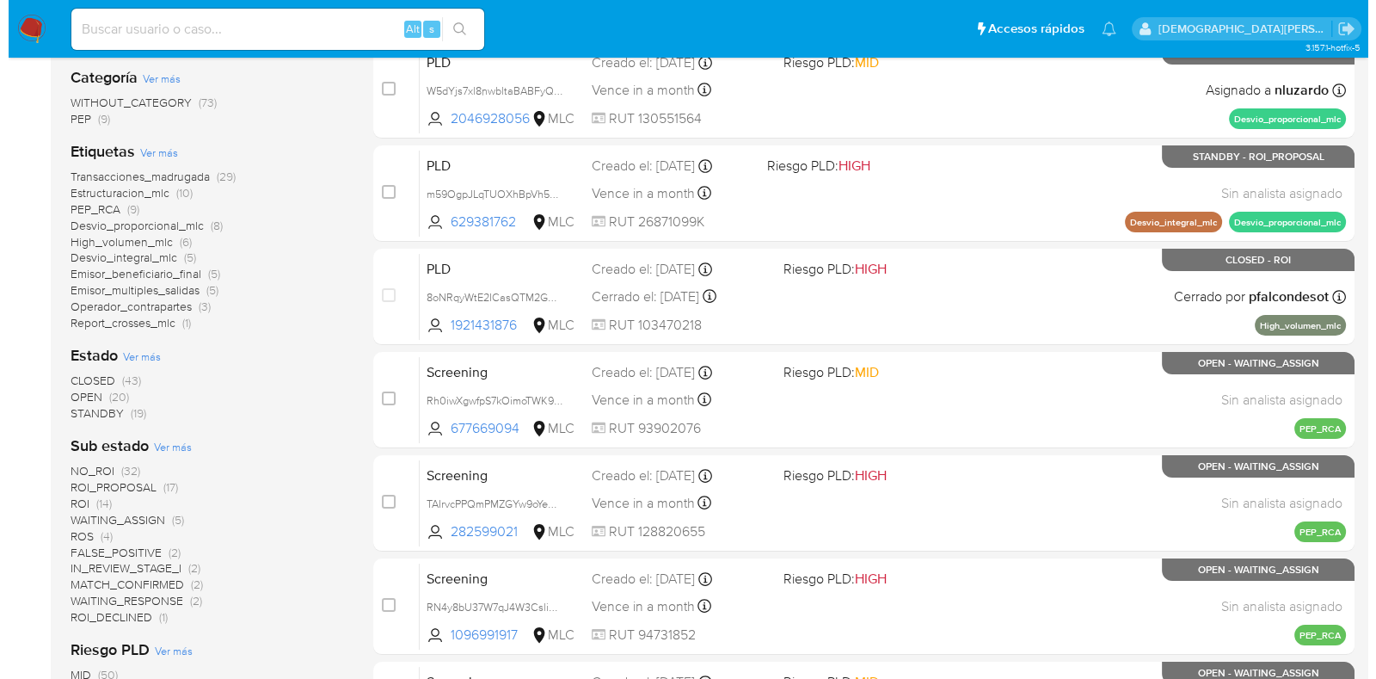
scroll to position [429, 0]
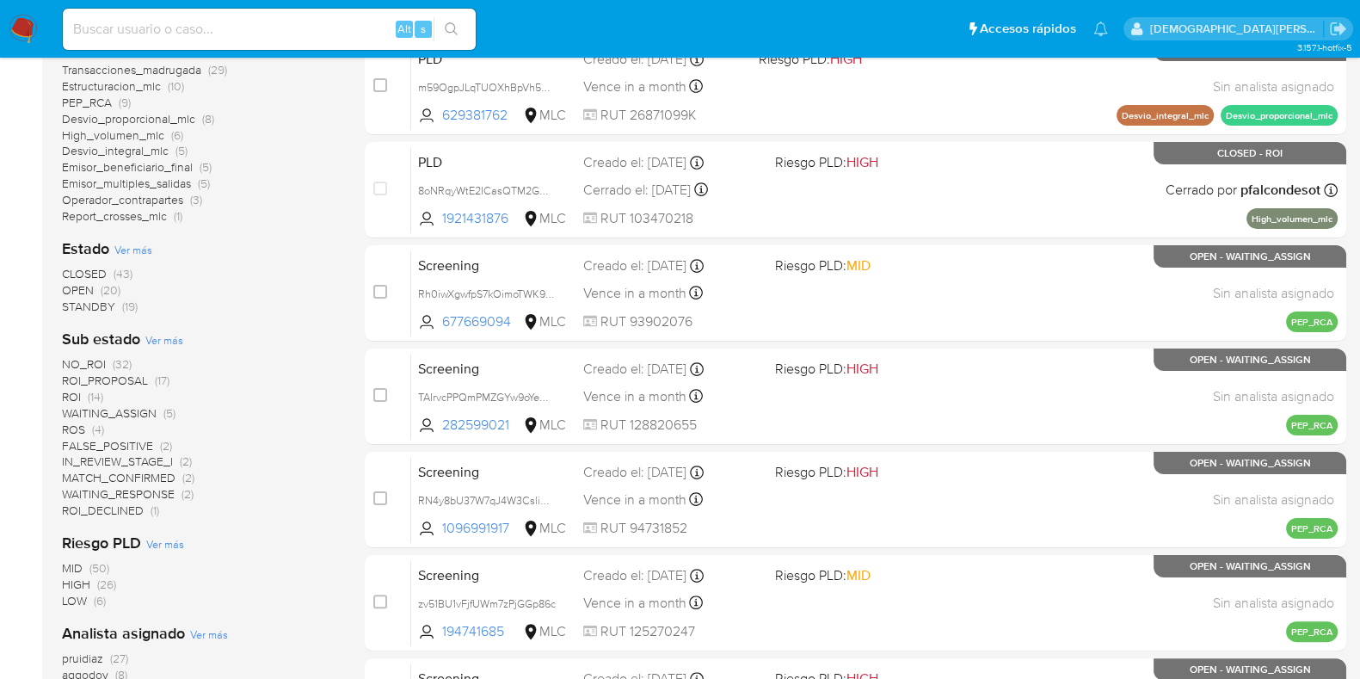
click at [163, 341] on span "Ver más" at bounding box center [164, 339] width 38 height 15
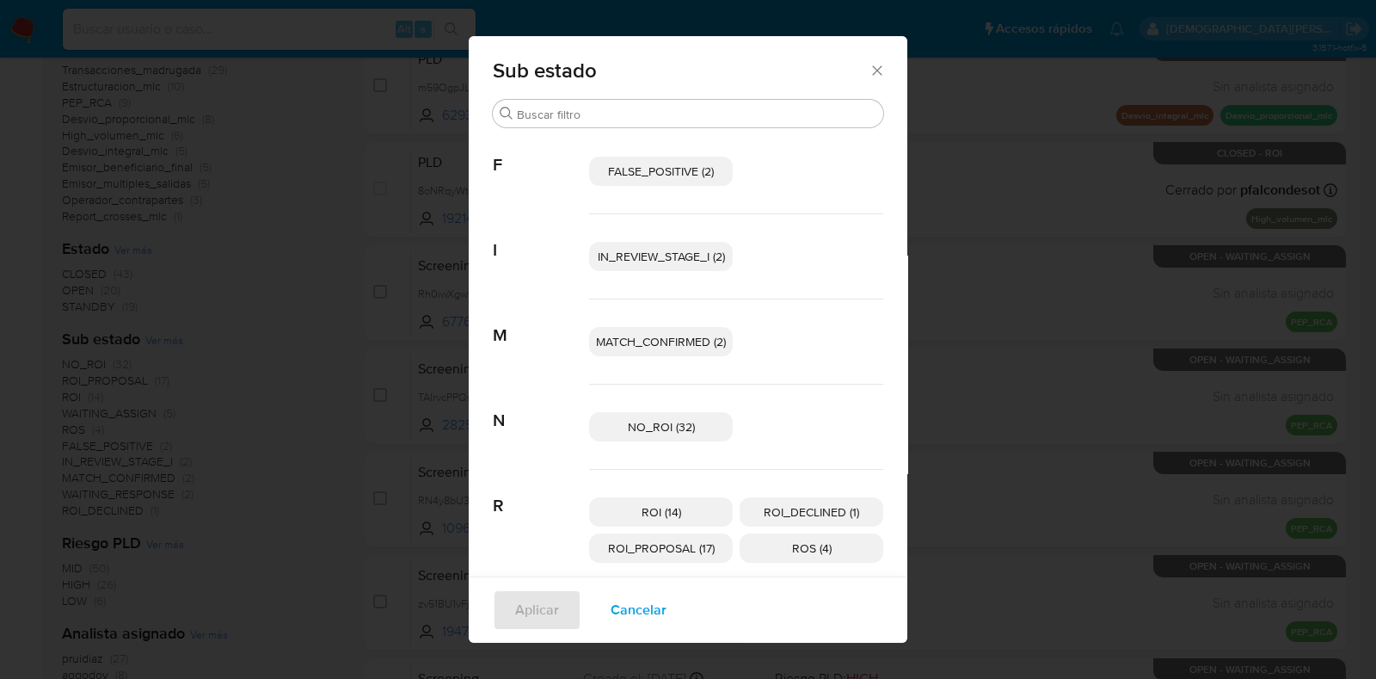
click at [640, 428] on span "NO_ROI (32)" at bounding box center [661, 426] width 67 height 17
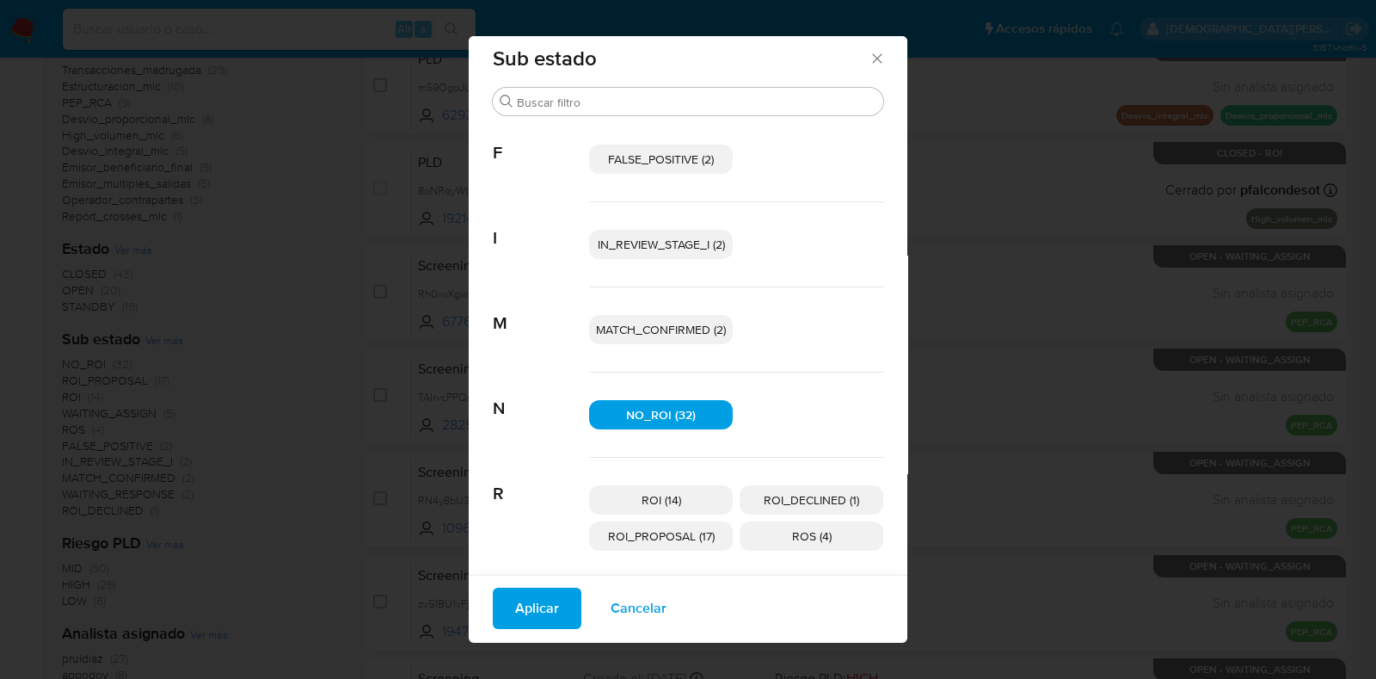
scroll to position [194, 0]
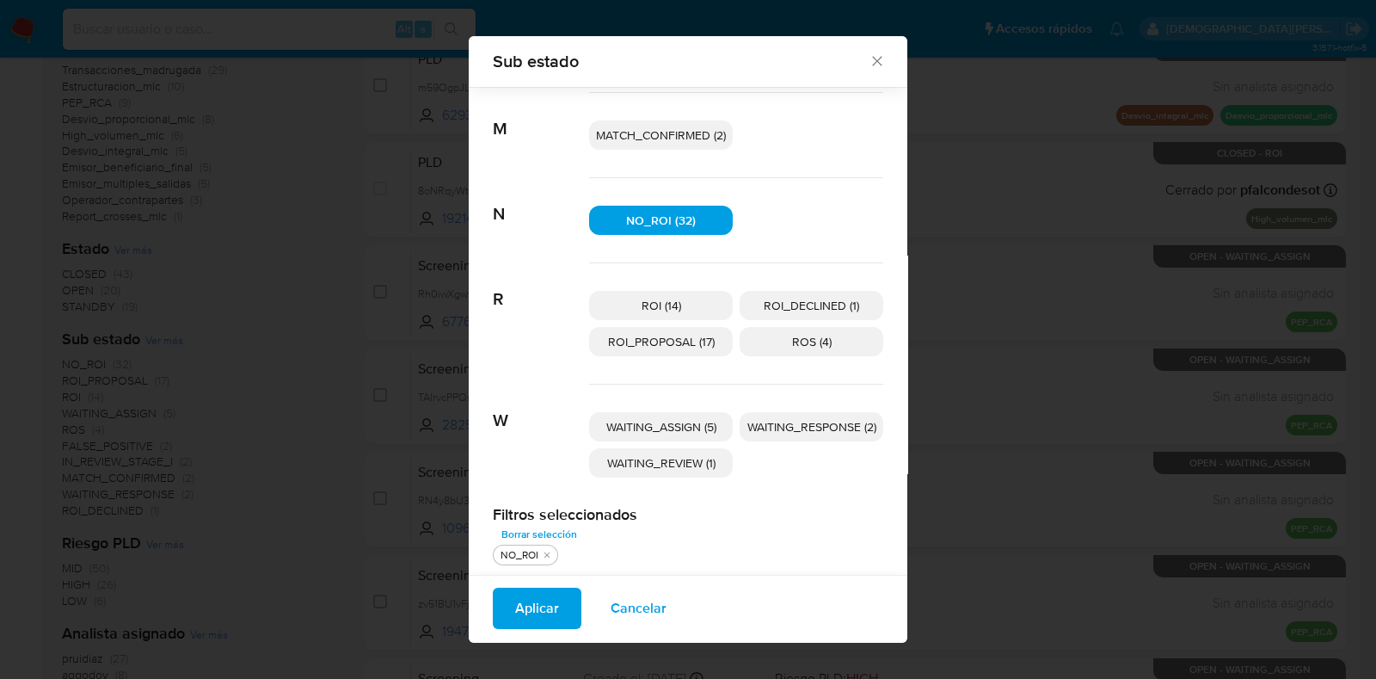
click at [658, 342] on span "ROI_PROPOSAL (17)" at bounding box center [661, 341] width 107 height 17
click at [533, 598] on span "Aplicar" at bounding box center [537, 608] width 44 height 38
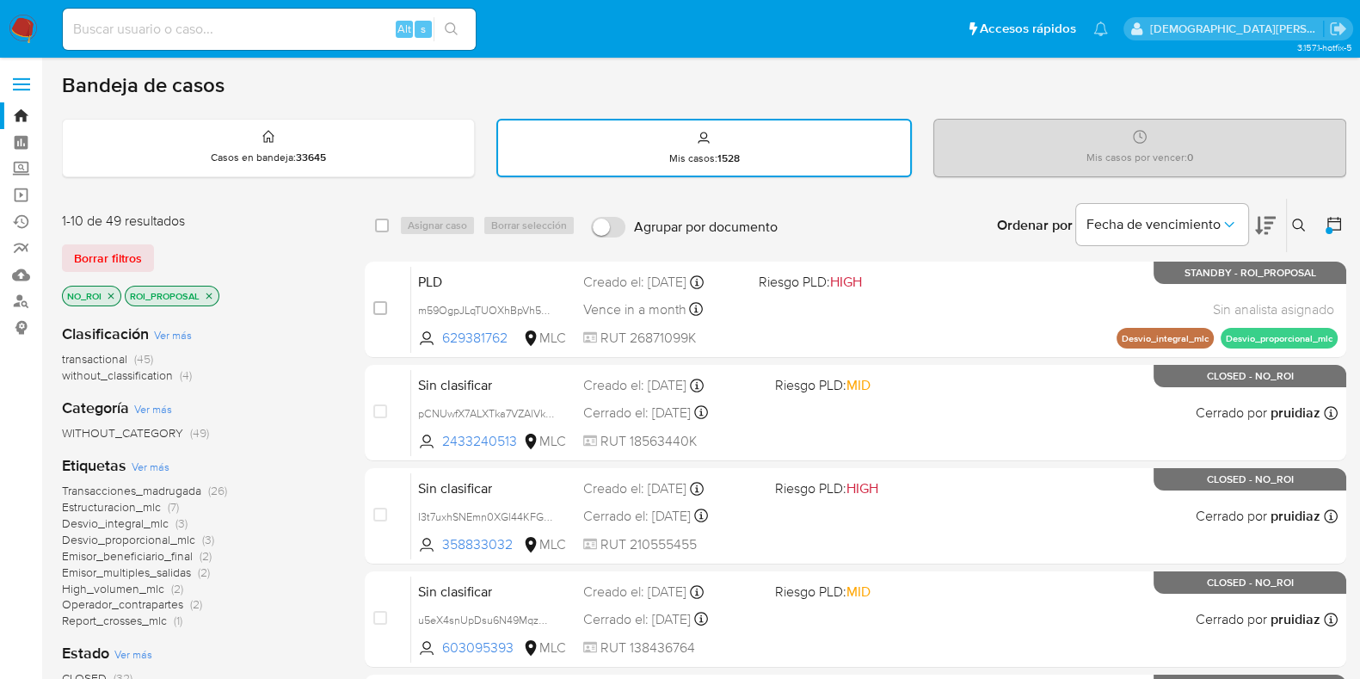
click at [1329, 227] on div at bounding box center [1329, 230] width 7 height 7
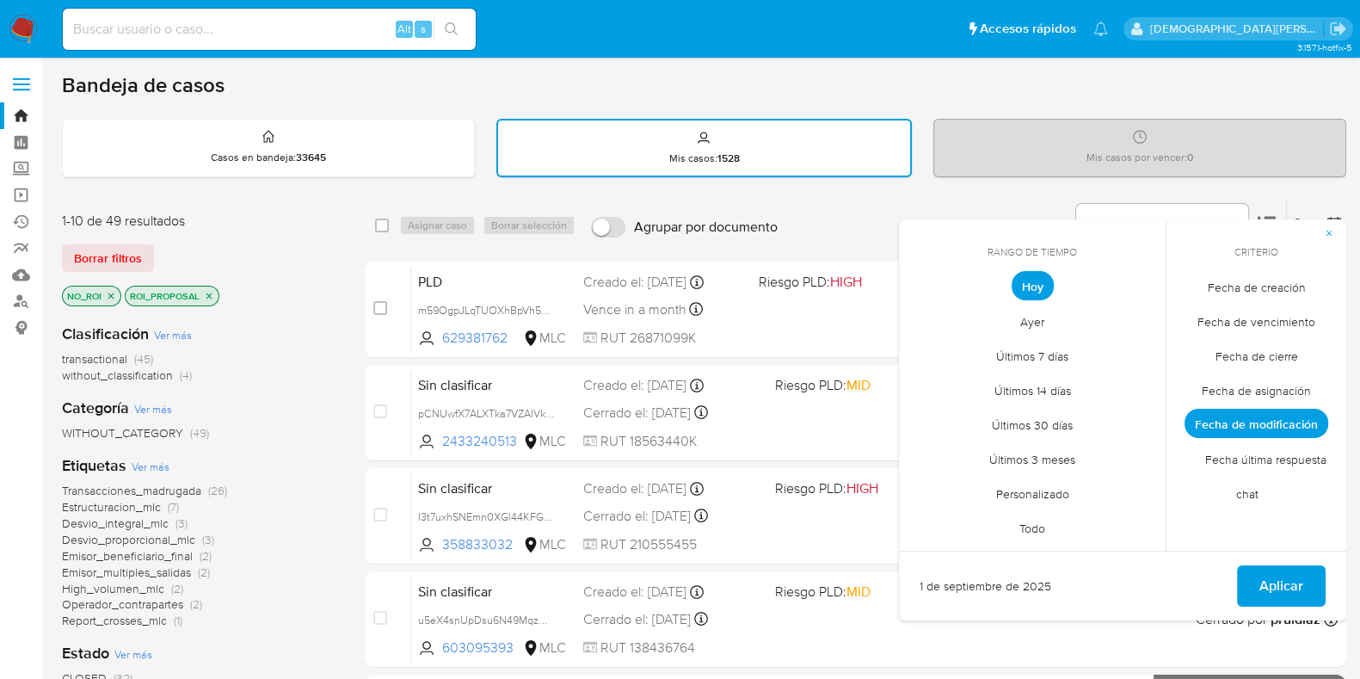
click at [1258, 289] on span "Fecha de creación" at bounding box center [1257, 286] width 134 height 35
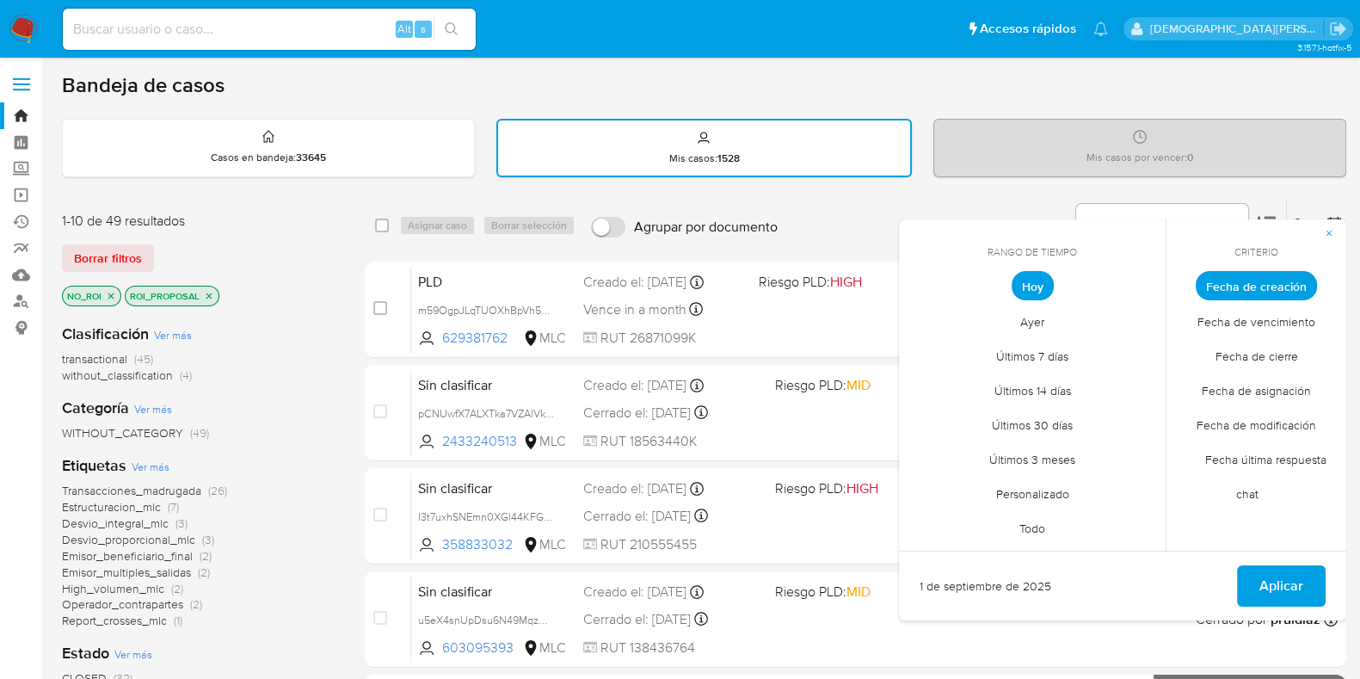
click at [1030, 533] on span "Todo" at bounding box center [1032, 527] width 62 height 35
click at [1034, 488] on span "Personalizado" at bounding box center [1032, 493] width 109 height 35
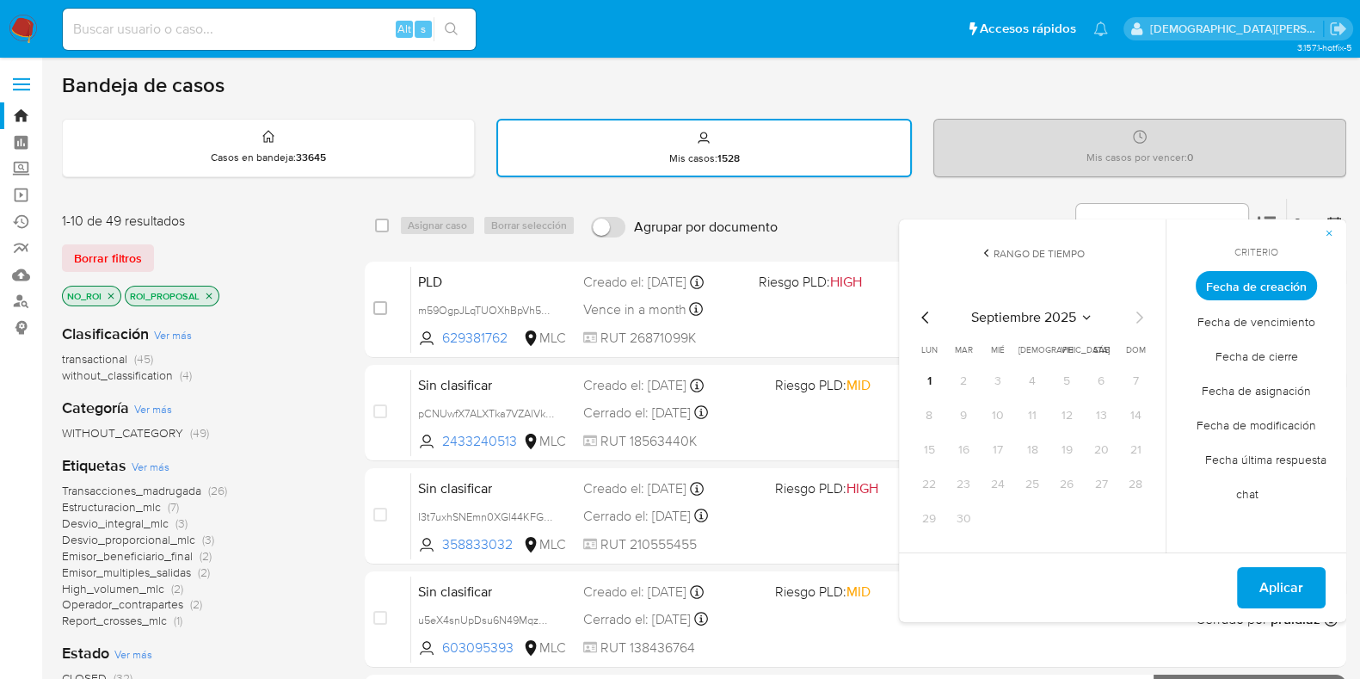
click at [916, 320] on icon "Mes anterior" at bounding box center [925, 317] width 21 height 21
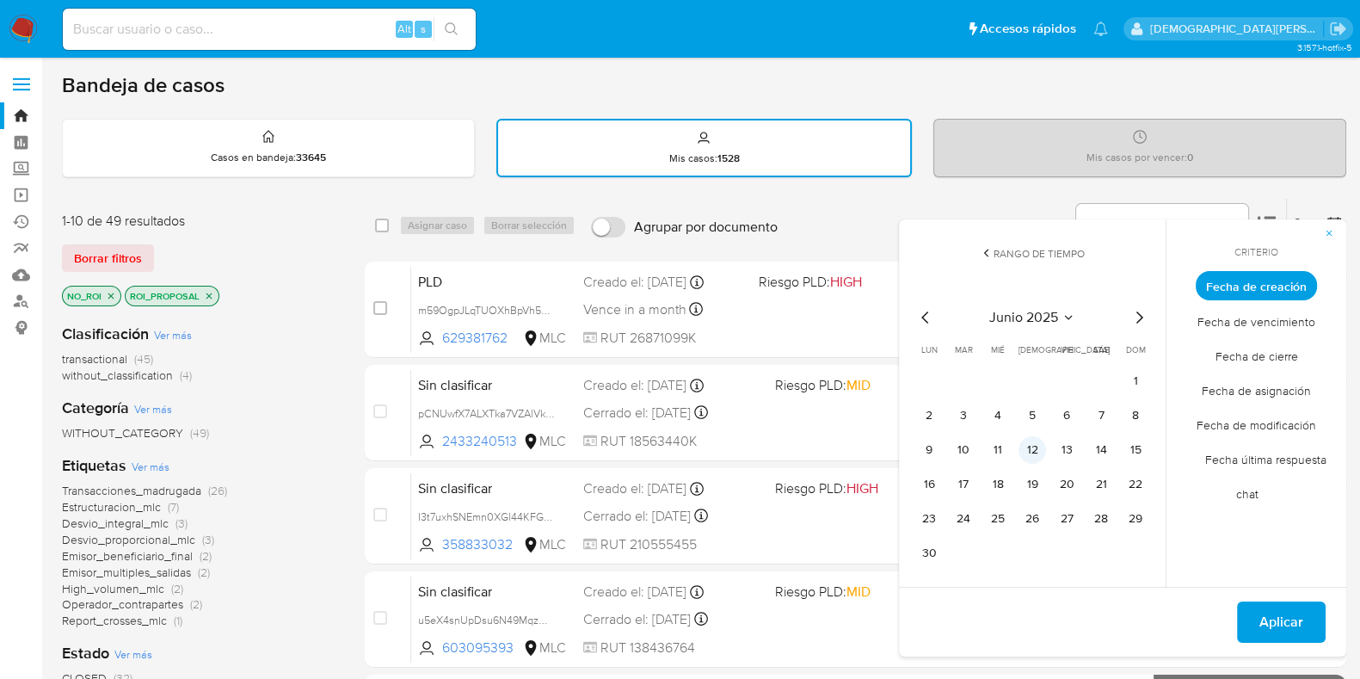
click at [1026, 453] on button "12" at bounding box center [1033, 450] width 28 height 28
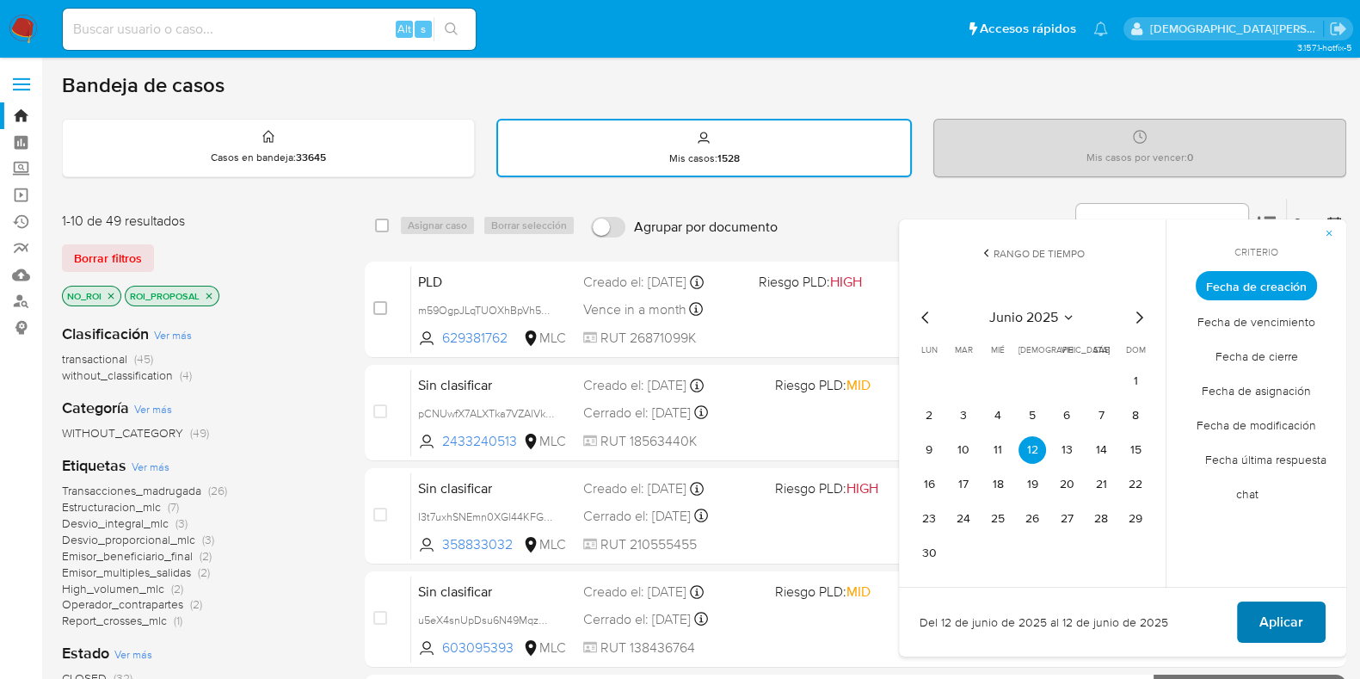
click at [1273, 607] on span "Aplicar" at bounding box center [1281, 622] width 44 height 38
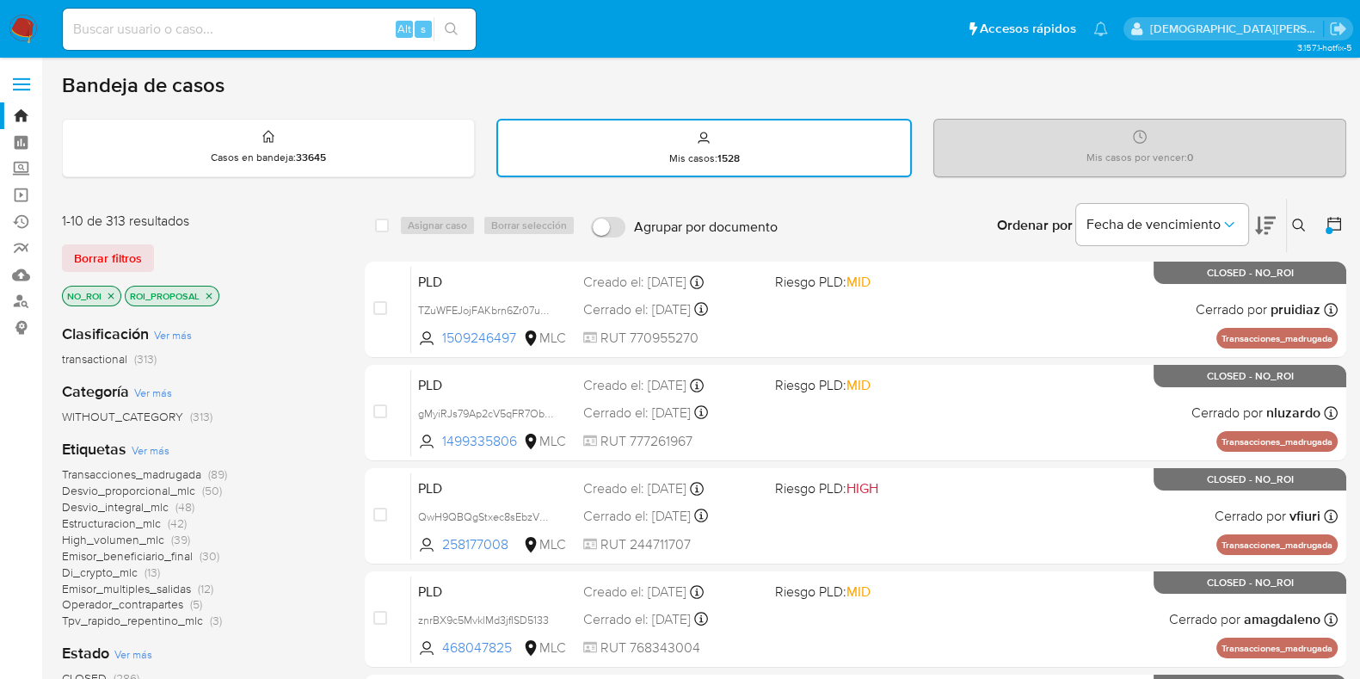
click at [209, 294] on icon "close-filter" at bounding box center [209, 296] width 10 height 10
click at [114, 294] on icon "close-filter" at bounding box center [111, 296] width 10 height 10
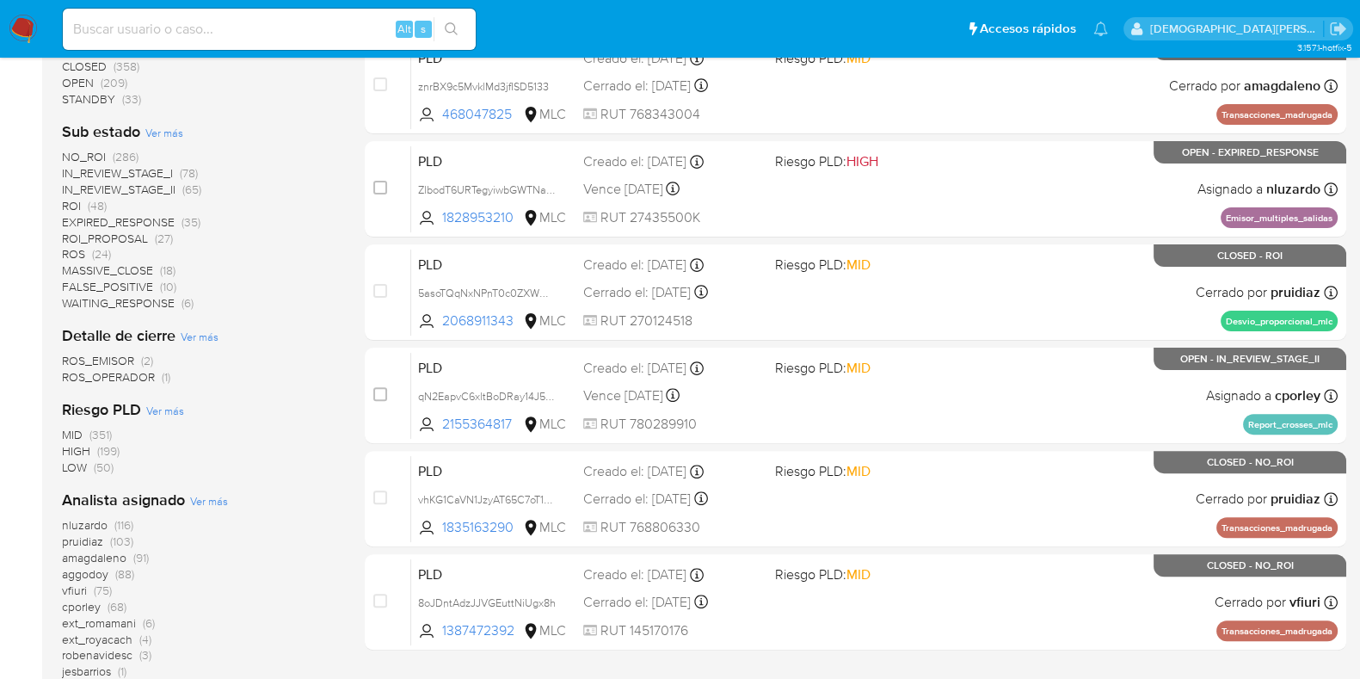
scroll to position [538, 0]
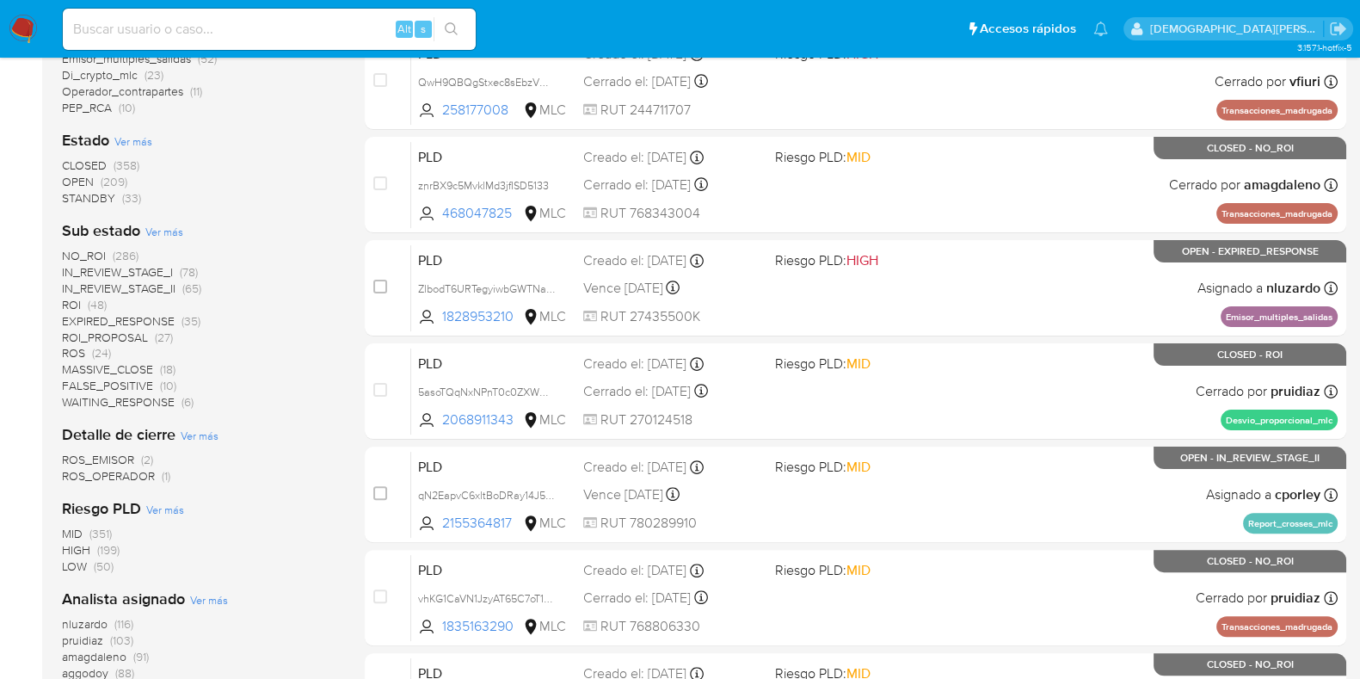
click at [136, 144] on span "Ver más" at bounding box center [133, 140] width 38 height 15
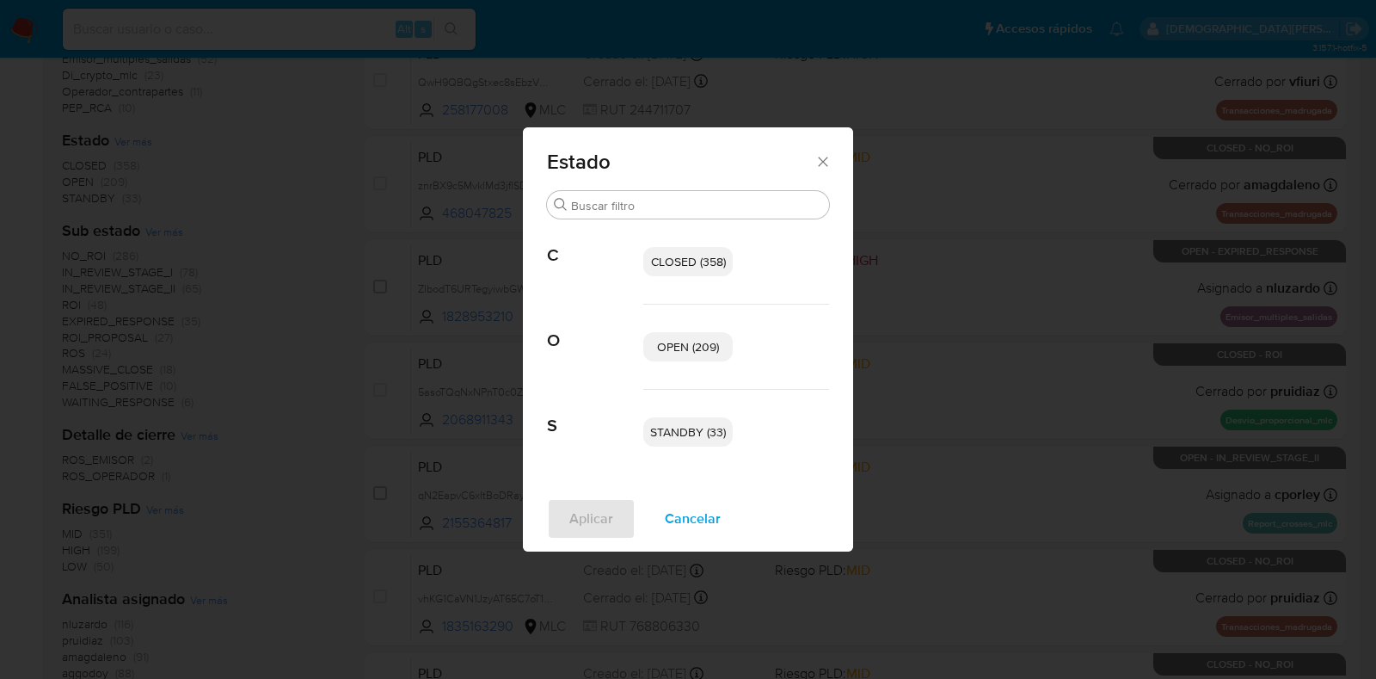
click at [651, 342] on p "OPEN (209)" at bounding box center [688, 346] width 89 height 29
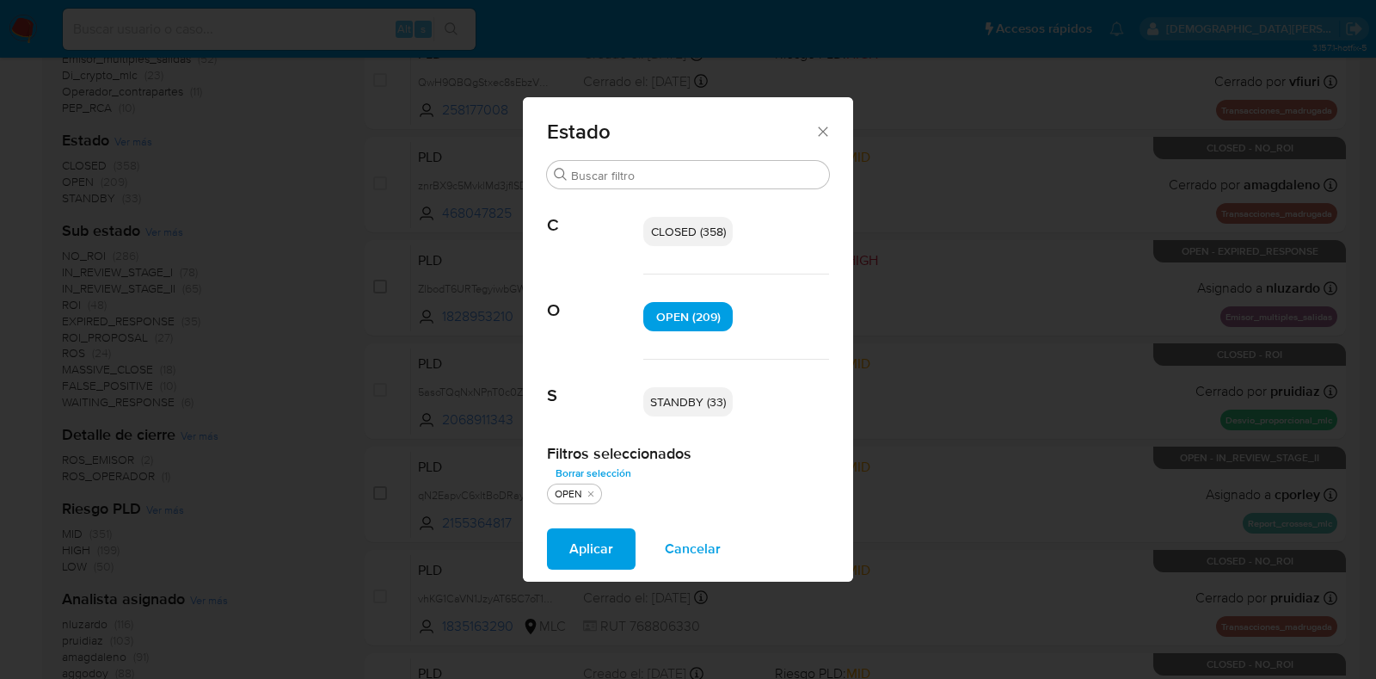
click at [692, 401] on span "STANDBY (33)" at bounding box center [688, 401] width 76 height 17
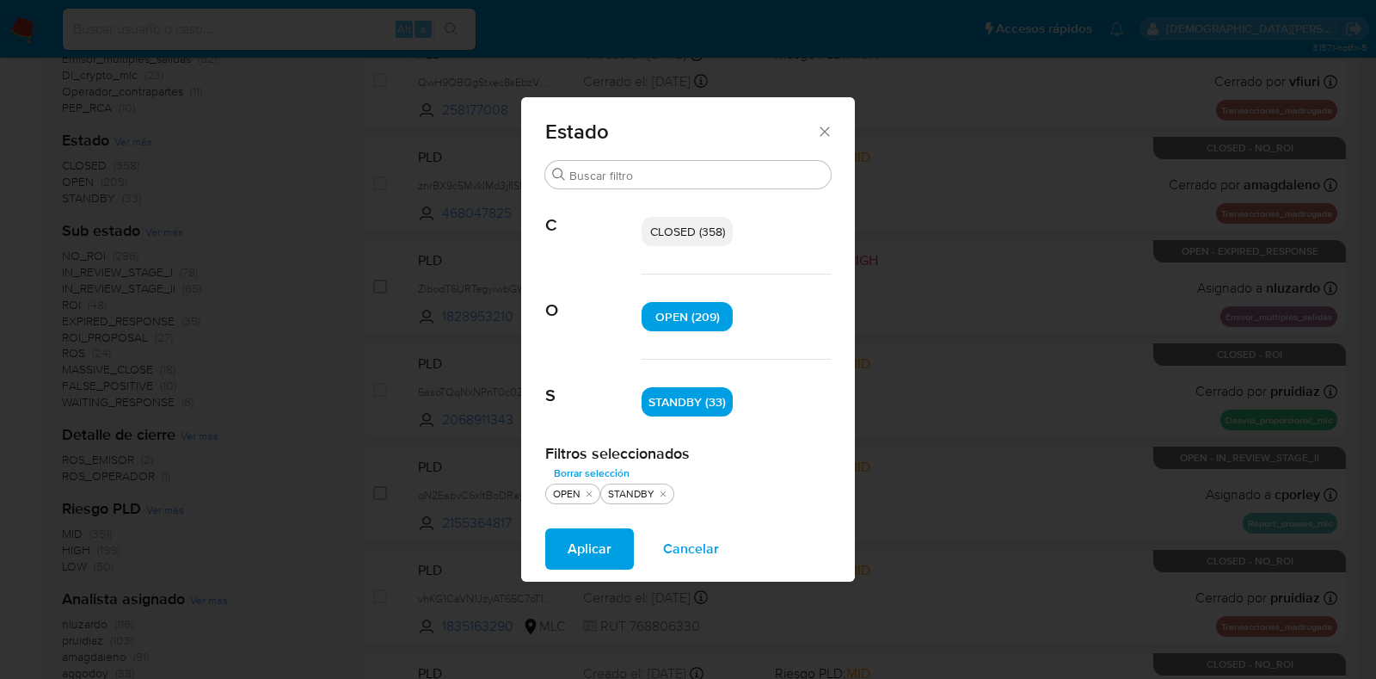
click at [572, 537] on span "Aplicar" at bounding box center [590, 549] width 44 height 38
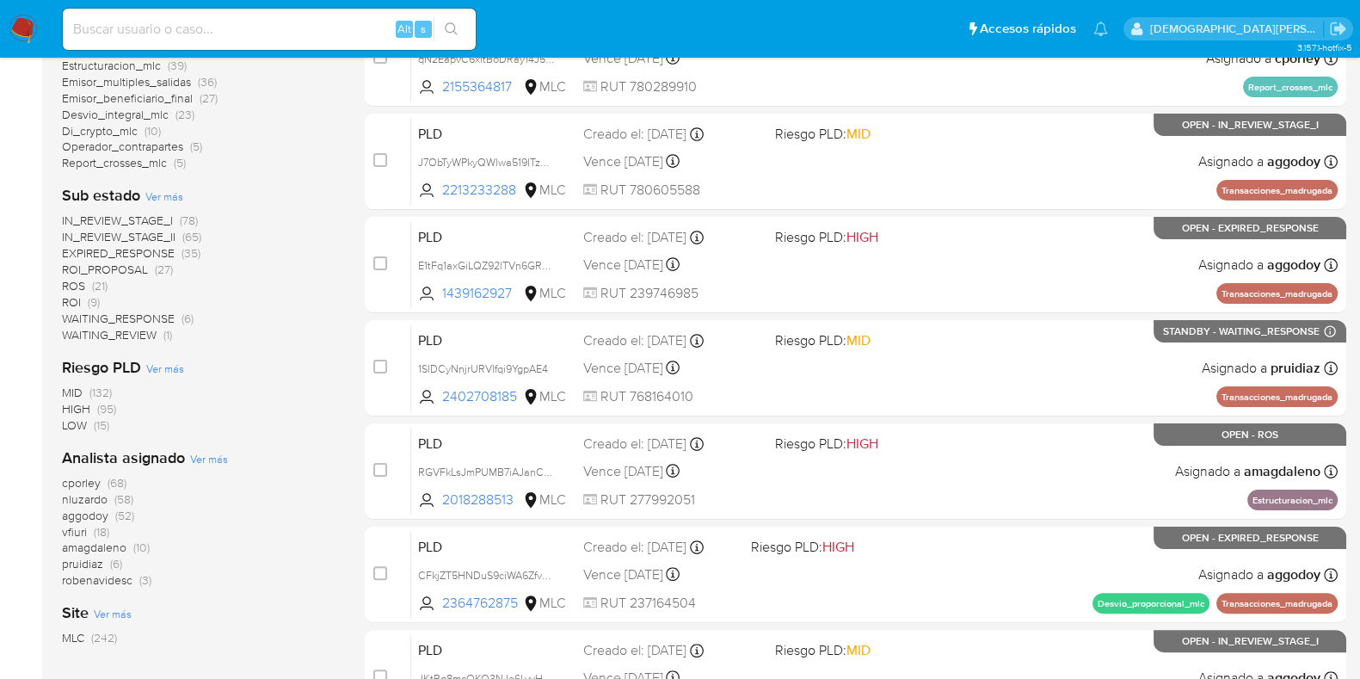
scroll to position [538, 0]
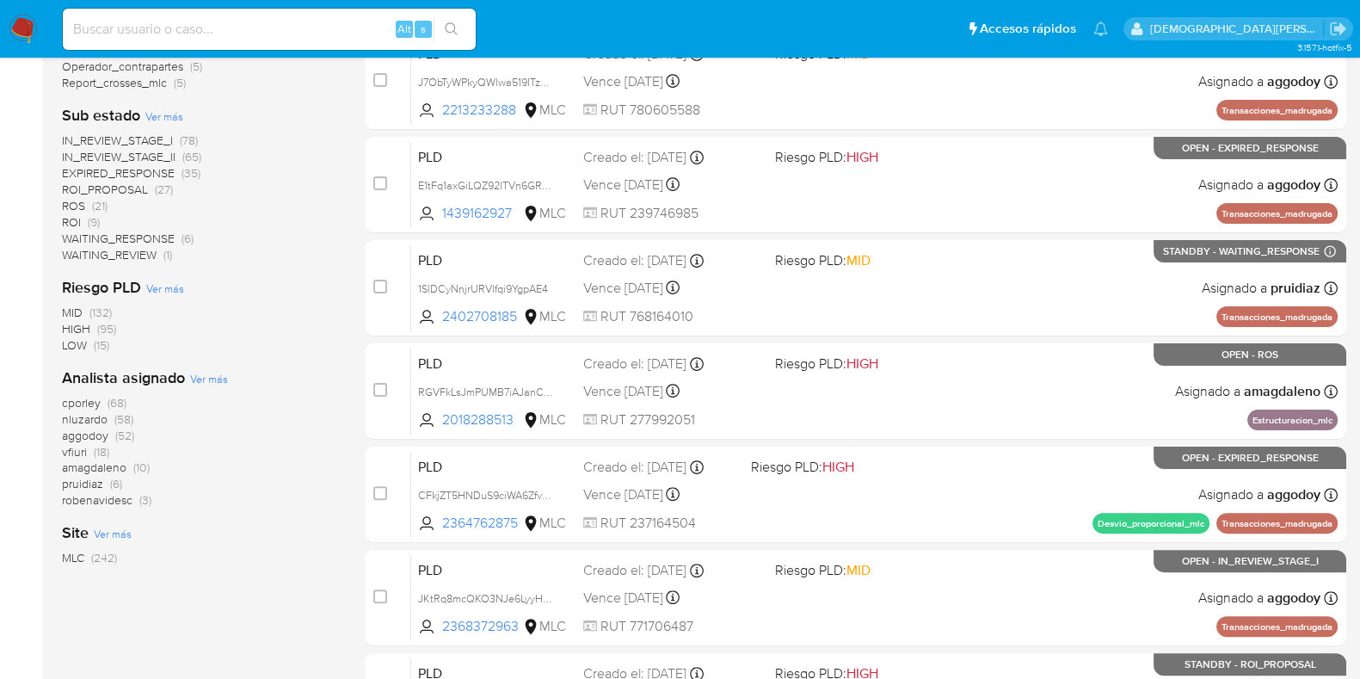
click at [103, 465] on span "amagdaleno" at bounding box center [94, 467] width 65 height 17
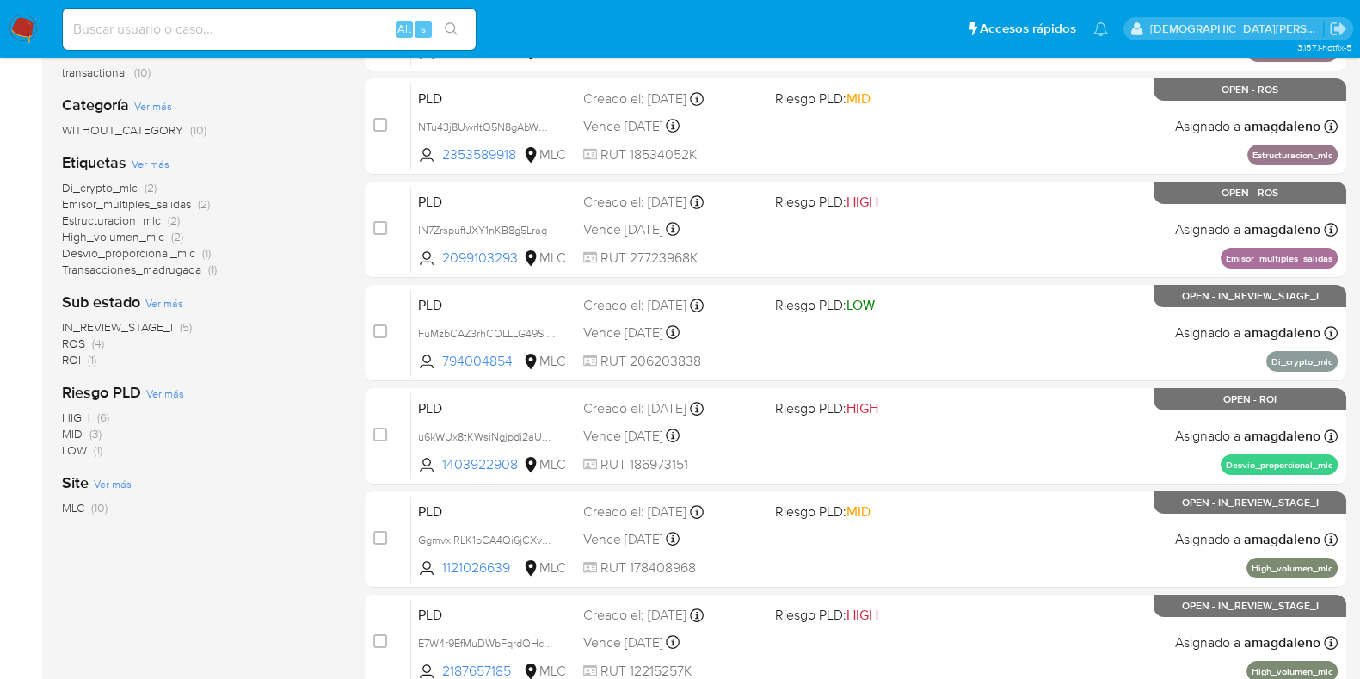
scroll to position [323, 0]
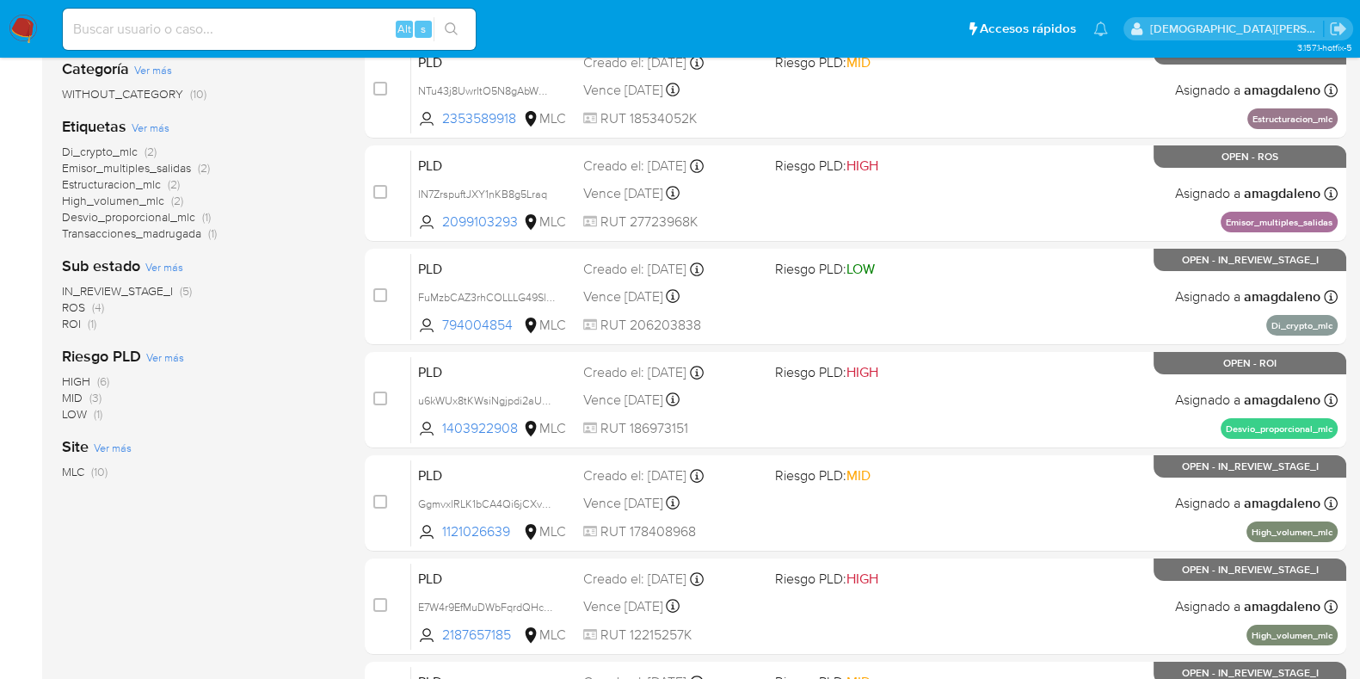
click at [156, 286] on span "IN_REVIEW_STAGE_I" at bounding box center [117, 290] width 111 height 17
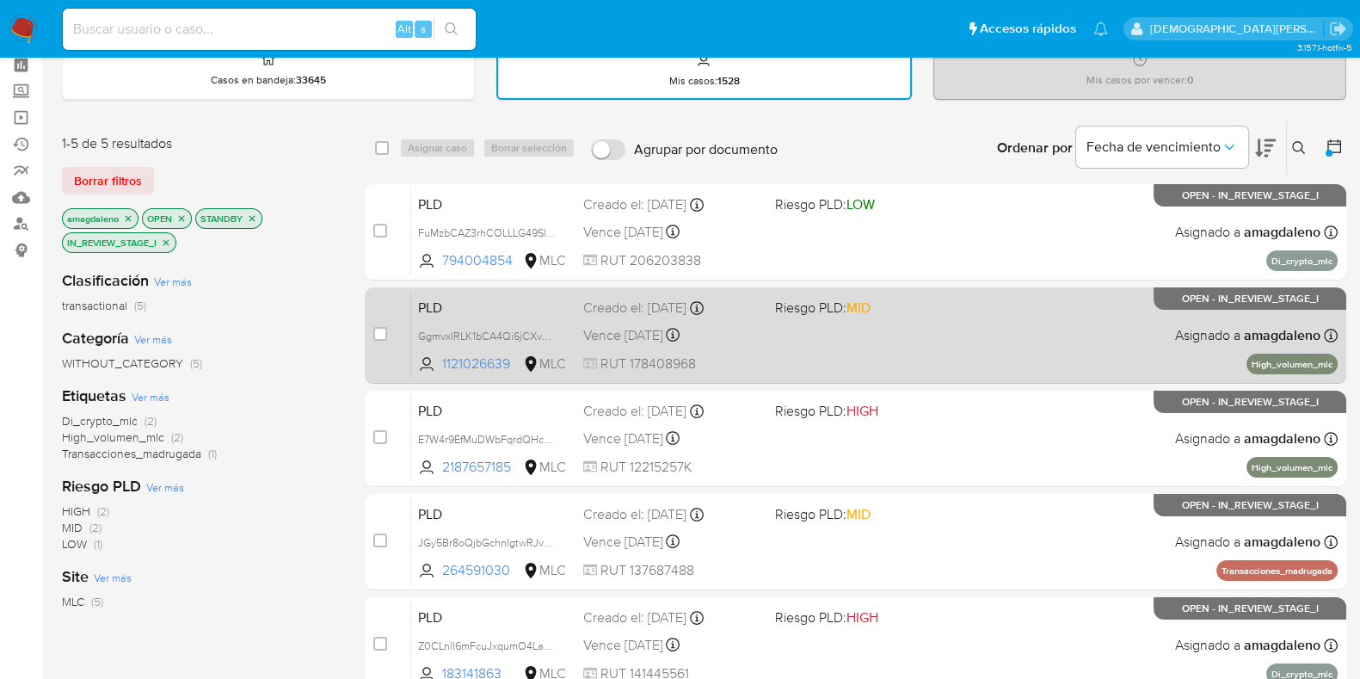
scroll to position [107, 0]
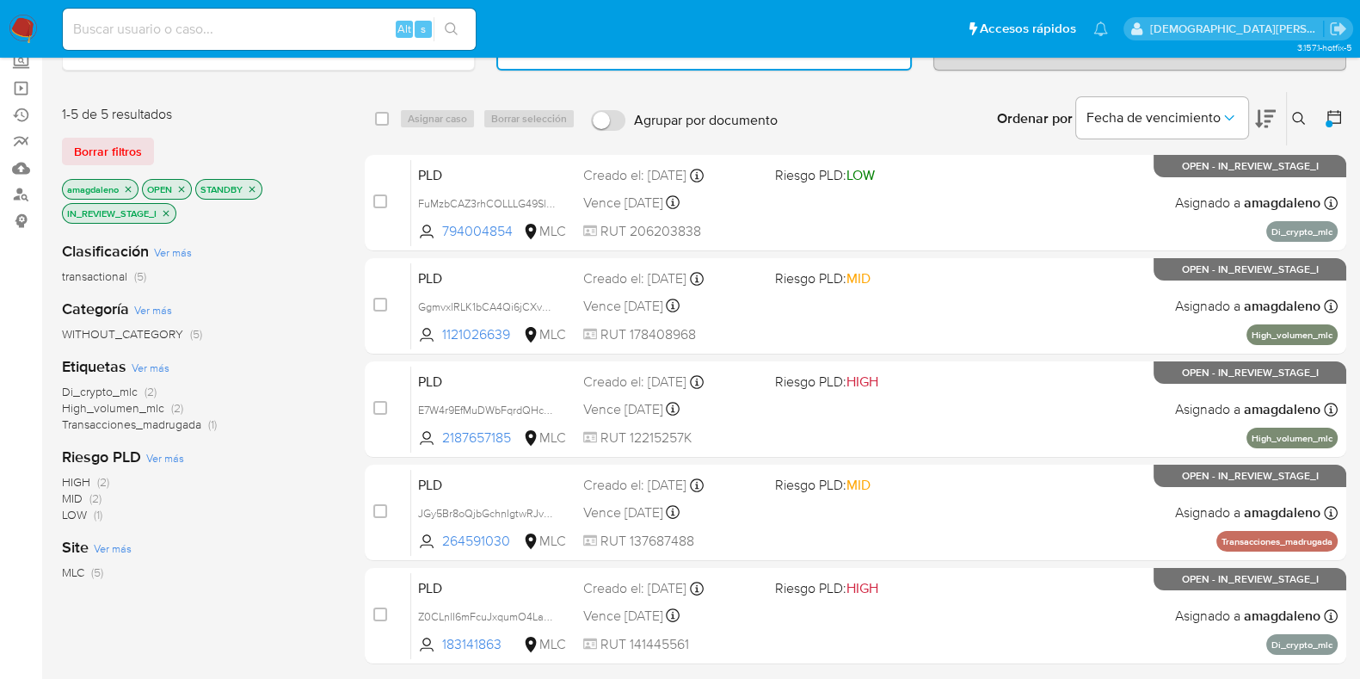
click at [123, 184] on icon "close-filter" at bounding box center [128, 189] width 10 height 10
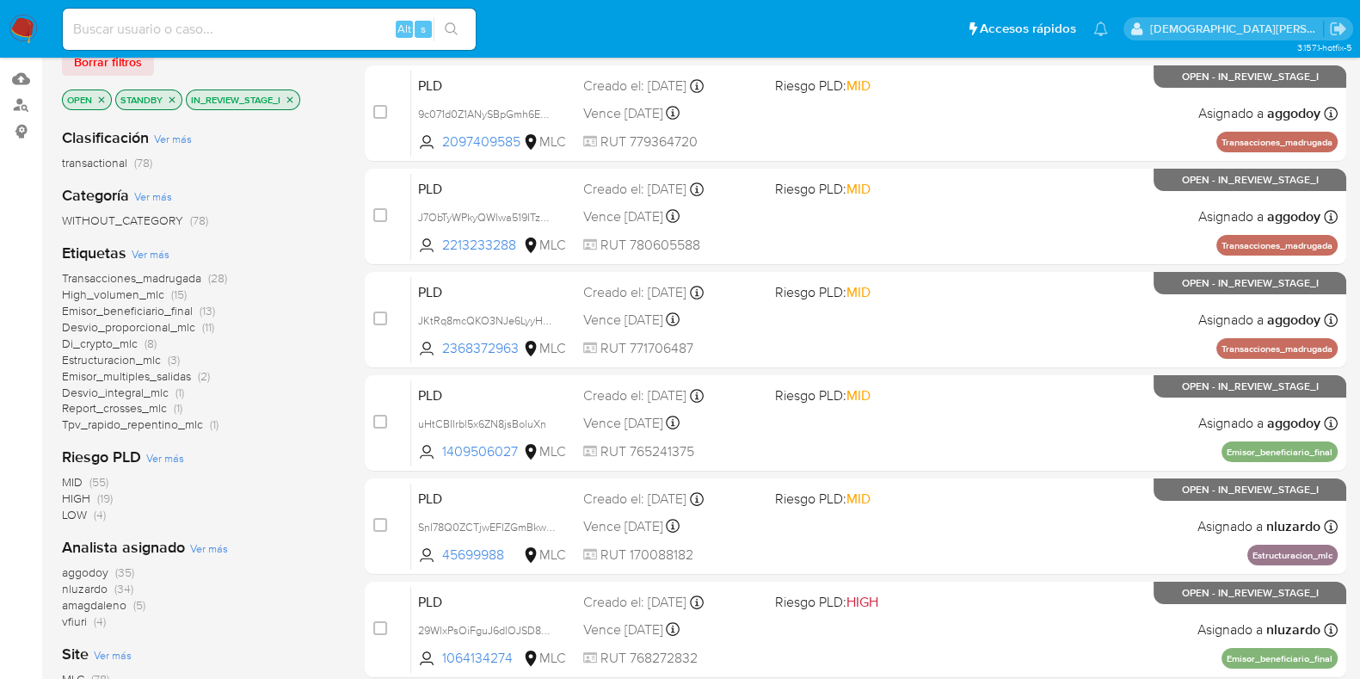
scroll to position [323, 0]
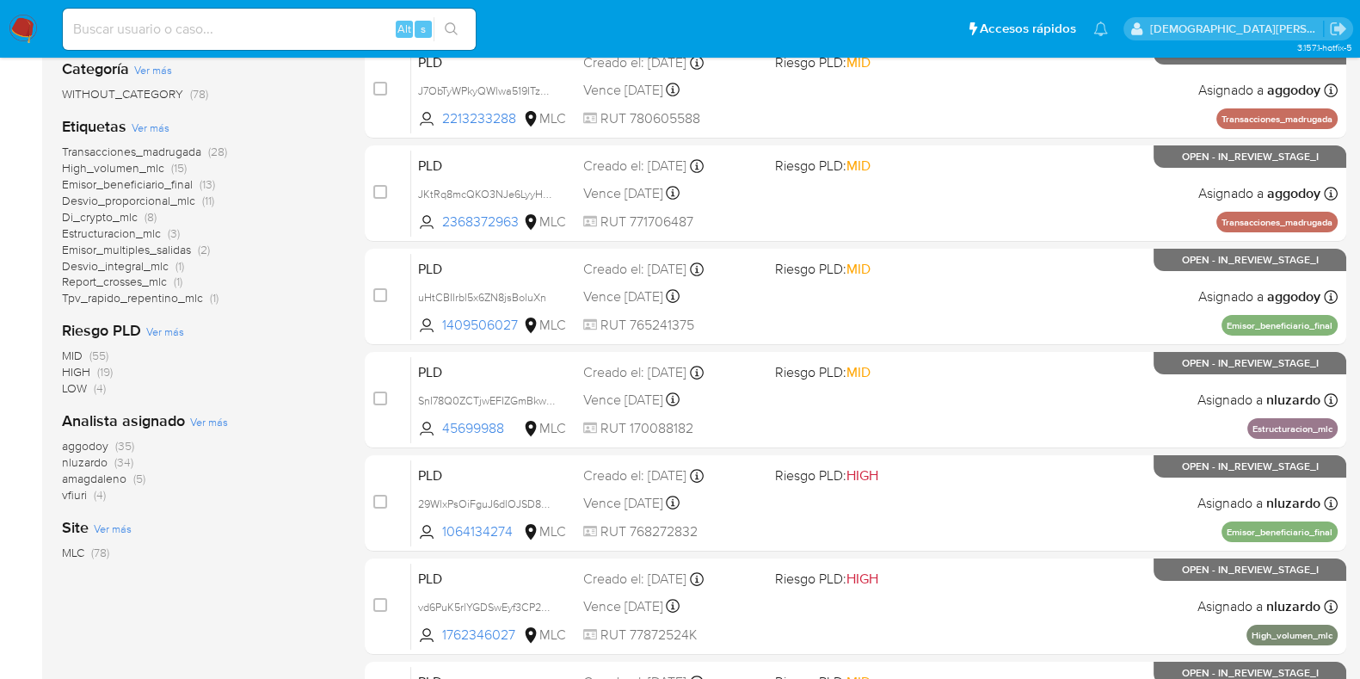
click at [83, 441] on span "aggodoy" at bounding box center [85, 445] width 46 height 17
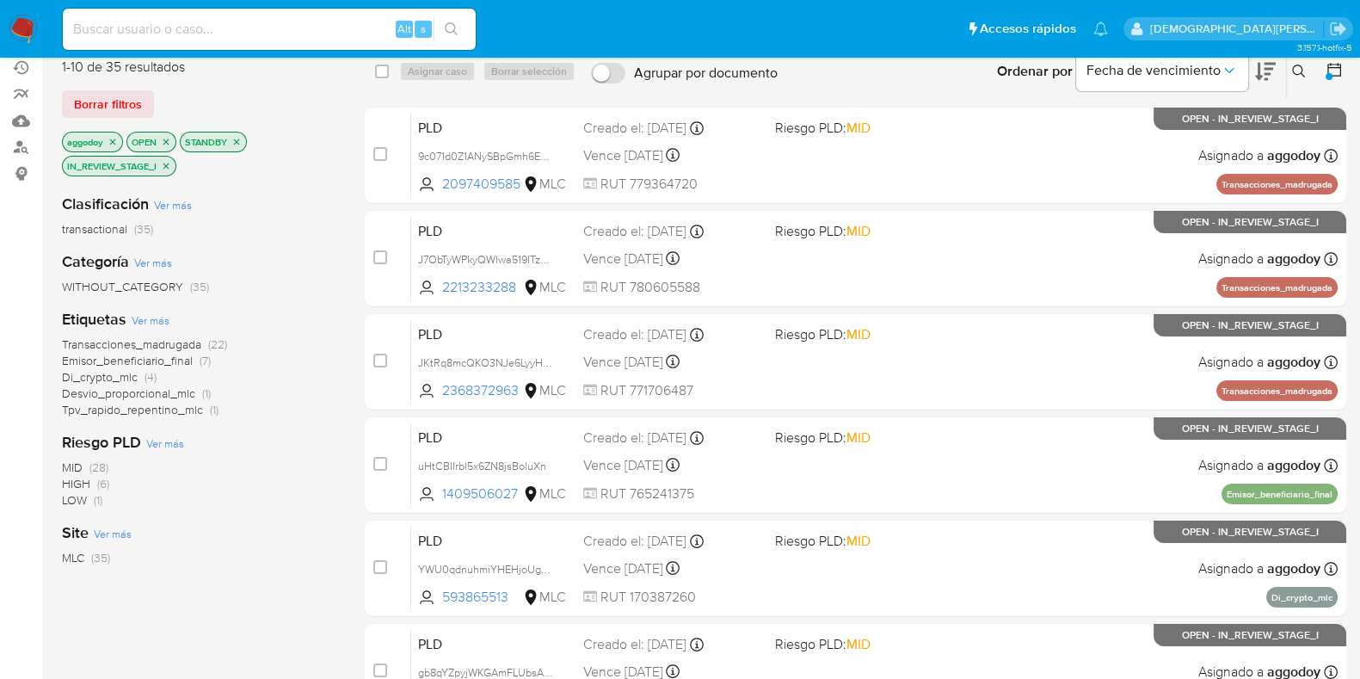
scroll to position [107, 0]
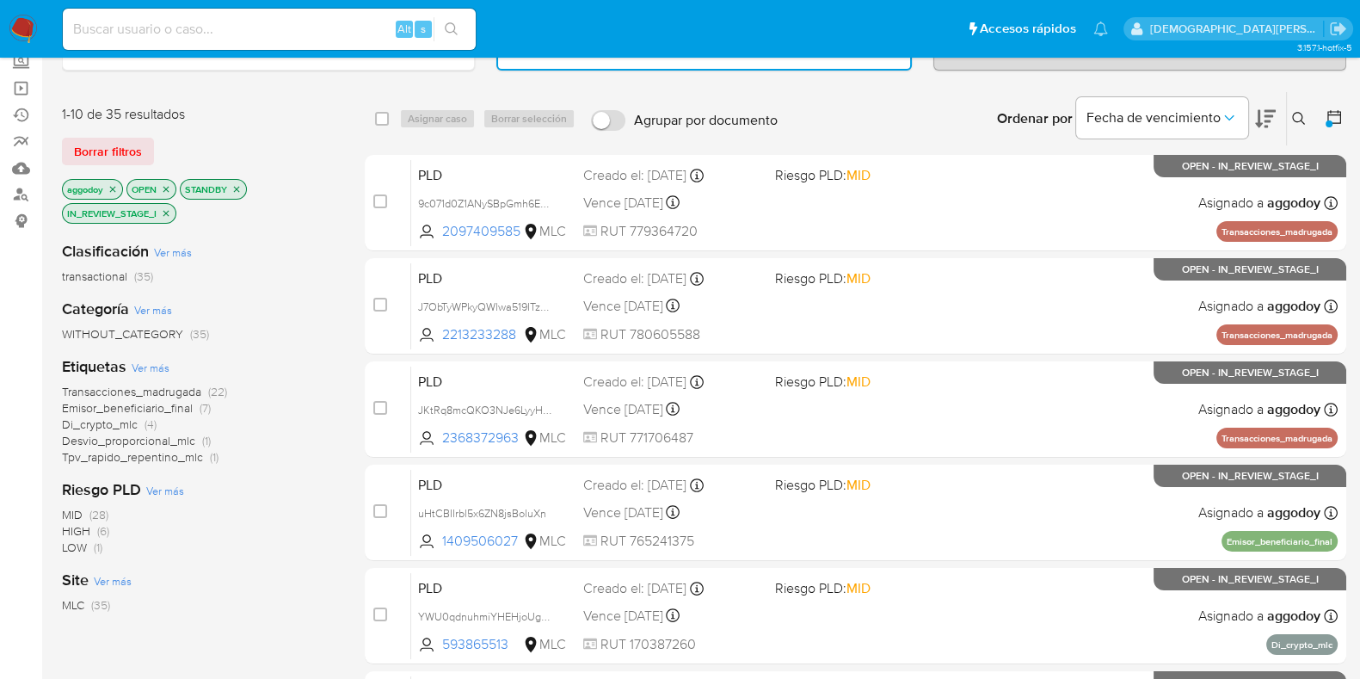
click at [182, 391] on span "Transacciones_madrugada" at bounding box center [131, 391] width 139 height 17
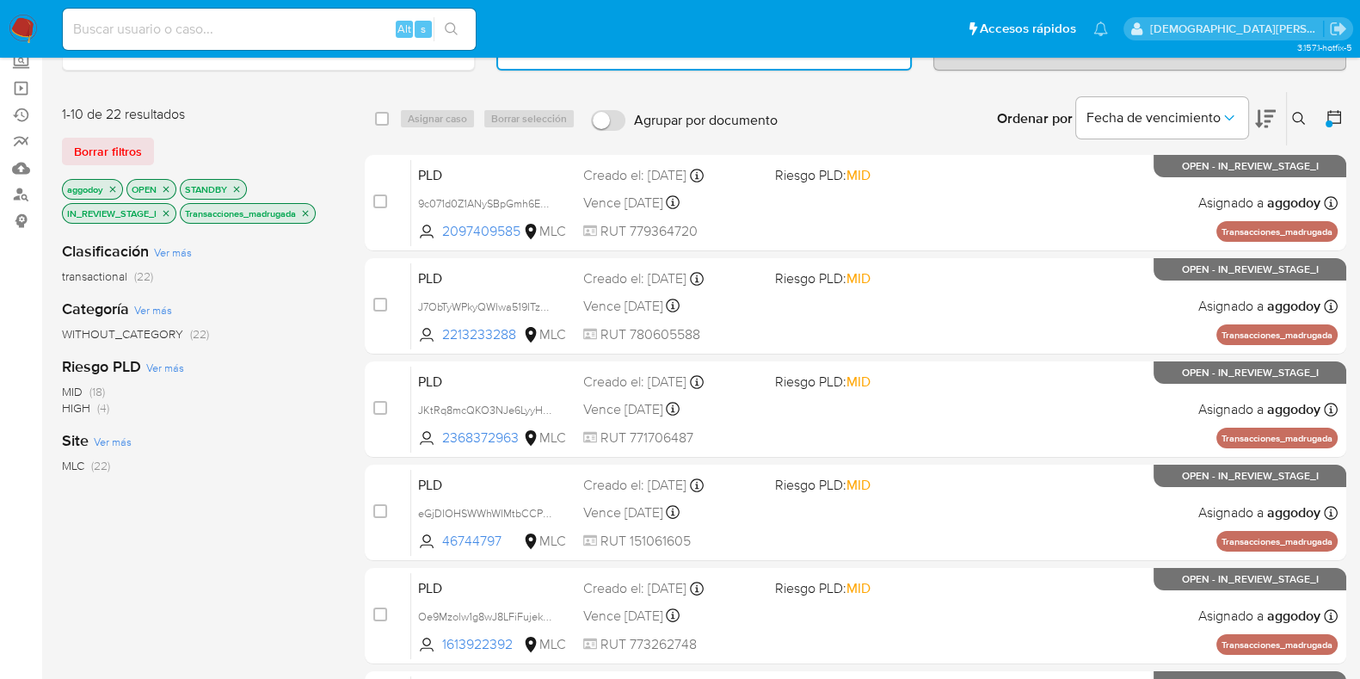
click at [1329, 120] on div at bounding box center [1329, 123] width 7 height 7
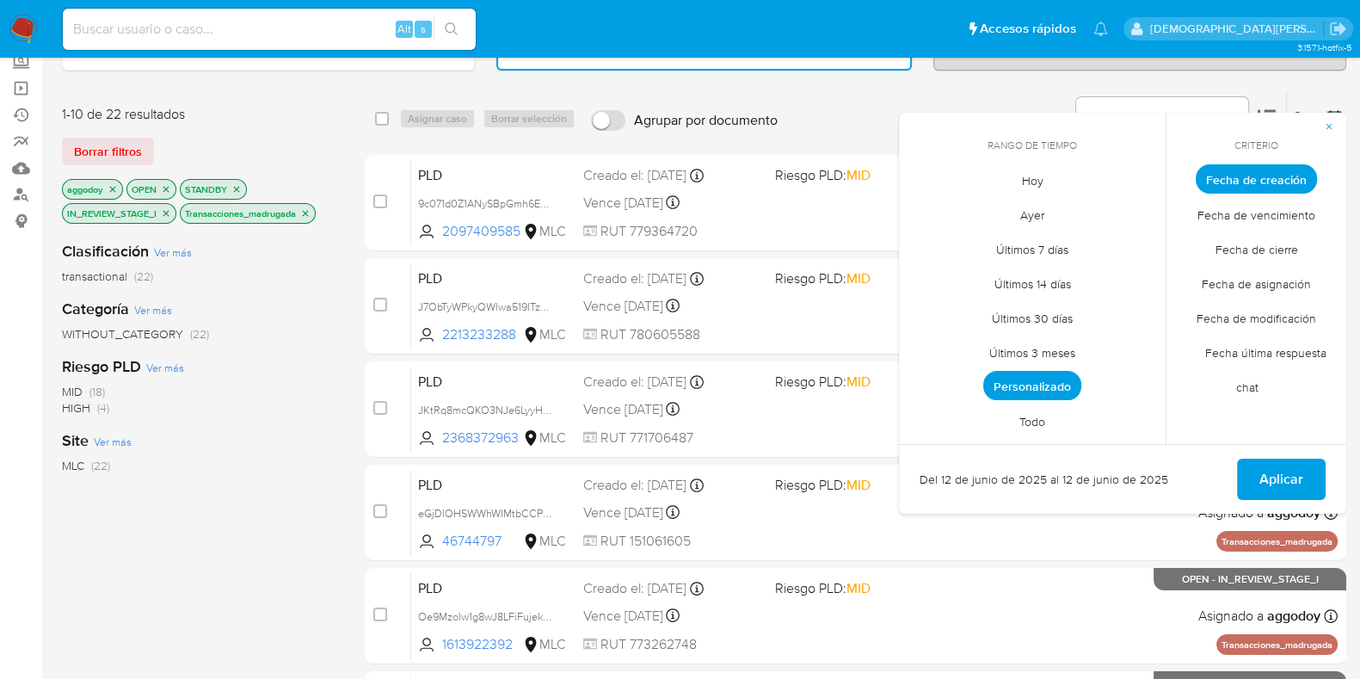
click at [278, 567] on div "Clasificación Ver más transactional (22) Categoría Ver más WITHOUT_CATEGORY (22…" at bounding box center [199, 519] width 275 height 585
click at [1333, 122] on icon "button" at bounding box center [1329, 126] width 10 height 10
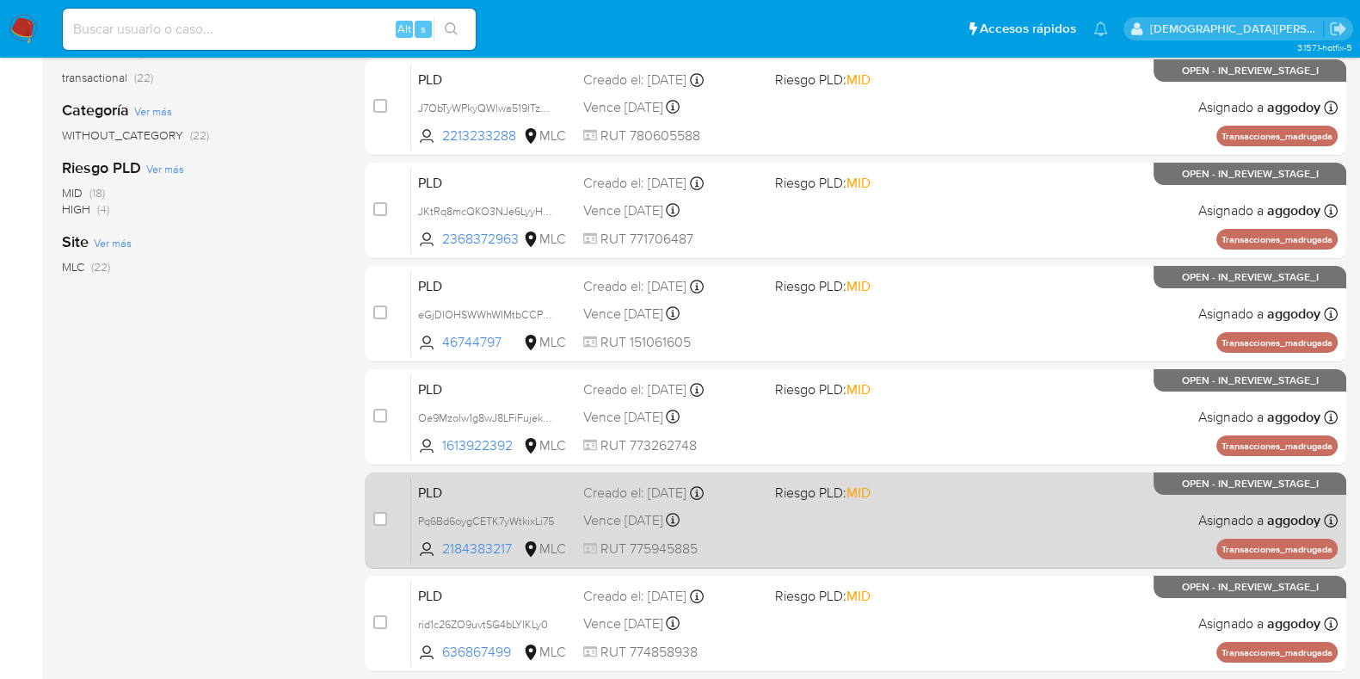
scroll to position [323, 0]
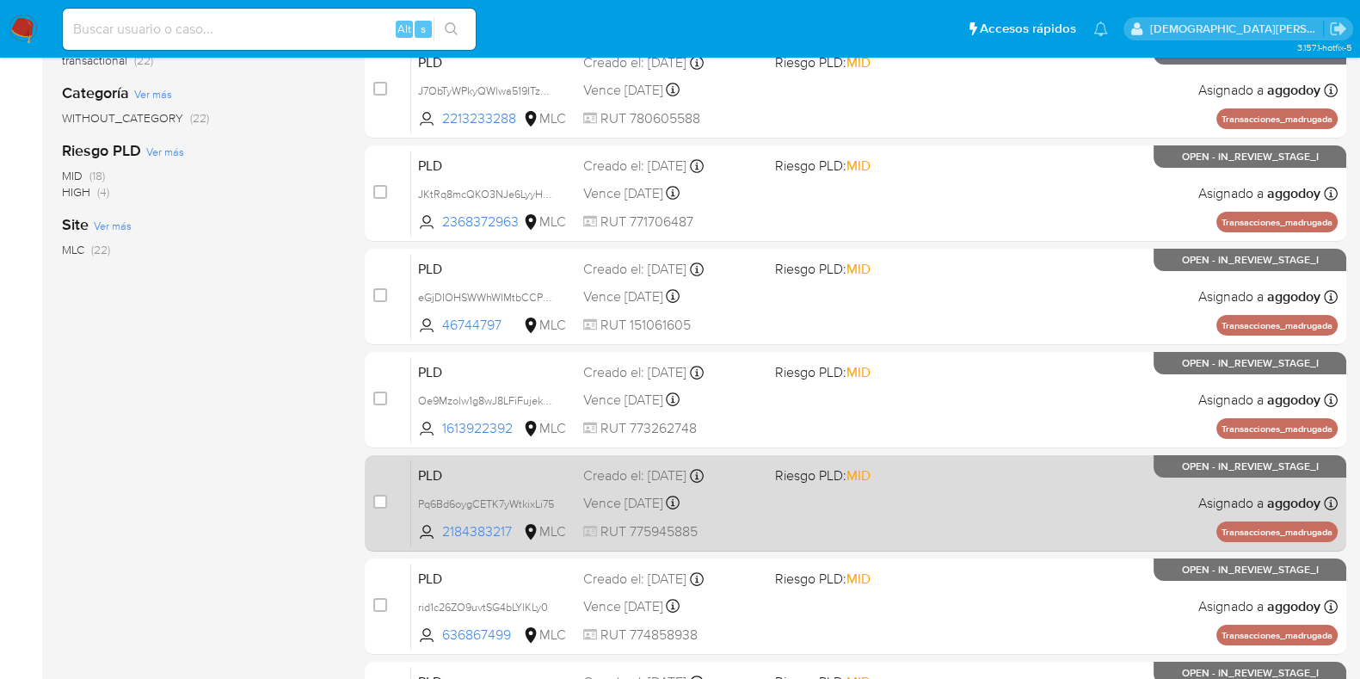
click at [871, 502] on div "PLD Pq6Bd6oygCETK7yWtkixLi75 2184383217 MLC Riesgo PLD: MID Creado el: 12/06/20…" at bounding box center [874, 502] width 927 height 87
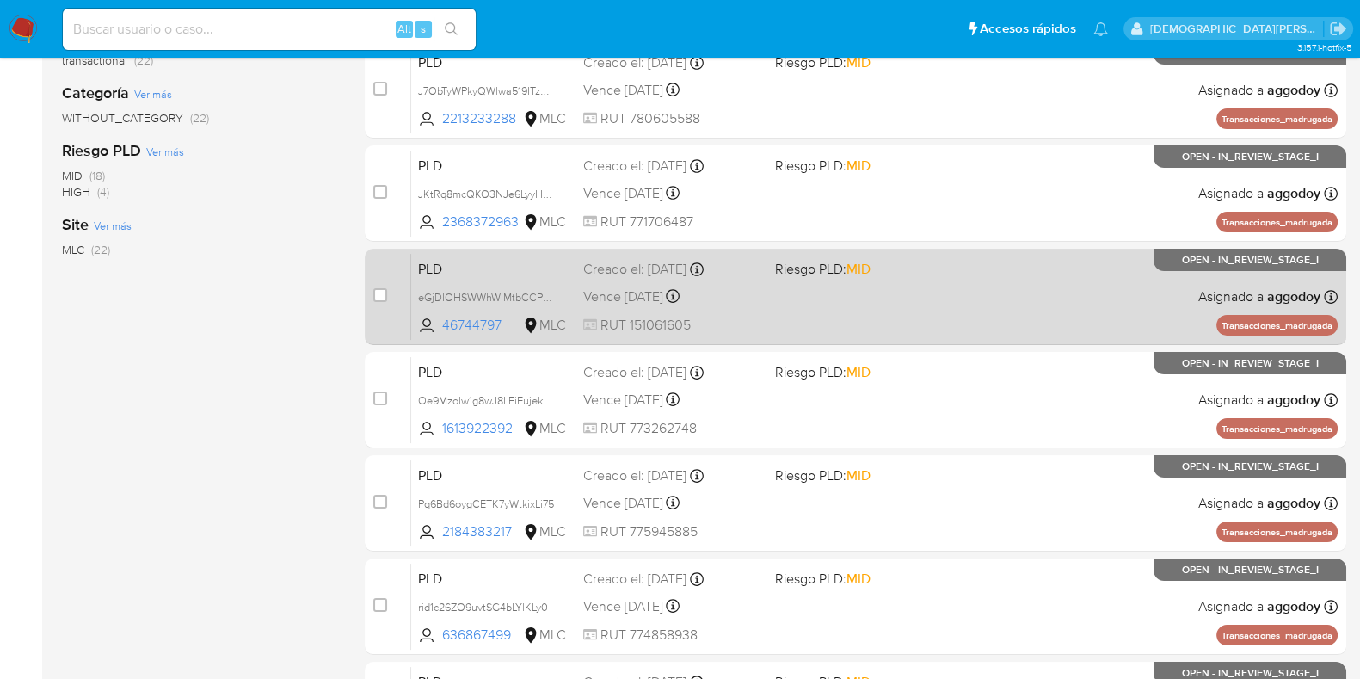
click at [915, 305] on div "PLD eGjDIOHSWWhWIMtbCCPvMiYg 46744797 MLC Riesgo PLD: MID Creado el: 12/06/2025…" at bounding box center [874, 296] width 927 height 87
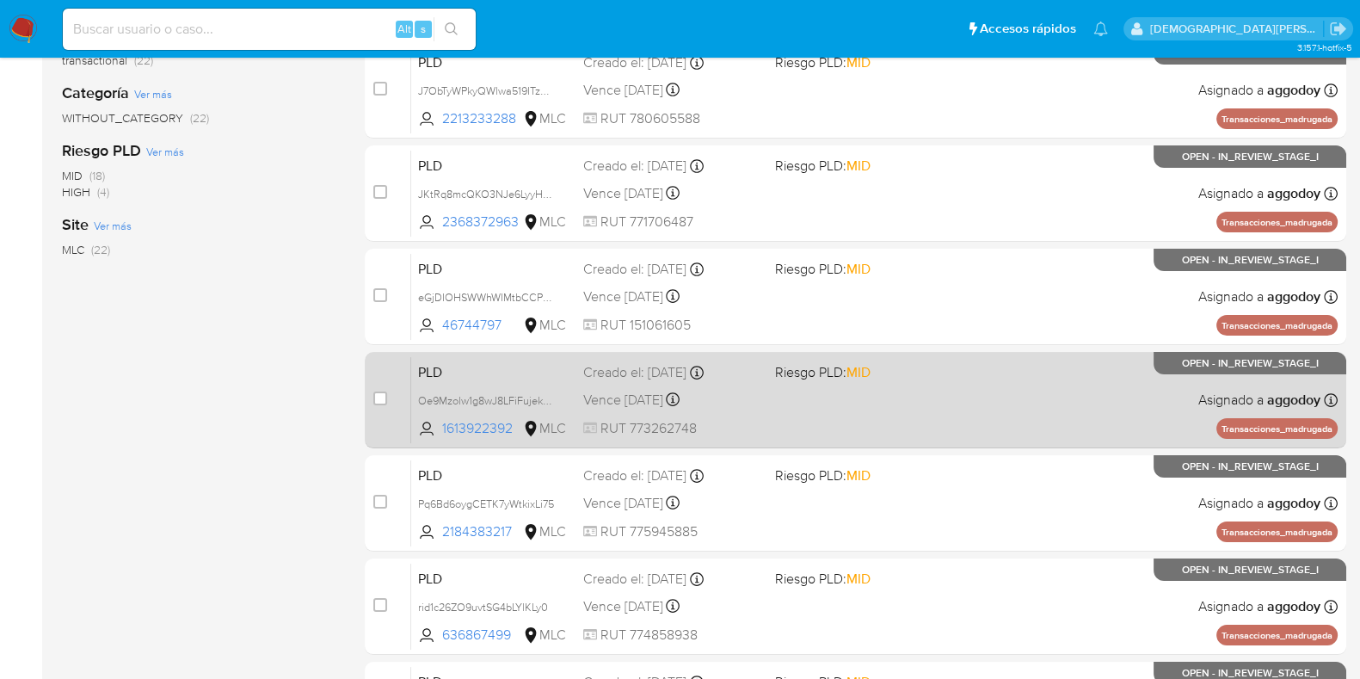
click at [910, 409] on div "PLD Oe9Mzolw1g8wJ8LFiFujekO9 1613922392 MLC Riesgo PLD: MID Creado el: 12/06/20…" at bounding box center [874, 399] width 927 height 87
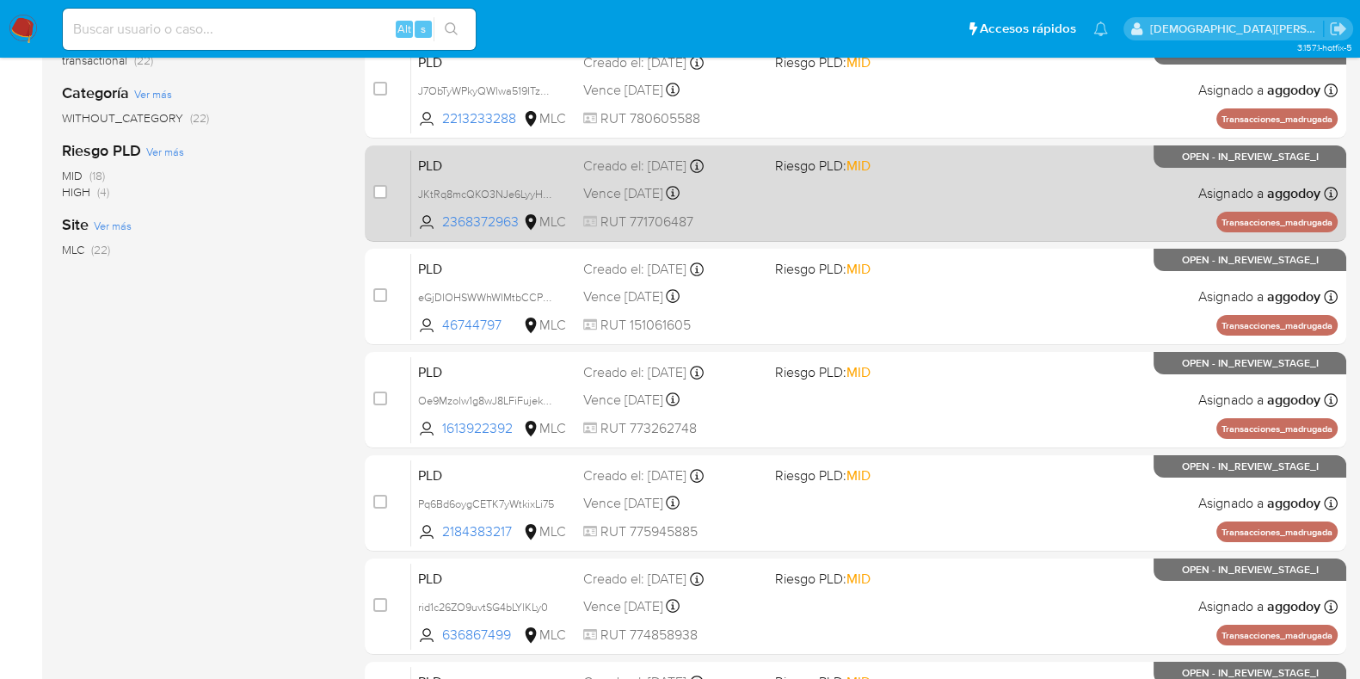
click at [912, 206] on div "PLD JKtRq8mcQKO3NJe6LyyHD1NR 2368372963 MLC Riesgo PLD: MID Creado el: 12/06/20…" at bounding box center [874, 193] width 927 height 87
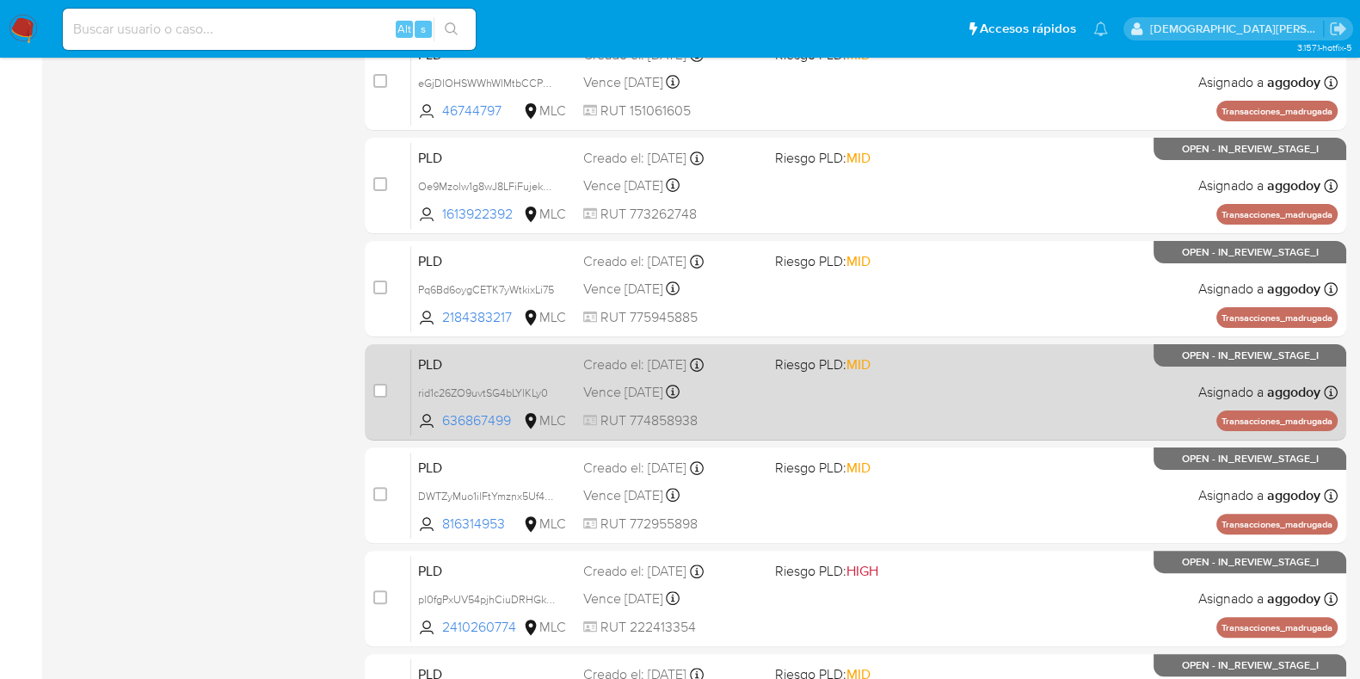
scroll to position [538, 0]
click at [894, 391] on div "PLD rid1c26ZO9uvtSG4bLYlKLy0 636867499 MLC Riesgo PLD: MID Creado el: 12/06/202…" at bounding box center [874, 391] width 927 height 87
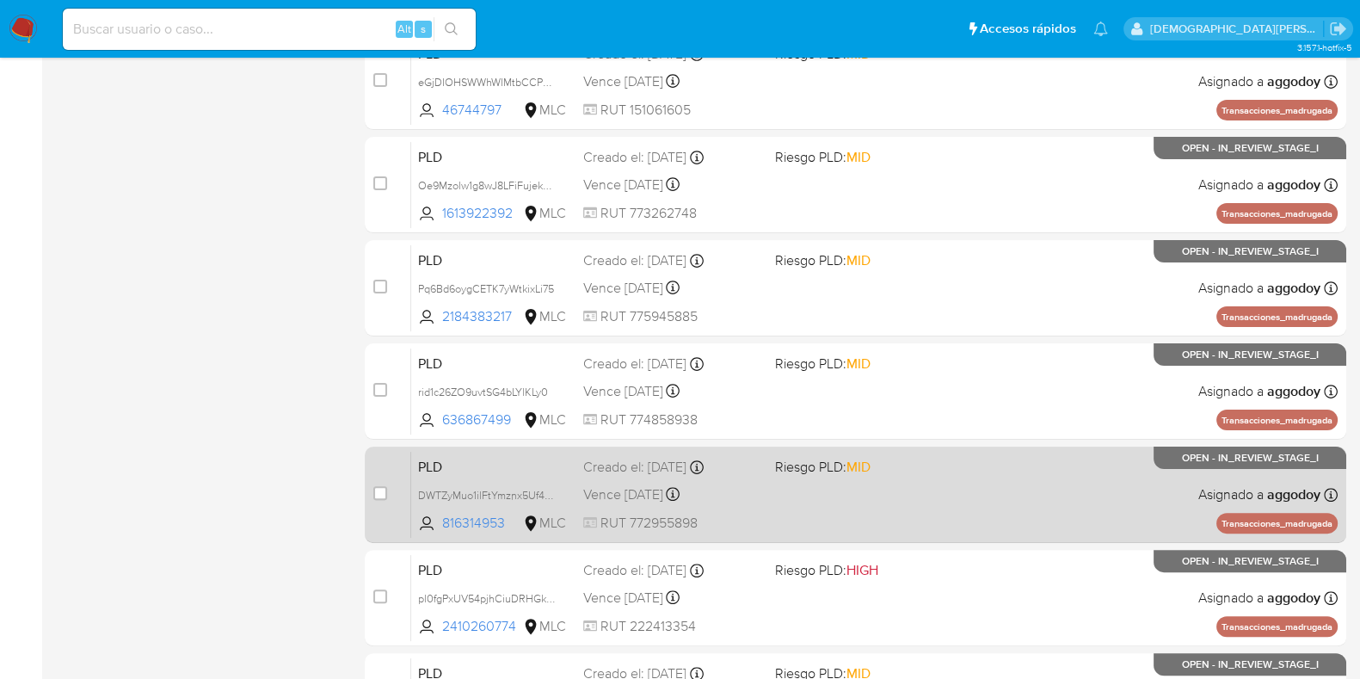
click at [891, 488] on div "PLD DWTZyMuo1ilFtYmznx5Uf4Qd 816314953 MLC Riesgo PLD: MID Creado el: 12/06/202…" at bounding box center [874, 494] width 927 height 87
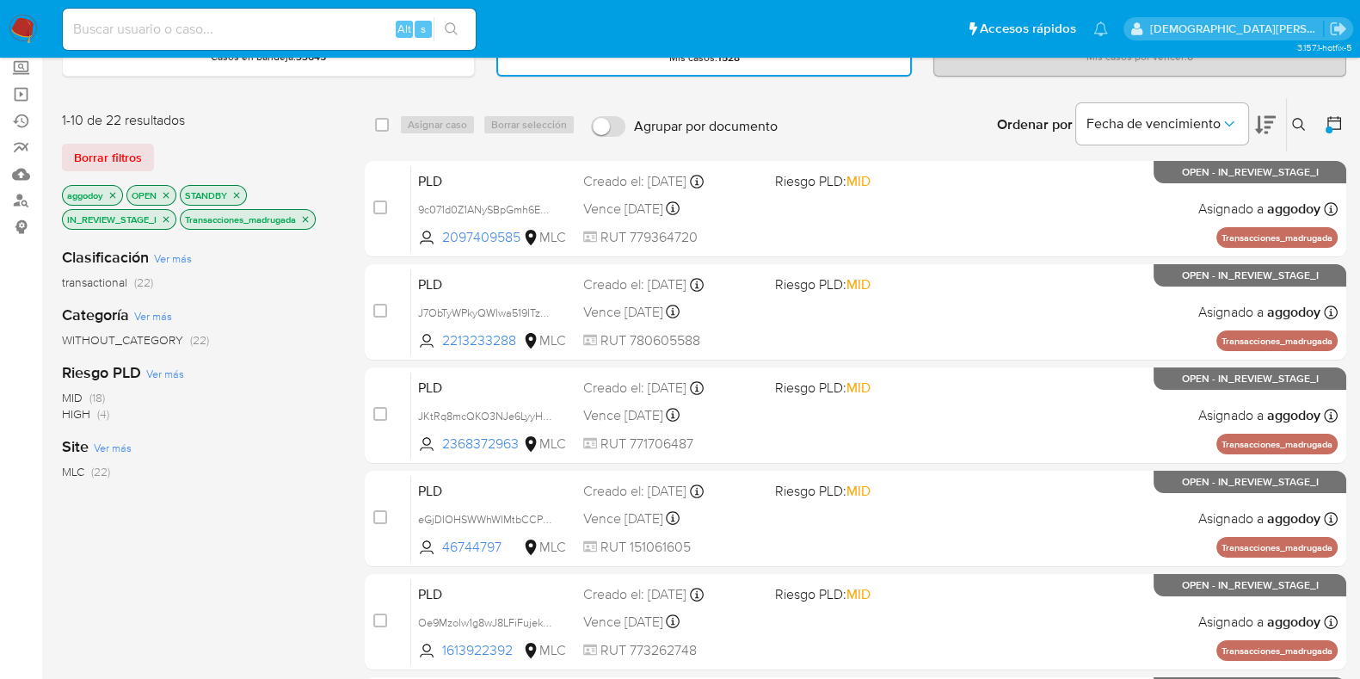
scroll to position [0, 0]
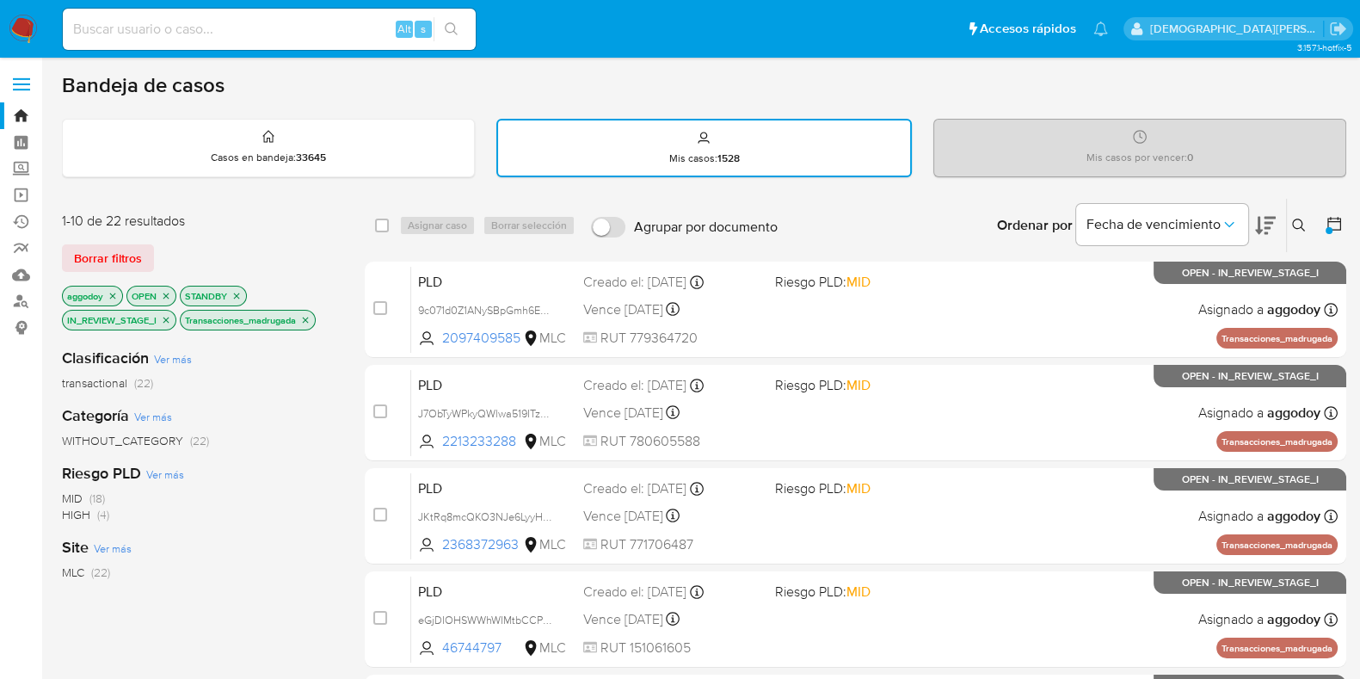
click at [111, 292] on icon "close-filter" at bounding box center [113, 296] width 10 height 10
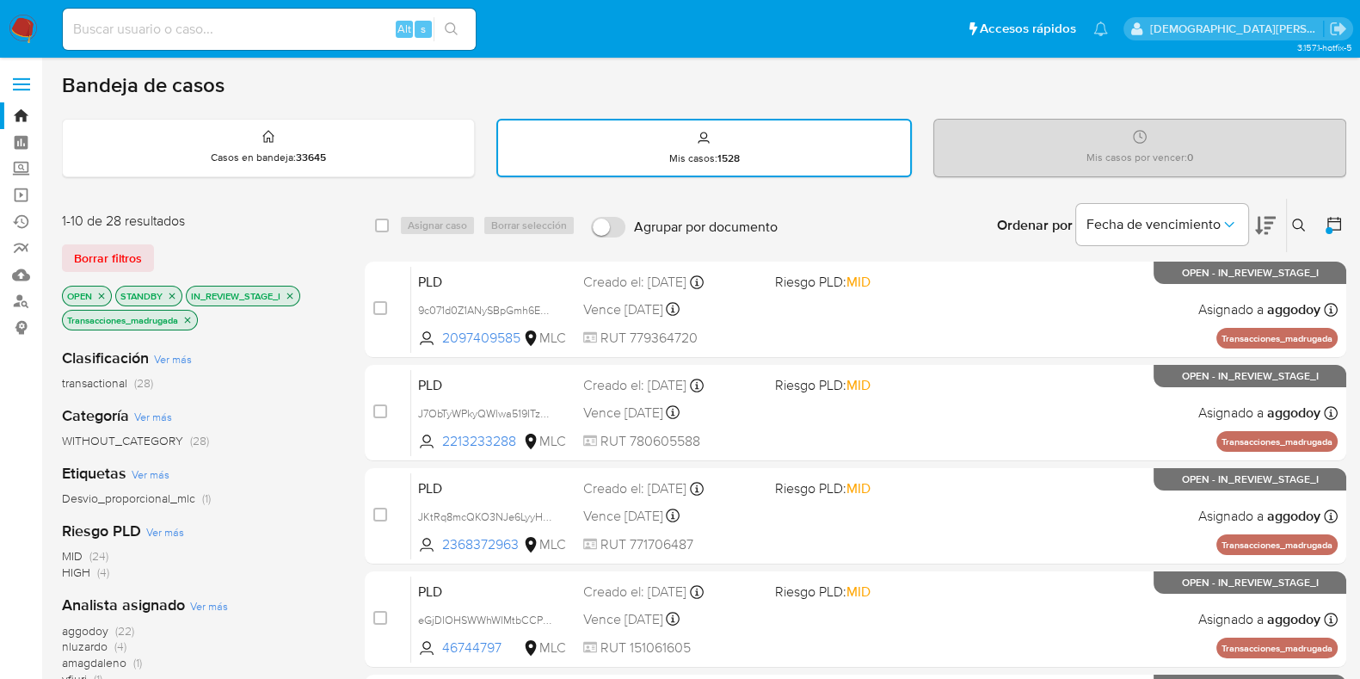
click at [186, 315] on icon "close-filter" at bounding box center [187, 320] width 10 height 10
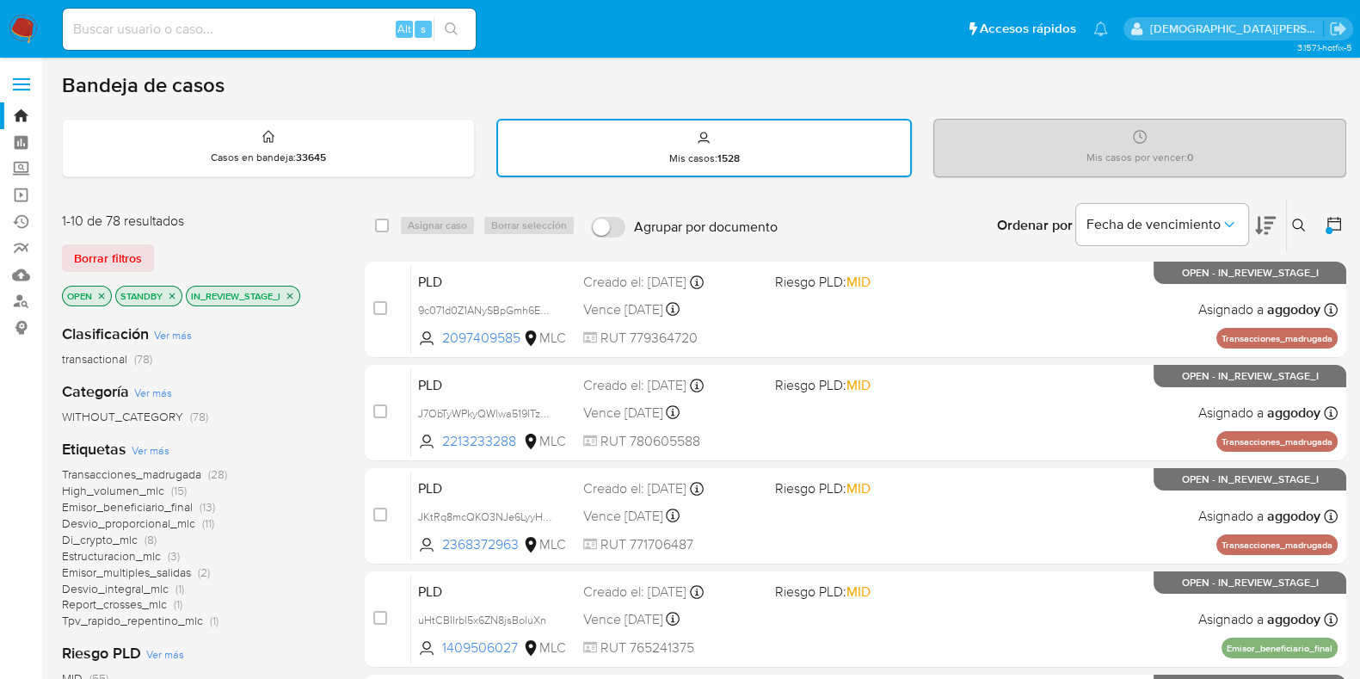
click at [291, 293] on icon "close-filter" at bounding box center [290, 296] width 6 height 6
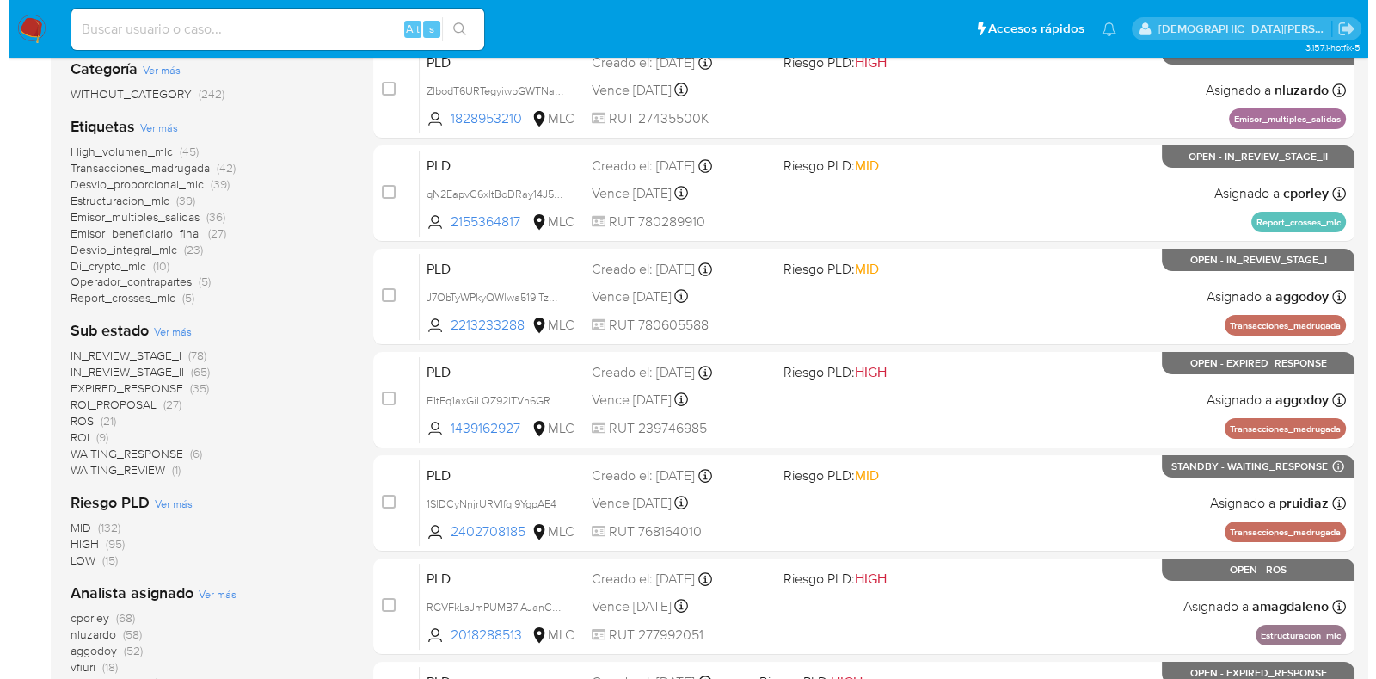
scroll to position [538, 0]
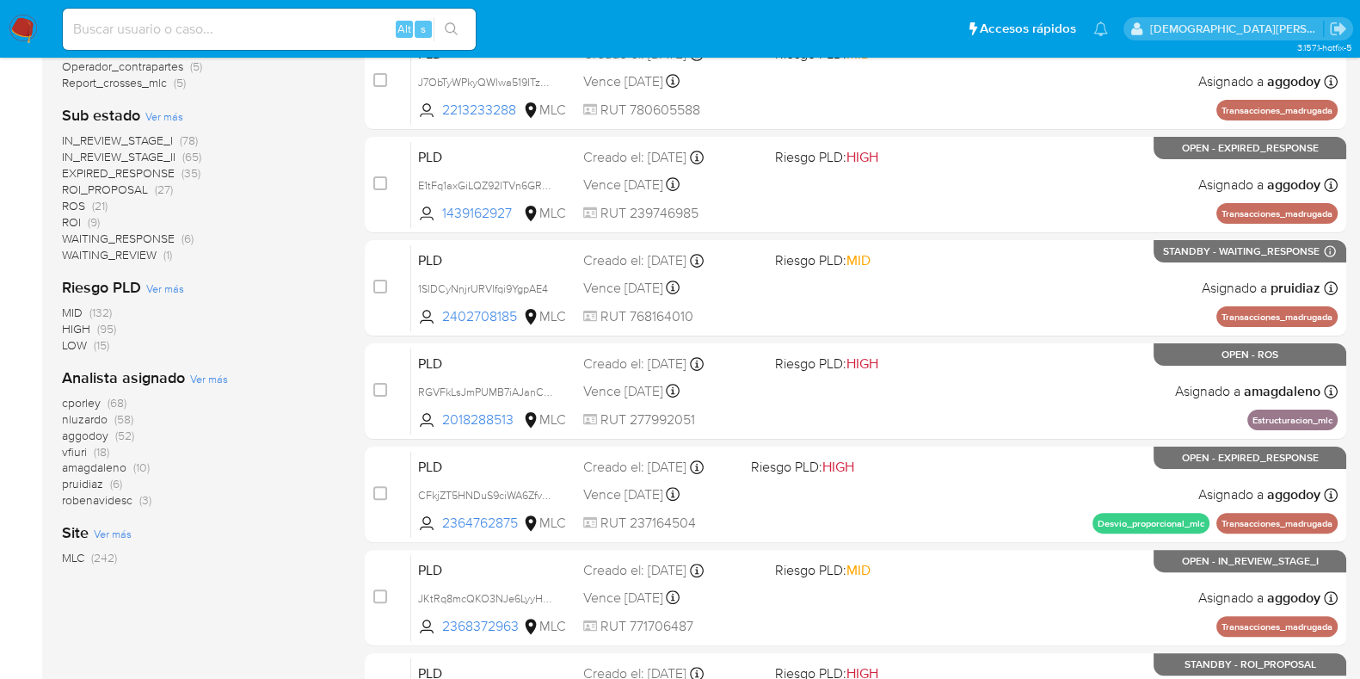
click at [209, 375] on span "Ver más" at bounding box center [209, 378] width 38 height 15
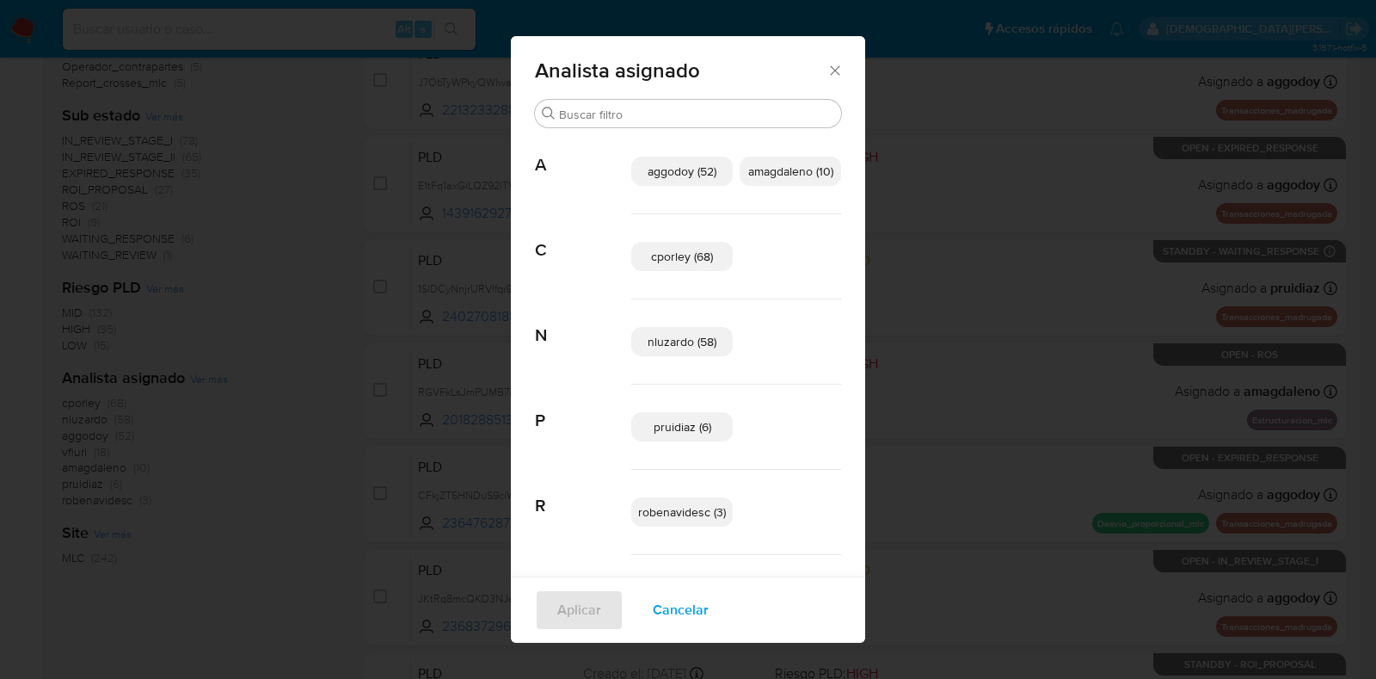
click at [674, 167] on span "aggodoy (52)" at bounding box center [682, 171] width 69 height 17
click at [761, 161] on p "amagdaleno (10)" at bounding box center [791, 171] width 102 height 29
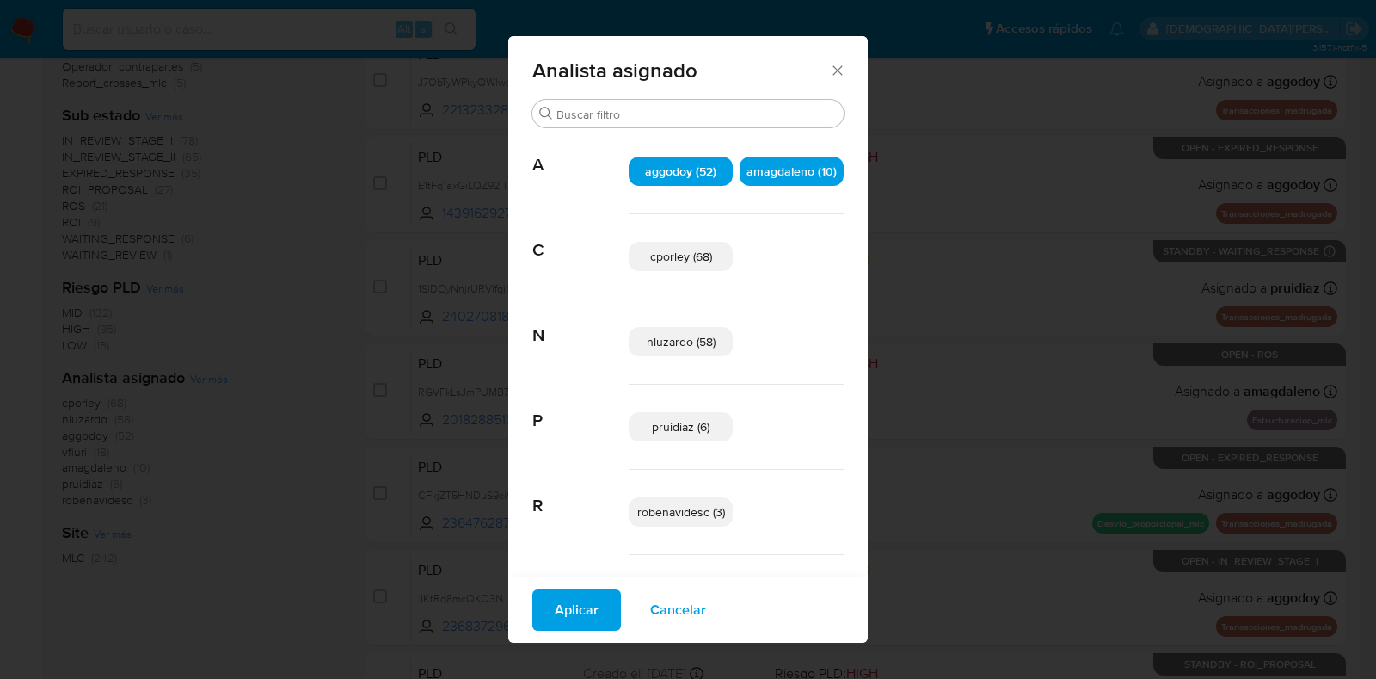
click at [655, 343] on span "nluzardo (58)" at bounding box center [681, 341] width 69 height 17
click at [654, 428] on span "pruidiaz (6)" at bounding box center [681, 426] width 58 height 17
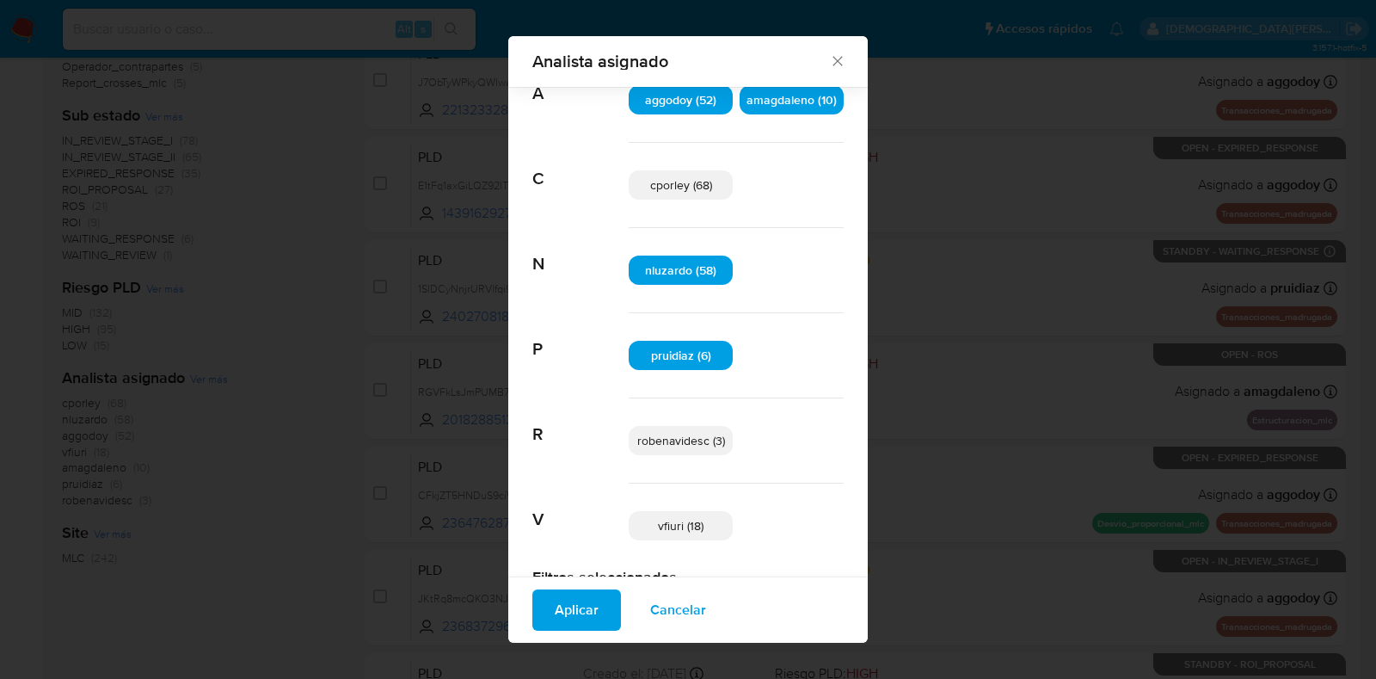
scroll to position [120, 0]
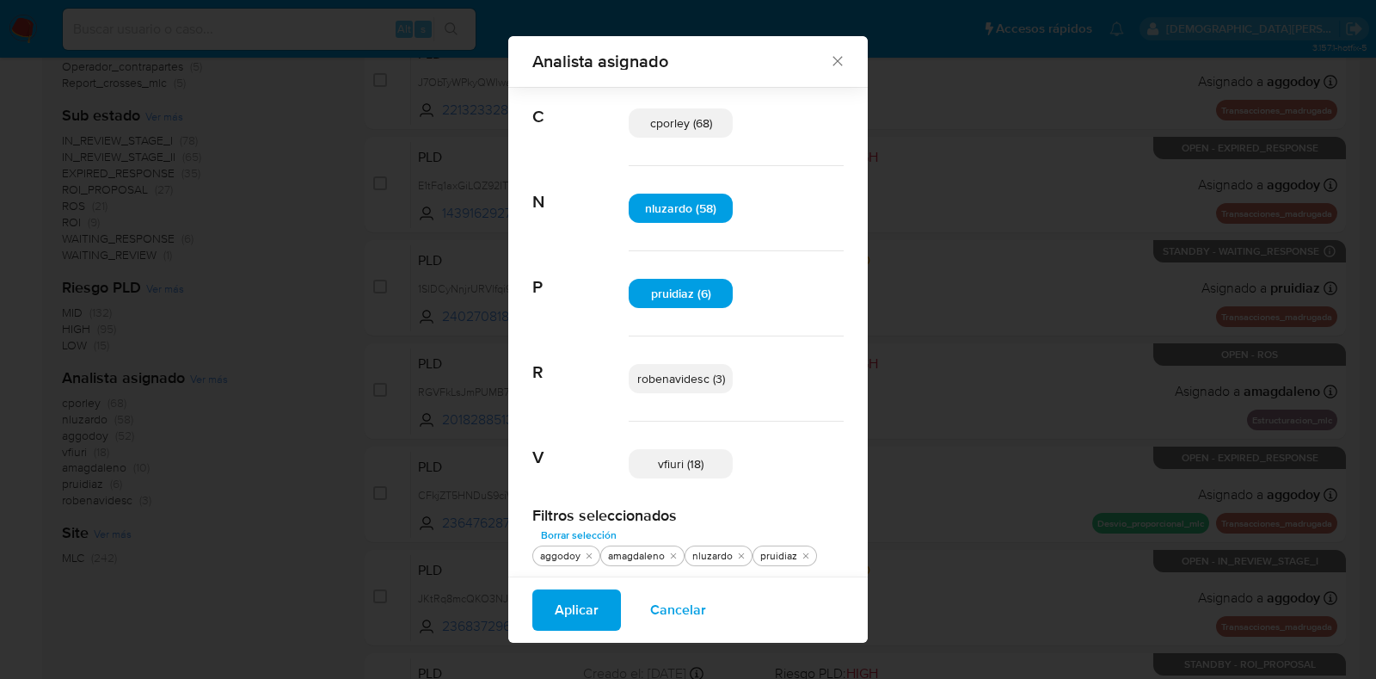
click at [666, 465] on span "vfiuri (18)" at bounding box center [681, 463] width 46 height 17
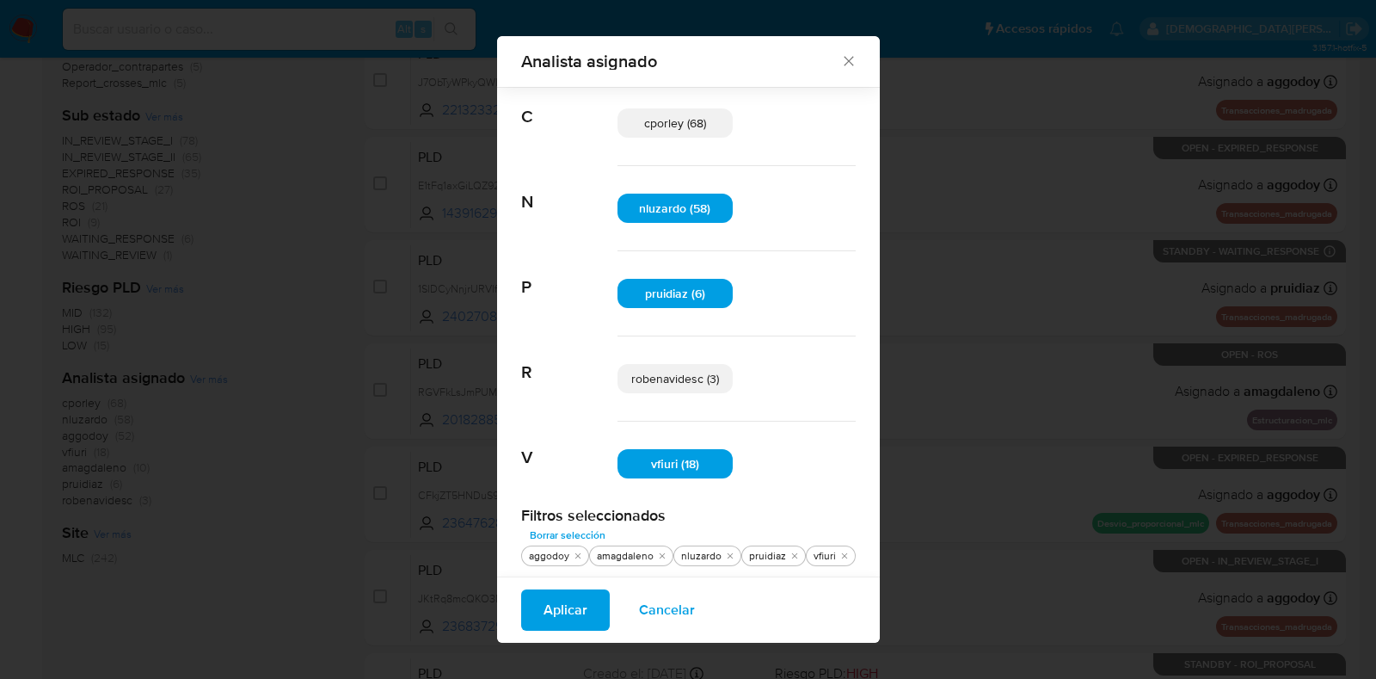
drag, startPoint x: 547, startPoint y: 608, endPoint x: 453, endPoint y: 580, distance: 98.8
click at [547, 608] on span "Aplicar" at bounding box center [566, 610] width 44 height 38
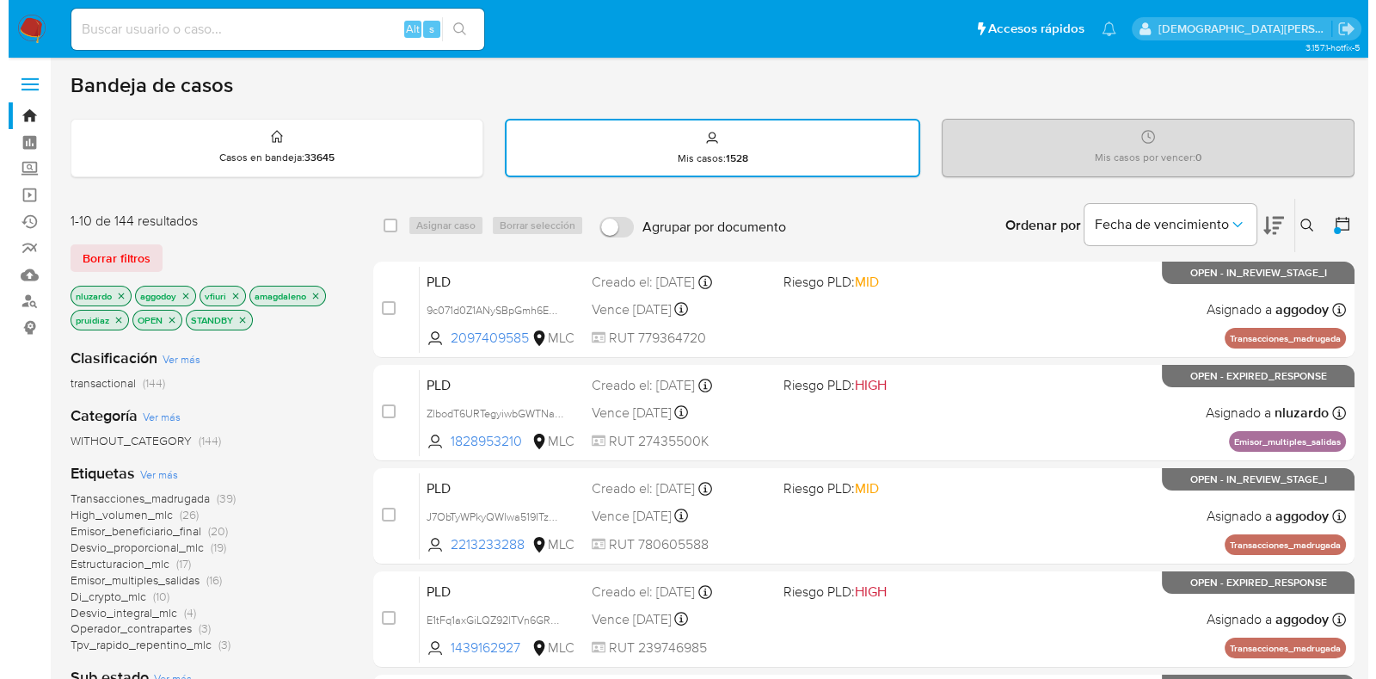
scroll to position [323, 0]
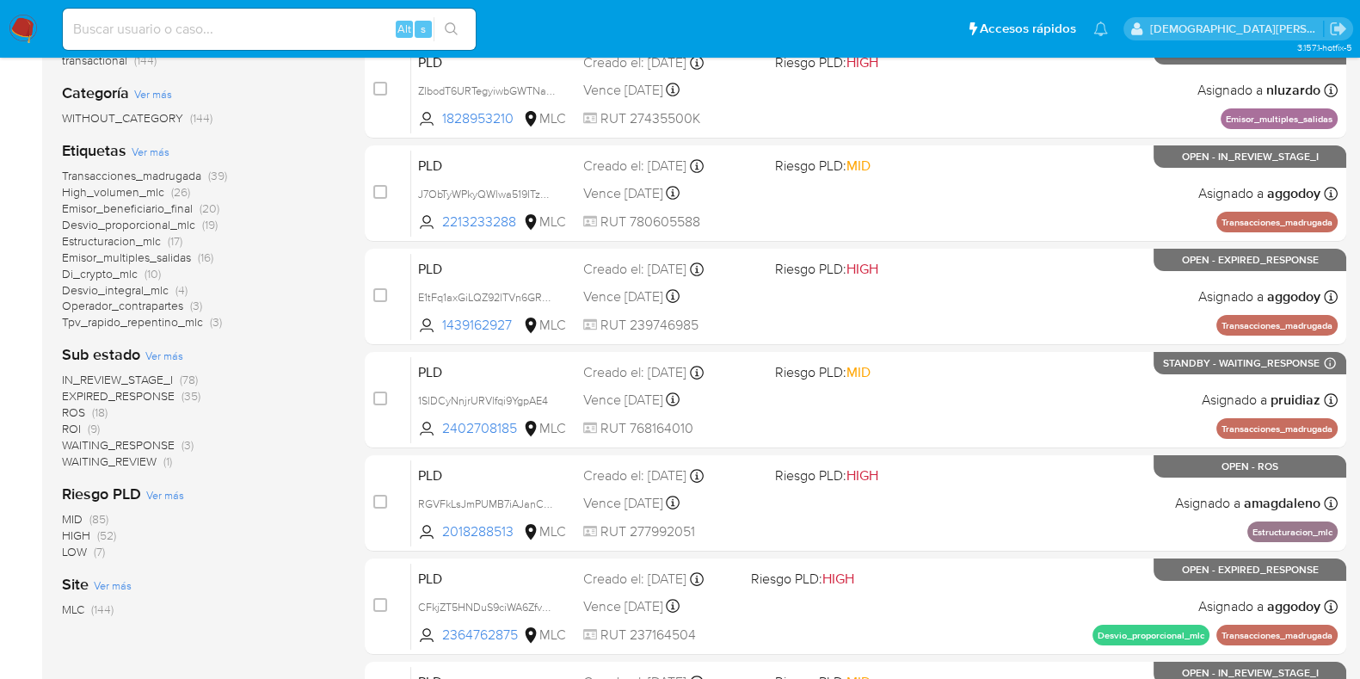
click at [170, 351] on span "Ver más" at bounding box center [164, 355] width 38 height 15
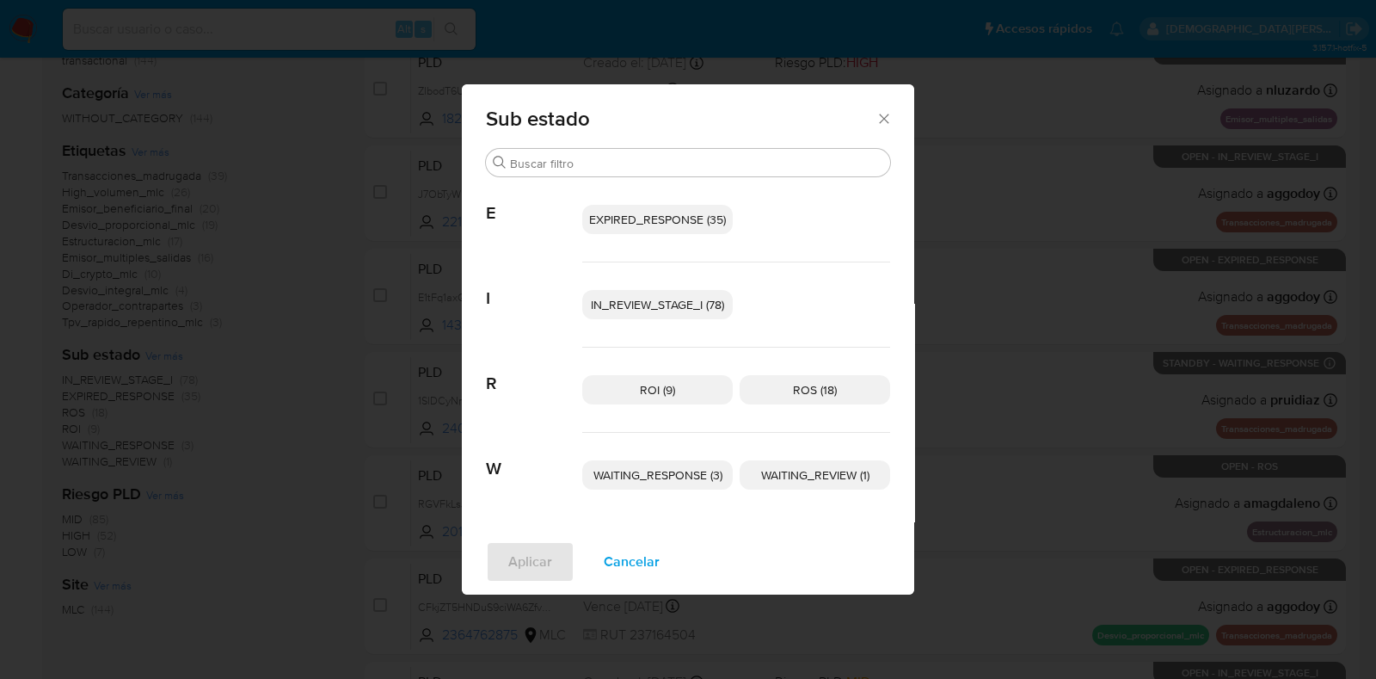
click at [659, 216] on span "EXPIRED_RESPONSE (35)" at bounding box center [657, 219] width 137 height 17
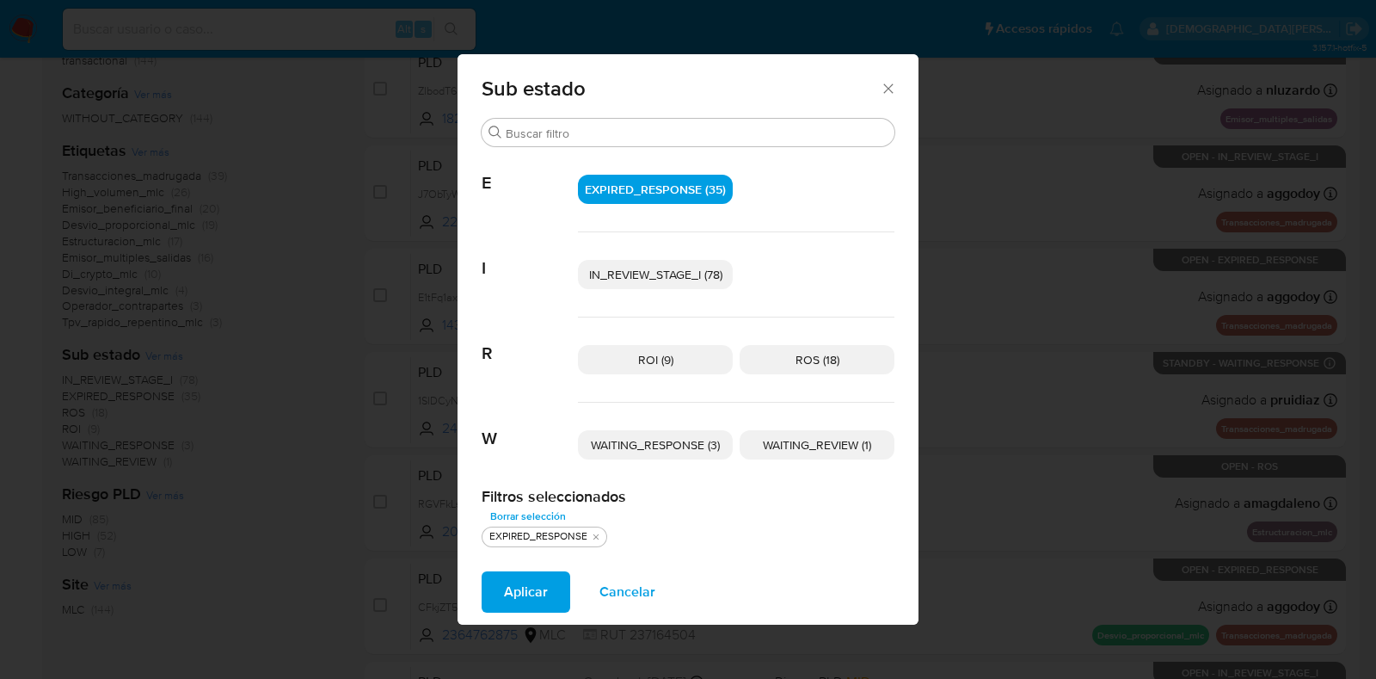
click at [650, 274] on span "IN_REVIEW_STAGE_I (78)" at bounding box center [655, 274] width 133 height 17
click at [795, 447] on span "WAITING_REVIEW (1)" at bounding box center [817, 444] width 108 height 17
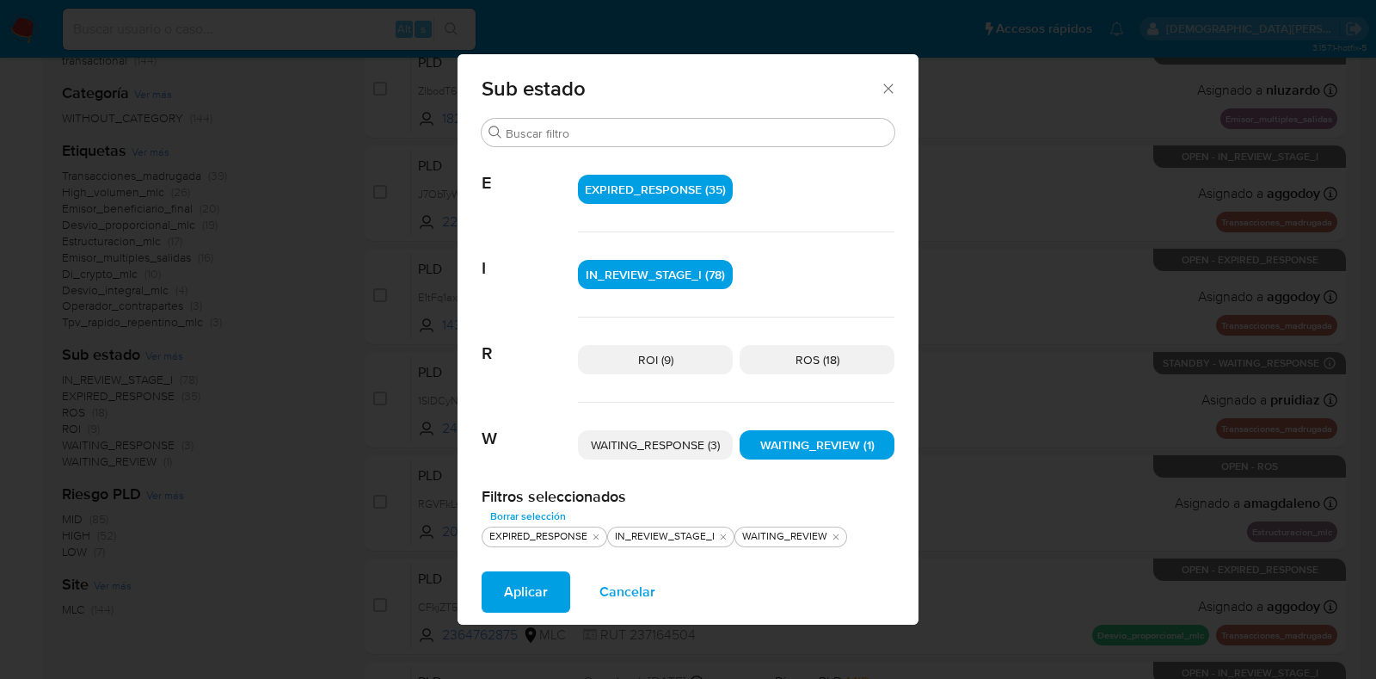
click at [658, 452] on span "WAITING_RESPONSE (3)" at bounding box center [655, 444] width 129 height 17
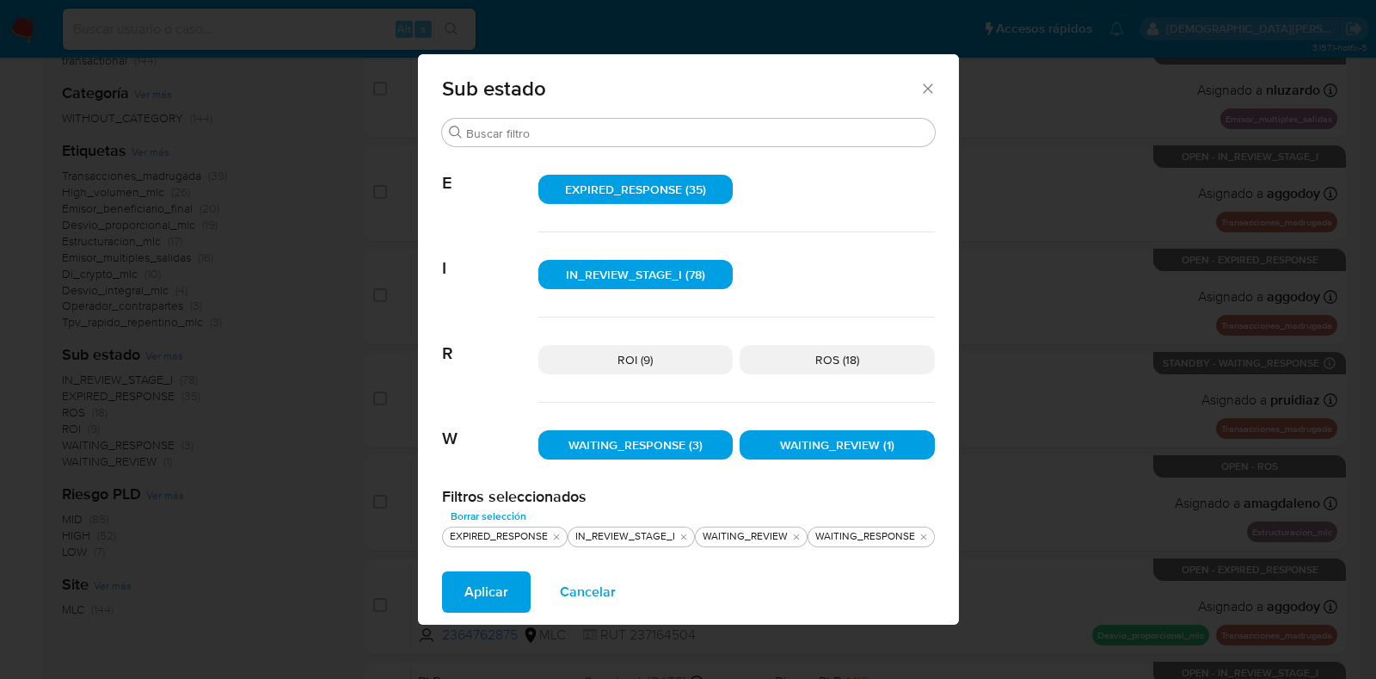
click at [810, 350] on p "ROS (18)" at bounding box center [837, 359] width 195 height 29
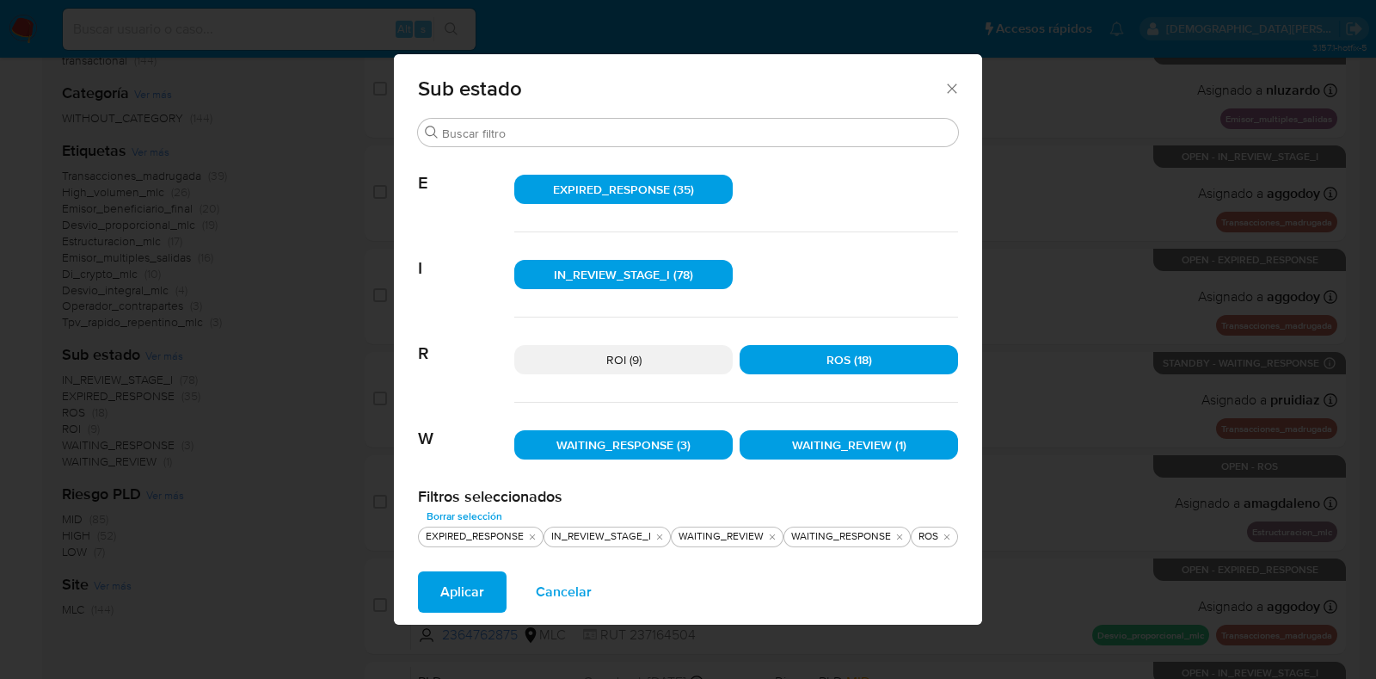
click at [449, 590] on span "Aplicar" at bounding box center [462, 592] width 44 height 38
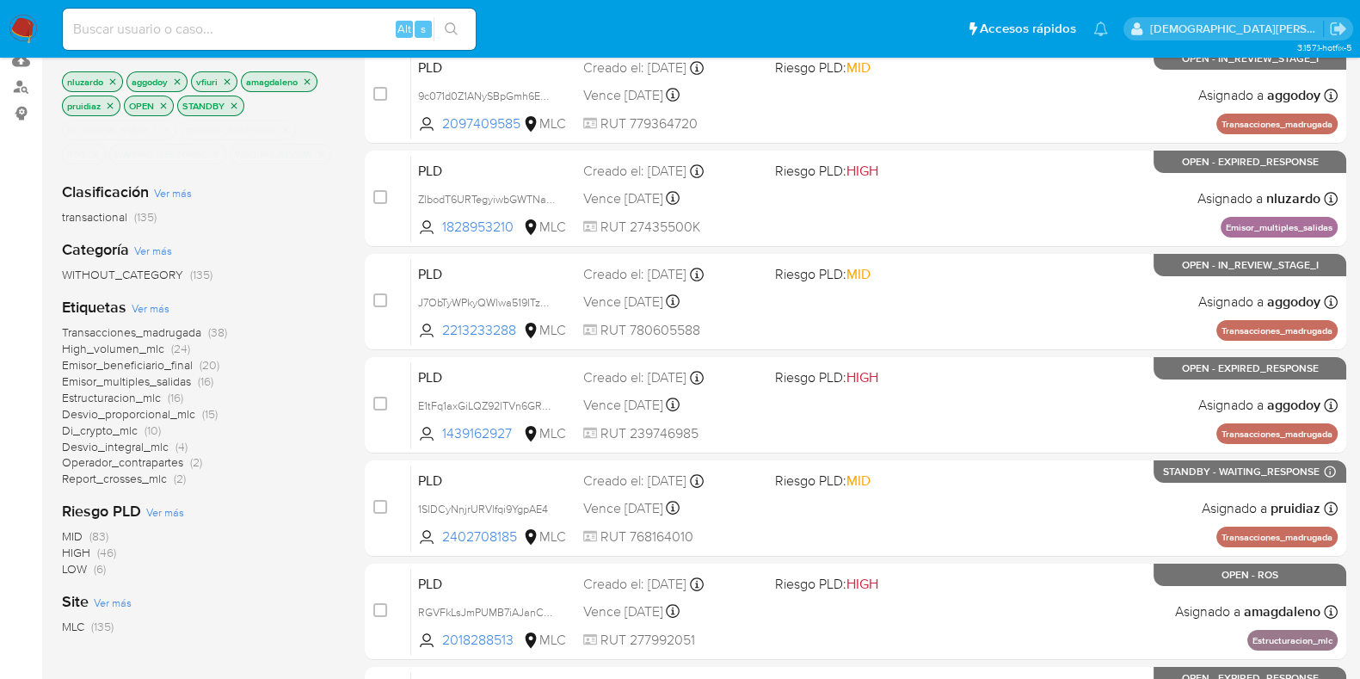
scroll to position [107, 0]
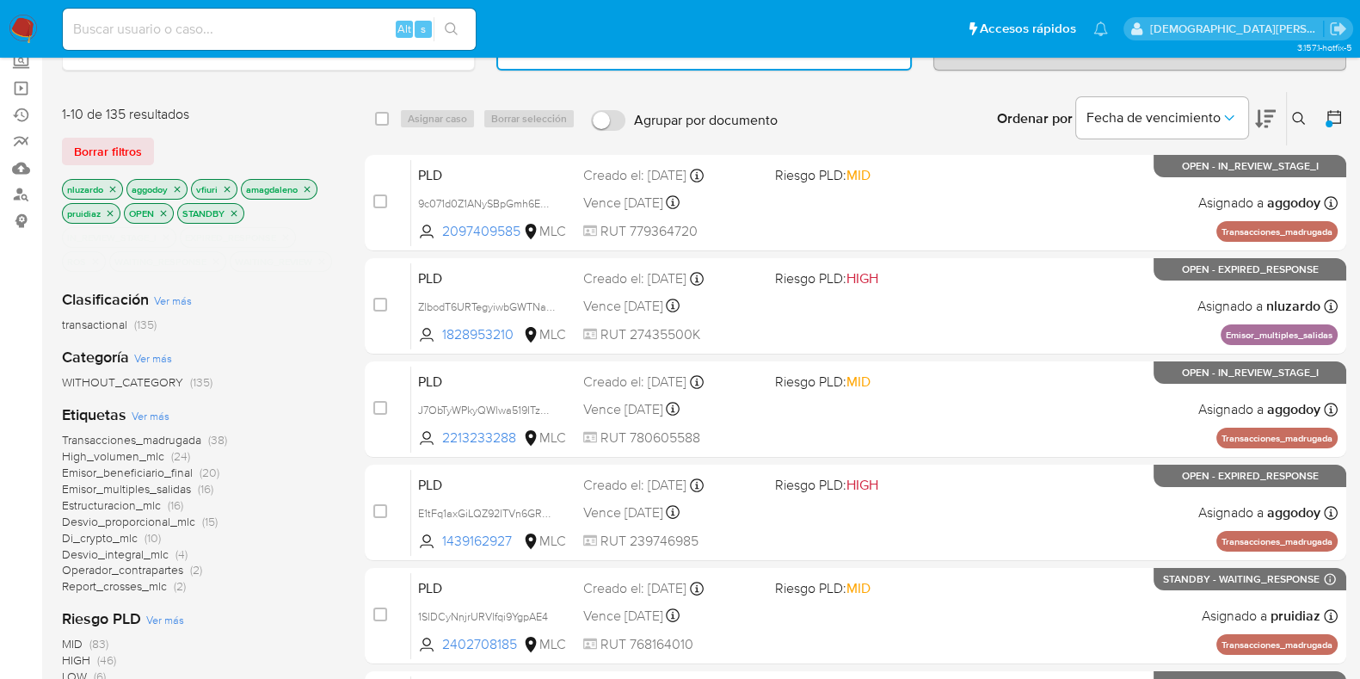
click at [111, 211] on icon "close-filter" at bounding box center [111, 213] width 6 height 6
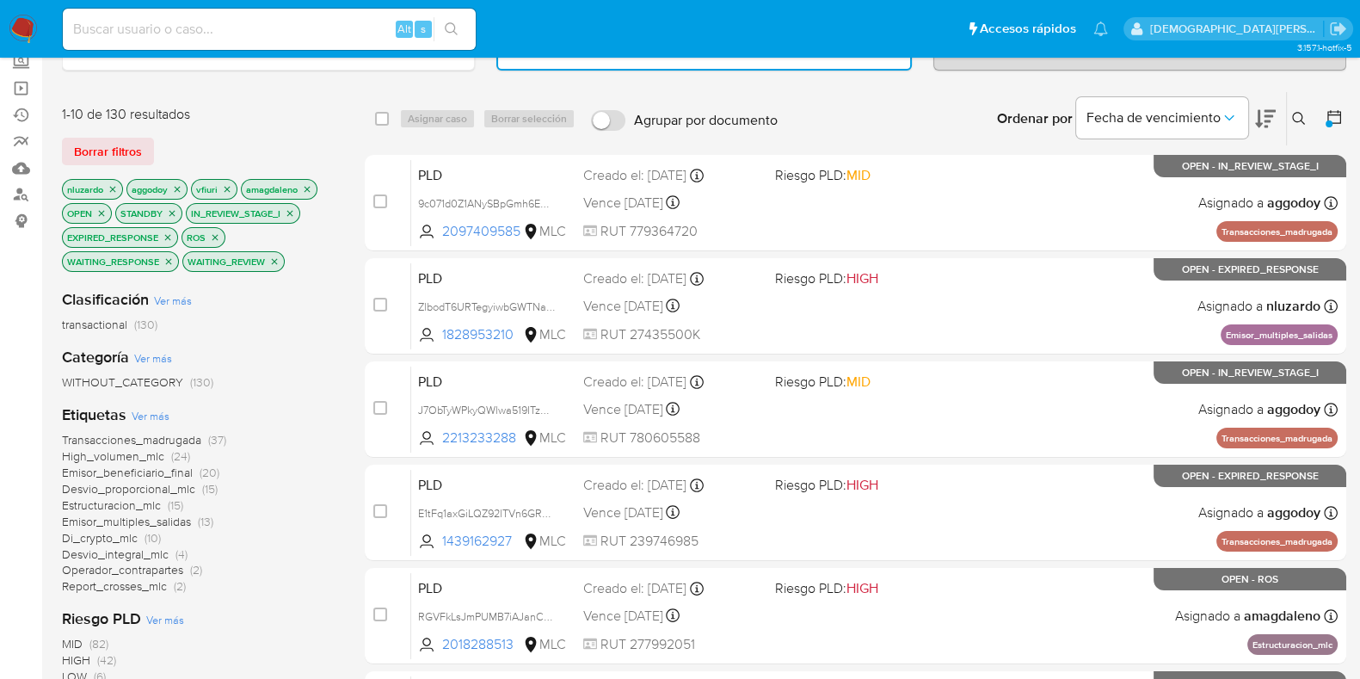
click at [112, 188] on icon "close-filter" at bounding box center [113, 189] width 10 height 10
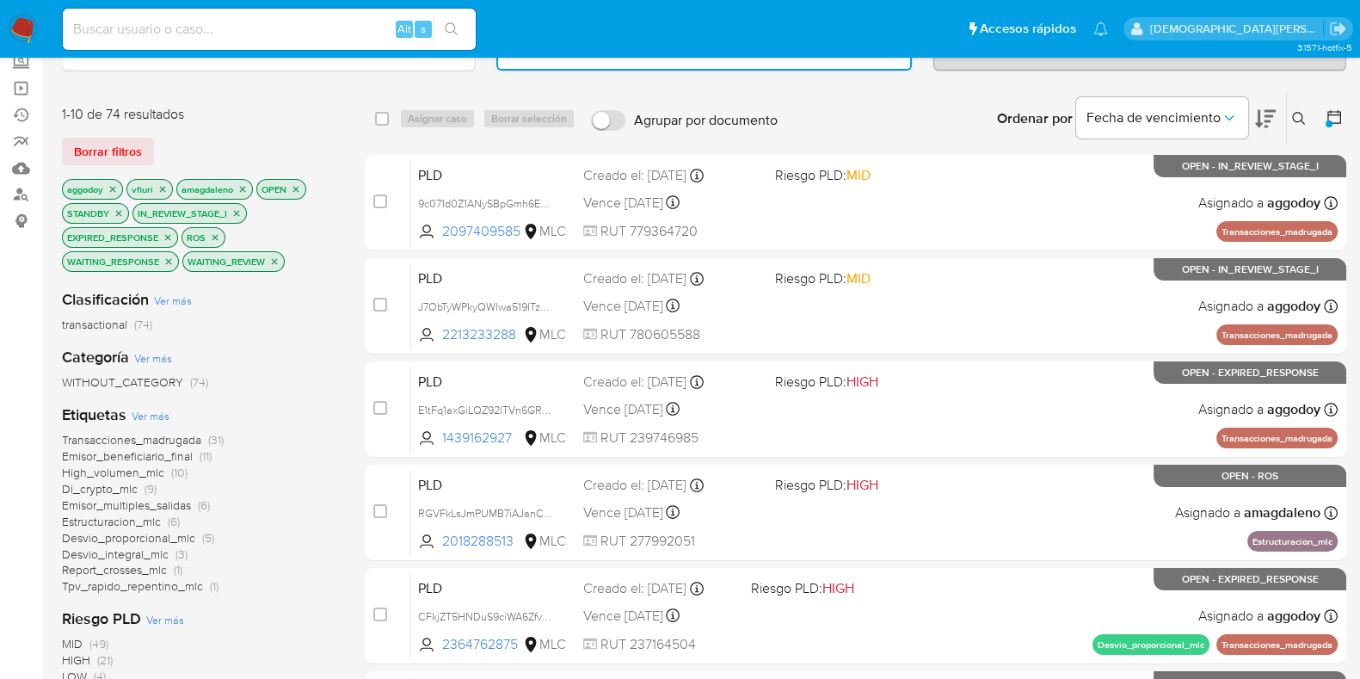
click at [112, 187] on icon "close-filter" at bounding box center [113, 189] width 10 height 10
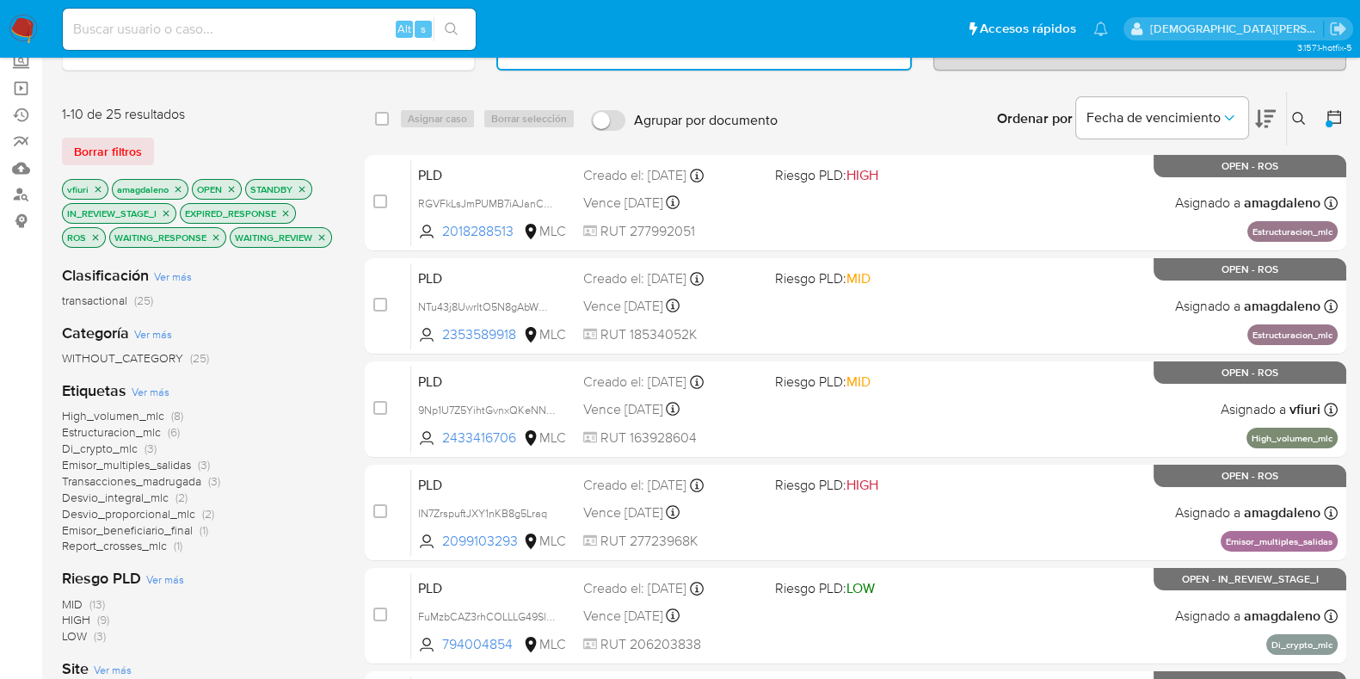
click at [99, 186] on icon "close-filter" at bounding box center [98, 189] width 6 height 6
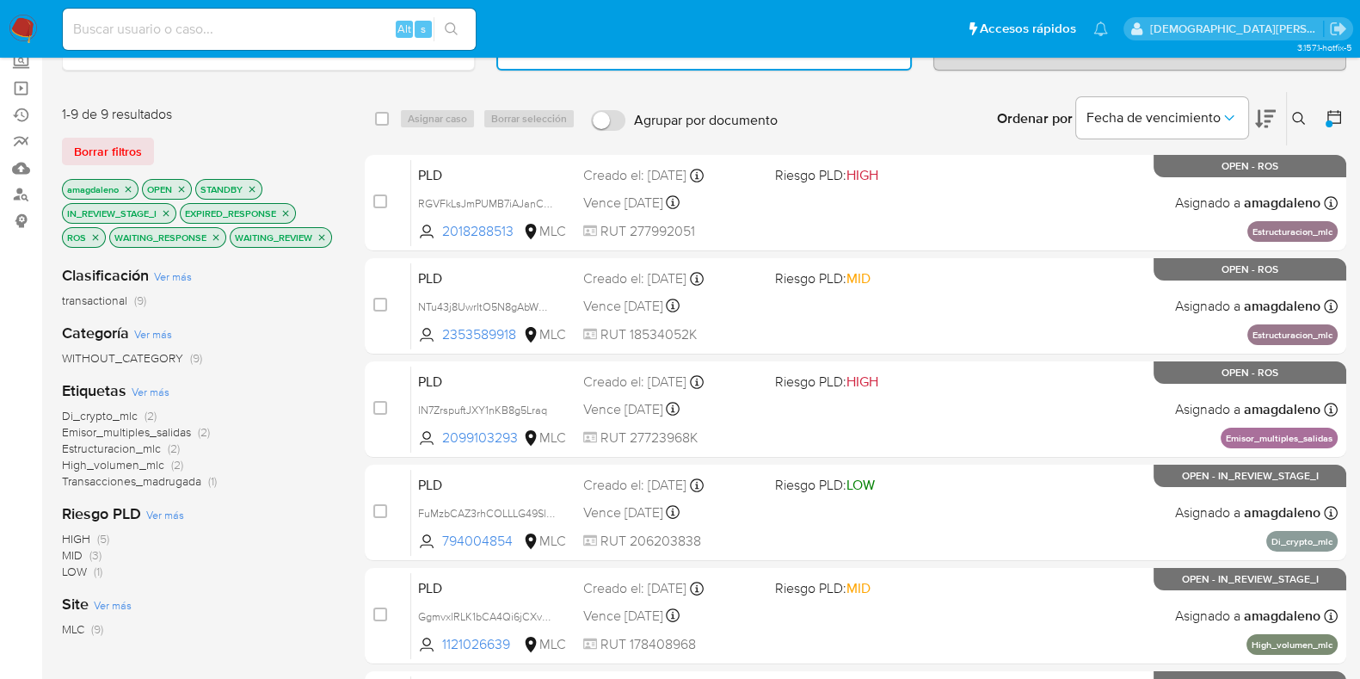
click at [128, 184] on icon "close-filter" at bounding box center [128, 189] width 10 height 10
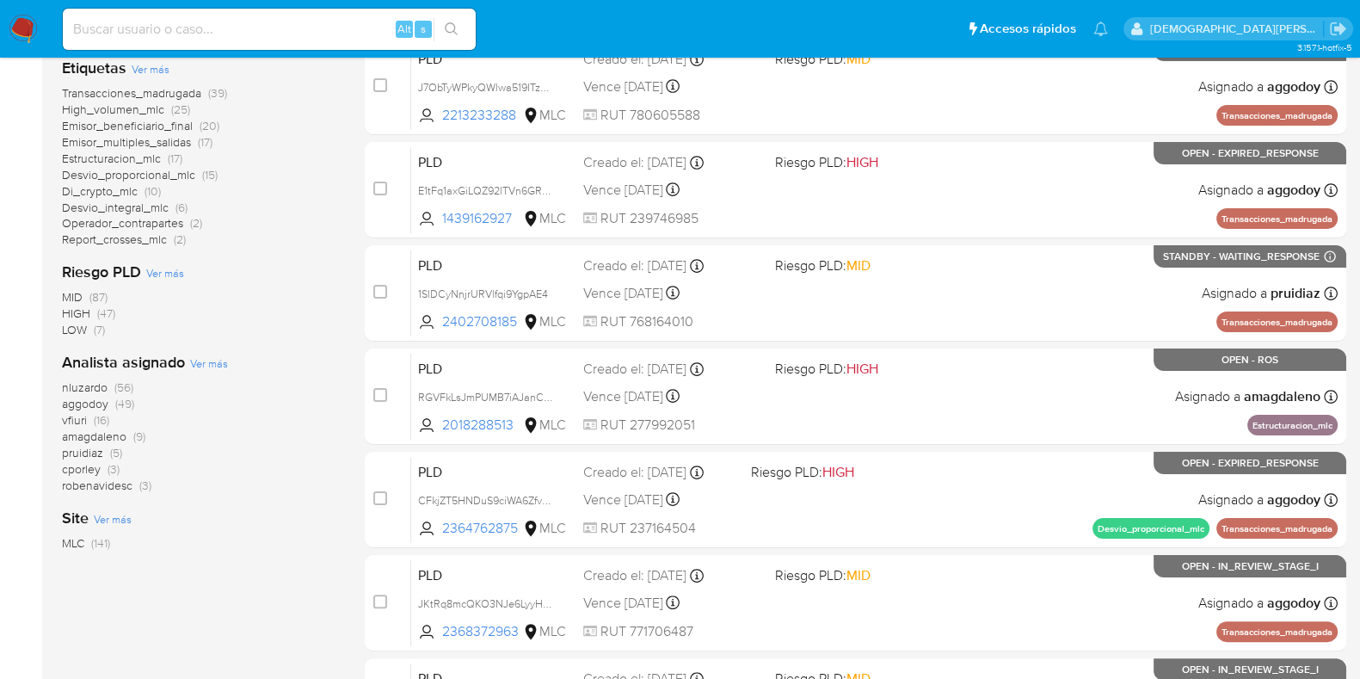
scroll to position [323, 0]
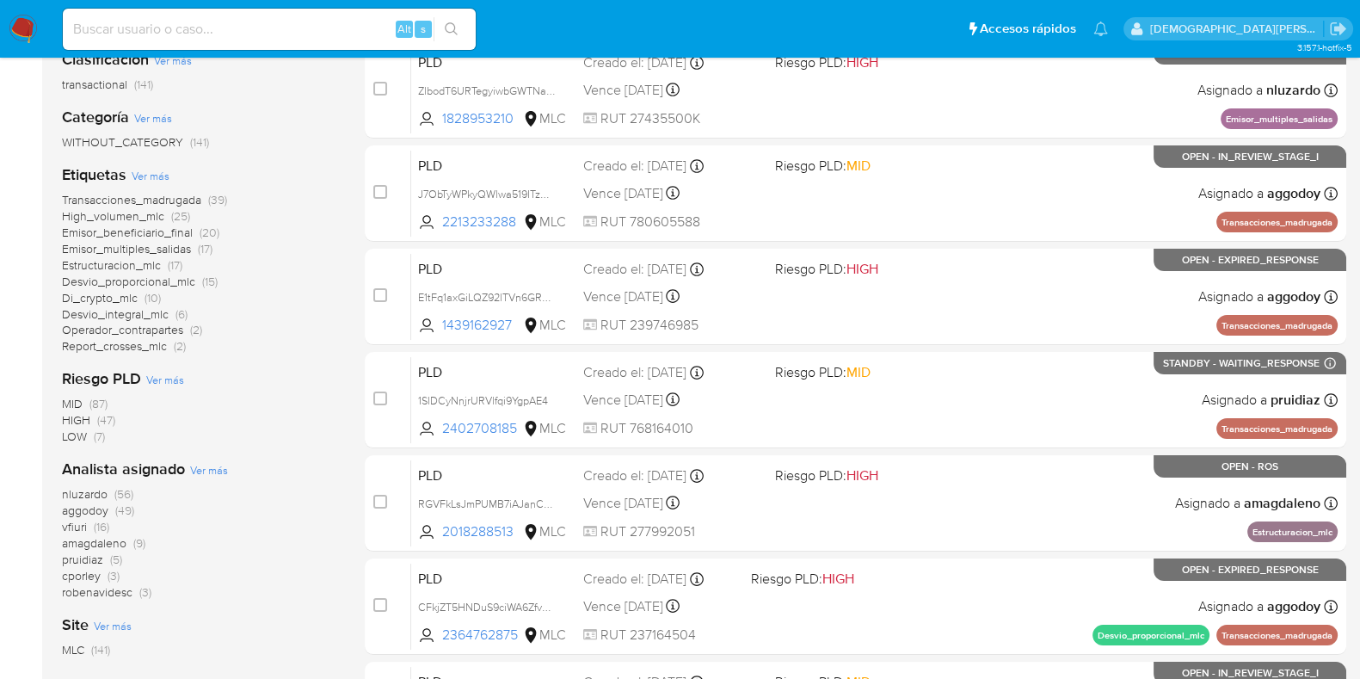
click at [99, 489] on span "nluzardo" at bounding box center [85, 493] width 46 height 17
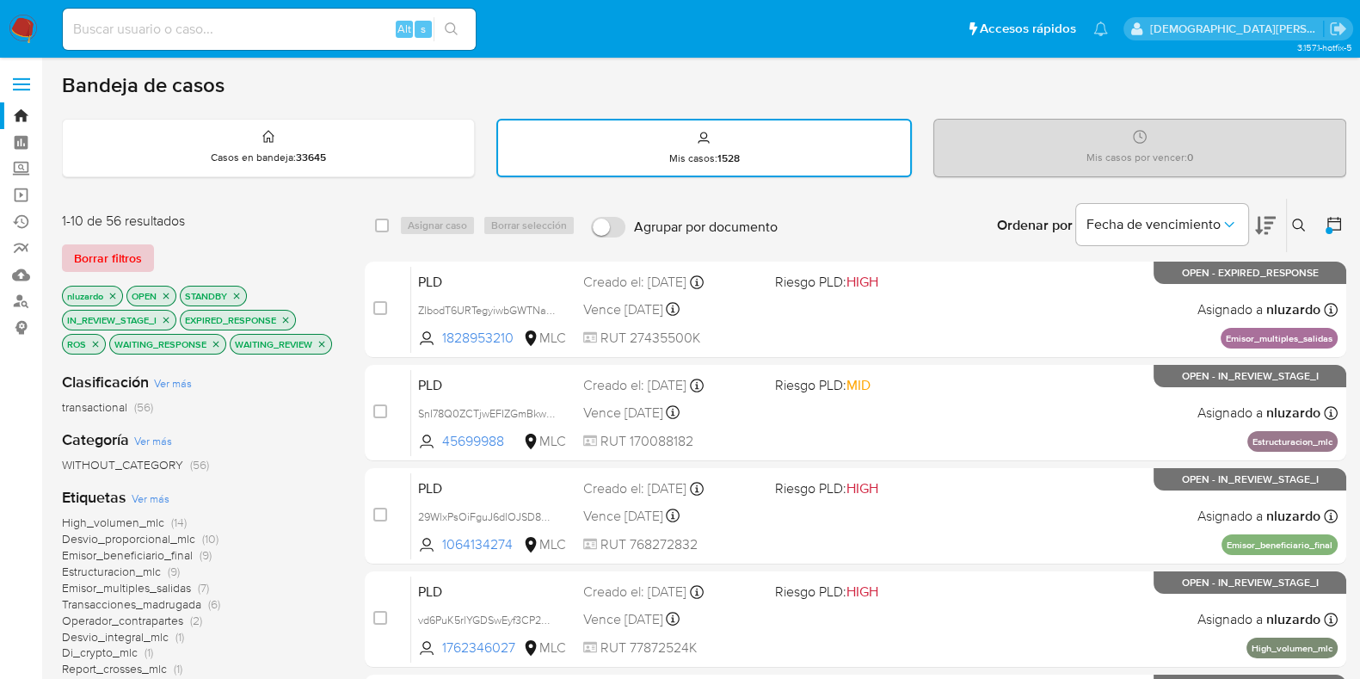
click at [120, 259] on span "Borrar filtros" at bounding box center [108, 258] width 68 height 24
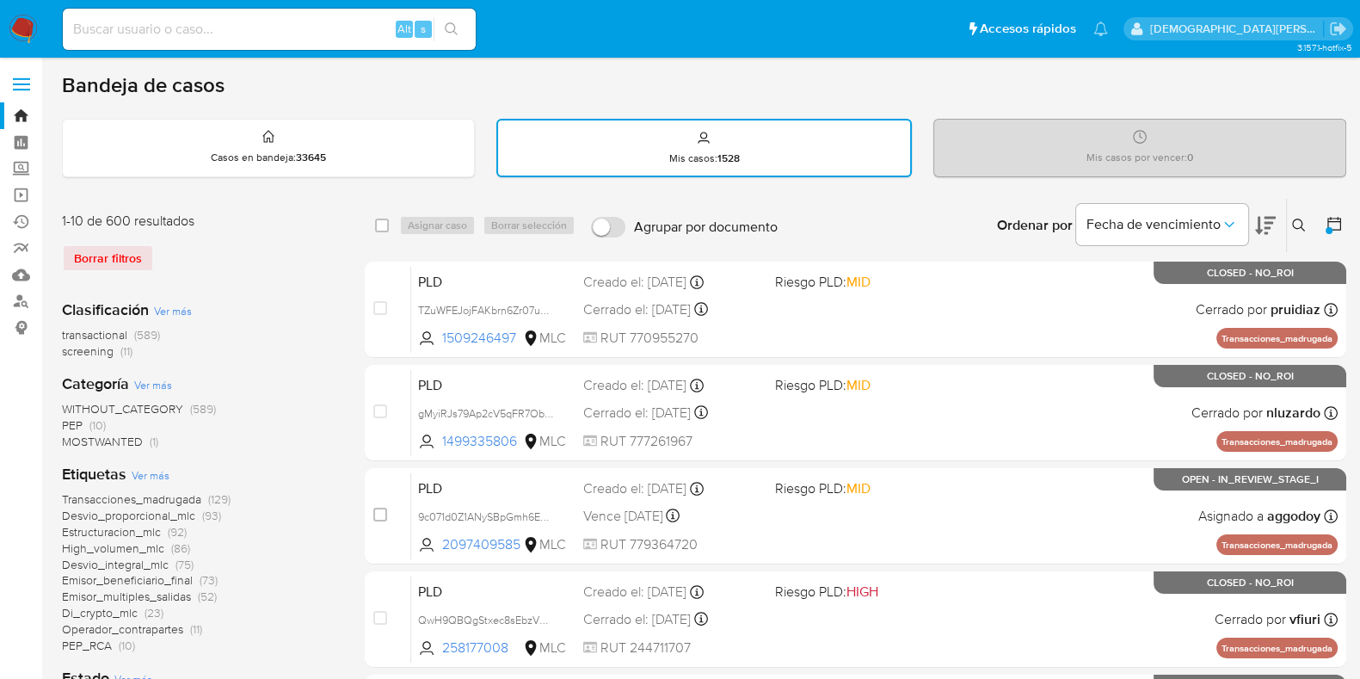
click at [1330, 220] on icon at bounding box center [1334, 224] width 14 height 14
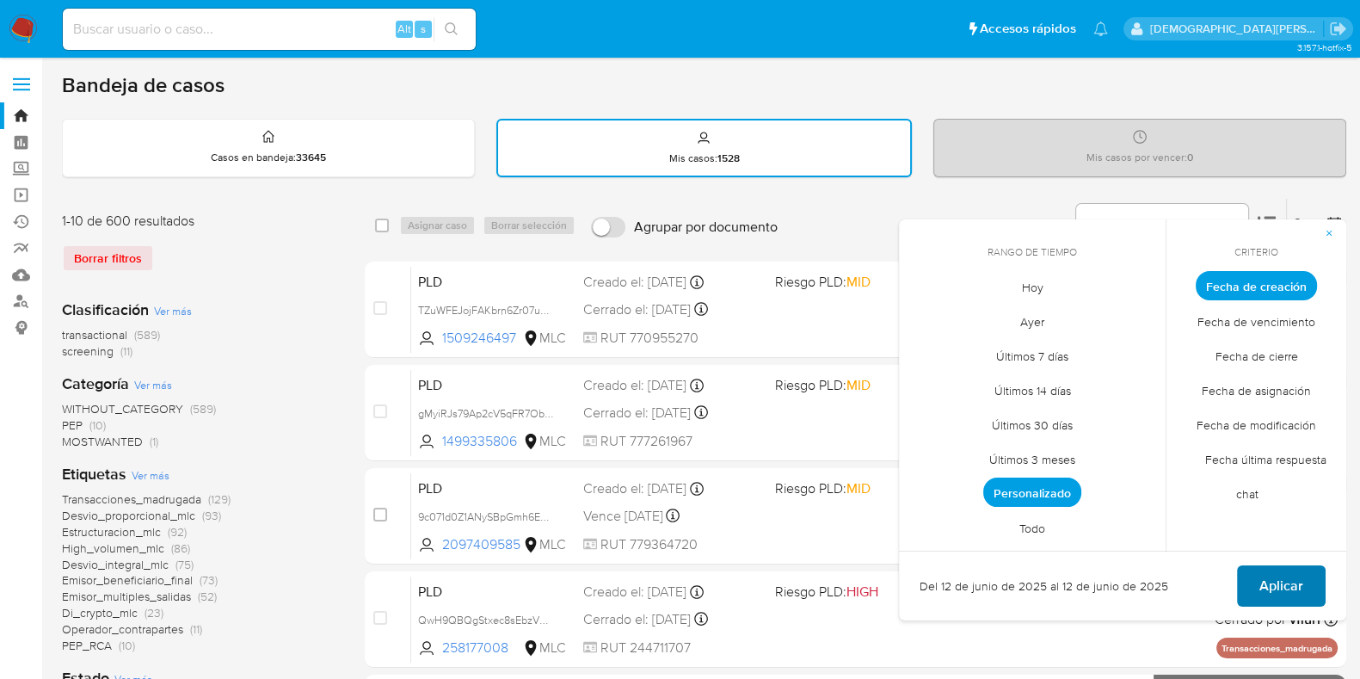
click at [1280, 577] on span "Aplicar" at bounding box center [1281, 586] width 44 height 38
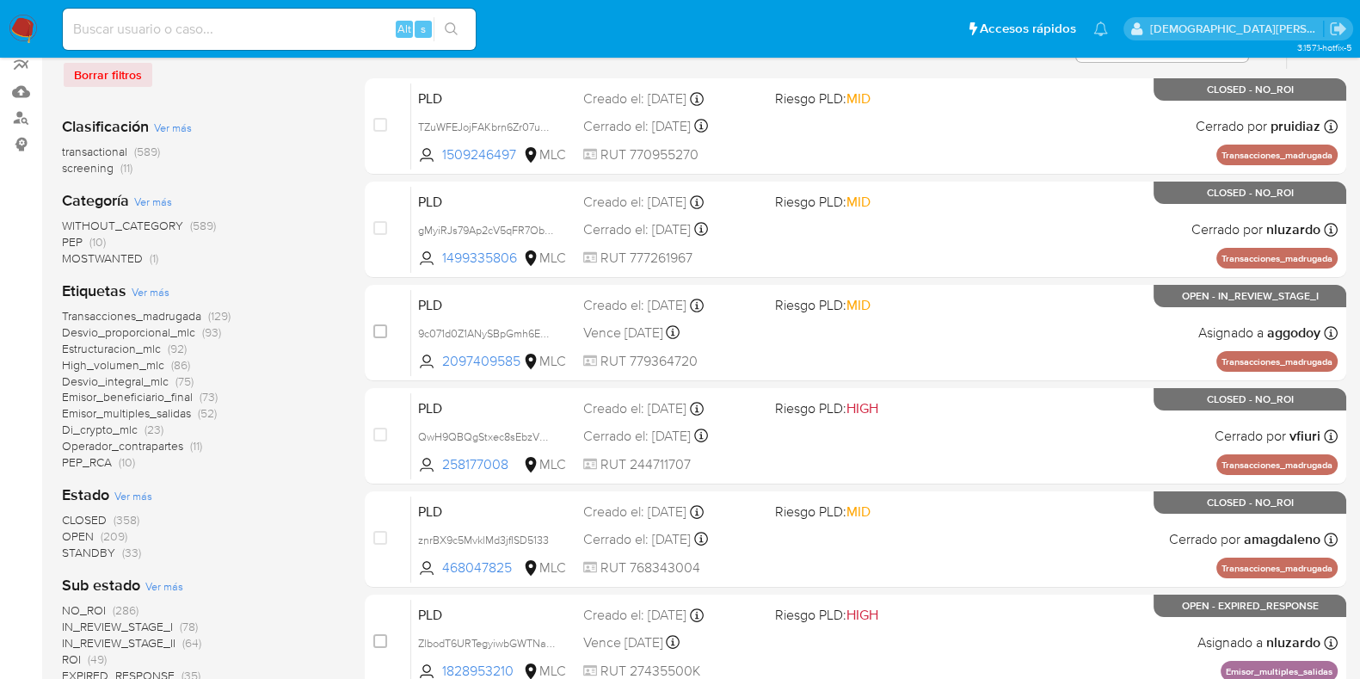
scroll to position [429, 0]
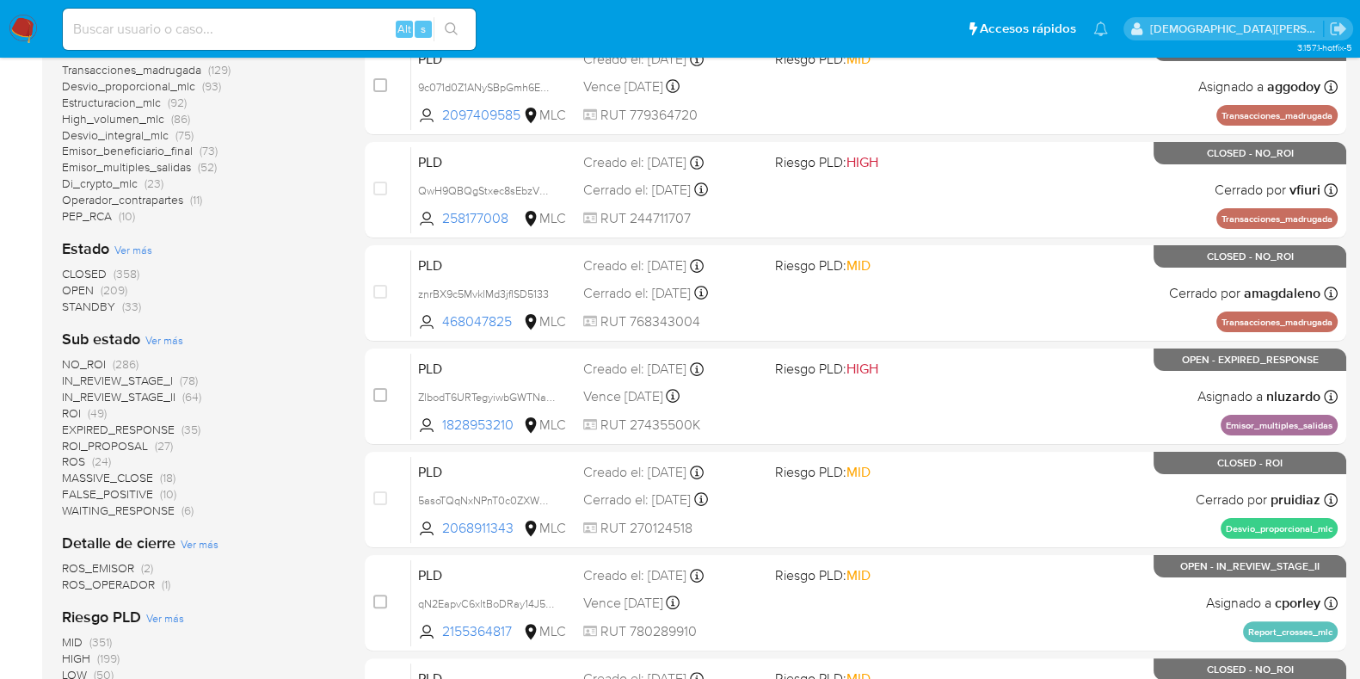
click at [133, 396] on span "IN_REVIEW_STAGE_II" at bounding box center [119, 396] width 114 height 17
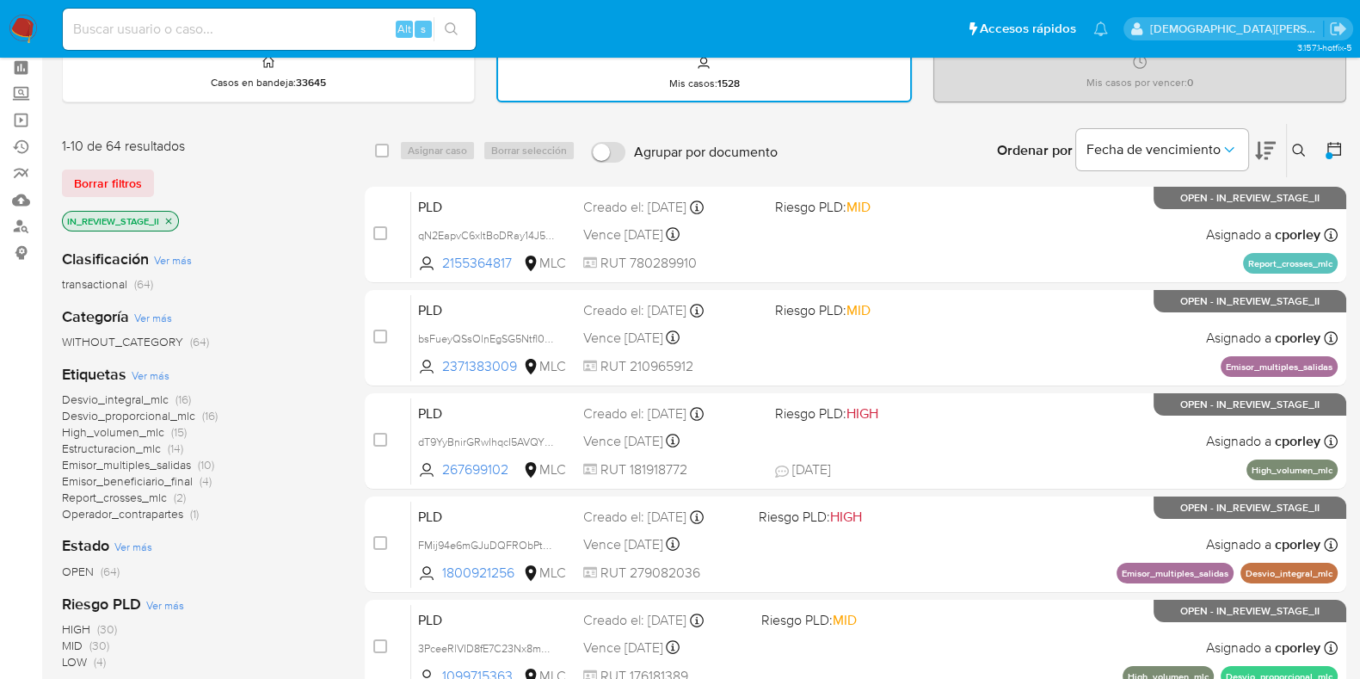
scroll to position [107, 0]
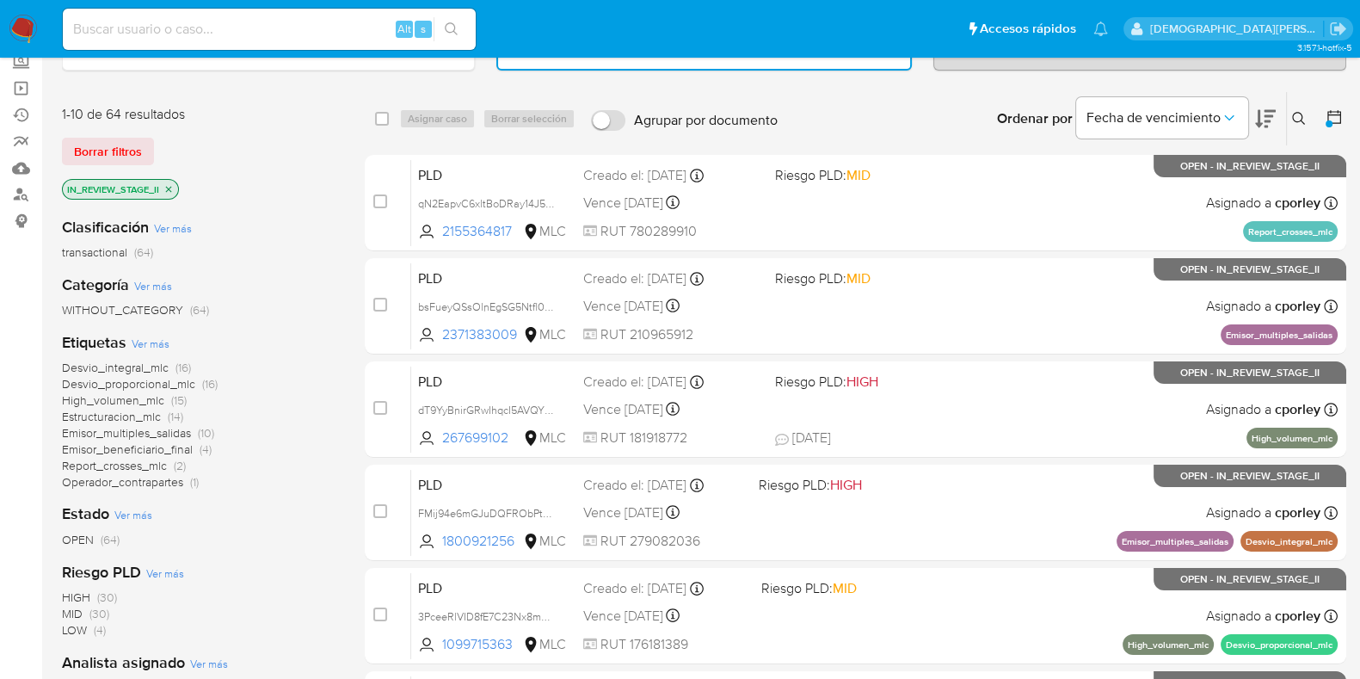
click at [159, 483] on span "Operador_contrapartes" at bounding box center [122, 481] width 121 height 17
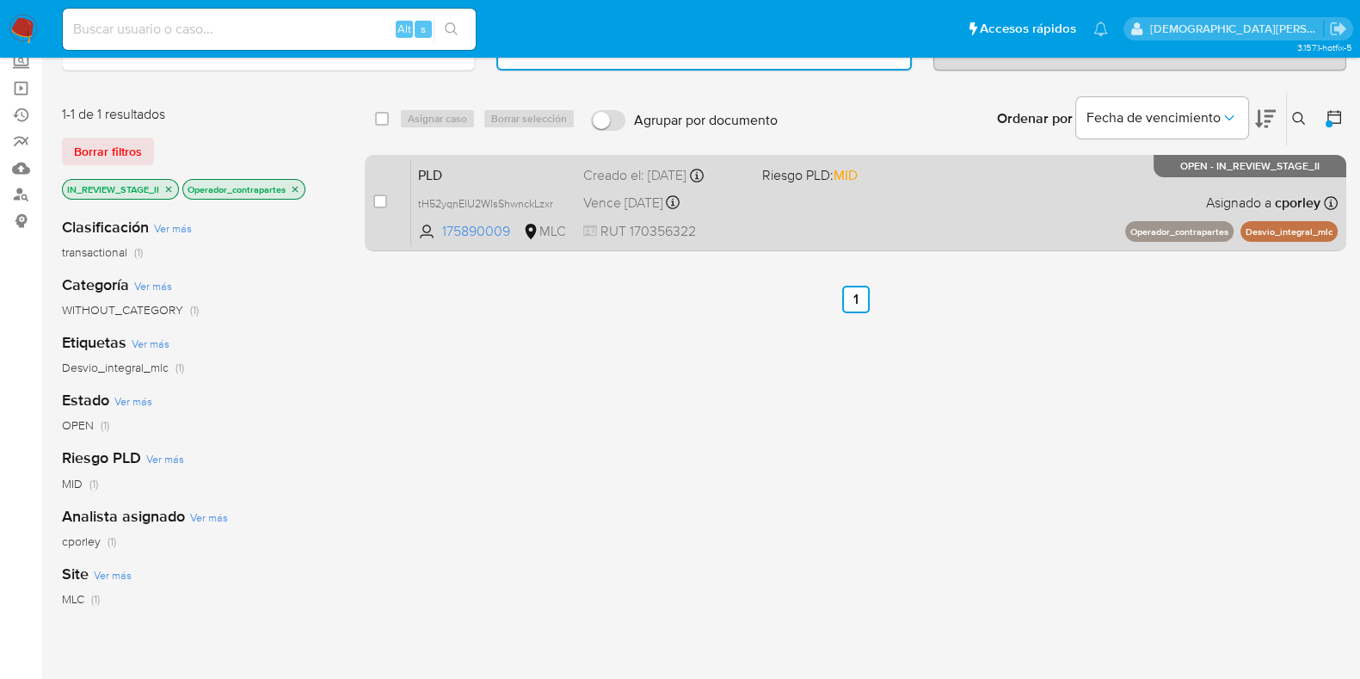
click at [800, 188] on div "PLD tH52yqnElU2WIsShwnckLzxr 175890009 MLC Riesgo PLD: MID Creado el: 12/06/202…" at bounding box center [874, 202] width 927 height 87
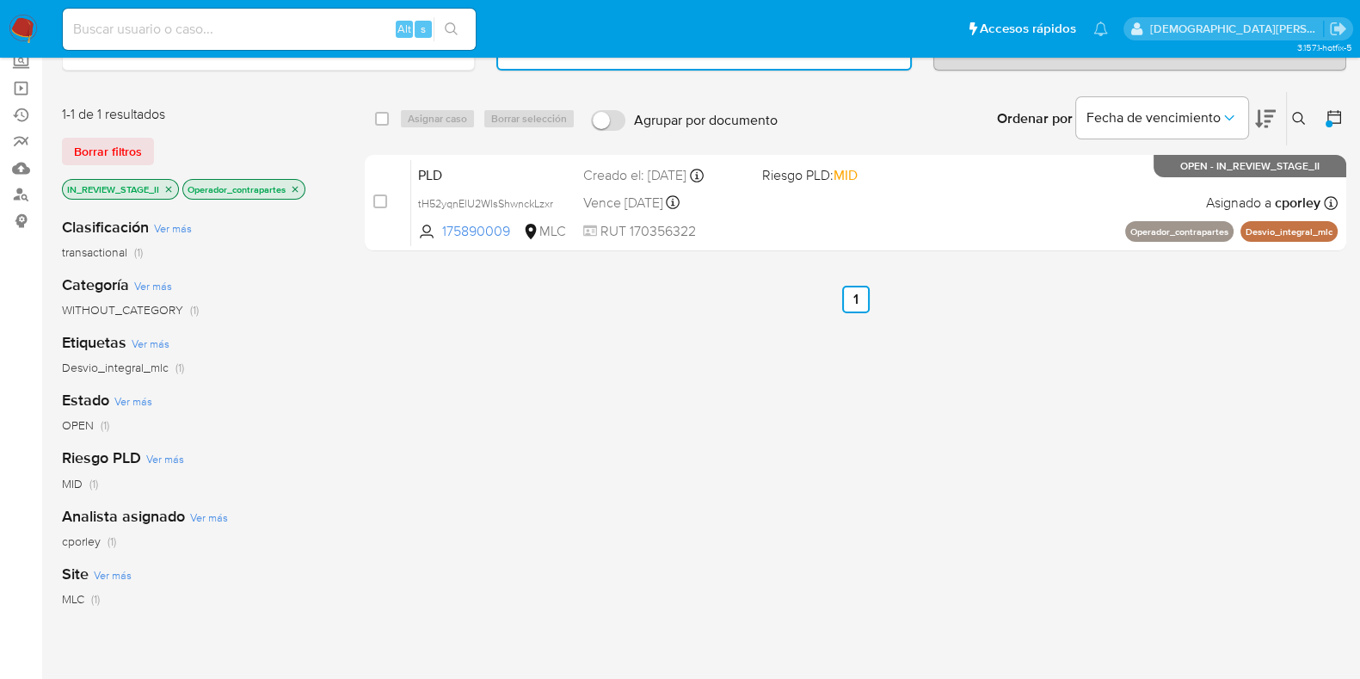
click at [296, 187] on icon "close-filter" at bounding box center [296, 189] width 6 height 6
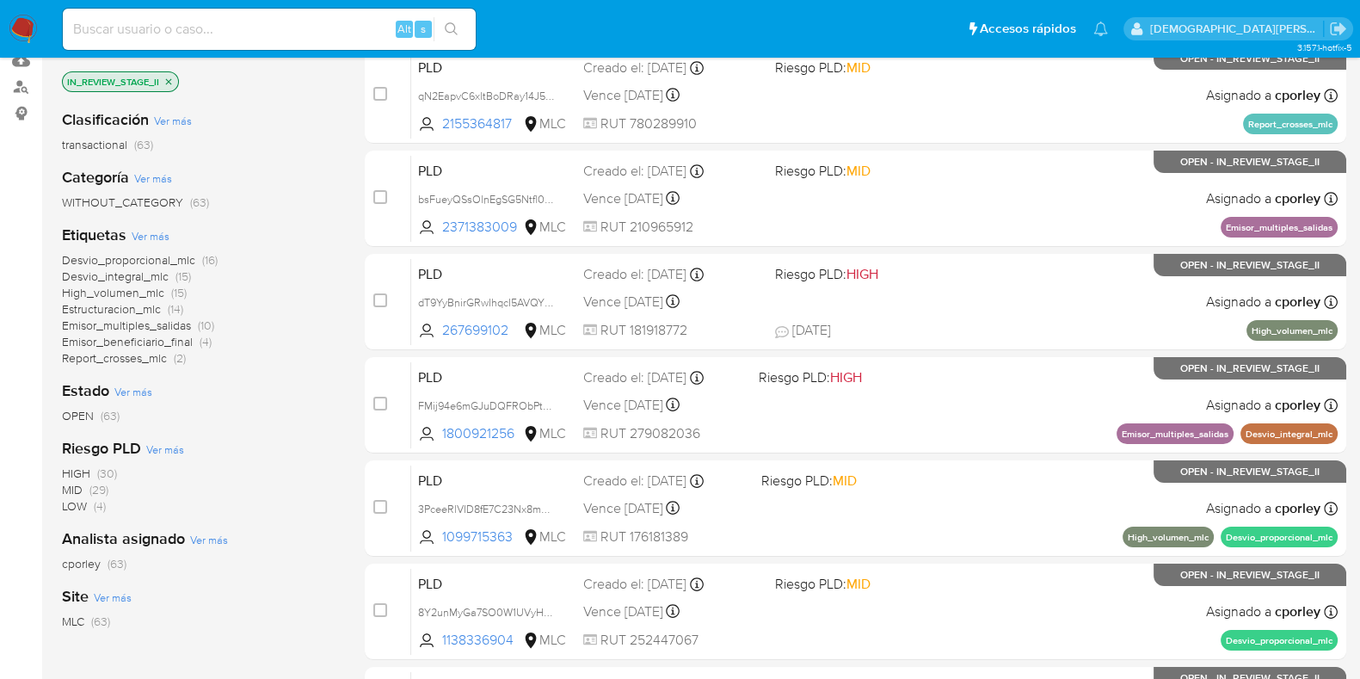
scroll to position [107, 0]
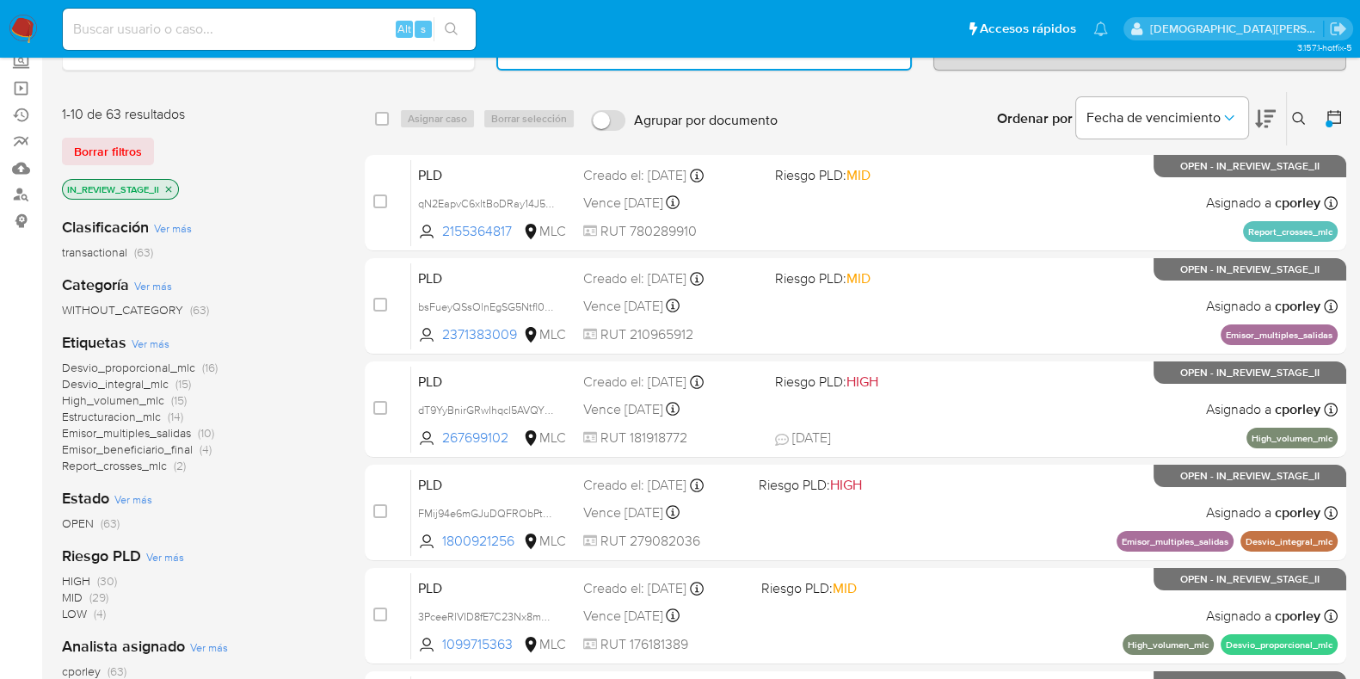
click at [170, 187] on icon "close-filter" at bounding box center [169, 189] width 6 height 6
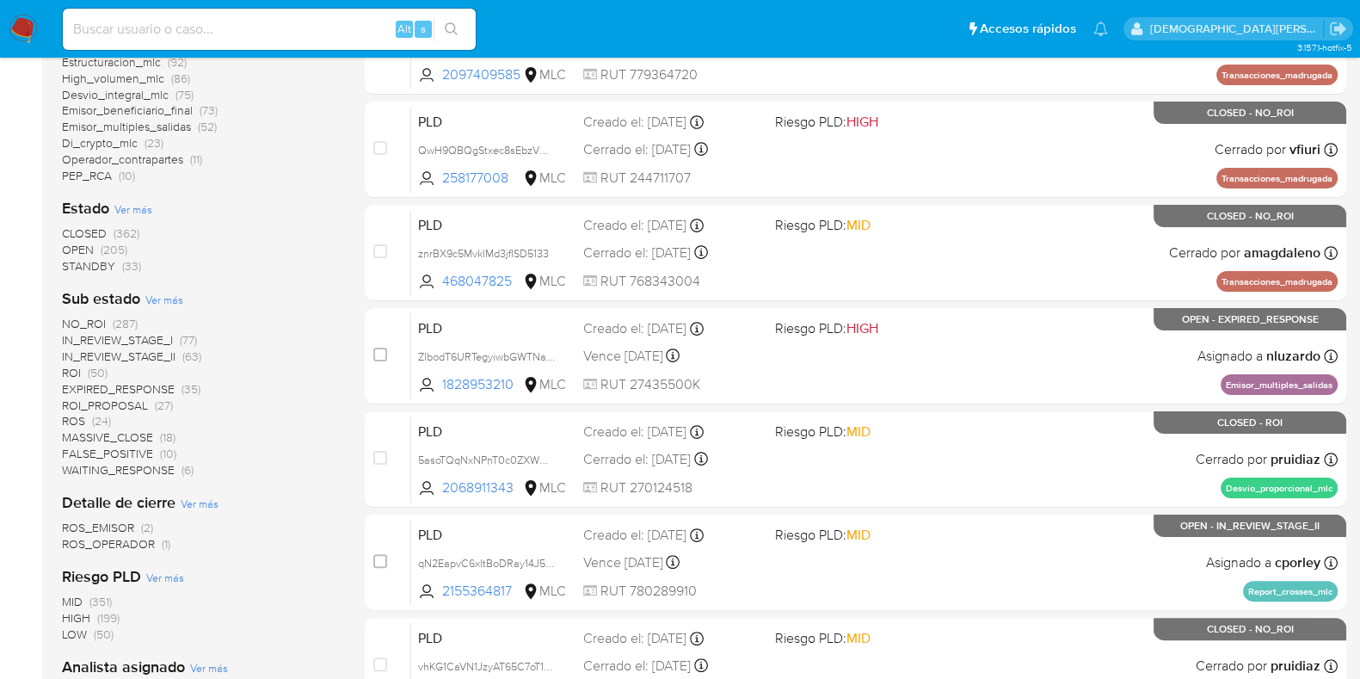
scroll to position [538, 0]
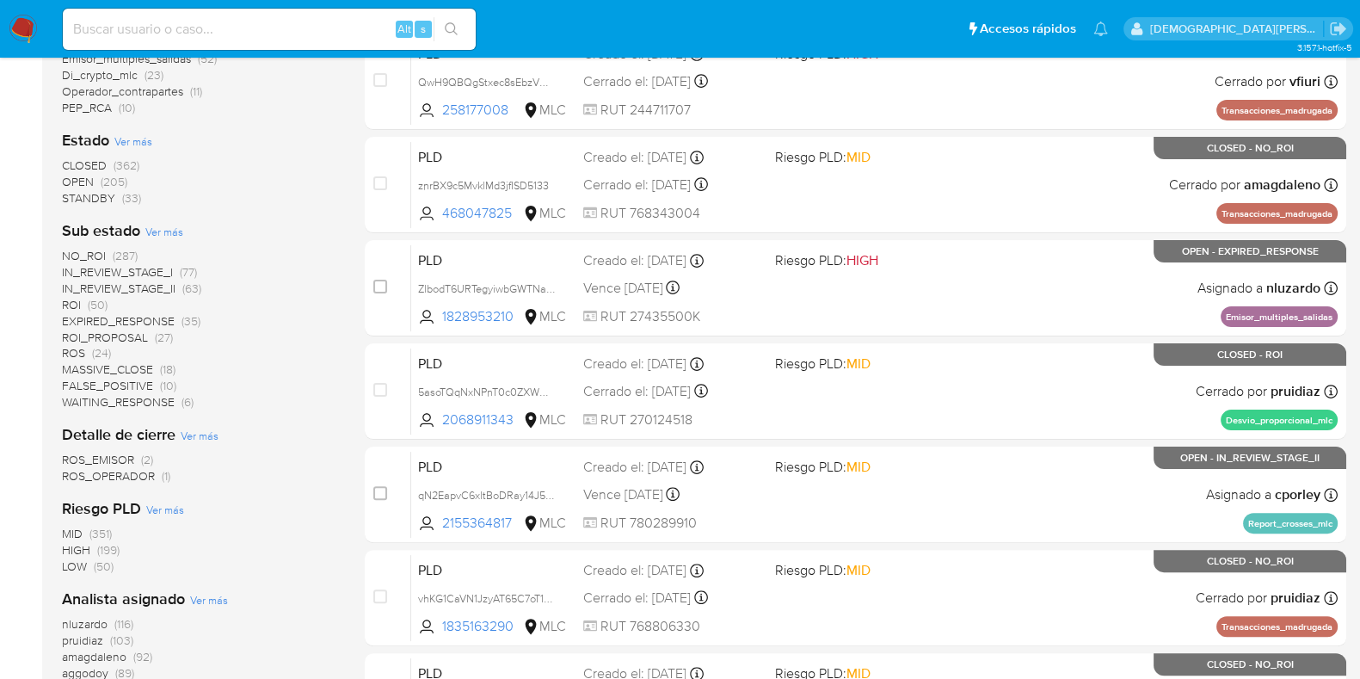
click at [138, 333] on span "ROI_PROPOSAL" at bounding box center [105, 337] width 86 height 17
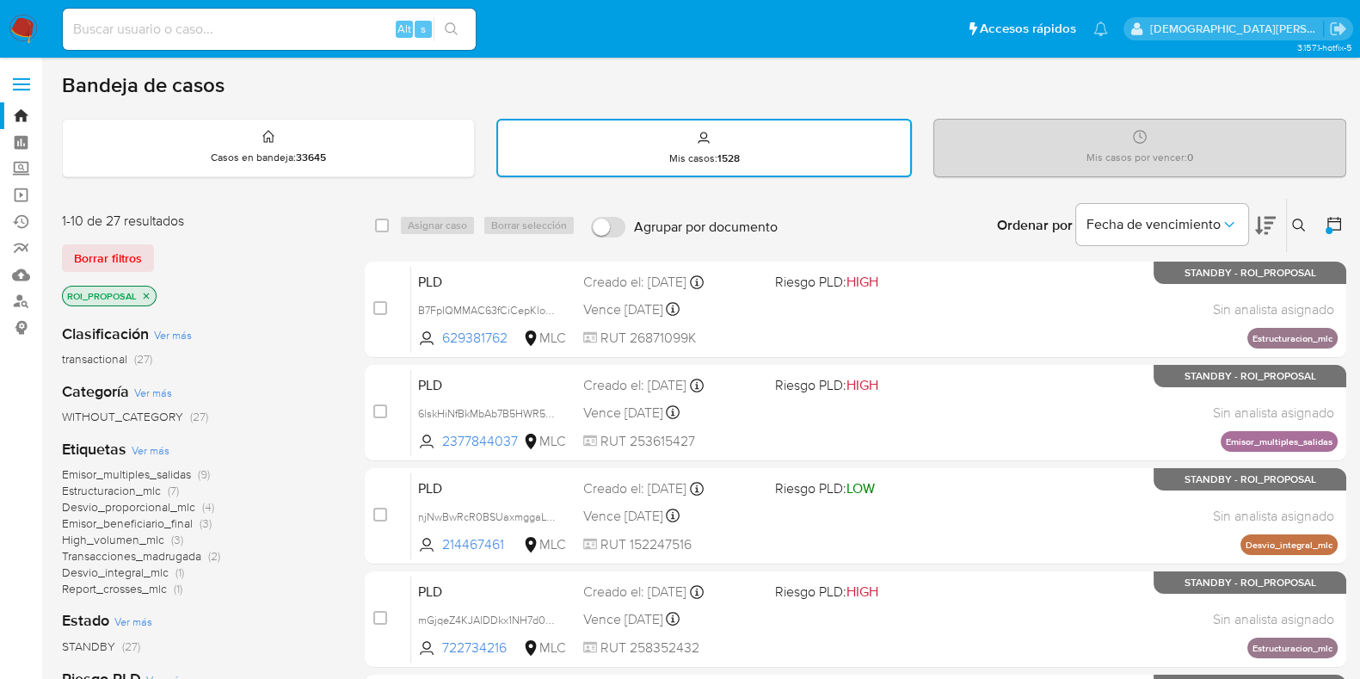
click at [1335, 225] on icon at bounding box center [1334, 223] width 17 height 17
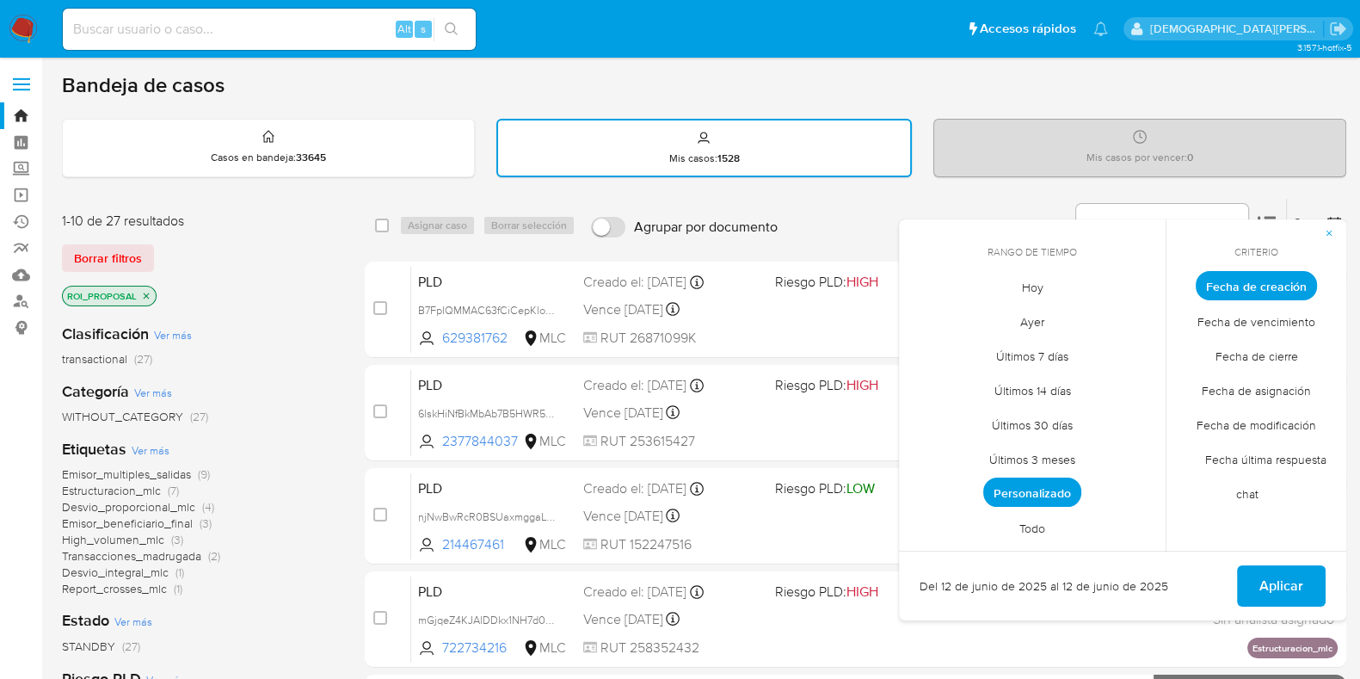
click at [1249, 419] on span "Fecha de modificación" at bounding box center [1257, 424] width 156 height 35
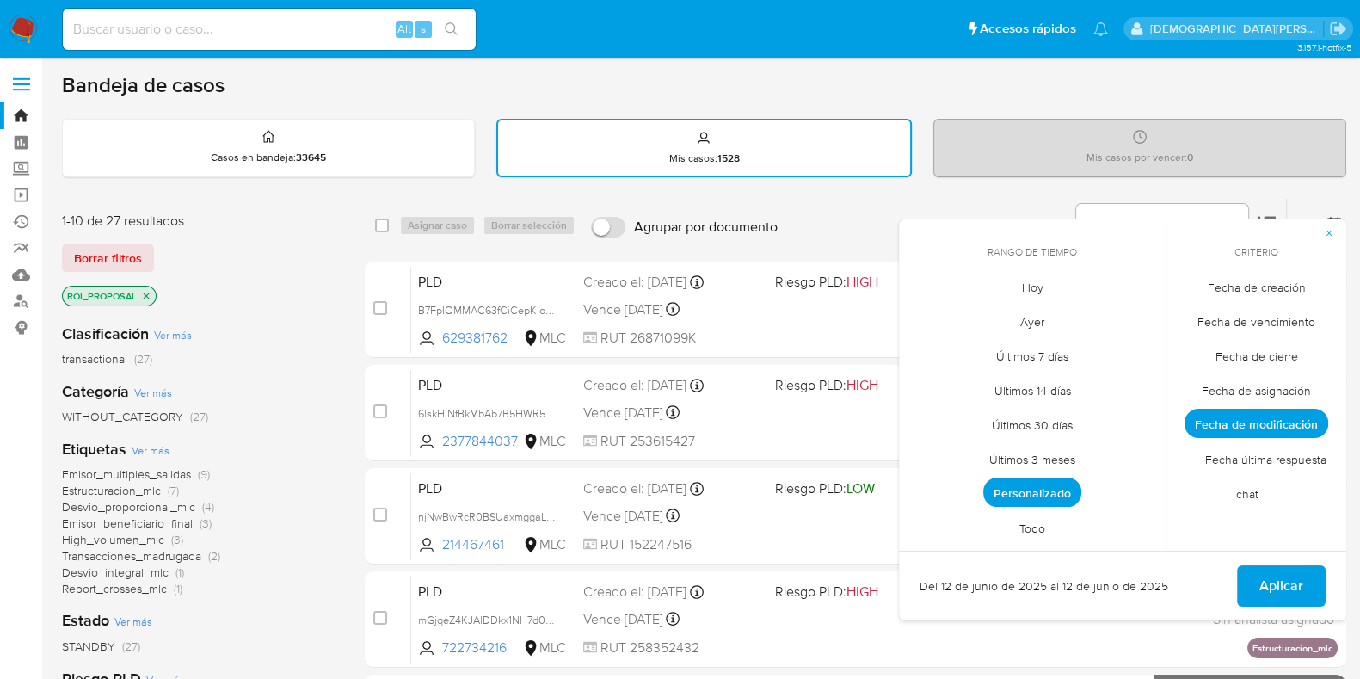
click at [1043, 286] on span "Hoy" at bounding box center [1033, 286] width 58 height 35
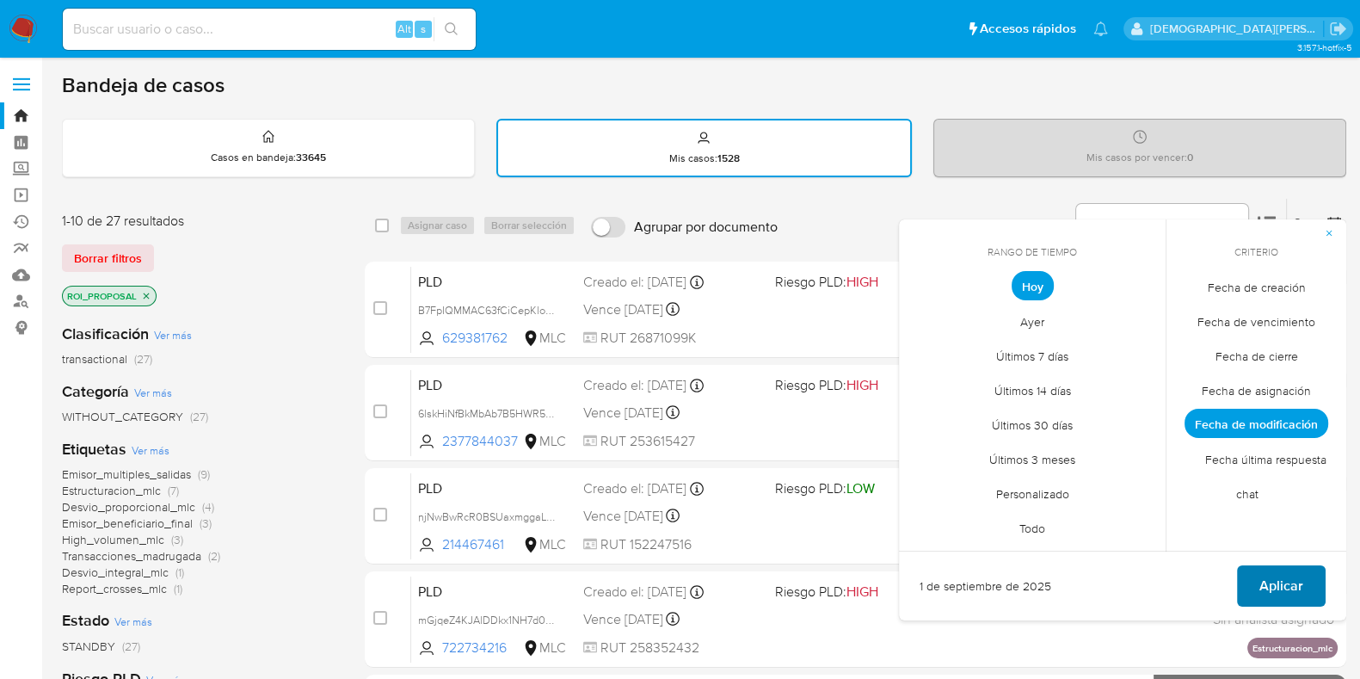
click at [1270, 568] on span "Aplicar" at bounding box center [1281, 586] width 44 height 38
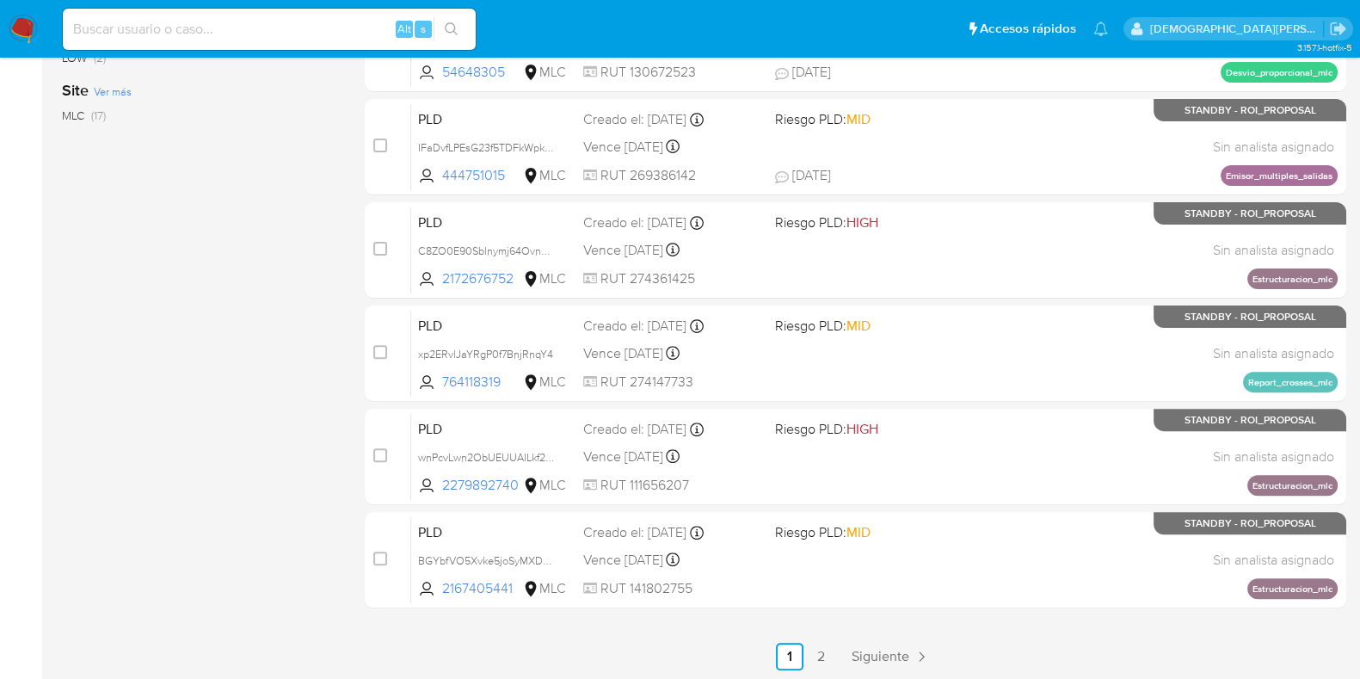
scroll to position [465, 0]
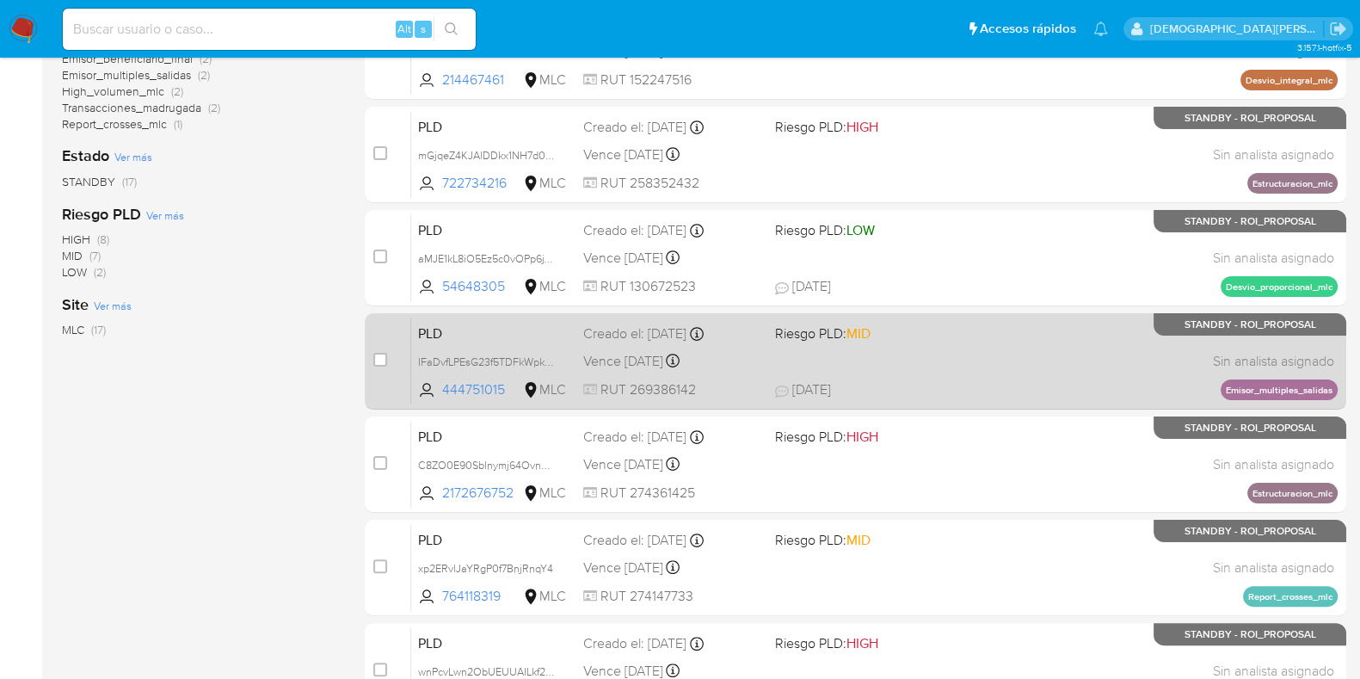
click at [696, 349] on div "Vence in 8 days Vence el 10/09/2025 06:07:43" at bounding box center [672, 360] width 178 height 23
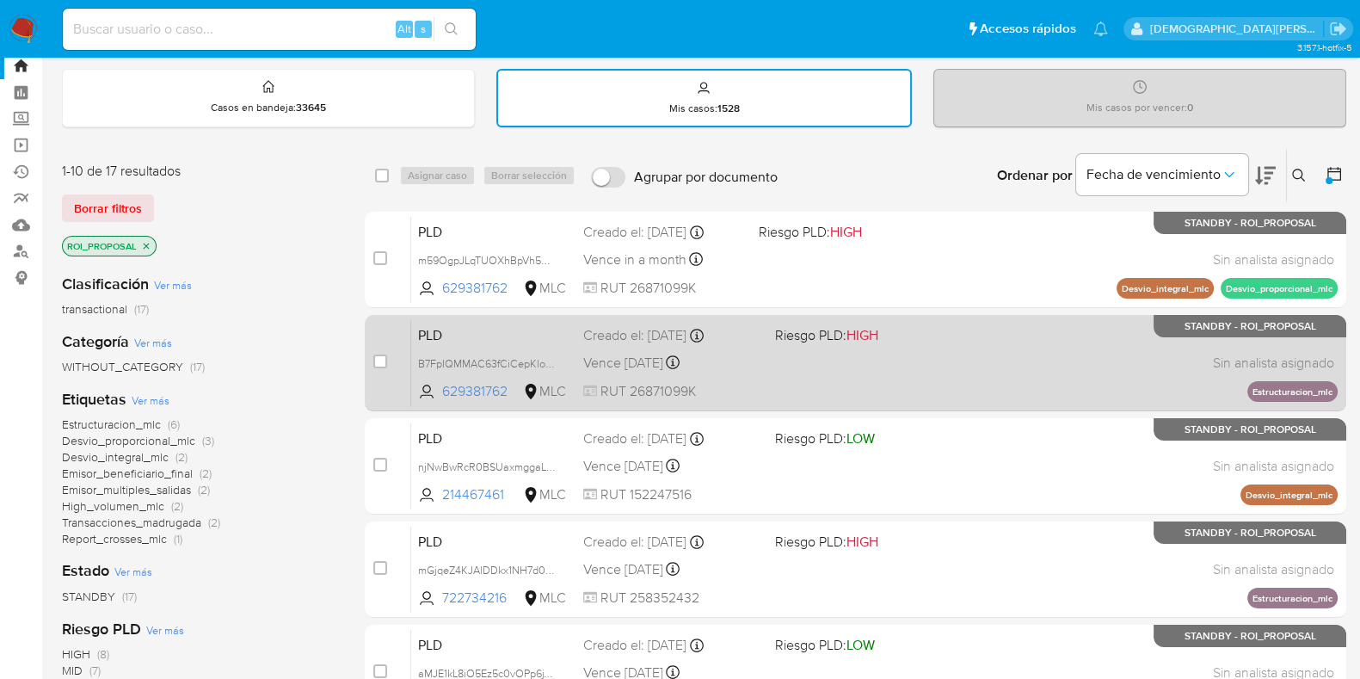
scroll to position [0, 0]
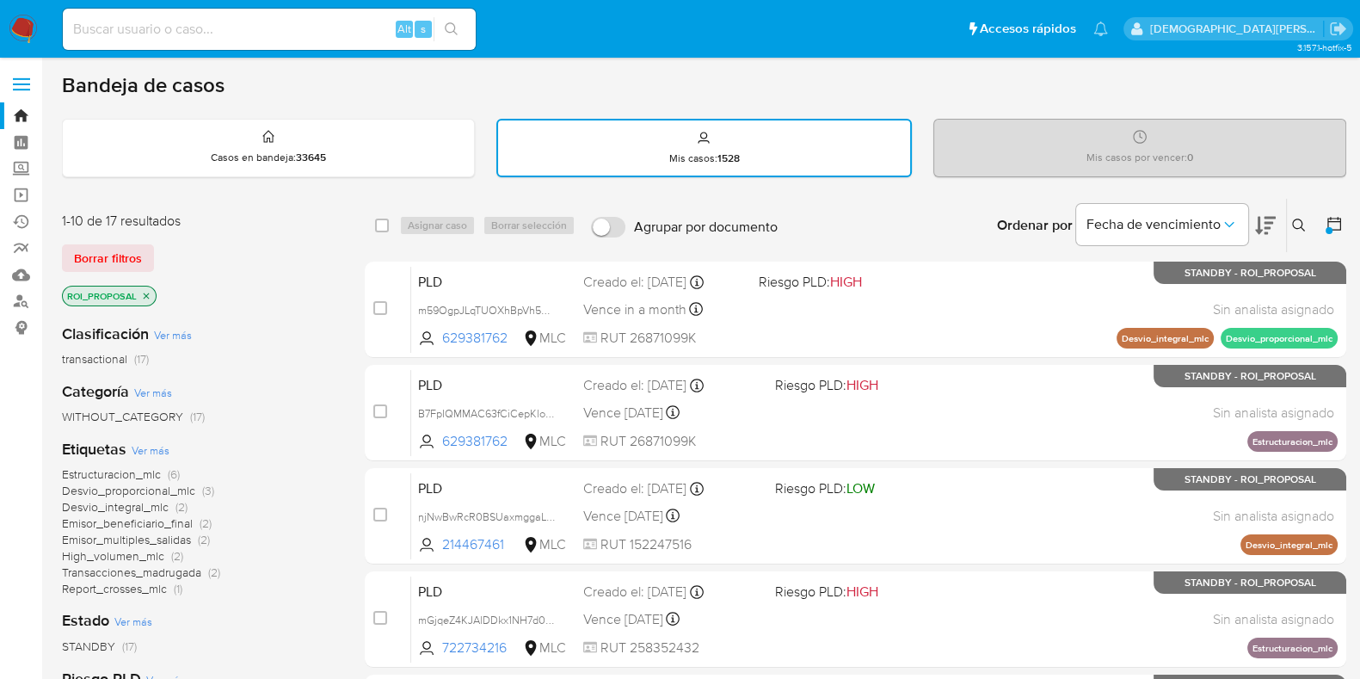
click at [144, 294] on icon "close-filter" at bounding box center [146, 296] width 10 height 10
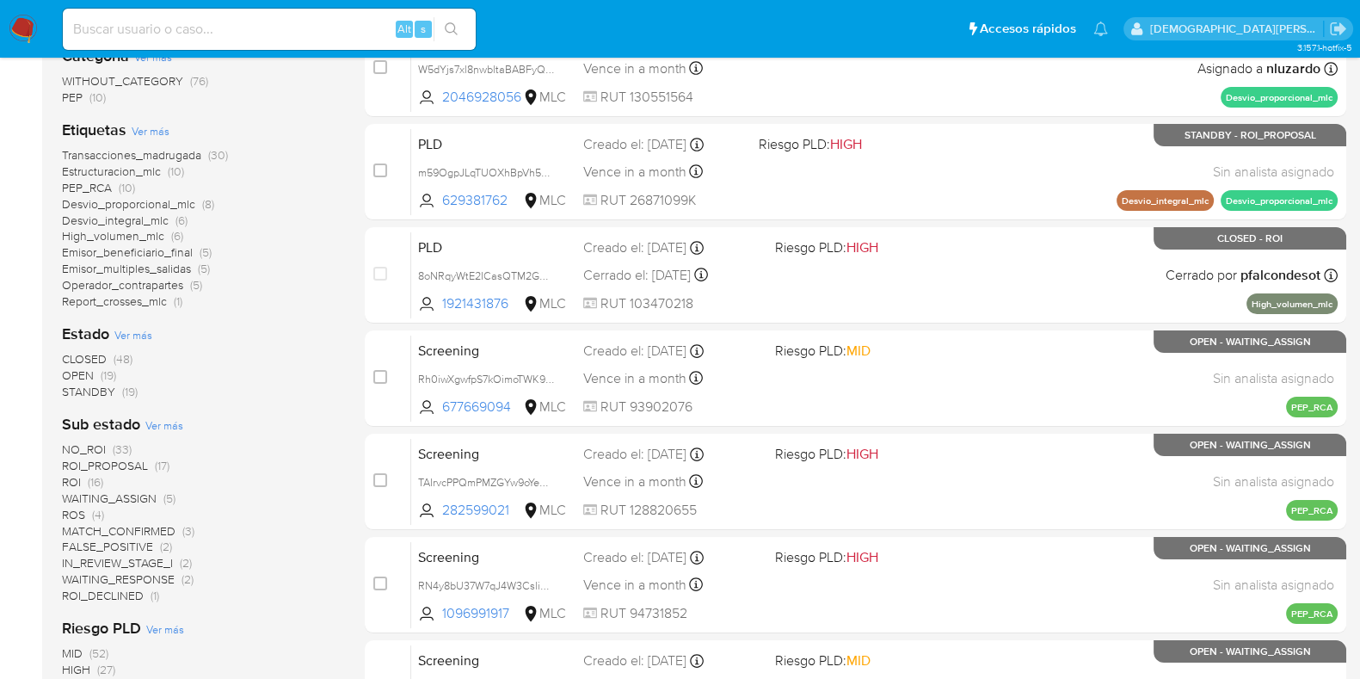
scroll to position [589, 0]
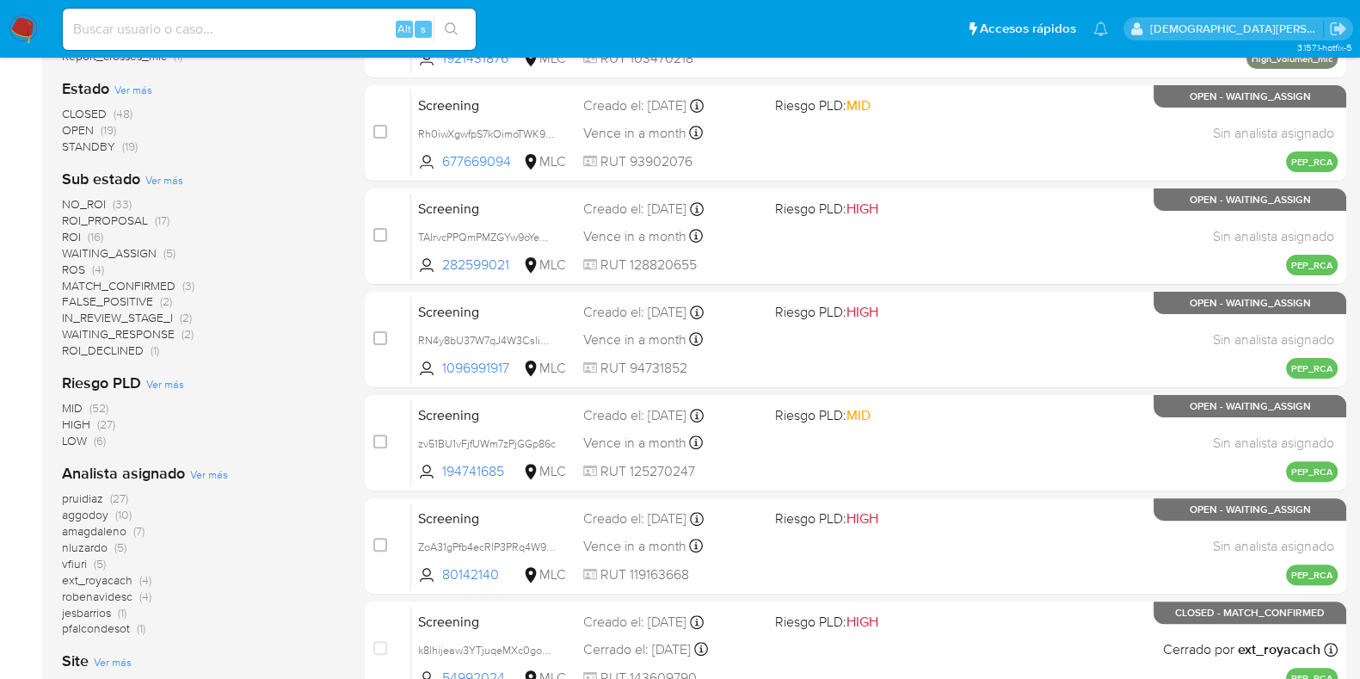
click at [105, 217] on span "ROI_PROPOSAL" at bounding box center [105, 220] width 86 height 17
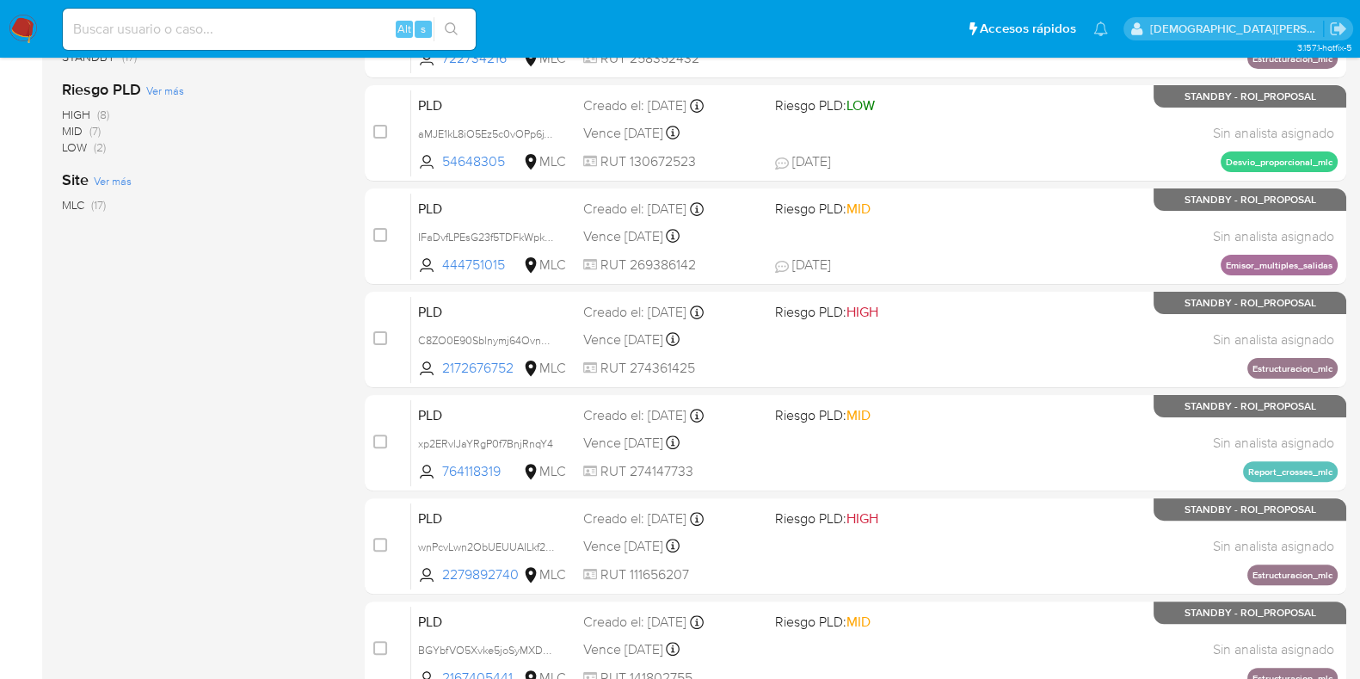
scroll to position [51, 0]
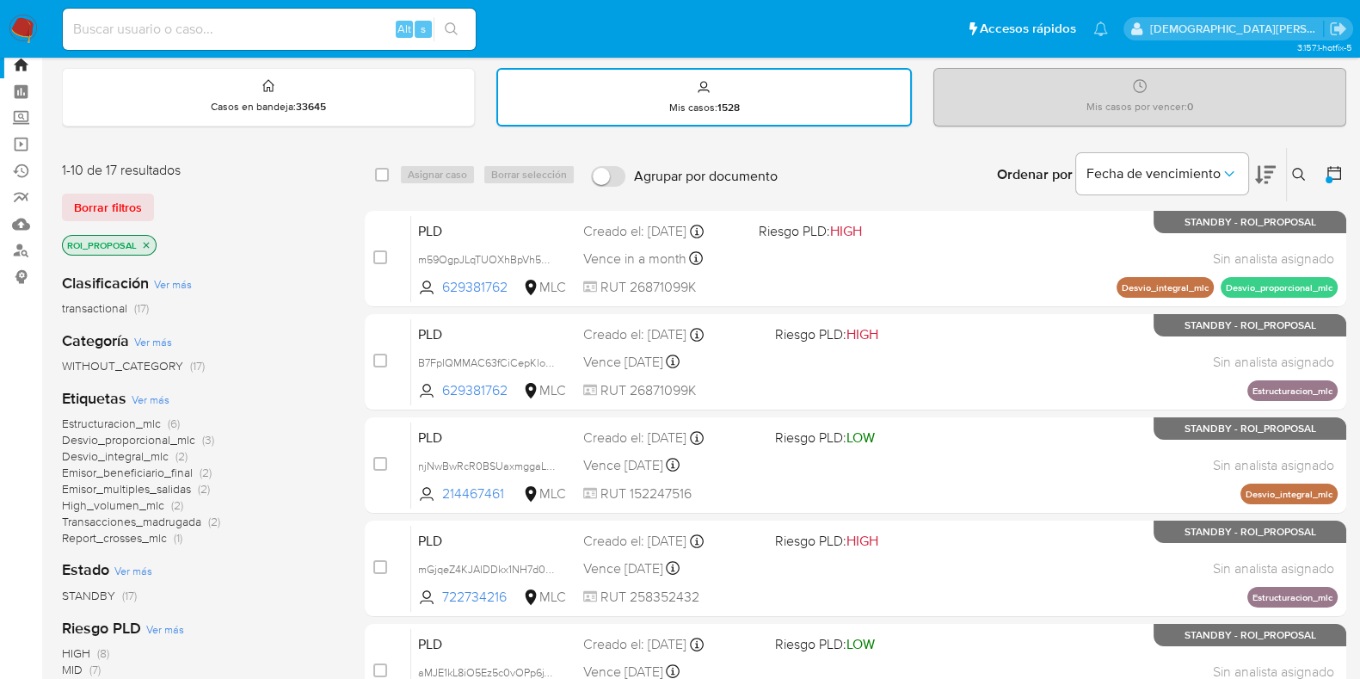
click at [1335, 160] on div at bounding box center [1330, 174] width 31 height 53
click at [1333, 168] on icon at bounding box center [1334, 173] width 14 height 14
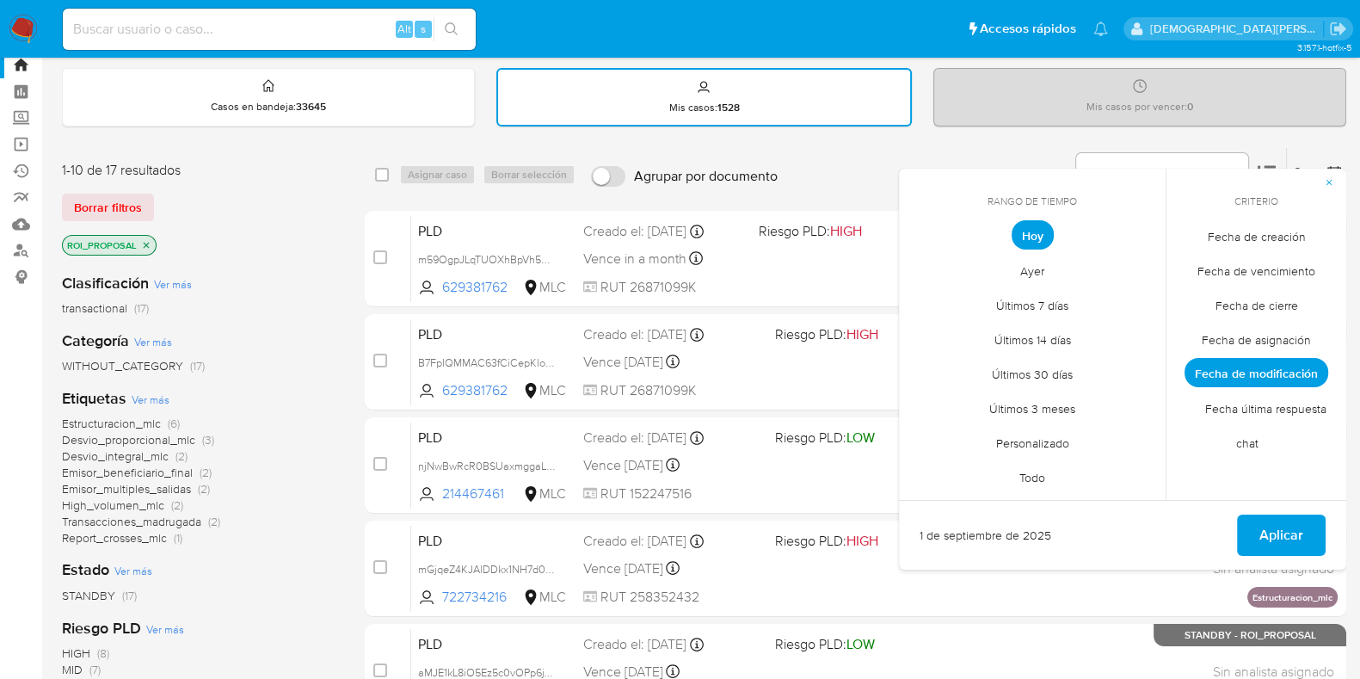
click at [1253, 237] on span "Fecha de creación" at bounding box center [1257, 236] width 134 height 35
click at [1051, 440] on span "Personalizado" at bounding box center [1032, 442] width 109 height 35
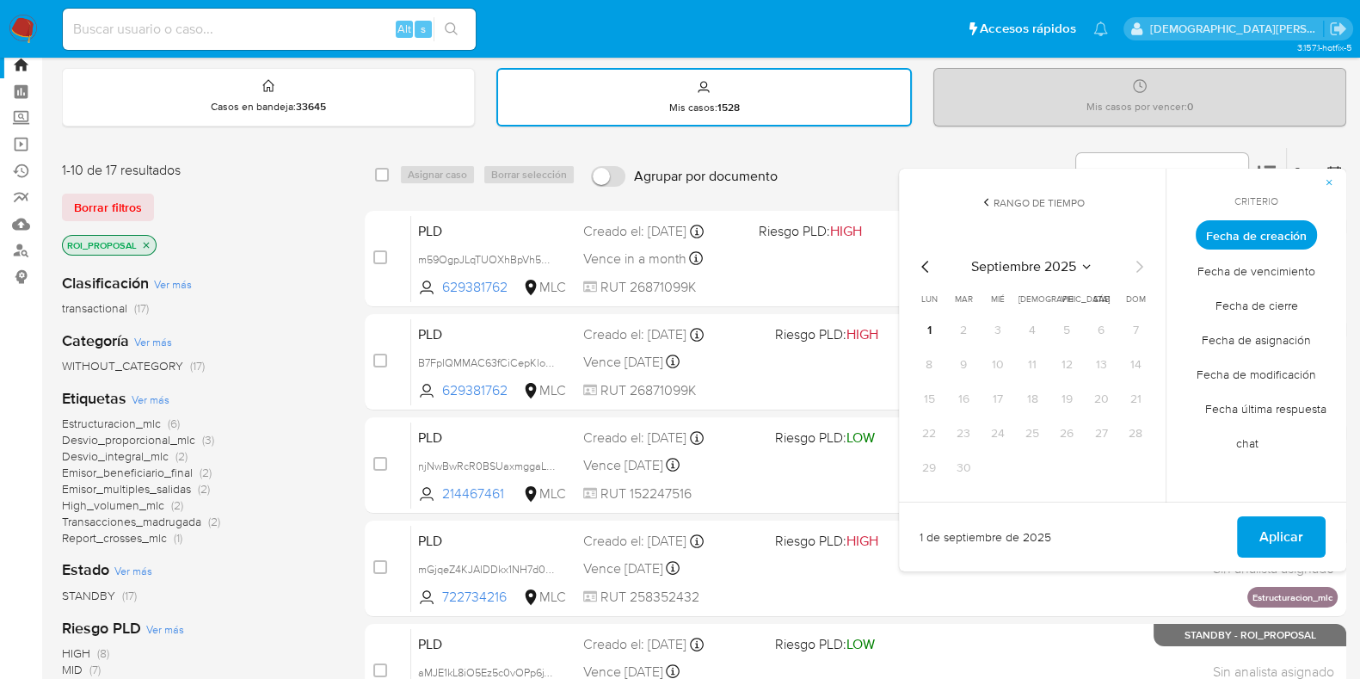
click at [921, 264] on icon "Mes anterior" at bounding box center [925, 266] width 21 height 21
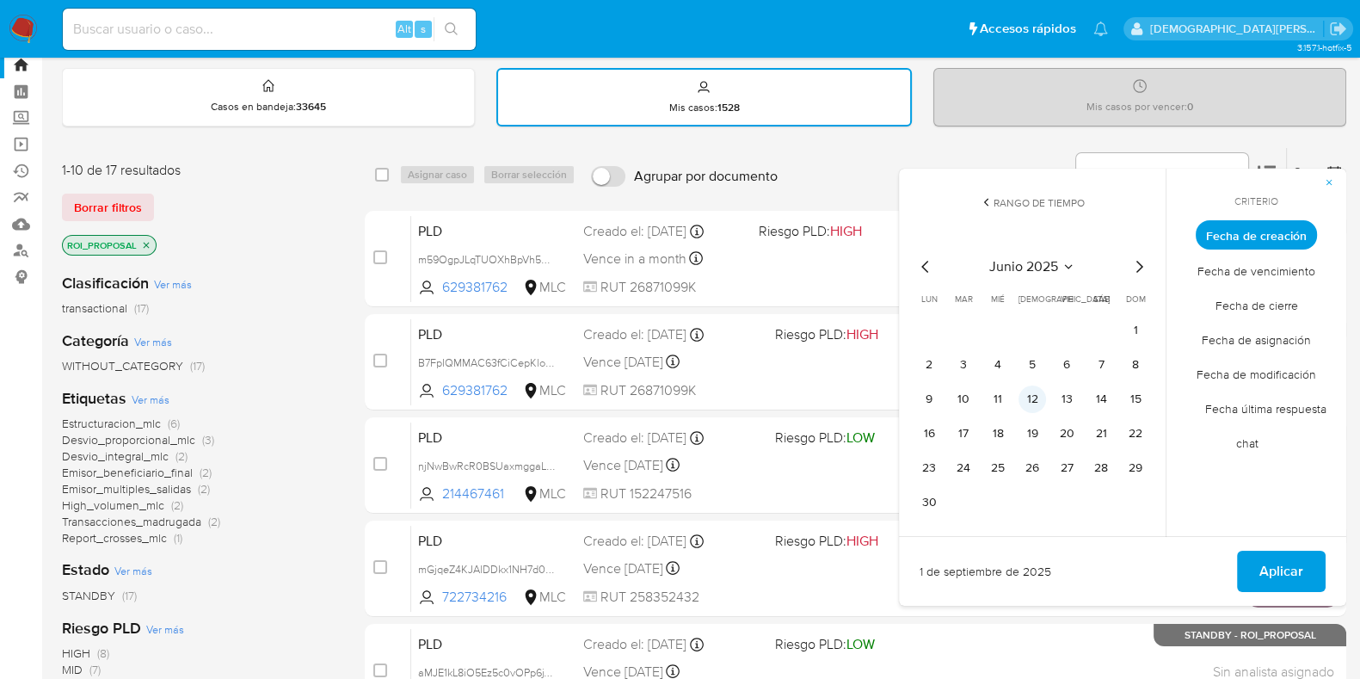
click at [1035, 397] on button "12" at bounding box center [1033, 399] width 28 height 28
drag, startPoint x: 1304, startPoint y: 571, endPoint x: 1295, endPoint y: 561, distance: 14.0
click at [1304, 570] on button "Aplicar" at bounding box center [1281, 571] width 89 height 41
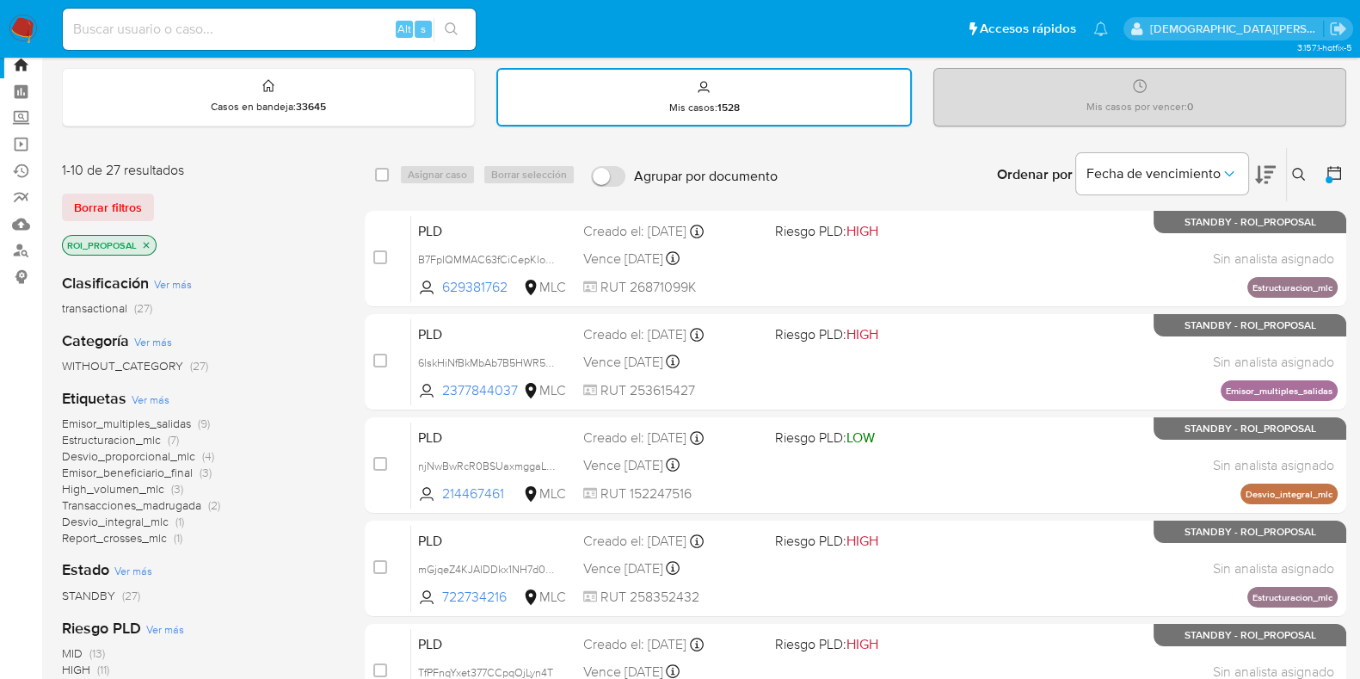
click at [145, 240] on icon "close-filter" at bounding box center [146, 245] width 10 height 10
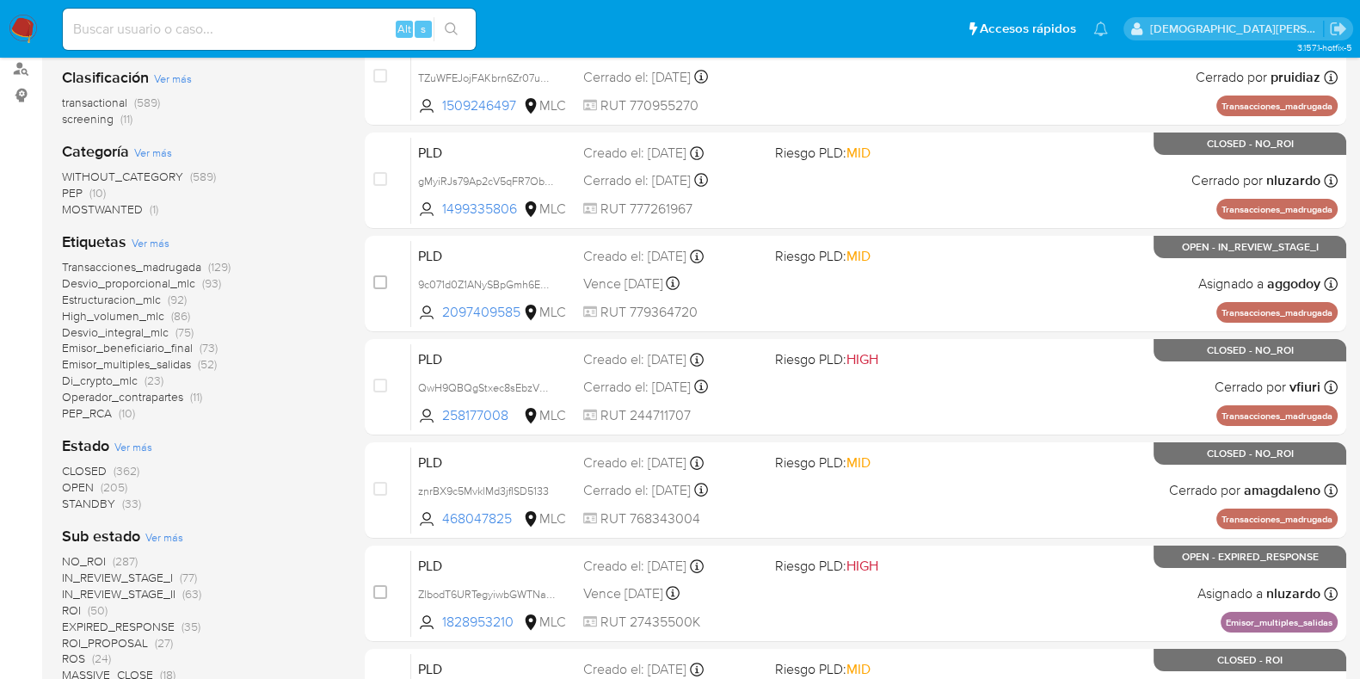
scroll to position [267, 0]
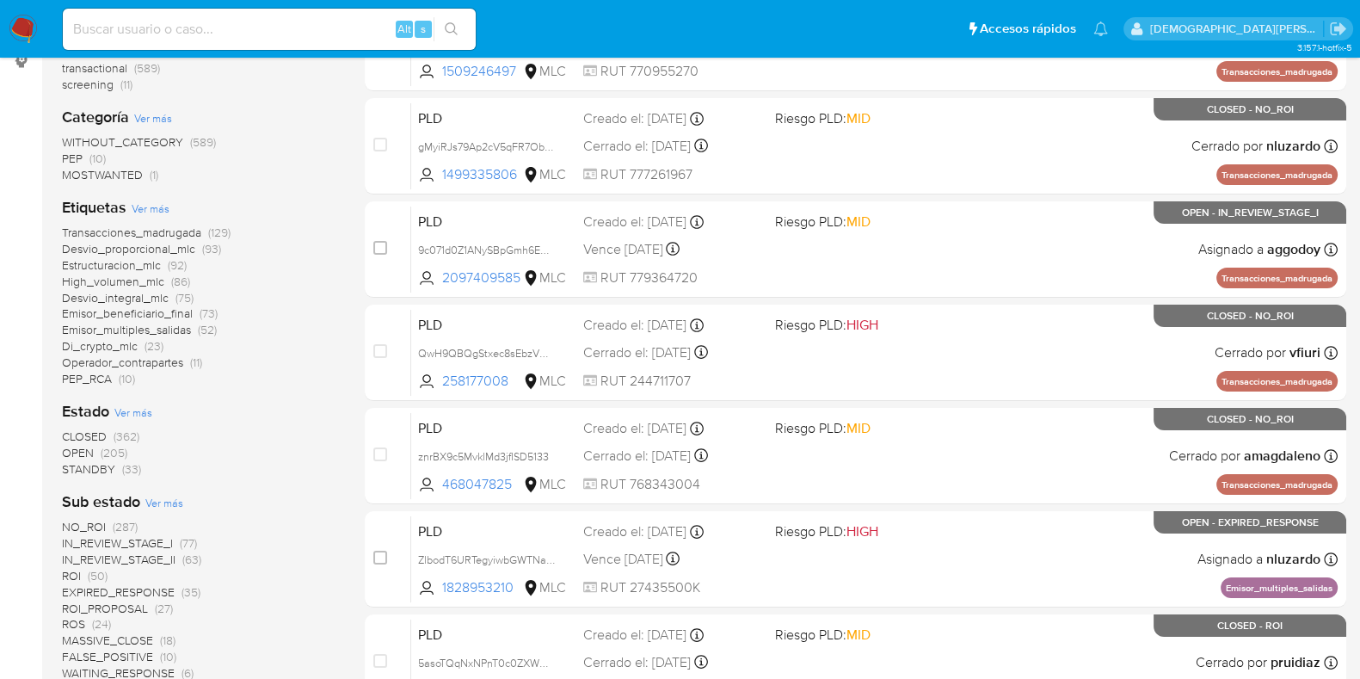
click at [138, 603] on span "ROI_PROPOSAL" at bounding box center [105, 608] width 86 height 17
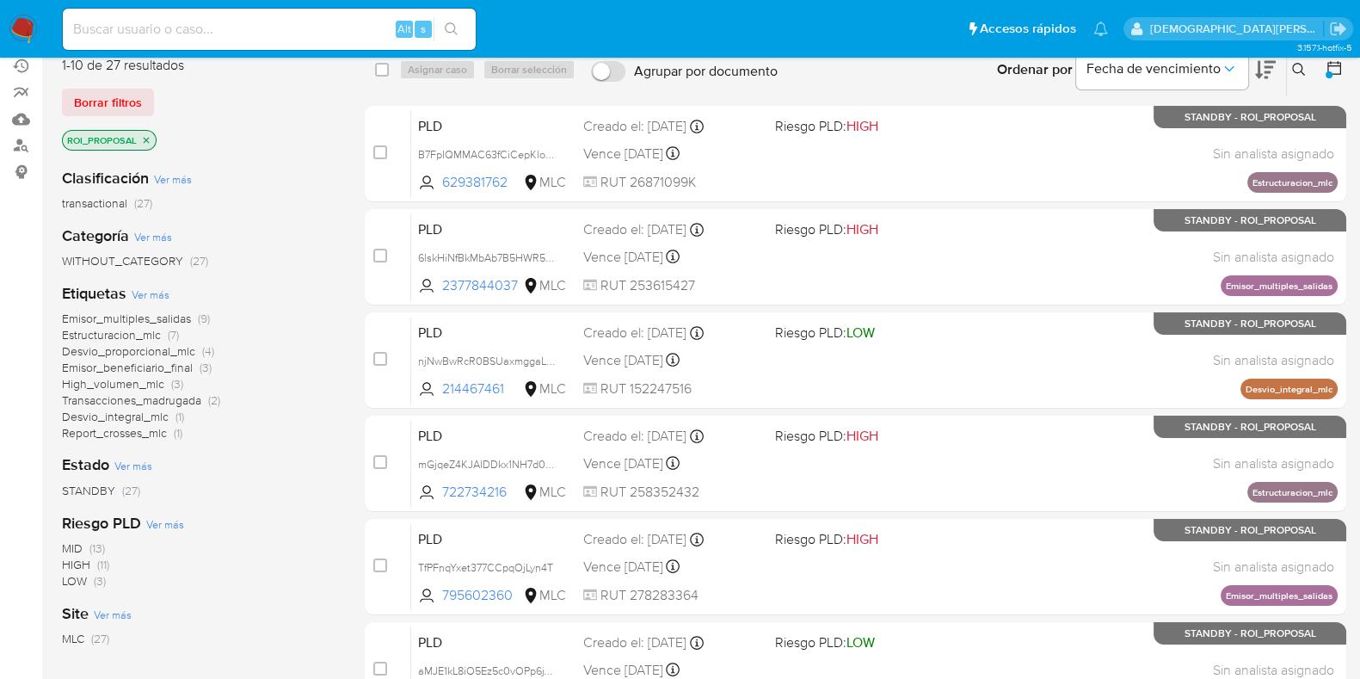
scroll to position [51, 0]
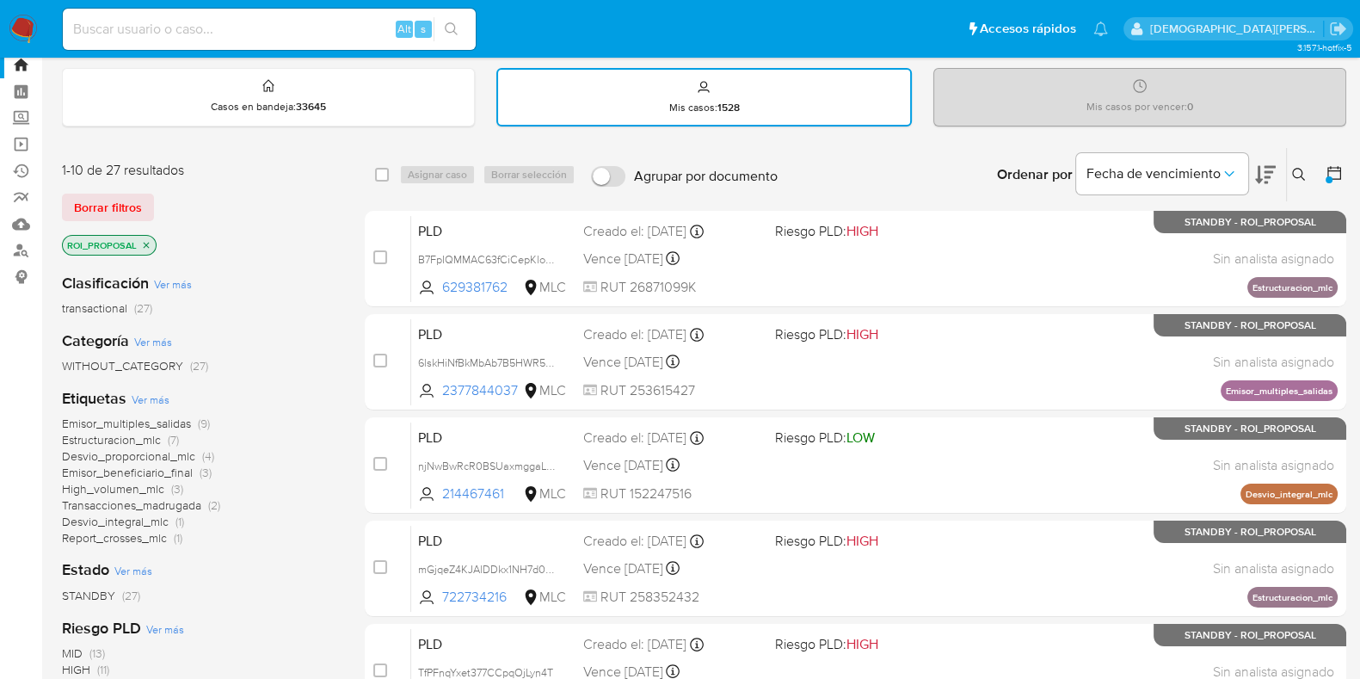
drag, startPoint x: 383, startPoint y: 170, endPoint x: 439, endPoint y: 174, distance: 56.0
click at [384, 170] on input "checkbox" at bounding box center [382, 175] width 14 height 14
checkbox input "true"
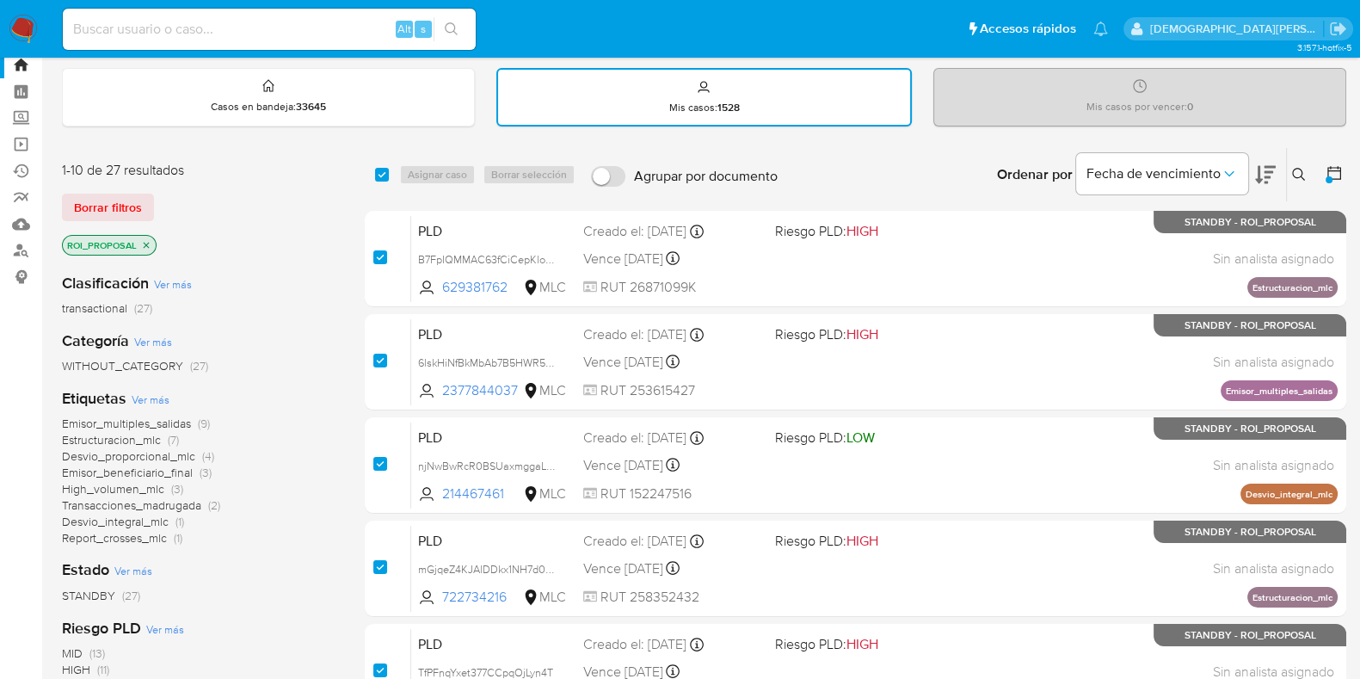
checkbox input "true"
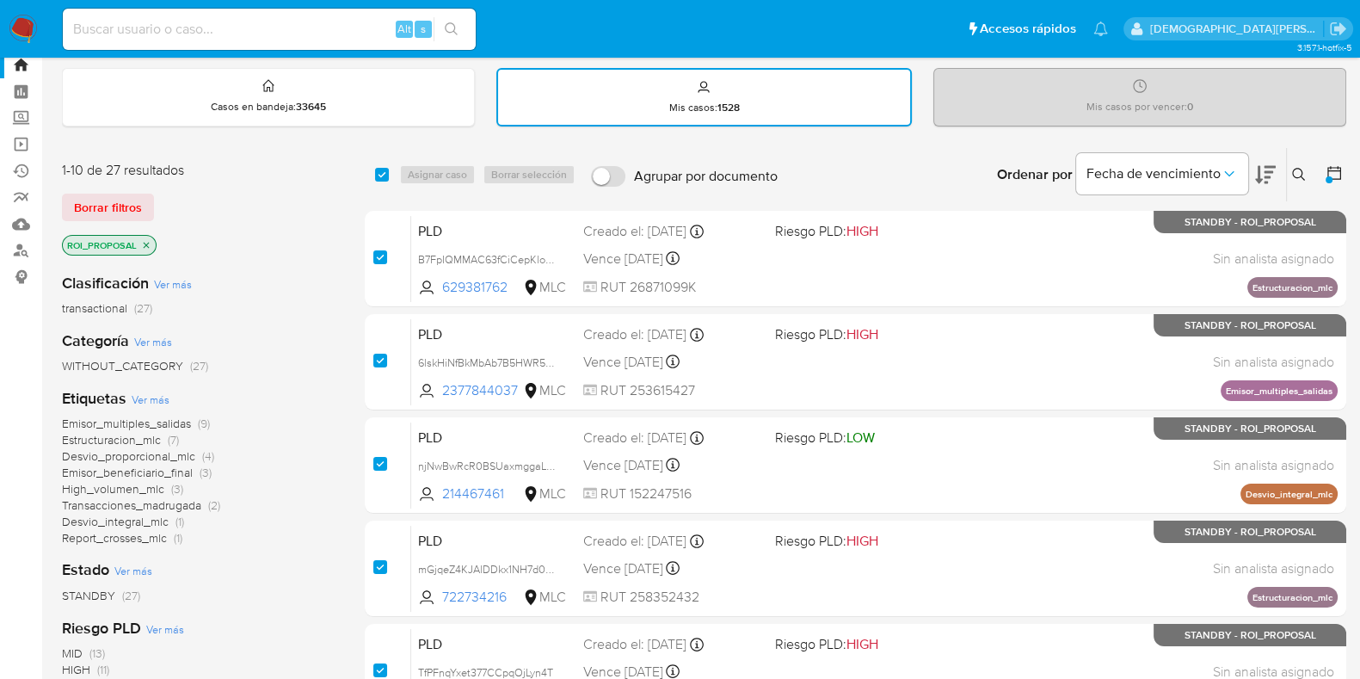
checkbox input "true"
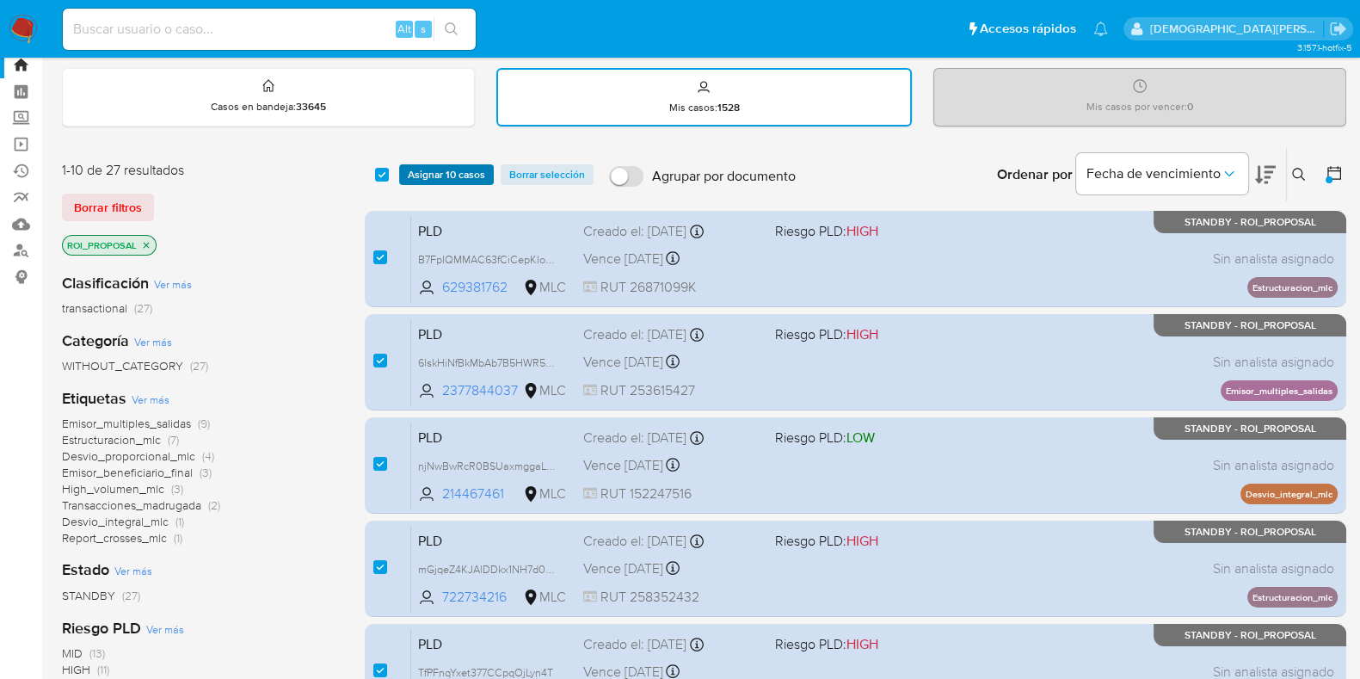
click at [466, 169] on span "Asignar 10 casos" at bounding box center [446, 174] width 77 height 17
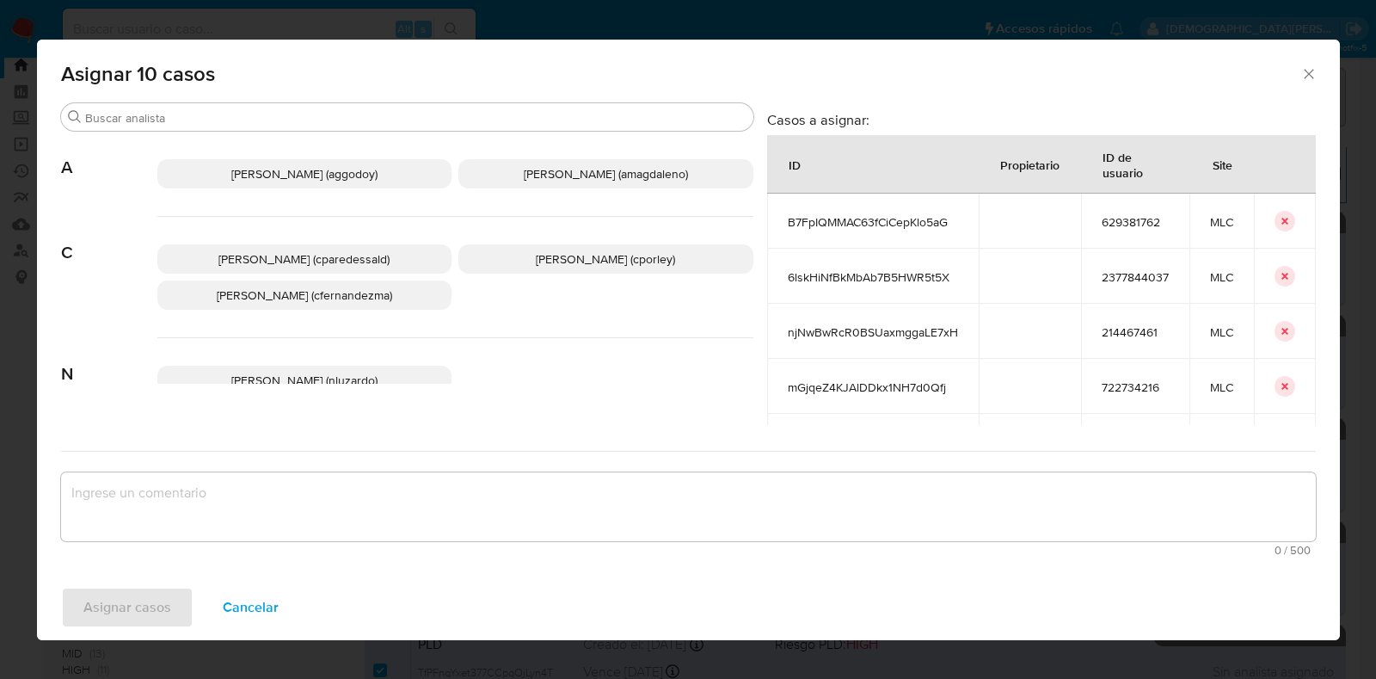
click at [262, 608] on span "Cancelar" at bounding box center [251, 607] width 56 height 38
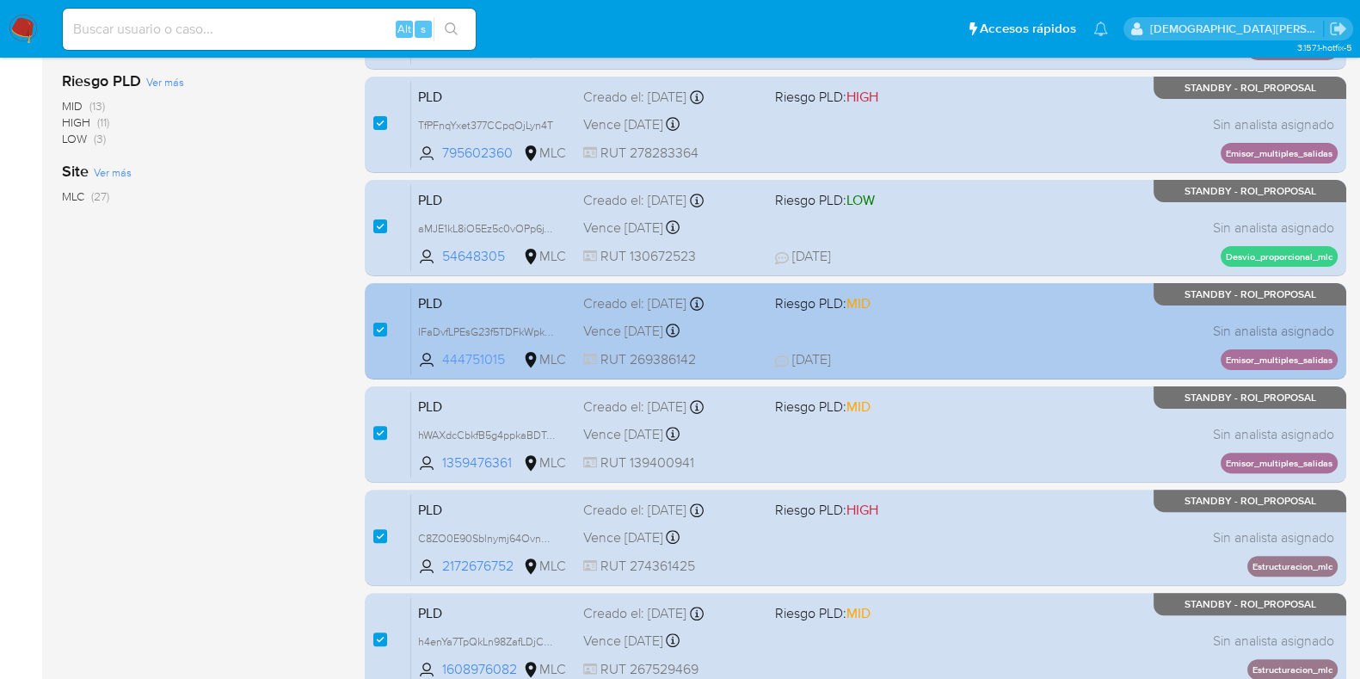
scroll to position [679, 0]
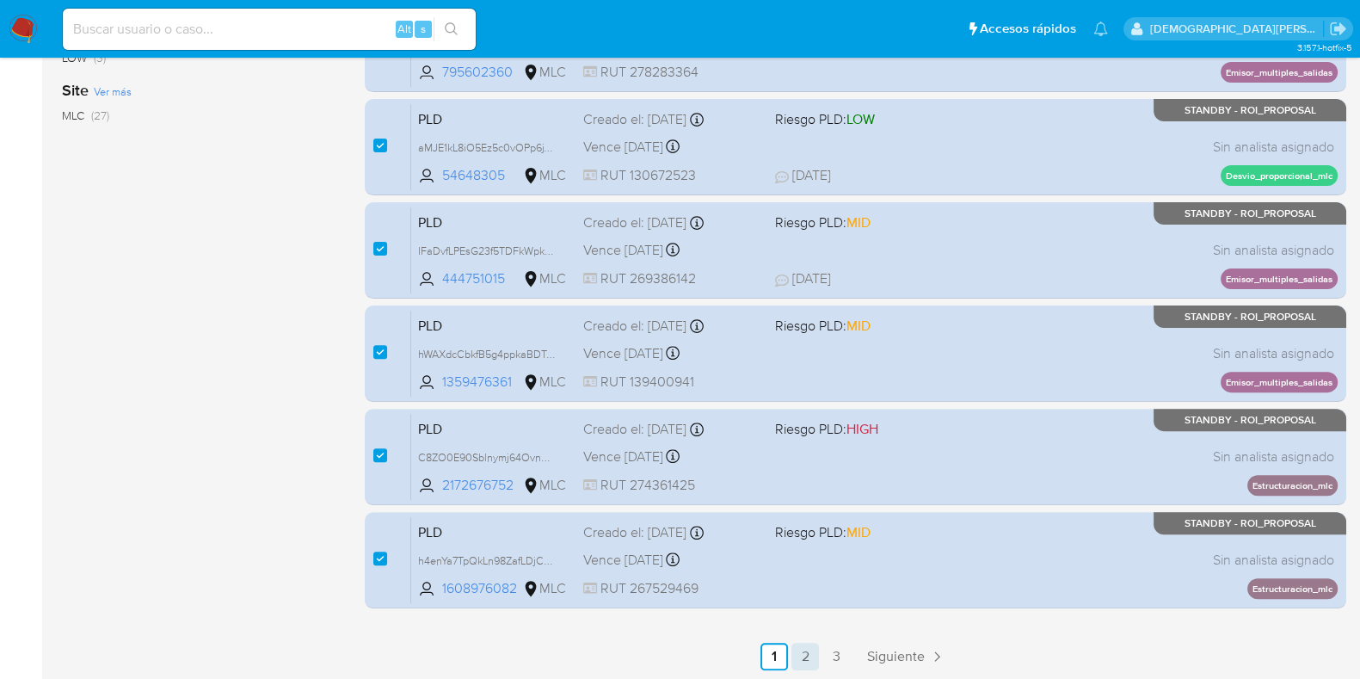
click at [804, 651] on link "2" at bounding box center [805, 657] width 28 height 28
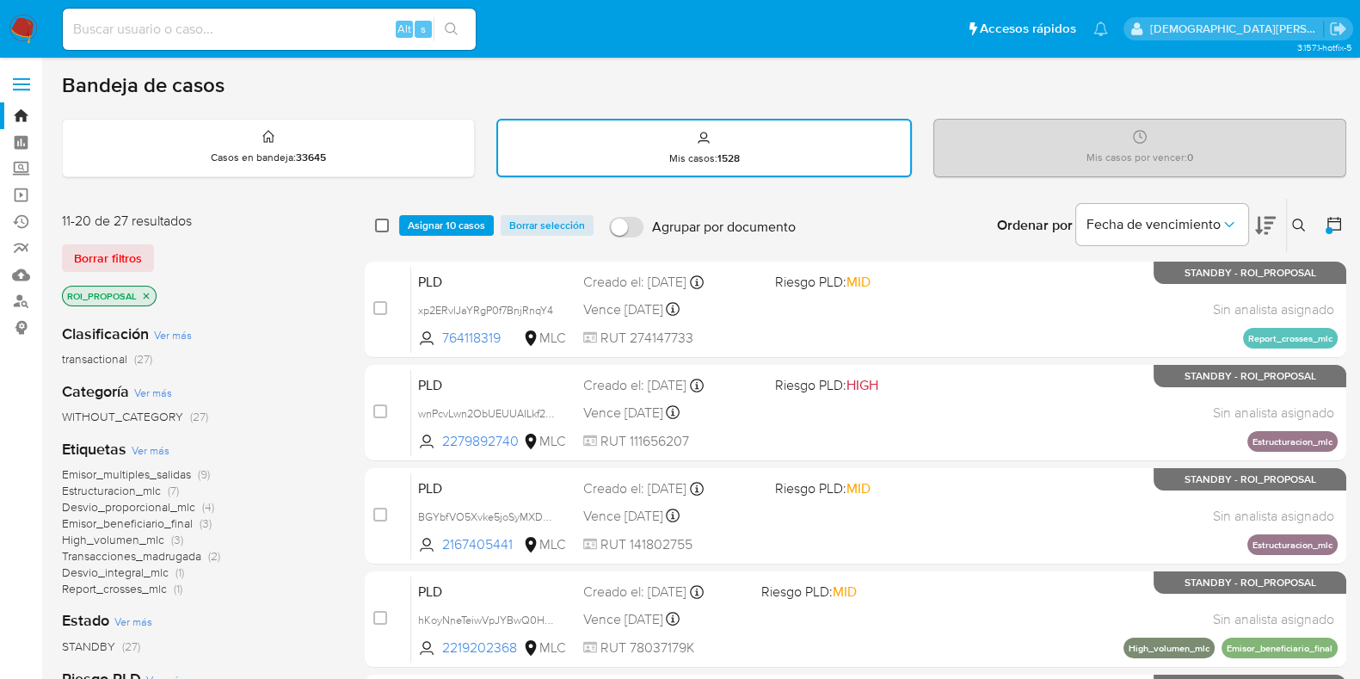
click at [379, 225] on input "checkbox" at bounding box center [382, 226] width 14 height 14
checkbox input "true"
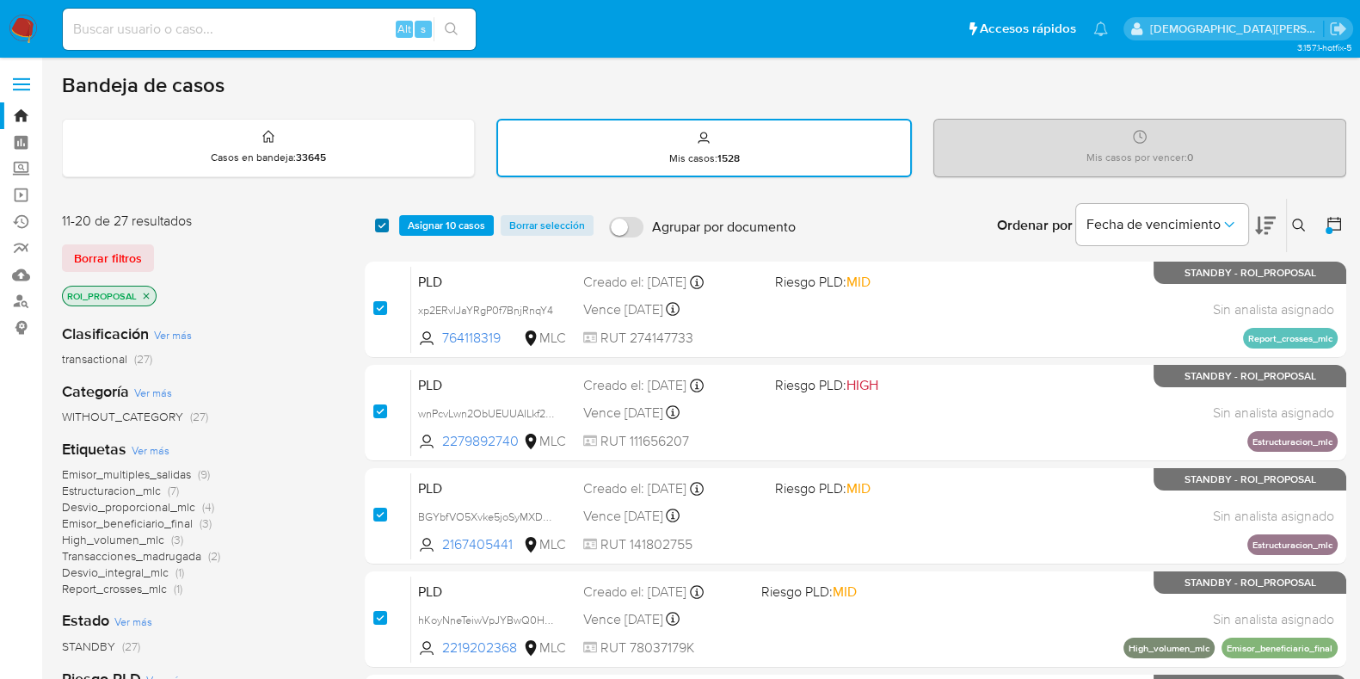
checkbox input "true"
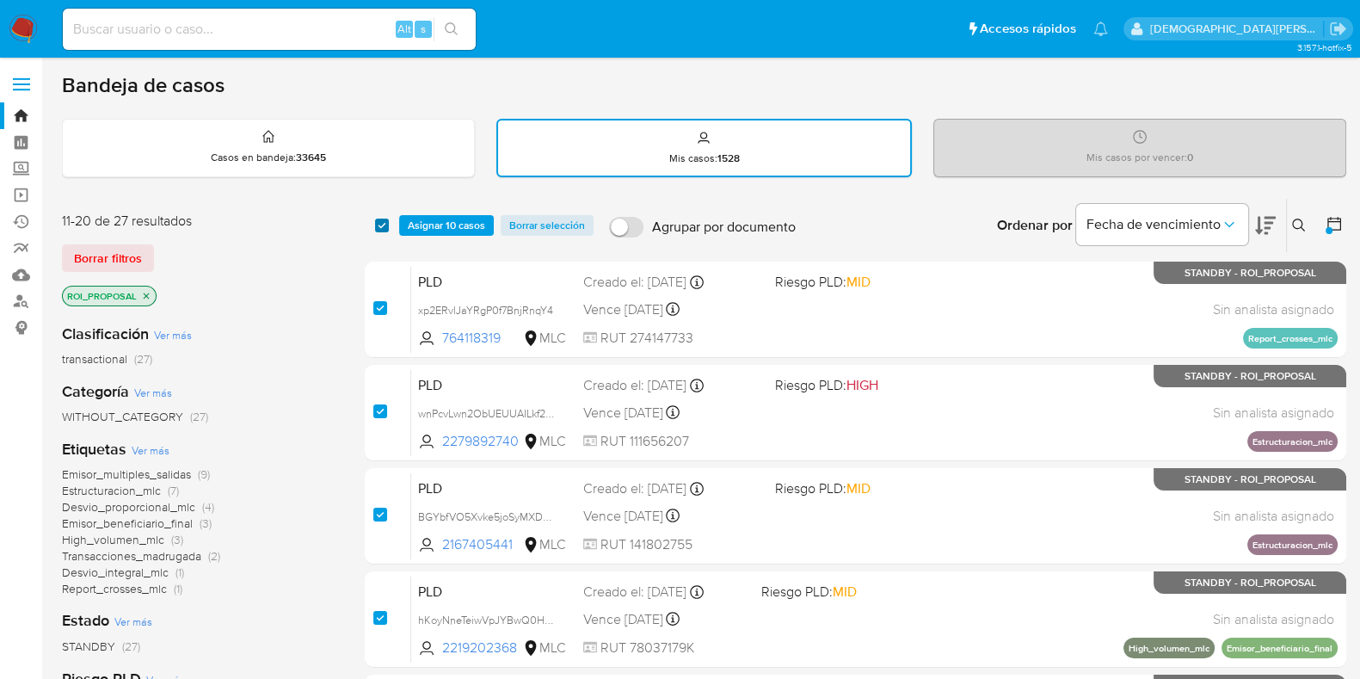
checkbox input "true"
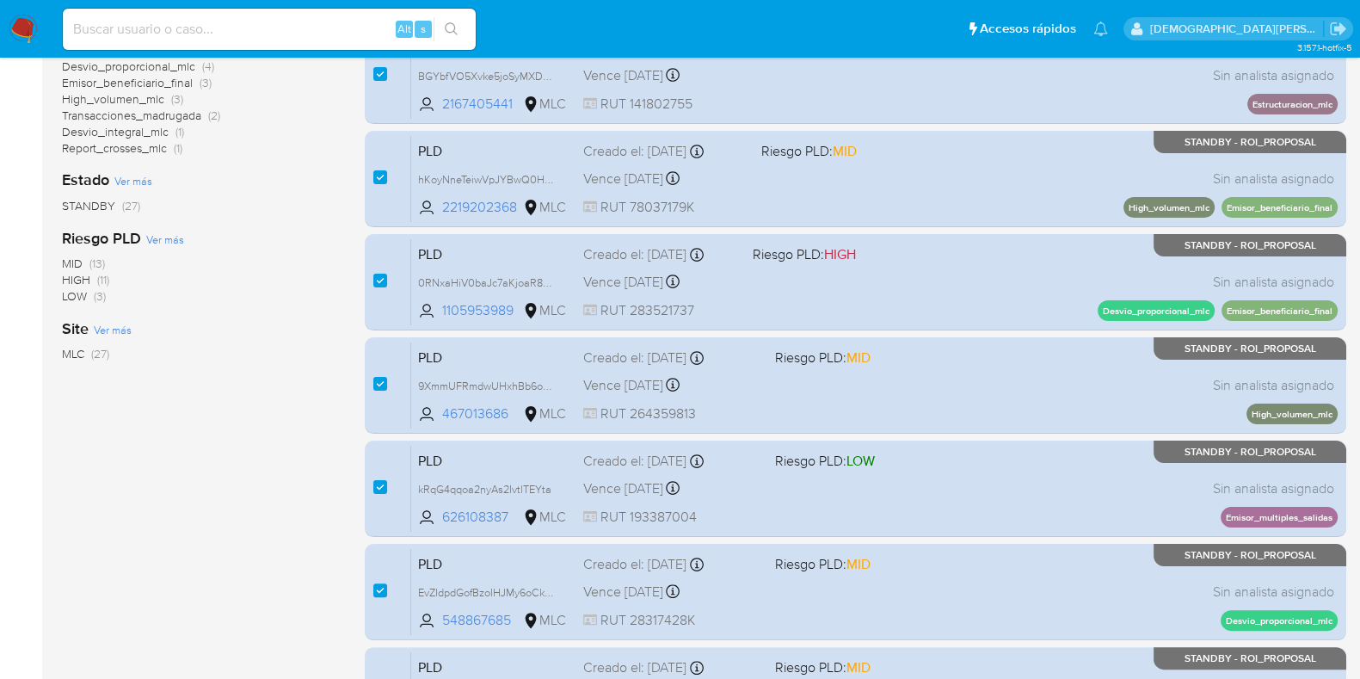
scroll to position [679, 0]
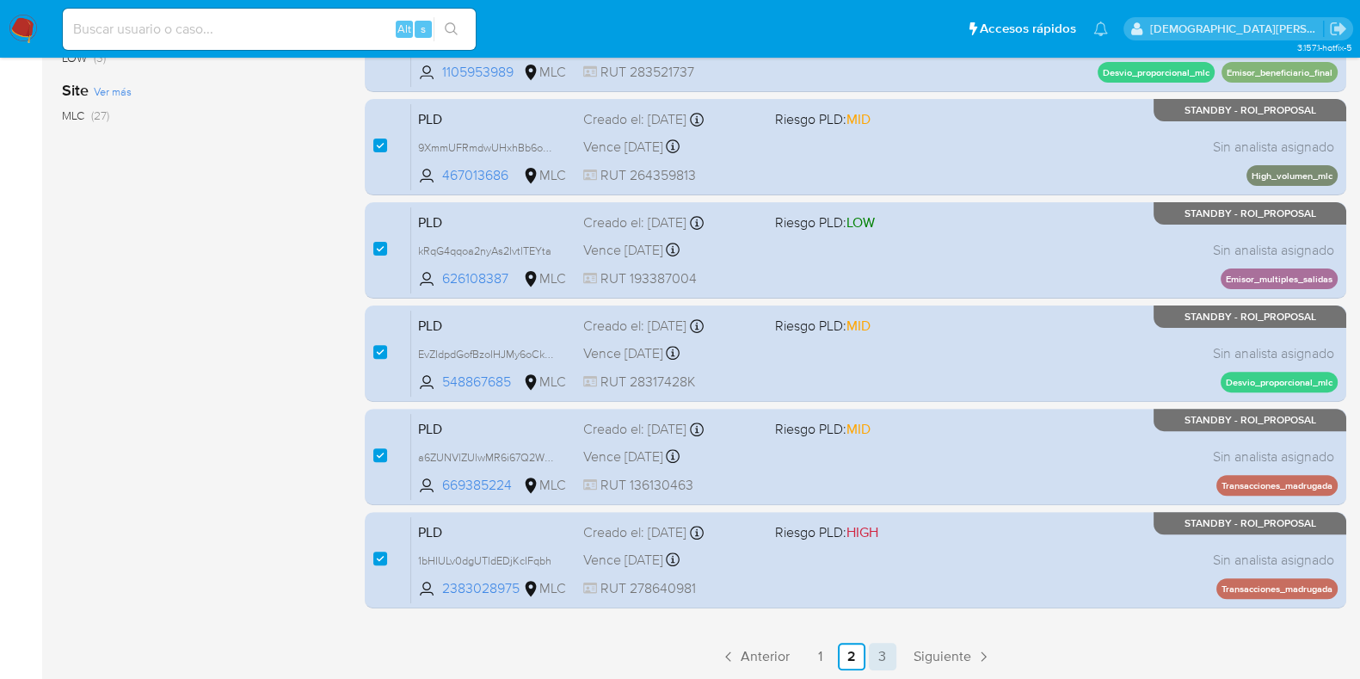
click at [886, 660] on link "3" at bounding box center [883, 657] width 28 height 28
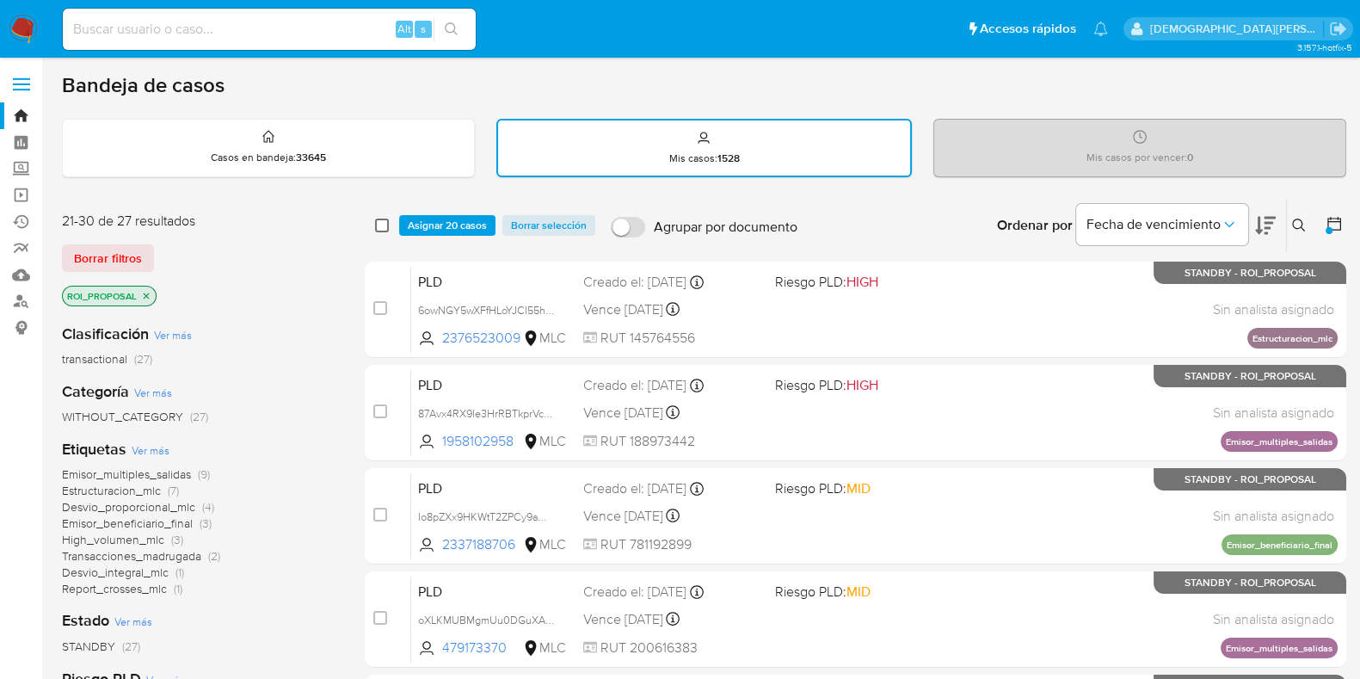
click at [379, 219] on input "checkbox" at bounding box center [382, 226] width 14 height 14
checkbox input "true"
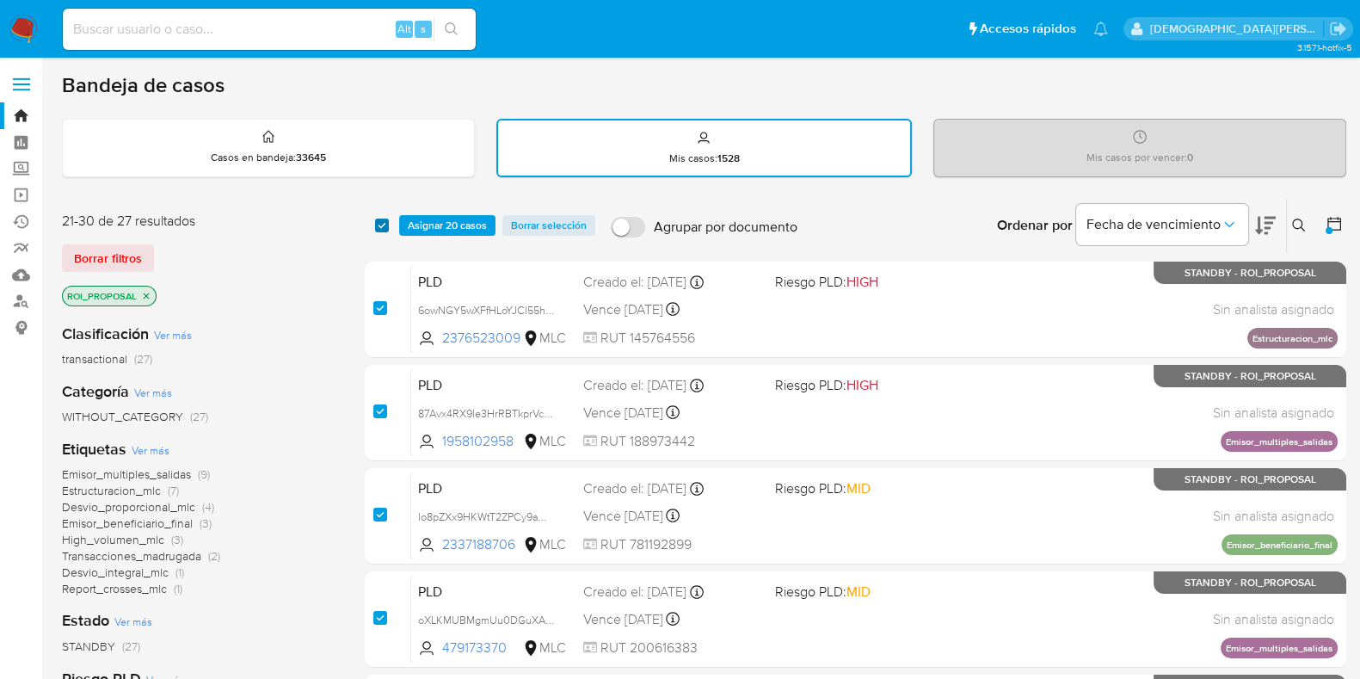
checkbox input "true"
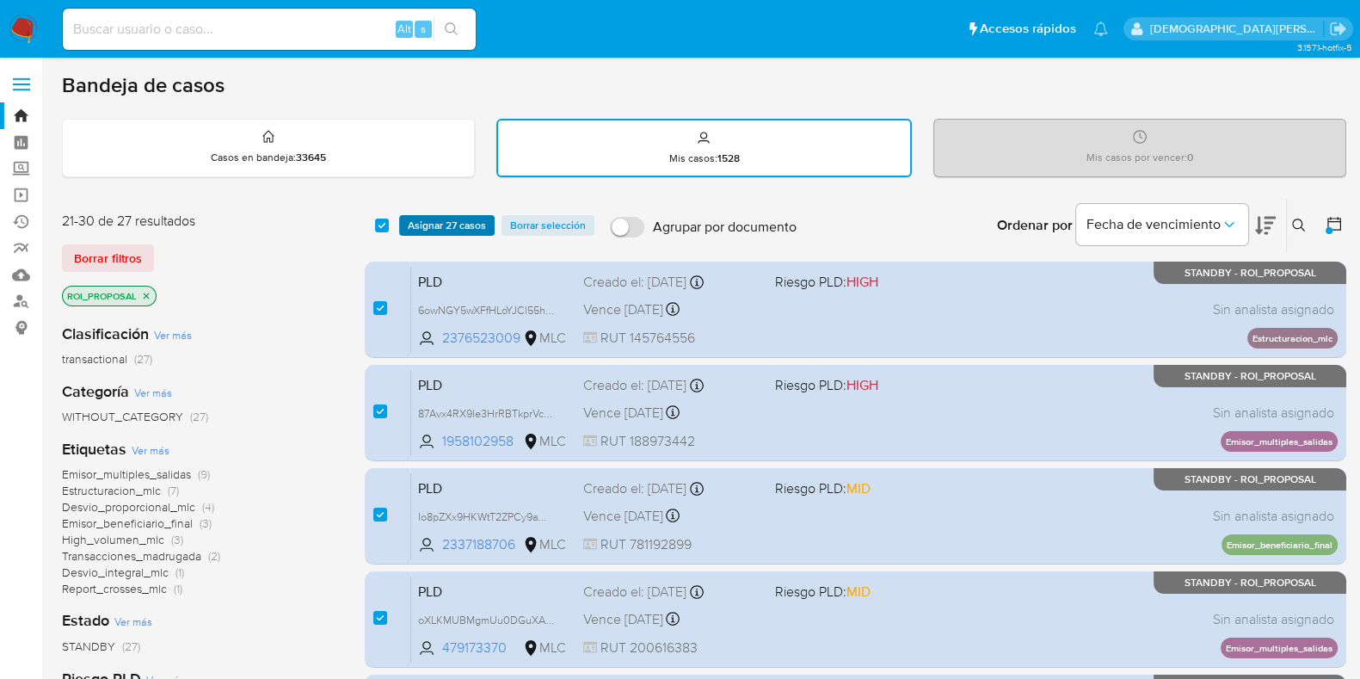
click at [443, 222] on span "Asignar 27 casos" at bounding box center [447, 225] width 78 height 17
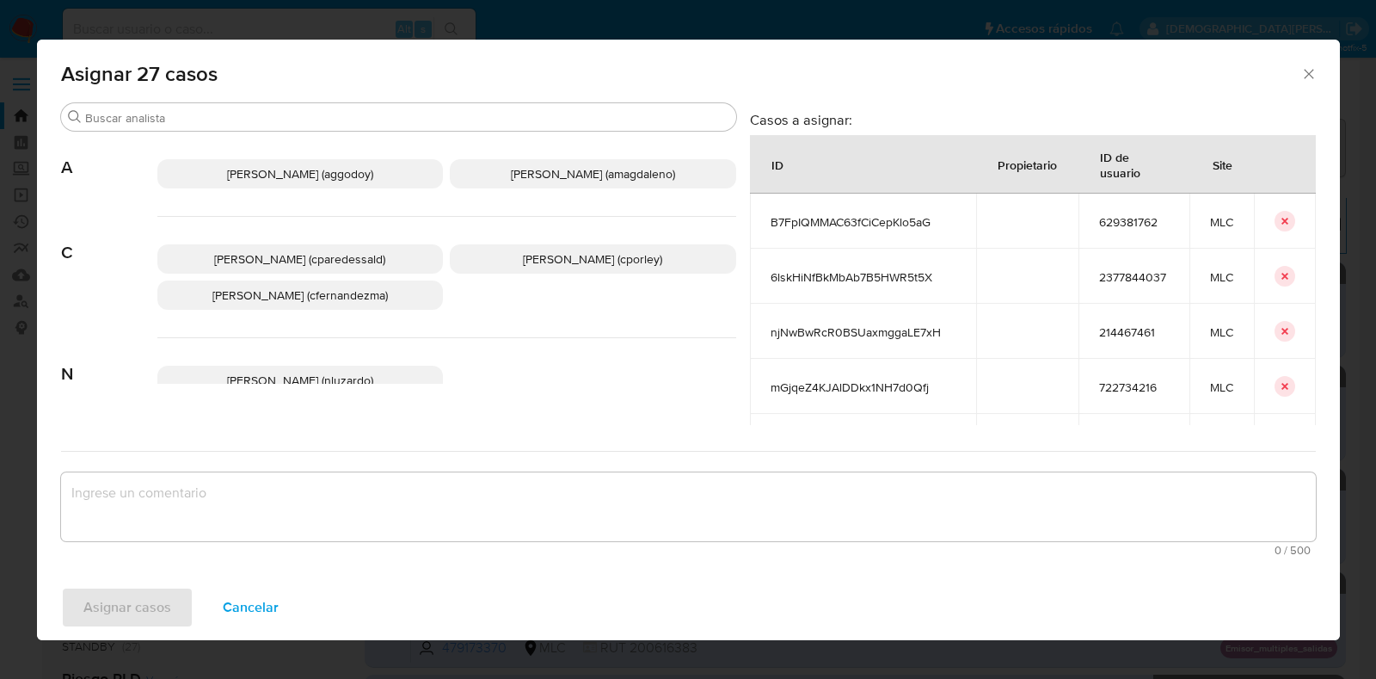
click at [481, 260] on p "Christian Porley (cporley)" at bounding box center [593, 258] width 286 height 29
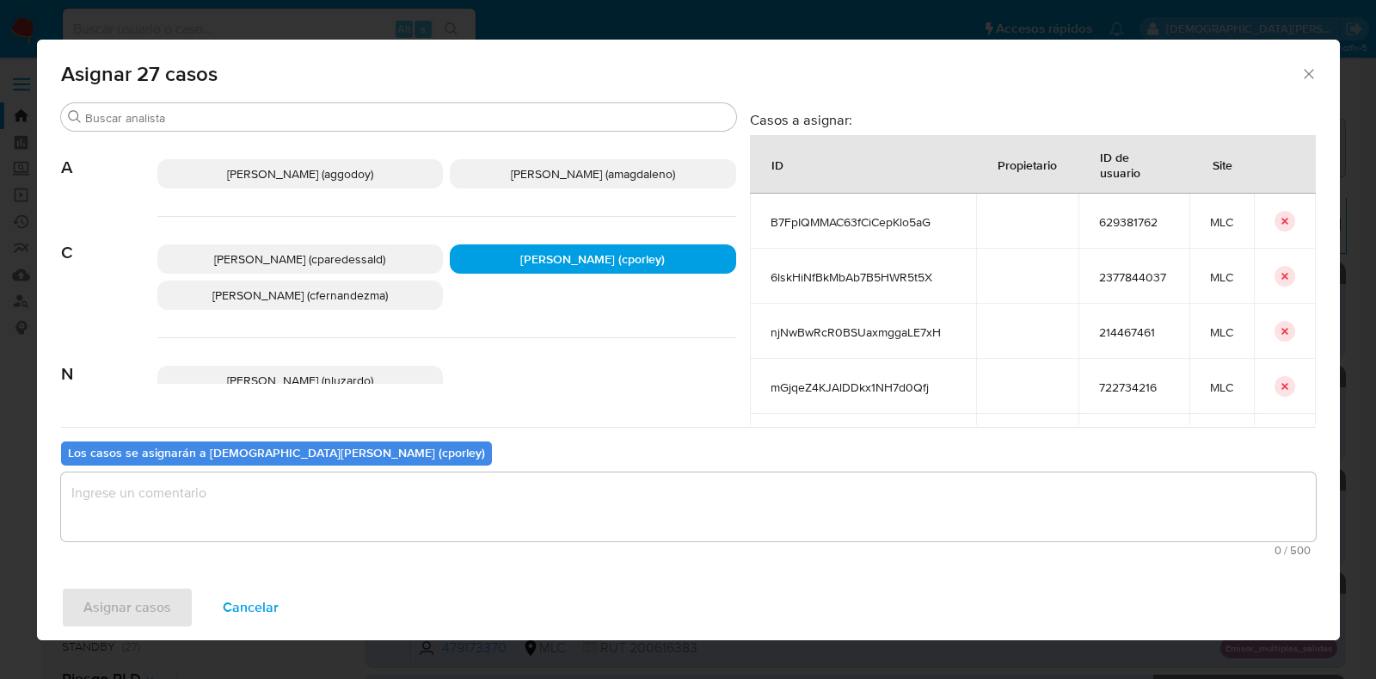
click at [319, 498] on textarea "assign-modal" at bounding box center [688, 506] width 1255 height 69
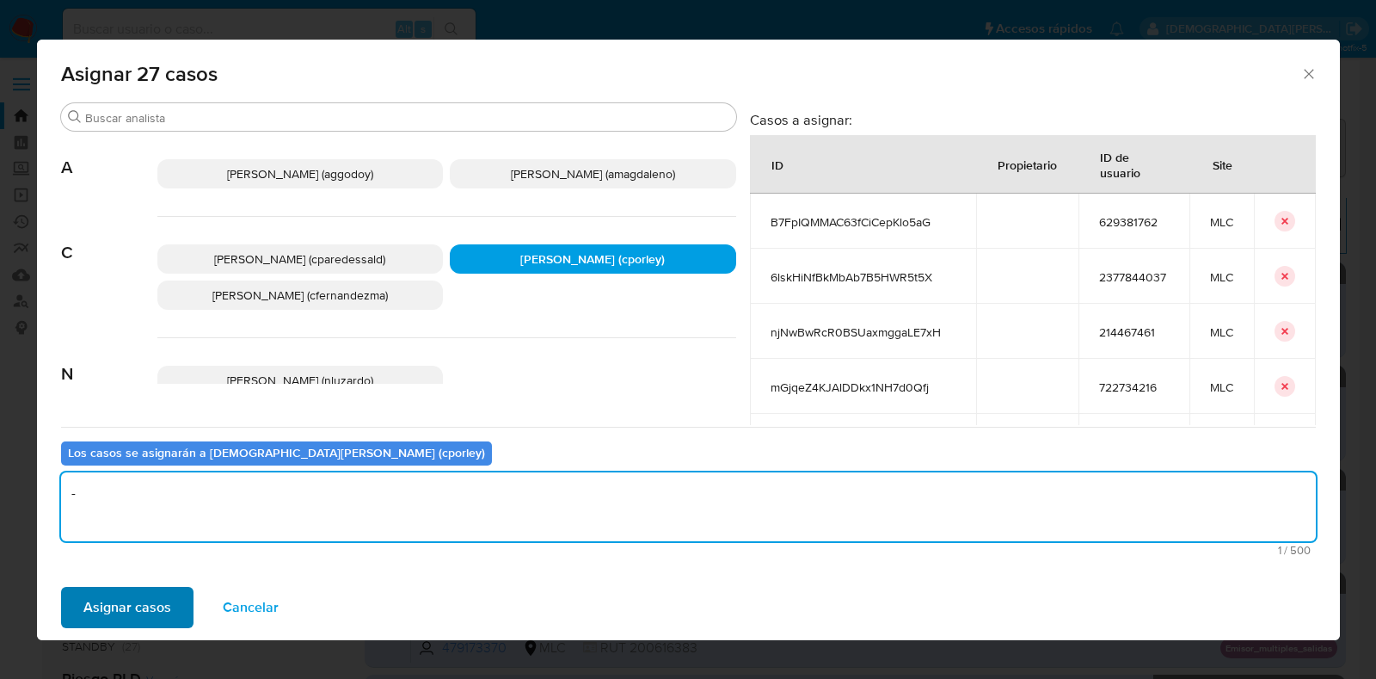
type textarea "-"
click at [159, 604] on span "Asignar casos" at bounding box center [127, 607] width 88 height 38
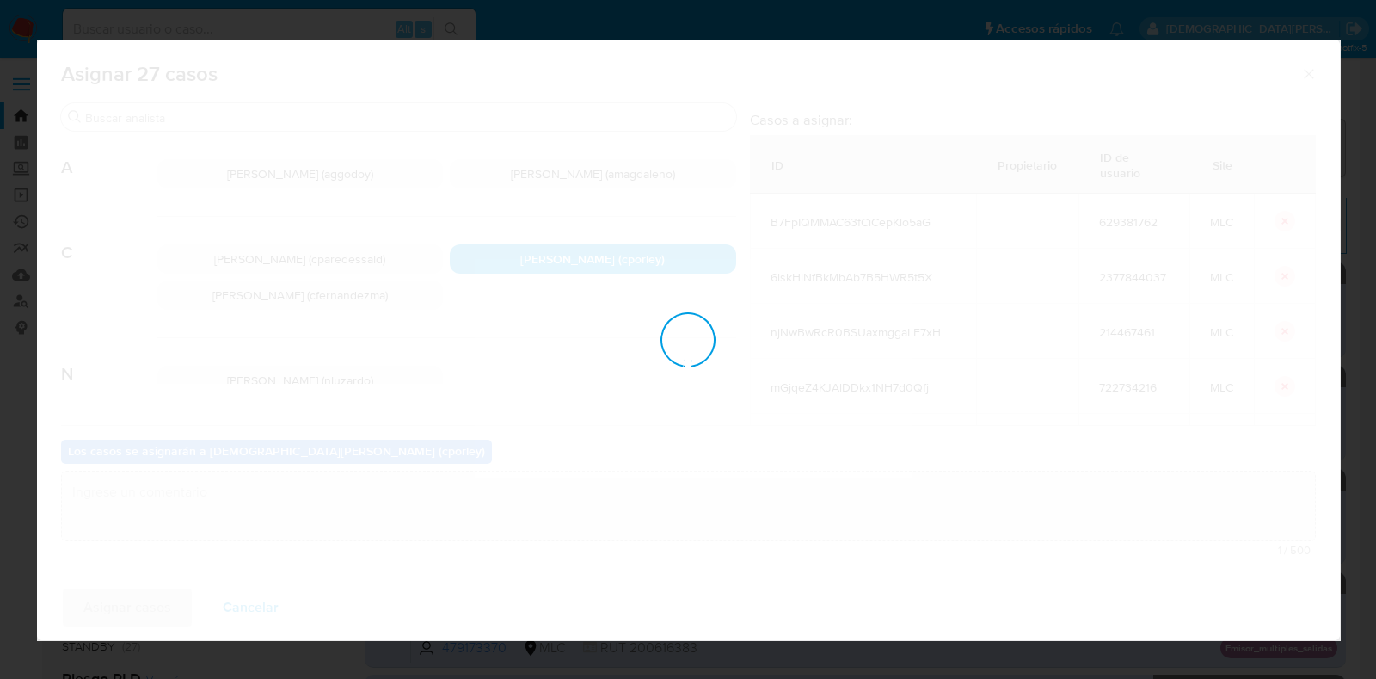
checkbox input "false"
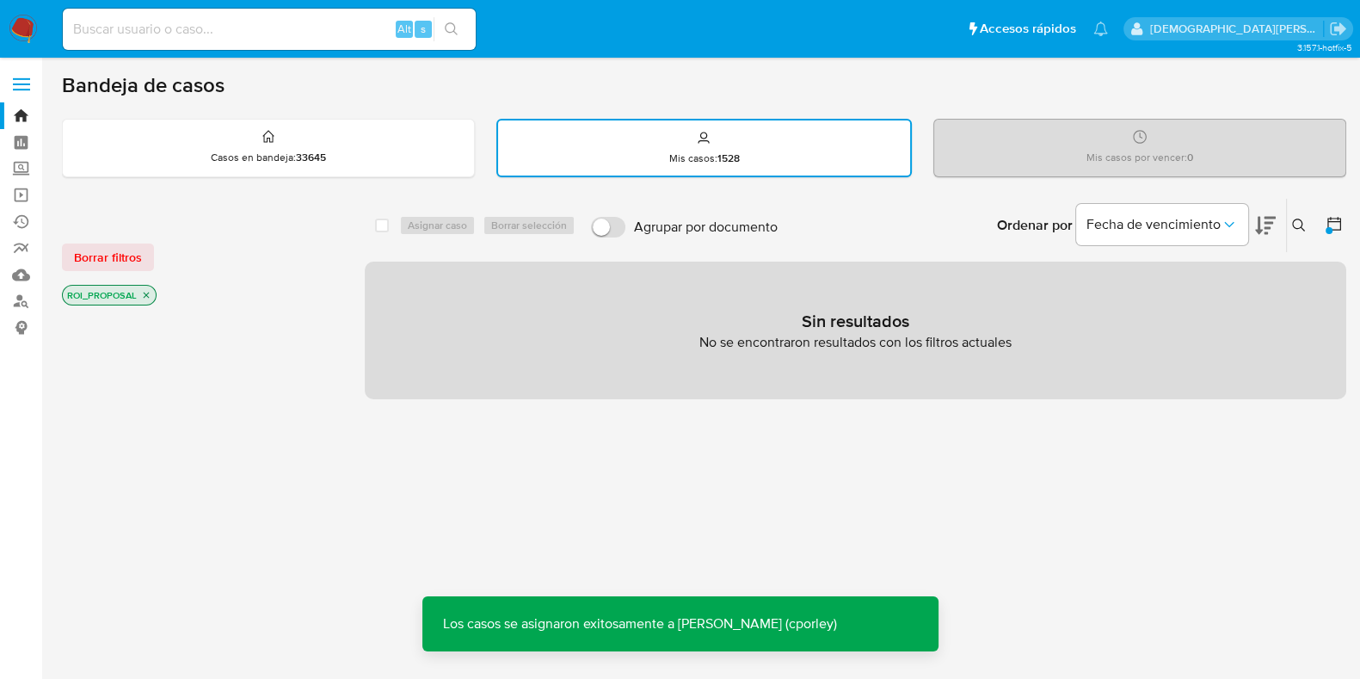
click at [148, 293] on icon "close-filter" at bounding box center [146, 295] width 10 height 10
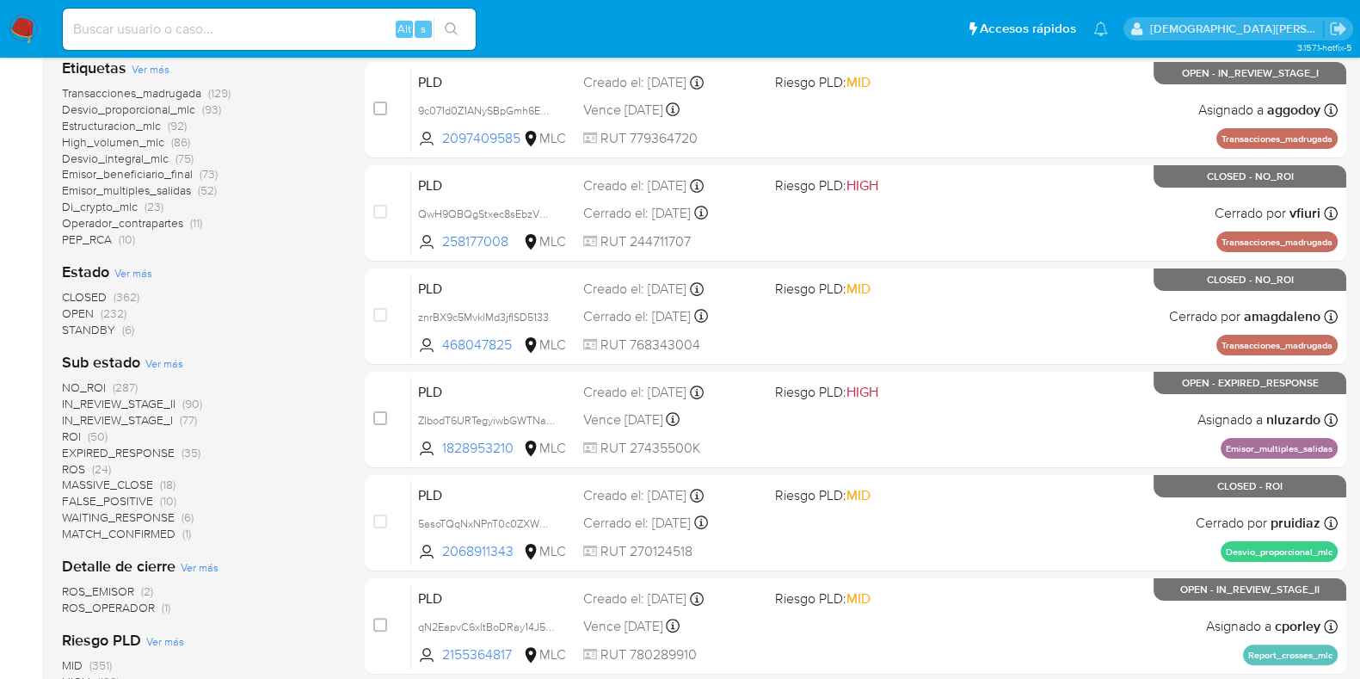
scroll to position [538, 0]
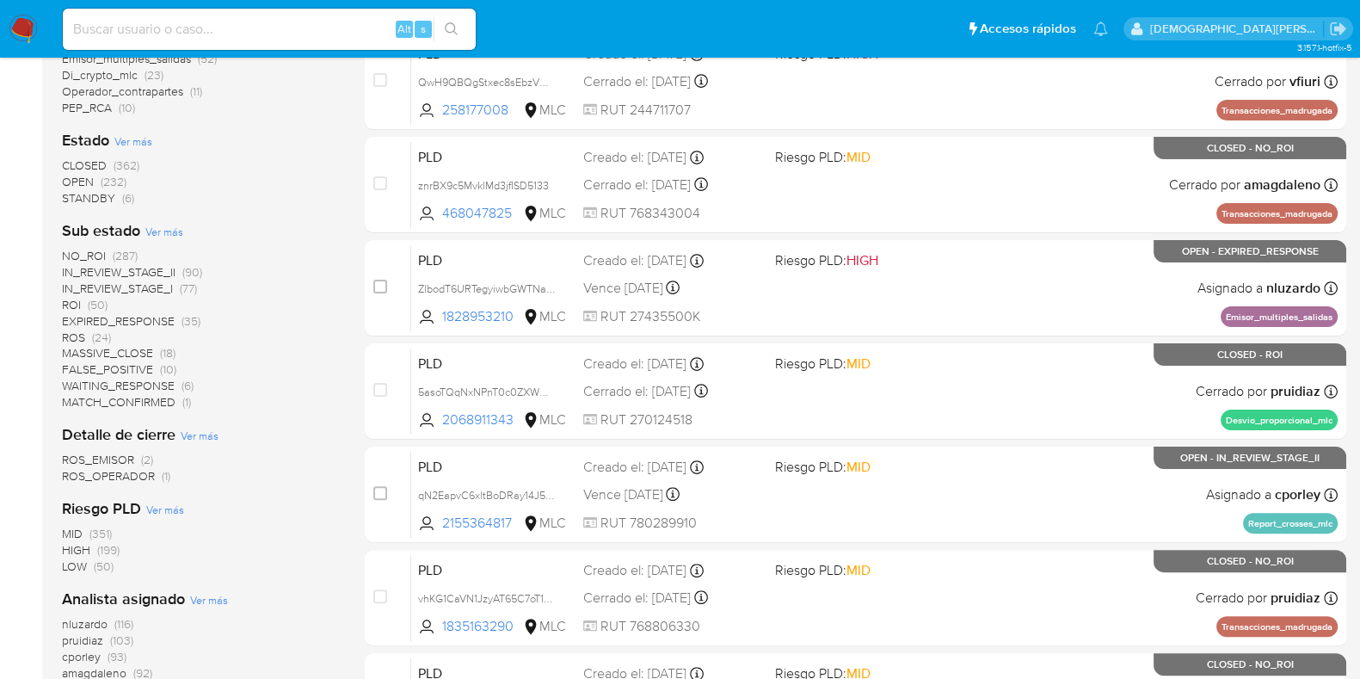
click at [159, 268] on span "IN_REVIEW_STAGE_II" at bounding box center [119, 271] width 114 height 17
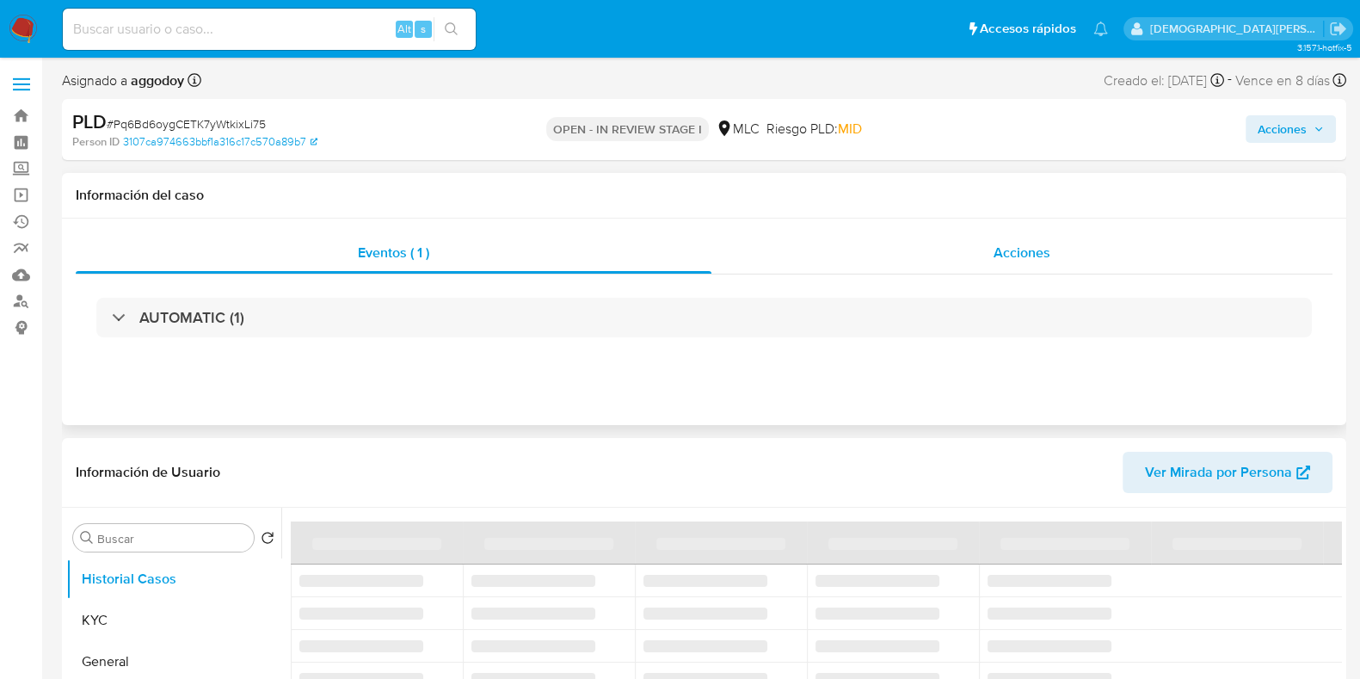
select select "10"
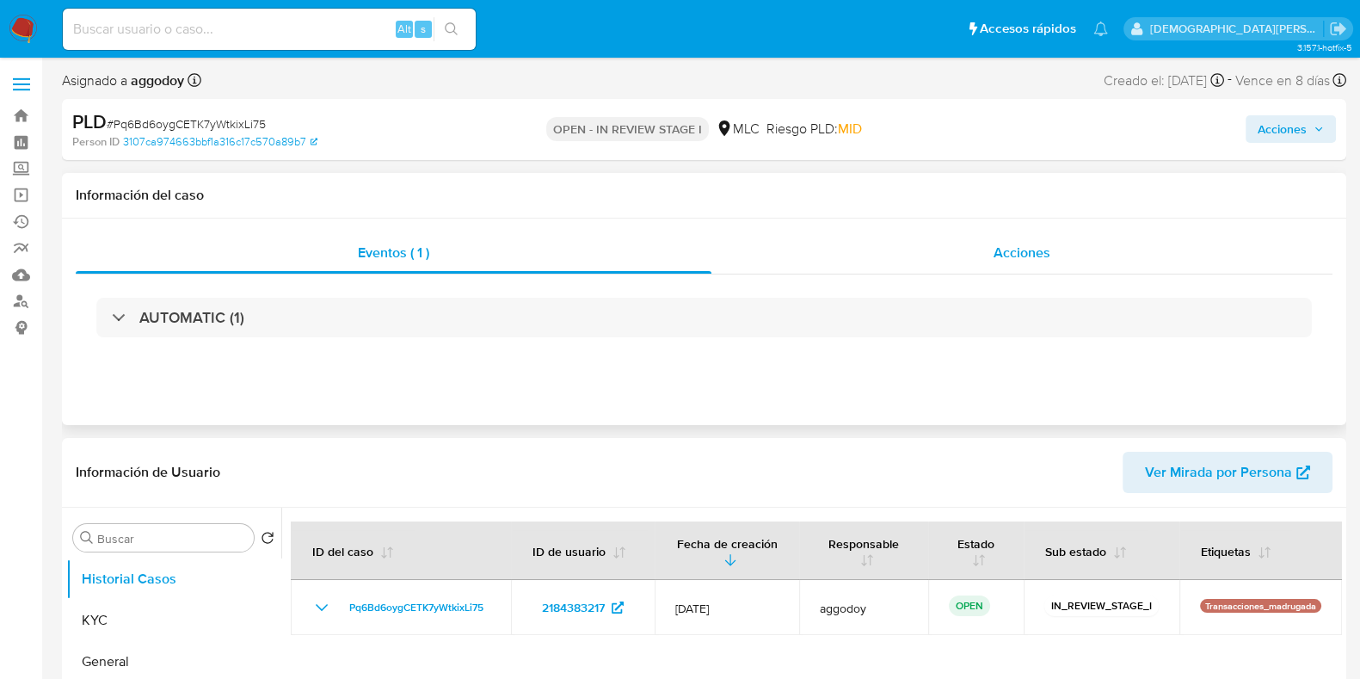
click at [1002, 260] on span "Acciones" at bounding box center [1022, 253] width 57 height 20
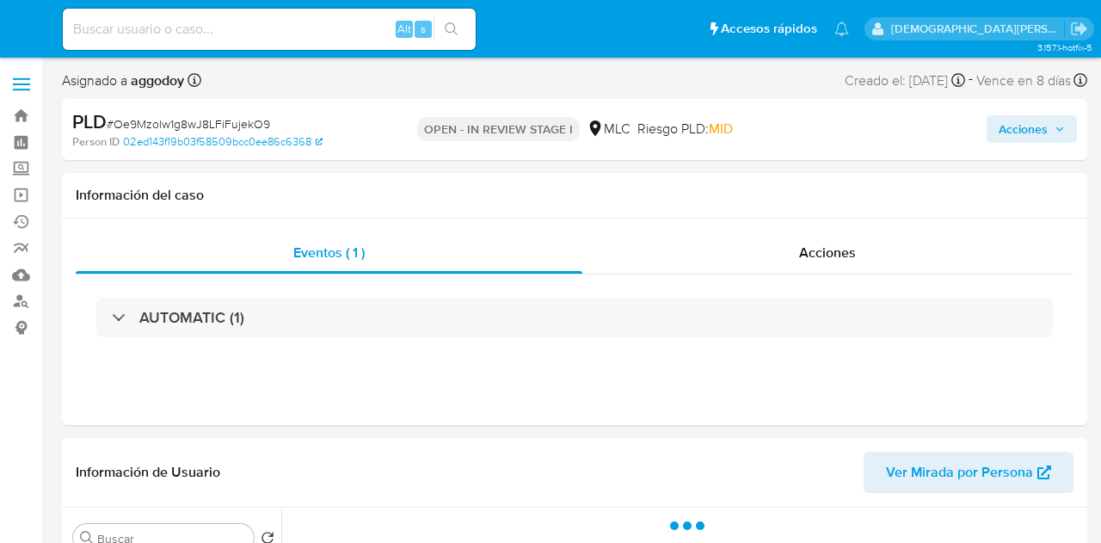
select select "10"
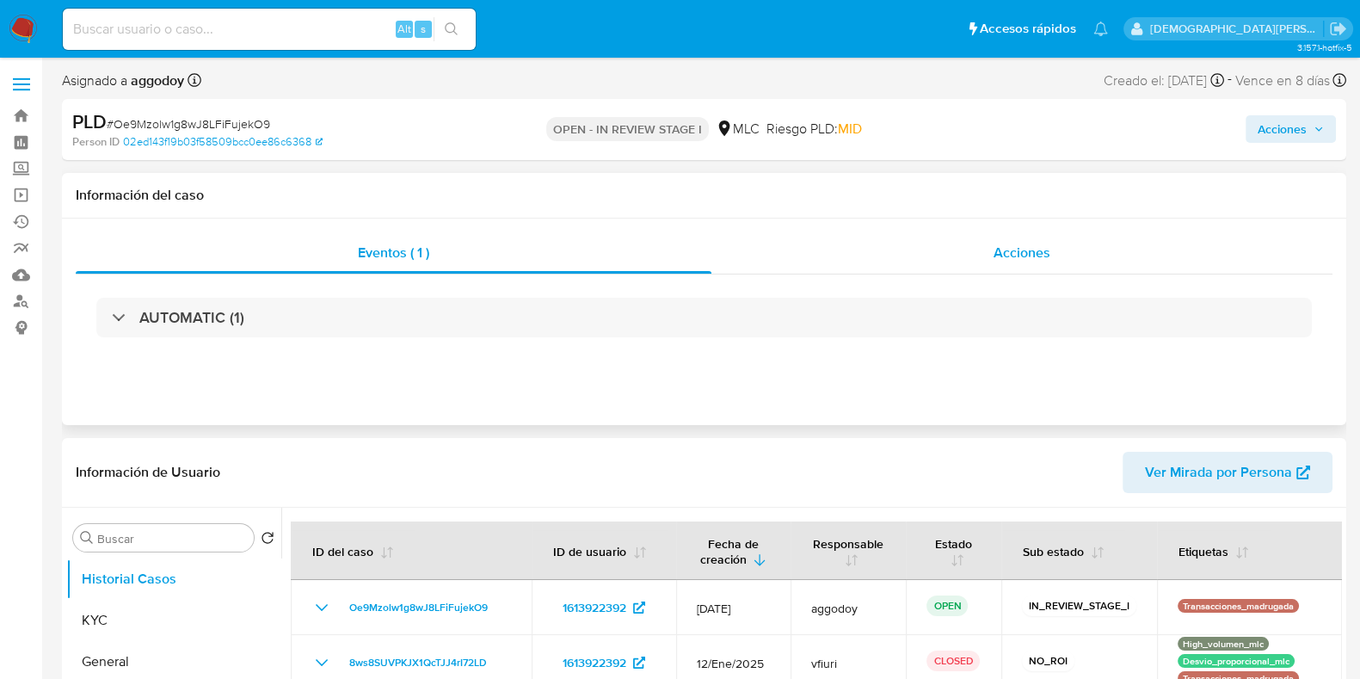
click at [921, 258] on div "Acciones" at bounding box center [1021, 252] width 621 height 41
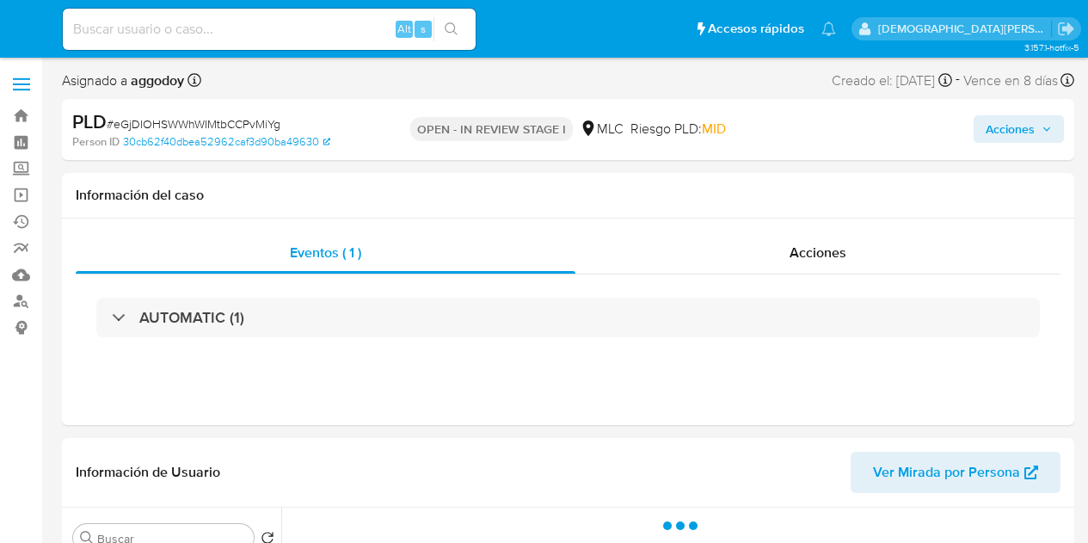
select select "10"
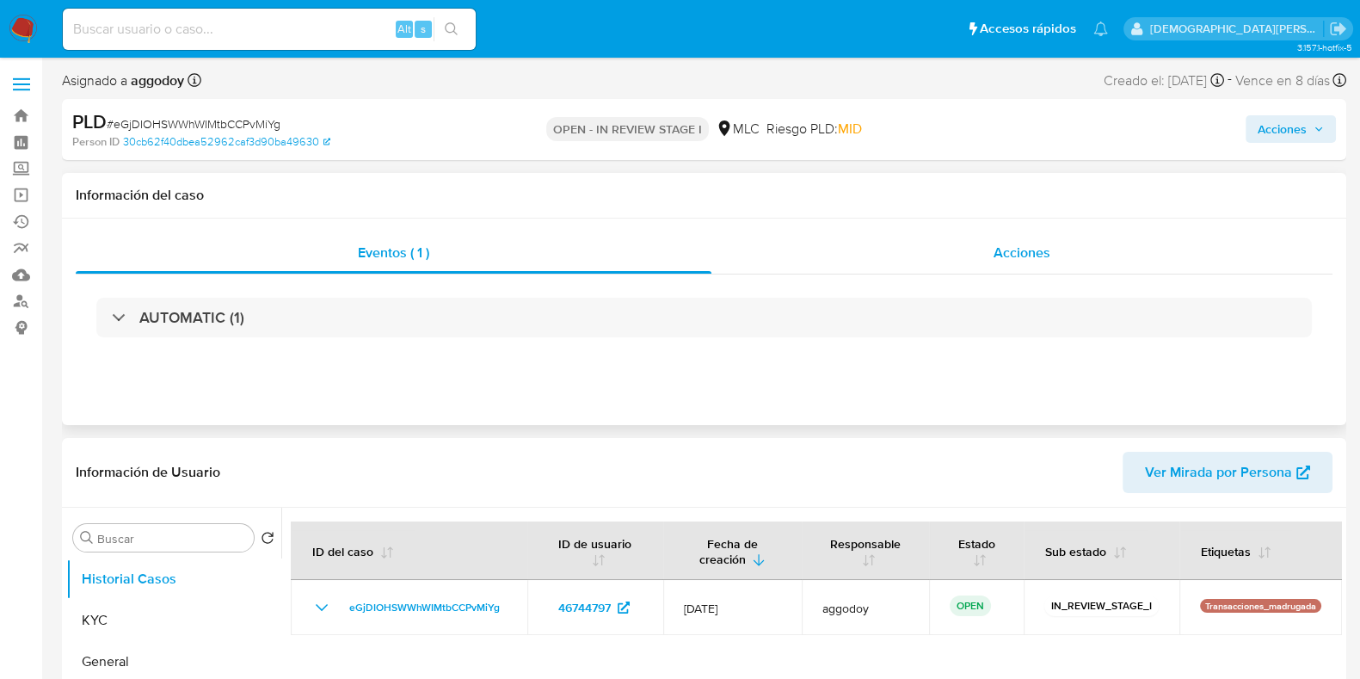
click at [958, 261] on div "Acciones" at bounding box center [1021, 252] width 621 height 41
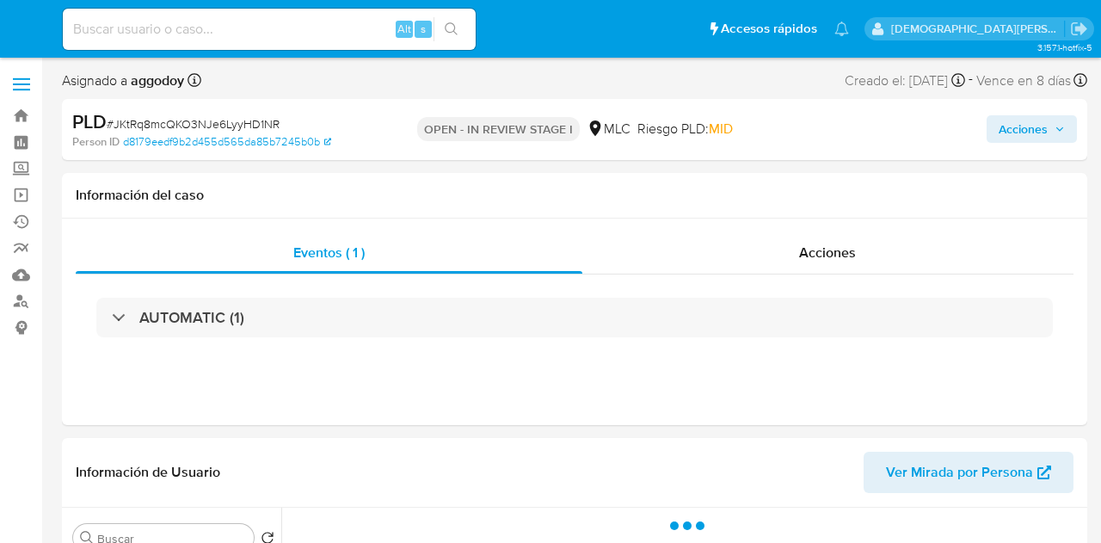
select select "10"
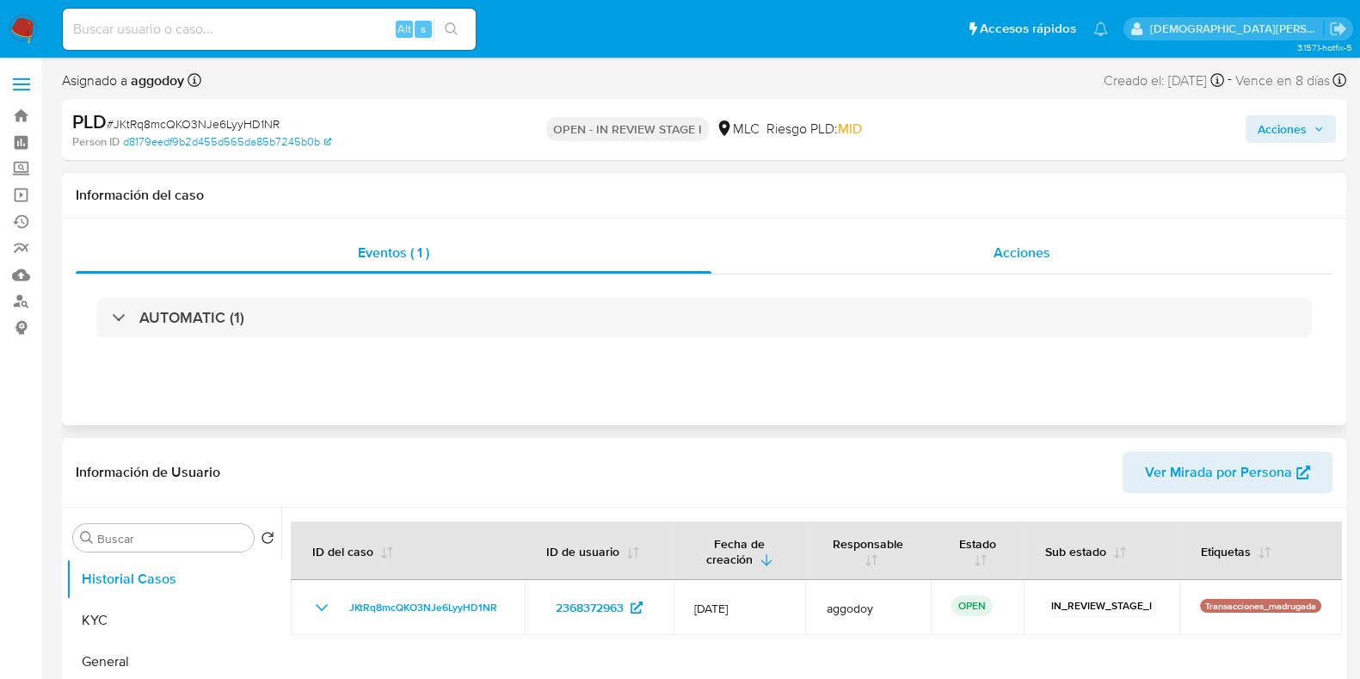
click at [1019, 253] on span "Acciones" at bounding box center [1022, 253] width 57 height 20
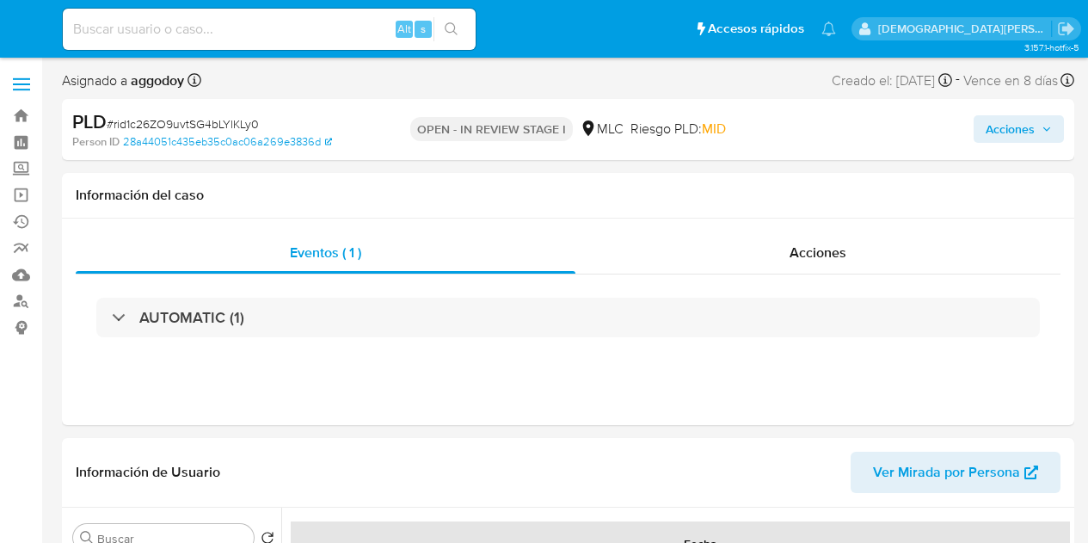
select select "10"
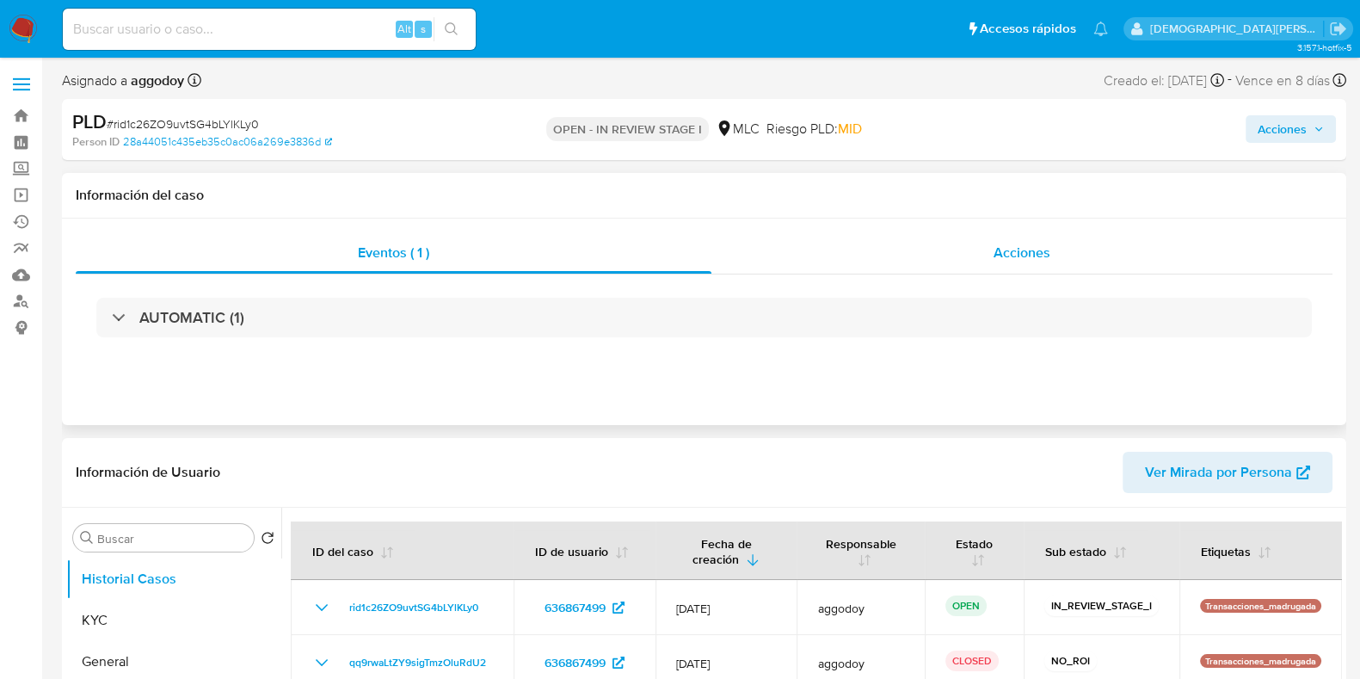
click at [1026, 264] on div "Acciones" at bounding box center [1021, 252] width 621 height 41
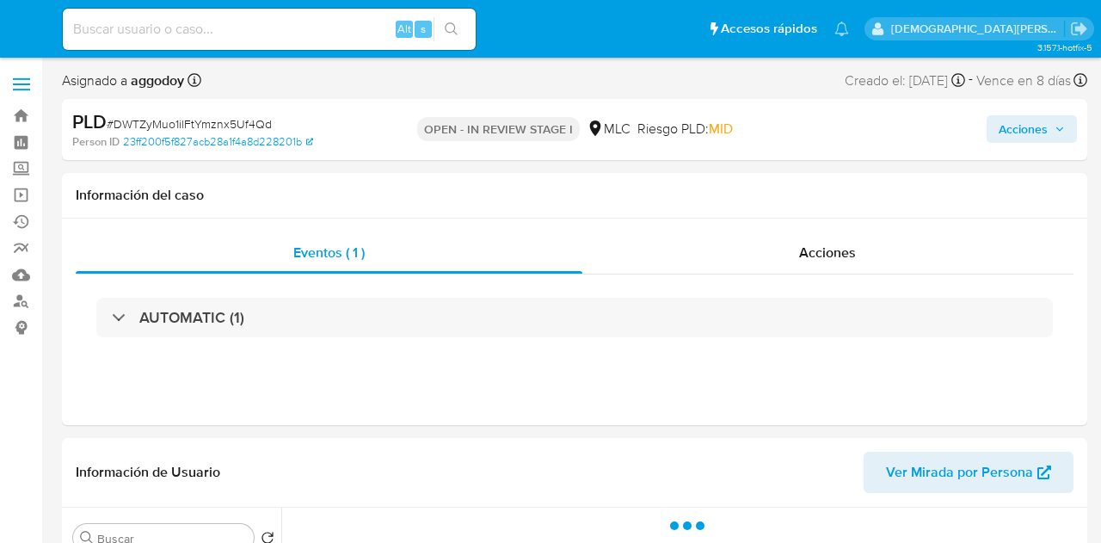
select select "10"
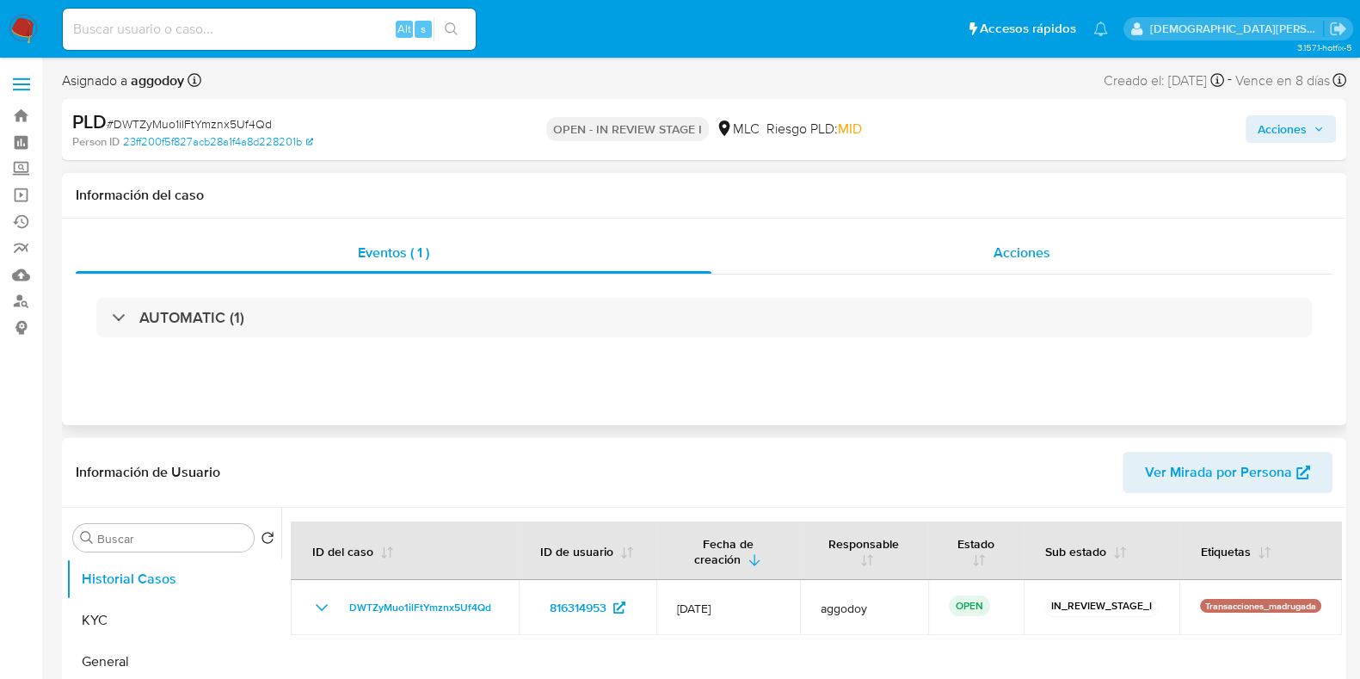
click at [1015, 264] on div "Acciones" at bounding box center [1021, 252] width 621 height 41
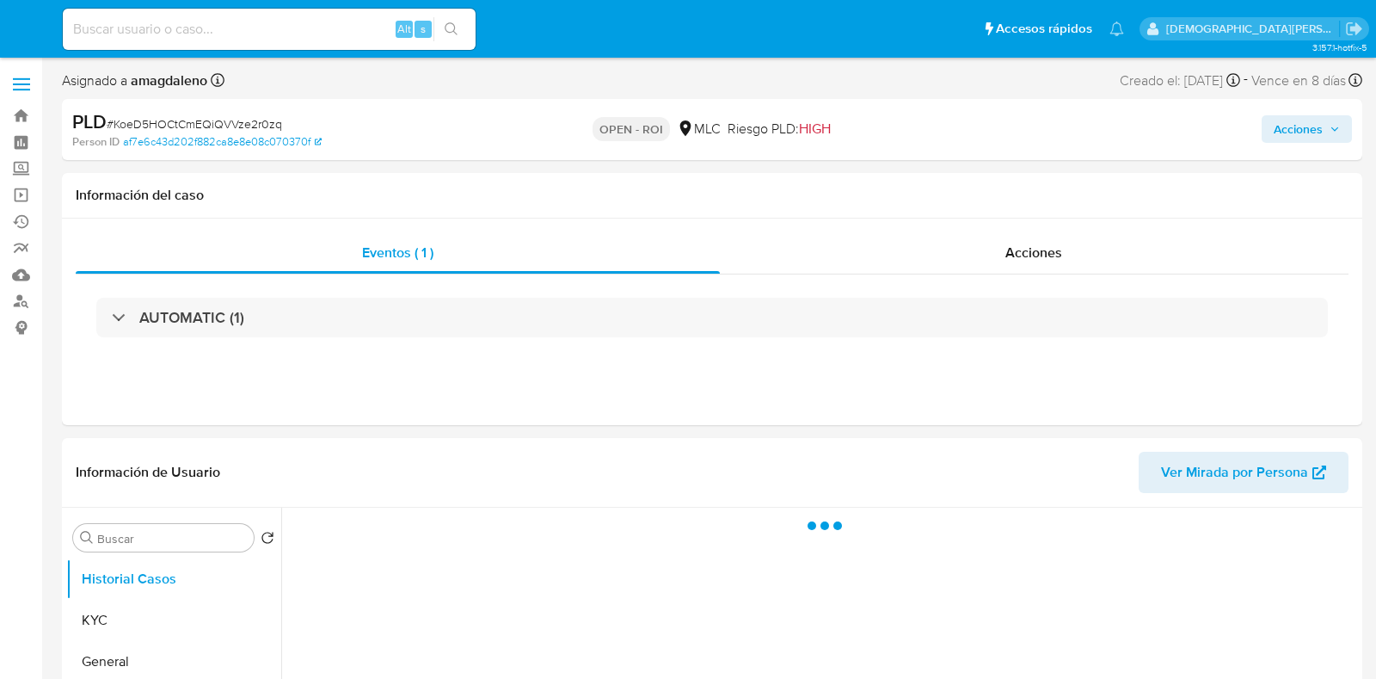
select select "10"
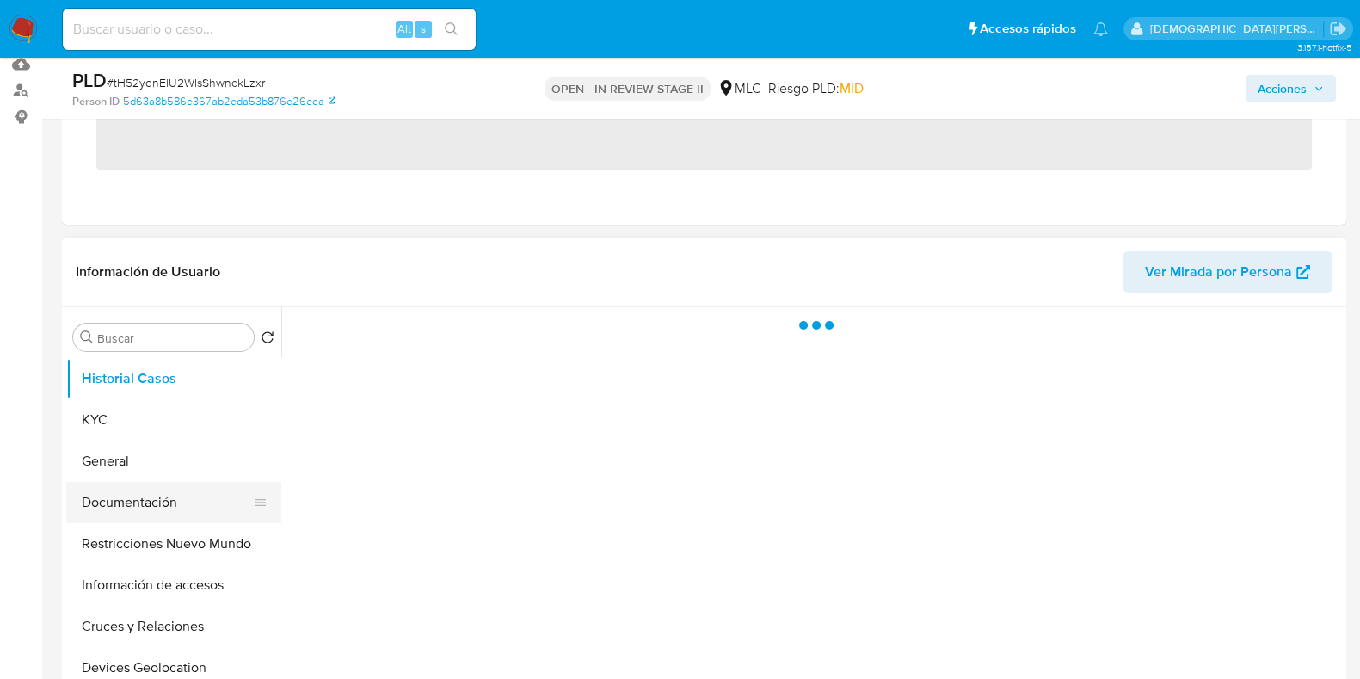
scroll to position [214, 0]
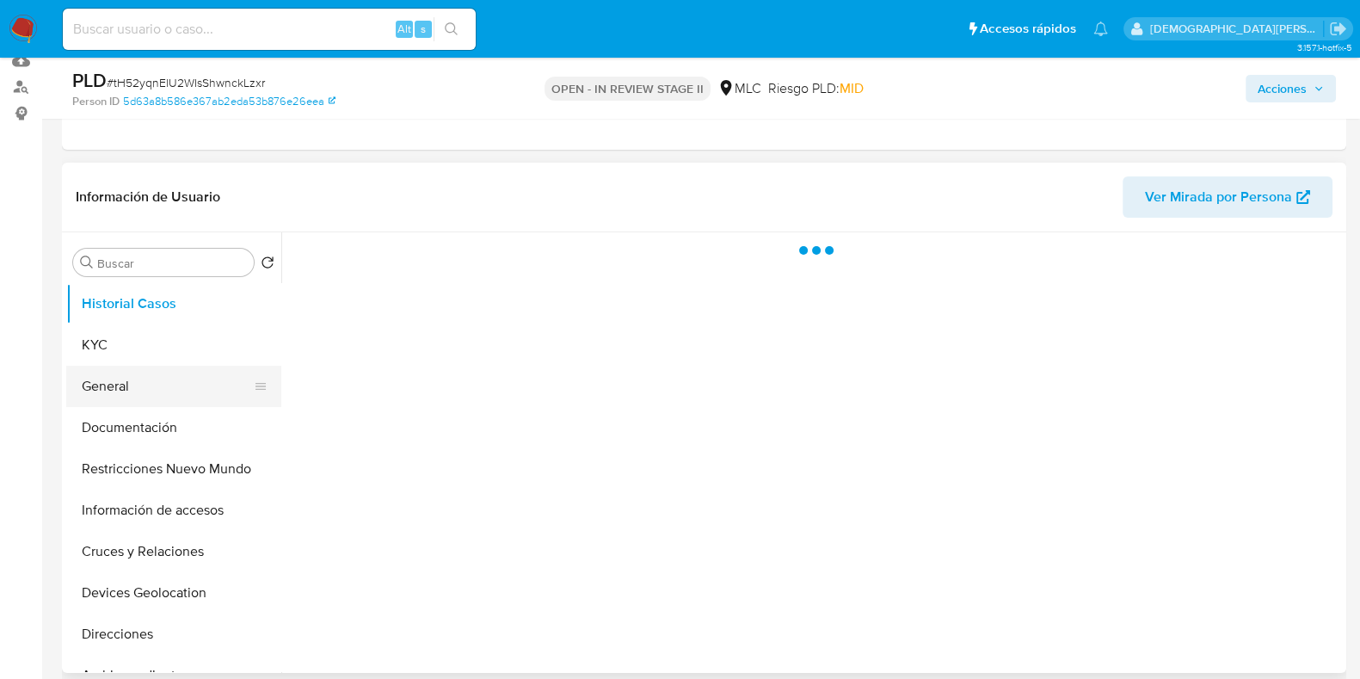
click at [108, 381] on button "General" at bounding box center [166, 386] width 201 height 41
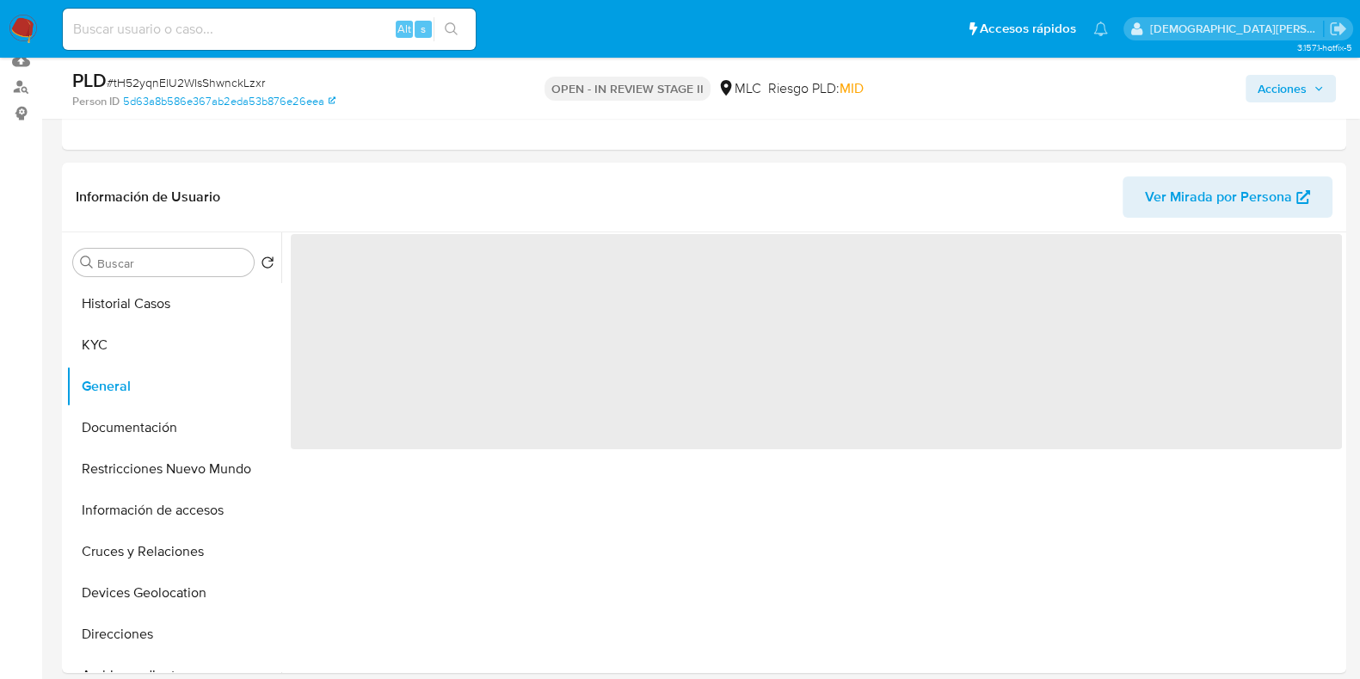
select select "10"
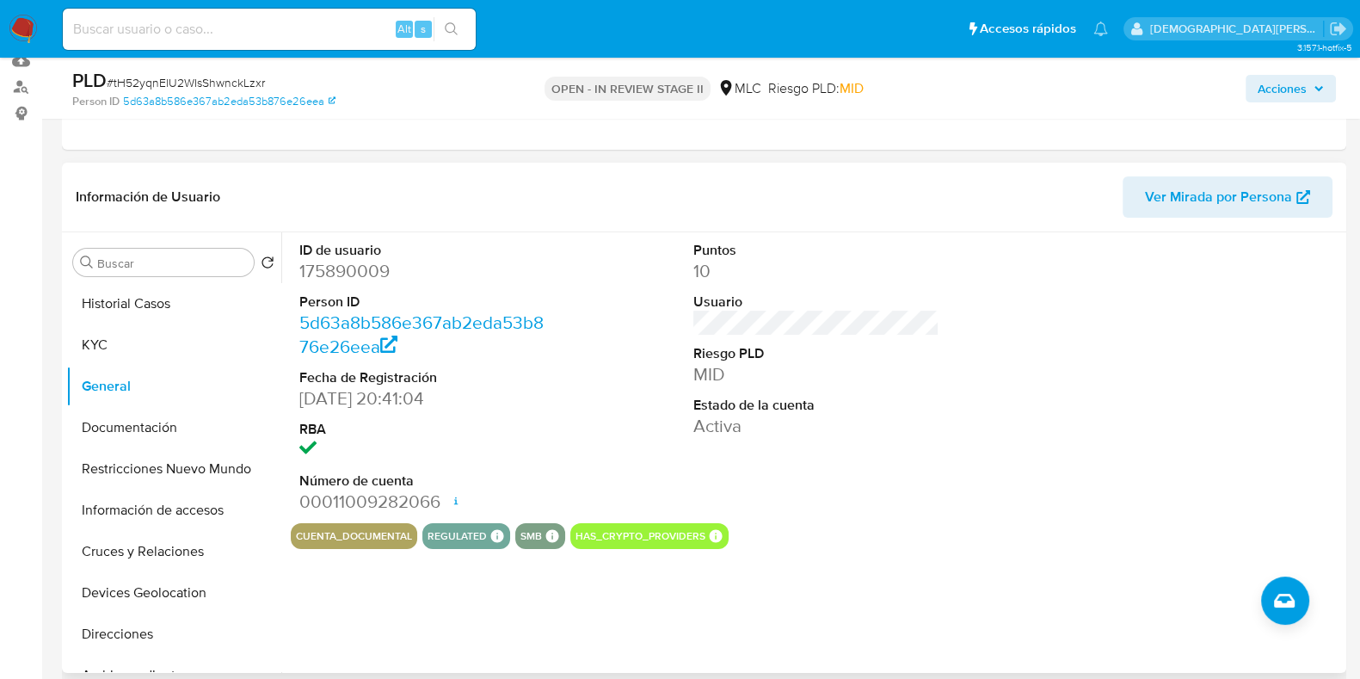
click at [348, 279] on dd "175890009" at bounding box center [422, 271] width 246 height 24
copy dd "175890009"
click at [145, 455] on button "Restricciones Nuevo Mundo" at bounding box center [166, 468] width 201 height 41
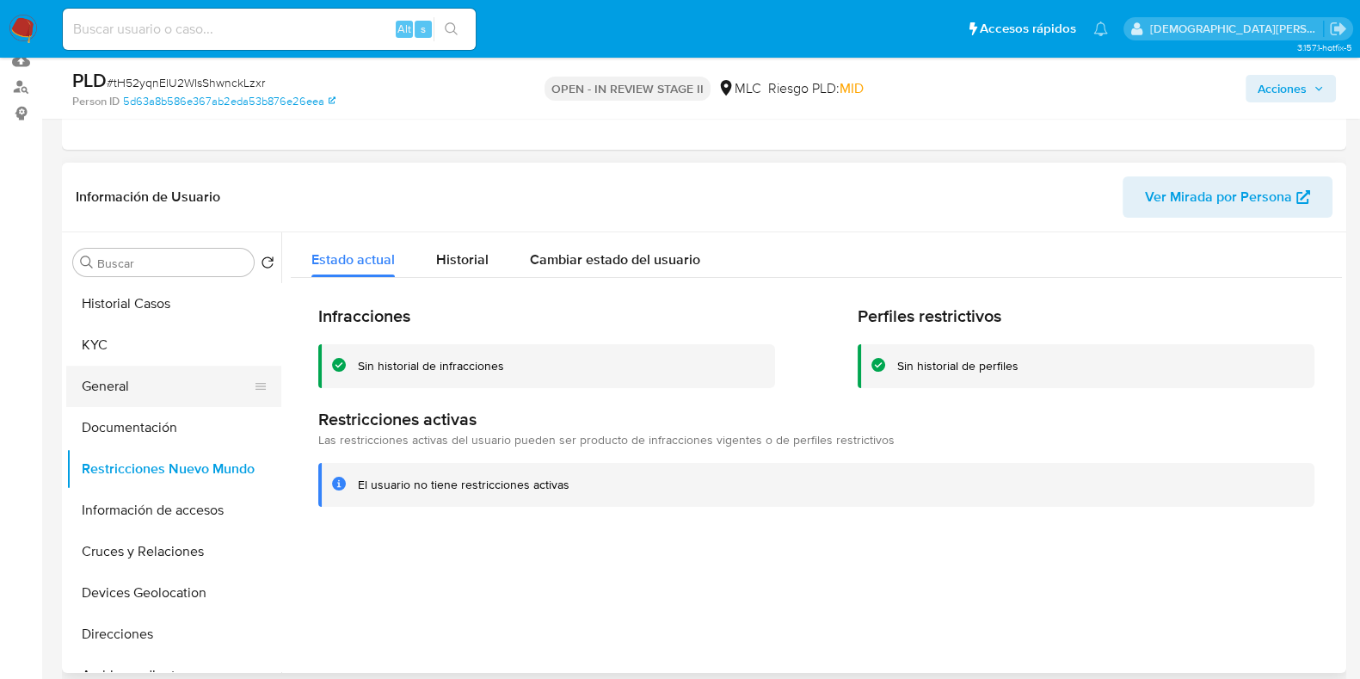
click at [158, 389] on button "General" at bounding box center [166, 386] width 201 height 41
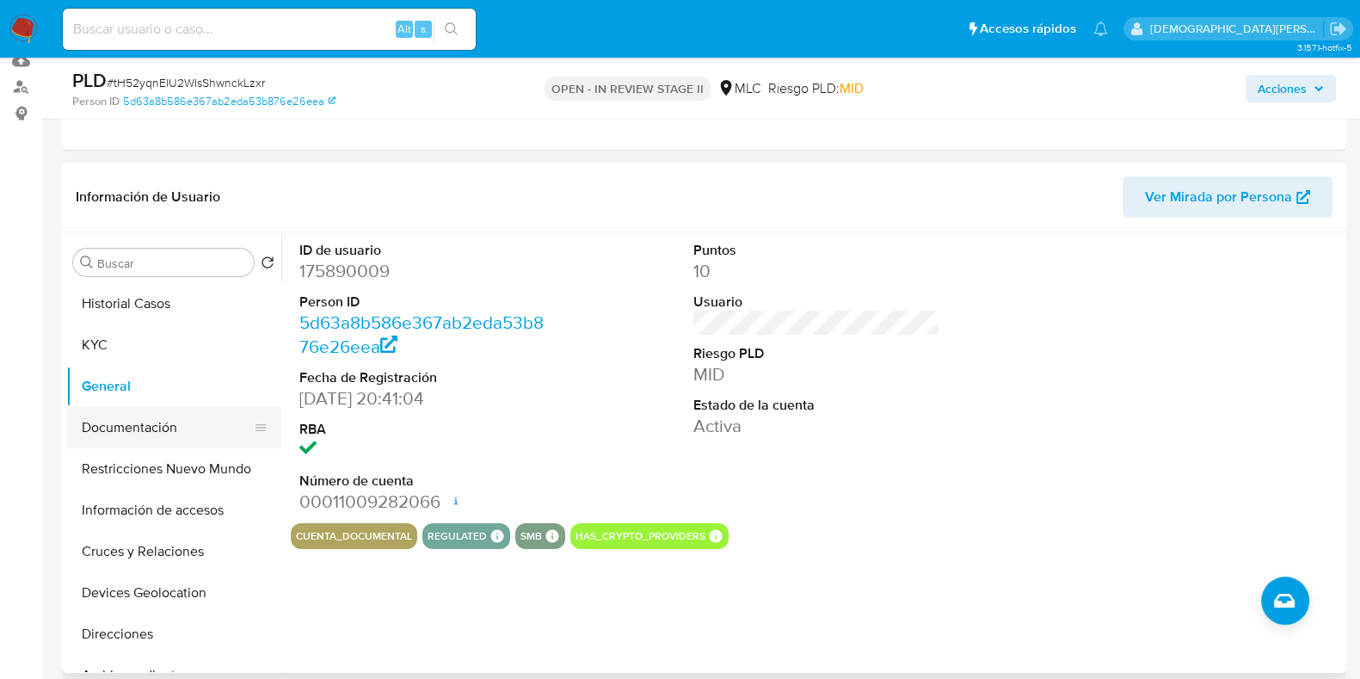
click at [176, 422] on button "Documentación" at bounding box center [166, 427] width 201 height 41
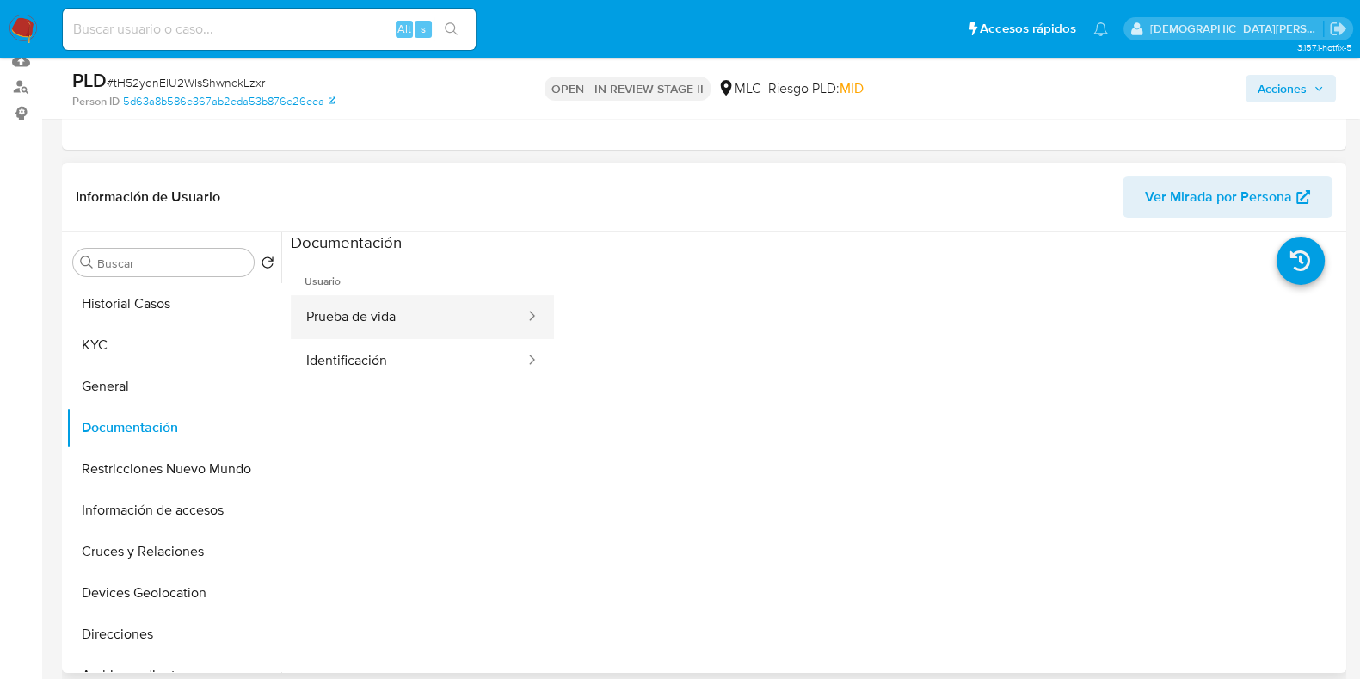
click at [388, 316] on button "Prueba de vida" at bounding box center [409, 317] width 236 height 44
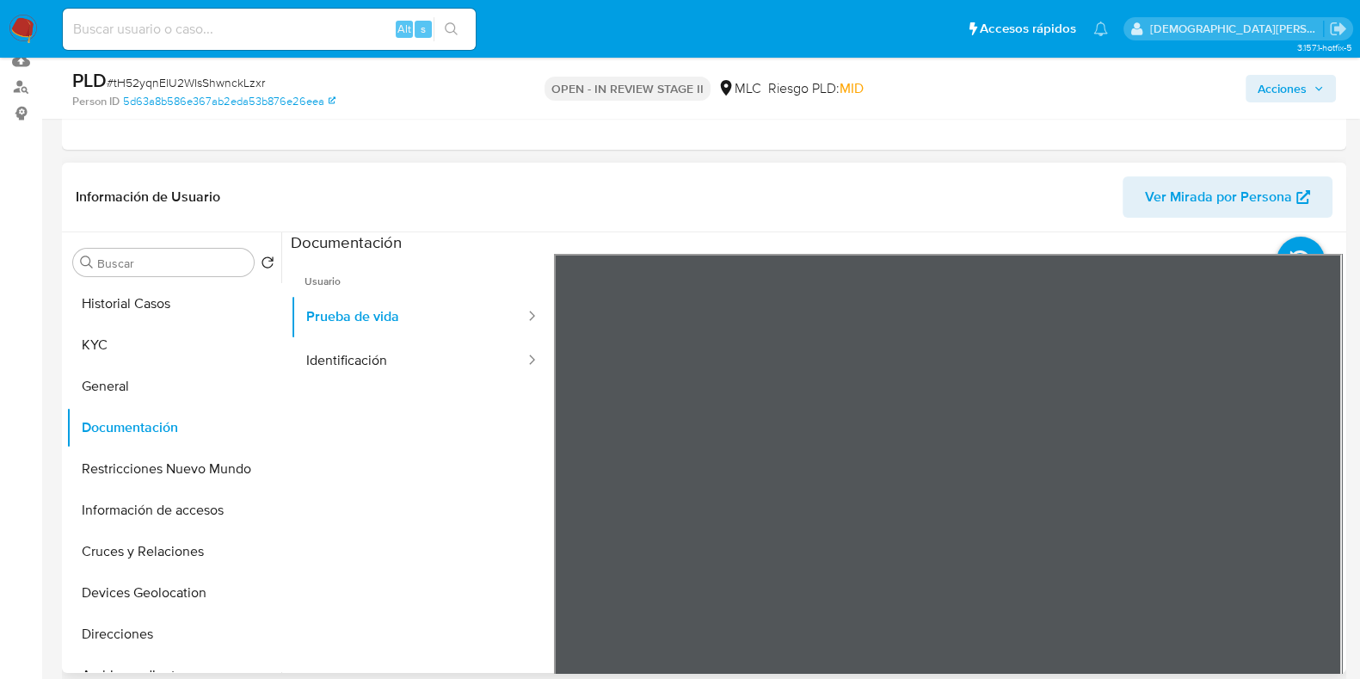
drag, startPoint x: 453, startPoint y: 359, endPoint x: 375, endPoint y: 206, distance: 170.8
click at [437, 339] on button "Identificación" at bounding box center [409, 361] width 236 height 44
click at [1305, 520] on icon at bounding box center [1320, 533] width 34 height 34
drag, startPoint x: 1267, startPoint y: 89, endPoint x: 1229, endPoint y: 90, distance: 38.7
click at [1265, 89] on span "Acciones" at bounding box center [1282, 89] width 49 height 28
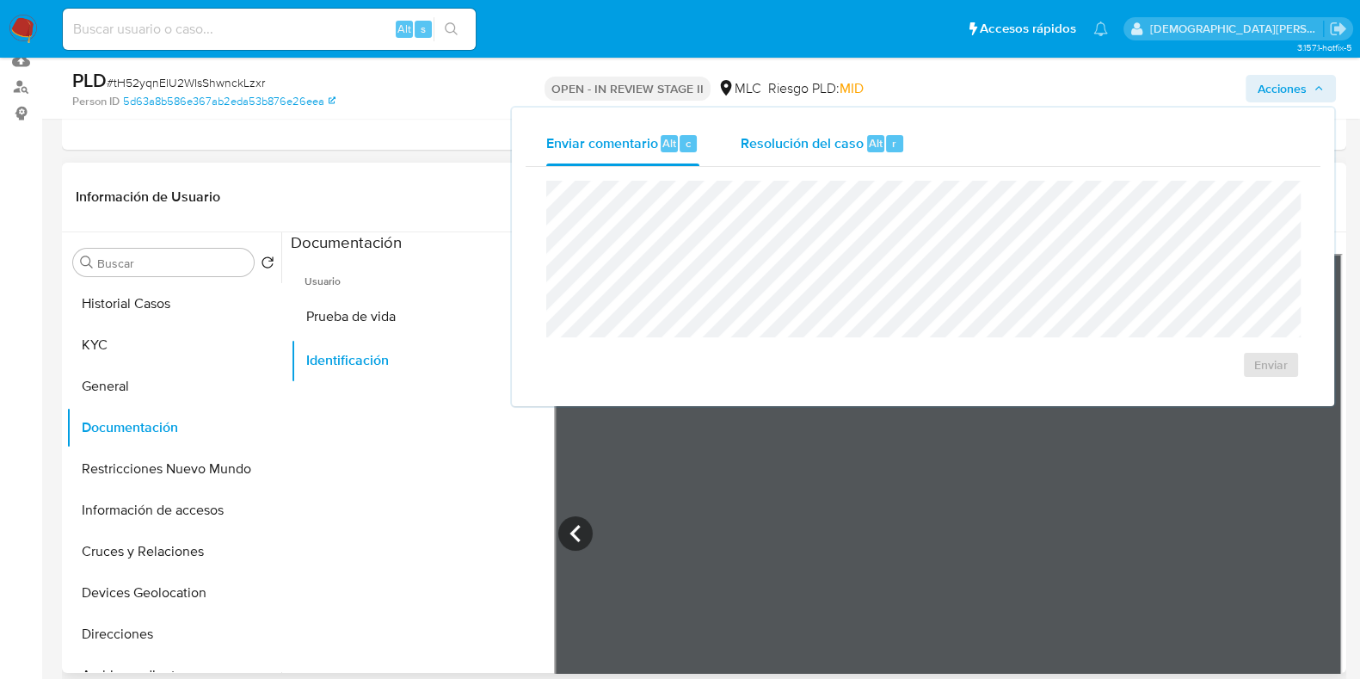
click at [767, 139] on span "Resolución del caso" at bounding box center [802, 142] width 123 height 20
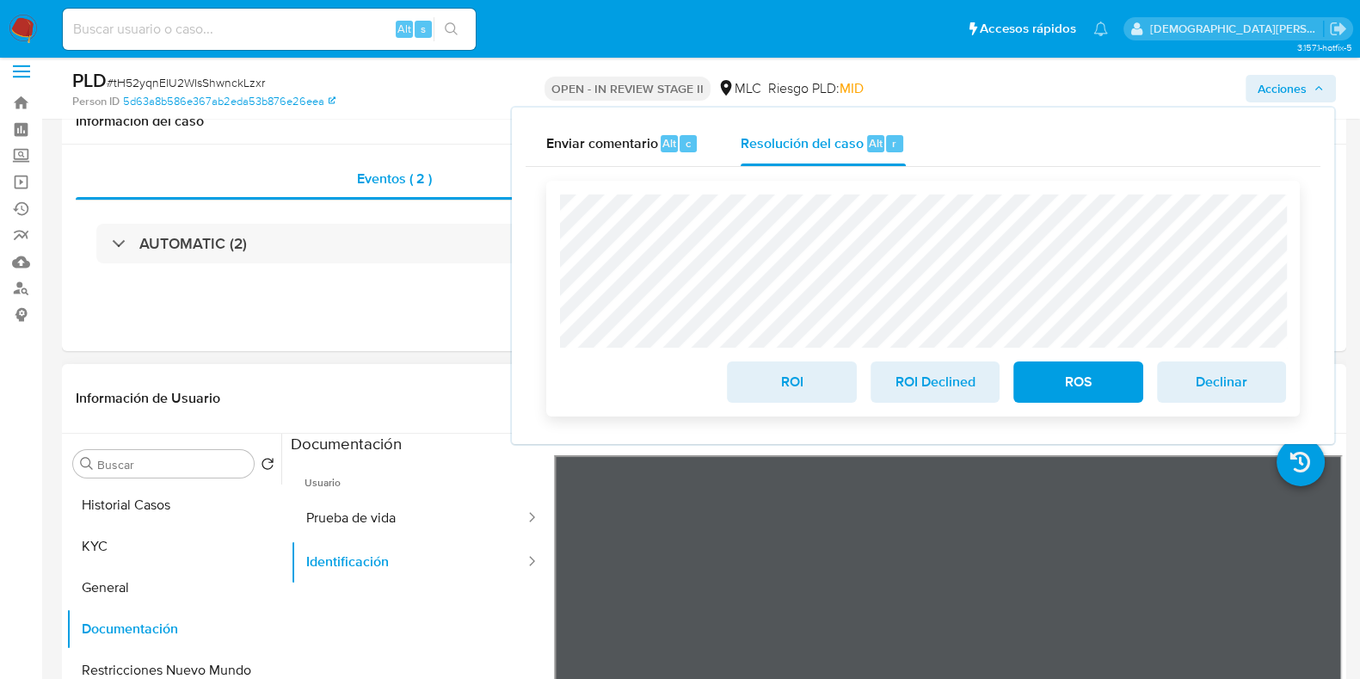
scroll to position [0, 0]
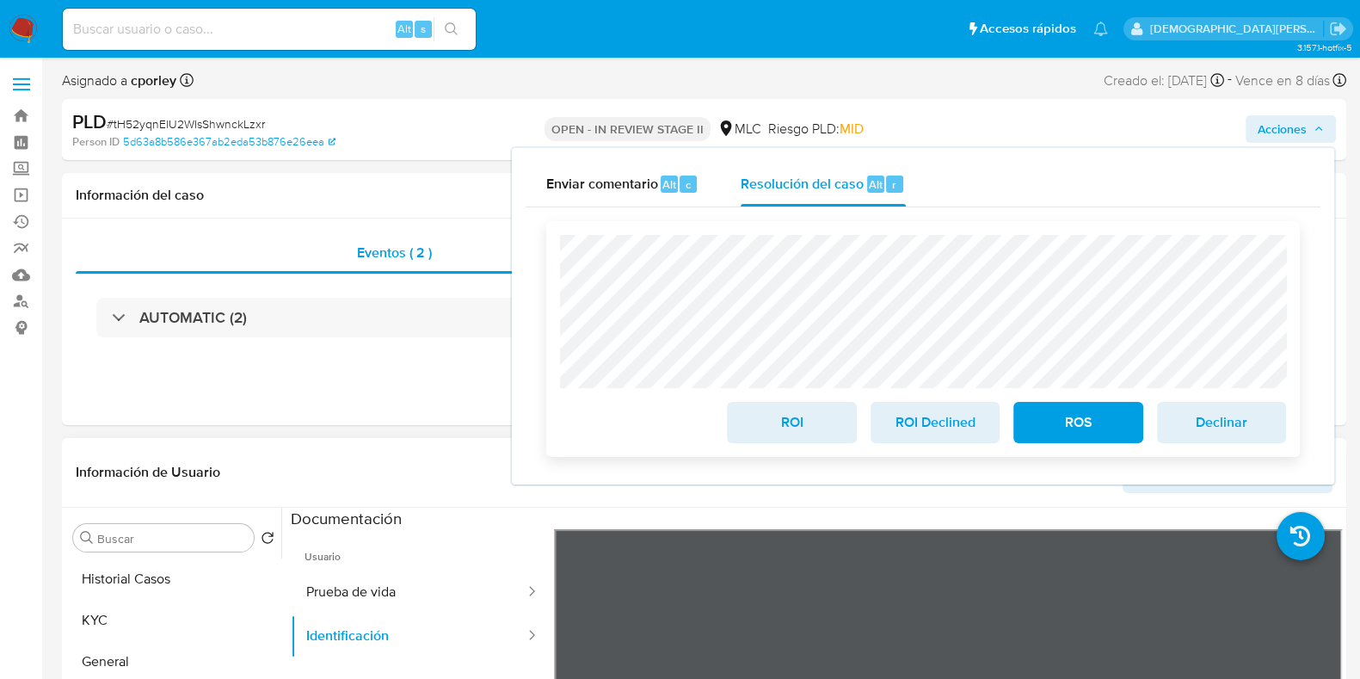
click at [800, 422] on span "ROI" at bounding box center [791, 422] width 84 height 38
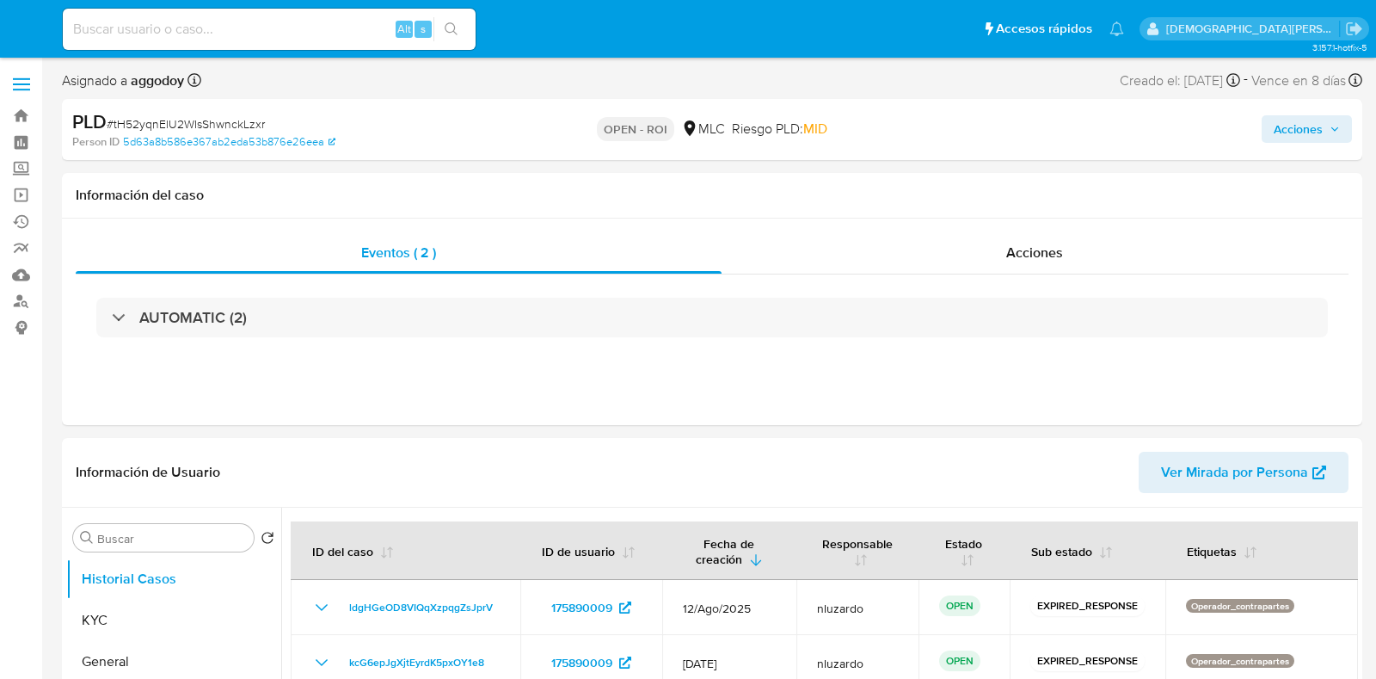
select select "10"
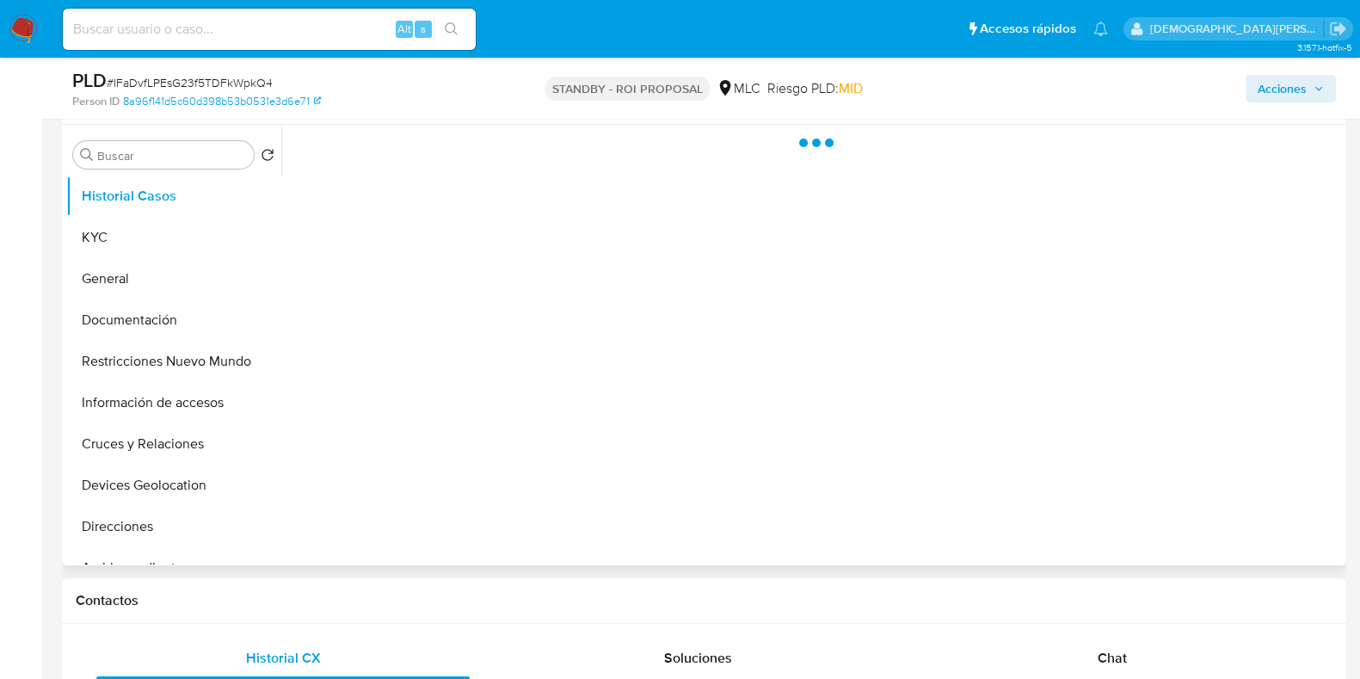
scroll to position [323, 0]
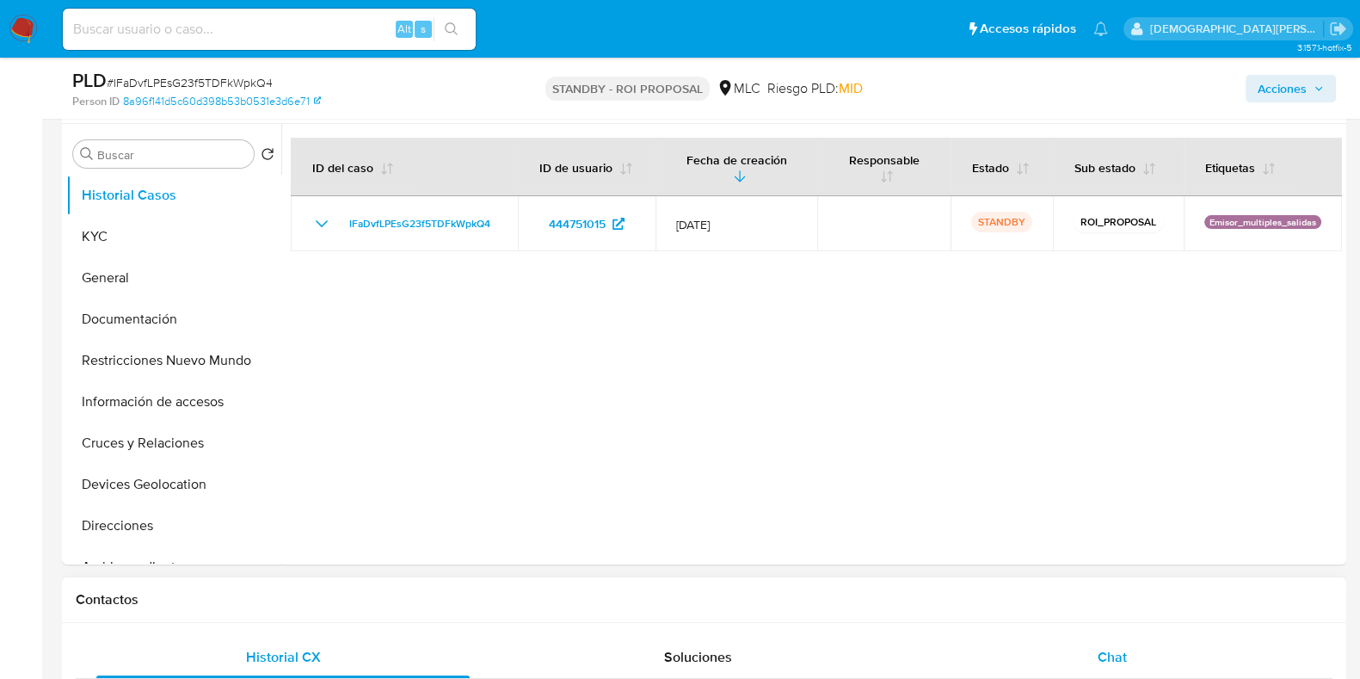
click at [1084, 665] on div "Chat" at bounding box center [1112, 657] width 373 height 41
select select "10"
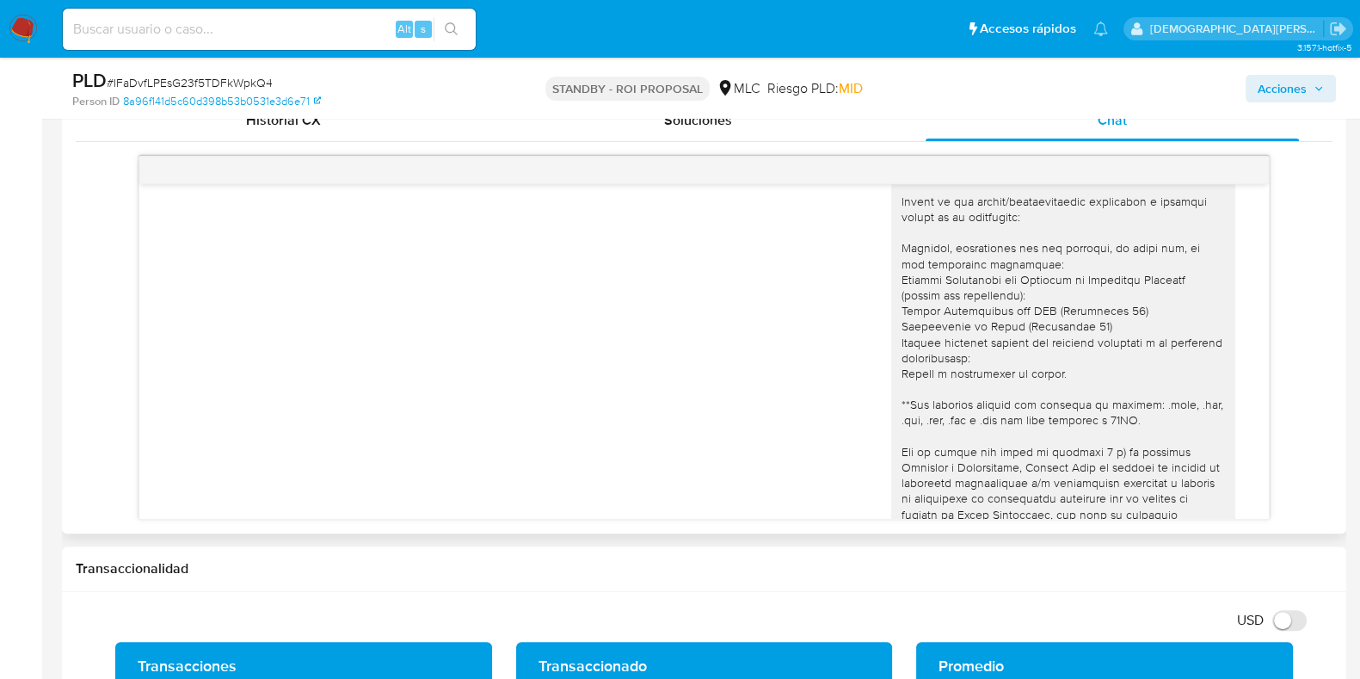
scroll to position [0, 0]
